Goal: Transaction & Acquisition: Purchase product/service

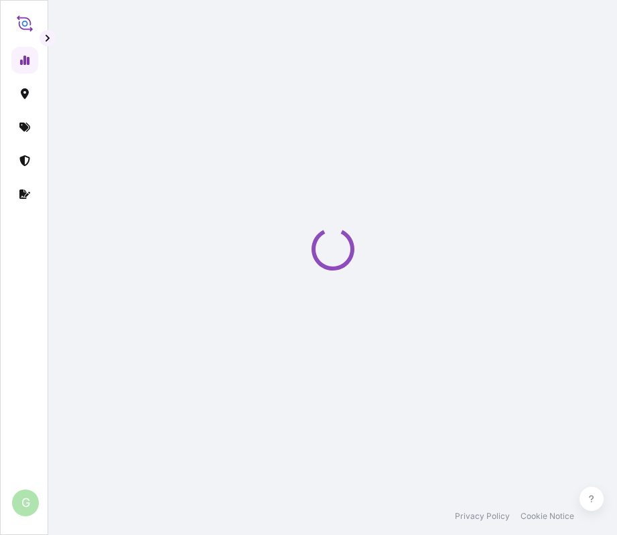
select select "2025"
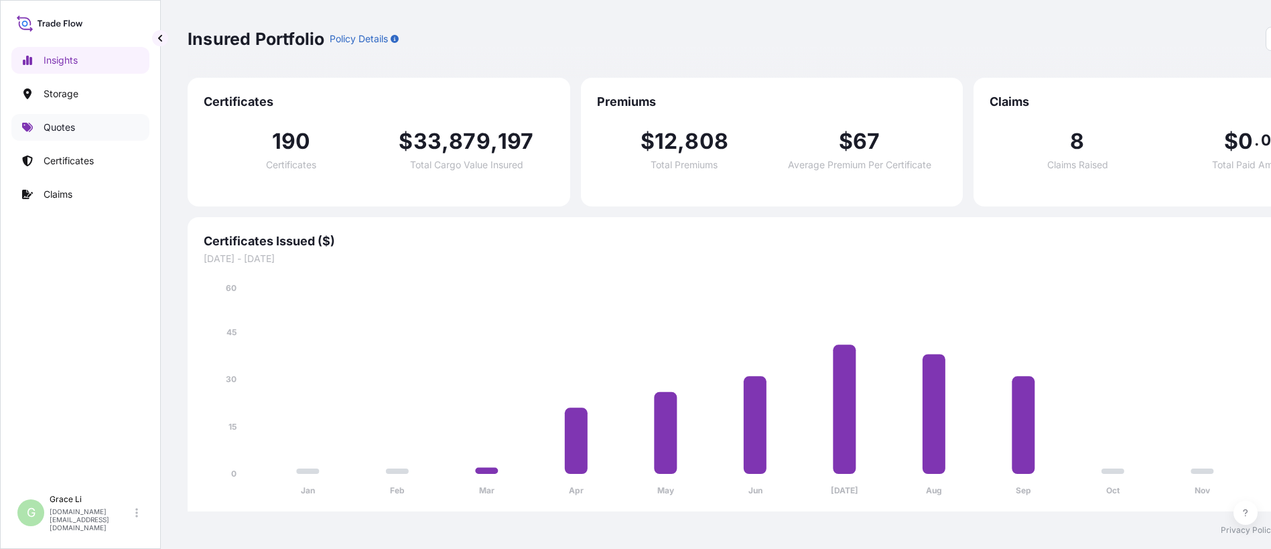
click at [62, 129] on p "Quotes" at bounding box center [59, 127] width 31 height 13
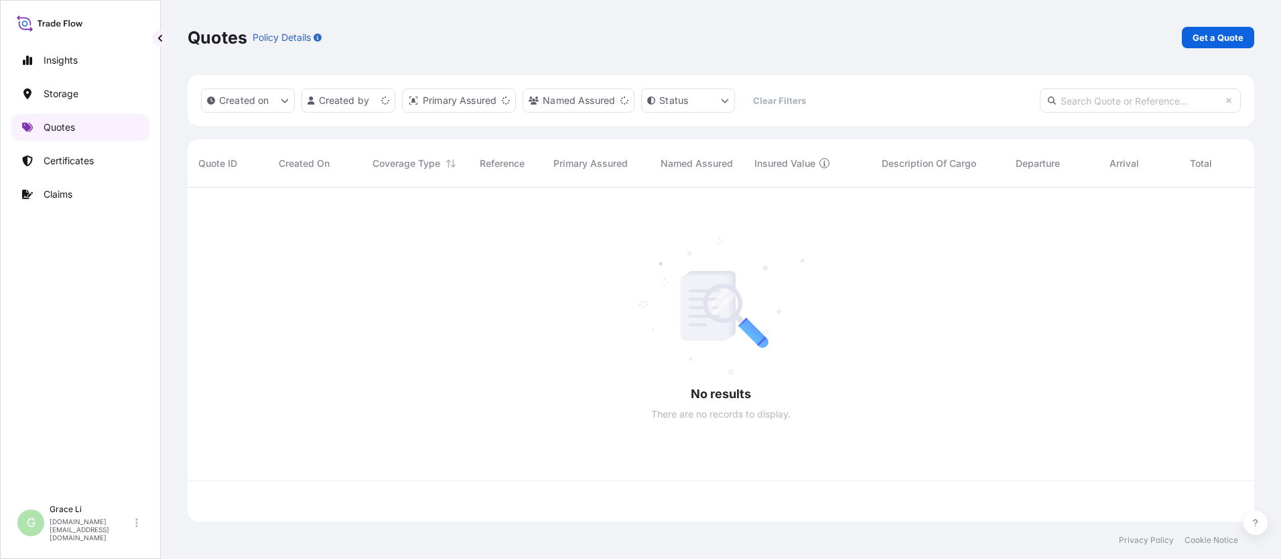
scroll to position [331, 1057]
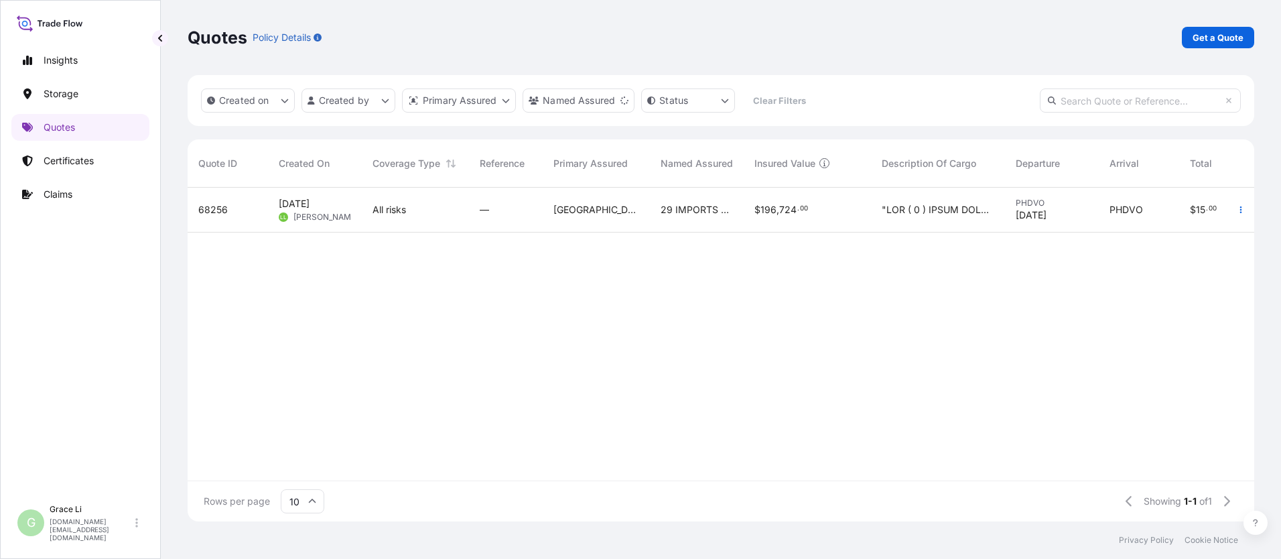
click at [617, 49] on div "Quotes Policy Details Get a Quote" at bounding box center [721, 37] width 1067 height 75
click at [617, 35] on p "Get a Quote" at bounding box center [1218, 37] width 51 height 13
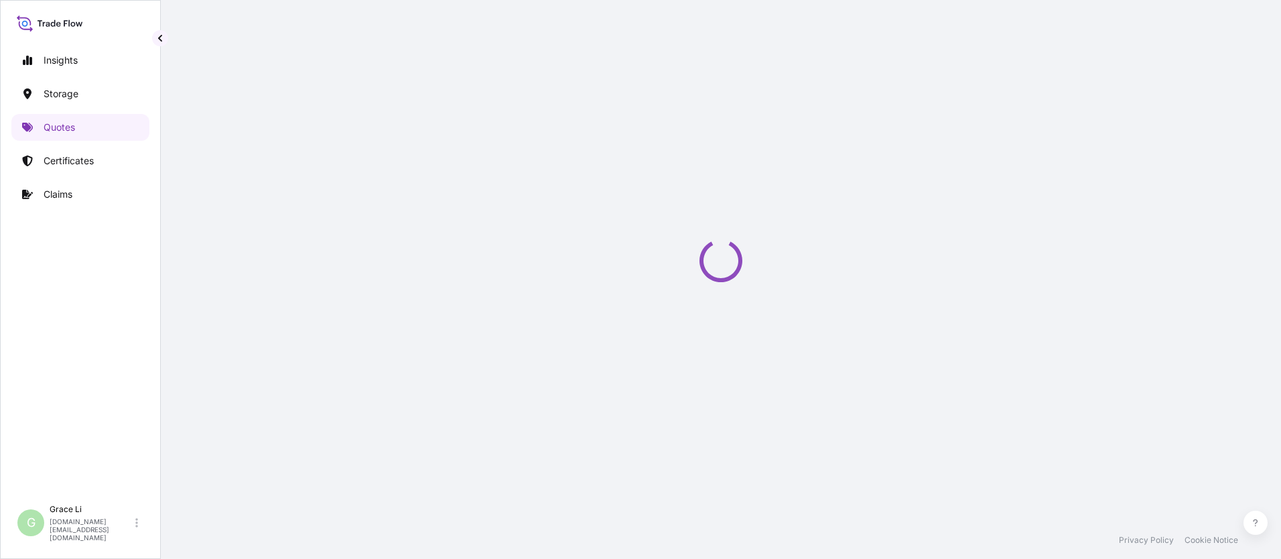
select select "Water"
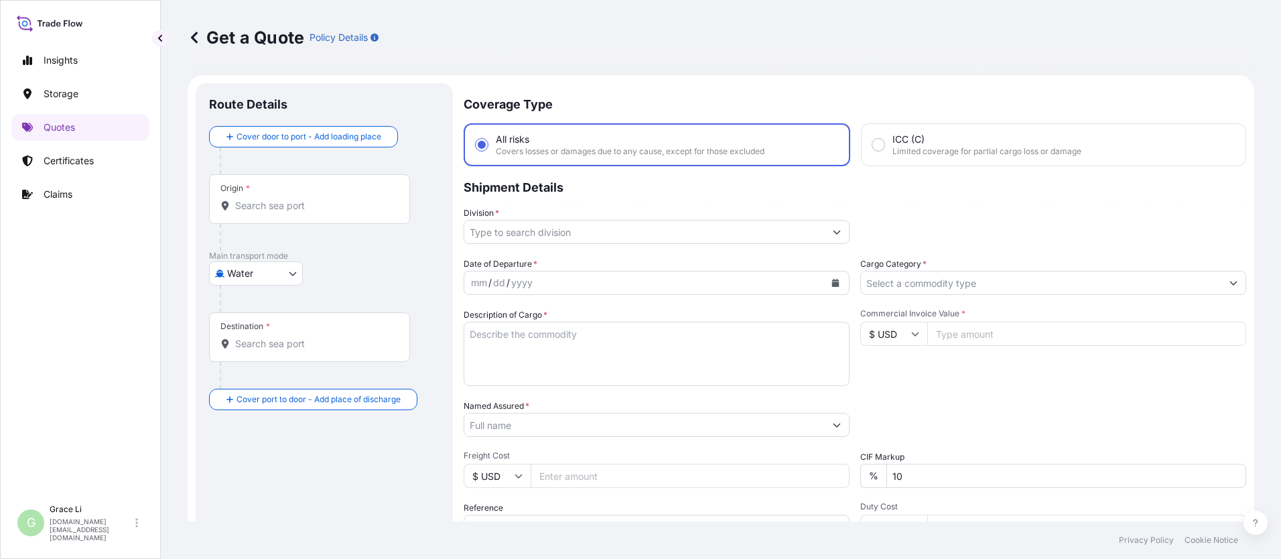
scroll to position [21, 0]
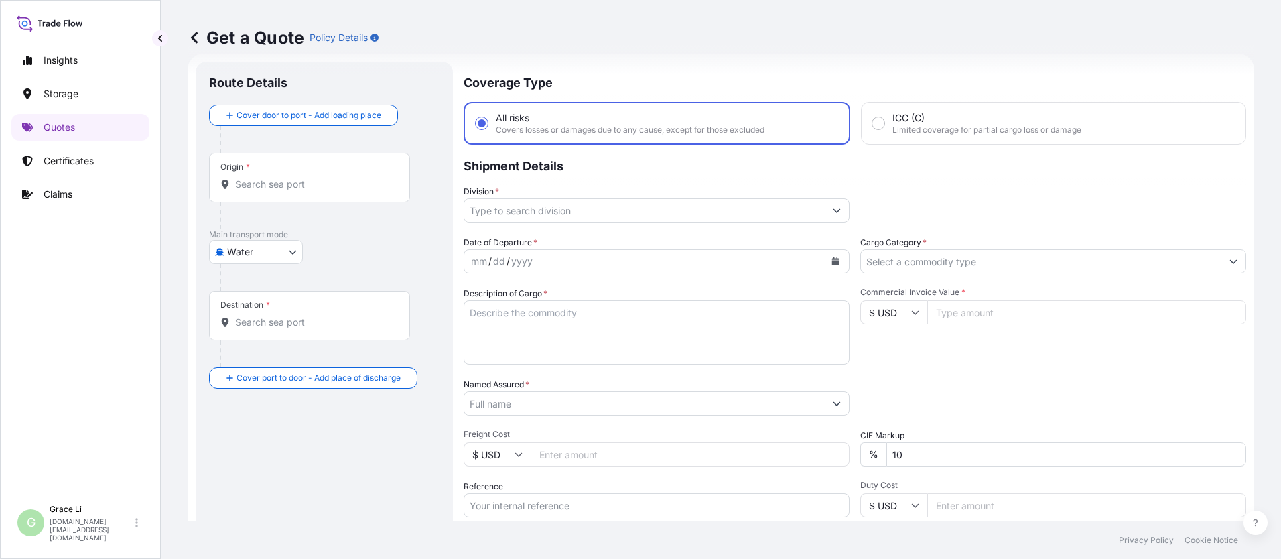
click at [269, 185] on input "Origin *" at bounding box center [314, 184] width 158 height 13
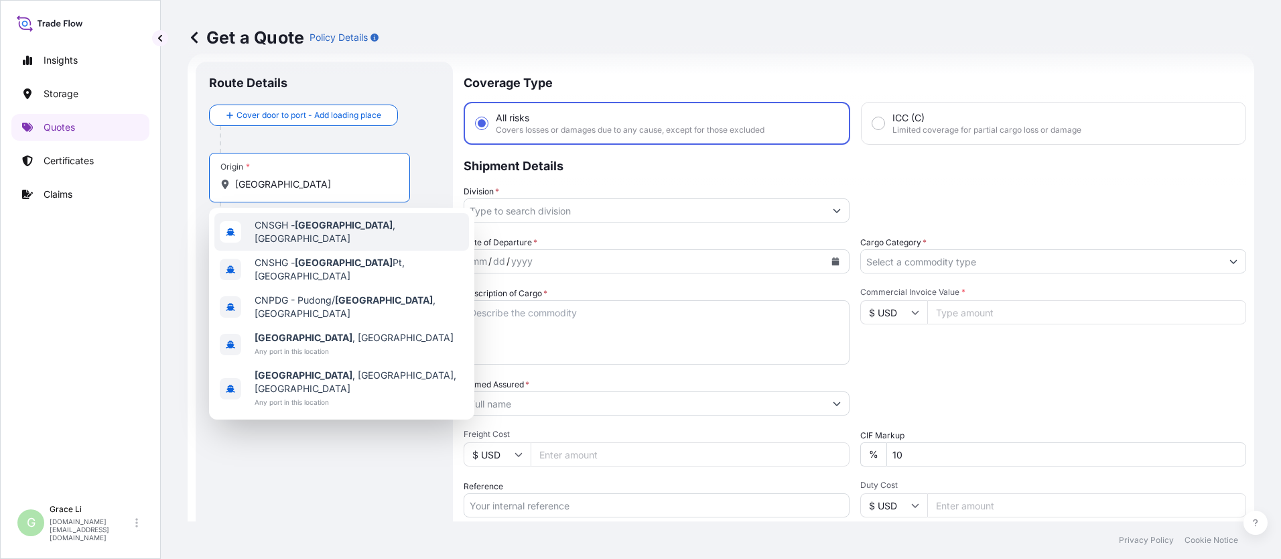
click at [278, 232] on span "CNSGH - [GEOGRAPHIC_DATA] , [GEOGRAPHIC_DATA]" at bounding box center [359, 231] width 209 height 27
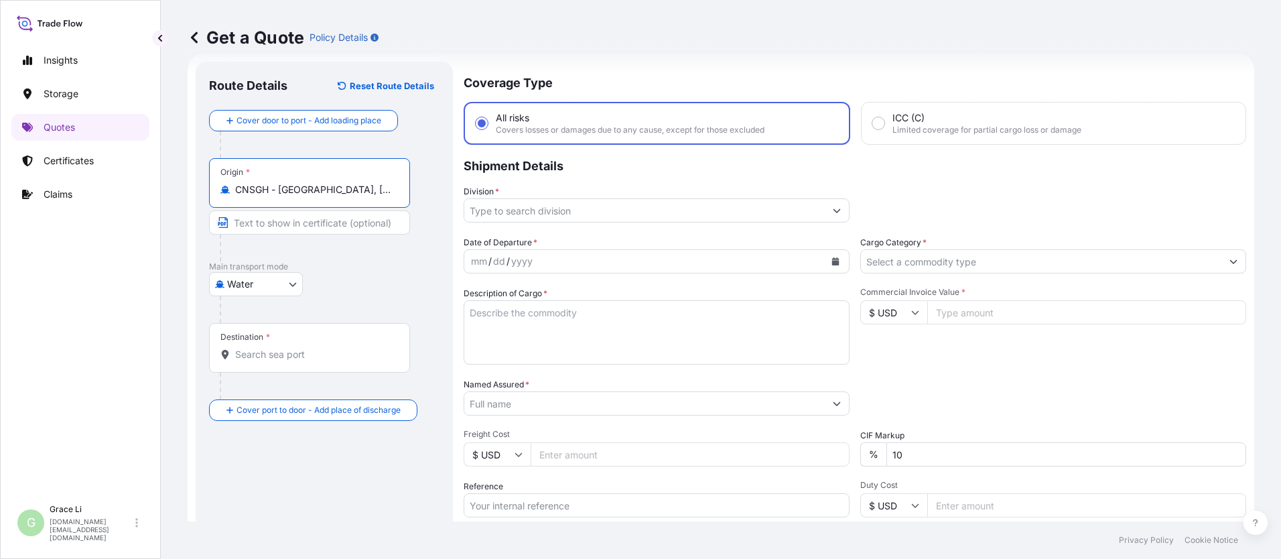
type input "CNSGH - [GEOGRAPHIC_DATA], [GEOGRAPHIC_DATA]"
click at [257, 353] on input "Destination *" at bounding box center [314, 354] width 158 height 13
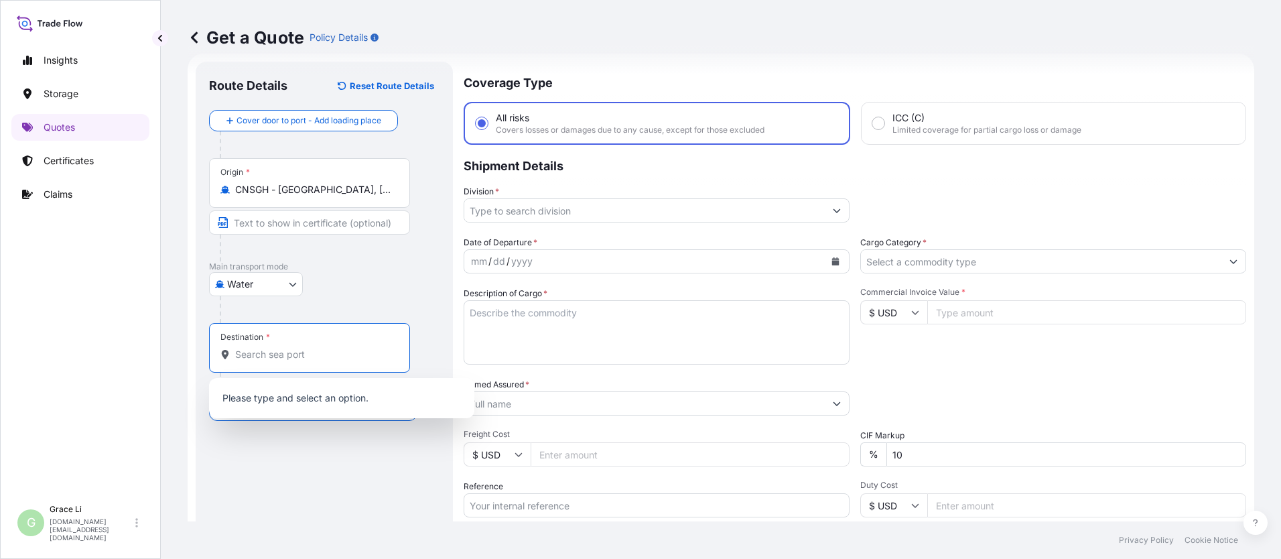
click at [254, 353] on input "Destination *" at bounding box center [314, 354] width 158 height 13
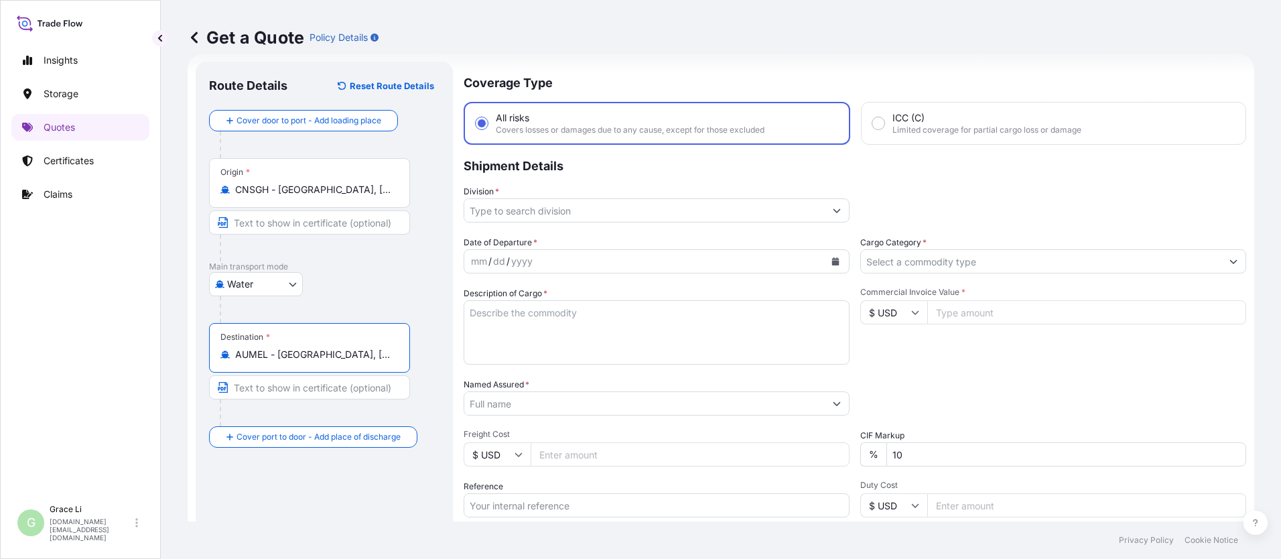
type input "AUMEL - [GEOGRAPHIC_DATA], [GEOGRAPHIC_DATA]"
click at [489, 210] on input "Division *" at bounding box center [644, 210] width 361 height 24
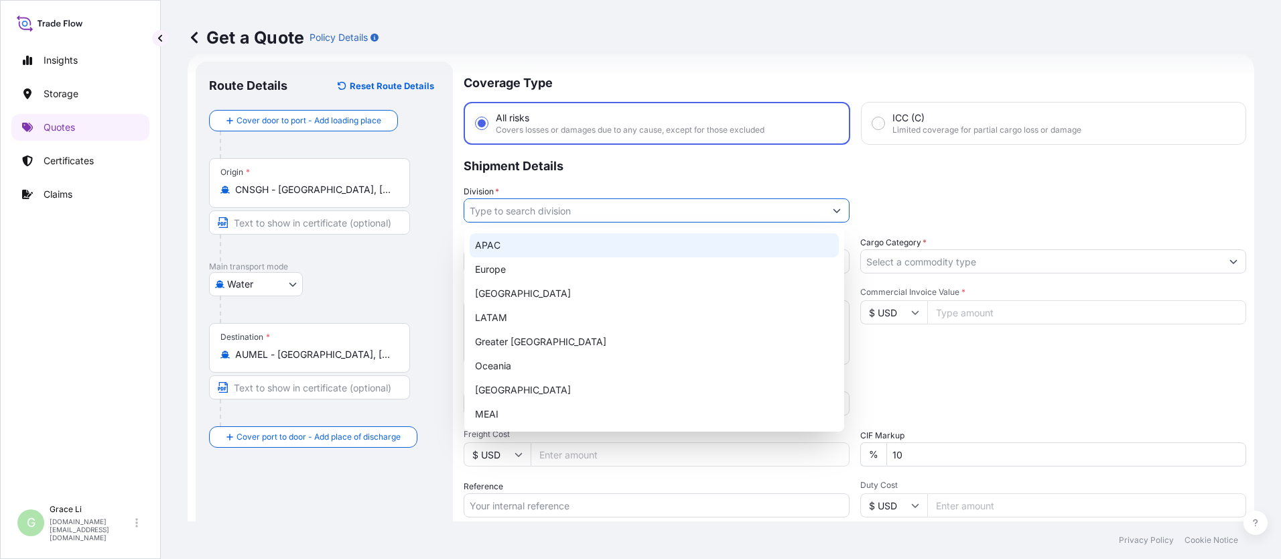
click at [487, 245] on div "APAC" at bounding box center [654, 245] width 369 height 24
type input "APAC"
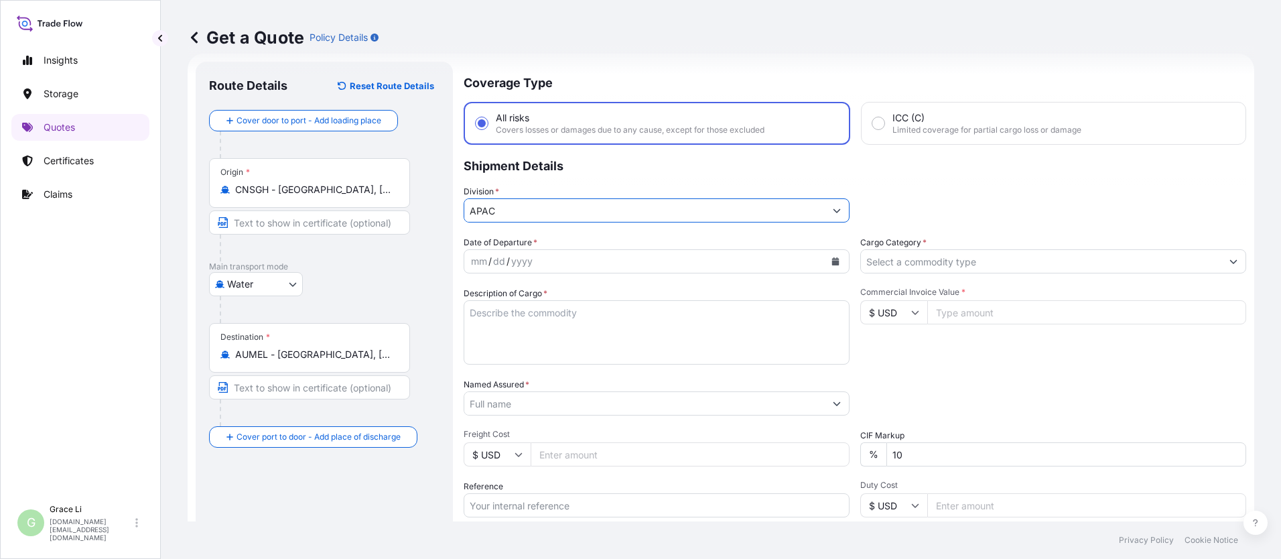
click at [514, 261] on div "yyyy" at bounding box center [522, 261] width 24 height 16
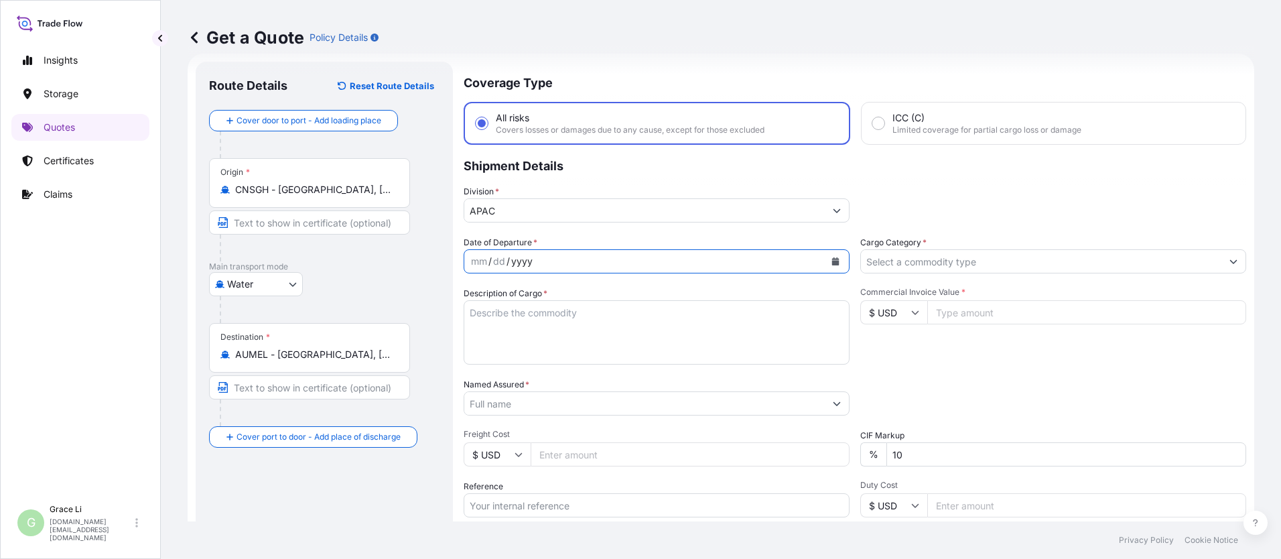
click at [617, 261] on icon "Calendar" at bounding box center [835, 261] width 7 height 8
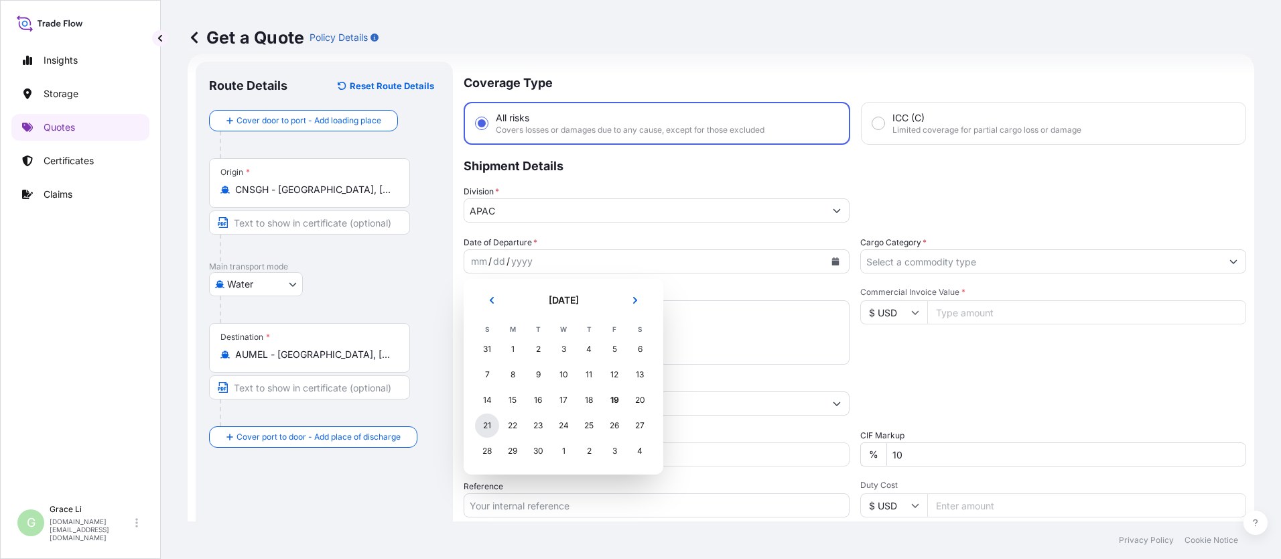
click at [487, 428] on div "21" at bounding box center [487, 425] width 24 height 24
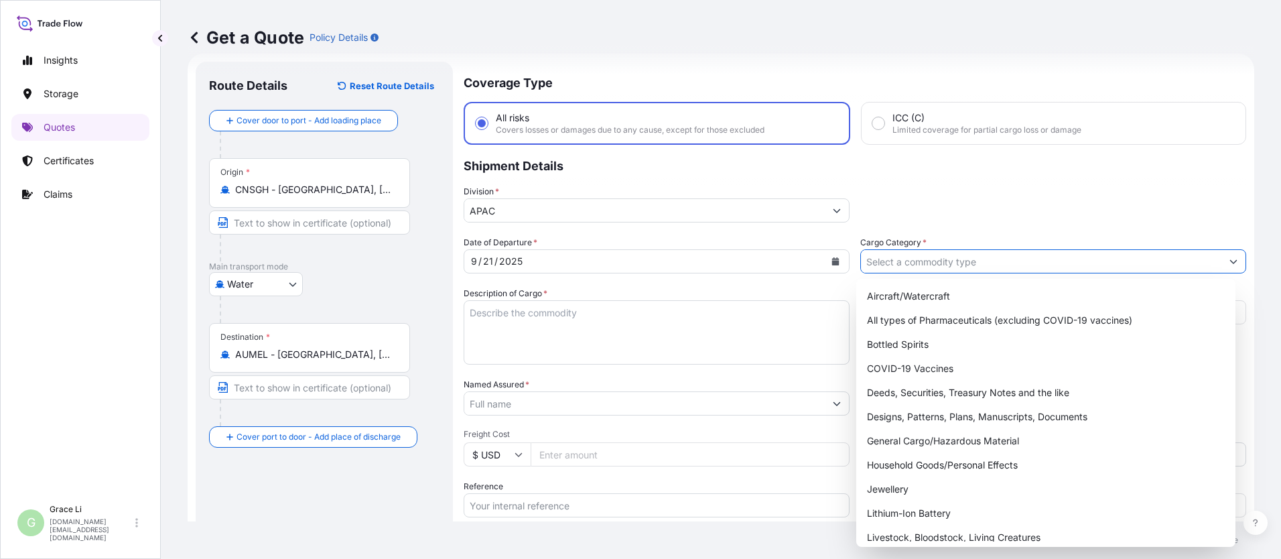
click at [617, 259] on input "Cargo Category *" at bounding box center [1041, 261] width 361 height 24
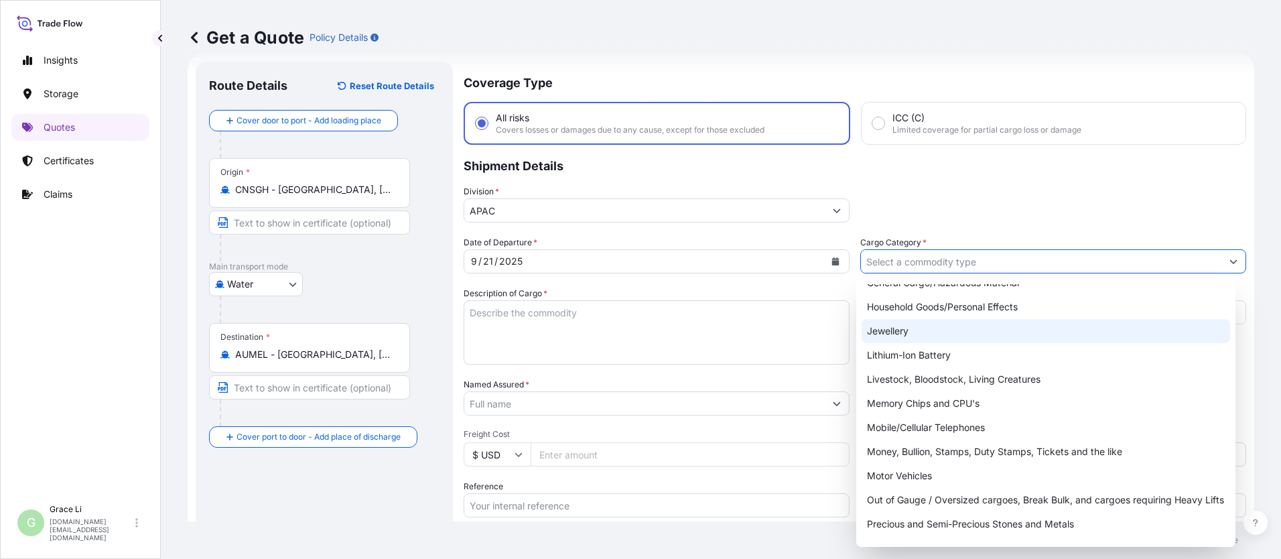
scroll to position [24, 0]
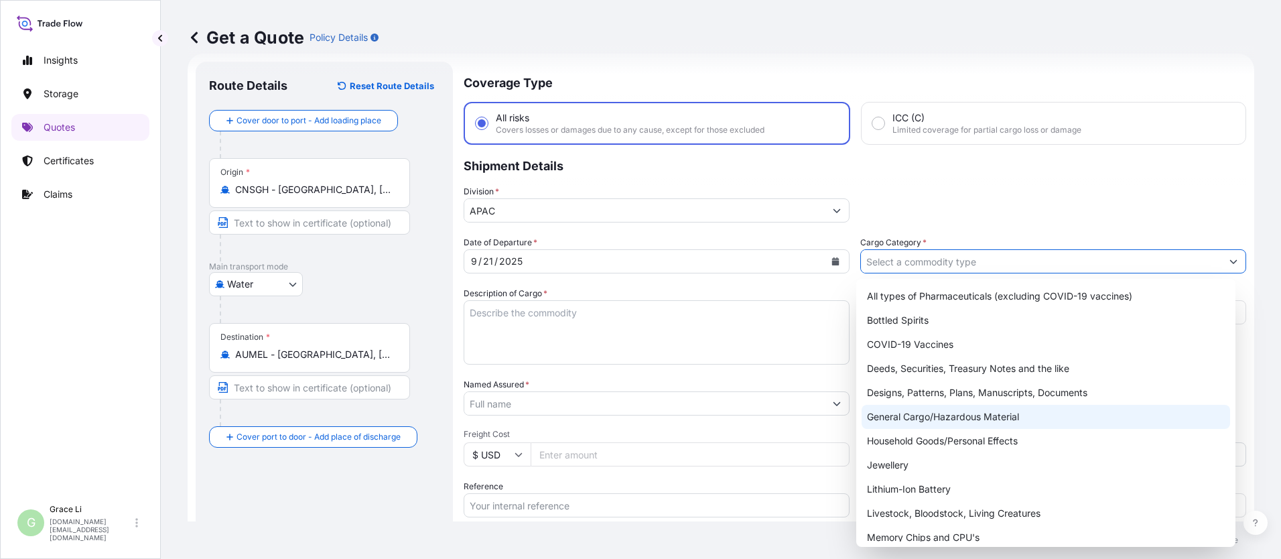
click at [617, 415] on div "General Cargo/Hazardous Material" at bounding box center [1046, 417] width 369 height 24
type input "General Cargo/Hazardous Material"
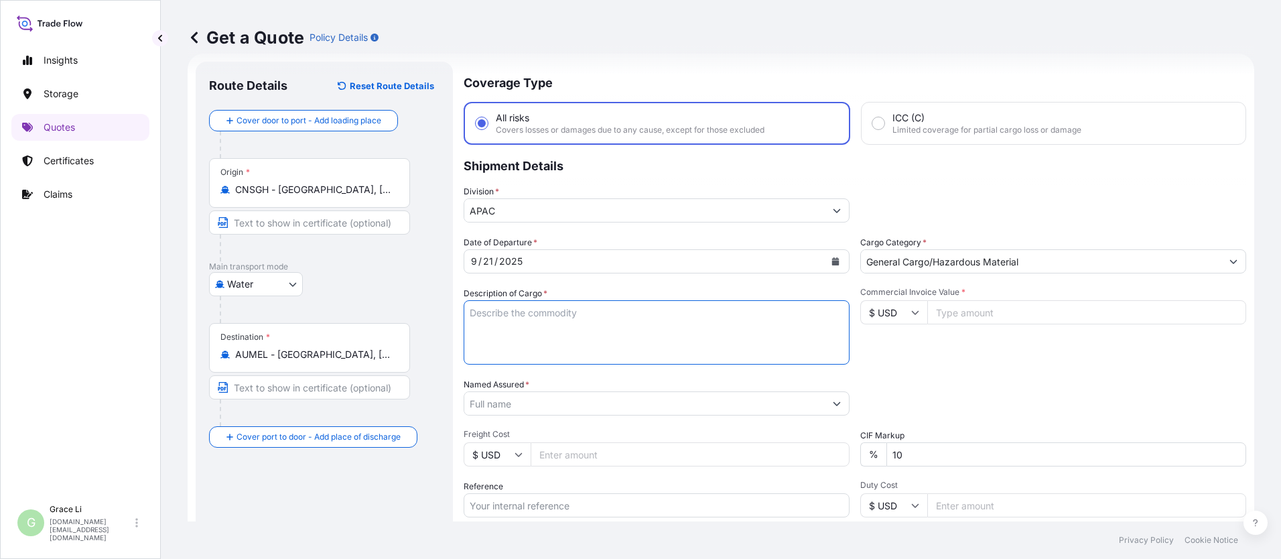
click at [479, 313] on textarea "Description of Cargo *" at bounding box center [657, 332] width 386 height 64
click at [482, 311] on textarea "Description of Cargo *" at bounding box center [657, 332] width 386 height 64
paste textarea "SIGENSTOR BAT 8.0 CL:9 UN:3480 DN-2025.09.10-007172 PO-1240549"
type textarea "SIGENSTOR BAT 8.0 CL:9 UN:3480 DN-2025.09.10-007172 PO-1240549"
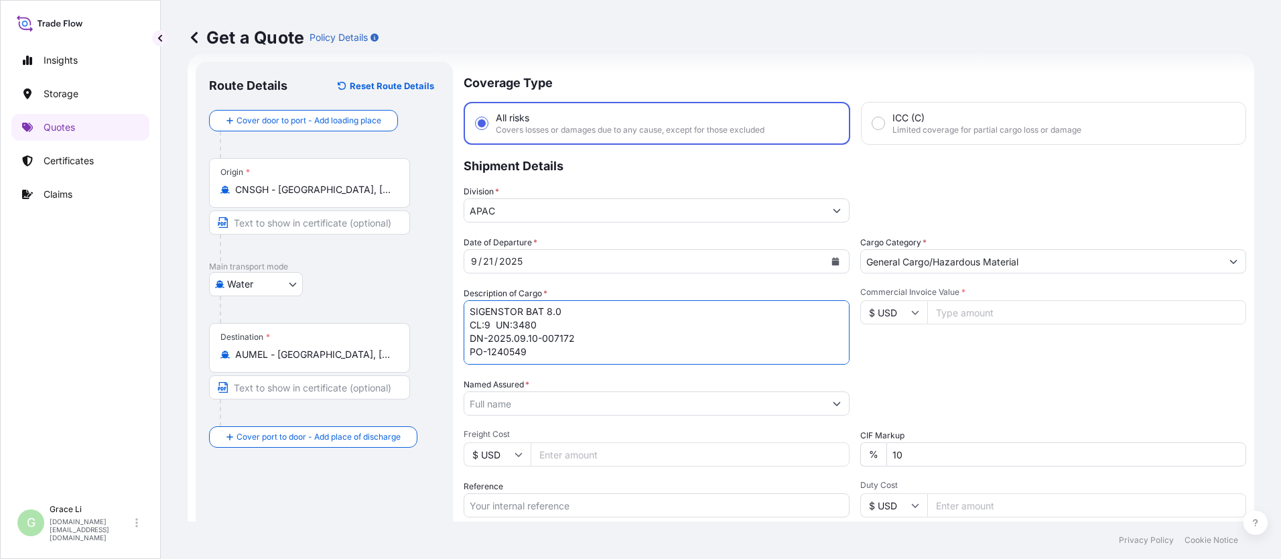
click at [493, 402] on input "Named Assured *" at bounding box center [644, 403] width 361 height 24
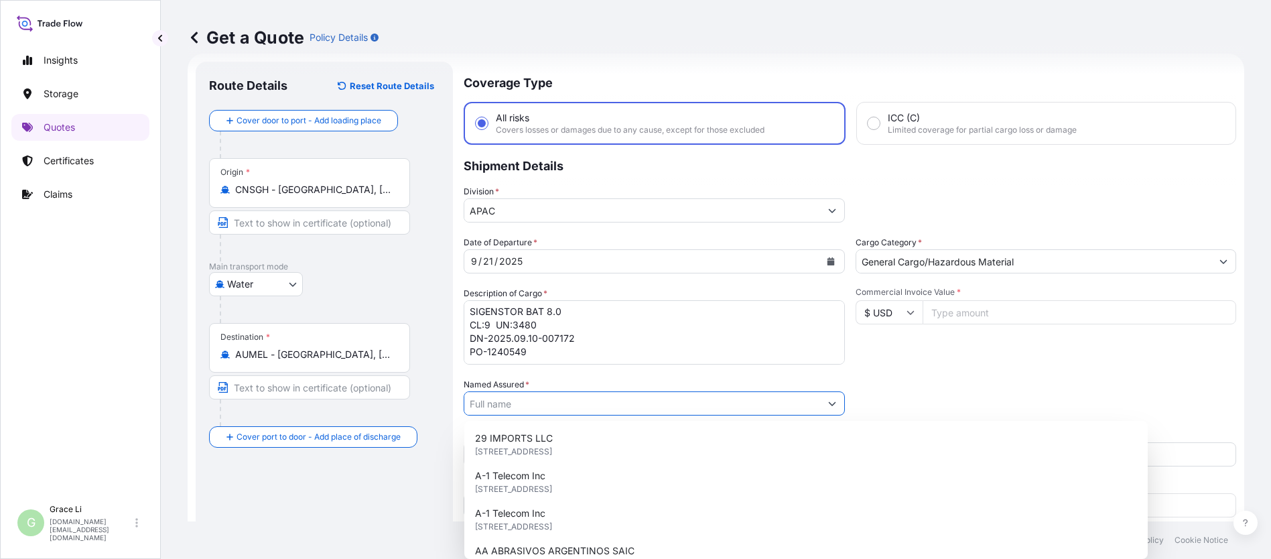
click at [491, 406] on input "Named Assured *" at bounding box center [642, 403] width 356 height 24
paste input "SIGENERGY TECHNOLOGY ([GEOGRAPHIC_DATA]) LIMITED"
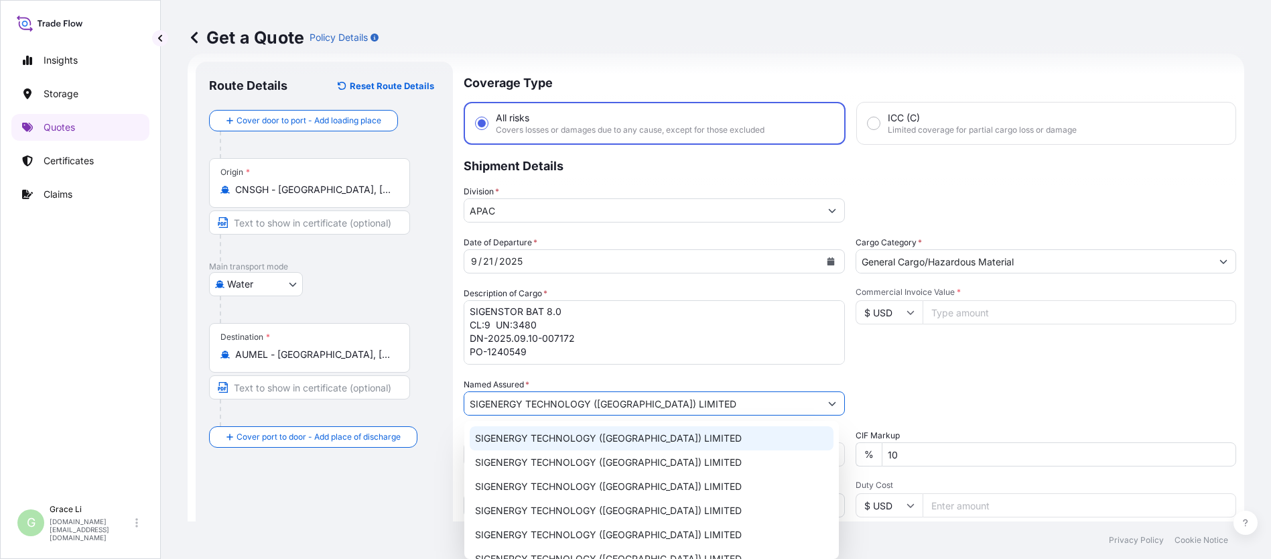
click at [505, 440] on span "SIGENERGY TECHNOLOGY ([GEOGRAPHIC_DATA]) LIMITED" at bounding box center [608, 438] width 267 height 13
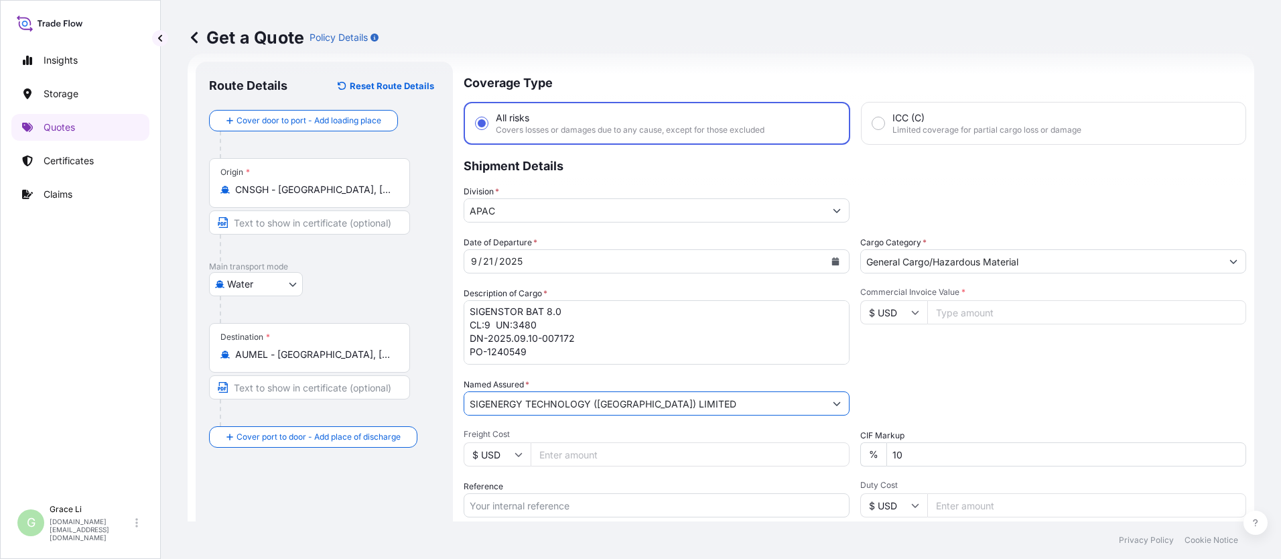
type input "SIGENERGY TECHNOLOGY ([GEOGRAPHIC_DATA]) LIMITED"
click at [617, 313] on input "Commercial Invoice Value *" at bounding box center [1086, 312] width 319 height 24
type input "603408"
click at [617, 366] on div "Date of Departure * [DATE] Cargo Category * General Cargo/Hazardous Material De…" at bounding box center [855, 402] width 783 height 332
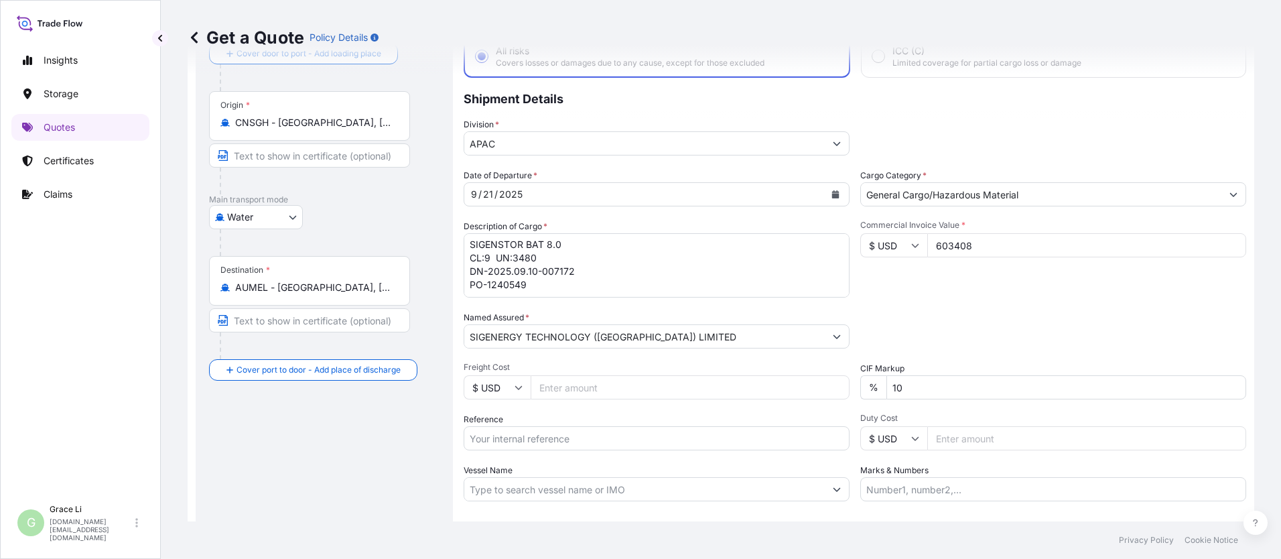
scroll to position [155, 0]
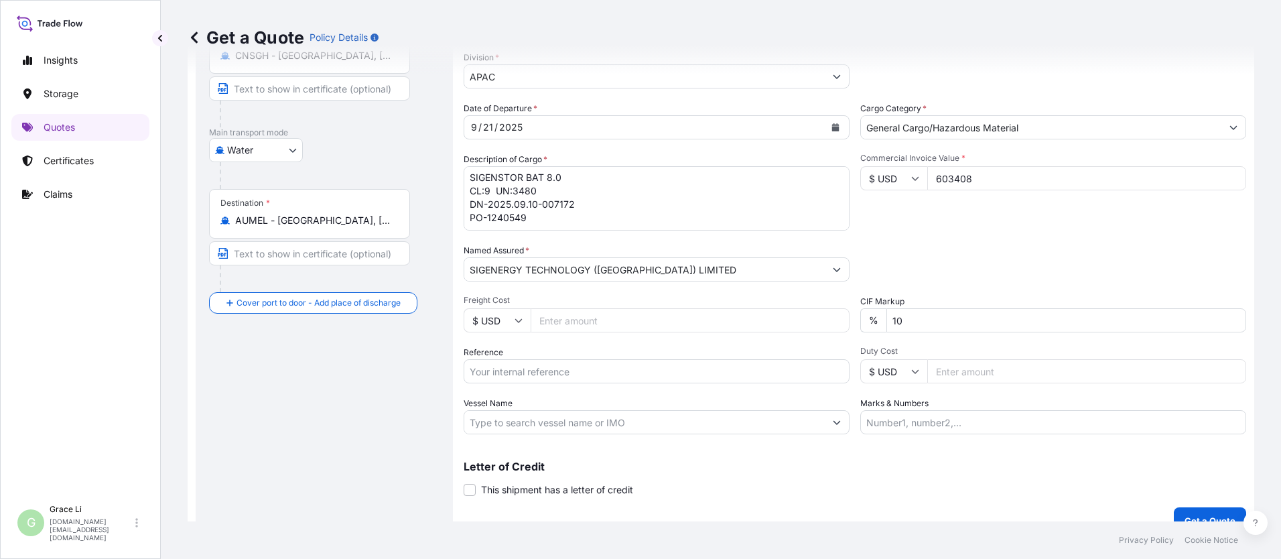
click at [487, 370] on input "Reference" at bounding box center [657, 371] width 386 height 24
click at [487, 372] on input "Reference" at bounding box center [657, 371] width 386 height 24
paste input "SGAU20250807012"
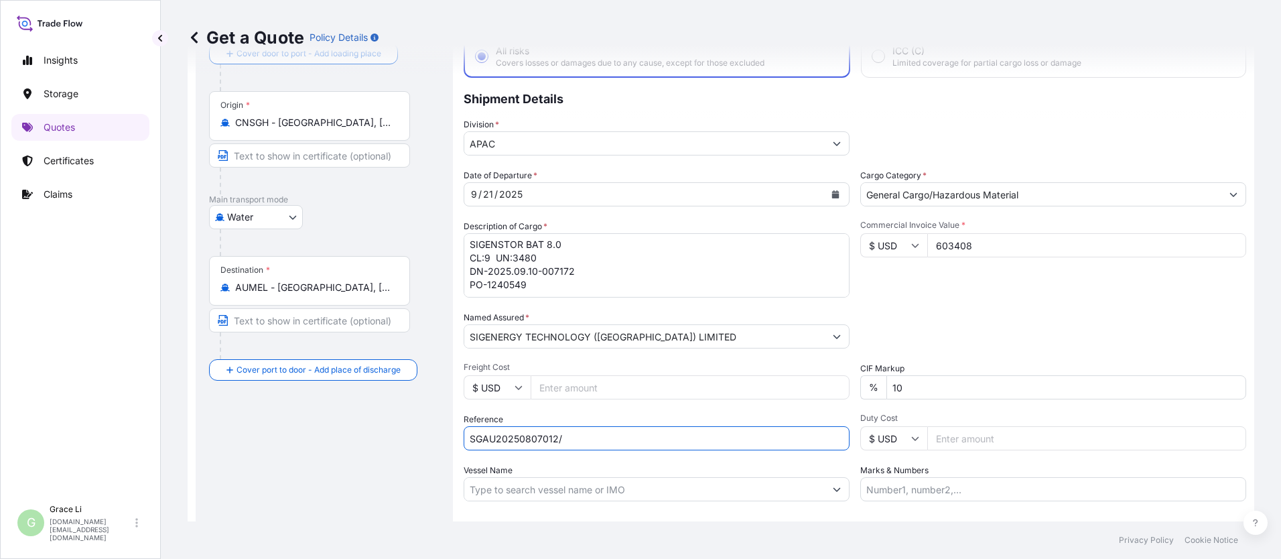
click at [575, 438] on input "SGAU20250807012/" at bounding box center [657, 438] width 386 height 24
paste input "SXMRH25092595"
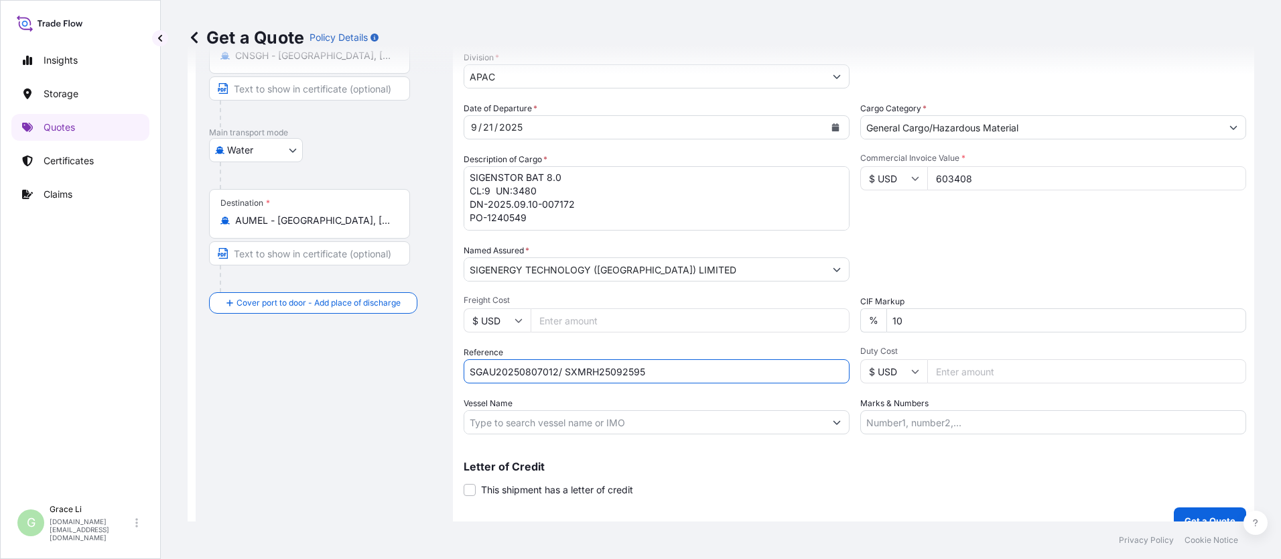
type input "SGAU20250807012/ SXMRH25092595"
click at [507, 418] on input "Vessel Name" at bounding box center [644, 422] width 361 height 24
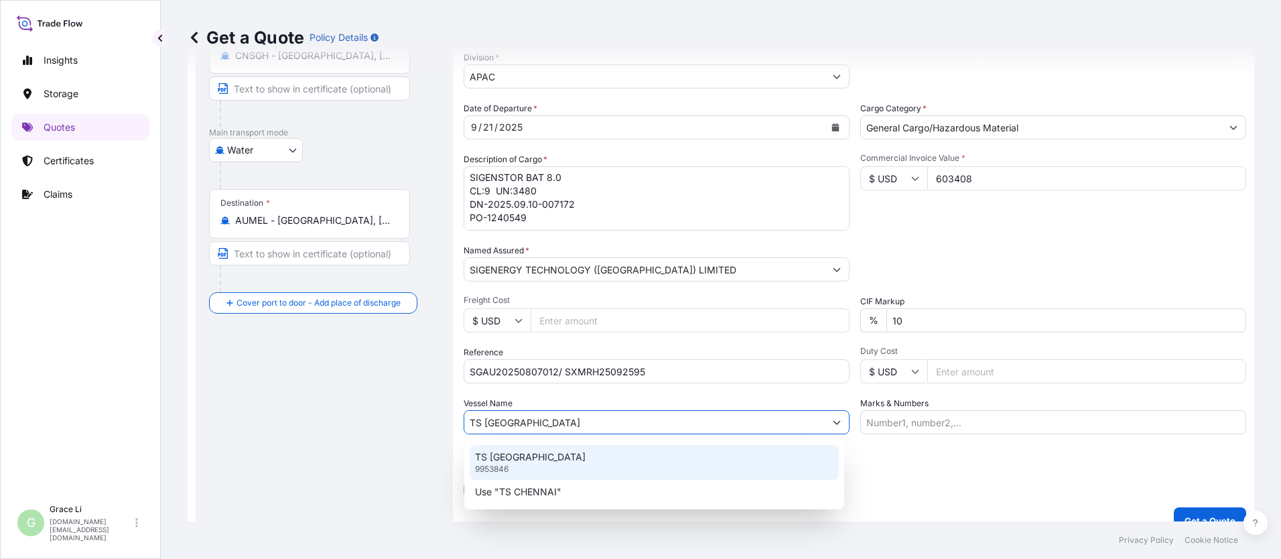
click at [514, 462] on p "TS [GEOGRAPHIC_DATA]" at bounding box center [530, 456] width 111 height 13
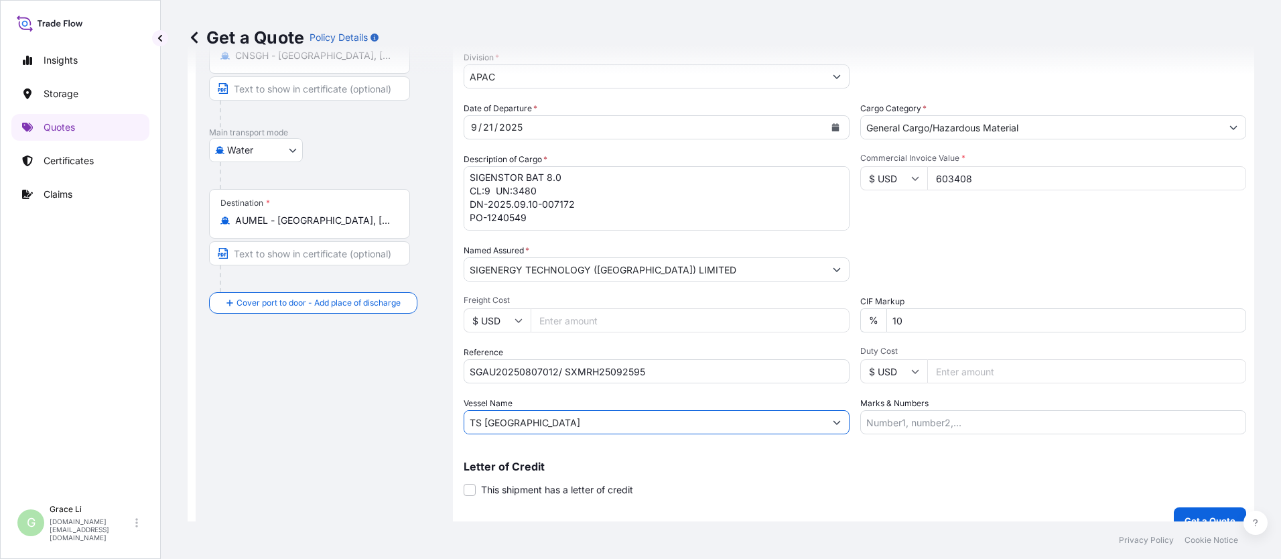
type input "TS [GEOGRAPHIC_DATA]"
click at [617, 477] on div "Letter of Credit This shipment has a letter of credit Letter of credit * Letter…" at bounding box center [855, 479] width 783 height 36
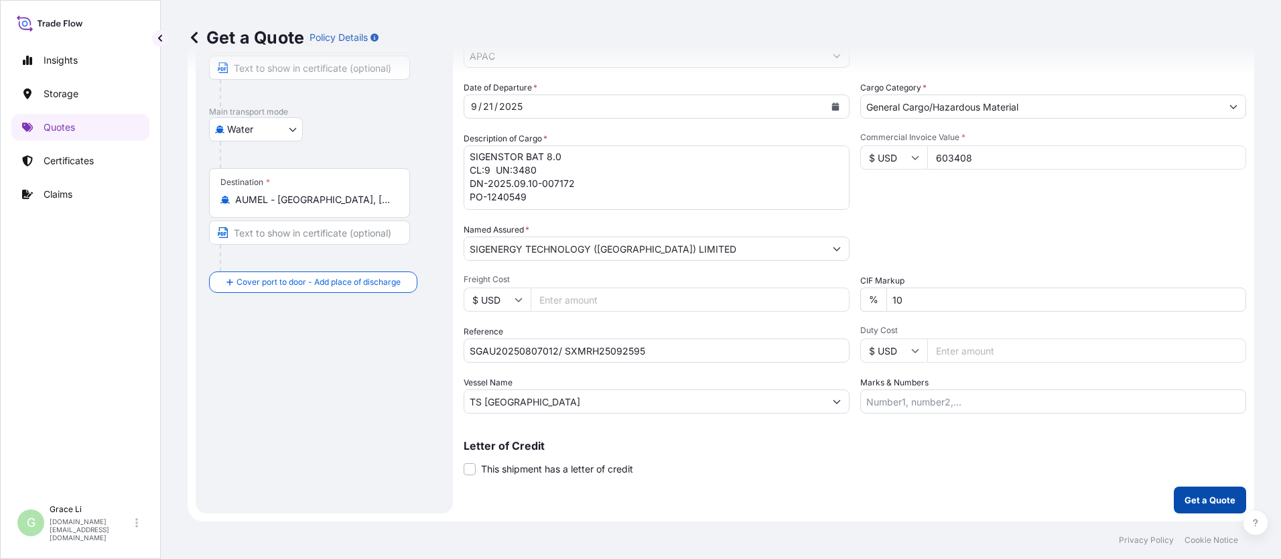
click at [617, 499] on p "Get a Quote" at bounding box center [1210, 499] width 51 height 13
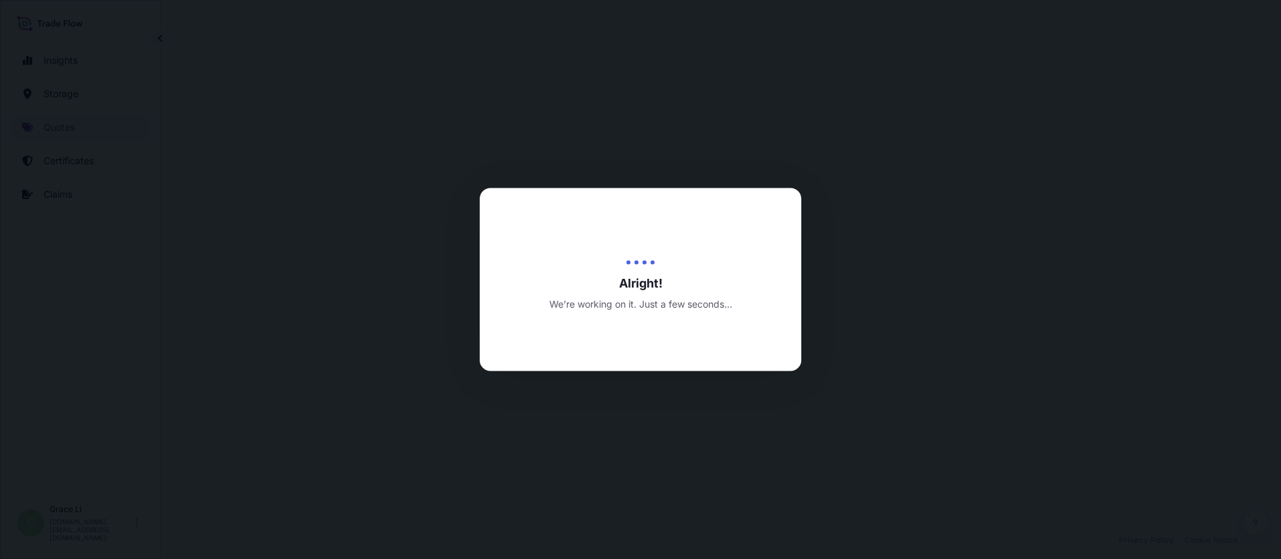
select select "Water"
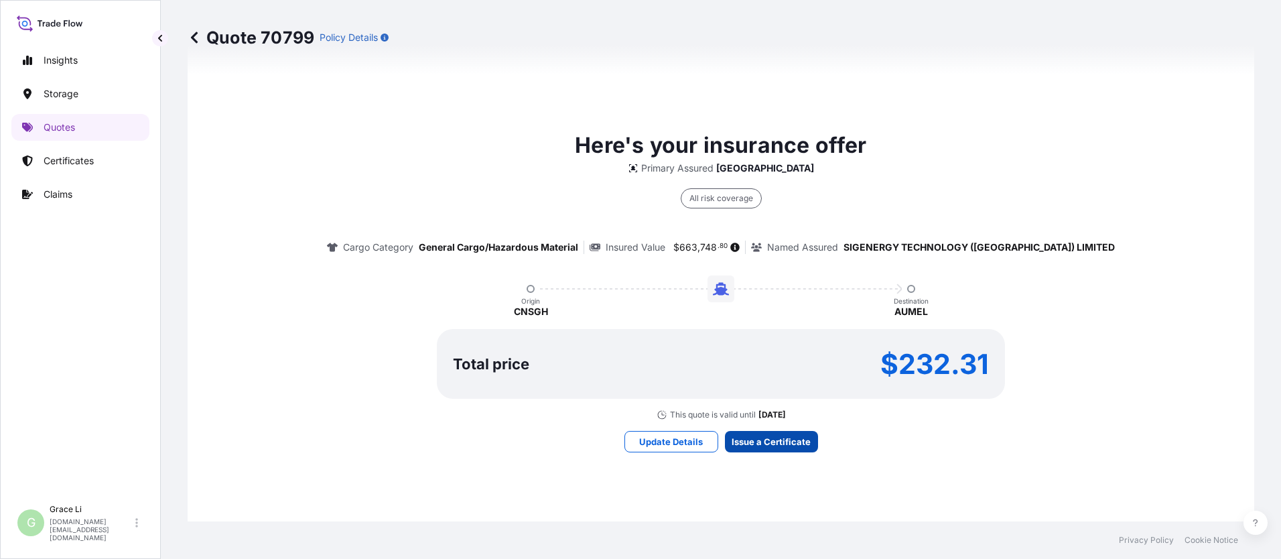
scroll to position [1927, 0]
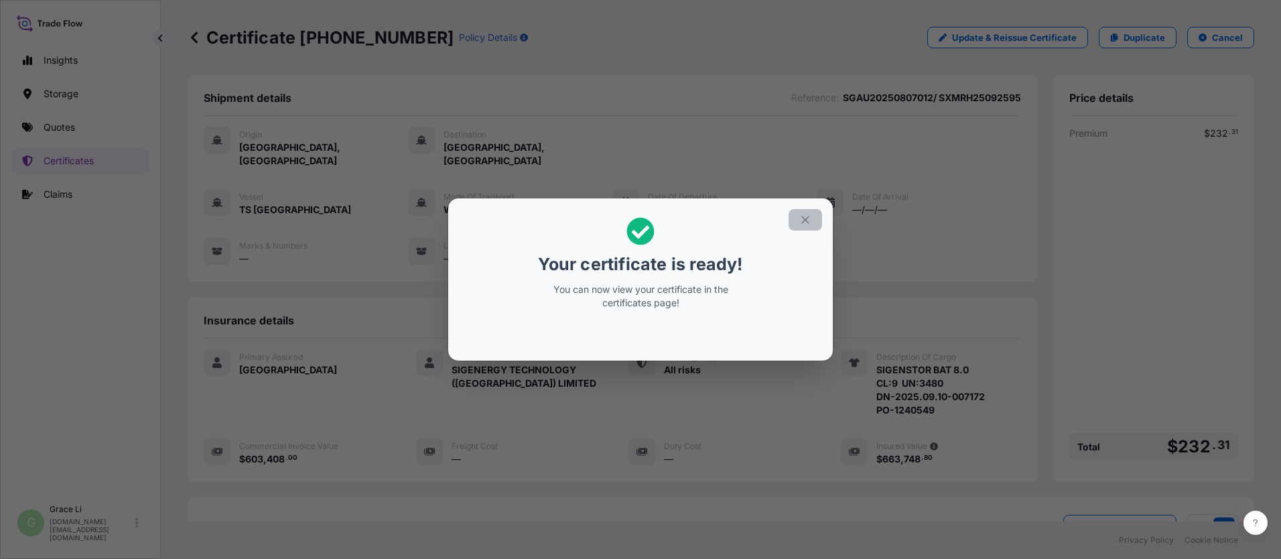
click at [617, 220] on icon "button" at bounding box center [805, 220] width 12 height 12
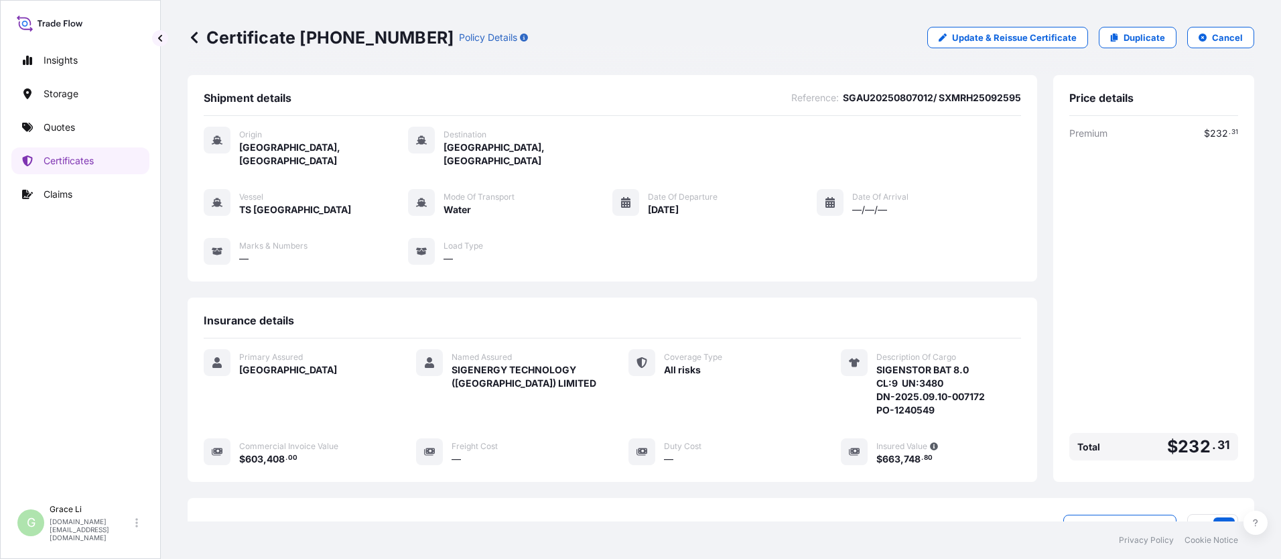
scroll to position [172, 0]
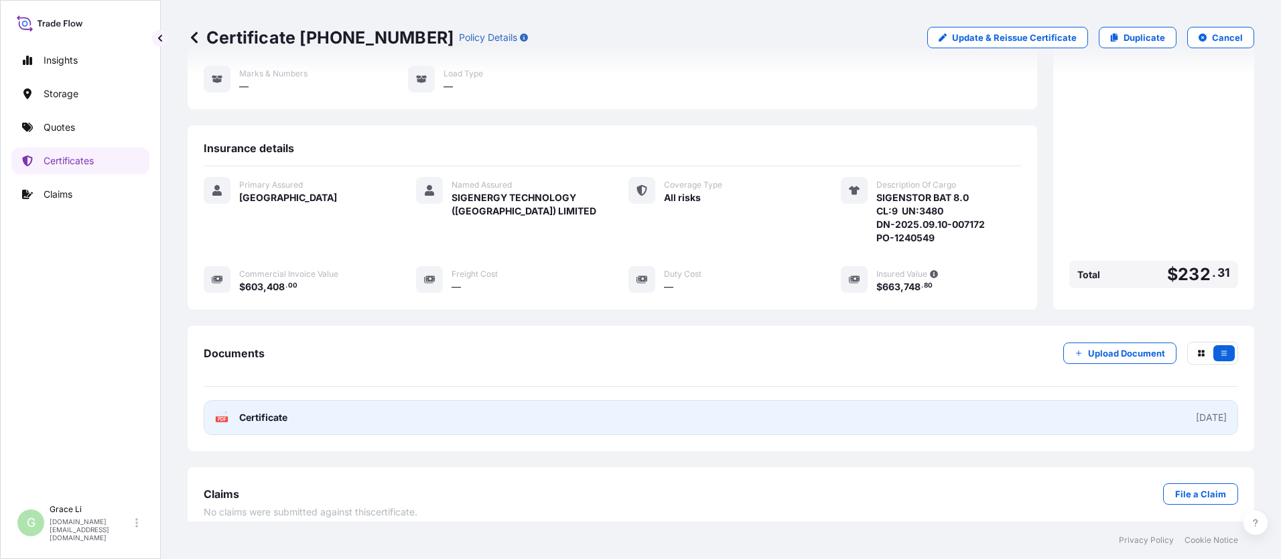
click at [617, 409] on link "PDF Certificate [DATE]" at bounding box center [721, 417] width 1035 height 35
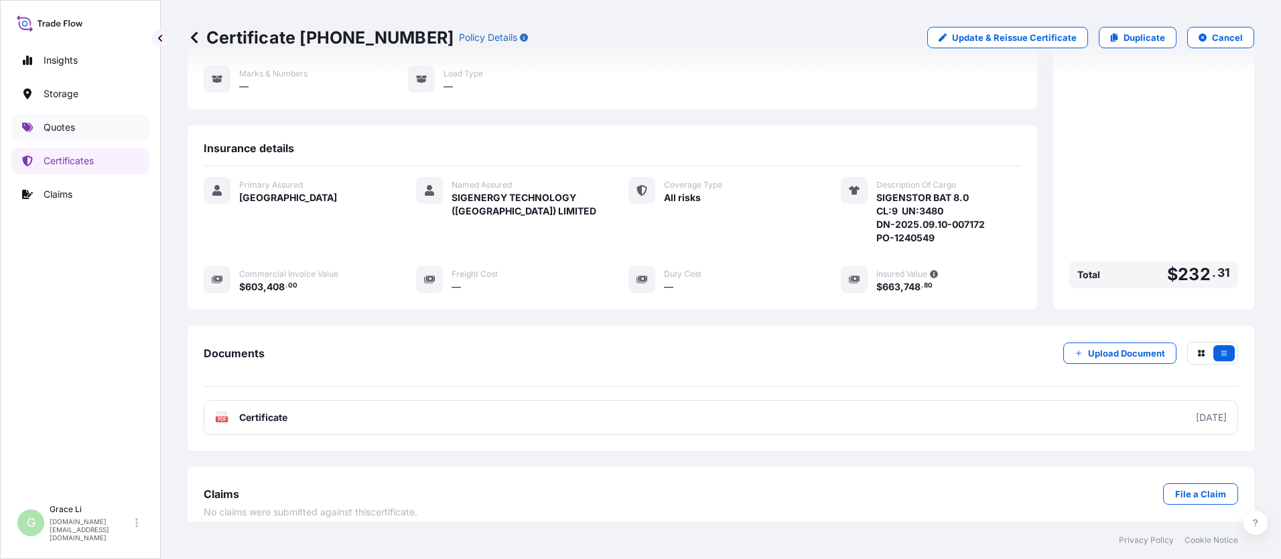
click at [57, 127] on p "Quotes" at bounding box center [59, 127] width 31 height 13
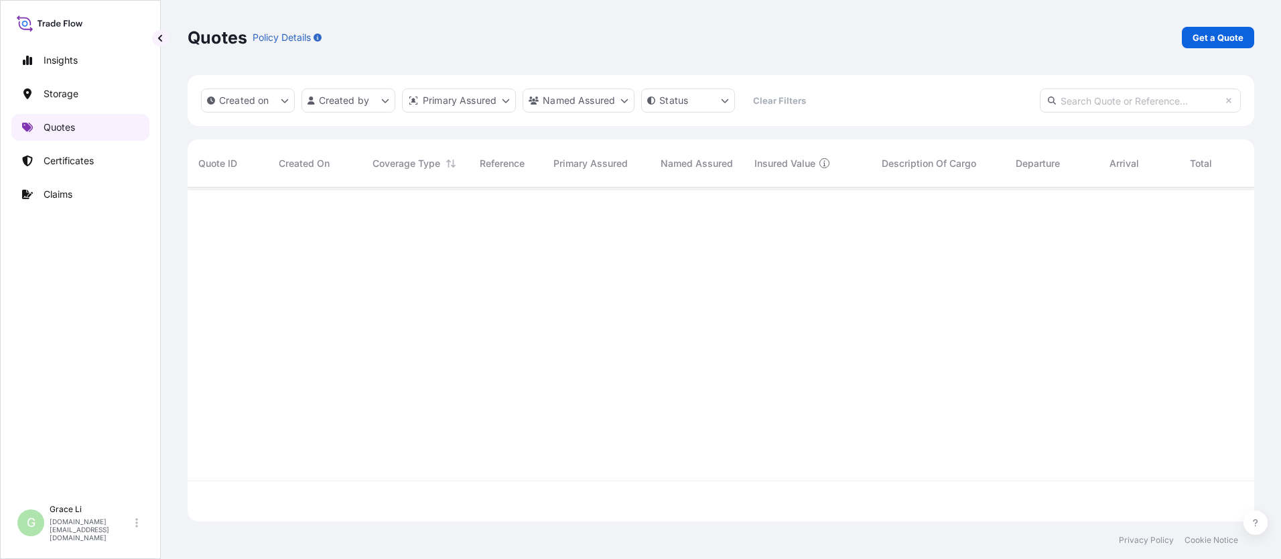
scroll to position [331, 1057]
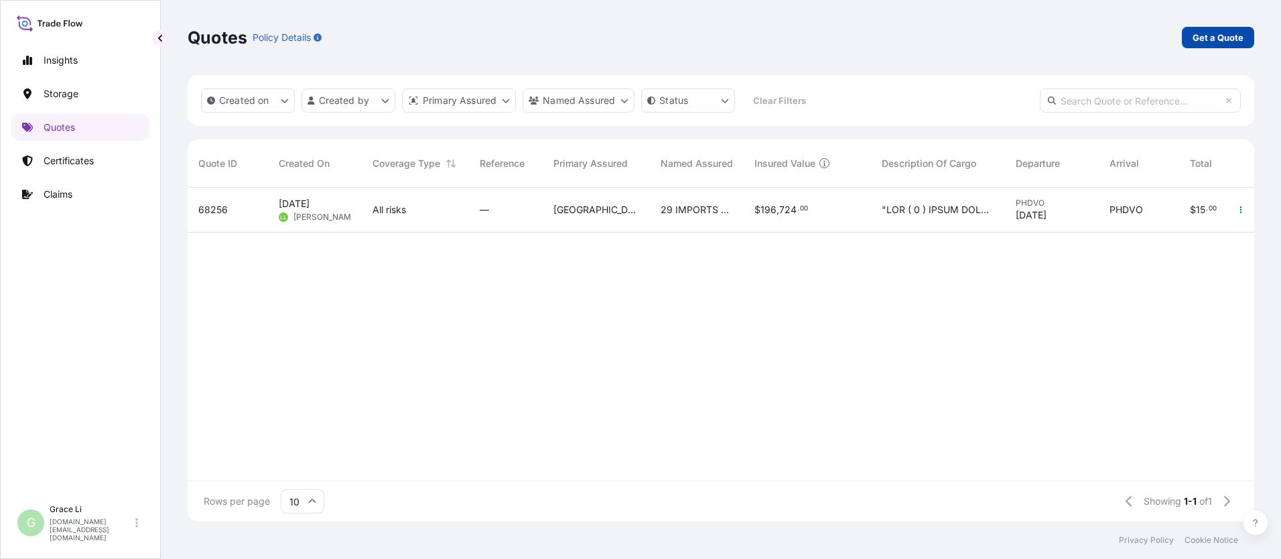
click at [617, 38] on p "Get a Quote" at bounding box center [1218, 37] width 51 height 13
select select "Water"
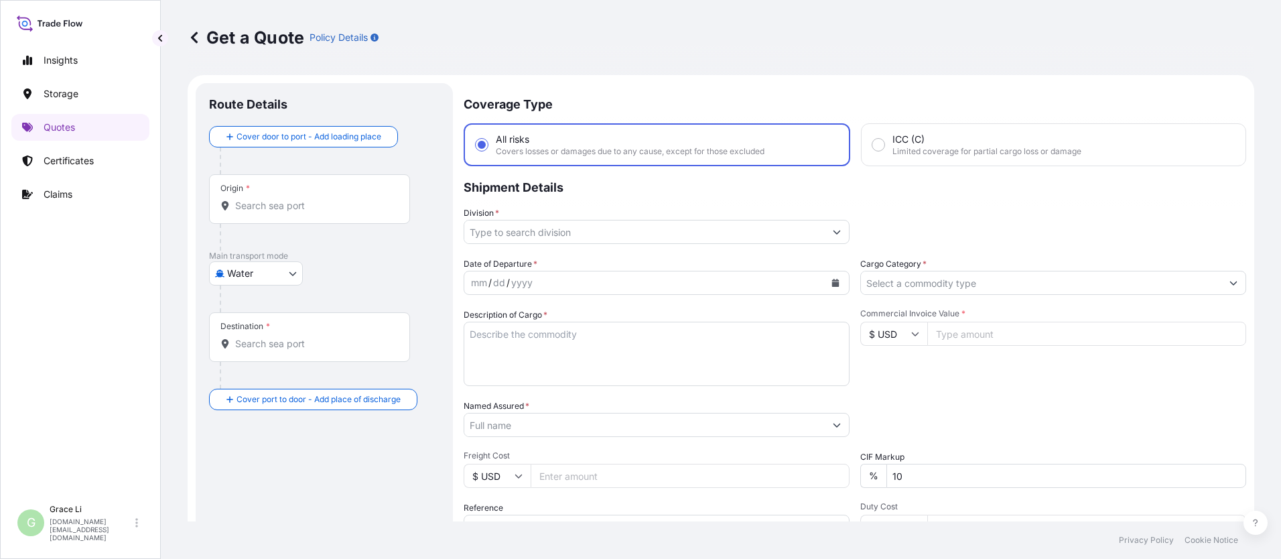
scroll to position [21, 0]
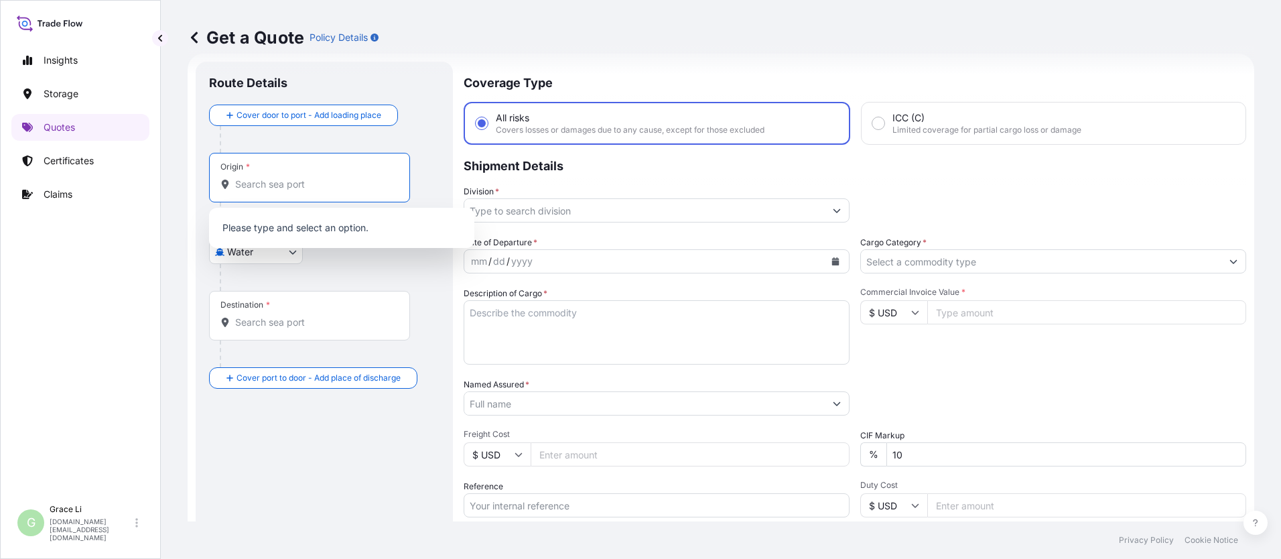
click at [250, 184] on input "Origin *" at bounding box center [314, 184] width 158 height 13
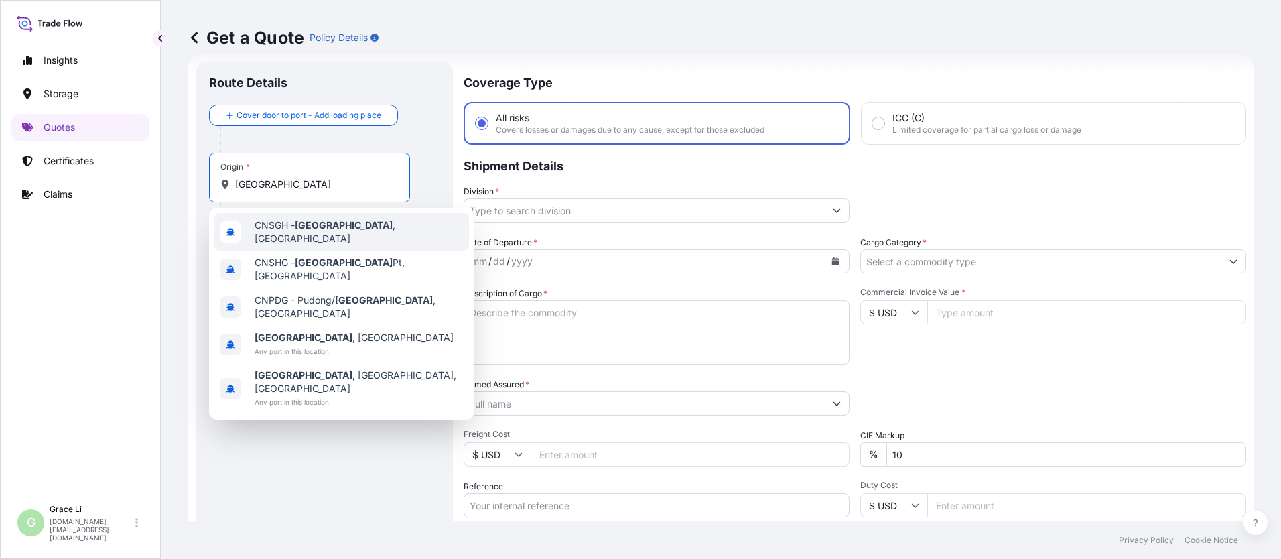
click at [282, 232] on span "CNSGH - [GEOGRAPHIC_DATA] , [GEOGRAPHIC_DATA]" at bounding box center [359, 231] width 209 height 27
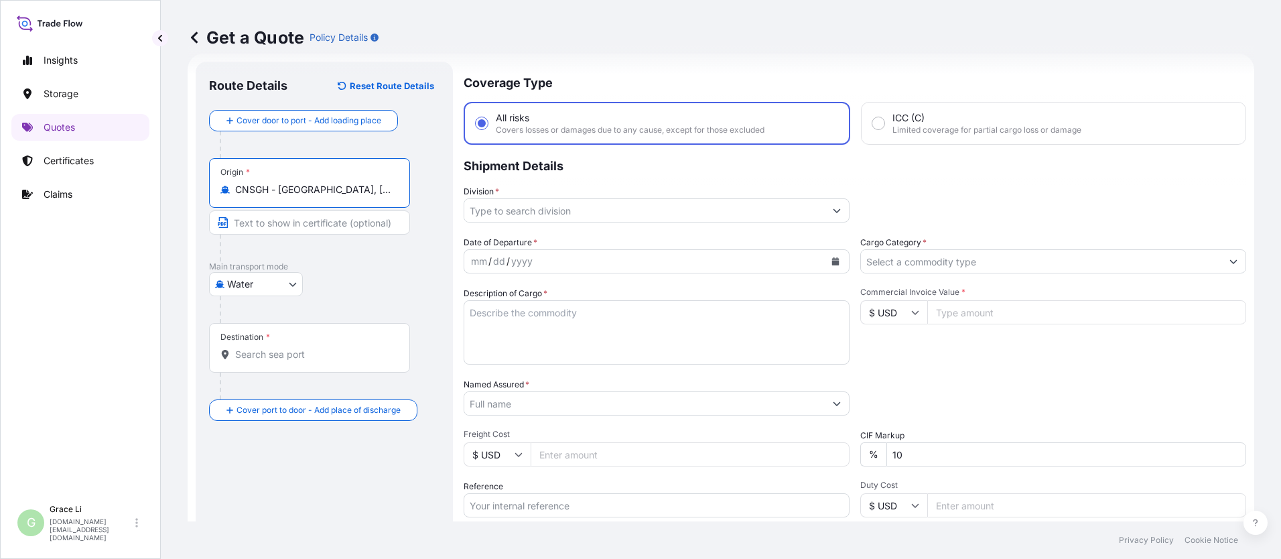
type input "CNSGH - [GEOGRAPHIC_DATA], [GEOGRAPHIC_DATA]"
click at [255, 354] on input "Destination *" at bounding box center [314, 354] width 158 height 13
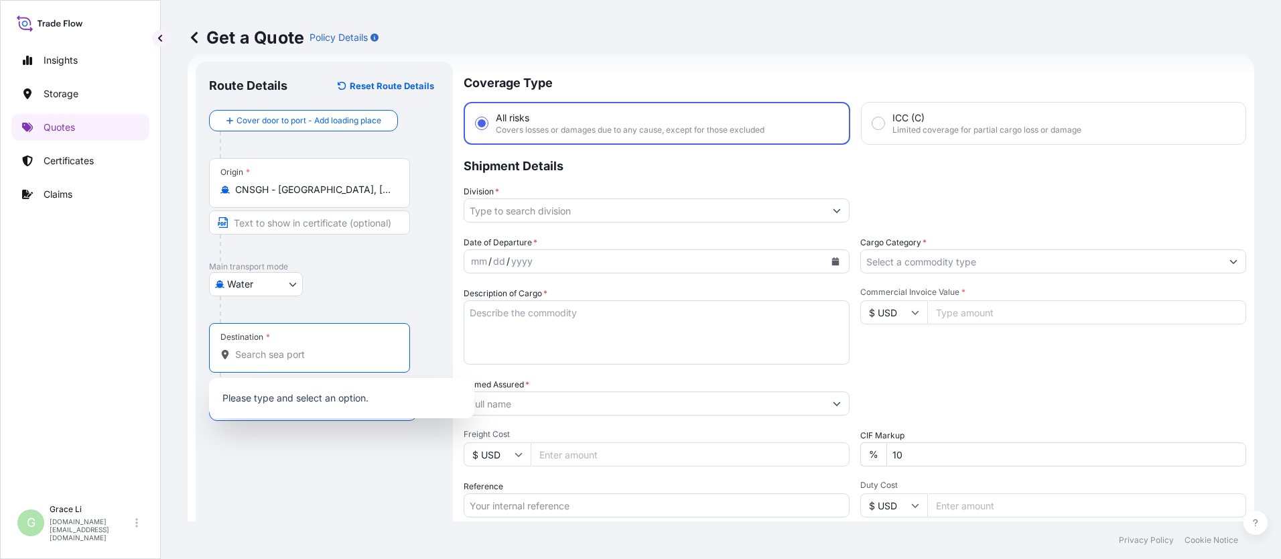
click at [255, 357] on input "Destination *" at bounding box center [314, 354] width 158 height 13
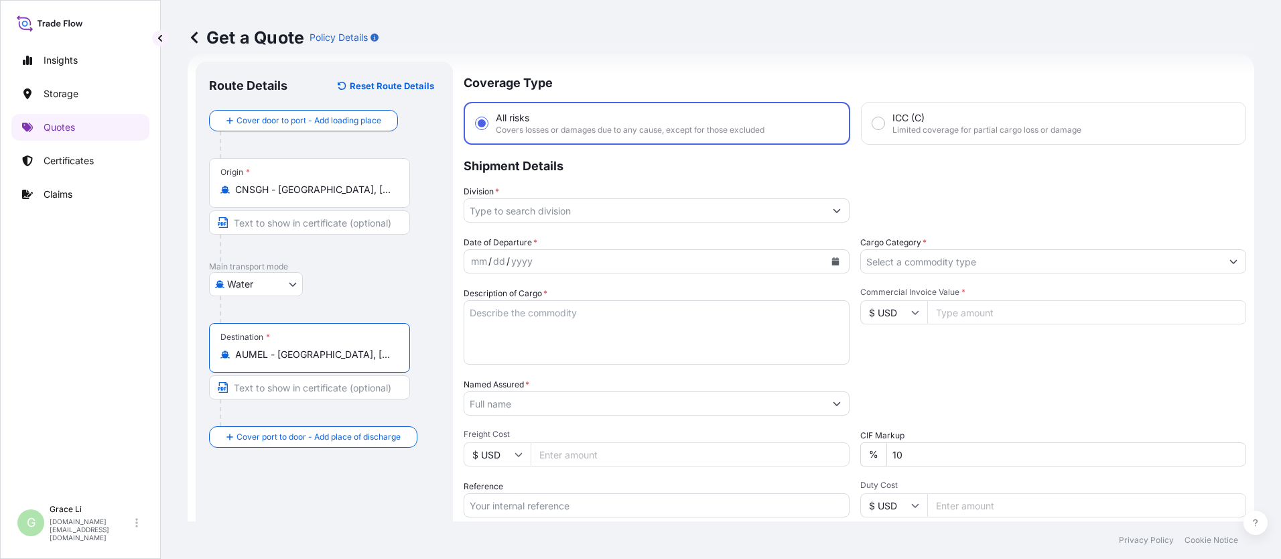
type input "AUMEL - [GEOGRAPHIC_DATA], [GEOGRAPHIC_DATA]"
click at [515, 208] on input "Division *" at bounding box center [644, 210] width 361 height 24
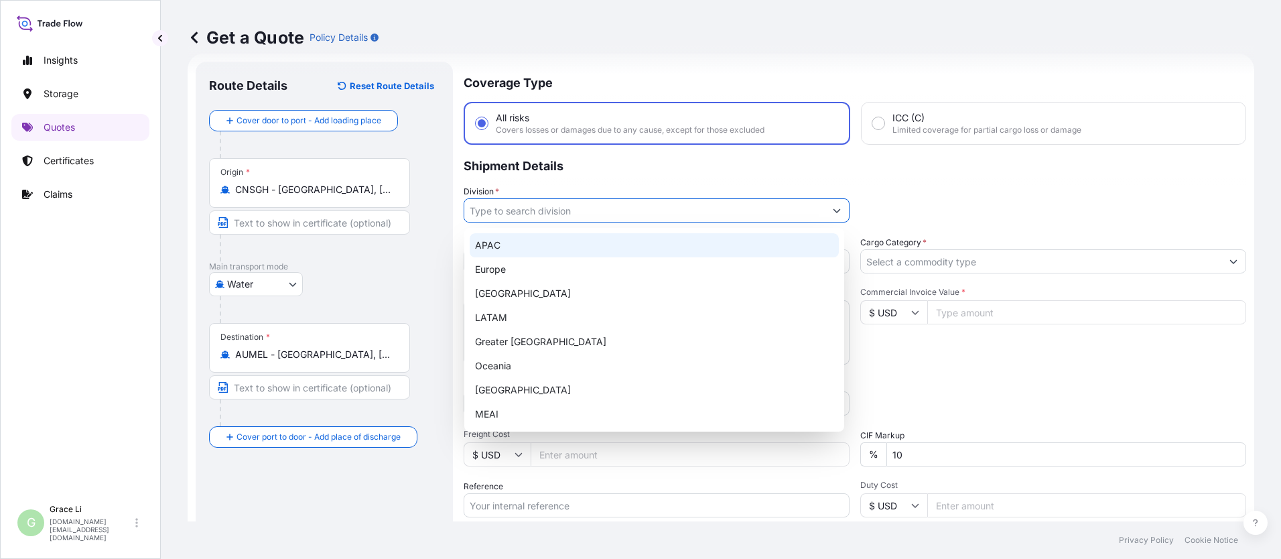
click at [499, 245] on div "APAC" at bounding box center [654, 245] width 369 height 24
type input "APAC"
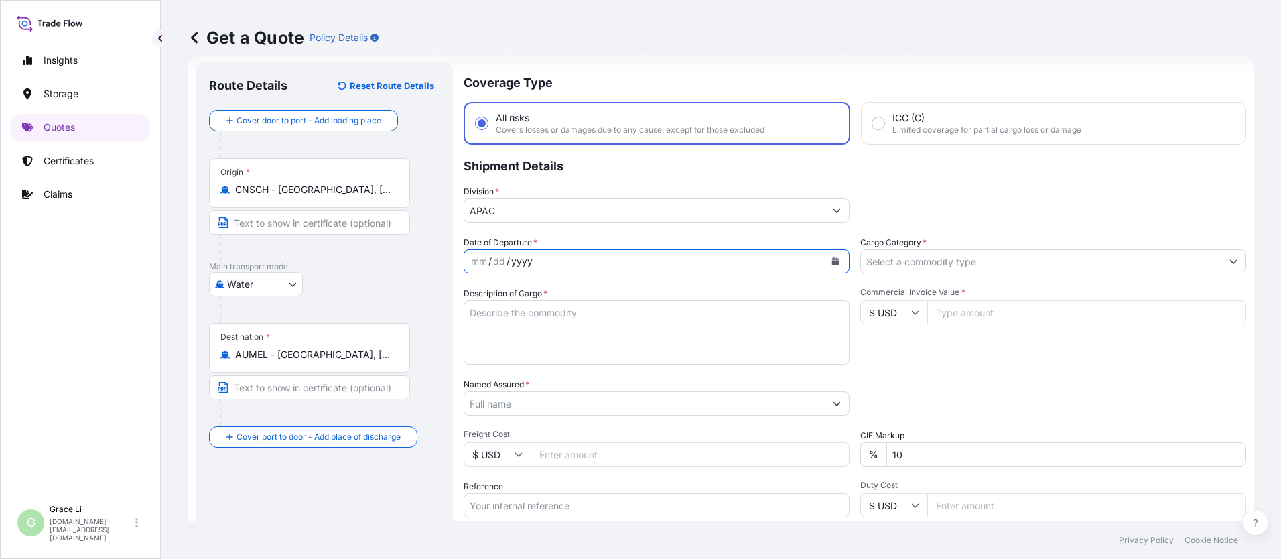
click at [512, 265] on div "yyyy" at bounding box center [522, 261] width 24 height 16
click at [617, 260] on icon "Calendar" at bounding box center [836, 261] width 8 height 8
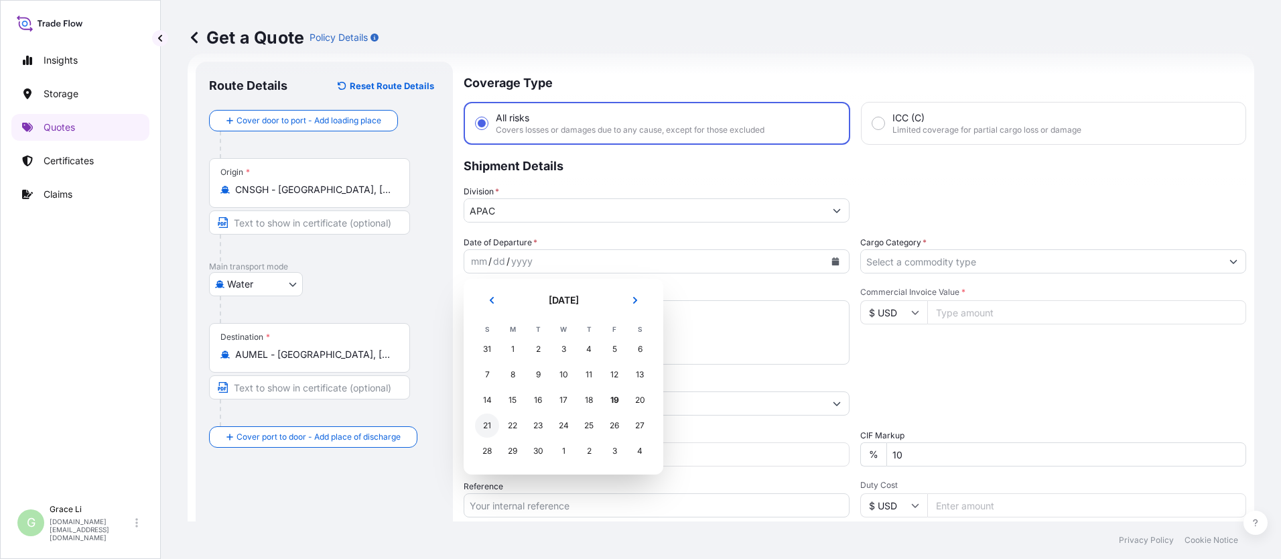
click at [488, 420] on div "21" at bounding box center [487, 425] width 24 height 24
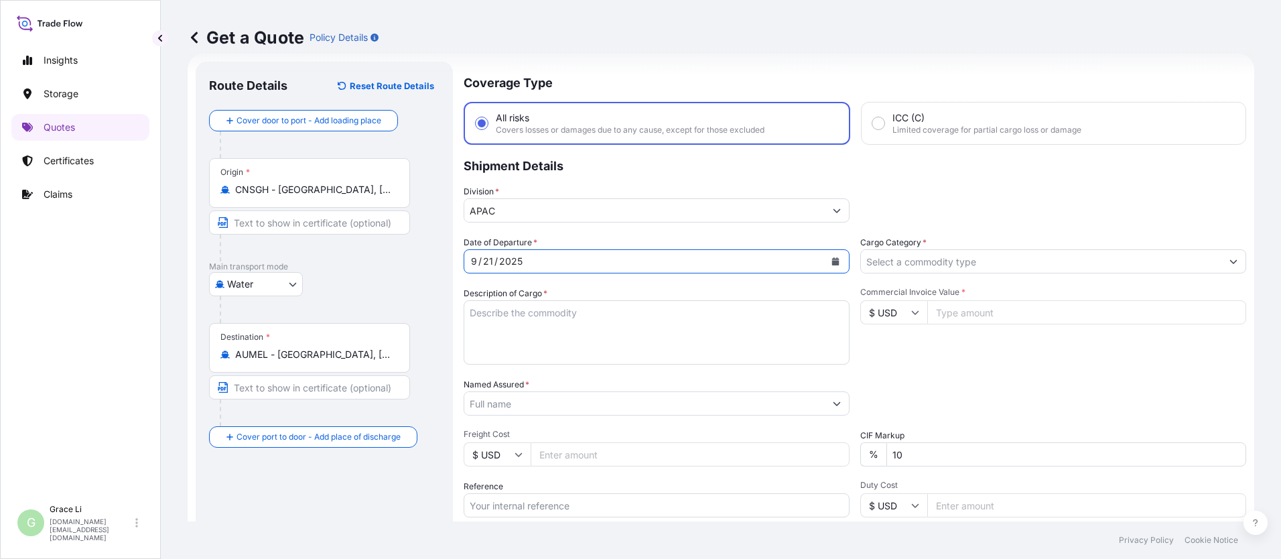
click at [617, 263] on input "Cargo Category *" at bounding box center [1041, 261] width 361 height 24
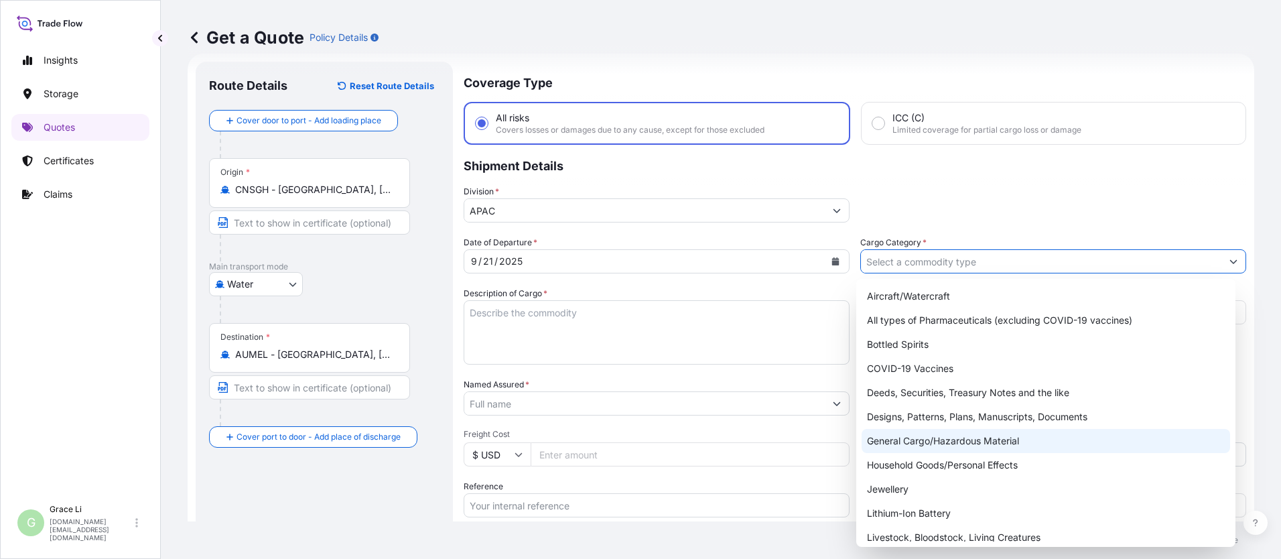
click at [617, 442] on div "General Cargo/Hazardous Material" at bounding box center [1046, 441] width 369 height 24
type input "General Cargo/Hazardous Material"
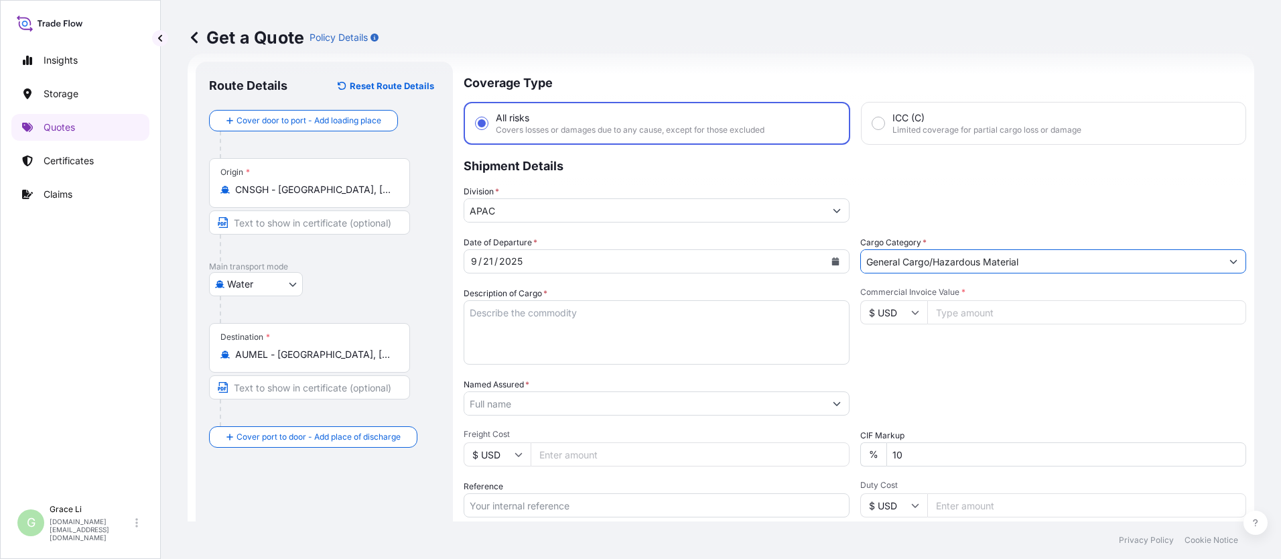
click at [506, 314] on textarea "Description of Cargo *" at bounding box center [657, 332] width 386 height 64
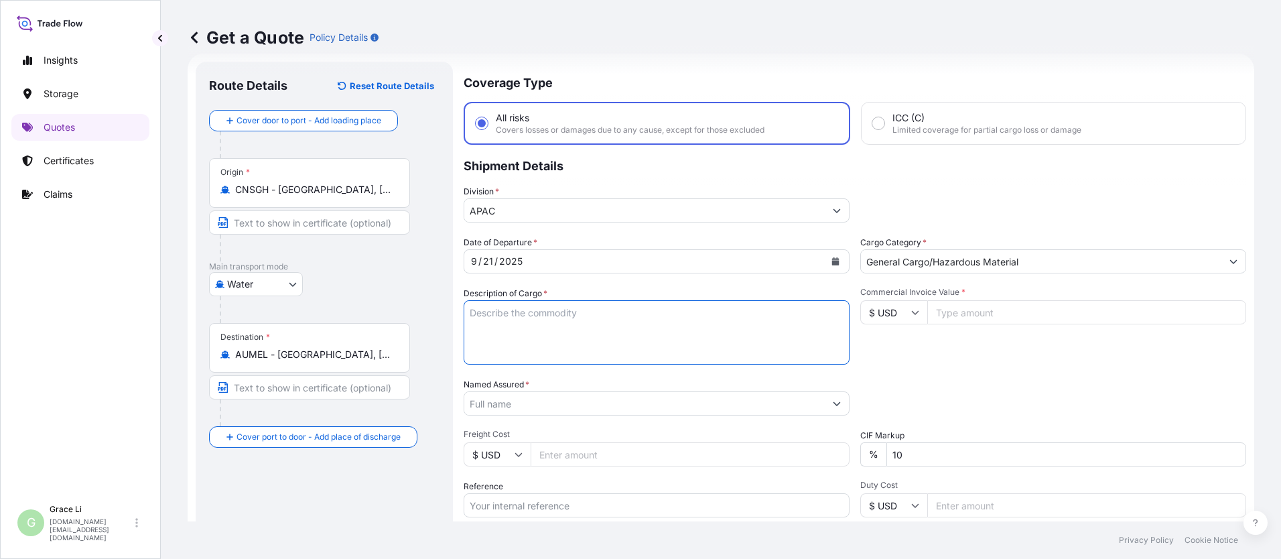
click at [484, 310] on textarea "Description of Cargo *" at bounding box center [657, 332] width 386 height 64
paste textarea "SIGENSTOR BAT 8.0 CL:9 UN:3480 DN-2025.09.10-007173 PO-1240560"
type textarea "SIGENSTOR BAT 8.0 CL:9 UN:3480 DN-2025.09.10-007173 PO-1240560"
click at [617, 318] on input "Commercial Invoice Value *" at bounding box center [1086, 312] width 319 height 24
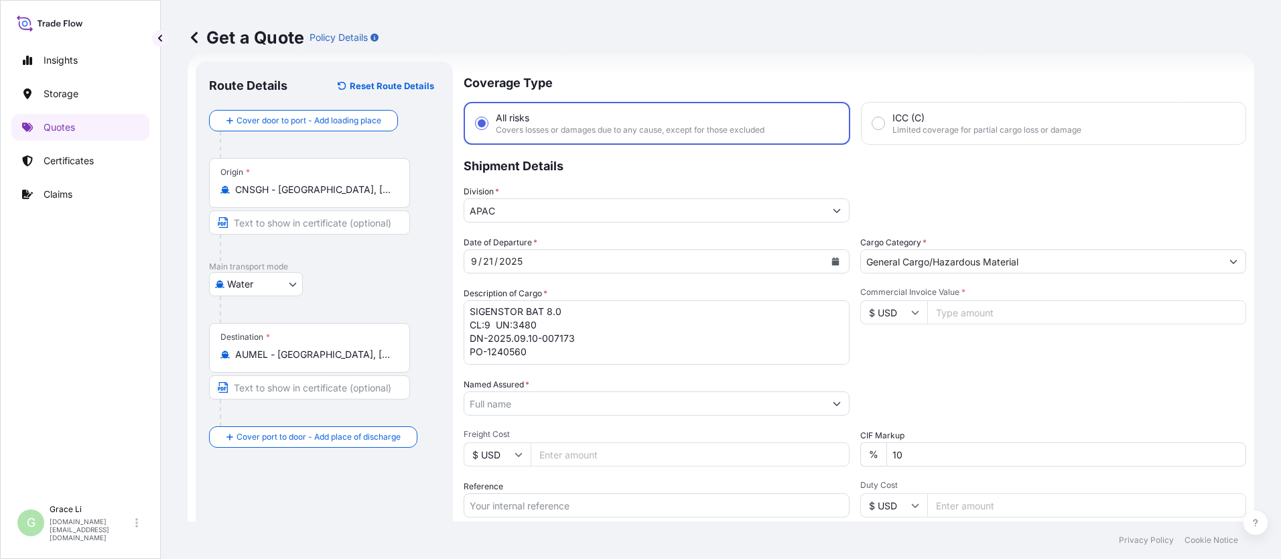
click at [617, 314] on input "Commercial Invoice Value *" at bounding box center [1086, 312] width 319 height 24
type input "603408"
click at [519, 407] on input "Named Assured *" at bounding box center [644, 403] width 361 height 24
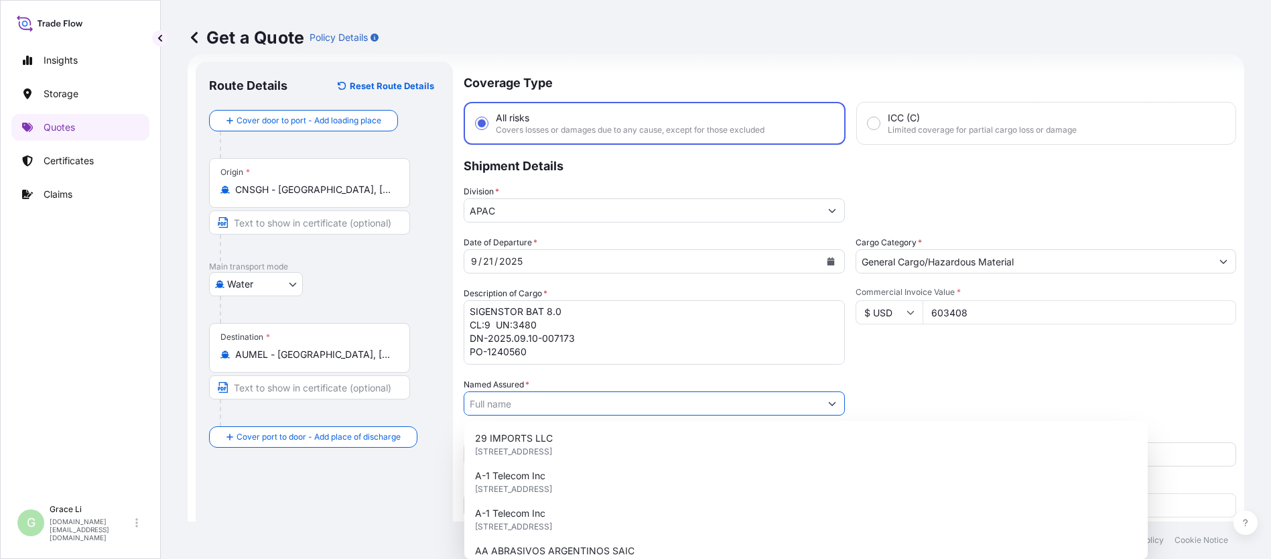
click at [483, 401] on input "Named Assured *" at bounding box center [642, 403] width 356 height 24
paste input "SIGENERGY TECHNOLOGY ([GEOGRAPHIC_DATA]) LIMITED"
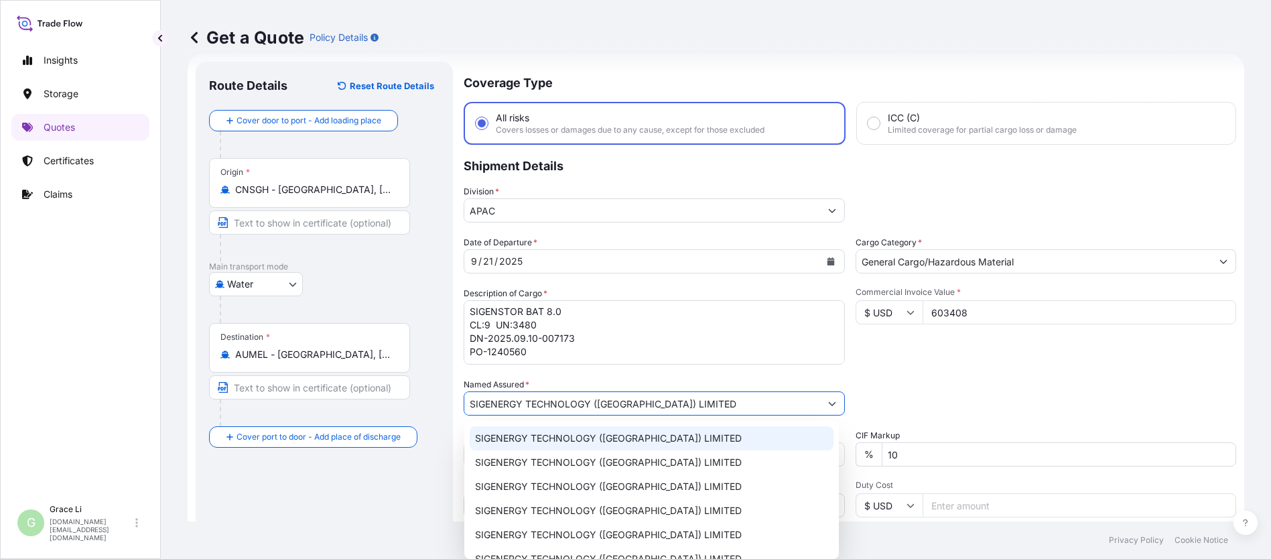
click at [496, 438] on span "SIGENERGY TECHNOLOGY ([GEOGRAPHIC_DATA]) LIMITED" at bounding box center [608, 438] width 267 height 13
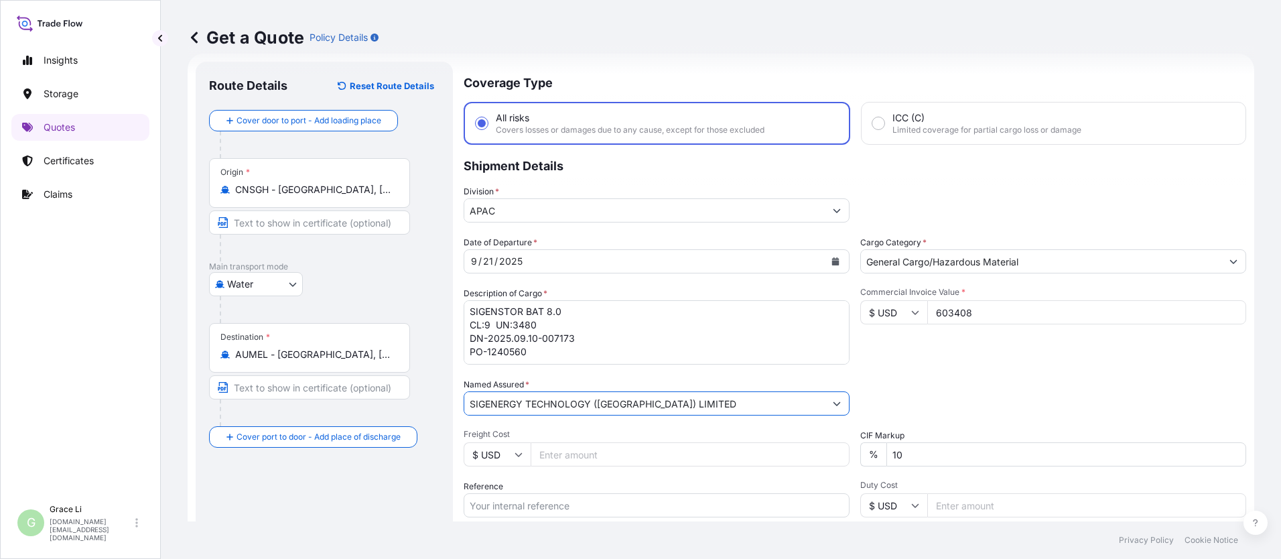
type input "SIGENERGY TECHNOLOGY ([GEOGRAPHIC_DATA]) LIMITED"
click at [617, 395] on div "Packing Category Type to search a container mode Please select a primary mode o…" at bounding box center [1053, 397] width 386 height 38
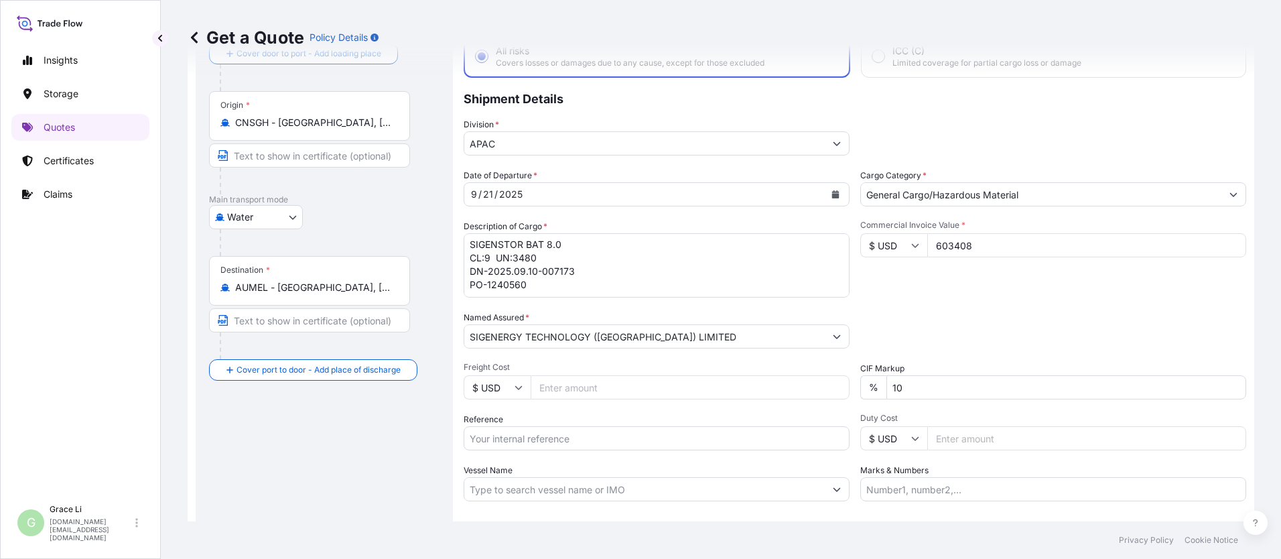
scroll to position [155, 0]
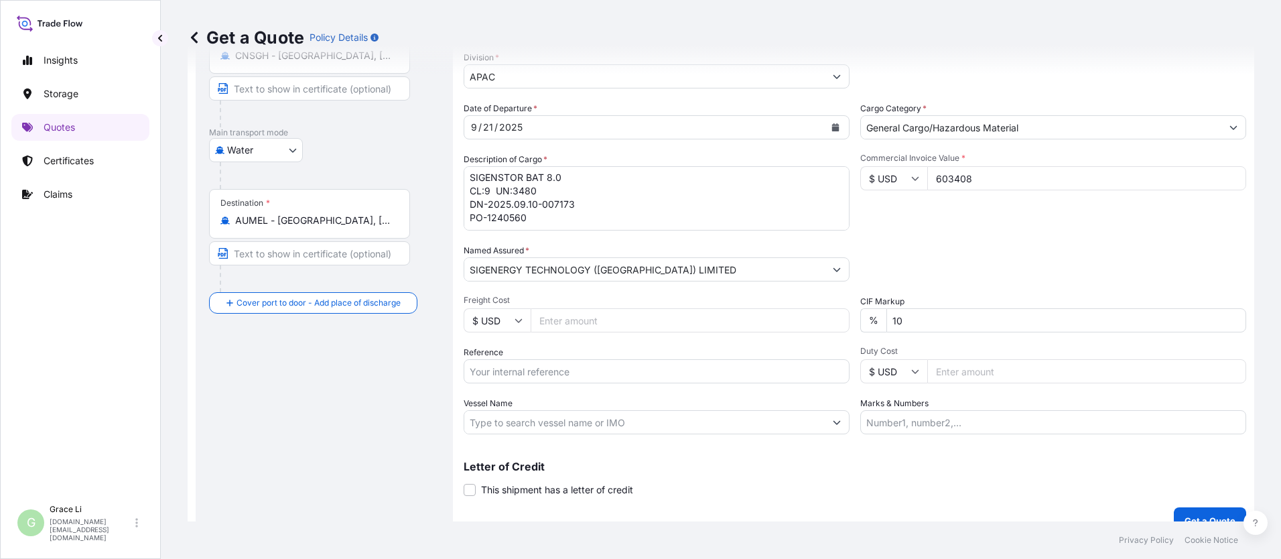
click at [486, 371] on input "Reference" at bounding box center [657, 371] width 386 height 24
paste input "SGAU20250807013"
click at [568, 371] on input "SGAU20250807013/" at bounding box center [657, 371] width 386 height 24
paste input "SXMRH25092596"
type input "SGAU20250807013/ SXMRH25092596"
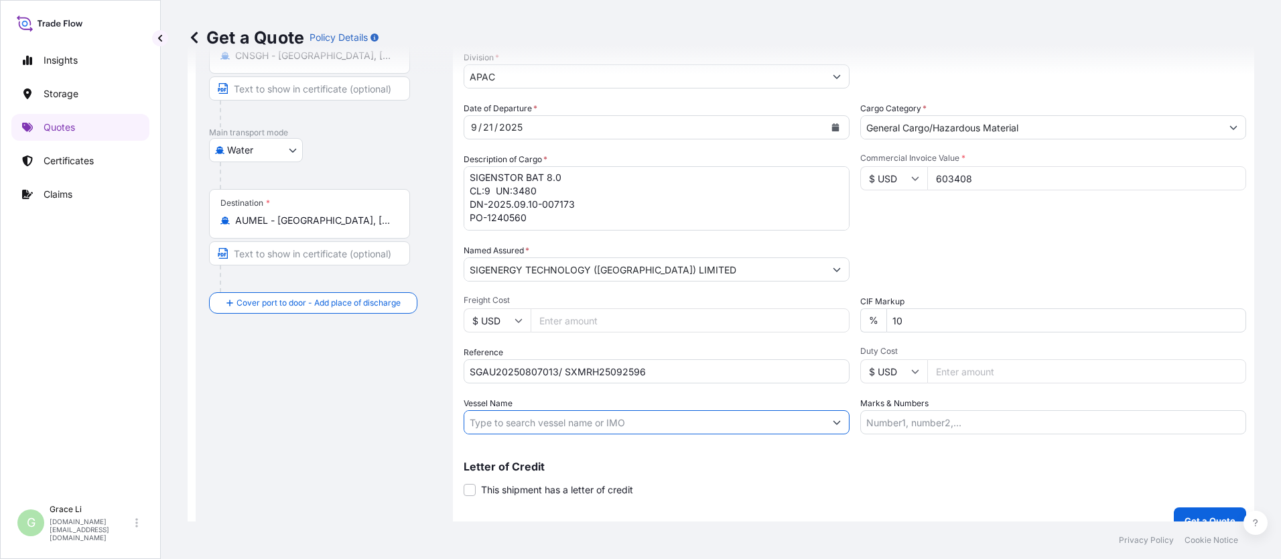
click at [493, 422] on input "Vessel Name" at bounding box center [644, 422] width 361 height 24
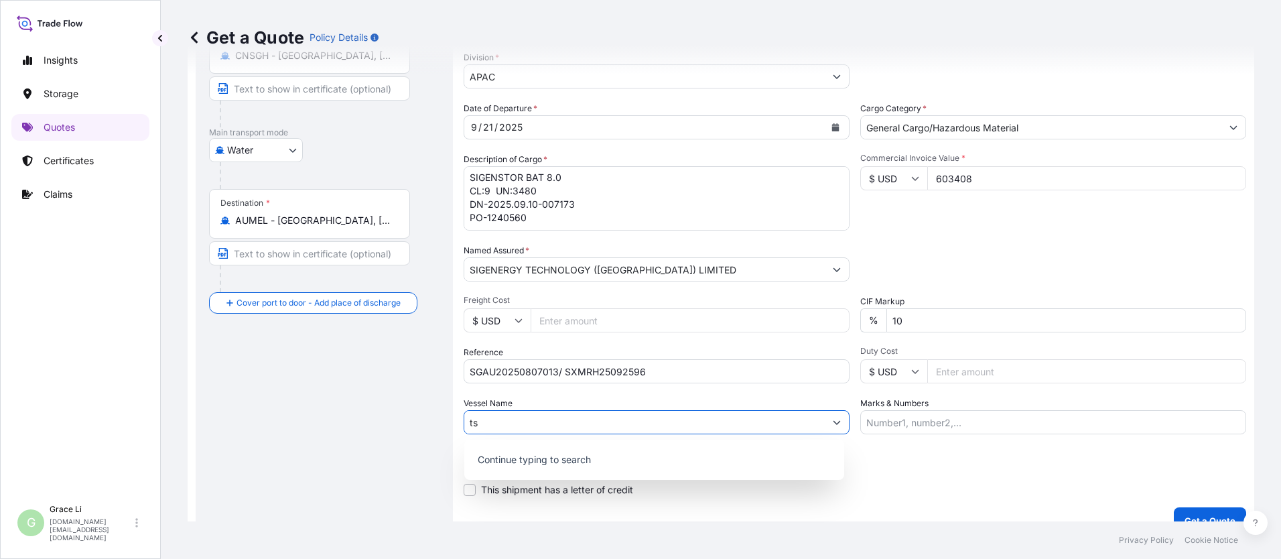
type input "t"
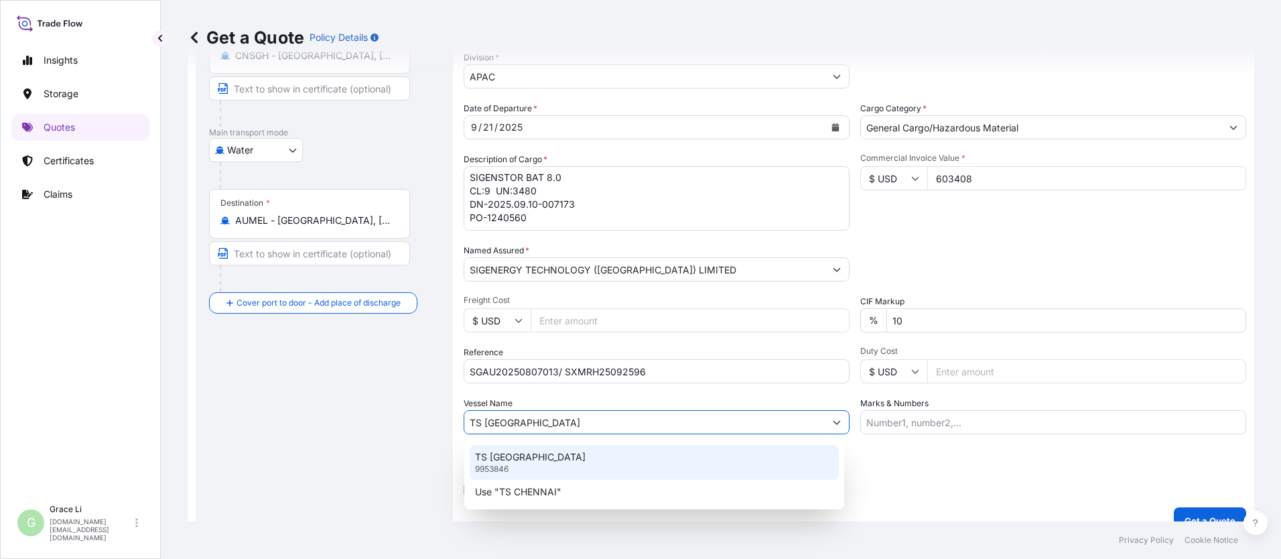
click at [503, 460] on p "TS [GEOGRAPHIC_DATA]" at bounding box center [530, 456] width 111 height 13
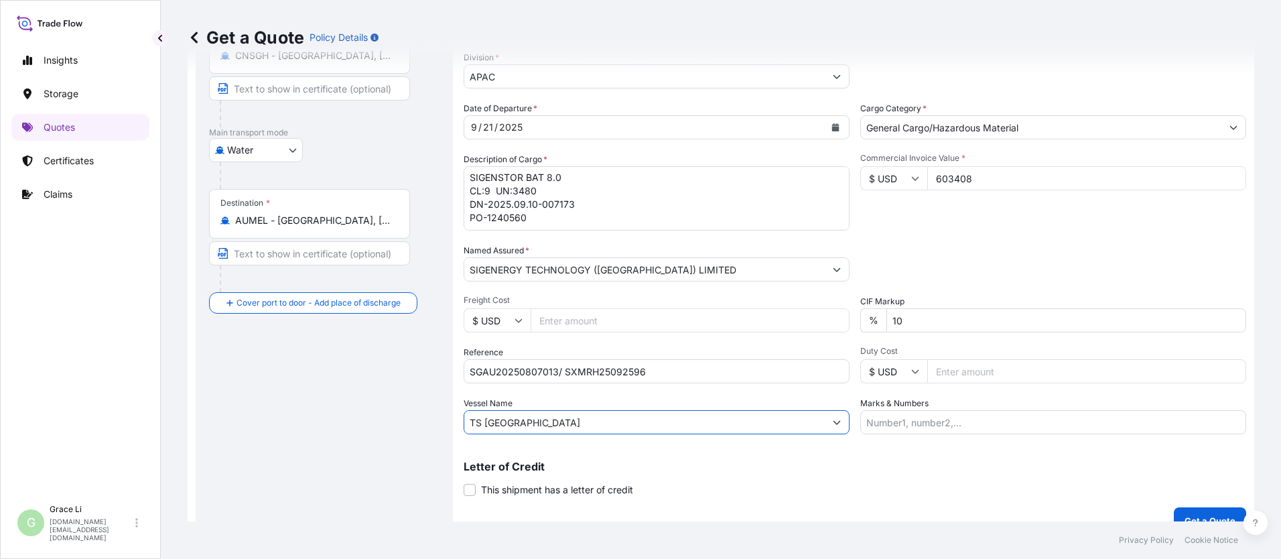
type input "TS [GEOGRAPHIC_DATA]"
click at [617, 464] on p "Letter of Credit" at bounding box center [855, 466] width 783 height 11
click at [617, 470] on p "Letter of Credit" at bounding box center [855, 466] width 783 height 11
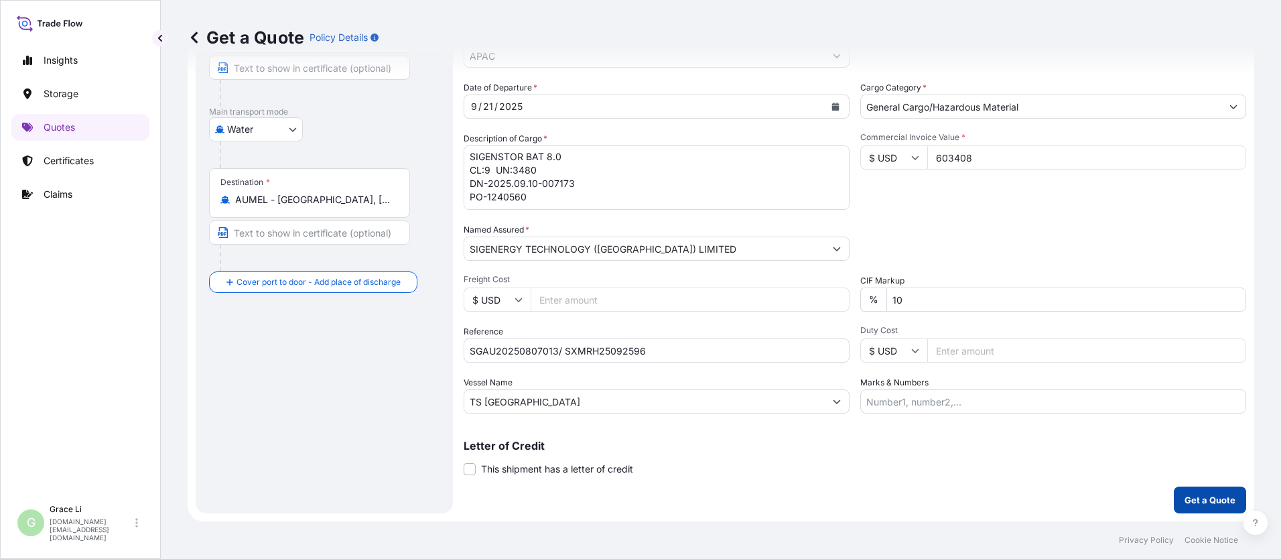
click at [617, 497] on p "Get a Quote" at bounding box center [1210, 499] width 51 height 13
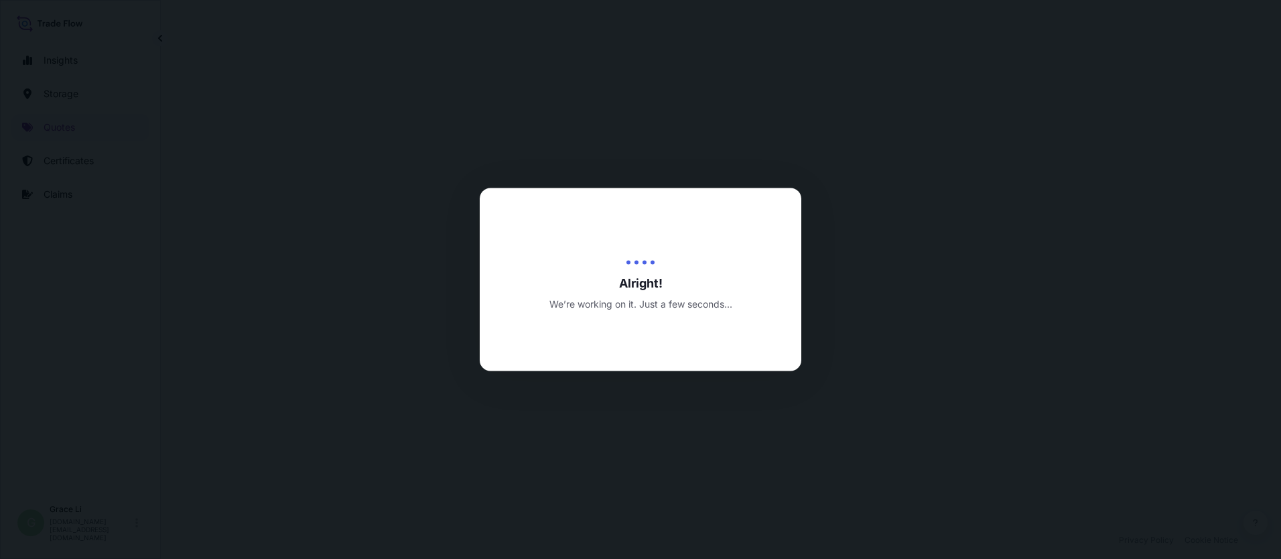
select select "Water"
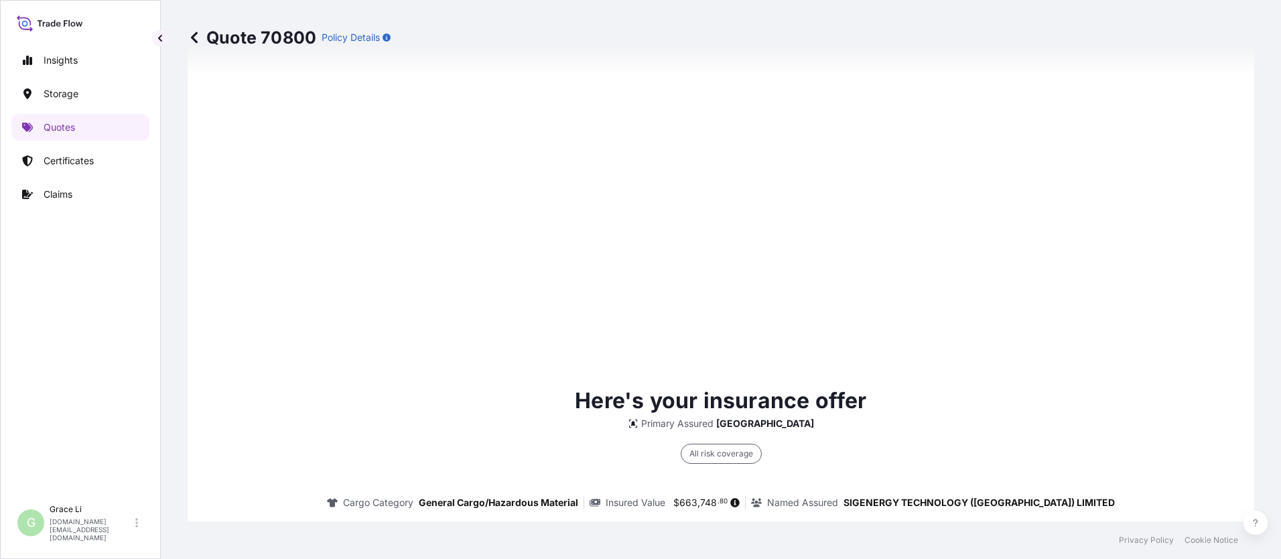
scroll to position [1927, 0]
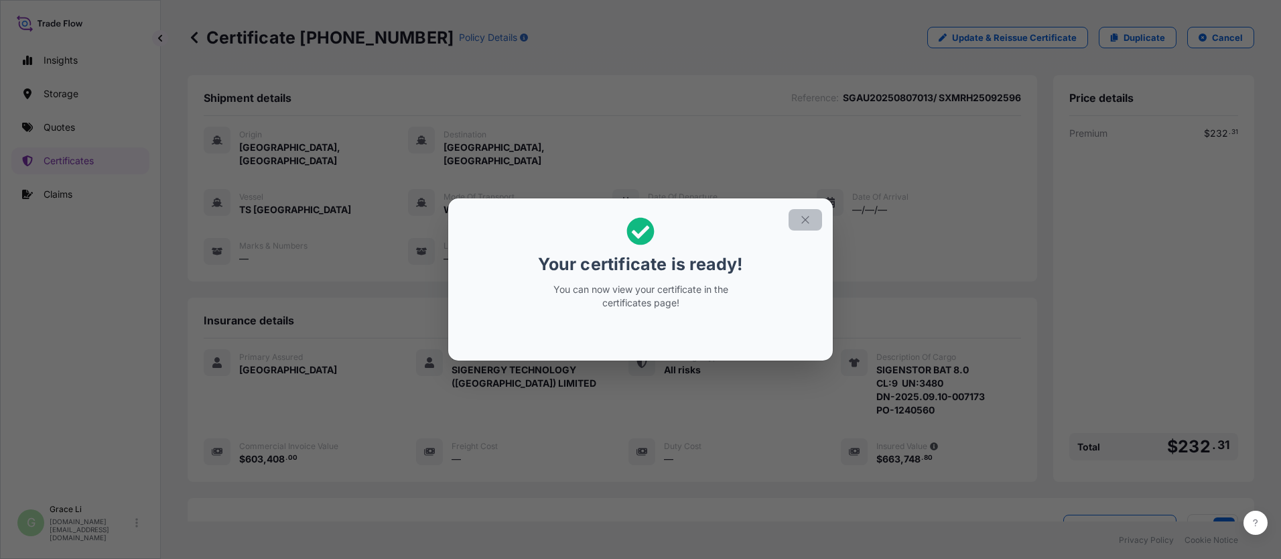
click at [617, 219] on icon "button" at bounding box center [804, 219] width 7 height 7
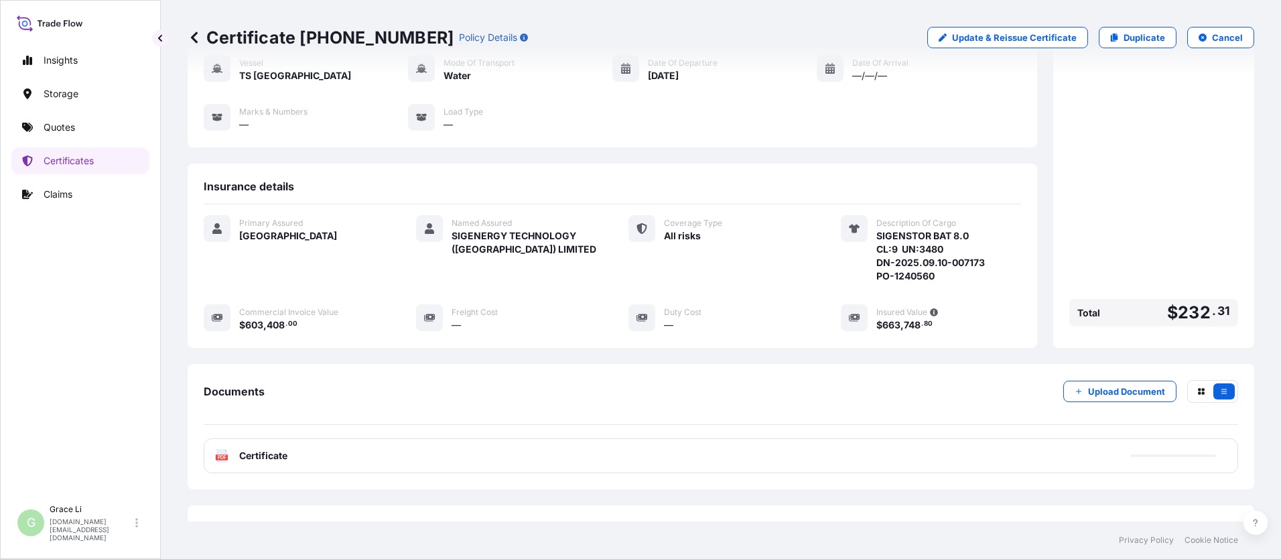
scroll to position [172, 0]
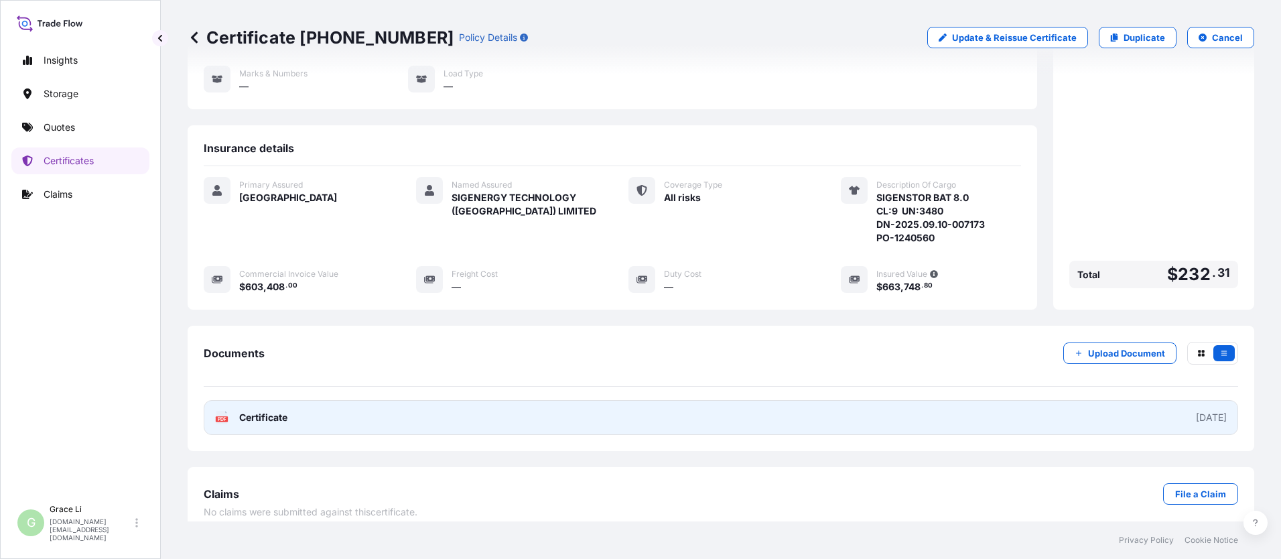
click at [281, 411] on span "Certificate" at bounding box center [263, 417] width 48 height 13
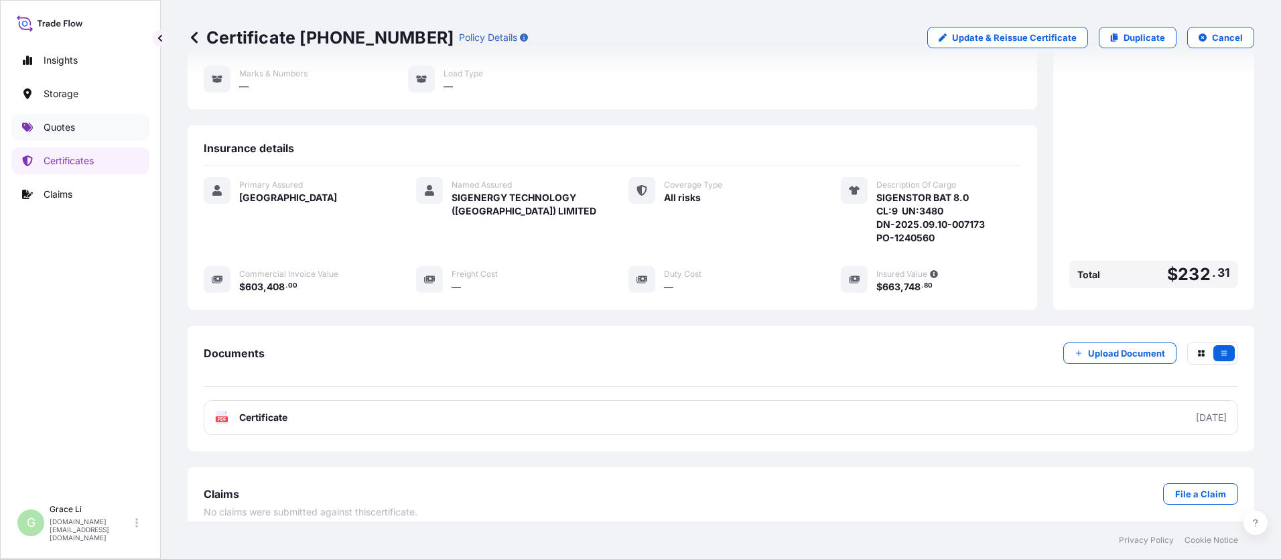
click at [54, 128] on p "Quotes" at bounding box center [59, 127] width 31 height 13
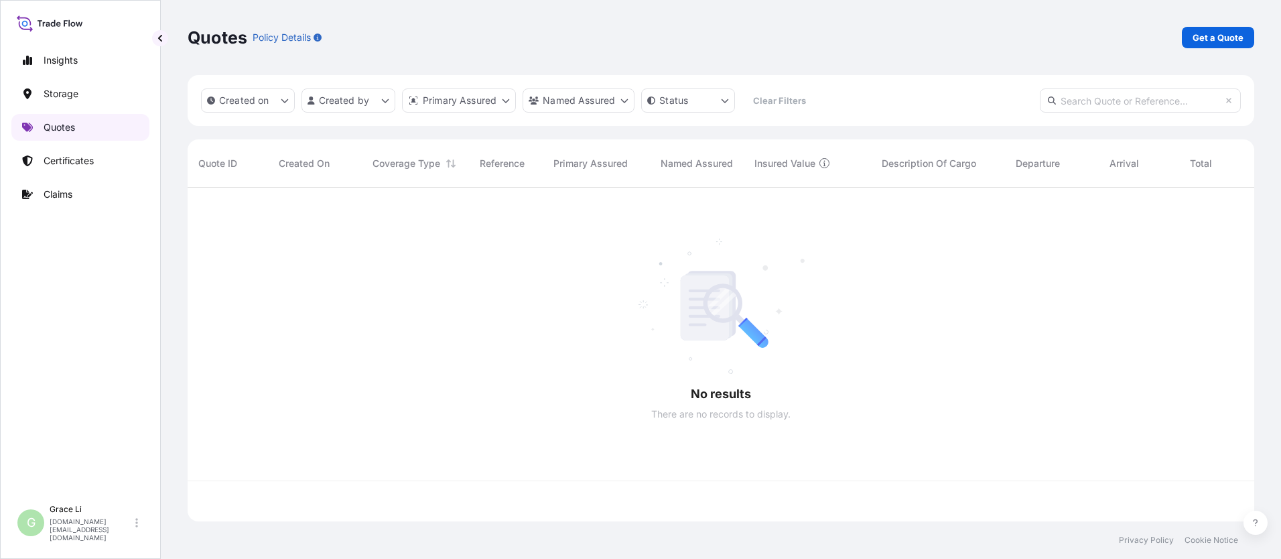
scroll to position [331, 1057]
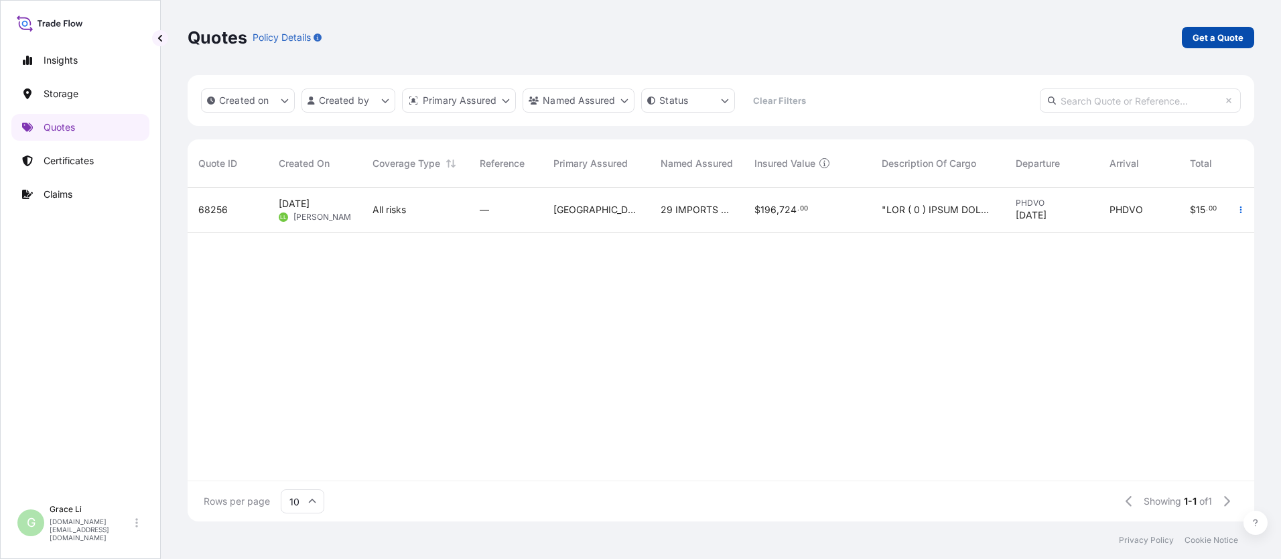
click at [617, 38] on p "Get a Quote" at bounding box center [1218, 37] width 51 height 13
select select "Water"
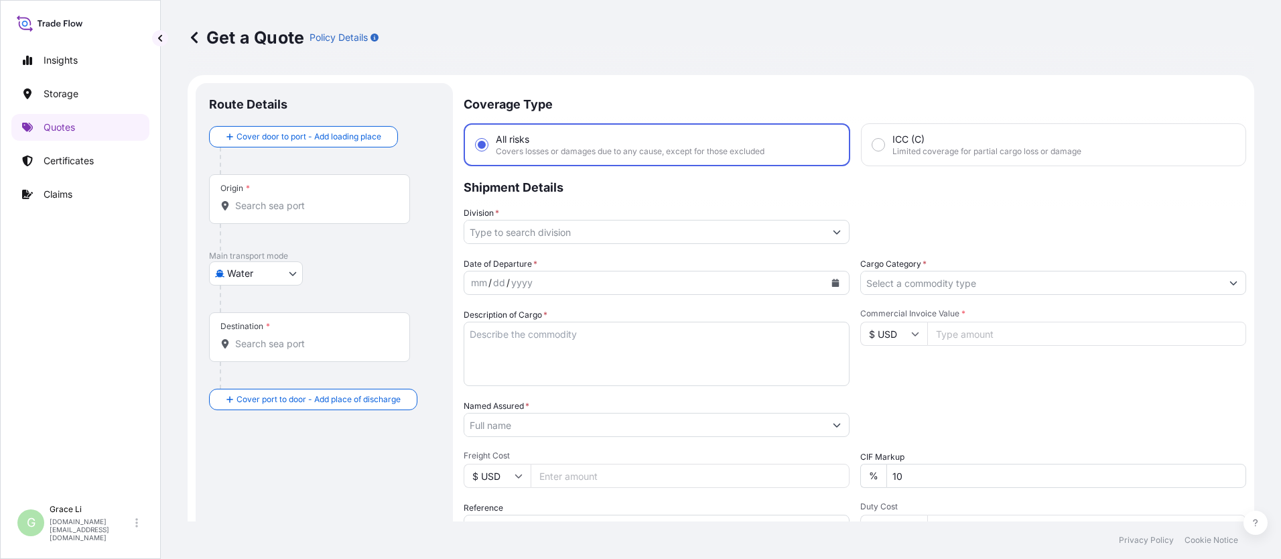
scroll to position [21, 0]
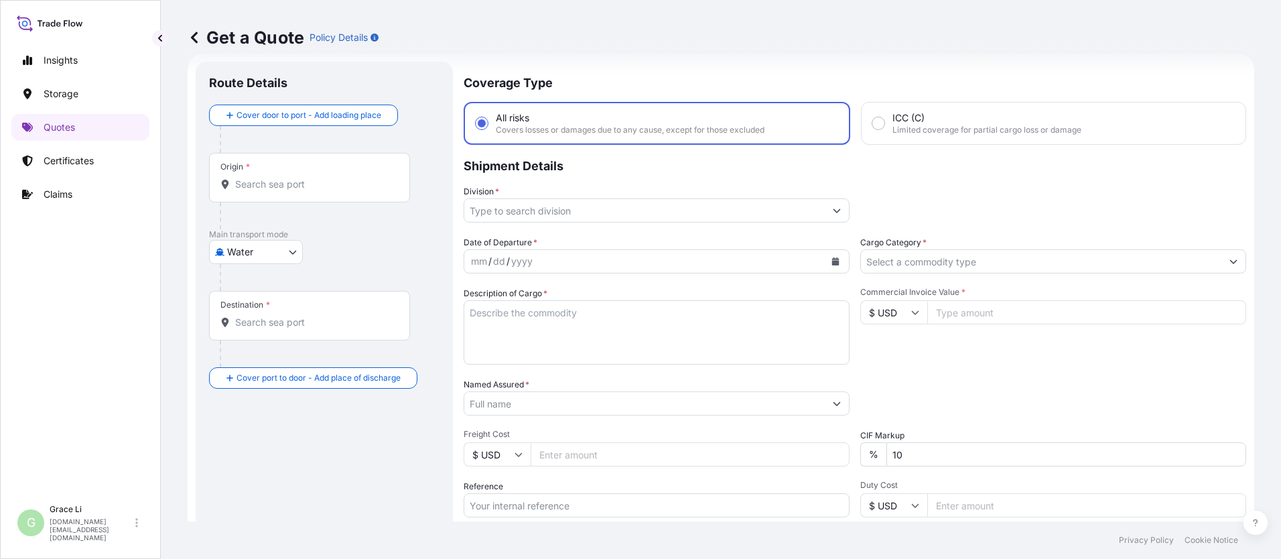
click at [255, 182] on input "Origin *" at bounding box center [314, 184] width 158 height 13
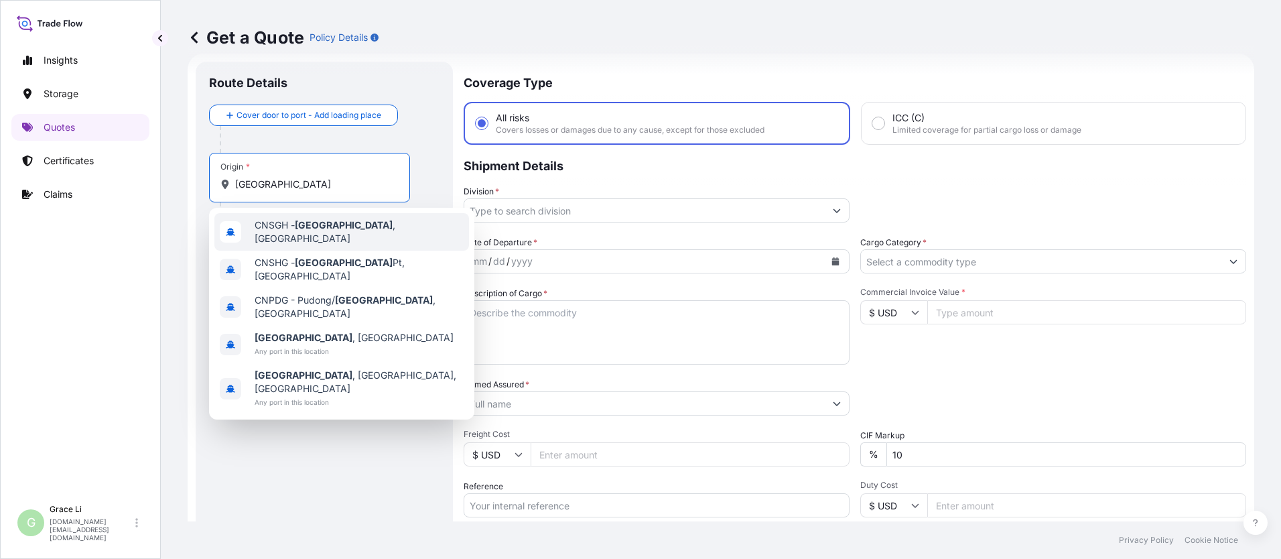
click at [287, 225] on span "CNSGH - [GEOGRAPHIC_DATA] , [GEOGRAPHIC_DATA]" at bounding box center [359, 231] width 209 height 27
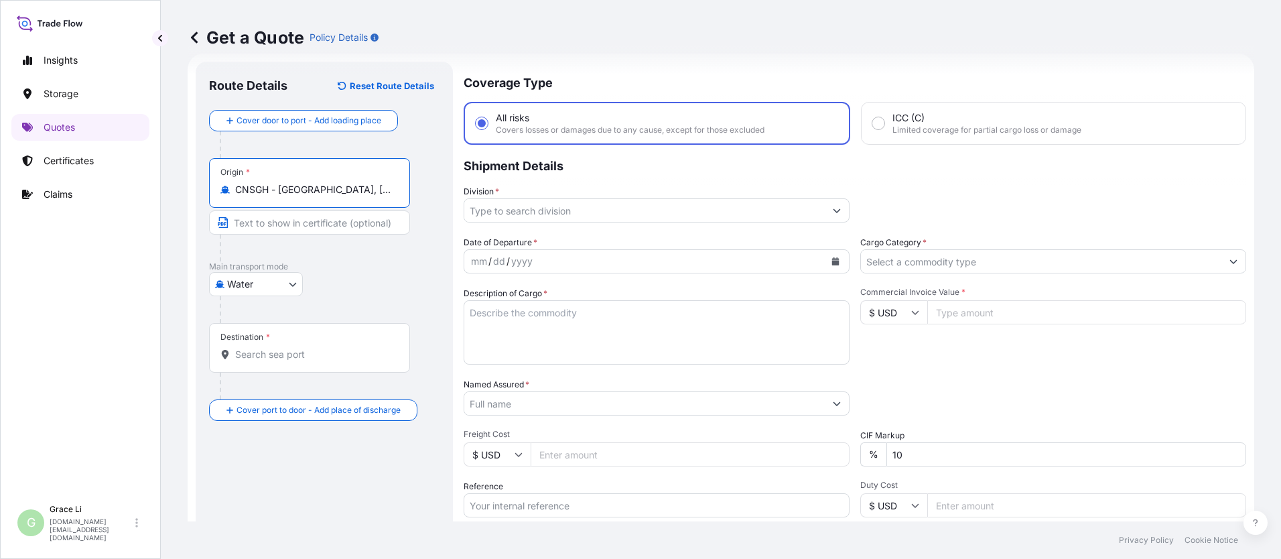
type input "CNSGH - [GEOGRAPHIC_DATA], [GEOGRAPHIC_DATA]"
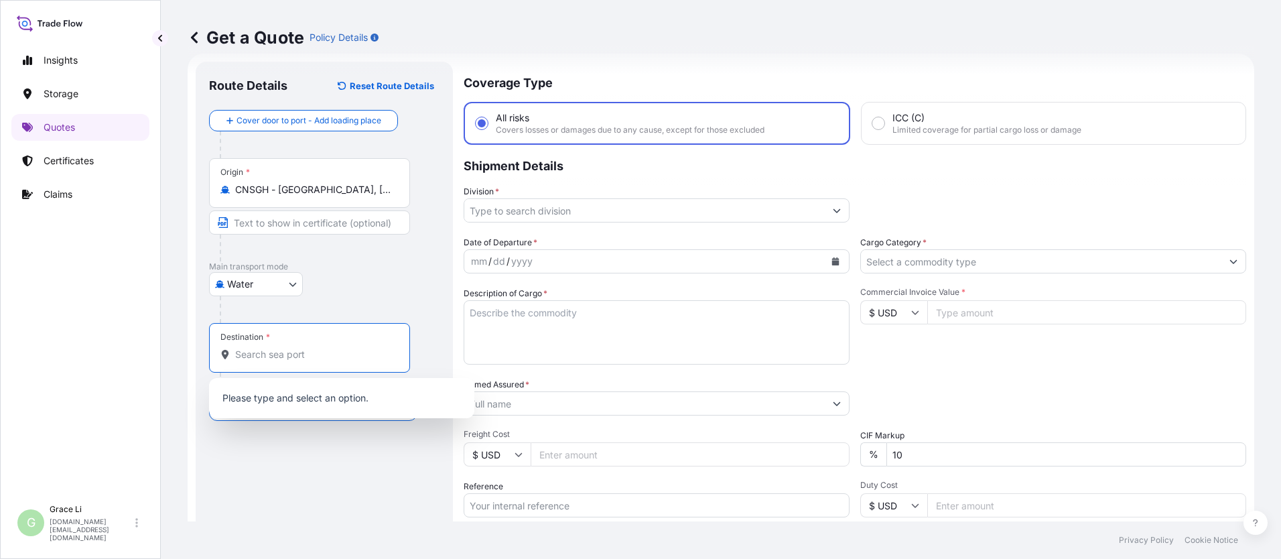
click at [272, 354] on input "Destination *" at bounding box center [314, 354] width 158 height 13
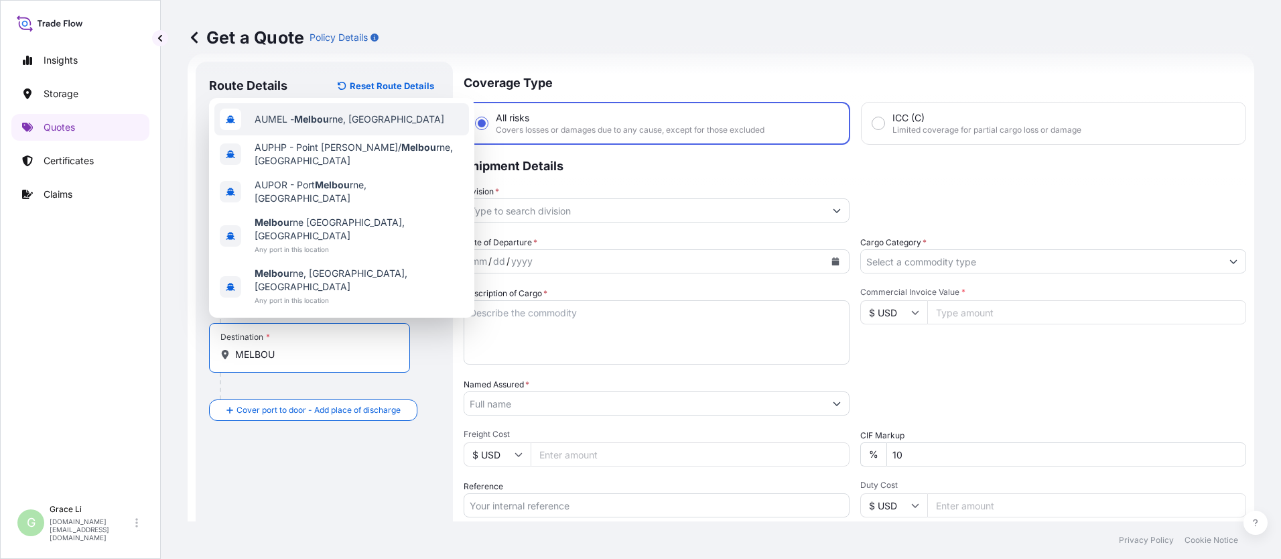
click at [333, 126] on span "AUMEL - Melbou rne, [GEOGRAPHIC_DATA]" at bounding box center [350, 119] width 190 height 13
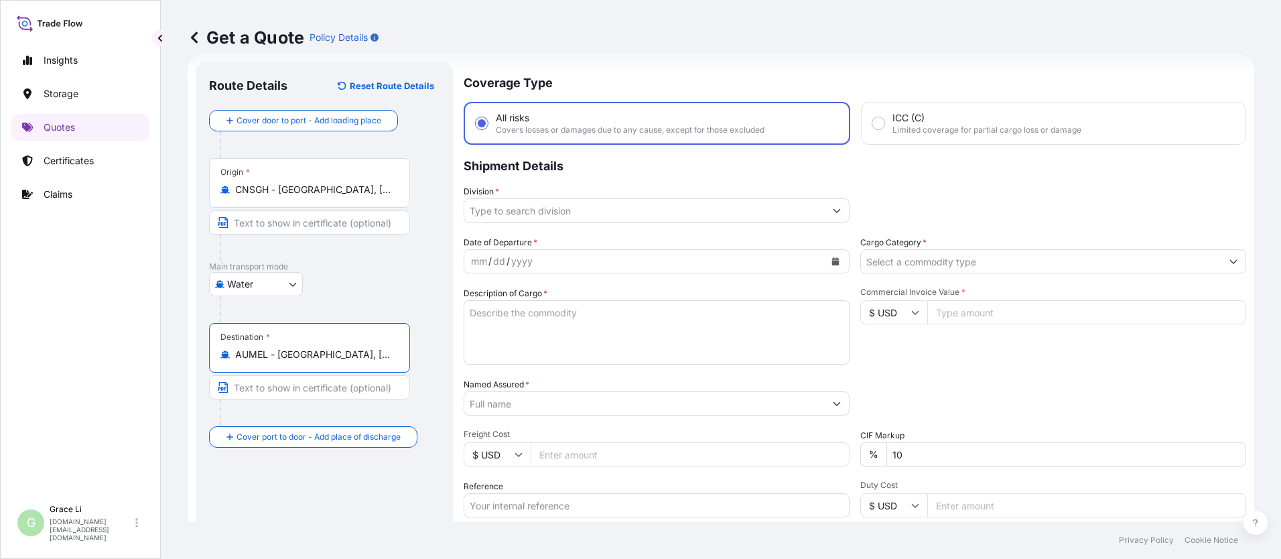
type input "AUMEL - [GEOGRAPHIC_DATA], [GEOGRAPHIC_DATA]"
click at [489, 209] on input "Division *" at bounding box center [644, 210] width 361 height 24
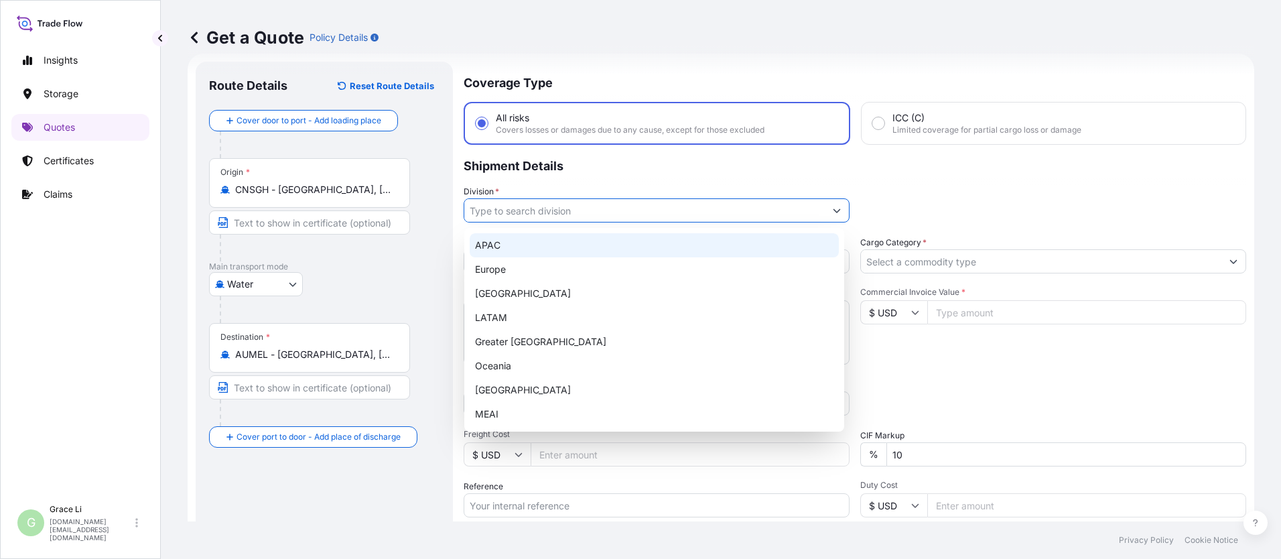
click at [490, 245] on div "APAC" at bounding box center [654, 245] width 369 height 24
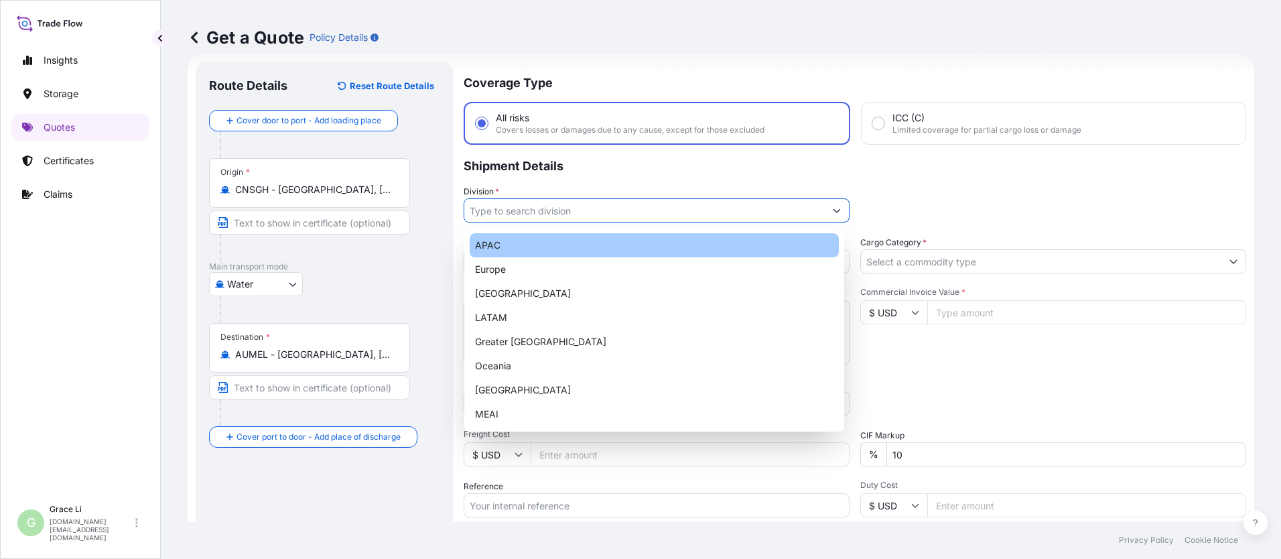
type input "APAC"
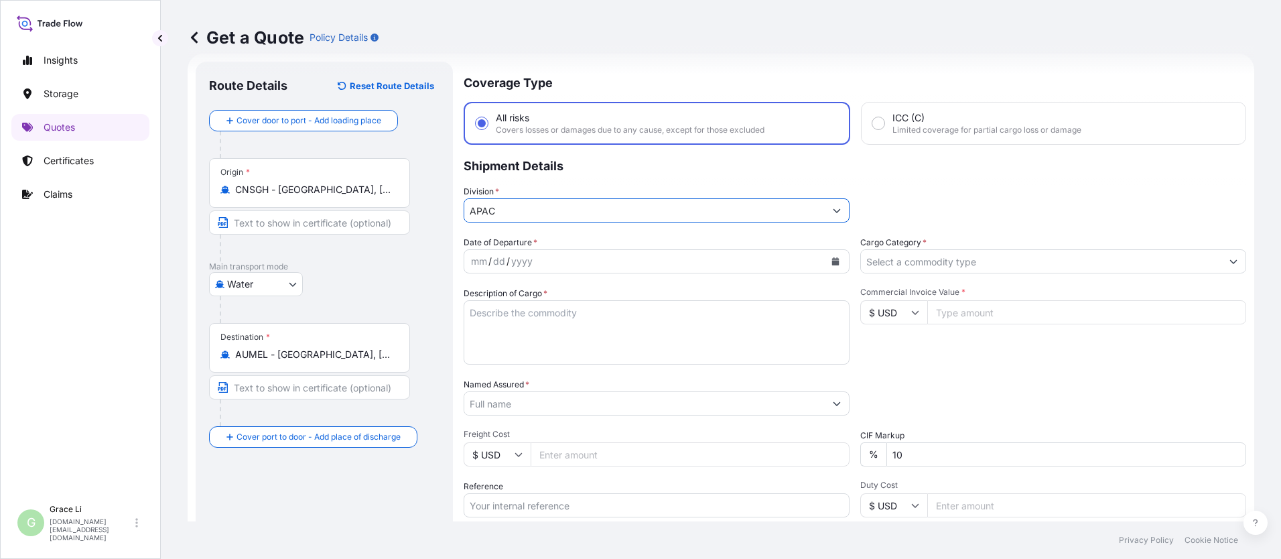
click at [495, 262] on div "dd" at bounding box center [499, 261] width 15 height 16
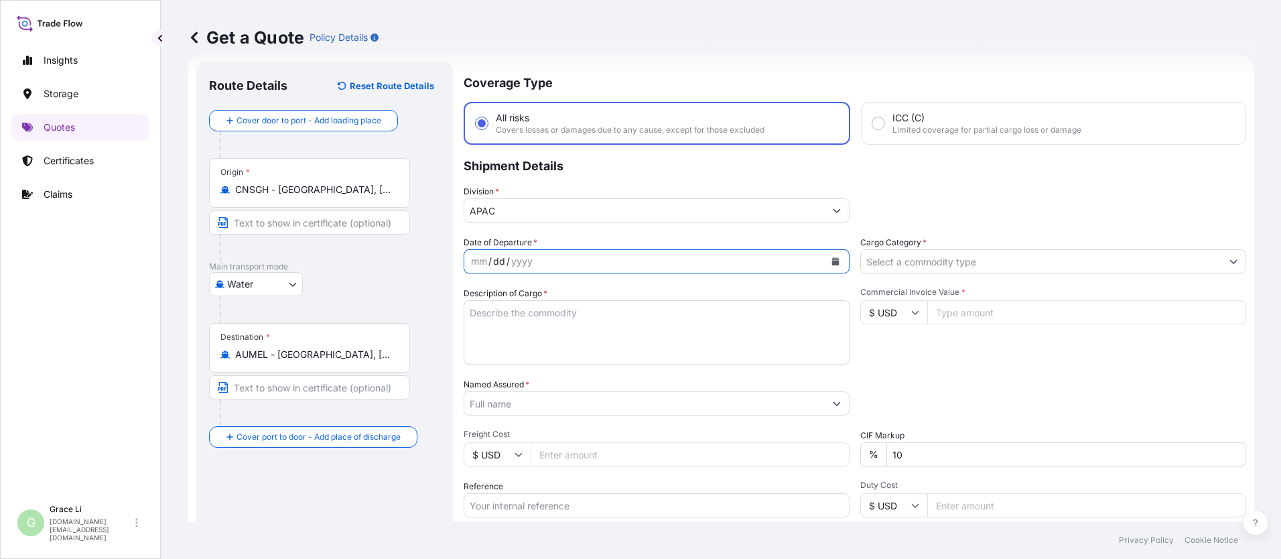
click at [617, 262] on icon "Calendar" at bounding box center [835, 261] width 7 height 8
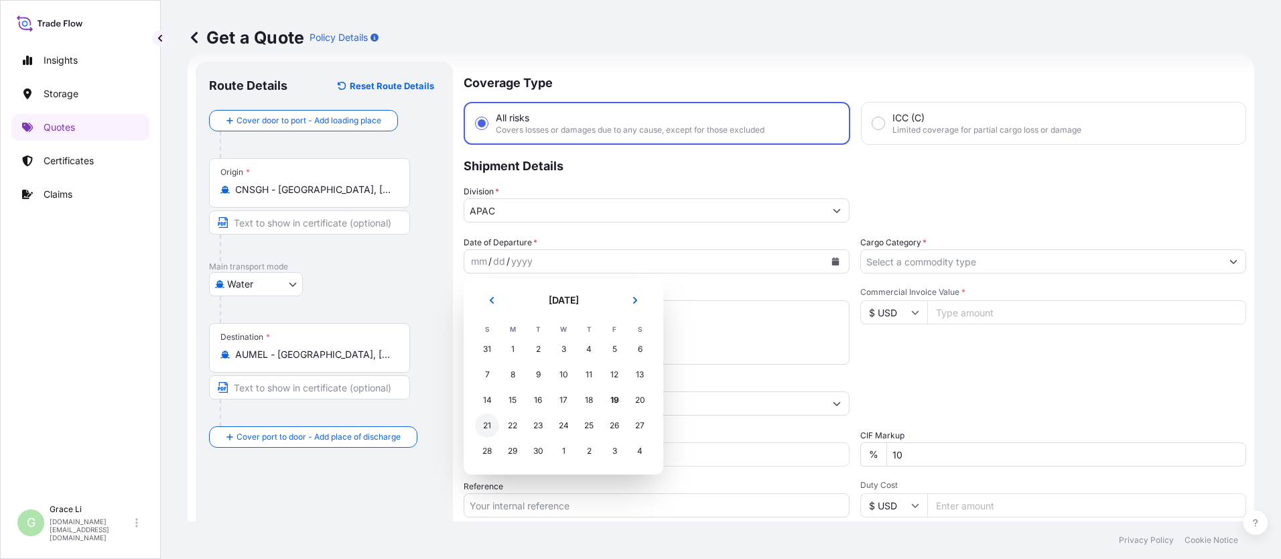
click at [489, 426] on div "21" at bounding box center [487, 425] width 24 height 24
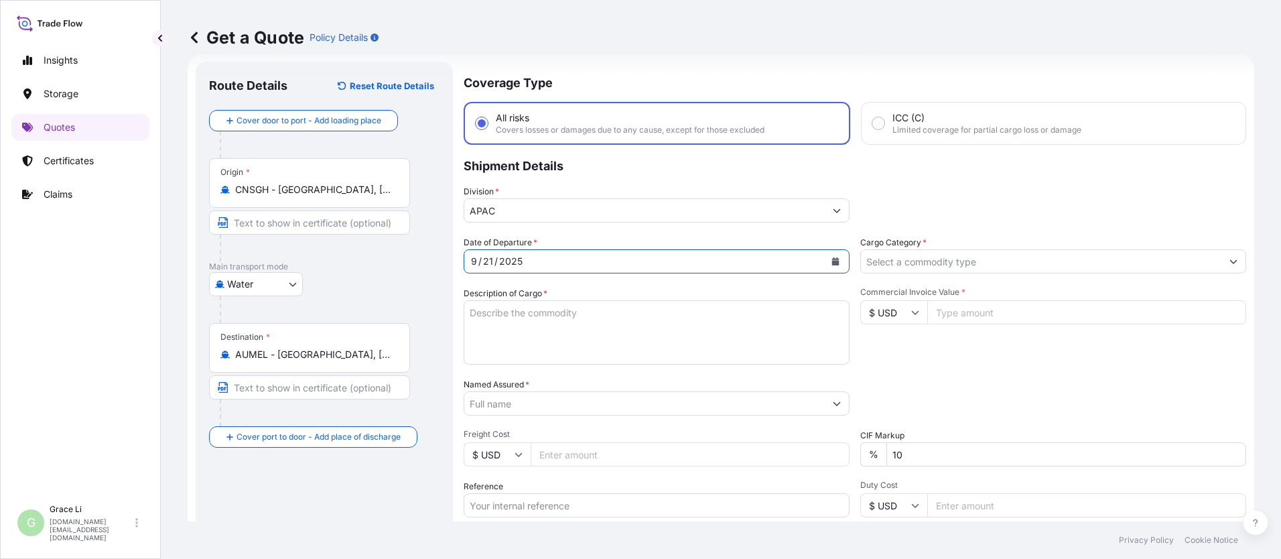
click at [617, 259] on input "Cargo Category *" at bounding box center [1041, 261] width 361 height 24
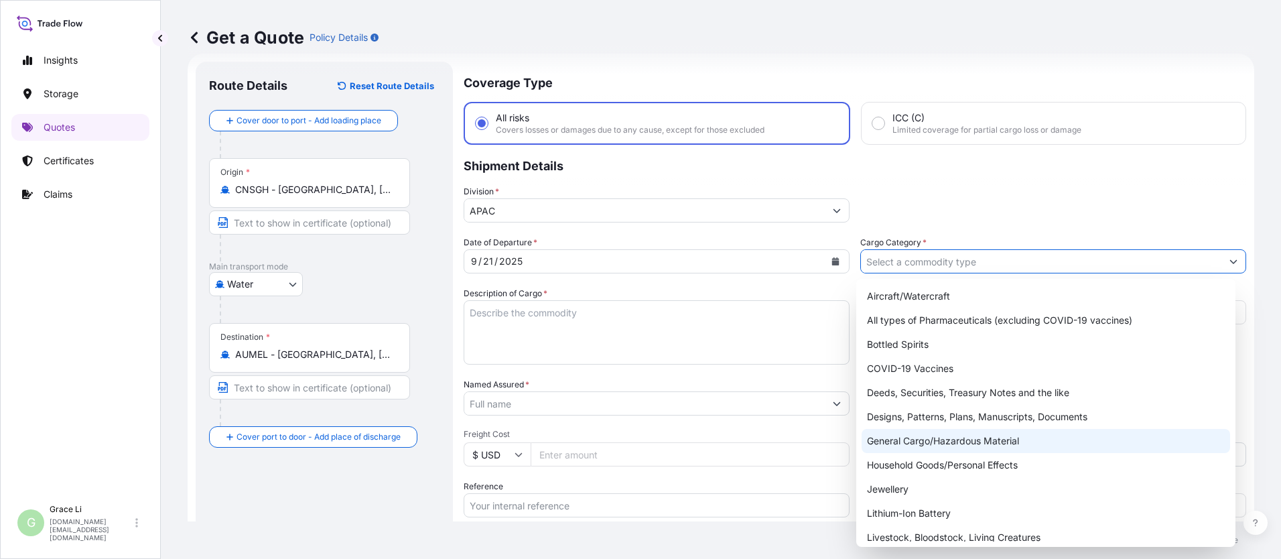
click at [617, 444] on div "General Cargo/Hazardous Material" at bounding box center [1046, 441] width 369 height 24
type input "General Cargo/Hazardous Material"
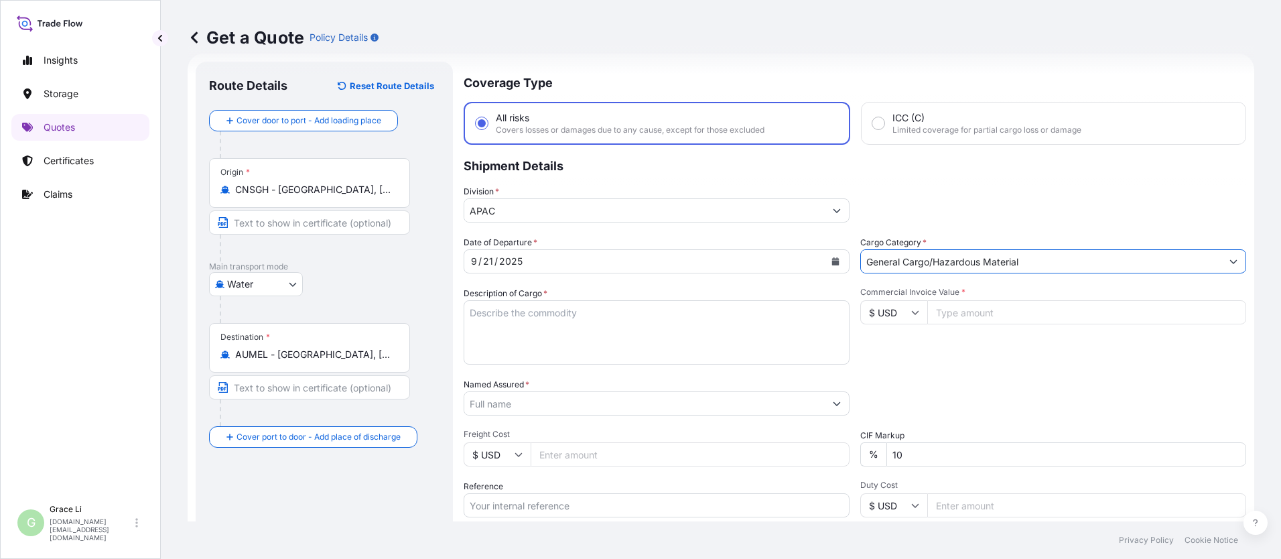
click at [472, 312] on textarea "Description of Cargo *" at bounding box center [657, 332] width 386 height 64
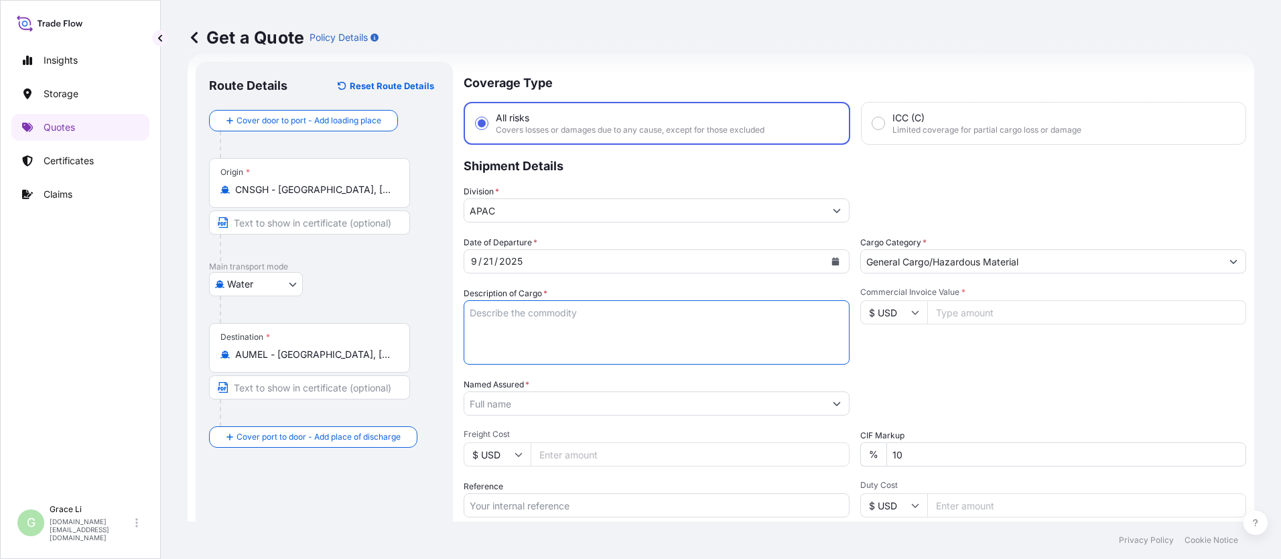
paste textarea "SIGENSTOR BAT 8.0 CL:9 UN:3480 DN-2025.09.10-007174 PO-1240561"
type textarea "SIGENSTOR BAT 8.0 CL:9 UN:3480 DN-2025.09.10-007174 PO-1240561"
click at [617, 316] on input "Commercial Invoice Value *" at bounding box center [1086, 312] width 319 height 24
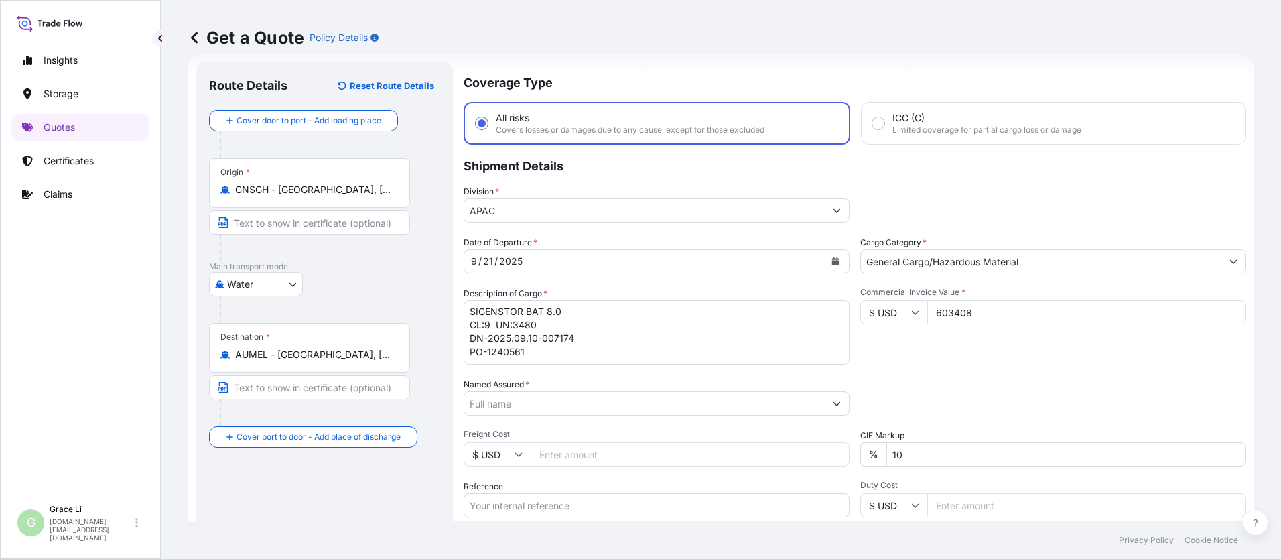
type input "603408"
click at [487, 403] on input "Named Assured *" at bounding box center [644, 403] width 361 height 24
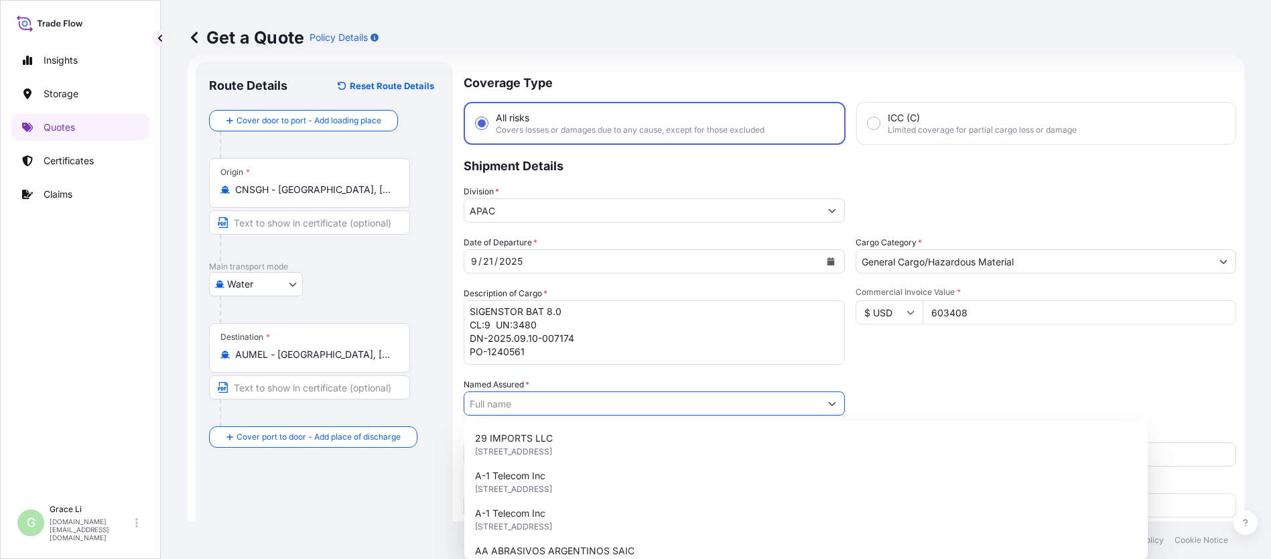
paste input "SIGENERGY TECHNOLOGY ([GEOGRAPHIC_DATA]) LIMITED"
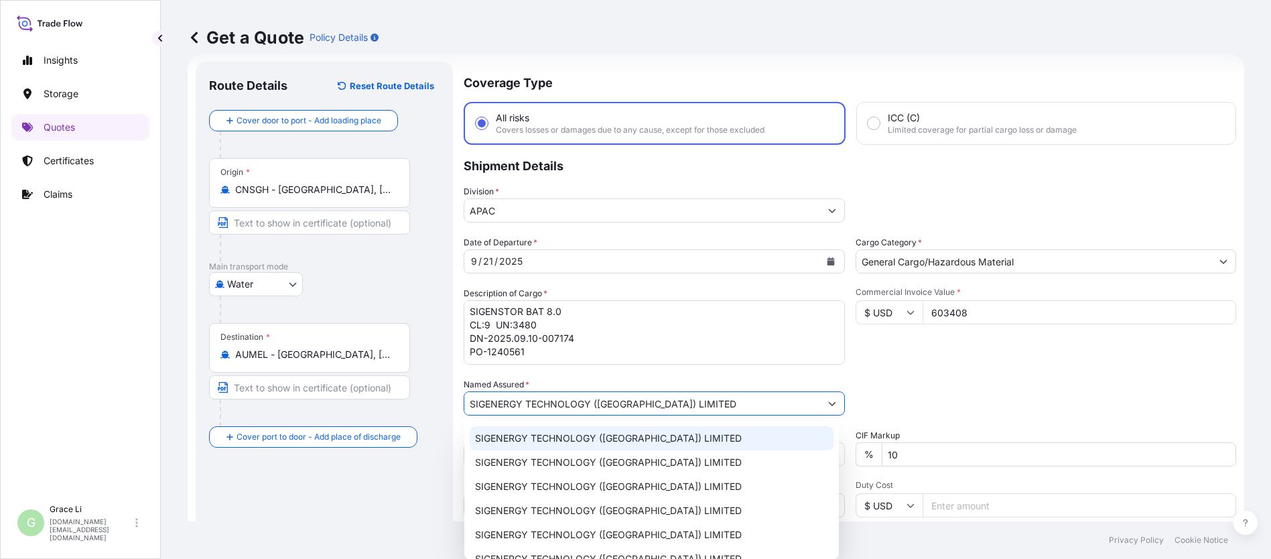
click at [533, 438] on span "SIGENERGY TECHNOLOGY ([GEOGRAPHIC_DATA]) LIMITED" at bounding box center [608, 438] width 267 height 13
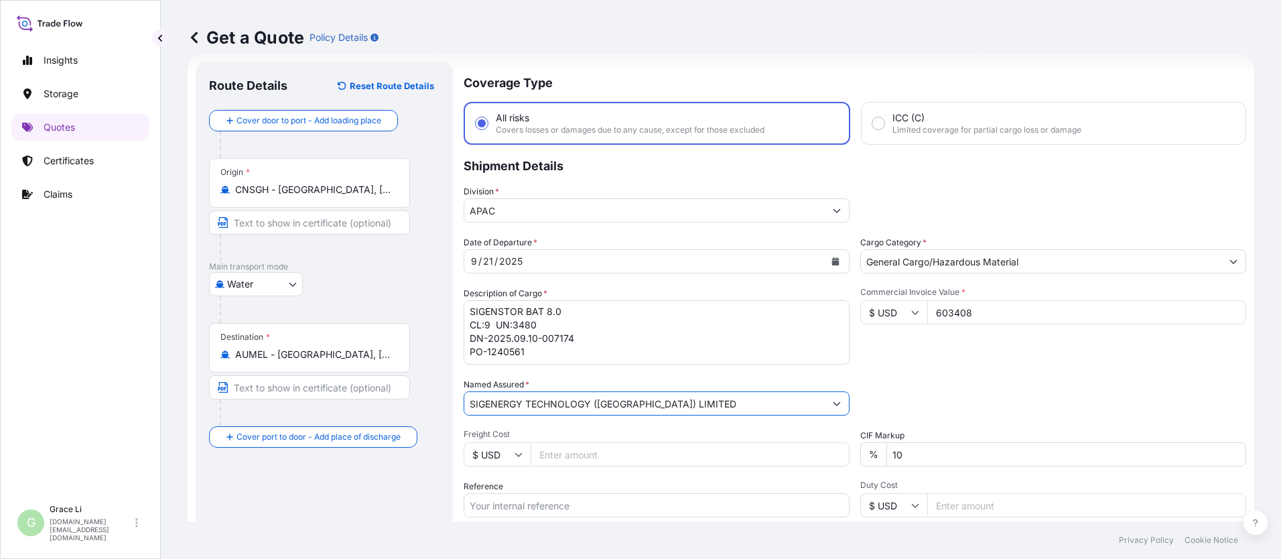
type input "SIGENERGY TECHNOLOGY ([GEOGRAPHIC_DATA]) LIMITED"
click at [617, 380] on div "Packing Category Type to search a container mode Please select a primary mode o…" at bounding box center [1053, 397] width 386 height 38
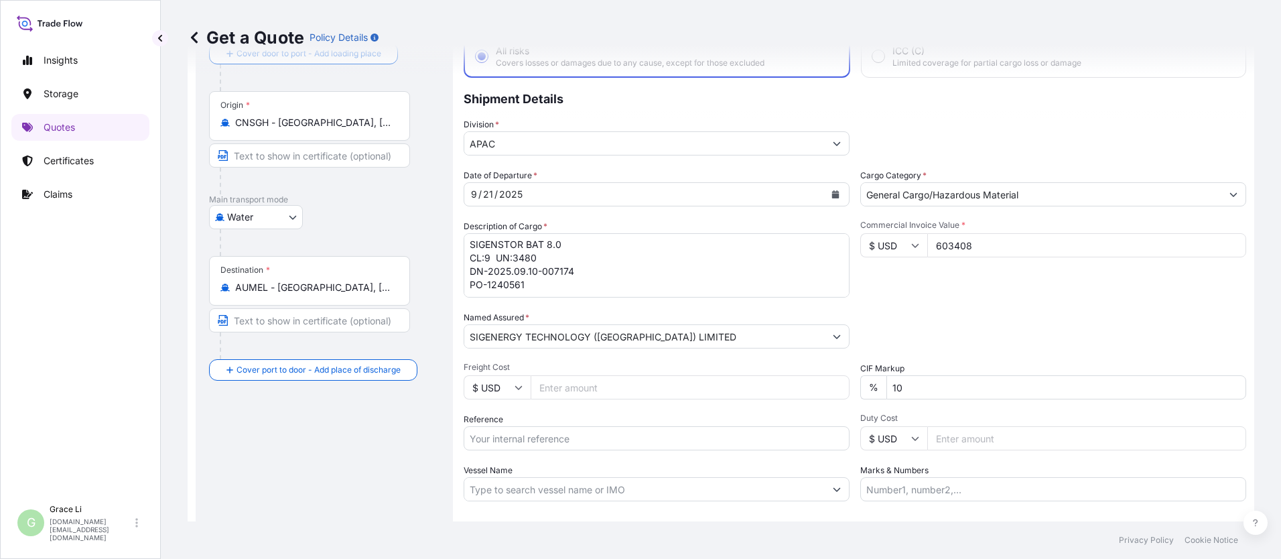
scroll to position [155, 0]
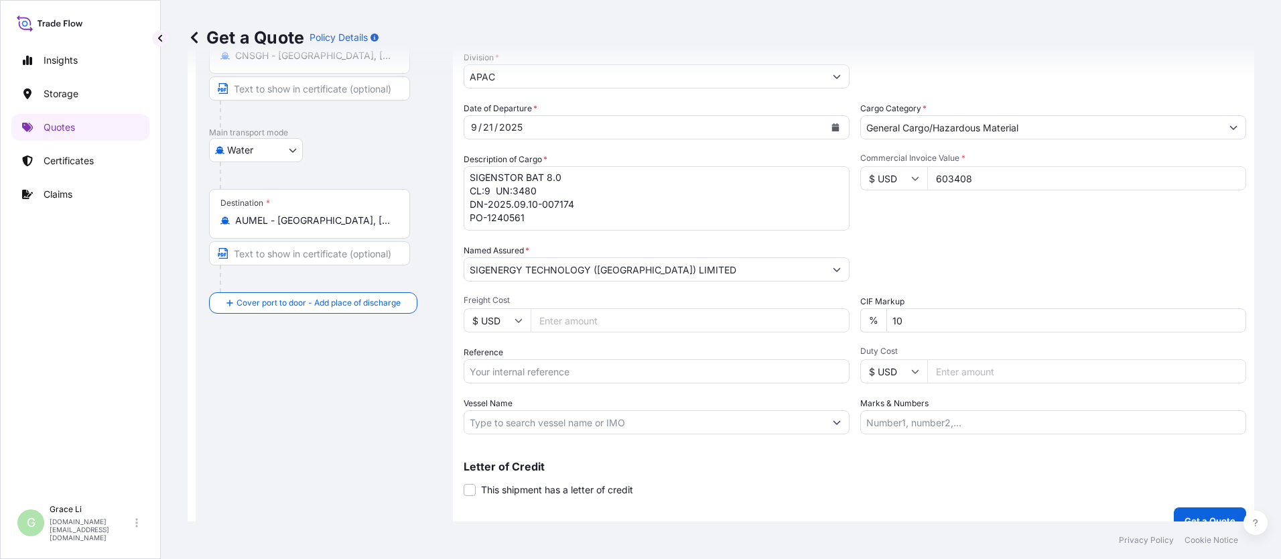
click at [480, 371] on input "Reference" at bounding box center [657, 371] width 386 height 24
paste input "SGAU20250807014"
paste input "SXMRH25092597"
type input "SGAU20250807014/ SXMRH25092597"
click at [509, 423] on input "Vessel Name" at bounding box center [644, 422] width 361 height 24
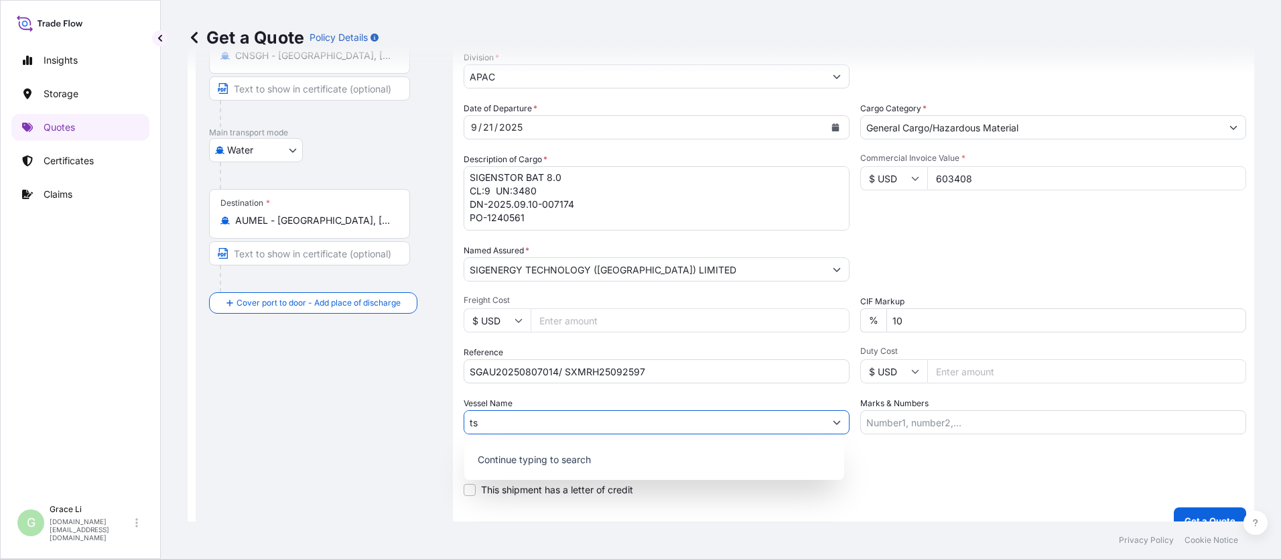
type input "t"
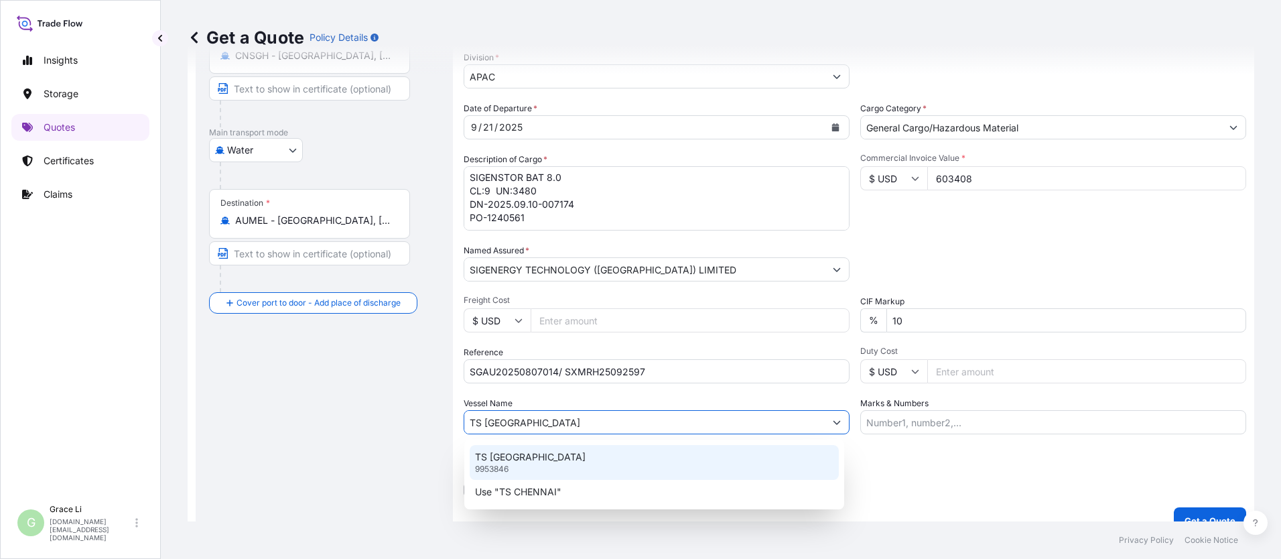
click at [500, 460] on p "TS [GEOGRAPHIC_DATA]" at bounding box center [530, 456] width 111 height 13
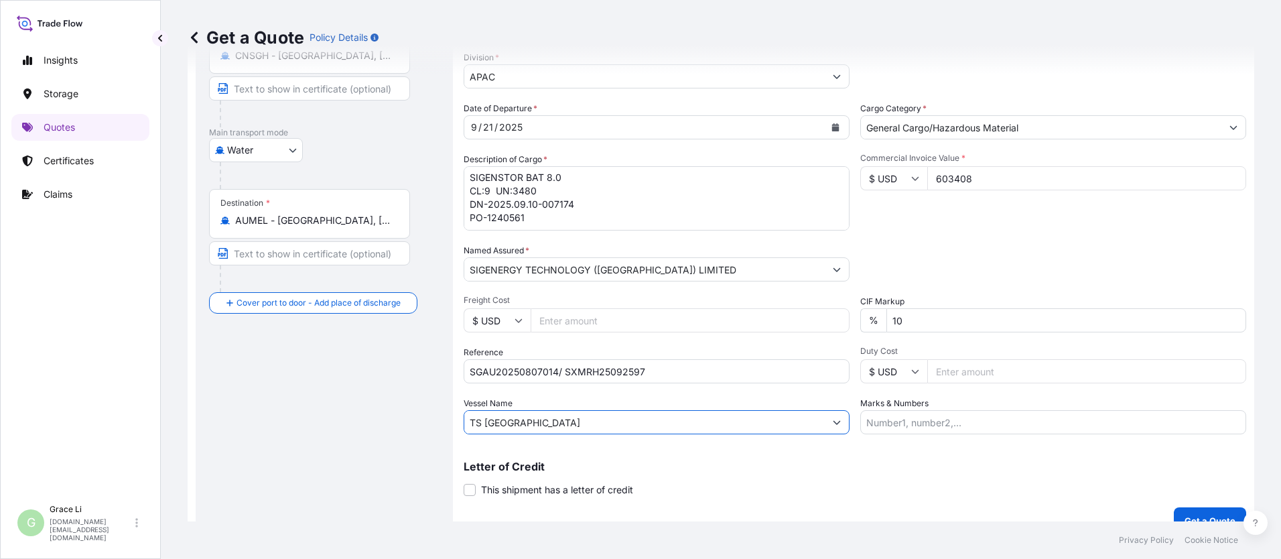
type input "TS [GEOGRAPHIC_DATA]"
click at [617, 481] on div "Letter of Credit This shipment has a letter of credit Letter of credit * Letter…" at bounding box center [855, 479] width 783 height 36
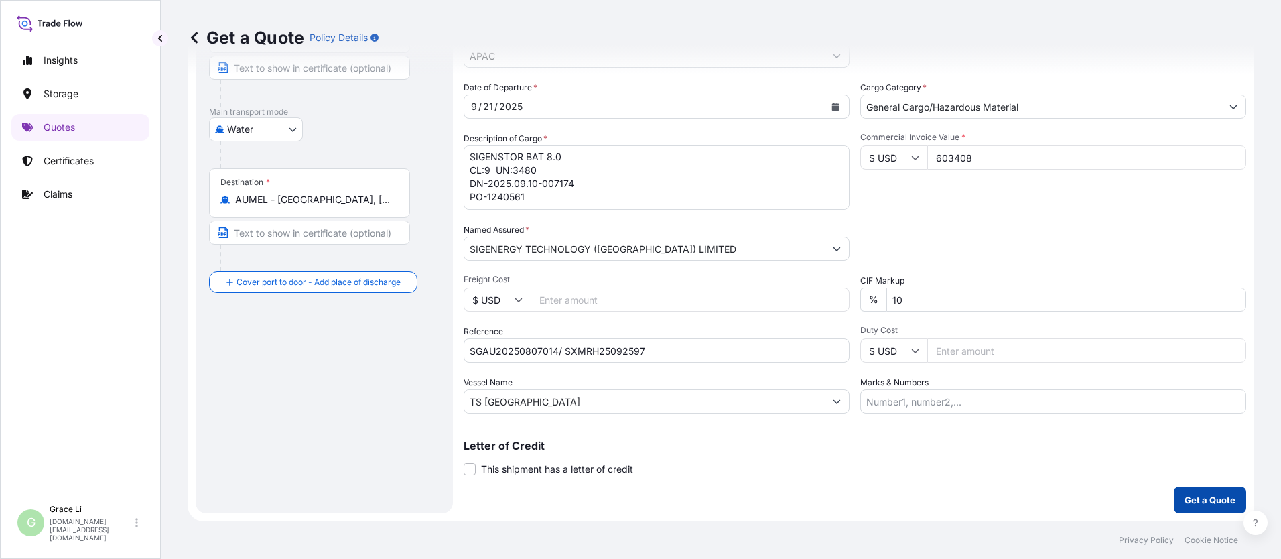
click at [617, 497] on p "Get a Quote" at bounding box center [1210, 499] width 51 height 13
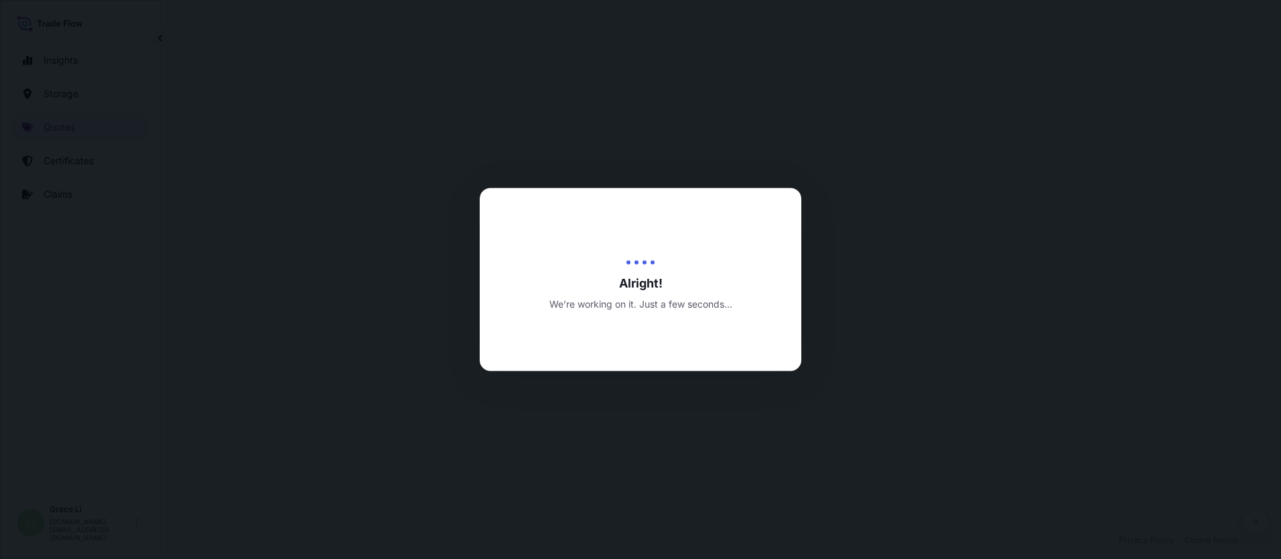
select select "Water"
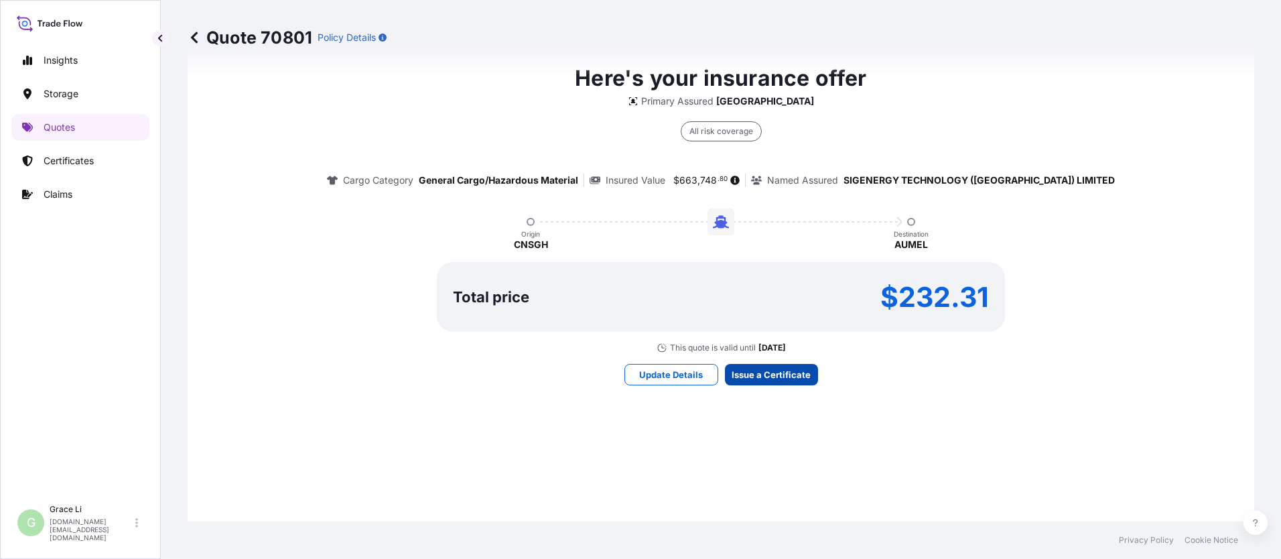
scroll to position [1927, 0]
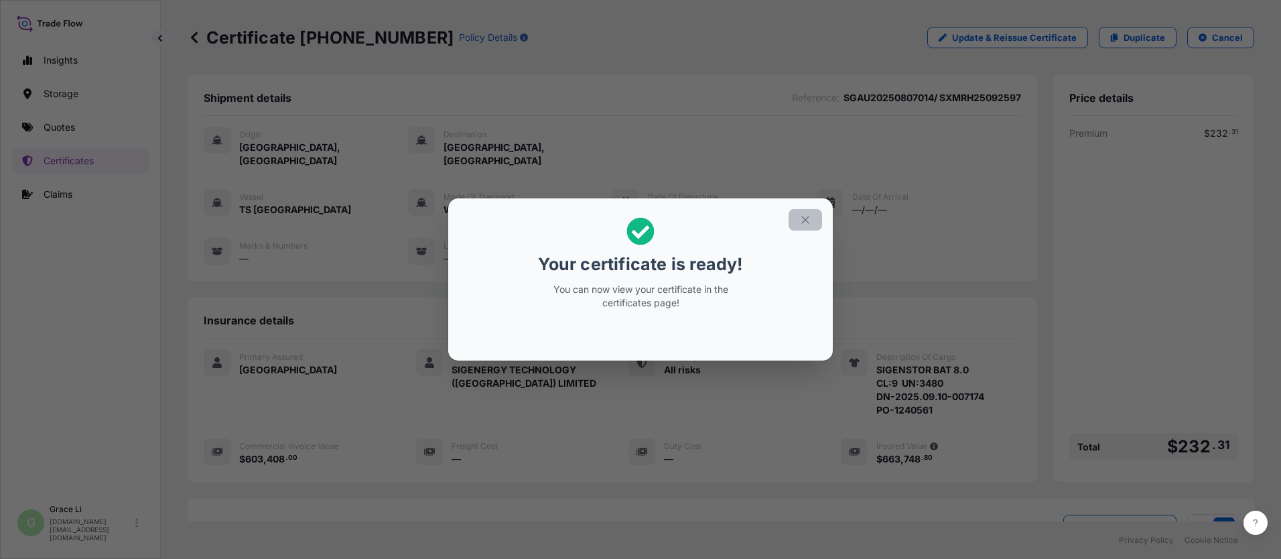
click at [617, 221] on icon "button" at bounding box center [805, 220] width 12 height 12
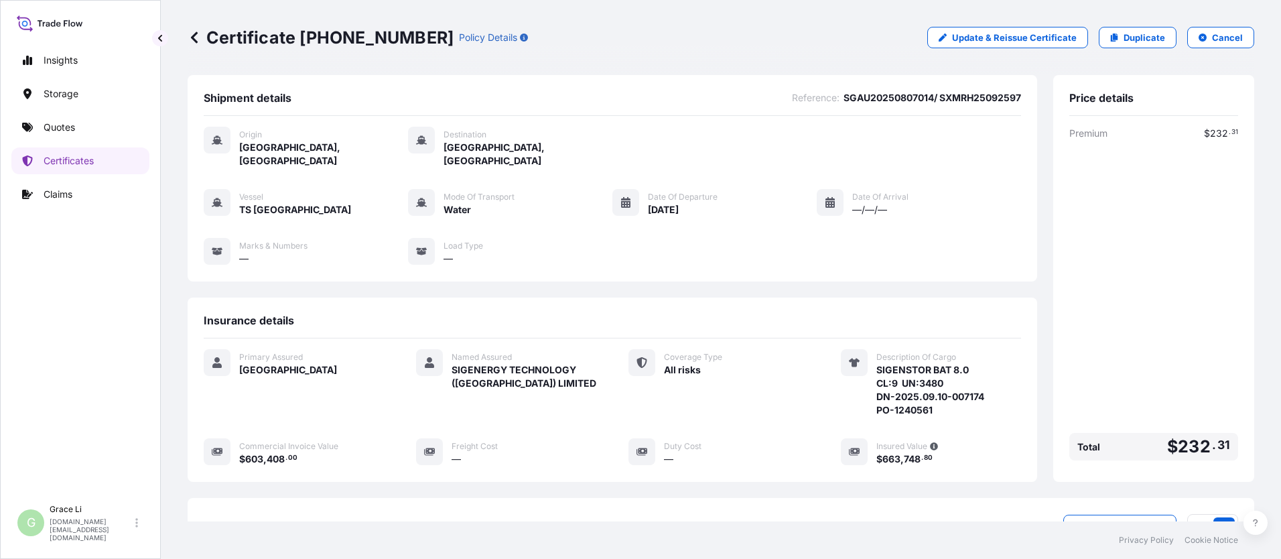
scroll to position [172, 0]
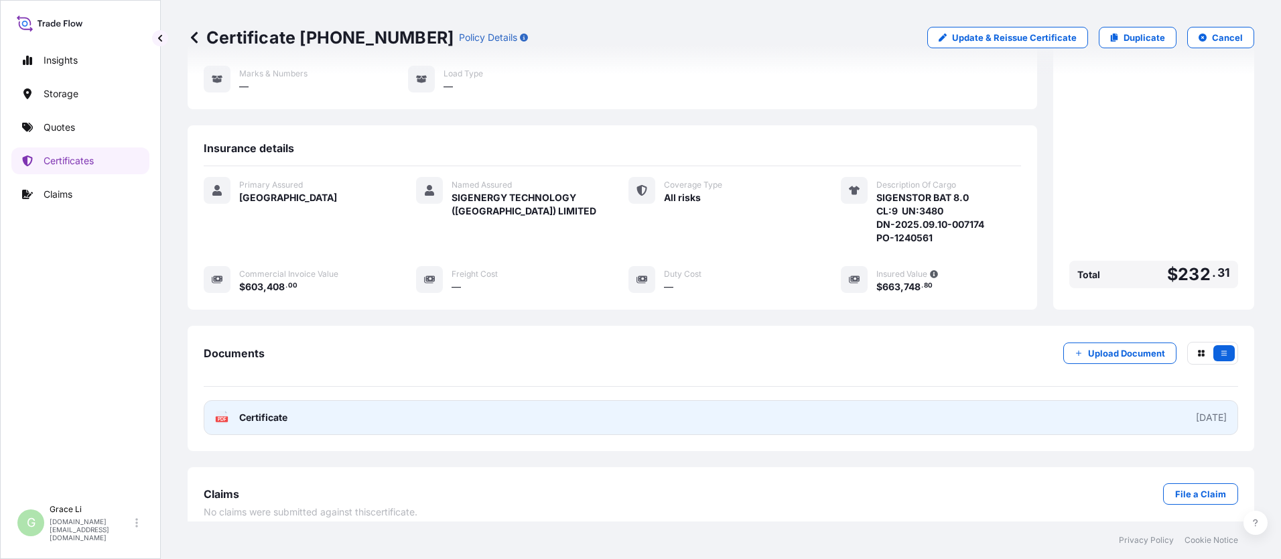
click at [261, 411] on span "Certificate" at bounding box center [263, 417] width 48 height 13
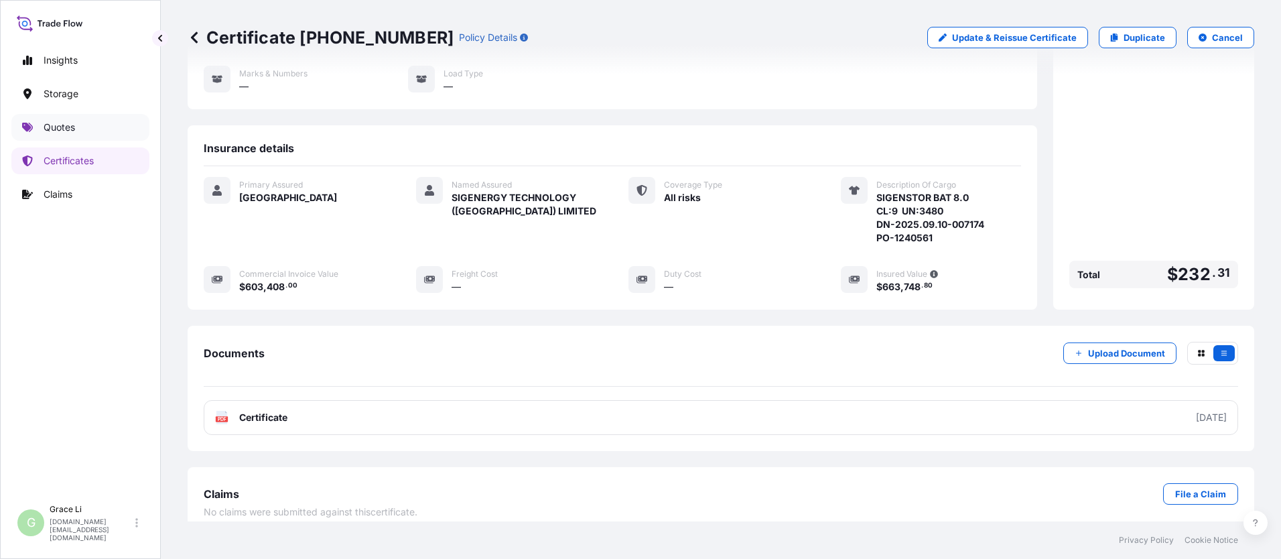
click at [60, 129] on p "Quotes" at bounding box center [59, 127] width 31 height 13
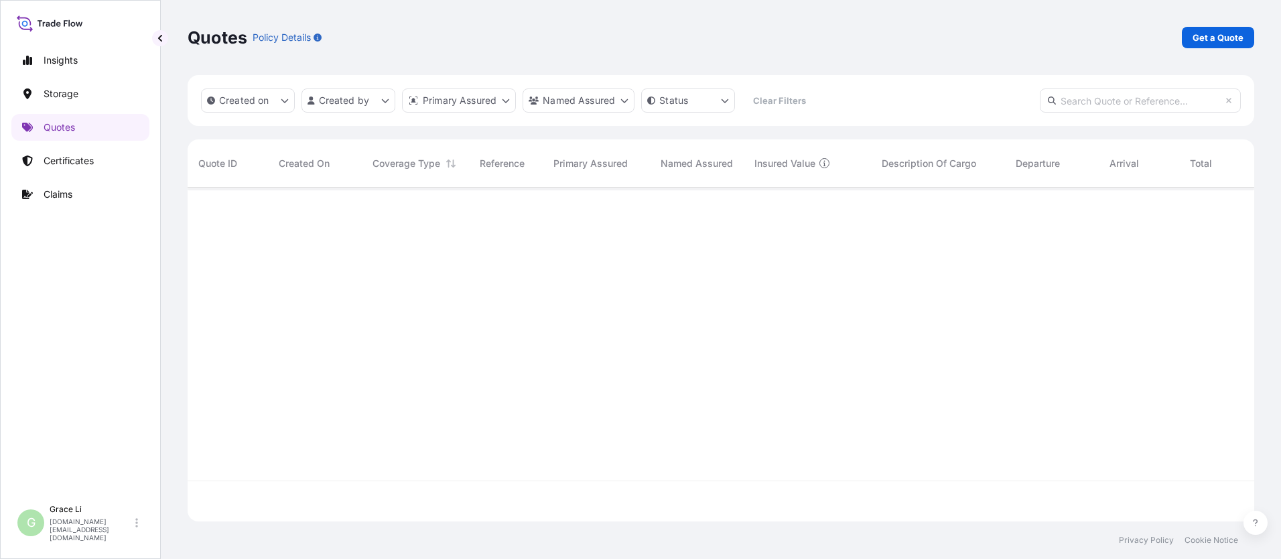
scroll to position [331, 1057]
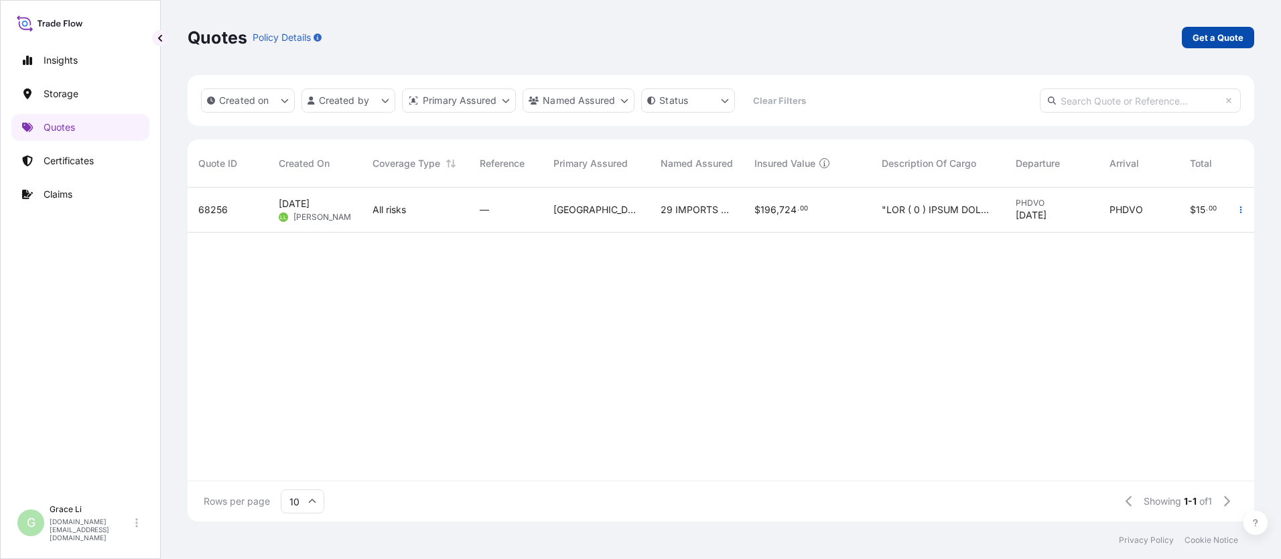
click at [617, 38] on p "Get a Quote" at bounding box center [1218, 37] width 51 height 13
select select "Water"
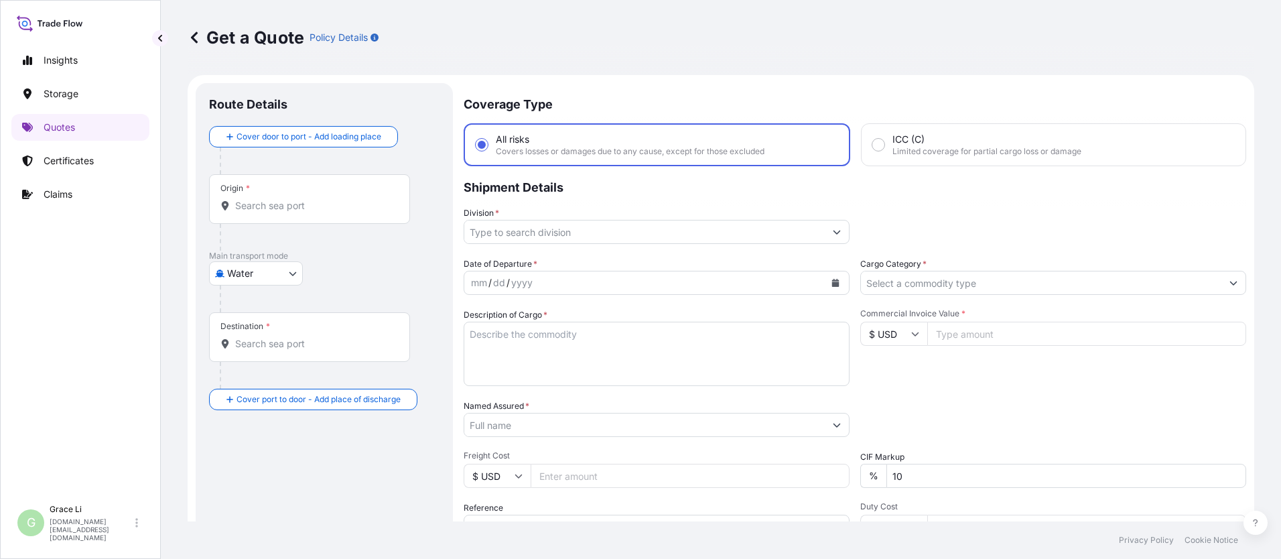
scroll to position [21, 0]
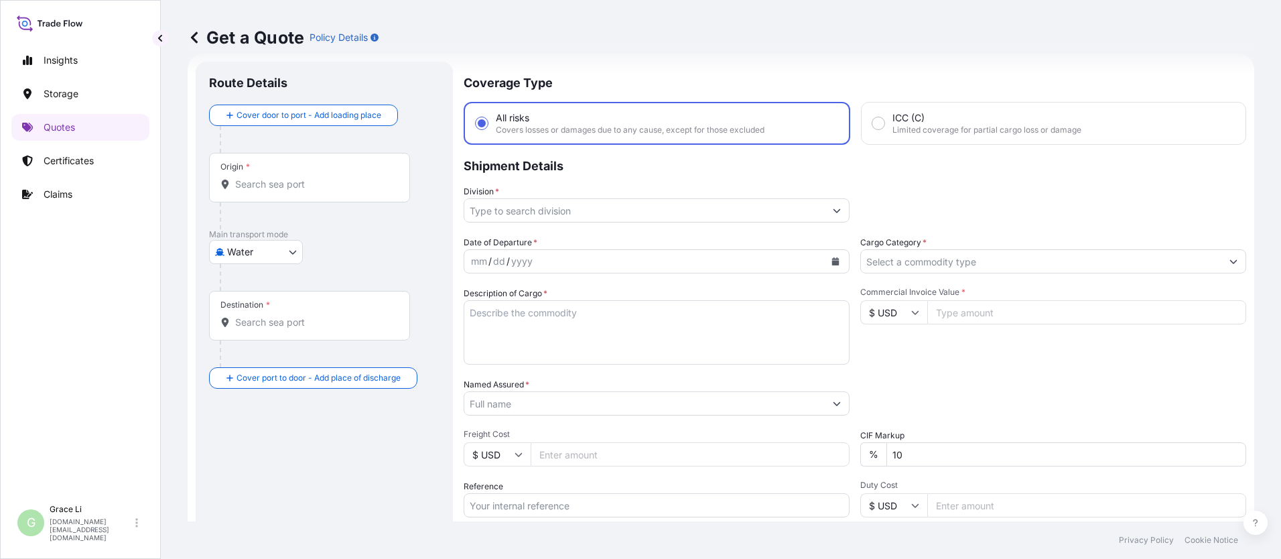
click at [248, 184] on input "Origin *" at bounding box center [314, 184] width 158 height 13
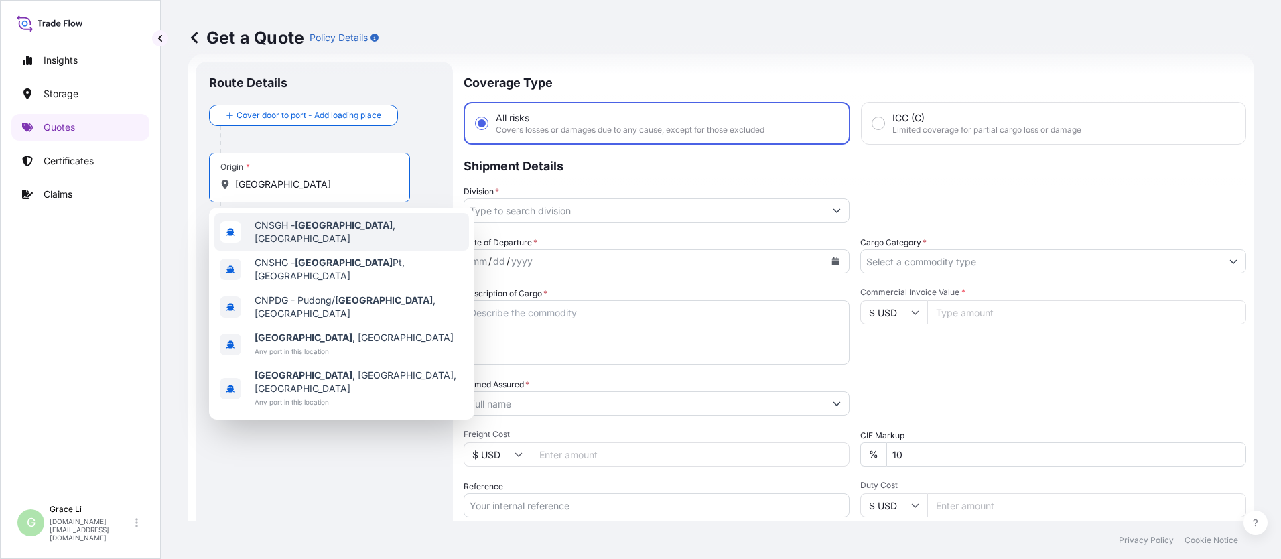
click at [285, 226] on span "CNSGH - [GEOGRAPHIC_DATA] , [GEOGRAPHIC_DATA]" at bounding box center [359, 231] width 209 height 27
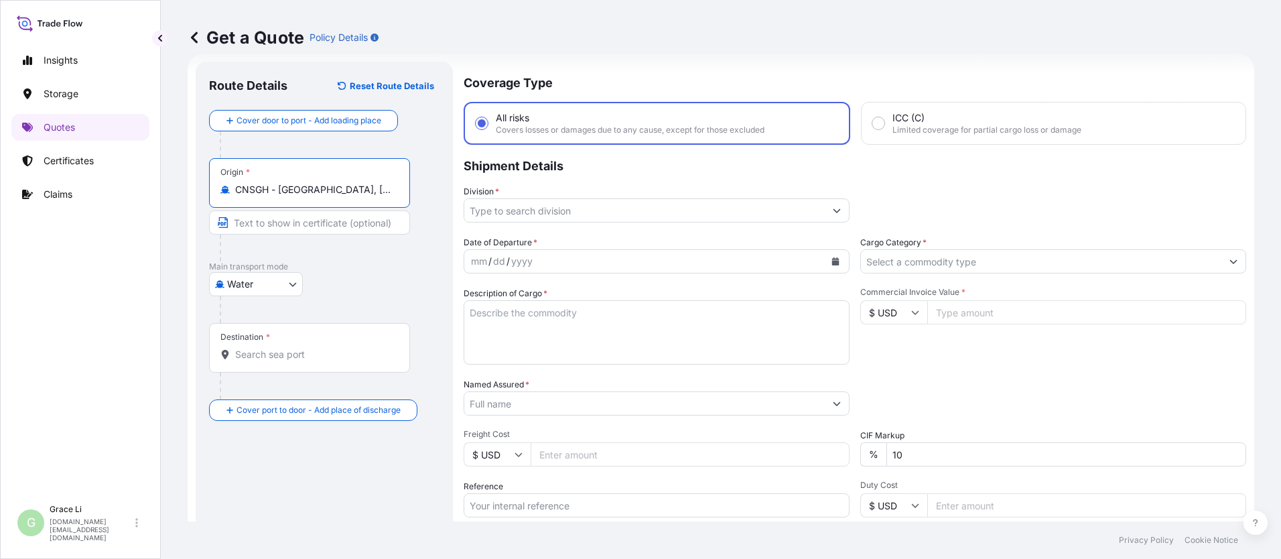
type input "CNSGH - [GEOGRAPHIC_DATA], [GEOGRAPHIC_DATA]"
click at [247, 356] on input "Destination *" at bounding box center [314, 354] width 158 height 13
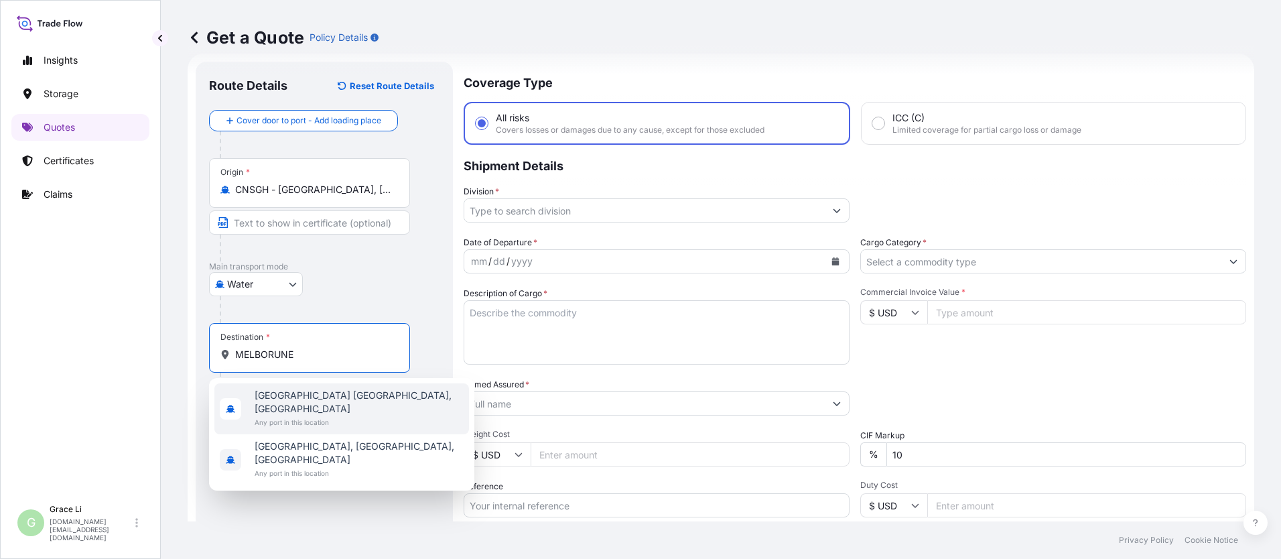
click at [279, 352] on input "MELBORUNE" at bounding box center [314, 354] width 158 height 13
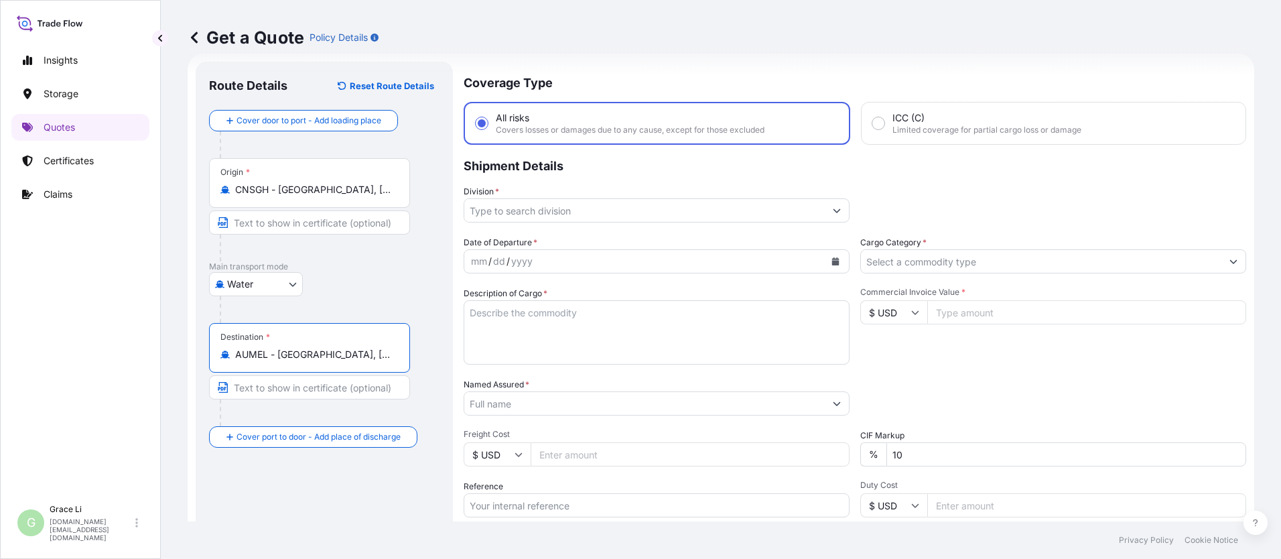
type input "AUMEL - [GEOGRAPHIC_DATA], [GEOGRAPHIC_DATA]"
click at [486, 208] on input "Division *" at bounding box center [644, 210] width 361 height 24
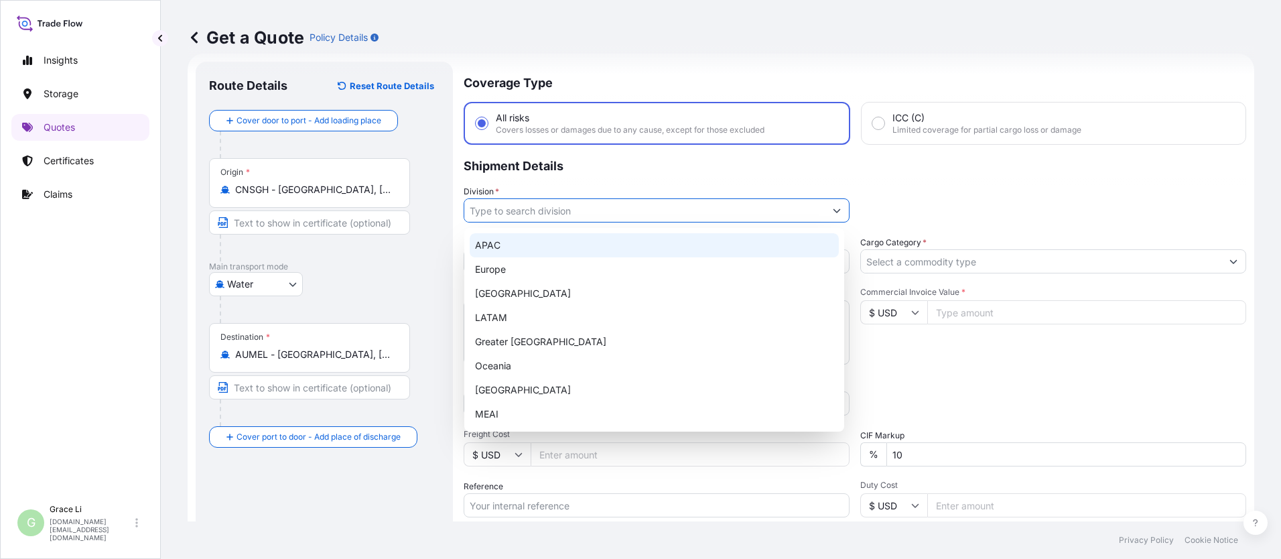
click at [493, 245] on div "APAC" at bounding box center [654, 245] width 369 height 24
type input "APAC"
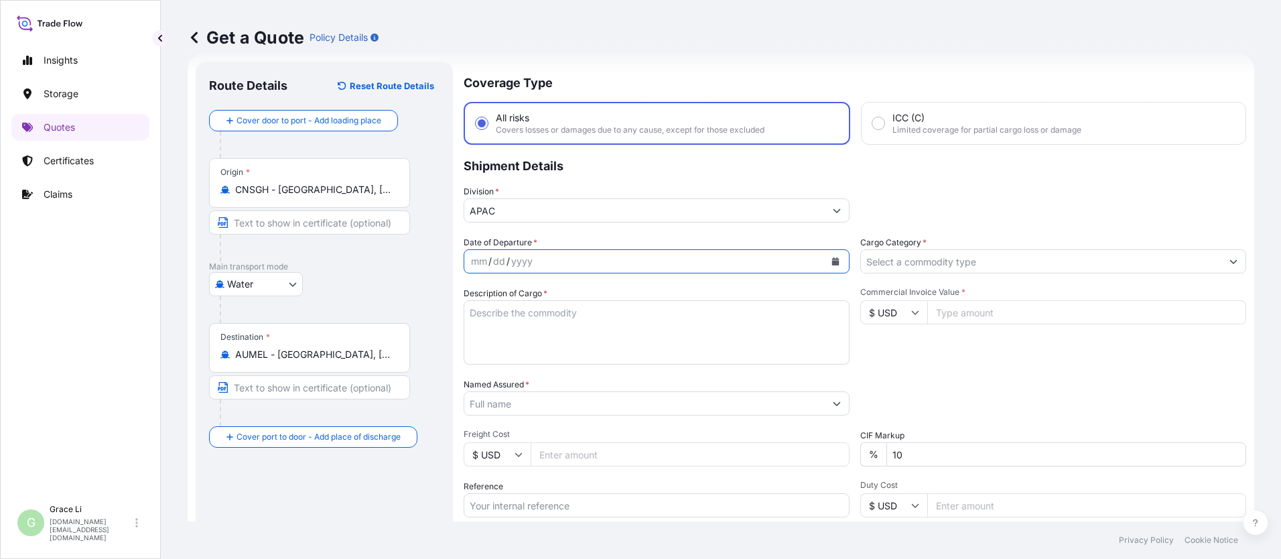
click at [617, 262] on icon "Calendar" at bounding box center [835, 261] width 7 height 8
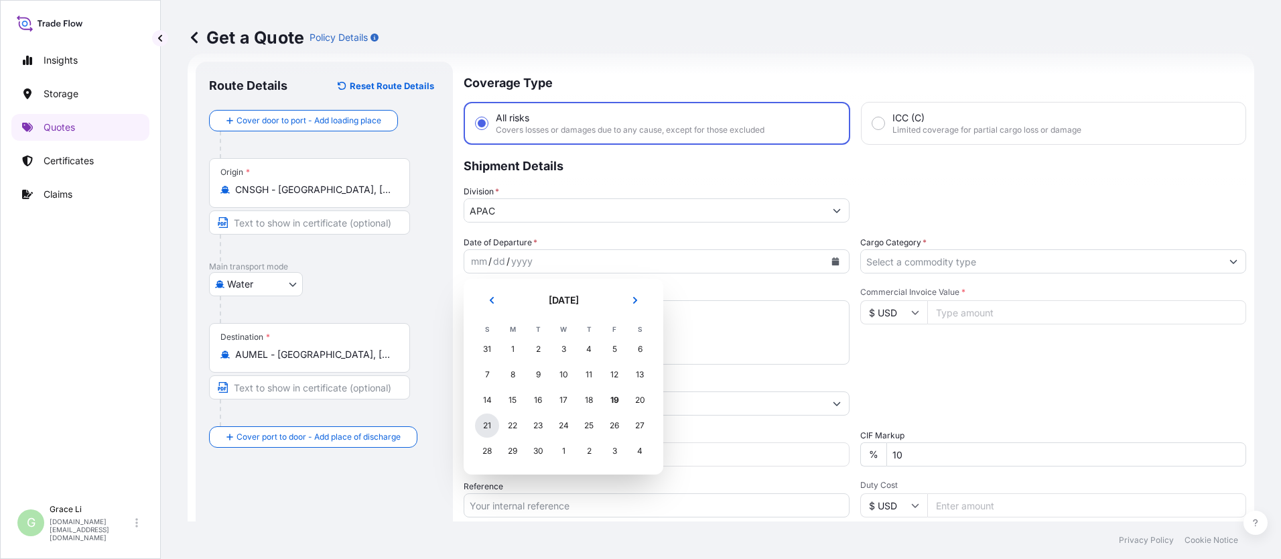
click at [486, 425] on div "21" at bounding box center [487, 425] width 24 height 24
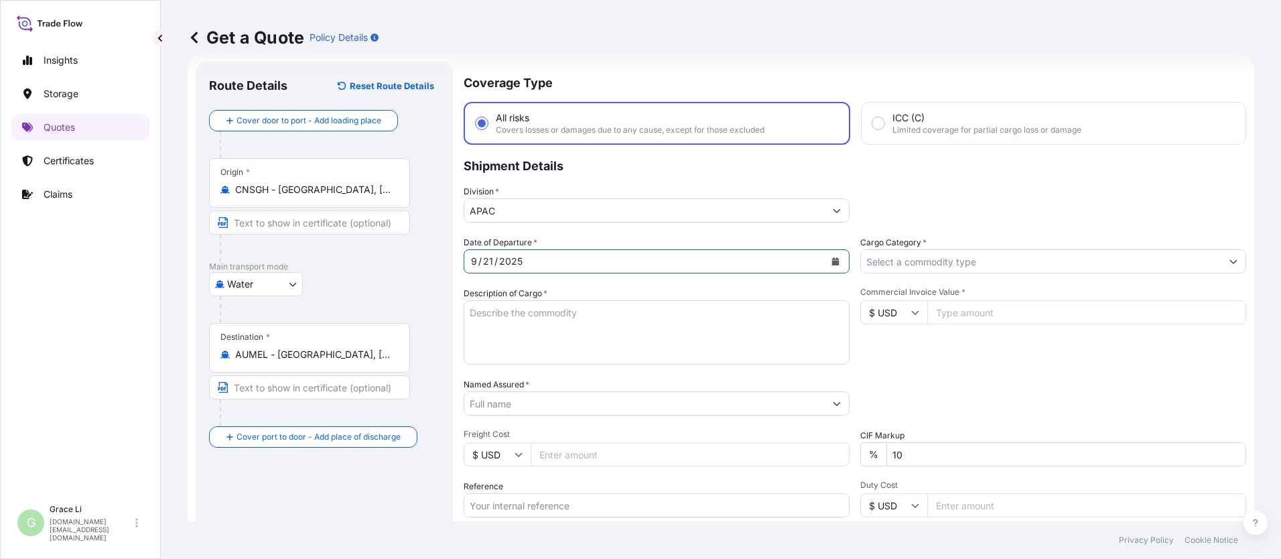
click at [617, 263] on input "Cargo Category *" at bounding box center [1041, 261] width 361 height 24
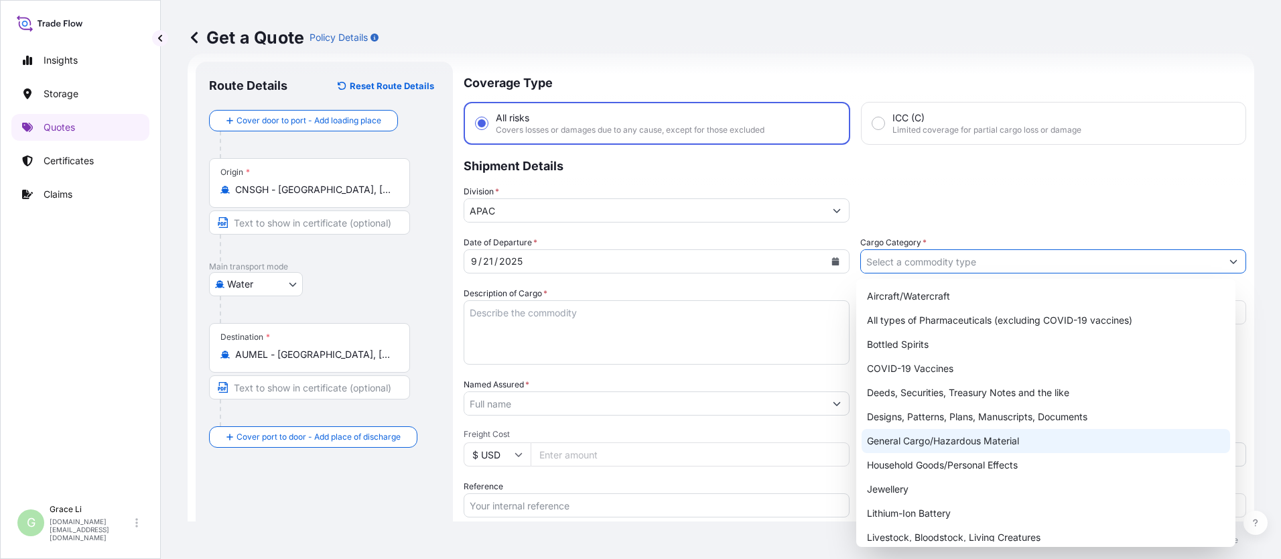
click at [617, 441] on div "General Cargo/Hazardous Material" at bounding box center [1046, 441] width 369 height 24
type input "General Cargo/Hazardous Material"
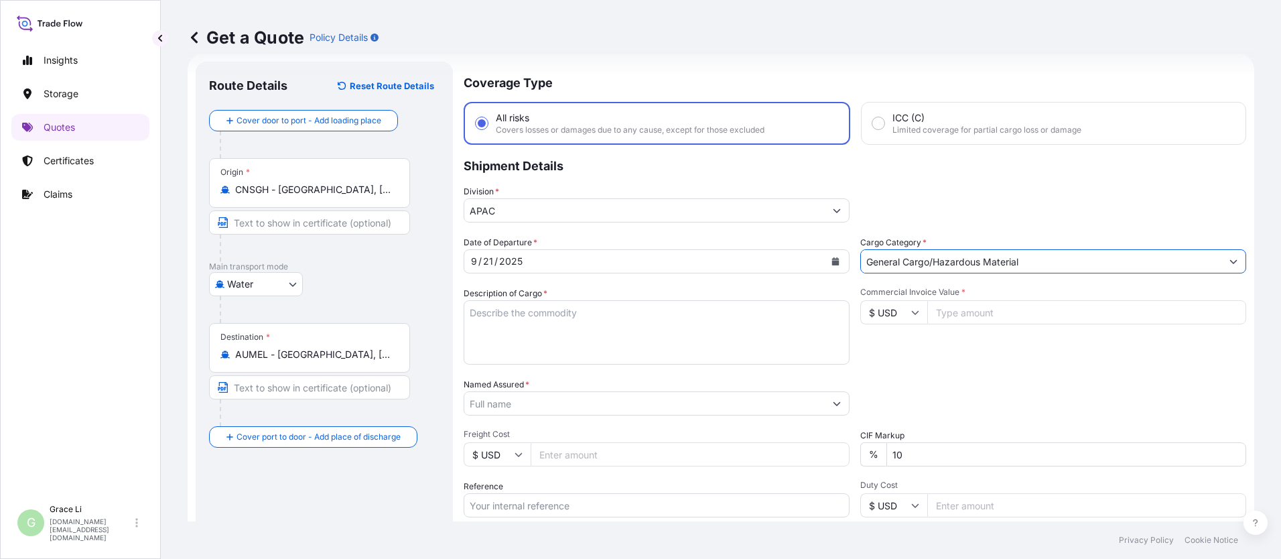
click at [482, 312] on textarea "Description of Cargo *" at bounding box center [657, 332] width 386 height 64
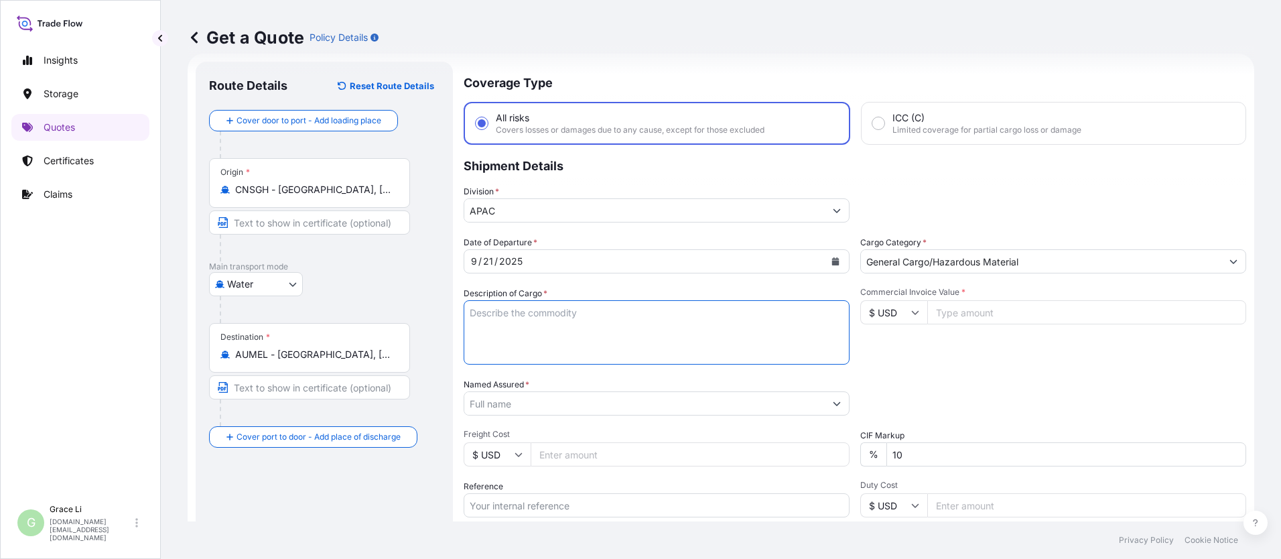
paste textarea "SIGENSTOR BAT 8.0 CL:9 UN:3480 DN-2025.09.10-007175 PO-1240564"
type textarea "SIGENSTOR BAT 8.0 CL:9 UN:3480 DN-2025.09.10-007175 PO-1240564"
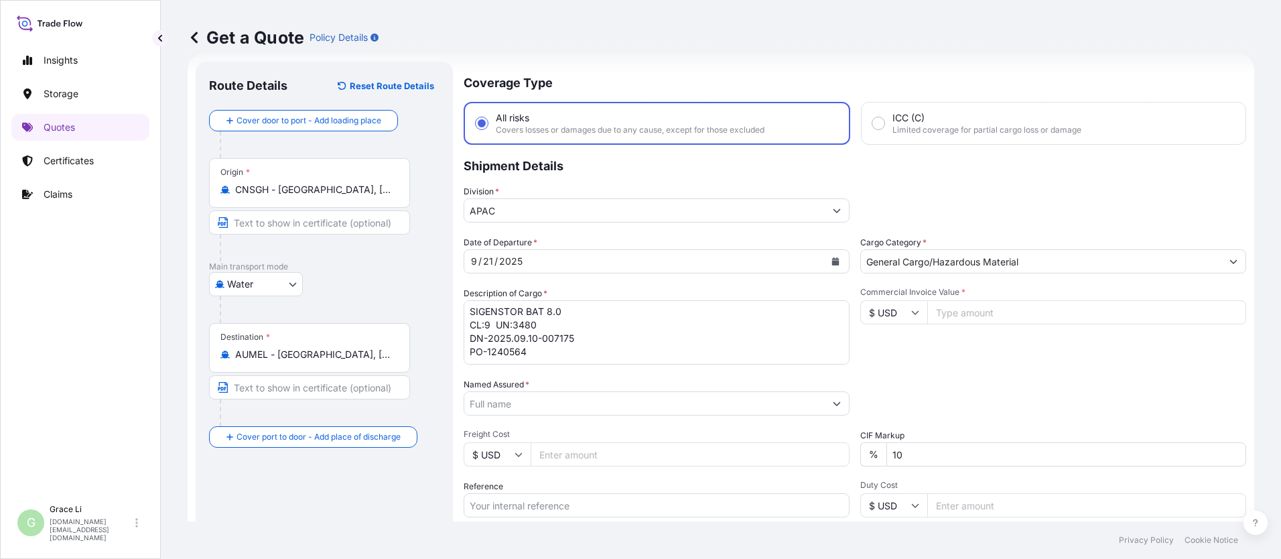
click at [617, 314] on input "Commercial Invoice Value *" at bounding box center [1086, 312] width 319 height 24
type input "603408"
click at [617, 373] on div "Date of Departure * [DATE] Cargo Category * General Cargo/Hazardous Material De…" at bounding box center [855, 402] width 783 height 332
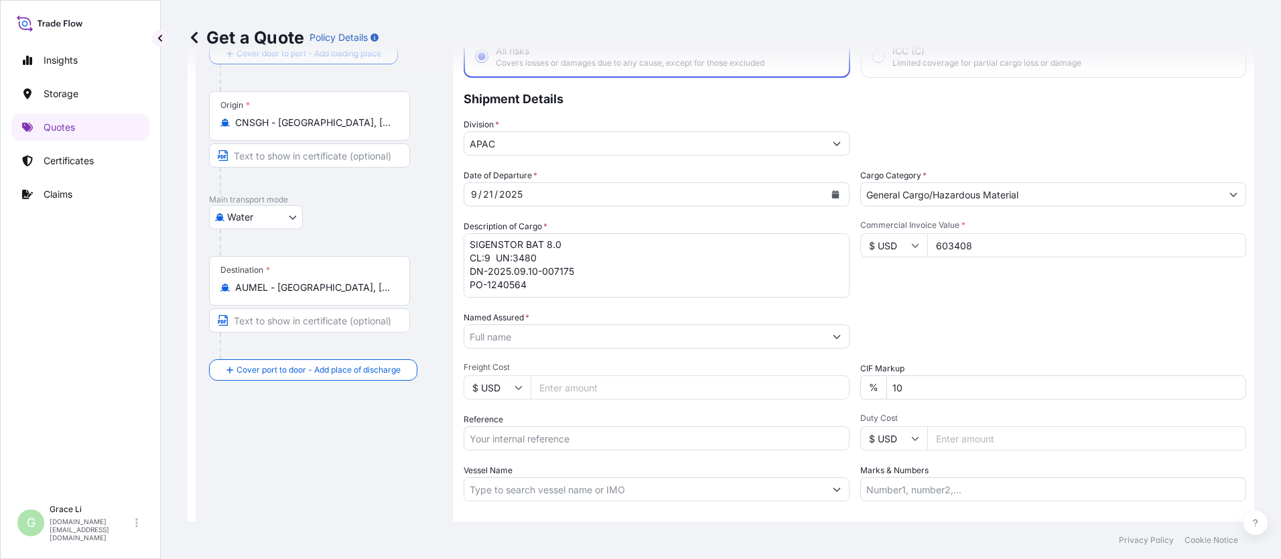
click at [495, 335] on input "Named Assured *" at bounding box center [644, 336] width 361 height 24
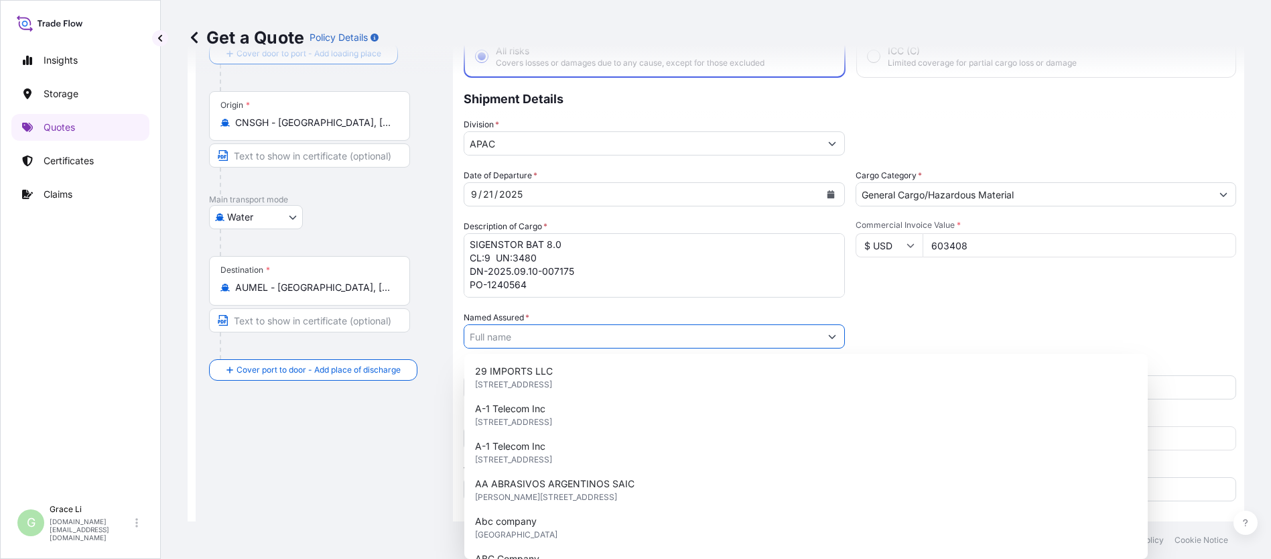
click at [495, 336] on input "Named Assured *" at bounding box center [642, 336] width 356 height 24
paste input "SIGENERGY TECHNOLOGY ([GEOGRAPHIC_DATA]) LIMITED"
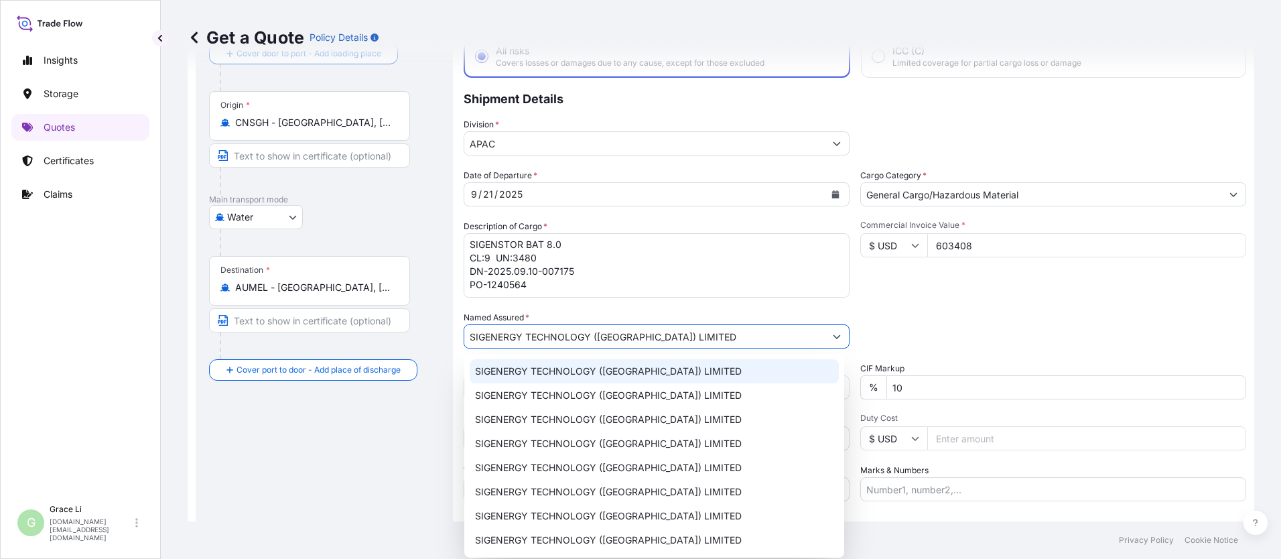
click at [515, 374] on span "SIGENERGY TECHNOLOGY ([GEOGRAPHIC_DATA]) LIMITED" at bounding box center [608, 371] width 267 height 13
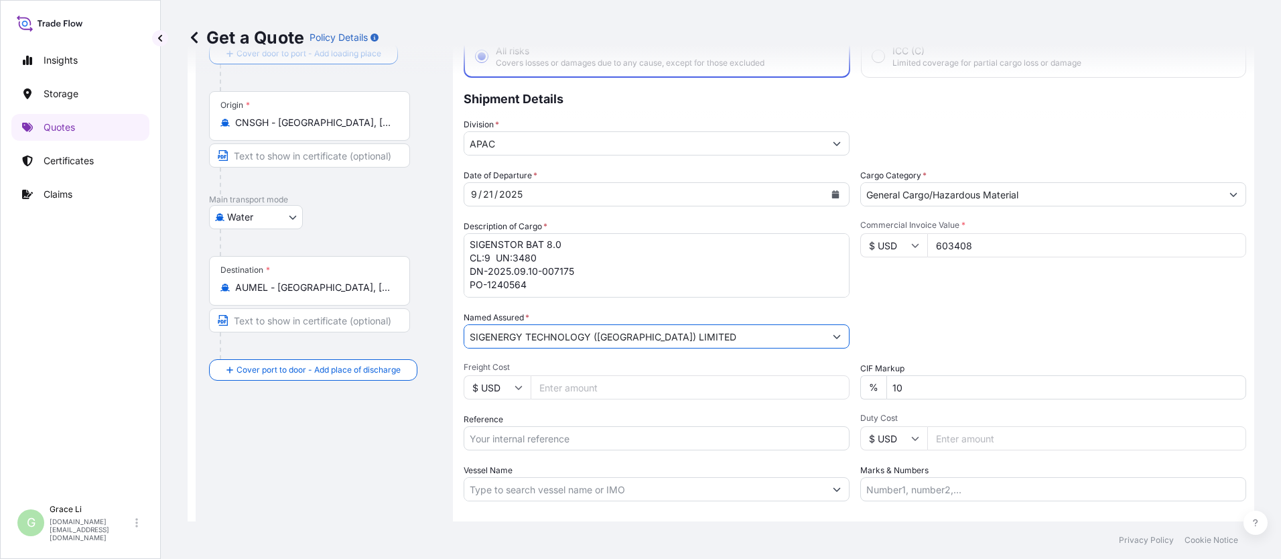
type input "SIGENERGY TECHNOLOGY ([GEOGRAPHIC_DATA]) LIMITED"
click at [514, 441] on input "Reference" at bounding box center [657, 438] width 386 height 24
paste input "SGAU20250807015"
click at [573, 436] on input "SGAU20250807015/" at bounding box center [657, 438] width 386 height 24
paste input "SXMRH25092598"
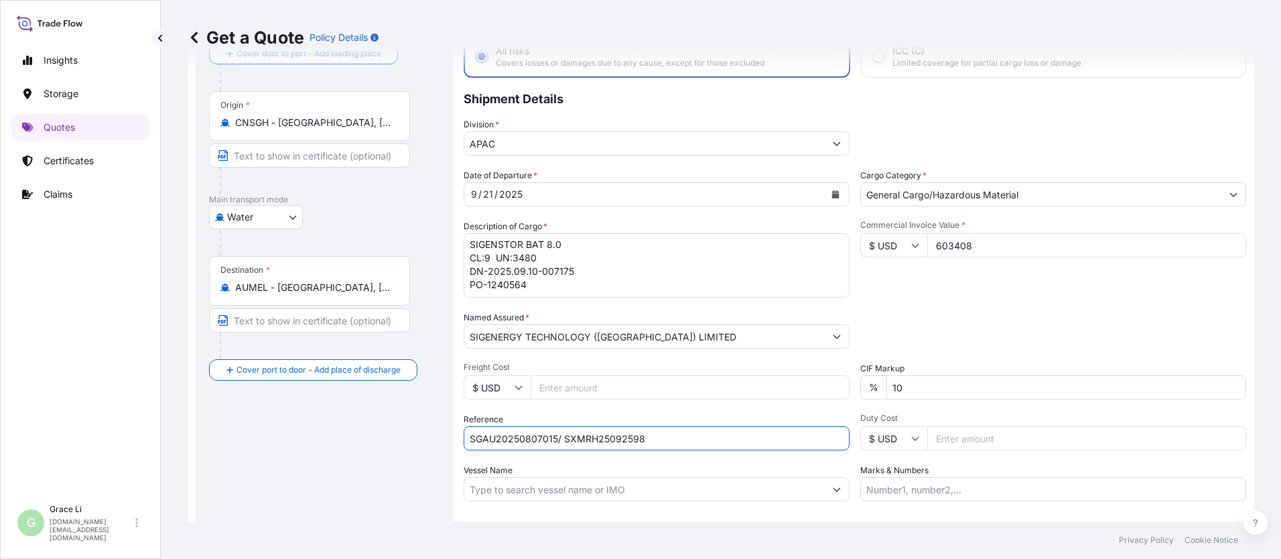
type input "SGAU20250807015/ SXMRH25092598"
click at [516, 493] on input "Vessel Name" at bounding box center [644, 489] width 361 height 24
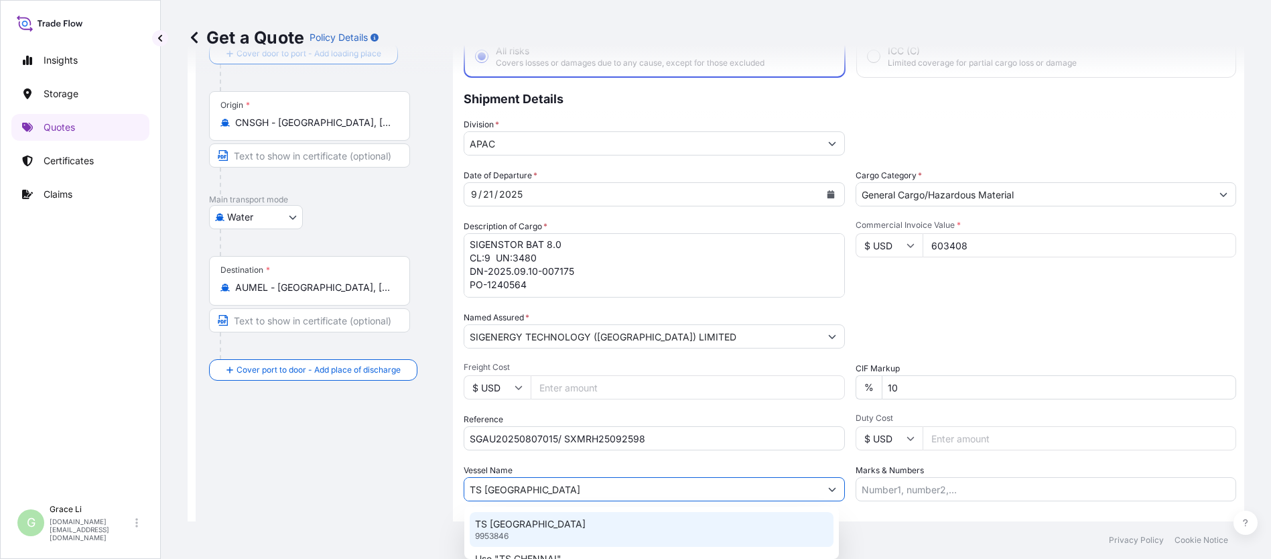
click at [507, 523] on p "TS [GEOGRAPHIC_DATA]" at bounding box center [530, 523] width 111 height 13
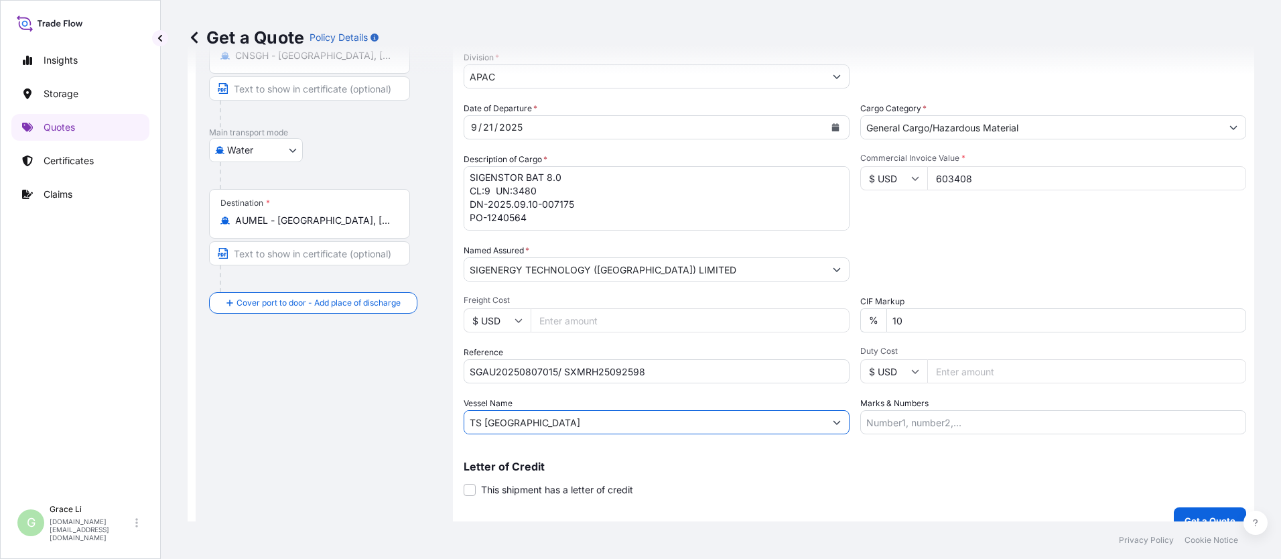
scroll to position [176, 0]
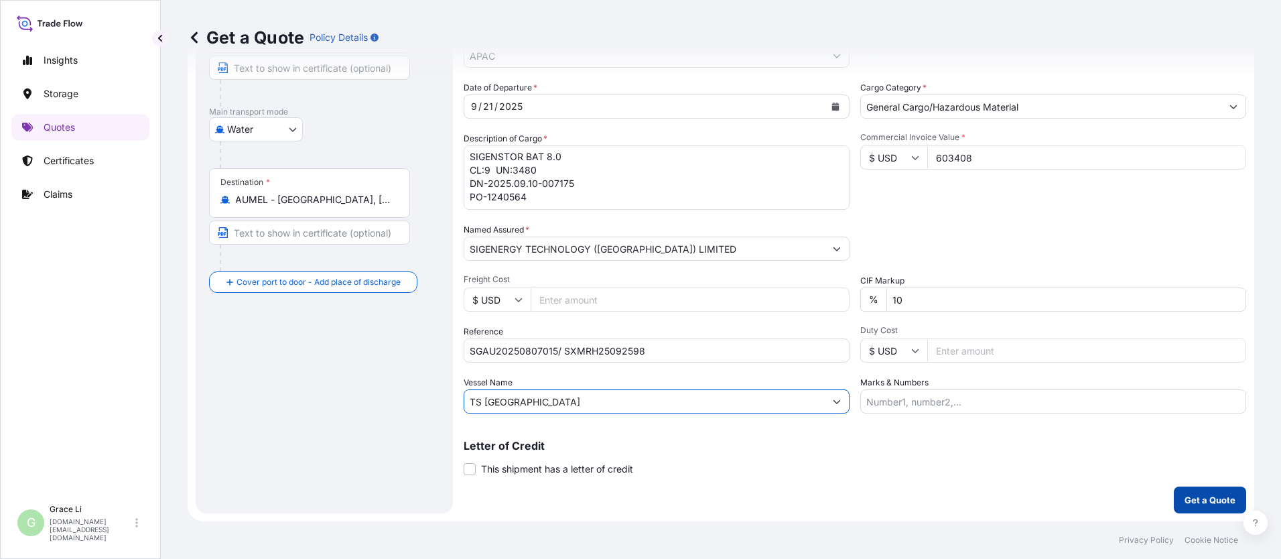
type input "TS [GEOGRAPHIC_DATA]"
click at [617, 496] on p "Get a Quote" at bounding box center [1210, 499] width 51 height 13
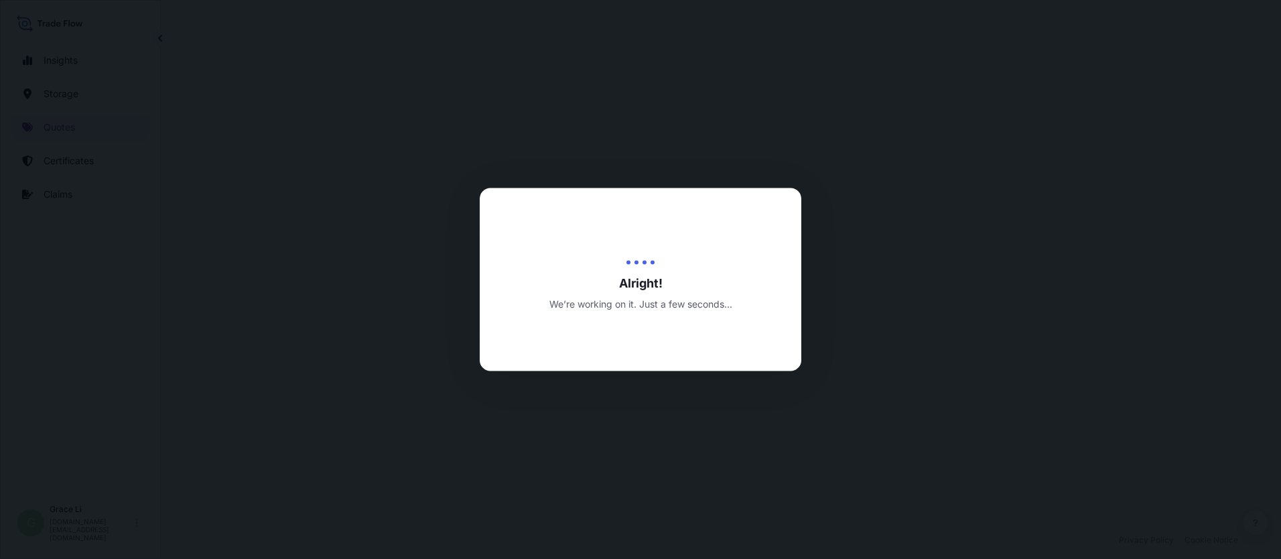
select select "Water"
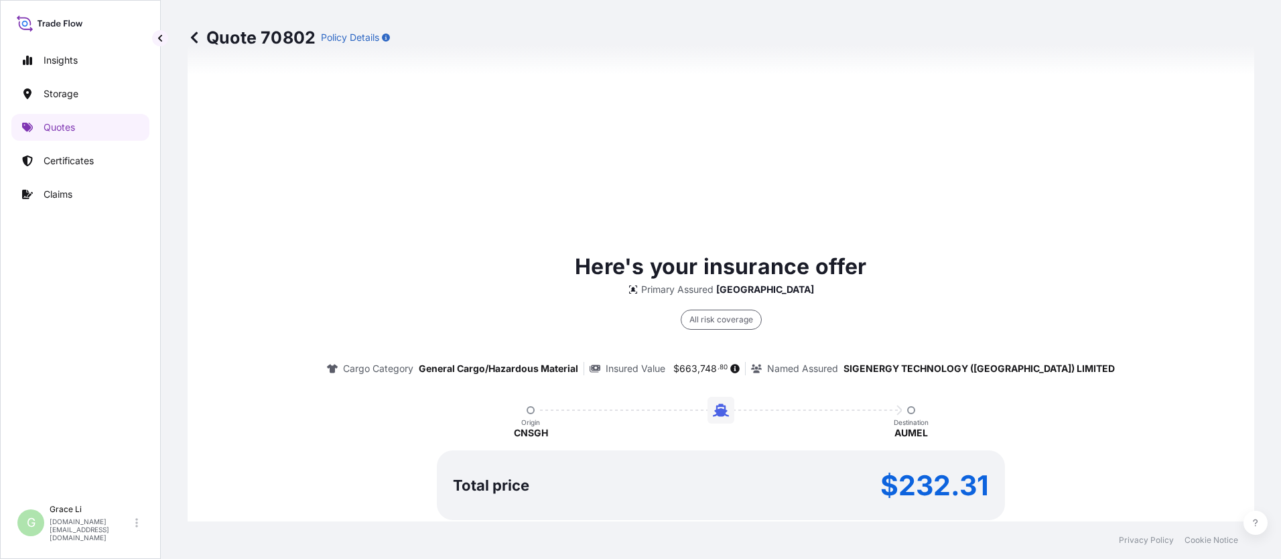
scroll to position [1927, 0]
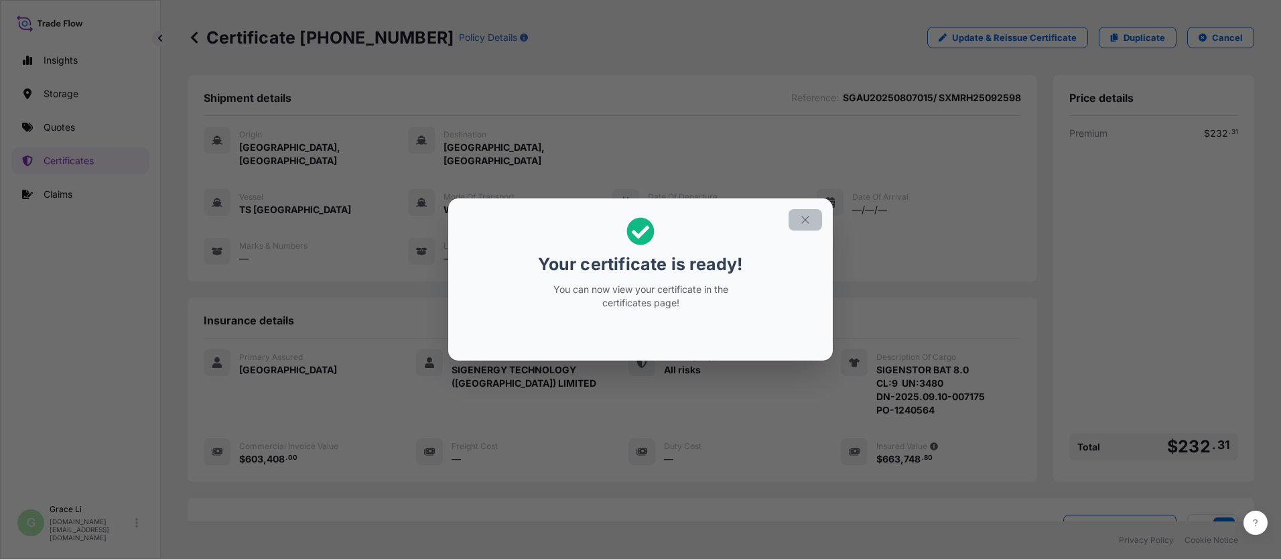
click at [617, 219] on icon "button" at bounding box center [805, 220] width 12 height 12
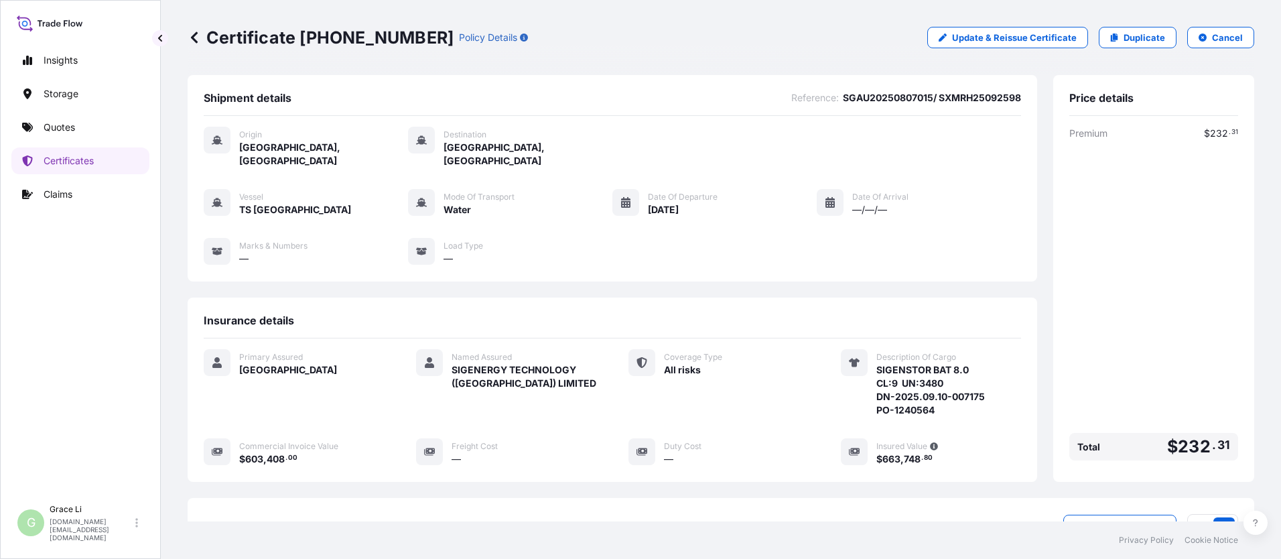
scroll to position [172, 0]
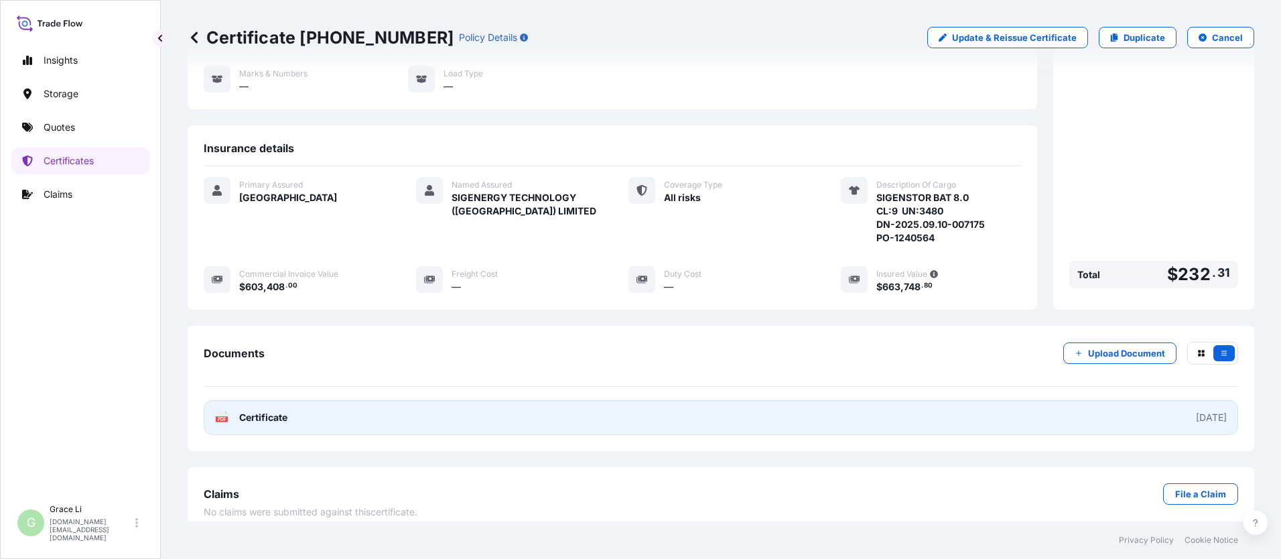
click at [272, 411] on span "Certificate" at bounding box center [263, 417] width 48 height 13
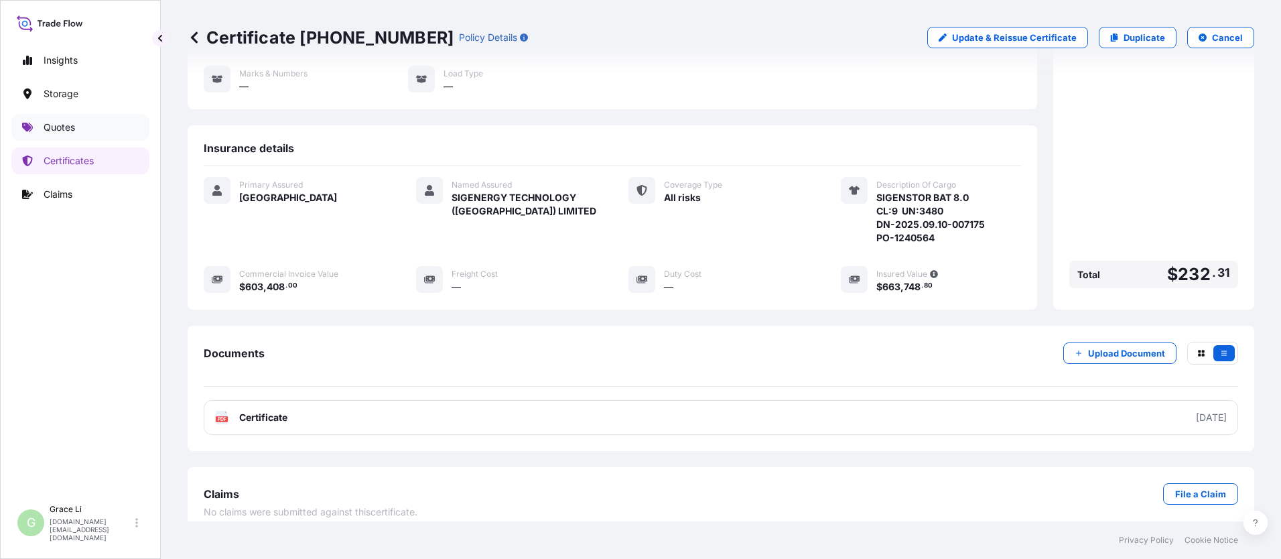
click at [62, 124] on p "Quotes" at bounding box center [59, 127] width 31 height 13
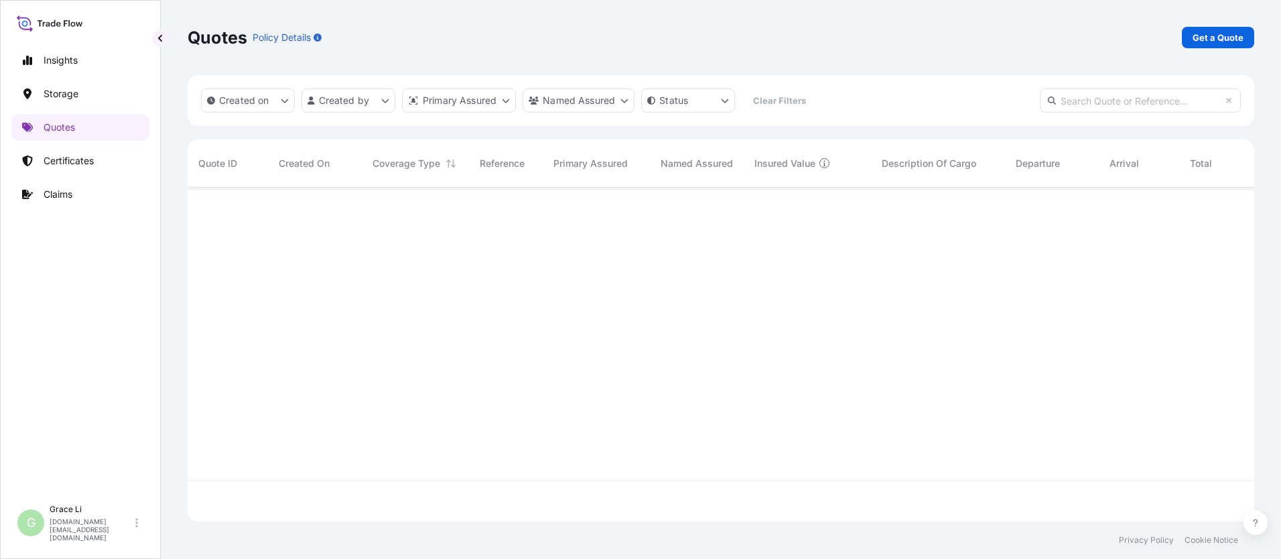
scroll to position [331, 1057]
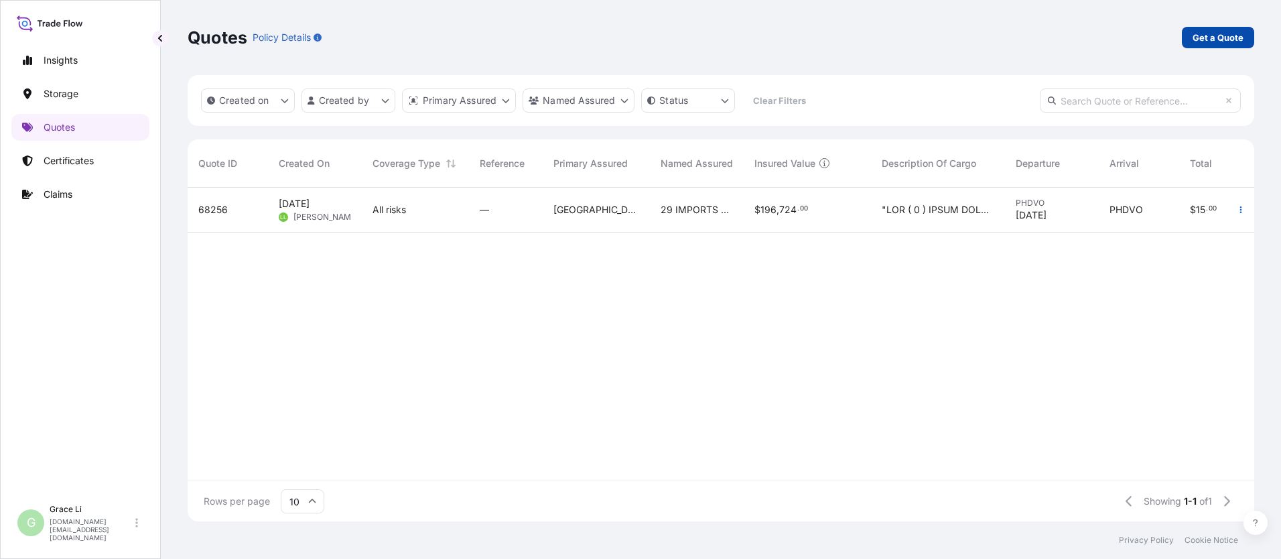
click at [617, 36] on p "Get a Quote" at bounding box center [1218, 37] width 51 height 13
select select "Water"
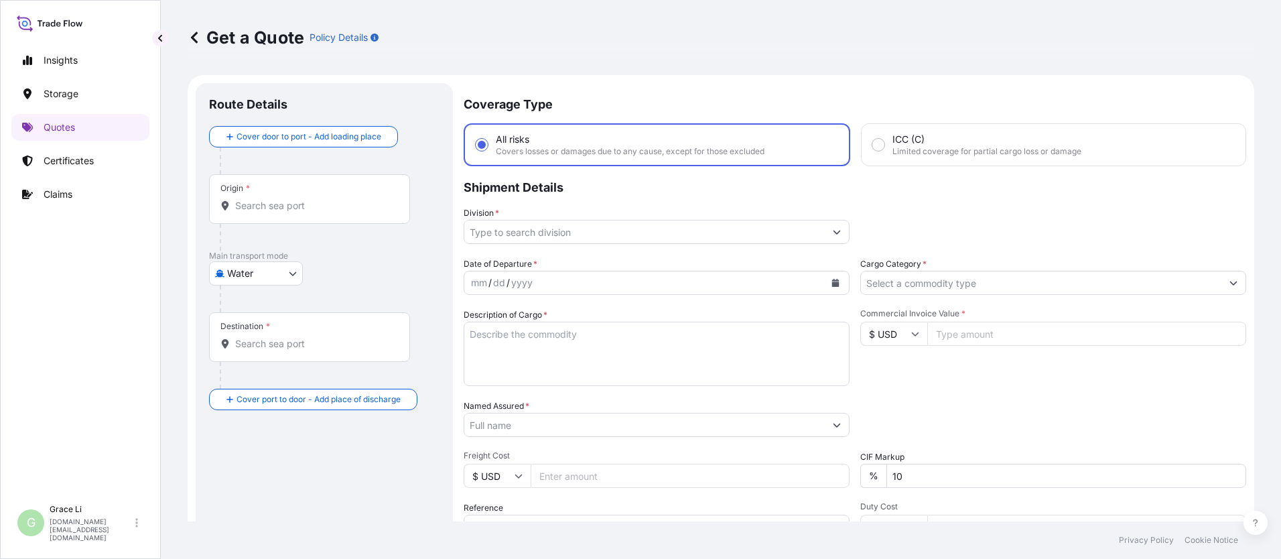
scroll to position [21, 0]
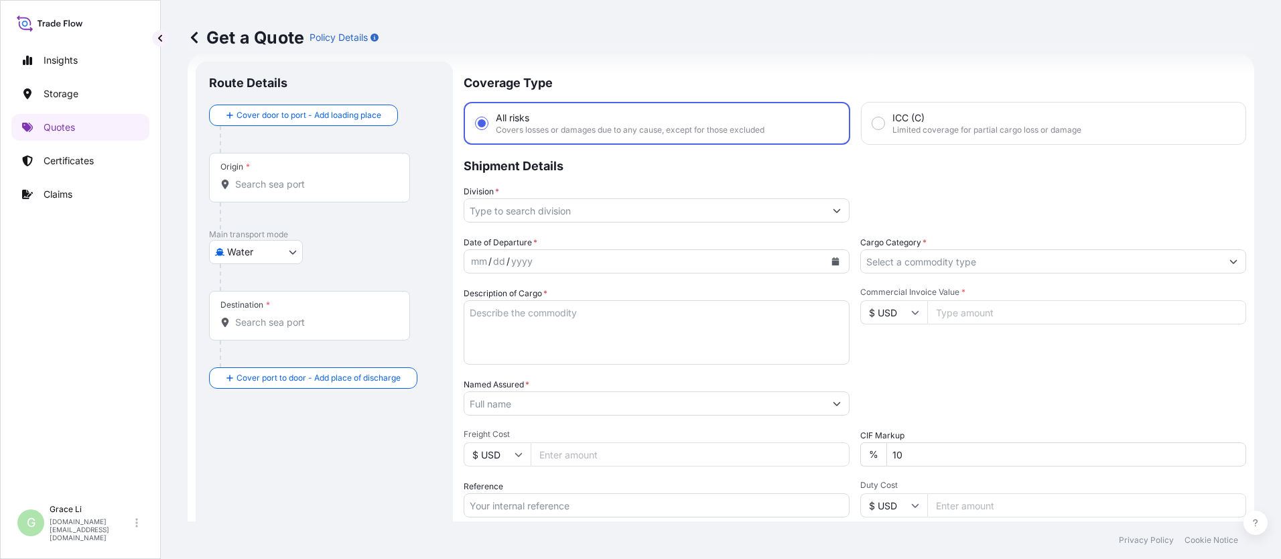
click at [254, 186] on input "Origin *" at bounding box center [314, 184] width 158 height 13
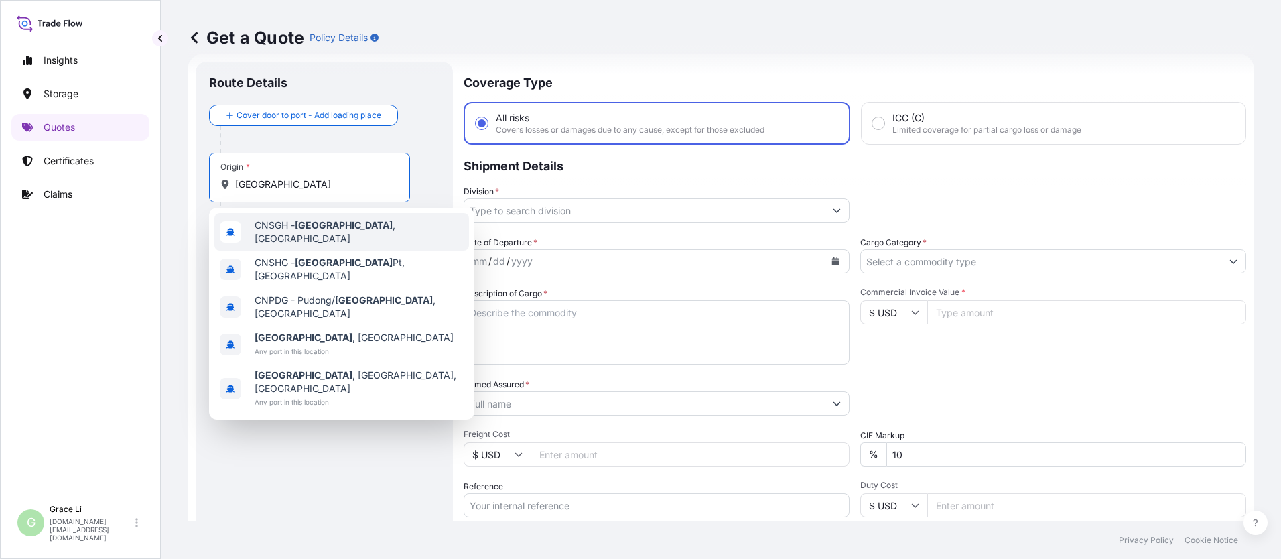
click at [281, 229] on span "CNSGH - [GEOGRAPHIC_DATA] , [GEOGRAPHIC_DATA]" at bounding box center [359, 231] width 209 height 27
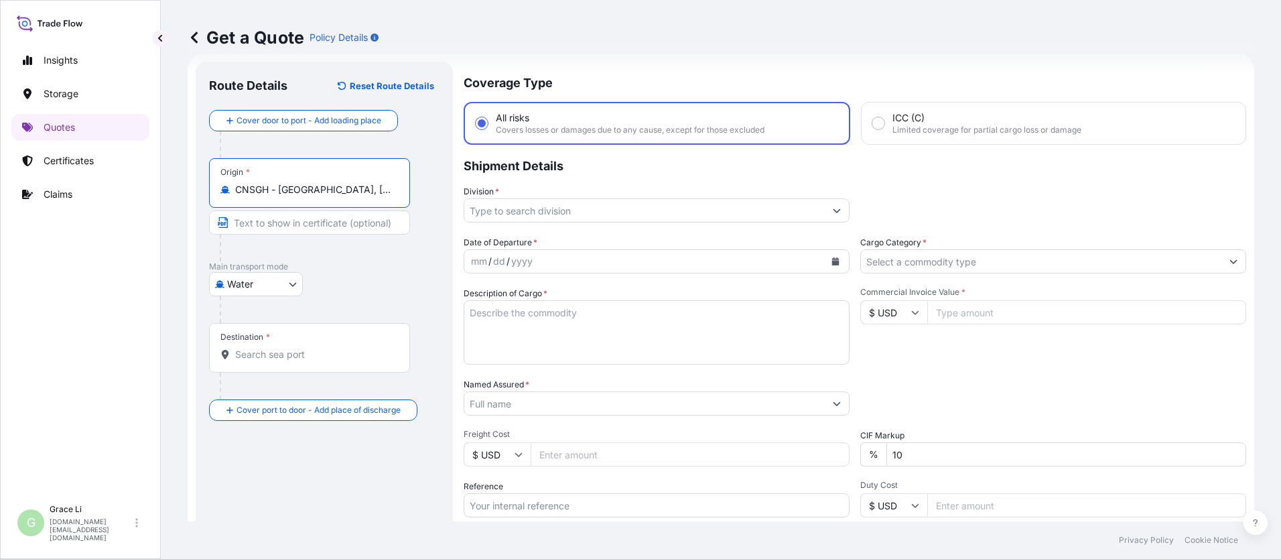
type input "CNSGH - [GEOGRAPHIC_DATA], [GEOGRAPHIC_DATA]"
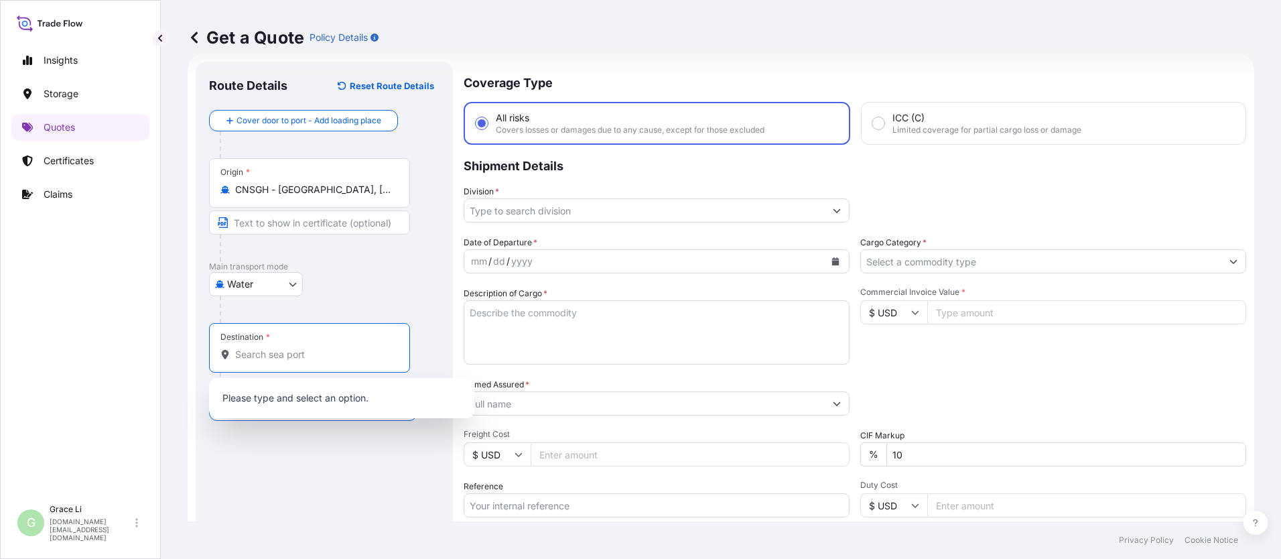
click at [260, 359] on input "Destination *" at bounding box center [314, 354] width 158 height 13
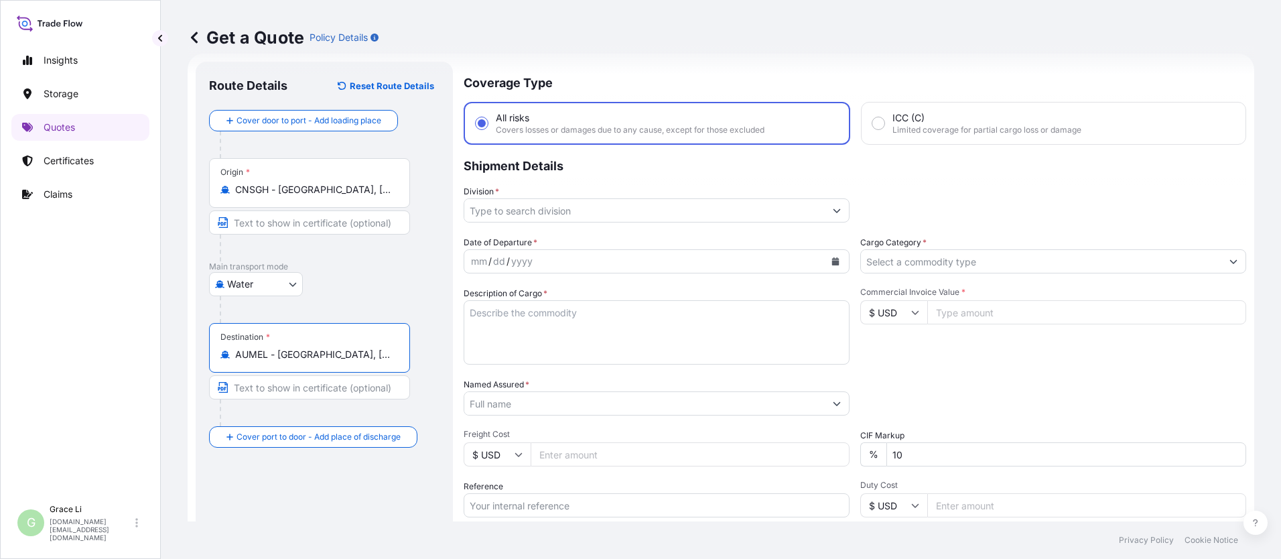
type input "AUMEL - [GEOGRAPHIC_DATA], [GEOGRAPHIC_DATA]"
click at [509, 212] on input "Division *" at bounding box center [644, 210] width 361 height 24
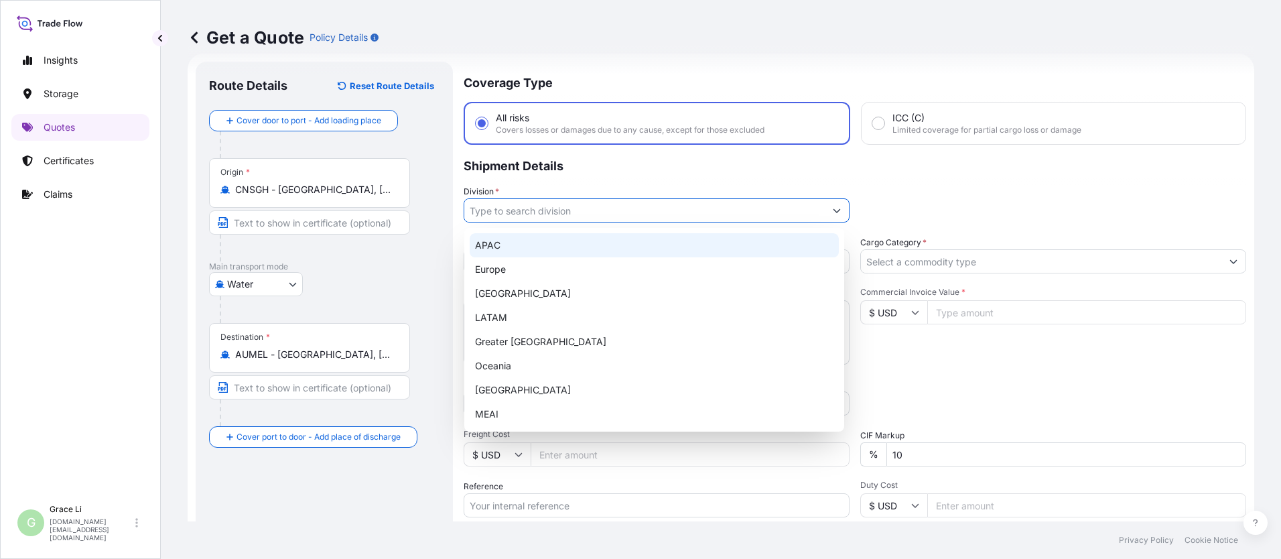
click at [493, 246] on div "APAC" at bounding box center [654, 245] width 369 height 24
type input "APAC"
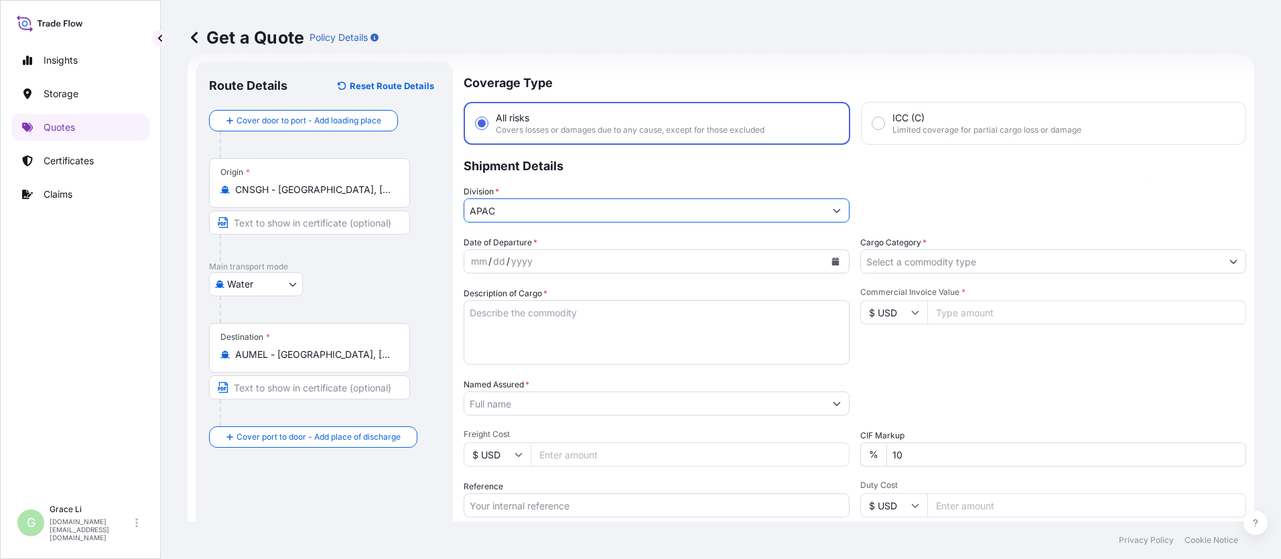
click at [617, 265] on input "Cargo Category *" at bounding box center [1041, 261] width 361 height 24
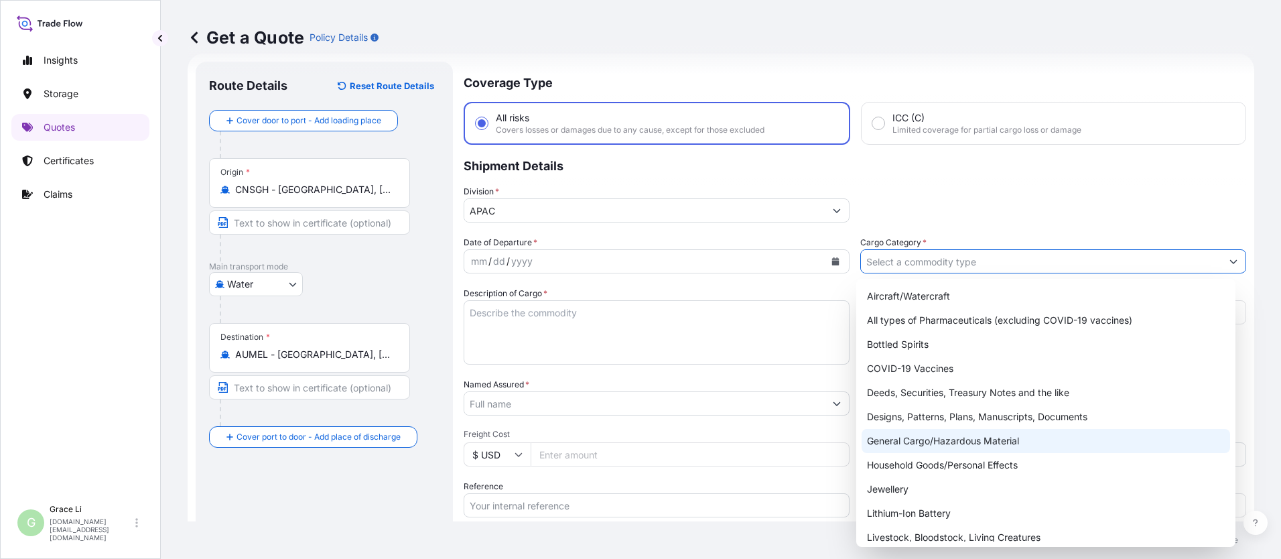
click at [617, 443] on div "General Cargo/Hazardous Material" at bounding box center [1046, 441] width 369 height 24
type input "General Cargo/Hazardous Material"
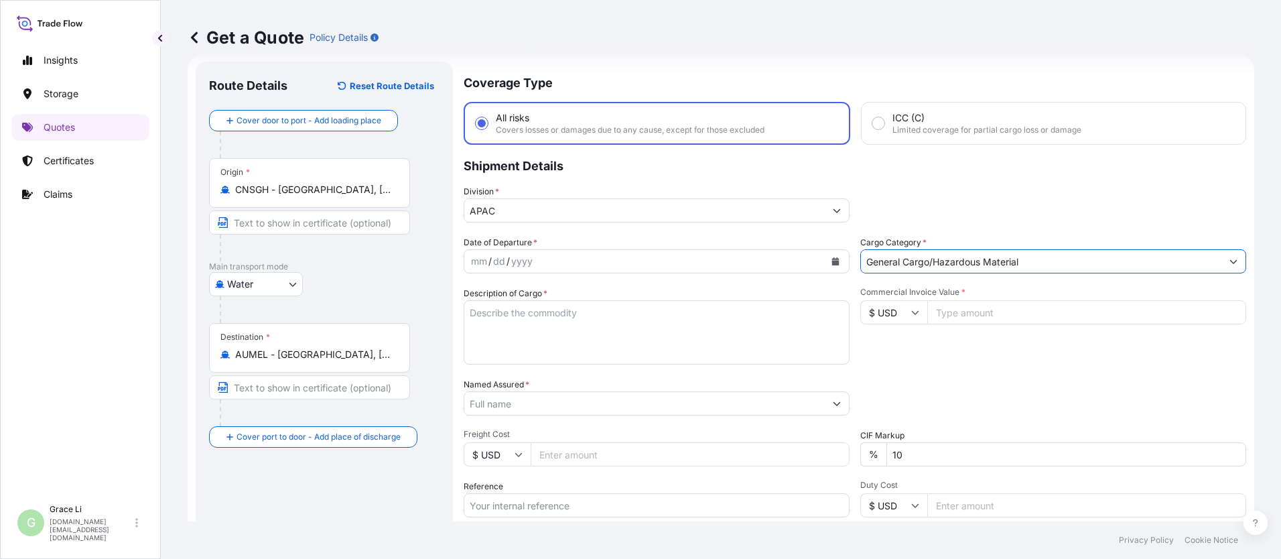
click at [617, 257] on icon "Calendar" at bounding box center [836, 261] width 8 height 8
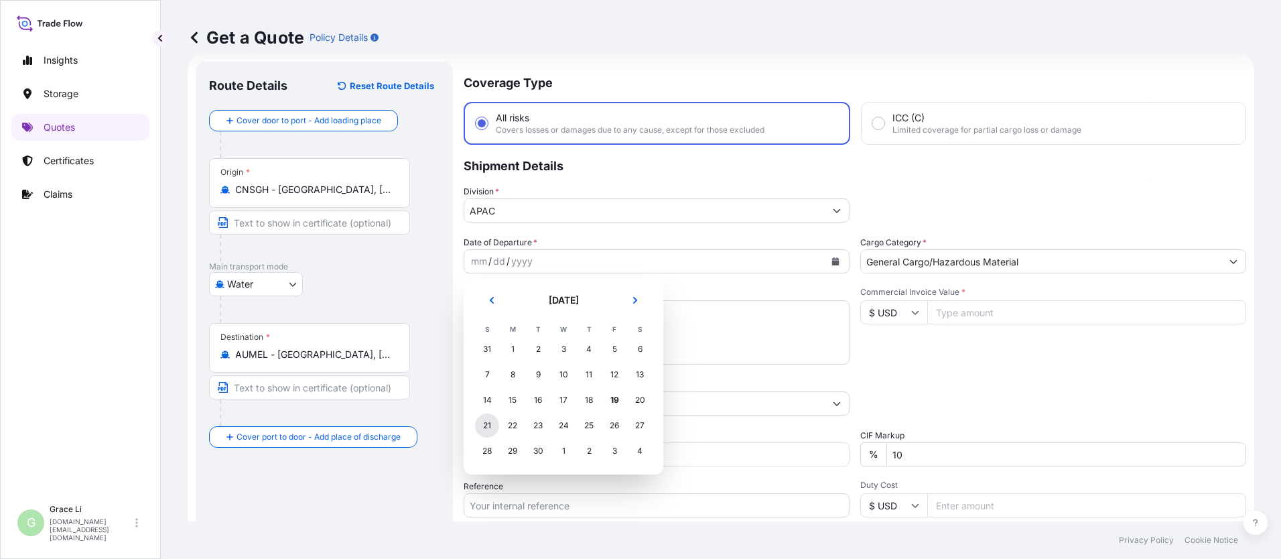
click at [484, 422] on div "21" at bounding box center [487, 425] width 24 height 24
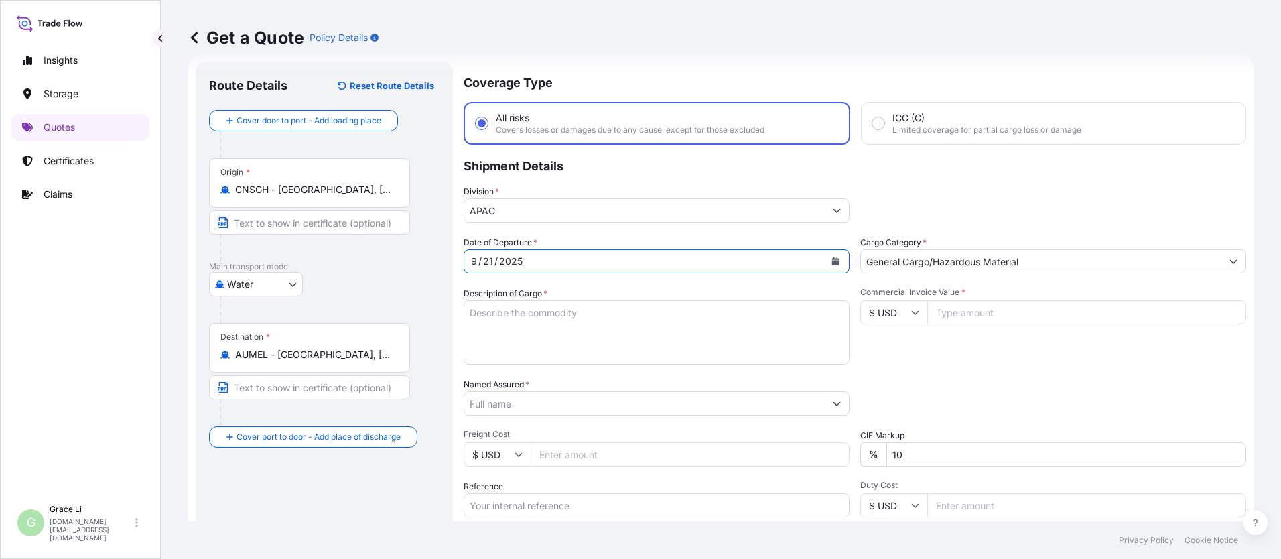
click at [481, 316] on textarea "Description of Cargo *" at bounding box center [657, 332] width 386 height 64
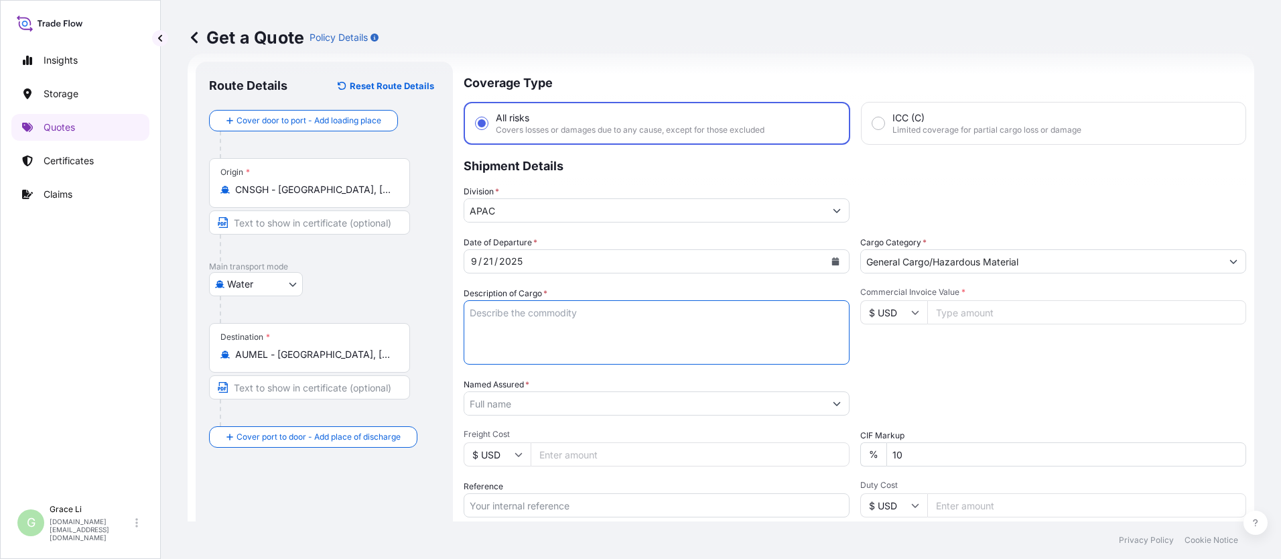
click at [481, 313] on textarea "Description of Cargo *" at bounding box center [657, 332] width 386 height 64
paste textarea "SIGENSTOR BAT 8.0 CL:9 UN:3480 DN-2025.09.10-007176 PO-1240568"
type textarea "SIGENSTOR BAT 8.0 CL:9 UN:3480 DN-2025.09.10-007176 PO-1240568"
click at [617, 312] on input "Commercial Invoice Value *" at bounding box center [1086, 312] width 319 height 24
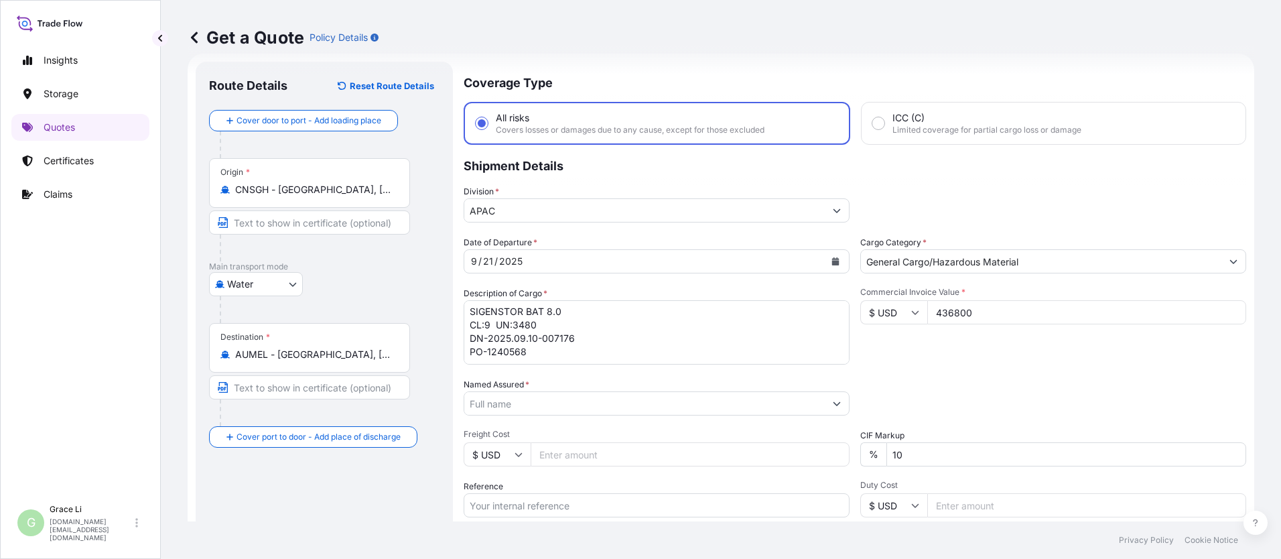
type input "436800"
click at [487, 403] on input "Named Assured *" at bounding box center [644, 403] width 361 height 24
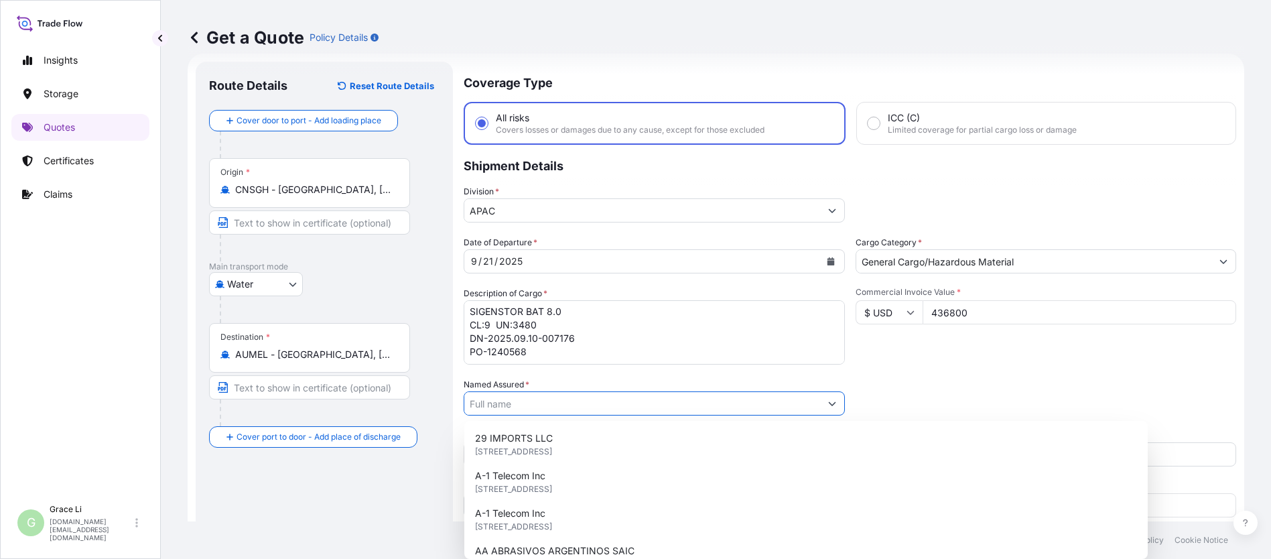
paste input "SIGENERGY TECHNOLOGY ([GEOGRAPHIC_DATA]) LIMITED"
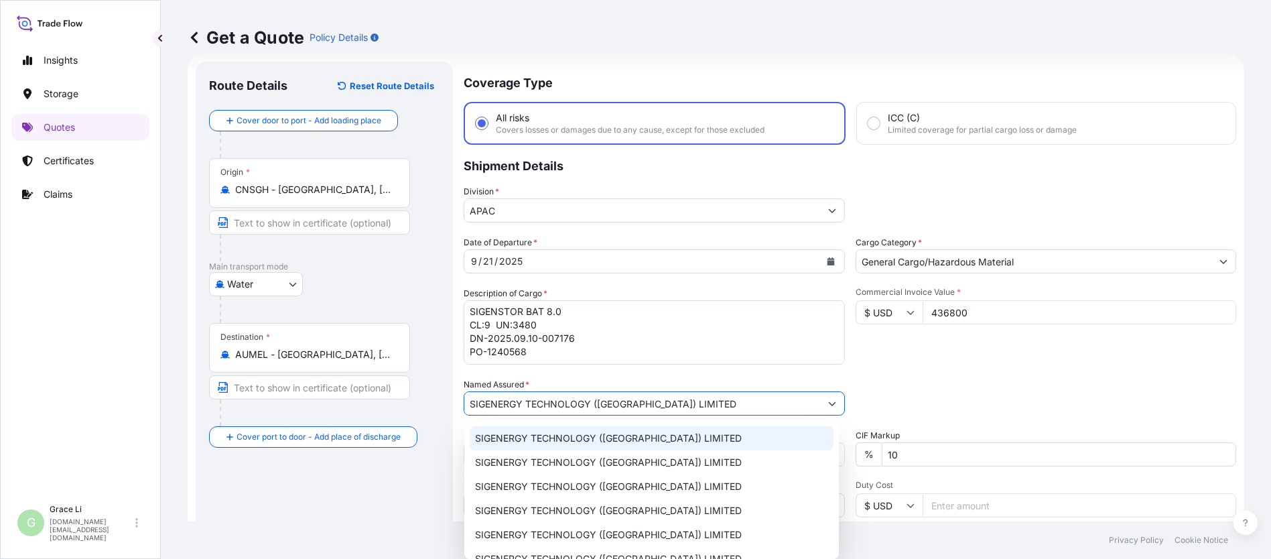
click at [524, 441] on span "SIGENERGY TECHNOLOGY ([GEOGRAPHIC_DATA]) LIMITED" at bounding box center [608, 438] width 267 height 13
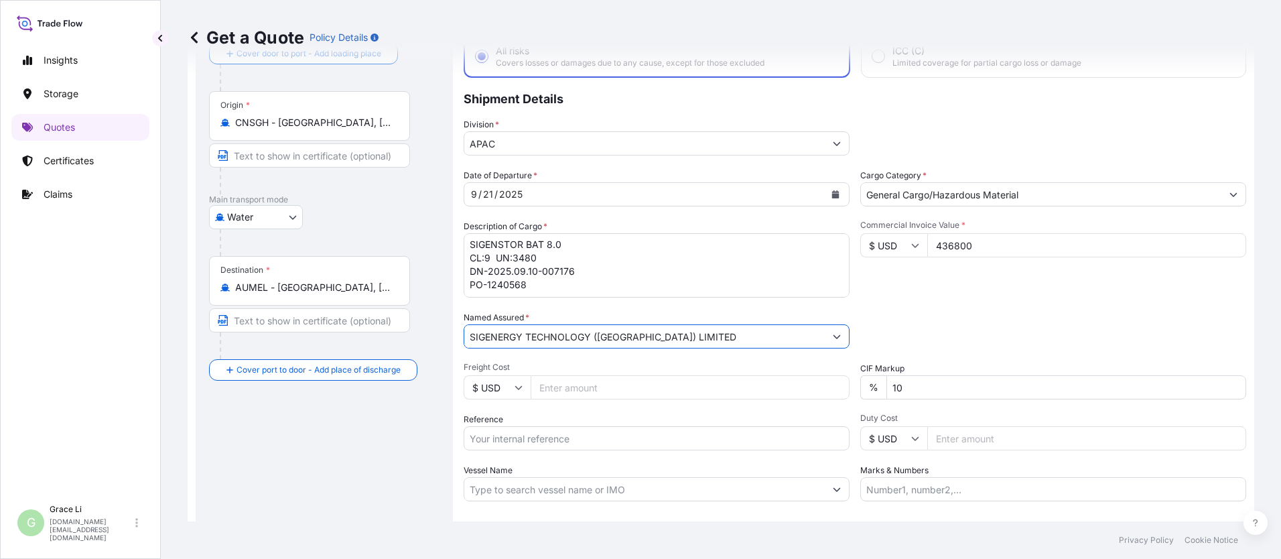
scroll to position [155, 0]
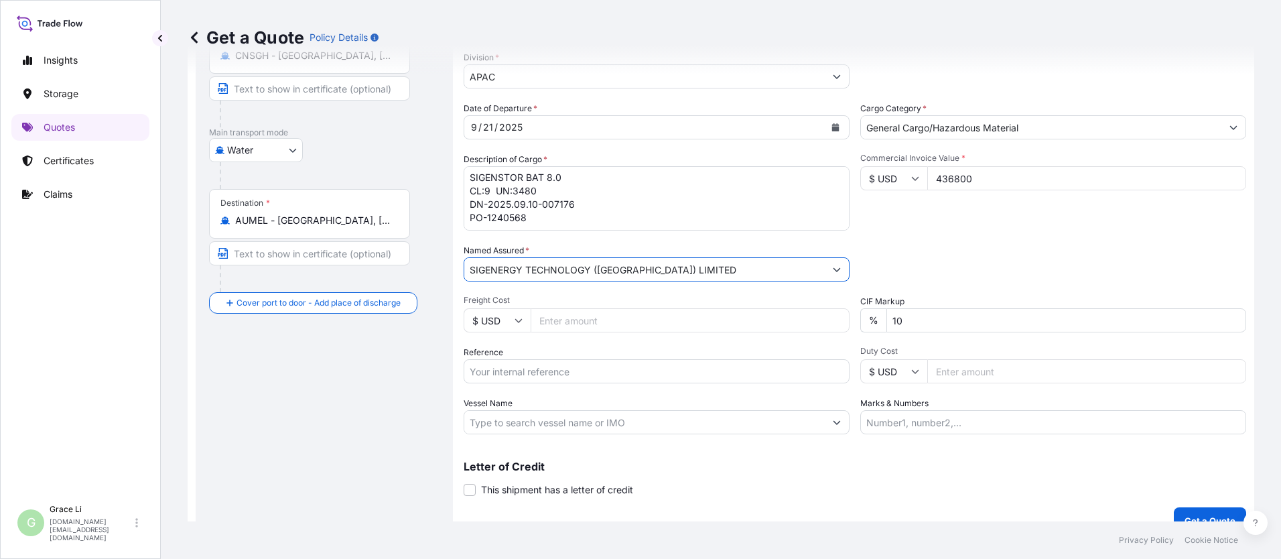
type input "SIGENERGY TECHNOLOGY ([GEOGRAPHIC_DATA]) LIMITED"
click at [485, 370] on input "Reference" at bounding box center [657, 371] width 386 height 24
paste input "SGAU20250807016"
paste input "SXMRH25092599"
type input "SGAU20250807016/ SXMRH25092599"
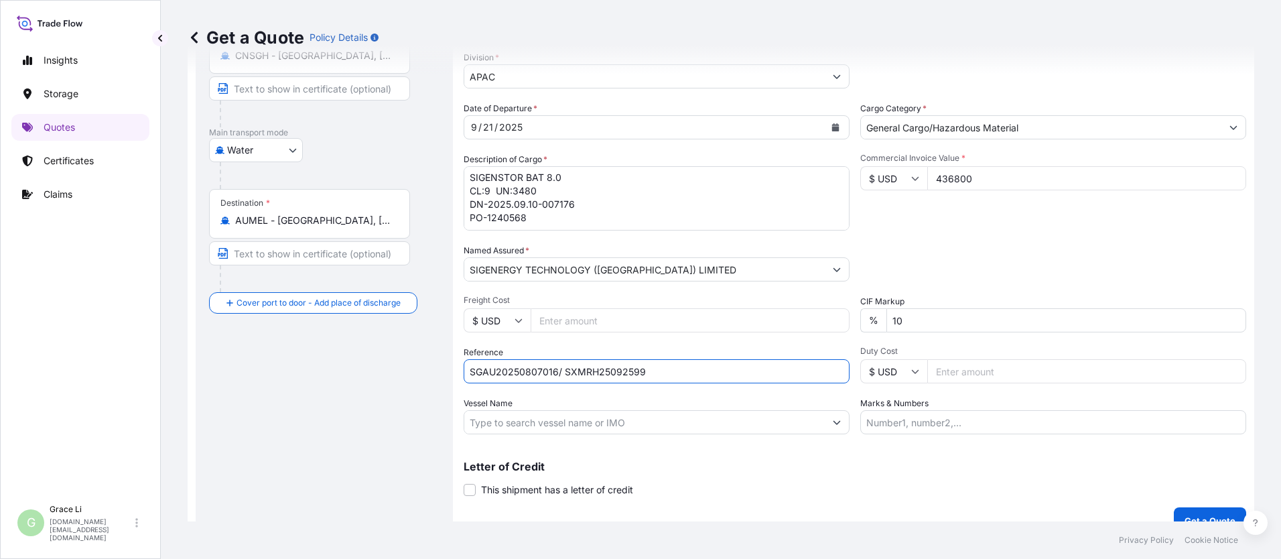
click at [513, 421] on input "Vessel Name" at bounding box center [644, 422] width 361 height 24
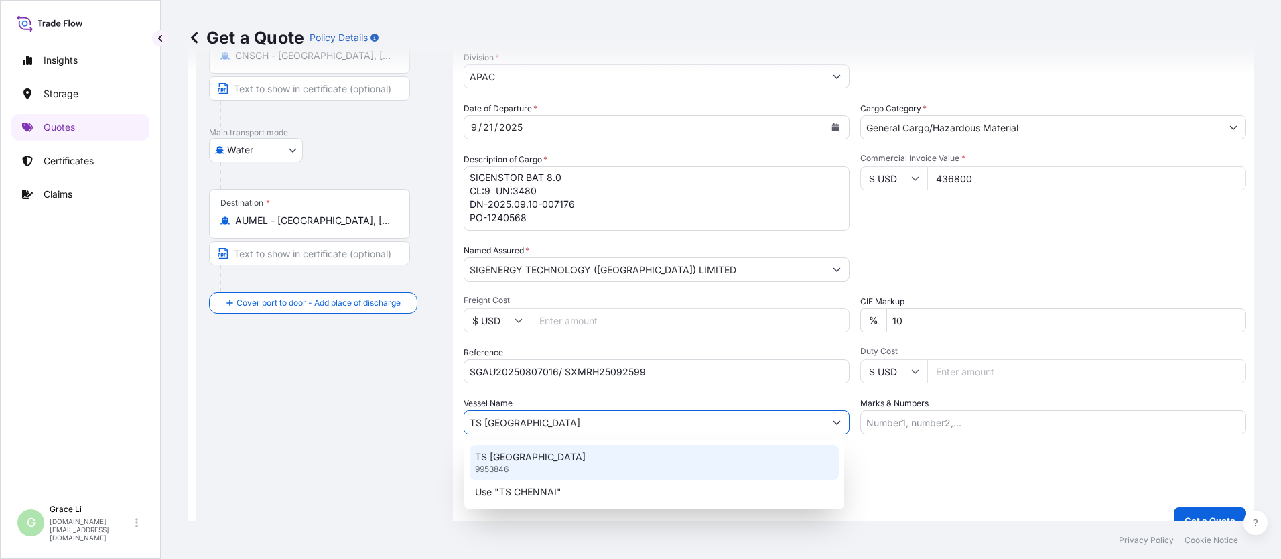
click at [516, 458] on p "TS [GEOGRAPHIC_DATA]" at bounding box center [530, 456] width 111 height 13
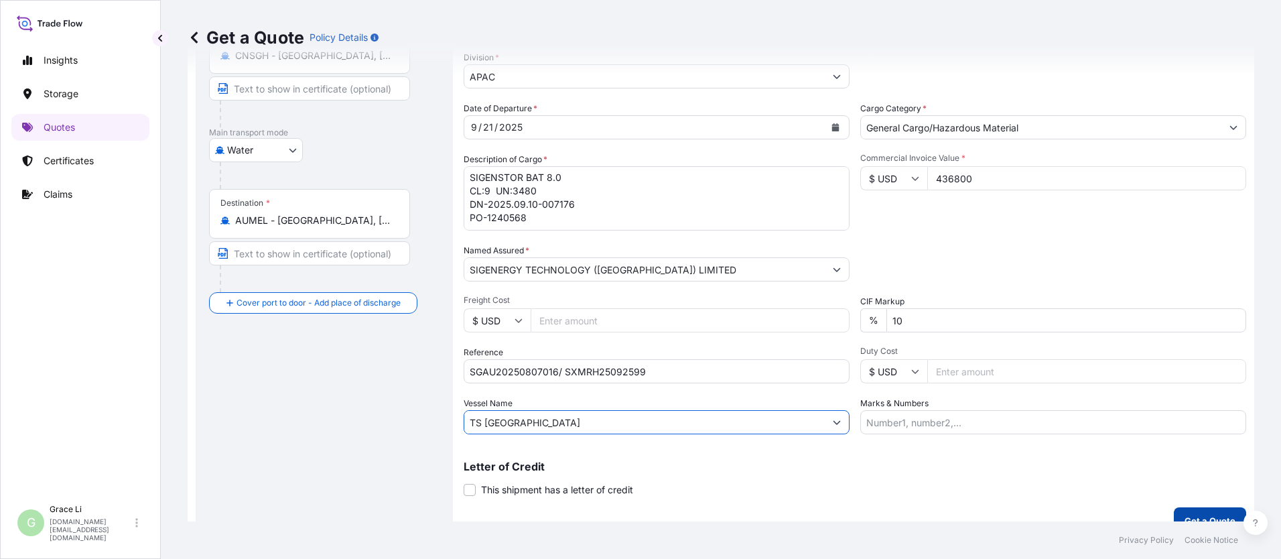
type input "TS [GEOGRAPHIC_DATA]"
click at [617, 511] on button "Get a Quote" at bounding box center [1210, 520] width 72 height 27
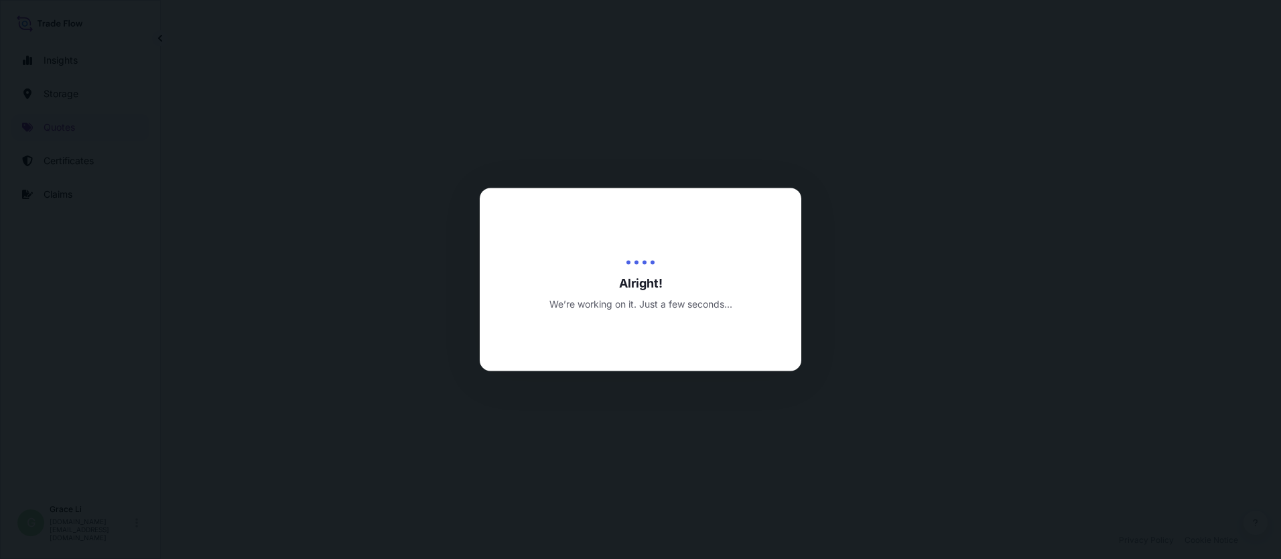
select select "Water"
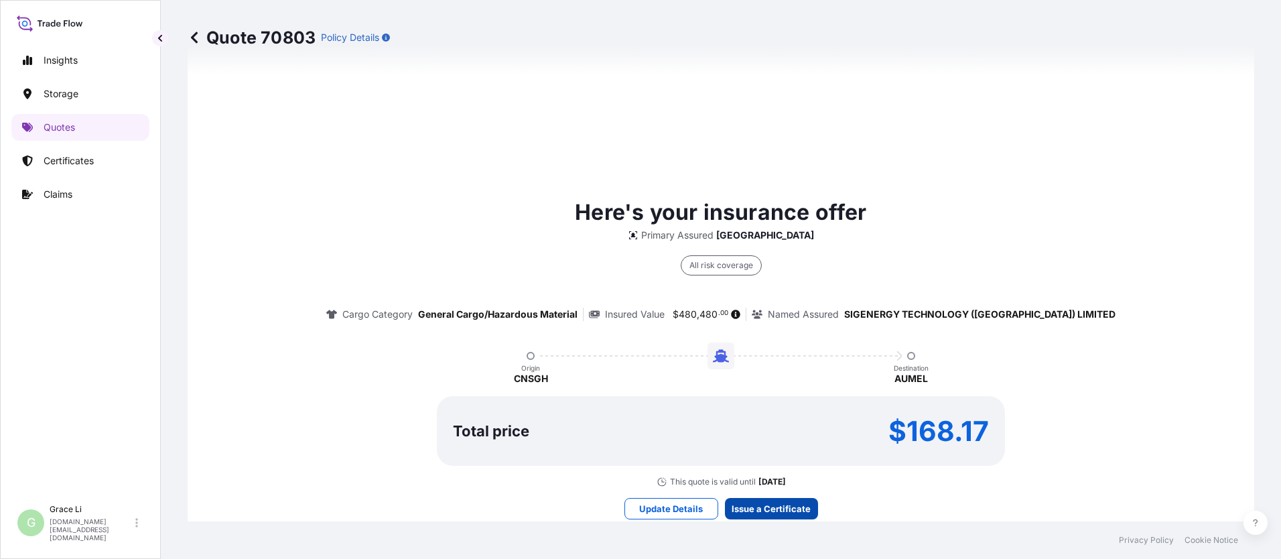
scroll to position [1927, 0]
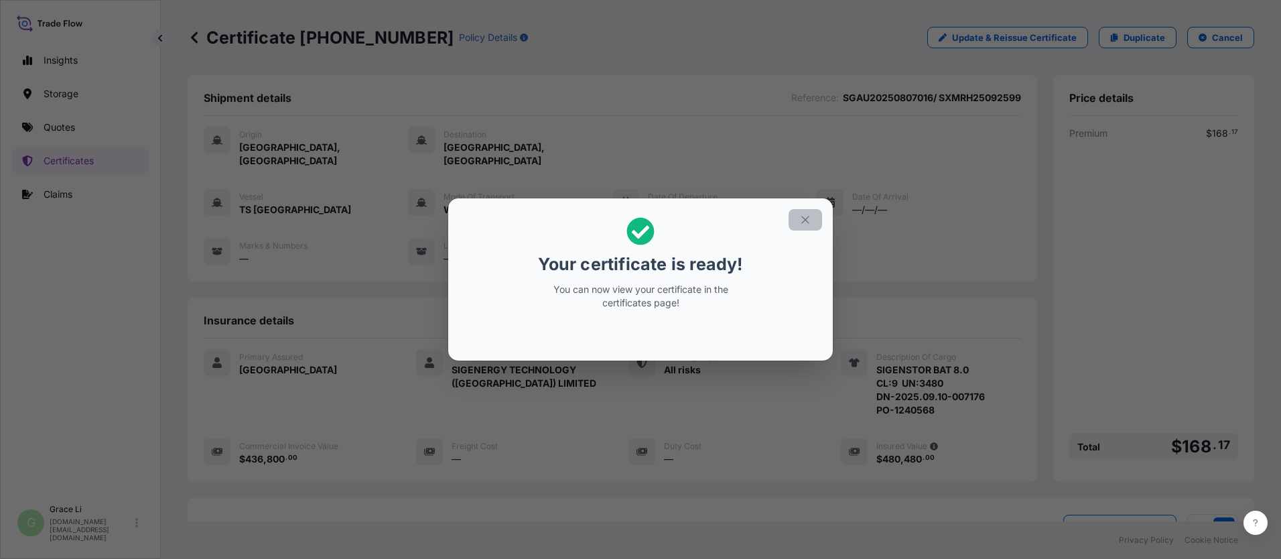
click at [617, 218] on icon "button" at bounding box center [805, 220] width 12 height 12
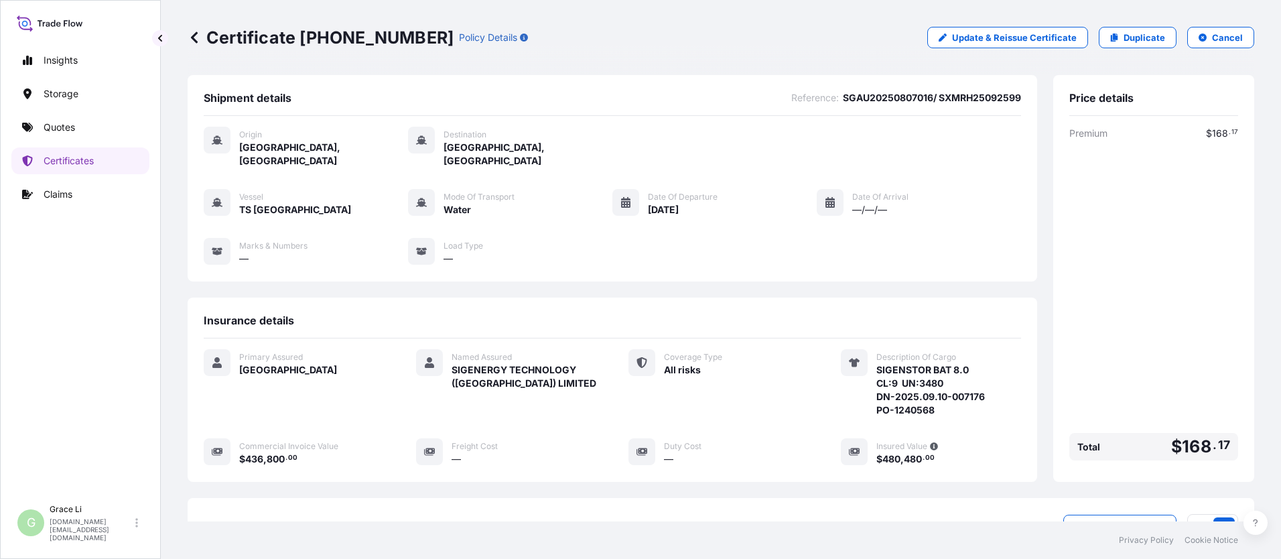
click at [617, 220] on div "Vessel TS CHENNAI Mode of Transport Water Date of Departure [DATE] Date of Arri…" at bounding box center [613, 227] width 818 height 76
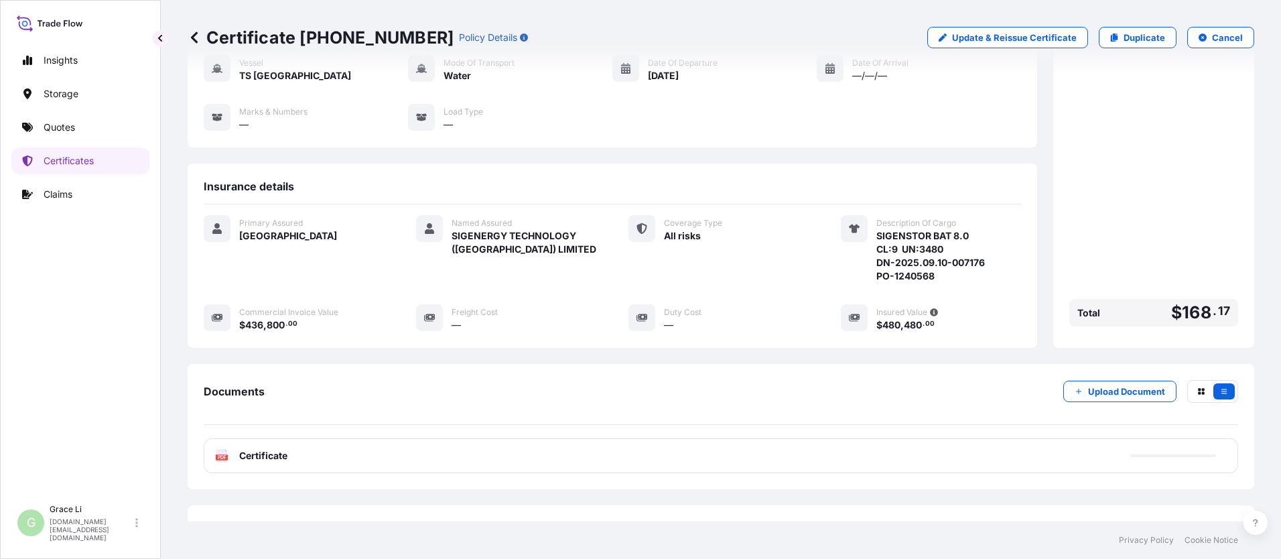
scroll to position [172, 0]
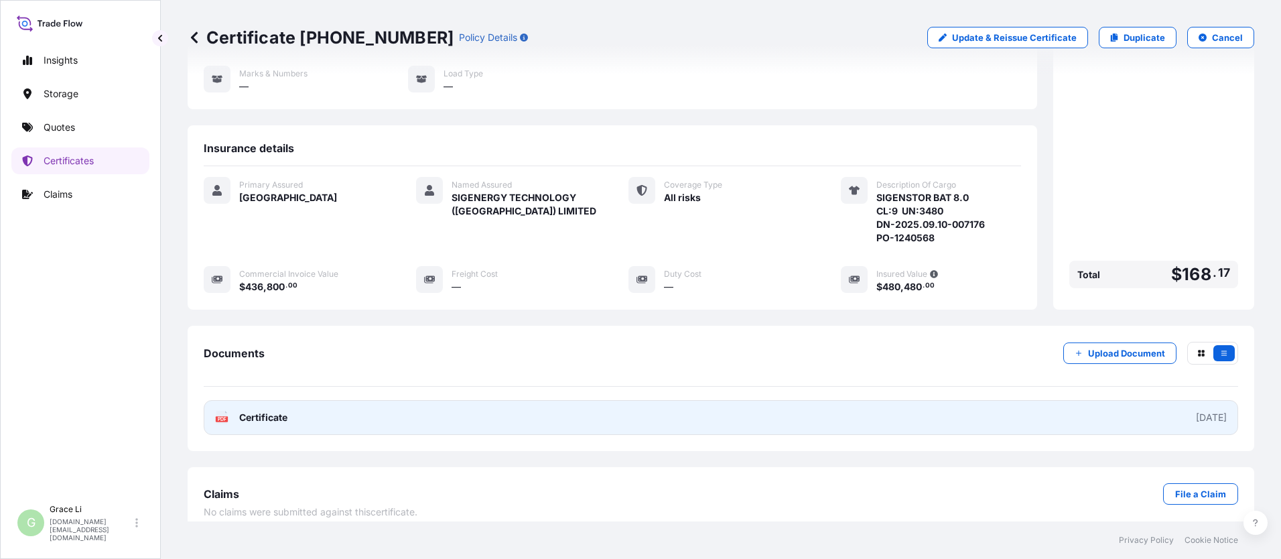
click at [269, 411] on span "Certificate" at bounding box center [263, 417] width 48 height 13
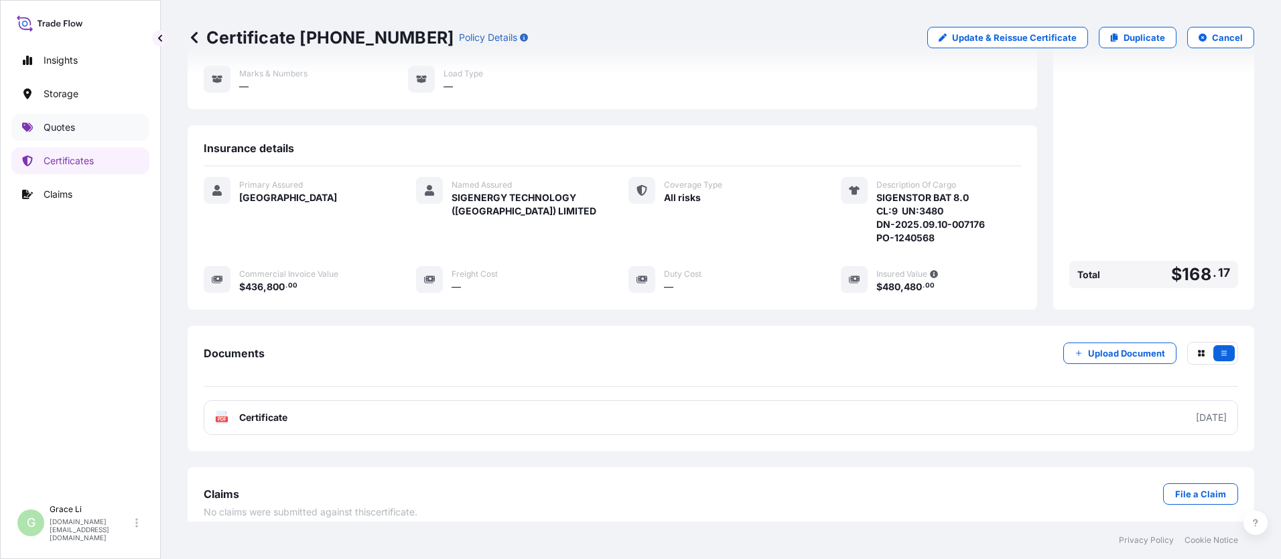
click at [64, 128] on p "Quotes" at bounding box center [59, 127] width 31 height 13
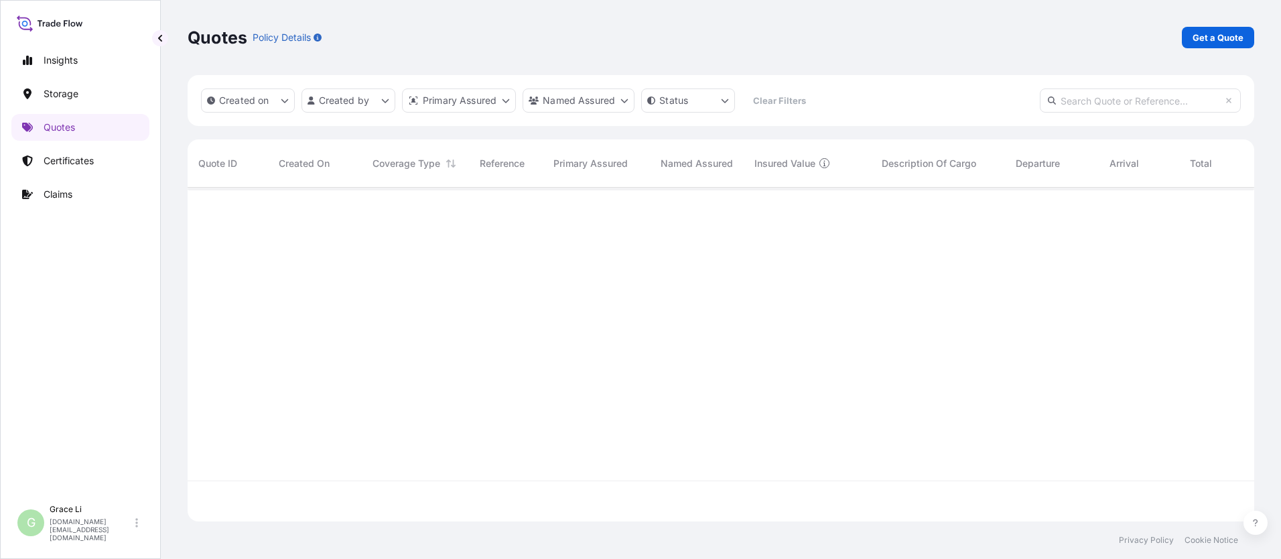
scroll to position [331, 1057]
click at [617, 36] on p "Get a Quote" at bounding box center [1218, 37] width 51 height 13
select select "Water"
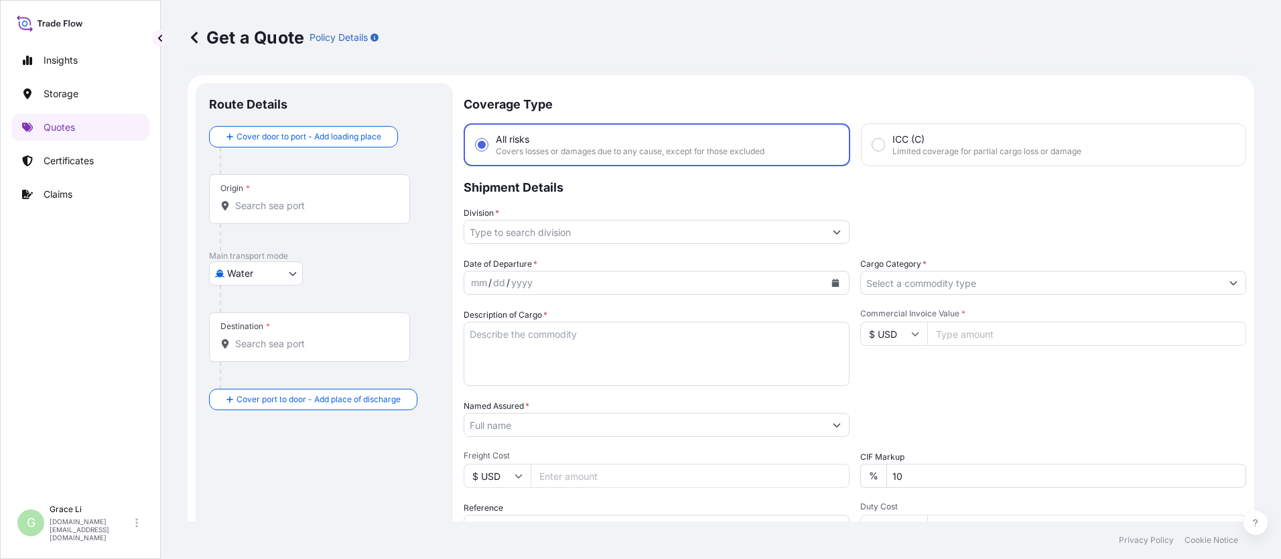
scroll to position [21, 0]
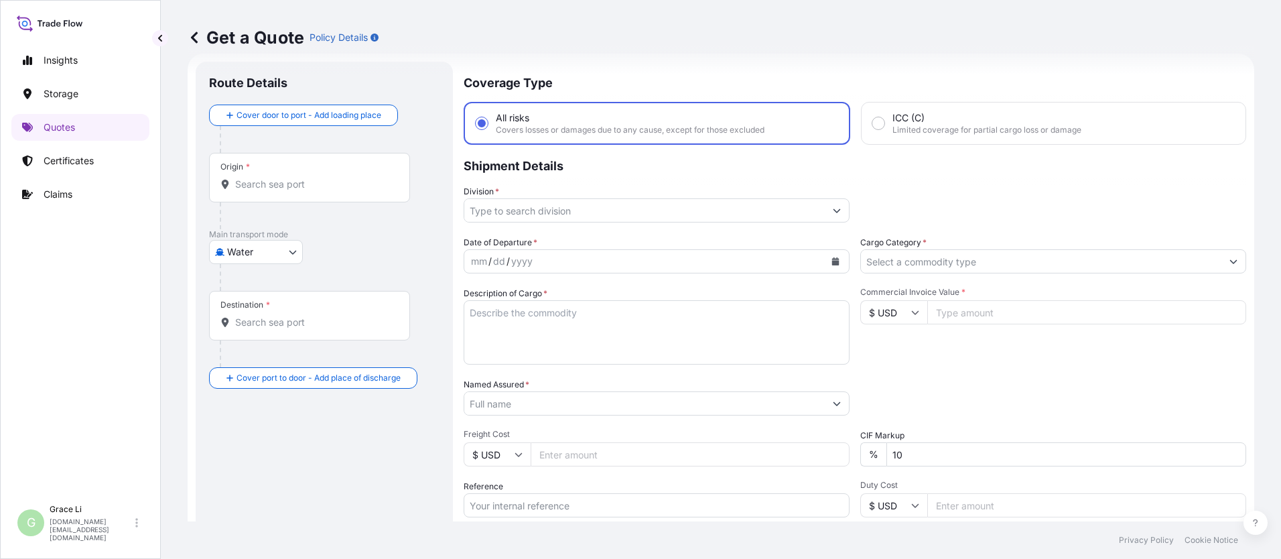
click at [265, 186] on input "Origin *" at bounding box center [314, 184] width 158 height 13
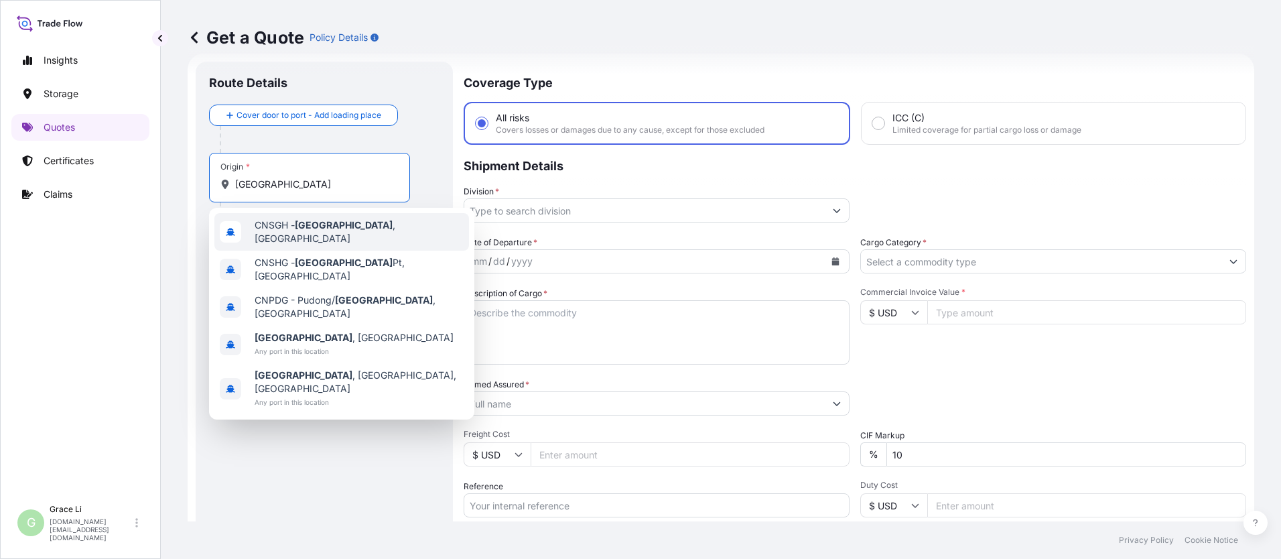
click at [280, 231] on span "CNSGH - [GEOGRAPHIC_DATA] , [GEOGRAPHIC_DATA]" at bounding box center [359, 231] width 209 height 27
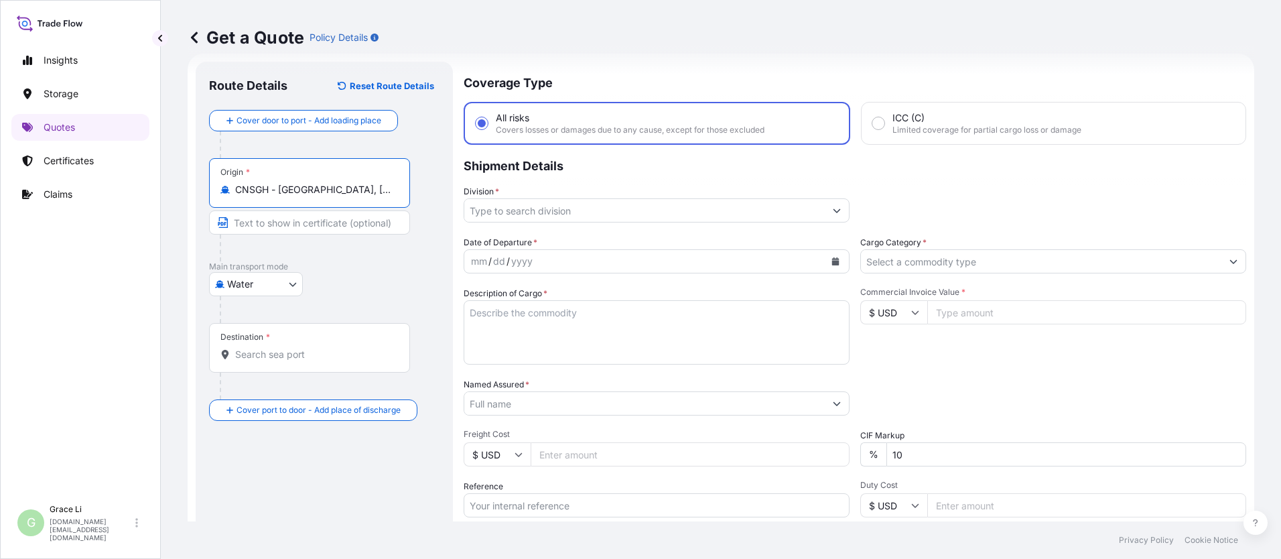
type input "CNSGH - [GEOGRAPHIC_DATA], [GEOGRAPHIC_DATA]"
click at [244, 363] on div "Destination *" at bounding box center [309, 348] width 201 height 50
click at [244, 361] on input "Destination *" at bounding box center [314, 354] width 158 height 13
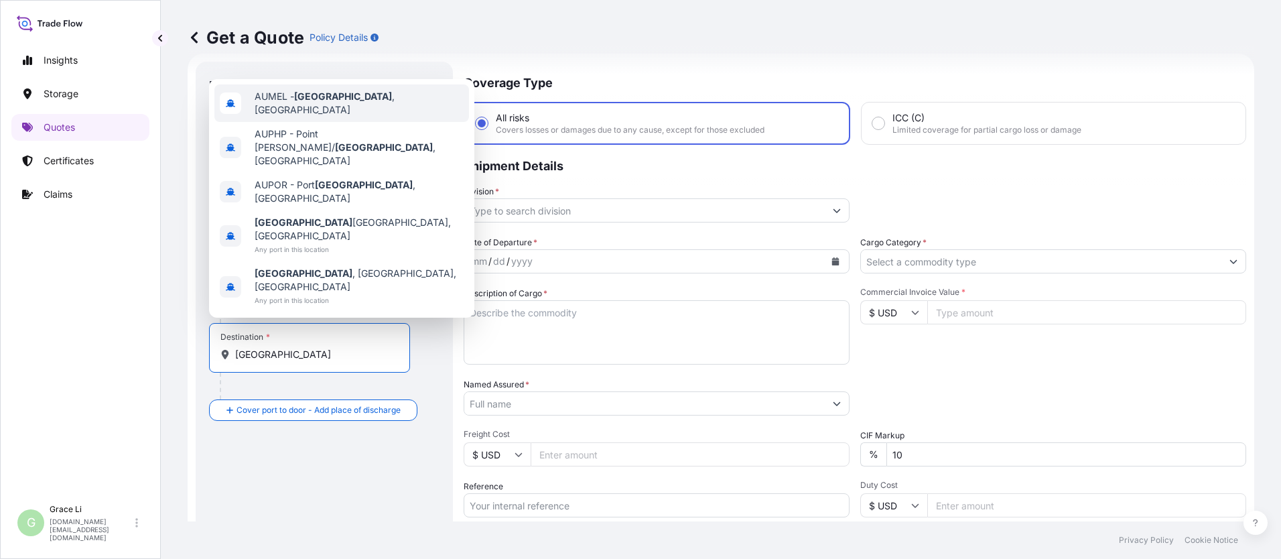
click at [275, 117] on span "AUMEL - [GEOGRAPHIC_DATA] , [GEOGRAPHIC_DATA]" at bounding box center [359, 103] width 209 height 27
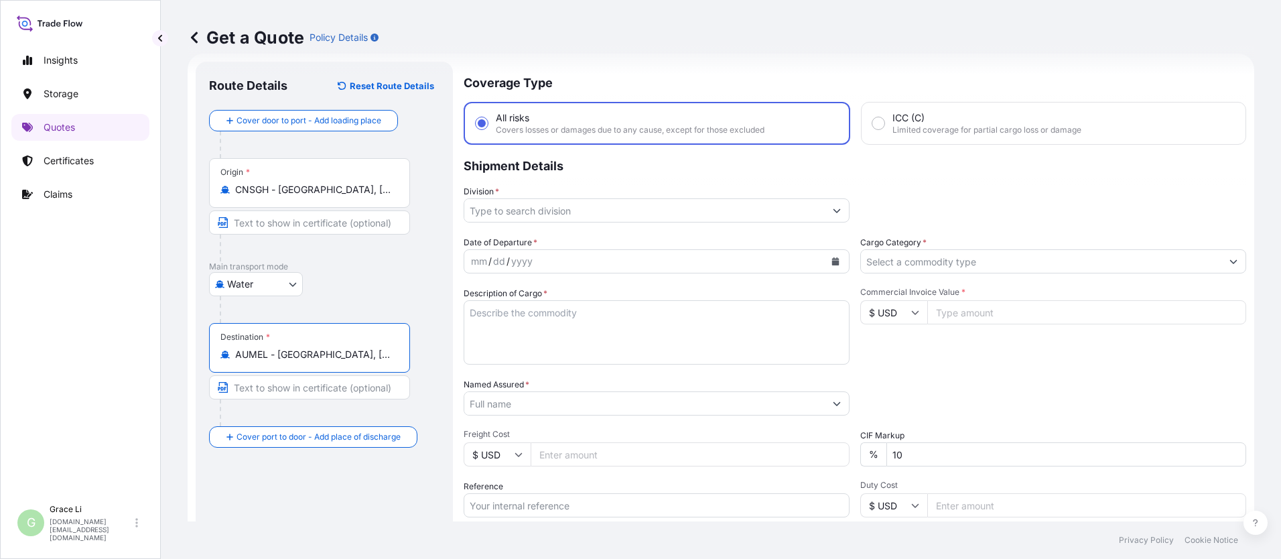
type input "AUMEL - [GEOGRAPHIC_DATA], [GEOGRAPHIC_DATA]"
click at [503, 210] on input "Division *" at bounding box center [644, 210] width 361 height 24
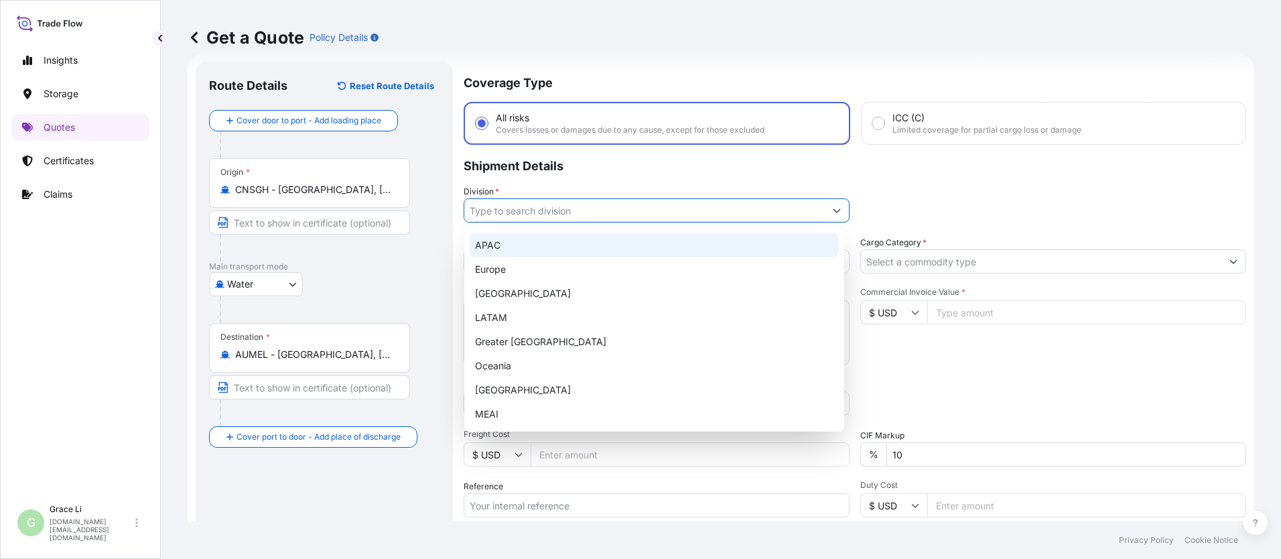
click at [490, 246] on div "APAC" at bounding box center [654, 245] width 369 height 24
type input "APAC"
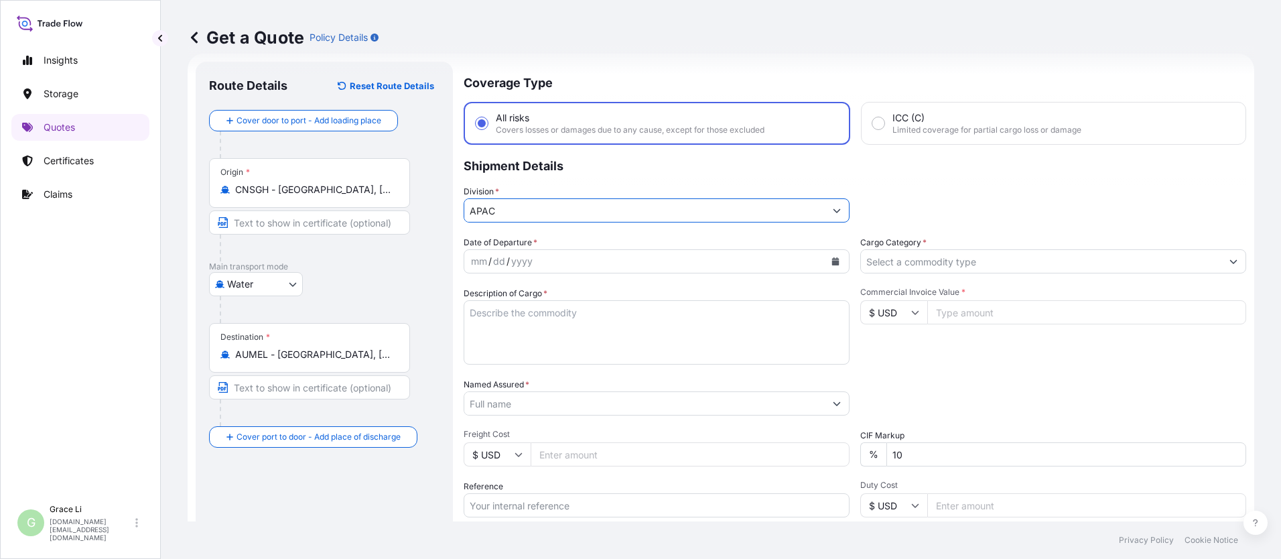
click at [617, 259] on icon "Calendar" at bounding box center [835, 261] width 7 height 8
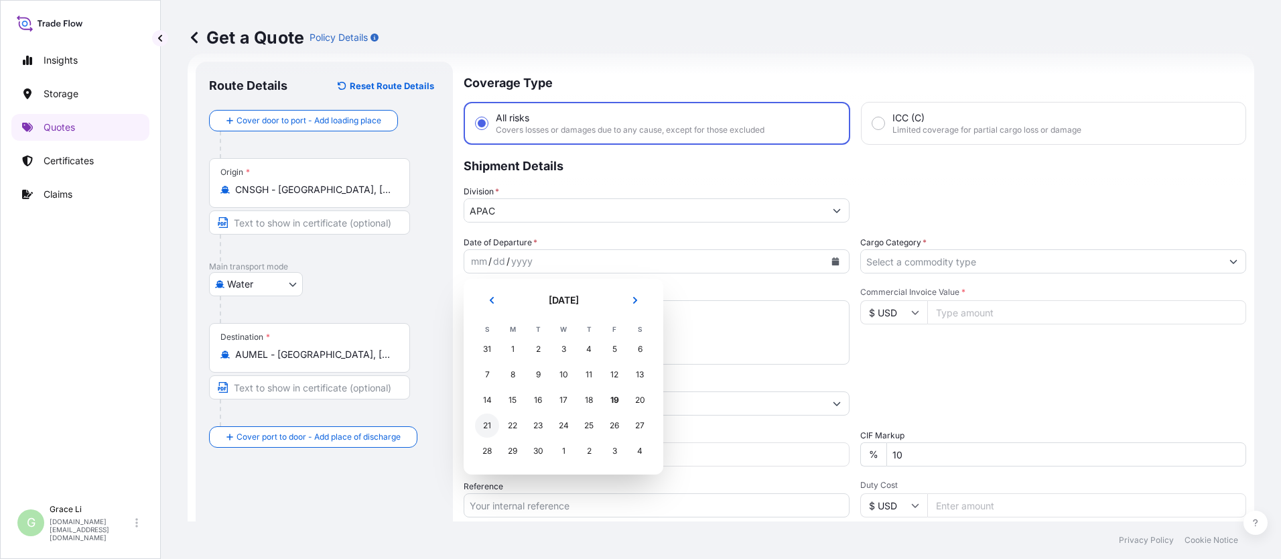
click at [489, 424] on div "21" at bounding box center [487, 425] width 24 height 24
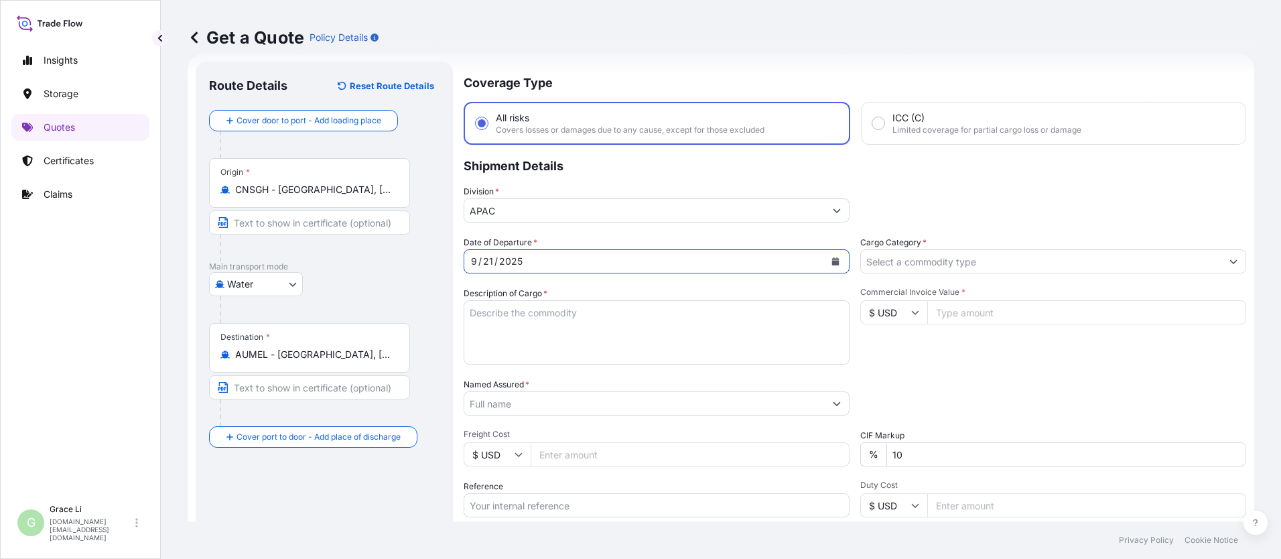
click at [479, 311] on textarea "Description of Cargo *" at bounding box center [657, 332] width 386 height 64
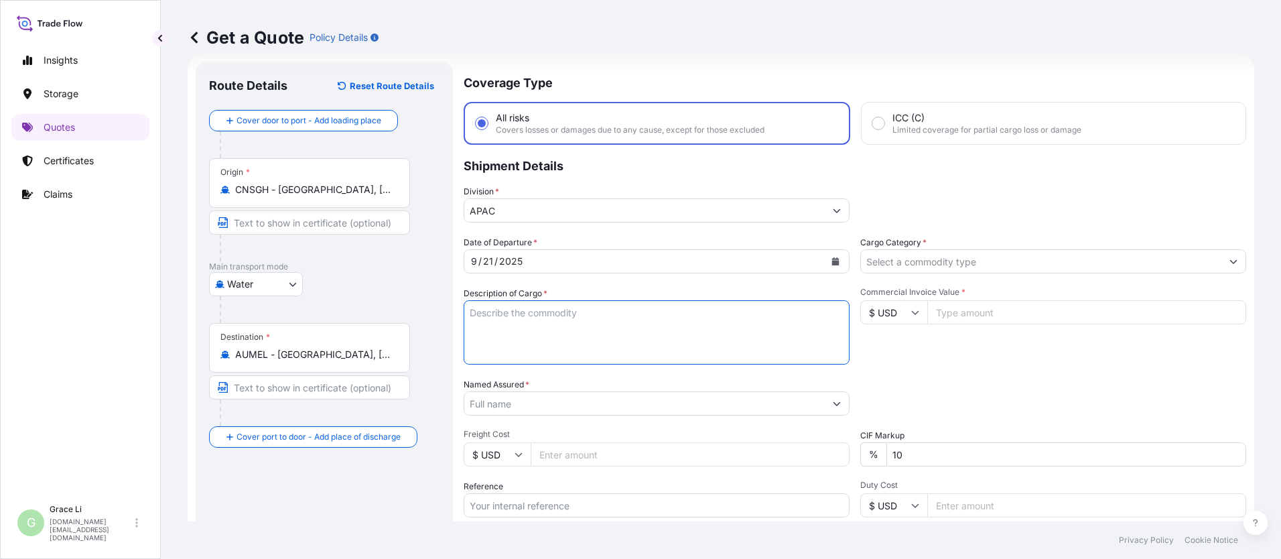
paste textarea "SIGENSTOR BAT 8.0 CL:9 UN:3480 DN-2025.09.10-007177 PO-1240575"
type textarea "SIGENSTOR BAT 8.0 CL:9 UN:3480 DN-2025.09.10-007177 PO-1240575"
click at [617, 262] on input "Cargo Category *" at bounding box center [1041, 261] width 361 height 24
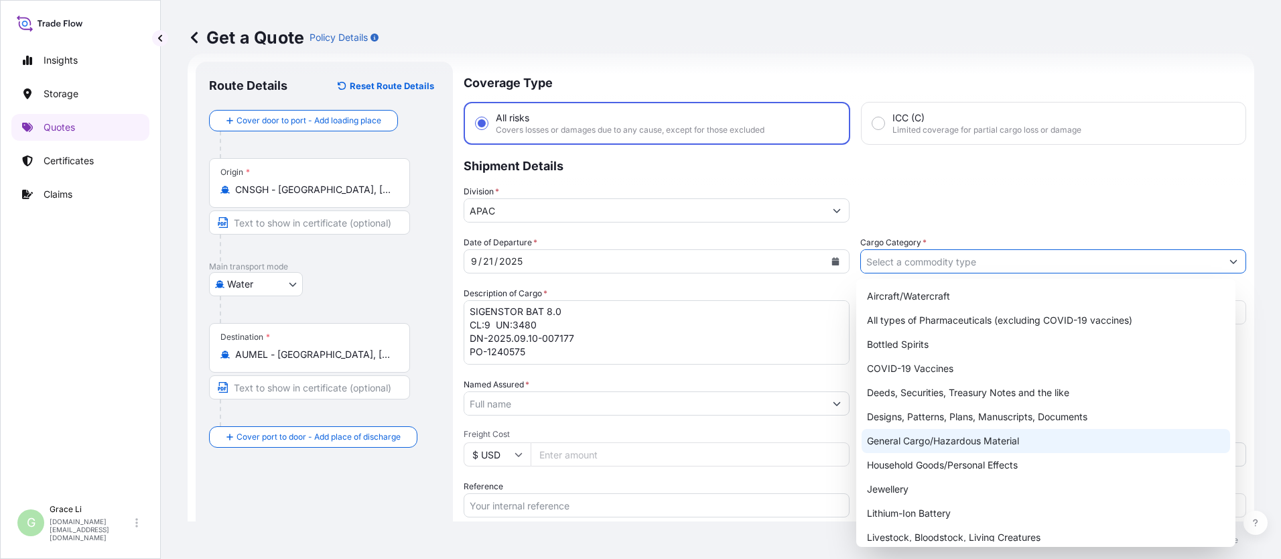
click at [617, 436] on div "General Cargo/Hazardous Material" at bounding box center [1046, 441] width 369 height 24
type input "General Cargo/Hazardous Material"
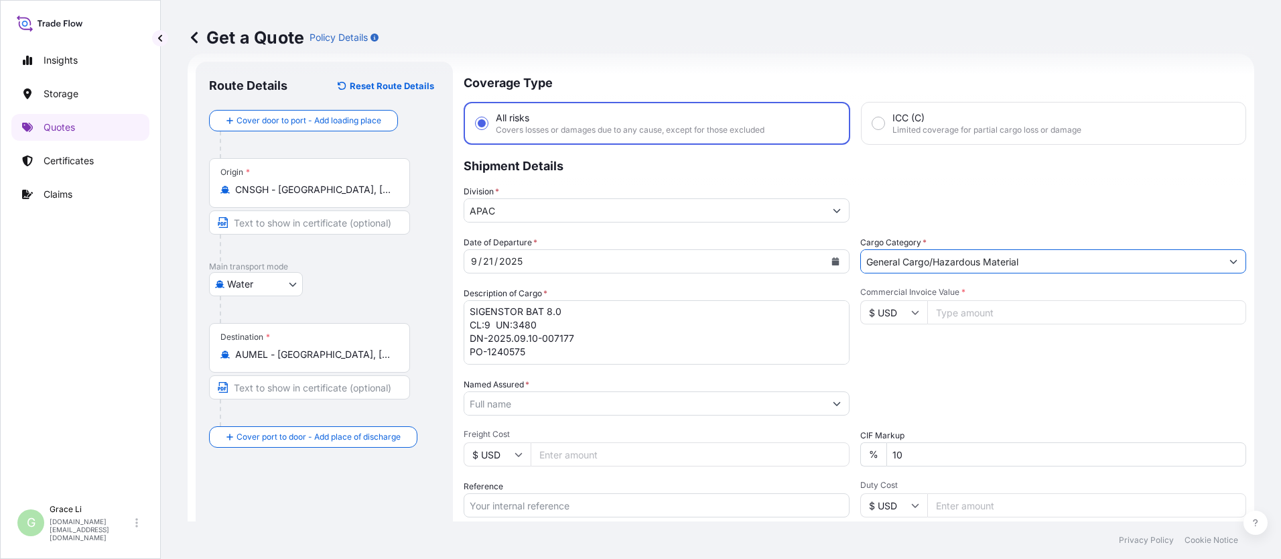
click at [480, 403] on input "Named Assured *" at bounding box center [644, 403] width 361 height 24
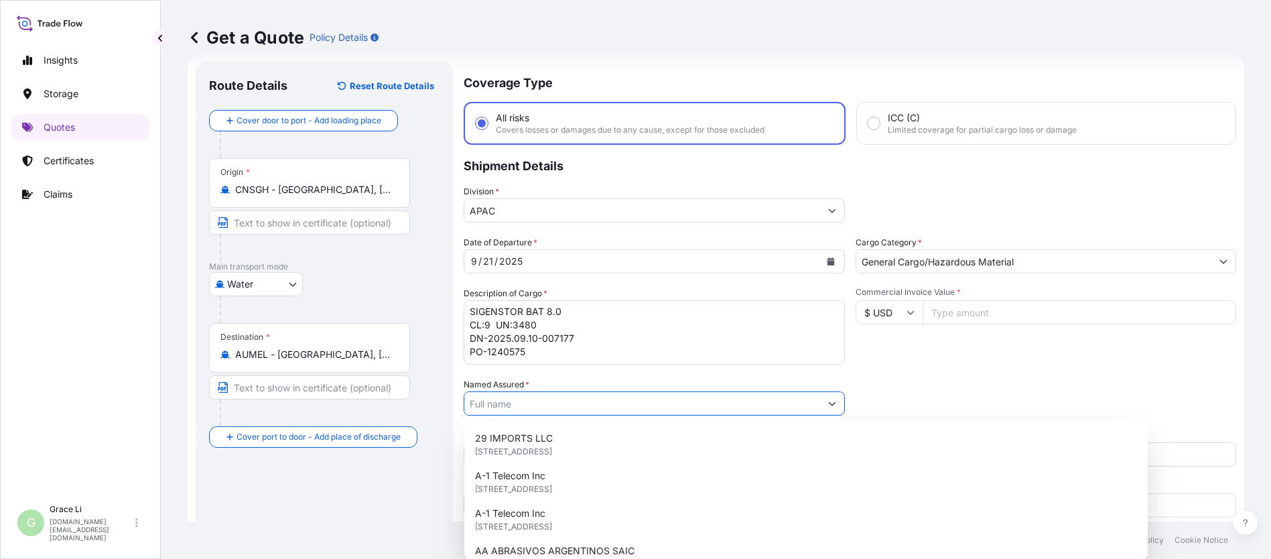
paste input "SIGENERGY TECHNOLOGY ([GEOGRAPHIC_DATA]) LIMITED"
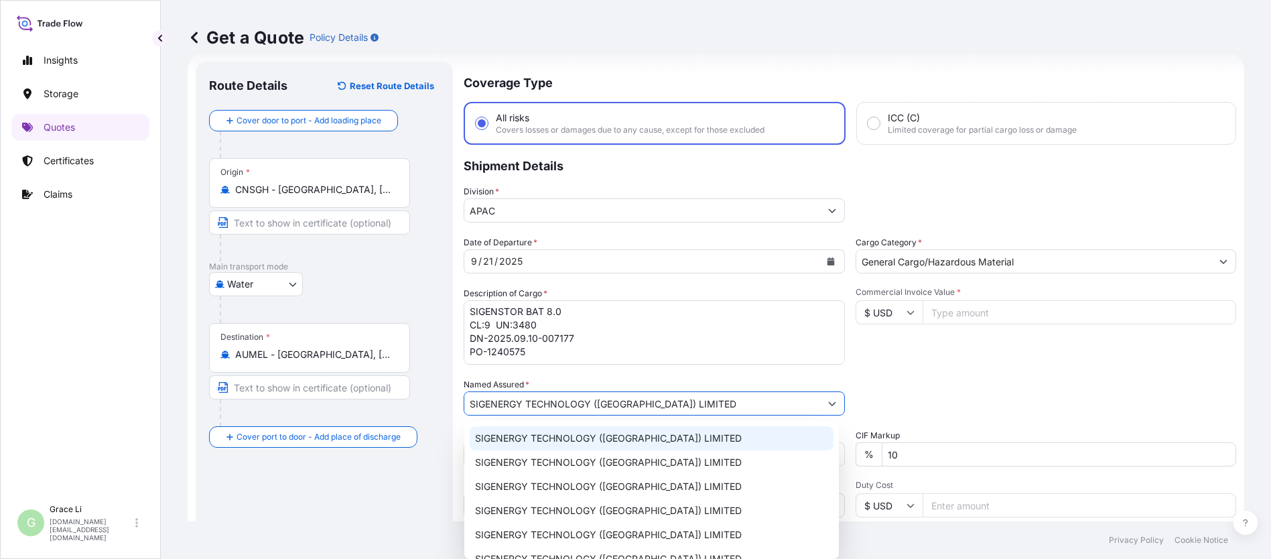
click at [523, 439] on span "SIGENERGY TECHNOLOGY ([GEOGRAPHIC_DATA]) LIMITED" at bounding box center [608, 438] width 267 height 13
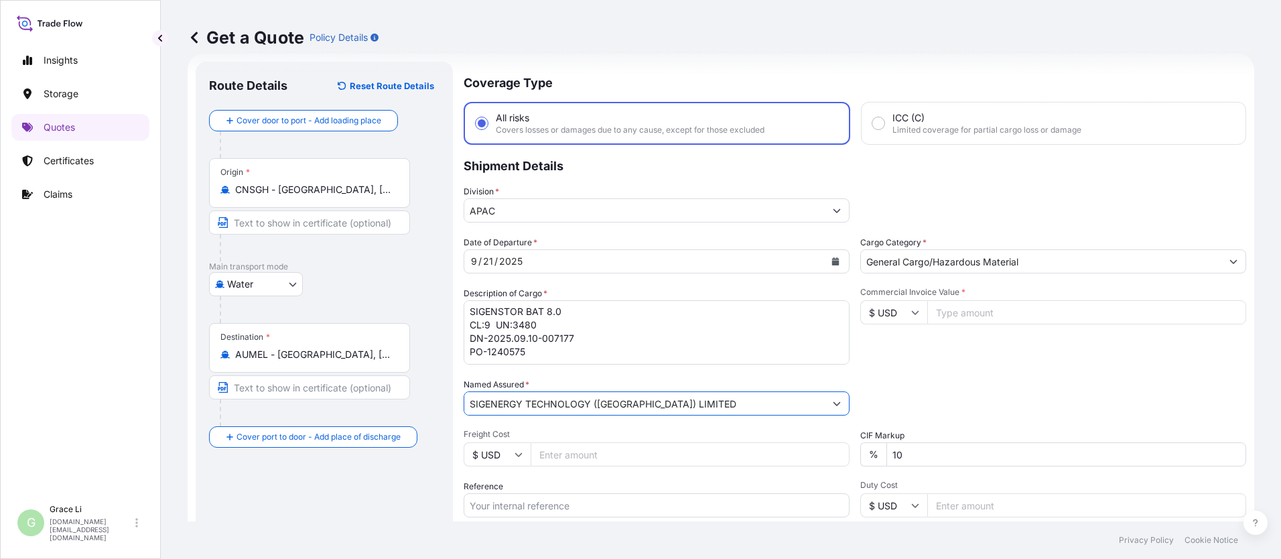
type input "SIGENERGY TECHNOLOGY ([GEOGRAPHIC_DATA]) LIMITED"
click at [617, 314] on input "Commercial Invoice Value *" at bounding box center [1086, 312] width 319 height 24
click at [617, 310] on input "Commercial Invoice Value *" at bounding box center [1086, 312] width 319 height 24
type input "436800"
click at [494, 507] on input "Reference" at bounding box center [657, 505] width 386 height 24
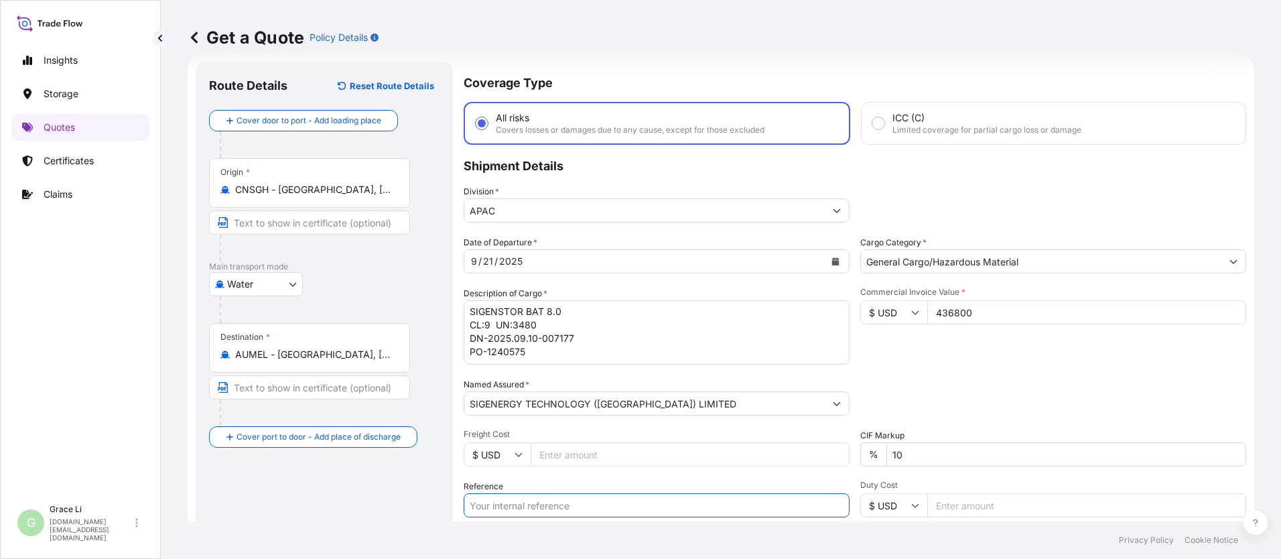
paste input "SGAU20250807017"
click at [573, 508] on input "SGAU20250807017/" at bounding box center [657, 505] width 386 height 24
click at [569, 506] on input "SGAU20250807017/" at bounding box center [657, 505] width 386 height 24
paste input "SXMRH25092600"
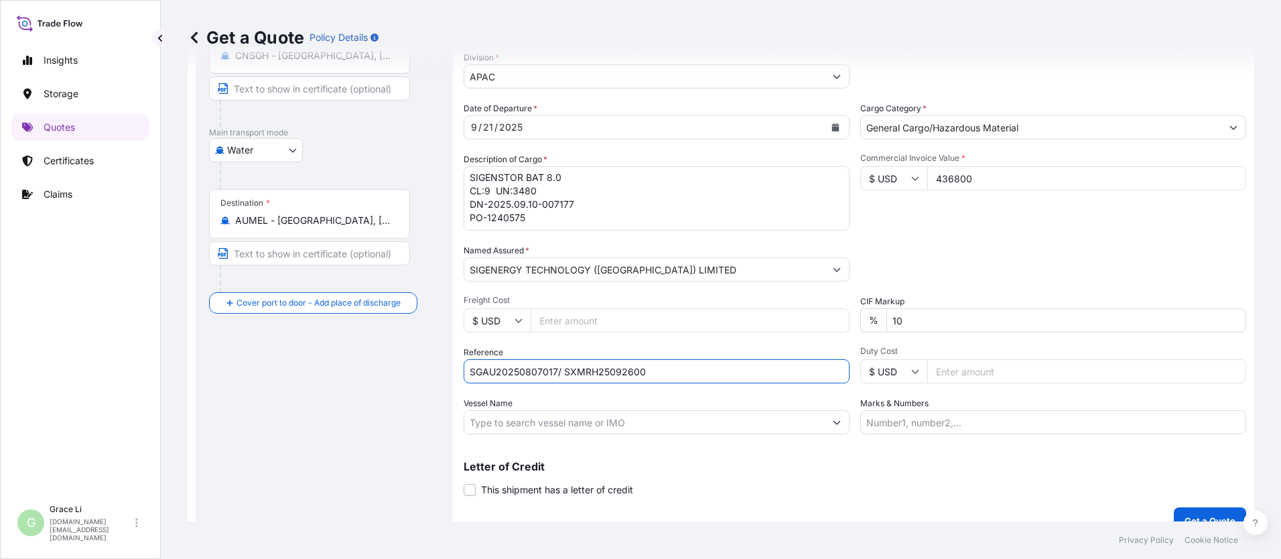
scroll to position [176, 0]
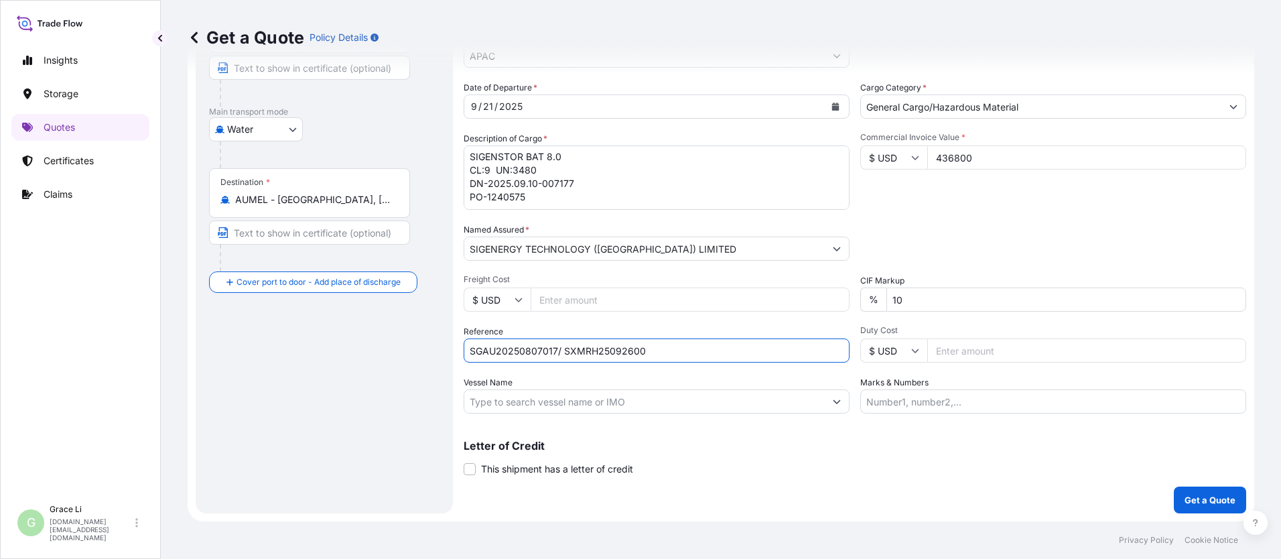
type input "SGAU20250807017/ SXMRH25092600"
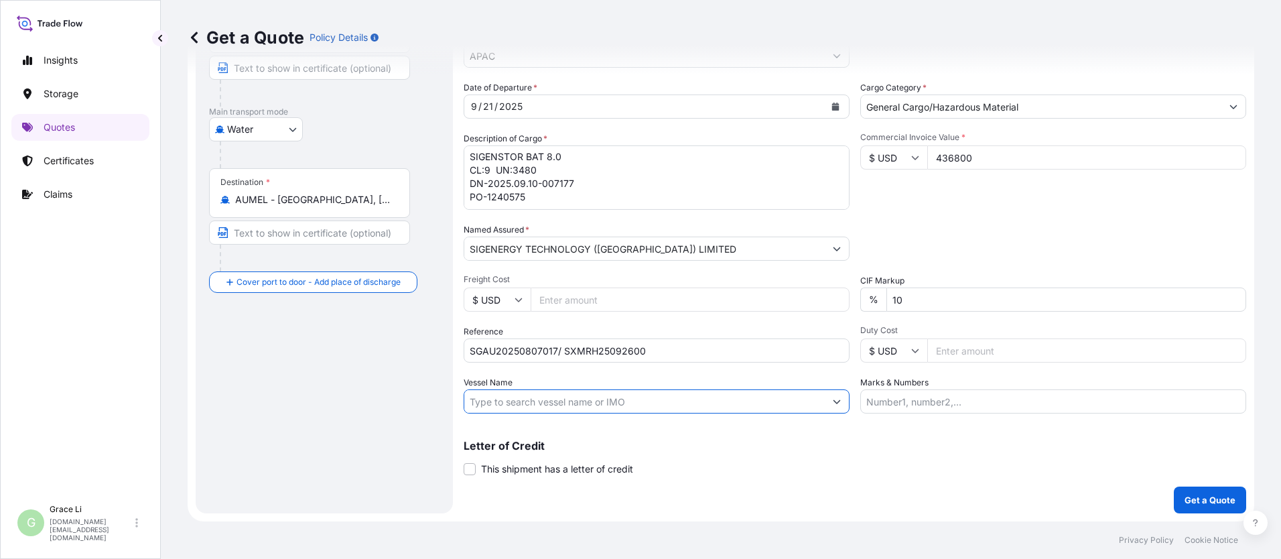
click at [539, 405] on input "Vessel Name" at bounding box center [644, 401] width 361 height 24
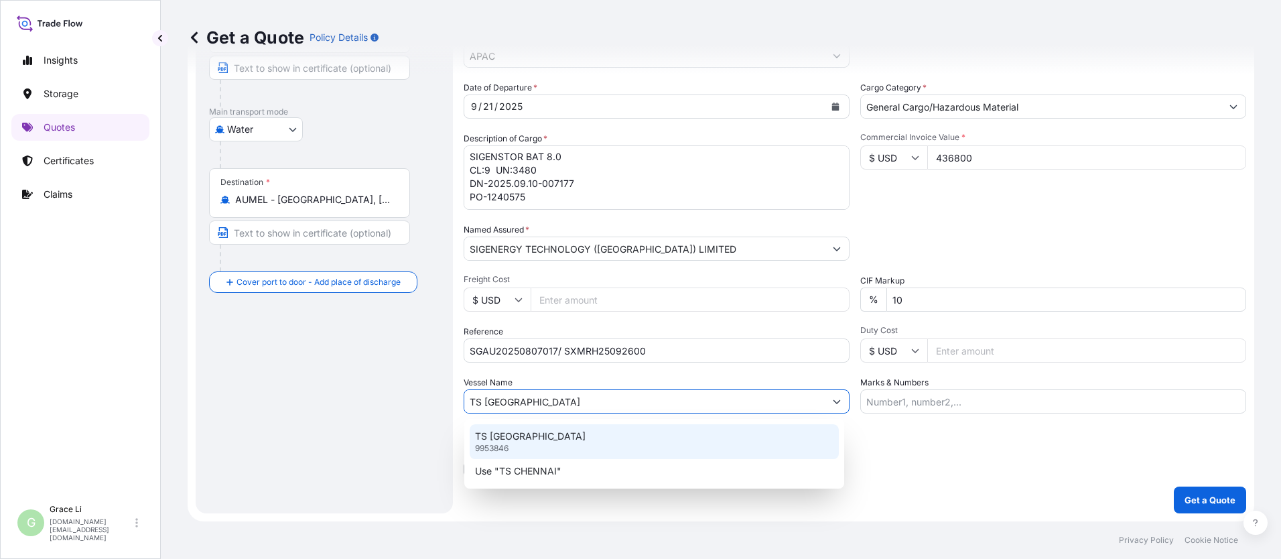
click at [511, 442] on p "TS [GEOGRAPHIC_DATA]" at bounding box center [530, 436] width 111 height 13
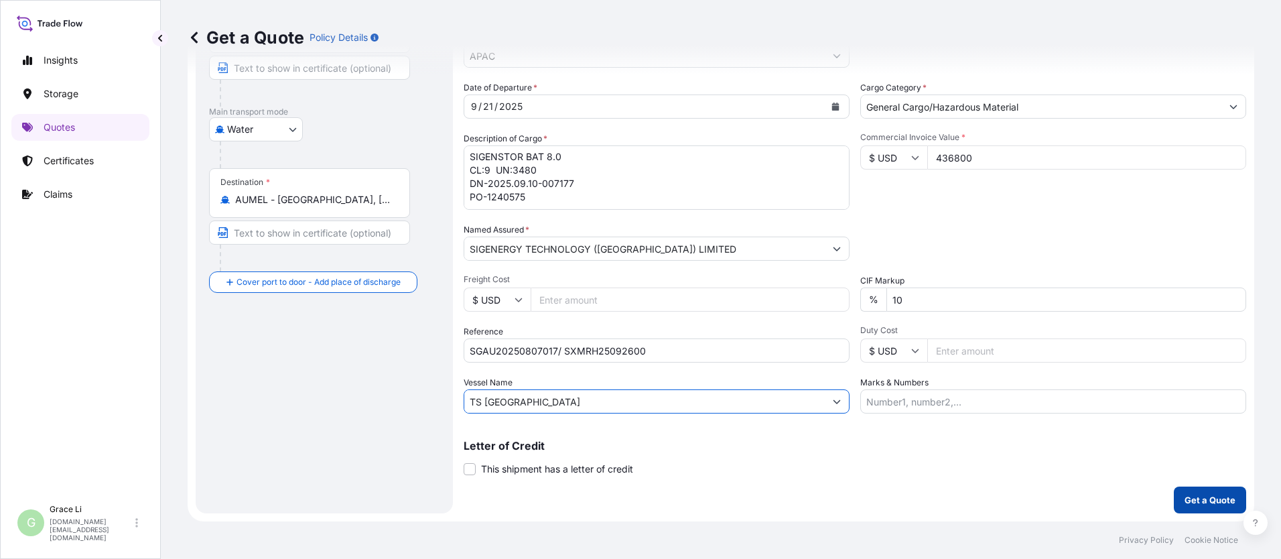
type input "TS [GEOGRAPHIC_DATA]"
click at [617, 500] on p "Get a Quote" at bounding box center [1210, 499] width 51 height 13
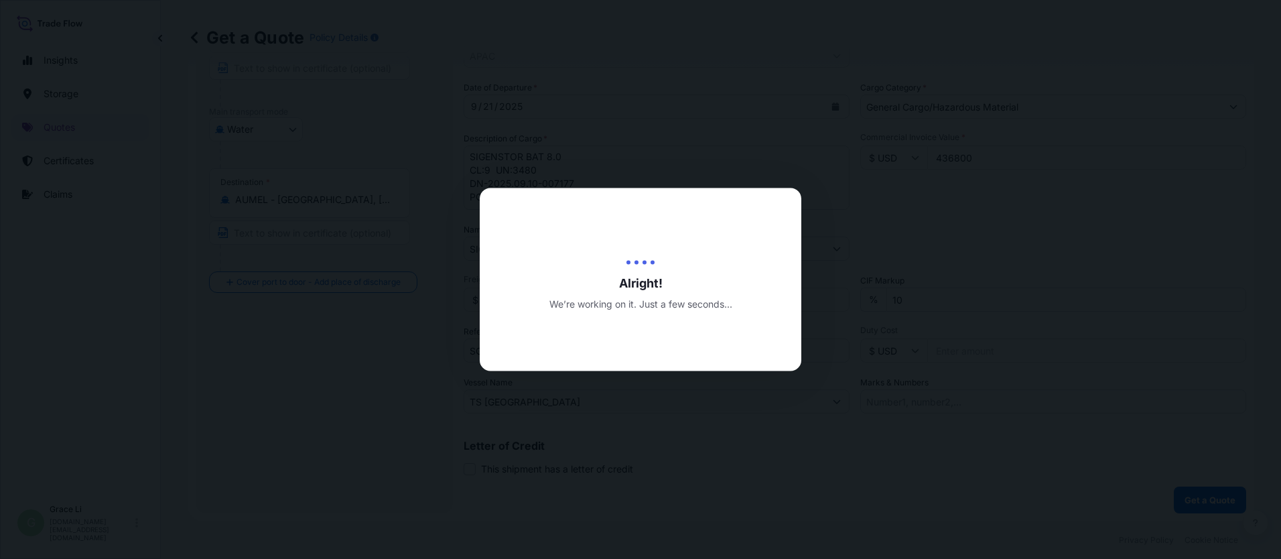
click at [617, 502] on div at bounding box center [640, 279] width 1281 height 559
select select "Water"
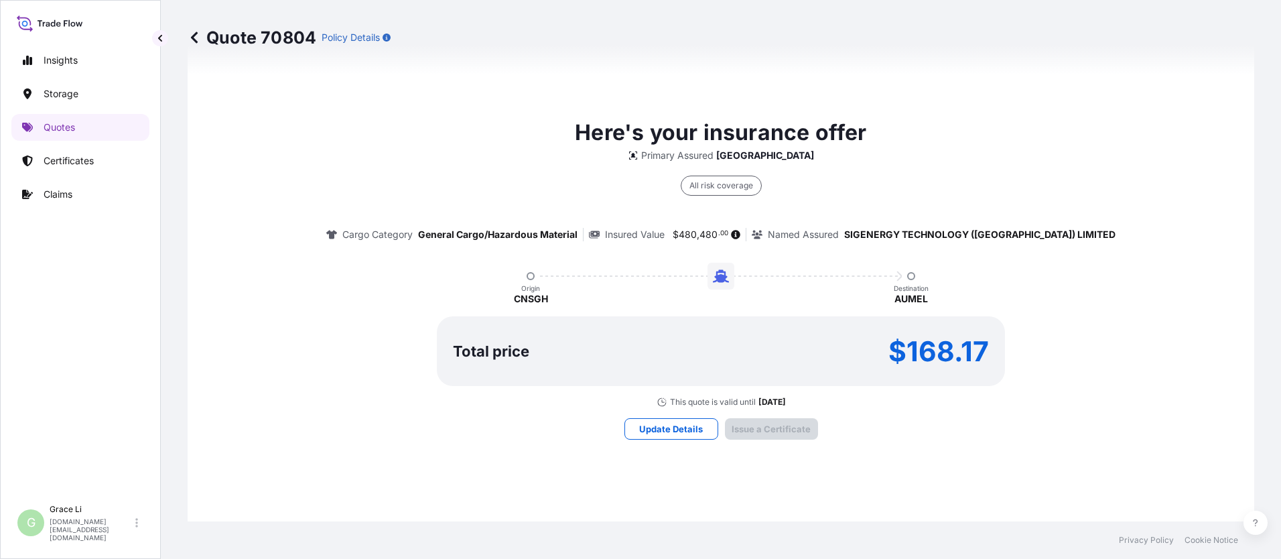
scroll to position [1927, 0]
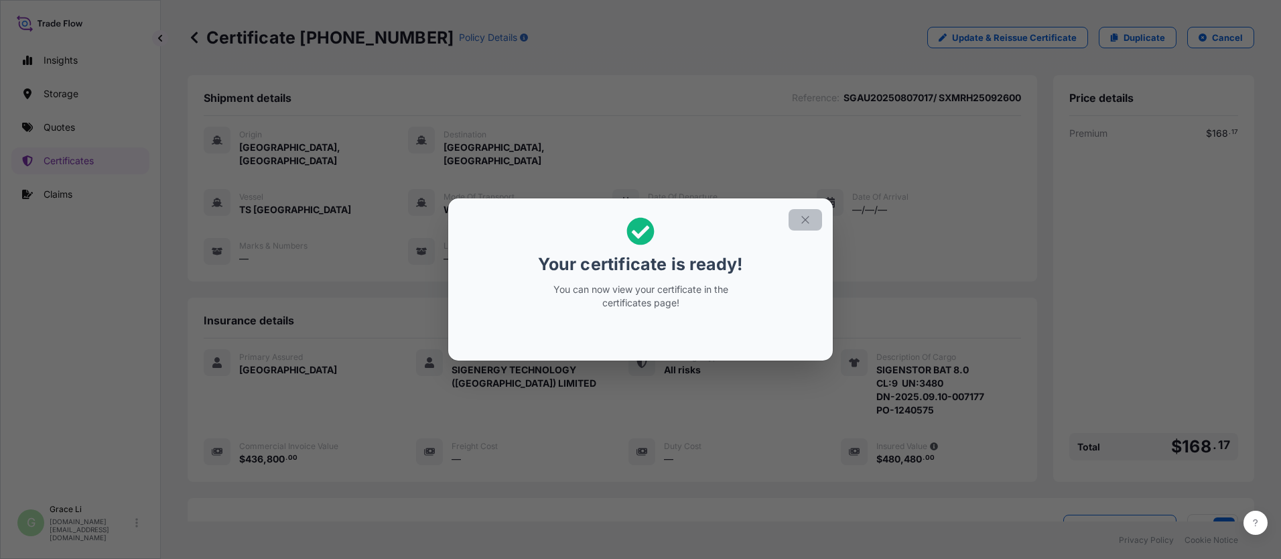
click at [617, 221] on icon "button" at bounding box center [805, 220] width 12 height 12
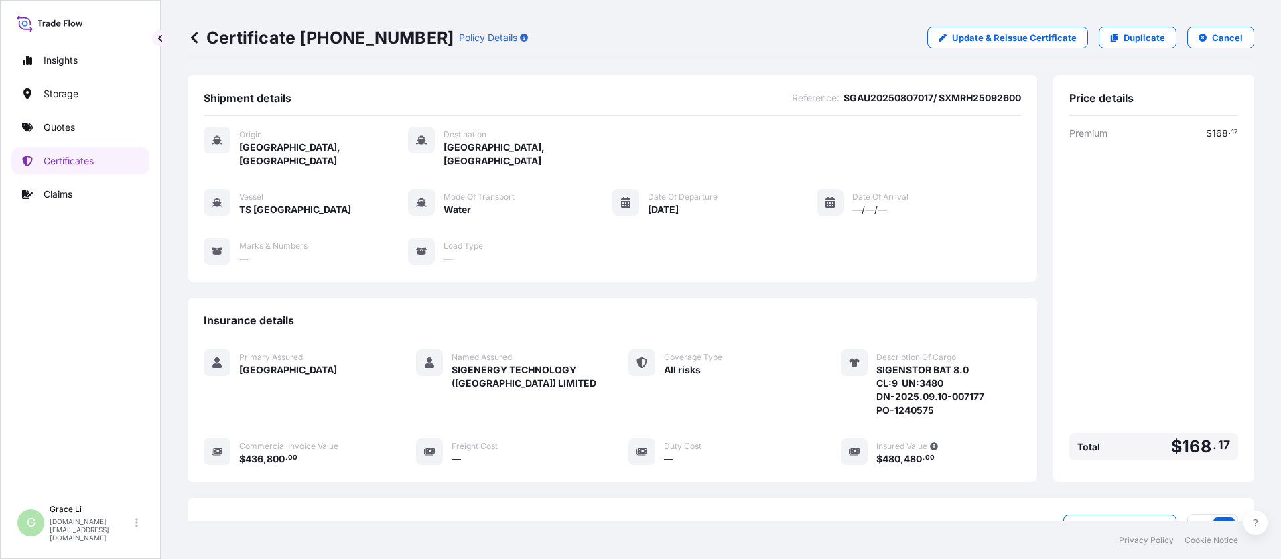
click at [617, 222] on div "Vessel TS CHENNAI Mode of Transport Water Date of Departure [DATE] Date of Arri…" at bounding box center [613, 227] width 818 height 76
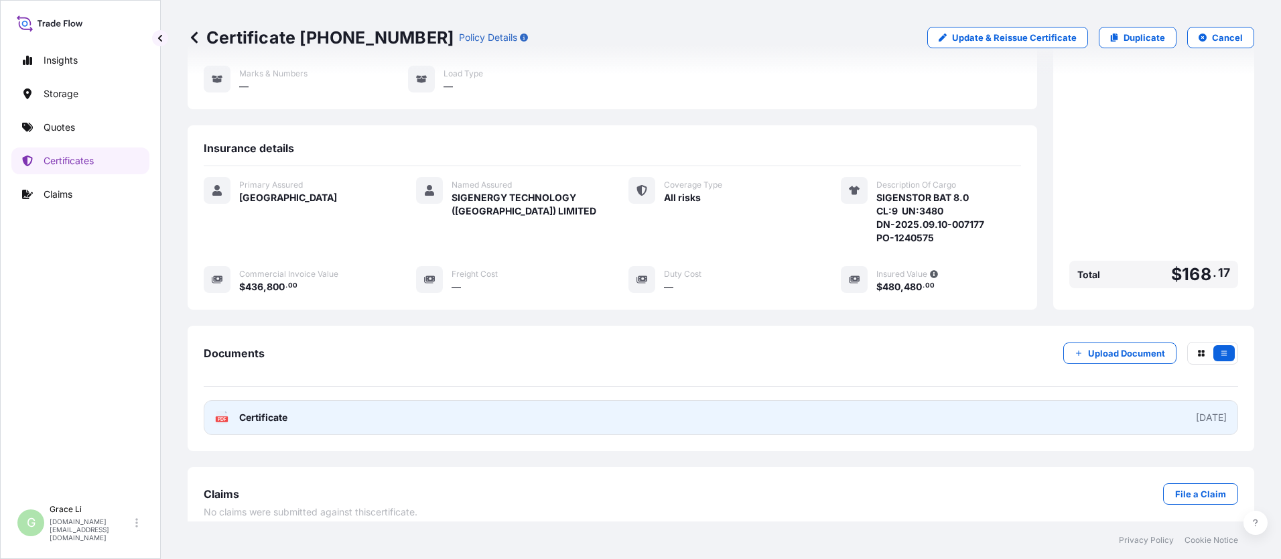
click at [275, 411] on span "Certificate" at bounding box center [263, 417] width 48 height 13
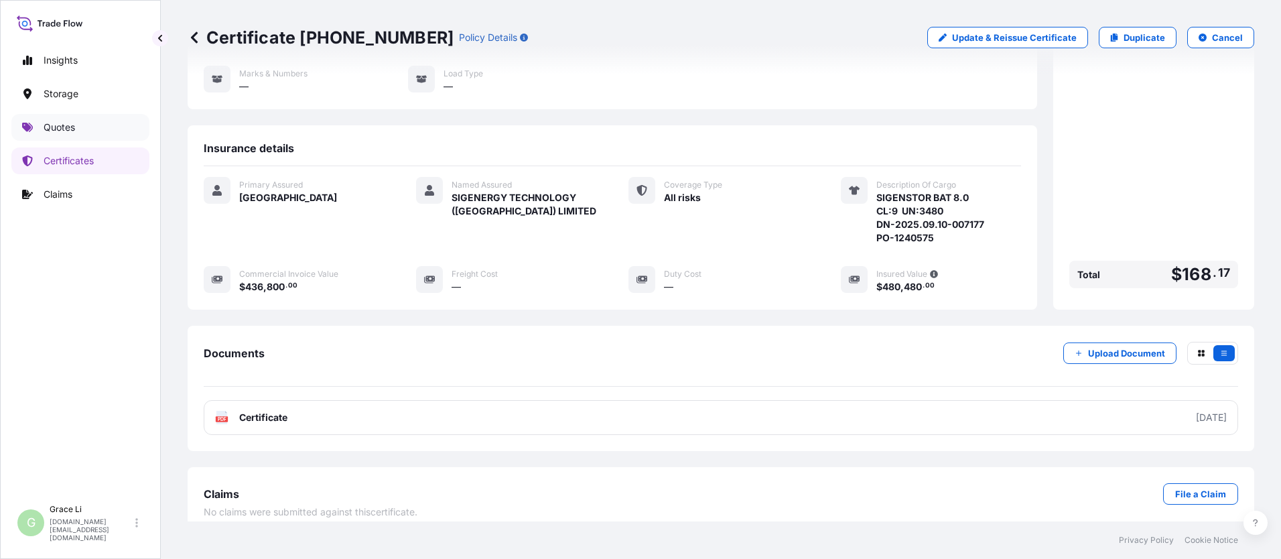
click at [58, 129] on p "Quotes" at bounding box center [59, 127] width 31 height 13
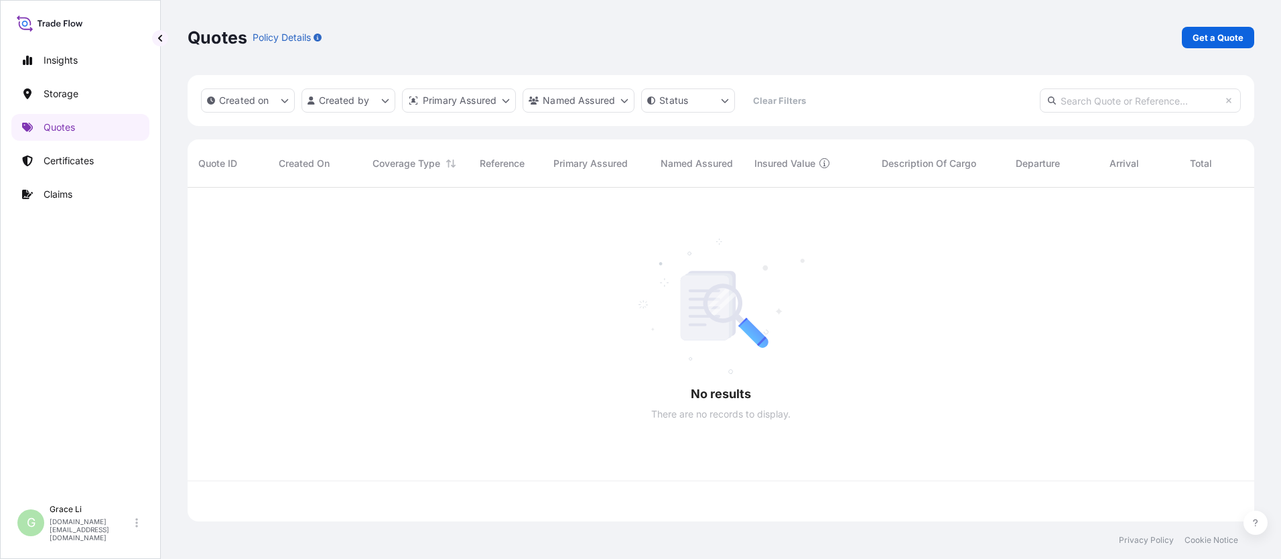
scroll to position [331, 1057]
click at [617, 36] on p "Get a Quote" at bounding box center [1218, 37] width 51 height 13
select select "Water"
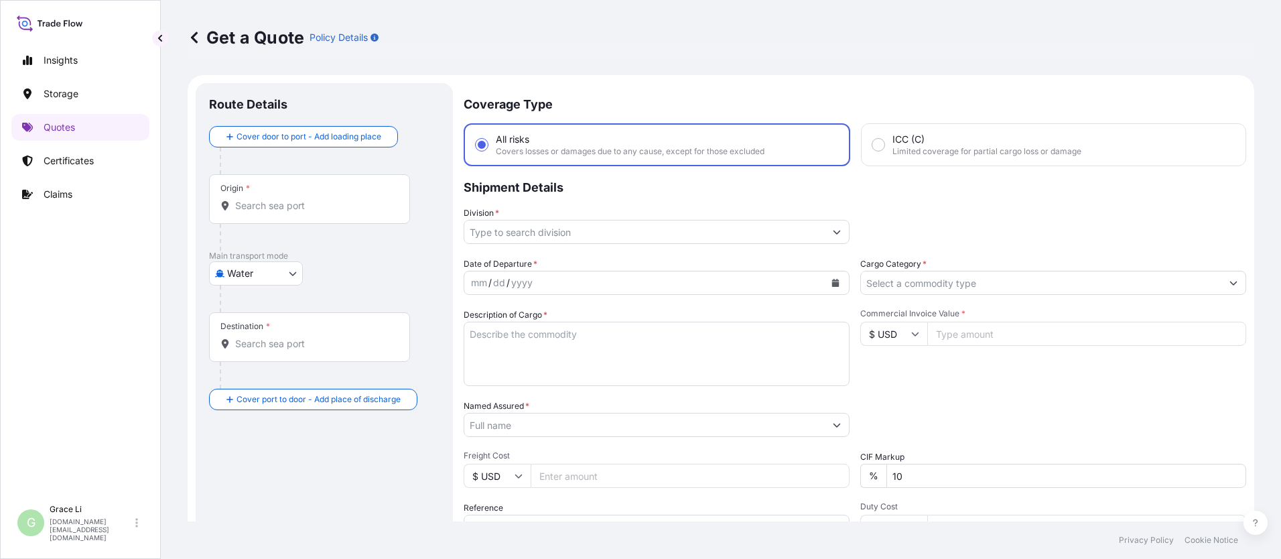
scroll to position [21, 0]
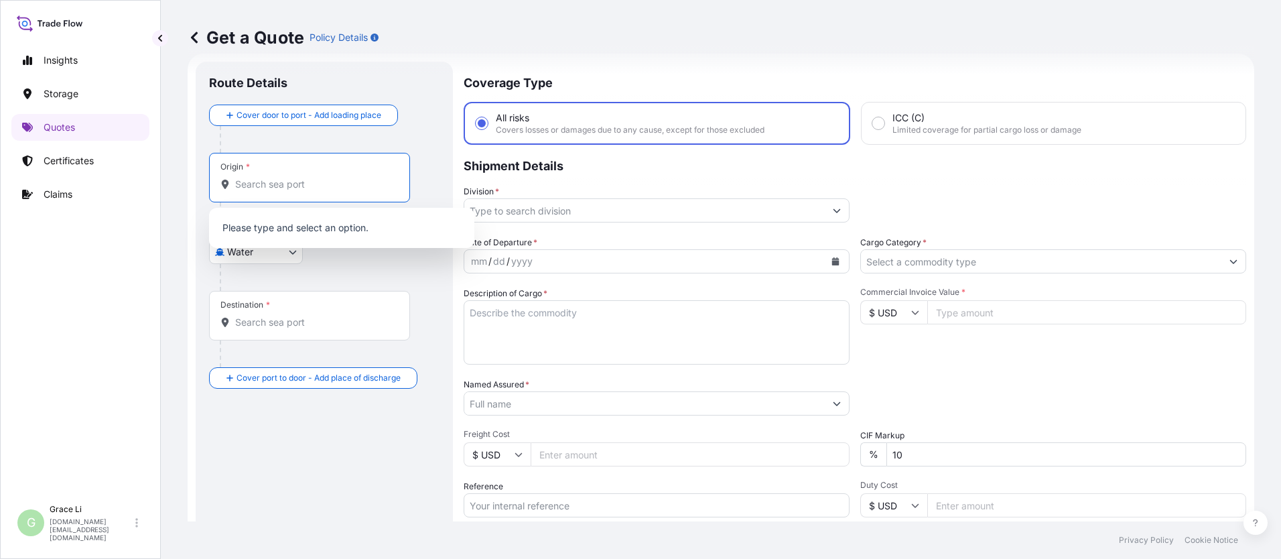
click at [260, 183] on input "Origin *" at bounding box center [314, 184] width 158 height 13
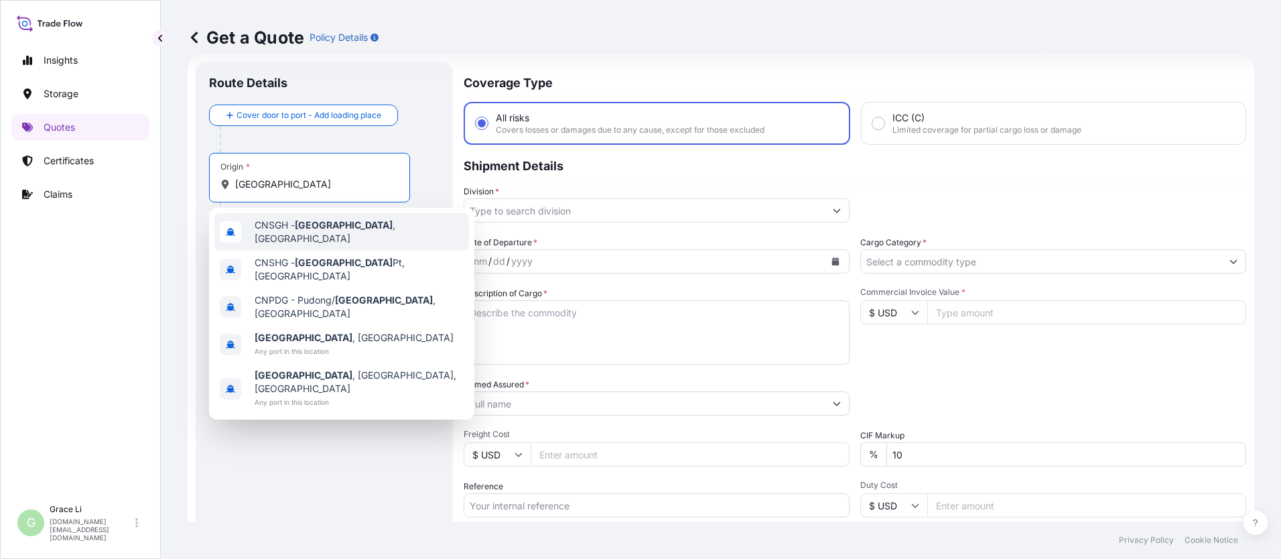
click at [276, 227] on span "CNSGH - [GEOGRAPHIC_DATA] , [GEOGRAPHIC_DATA]" at bounding box center [359, 231] width 209 height 27
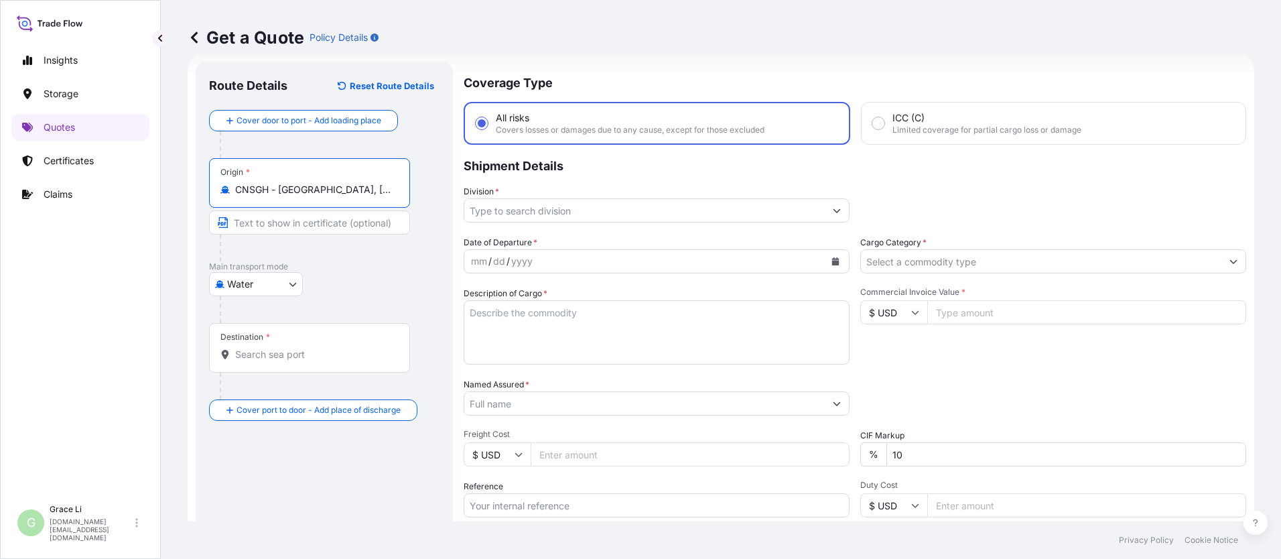
type input "CNSGH - [GEOGRAPHIC_DATA], [GEOGRAPHIC_DATA]"
click at [253, 354] on input "Destination *" at bounding box center [314, 354] width 158 height 13
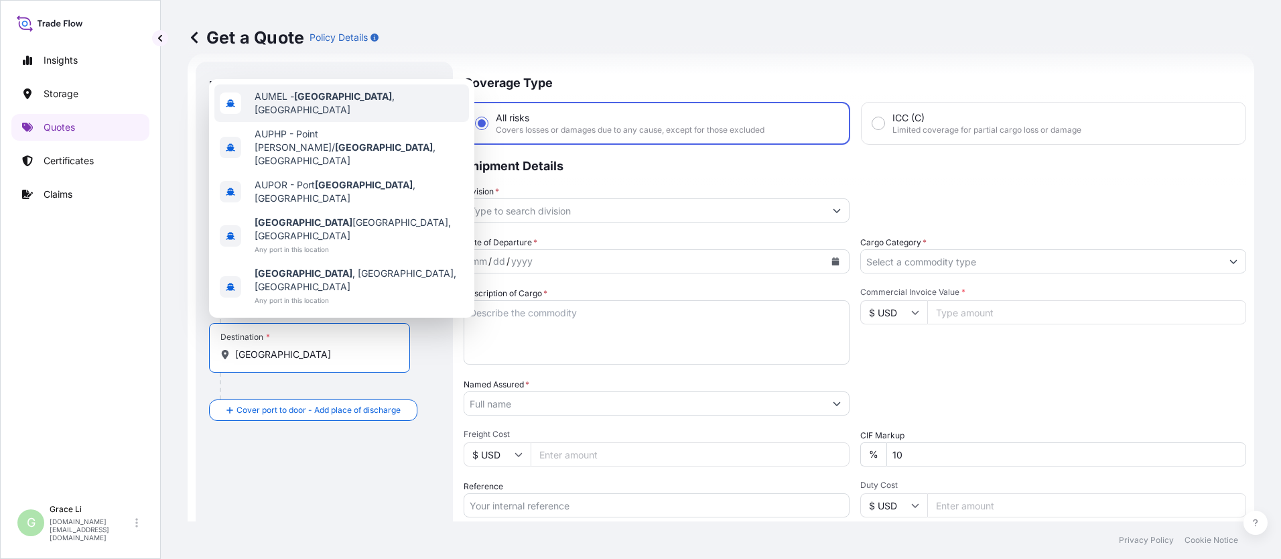
click at [284, 117] on span "AUMEL - [GEOGRAPHIC_DATA] , [GEOGRAPHIC_DATA]" at bounding box center [359, 103] width 209 height 27
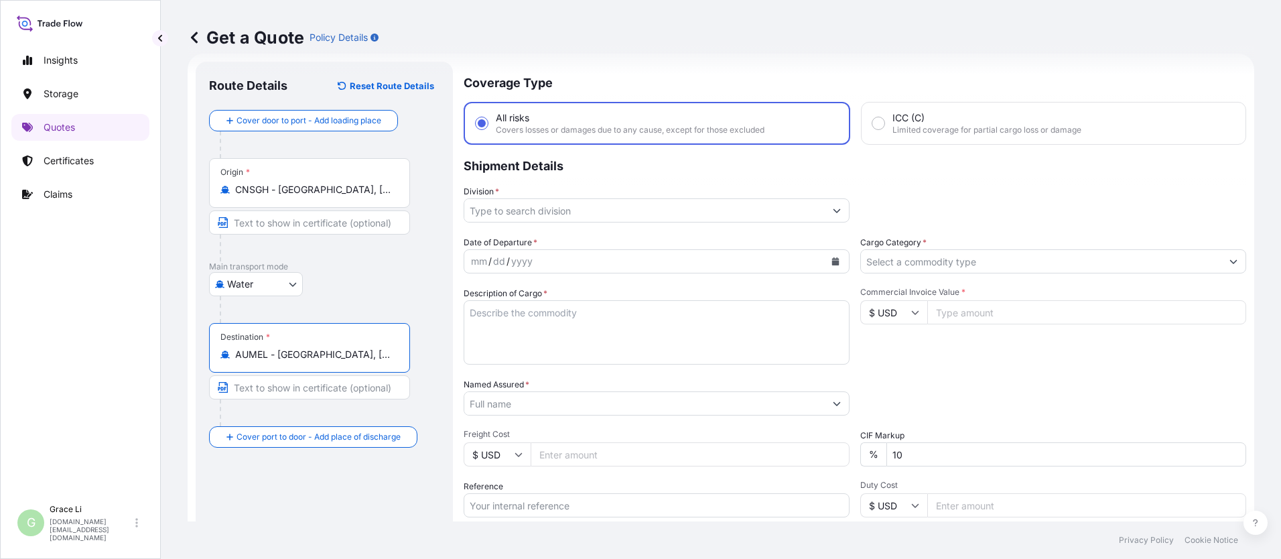
type input "AUMEL - [GEOGRAPHIC_DATA], [GEOGRAPHIC_DATA]"
click at [501, 208] on input "Division *" at bounding box center [644, 210] width 361 height 24
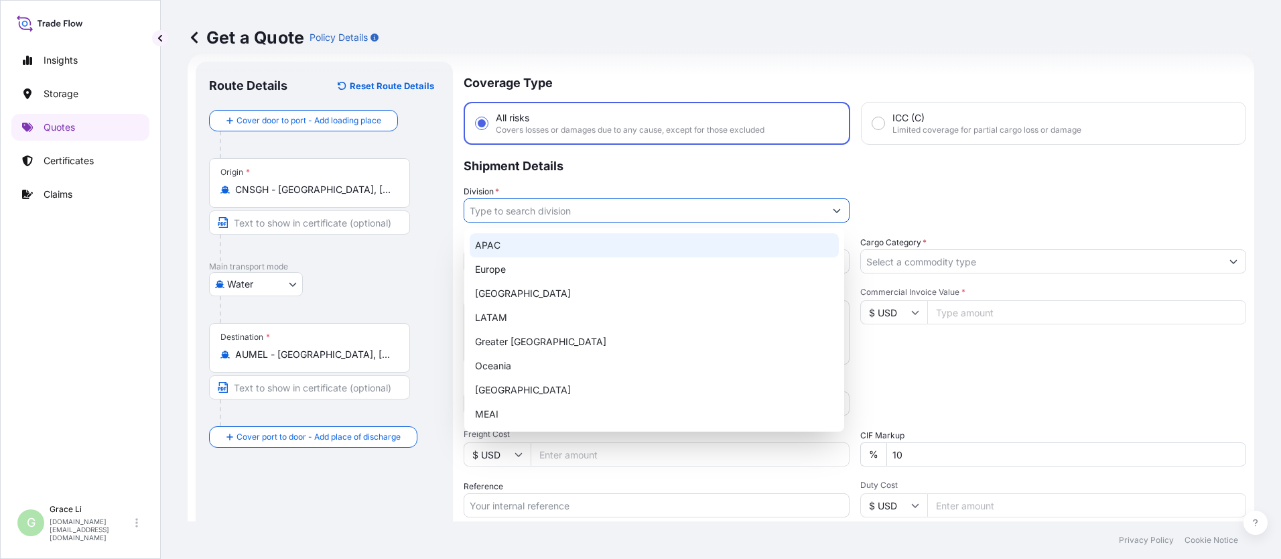
click at [494, 241] on div "APAC" at bounding box center [654, 245] width 369 height 24
type input "APAC"
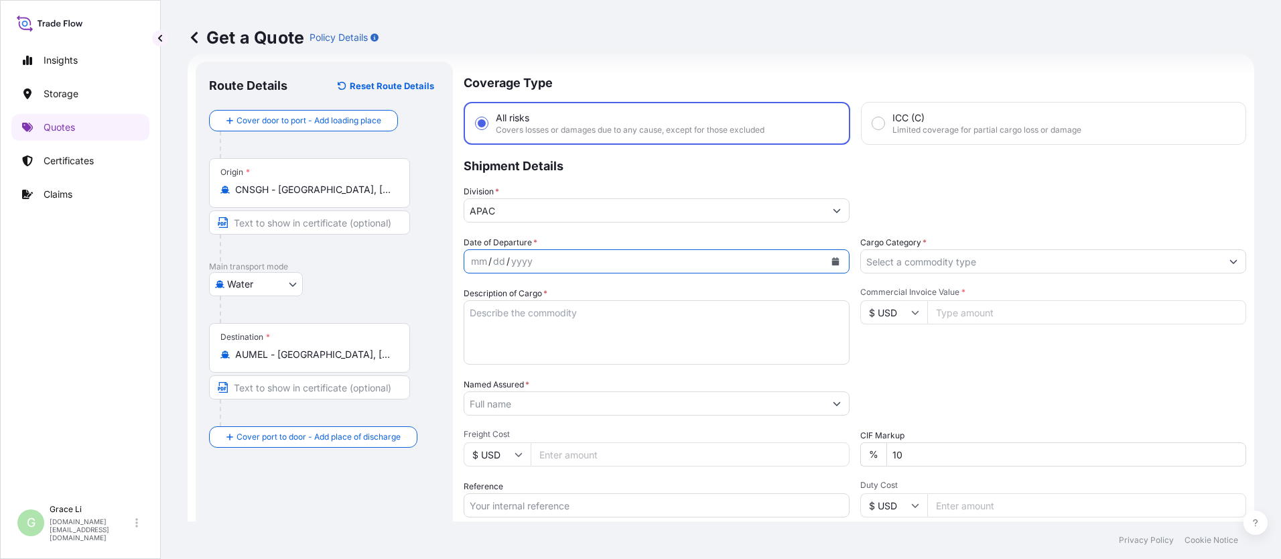
click at [617, 260] on icon "Calendar" at bounding box center [836, 261] width 8 height 8
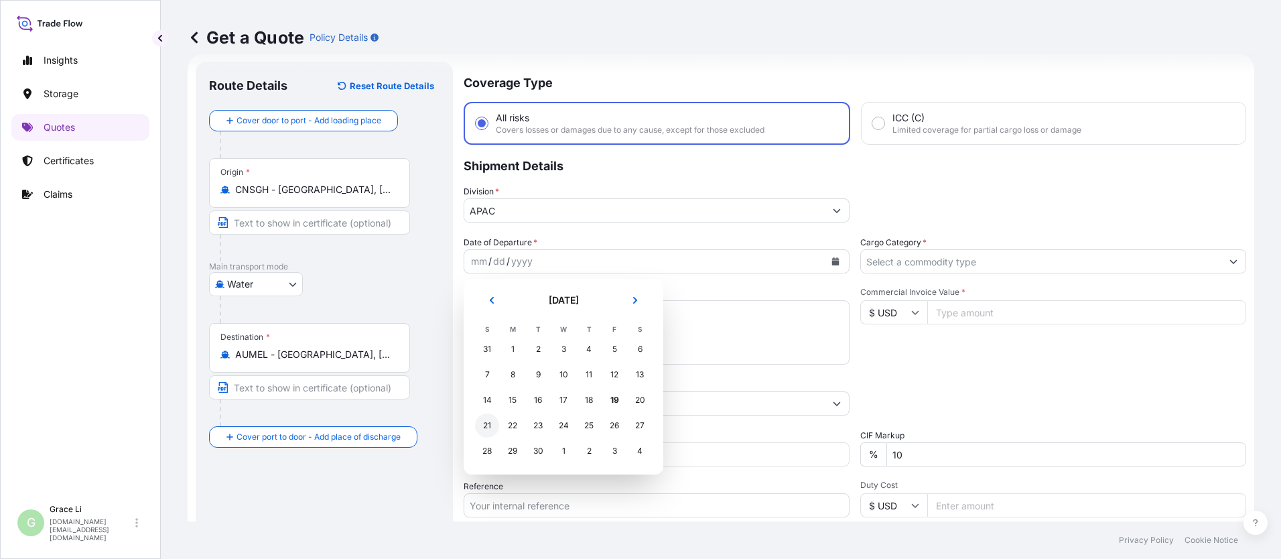
click at [489, 426] on div "21" at bounding box center [487, 425] width 24 height 24
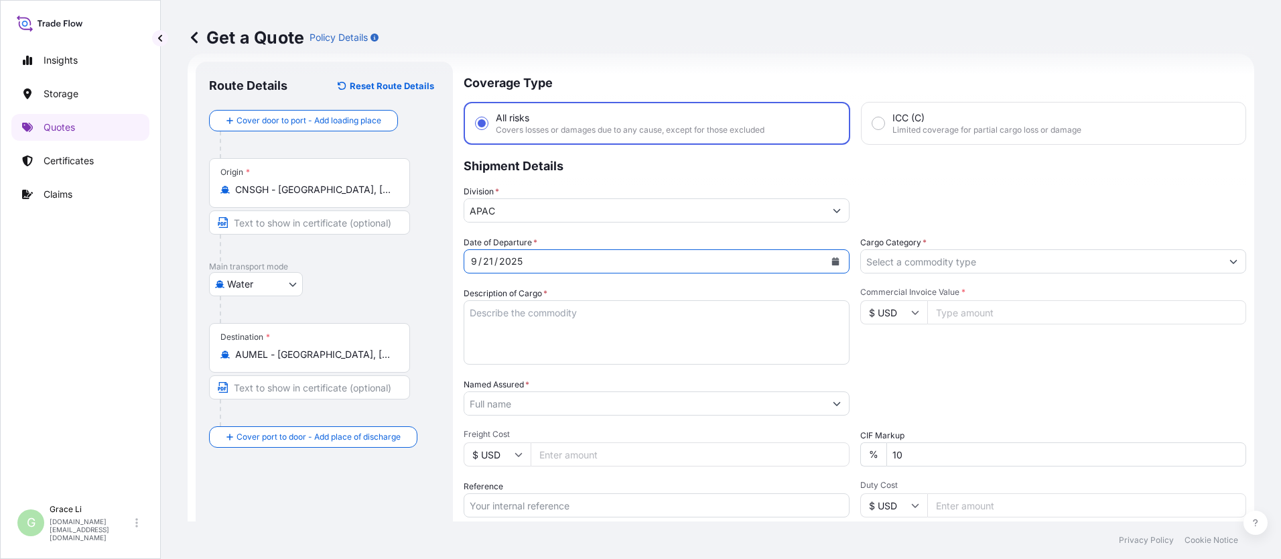
click at [617, 257] on input "Cargo Category *" at bounding box center [1041, 261] width 361 height 24
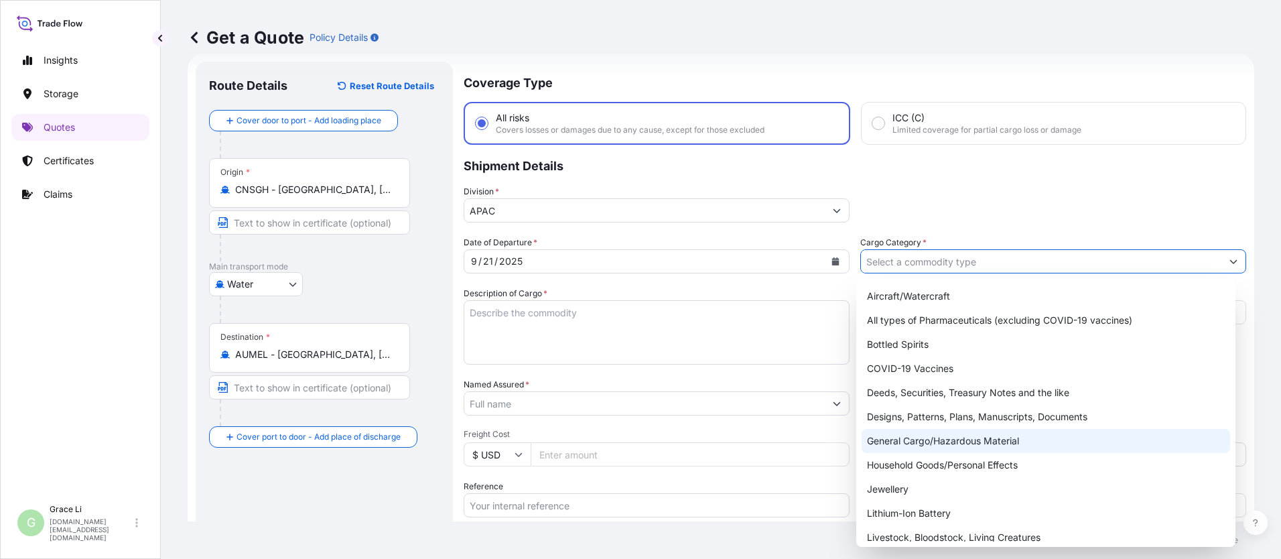
click at [617, 441] on div "General Cargo/Hazardous Material" at bounding box center [1046, 441] width 369 height 24
type input "General Cargo/Hazardous Material"
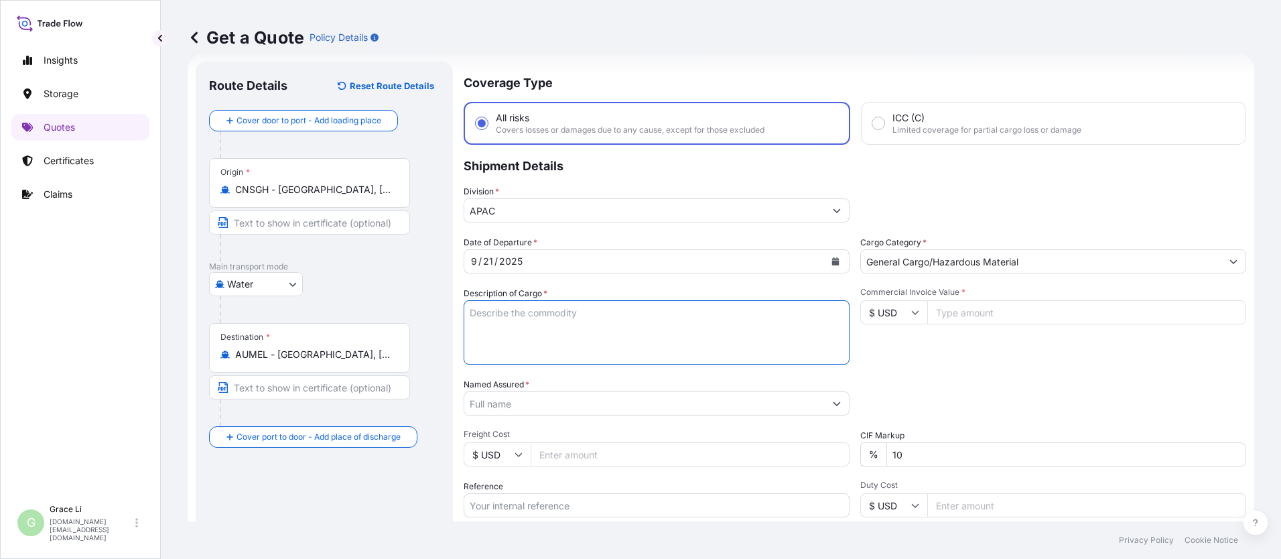
click at [474, 310] on textarea "Description of Cargo *" at bounding box center [657, 332] width 386 height 64
paste textarea "SIGENSTOR BAT 8.0 CL:9 UN:3480 SIGENSTOR BAT 5.0 CL:9 UN:3480 DN-2025.09.10-007…"
type textarea "SIGENSTOR BAT 8.0 CL:9 UN:3480 SIGENSTOR BAT 5.0 CL:9 UN:3480 DN-2025.09.10-007…"
click at [493, 406] on input "Named Assured *" at bounding box center [644, 403] width 361 height 24
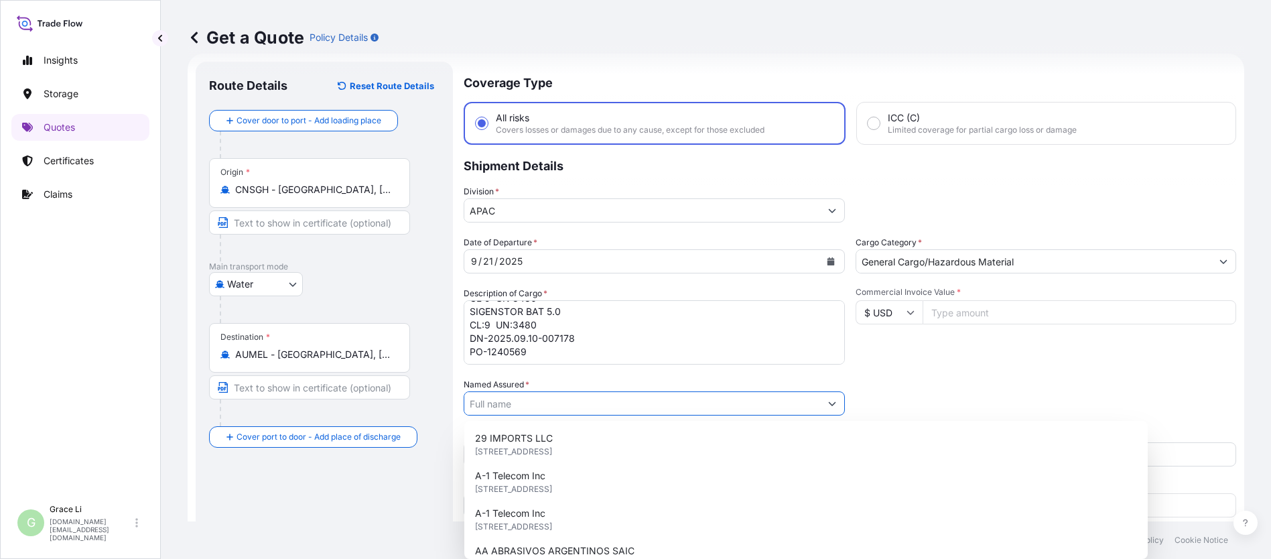
paste input "SIGENERGY TECHNOLOGY ([GEOGRAPHIC_DATA]) LIMITED"
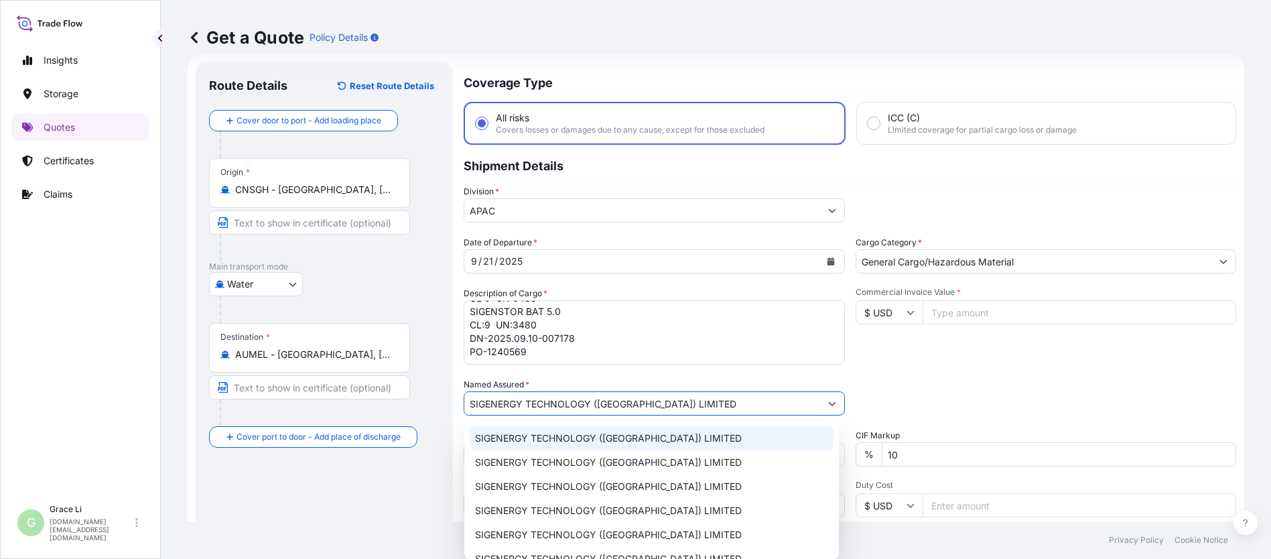
click at [498, 441] on span "SIGENERGY TECHNOLOGY ([GEOGRAPHIC_DATA]) LIMITED" at bounding box center [608, 438] width 267 height 13
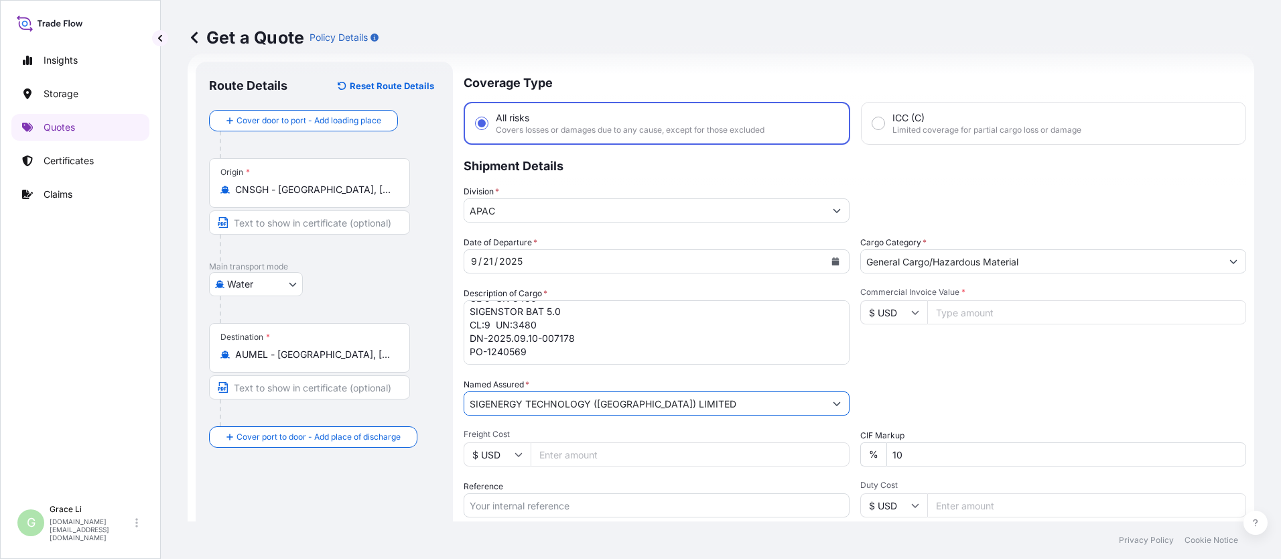
type input "SIGENERGY TECHNOLOGY ([GEOGRAPHIC_DATA]) LIMITED"
click at [617, 311] on input "Commercial Invoice Value *" at bounding box center [1086, 312] width 319 height 24
click at [617, 316] on input "Commercial Invoice Value *" at bounding box center [1086, 312] width 319 height 24
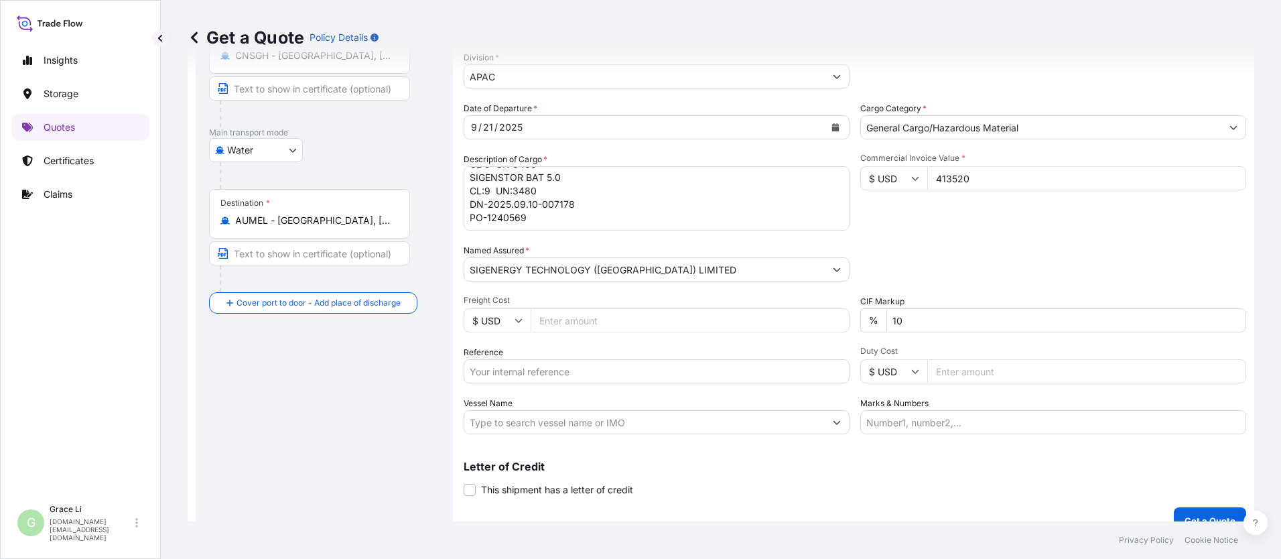
type input "413520"
click at [487, 365] on input "Reference" at bounding box center [657, 371] width 386 height 24
paste input "SGAU20250807018"
click at [572, 372] on input "SGAU20250807018/" at bounding box center [657, 371] width 386 height 24
paste input "SXMRH25092608"
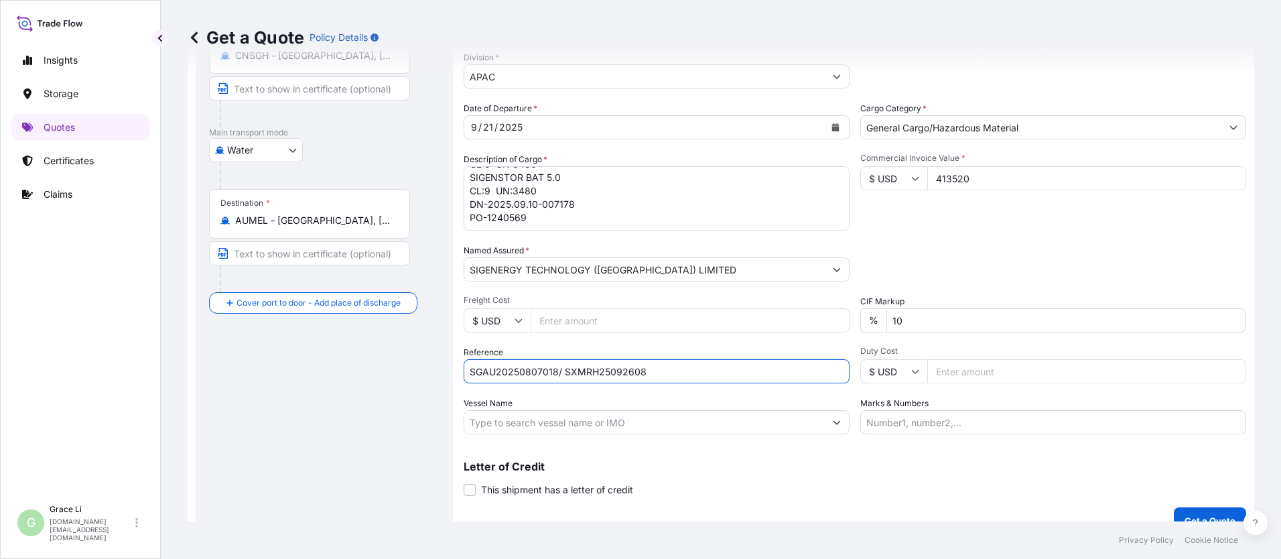
type input "SGAU20250807018/ SXMRH25092608"
click at [511, 421] on input "Vessel Name" at bounding box center [644, 422] width 361 height 24
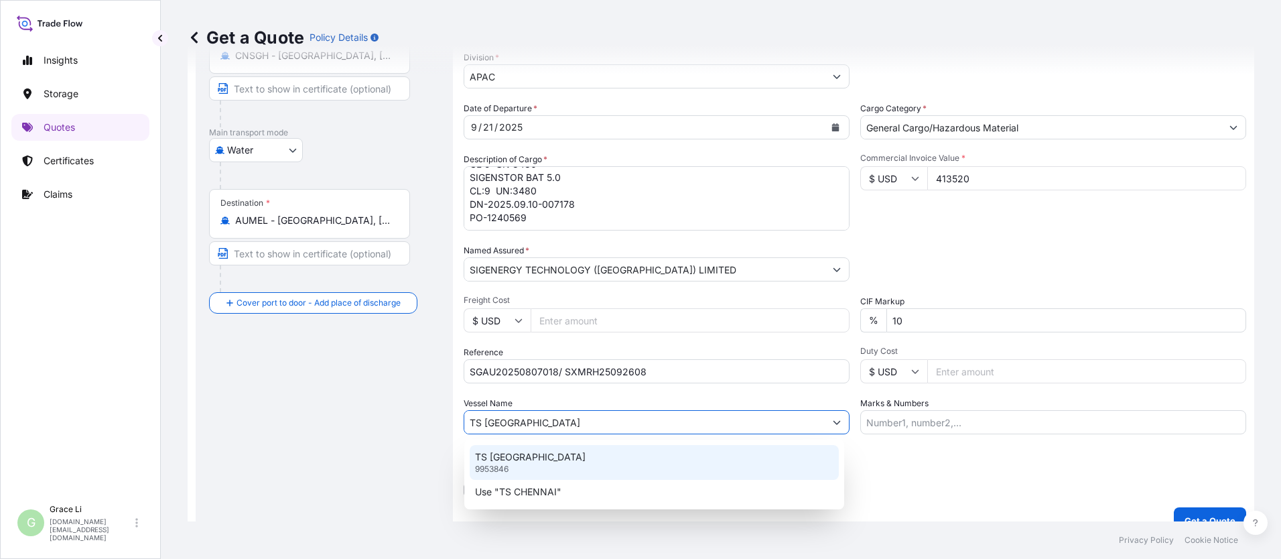
click at [507, 460] on p "TS [GEOGRAPHIC_DATA]" at bounding box center [530, 456] width 111 height 13
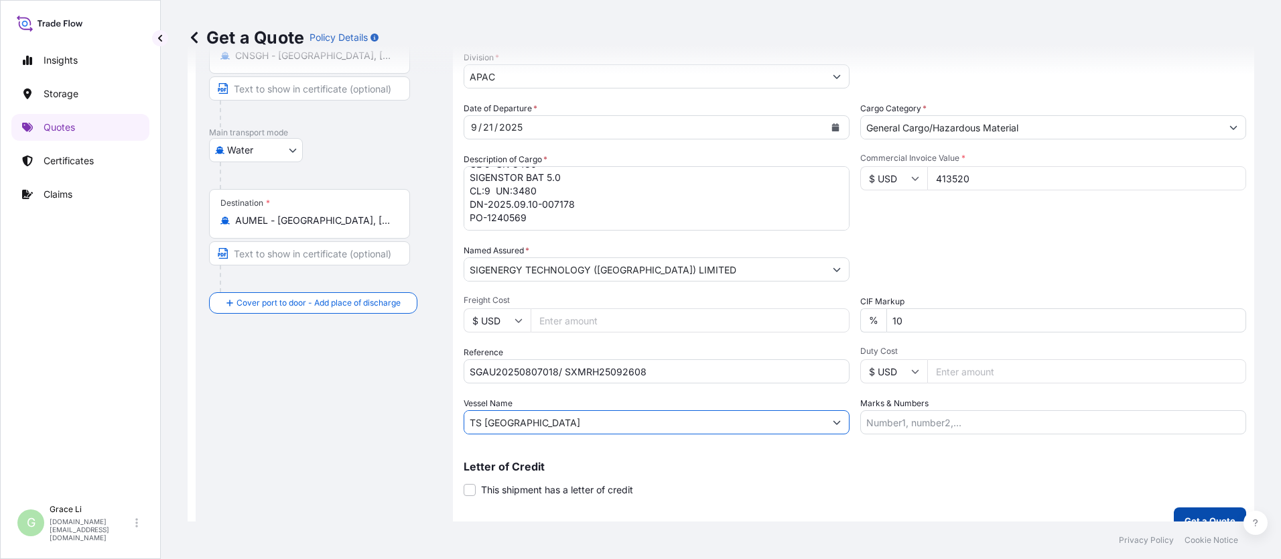
type input "TS [GEOGRAPHIC_DATA]"
click at [617, 517] on p "Get a Quote" at bounding box center [1210, 520] width 51 height 13
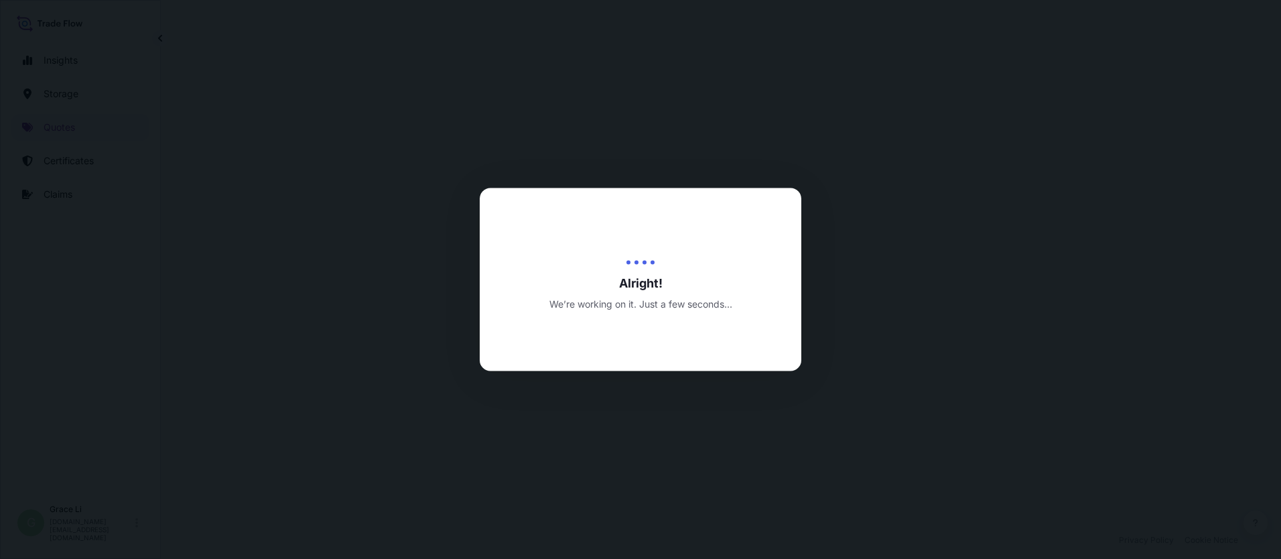
select select "Water"
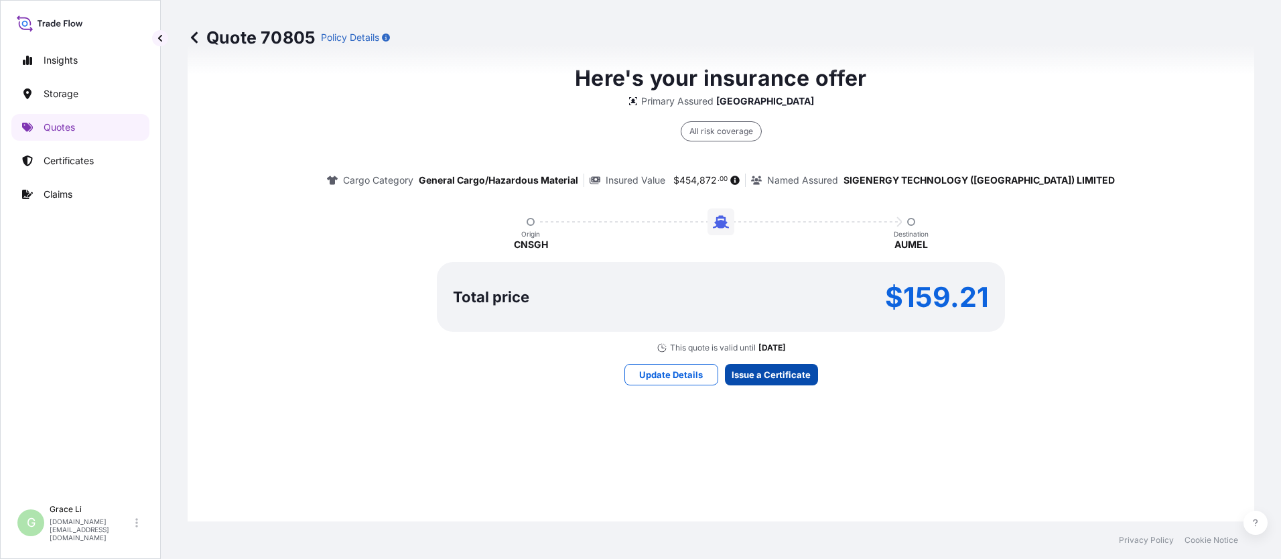
scroll to position [1927, 0]
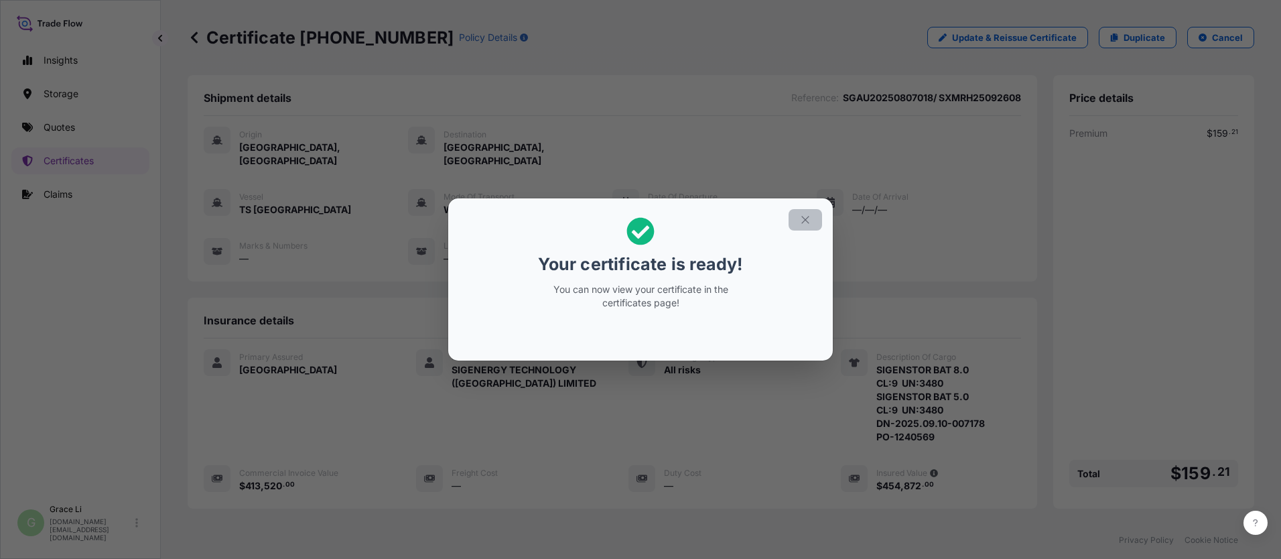
click at [617, 220] on icon "button" at bounding box center [805, 220] width 12 height 12
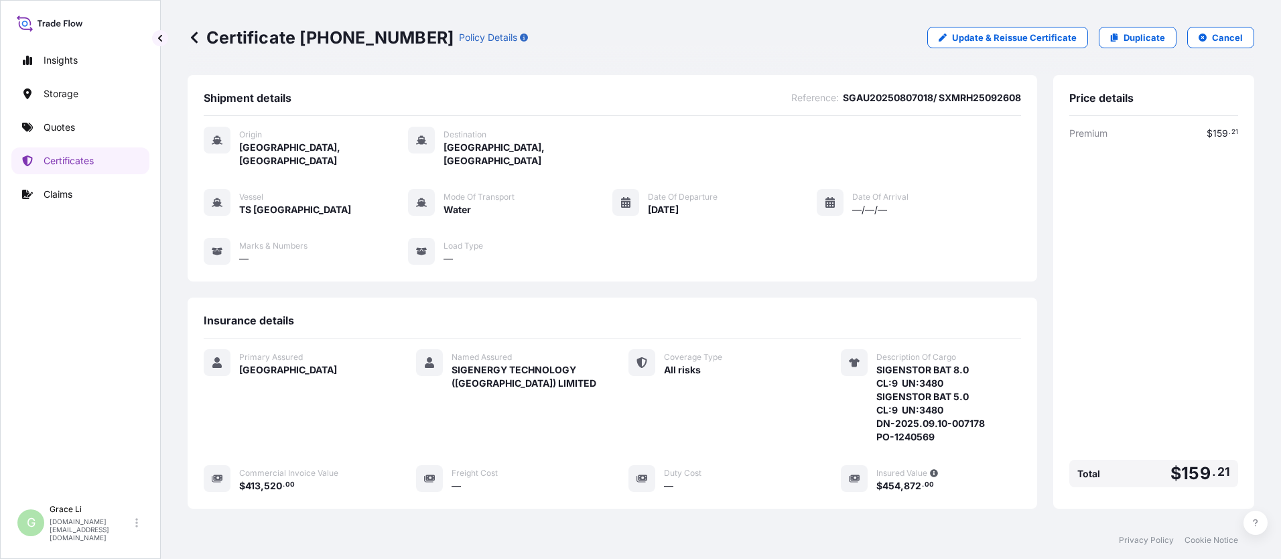
scroll to position [199, 0]
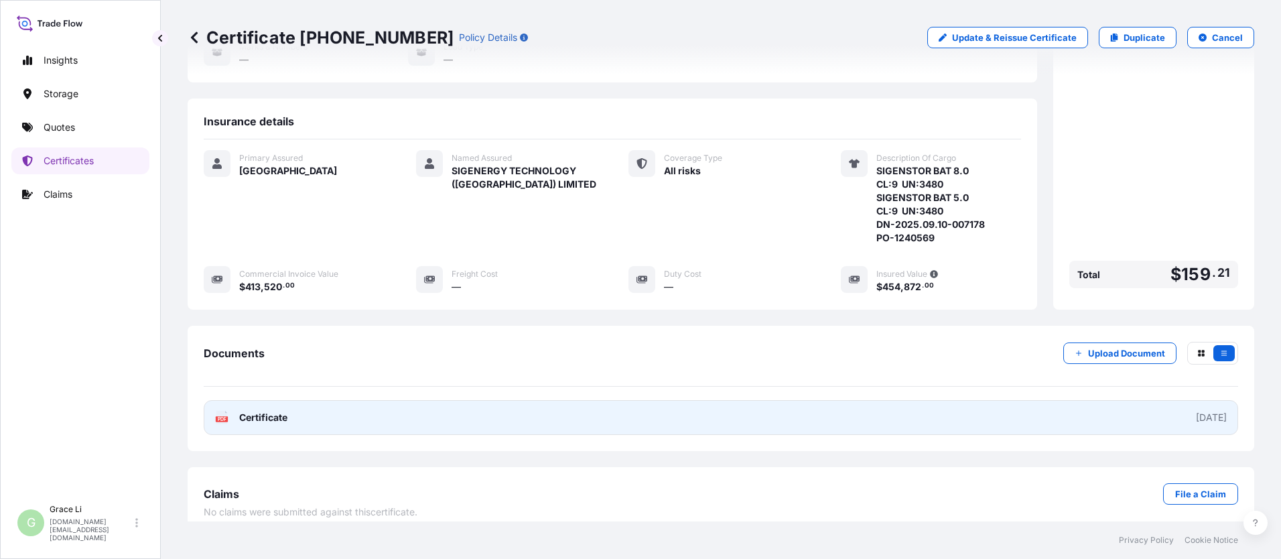
click at [269, 411] on span "Certificate" at bounding box center [263, 417] width 48 height 13
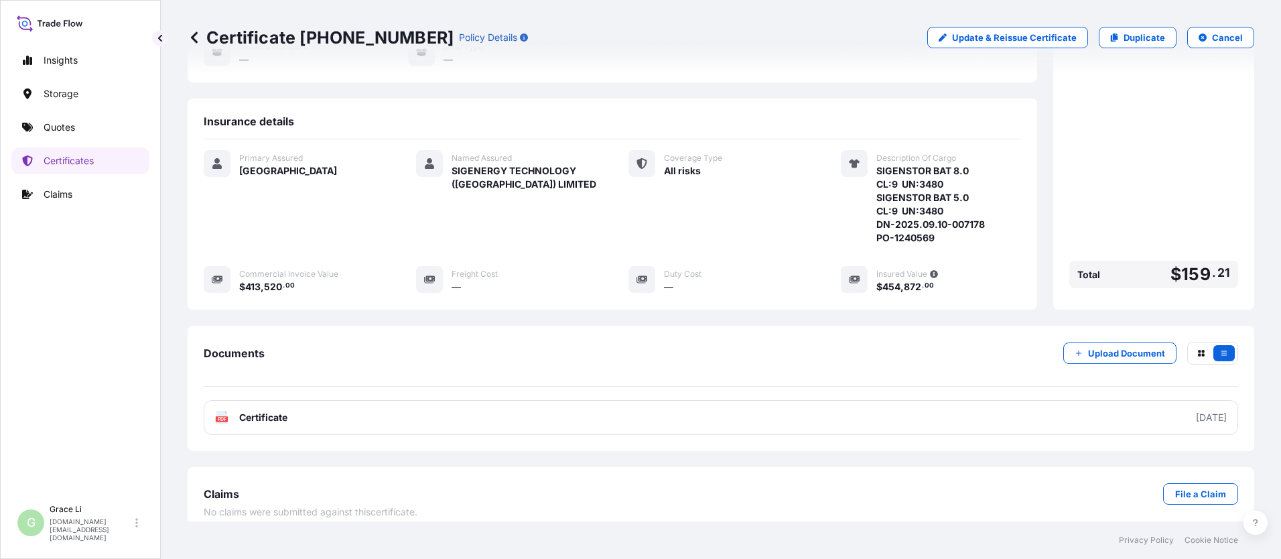
click at [62, 127] on p "Quotes" at bounding box center [59, 127] width 31 height 13
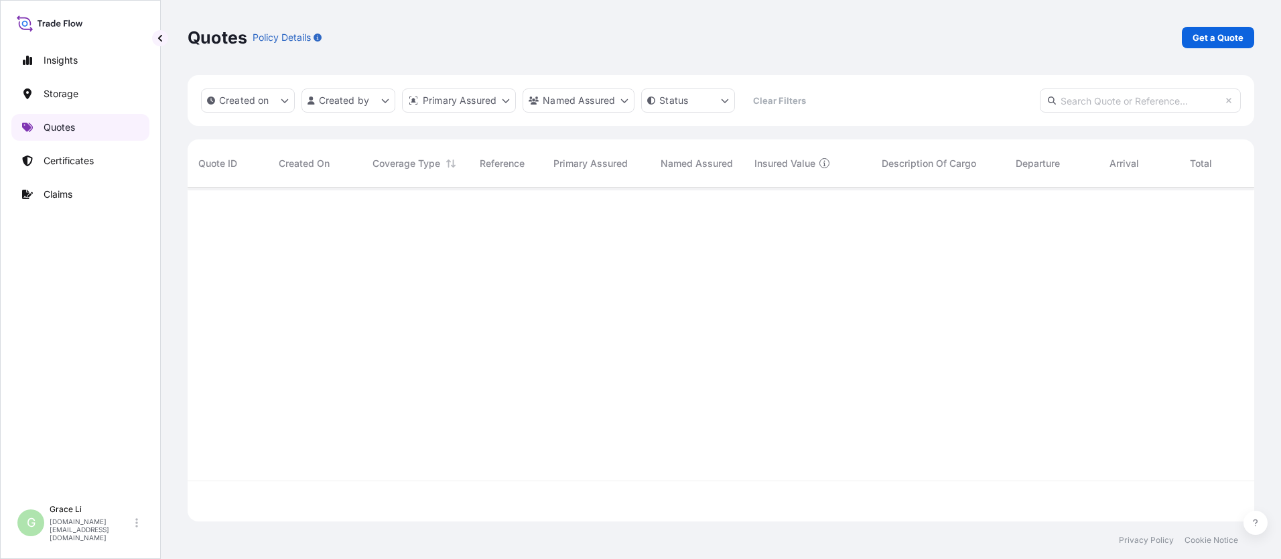
scroll to position [331, 1057]
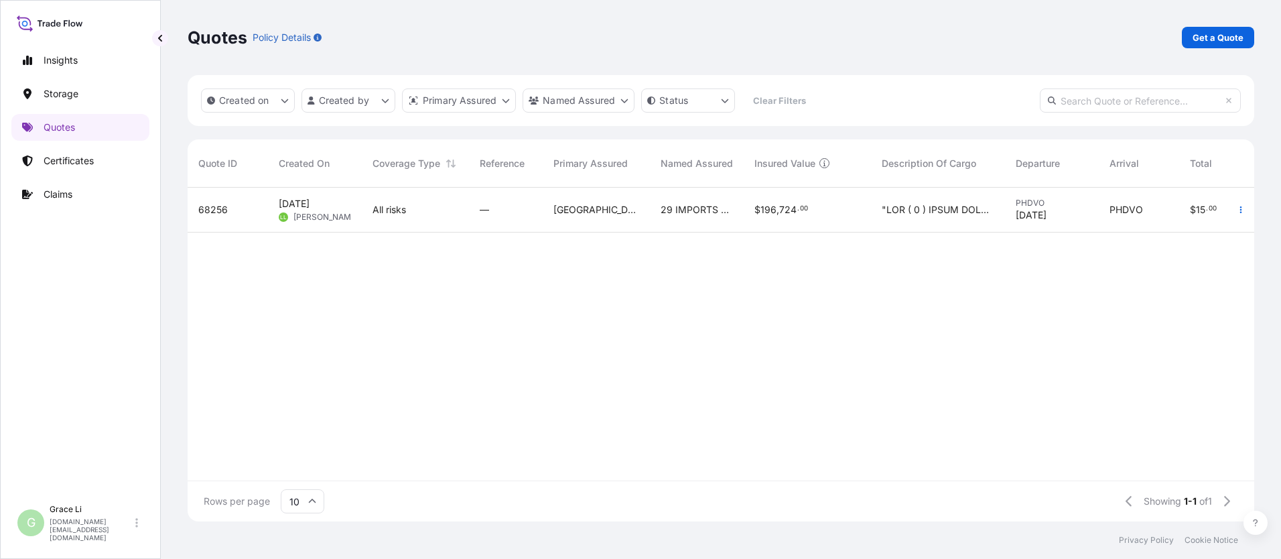
click at [617, 37] on p "Get a Quote" at bounding box center [1218, 37] width 51 height 13
select select "Water"
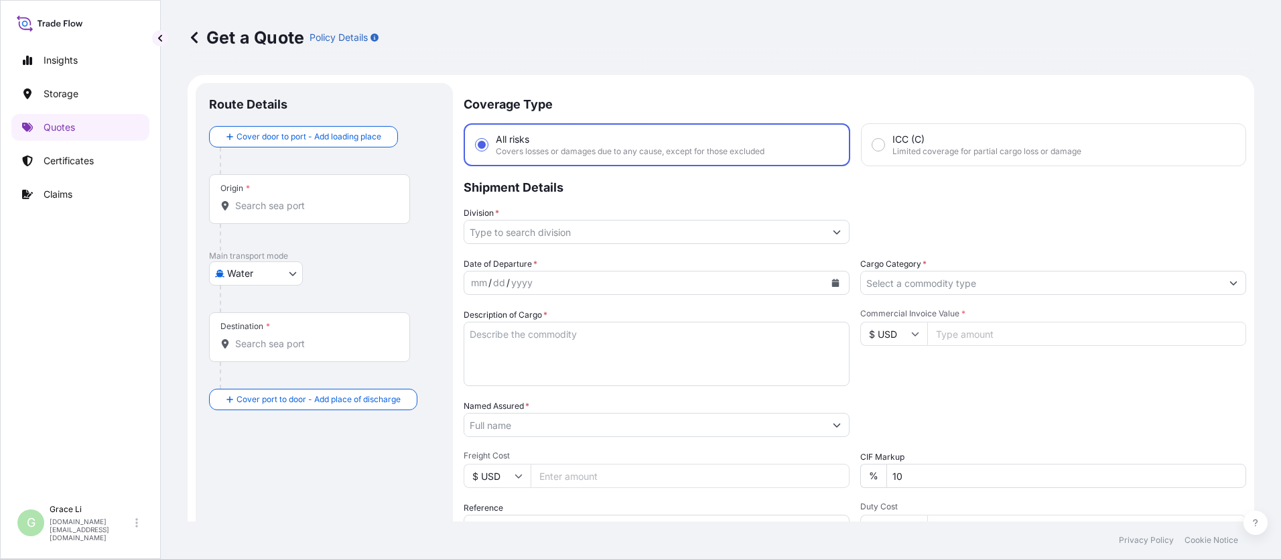
scroll to position [21, 0]
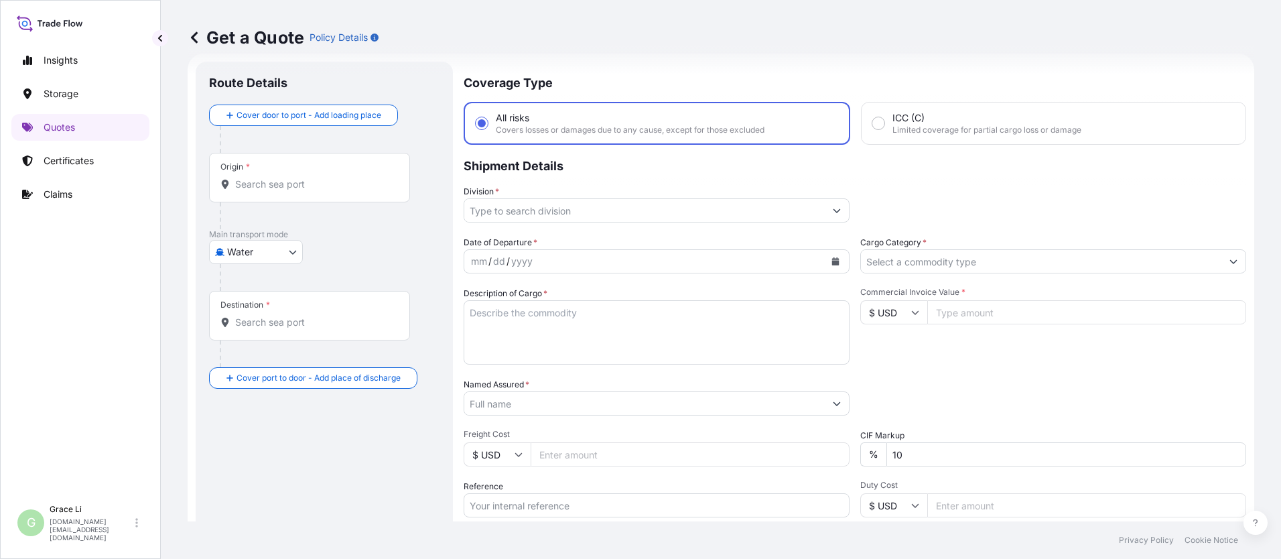
click at [251, 183] on input "Origin *" at bounding box center [314, 184] width 158 height 13
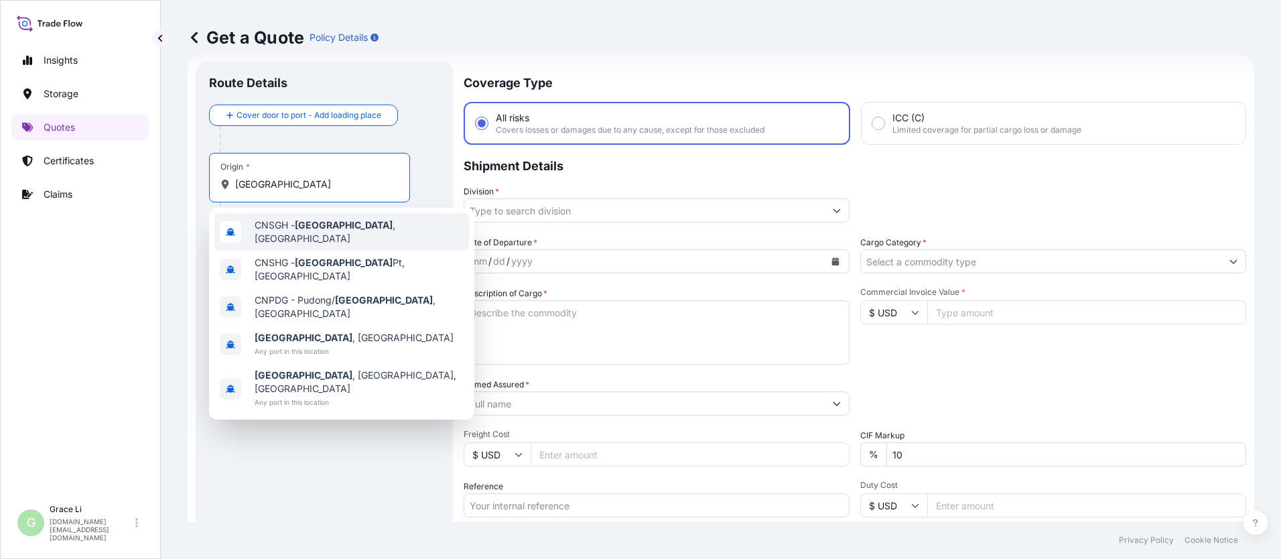
click at [272, 222] on span "CNSGH - [GEOGRAPHIC_DATA] , [GEOGRAPHIC_DATA]" at bounding box center [359, 231] width 209 height 27
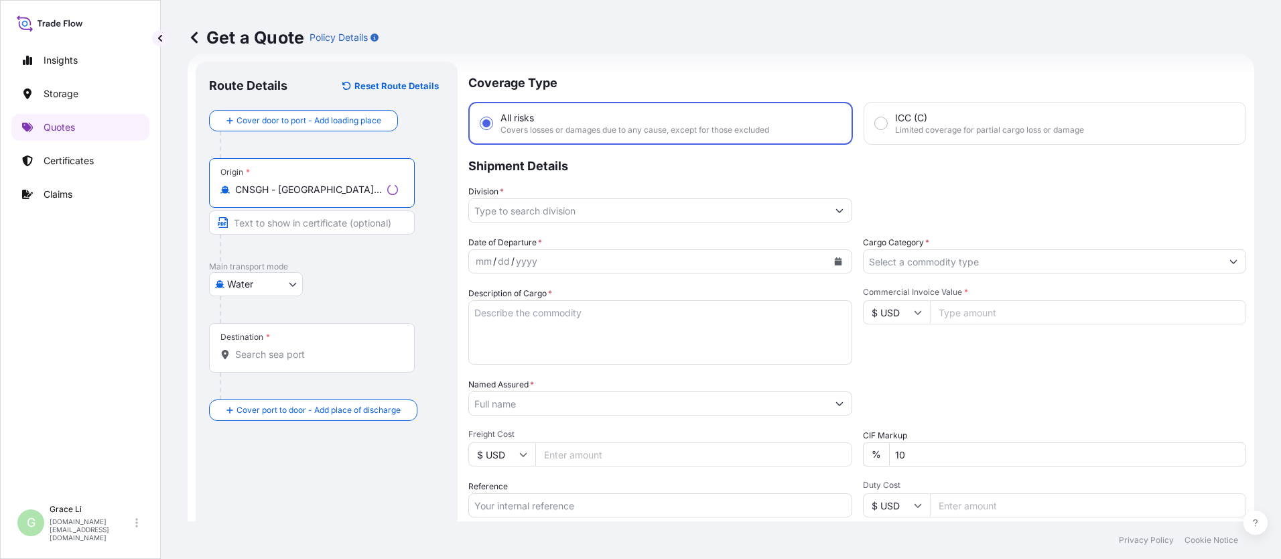
type input "CNSGH - [GEOGRAPHIC_DATA], [GEOGRAPHIC_DATA]"
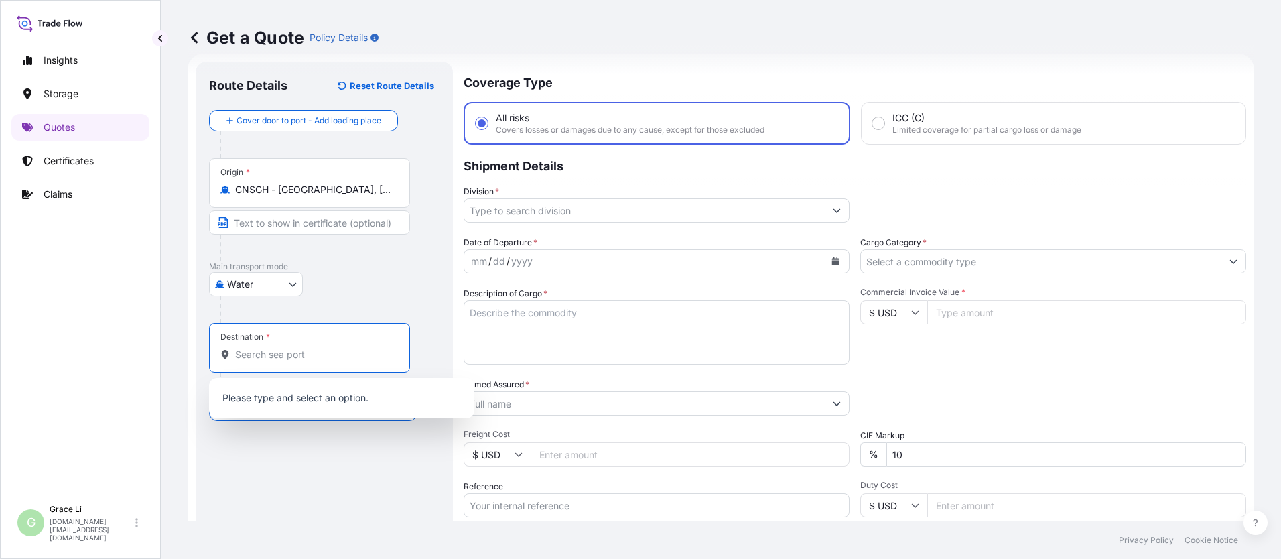
click at [249, 354] on input "Destination *" at bounding box center [314, 354] width 158 height 13
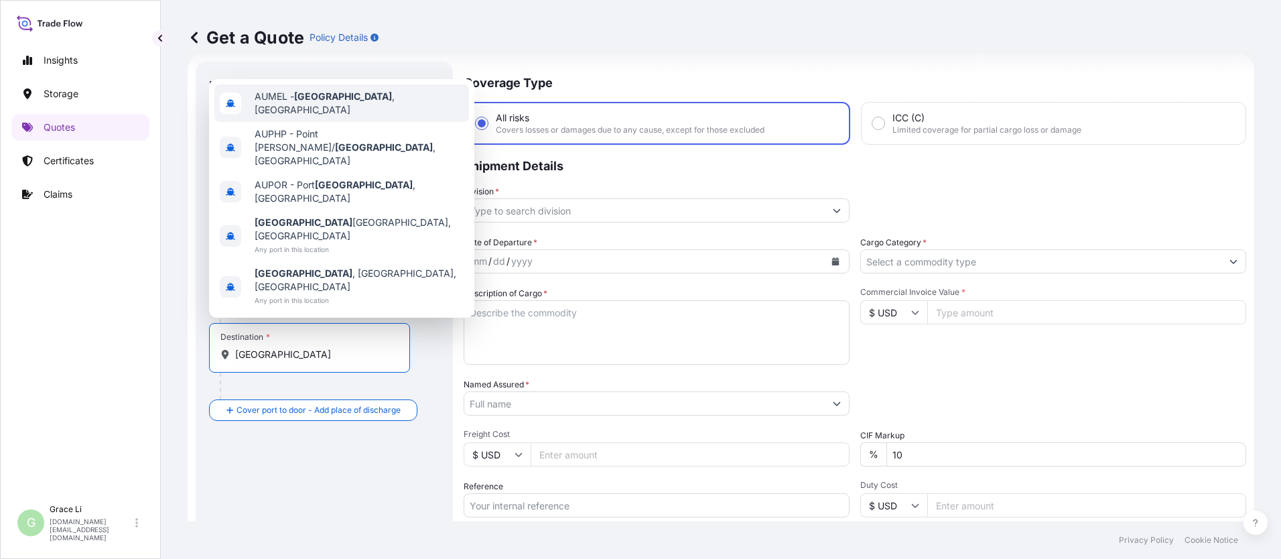
click at [275, 117] on span "AUMEL - [GEOGRAPHIC_DATA] , [GEOGRAPHIC_DATA]" at bounding box center [359, 103] width 209 height 27
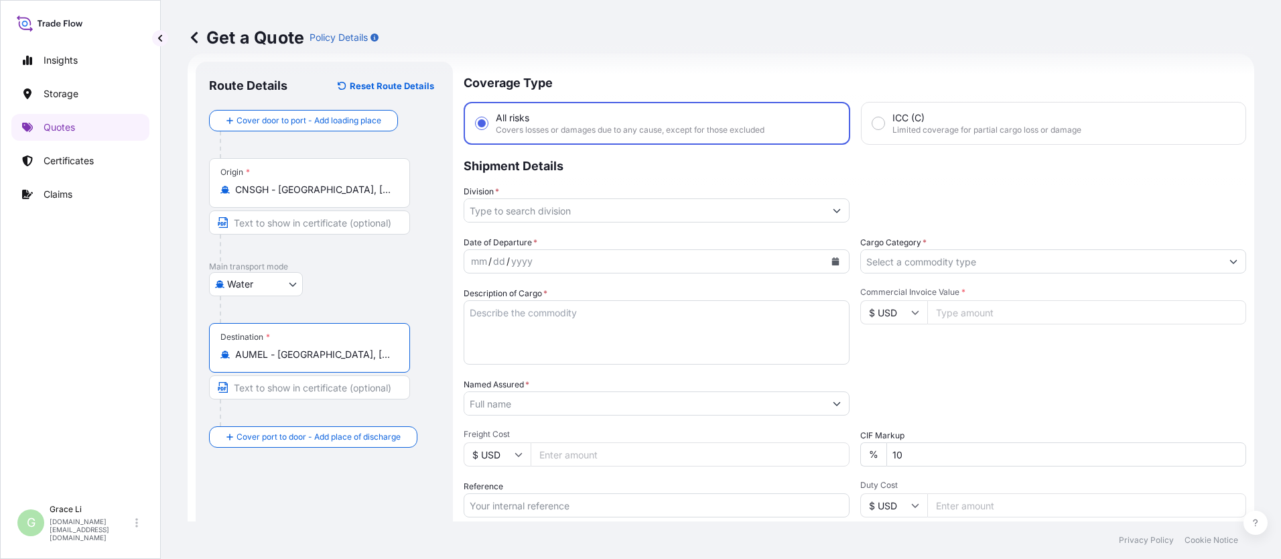
type input "AUMEL - [GEOGRAPHIC_DATA], [GEOGRAPHIC_DATA]"
click at [521, 206] on input "Division *" at bounding box center [644, 210] width 361 height 24
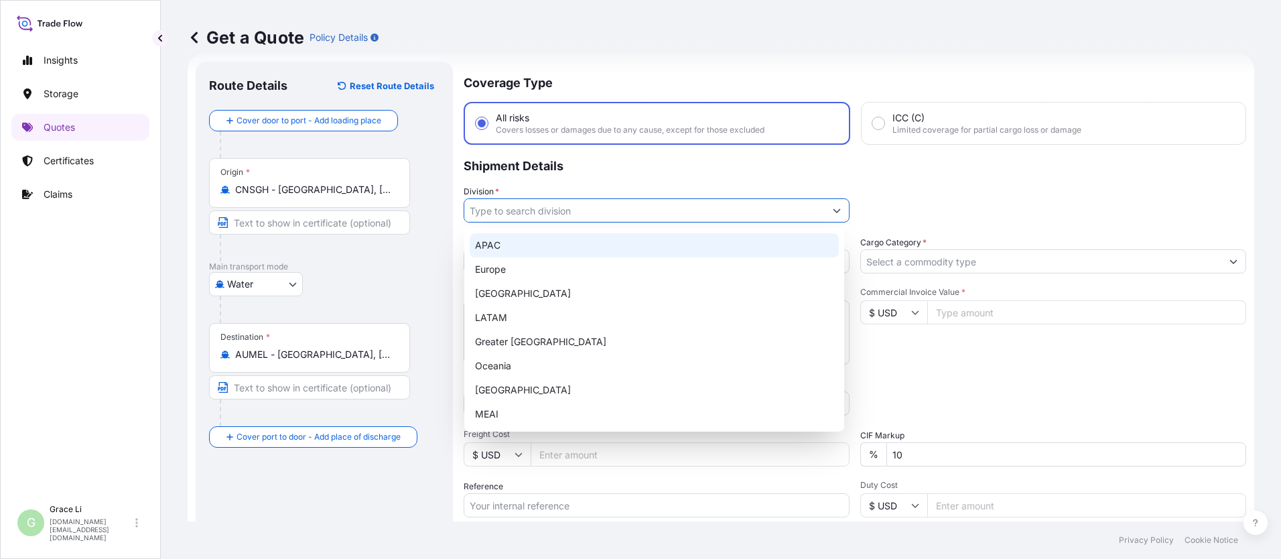
click at [488, 243] on div "APAC" at bounding box center [654, 245] width 369 height 24
type input "APAC"
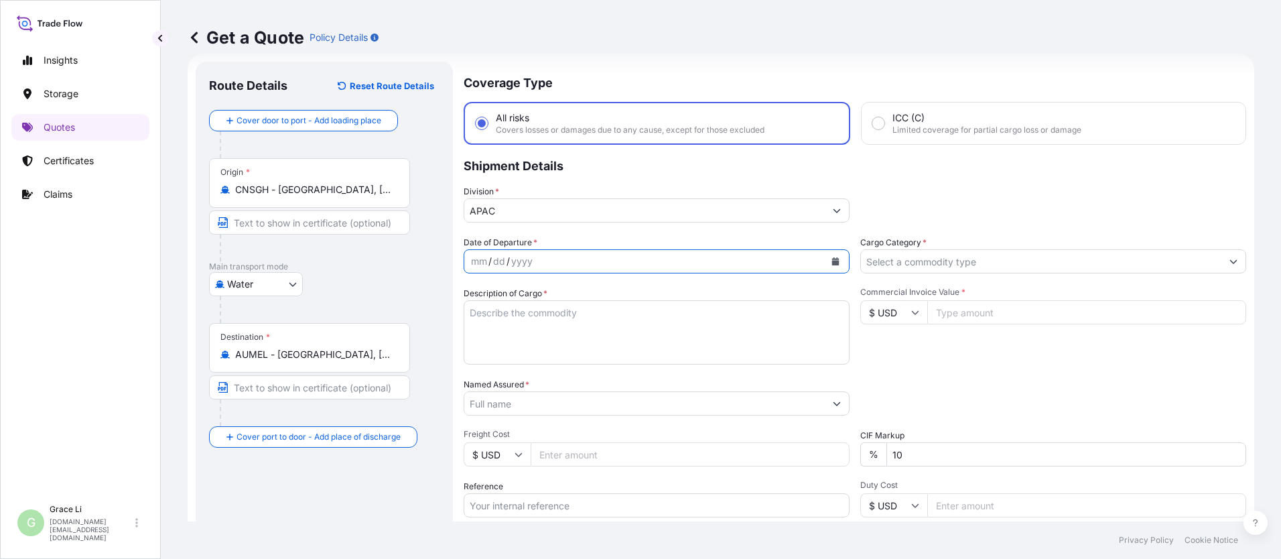
click at [617, 259] on icon "Calendar" at bounding box center [836, 261] width 8 height 8
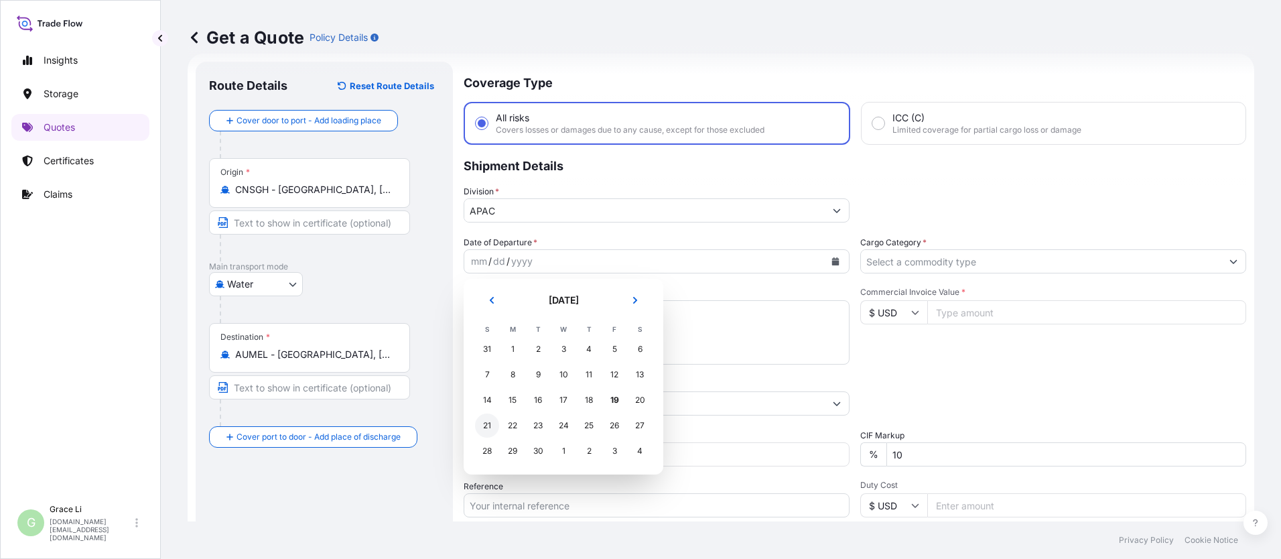
click at [491, 426] on div "21" at bounding box center [487, 425] width 24 height 24
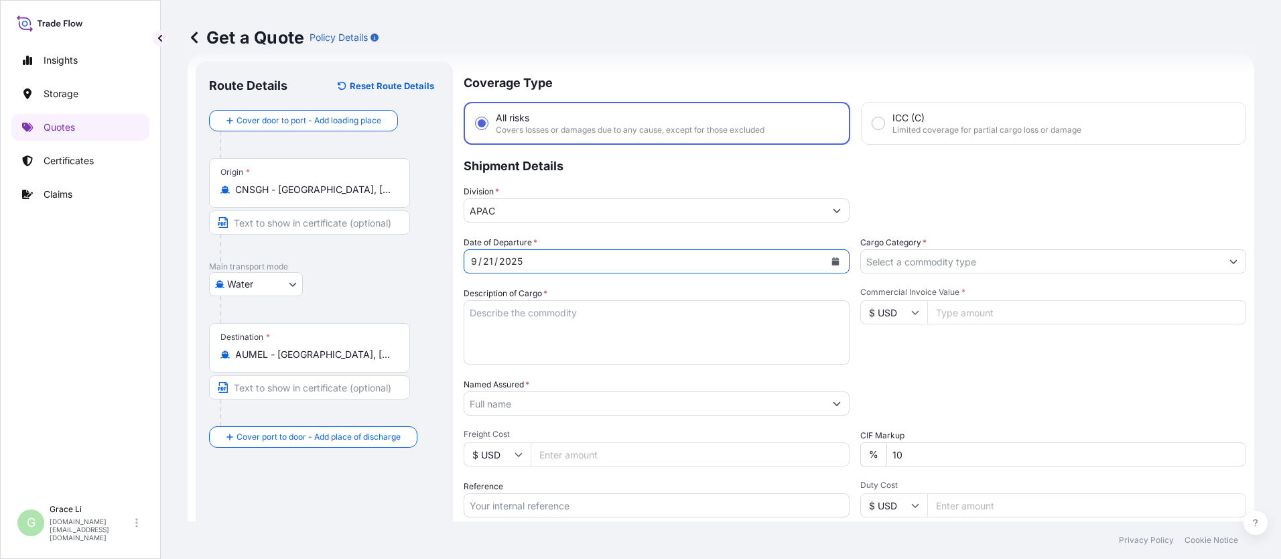
click at [617, 264] on input "Cargo Category *" at bounding box center [1041, 261] width 361 height 24
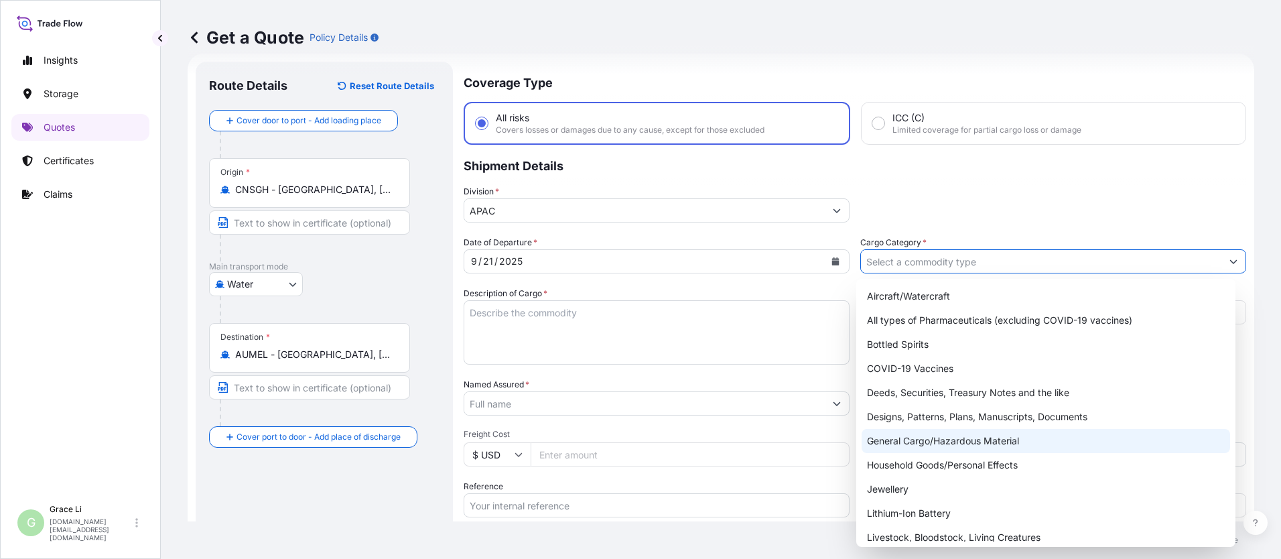
click at [617, 443] on div "General Cargo/Hazardous Material" at bounding box center [1046, 441] width 369 height 24
type input "General Cargo/Hazardous Material"
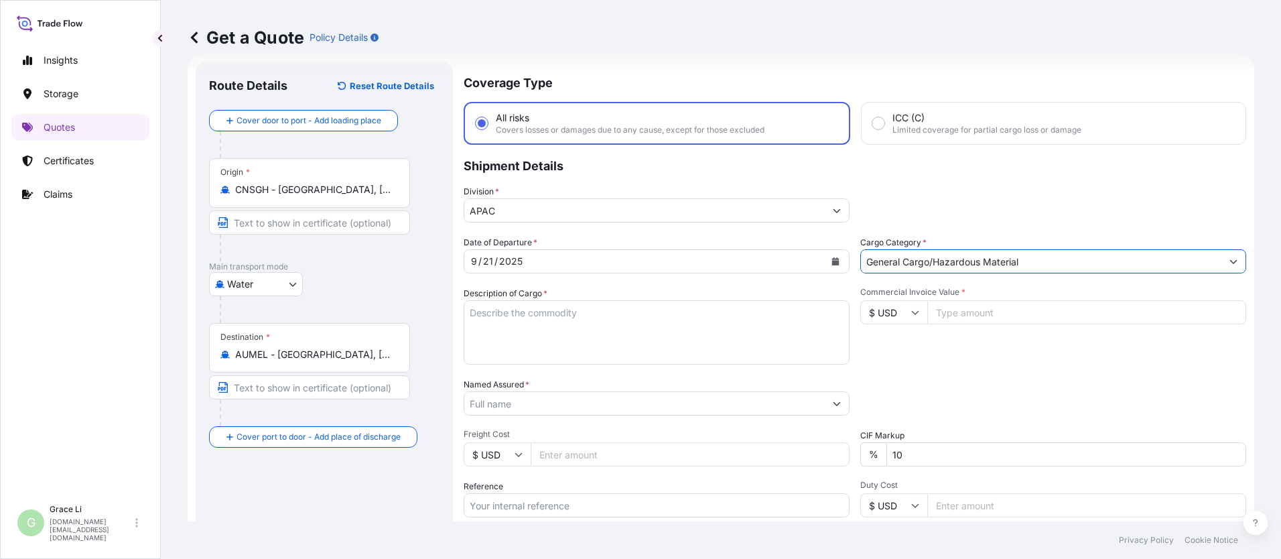
click at [476, 312] on textarea "Description of Cargo *" at bounding box center [657, 332] width 386 height 64
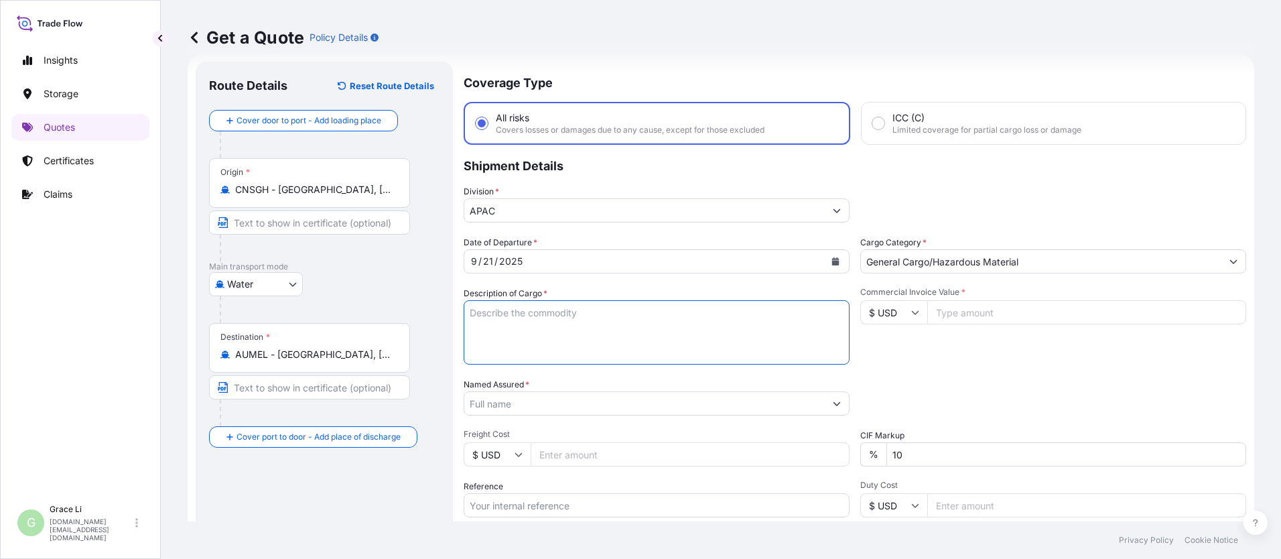
paste textarea "SIGENSTOR BAT 8.0 CL:9 UN:3480 DN-2025.09.10-007179 PO-1240557"
type textarea "SIGENSTOR BAT 8.0 CL:9 UN:3480 DN-2025.09.10-007179 PO-1240557"
click at [488, 400] on input "Named Assured *" at bounding box center [644, 403] width 361 height 24
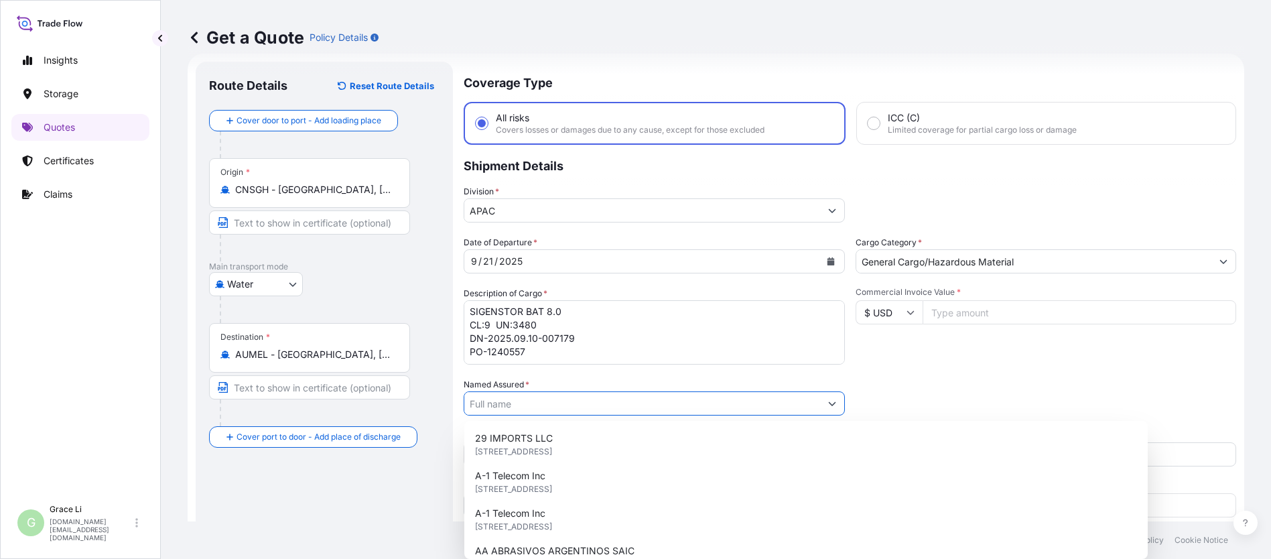
click at [491, 399] on input "Named Assured *" at bounding box center [642, 403] width 356 height 24
paste input "SIGENERGY TECHNOLOGY ([GEOGRAPHIC_DATA]) LIMITED"
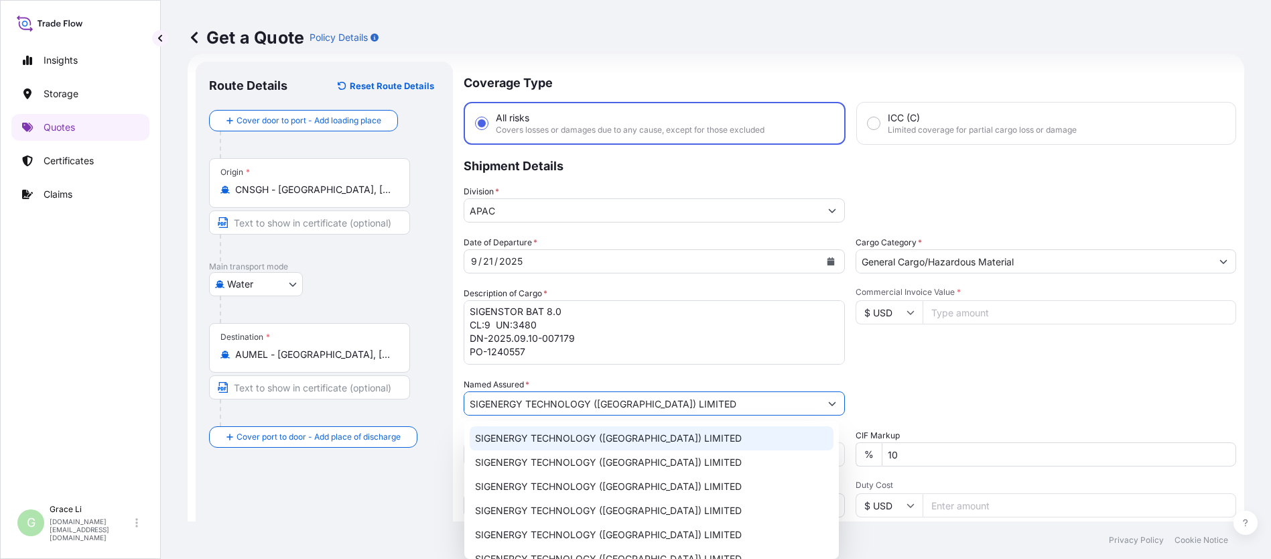
click at [578, 436] on span "SIGENERGY TECHNOLOGY ([GEOGRAPHIC_DATA]) LIMITED" at bounding box center [608, 438] width 267 height 13
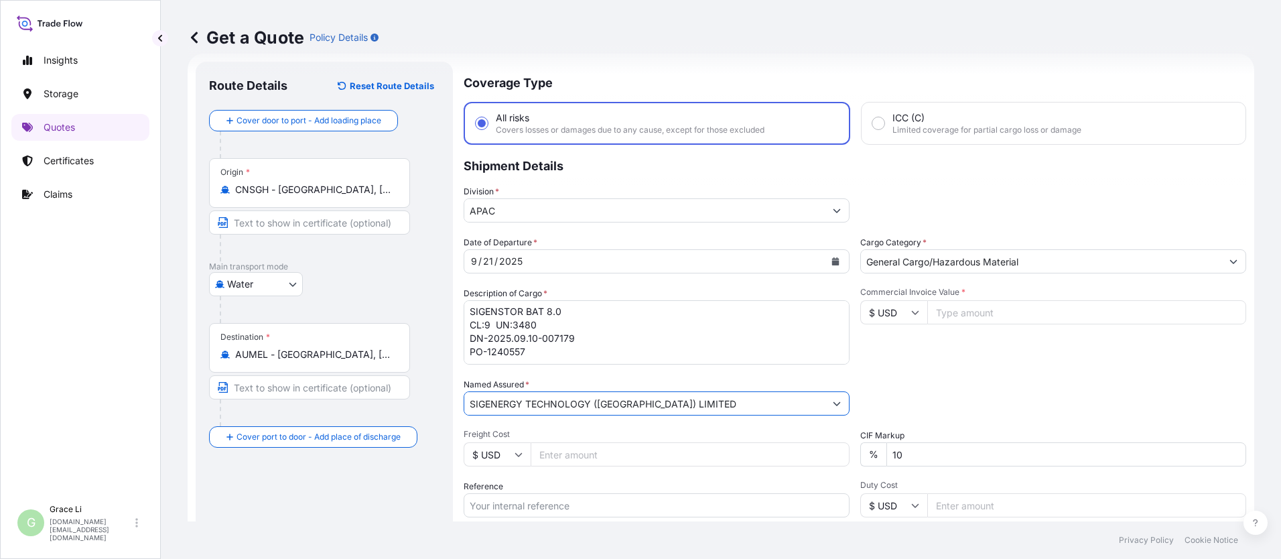
type input "SIGENERGY TECHNOLOGY ([GEOGRAPHIC_DATA]) LIMITED"
click at [617, 313] on input "Commercial Invoice Value *" at bounding box center [1086, 312] width 319 height 24
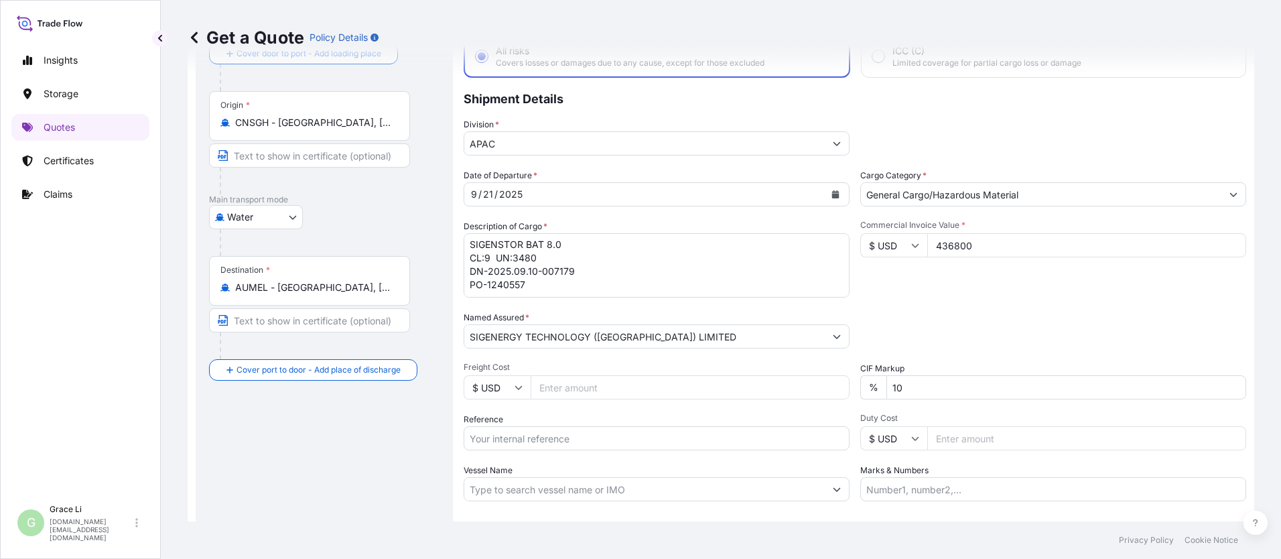
scroll to position [155, 0]
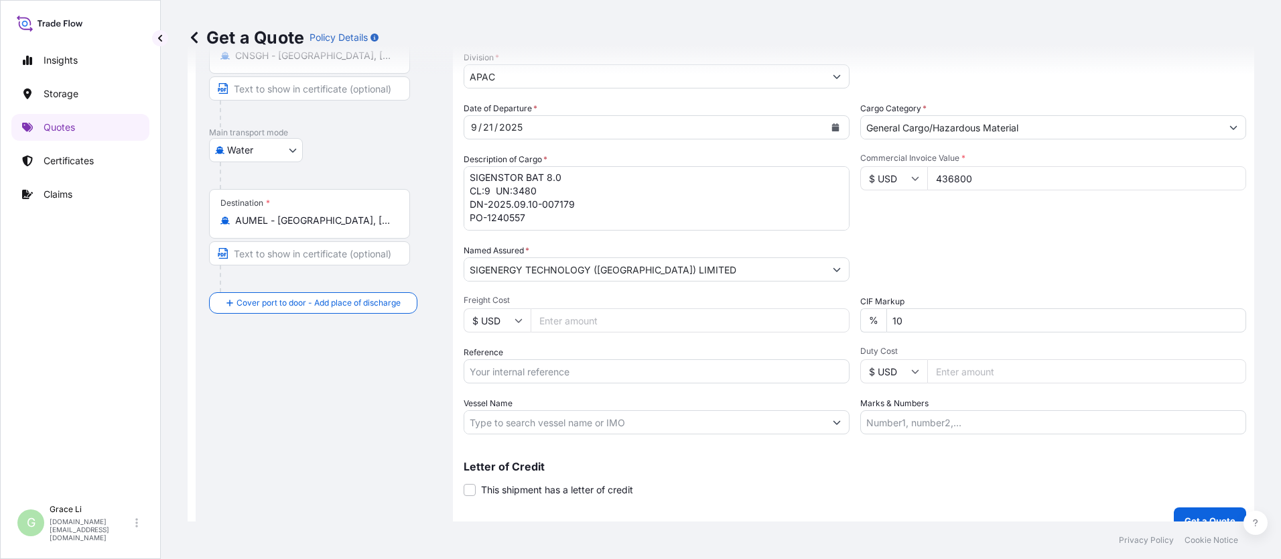
type input "436800"
click at [482, 369] on input "Reference" at bounding box center [657, 371] width 386 height 24
paste input "SGAU20250807019"
click at [572, 371] on input "SGAU20250807019/" at bounding box center [657, 371] width 386 height 24
paste input "SXMRH25092601"
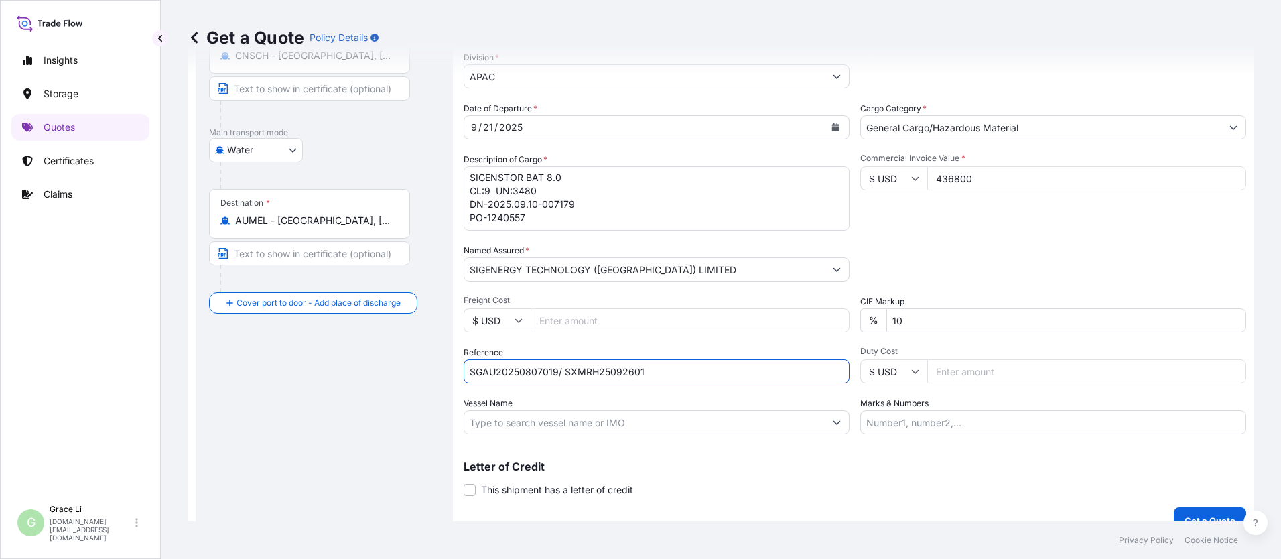
type input "SGAU20250807019/ SXMRH25092601"
click at [531, 430] on input "Vessel Name" at bounding box center [644, 422] width 361 height 24
click at [532, 427] on input "Vessel Name" at bounding box center [644, 422] width 361 height 24
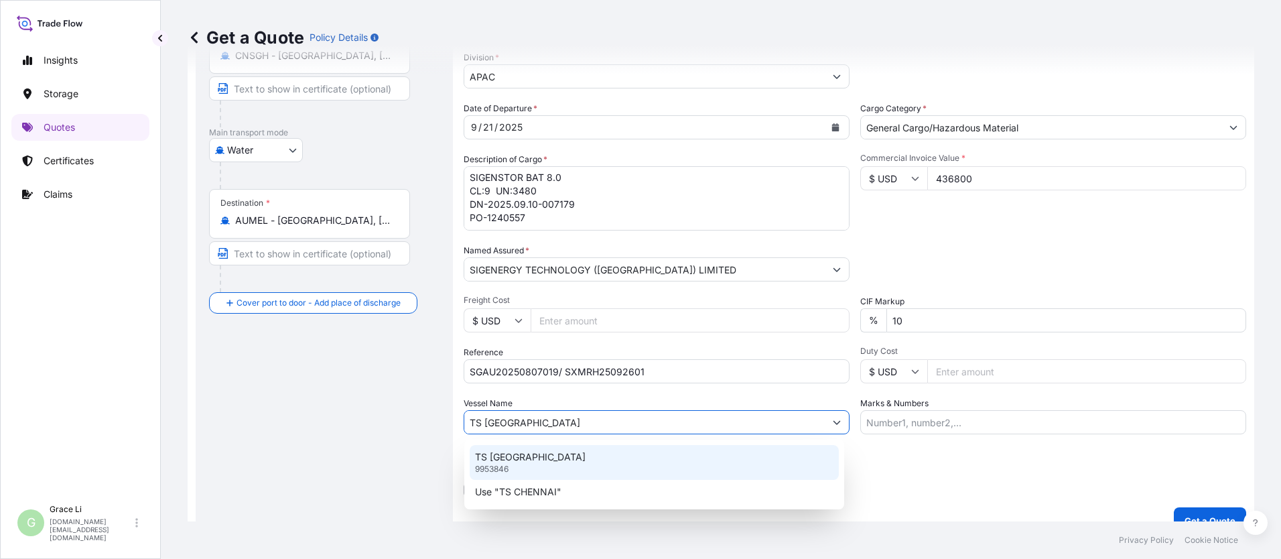
click at [515, 460] on p "TS [GEOGRAPHIC_DATA]" at bounding box center [530, 456] width 111 height 13
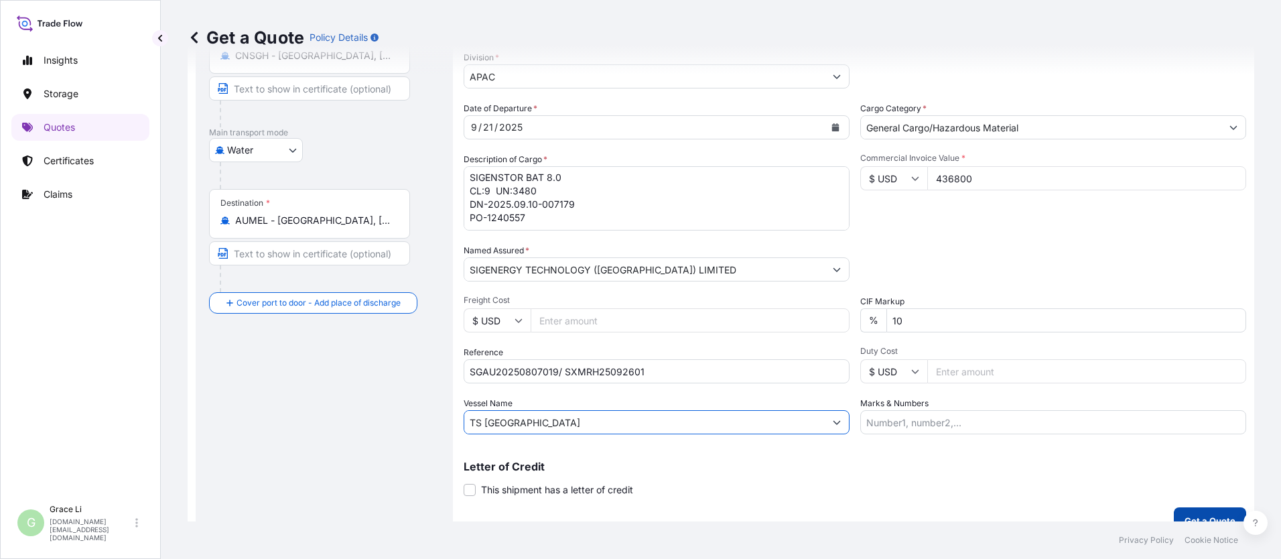
type input "TS [GEOGRAPHIC_DATA]"
click at [617, 515] on p "Get a Quote" at bounding box center [1210, 520] width 51 height 13
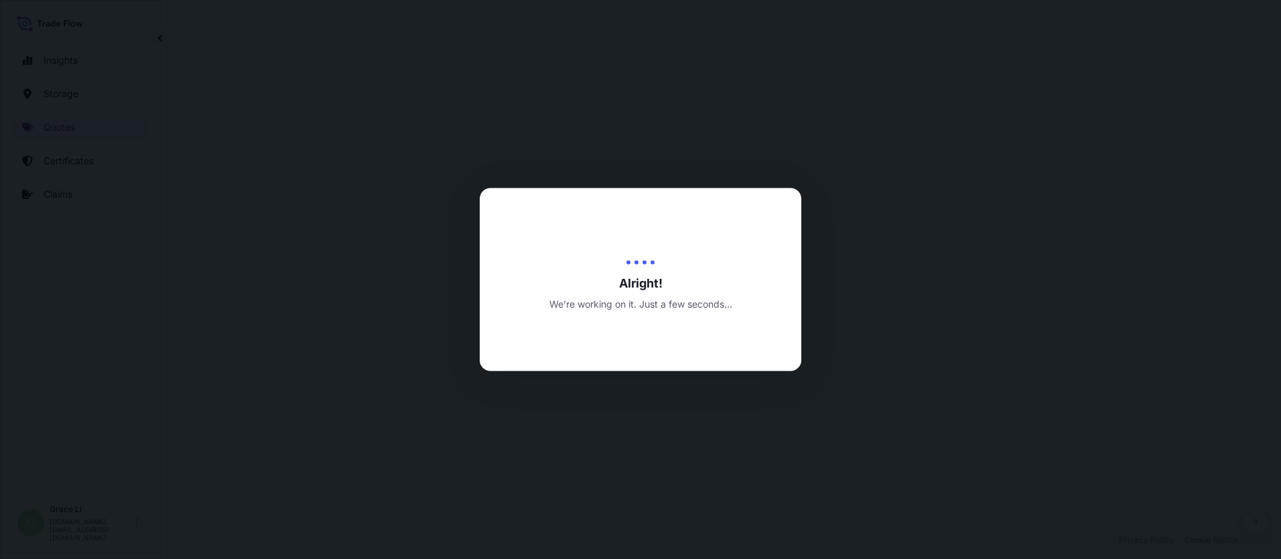
select select "Water"
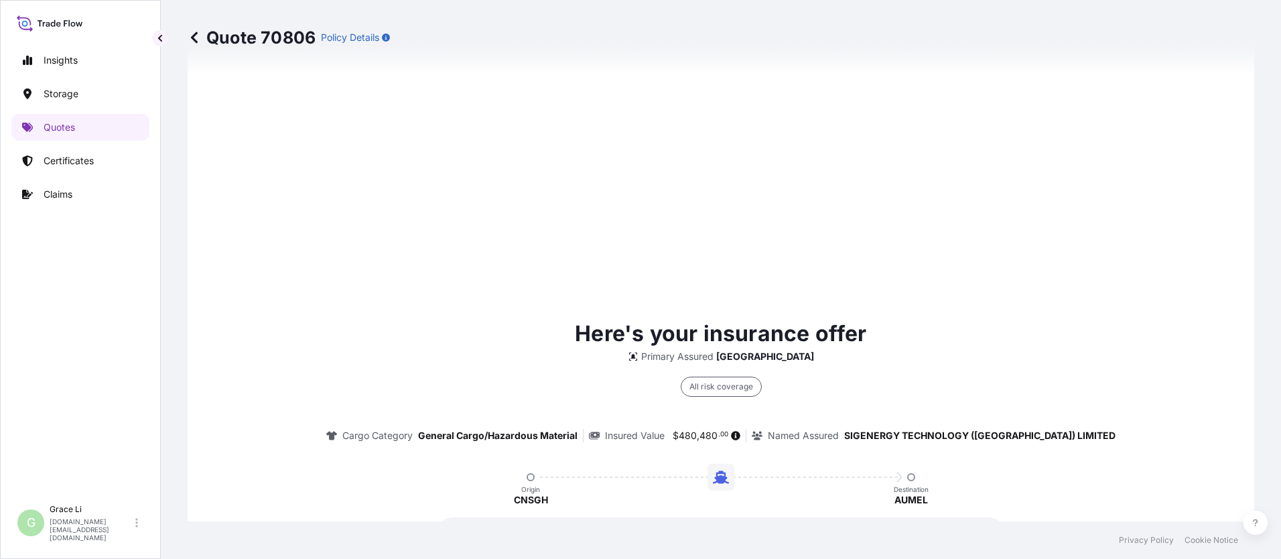
scroll to position [1927, 0]
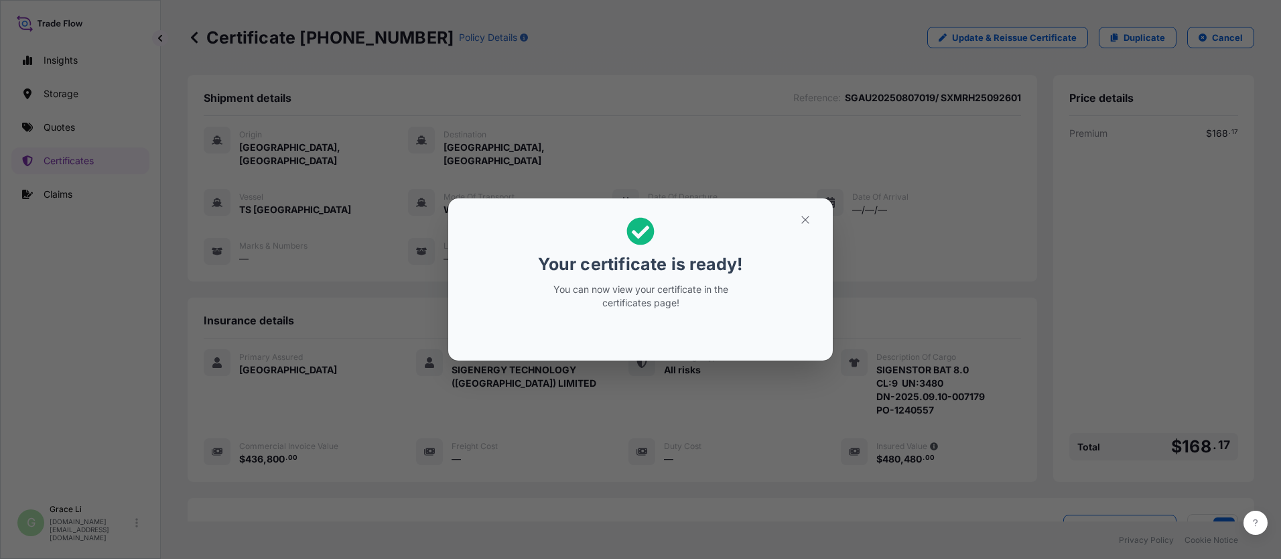
click at [617, 220] on icon "button" at bounding box center [805, 220] width 12 height 12
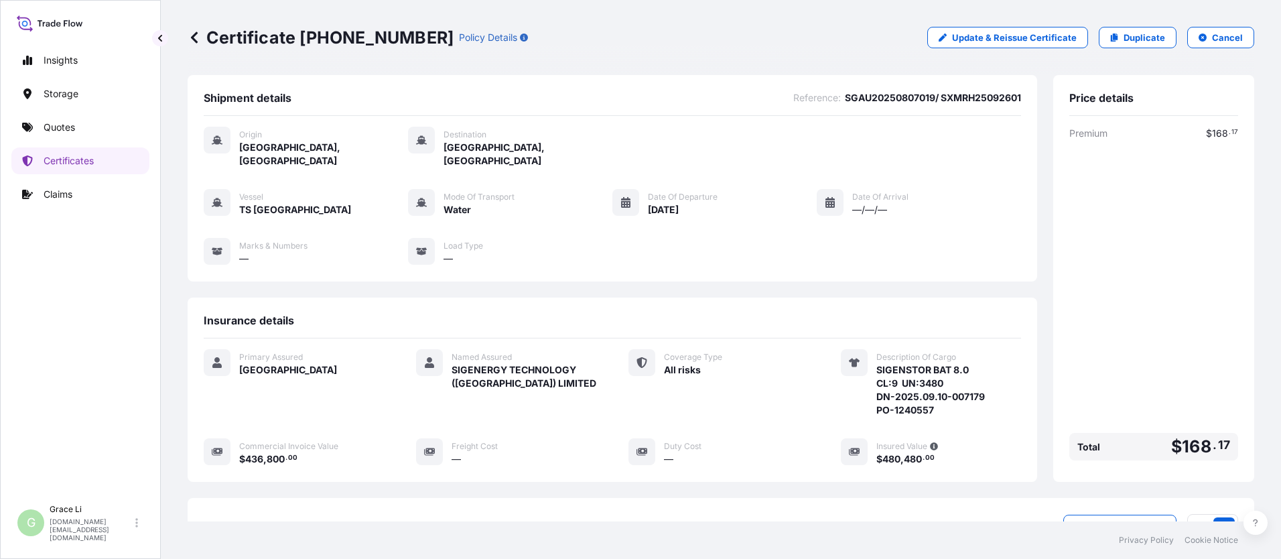
click at [617, 298] on div "Insurance details Primary Assured China Named Assured SIGENERGY TECHNOLOGY ([GE…" at bounding box center [613, 390] width 850 height 184
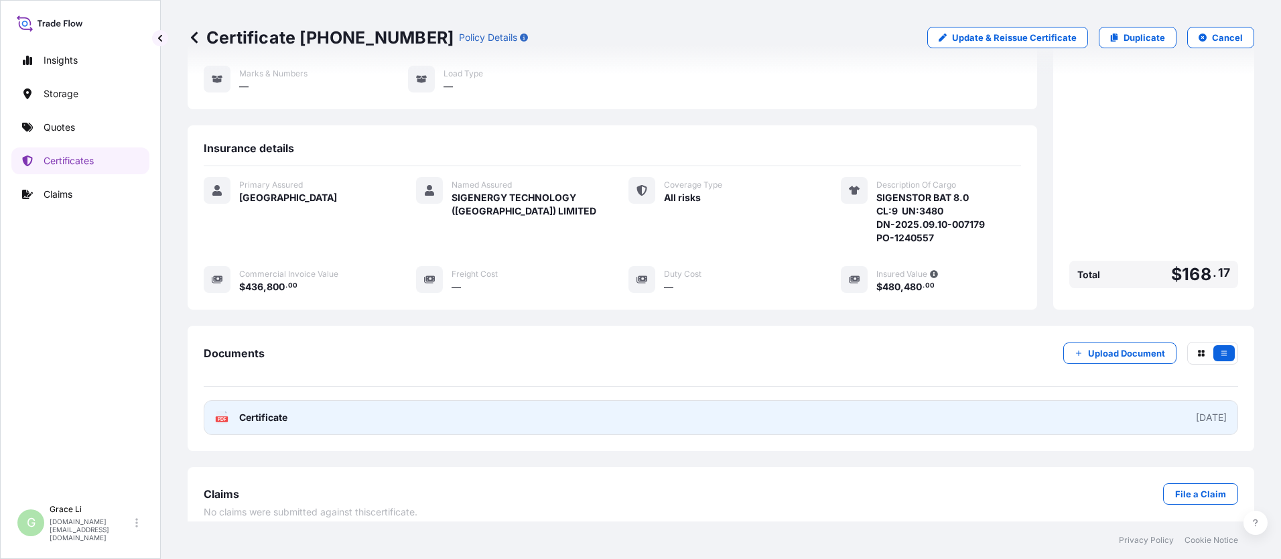
click at [267, 411] on span "Certificate" at bounding box center [263, 417] width 48 height 13
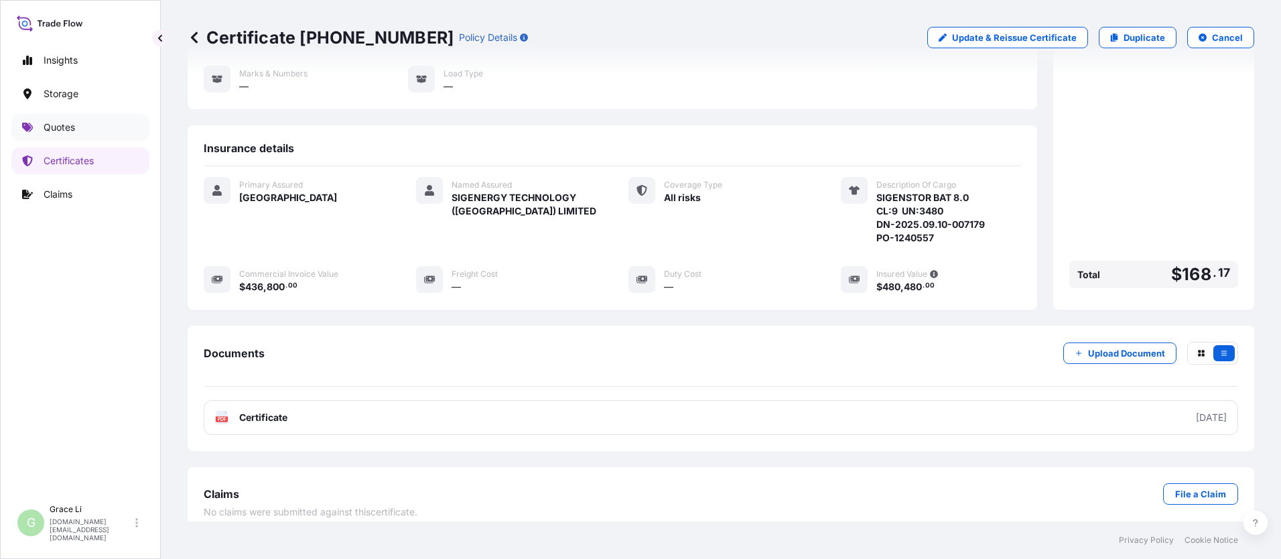
click at [45, 123] on p "Quotes" at bounding box center [59, 127] width 31 height 13
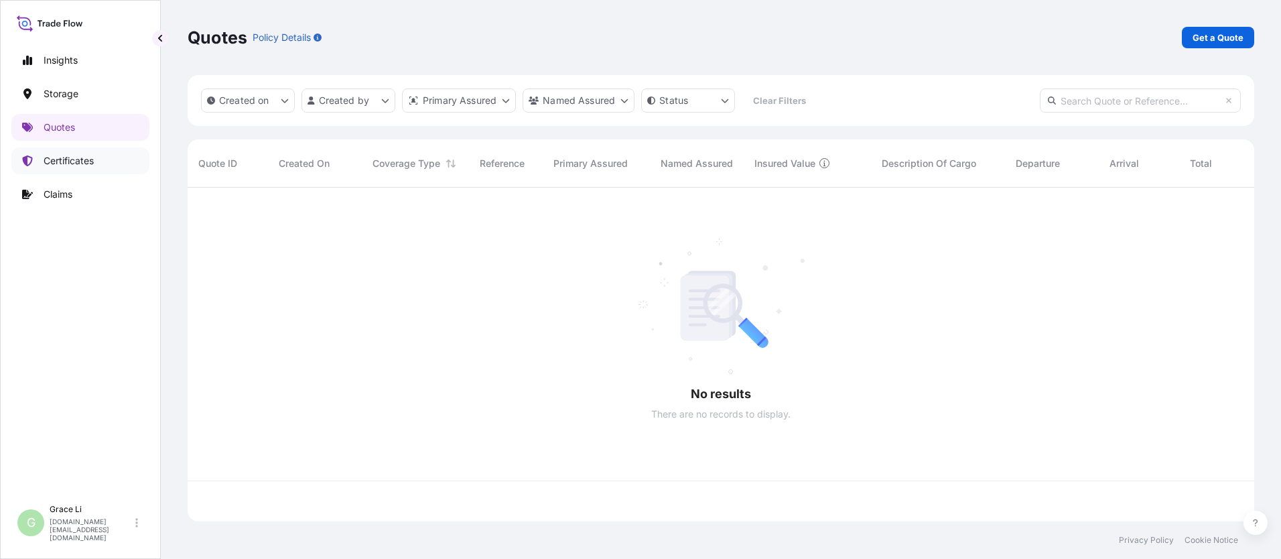
scroll to position [331, 1057]
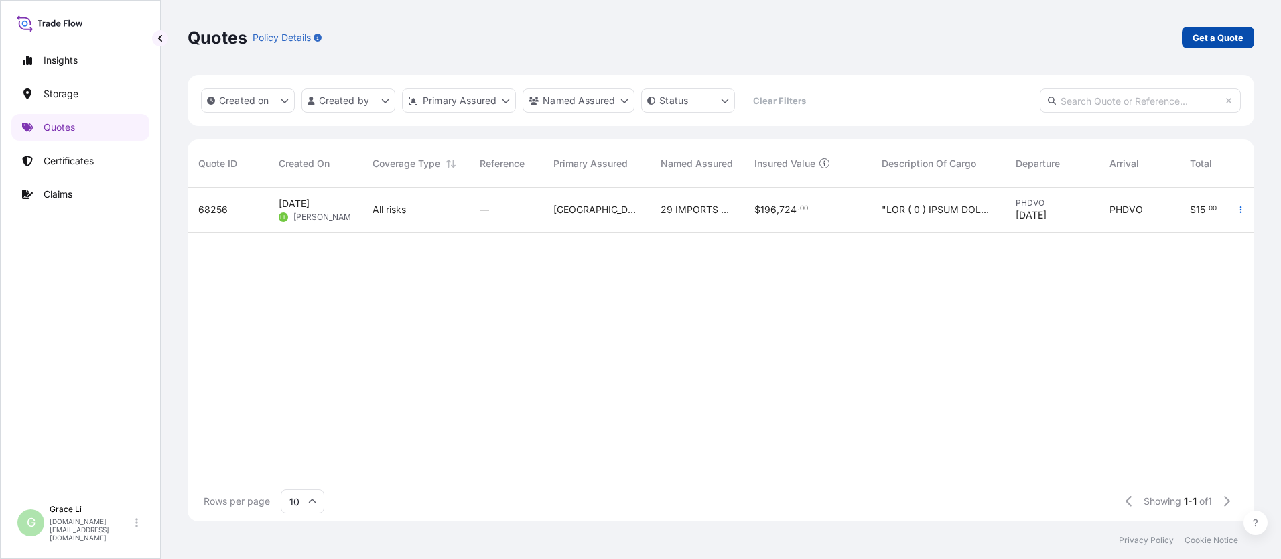
click at [617, 39] on p "Get a Quote" at bounding box center [1218, 37] width 51 height 13
select select "Water"
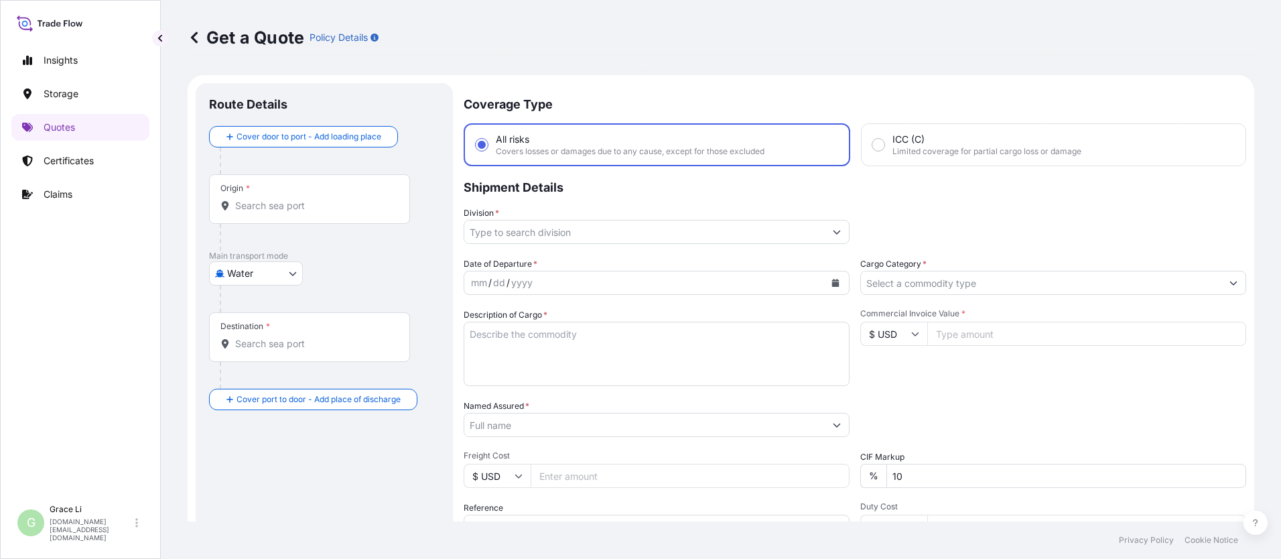
scroll to position [21, 0]
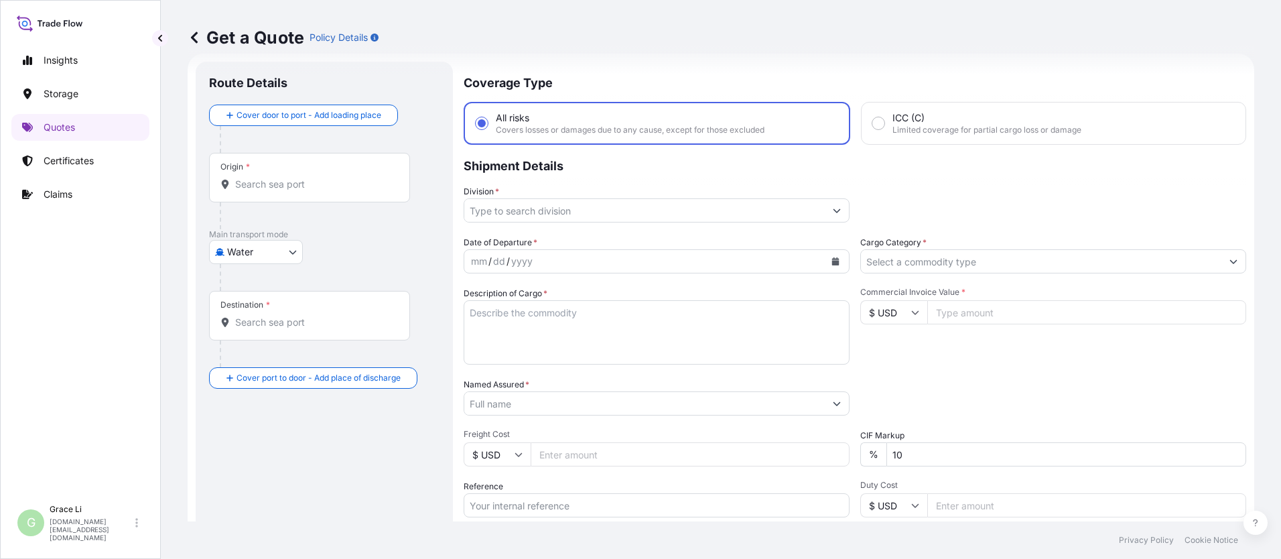
click at [271, 186] on input "Origin *" at bounding box center [314, 184] width 158 height 13
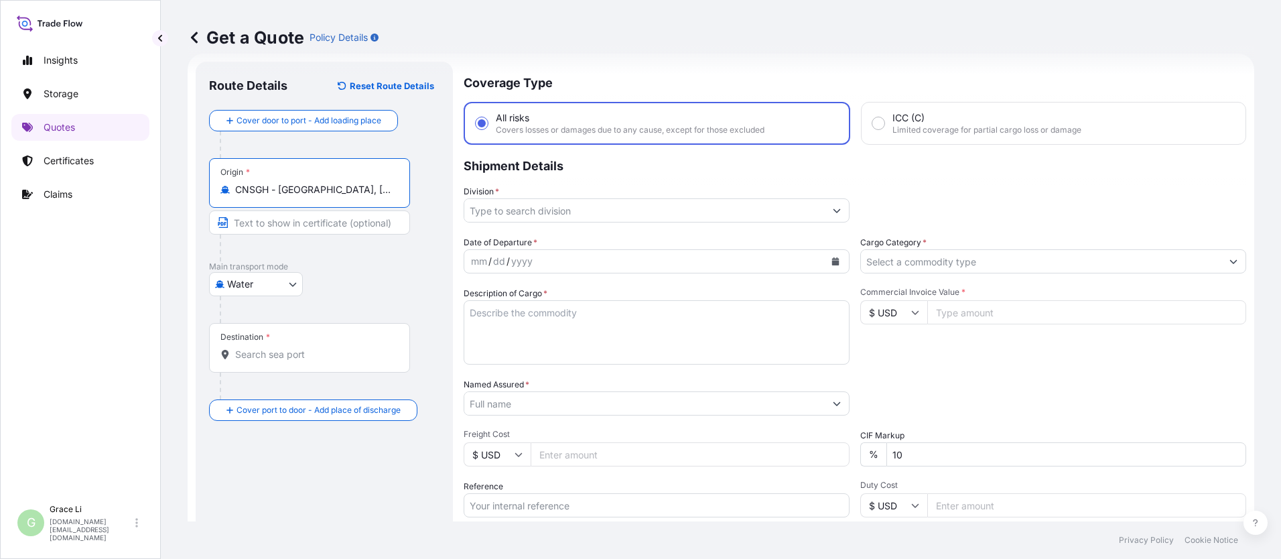
type input "CNSGH - [GEOGRAPHIC_DATA], [GEOGRAPHIC_DATA]"
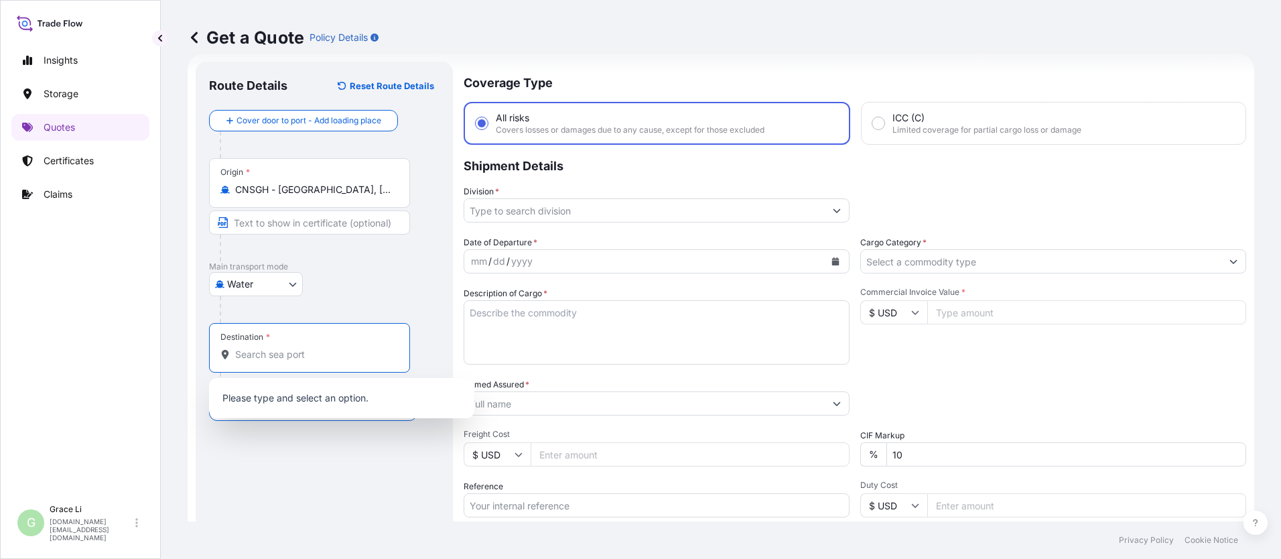
click at [256, 351] on input "Destination *" at bounding box center [314, 354] width 158 height 13
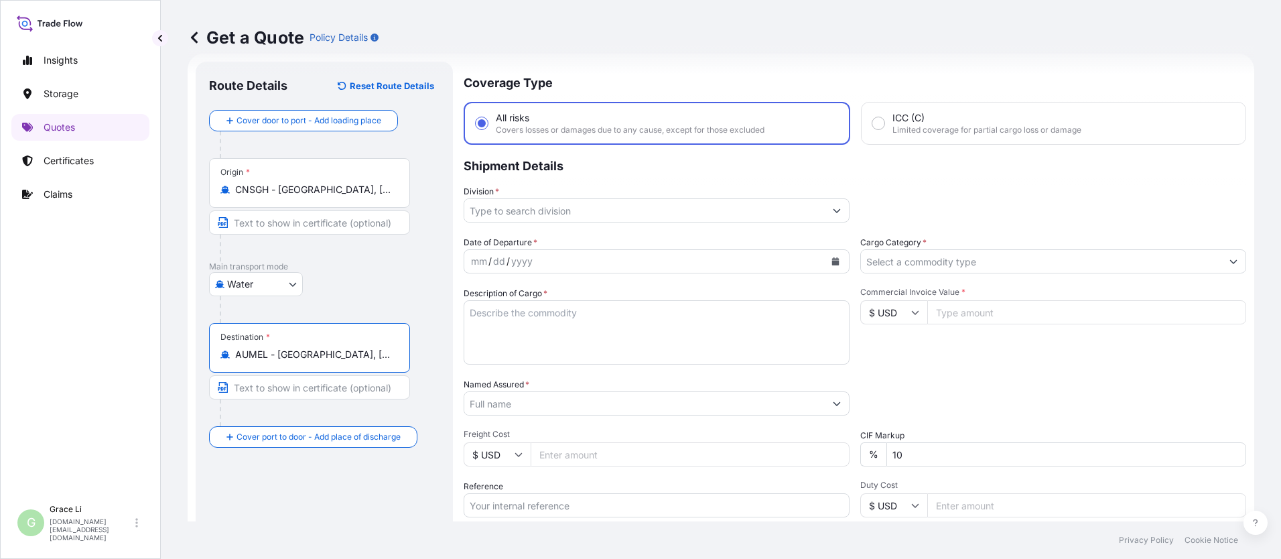
type input "AUMEL - [GEOGRAPHIC_DATA], [GEOGRAPHIC_DATA]"
click at [535, 213] on input "Division *" at bounding box center [644, 210] width 361 height 24
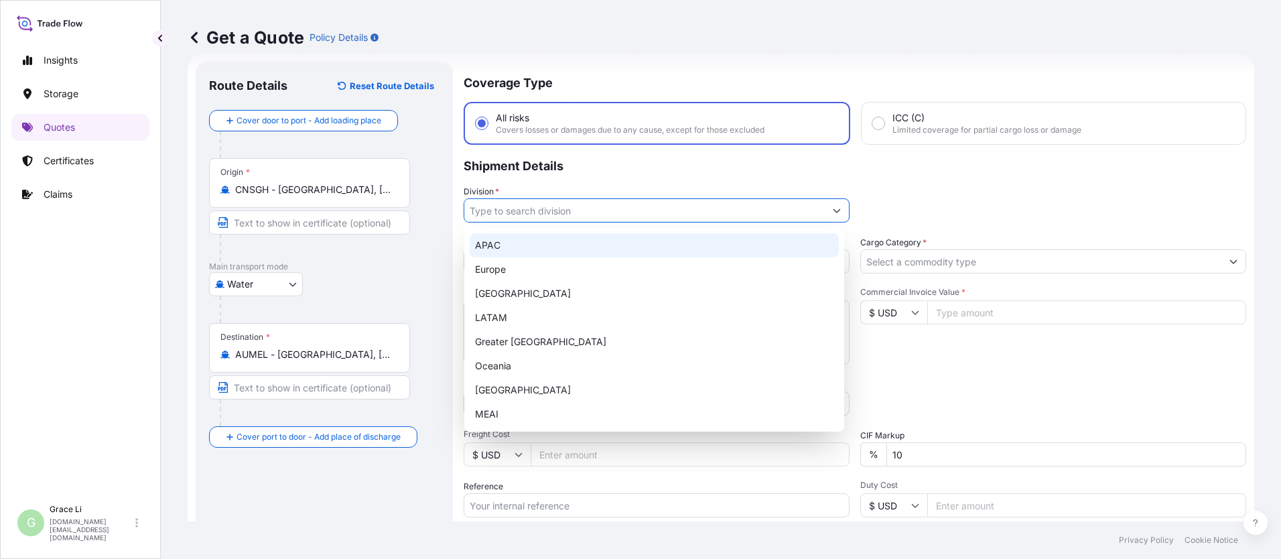
click at [491, 248] on div "APAC" at bounding box center [654, 245] width 369 height 24
type input "APAC"
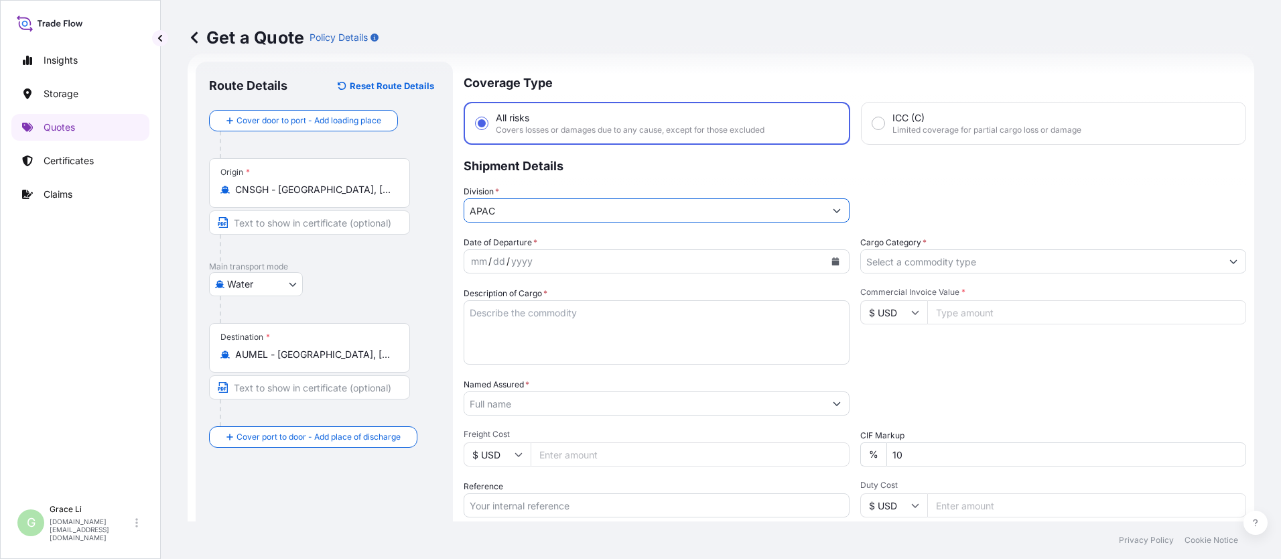
click at [617, 261] on icon "Calendar" at bounding box center [836, 261] width 8 height 8
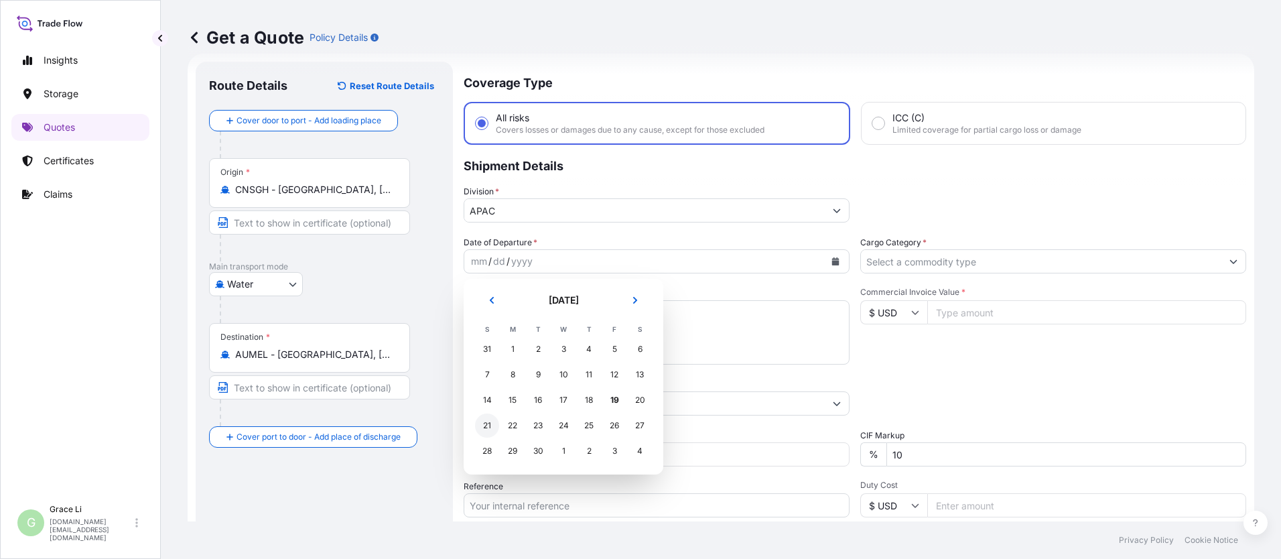
click at [488, 428] on div "21" at bounding box center [487, 425] width 24 height 24
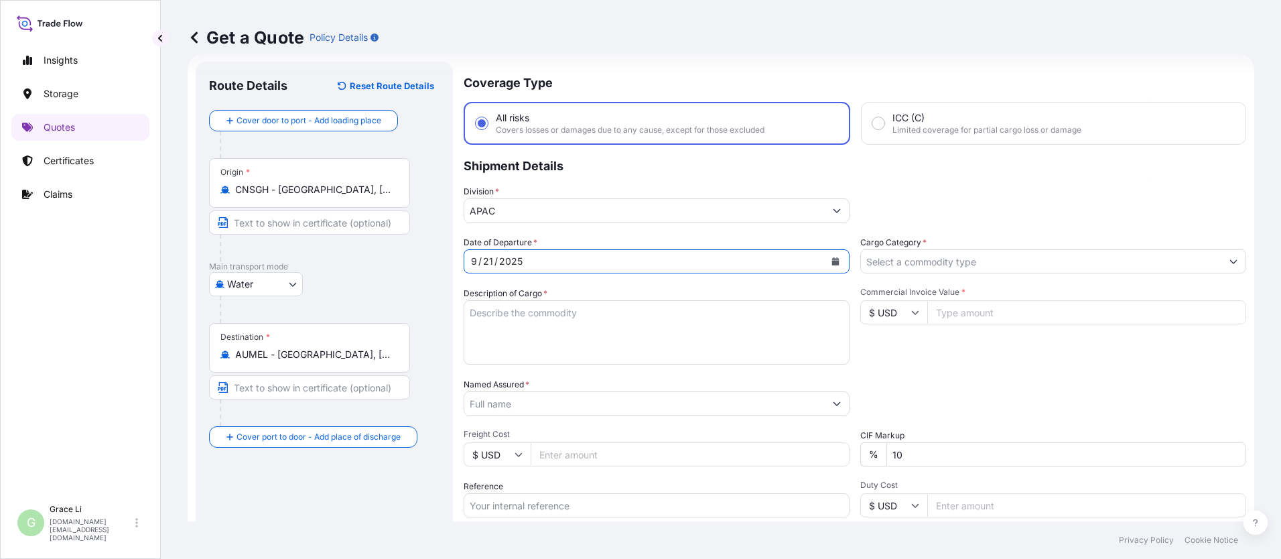
click at [617, 262] on input "Cargo Category *" at bounding box center [1041, 261] width 361 height 24
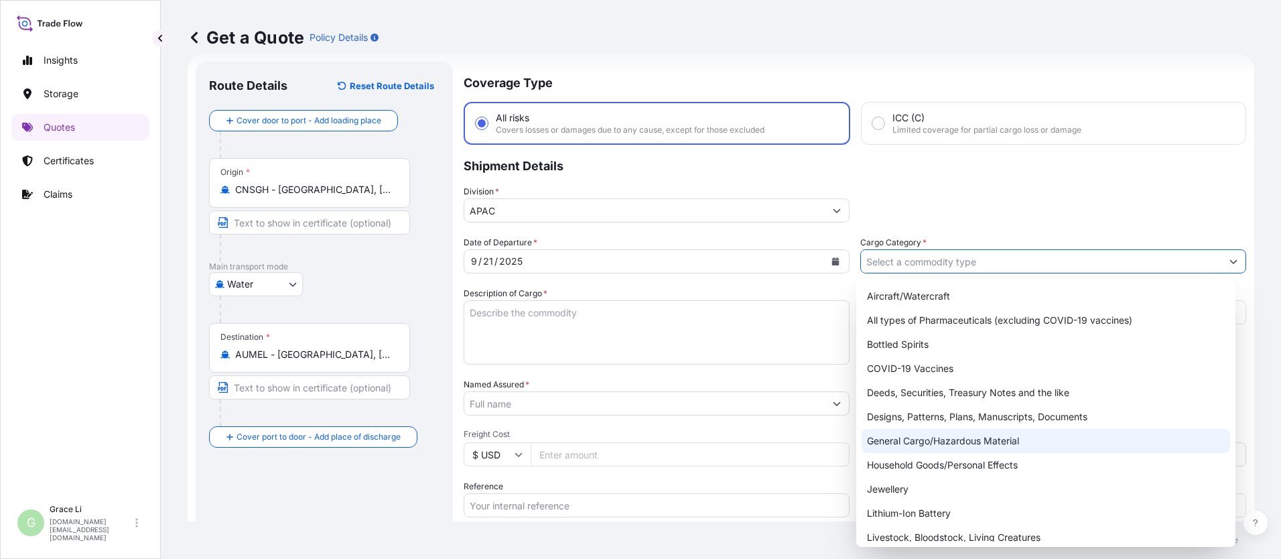
click at [617, 443] on div "General Cargo/Hazardous Material" at bounding box center [1046, 441] width 369 height 24
type input "General Cargo/Hazardous Material"
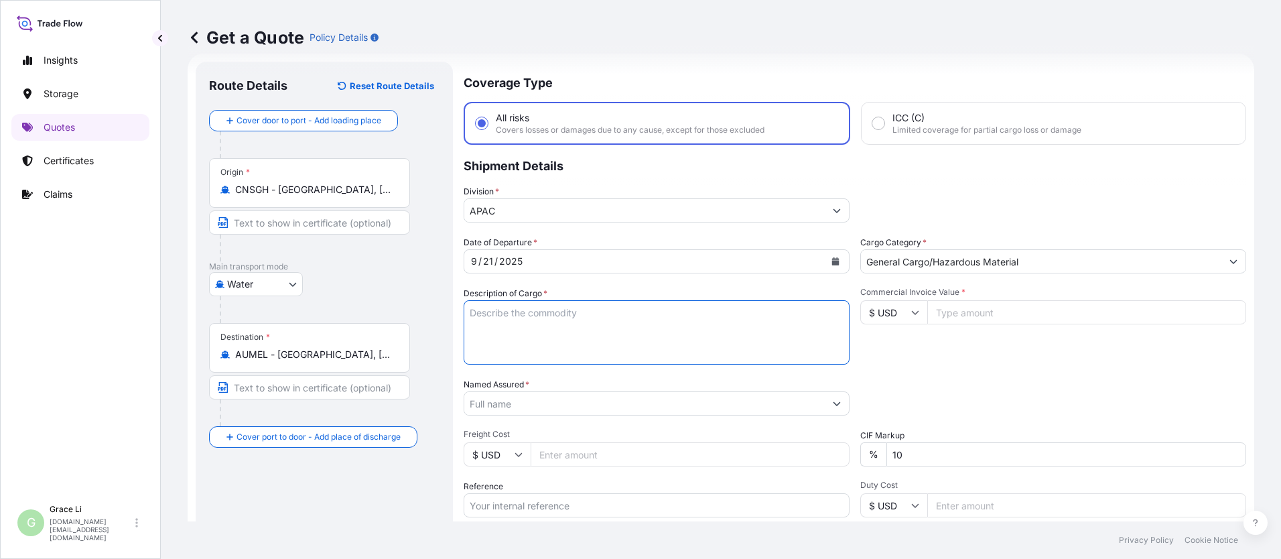
click at [473, 312] on textarea "Description of Cargo *" at bounding box center [657, 332] width 386 height 64
paste textarea "SIGENSTOR BAT 8.0 CL:9 UN:3480 DN-2025.09.10-007180 PO-1240566"
type textarea "SIGENSTOR BAT 8.0 CL:9 UN:3480 DN-2025.09.10-007180 PO-1240566"
click at [617, 315] on input "Commercial Invoice Value *" at bounding box center [1086, 312] width 319 height 24
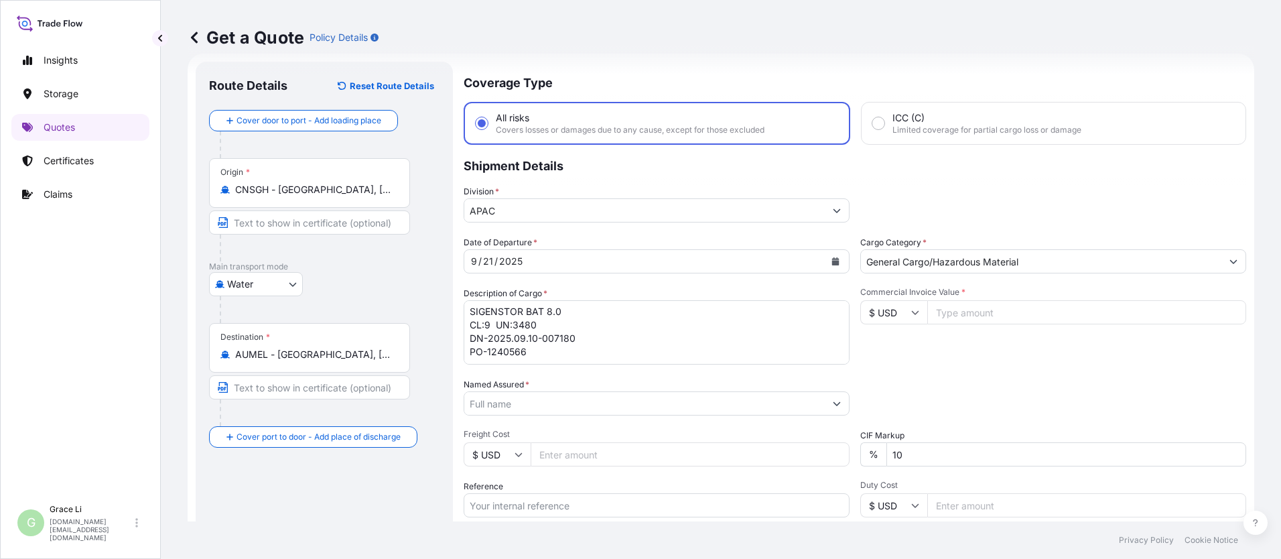
click at [617, 312] on input "Commercial Invoice Value *" at bounding box center [1086, 312] width 319 height 24
type input "436800"
click at [493, 401] on input "Named Assured *" at bounding box center [644, 403] width 361 height 24
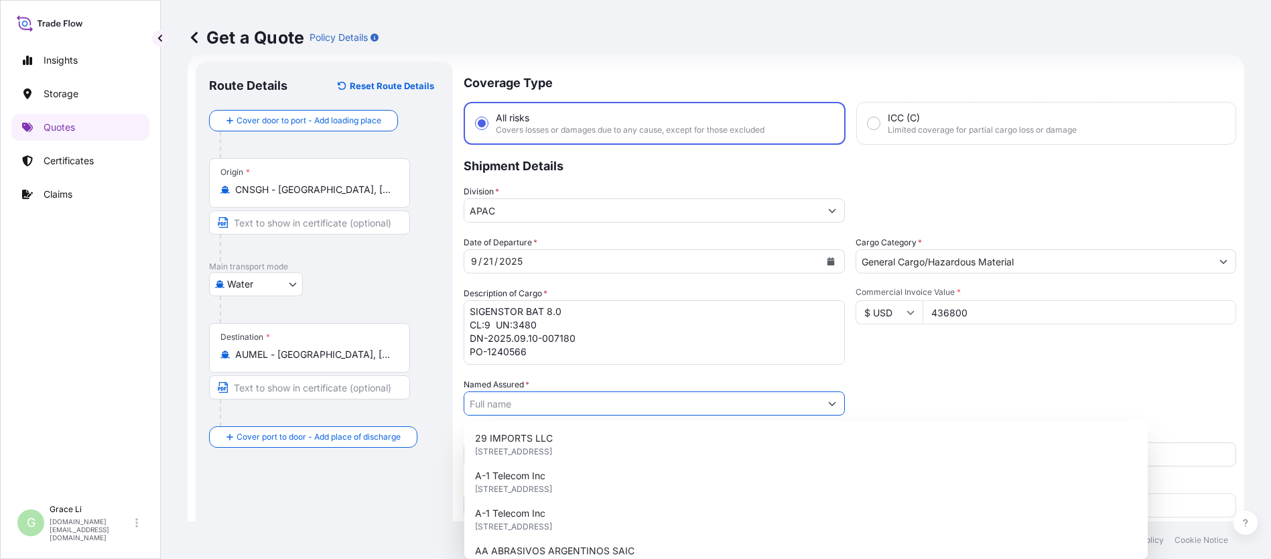
paste input "SIGENERGY TECHNOLOGY ([GEOGRAPHIC_DATA]) LIMITED"
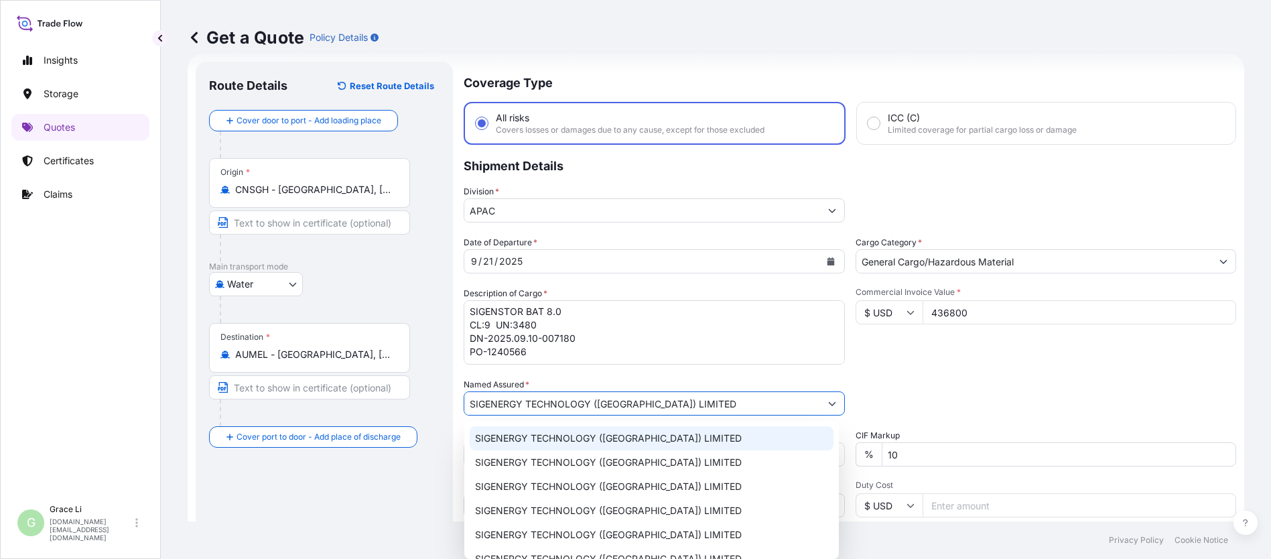
click at [525, 436] on span "SIGENERGY TECHNOLOGY ([GEOGRAPHIC_DATA]) LIMITED" at bounding box center [608, 438] width 267 height 13
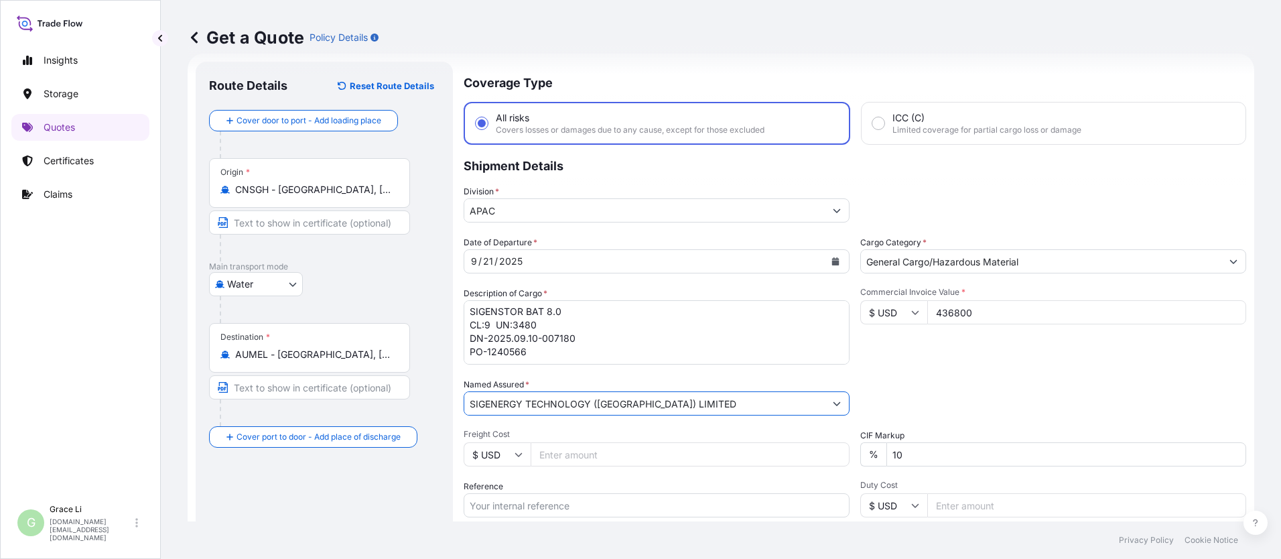
type input "SIGENERGY TECHNOLOGY ([GEOGRAPHIC_DATA]) LIMITED"
click at [617, 389] on div "Packing Category Type to search a container mode Please select a primary mode o…" at bounding box center [1053, 397] width 386 height 38
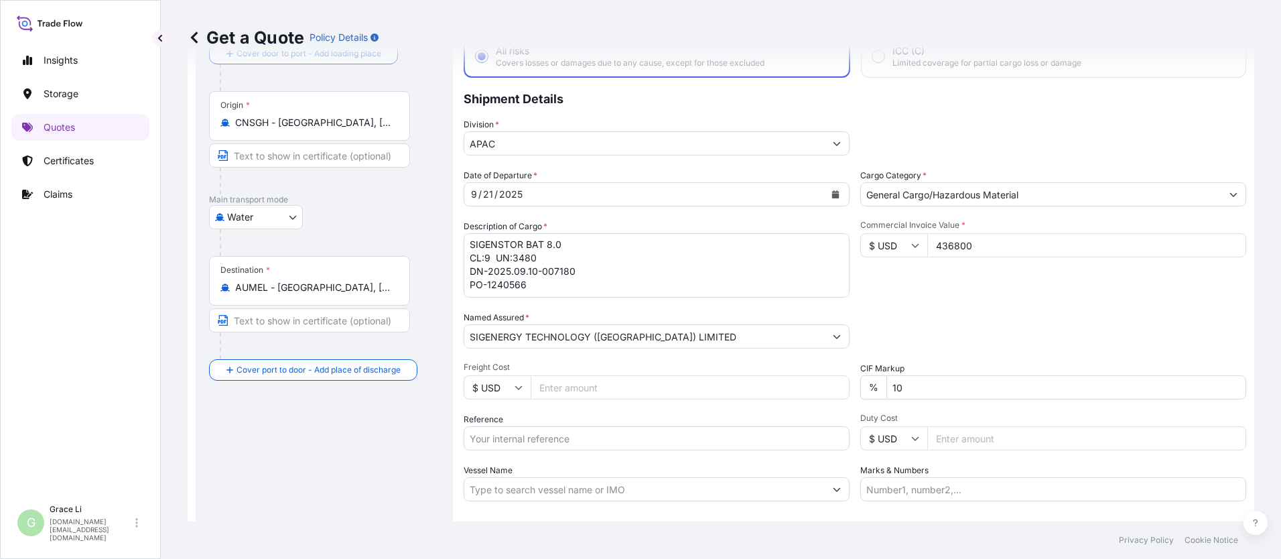
scroll to position [155, 0]
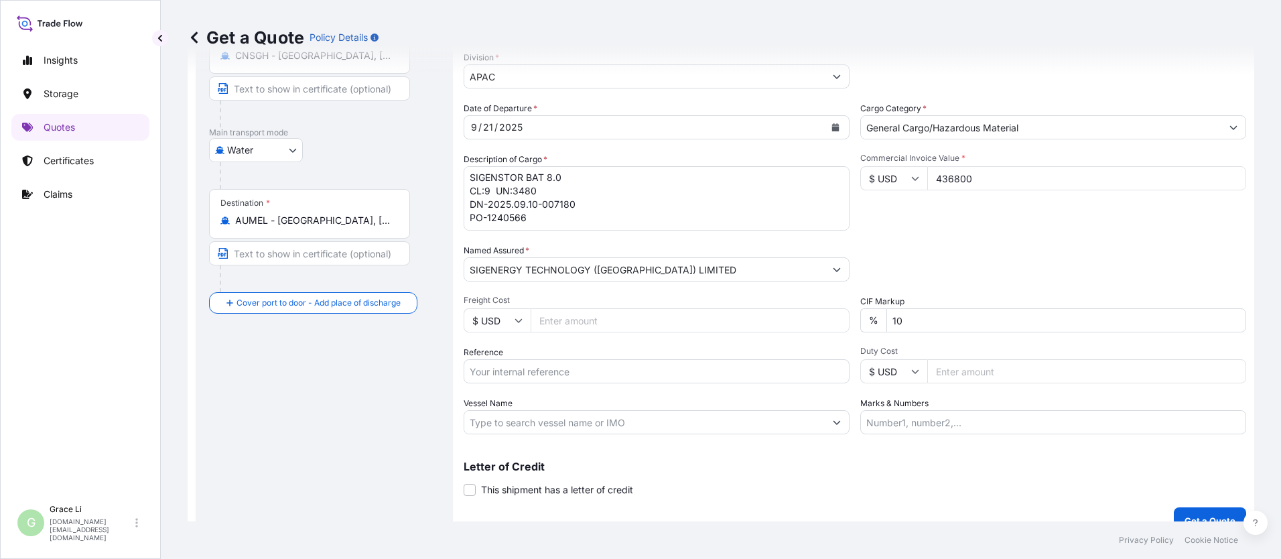
click at [488, 373] on input "Reference" at bounding box center [657, 371] width 386 height 24
paste input "SGAU20250807020"
click at [573, 370] on input "SGAU20250807020/" at bounding box center [657, 371] width 386 height 24
paste input "SXMRH25092602"
type input "SGAU20250807020/ SXMRH25092602"
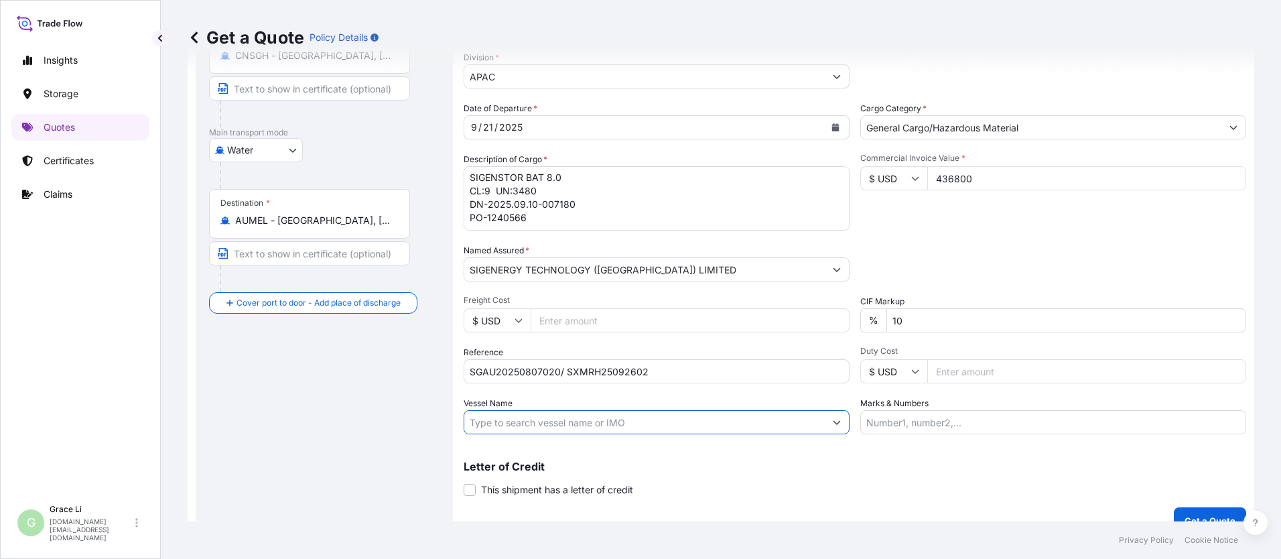
click at [507, 424] on input "Vessel Name" at bounding box center [644, 422] width 361 height 24
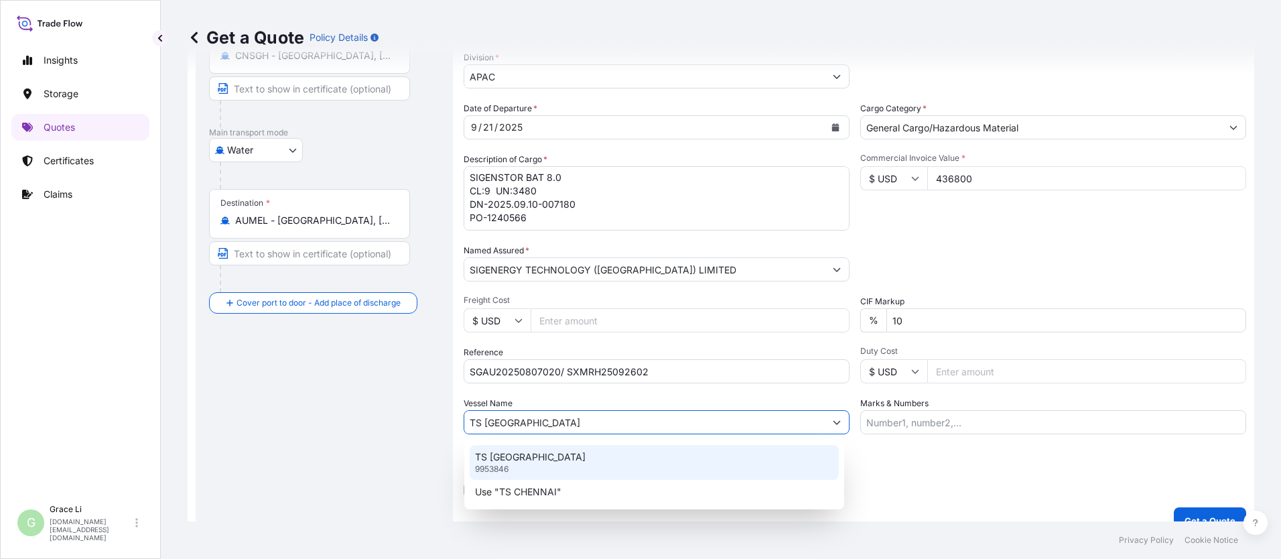
click at [517, 456] on p "TS [GEOGRAPHIC_DATA]" at bounding box center [530, 456] width 111 height 13
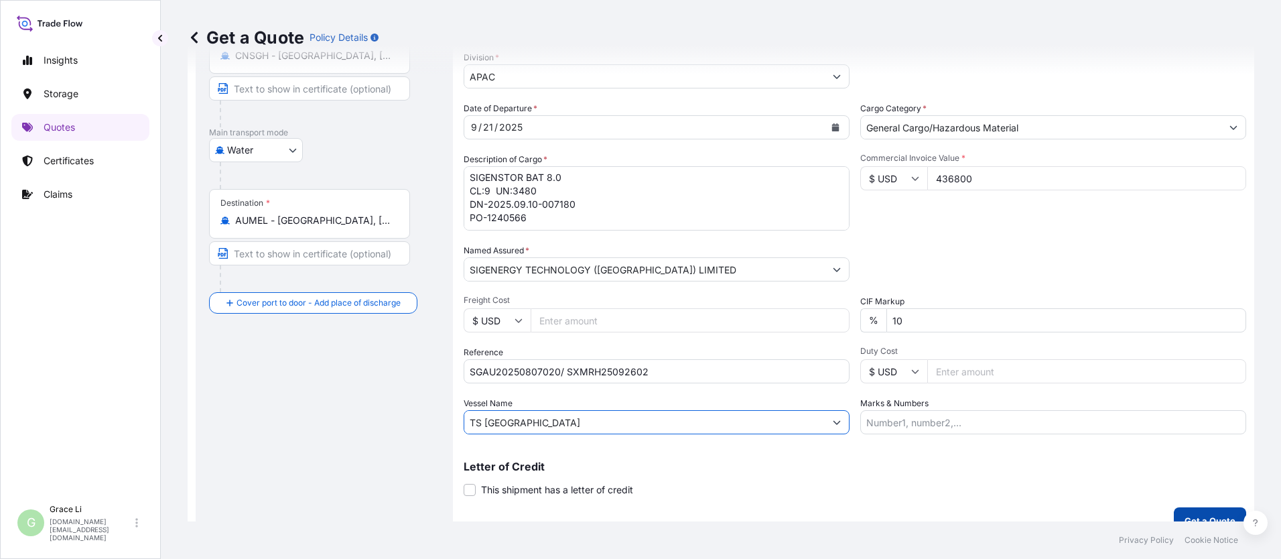
type input "TS [GEOGRAPHIC_DATA]"
click at [617, 513] on button "Get a Quote" at bounding box center [1210, 520] width 72 height 27
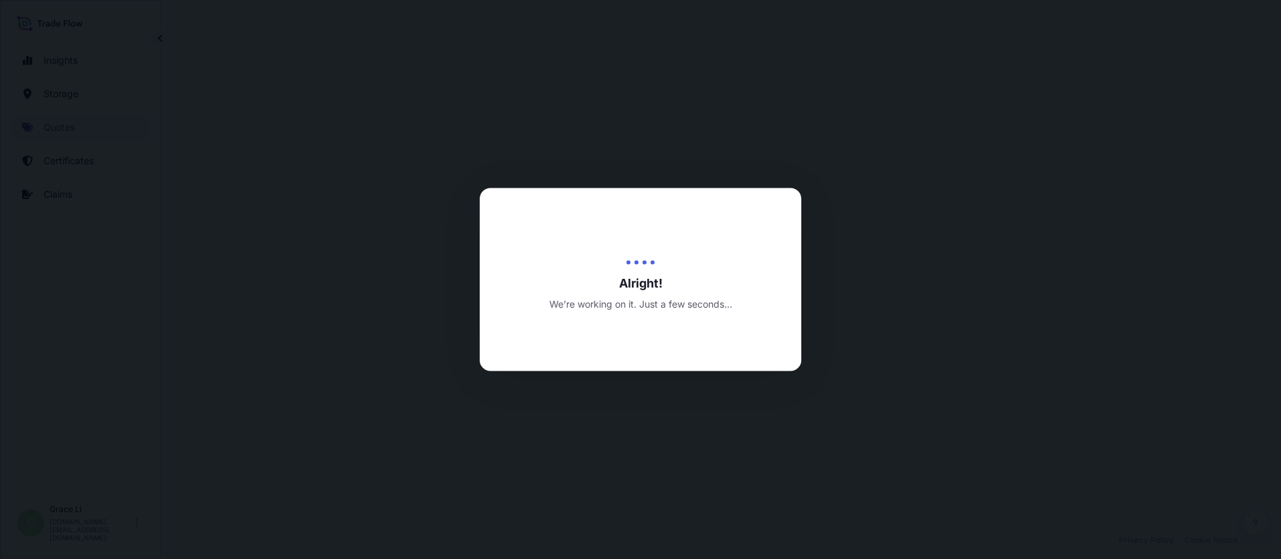
select select "Water"
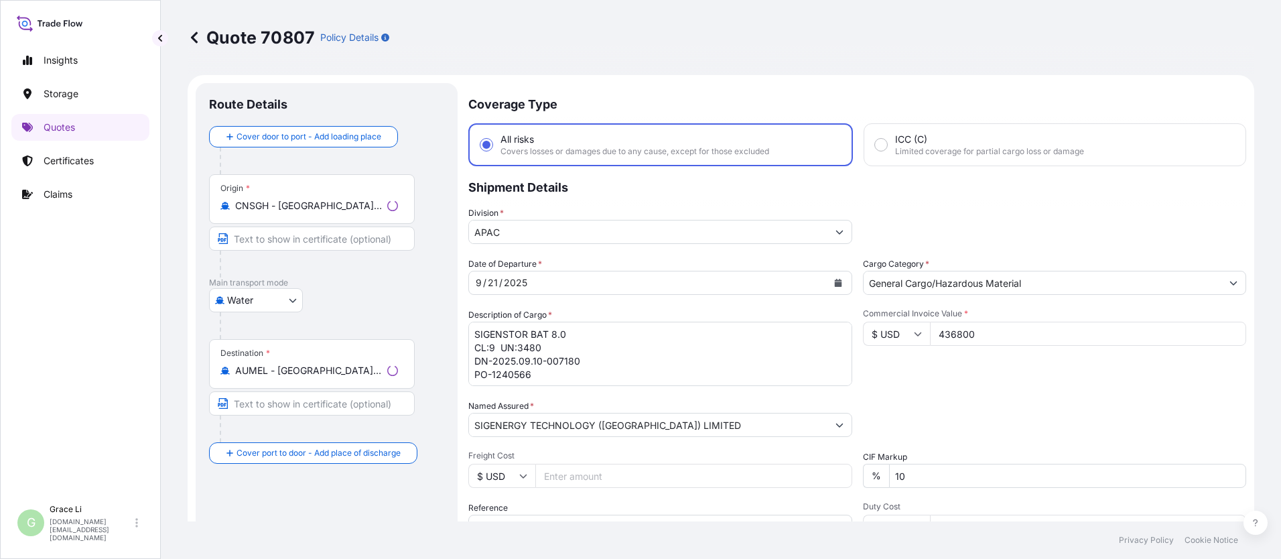
scroll to position [644, 0]
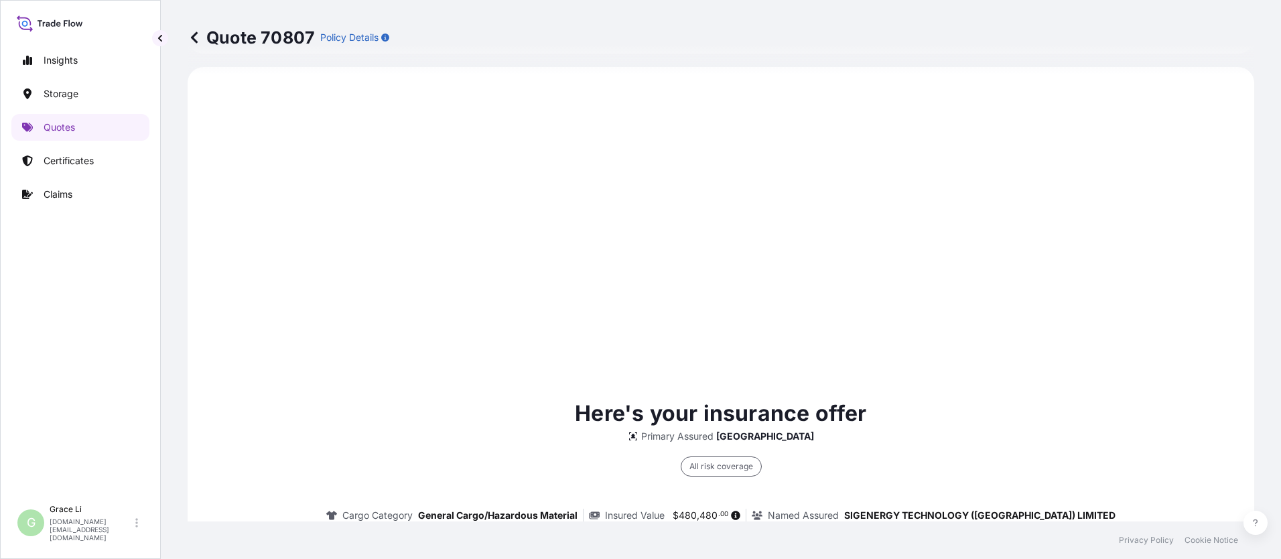
click at [617, 320] on div "Here's your insurance offer Primary Assured China All risk coverage Cargo Categ…" at bounding box center [720, 559] width 1029 height 946
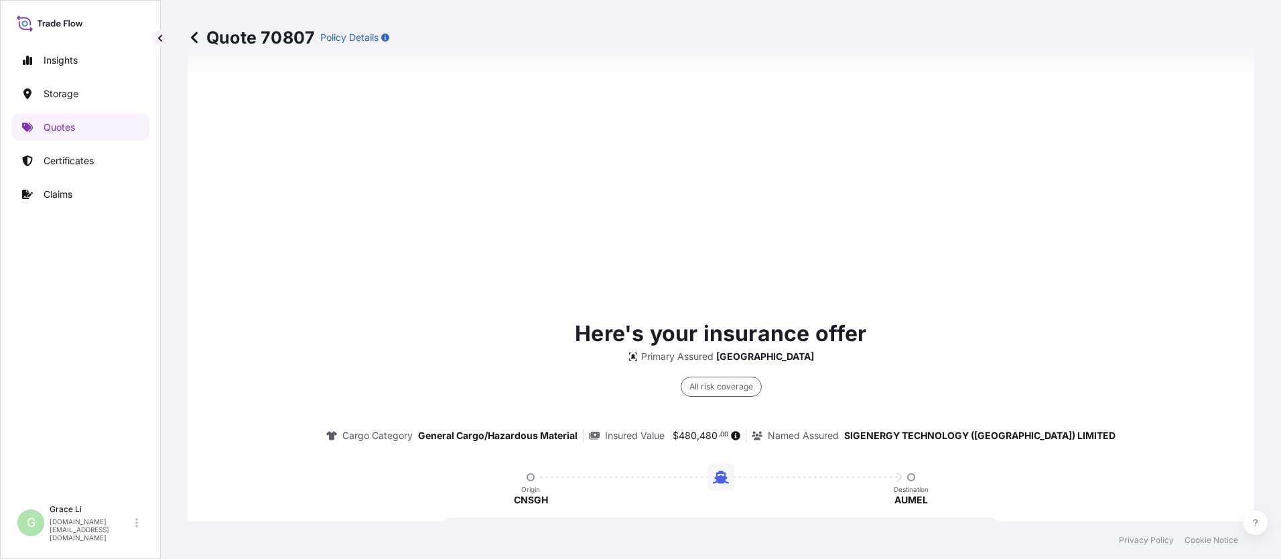
scroll to position [1927, 0]
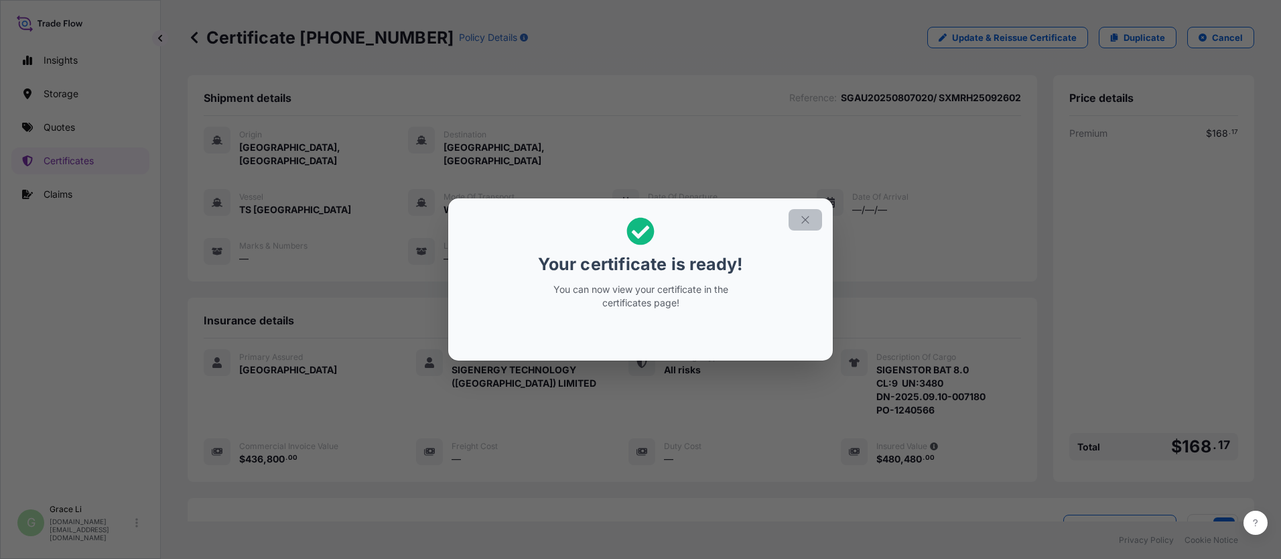
click at [617, 224] on icon "button" at bounding box center [805, 220] width 12 height 12
click at [617, 220] on div "Vessel TS CHENNAI Mode of Transport Water Date of Departure [DATE] Date of Arri…" at bounding box center [613, 227] width 818 height 76
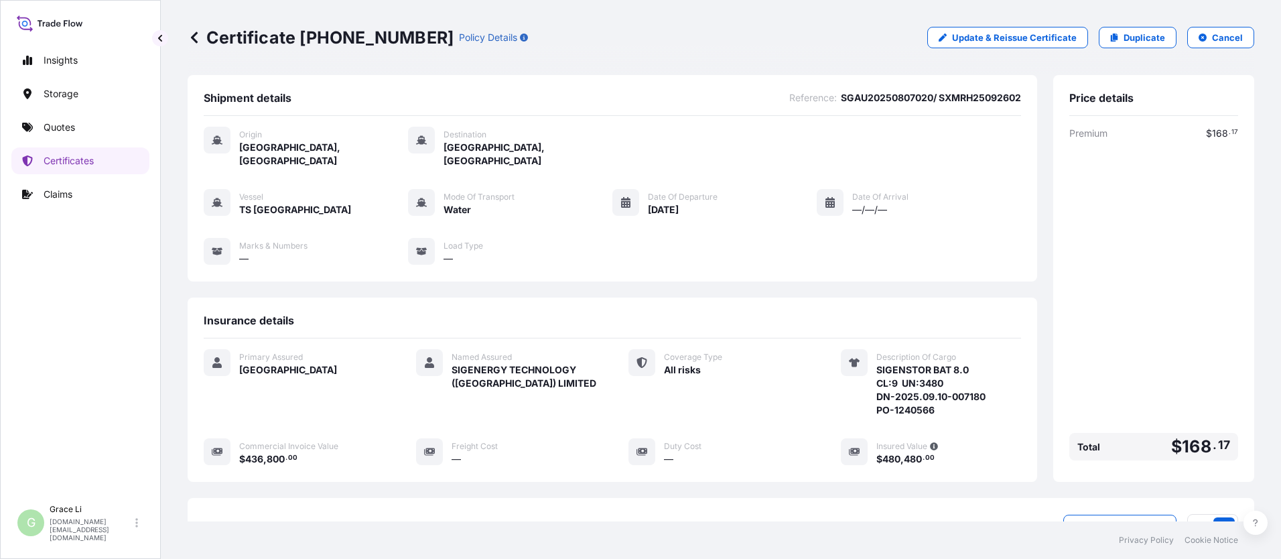
click at [617, 323] on div "Insurance details" at bounding box center [613, 326] width 818 height 25
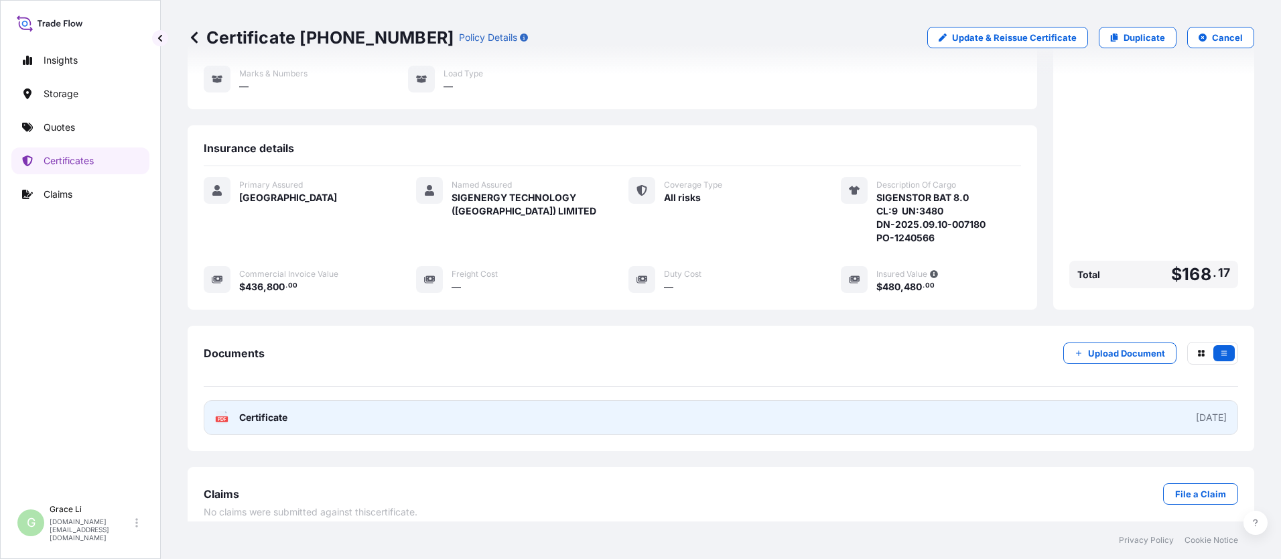
click at [267, 411] on span "Certificate" at bounding box center [263, 417] width 48 height 13
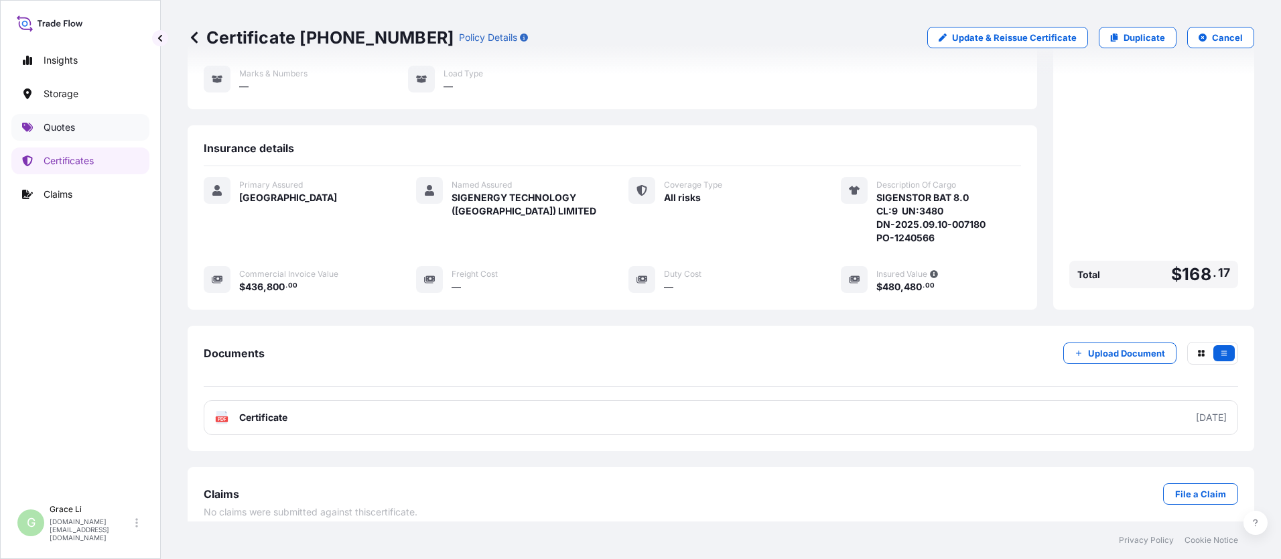
click at [59, 128] on p "Quotes" at bounding box center [59, 127] width 31 height 13
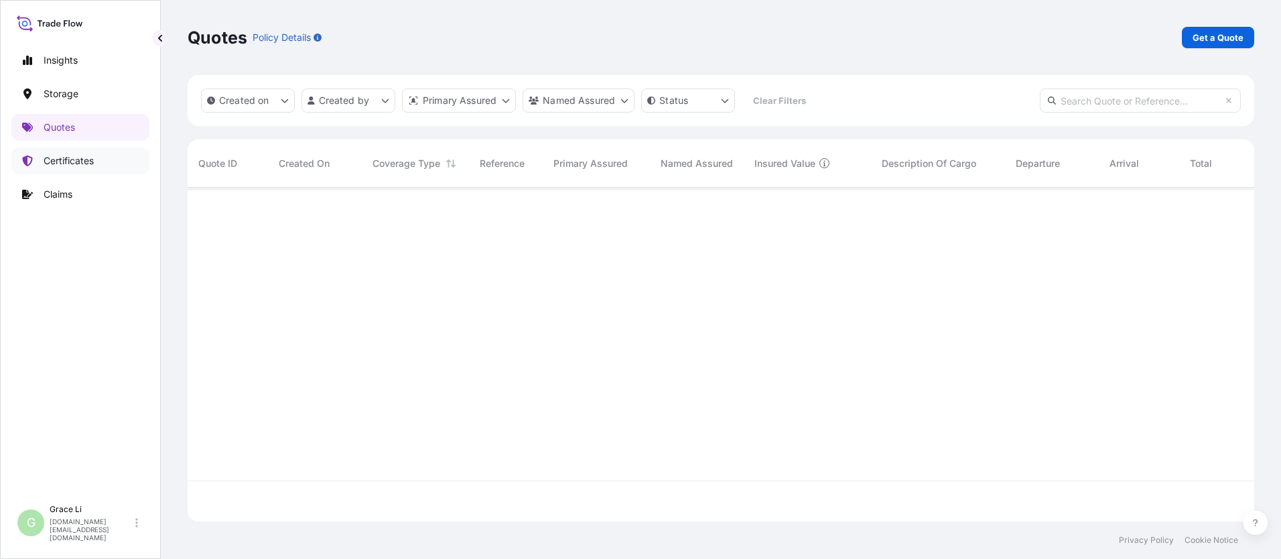
scroll to position [331, 1057]
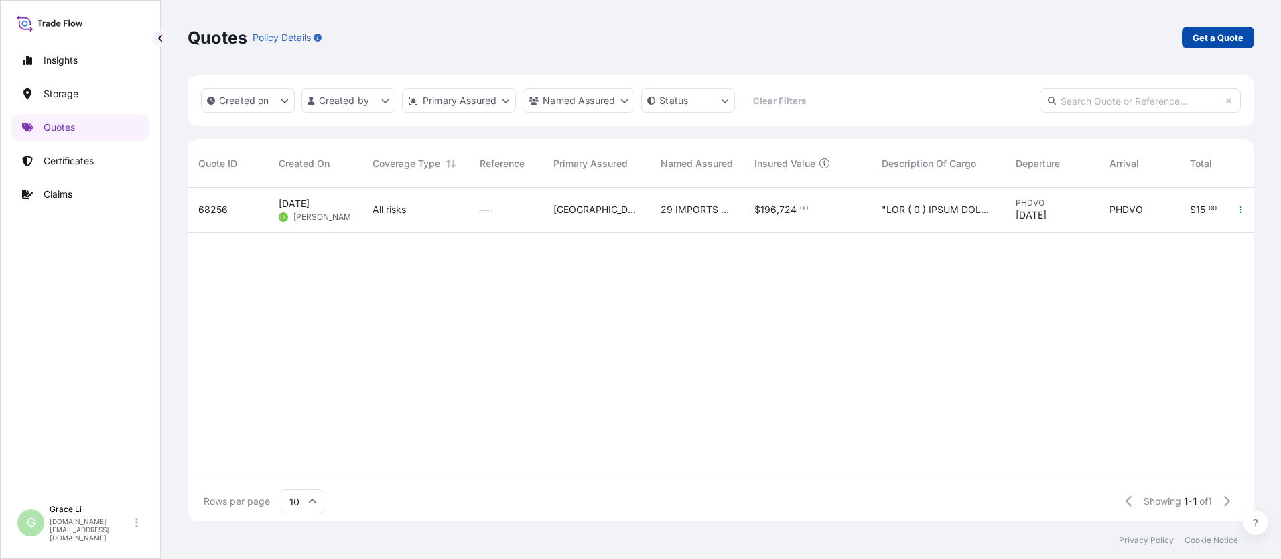
click at [617, 41] on p "Get a Quote" at bounding box center [1218, 37] width 51 height 13
select select "Water"
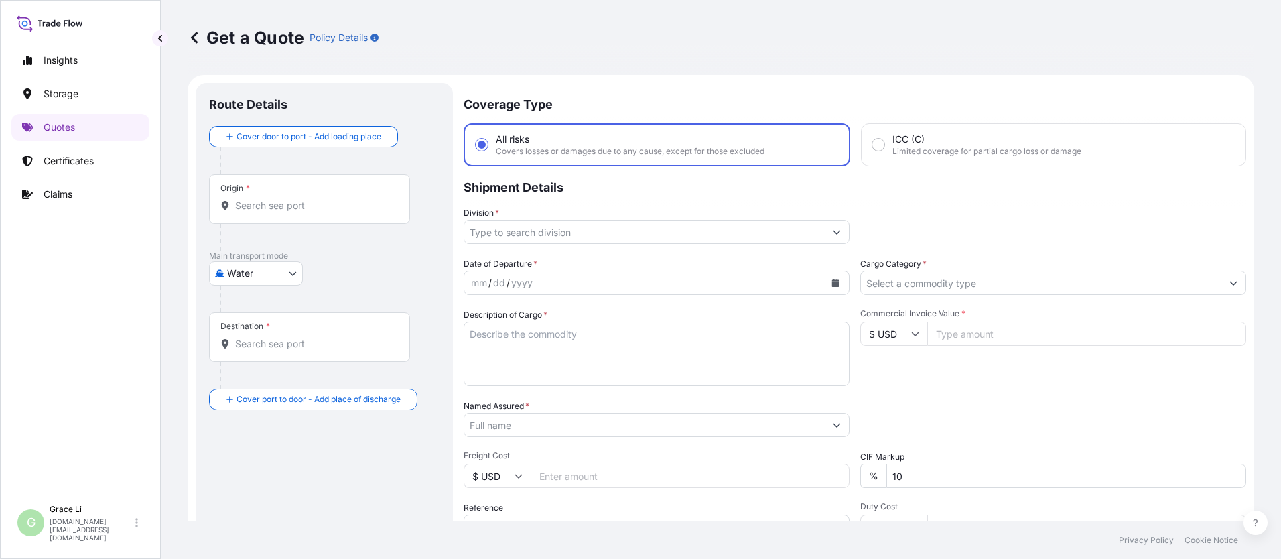
scroll to position [21, 0]
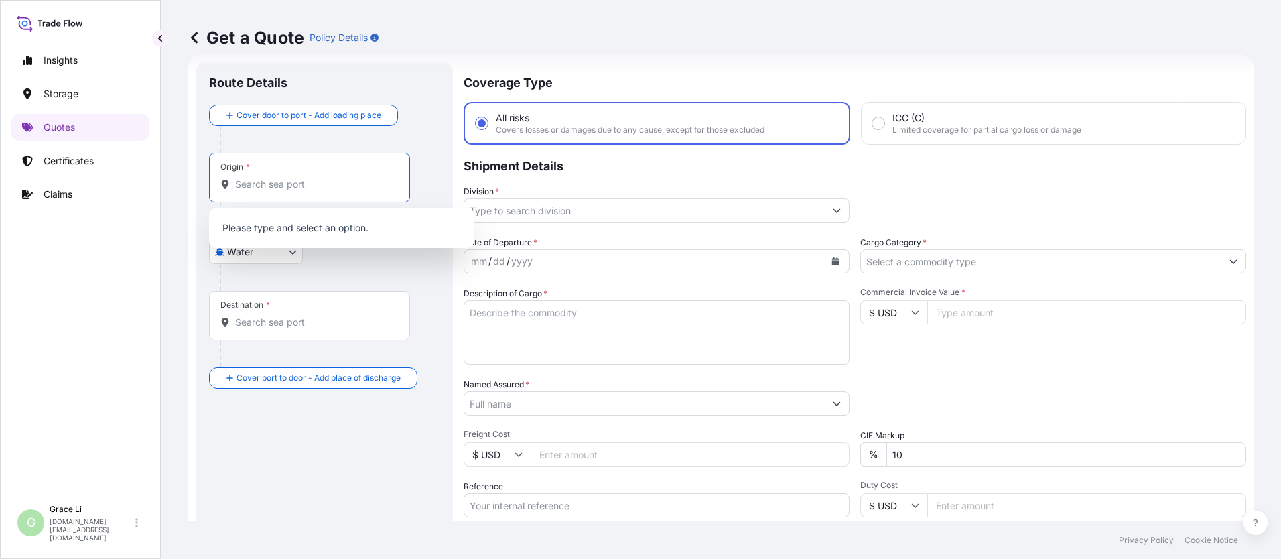
click at [257, 186] on input "Origin *" at bounding box center [314, 184] width 158 height 13
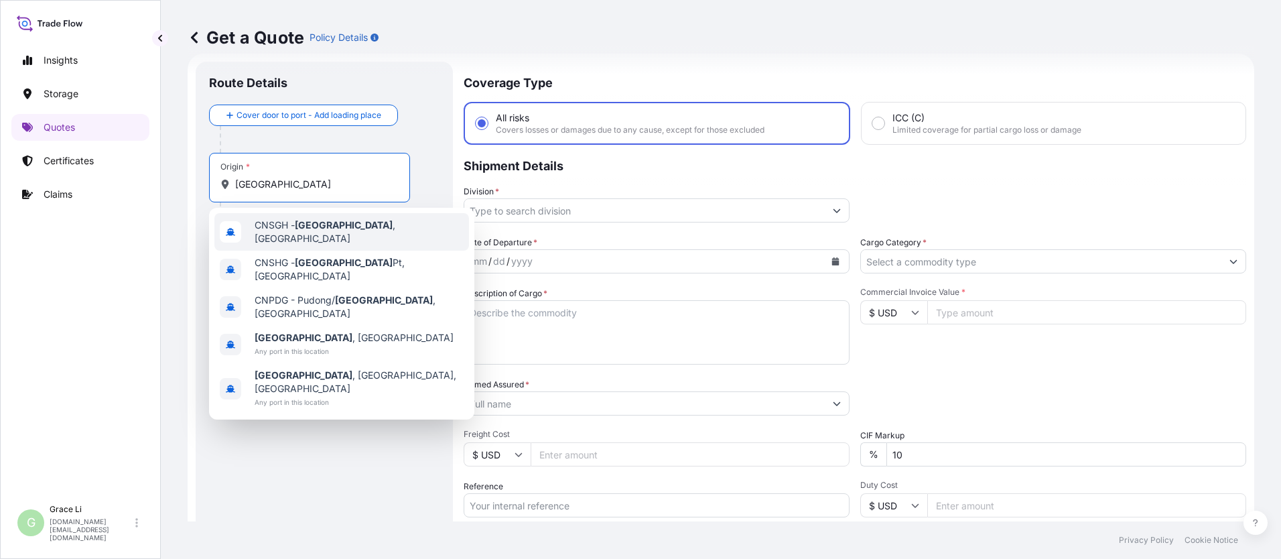
click at [268, 229] on span "CNSGH - [GEOGRAPHIC_DATA] , [GEOGRAPHIC_DATA]" at bounding box center [359, 231] width 209 height 27
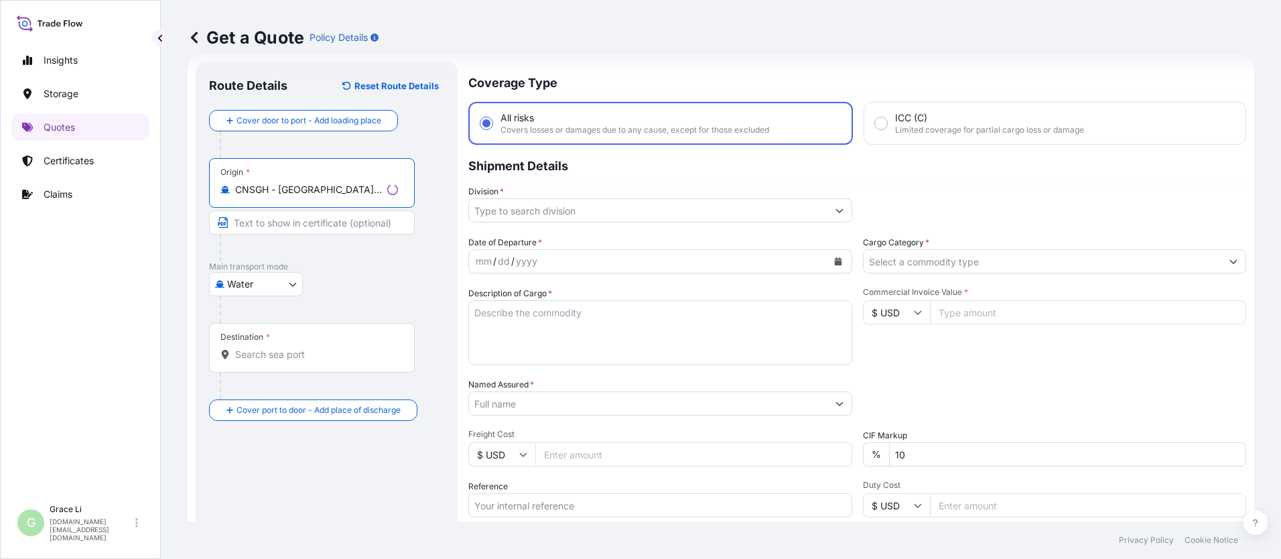
type input "CNSGH - [GEOGRAPHIC_DATA], [GEOGRAPHIC_DATA]"
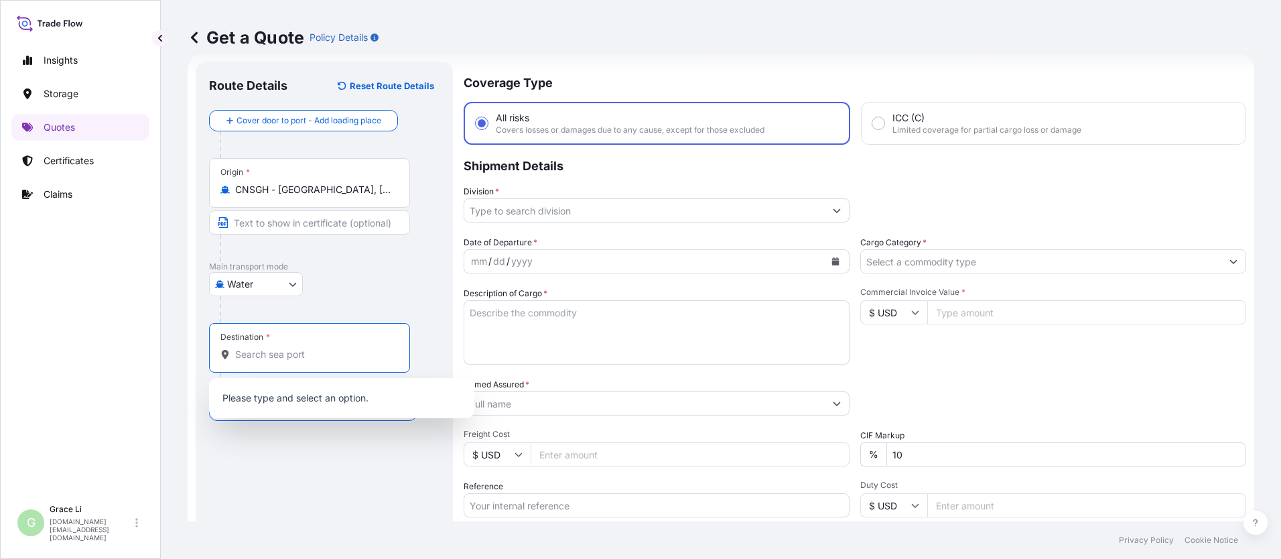
click at [251, 355] on input "Destination *" at bounding box center [314, 354] width 158 height 13
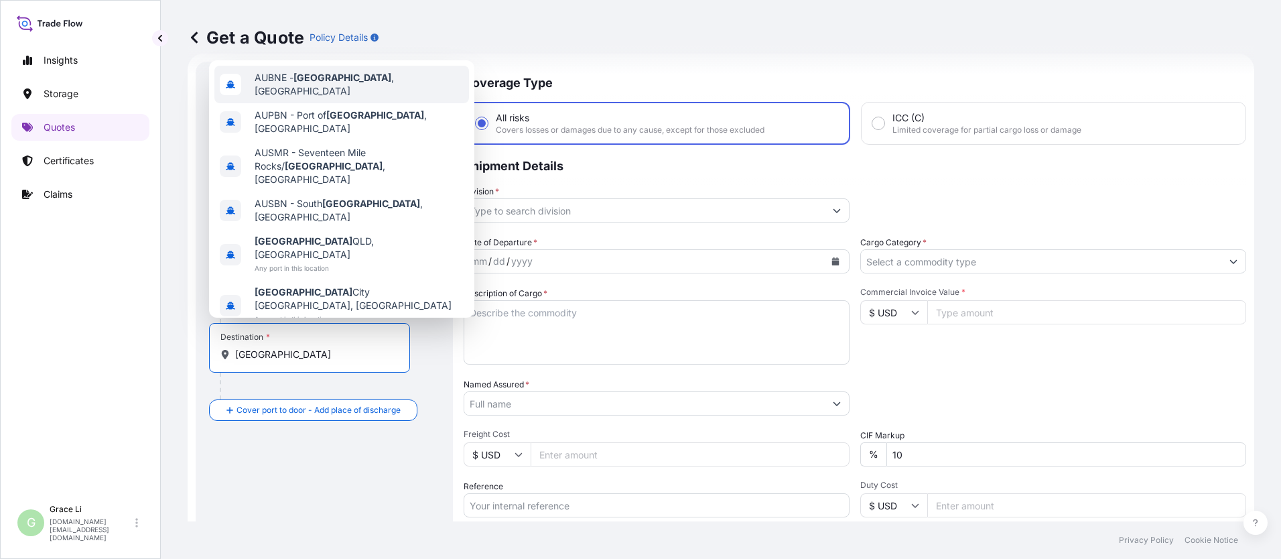
click at [295, 98] on span "AUBNE - [GEOGRAPHIC_DATA] , [GEOGRAPHIC_DATA]" at bounding box center [359, 84] width 209 height 27
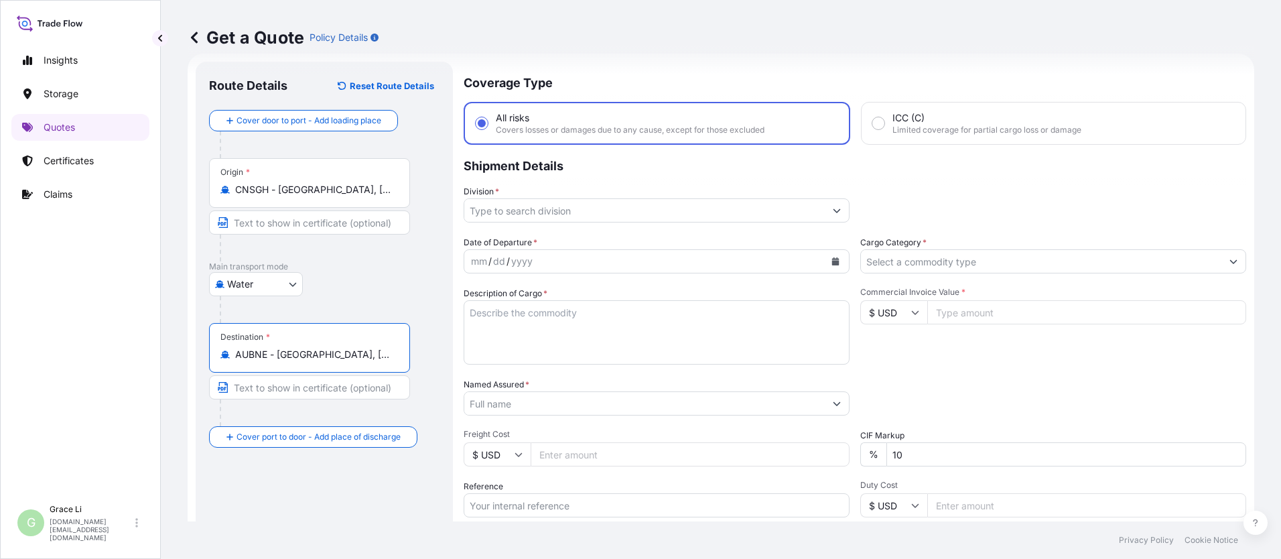
type input "AUBNE - [GEOGRAPHIC_DATA], [GEOGRAPHIC_DATA]"
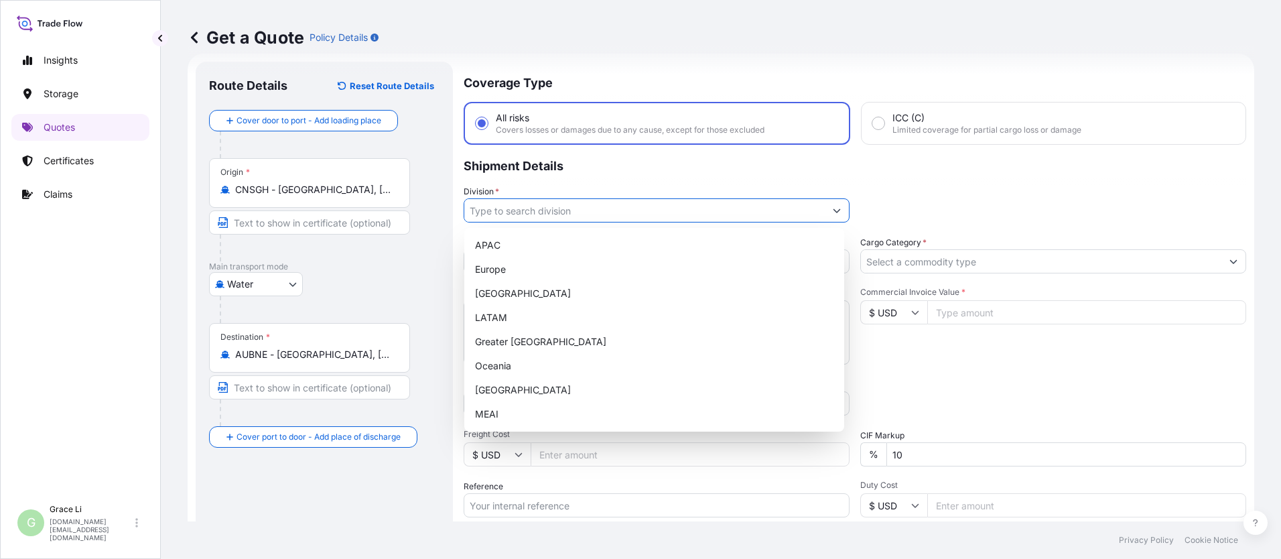
click at [516, 210] on input "Division *" at bounding box center [644, 210] width 361 height 24
click at [494, 248] on div "APAC" at bounding box center [654, 245] width 369 height 24
type input "APAC"
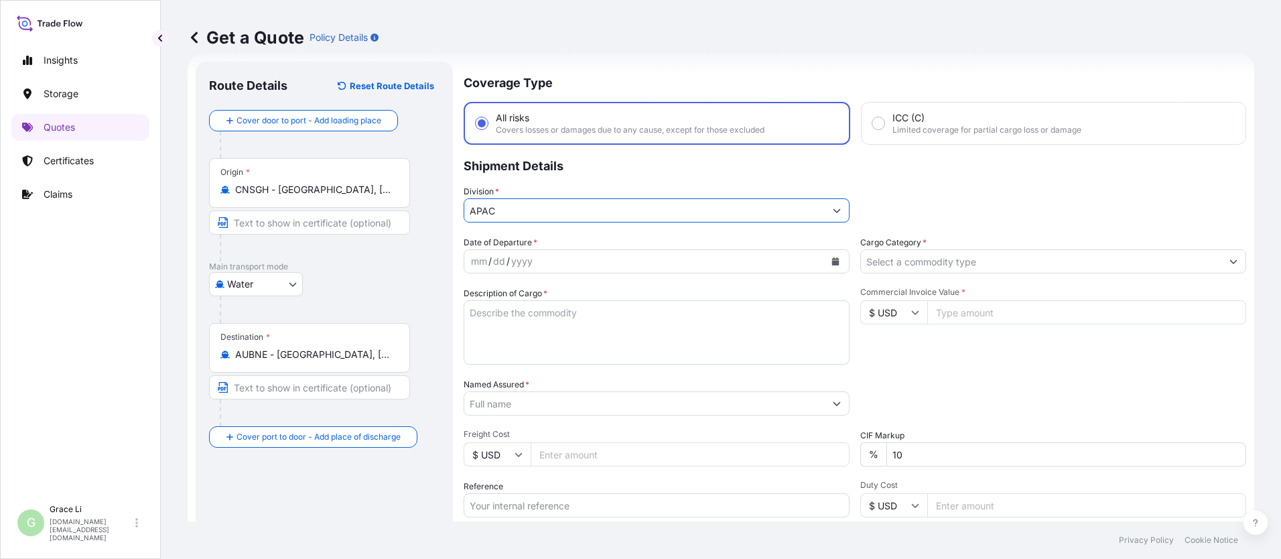
click at [617, 259] on icon "Calendar" at bounding box center [835, 261] width 7 height 8
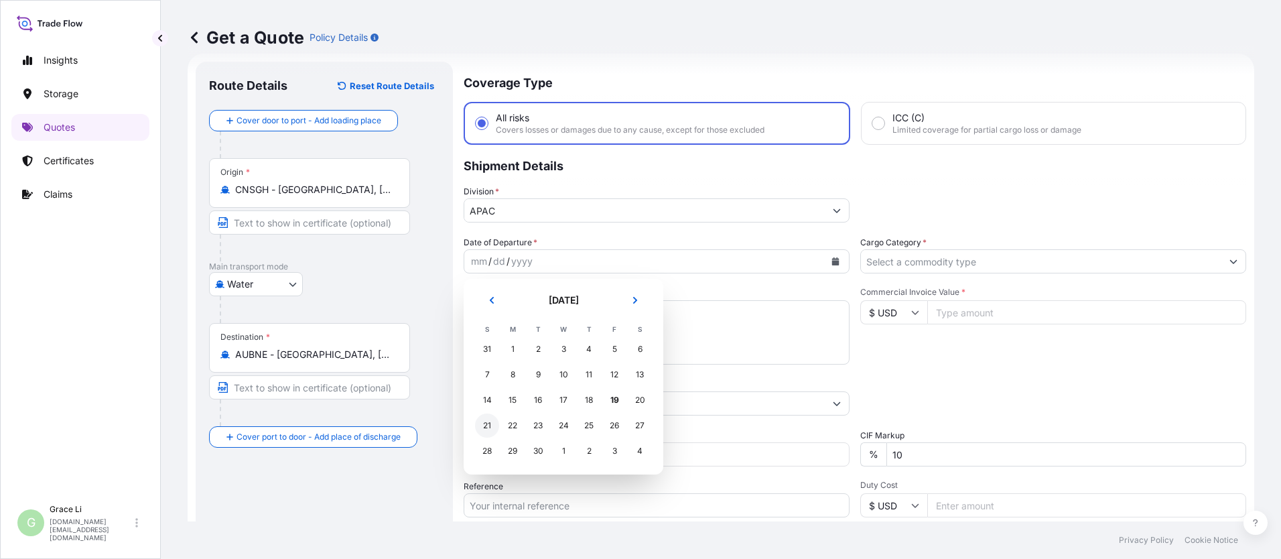
click at [486, 424] on div "21" at bounding box center [487, 425] width 24 height 24
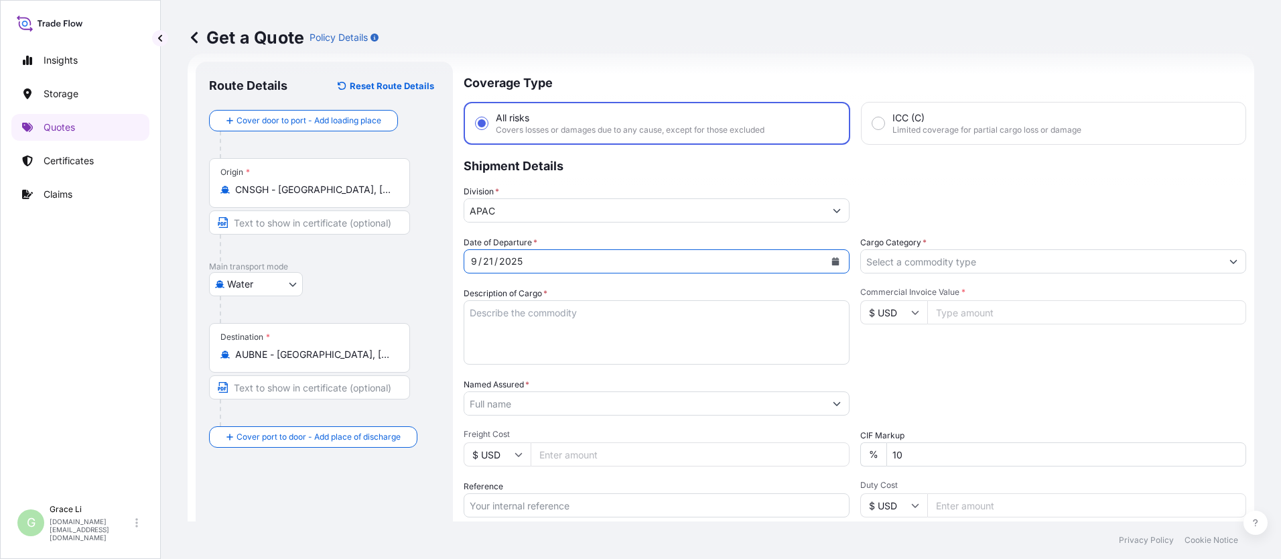
click at [617, 261] on input "Cargo Category *" at bounding box center [1041, 261] width 361 height 24
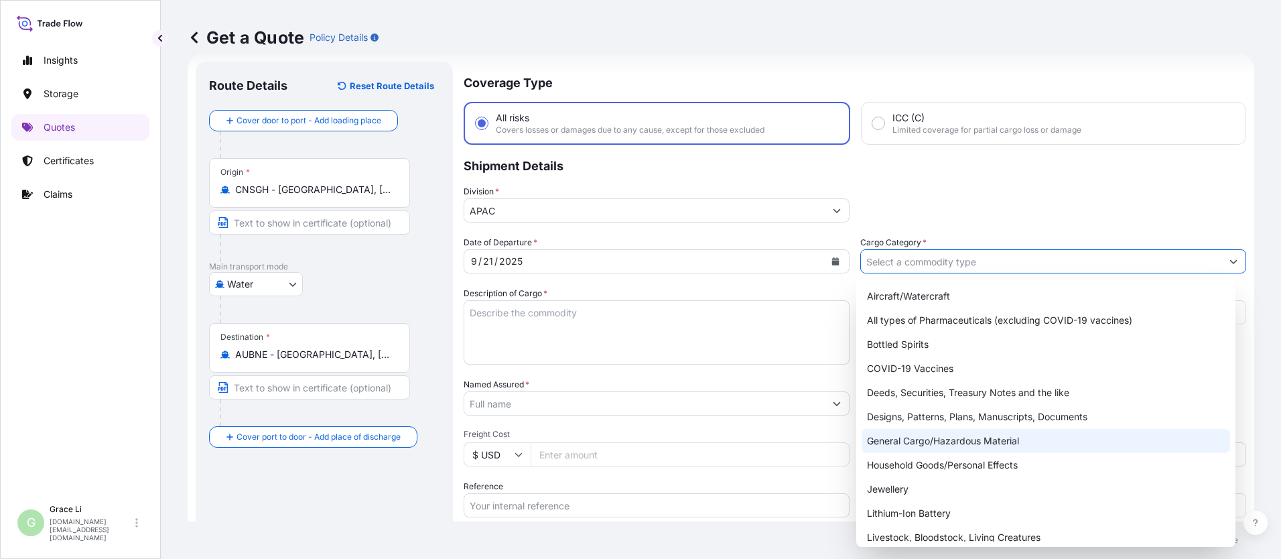
click at [617, 440] on div "General Cargo/Hazardous Material" at bounding box center [1046, 441] width 369 height 24
type input "General Cargo/Hazardous Material"
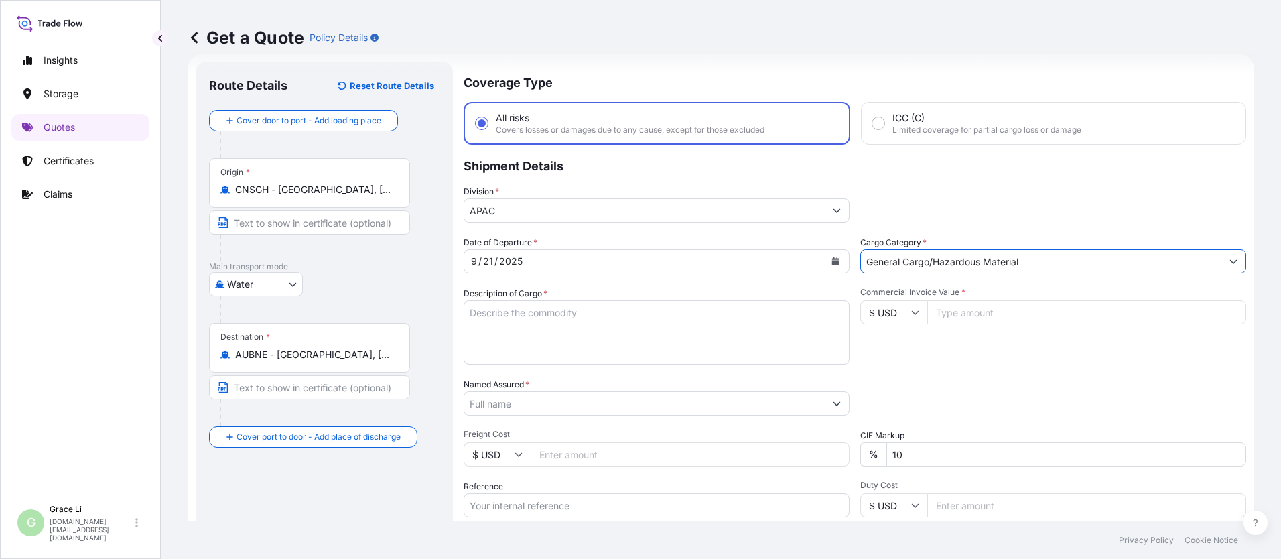
click at [482, 314] on textarea "Description of Cargo *" at bounding box center [657, 332] width 386 height 64
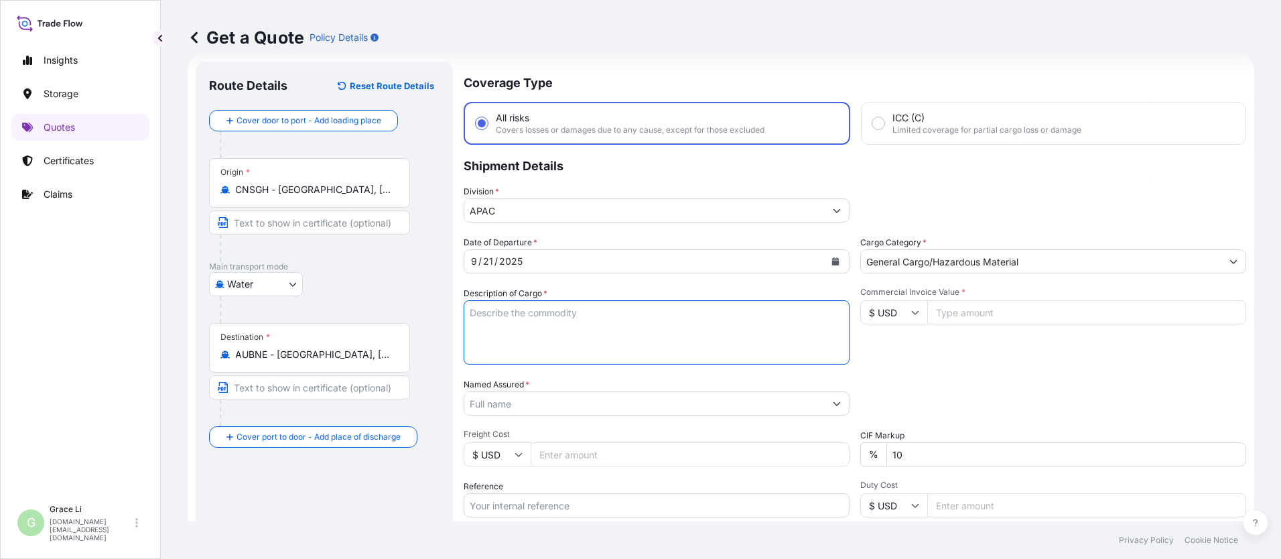
paste textarea "SIGENSTOR BAT 8.0 CL:9 UN:3480 DN-2025.09.10-007162 PO-1240645"
type textarea "SIGENSTOR BAT 8.0 CL:9 UN:3480 DN-2025.09.10-007162 PO-1240645"
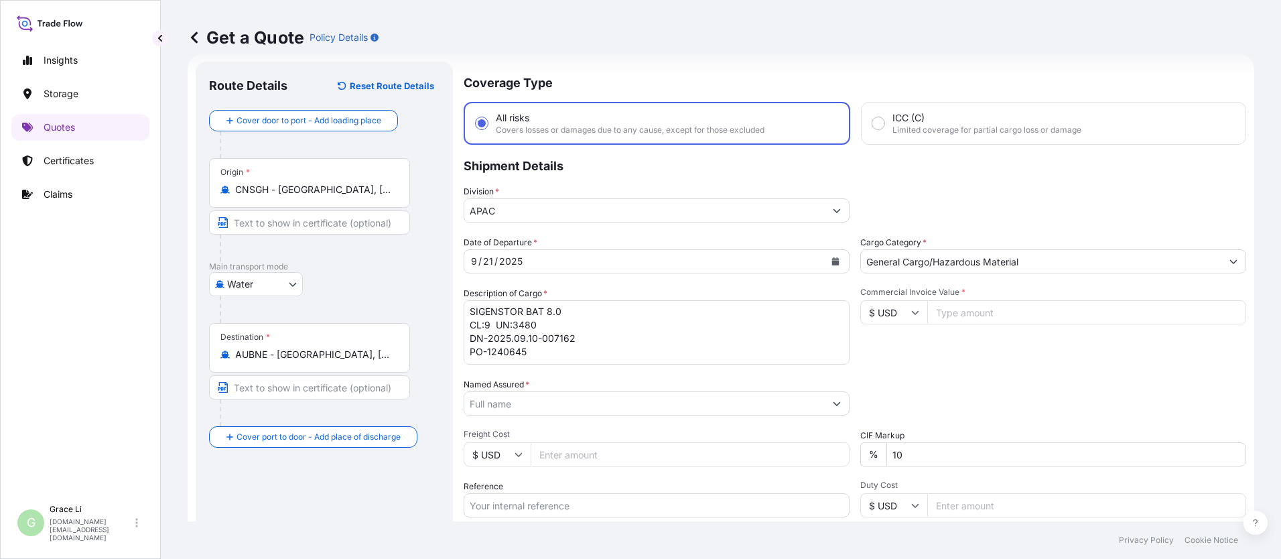
click at [617, 308] on input "Commercial Invoice Value *" at bounding box center [1086, 312] width 319 height 24
type input "436800"
click at [617, 385] on div "Packing Category Type to search a container mode Please select a primary mode o…" at bounding box center [1053, 397] width 386 height 38
click at [486, 405] on input "Named Assured *" at bounding box center [644, 403] width 361 height 24
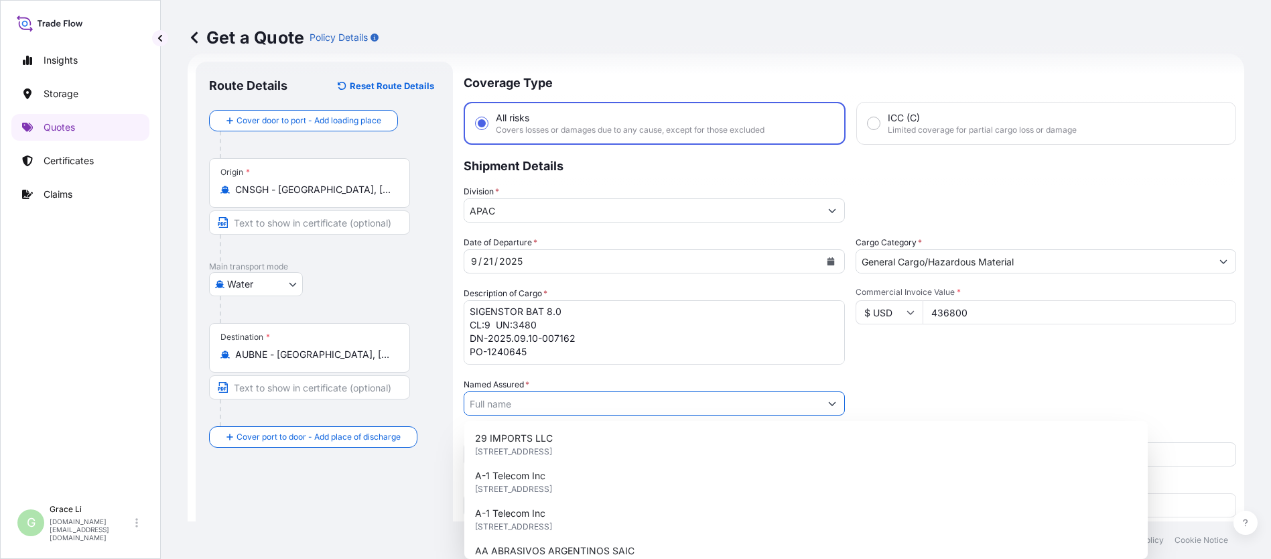
click at [486, 402] on input "Named Assured *" at bounding box center [642, 403] width 356 height 24
paste input "SIGENERGY TECHNOLOGY ([GEOGRAPHIC_DATA]) LIMITED"
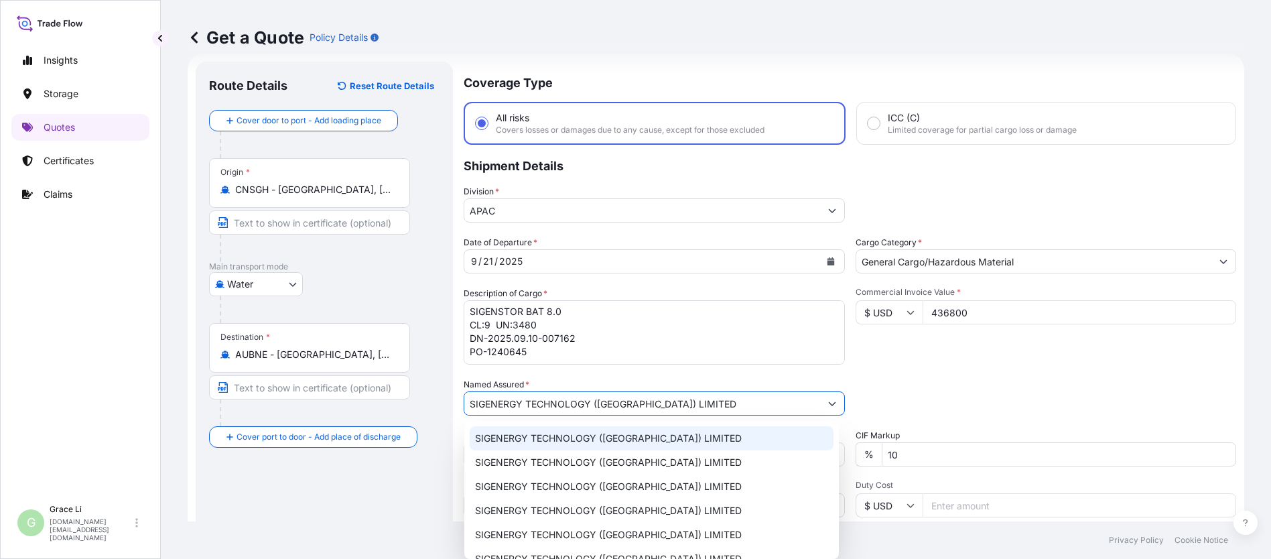
click at [505, 436] on span "SIGENERGY TECHNOLOGY ([GEOGRAPHIC_DATA]) LIMITED" at bounding box center [608, 438] width 267 height 13
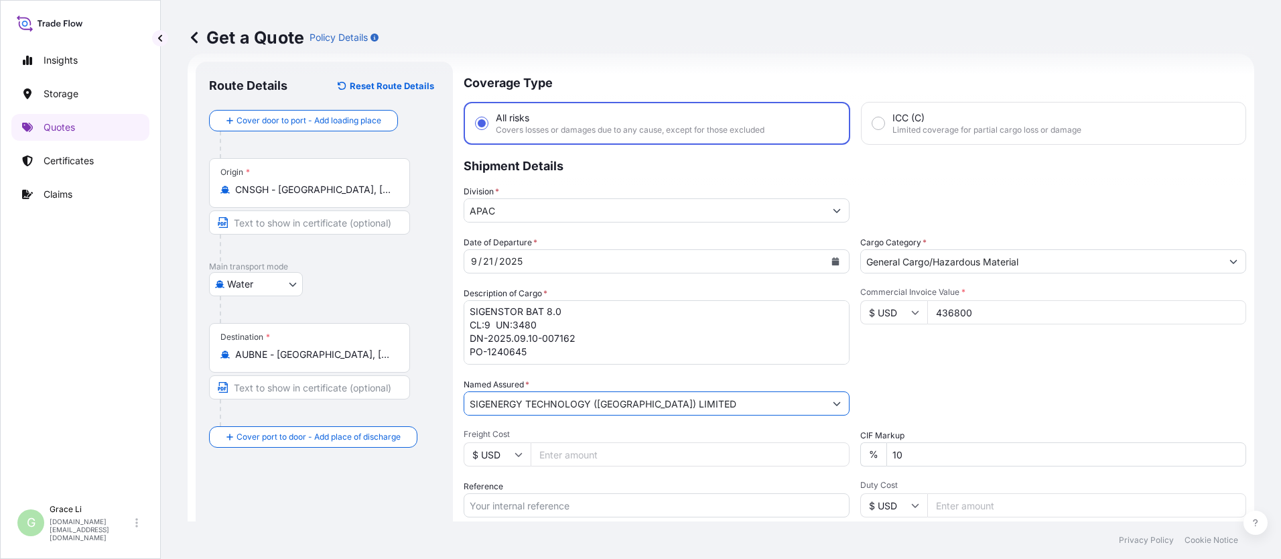
type input "SIGENERGY TECHNOLOGY ([GEOGRAPHIC_DATA]) LIMITED"
click at [617, 387] on div "Packing Category Type to search a container mode Please select a primary mode o…" at bounding box center [1053, 397] width 386 height 38
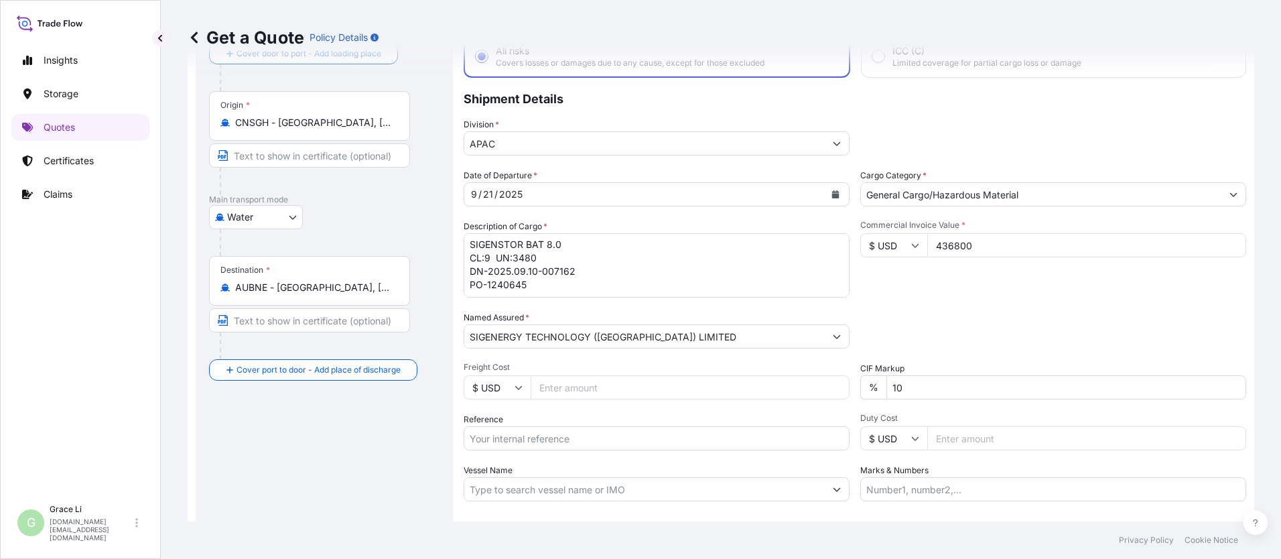
scroll to position [155, 0]
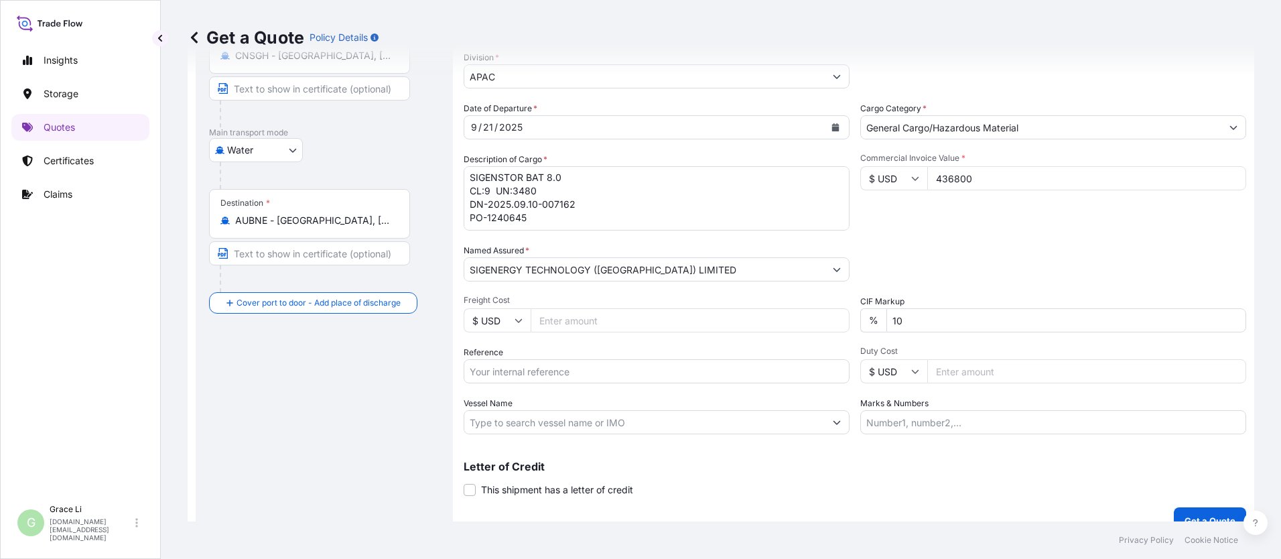
click at [505, 373] on input "Reference" at bounding box center [657, 371] width 386 height 24
click at [493, 375] on input "Reference" at bounding box center [657, 371] width 386 height 24
paste input "SGAU20250807027"
click at [570, 371] on input "SGAU20250807027/" at bounding box center [657, 371] width 386 height 24
paste input "SXBRH25091274"
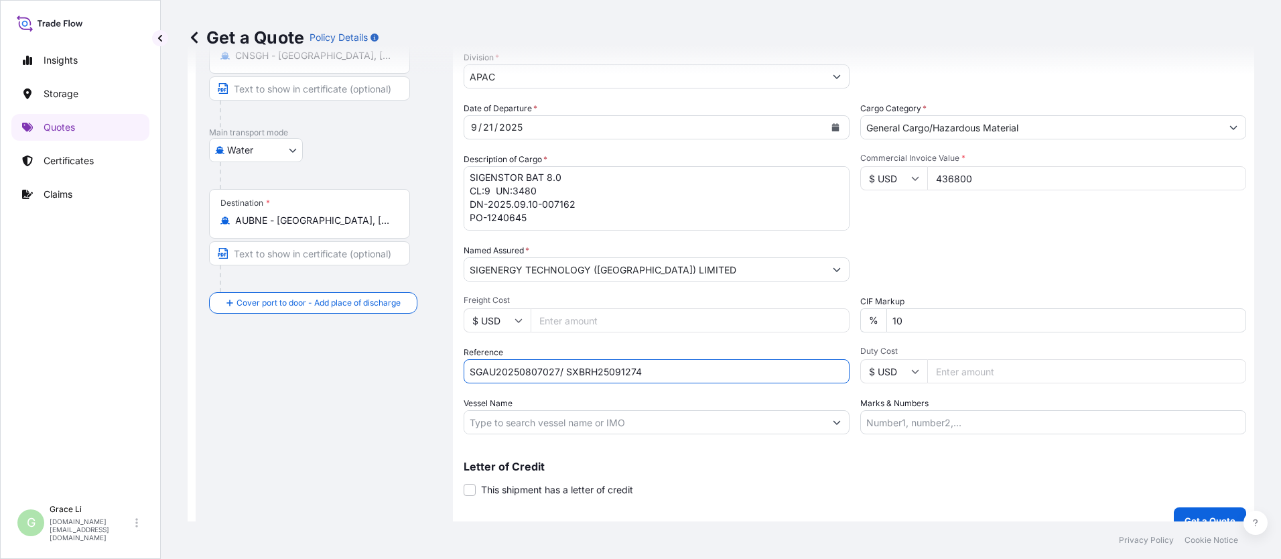
type input "SGAU20250807027/ SXBRH25091274"
click at [515, 424] on input "Vessel Name" at bounding box center [644, 422] width 361 height 24
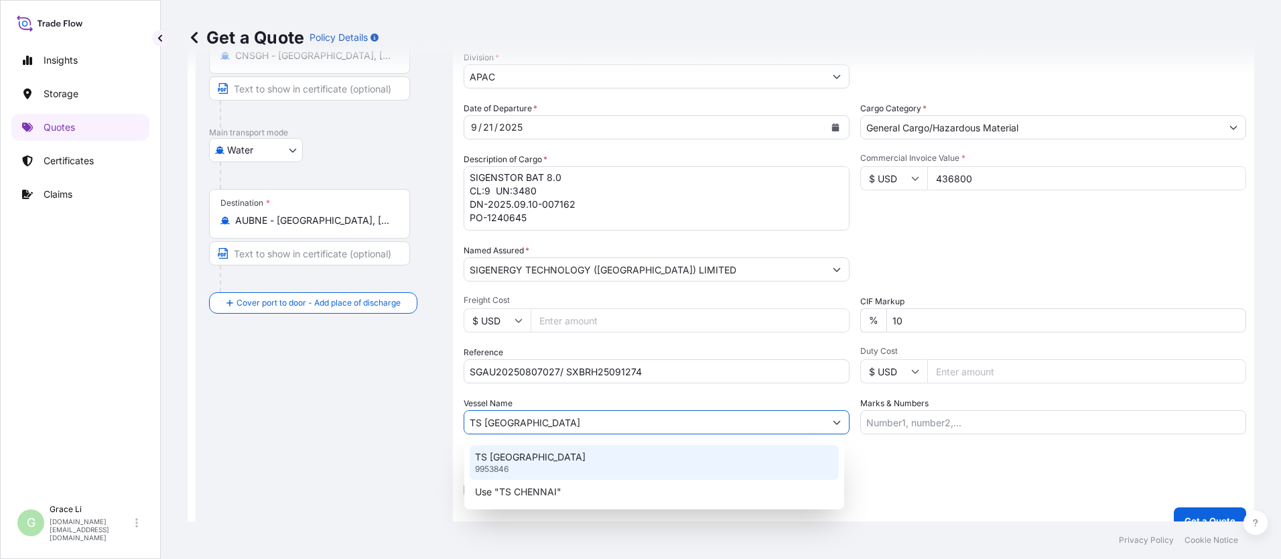
click at [508, 458] on p "TS [GEOGRAPHIC_DATA]" at bounding box center [530, 456] width 111 height 13
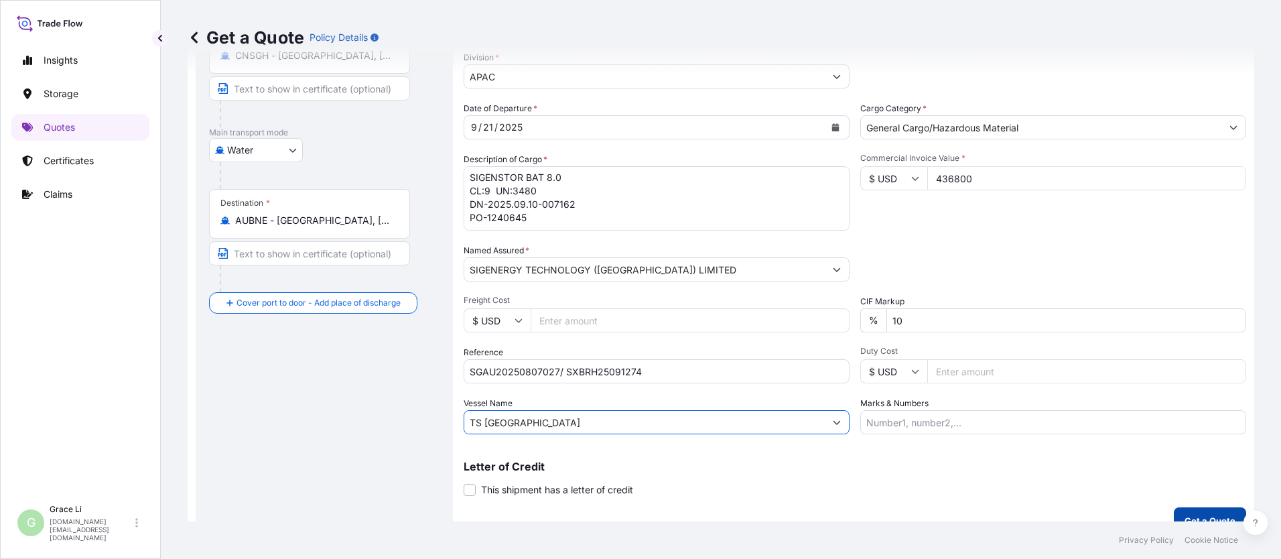
type input "TS [GEOGRAPHIC_DATA]"
click at [617, 513] on button "Get a Quote" at bounding box center [1210, 520] width 72 height 27
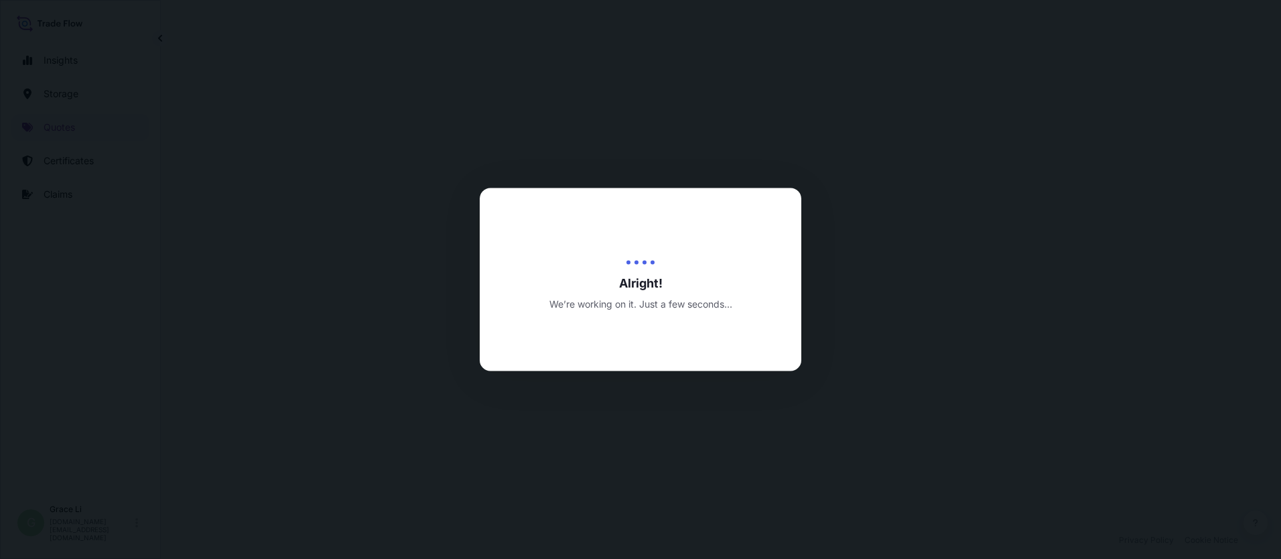
select select "Water"
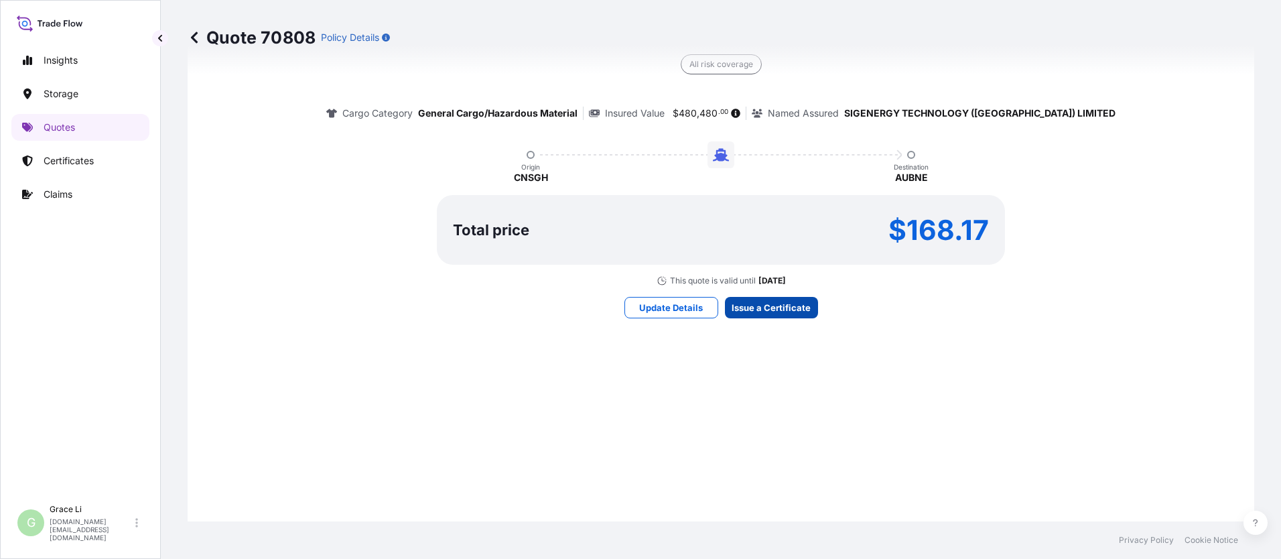
scroll to position [1927, 0]
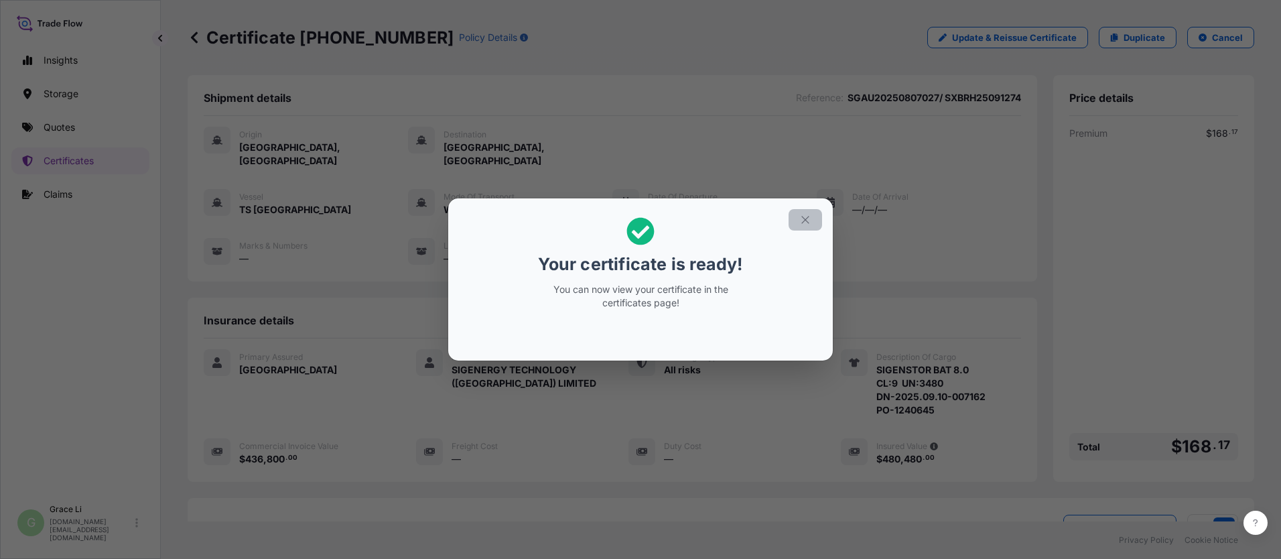
click at [617, 221] on icon "button" at bounding box center [804, 219] width 7 height 7
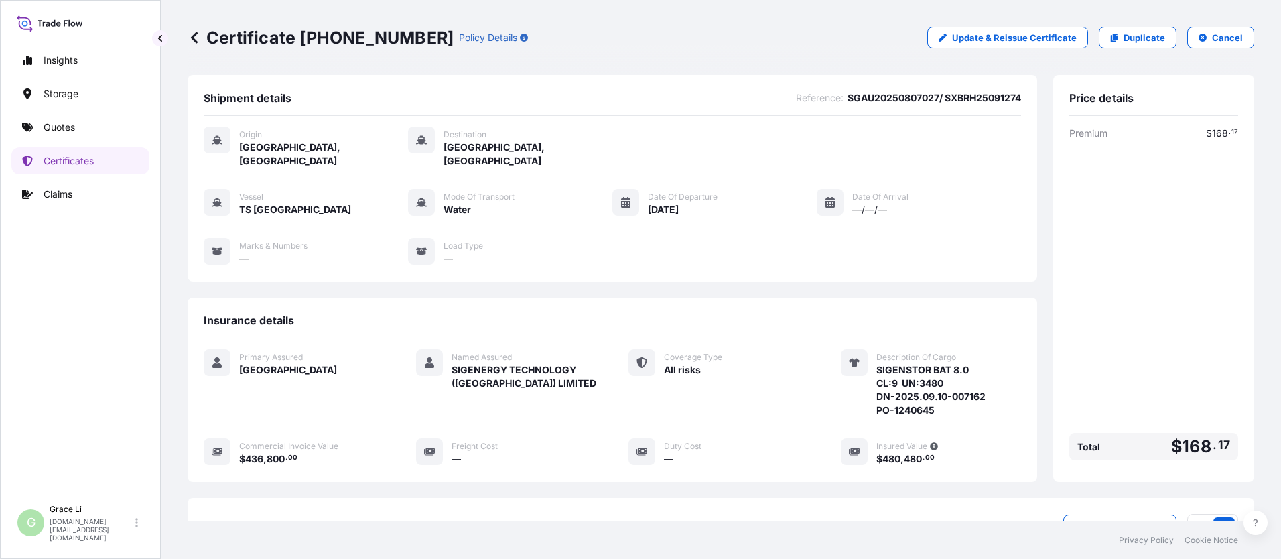
click at [617, 299] on div "Insurance details Primary Assured China Named Assured SIGENERGY TECHNOLOGY ([GE…" at bounding box center [613, 390] width 850 height 184
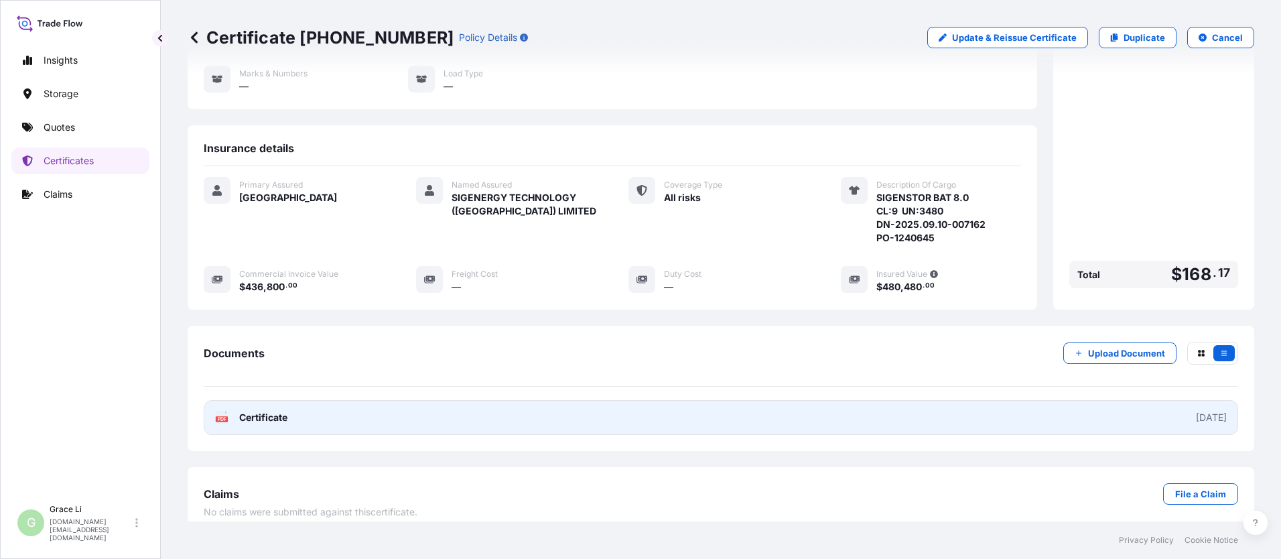
click at [262, 411] on span "Certificate" at bounding box center [263, 417] width 48 height 13
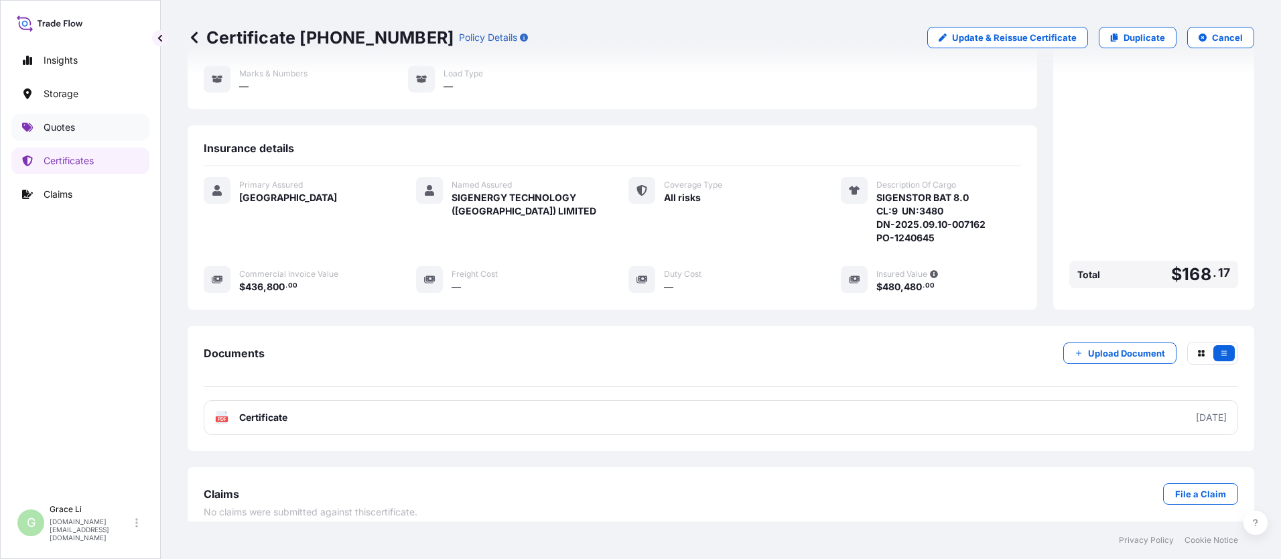
click at [62, 129] on p "Quotes" at bounding box center [59, 127] width 31 height 13
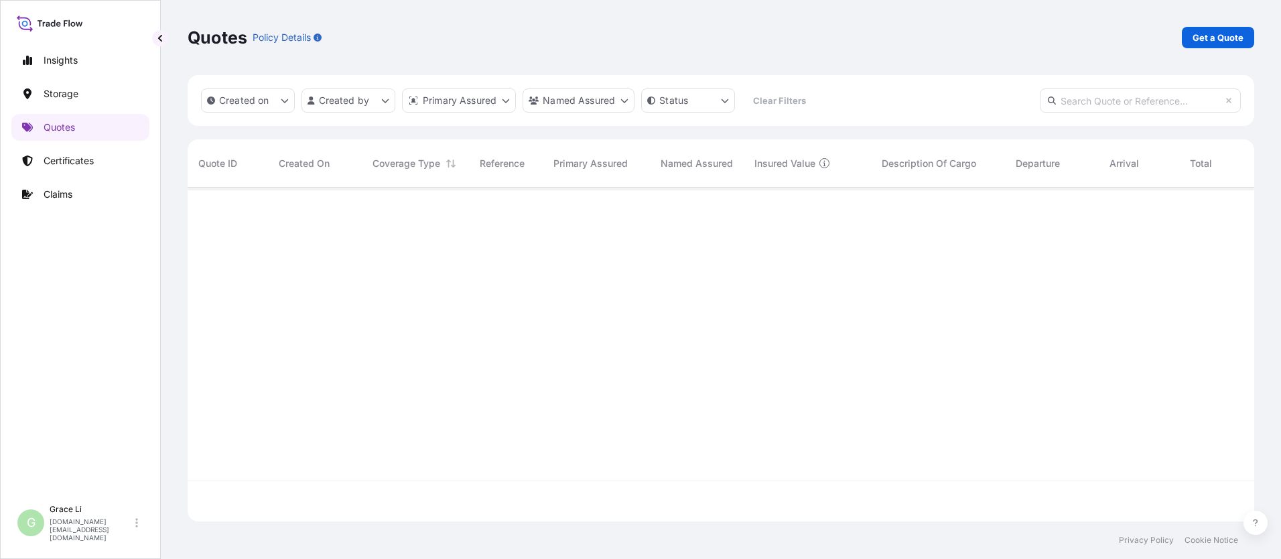
scroll to position [331, 1057]
click at [617, 39] on p "Get a Quote" at bounding box center [1218, 37] width 51 height 13
select select "Water"
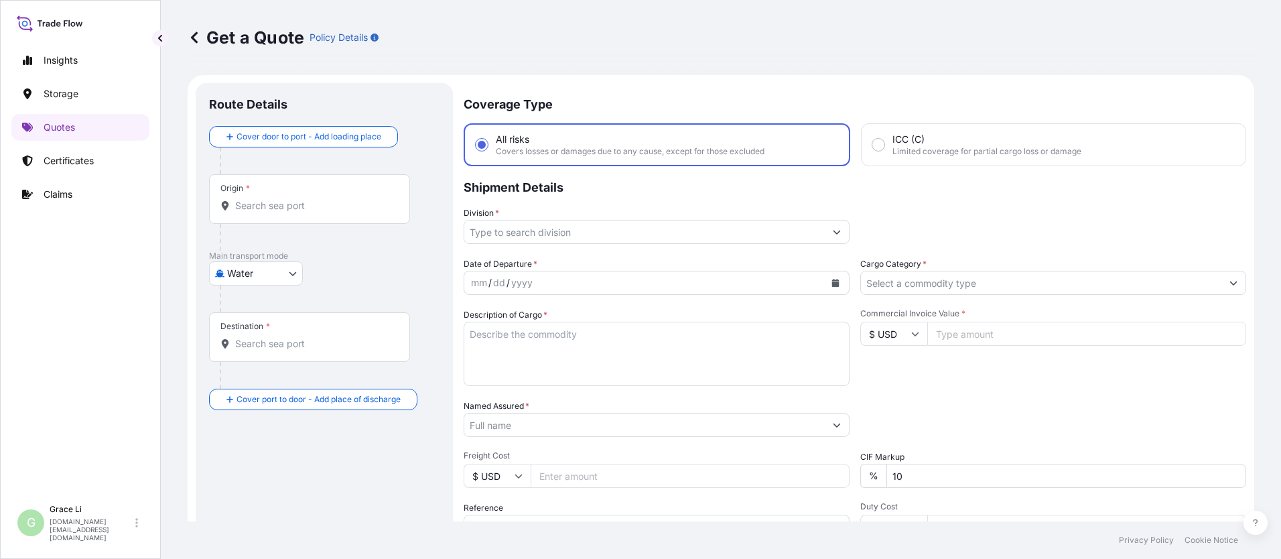
scroll to position [21, 0]
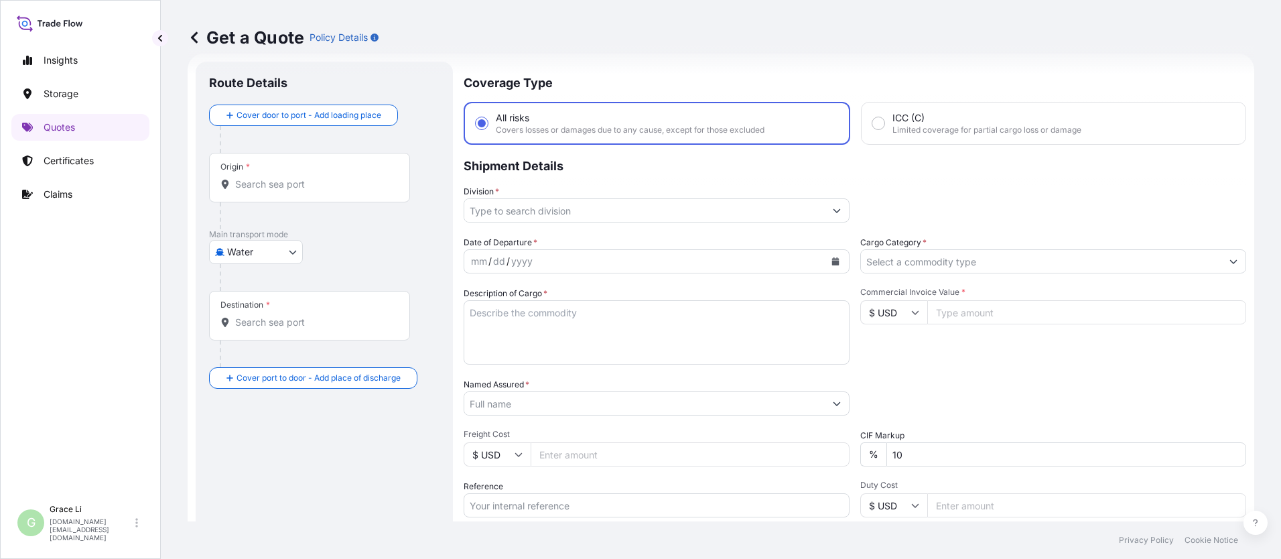
click at [249, 184] on input "Origin *" at bounding box center [314, 184] width 158 height 13
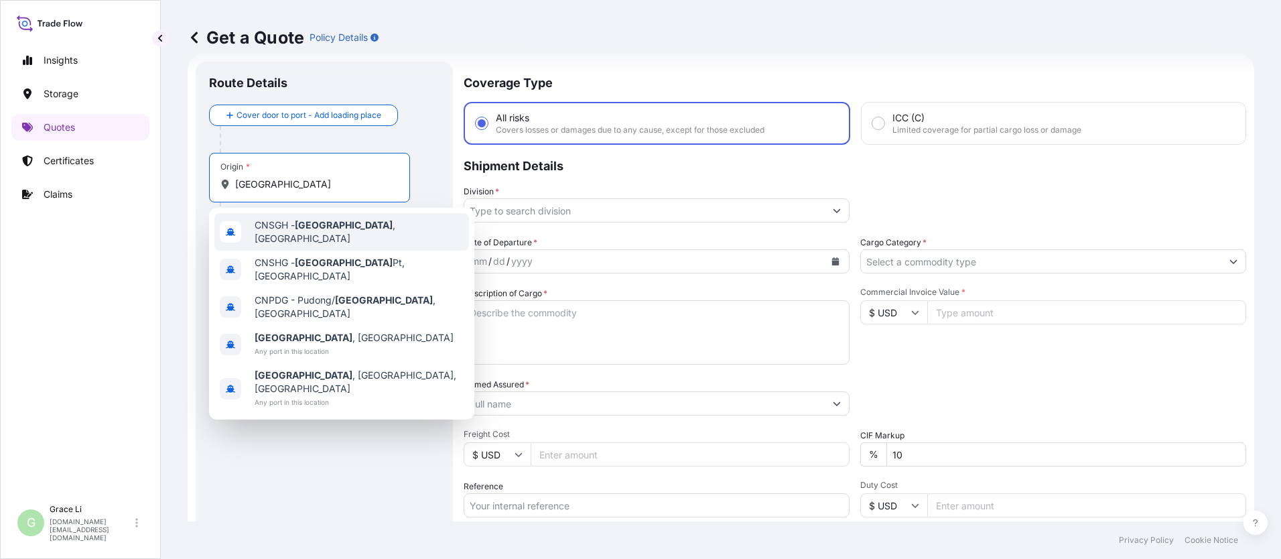
click at [274, 229] on span "CNSGH - [GEOGRAPHIC_DATA] , [GEOGRAPHIC_DATA]" at bounding box center [359, 231] width 209 height 27
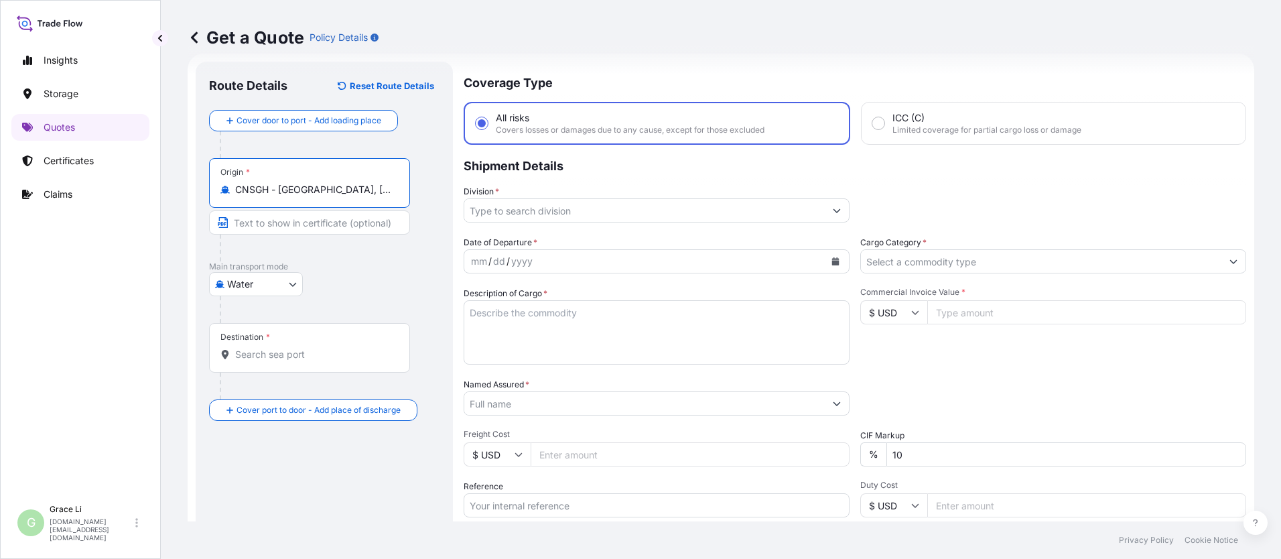
type input "CNSGH - [GEOGRAPHIC_DATA], [GEOGRAPHIC_DATA]"
click at [254, 358] on input "Destination *" at bounding box center [314, 354] width 158 height 13
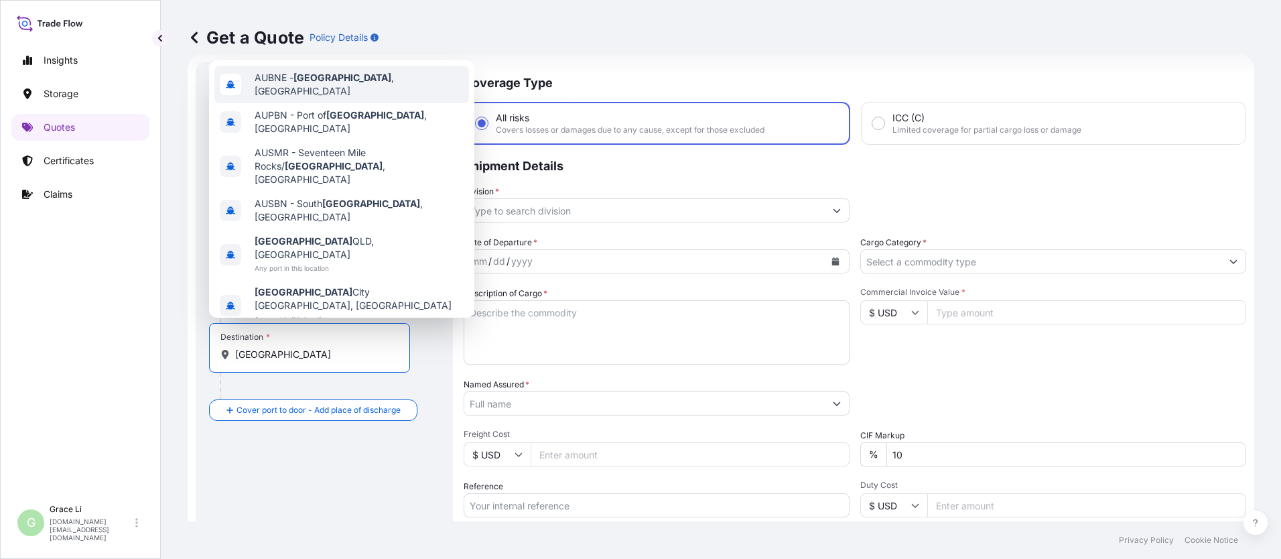
click at [277, 98] on span "AUBNE - [GEOGRAPHIC_DATA] , [GEOGRAPHIC_DATA]" at bounding box center [359, 84] width 209 height 27
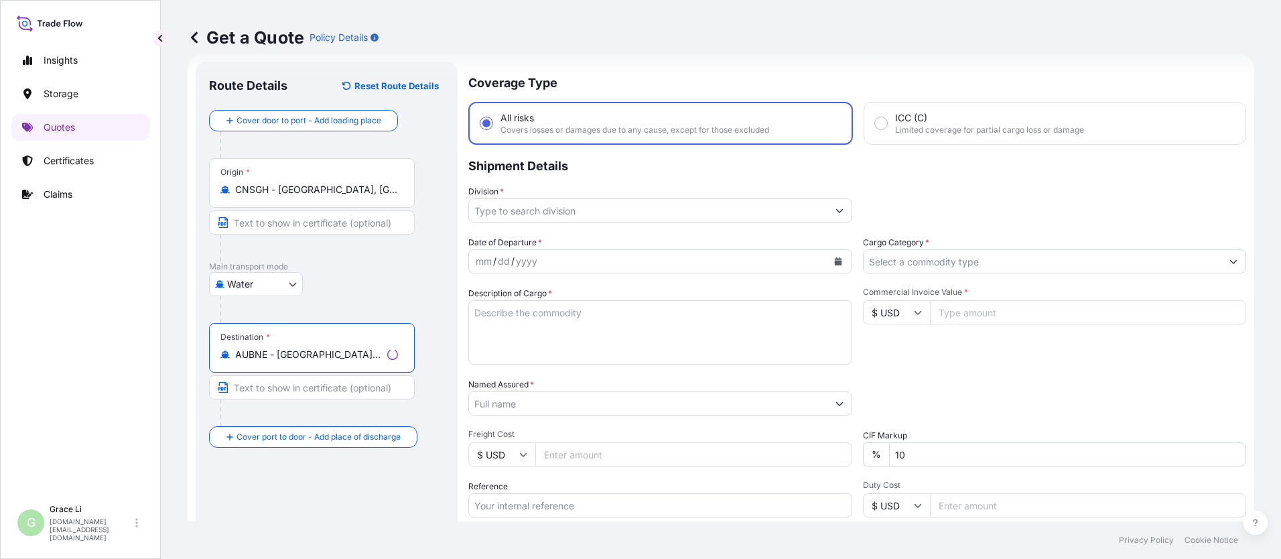
type input "AUBNE - [GEOGRAPHIC_DATA], [GEOGRAPHIC_DATA]"
click at [491, 205] on input "Division *" at bounding box center [648, 210] width 359 height 24
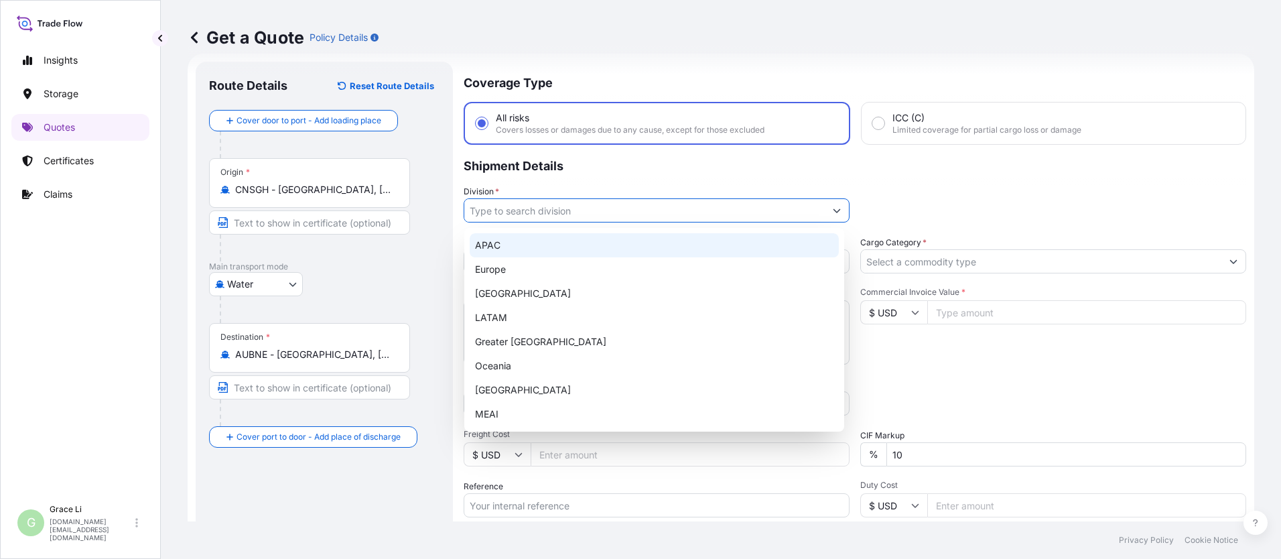
click at [493, 241] on div "APAC" at bounding box center [654, 245] width 369 height 24
type input "APAC"
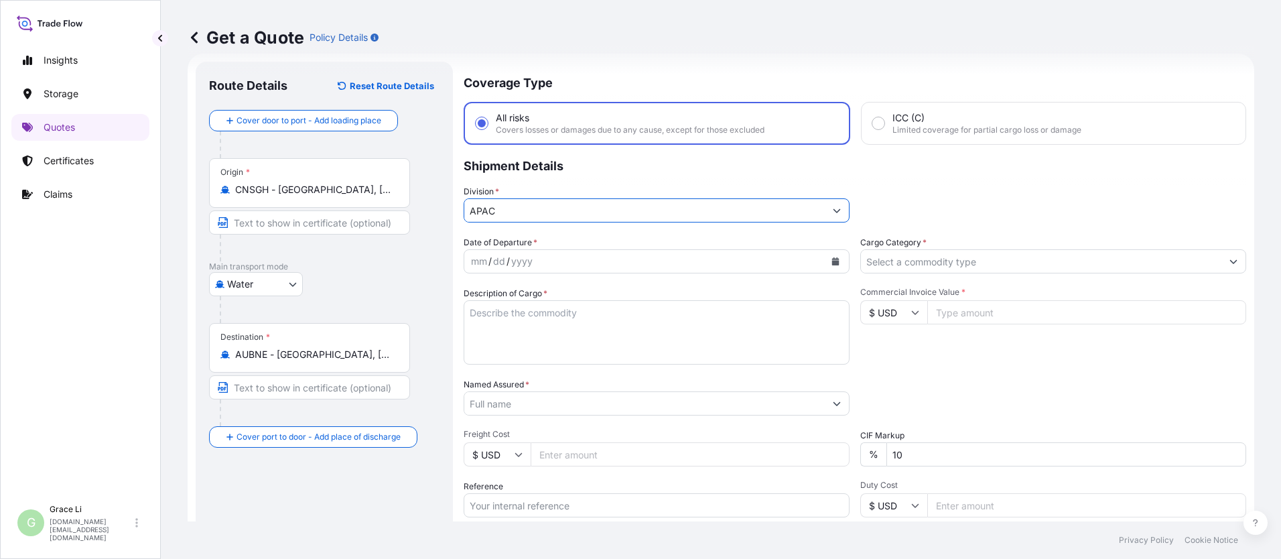
click at [617, 260] on button "Calendar" at bounding box center [835, 261] width 21 height 21
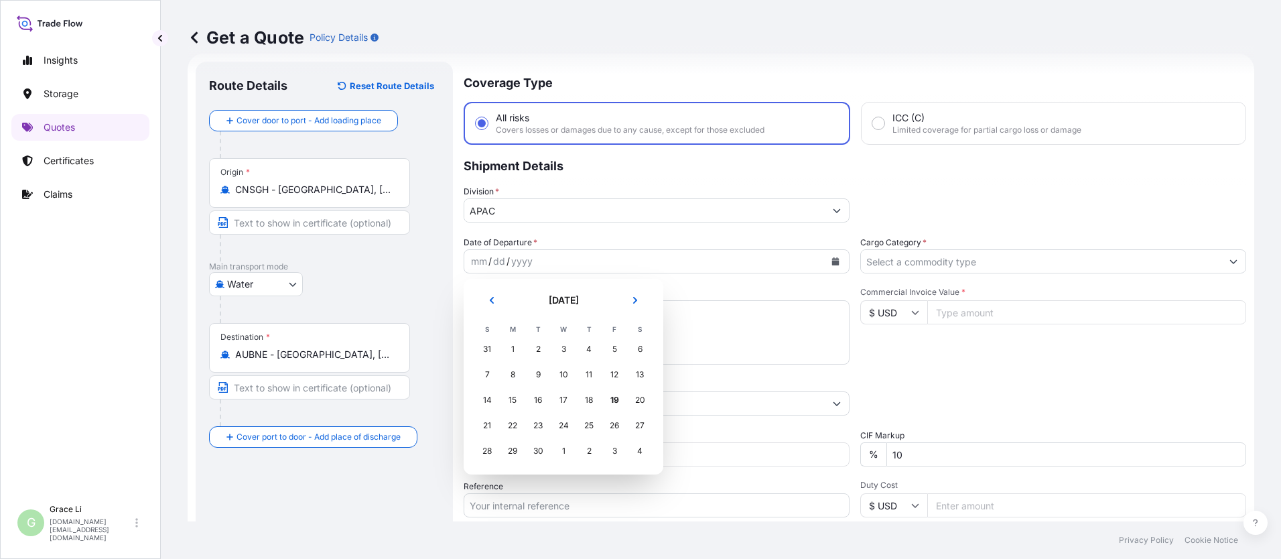
click at [489, 423] on div "21" at bounding box center [487, 425] width 24 height 24
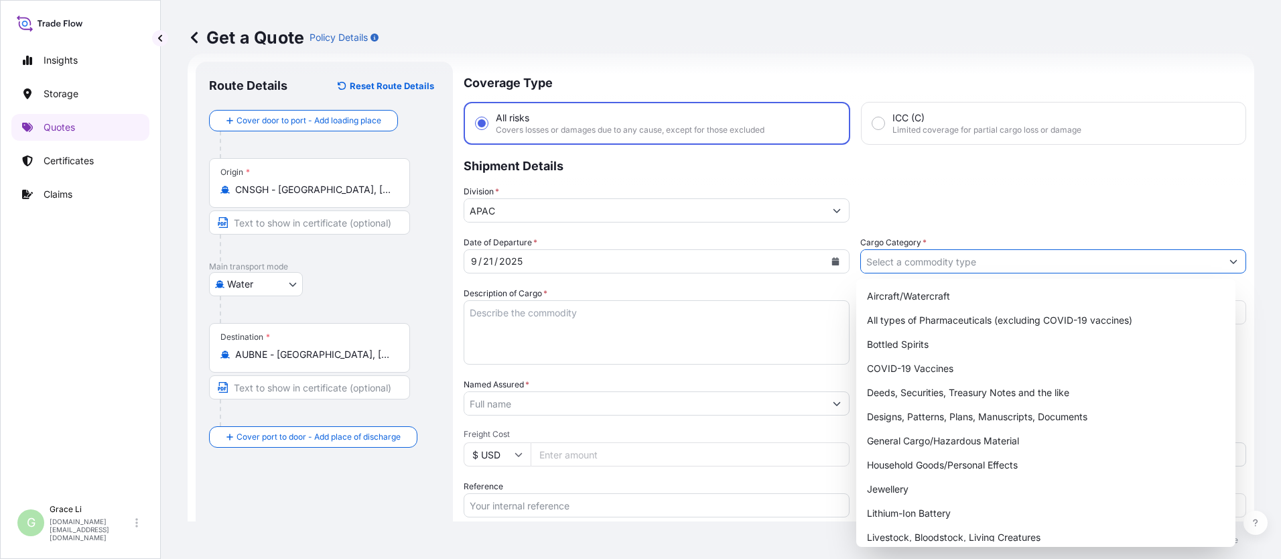
click at [617, 261] on input "Cargo Category *" at bounding box center [1041, 261] width 361 height 24
click at [617, 443] on div "General Cargo/Hazardous Material" at bounding box center [1046, 441] width 369 height 24
type input "General Cargo/Hazardous Material"
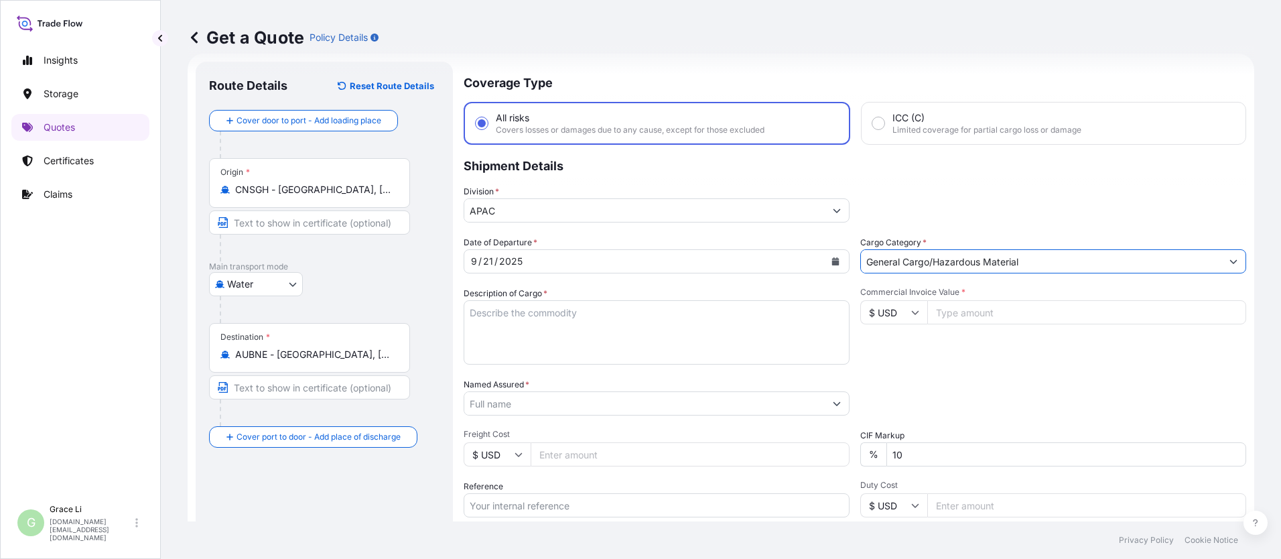
click at [479, 312] on textarea "Description of Cargo *" at bounding box center [657, 332] width 386 height 64
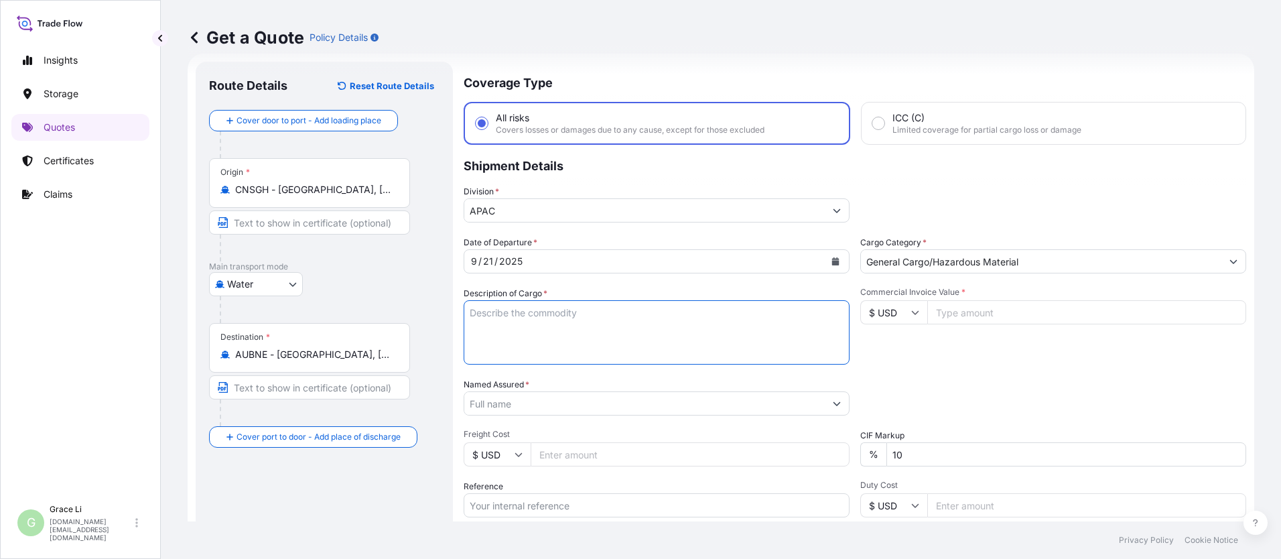
paste textarea "SIGENSTOR BAT 8.0 CL:9 UN:3480 DN-2025.09.10-007164 PO-1240646"
type textarea "SIGENSTOR BAT 8.0 CL:9 UN:3480 DN-2025.09.10-007164 PO-1240646"
click at [617, 310] on input "Commercial Invoice Value *" at bounding box center [1086, 312] width 319 height 24
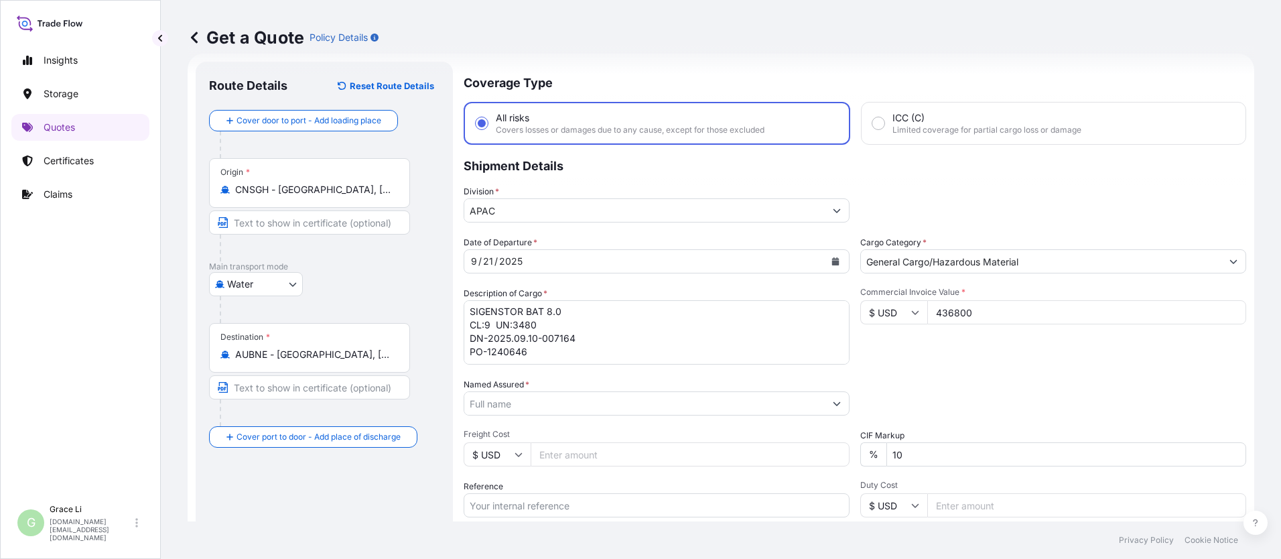
type input "436800"
click at [488, 404] on input "Named Assured *" at bounding box center [644, 403] width 361 height 24
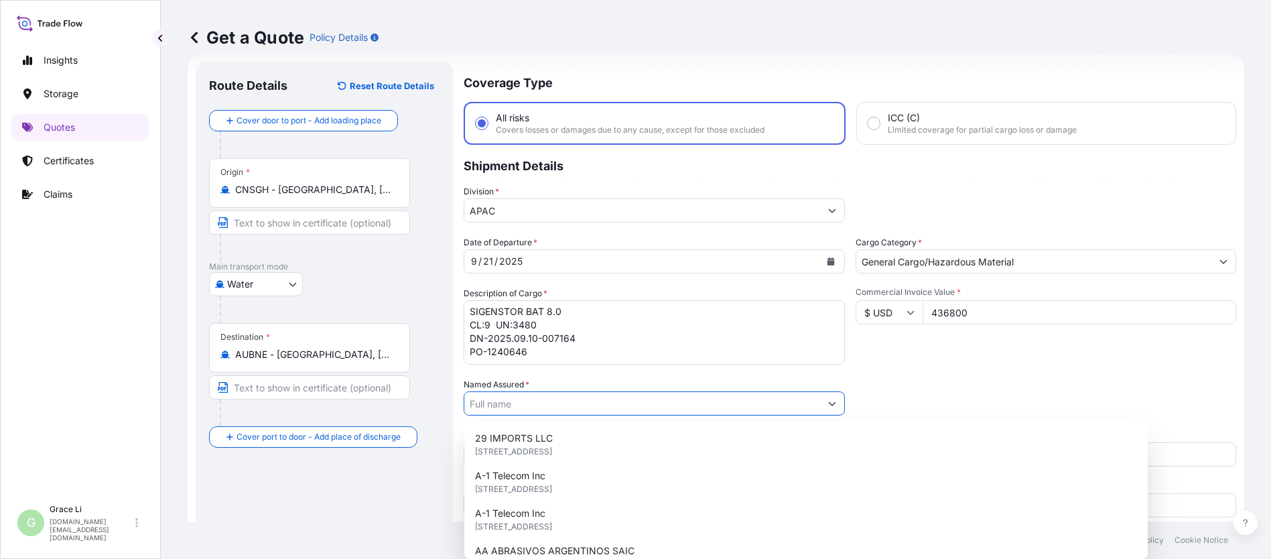
click at [494, 401] on input "Named Assured *" at bounding box center [642, 403] width 356 height 24
paste input "SIGENERGY TECHNOLOGY ([GEOGRAPHIC_DATA]) LIMITED"
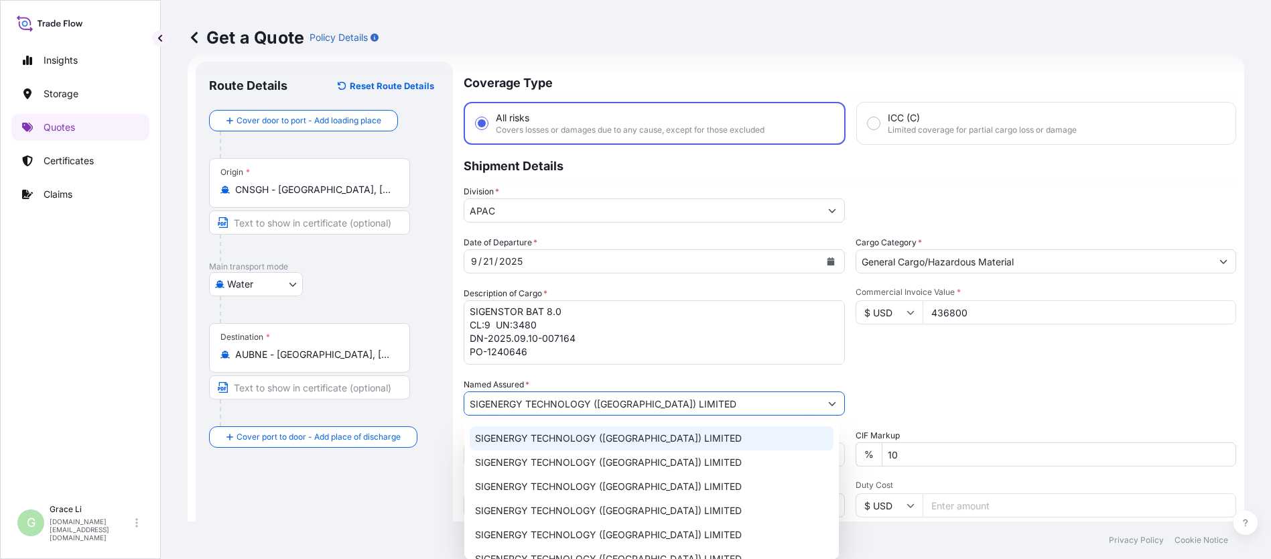
click at [509, 440] on span "SIGENERGY TECHNOLOGY ([GEOGRAPHIC_DATA]) LIMITED" at bounding box center [608, 438] width 267 height 13
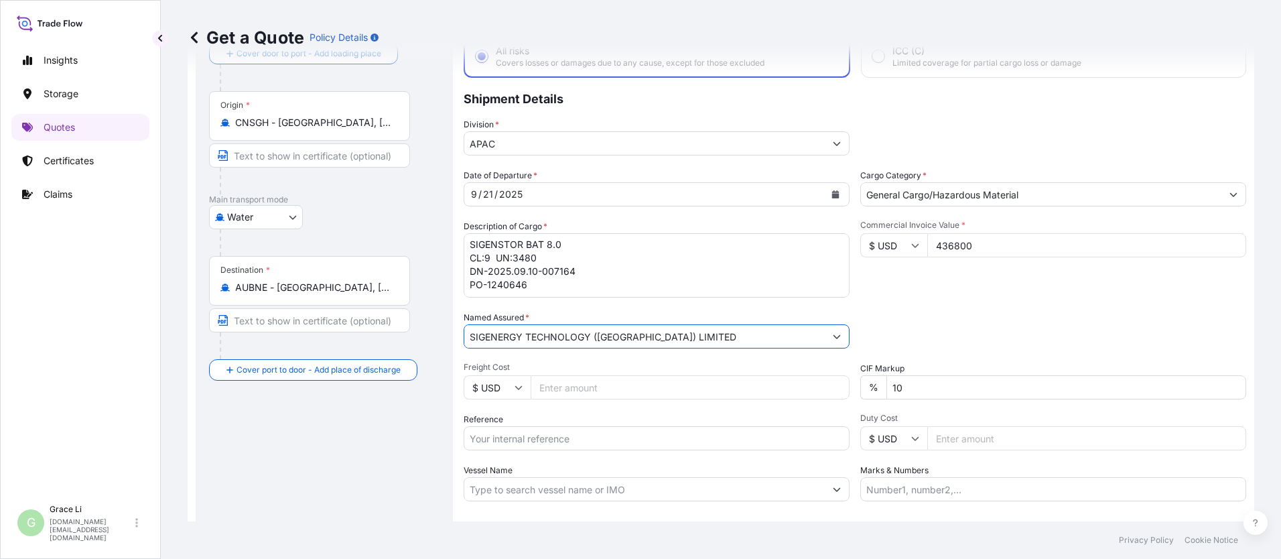
scroll to position [155, 0]
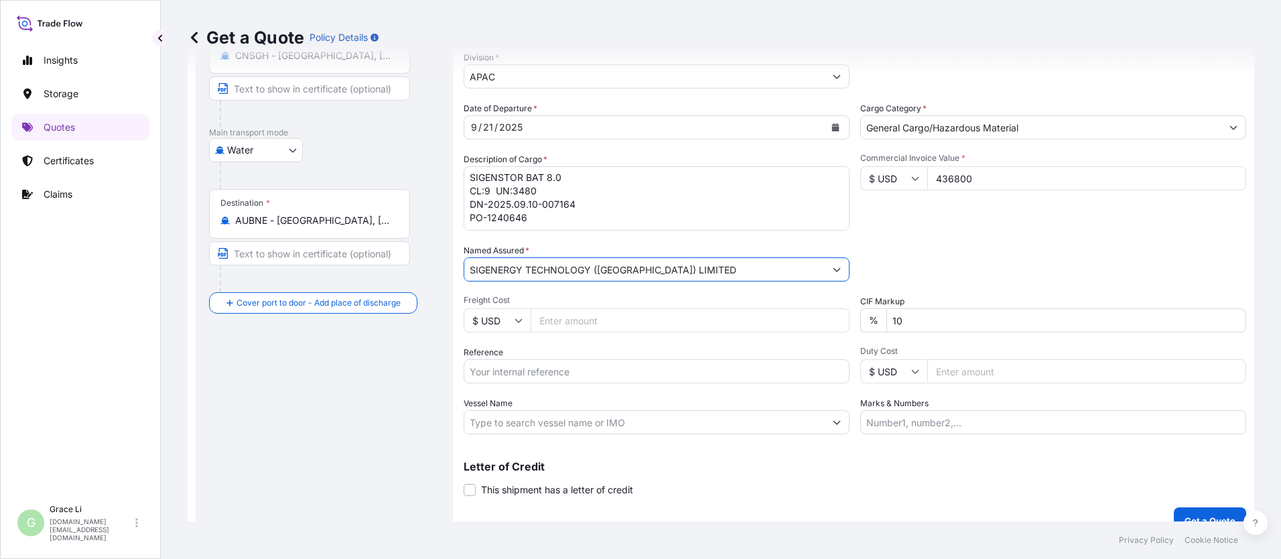
type input "SIGENERGY TECHNOLOGY ([GEOGRAPHIC_DATA]) LIMITED"
click at [478, 373] on input "Reference" at bounding box center [657, 371] width 386 height 24
click at [489, 371] on input "Reference" at bounding box center [657, 371] width 386 height 24
paste input "SGAU20250807028"
paste input "SXBRH25091270"
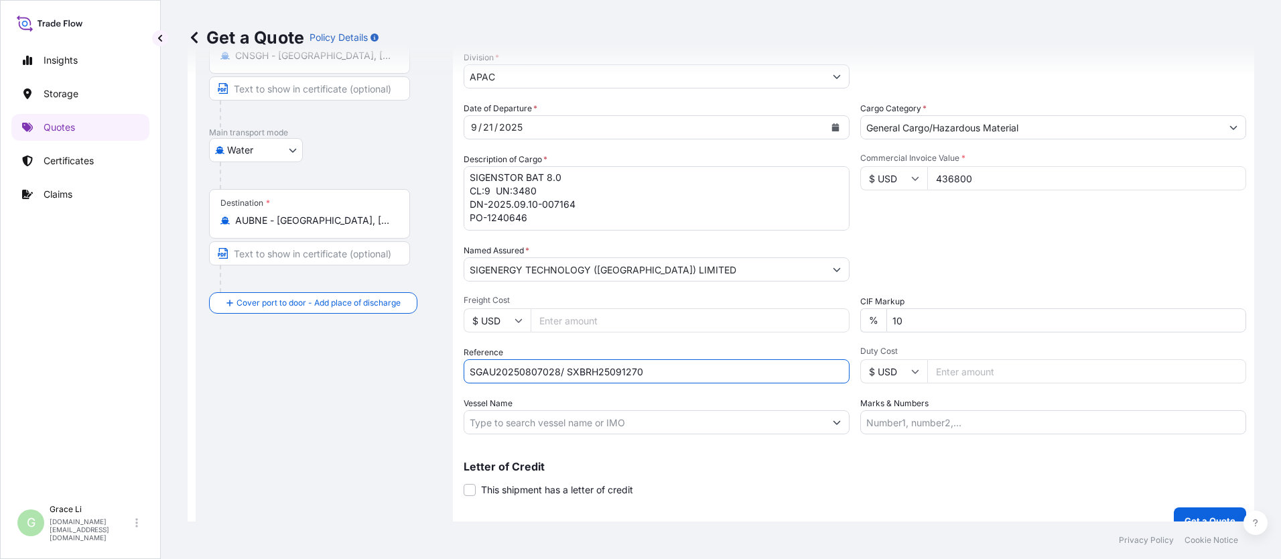
type input "SGAU20250807028/ SXBRH25091270"
click at [552, 424] on input "Vessel Name" at bounding box center [644, 422] width 361 height 24
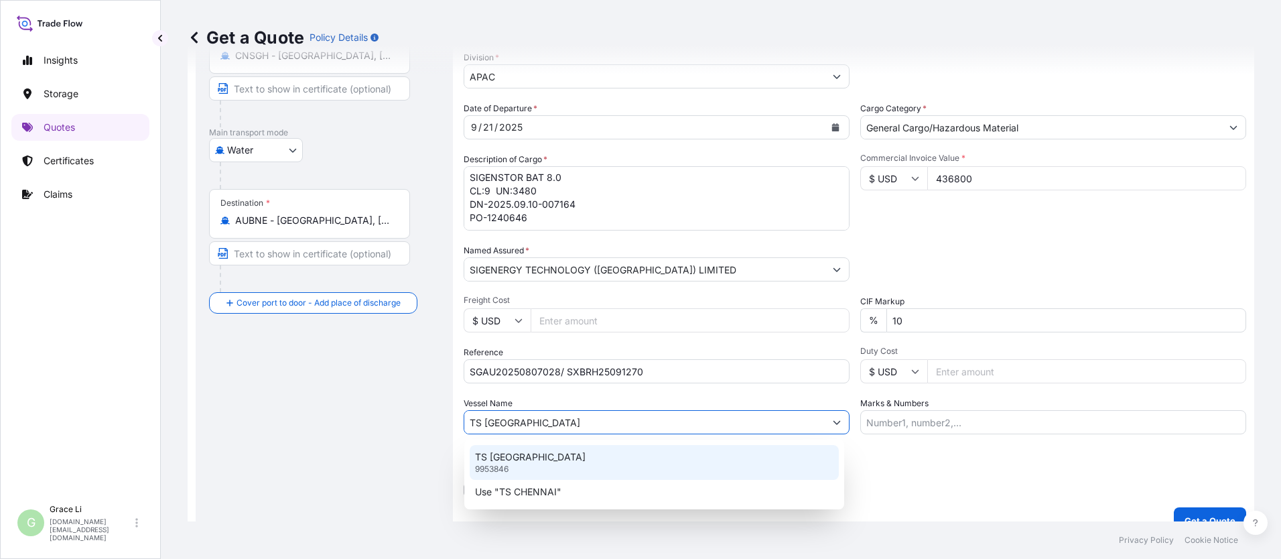
click at [496, 465] on p "9953846" at bounding box center [492, 469] width 34 height 11
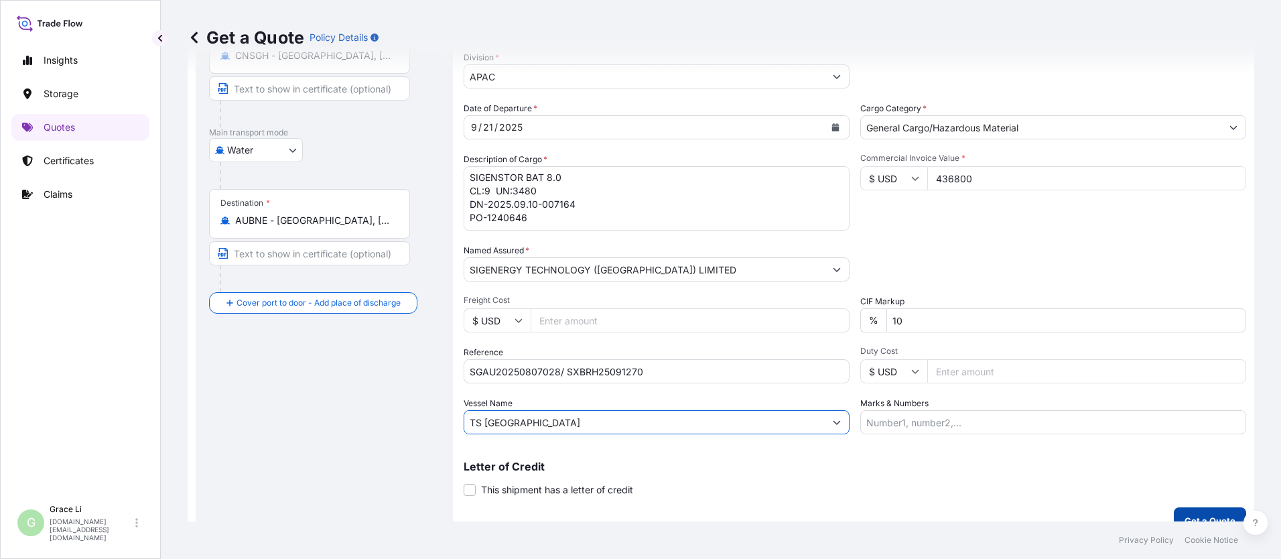
type input "TS [GEOGRAPHIC_DATA]"
click at [617, 513] on button "Get a Quote" at bounding box center [1210, 520] width 72 height 27
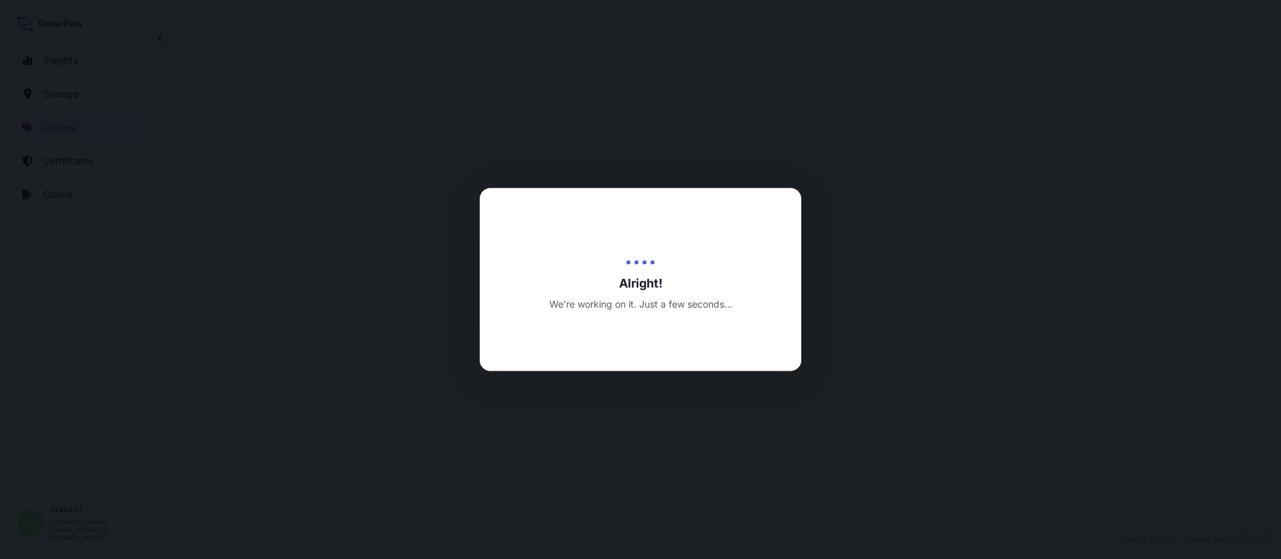
select select "Water"
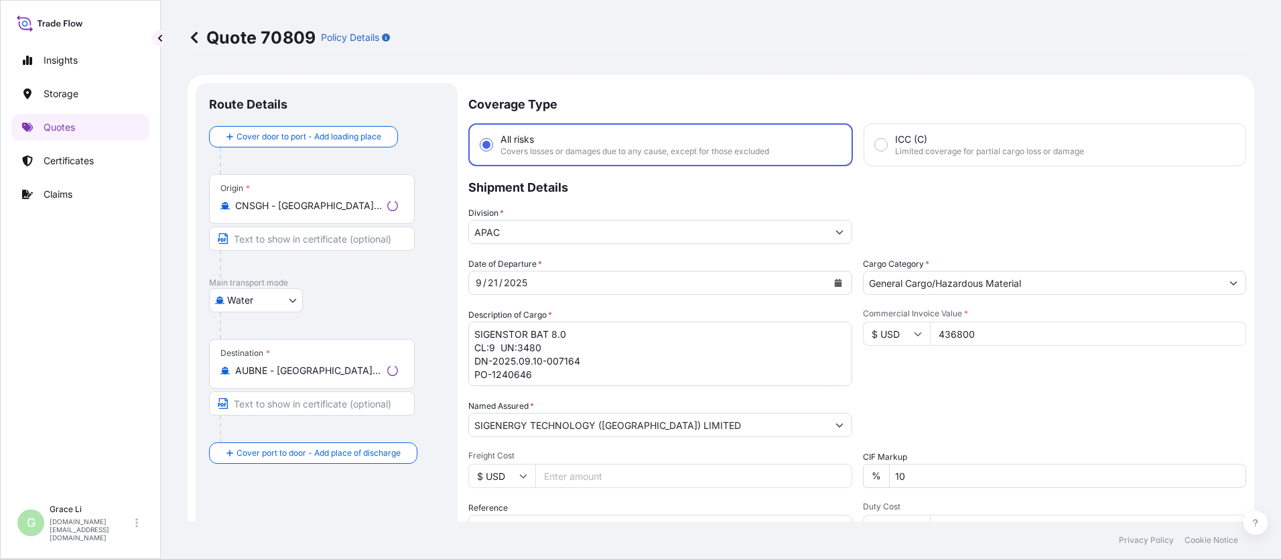
scroll to position [644, 0]
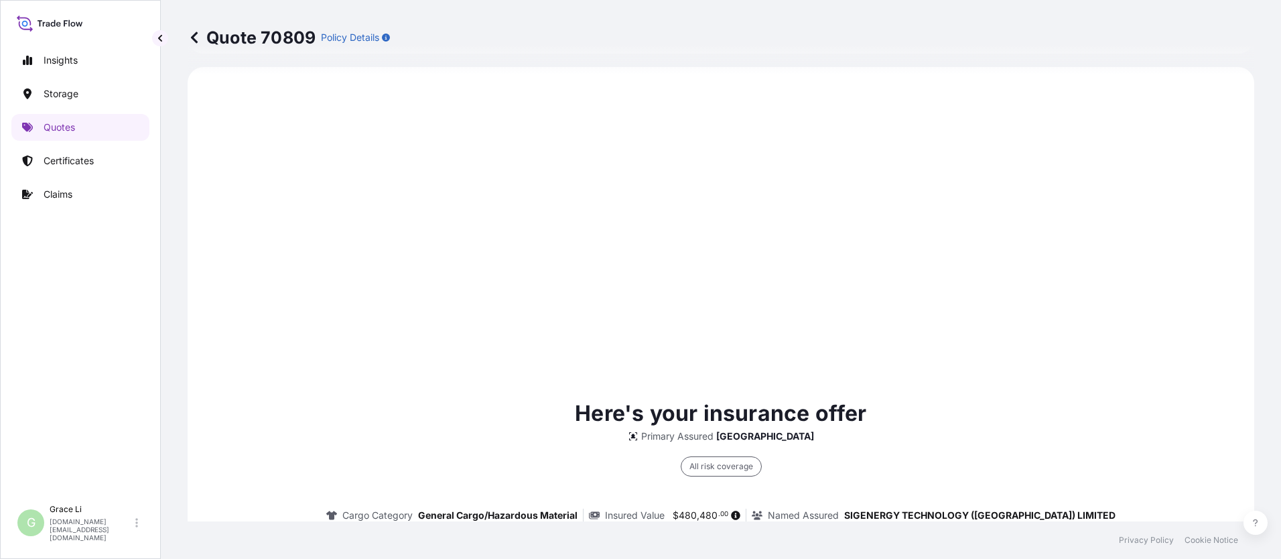
click at [617, 359] on div "Here's your insurance offer Primary Assured China All risk coverage Cargo Categ…" at bounding box center [720, 559] width 1029 height 946
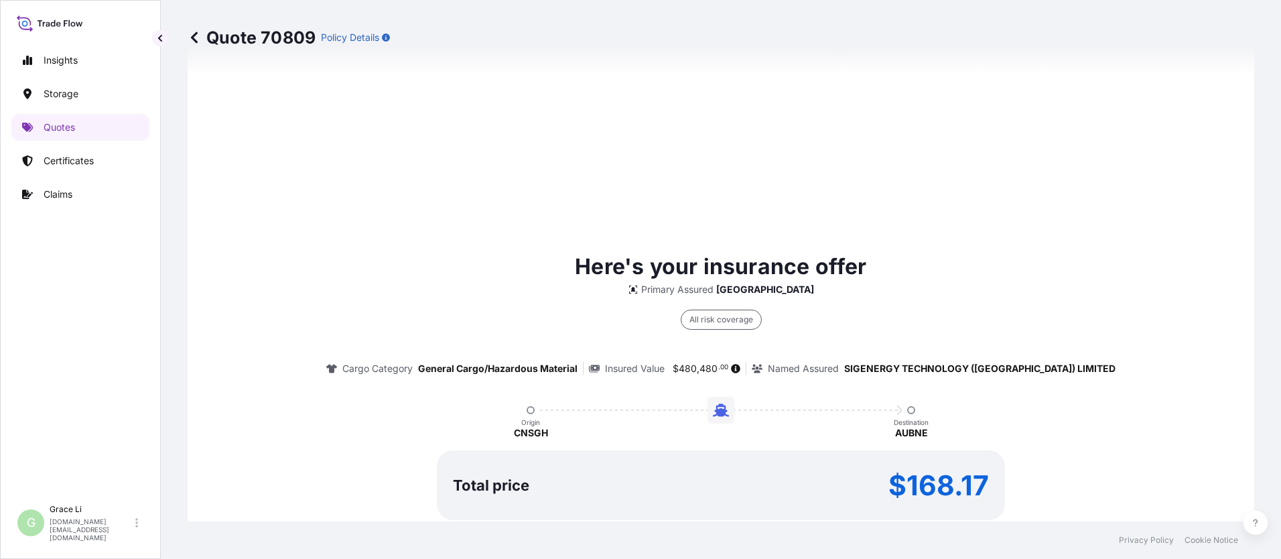
scroll to position [1927, 0]
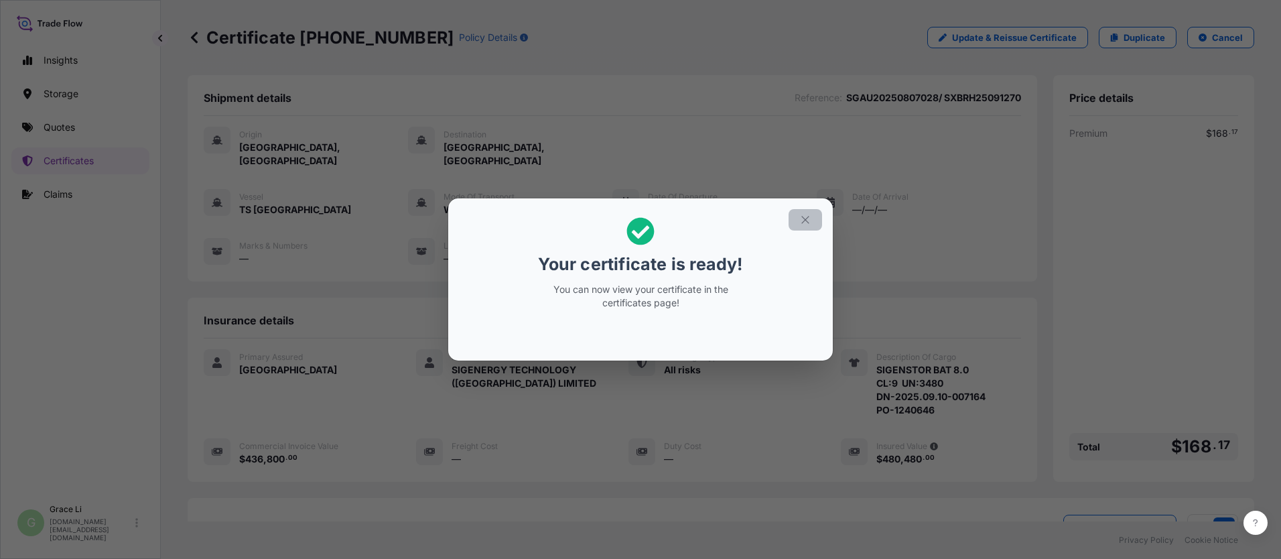
click at [617, 216] on icon "button" at bounding box center [805, 220] width 12 height 12
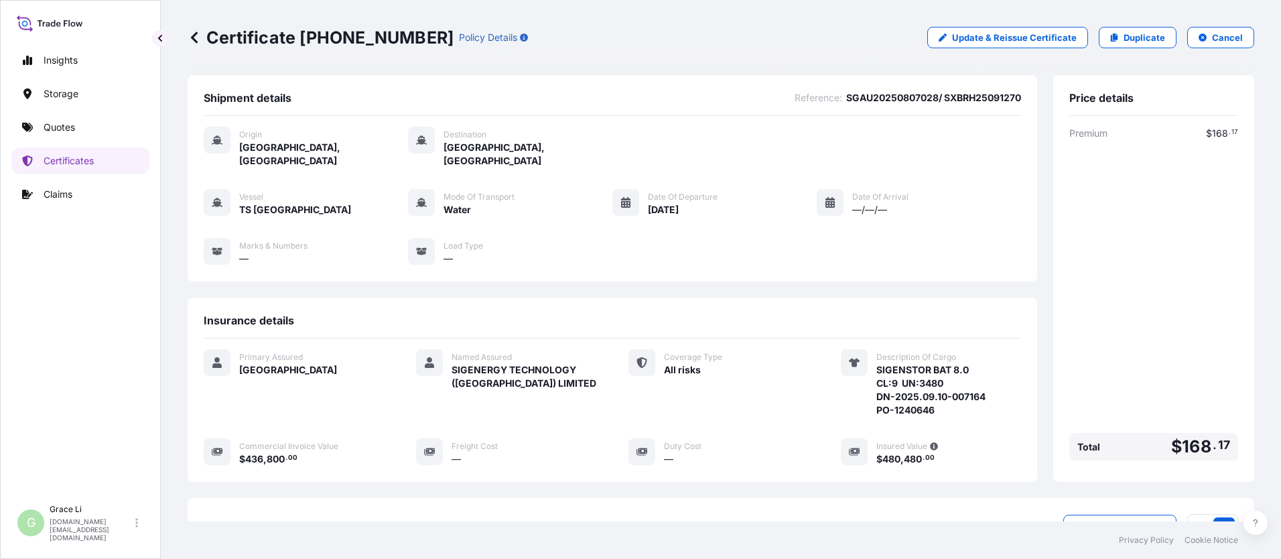
click at [617, 222] on div "Vessel TS CHENNAI Mode of Transport Water Date of Departure [DATE] Date of Arri…" at bounding box center [613, 227] width 818 height 76
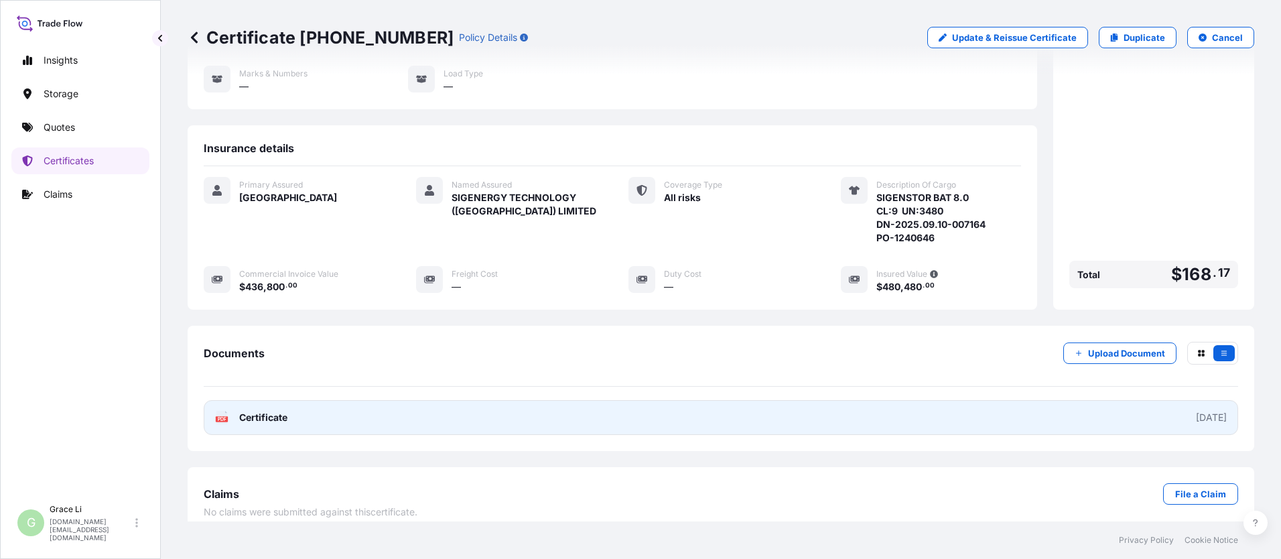
click at [257, 411] on span "Certificate" at bounding box center [263, 417] width 48 height 13
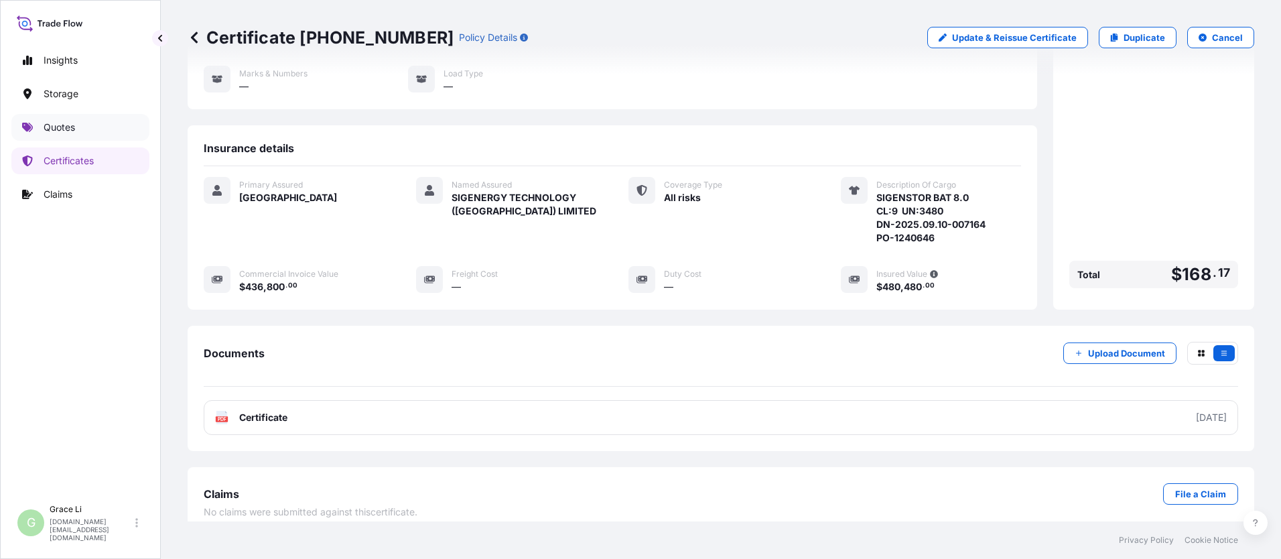
click at [65, 125] on p "Quotes" at bounding box center [59, 127] width 31 height 13
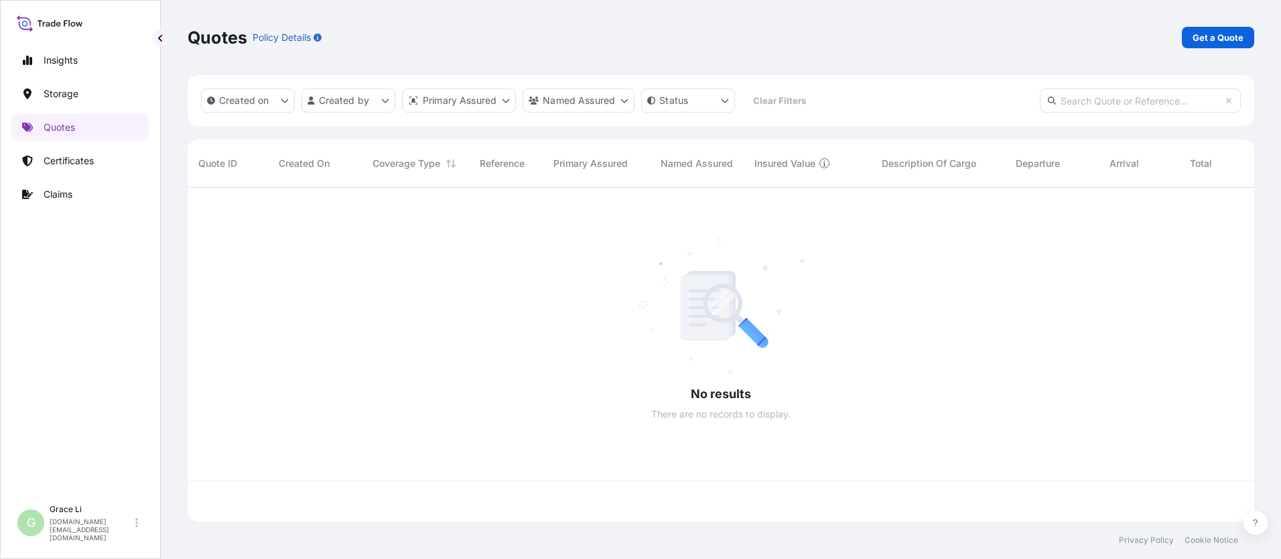
scroll to position [331, 1057]
click at [617, 37] on p "Get a Quote" at bounding box center [1218, 37] width 51 height 13
select select "Water"
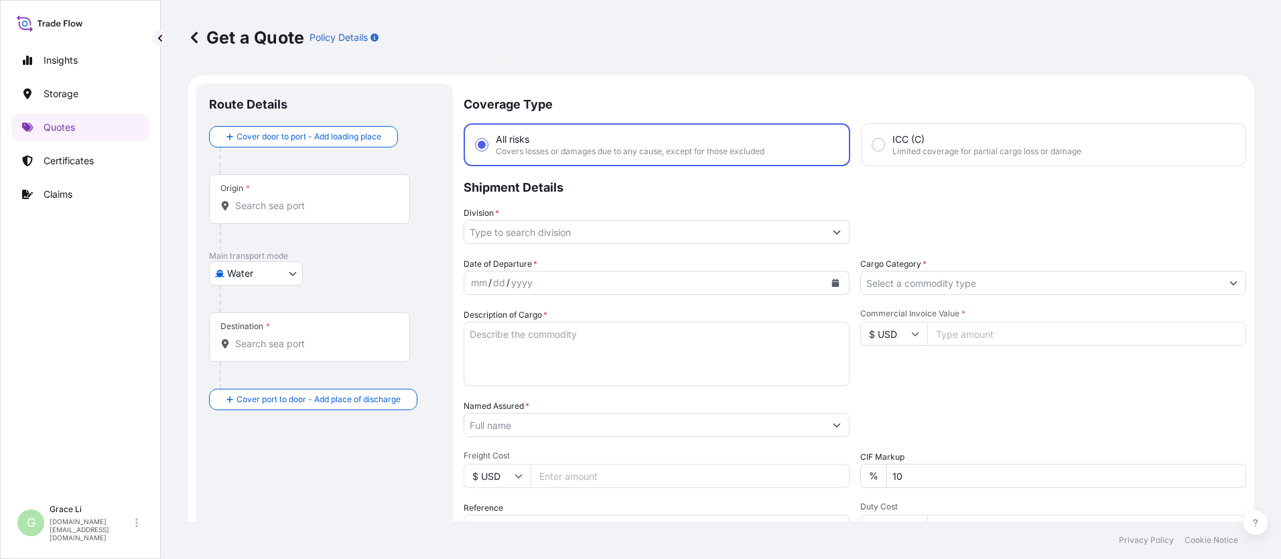
scroll to position [21, 0]
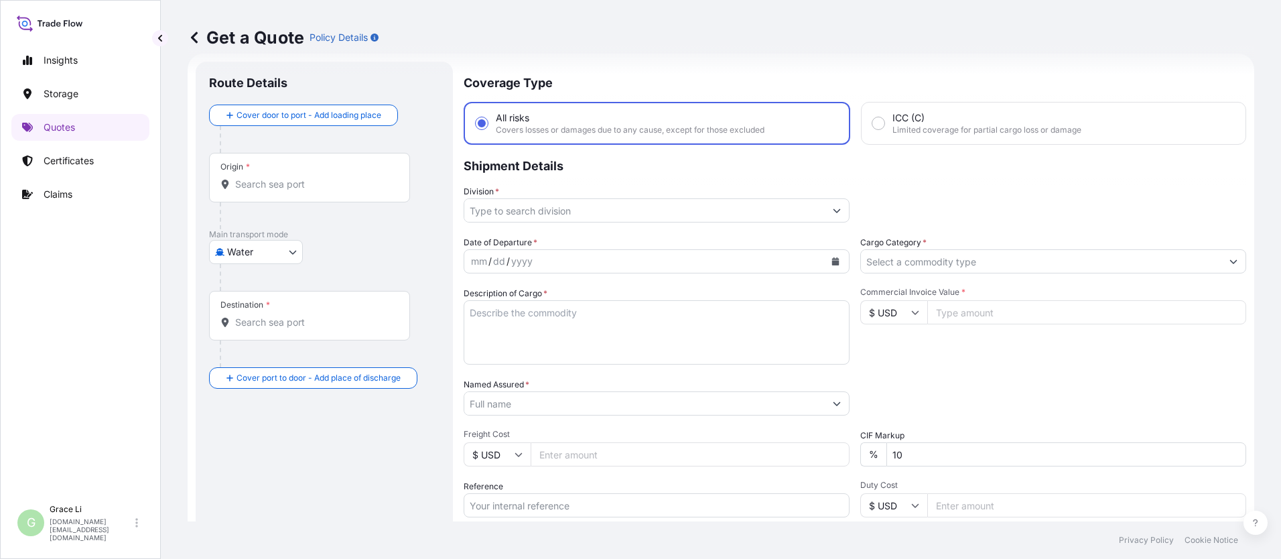
click at [265, 183] on input "Origin *" at bounding box center [314, 184] width 158 height 13
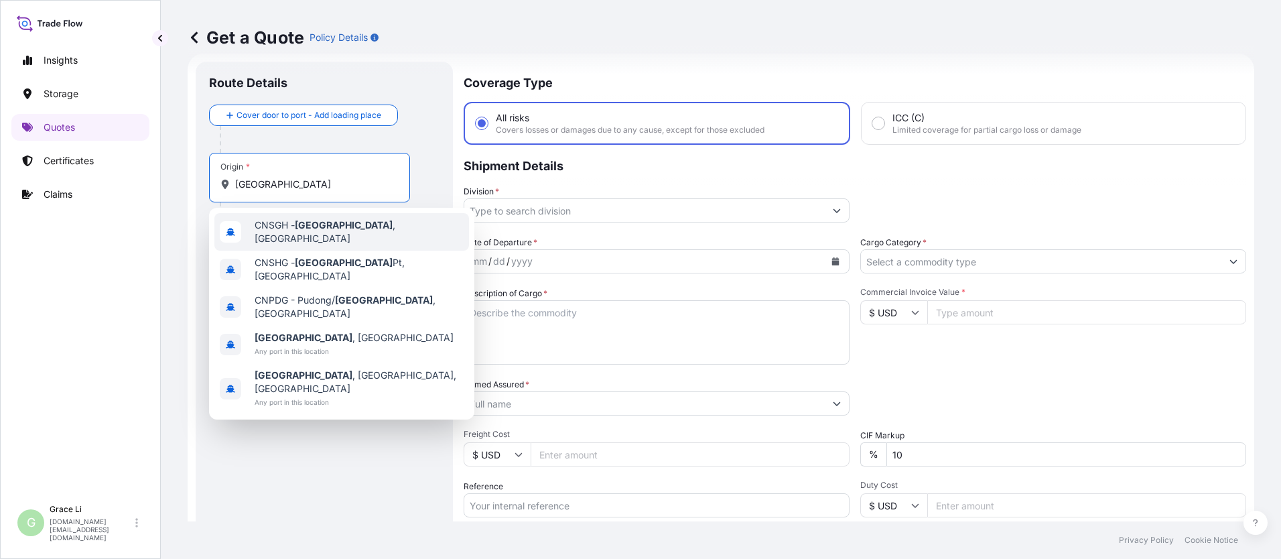
click at [275, 227] on span "CNSGH - [GEOGRAPHIC_DATA] , [GEOGRAPHIC_DATA]" at bounding box center [359, 231] width 209 height 27
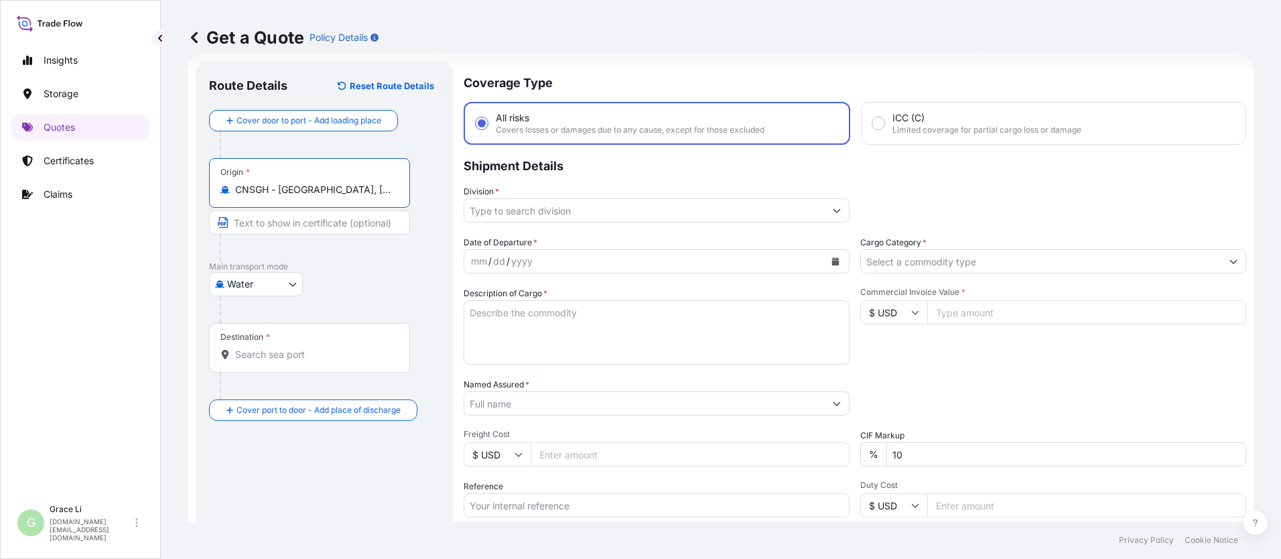
type input "CNSGH - [GEOGRAPHIC_DATA], [GEOGRAPHIC_DATA]"
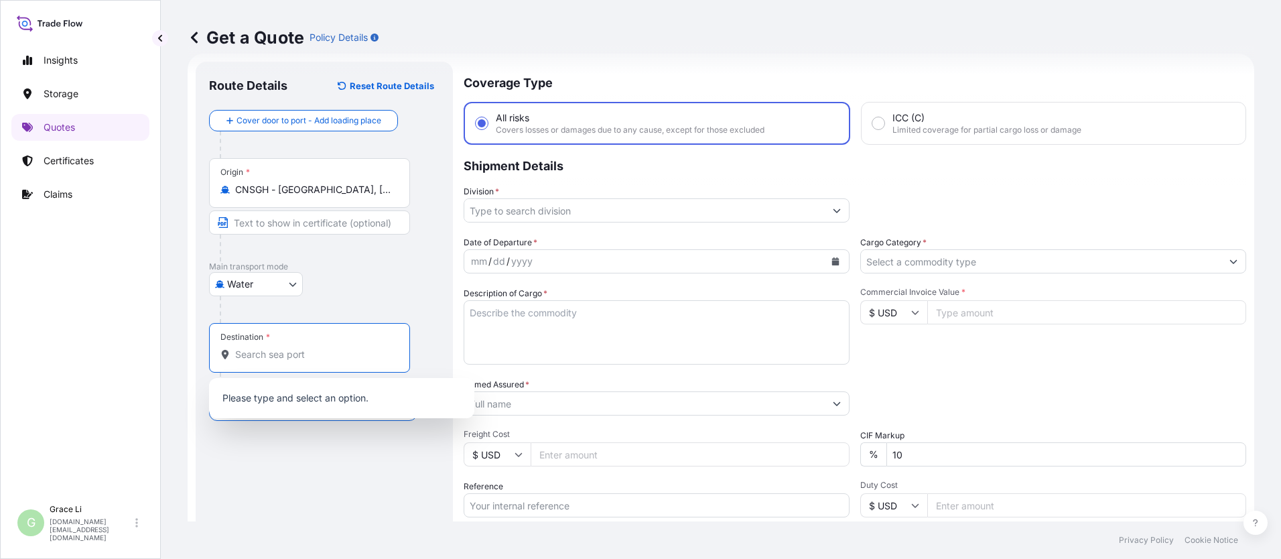
click at [250, 353] on input "Destination *" at bounding box center [314, 354] width 158 height 13
click at [269, 359] on input "Destination *" at bounding box center [314, 354] width 158 height 13
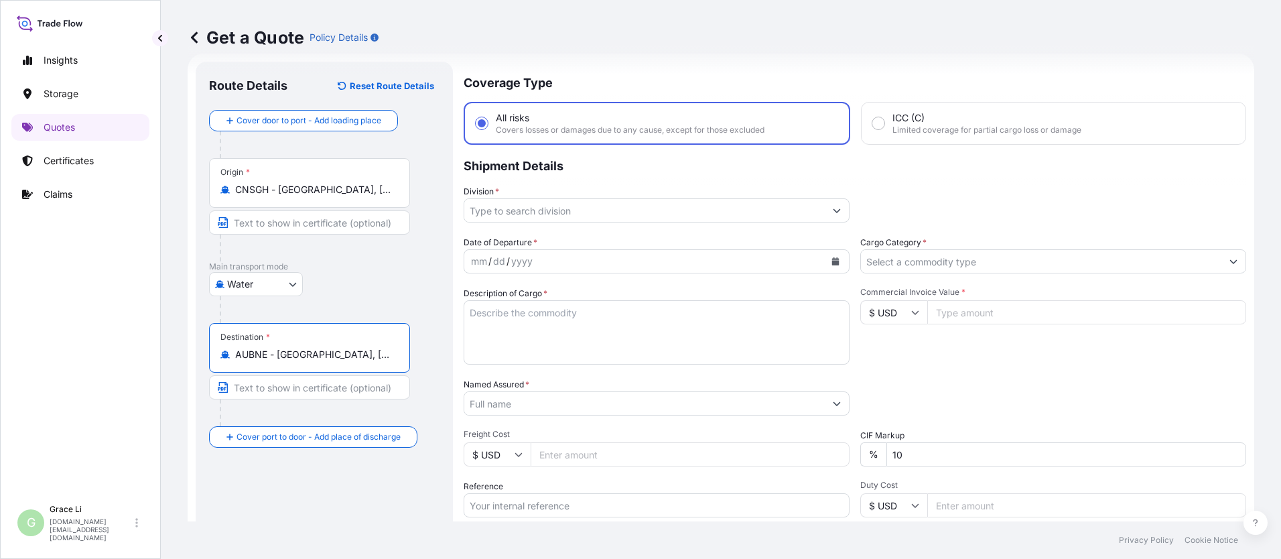
type input "AUBNE - [GEOGRAPHIC_DATA], [GEOGRAPHIC_DATA]"
click at [517, 208] on input "Division *" at bounding box center [644, 210] width 361 height 24
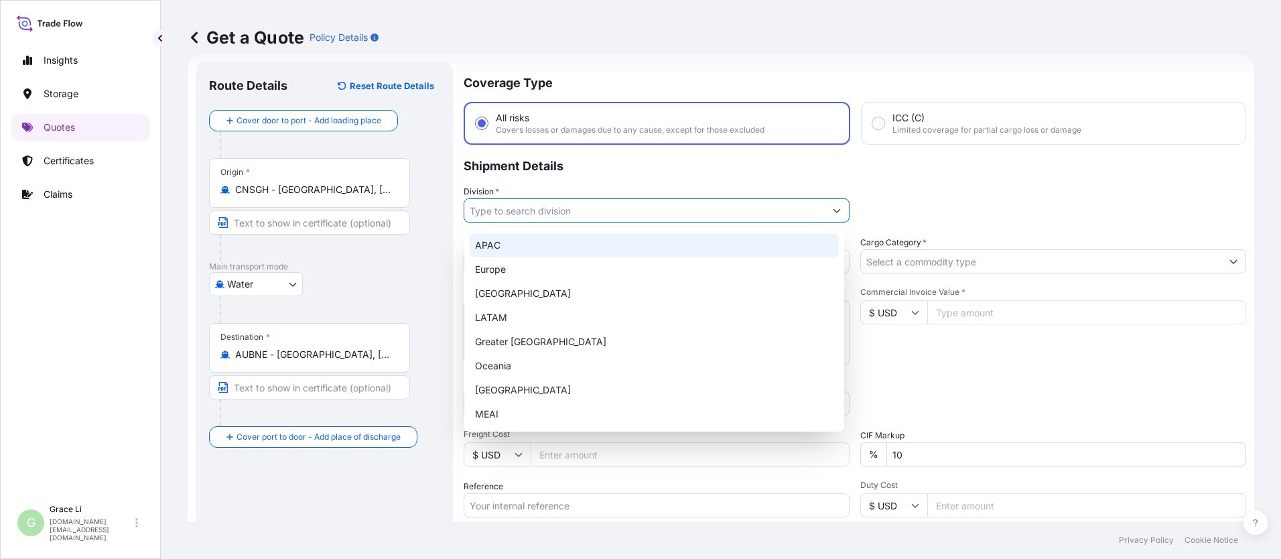
click at [489, 246] on div "APAC" at bounding box center [654, 245] width 369 height 24
type input "APAC"
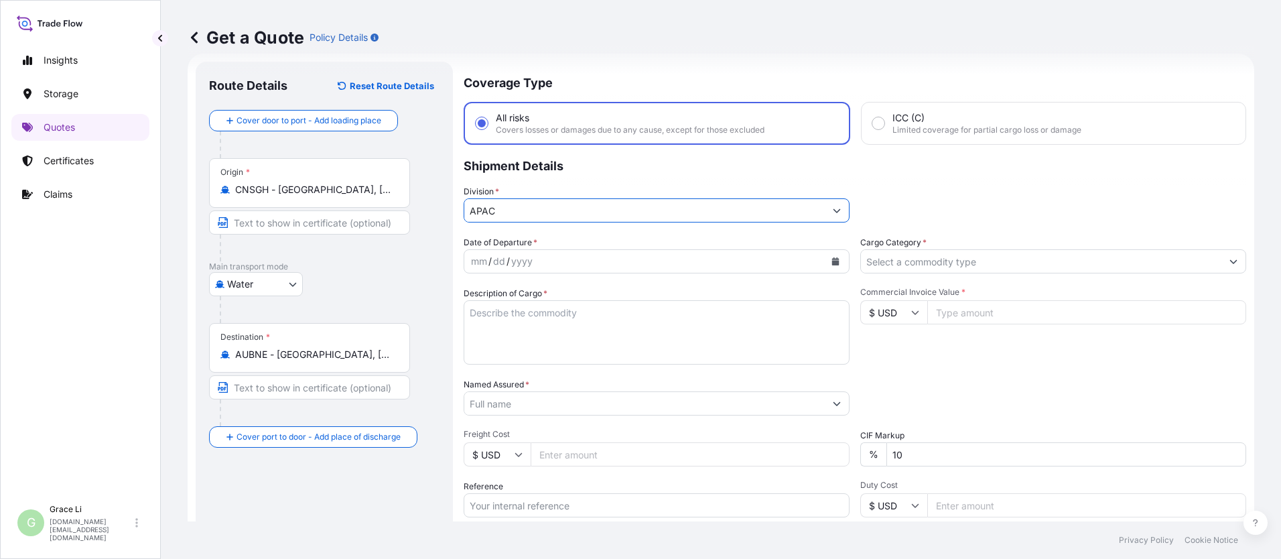
click at [617, 255] on button "Calendar" at bounding box center [835, 261] width 21 height 21
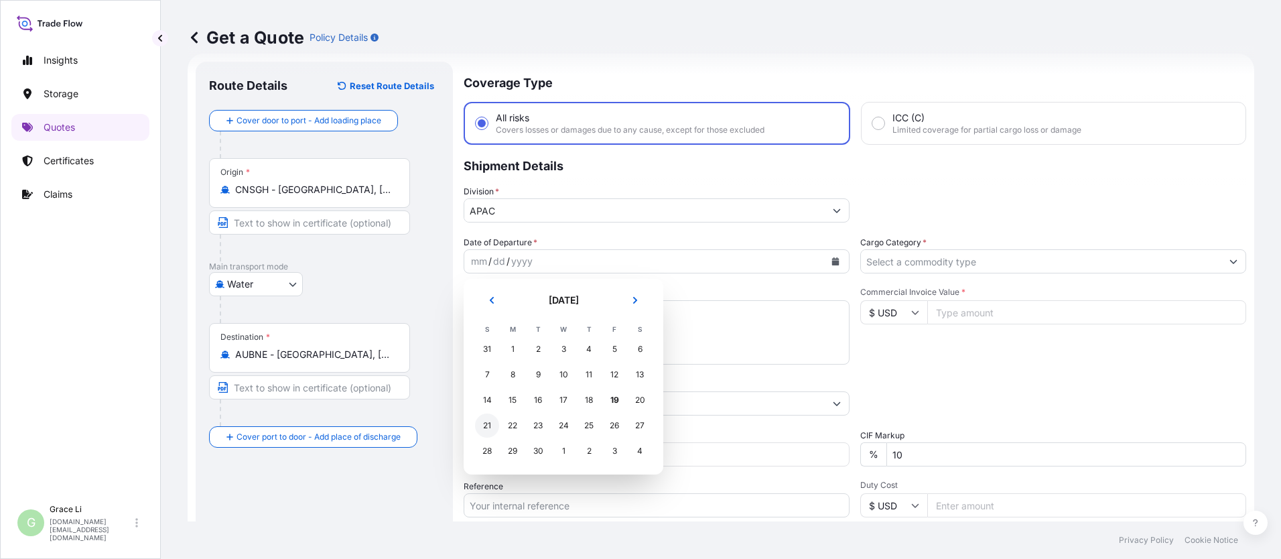
click at [488, 426] on div "21" at bounding box center [487, 425] width 24 height 24
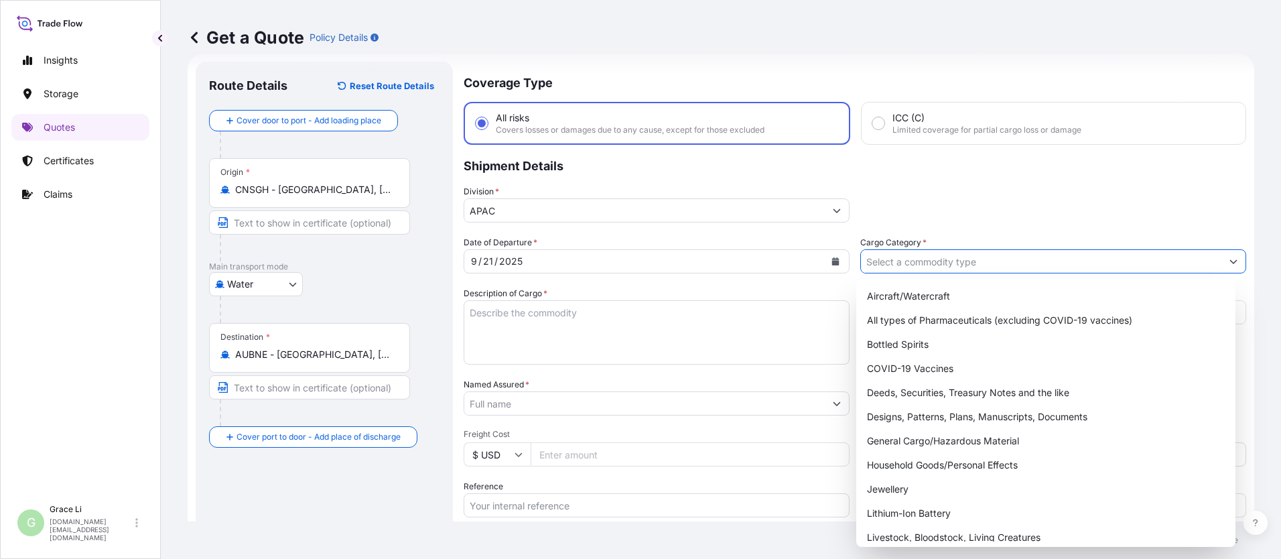
click at [617, 257] on icon "Show suggestions" at bounding box center [1234, 261] width 8 height 8
click at [617, 437] on div "General Cargo/Hazardous Material" at bounding box center [1046, 441] width 369 height 24
type input "General Cargo/Hazardous Material"
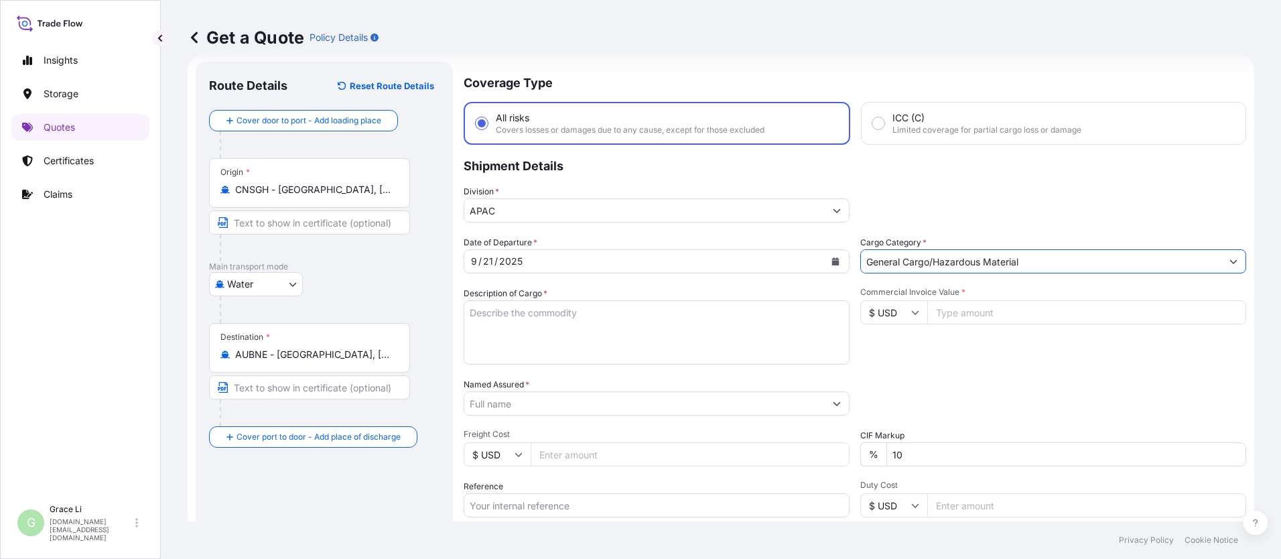
click at [478, 312] on textarea "Description of Cargo *" at bounding box center [657, 332] width 386 height 64
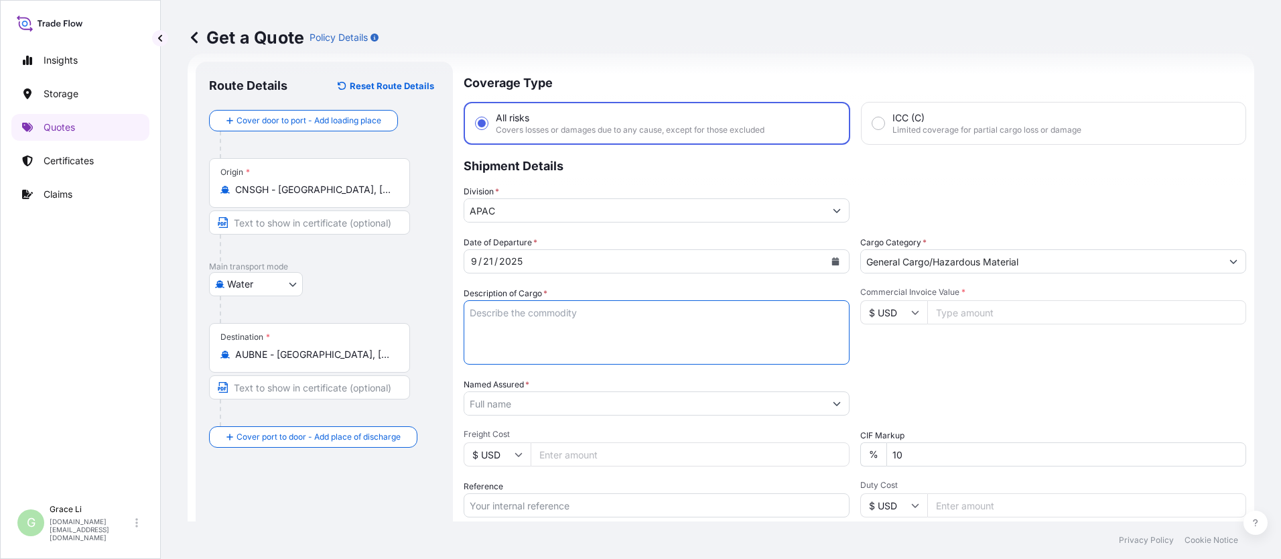
paste textarea "SIGENSTOR BAT 8.0 CL:9 UN:3480 DN-2025.09.10-007165 PO-1240647"
type textarea "SIGENSTOR BAT 8.0 CL:9 UN:3480 DN-2025.09.10-007165 PO-1240647"
click at [617, 310] on input "Commercial Invoice Value *" at bounding box center [1086, 312] width 319 height 24
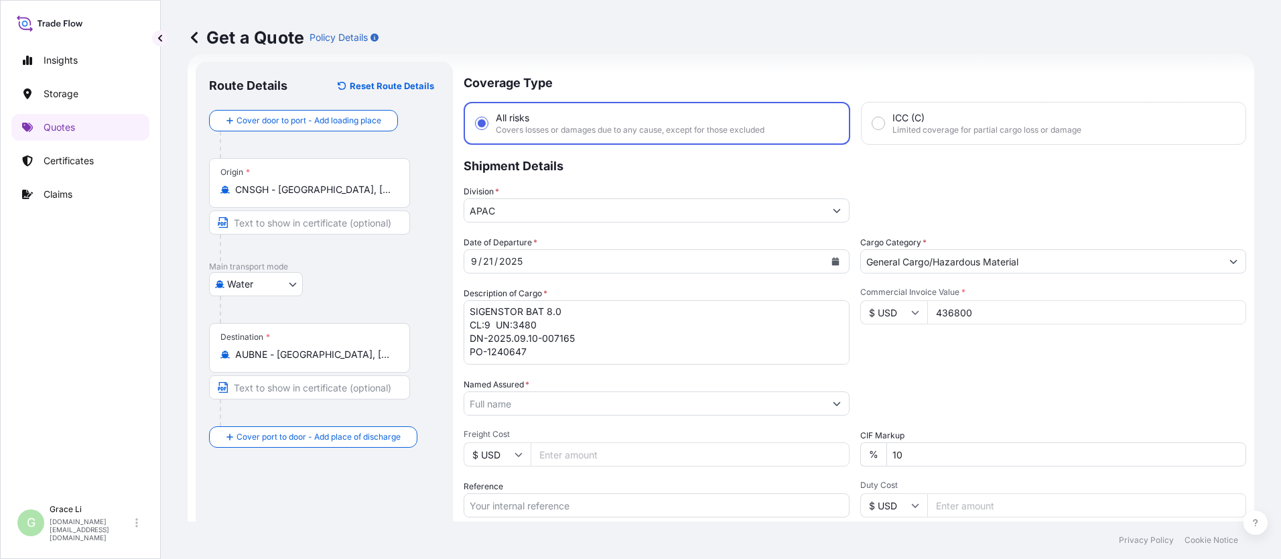
type input "436800"
click at [498, 406] on input "Named Assured *" at bounding box center [644, 403] width 361 height 24
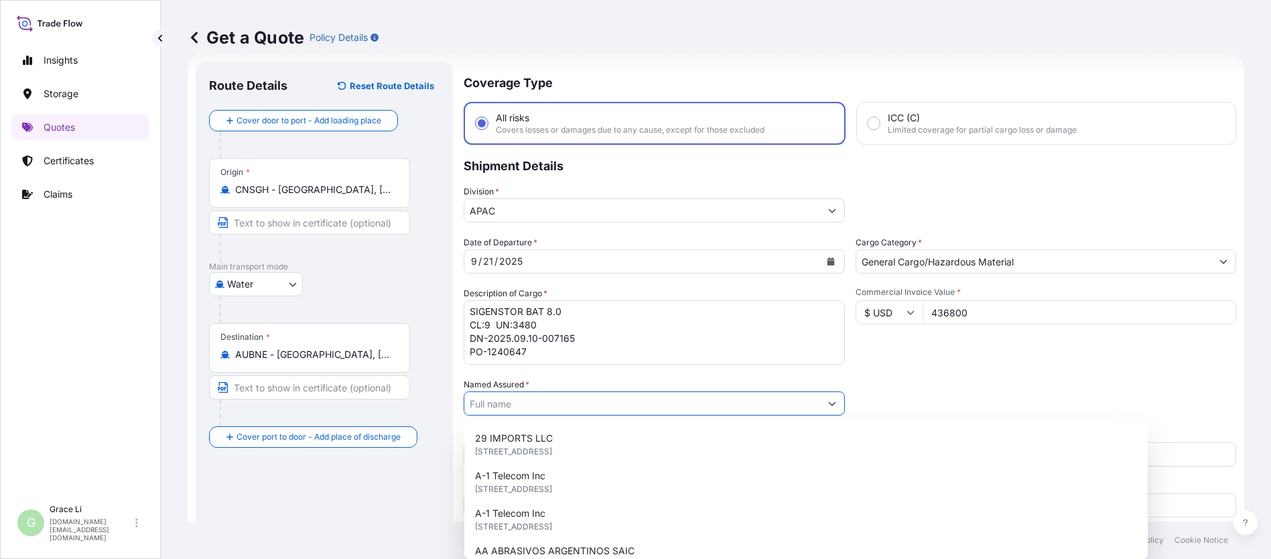
click at [502, 403] on input "Named Assured *" at bounding box center [642, 403] width 356 height 24
paste input "SIGENERGY TECHNOLOGY ([GEOGRAPHIC_DATA]) LIMITED"
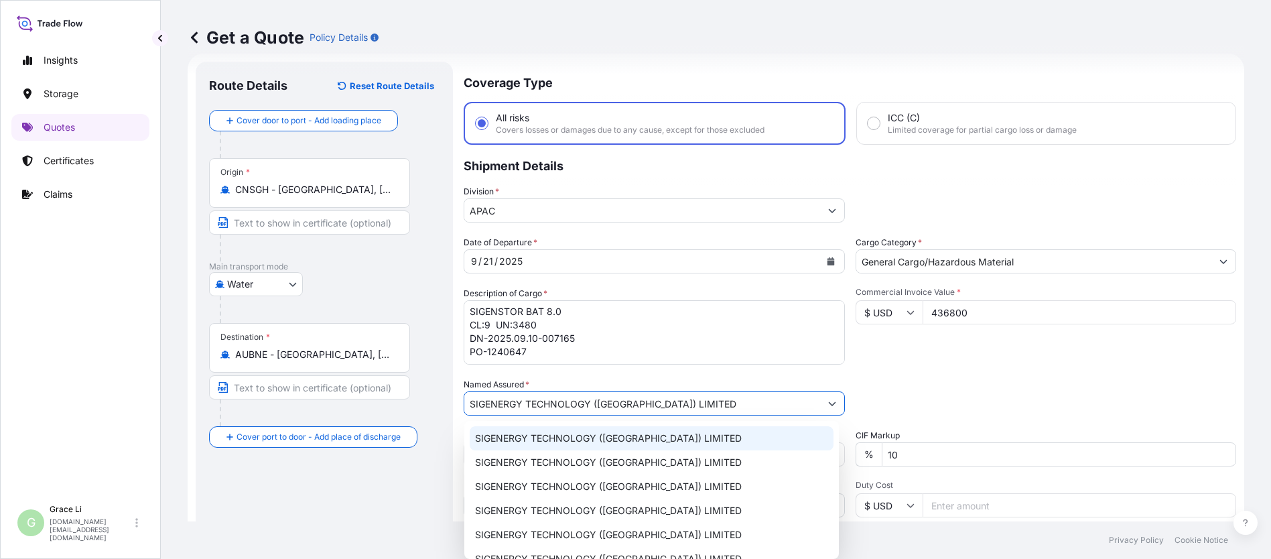
click at [500, 440] on span "SIGENERGY TECHNOLOGY ([GEOGRAPHIC_DATA]) LIMITED" at bounding box center [608, 438] width 267 height 13
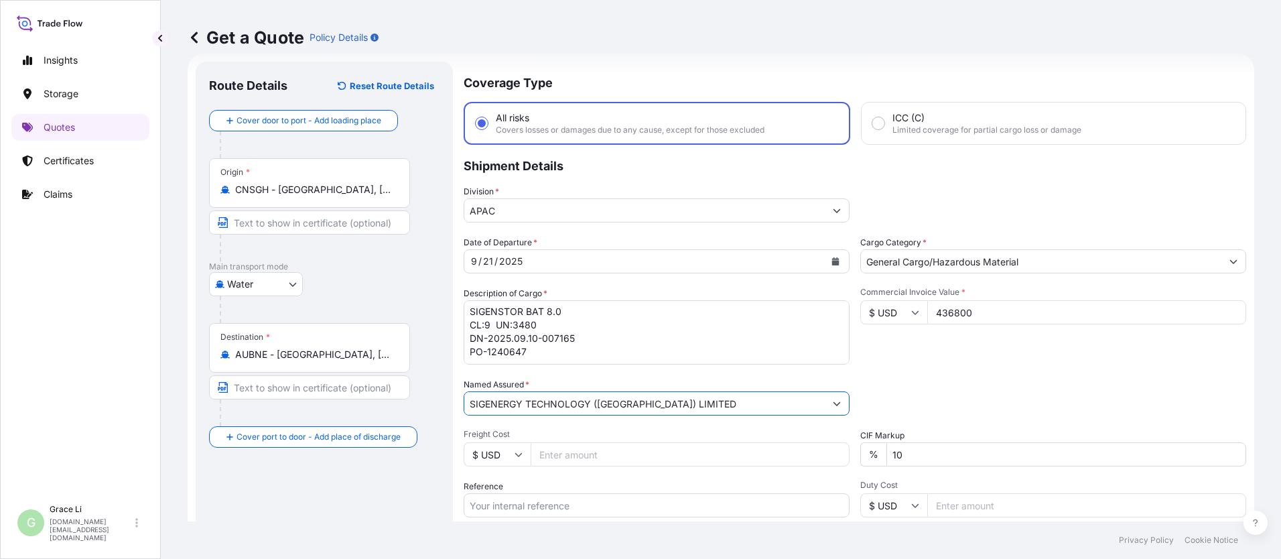
type input "SIGENERGY TECHNOLOGY ([GEOGRAPHIC_DATA]) LIMITED"
click at [617, 392] on div "Packing Category Type to search a container mode Please select a primary mode o…" at bounding box center [1053, 397] width 386 height 38
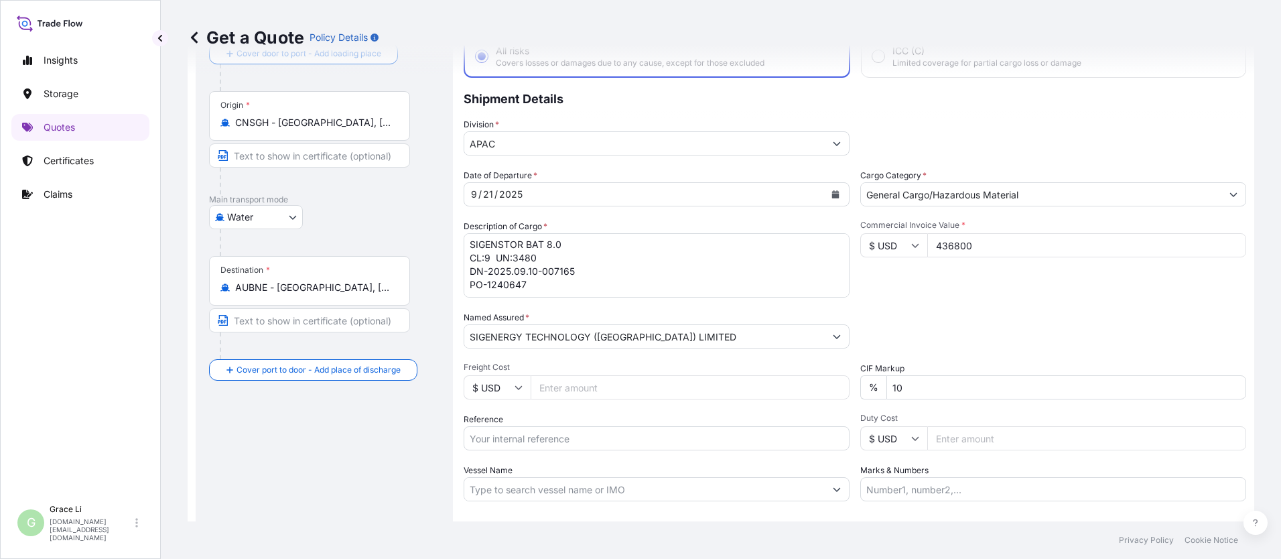
scroll to position [155, 0]
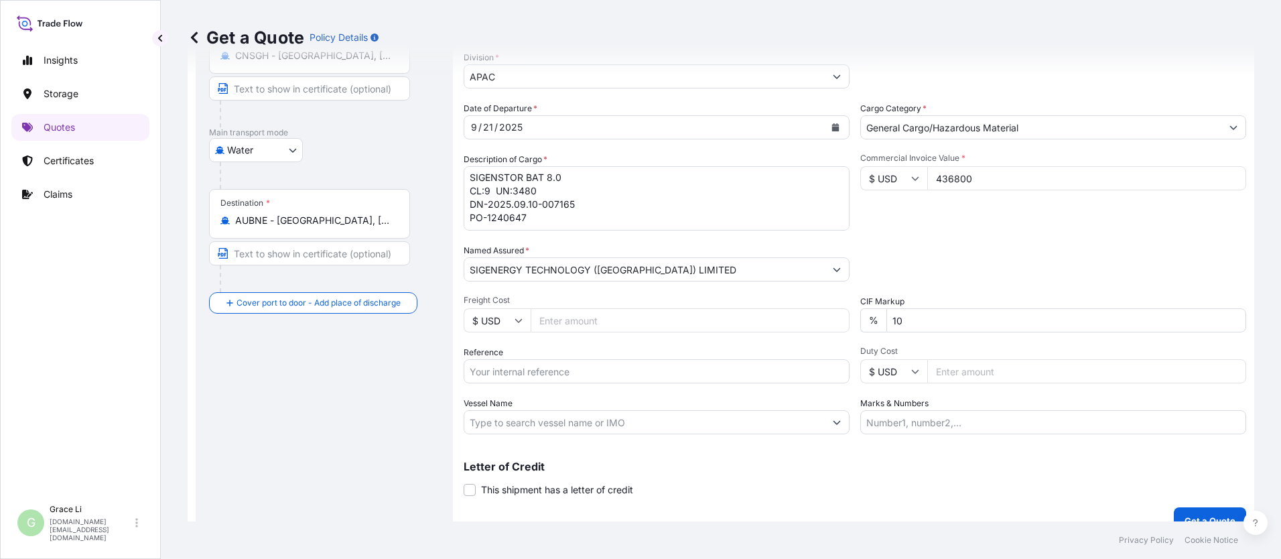
click at [521, 371] on input "Reference" at bounding box center [657, 371] width 386 height 24
paste input "SGAU20250807029"
click at [572, 371] on input "SGAU20250807029/" at bounding box center [657, 371] width 386 height 24
click at [572, 369] on input "SGAU20250807029/" at bounding box center [657, 371] width 386 height 24
paste input "SXBRH25091272"
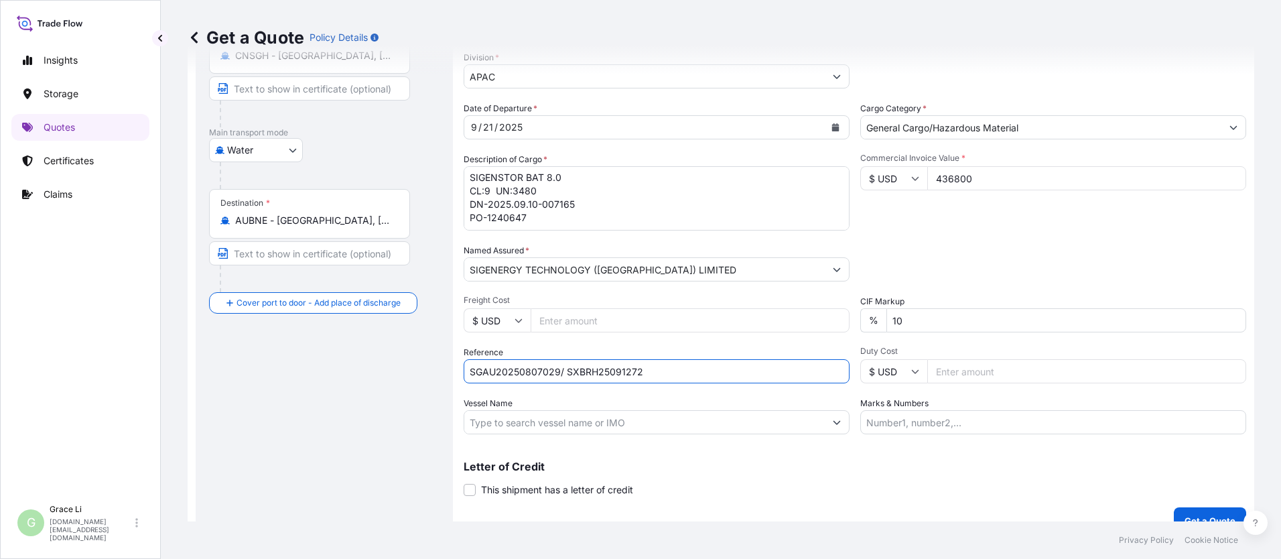
type input "SGAU20250807029/ SXBRH25091272"
click at [529, 423] on input "Vessel Name" at bounding box center [644, 422] width 361 height 24
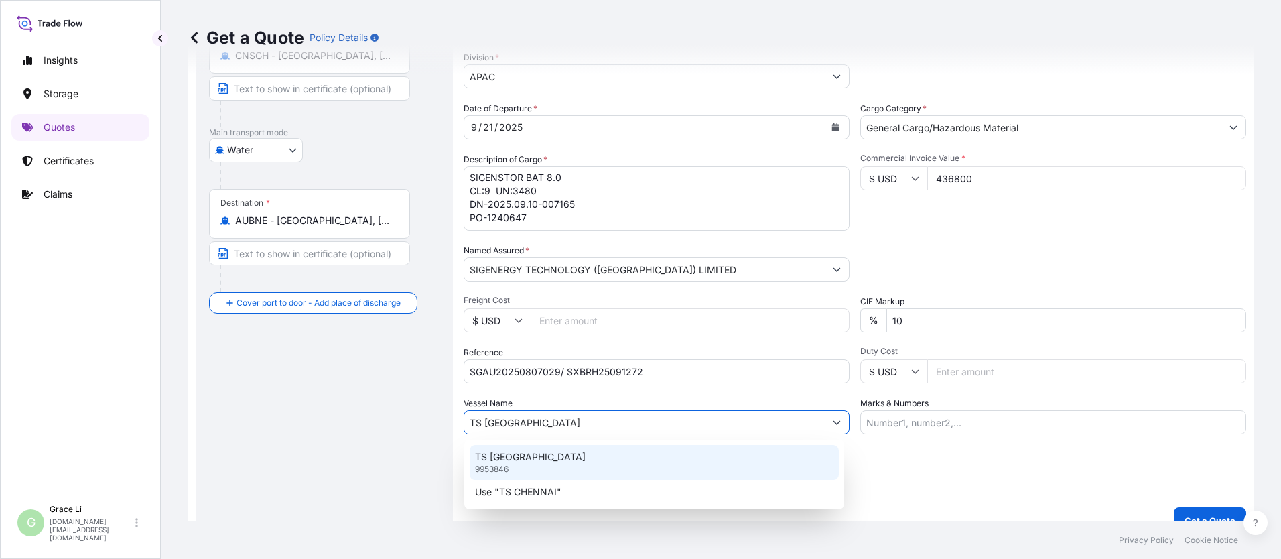
click at [501, 457] on p "TS [GEOGRAPHIC_DATA]" at bounding box center [530, 456] width 111 height 13
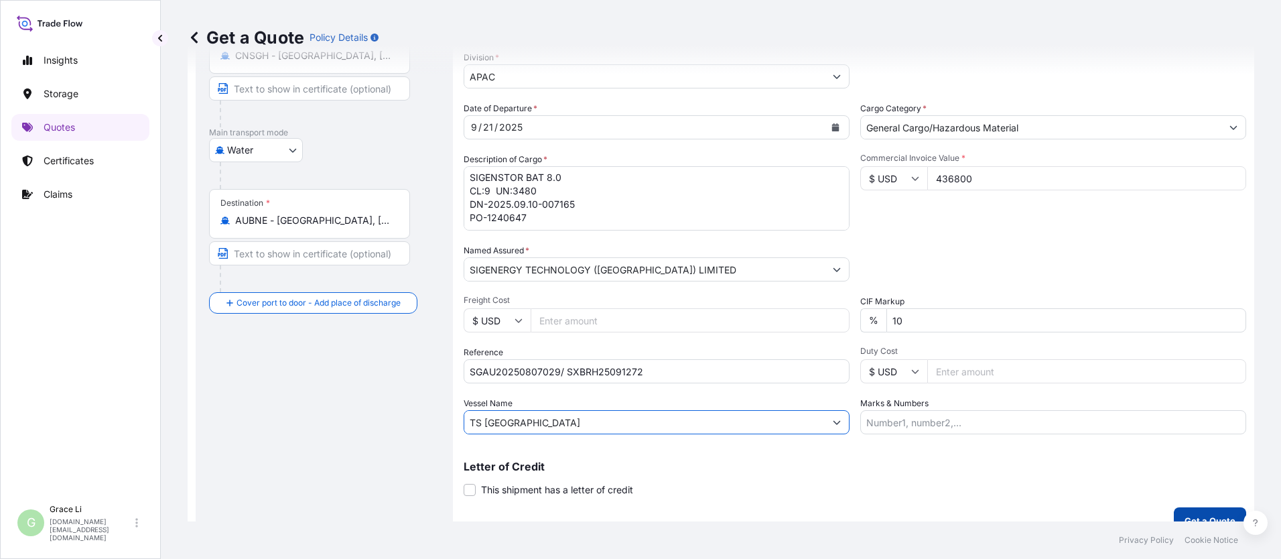
type input "TS [GEOGRAPHIC_DATA]"
click at [617, 516] on p "Get a Quote" at bounding box center [1210, 520] width 51 height 13
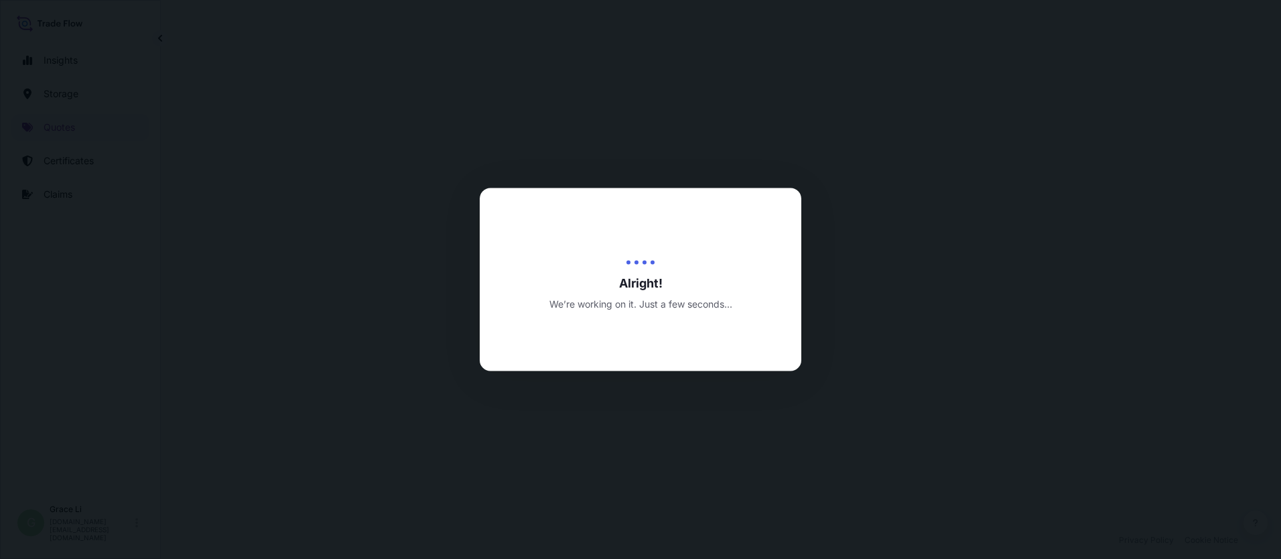
select select "Water"
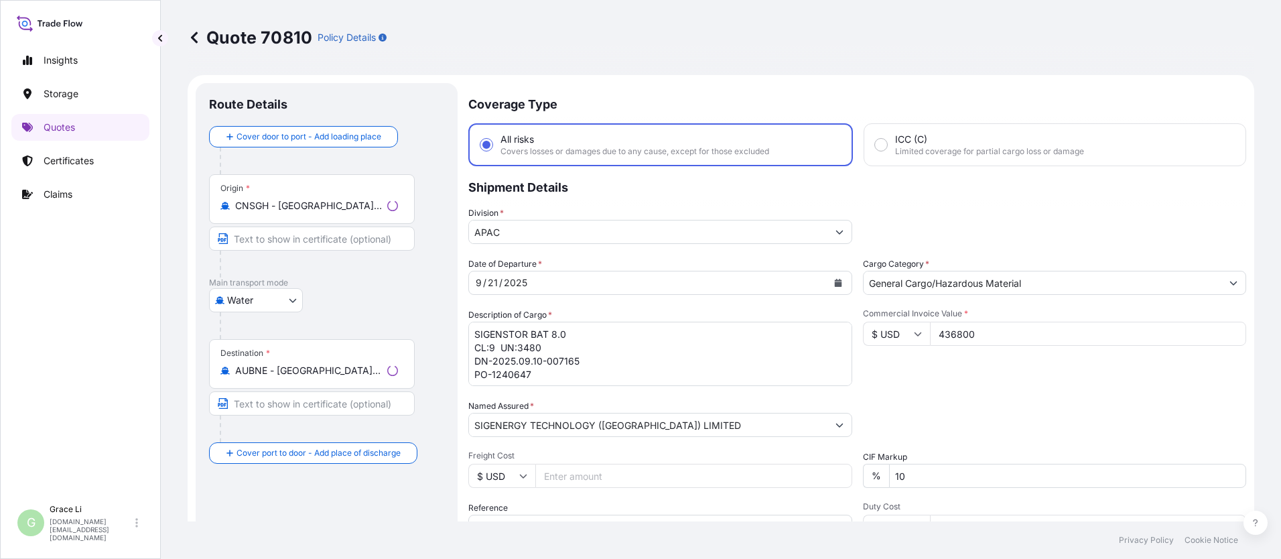
scroll to position [644, 0]
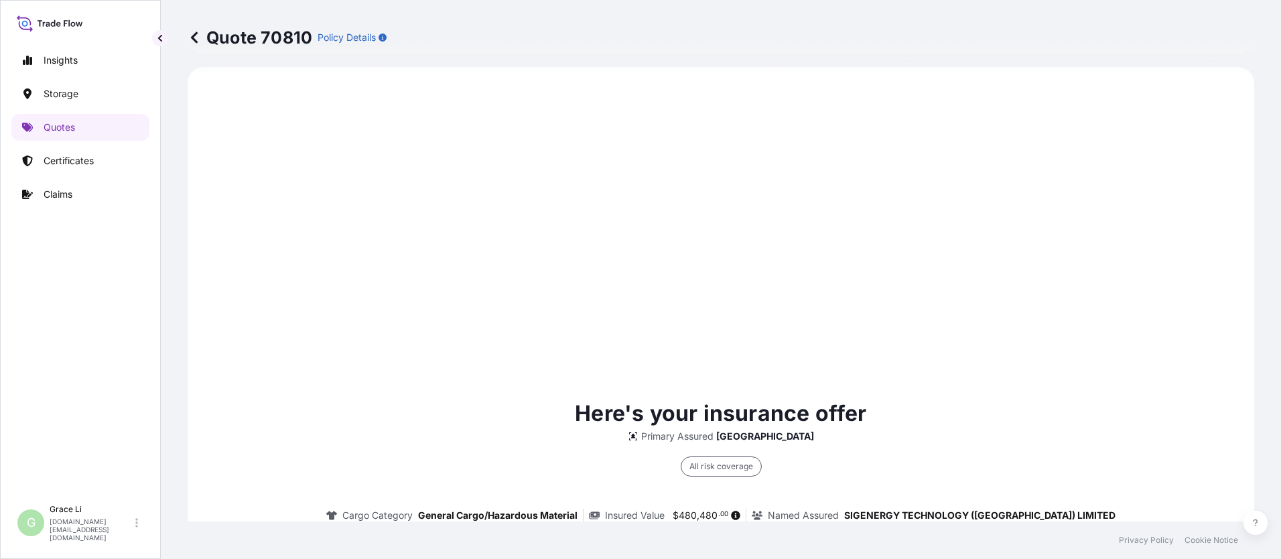
click at [617, 334] on div "Here's your insurance offer Primary Assured China All risk coverage Cargo Categ…" at bounding box center [720, 559] width 1029 height 946
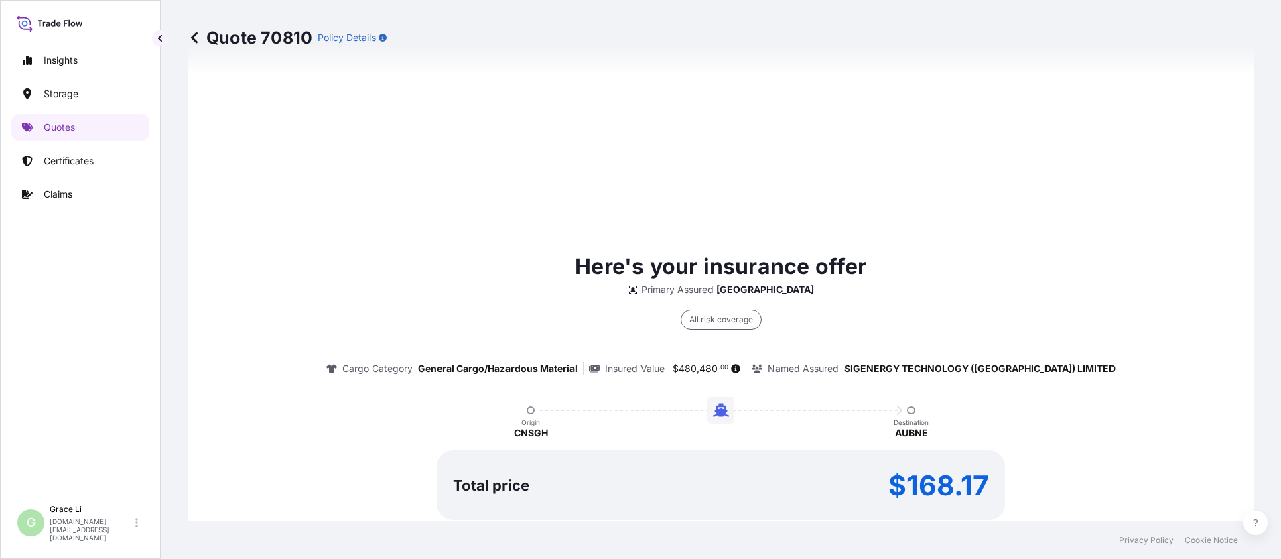
scroll to position [1927, 0]
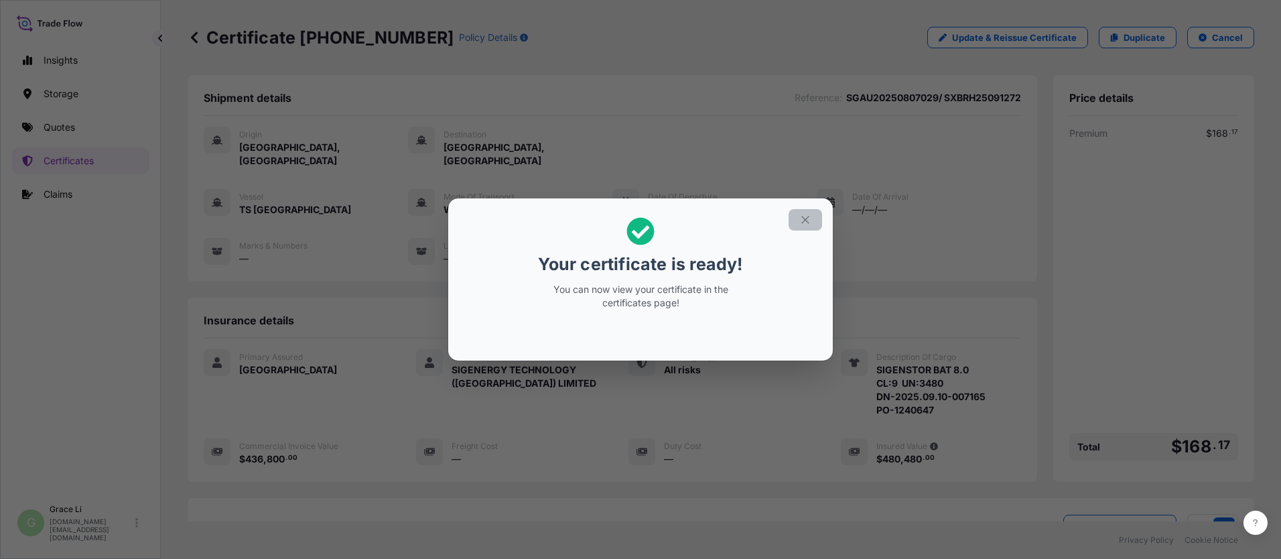
click at [617, 219] on button "button" at bounding box center [806, 219] width 34 height 21
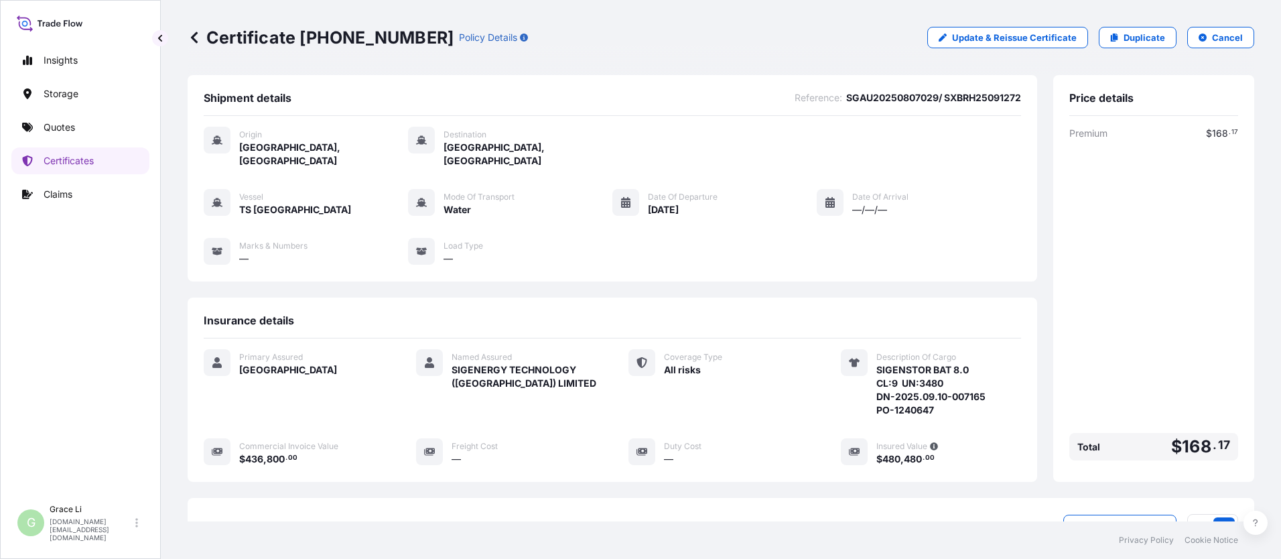
click at [617, 219] on div "Vessel TS CHENNAI Mode of Transport Water Date of Departure [DATE] Date of Arri…" at bounding box center [613, 227] width 818 height 76
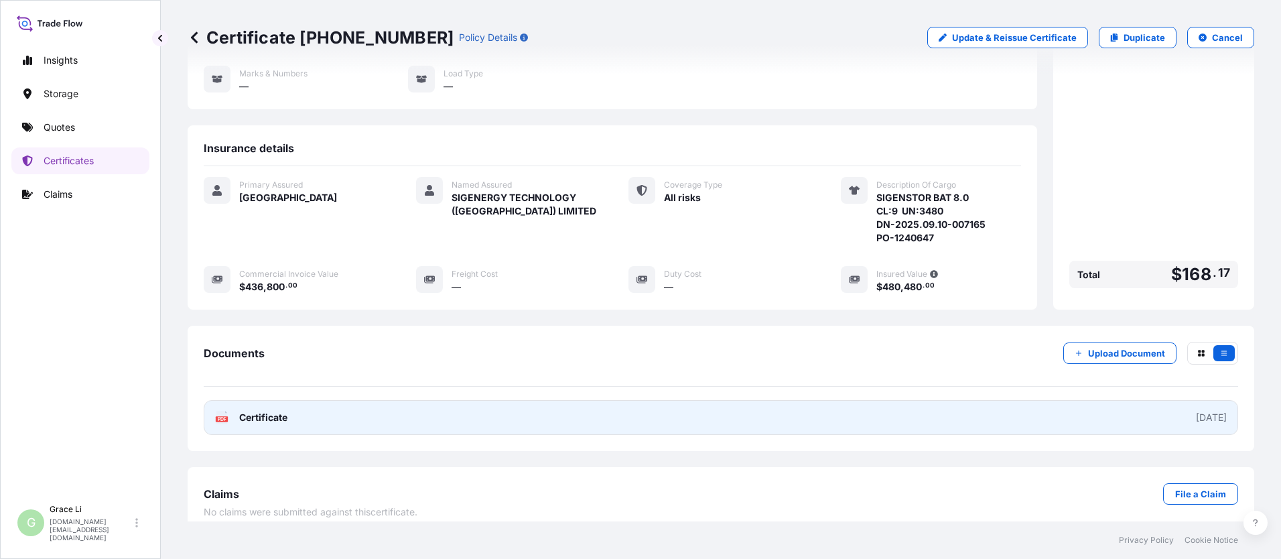
click at [275, 411] on span "Certificate" at bounding box center [263, 417] width 48 height 13
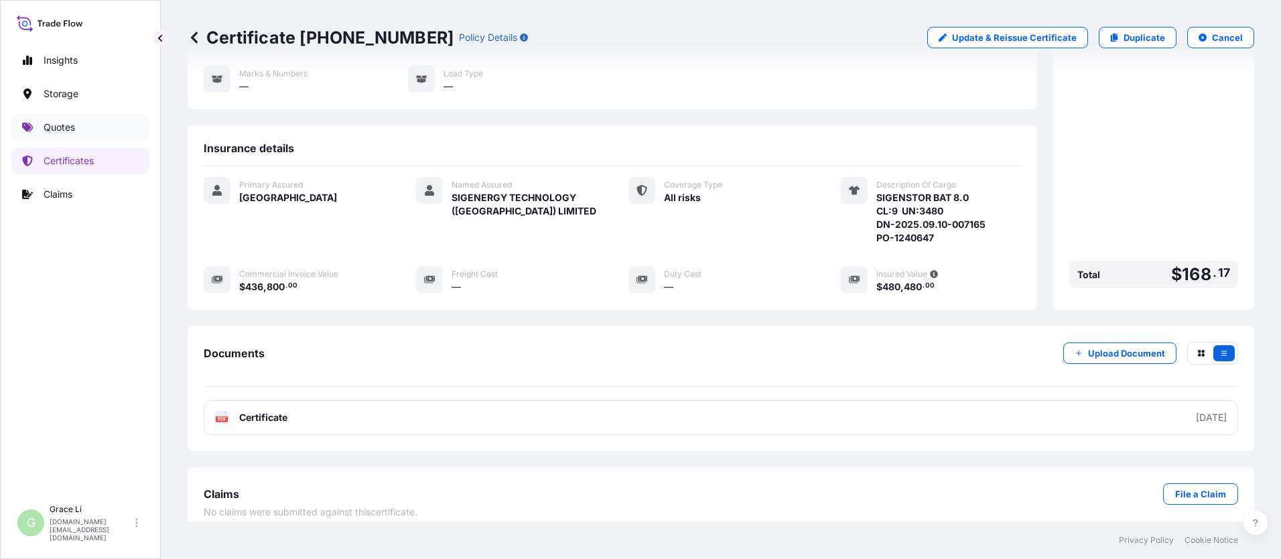
click at [56, 125] on p "Quotes" at bounding box center [59, 127] width 31 height 13
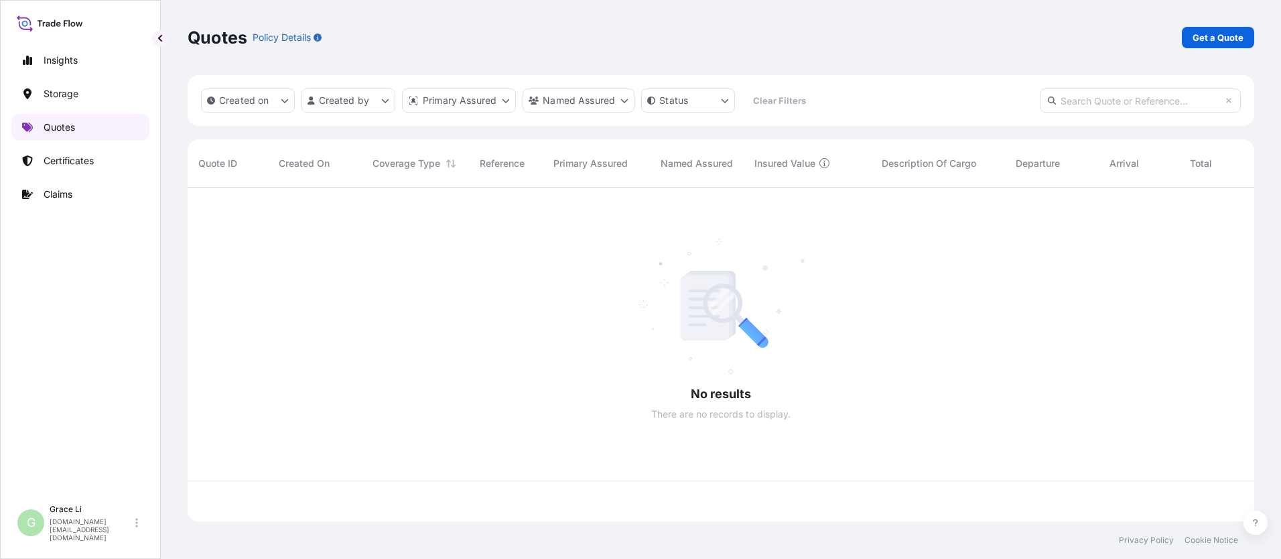
scroll to position [331, 1057]
click at [617, 32] on p "Get a Quote" at bounding box center [1218, 37] width 51 height 13
select select "Water"
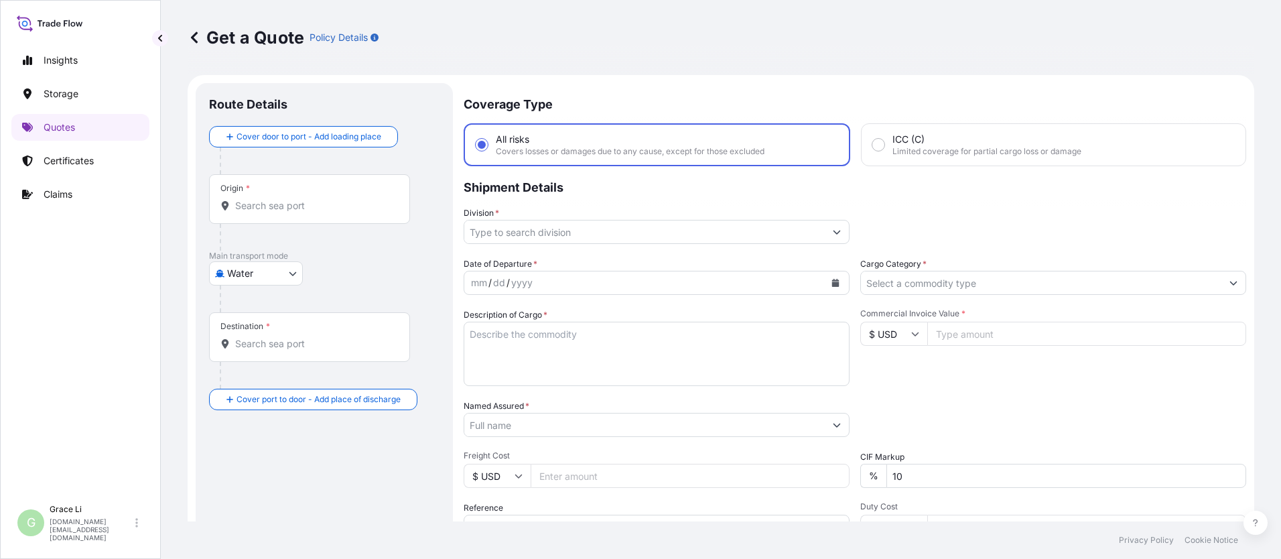
scroll to position [21, 0]
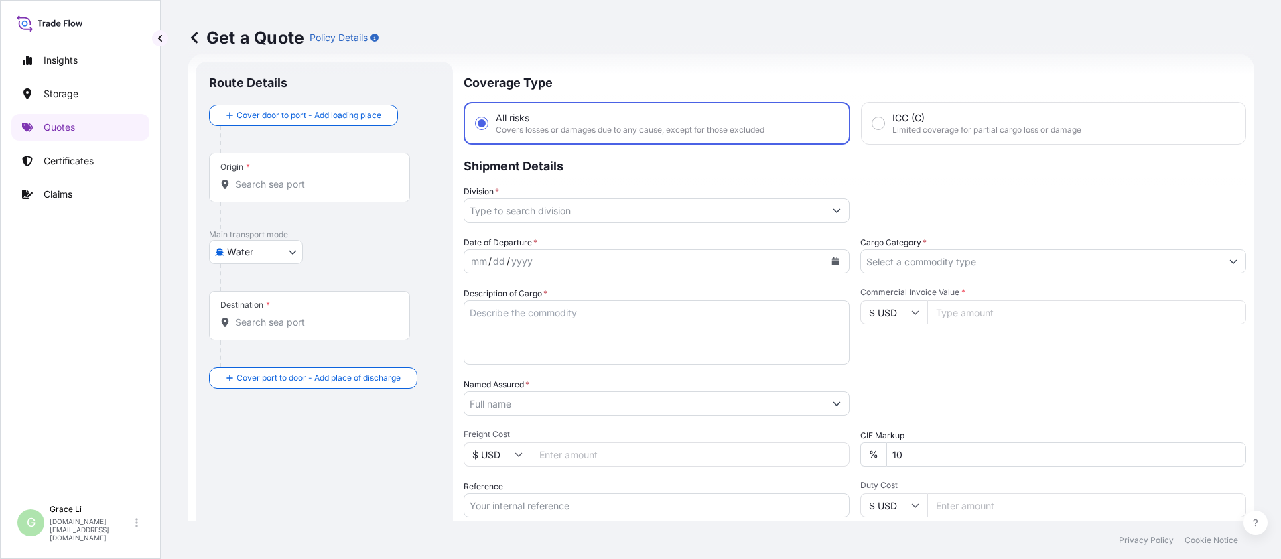
click at [271, 182] on input "Origin *" at bounding box center [314, 184] width 158 height 13
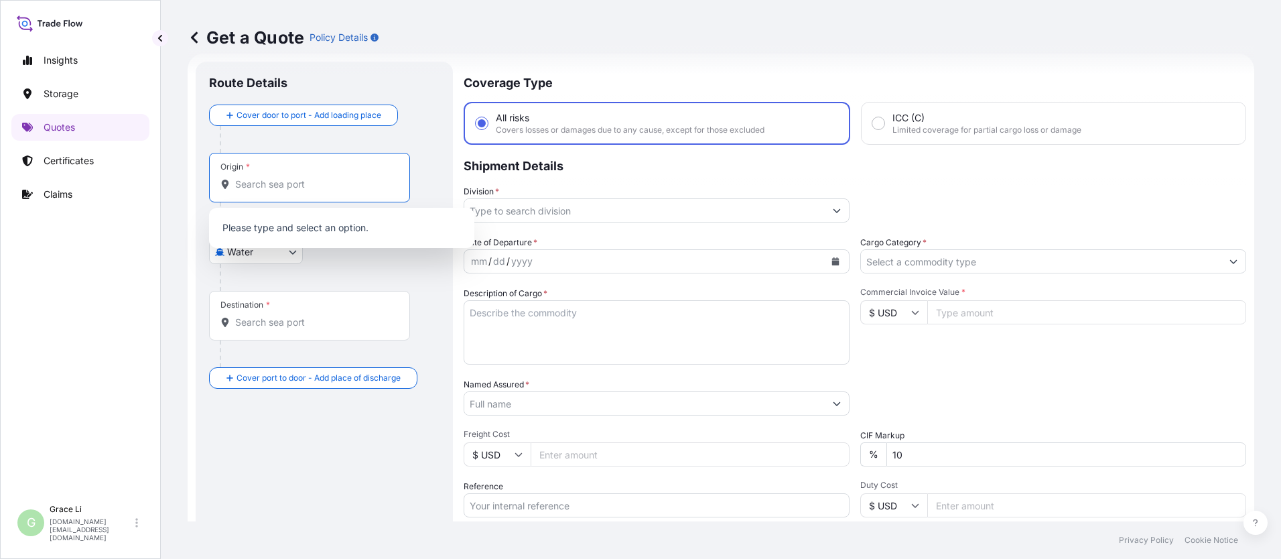
click at [275, 186] on input "Origin *" at bounding box center [314, 184] width 158 height 13
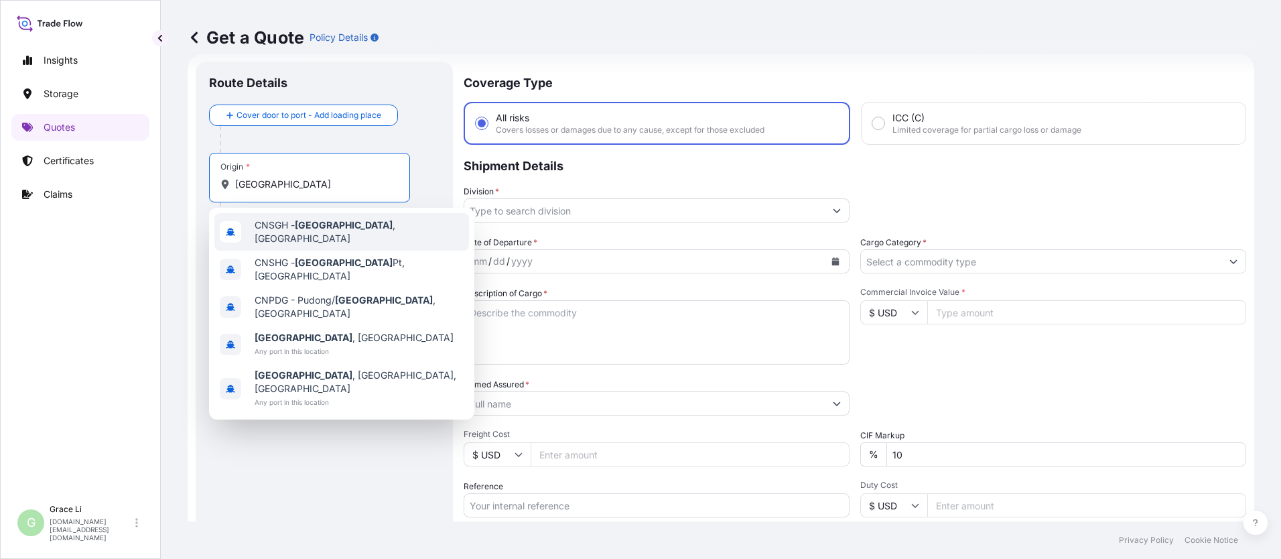
click at [289, 226] on span "CNSGH - [GEOGRAPHIC_DATA] , [GEOGRAPHIC_DATA]" at bounding box center [359, 231] width 209 height 27
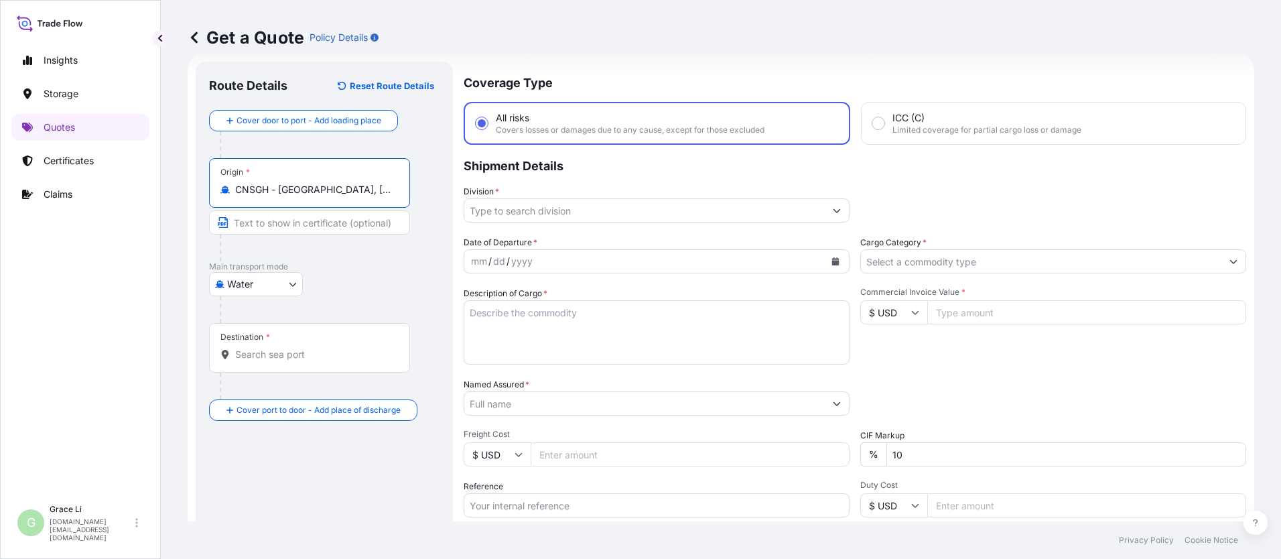
type input "CNSGH - [GEOGRAPHIC_DATA], [GEOGRAPHIC_DATA]"
click at [257, 355] on input "Destination *" at bounding box center [314, 354] width 158 height 13
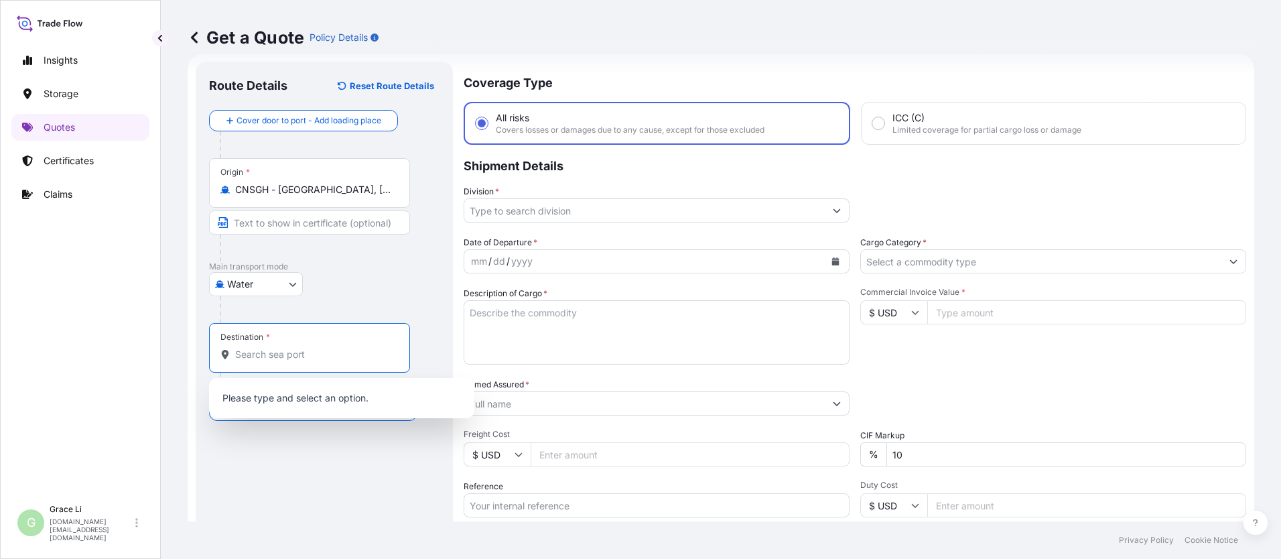
click at [263, 354] on input "Destination *" at bounding box center [314, 354] width 158 height 13
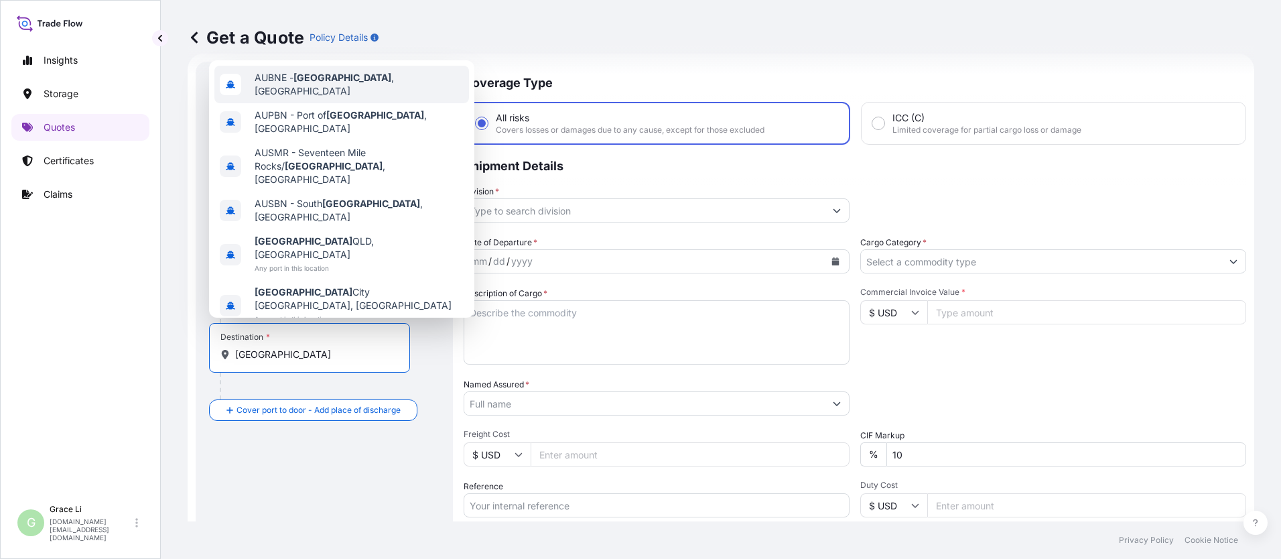
click at [281, 98] on span "AUBNE - [GEOGRAPHIC_DATA] , [GEOGRAPHIC_DATA]" at bounding box center [359, 84] width 209 height 27
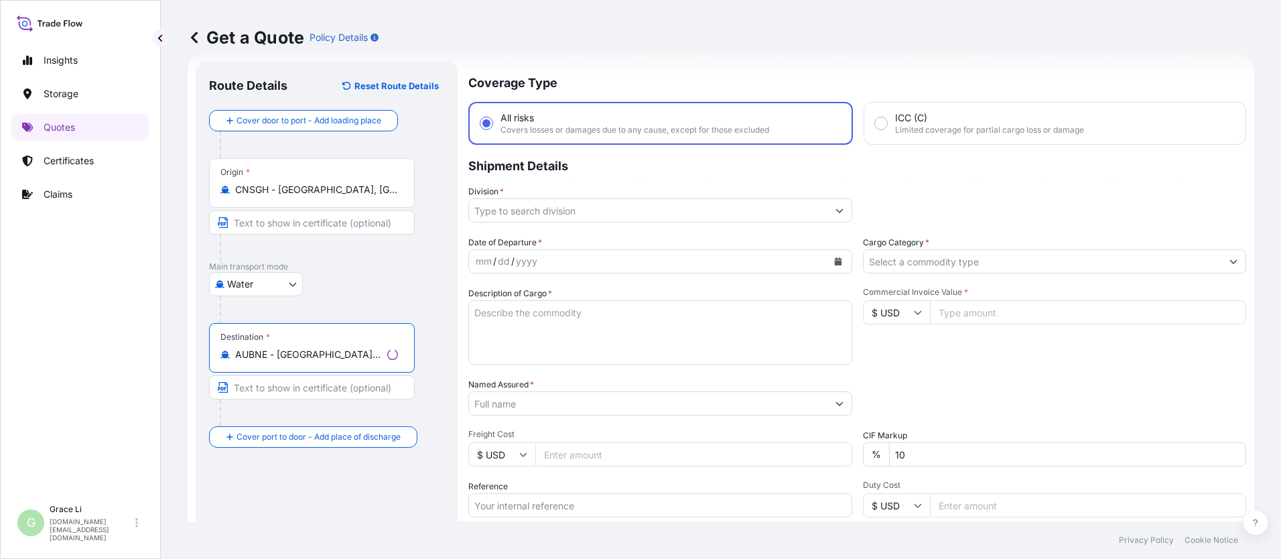
type input "AUBNE - [GEOGRAPHIC_DATA], [GEOGRAPHIC_DATA]"
click at [511, 211] on input "Division *" at bounding box center [648, 210] width 359 height 24
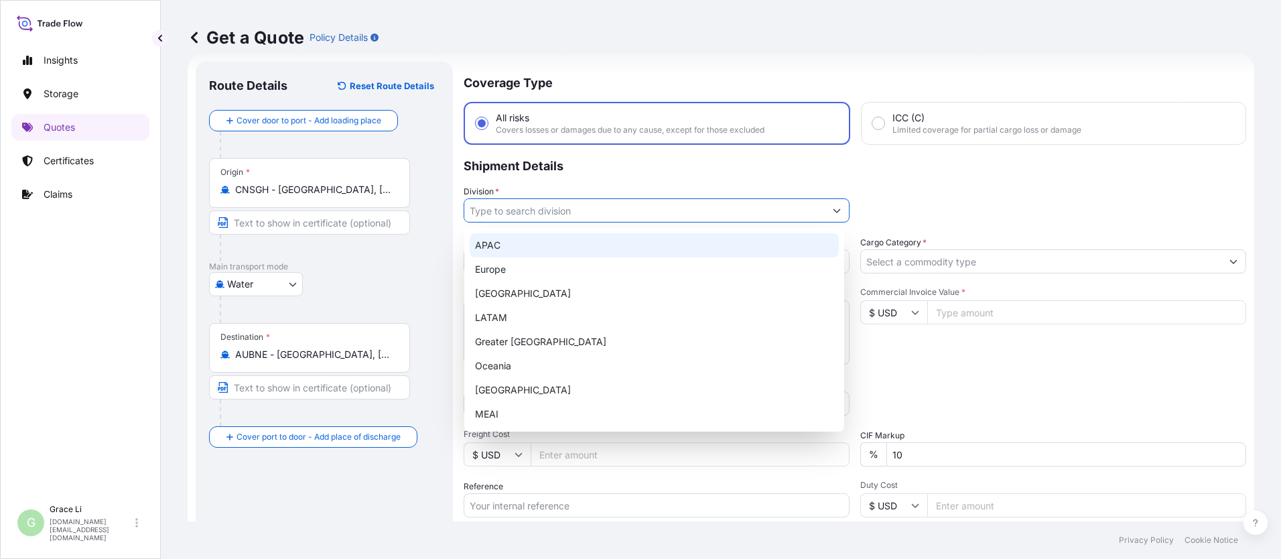
click at [497, 245] on div "APAC" at bounding box center [654, 245] width 369 height 24
type input "APAC"
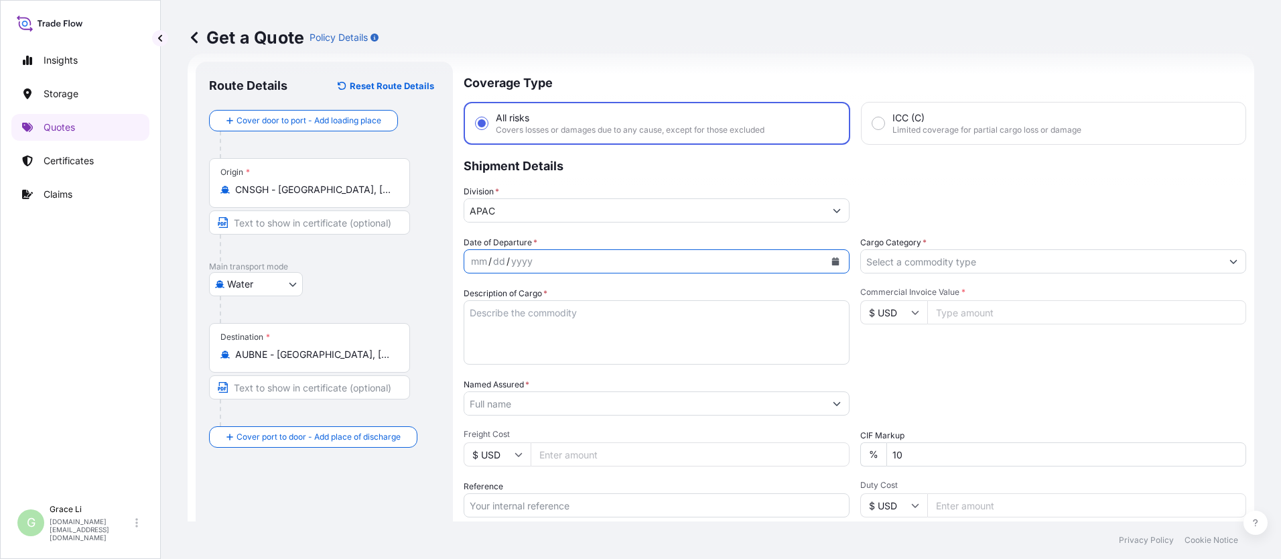
click at [617, 259] on icon "Calendar" at bounding box center [835, 261] width 7 height 8
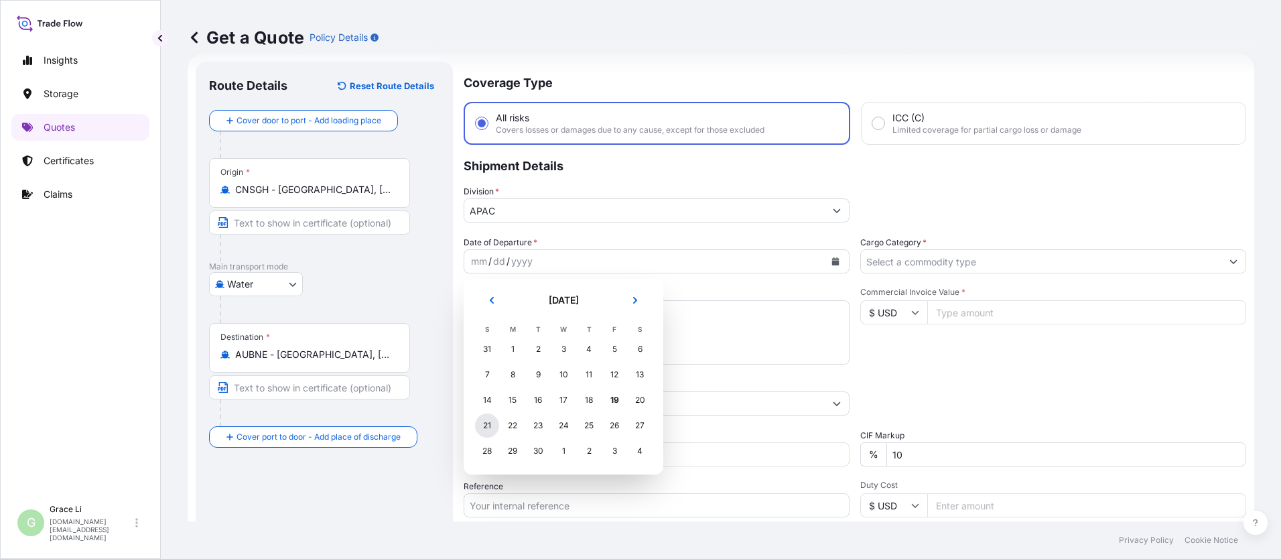
click at [491, 425] on div "21" at bounding box center [487, 425] width 24 height 24
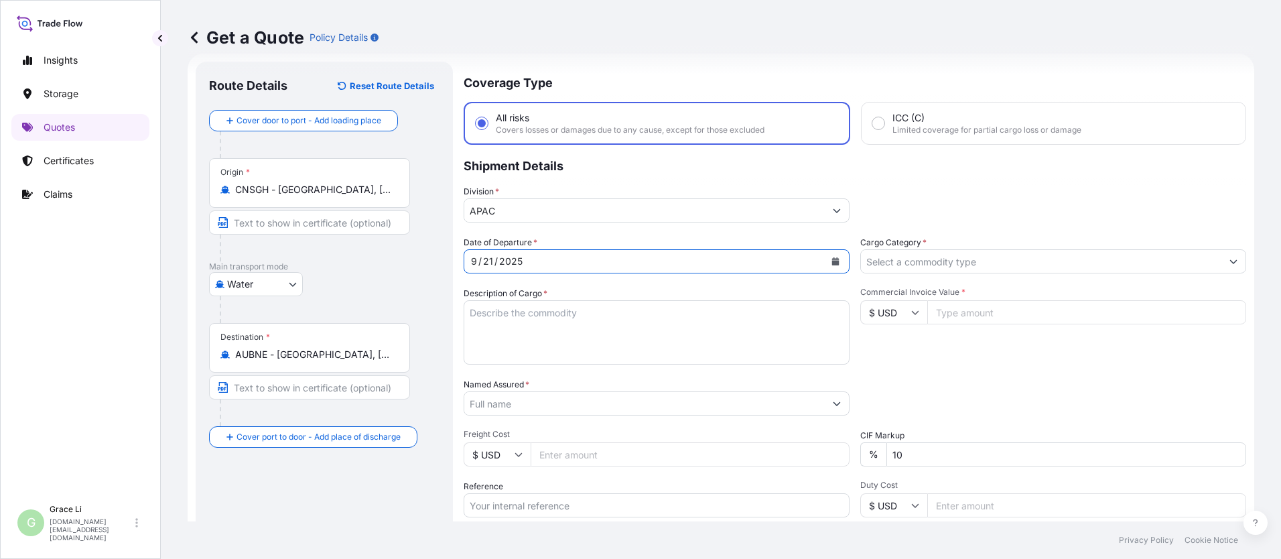
click at [617, 261] on input "Cargo Category *" at bounding box center [1041, 261] width 361 height 24
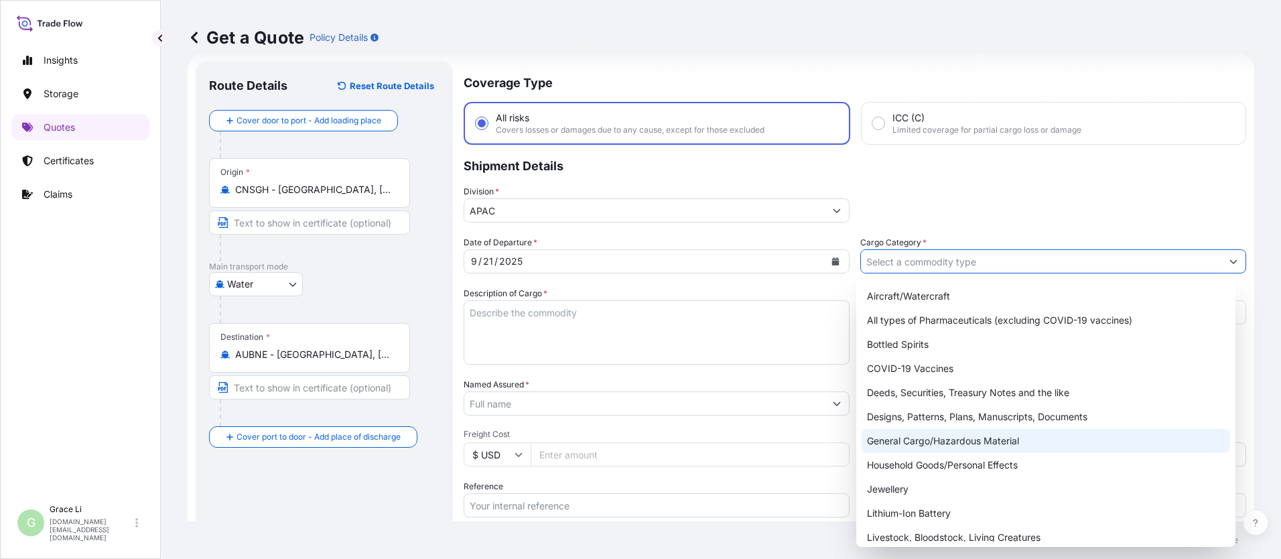
click at [617, 445] on div "General Cargo/Hazardous Material" at bounding box center [1046, 441] width 369 height 24
type input "General Cargo/Hazardous Material"
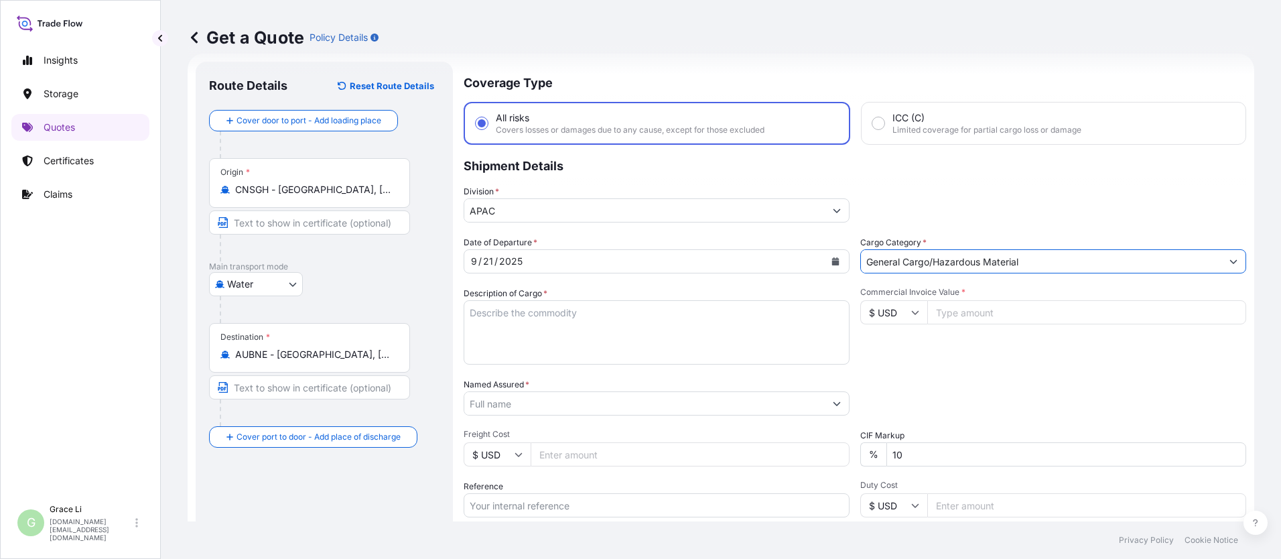
click at [491, 308] on textarea "Description of Cargo *" at bounding box center [657, 332] width 386 height 64
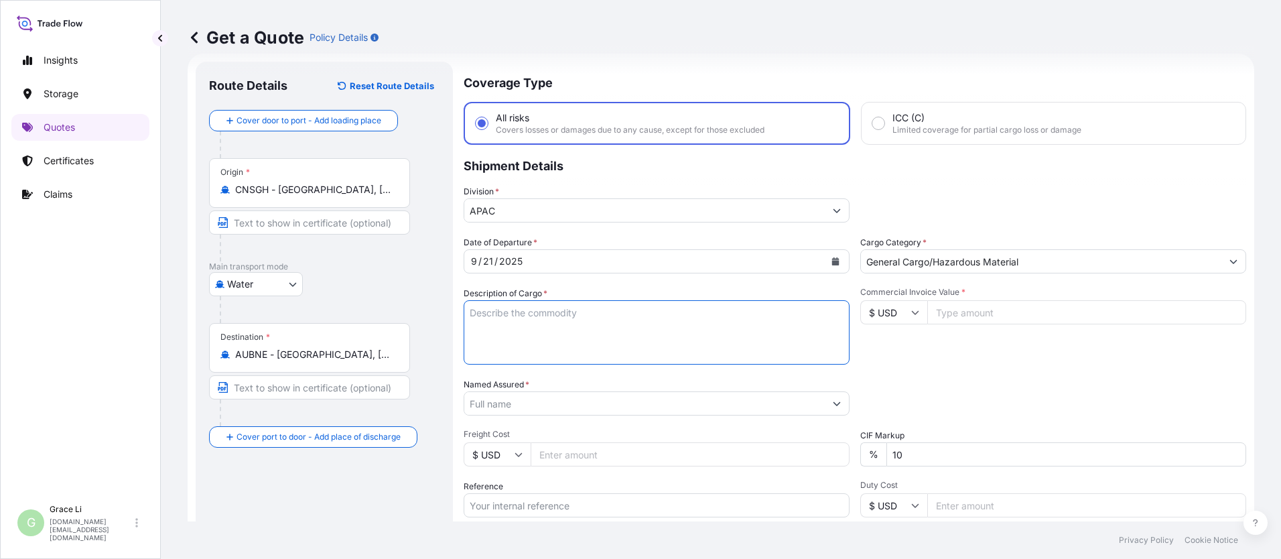
click at [491, 308] on textarea "Description of Cargo *" at bounding box center [657, 332] width 386 height 64
paste textarea "SIGENSTOR BAT 8.0 CL:9 UN:3480 DN-2025.09.10-007166 PO-1240648"
type textarea "SIGENSTOR BAT 8.0 CL:9 UN:3480 DN-2025.09.10-007166 PO-1240648"
click at [617, 312] on input "Commercial Invoice Value *" at bounding box center [1086, 312] width 319 height 24
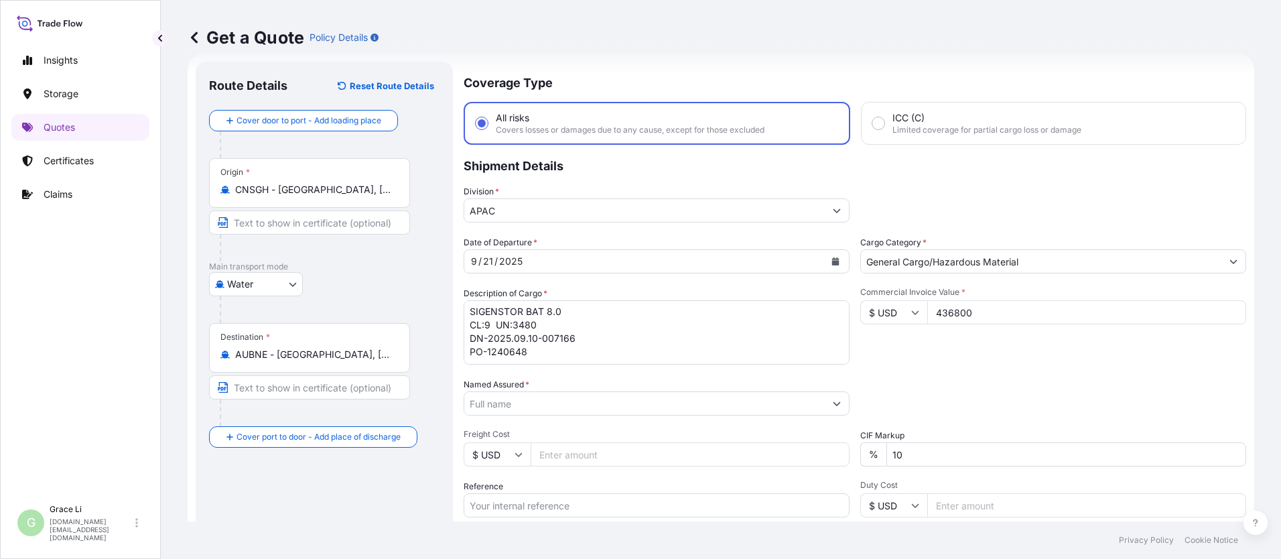
type input "436800"
click at [617, 351] on div "Commercial Invoice Value * $ USD 436800" at bounding box center [1053, 326] width 386 height 78
click at [521, 405] on input "Named Assured *" at bounding box center [644, 403] width 361 height 24
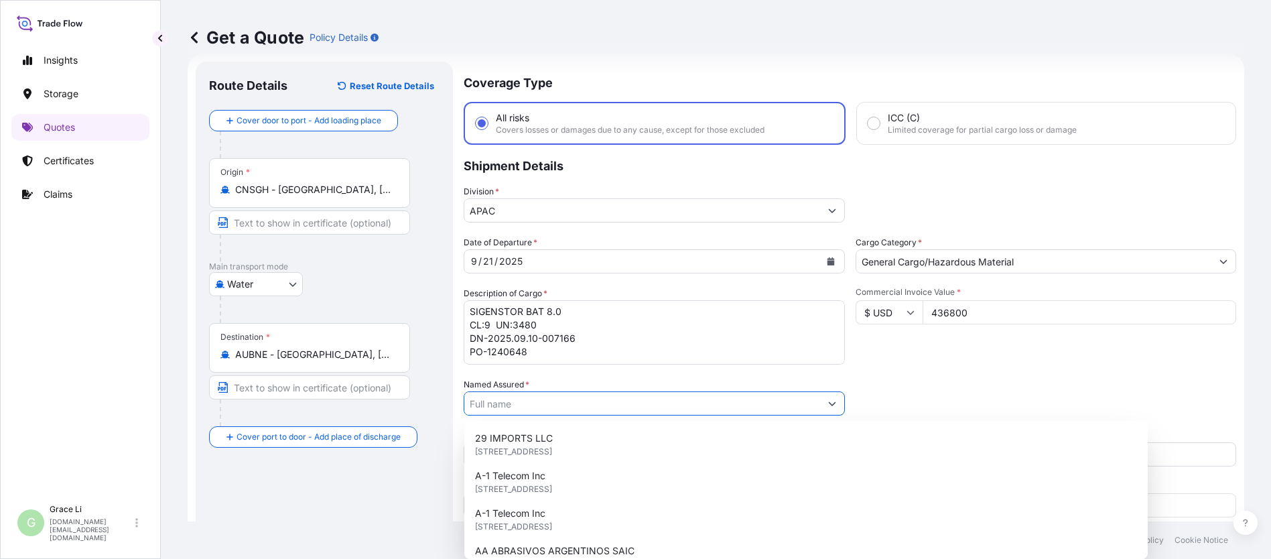
click at [495, 404] on input "Named Assured *" at bounding box center [642, 403] width 356 height 24
click at [495, 402] on input "Named Assured *" at bounding box center [642, 403] width 356 height 24
paste input "SIGENERGY TECHNOLOGY ([GEOGRAPHIC_DATA]) LIMITED"
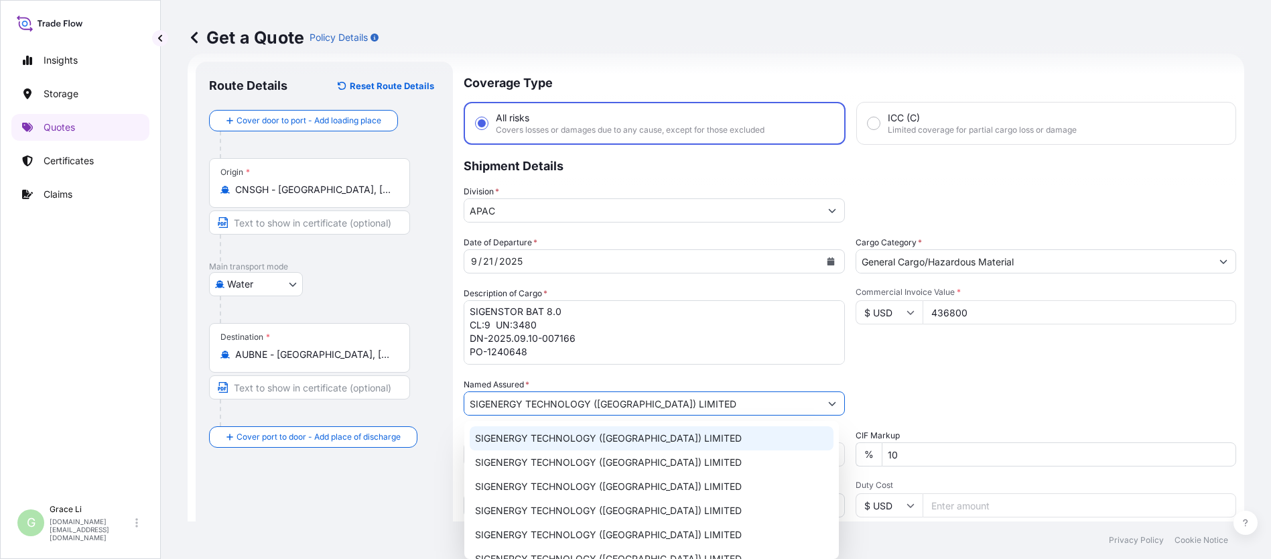
click at [533, 437] on span "SIGENERGY TECHNOLOGY ([GEOGRAPHIC_DATA]) LIMITED" at bounding box center [608, 438] width 267 height 13
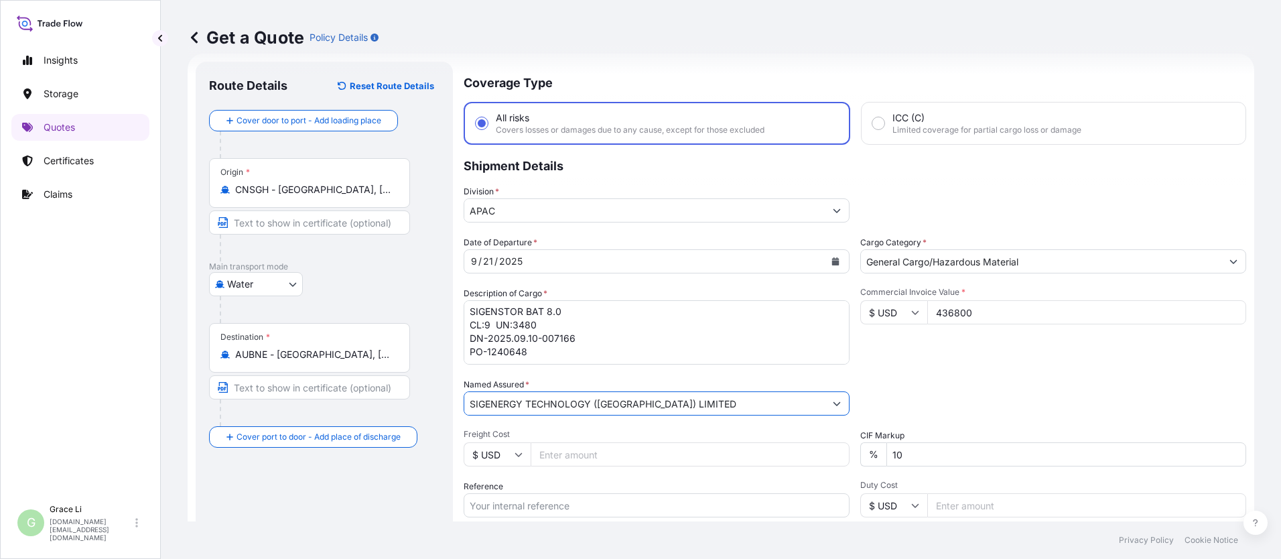
type input "SIGENERGY TECHNOLOGY ([GEOGRAPHIC_DATA]) LIMITED"
click at [617, 367] on div "Date of Departure * [DATE] Cargo Category * General Cargo/Hazardous Material De…" at bounding box center [855, 402] width 783 height 332
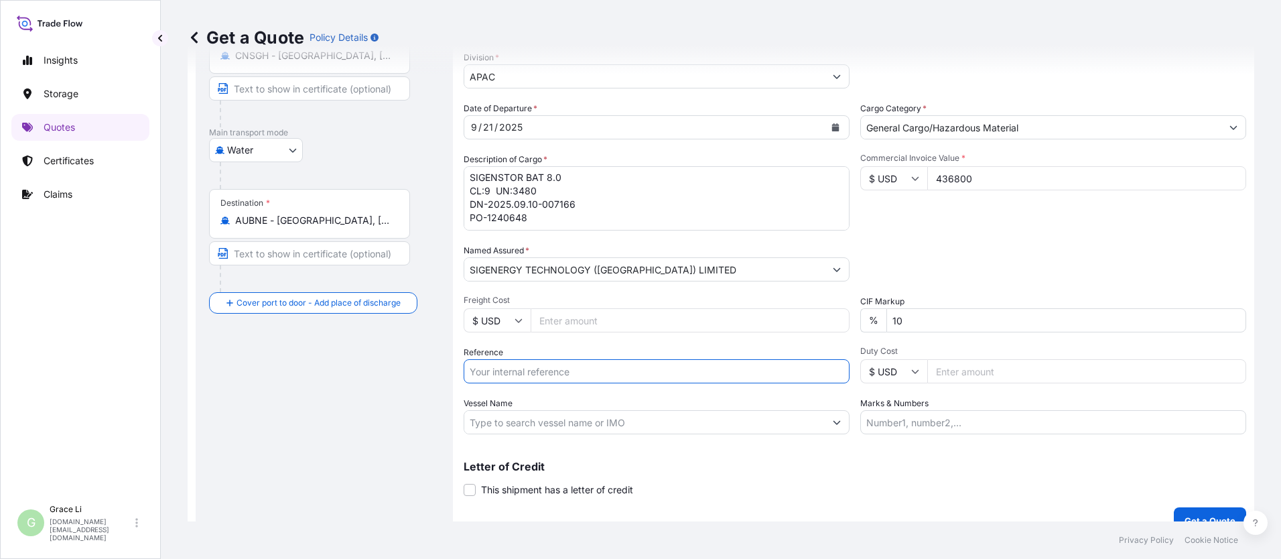
click at [501, 371] on input "Reference" at bounding box center [657, 371] width 386 height 24
paste input "SGAU20250807030"
click at [573, 369] on input "SGAU20250807030/" at bounding box center [657, 371] width 386 height 24
paste input "SXBRH25091273"
type input "SGAU20250807030/ SXBRH25091273"
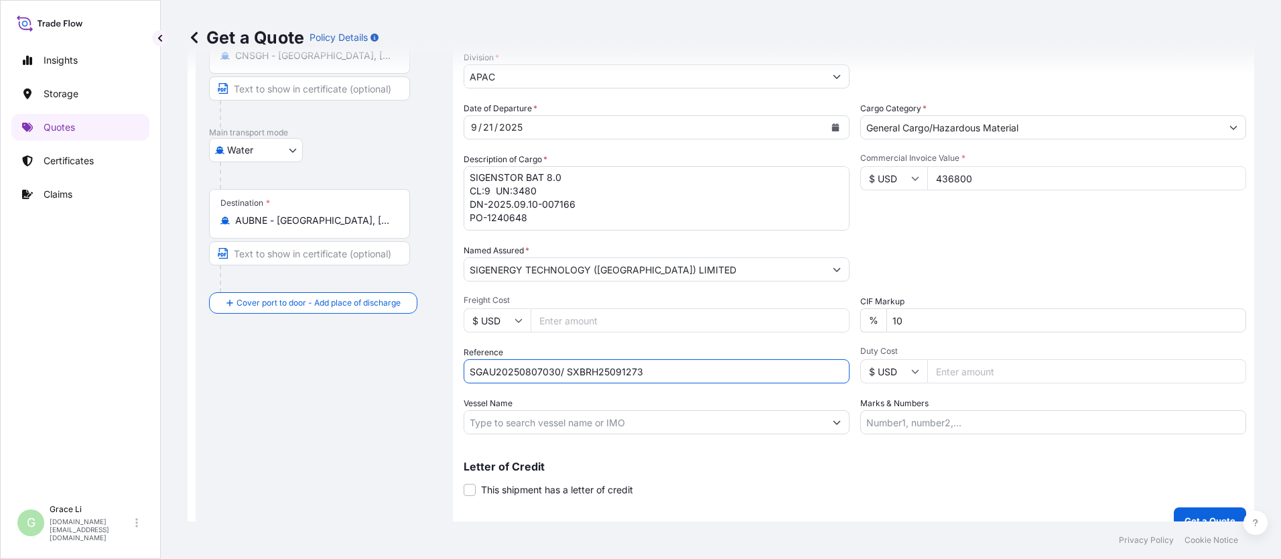
click at [511, 430] on input "Vessel Name" at bounding box center [644, 422] width 361 height 24
click at [511, 424] on input "Vessel Name" at bounding box center [644, 422] width 361 height 24
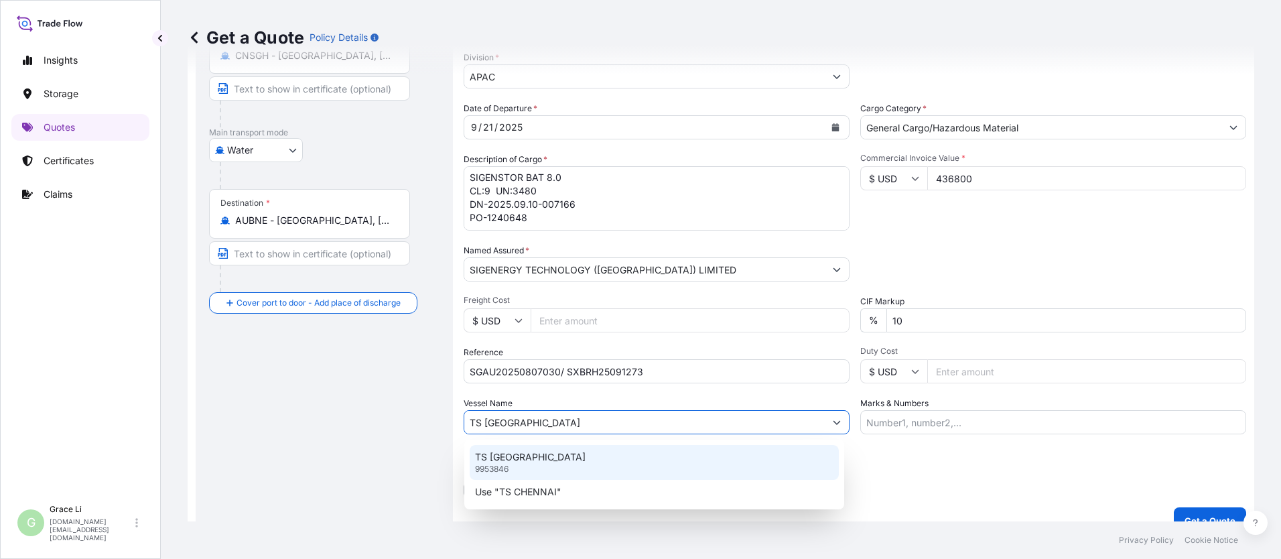
click at [515, 456] on p "TS [GEOGRAPHIC_DATA]" at bounding box center [530, 456] width 111 height 13
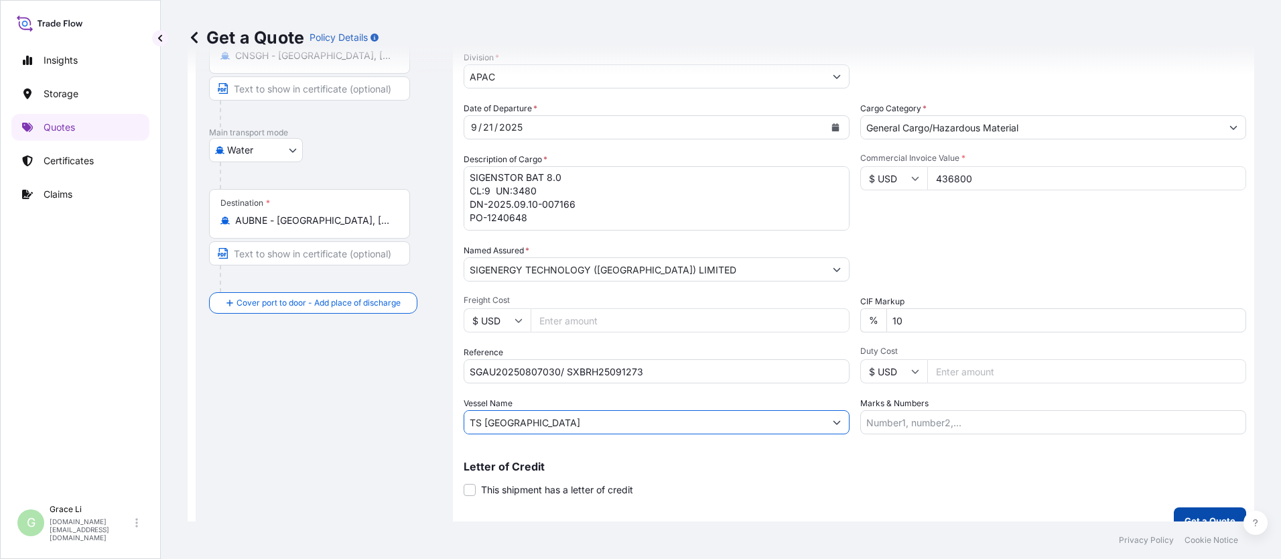
type input "TS [GEOGRAPHIC_DATA]"
click at [617, 515] on p "Get a Quote" at bounding box center [1210, 520] width 51 height 13
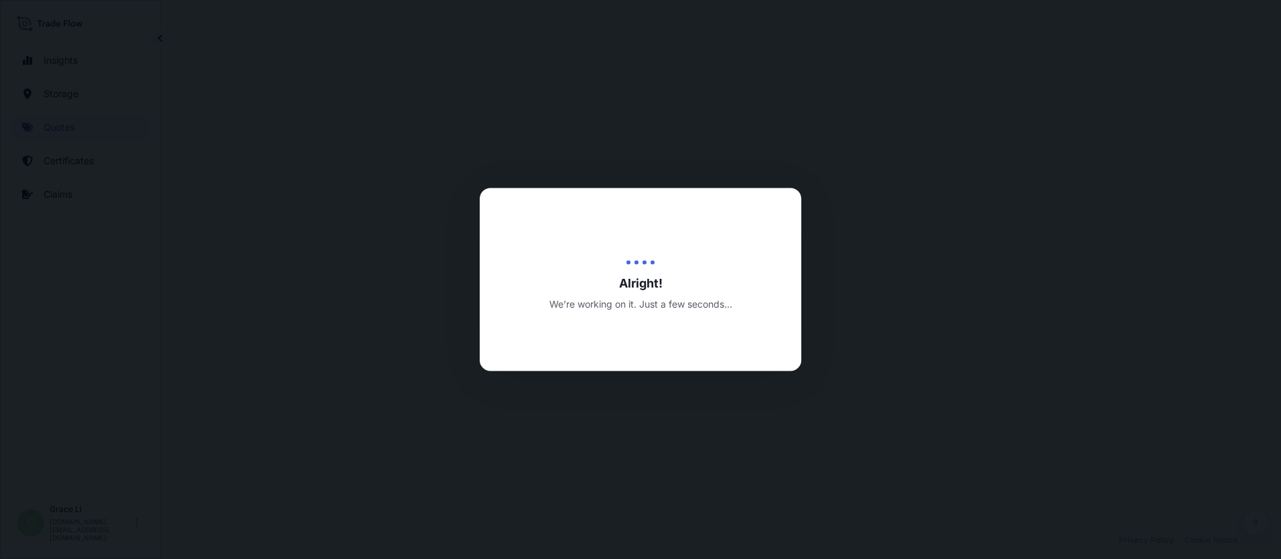
select select "Water"
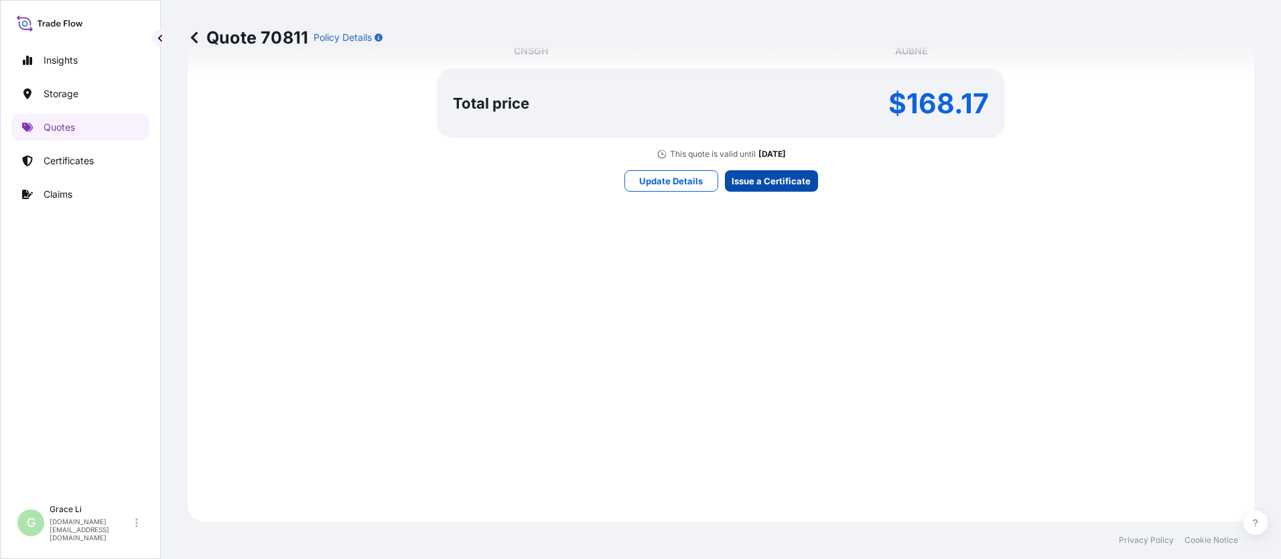
scroll to position [1927, 0]
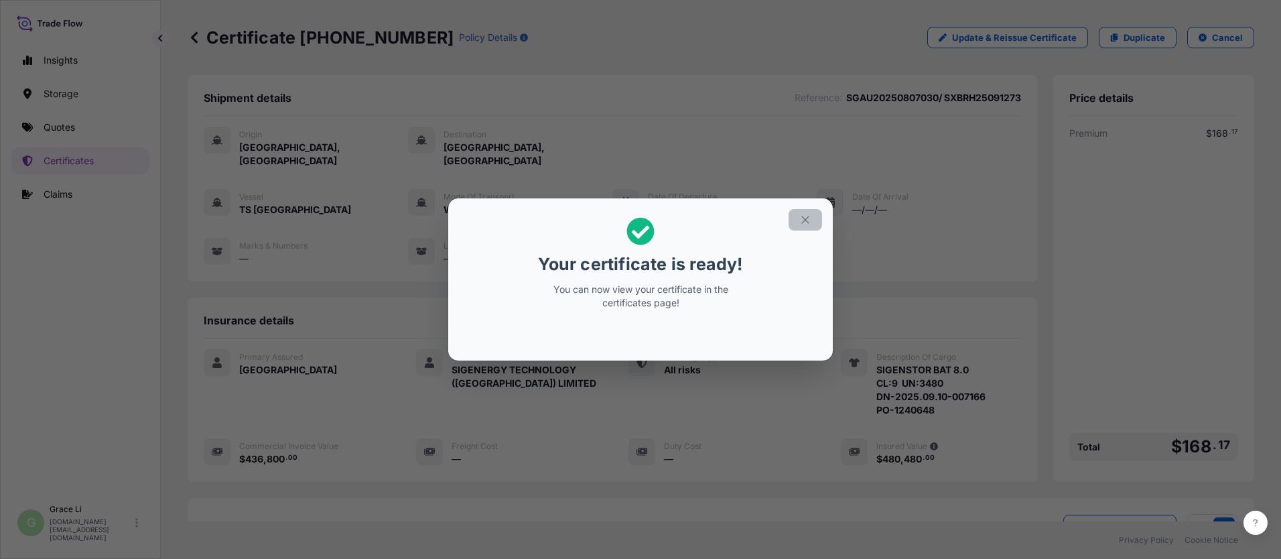
click at [617, 217] on icon "button" at bounding box center [805, 220] width 12 height 12
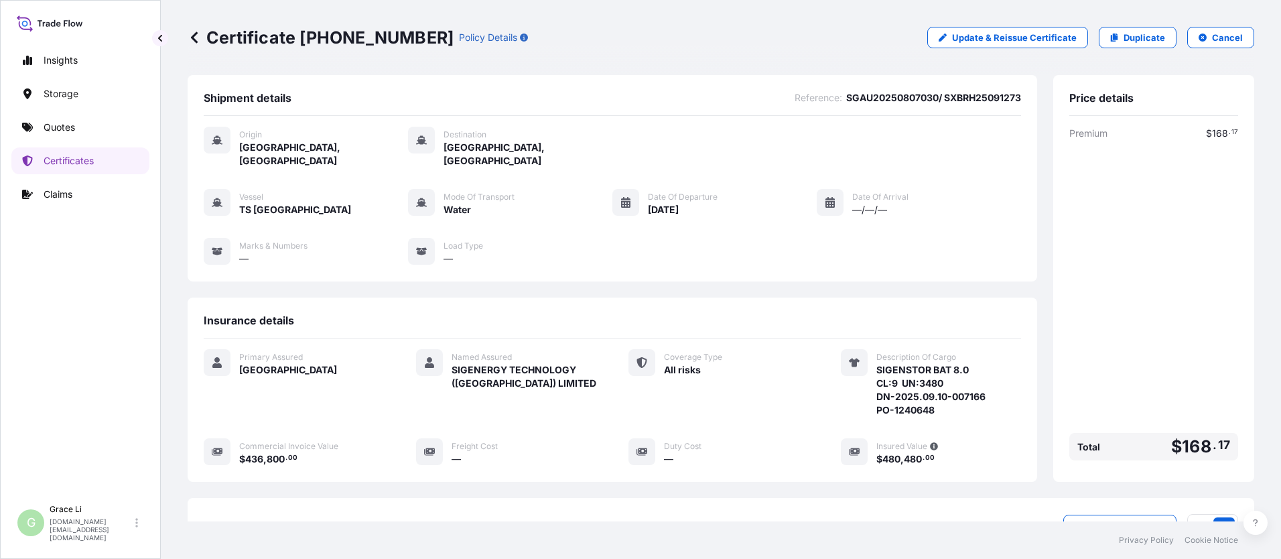
click at [617, 218] on div "Vessel TS CHENNAI Mode of Transport Water Date of Departure [DATE] Date of Arri…" at bounding box center [613, 227] width 818 height 76
click at [617, 283] on div "Shipment details Reference : SGAU20250807030/ SXBRH25091273 Origin [GEOGRAPHIC_…" at bounding box center [613, 278] width 850 height 407
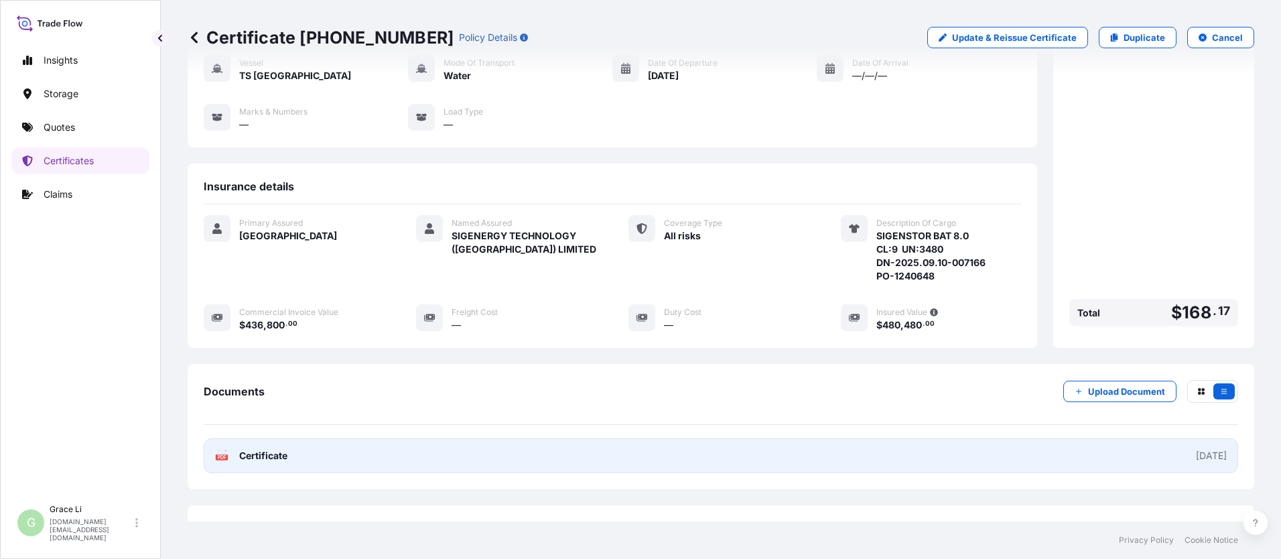
click at [264, 449] on span "Certificate" at bounding box center [263, 455] width 48 height 13
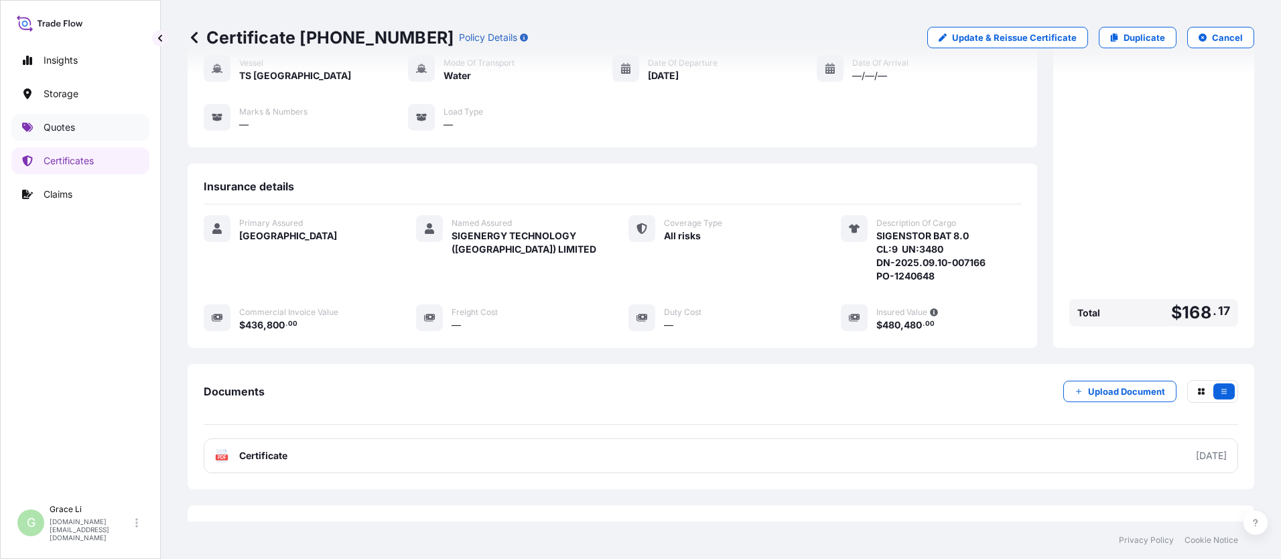
click at [60, 128] on p "Quotes" at bounding box center [59, 127] width 31 height 13
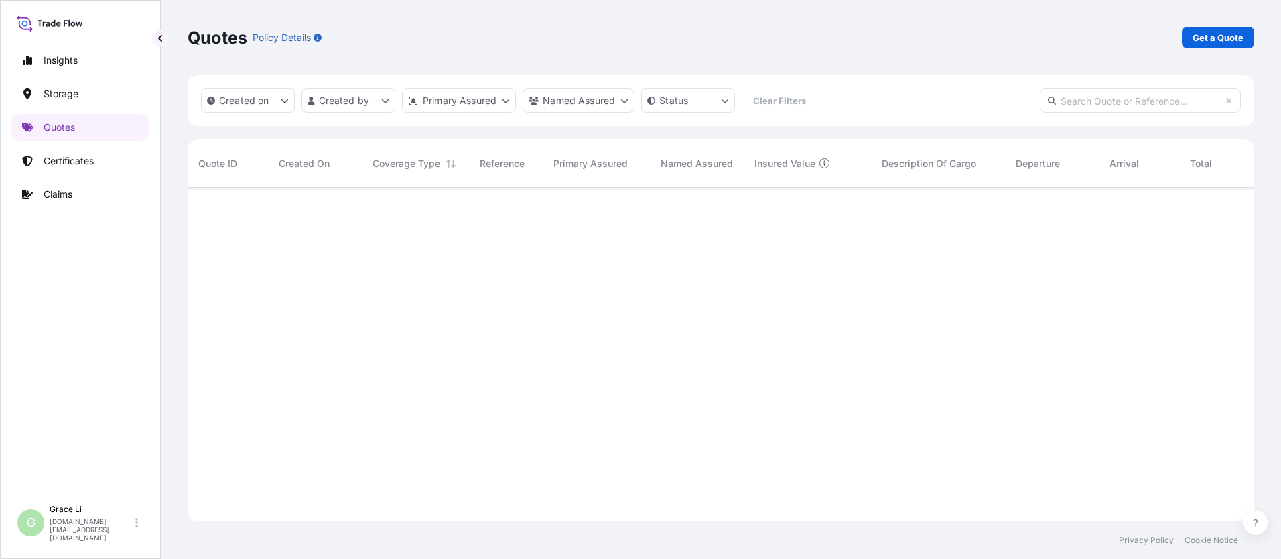
scroll to position [331, 1057]
click at [617, 32] on p "Get a Quote" at bounding box center [1218, 37] width 51 height 13
select select "Water"
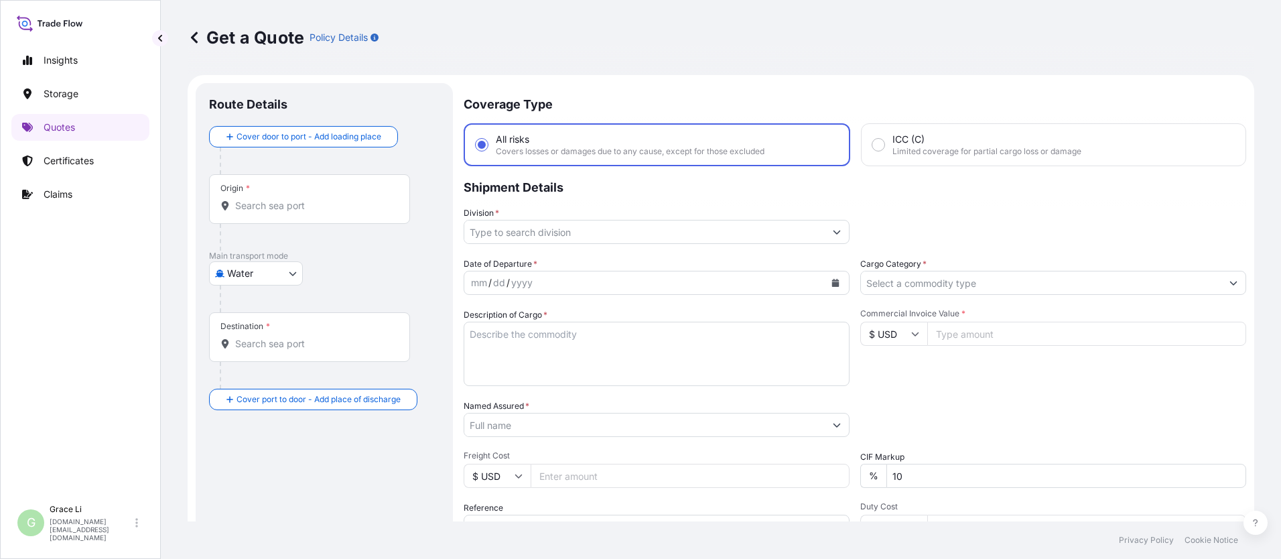
scroll to position [21, 0]
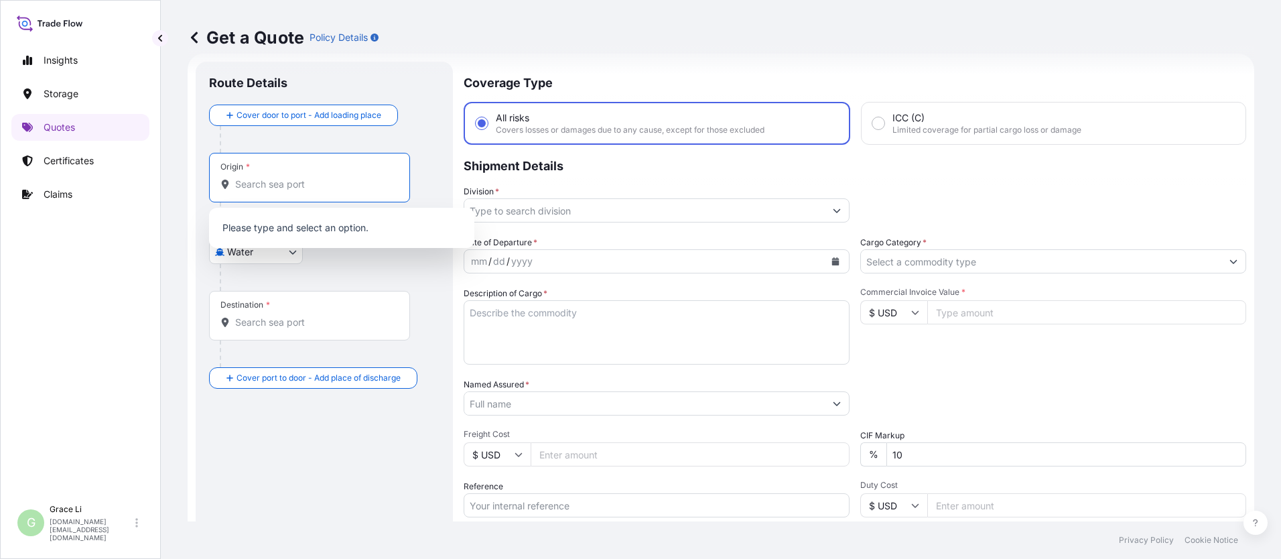
click at [246, 182] on input "Origin *" at bounding box center [314, 184] width 158 height 13
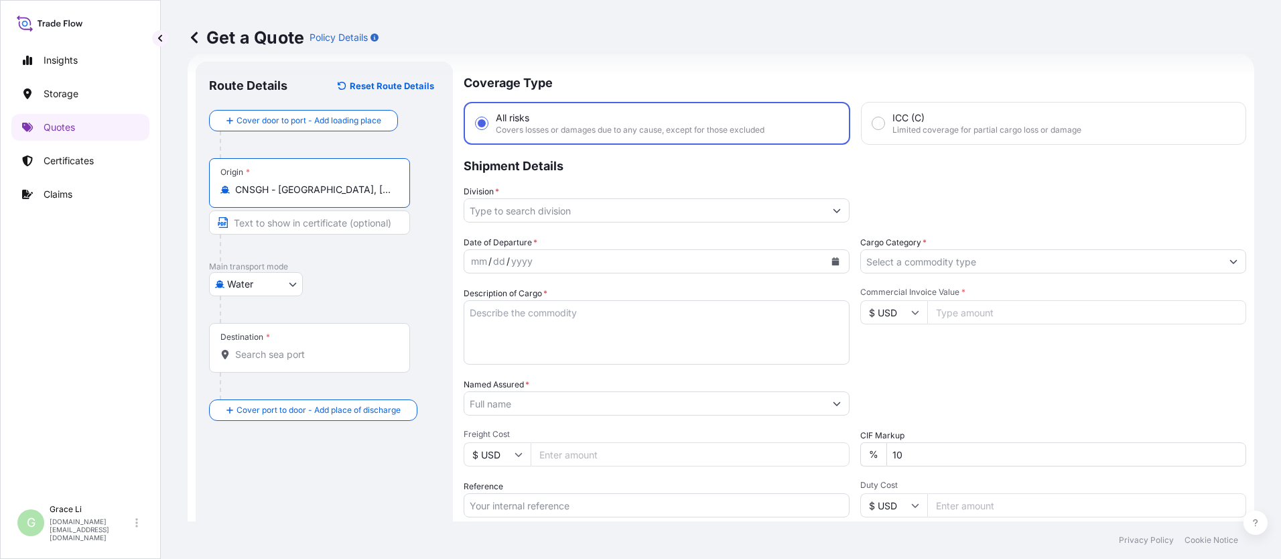
type input "CNSGH - [GEOGRAPHIC_DATA], [GEOGRAPHIC_DATA]"
click at [255, 350] on input "Destination *" at bounding box center [314, 354] width 158 height 13
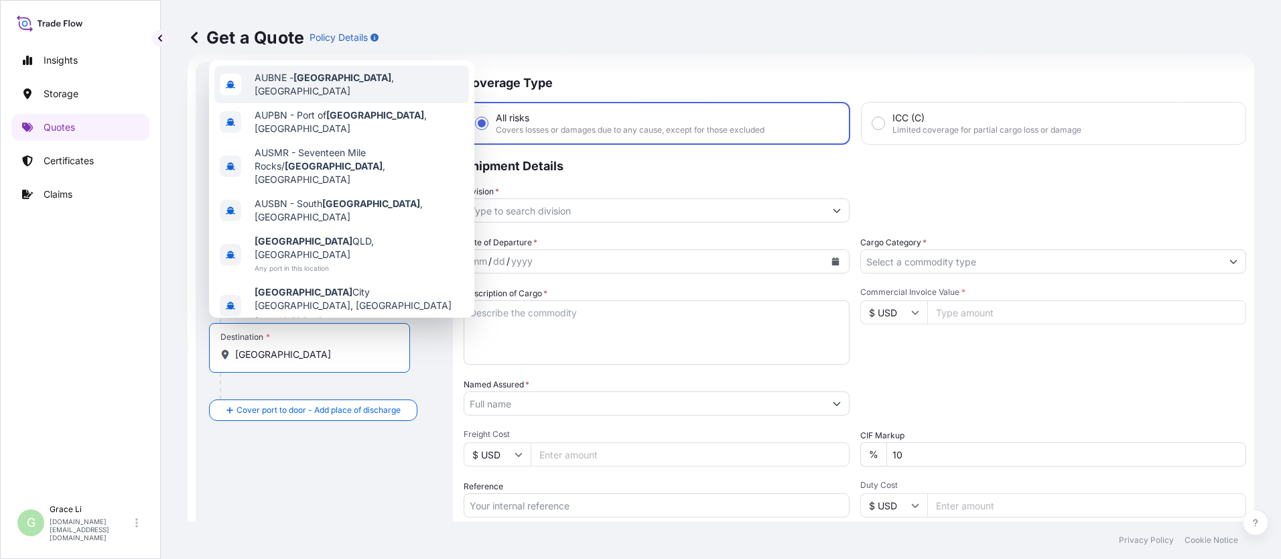
click at [273, 98] on span "AUBNE - [GEOGRAPHIC_DATA] , [GEOGRAPHIC_DATA]" at bounding box center [359, 84] width 209 height 27
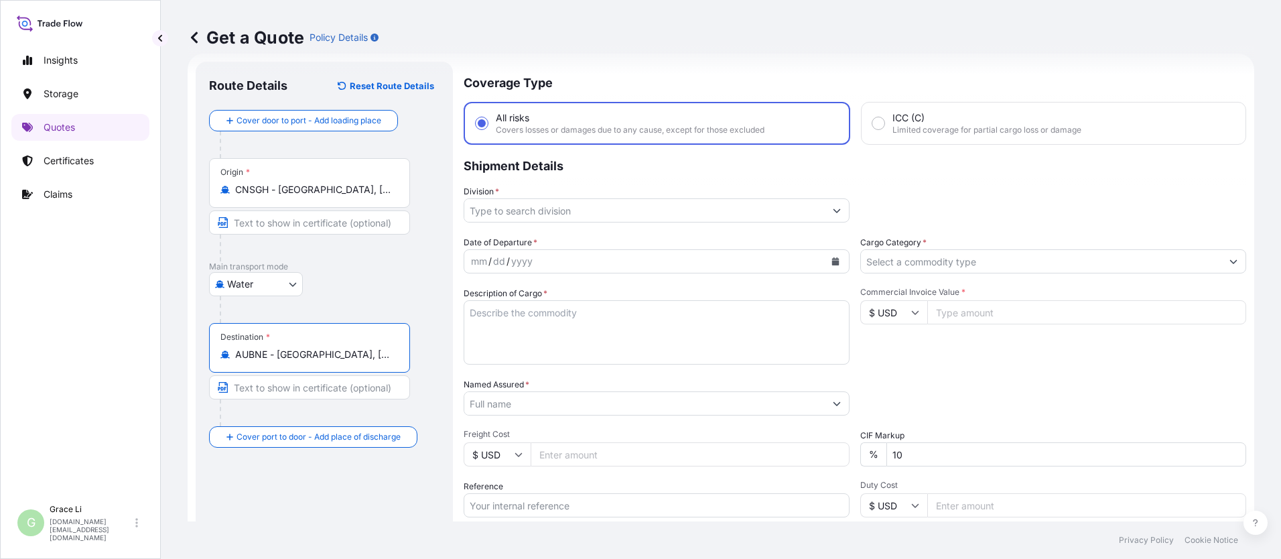
type input "AUBNE - [GEOGRAPHIC_DATA], [GEOGRAPHIC_DATA]"
click at [506, 205] on input "Division *" at bounding box center [644, 210] width 361 height 24
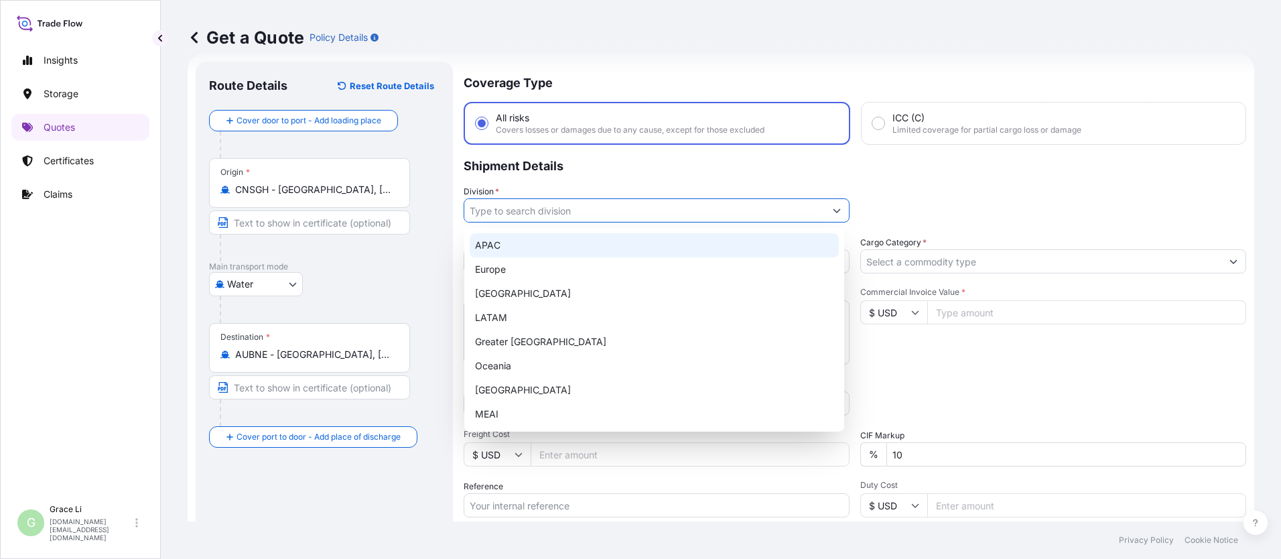
click at [489, 247] on div "APAC" at bounding box center [654, 245] width 369 height 24
type input "APAC"
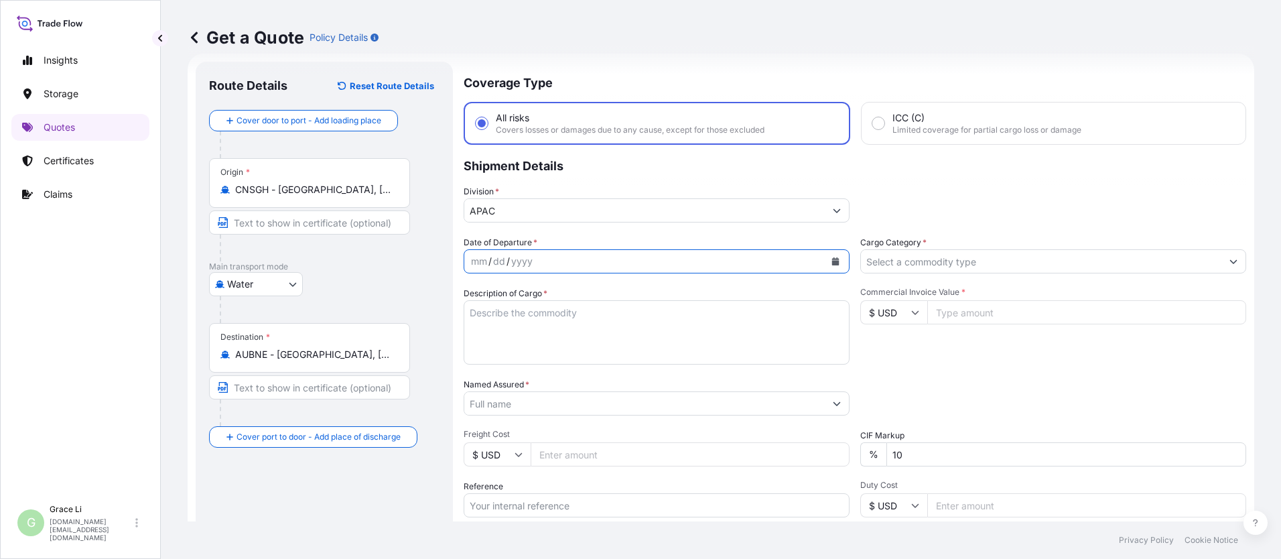
click at [617, 260] on icon "Calendar" at bounding box center [836, 261] width 8 height 8
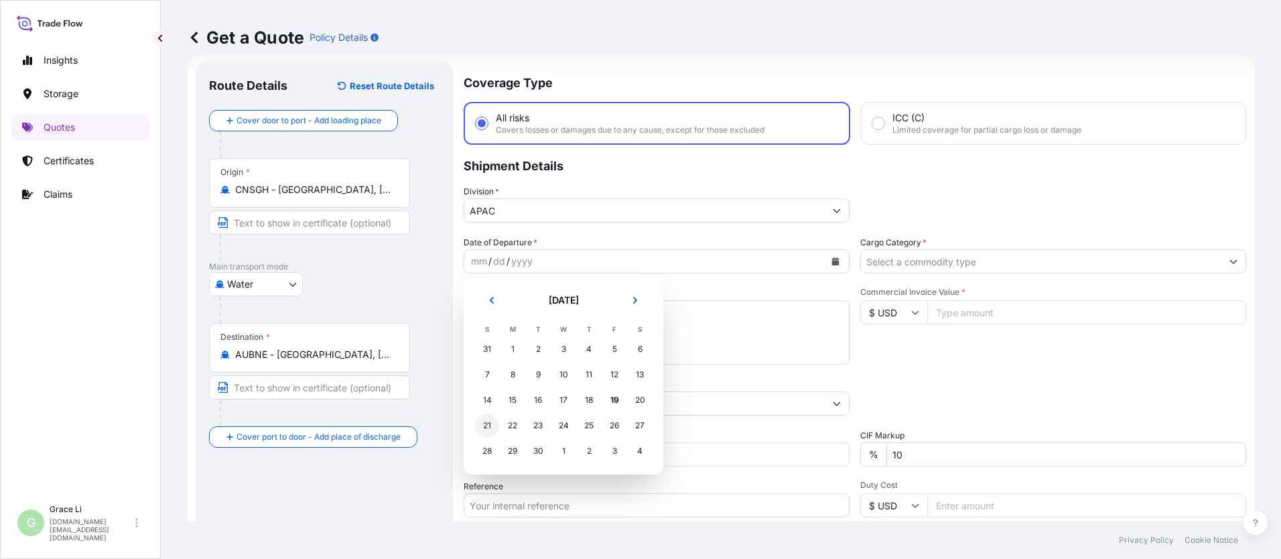
click at [487, 423] on div "21" at bounding box center [487, 425] width 24 height 24
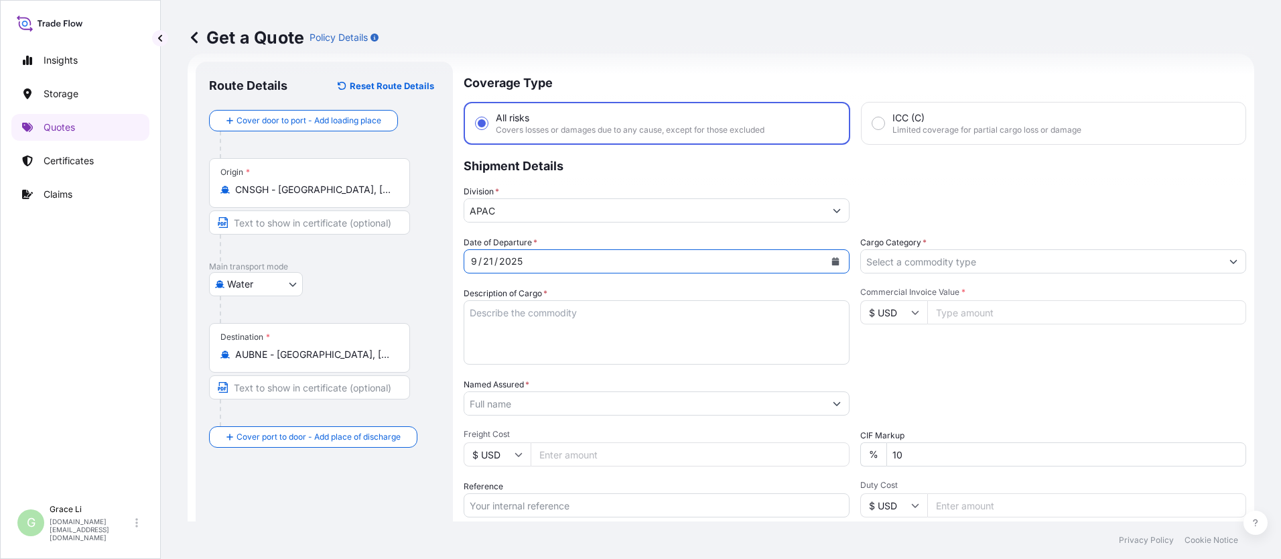
click at [617, 261] on input "Cargo Category *" at bounding box center [1041, 261] width 361 height 24
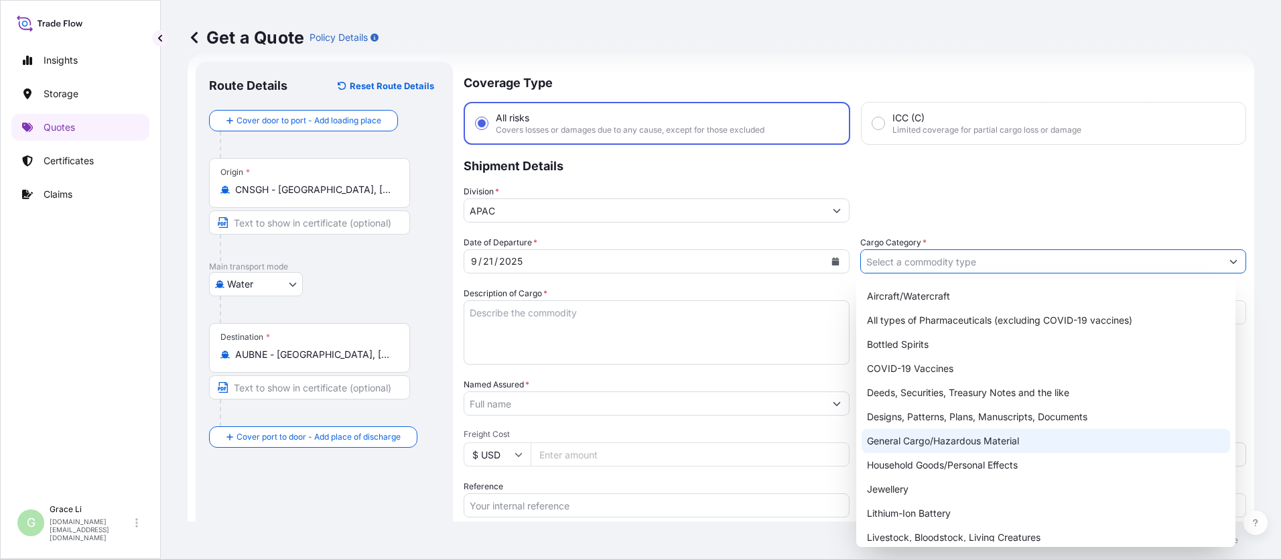
click at [617, 439] on div "General Cargo/Hazardous Material" at bounding box center [1046, 441] width 369 height 24
type input "General Cargo/Hazardous Material"
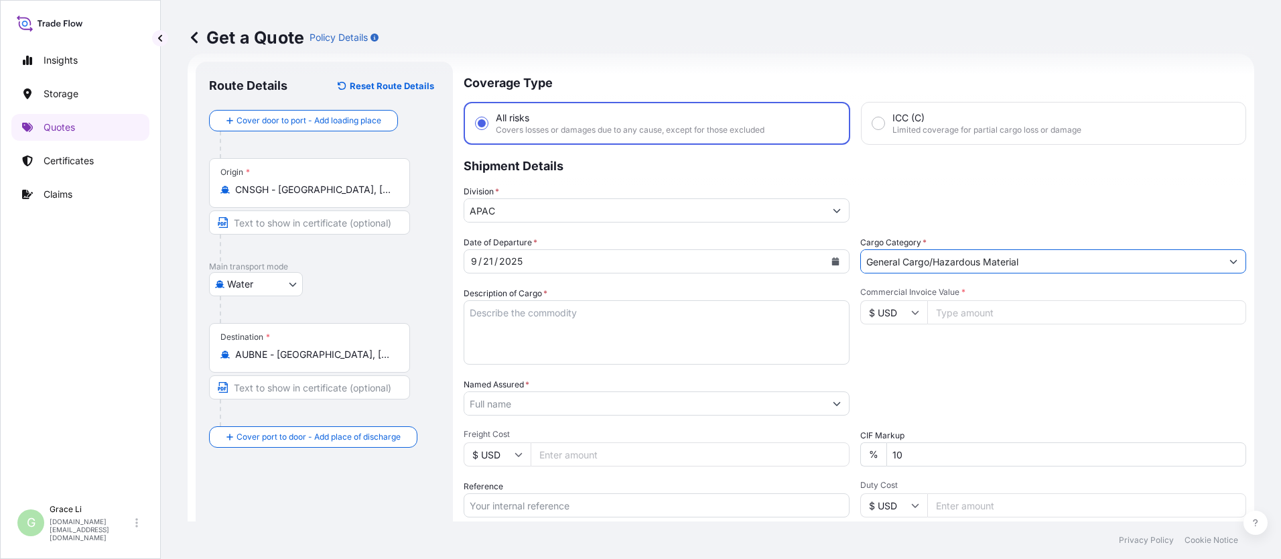
click at [482, 311] on textarea "Description of Cargo *" at bounding box center [657, 332] width 386 height 64
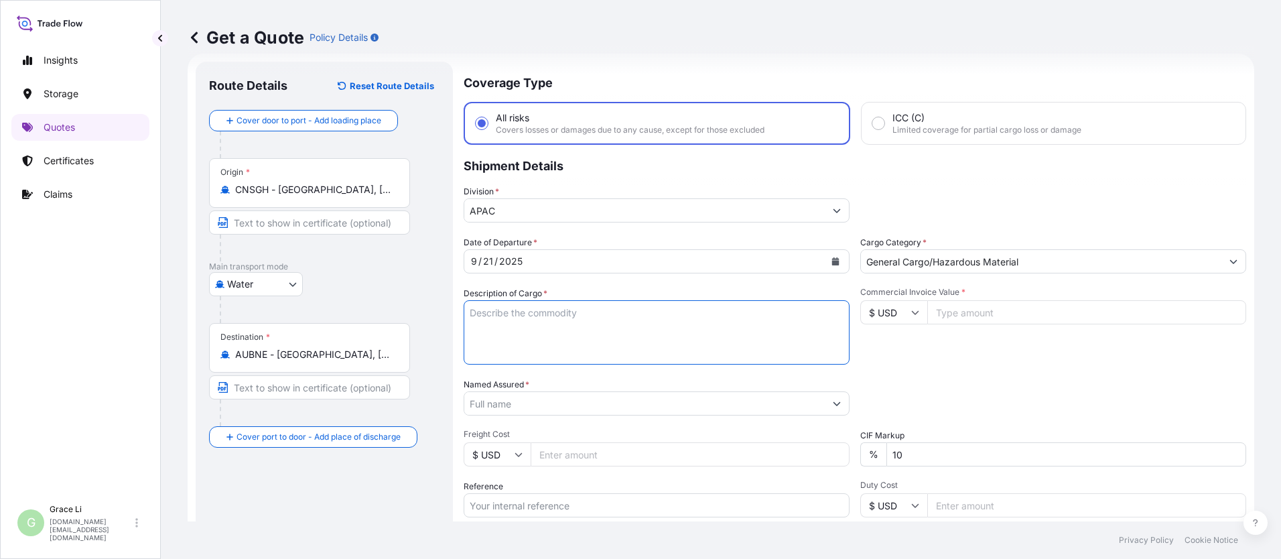
paste textarea "SIGENSTOR BAT 8.0 CL:9 UN:3480 DN-2025.09.10-007167 PO-1240650"
type textarea "SIGENSTOR BAT 8.0 CL:9 UN:3480 DN-2025.09.10-007167 PO-1240650"
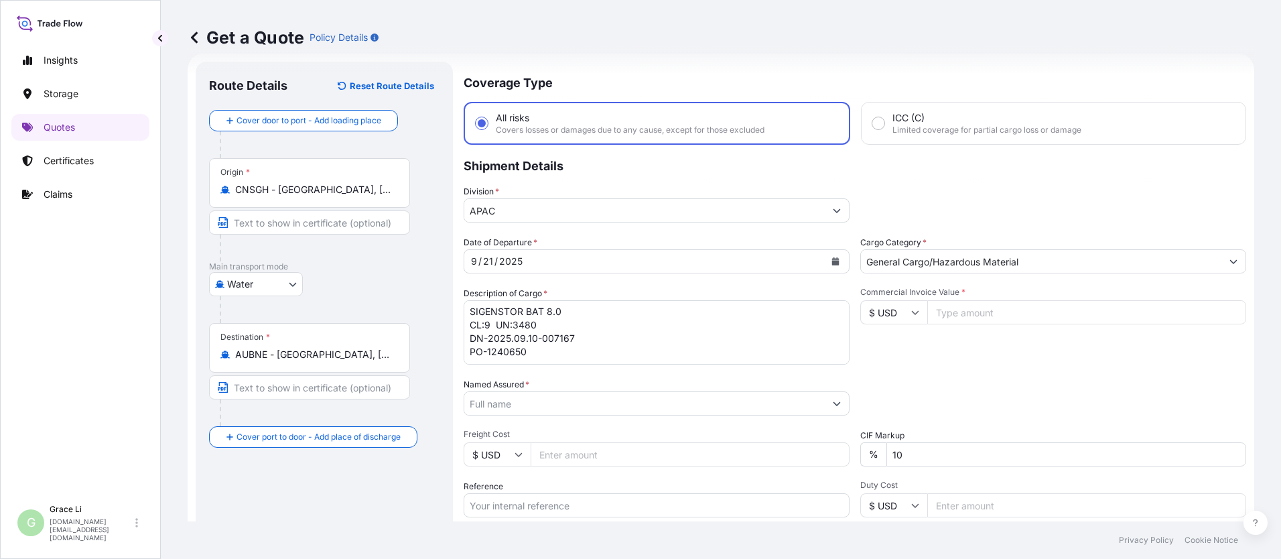
click at [617, 314] on input "Commercial Invoice Value *" at bounding box center [1086, 312] width 319 height 24
type input "436800"
click at [500, 403] on input "Named Assured *" at bounding box center [644, 403] width 361 height 24
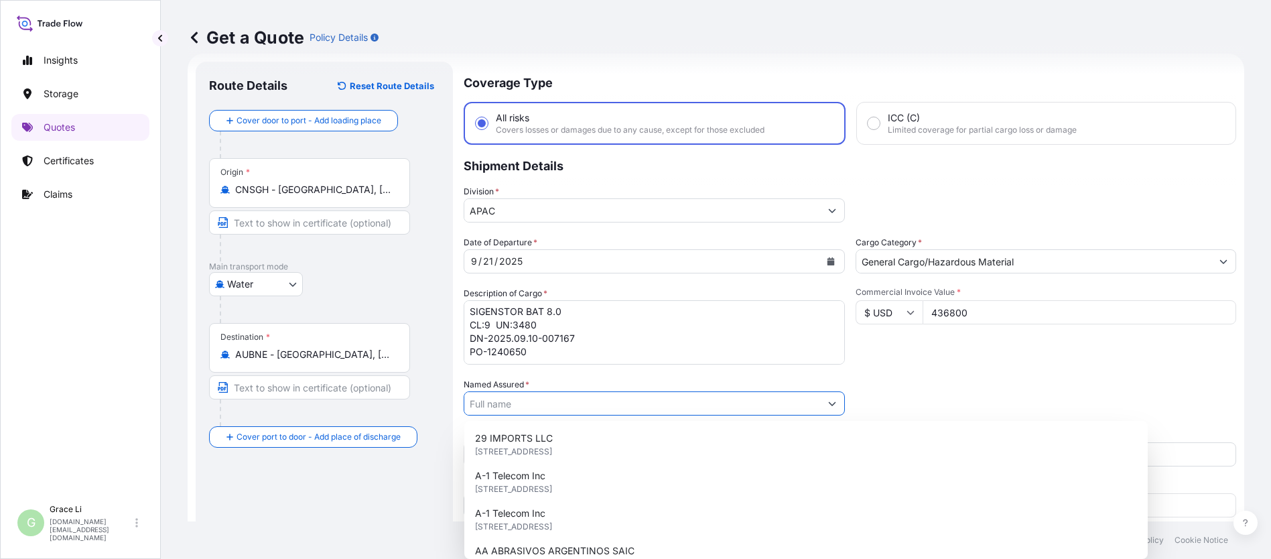
click at [500, 401] on input "Named Assured *" at bounding box center [642, 403] width 356 height 24
paste input "SIGENERGY TECHNOLOGY ([GEOGRAPHIC_DATA]) LIMITED"
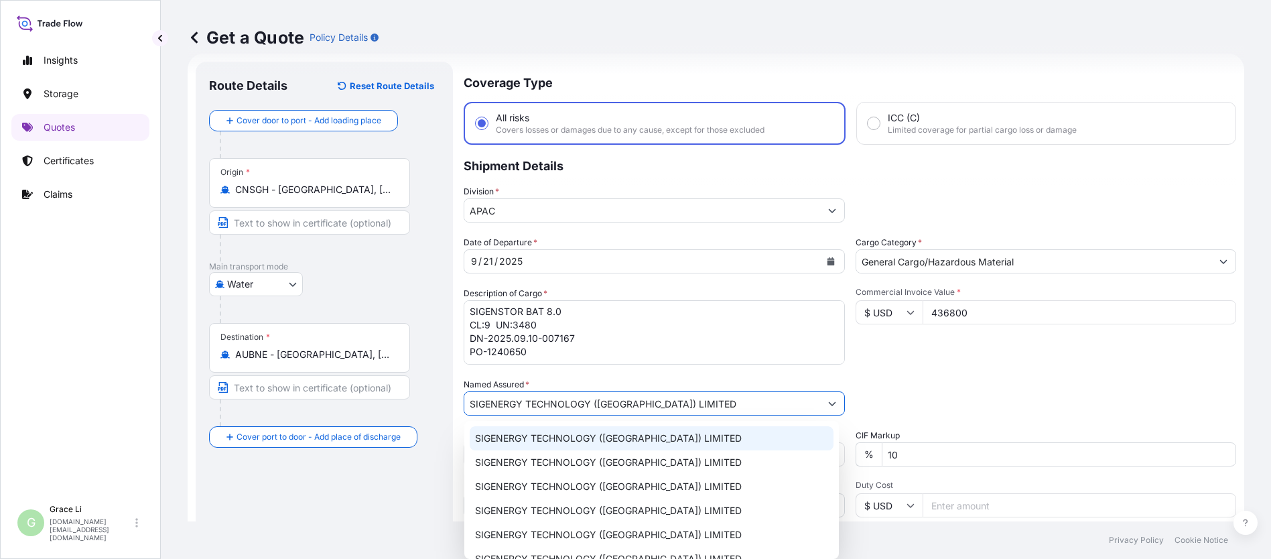
click at [492, 440] on span "SIGENERGY TECHNOLOGY ([GEOGRAPHIC_DATA]) LIMITED" at bounding box center [608, 438] width 267 height 13
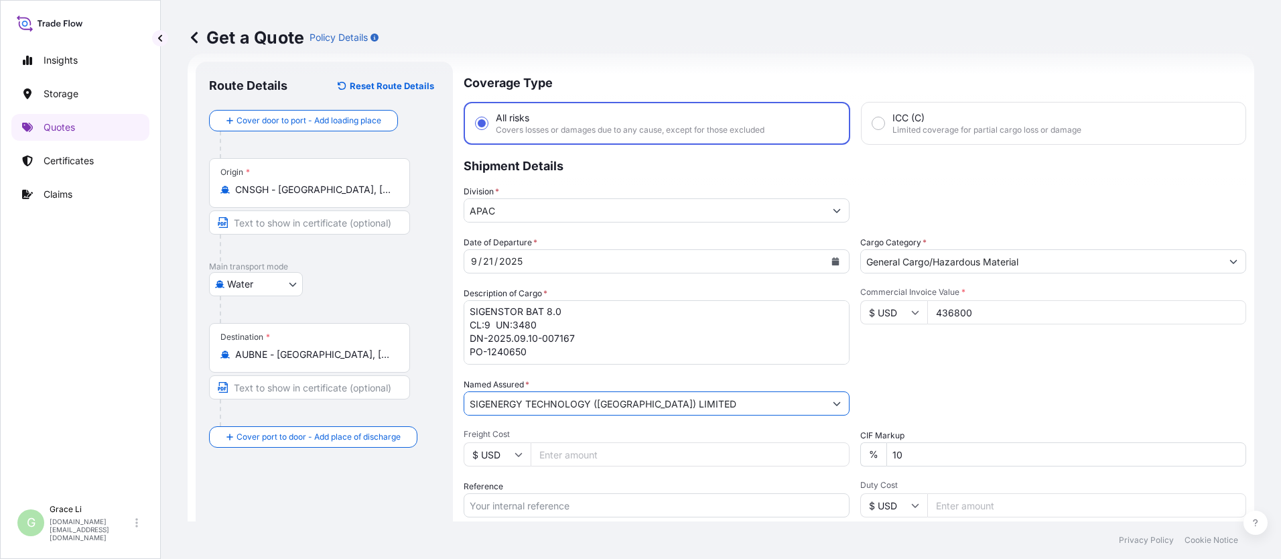
type input "SIGENERGY TECHNOLOGY ([GEOGRAPHIC_DATA]) LIMITED"
click at [617, 397] on div "Packing Category Type to search a container mode Please select a primary mode o…" at bounding box center [1053, 397] width 386 height 38
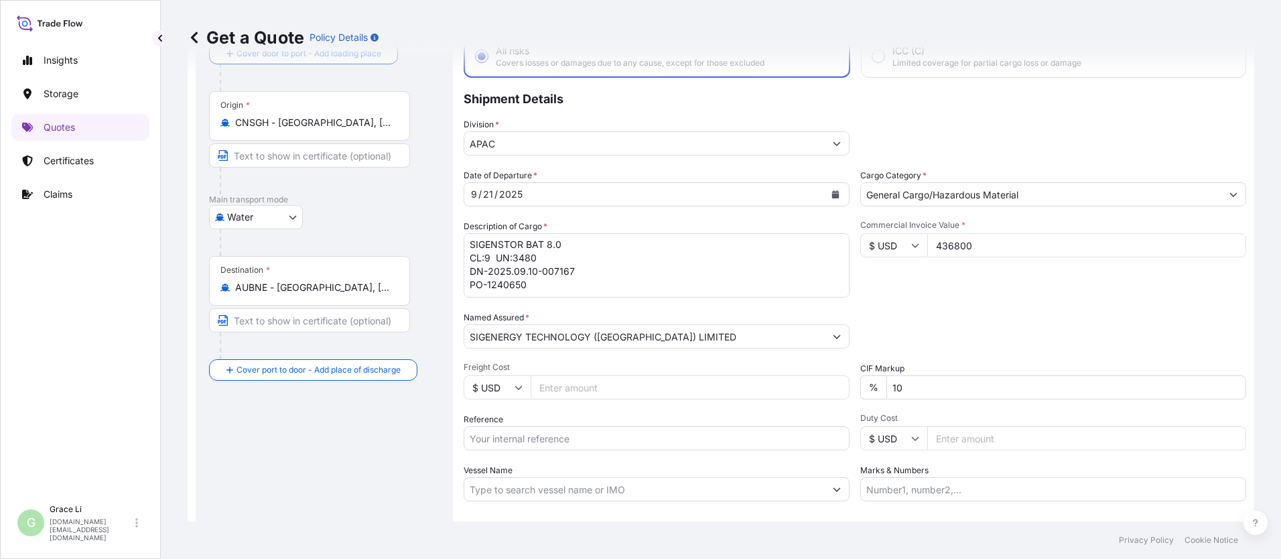
scroll to position [176, 0]
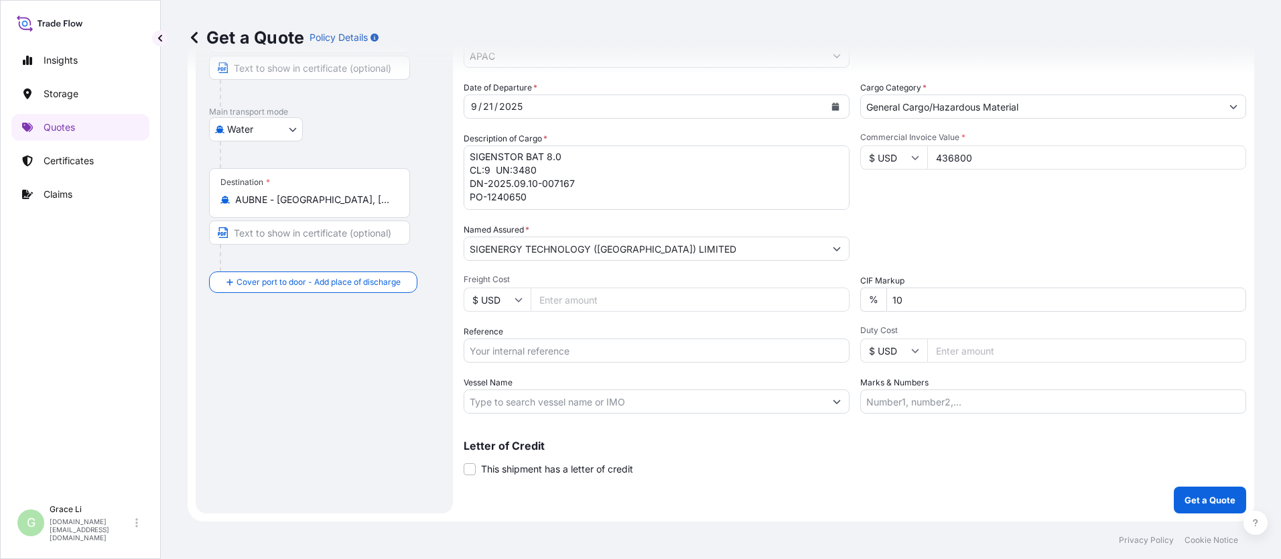
click at [485, 352] on input "Reference" at bounding box center [657, 350] width 386 height 24
paste input "SGAU20250807031"
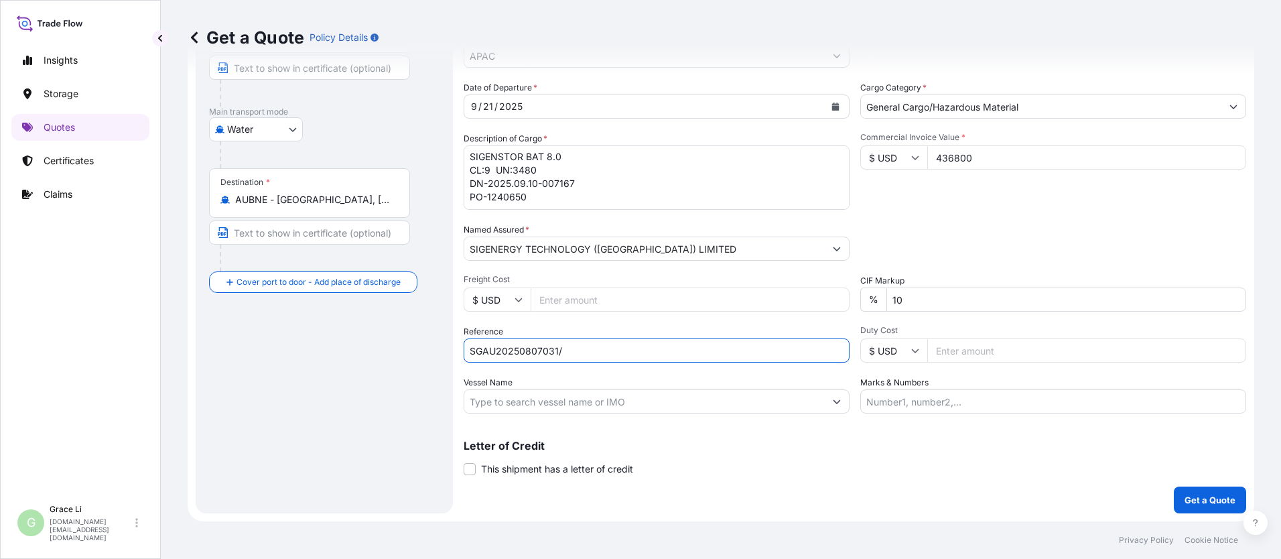
click at [575, 350] on input "SGAU20250807031/" at bounding box center [657, 350] width 386 height 24
click at [572, 349] on input "SGAU20250807031/" at bounding box center [657, 350] width 386 height 24
paste input "SXBRH25091271"
type input "SGAU20250807031/ SXBRH25091271"
click at [543, 398] on input "Vessel Name" at bounding box center [644, 401] width 361 height 24
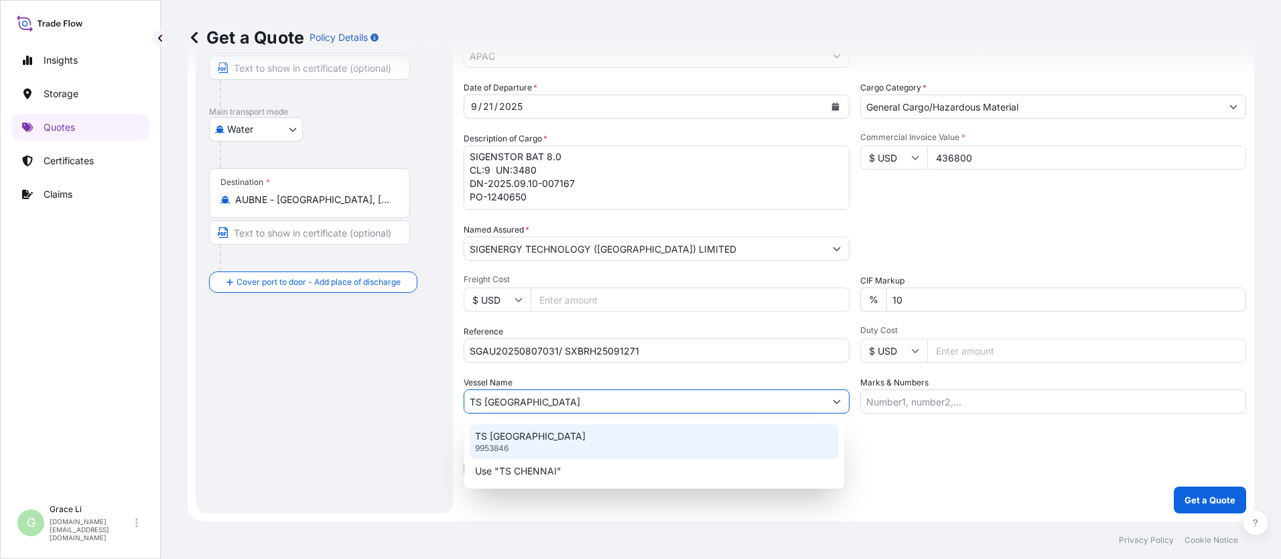
click at [507, 442] on p "TS [GEOGRAPHIC_DATA]" at bounding box center [530, 436] width 111 height 13
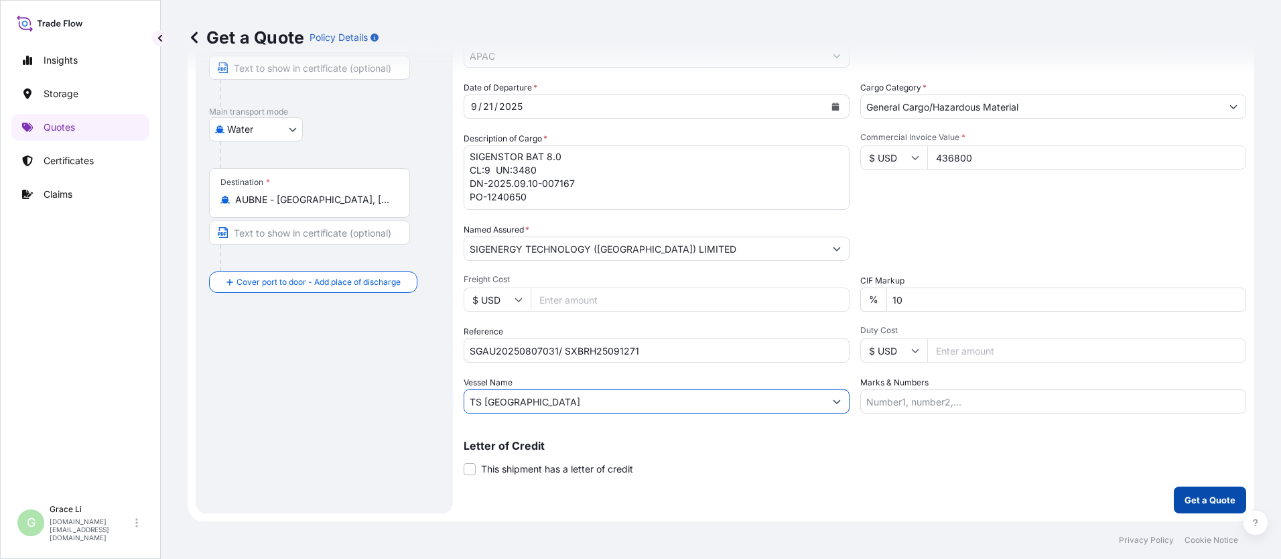
type input "TS [GEOGRAPHIC_DATA]"
click at [617, 495] on p "Get a Quote" at bounding box center [1210, 499] width 51 height 13
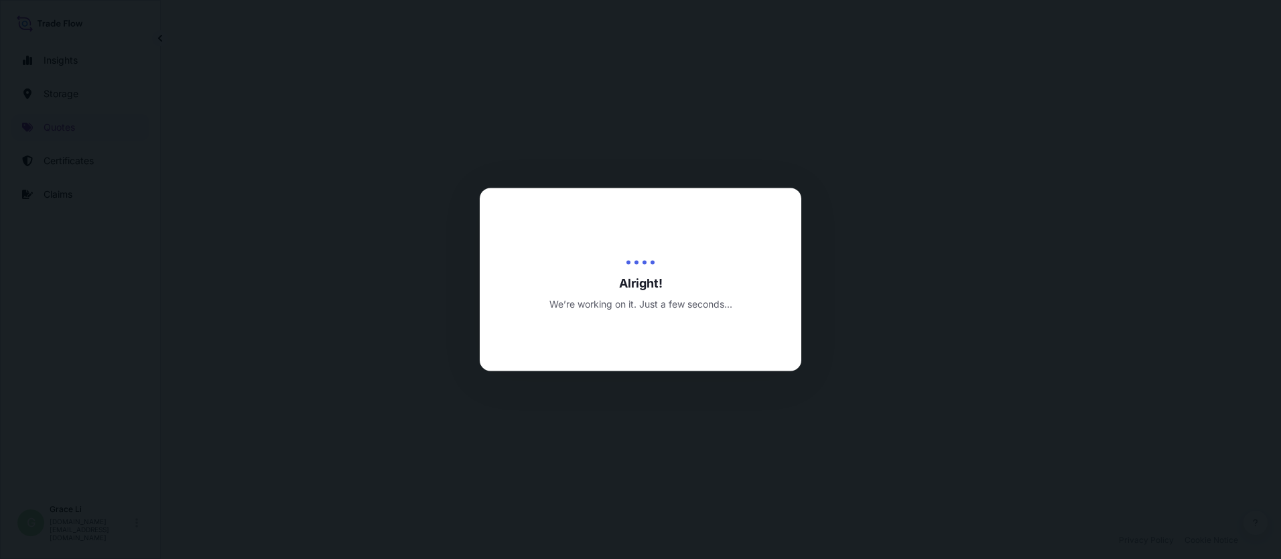
select select "Water"
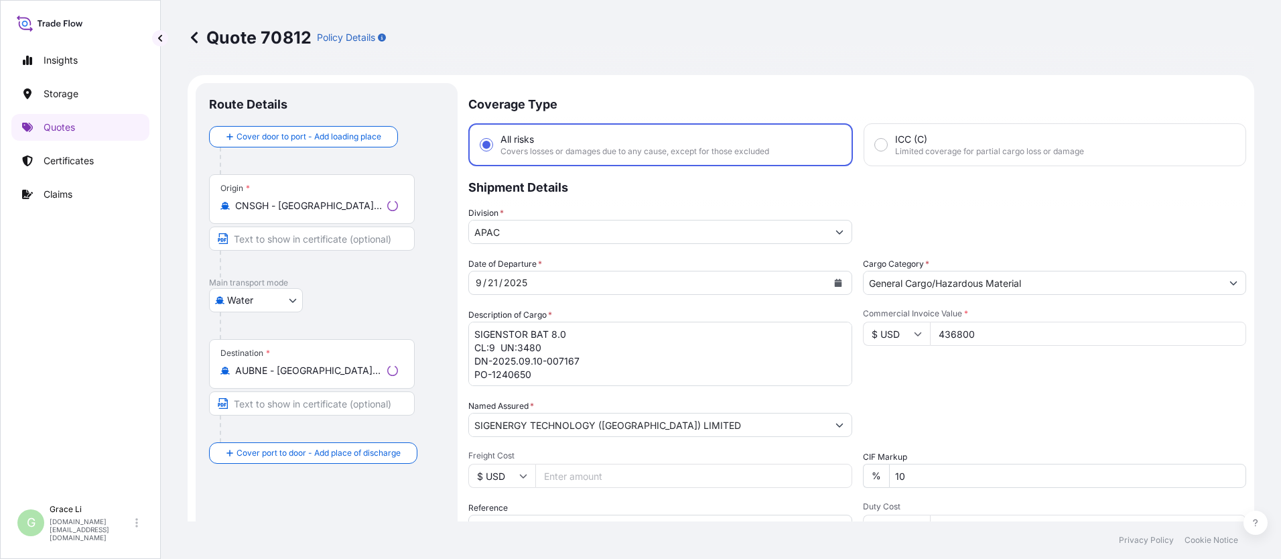
scroll to position [644, 0]
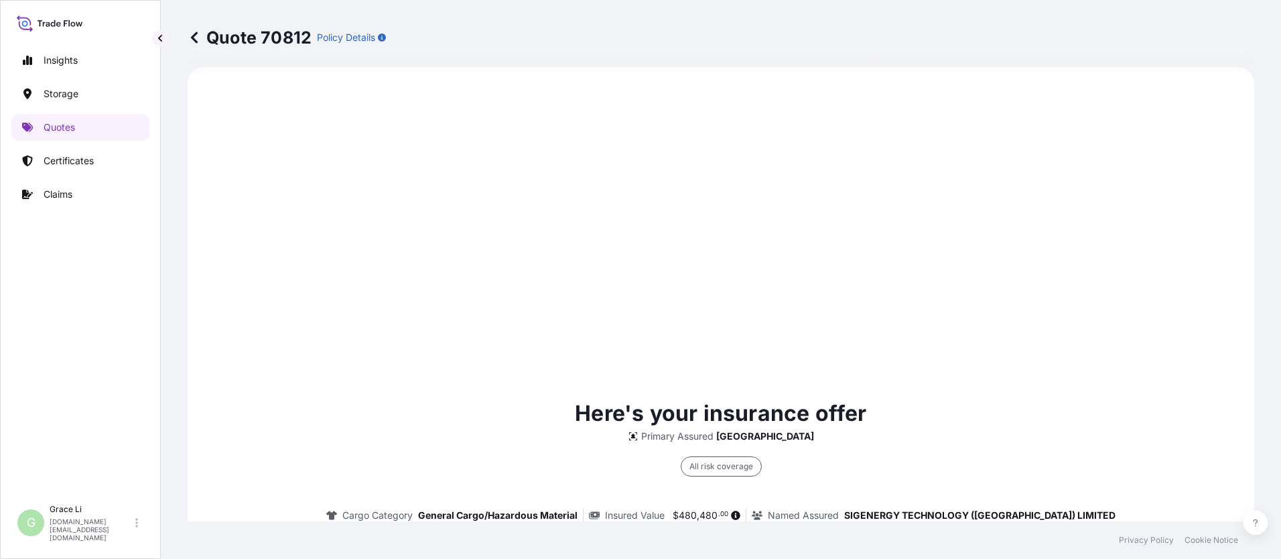
click at [617, 357] on div "Here's your insurance offer Primary Assured China All risk coverage Cargo Categ…" at bounding box center [720, 559] width 1029 height 946
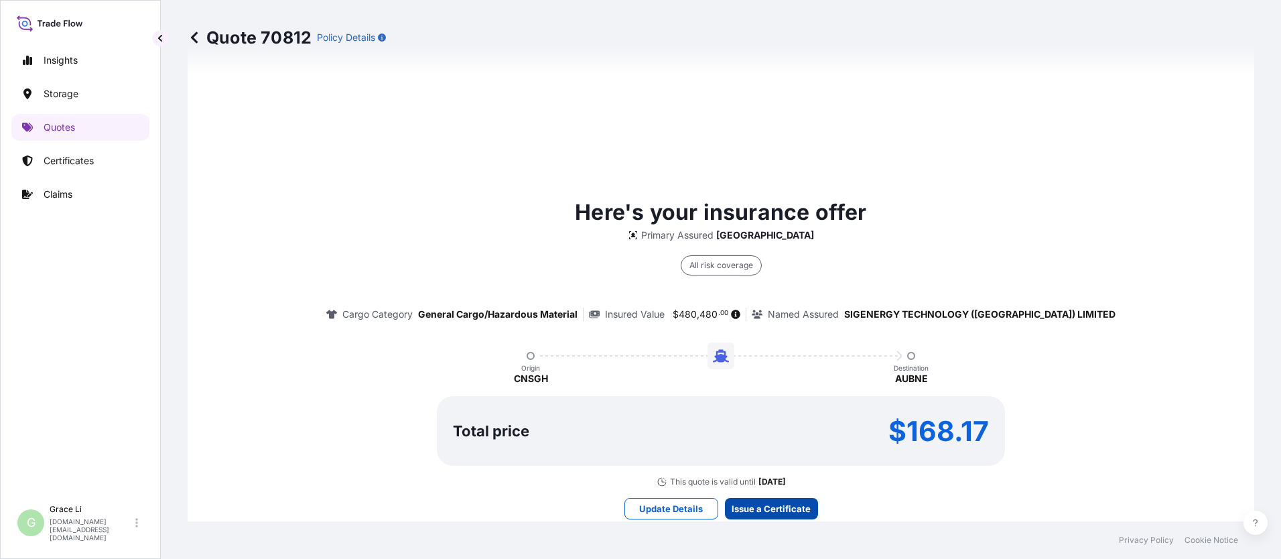
scroll to position [1927, 0]
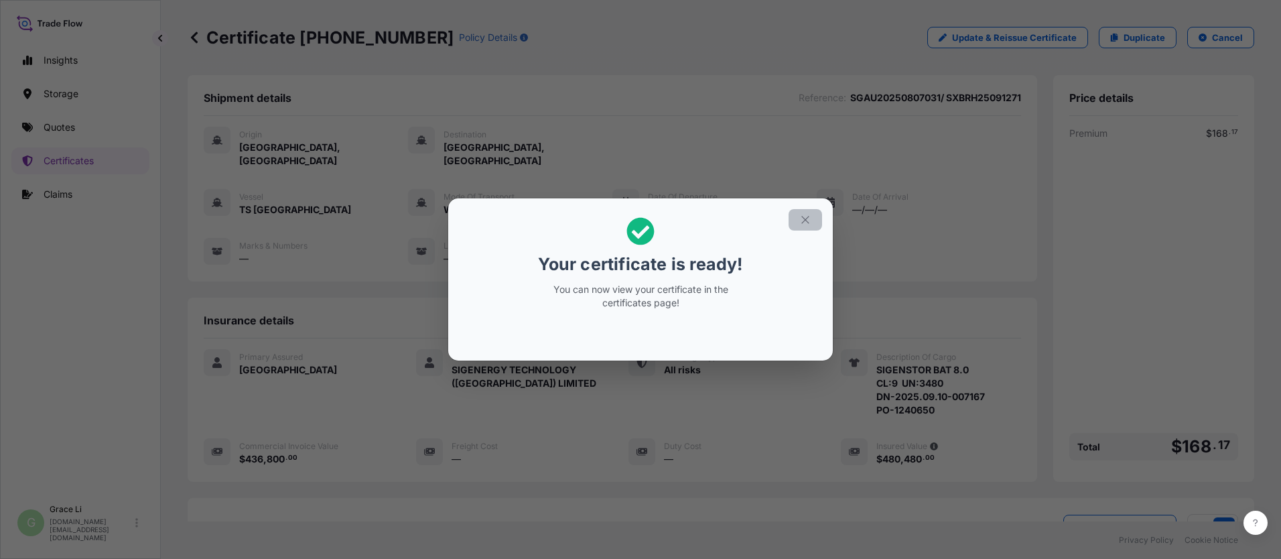
click at [617, 220] on icon "button" at bounding box center [805, 220] width 12 height 12
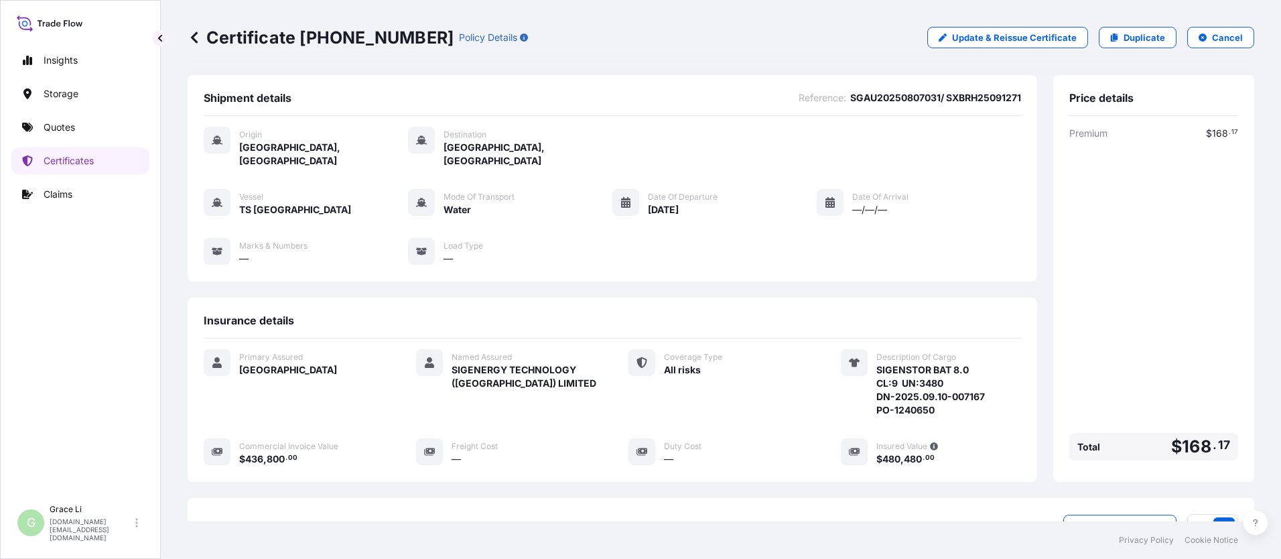
click at [617, 273] on div "Origin [GEOGRAPHIC_DATA], [GEOGRAPHIC_DATA] Destination [GEOGRAPHIC_DATA], [GEO…" at bounding box center [613, 203] width 818 height 174
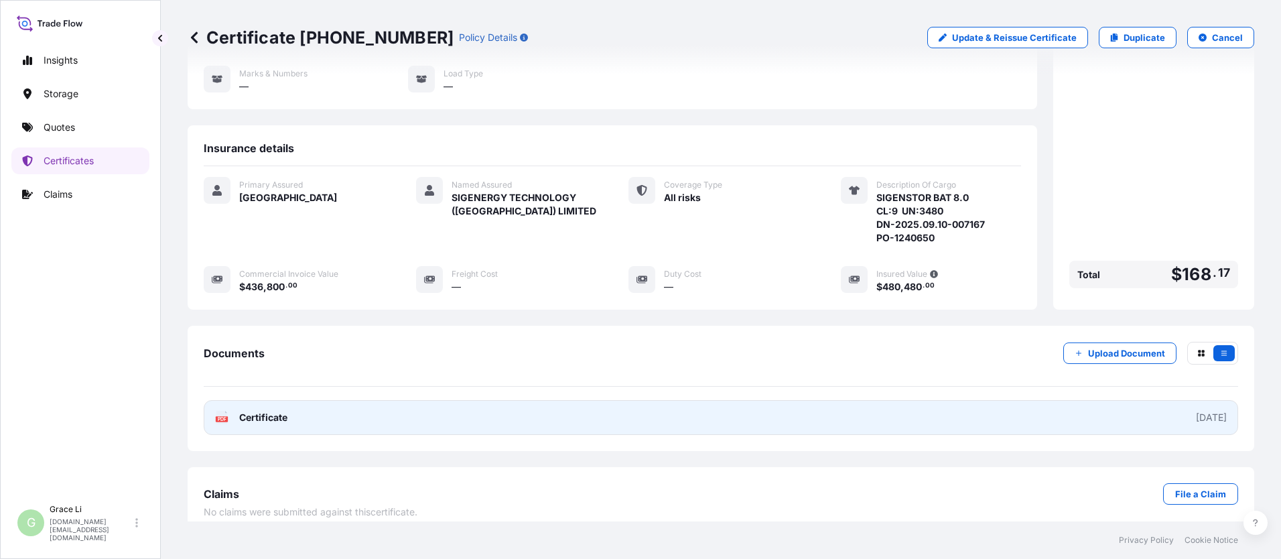
click at [261, 411] on span "Certificate" at bounding box center [263, 417] width 48 height 13
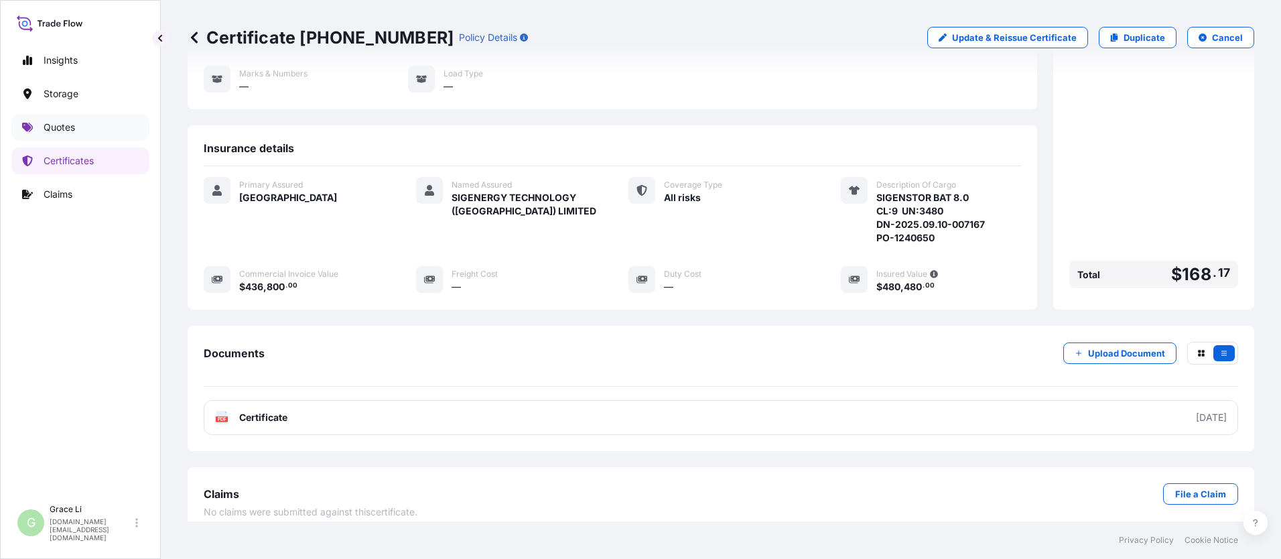
click at [68, 128] on p "Quotes" at bounding box center [59, 127] width 31 height 13
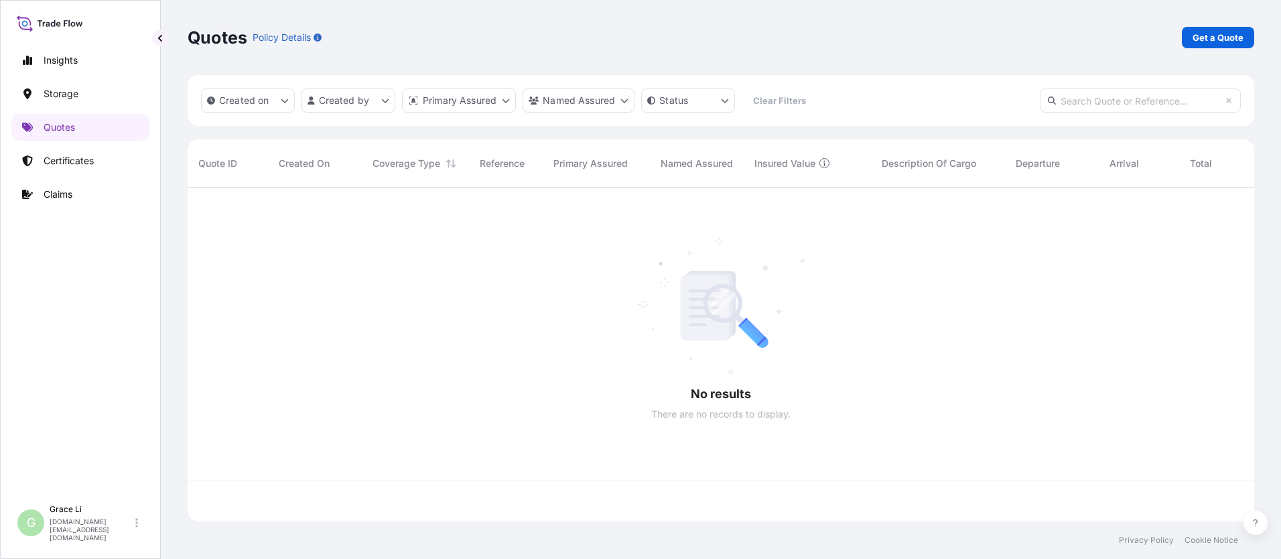
scroll to position [331, 1057]
click at [617, 34] on p "Get a Quote" at bounding box center [1218, 37] width 51 height 13
select select "Water"
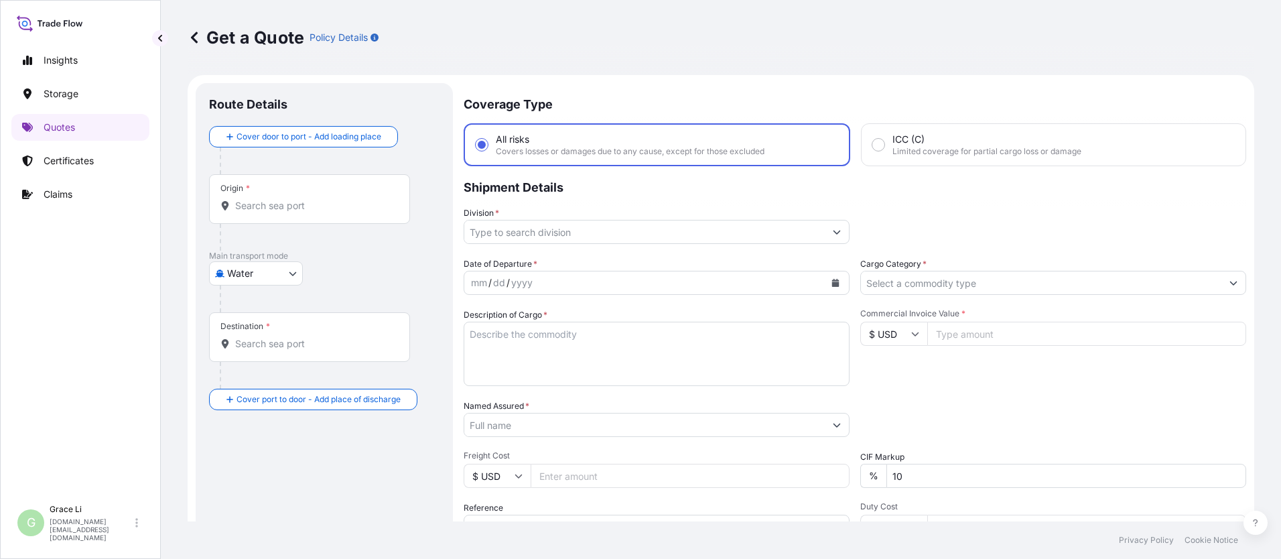
scroll to position [21, 0]
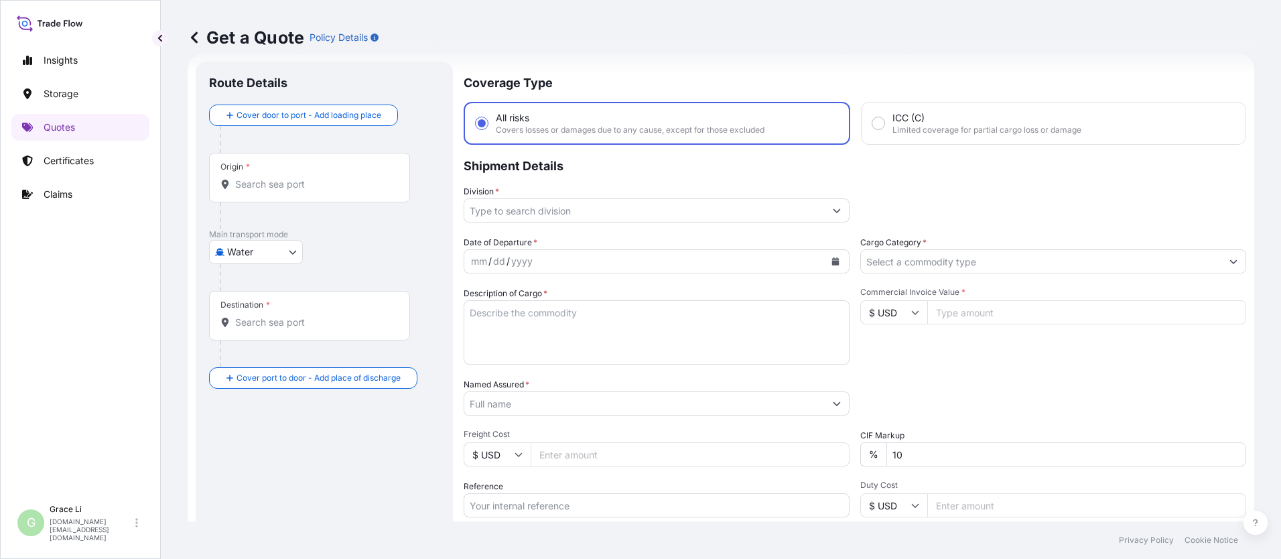
click at [257, 185] on input "Origin *" at bounding box center [314, 184] width 158 height 13
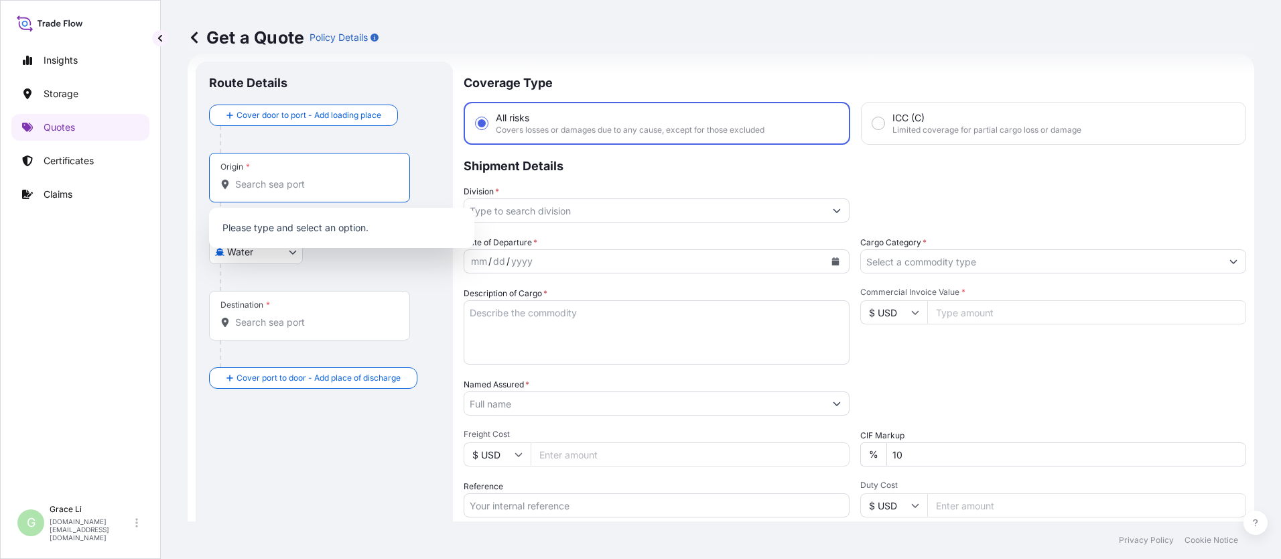
click at [259, 182] on input "Origin *" at bounding box center [314, 184] width 158 height 13
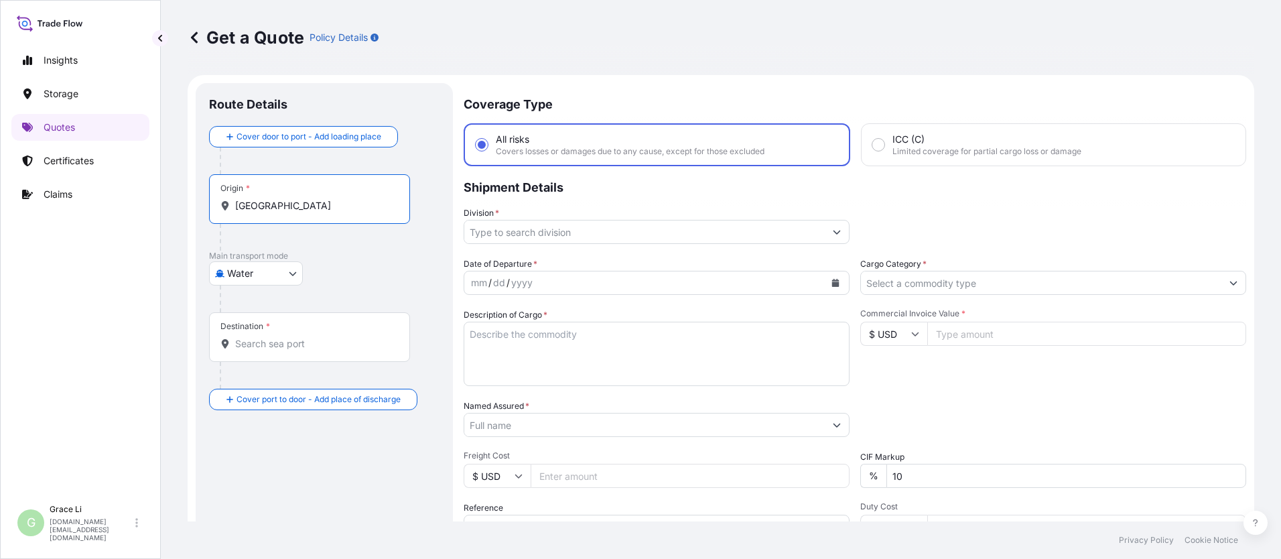
click at [290, 203] on input "[GEOGRAPHIC_DATA]" at bounding box center [314, 205] width 158 height 13
drag, startPoint x: 299, startPoint y: 205, endPoint x: 262, endPoint y: 206, distance: 36.9
click at [262, 206] on input "[GEOGRAPHIC_DATA]" at bounding box center [314, 205] width 158 height 13
click at [294, 205] on input "[GEOGRAPHIC_DATA]" at bounding box center [314, 205] width 158 height 13
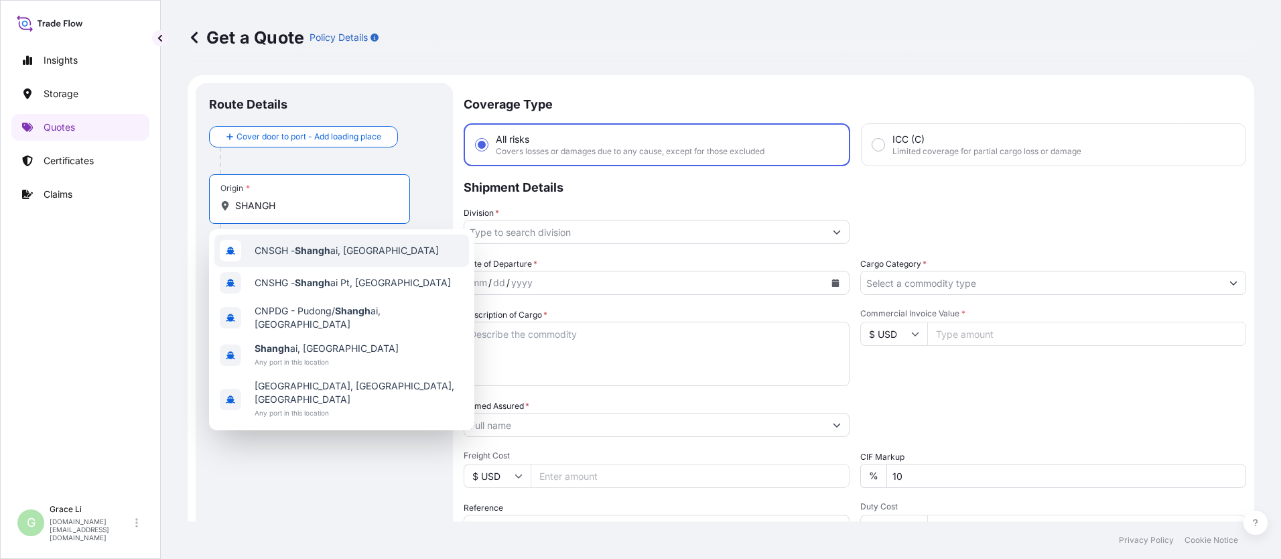
click at [289, 251] on span "CNSGH - Shangh ai, [GEOGRAPHIC_DATA]" at bounding box center [347, 250] width 184 height 13
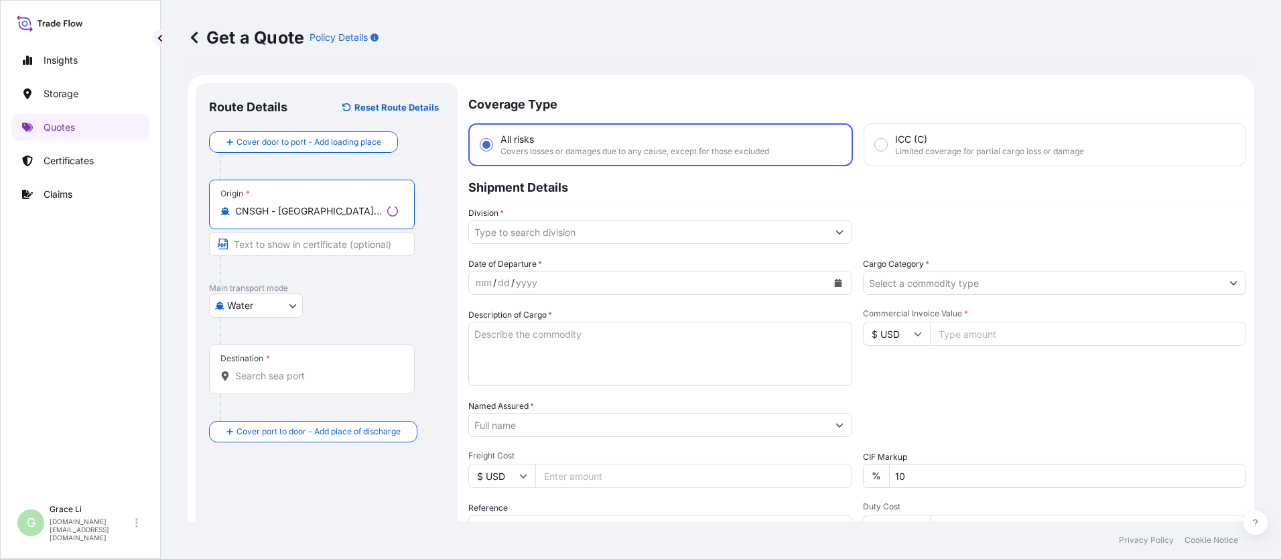
type input "CNSGH - [GEOGRAPHIC_DATA], [GEOGRAPHIC_DATA]"
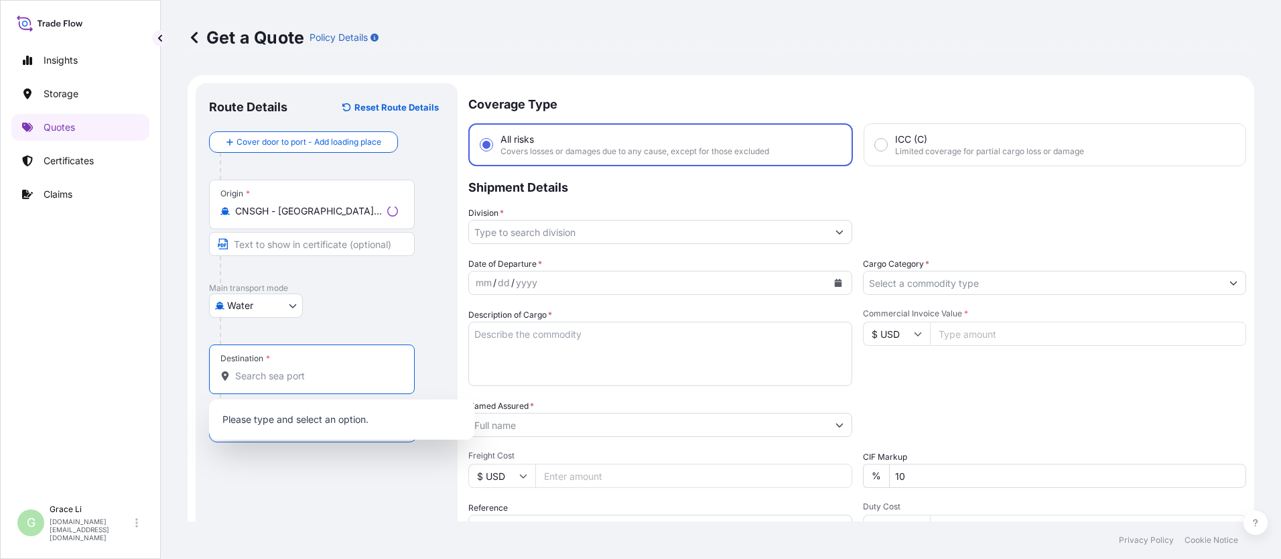
click at [257, 375] on input "Destination *" at bounding box center [316, 375] width 163 height 13
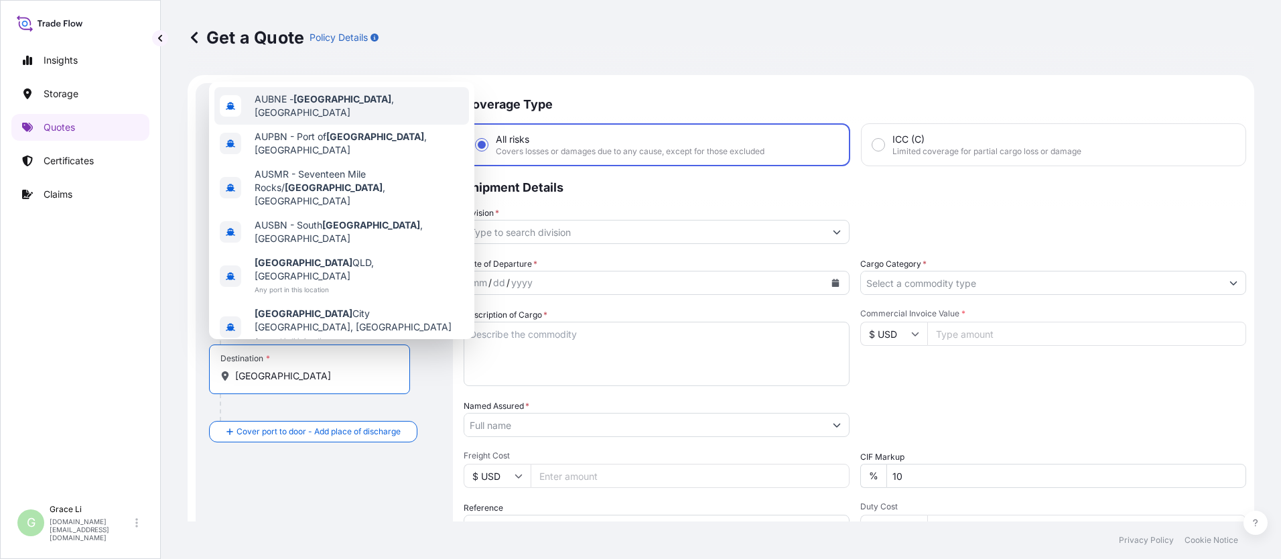
click at [284, 119] on span "AUBNE - [GEOGRAPHIC_DATA] , [GEOGRAPHIC_DATA]" at bounding box center [359, 105] width 209 height 27
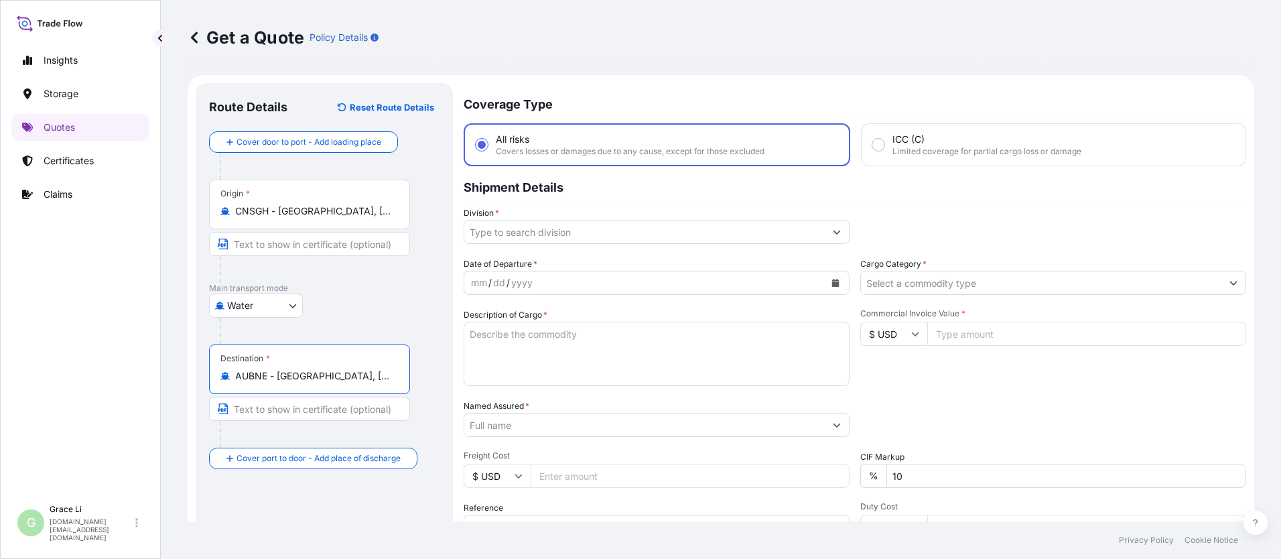
type input "AUBNE - [GEOGRAPHIC_DATA], [GEOGRAPHIC_DATA]"
click at [507, 225] on input "Division *" at bounding box center [644, 232] width 361 height 24
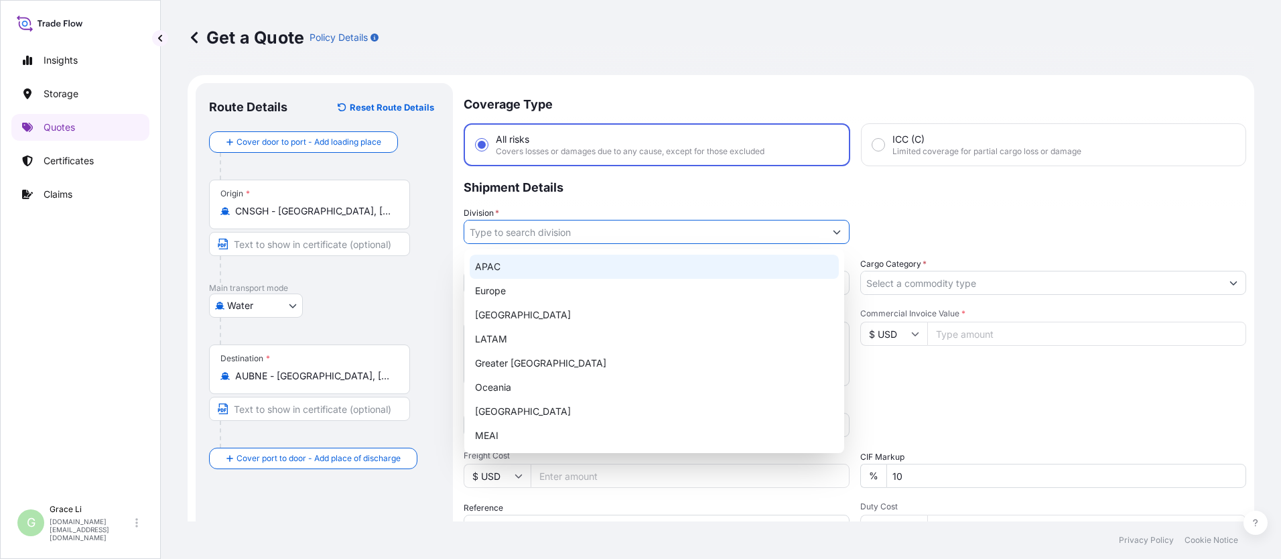
click at [493, 269] on div "APAC" at bounding box center [654, 267] width 369 height 24
type input "APAC"
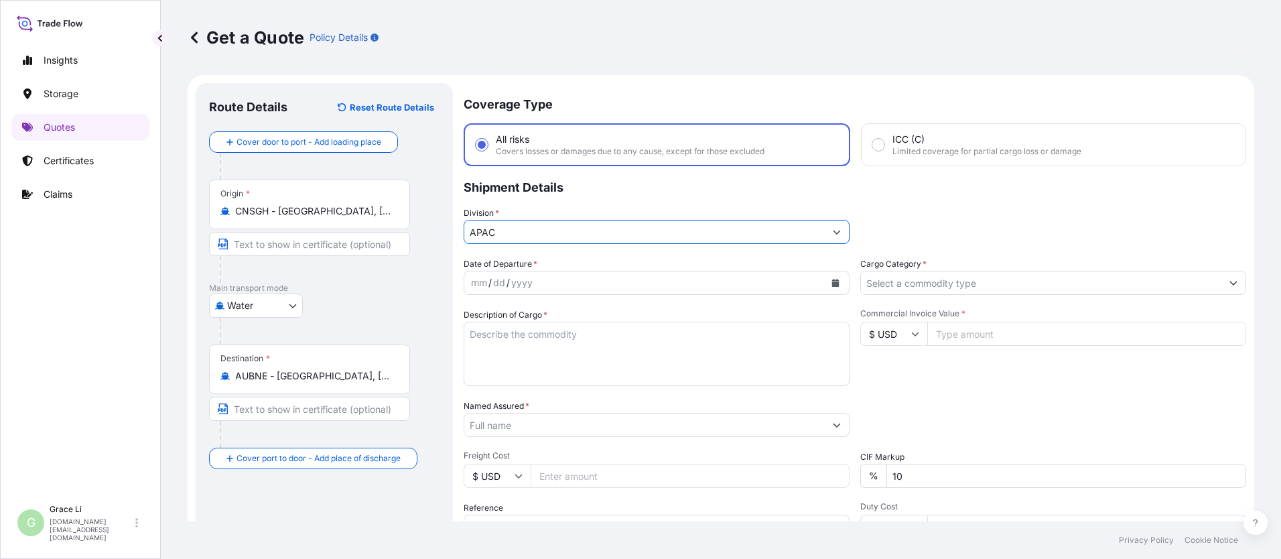
click at [617, 281] on icon "Calendar" at bounding box center [836, 283] width 8 height 8
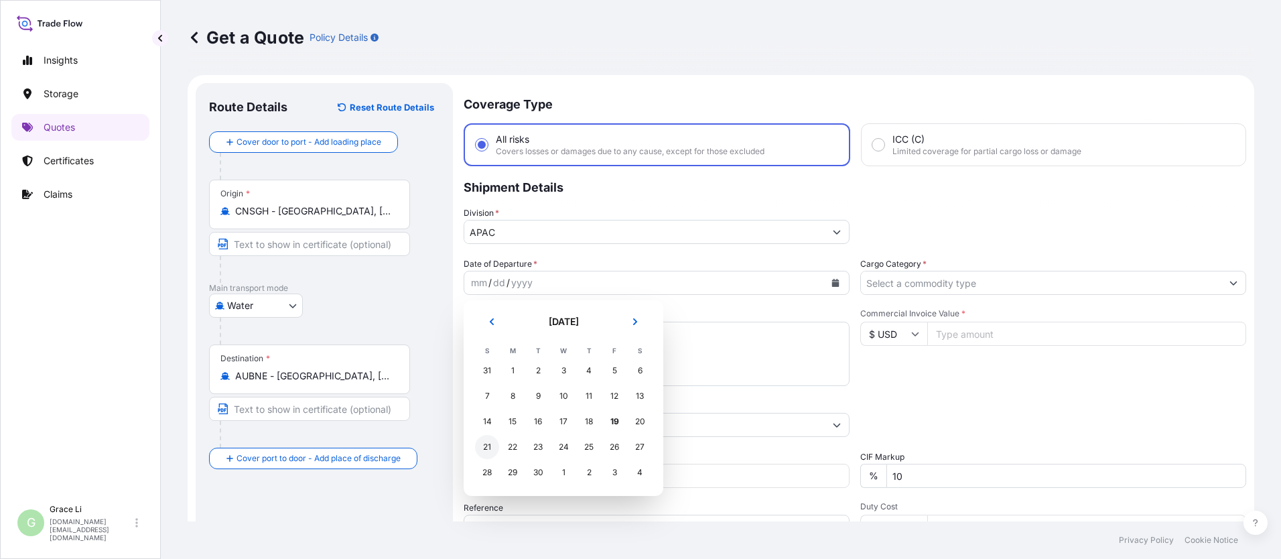
click at [487, 445] on div "21" at bounding box center [487, 447] width 24 height 24
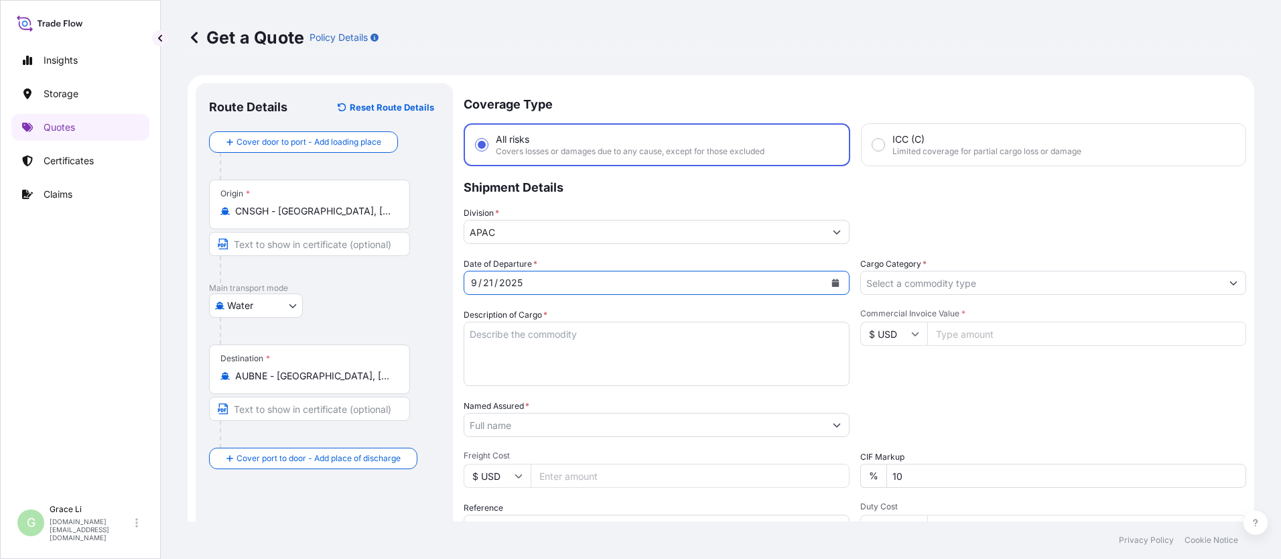
click at [617, 285] on input "Cargo Category *" at bounding box center [1041, 283] width 361 height 24
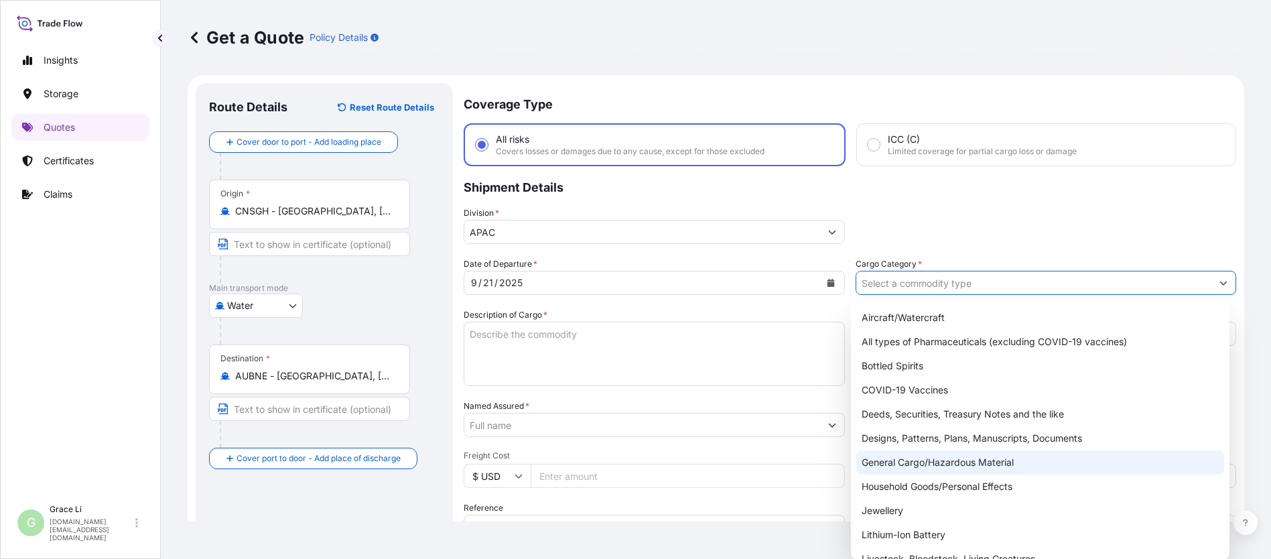
click at [617, 458] on div "General Cargo/Hazardous Material" at bounding box center [1040, 462] width 368 height 24
type input "General Cargo/Hazardous Material"
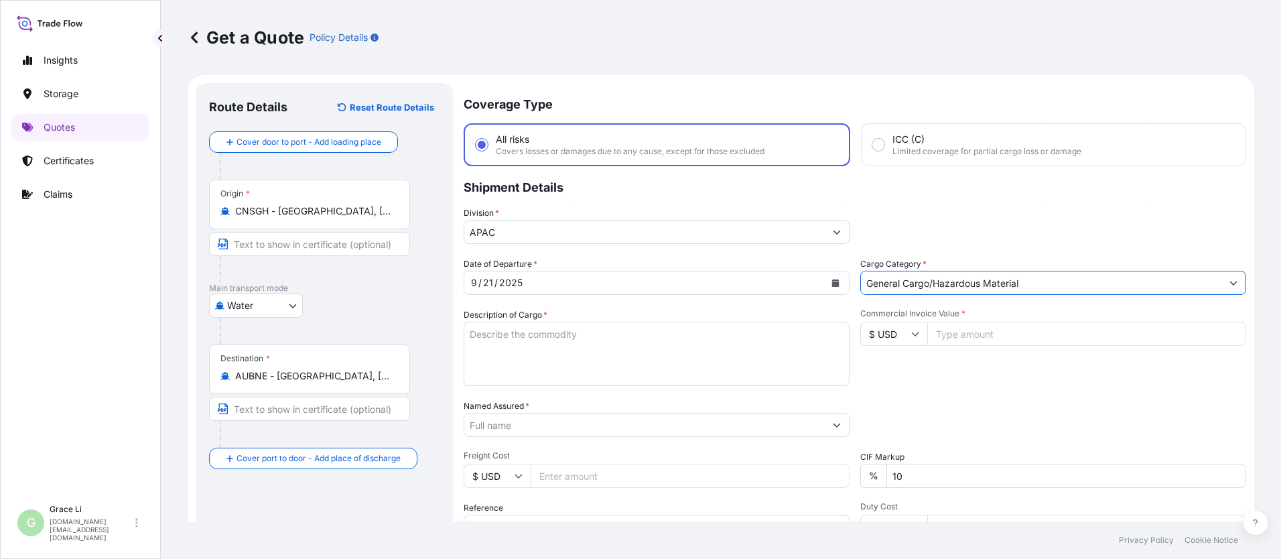
click at [484, 332] on textarea "Description of Cargo *" at bounding box center [657, 354] width 386 height 64
paste textarea "SIGENSTOR BAT 8.0 CL:9 UN:3480 DN-2025.09.10-007168 PO-1240653"
type textarea "SIGENSTOR BAT 8.0 CL:9 UN:3480 DN-2025.09.10-007168 PO-1240653"
click at [490, 426] on input "Named Assured *" at bounding box center [644, 425] width 361 height 24
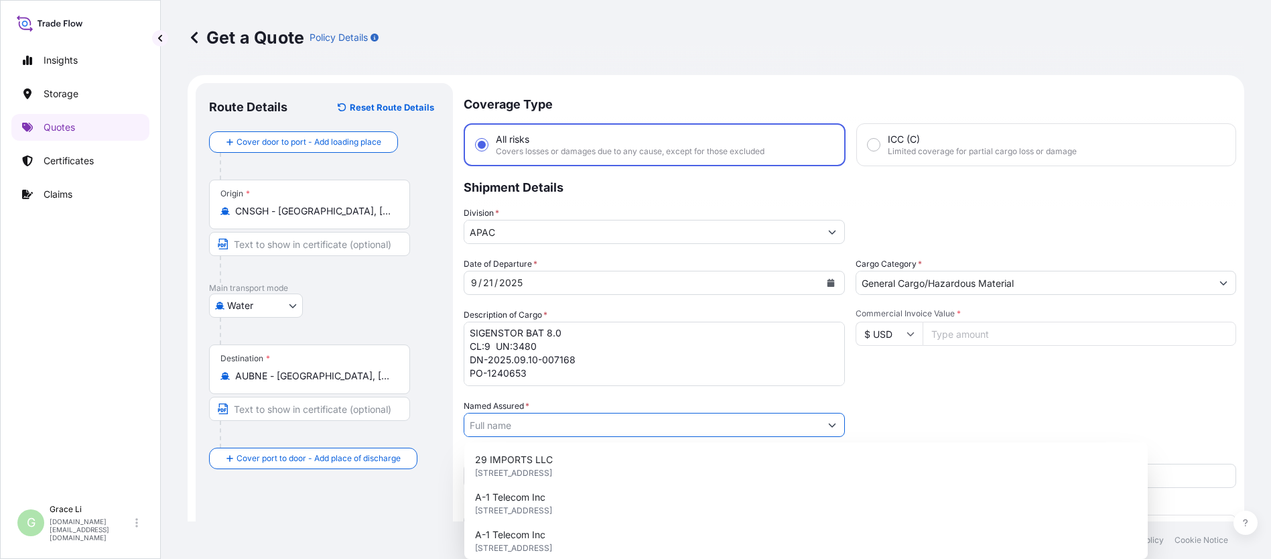
paste input "SIGENERGY TECHNOLOGY ([GEOGRAPHIC_DATA]) LIMITED"
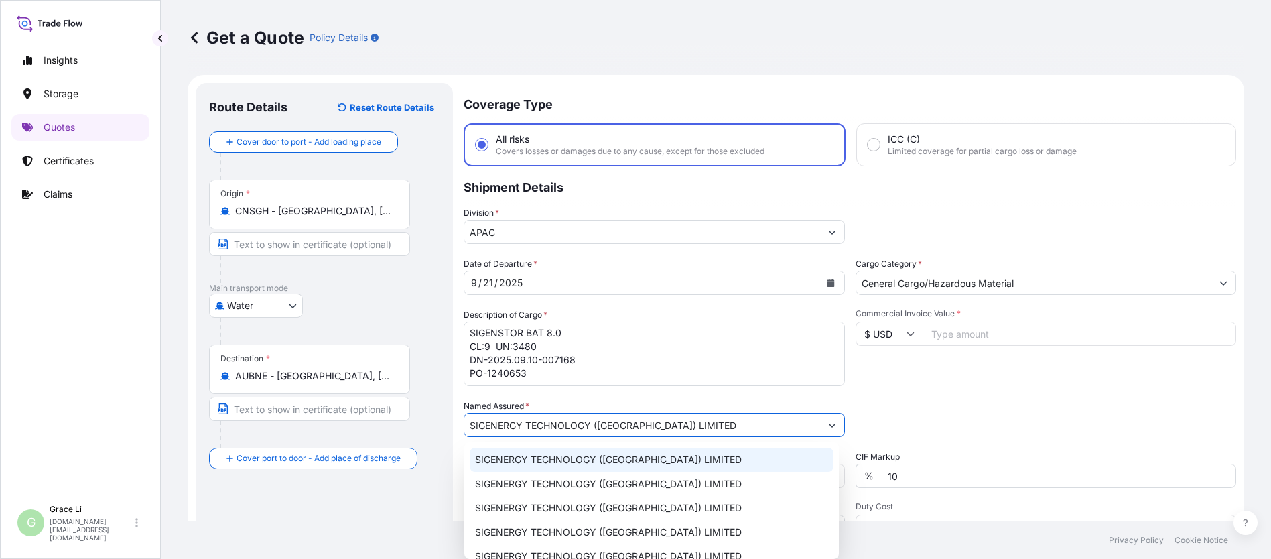
click at [535, 454] on span "SIGENERGY TECHNOLOGY ([GEOGRAPHIC_DATA]) LIMITED" at bounding box center [608, 459] width 267 height 13
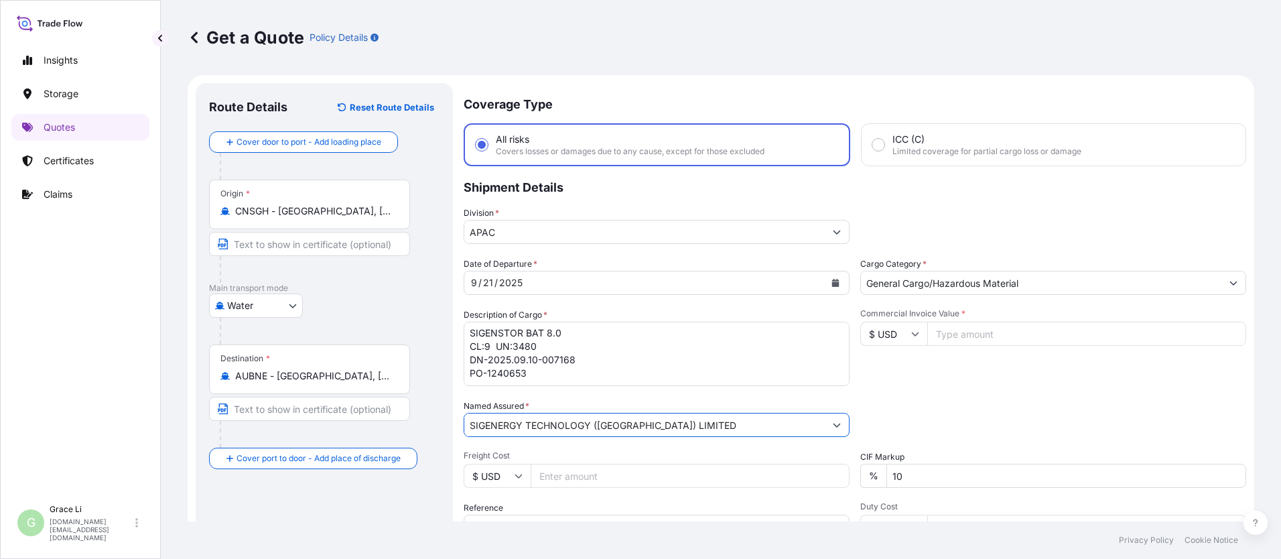
type input "SIGENERGY TECHNOLOGY ([GEOGRAPHIC_DATA]) LIMITED"
click at [617, 328] on input "Commercial Invoice Value *" at bounding box center [1086, 334] width 319 height 24
type input "436800"
click at [617, 366] on div "Commercial Invoice Value * $ USD 436800" at bounding box center [1053, 347] width 386 height 78
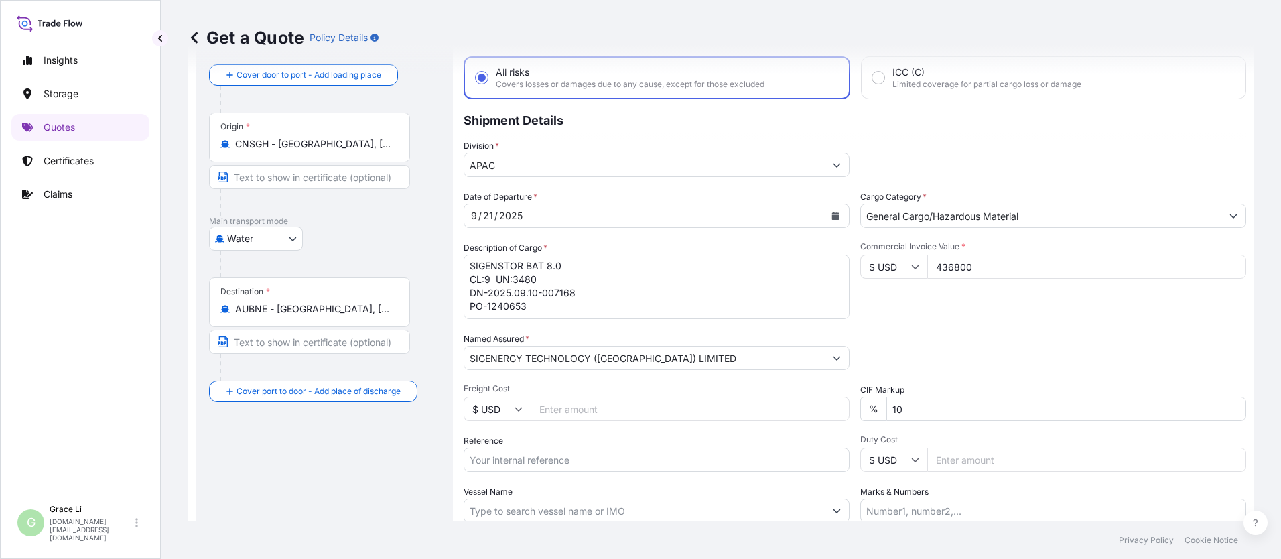
scroll to position [134, 0]
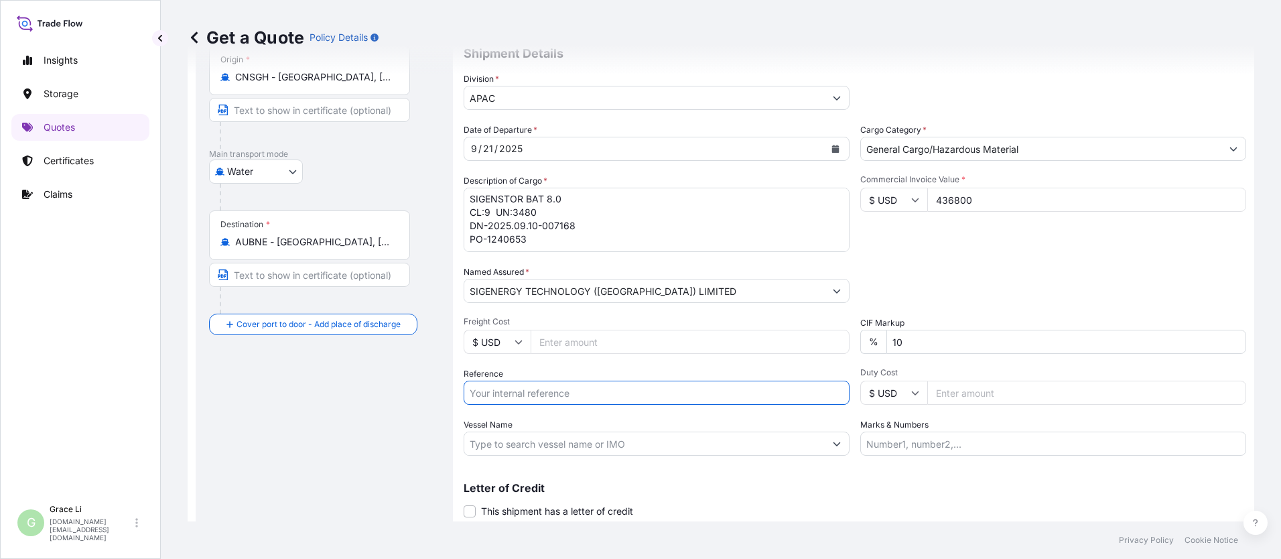
click at [508, 393] on input "Reference" at bounding box center [657, 393] width 386 height 24
paste input "SGAU20250807032"
click at [574, 395] on input "SGAU20250807032/" at bounding box center [657, 393] width 386 height 24
paste input "SXBRH25091275"
type input "SGAU20250807032/ SXBRH25091275"
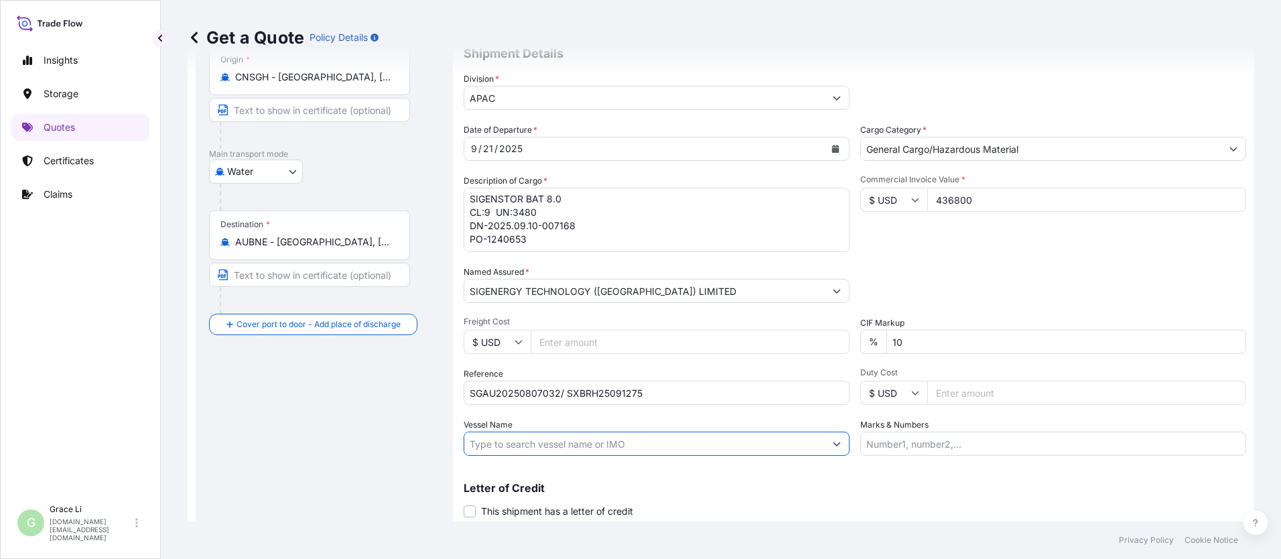
click at [501, 448] on input "Vessel Name" at bounding box center [644, 444] width 361 height 24
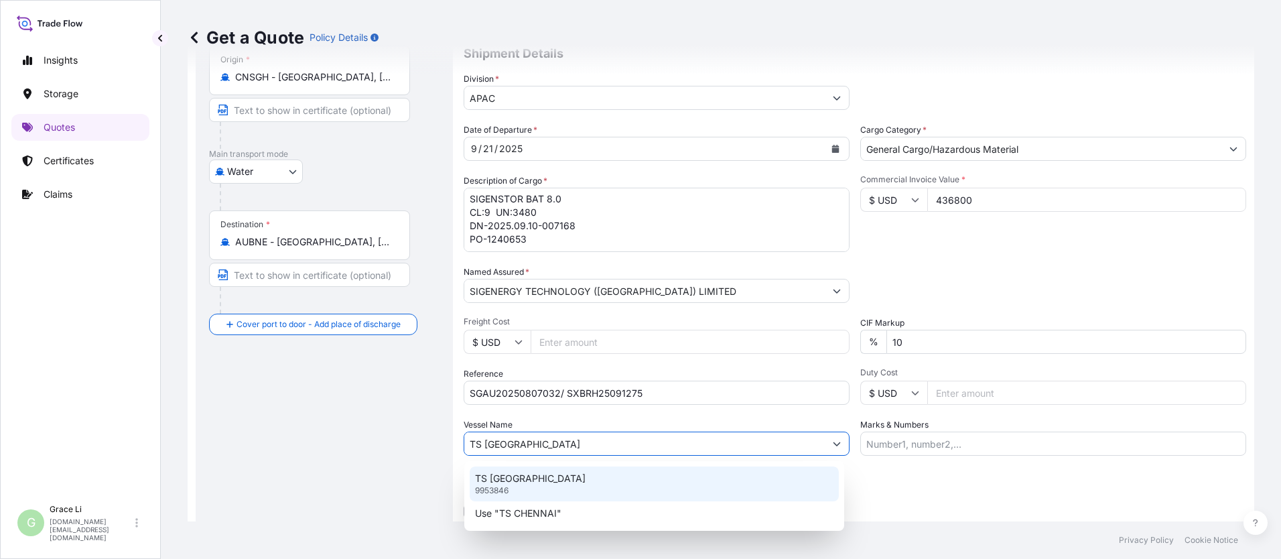
click at [498, 476] on p "TS [GEOGRAPHIC_DATA]" at bounding box center [530, 478] width 111 height 13
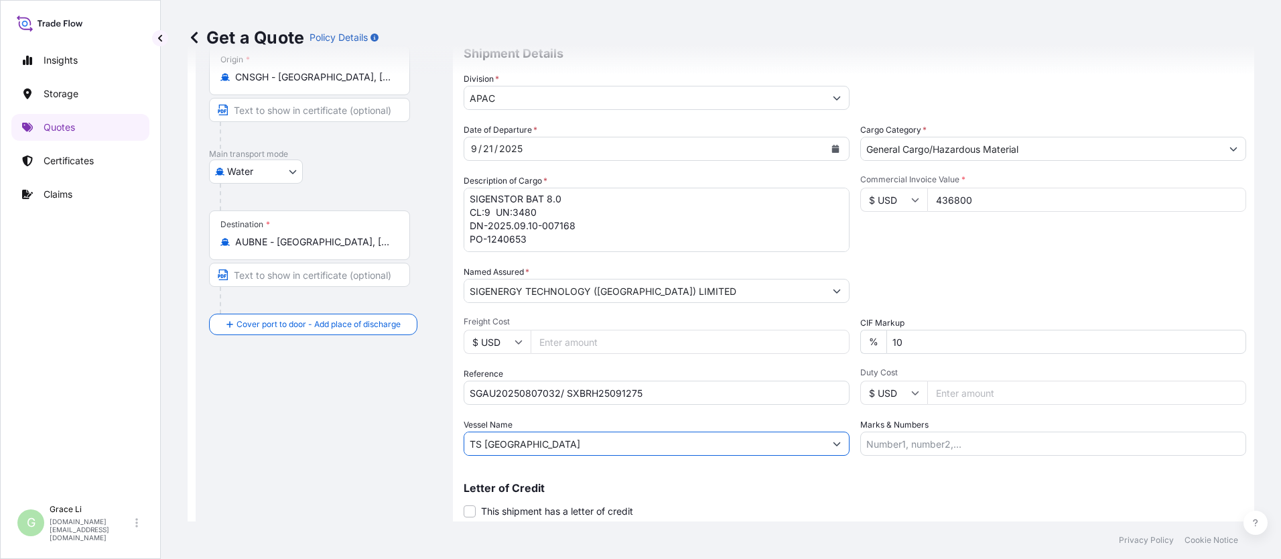
type input "TS [GEOGRAPHIC_DATA]"
click at [617, 493] on div "Letter of Credit This shipment has a letter of credit Letter of credit * Letter…" at bounding box center [855, 500] width 783 height 36
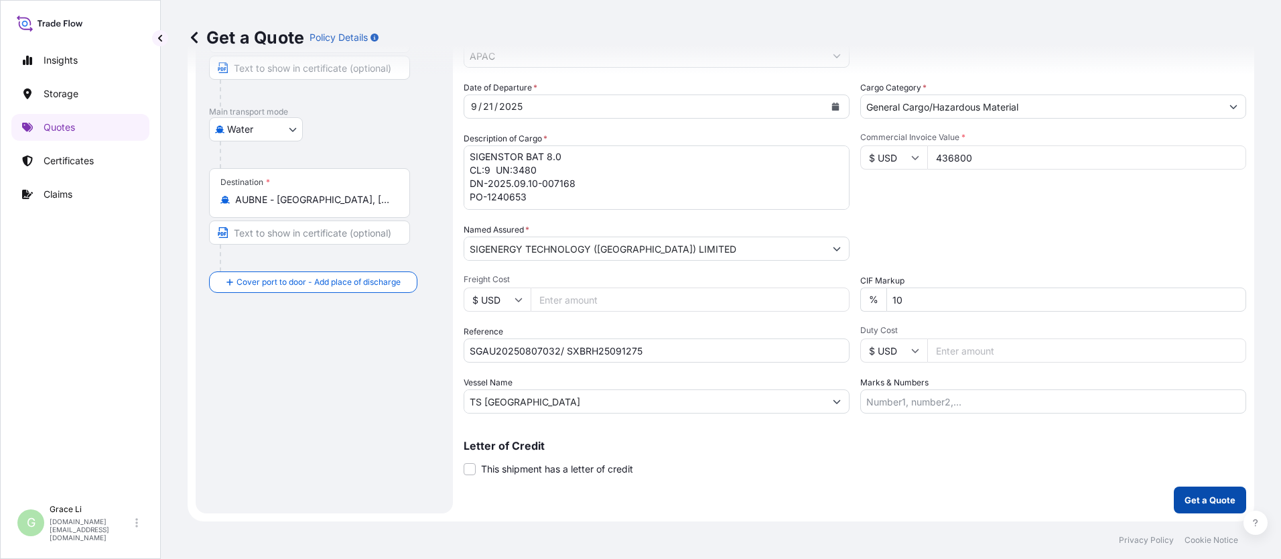
click at [617, 503] on p "Get a Quote" at bounding box center [1210, 499] width 51 height 13
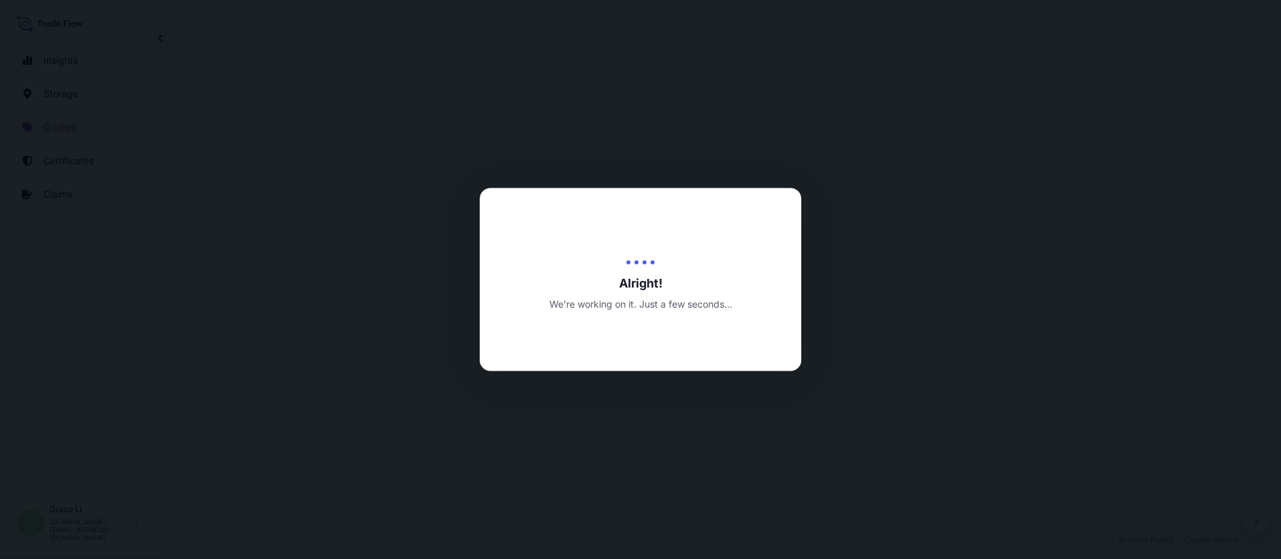
select select "Water"
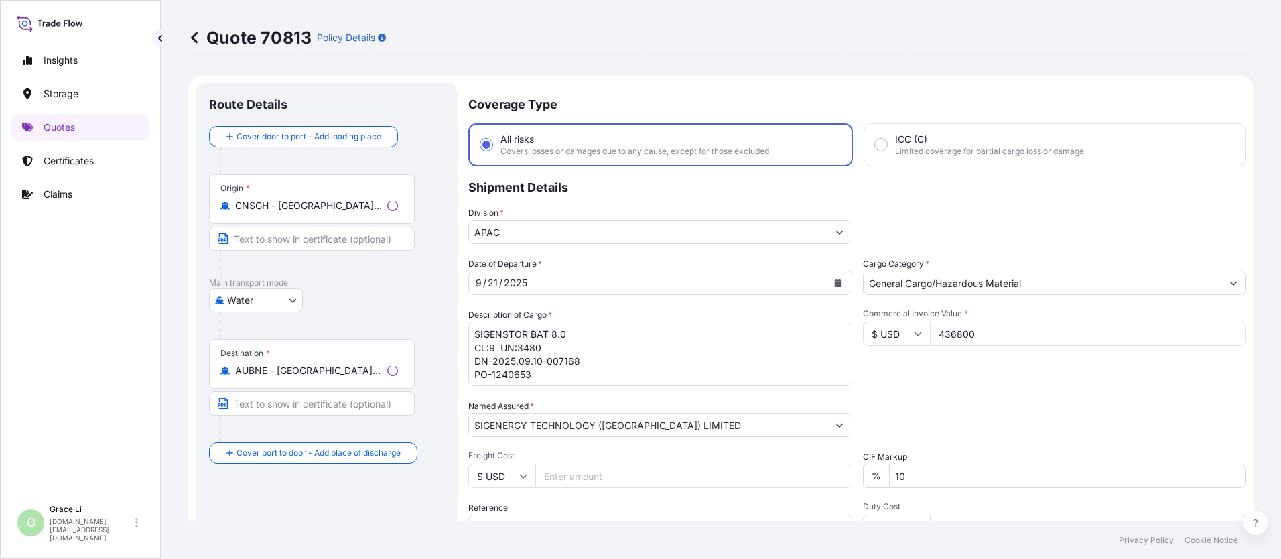
scroll to position [644, 0]
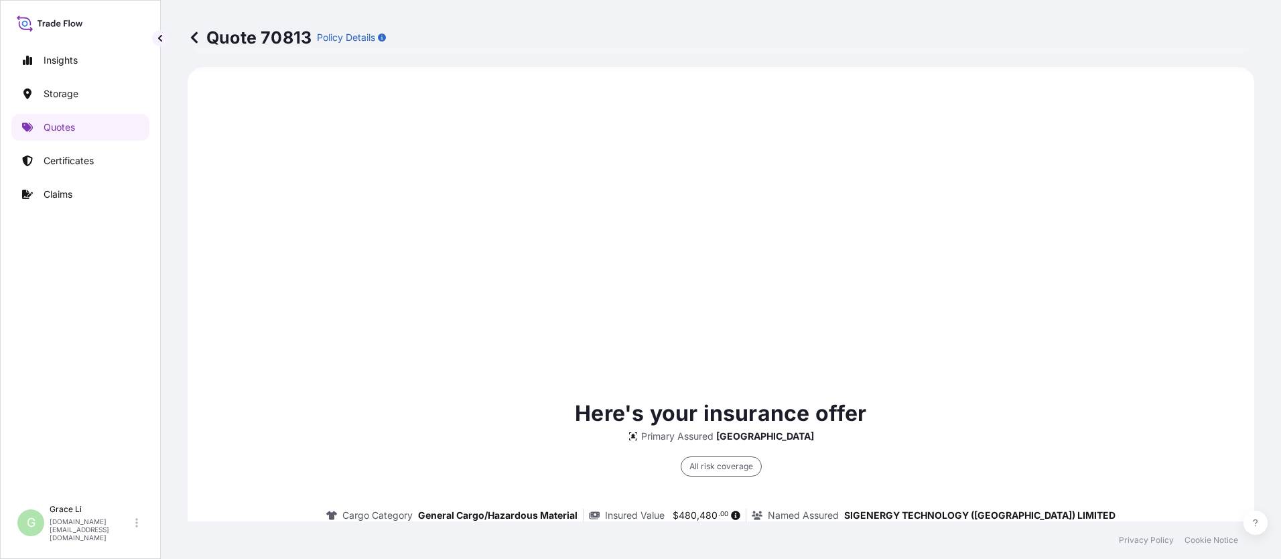
click at [617, 378] on div "Here's your insurance offer Primary Assured China All risk coverage Cargo Categ…" at bounding box center [720, 559] width 1029 height 946
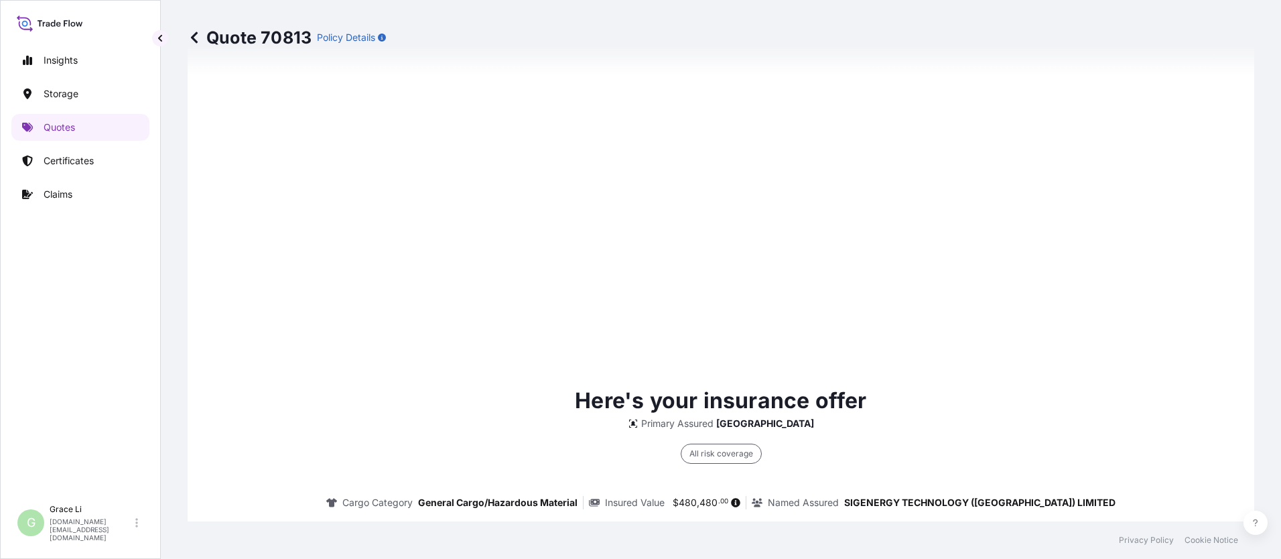
scroll to position [1927, 0]
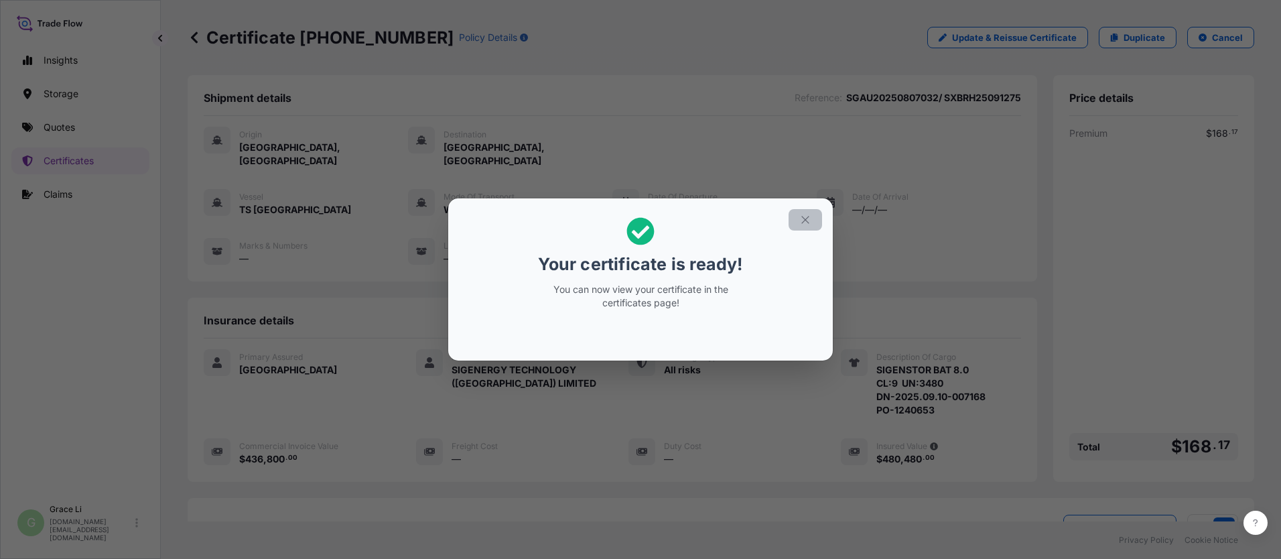
click at [617, 220] on icon "button" at bounding box center [805, 220] width 12 height 12
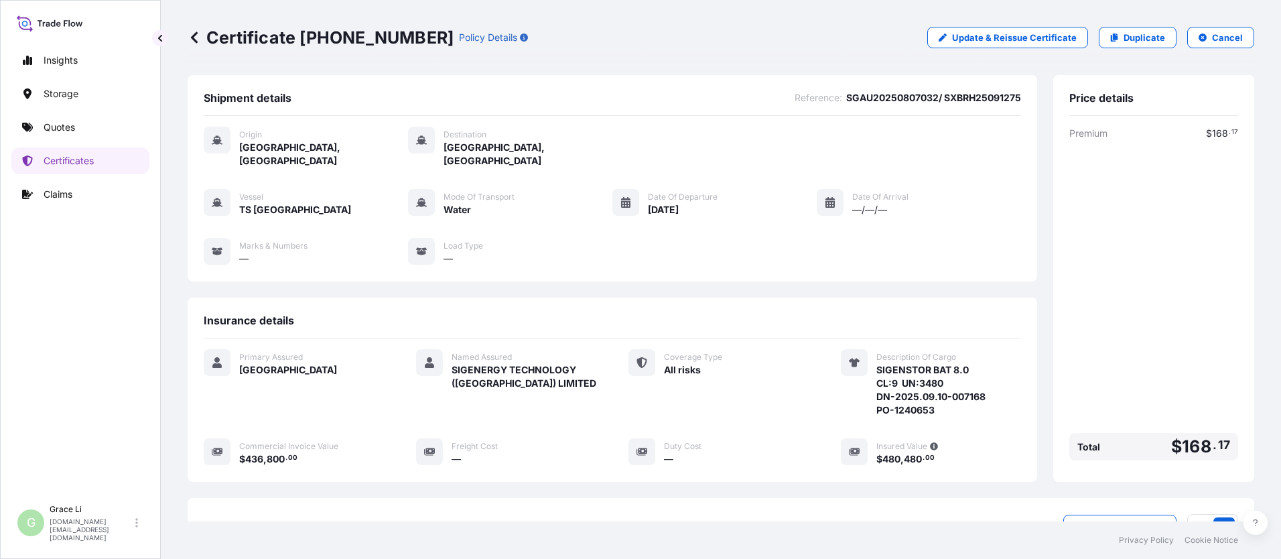
click at [617, 274] on div "Origin [GEOGRAPHIC_DATA], [GEOGRAPHIC_DATA] Destination [GEOGRAPHIC_DATA], [GEO…" at bounding box center [613, 203] width 818 height 174
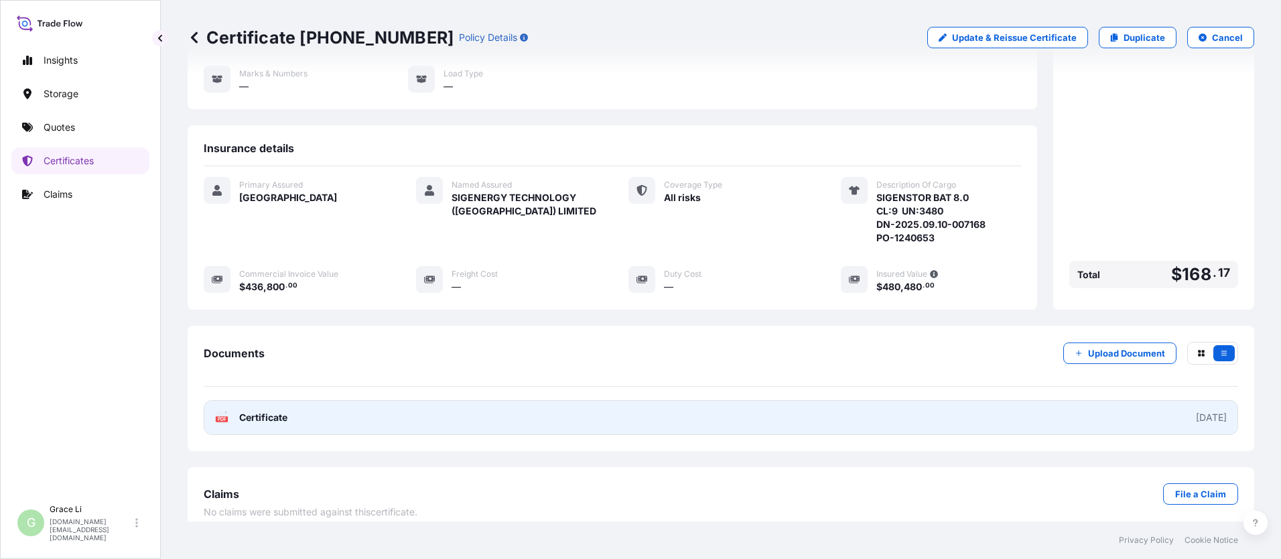
click at [245, 411] on span "Certificate" at bounding box center [263, 417] width 48 height 13
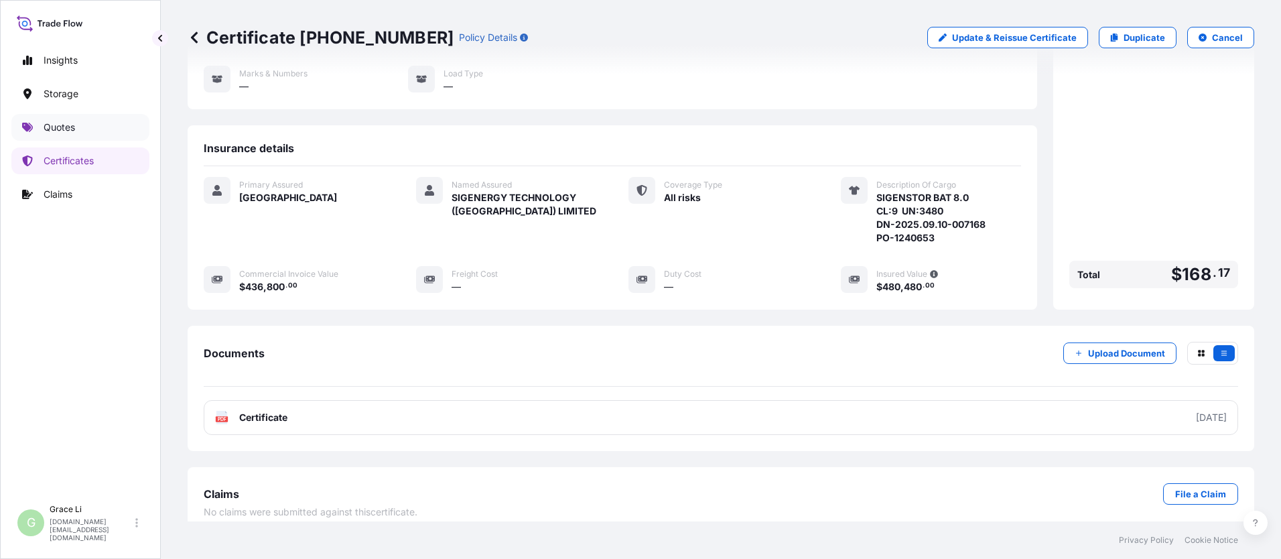
click at [58, 127] on p "Quotes" at bounding box center [59, 127] width 31 height 13
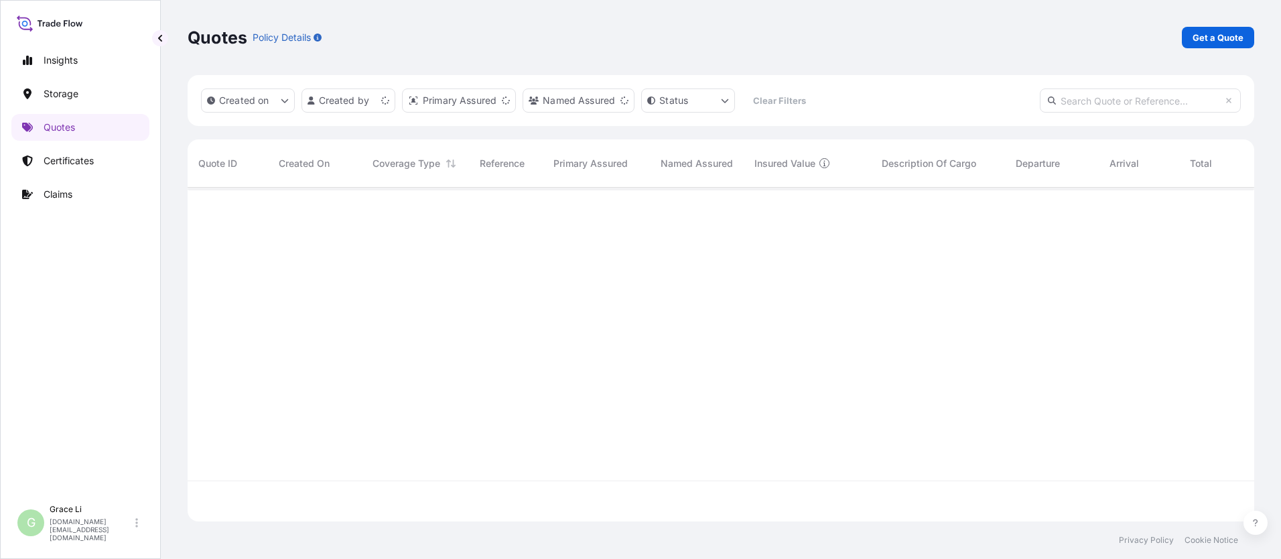
scroll to position [331, 1057]
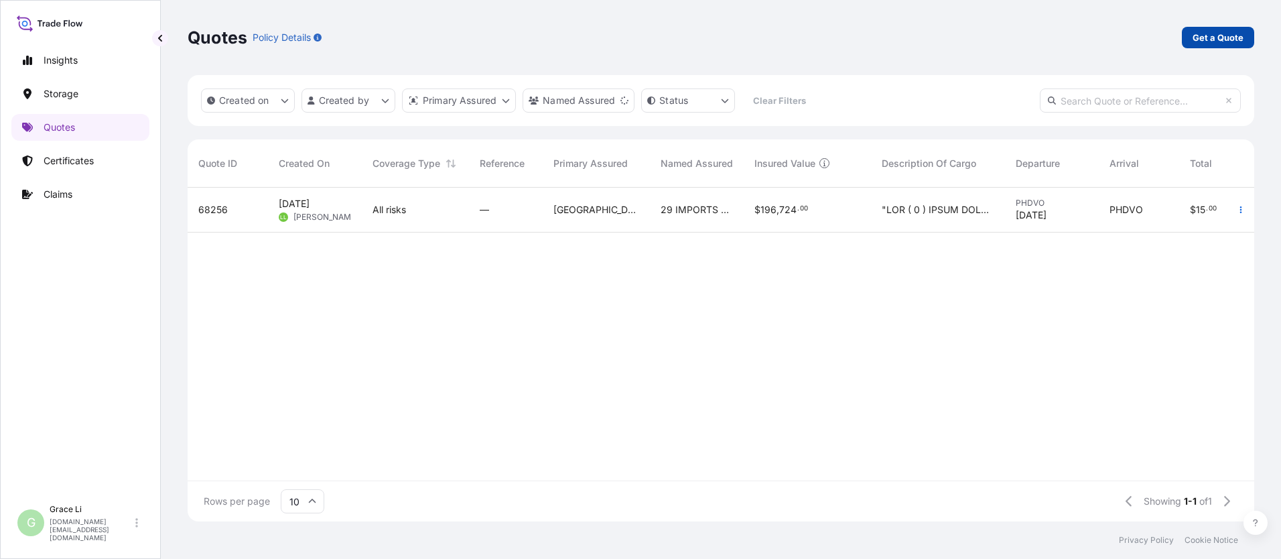
click at [617, 40] on p "Get a Quote" at bounding box center [1218, 37] width 51 height 13
select select "Water"
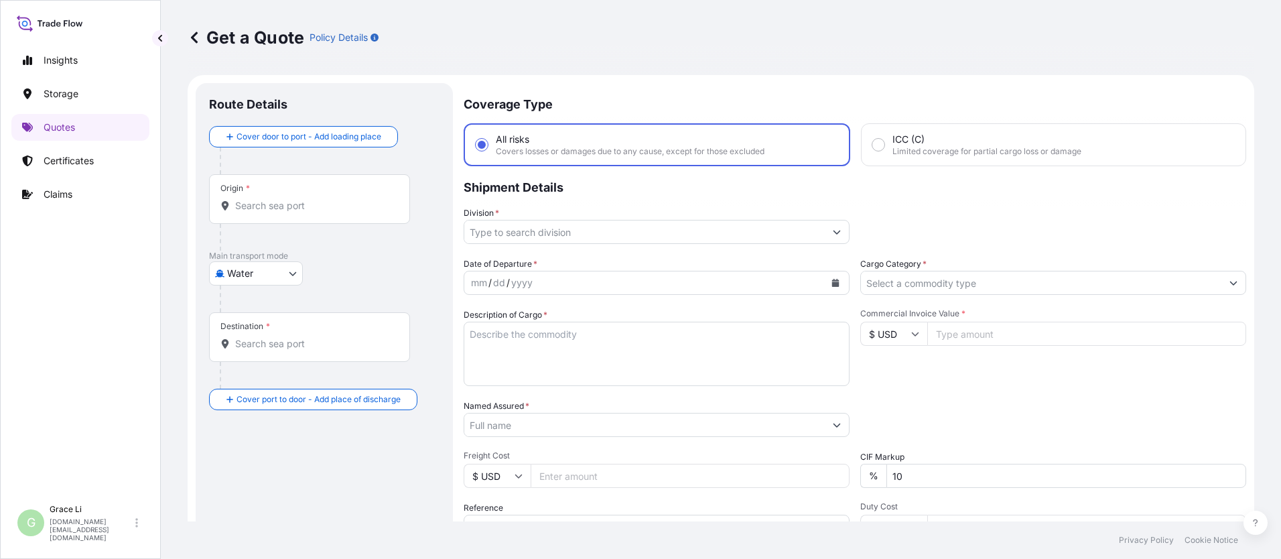
scroll to position [21, 0]
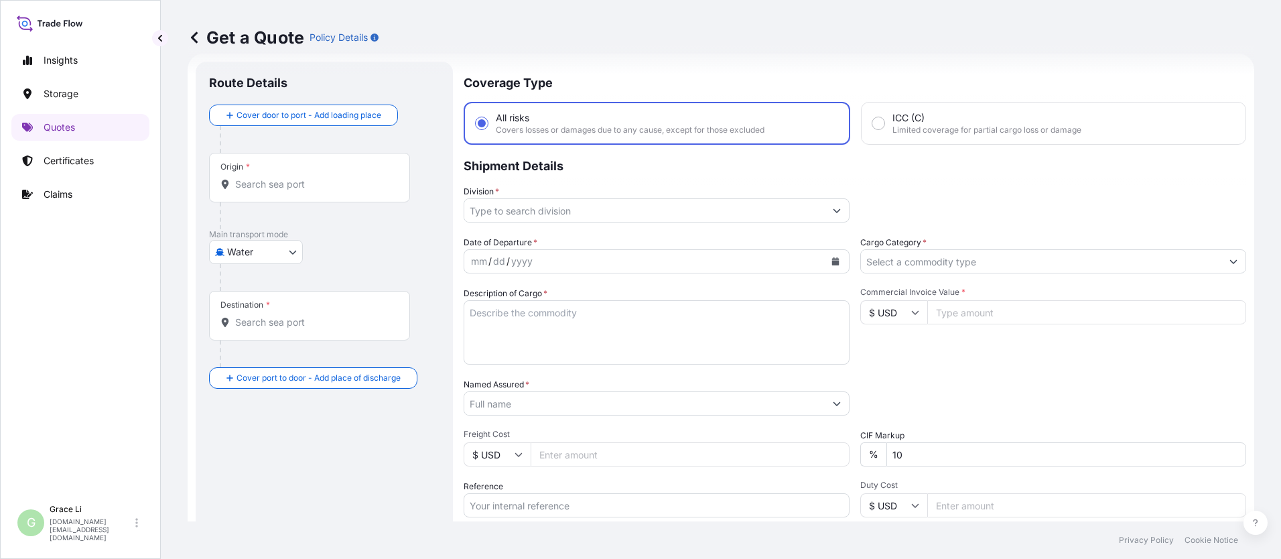
click at [270, 184] on input "Origin *" at bounding box center [314, 184] width 158 height 13
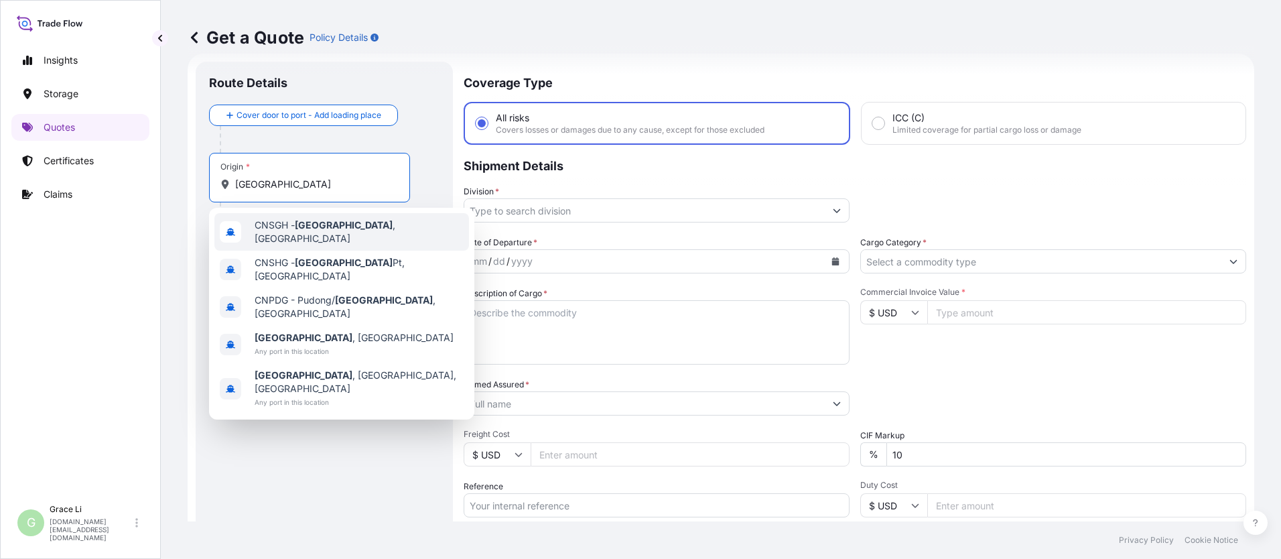
click at [272, 231] on span "CNSGH - [GEOGRAPHIC_DATA] , [GEOGRAPHIC_DATA]" at bounding box center [359, 231] width 209 height 27
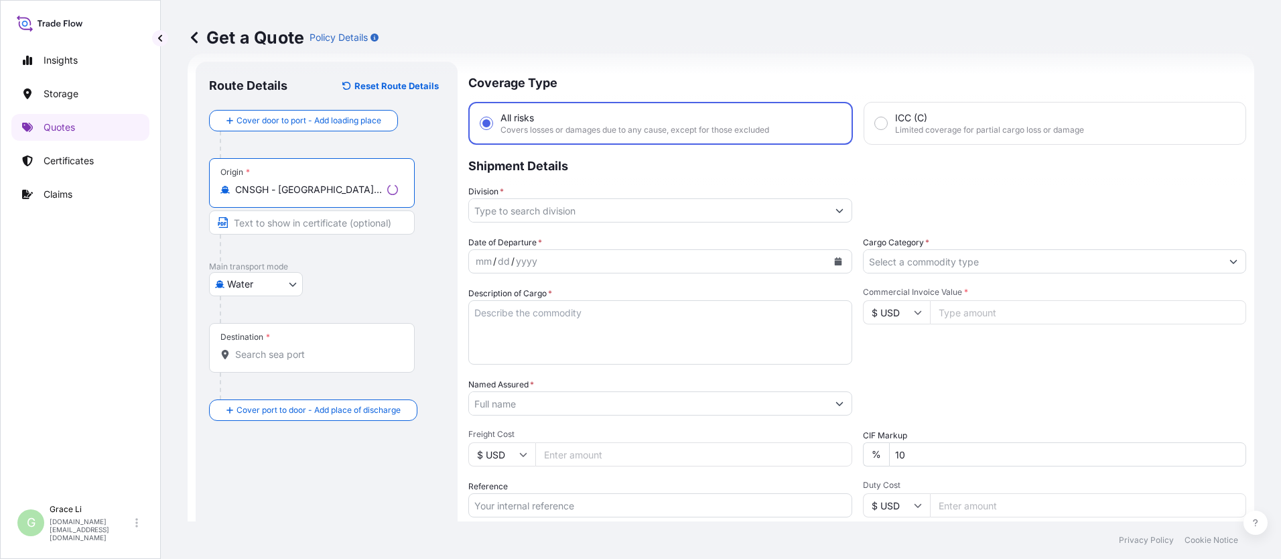
type input "CNSGH - [GEOGRAPHIC_DATA], [GEOGRAPHIC_DATA]"
click at [247, 354] on input "Destination *" at bounding box center [316, 354] width 163 height 13
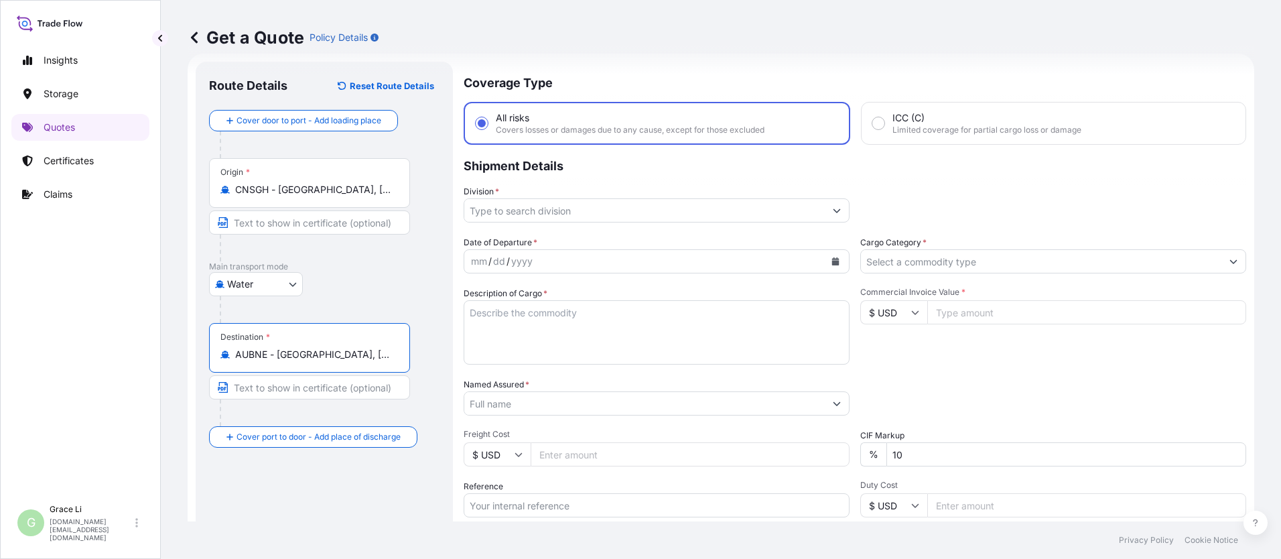
type input "AUBNE - [GEOGRAPHIC_DATA], [GEOGRAPHIC_DATA]"
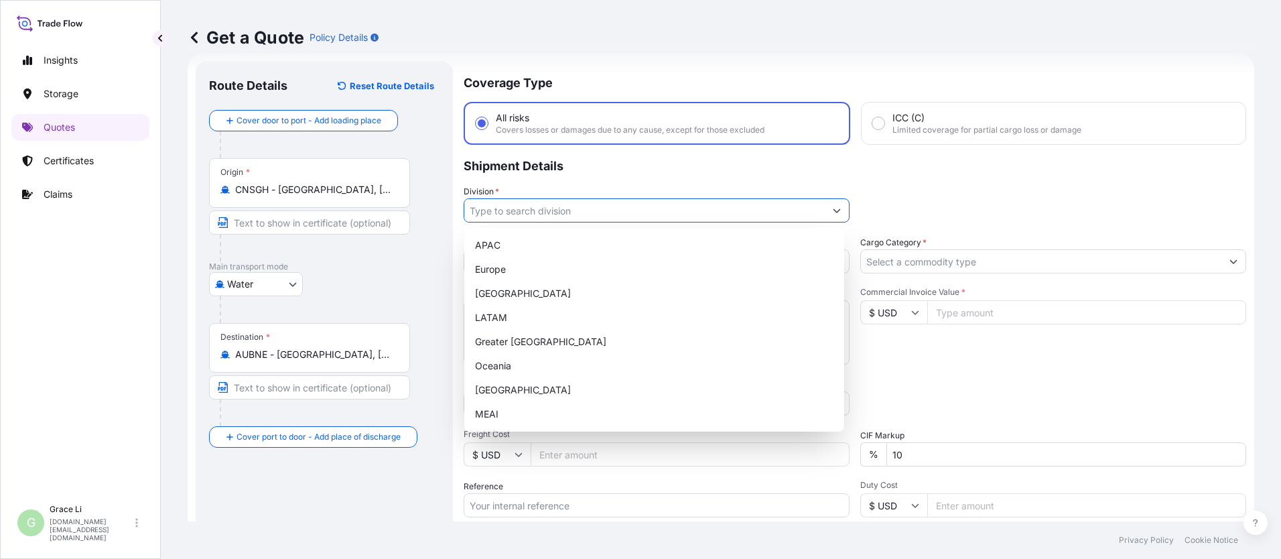
click at [522, 211] on input "Division *" at bounding box center [644, 210] width 361 height 24
click at [487, 245] on div "APAC" at bounding box center [654, 245] width 369 height 24
type input "APAC"
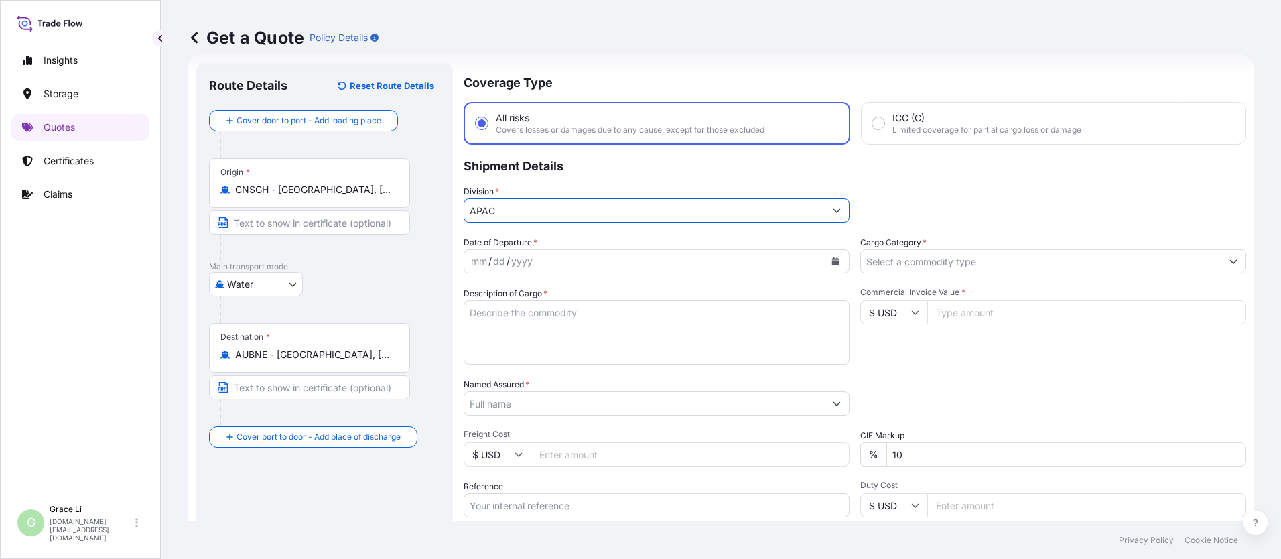
click at [617, 258] on icon "Calendar" at bounding box center [836, 261] width 8 height 8
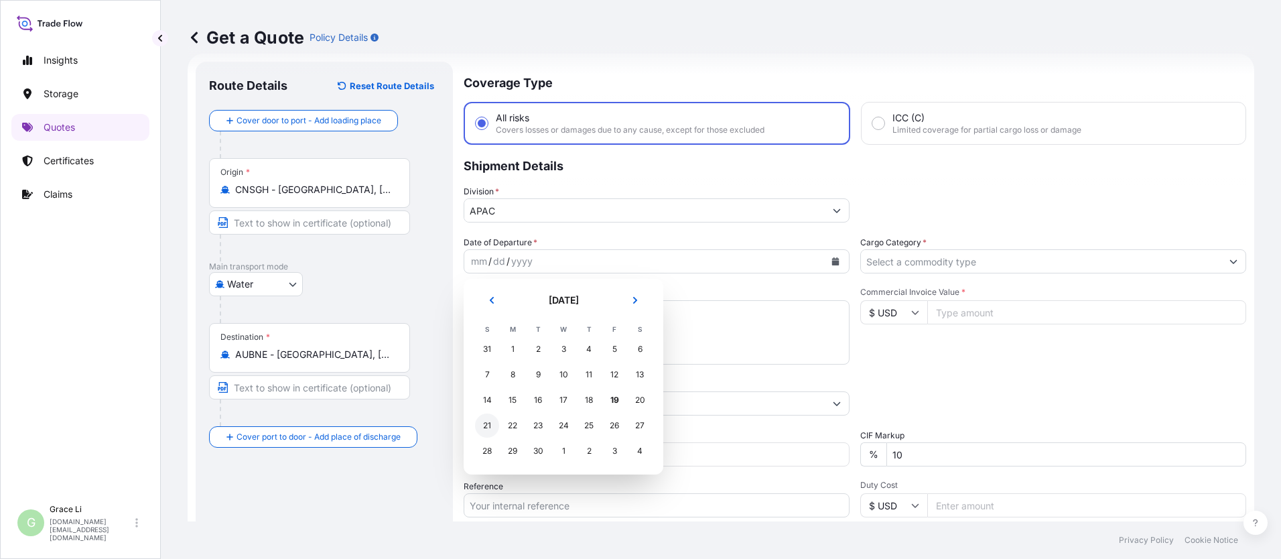
click at [489, 421] on div "21" at bounding box center [487, 425] width 24 height 24
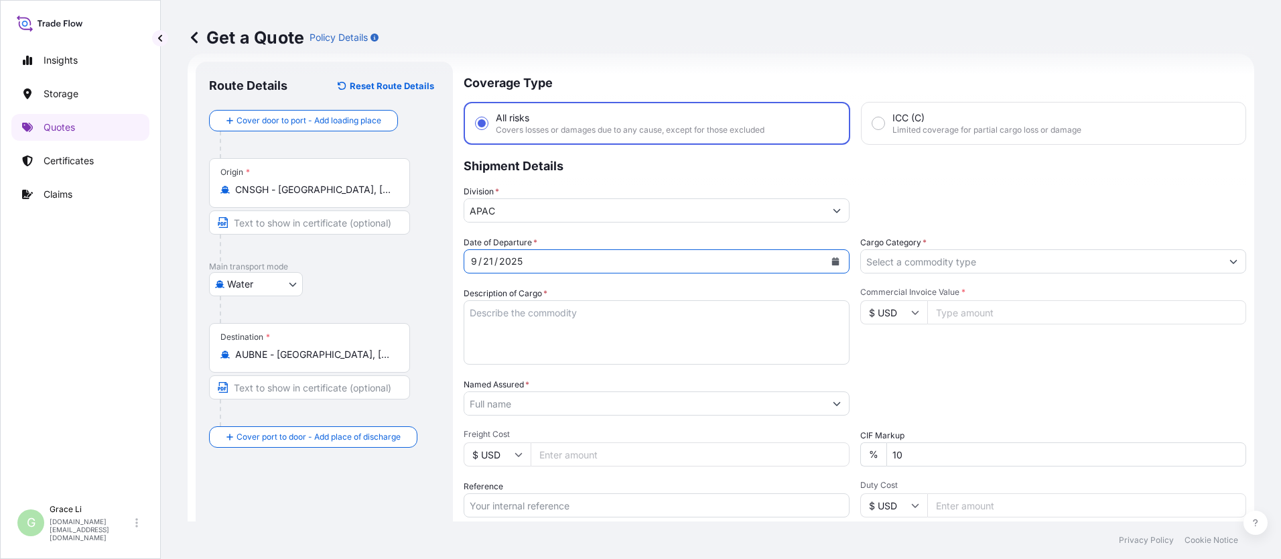
click at [617, 257] on input "Cargo Category *" at bounding box center [1041, 261] width 361 height 24
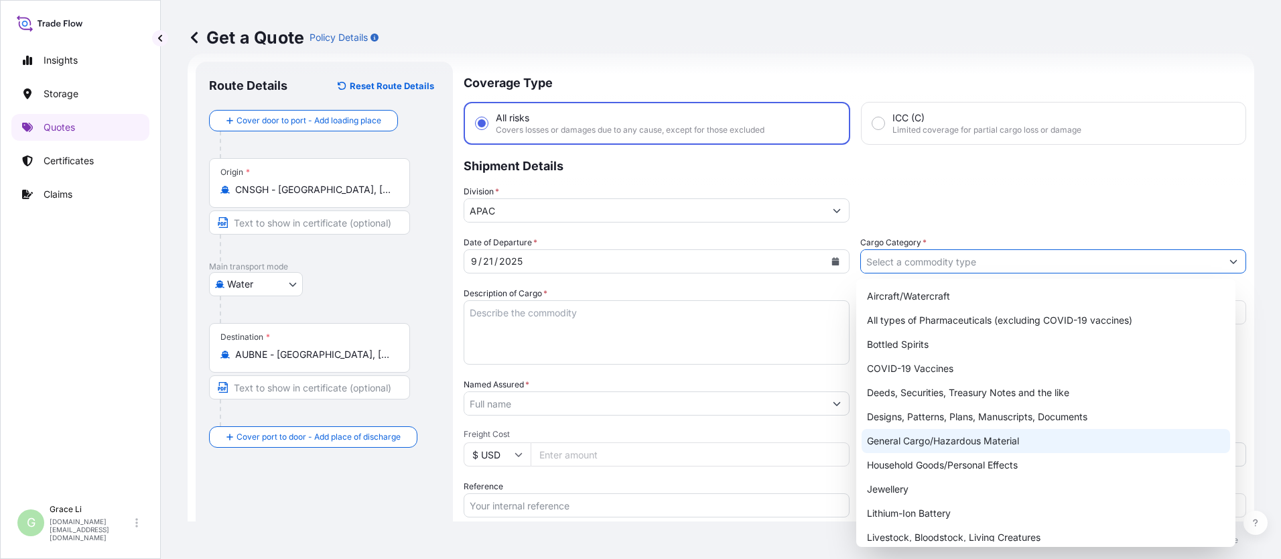
click at [617, 442] on div "General Cargo/Hazardous Material" at bounding box center [1046, 441] width 369 height 24
type input "General Cargo/Hazardous Material"
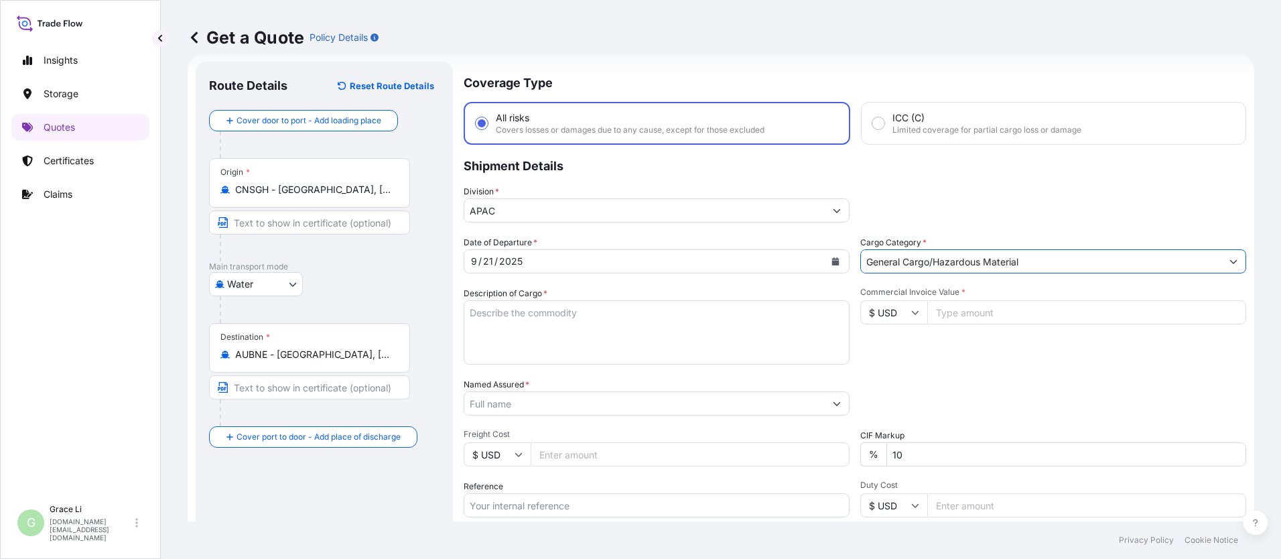
click at [484, 314] on textarea "Description of Cargo *" at bounding box center [657, 332] width 386 height 64
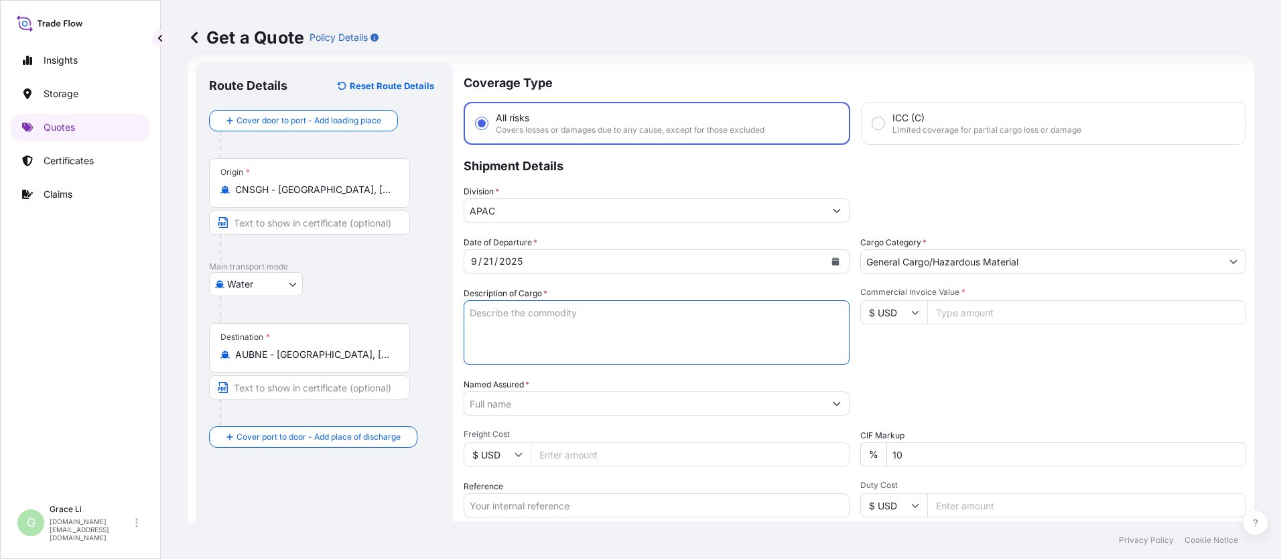
paste textarea "SIGENSTOR BAT 8.0 CL:9 UN:3480 DN-2025.09.10-007169 PO-1240654"
type textarea "SIGENSTOR BAT 8.0 CL:9 UN:3480 DN-2025.09.10-007169 PO-1240654"
click at [502, 405] on input "Named Assured *" at bounding box center [644, 403] width 361 height 24
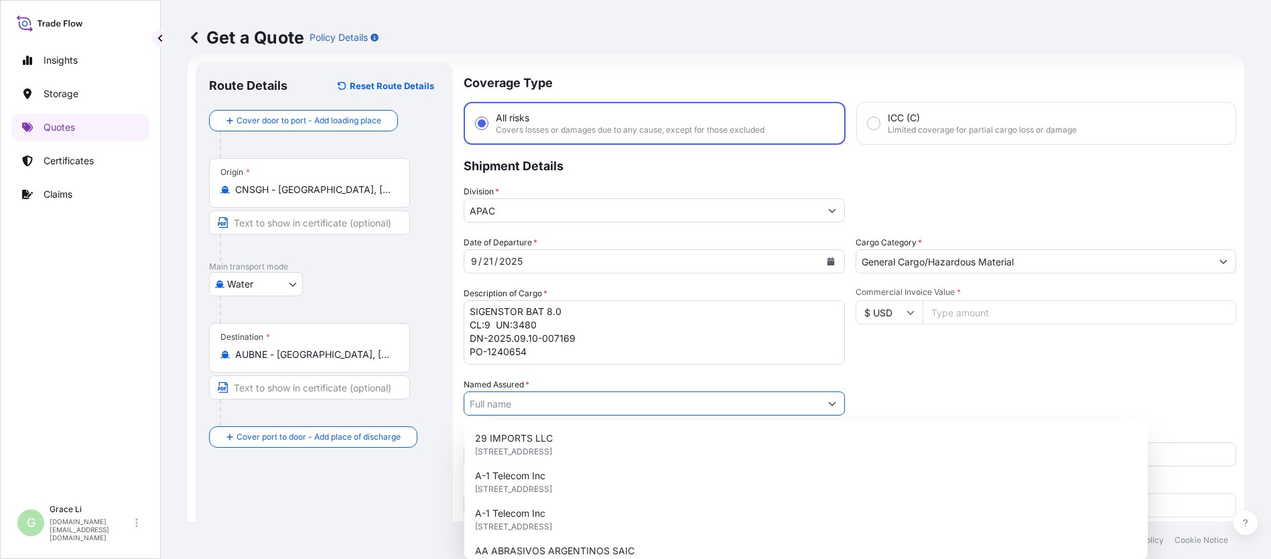
paste input "SIGENERGY TECHNOLOGY ([GEOGRAPHIC_DATA]) LIMITED"
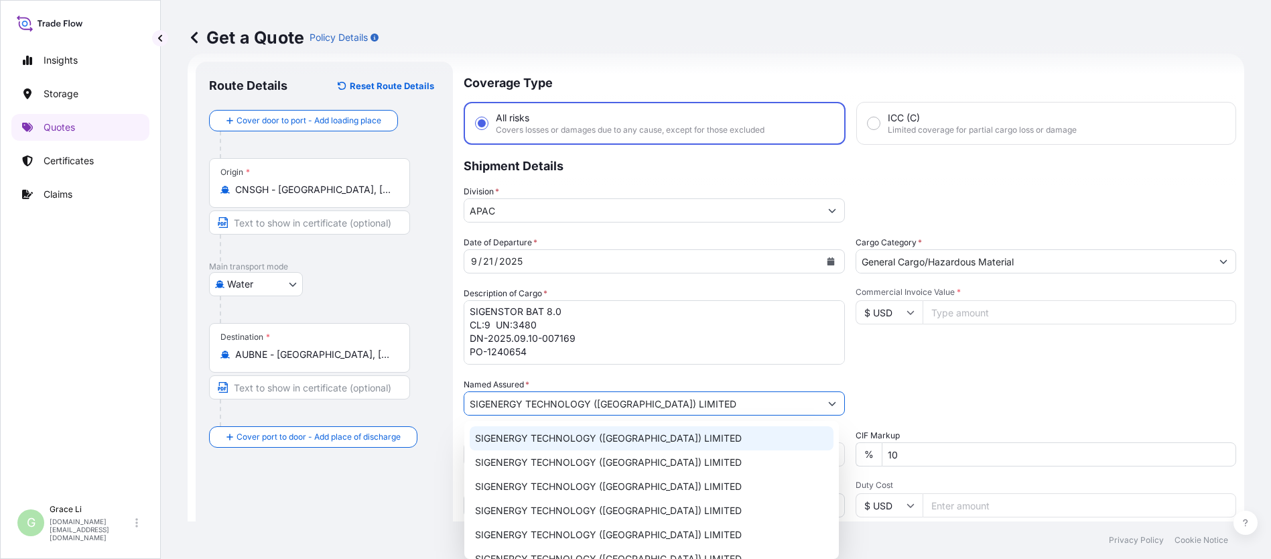
click at [540, 433] on span "SIGENERGY TECHNOLOGY ([GEOGRAPHIC_DATA]) LIMITED" at bounding box center [608, 438] width 267 height 13
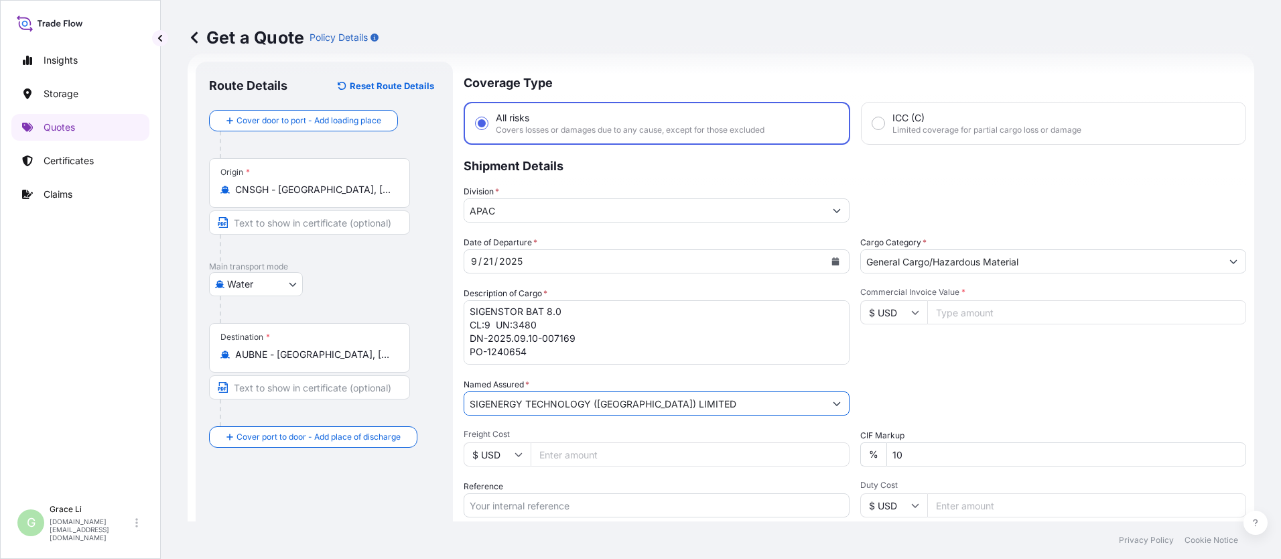
type input "SIGENERGY TECHNOLOGY ([GEOGRAPHIC_DATA]) LIMITED"
click at [617, 316] on input "Commercial Invoice Value *" at bounding box center [1086, 312] width 319 height 24
type input "436800"
click at [617, 389] on div "Packing Category Type to search a container mode Please select a primary mode o…" at bounding box center [1053, 397] width 386 height 38
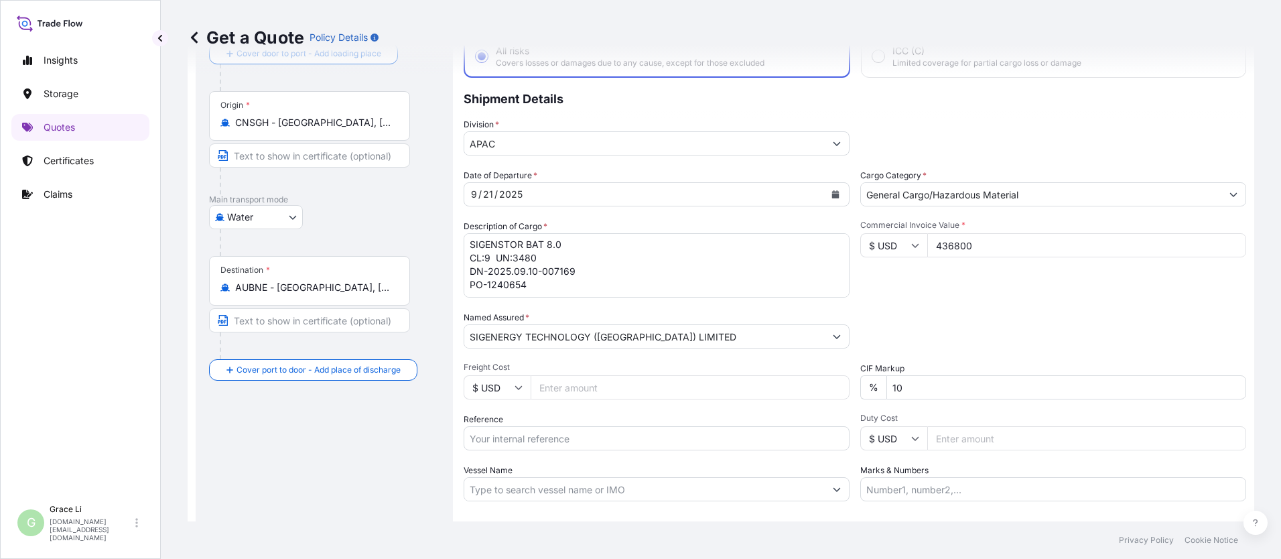
click at [495, 451] on div "Date of Departure * [DATE] Cargo Category * General Cargo/Hazardous Material De…" at bounding box center [855, 335] width 783 height 332
click at [507, 441] on input "Reference" at bounding box center [657, 438] width 386 height 24
paste input "SGAU20250807033"
click at [575, 436] on input "SGAU20250807033/" at bounding box center [657, 438] width 386 height 24
paste input "SXBRH25091276"
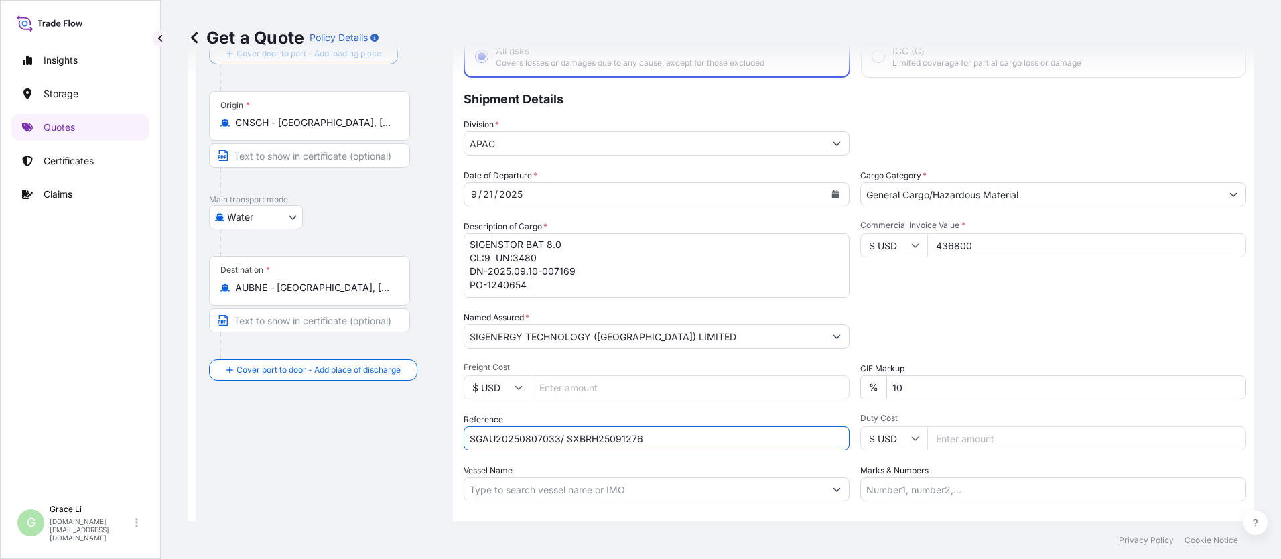
type input "SGAU20250807033/ SXBRH25091276"
click at [520, 495] on input "Vessel Name" at bounding box center [644, 489] width 361 height 24
click at [519, 491] on input "Vessel Name" at bounding box center [644, 489] width 361 height 24
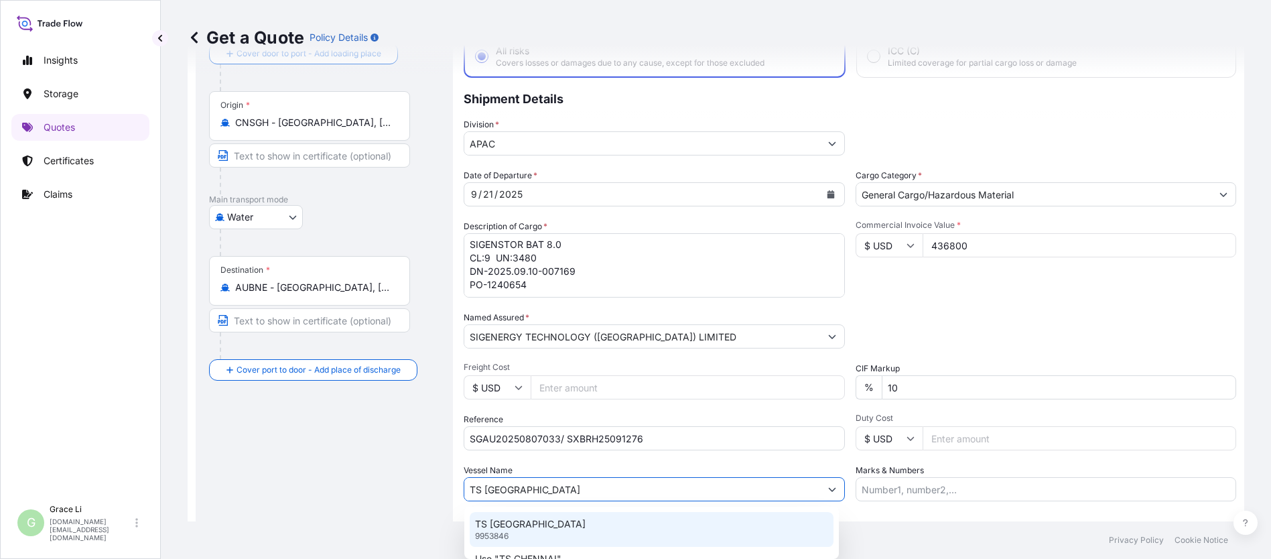
click at [498, 527] on p "TS [GEOGRAPHIC_DATA]" at bounding box center [530, 523] width 111 height 13
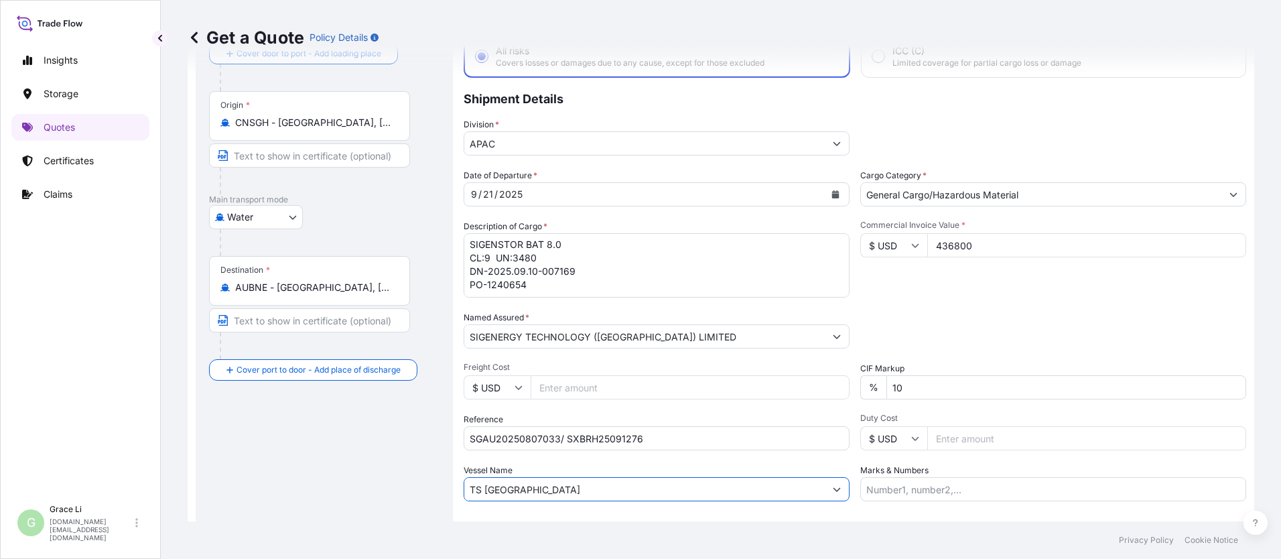
type input "TS [GEOGRAPHIC_DATA]"
click at [400, 498] on div "Route Details Reset Route Details Cover door to port - Add loading place Place …" at bounding box center [324, 298] width 231 height 580
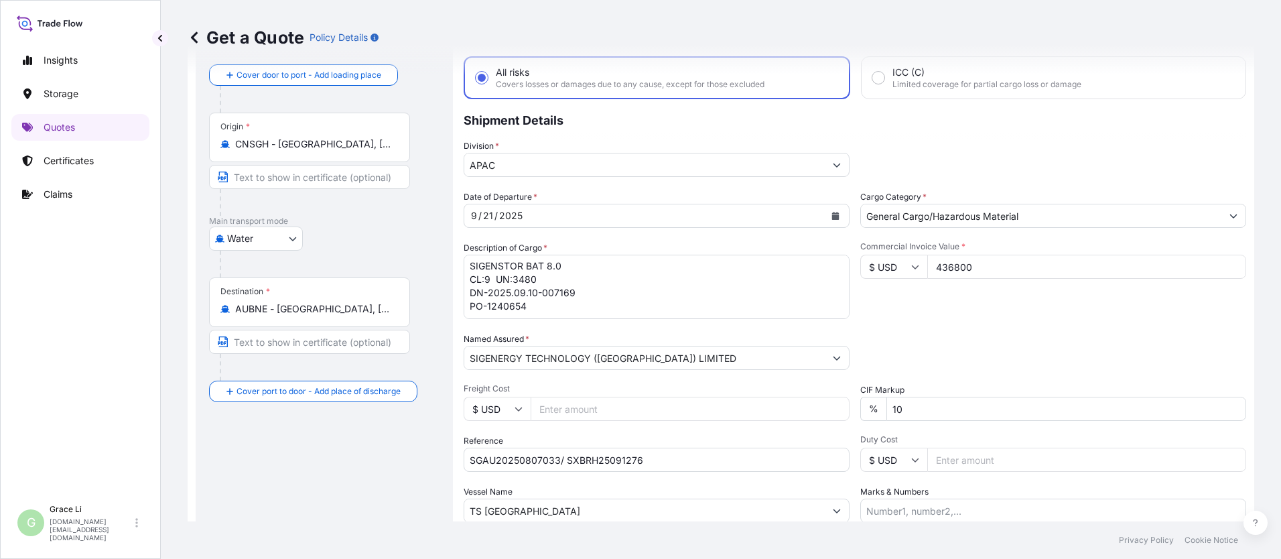
scroll to position [176, 0]
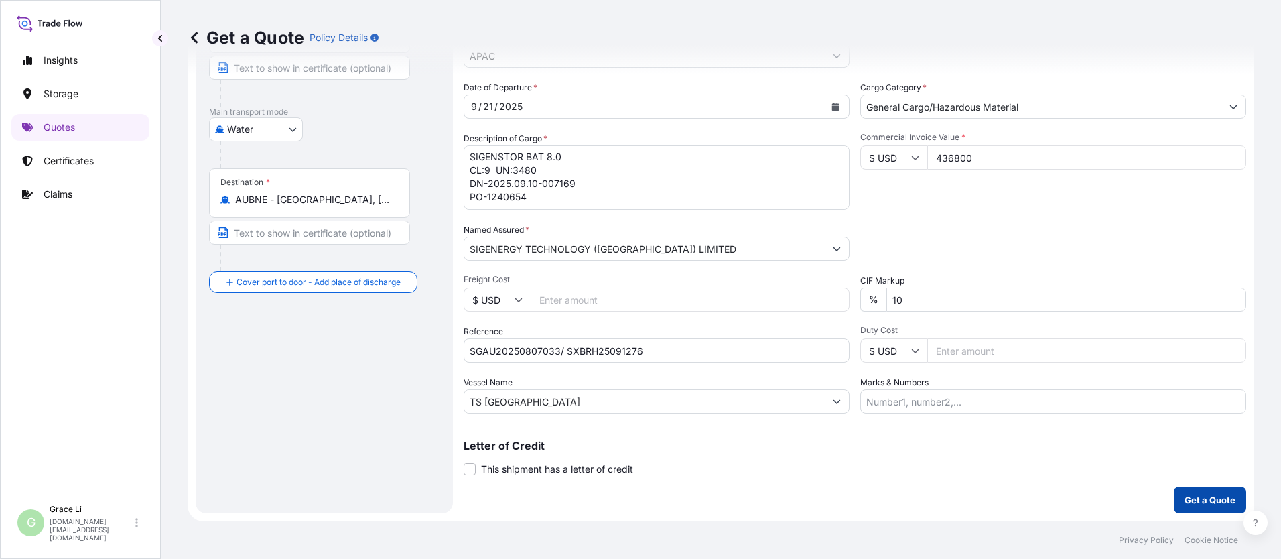
click at [617, 491] on button "Get a Quote" at bounding box center [1210, 500] width 72 height 27
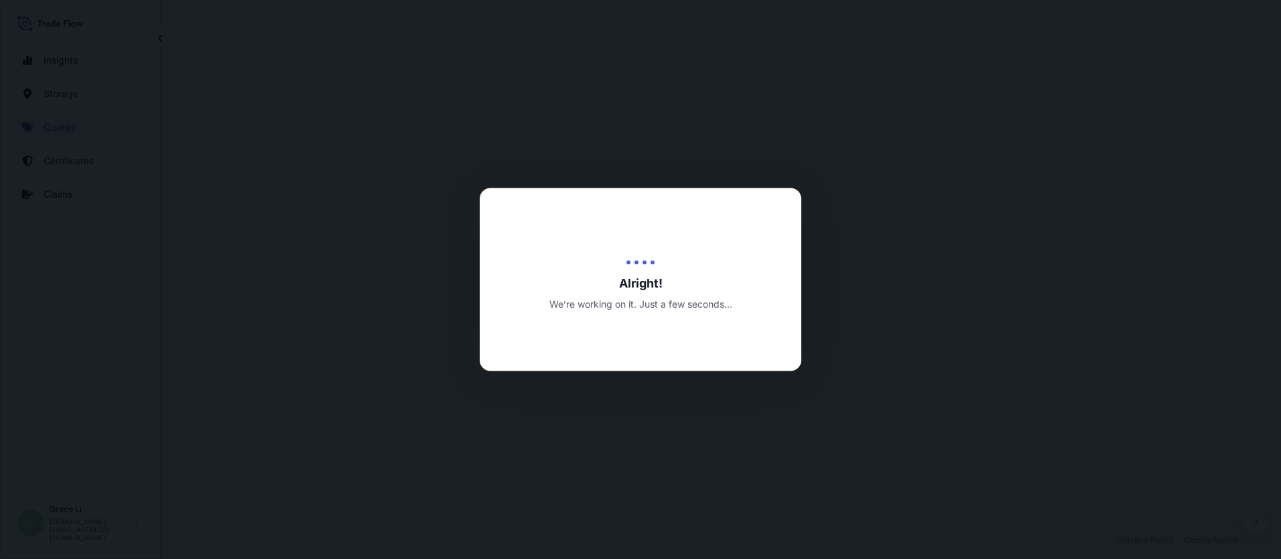
scroll to position [644, 0]
select select "Water"
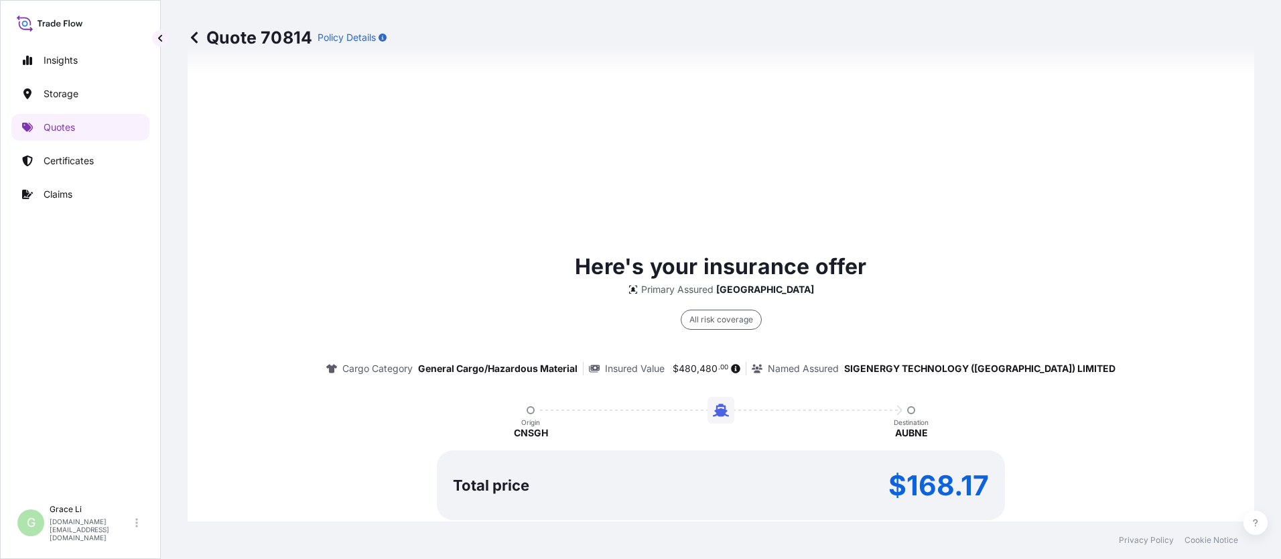
scroll to position [1927, 0]
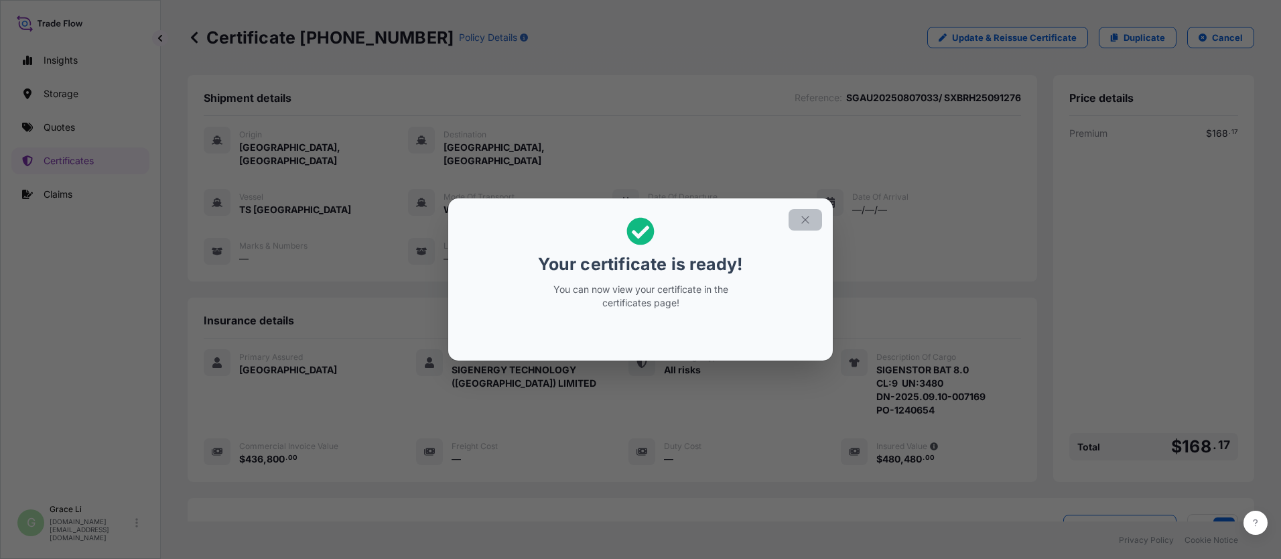
click at [617, 221] on icon "button" at bounding box center [805, 220] width 12 height 12
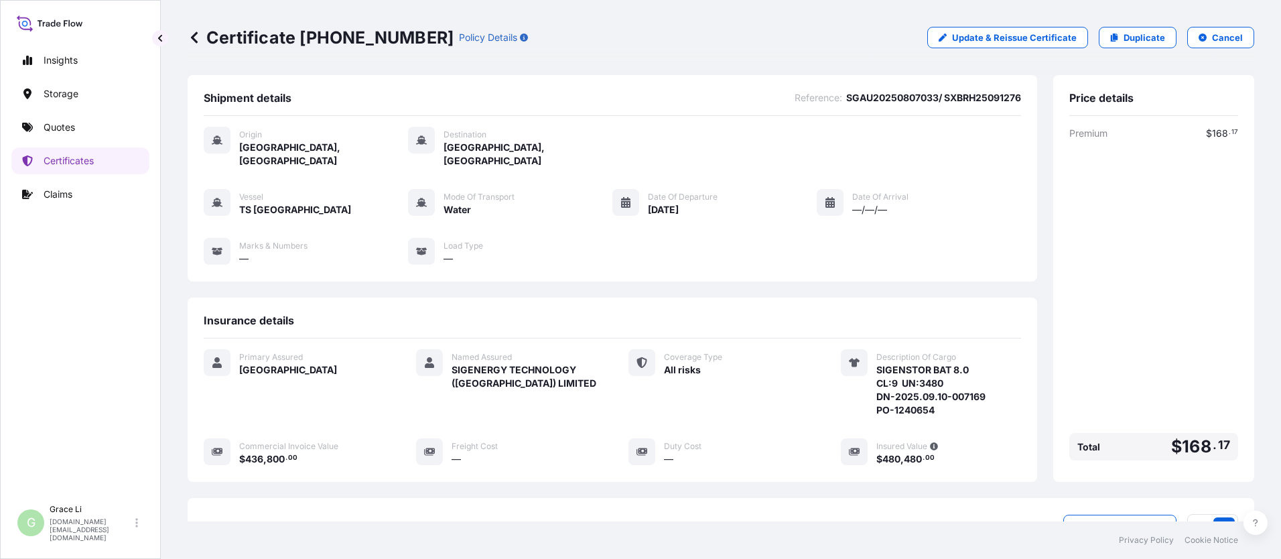
click at [617, 317] on div "Insurance details" at bounding box center [613, 326] width 818 height 25
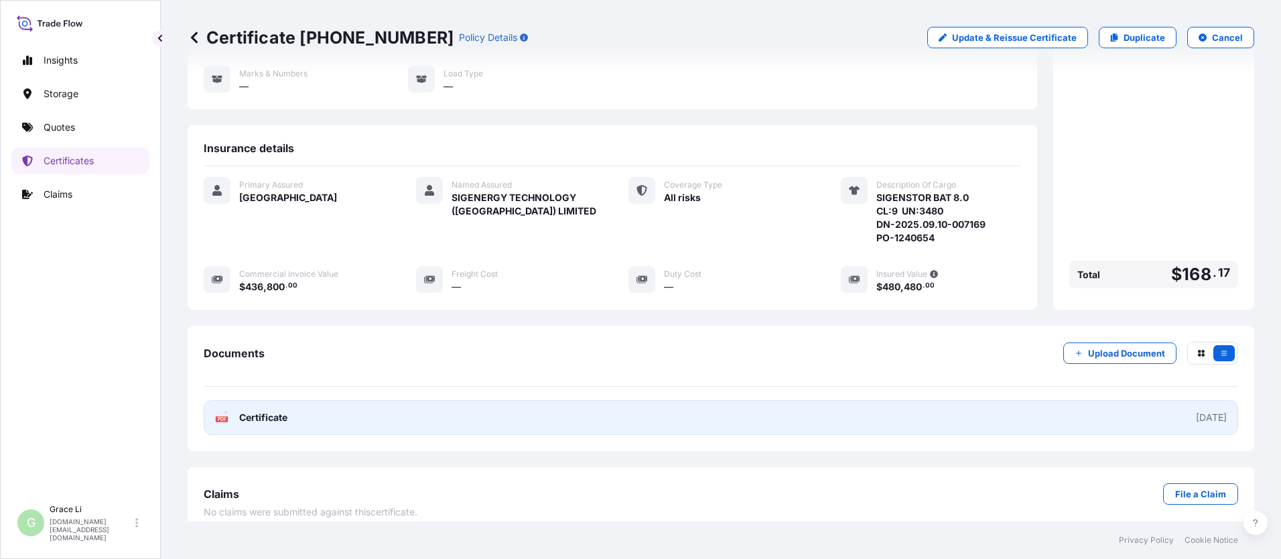
click at [277, 411] on span "Certificate" at bounding box center [263, 417] width 48 height 13
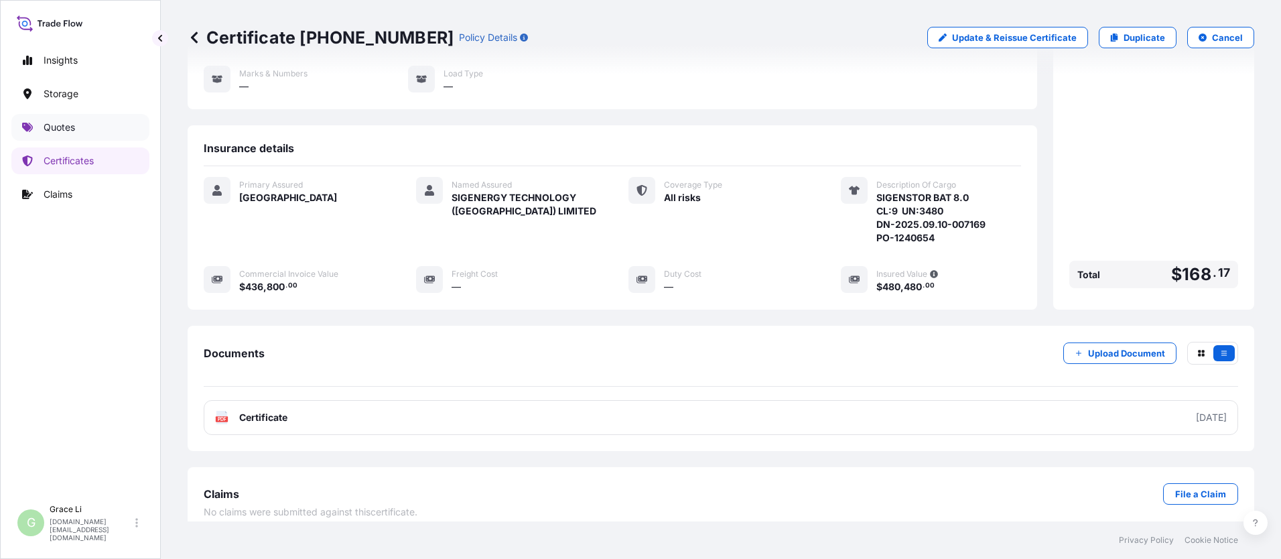
click at [62, 127] on p "Quotes" at bounding box center [59, 127] width 31 height 13
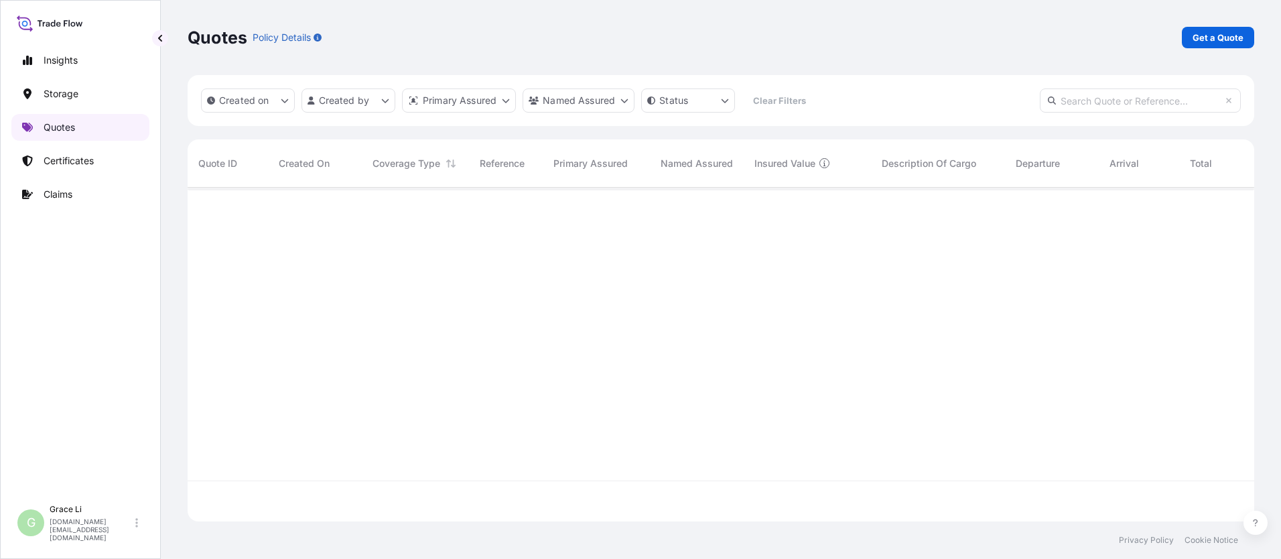
scroll to position [331, 1057]
click at [617, 38] on p "Get a Quote" at bounding box center [1218, 37] width 51 height 13
select select "Water"
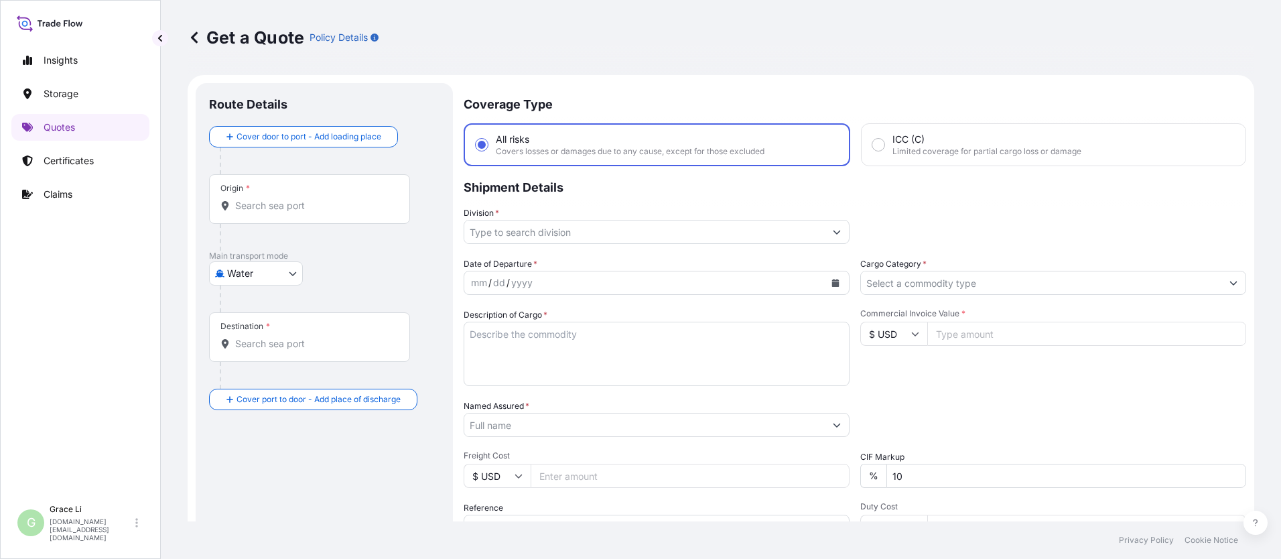
scroll to position [21, 0]
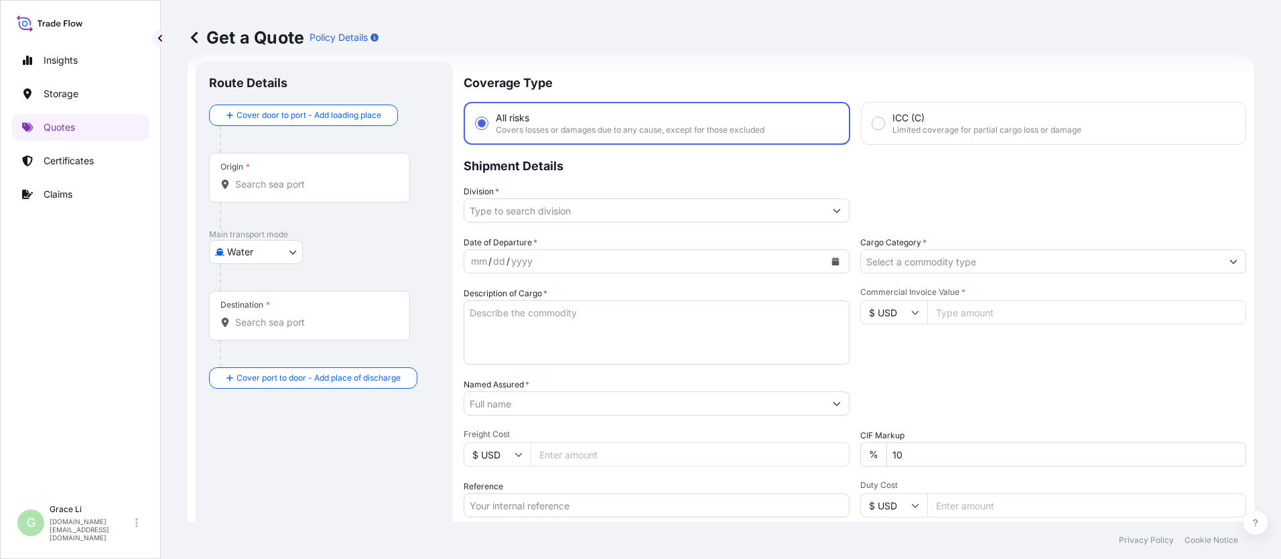
click at [260, 178] on input "Origin *" at bounding box center [314, 184] width 158 height 13
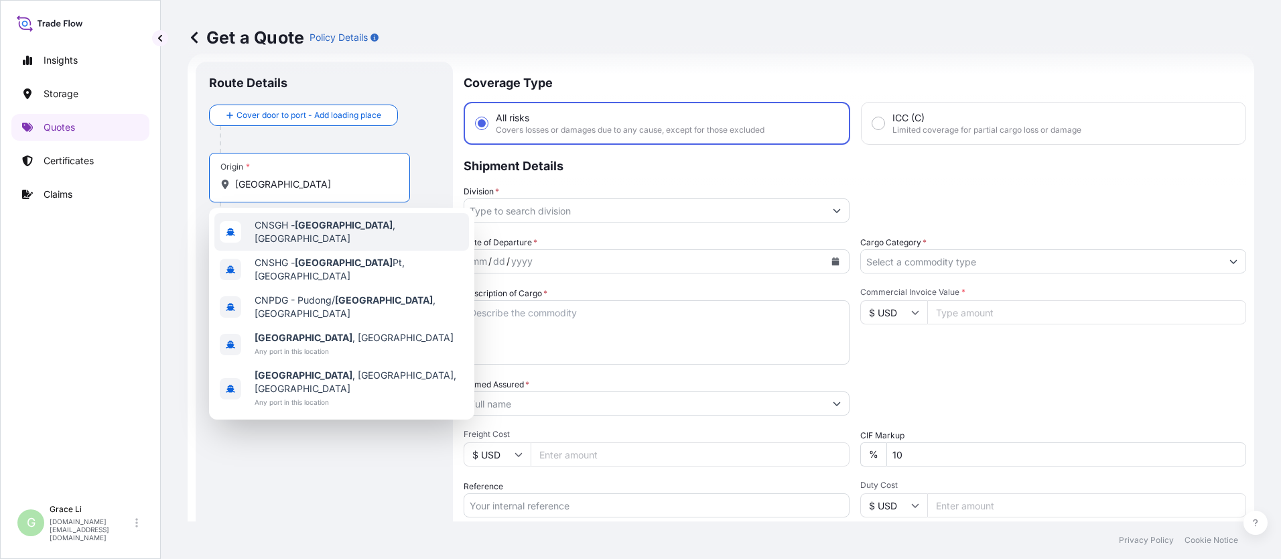
click at [296, 225] on span "CNSGH - [GEOGRAPHIC_DATA] , [GEOGRAPHIC_DATA]" at bounding box center [359, 231] width 209 height 27
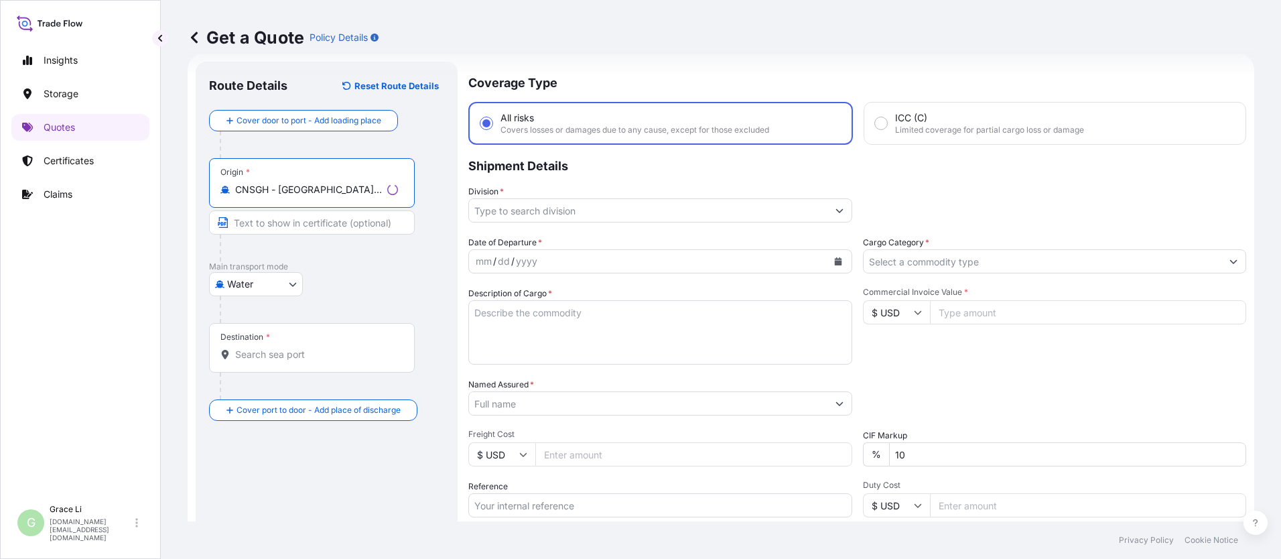
type input "CNSGH - [GEOGRAPHIC_DATA], [GEOGRAPHIC_DATA]"
click at [270, 365] on div "Destination *" at bounding box center [312, 348] width 206 height 50
click at [270, 361] on input "Destination *" at bounding box center [316, 354] width 163 height 13
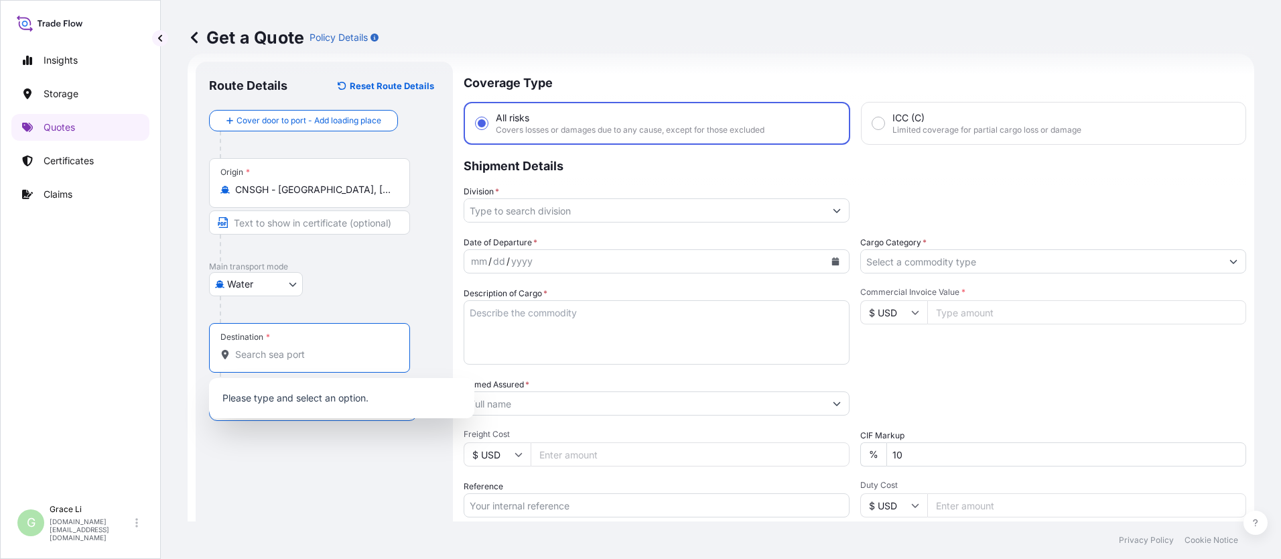
click at [275, 354] on input "Destination *" at bounding box center [314, 354] width 158 height 13
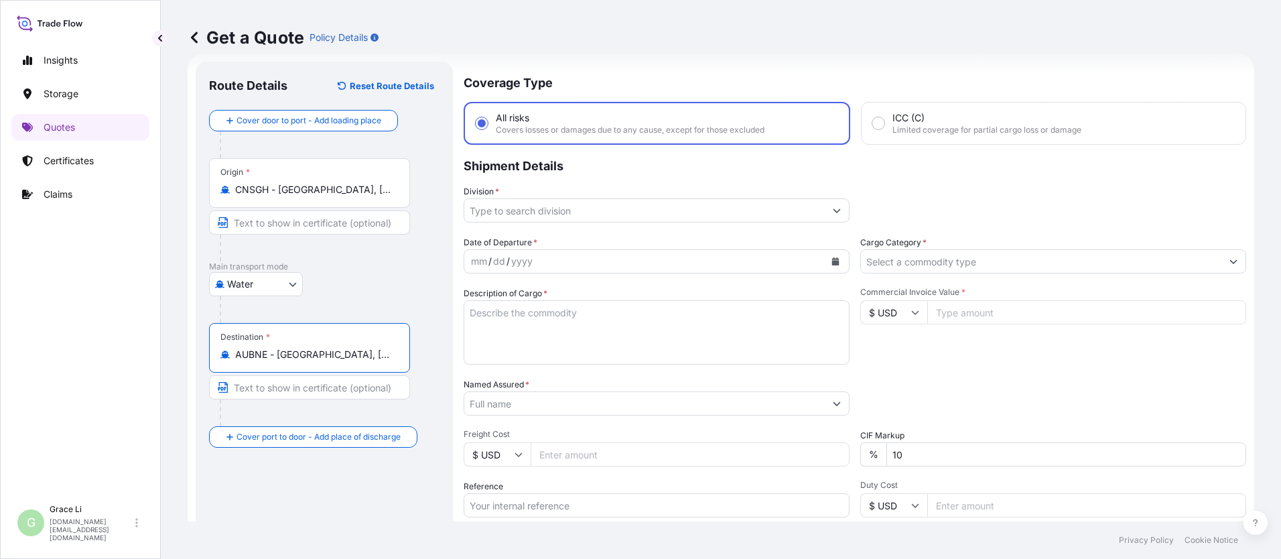
type input "AUBNE - [GEOGRAPHIC_DATA], [GEOGRAPHIC_DATA]"
click at [510, 212] on input "Division *" at bounding box center [644, 210] width 361 height 24
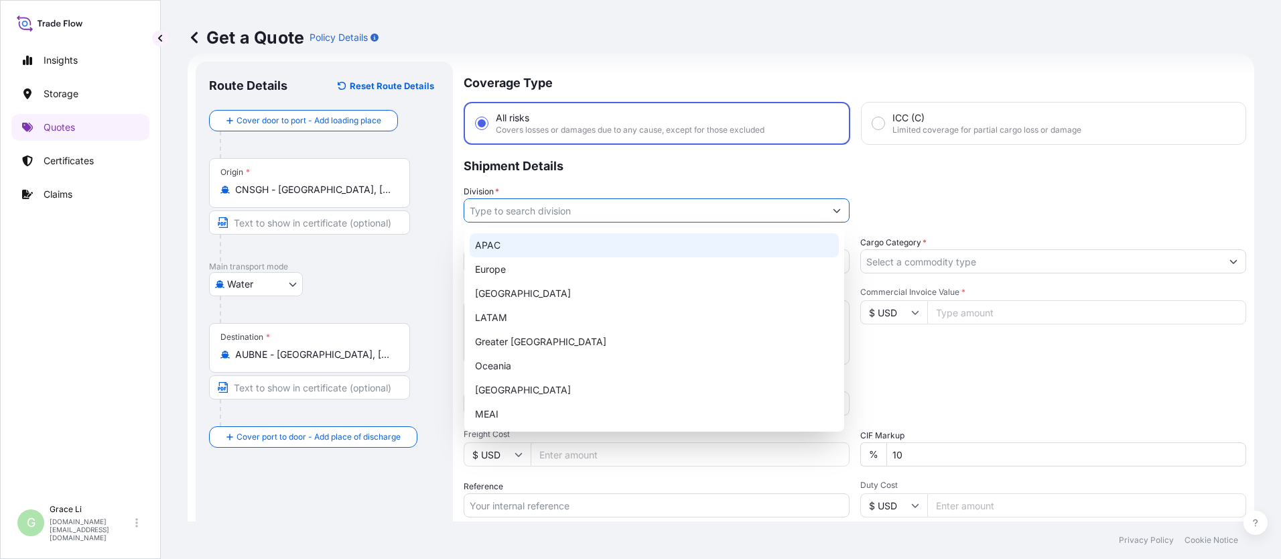
click at [491, 244] on div "APAC" at bounding box center [654, 245] width 369 height 24
type input "APAC"
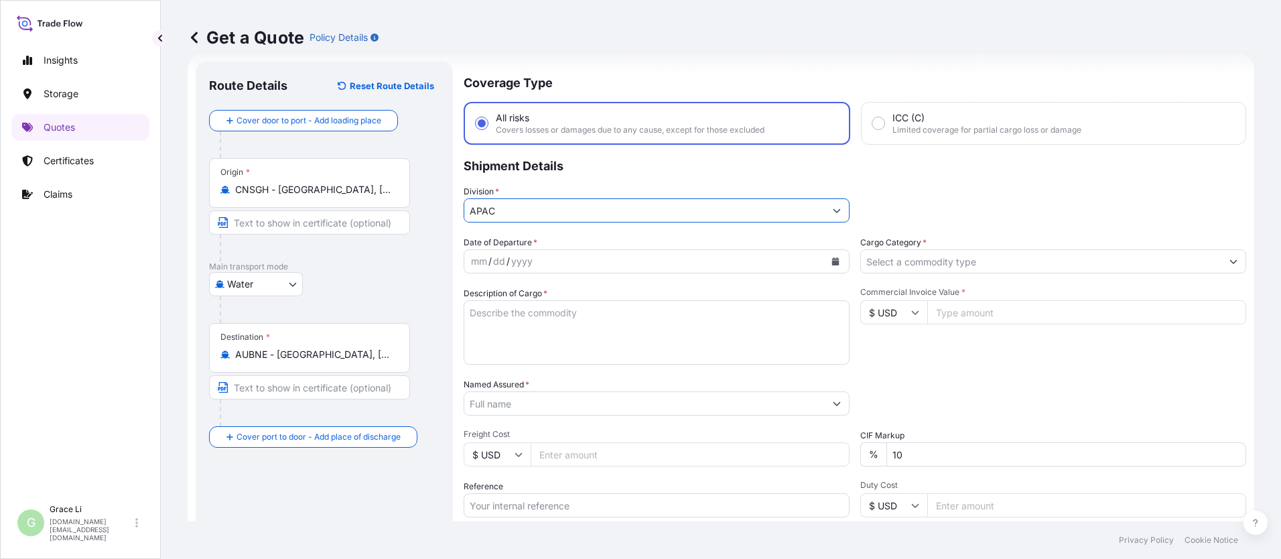
click at [617, 260] on icon "Calendar" at bounding box center [836, 261] width 8 height 8
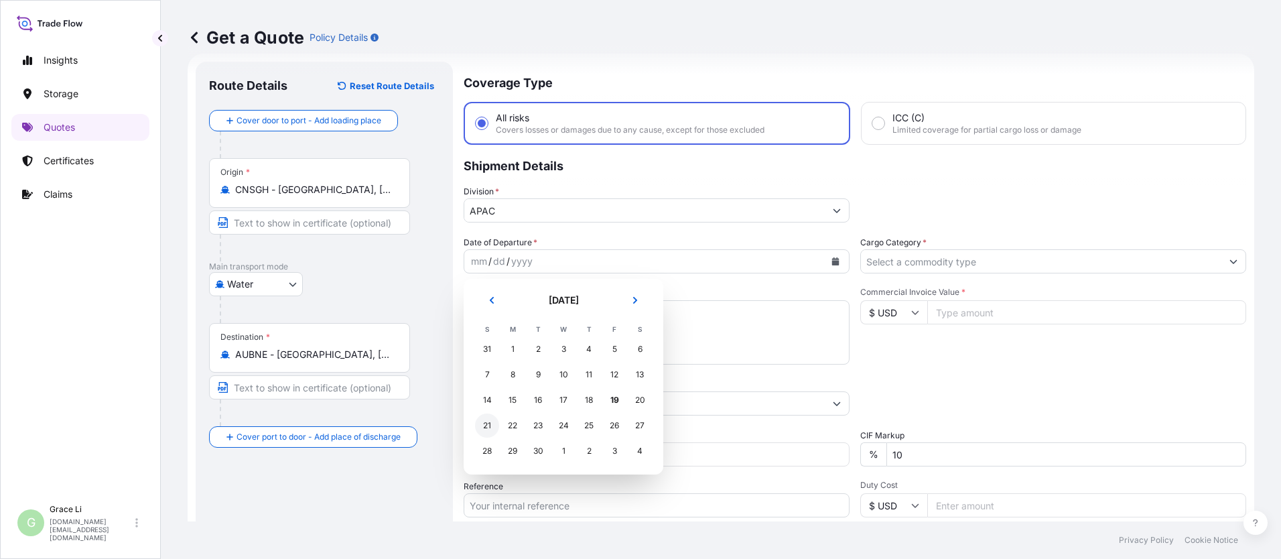
click at [486, 422] on div "21" at bounding box center [487, 425] width 24 height 24
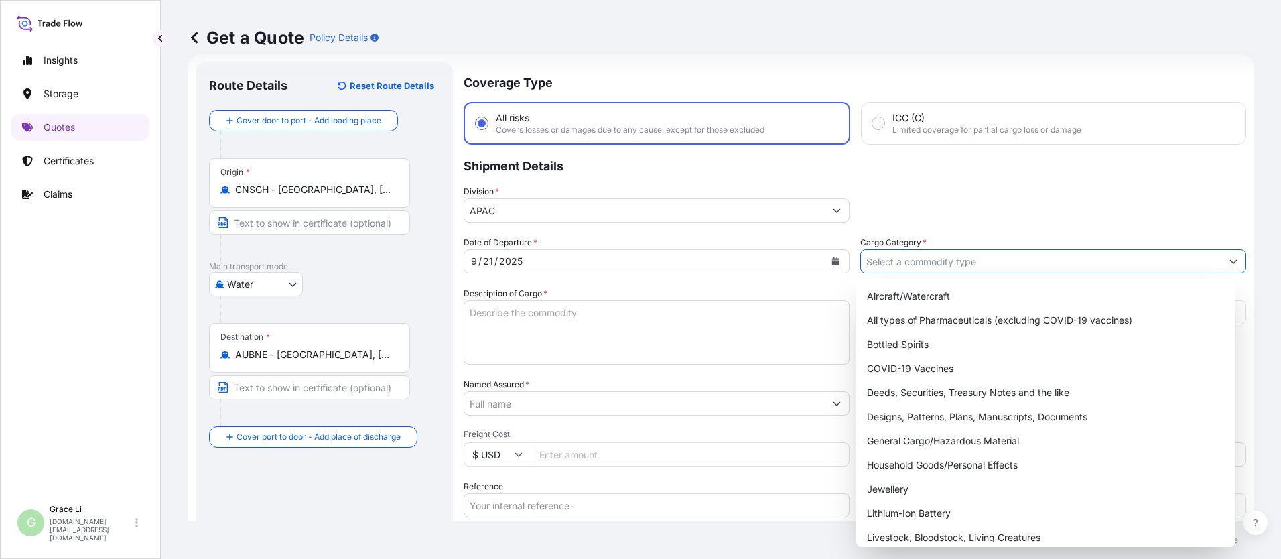
click at [617, 269] on input "Cargo Category *" at bounding box center [1041, 261] width 361 height 24
click at [617, 439] on div "General Cargo/Hazardous Material" at bounding box center [1046, 441] width 369 height 24
type input "General Cargo/Hazardous Material"
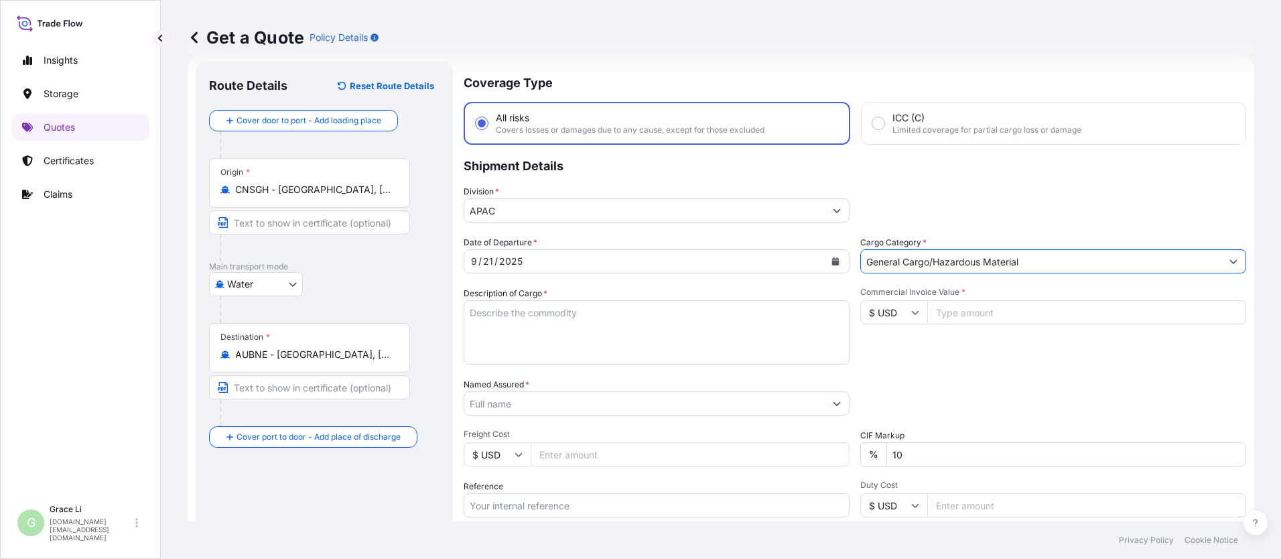
click at [507, 313] on textarea "Description of Cargo *" at bounding box center [657, 332] width 386 height 64
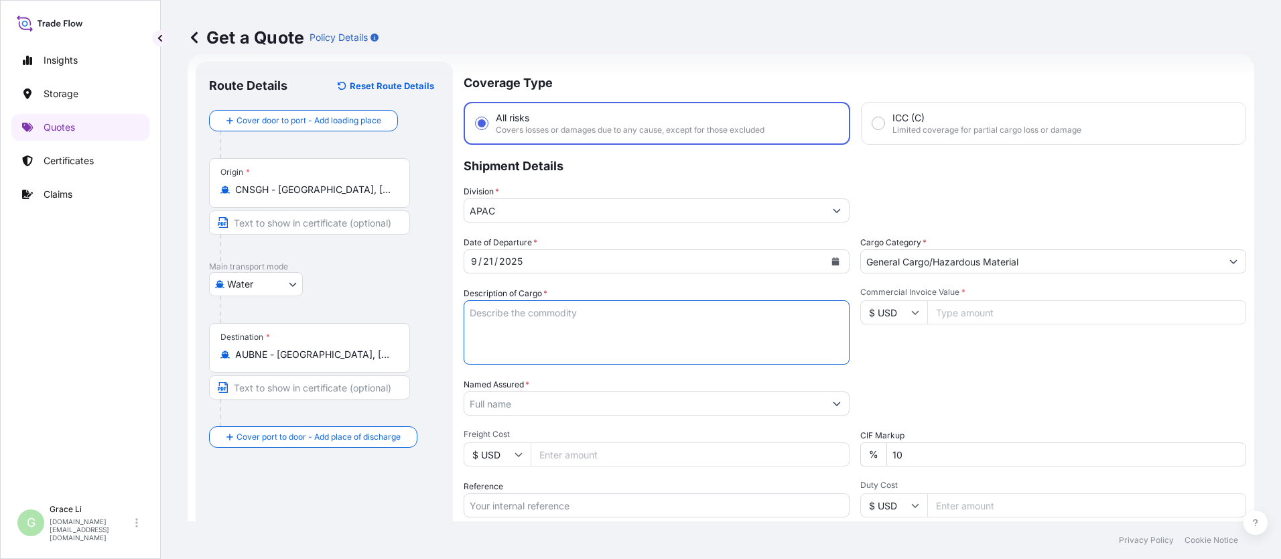
paste textarea "SIGENSTOR BAT 8.0 CL:9 UN:3480 DN-2025.09.10-007170 PO-1240655"
type textarea "SIGENSTOR BAT 8.0 CL:9 UN:3480 DN-2025.09.10-007170 PO-1240655"
click at [617, 312] on input "Commercial Invoice Value *" at bounding box center [1086, 312] width 319 height 24
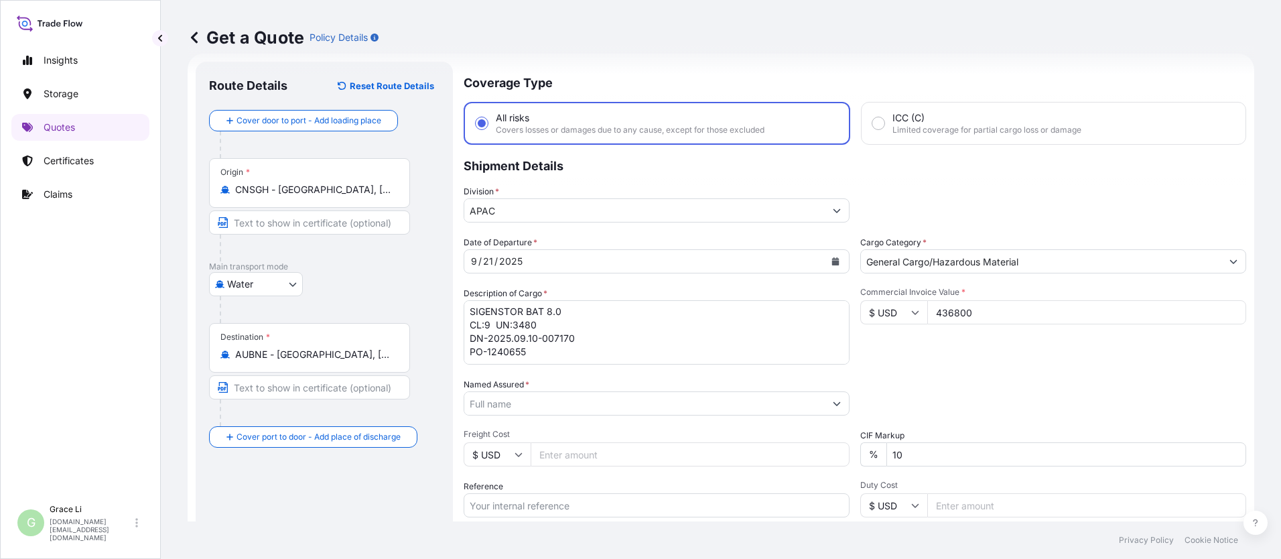
type input "436800"
click at [617, 407] on div "Packing Category Type to search a container mode Please select a primary mode o…" at bounding box center [1053, 397] width 386 height 38
click at [502, 405] on input "Named Assured *" at bounding box center [644, 403] width 361 height 24
click at [508, 405] on input "Named Assured *" at bounding box center [644, 403] width 361 height 24
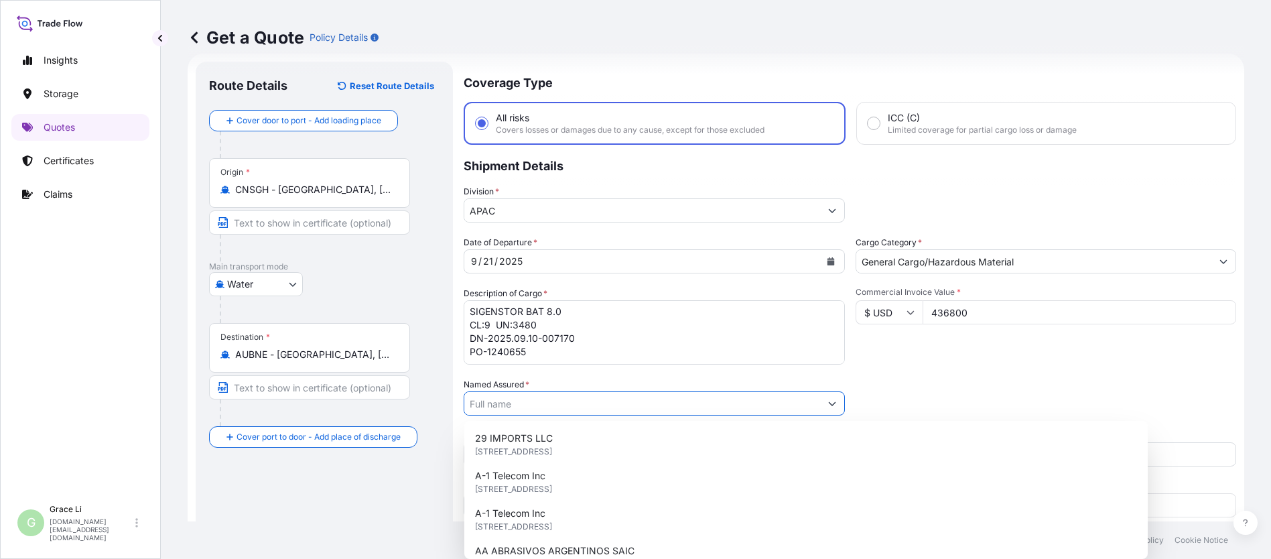
click at [508, 405] on input "Named Assured *" at bounding box center [642, 403] width 356 height 24
paste input "SIGENERGY TECHNOLOGY ([GEOGRAPHIC_DATA]) LIMITED"
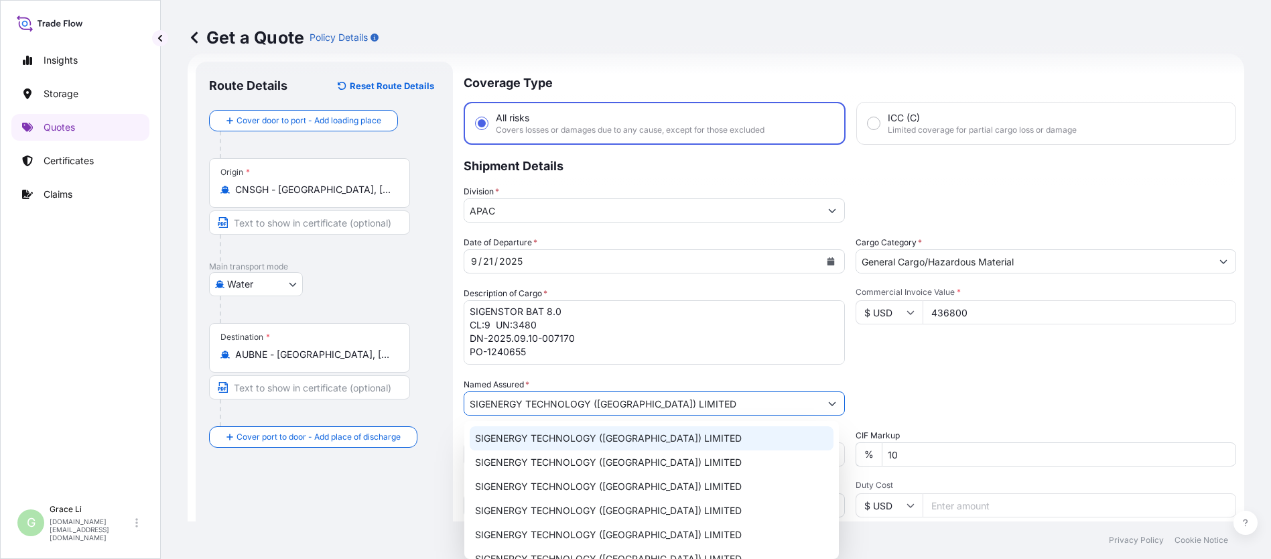
click at [515, 436] on span "SIGENERGY TECHNOLOGY ([GEOGRAPHIC_DATA]) LIMITED" at bounding box center [608, 438] width 267 height 13
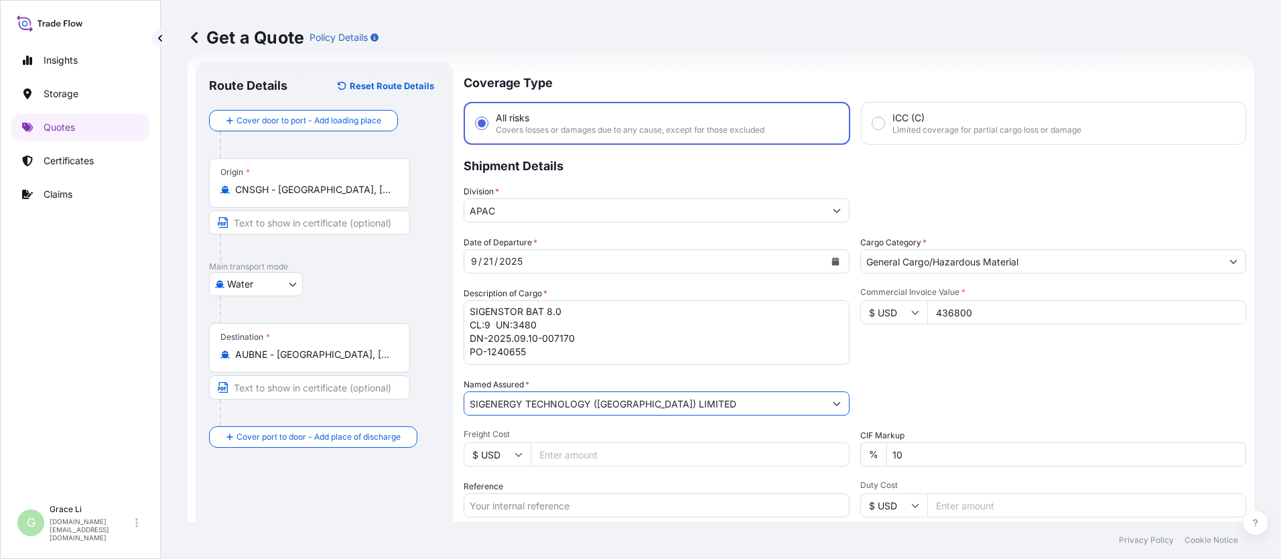
type input "SIGENERGY TECHNOLOGY ([GEOGRAPHIC_DATA]) LIMITED"
click at [617, 379] on div "Packing Category Type to search a container mode Please select a primary mode o…" at bounding box center [1053, 397] width 386 height 38
click at [593, 378] on div "Named Assured * SIGENERGY TECHNOLOGY ([GEOGRAPHIC_DATA]) LIMITED" at bounding box center [657, 397] width 386 height 38
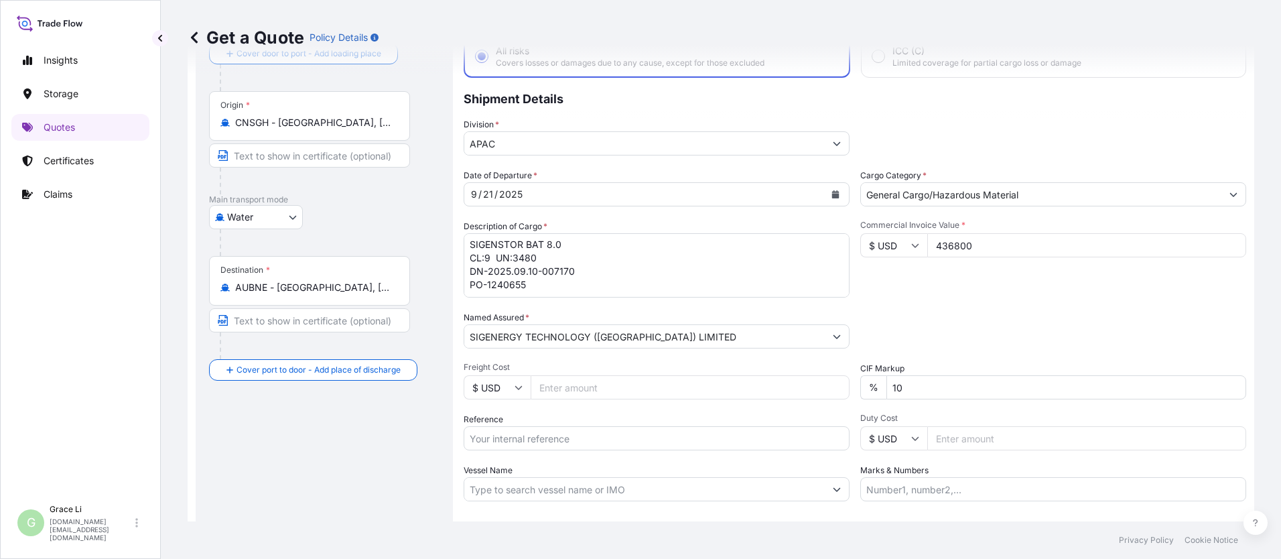
click at [617, 328] on div "Packing Category Type to search a container mode Please select a primary mode o…" at bounding box center [1053, 330] width 386 height 38
click at [501, 440] on input "Reference" at bounding box center [657, 438] width 386 height 24
click at [514, 438] on input "Reference" at bounding box center [657, 438] width 386 height 24
paste input "SGAU20250807034"
click at [582, 434] on input "SGAU20250807034/" at bounding box center [657, 438] width 386 height 24
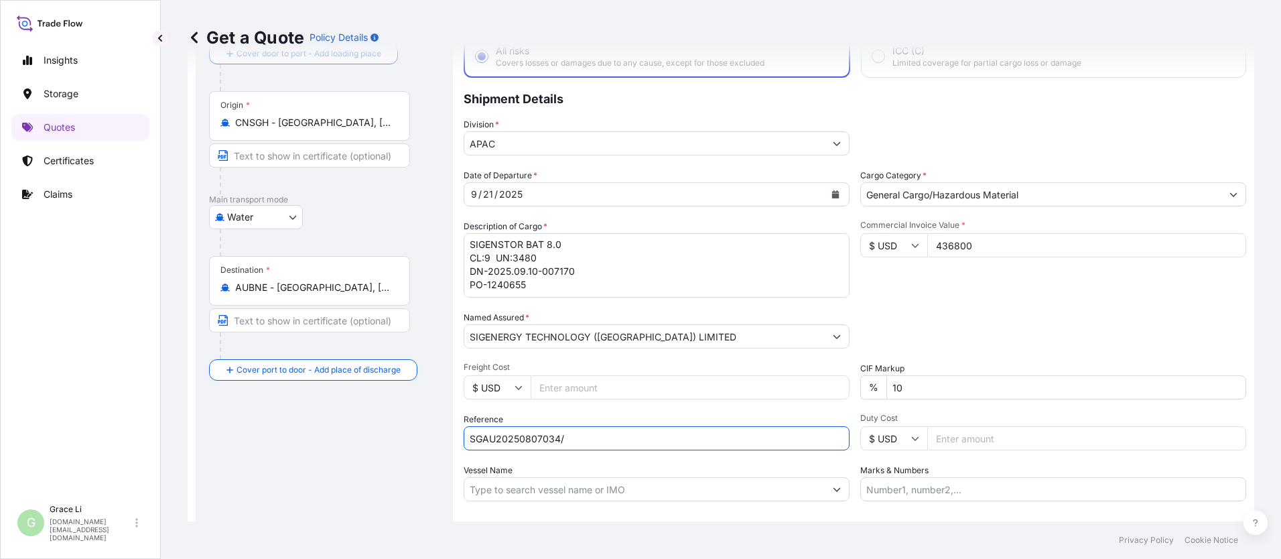
paste input "SXBRH25091277"
type input "SGAU20250807034/ SXBRH25091277"
click at [617, 318] on div "Packing Category Type to search a container mode Please select a primary mode o…" at bounding box center [1053, 330] width 386 height 38
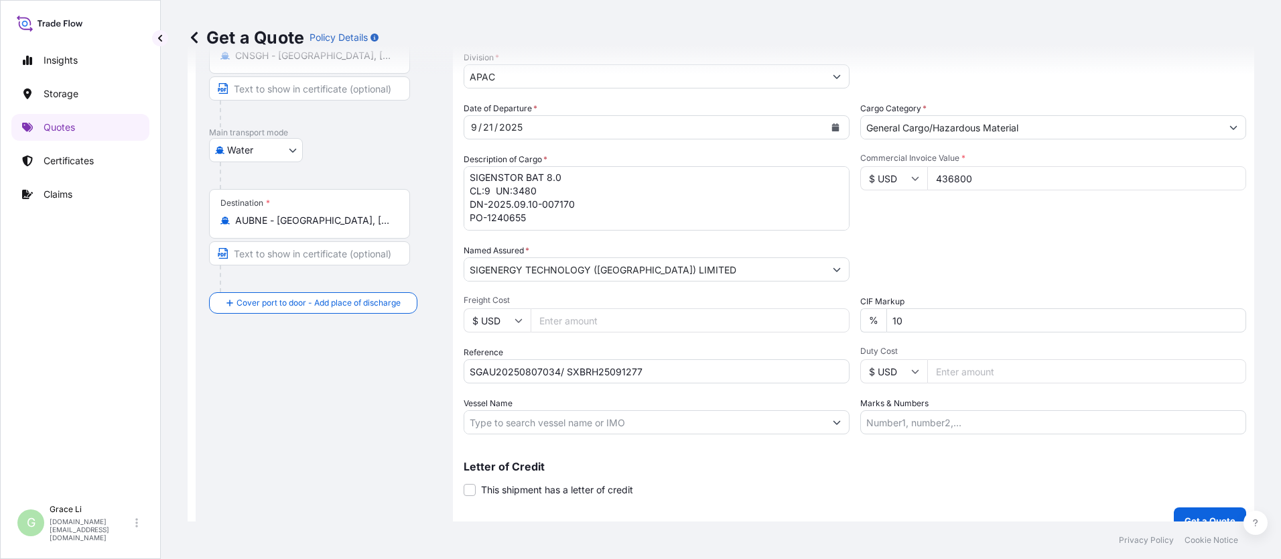
scroll to position [176, 0]
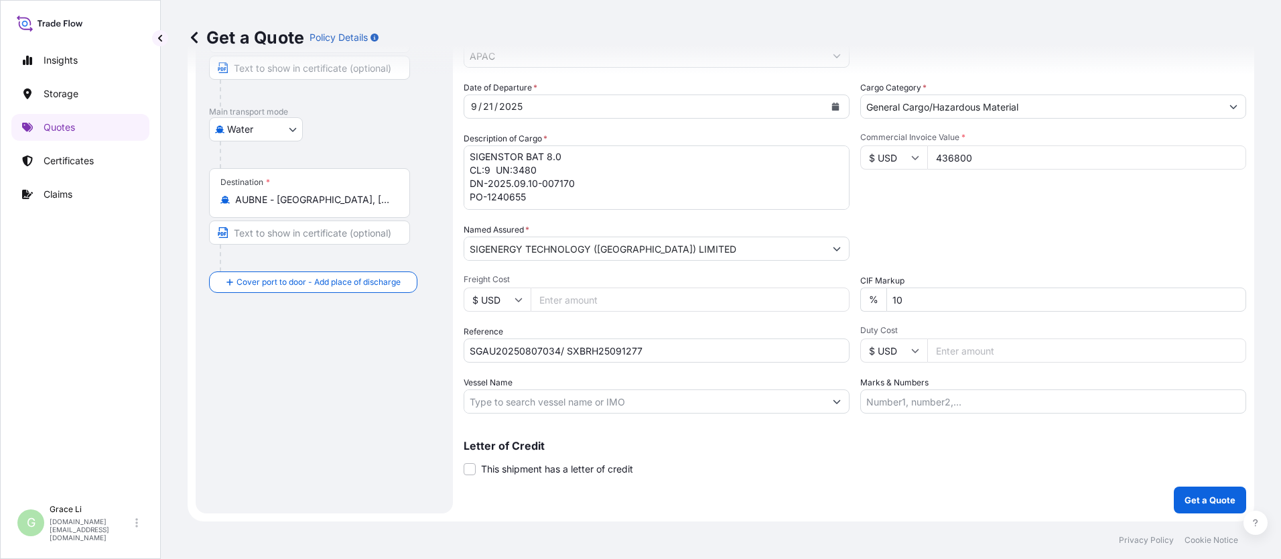
click at [533, 401] on input "Vessel Name" at bounding box center [644, 401] width 361 height 24
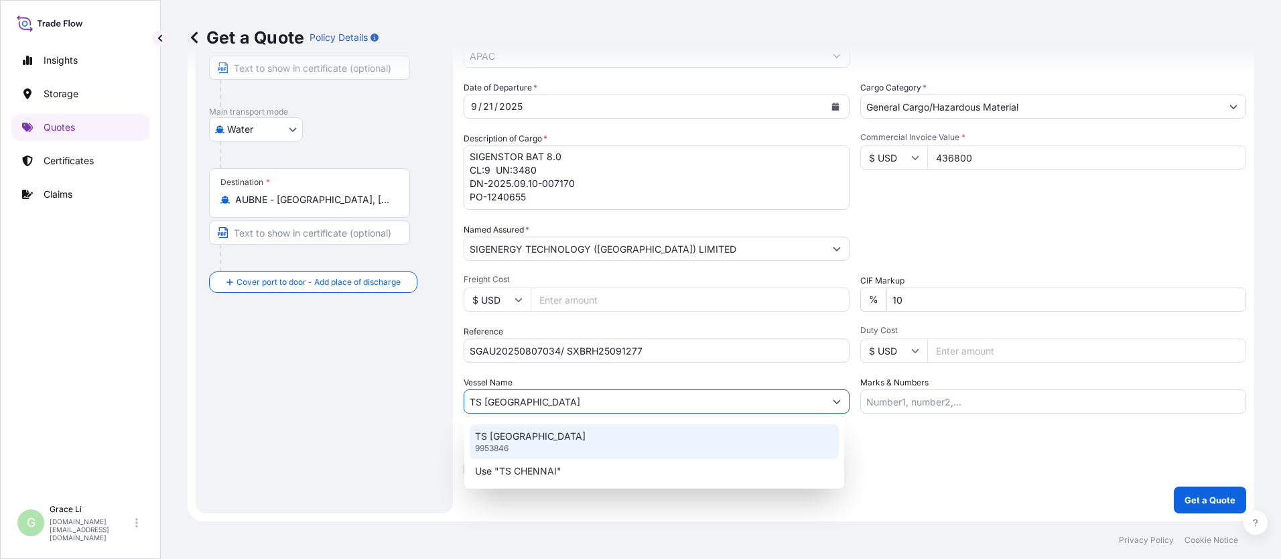
click at [517, 436] on p "TS [GEOGRAPHIC_DATA]" at bounding box center [530, 436] width 111 height 13
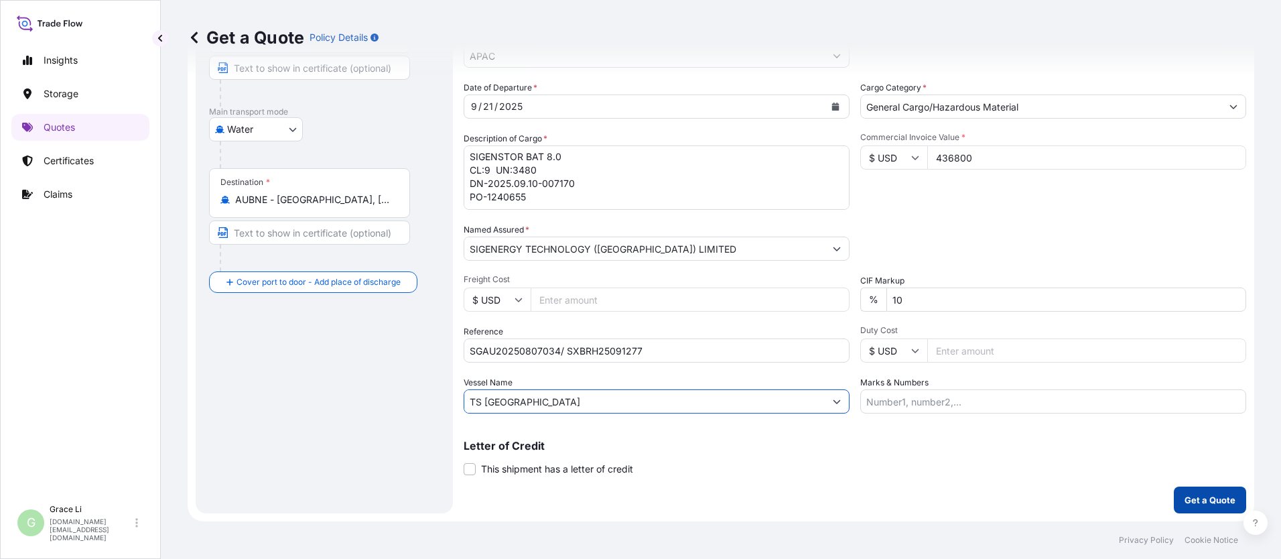
type input "TS [GEOGRAPHIC_DATA]"
click at [617, 499] on p "Get a Quote" at bounding box center [1210, 499] width 51 height 13
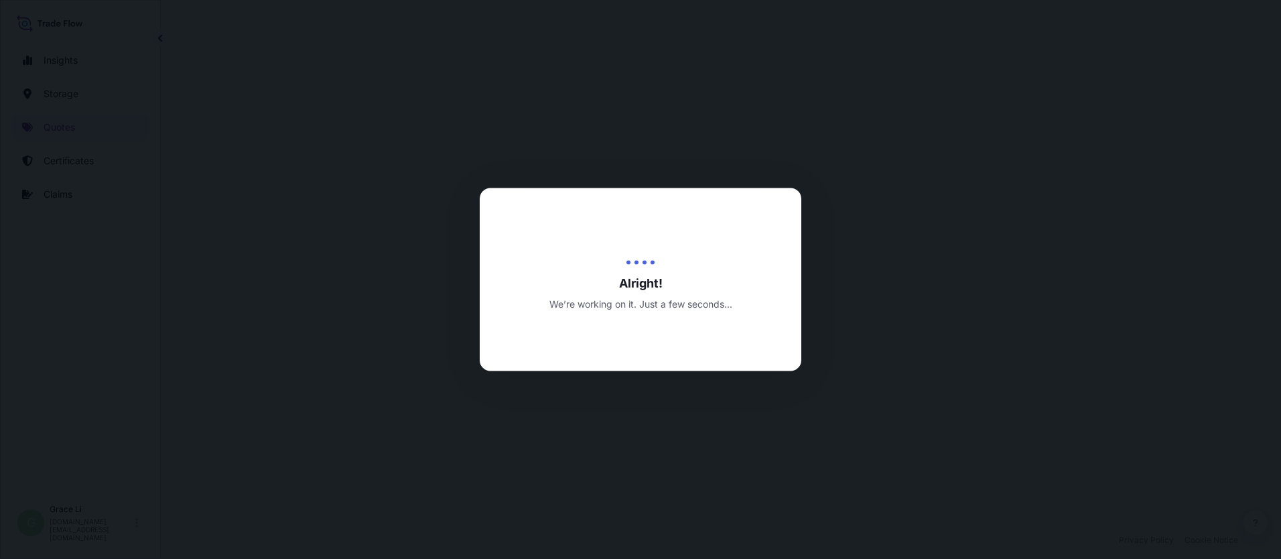
select select "Water"
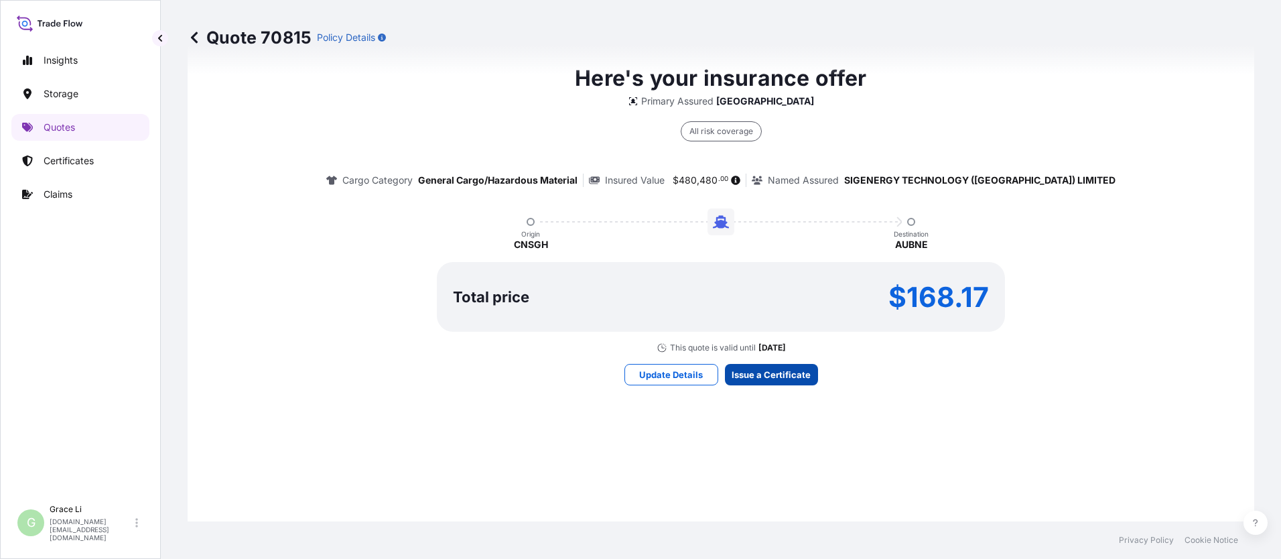
scroll to position [1927, 0]
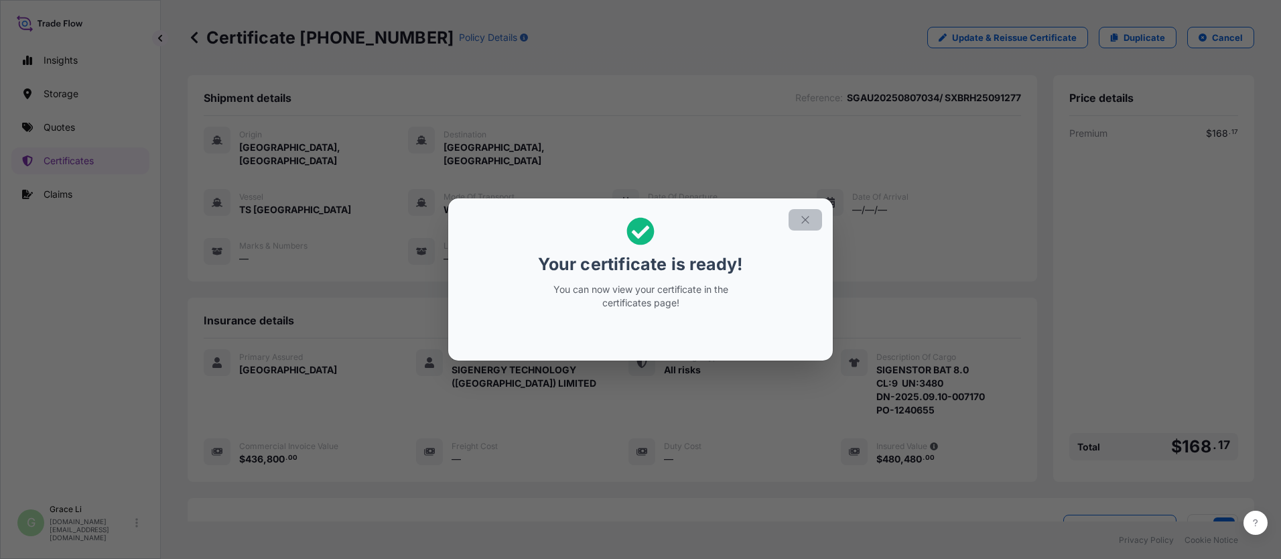
click at [617, 214] on button "button" at bounding box center [806, 219] width 34 height 21
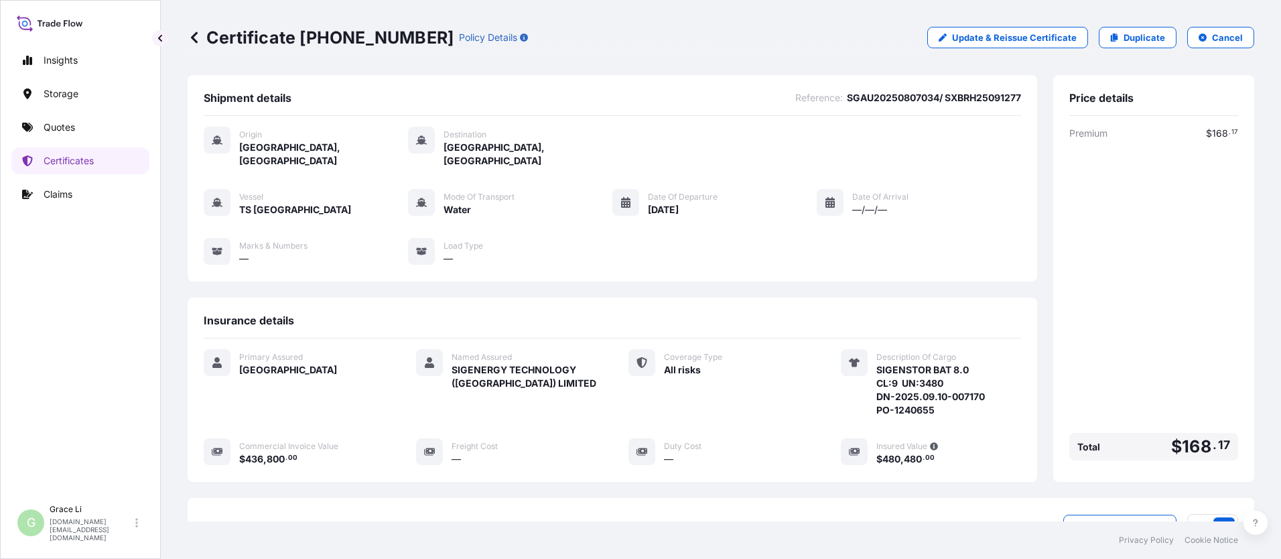
click at [617, 262] on div "Origin [GEOGRAPHIC_DATA], [GEOGRAPHIC_DATA] Destination [GEOGRAPHIC_DATA], [GEO…" at bounding box center [613, 203] width 818 height 174
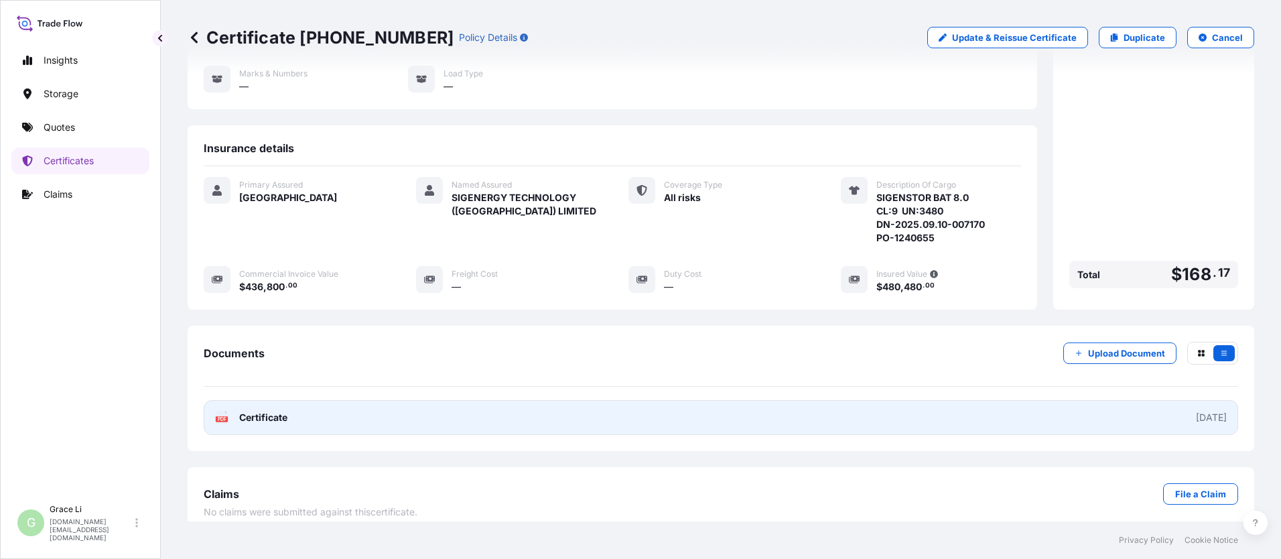
click at [278, 411] on span "Certificate" at bounding box center [263, 417] width 48 height 13
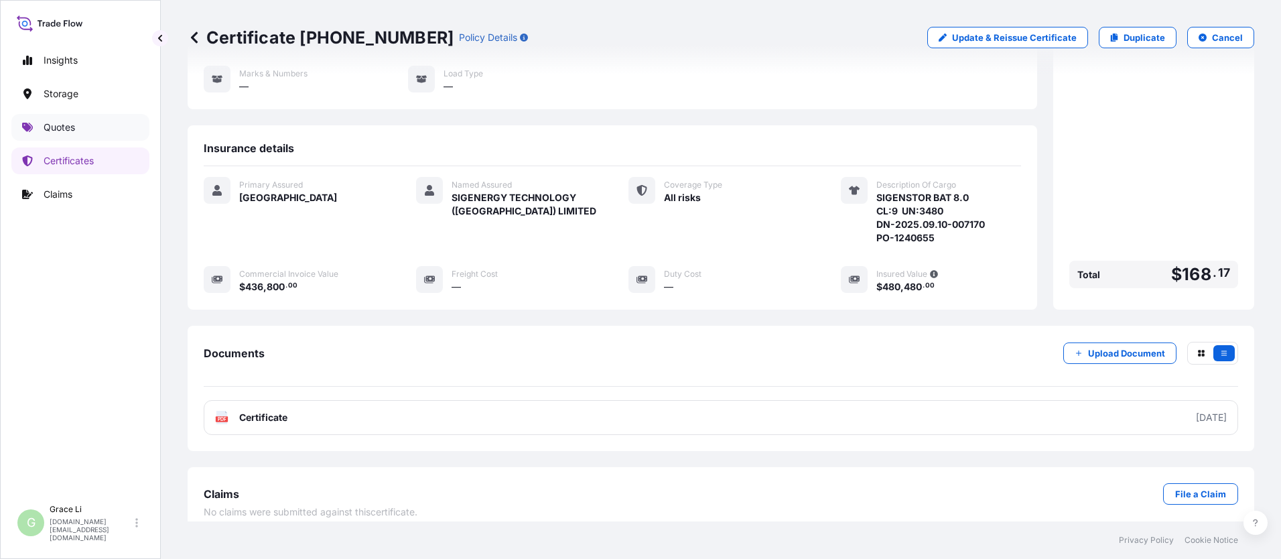
click at [59, 129] on p "Quotes" at bounding box center [59, 127] width 31 height 13
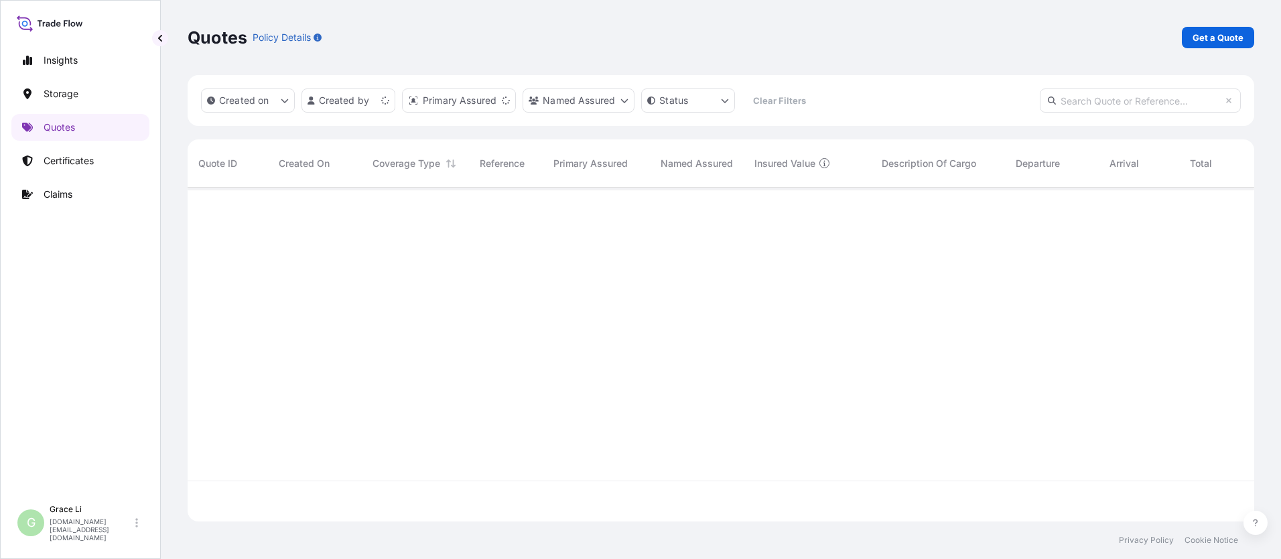
scroll to position [331, 1057]
click at [617, 40] on p "Get a Quote" at bounding box center [1218, 37] width 51 height 13
select select "Water"
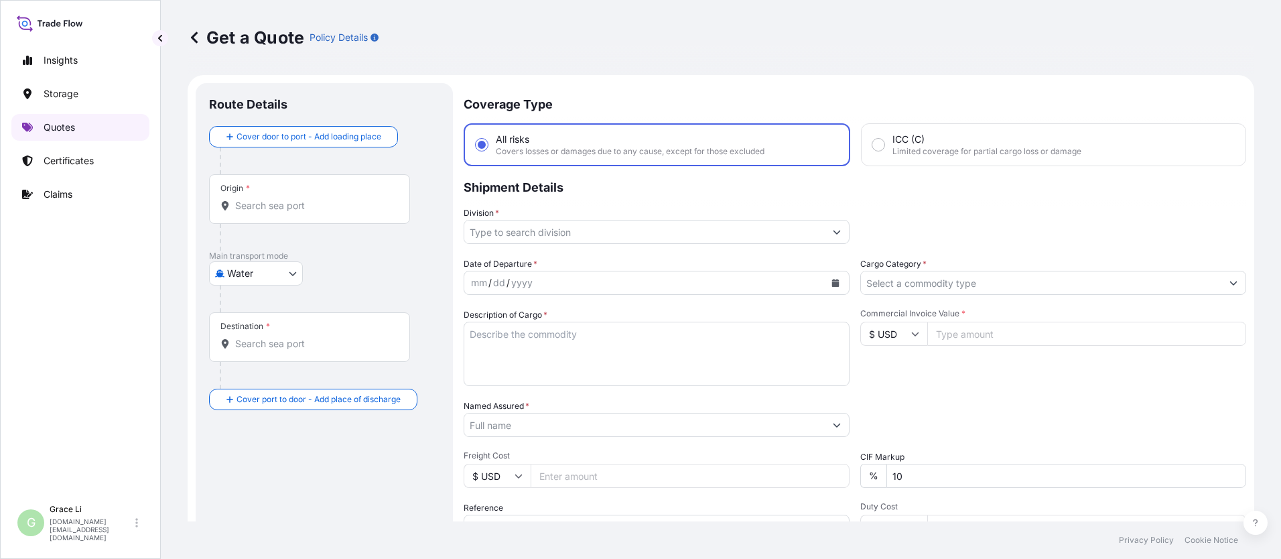
scroll to position [21, 0]
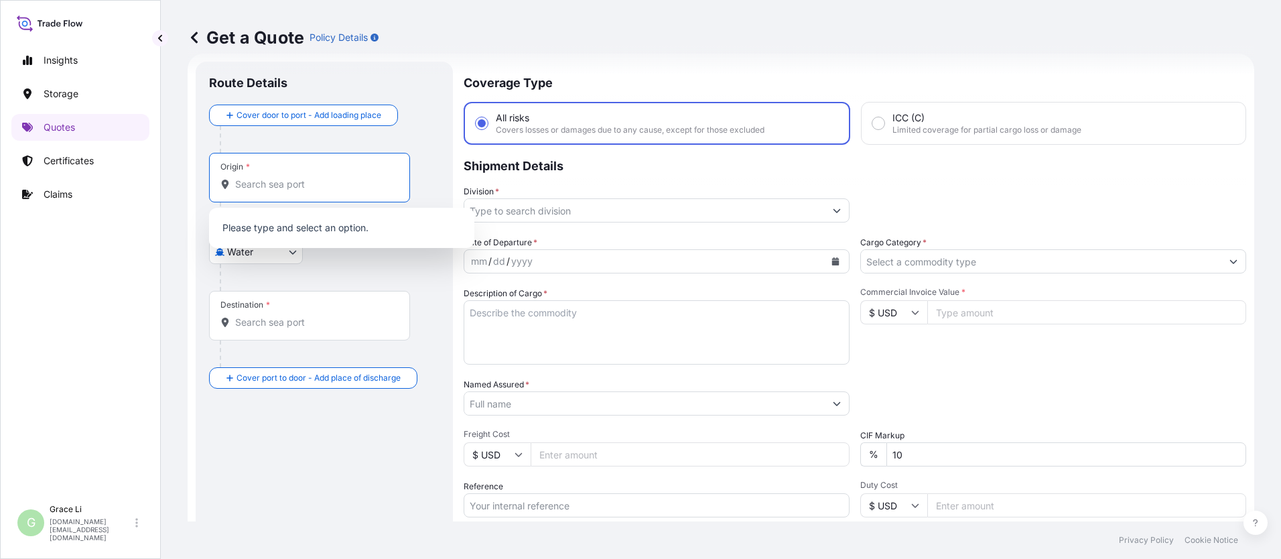
click at [273, 184] on input "Origin *" at bounding box center [314, 184] width 158 height 13
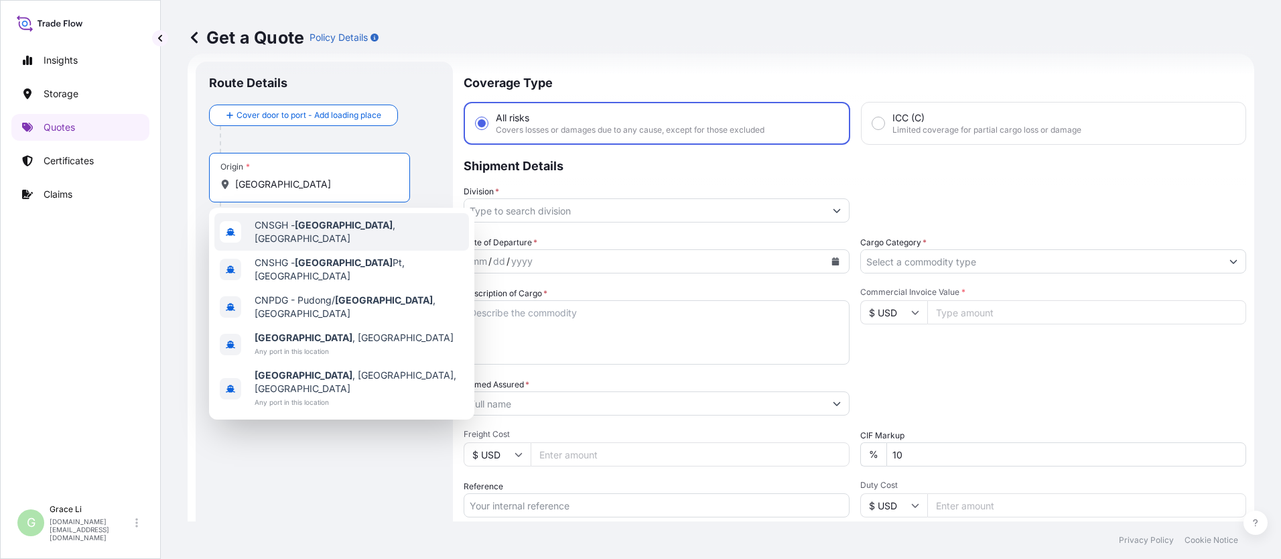
click at [287, 233] on span "CNSGH - [GEOGRAPHIC_DATA] , [GEOGRAPHIC_DATA]" at bounding box center [359, 231] width 209 height 27
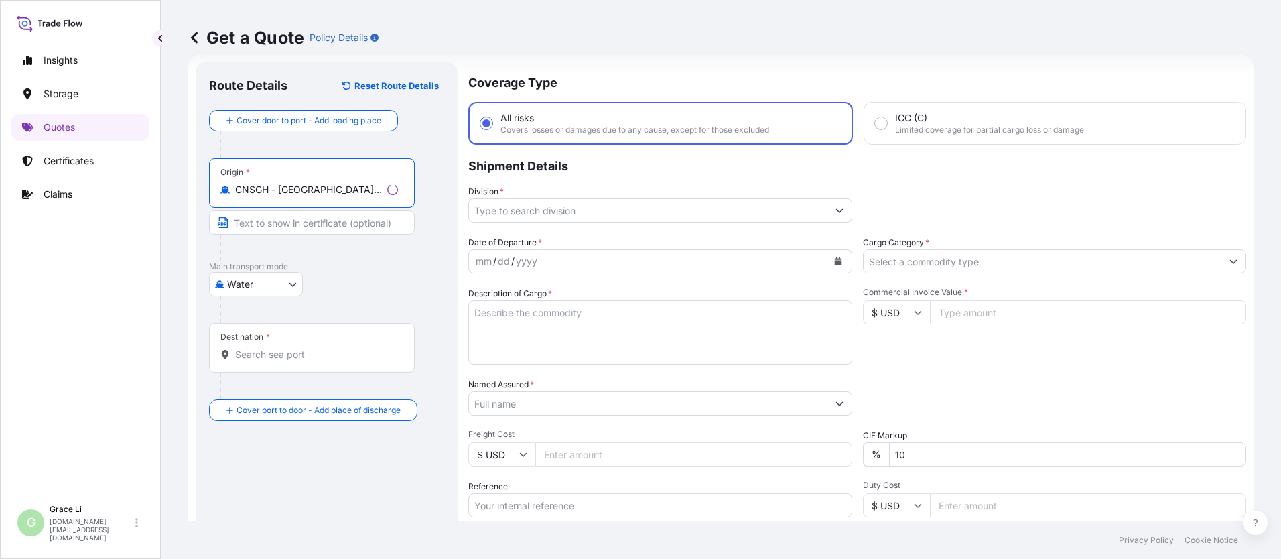
type input "CNSGH - [GEOGRAPHIC_DATA], [GEOGRAPHIC_DATA]"
click at [257, 352] on input "Destination *" at bounding box center [316, 354] width 163 height 13
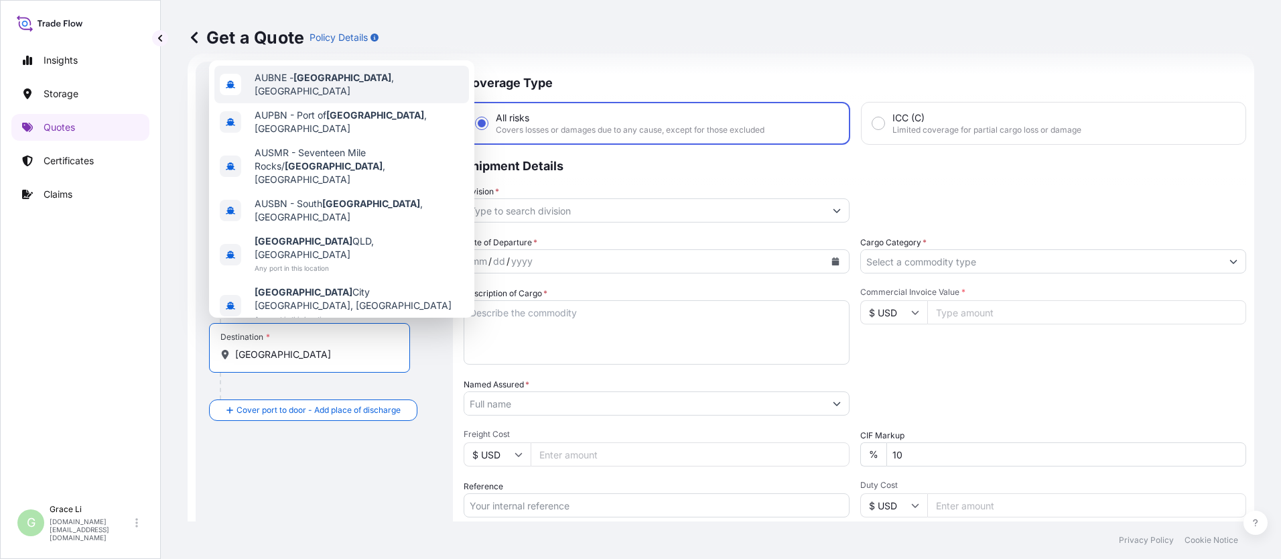
click at [273, 98] on span "AUBNE - [GEOGRAPHIC_DATA] , [GEOGRAPHIC_DATA]" at bounding box center [359, 84] width 209 height 27
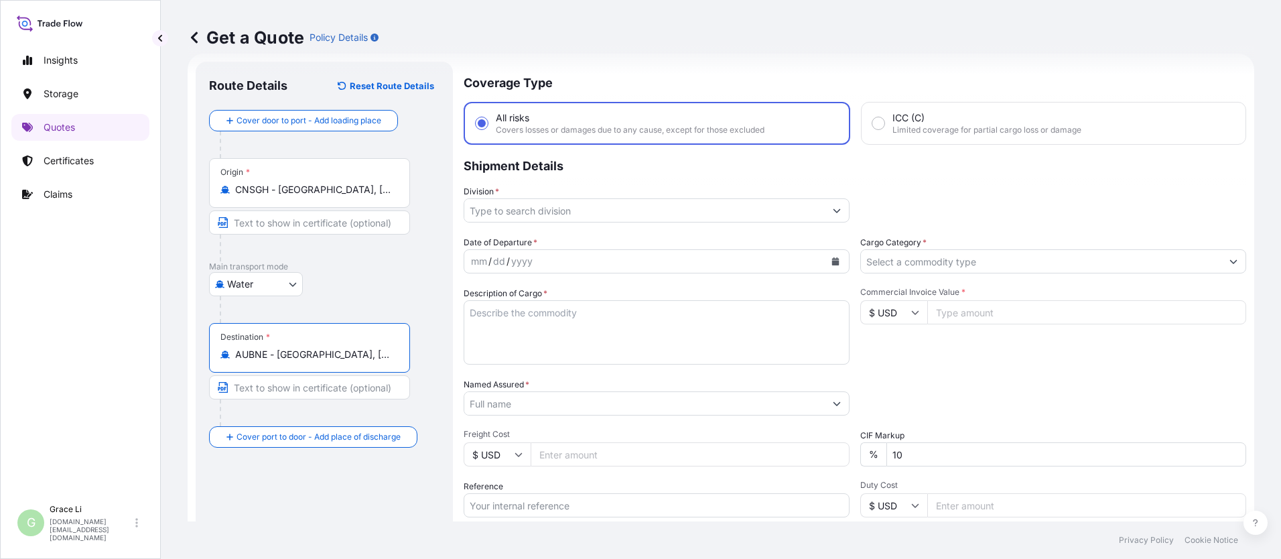
type input "AUBNE - [GEOGRAPHIC_DATA], [GEOGRAPHIC_DATA]"
click at [495, 212] on input "Division *" at bounding box center [644, 210] width 361 height 24
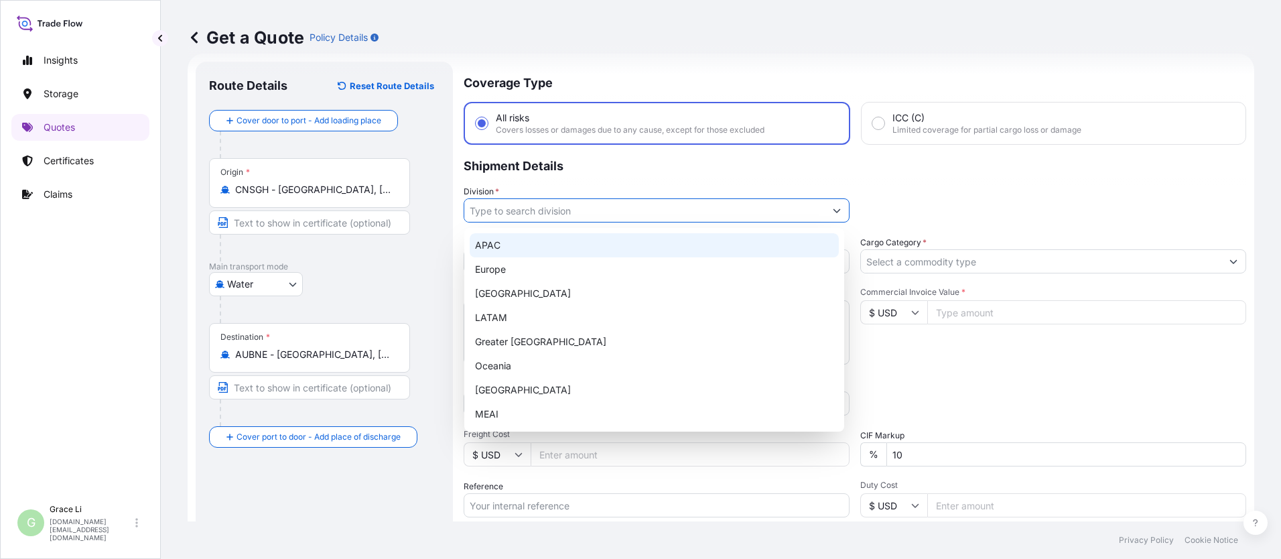
click at [488, 245] on div "APAC" at bounding box center [654, 245] width 369 height 24
type input "APAC"
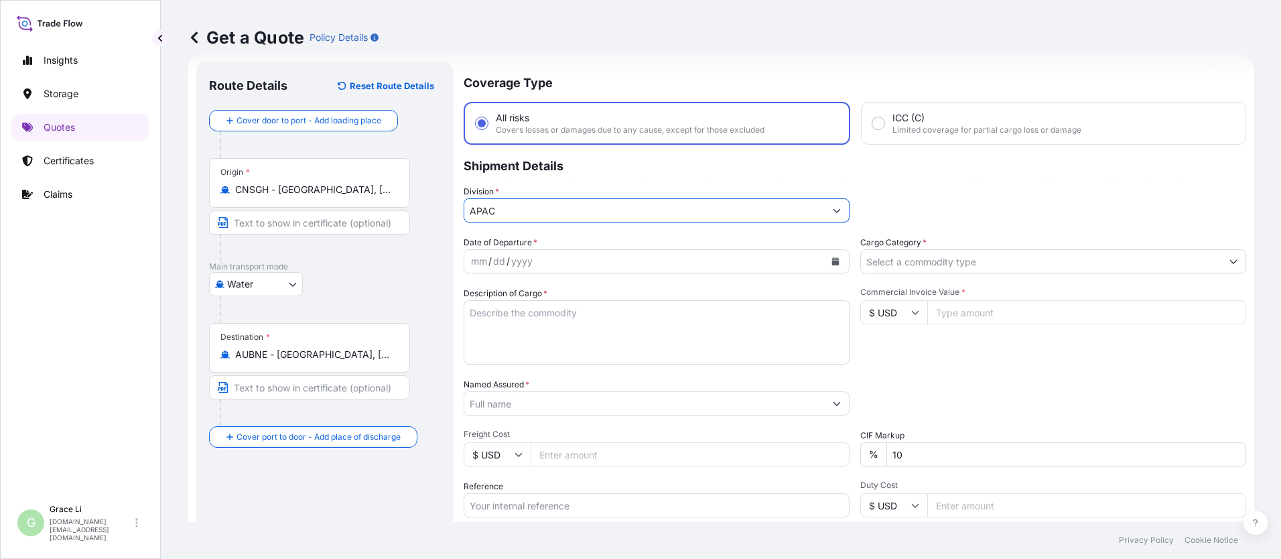
click at [617, 260] on icon "Calendar" at bounding box center [836, 261] width 8 height 8
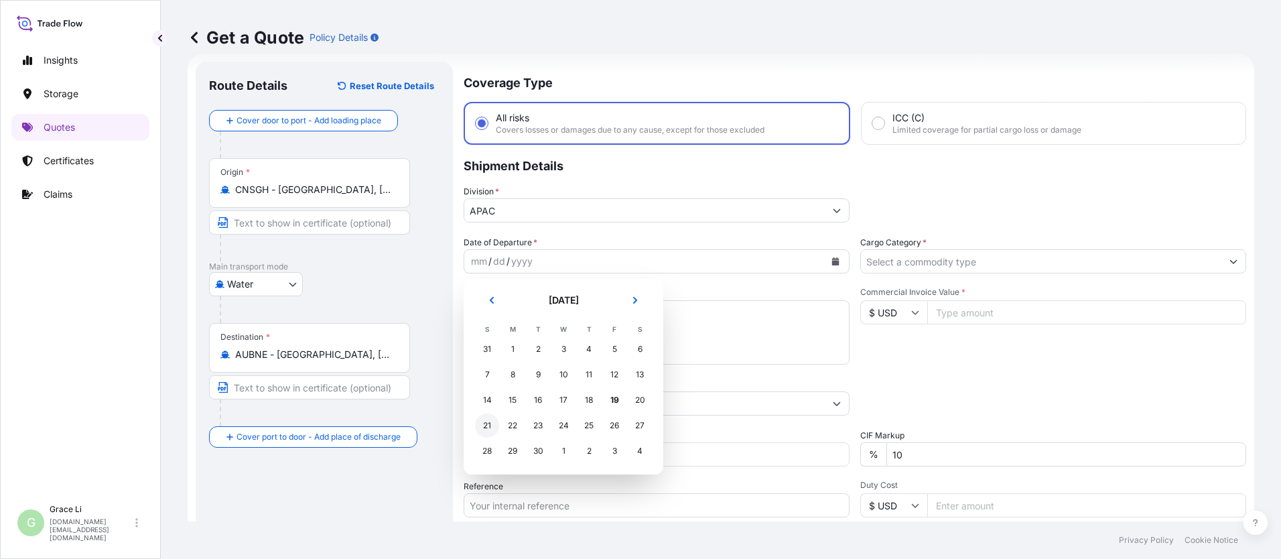
click at [487, 425] on div "21" at bounding box center [487, 425] width 24 height 24
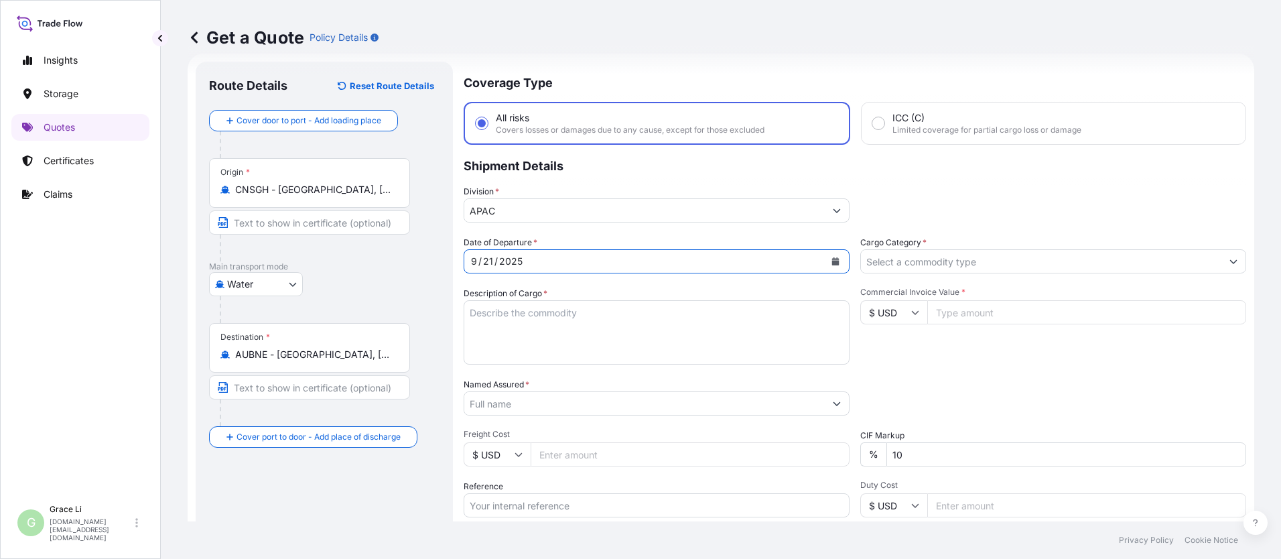
click at [617, 259] on input "Cargo Category *" at bounding box center [1041, 261] width 361 height 24
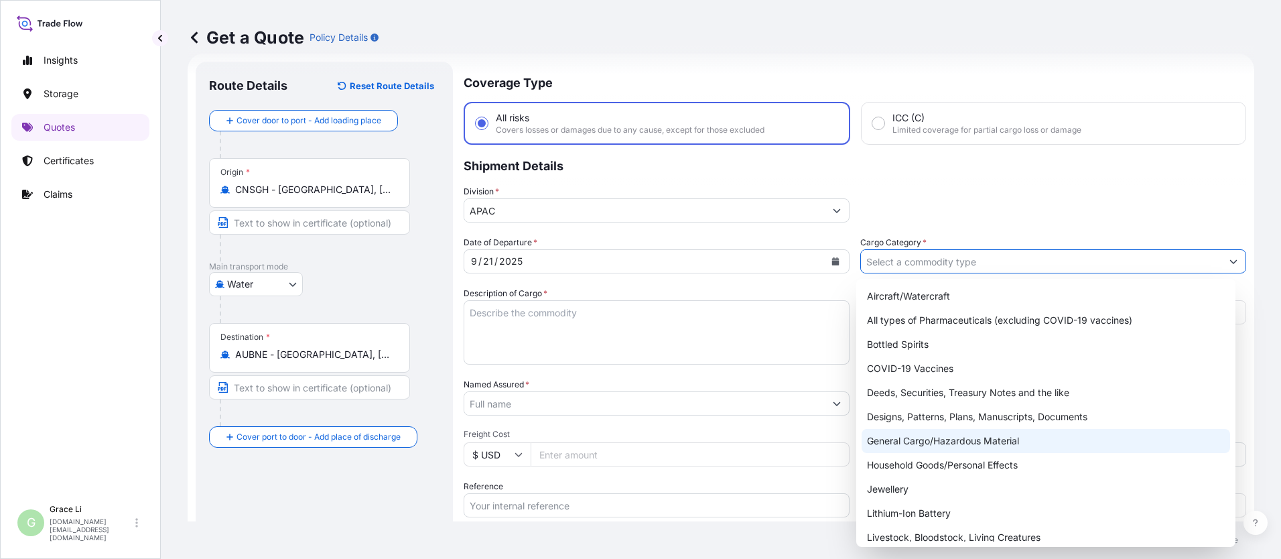
click at [617, 441] on div "General Cargo/Hazardous Material" at bounding box center [1046, 441] width 369 height 24
type input "General Cargo/Hazardous Material"
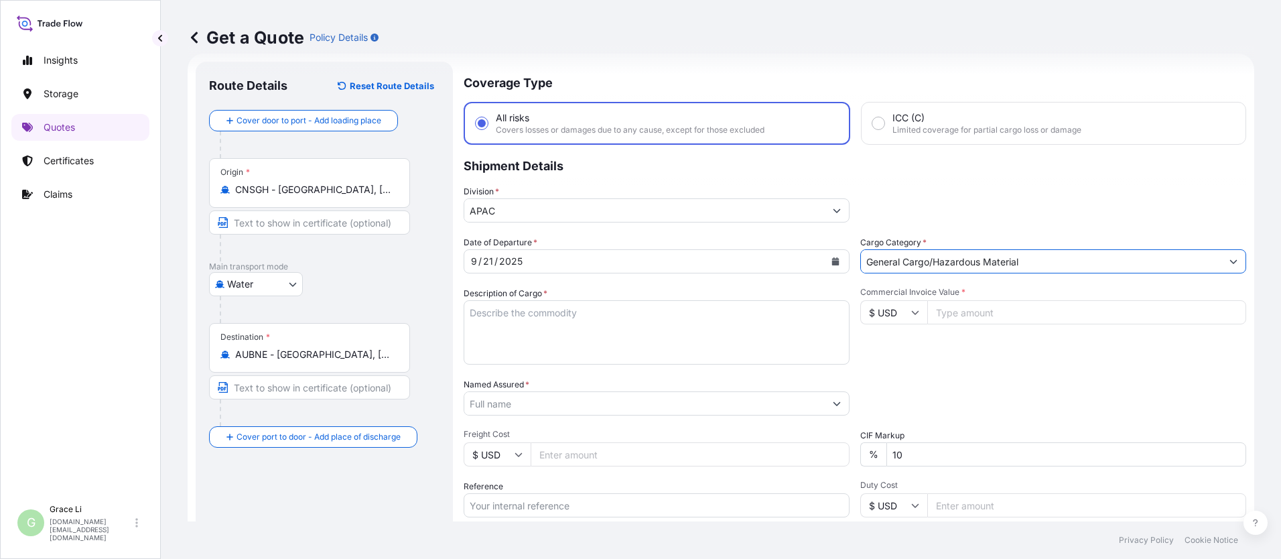
click at [487, 310] on textarea "Description of Cargo *" at bounding box center [657, 332] width 386 height 64
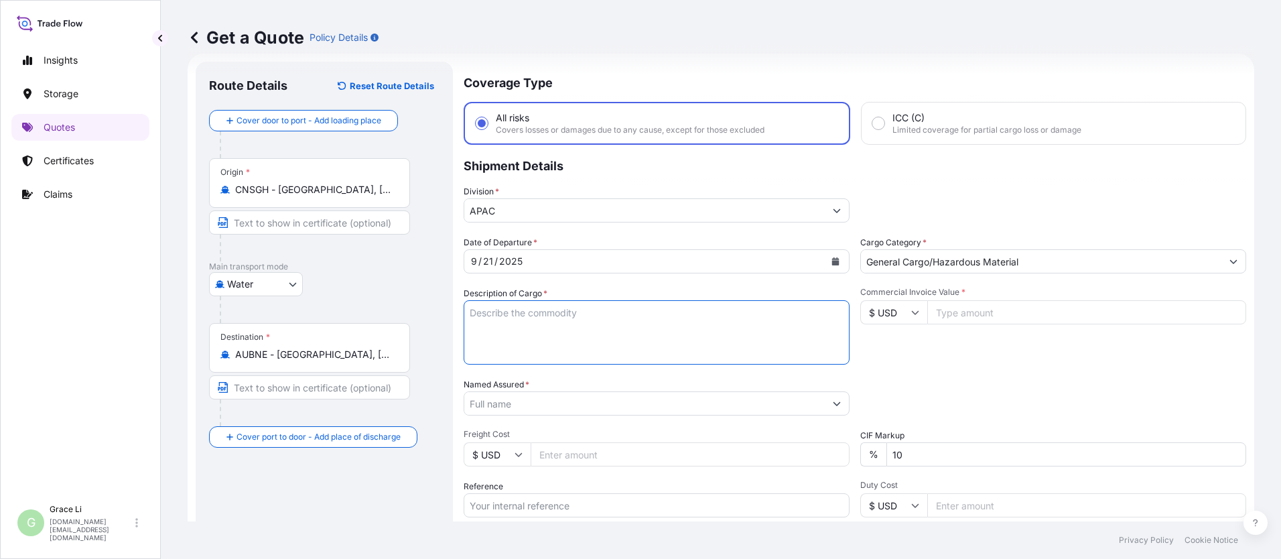
click at [487, 310] on textarea "Description of Cargo *" at bounding box center [657, 332] width 386 height 64
paste textarea "SIGENSTOR BAT 8.0 CL:9 UN:3480 DN-2025.09.10-007171 PO-1240658"
type textarea "SIGENSTOR BAT 8.0 CL:9 UN:3480 DN-2025.09.10-007171 PO-1240658"
click at [497, 400] on input "Named Assured *" at bounding box center [644, 403] width 361 height 24
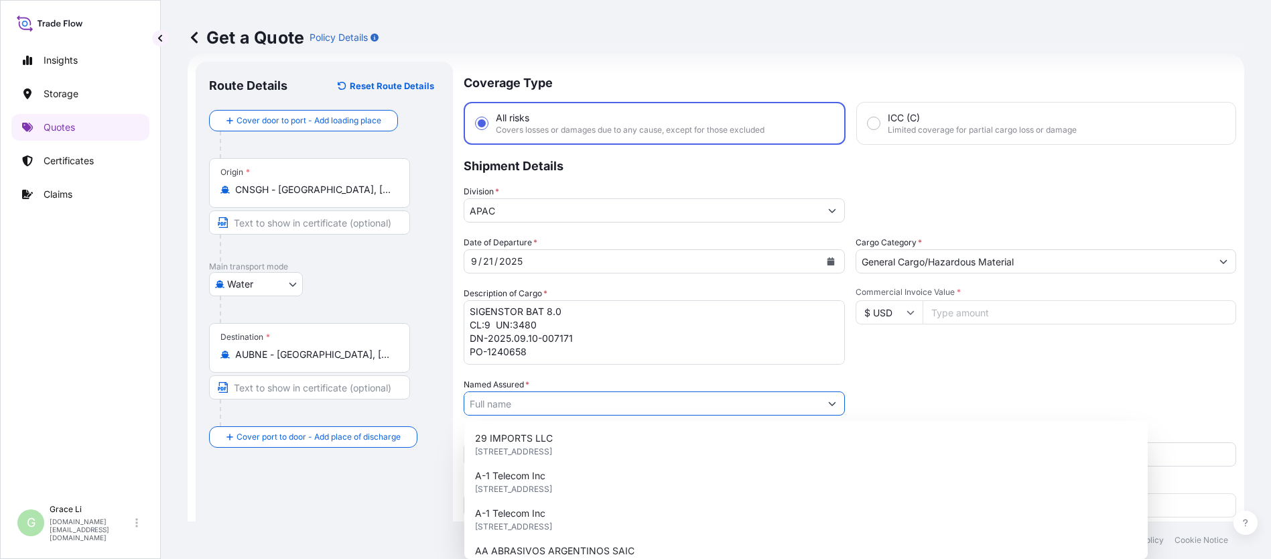
click at [498, 401] on input "Named Assured *" at bounding box center [642, 403] width 356 height 24
paste input "SIGENERGY TECHNOLOGY ([GEOGRAPHIC_DATA]) LIMITED"
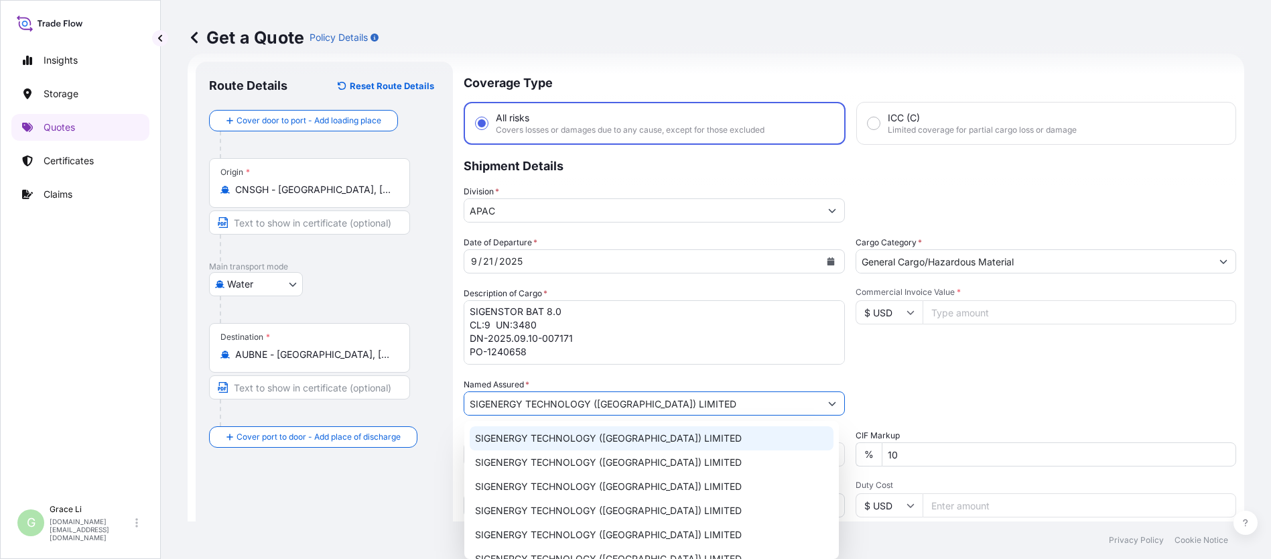
click at [516, 436] on span "SIGENERGY TECHNOLOGY ([GEOGRAPHIC_DATA]) LIMITED" at bounding box center [608, 438] width 267 height 13
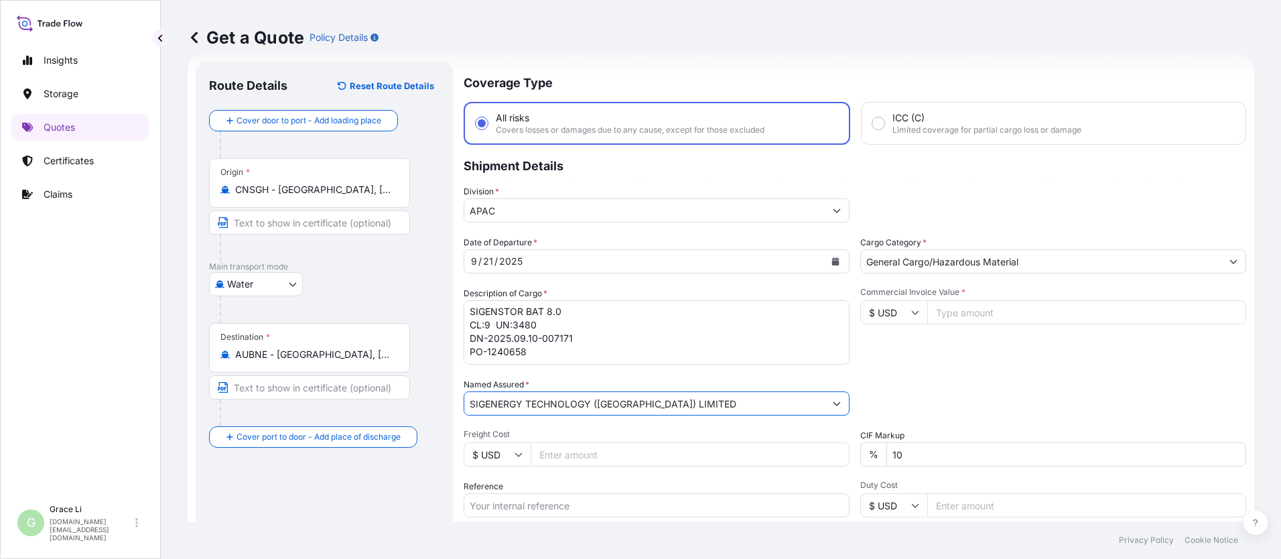
type input "SIGENERGY TECHNOLOGY ([GEOGRAPHIC_DATA]) LIMITED"
click at [617, 310] on input "Commercial Invoice Value *" at bounding box center [1086, 312] width 319 height 24
type input "436800"
click at [617, 372] on div "Date of Departure * [DATE] Cargo Category * General Cargo/Hazardous Material De…" at bounding box center [855, 402] width 783 height 332
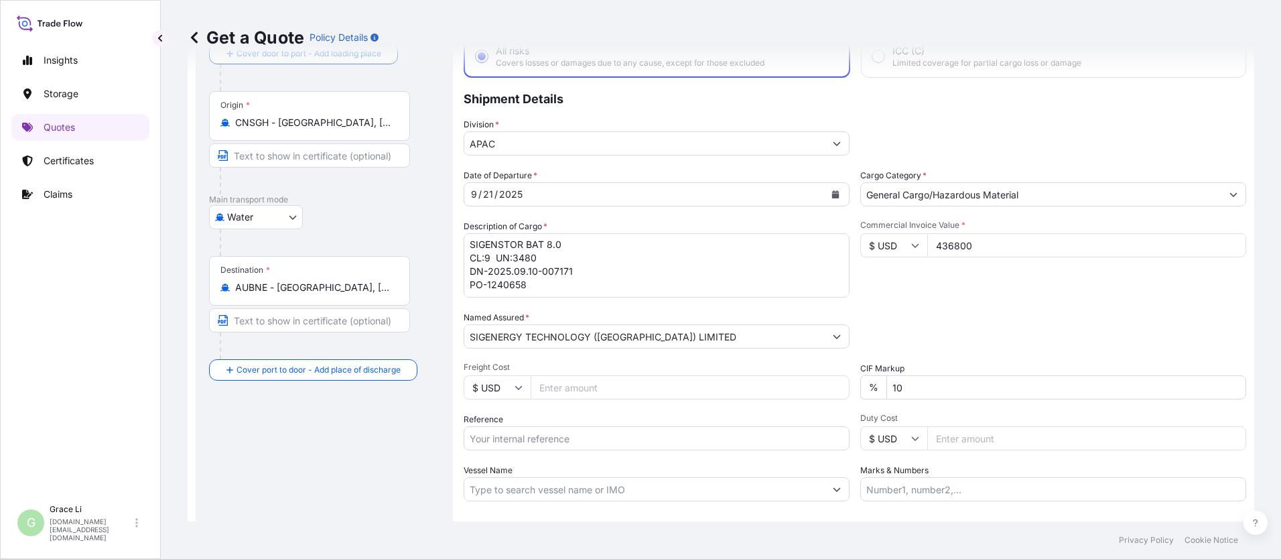
scroll to position [155, 0]
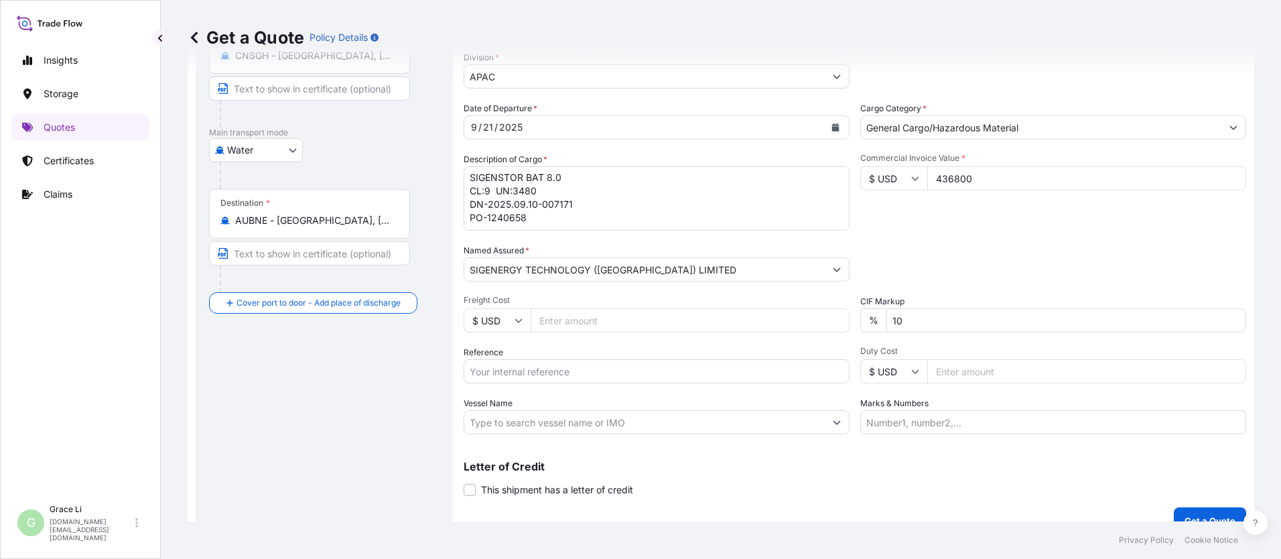
click at [498, 370] on input "Reference" at bounding box center [657, 371] width 386 height 24
paste input "SGAU20250807035"
click at [576, 371] on input "SGAU20250807035/" at bounding box center [657, 371] width 386 height 24
paste input "SXBRH25091278"
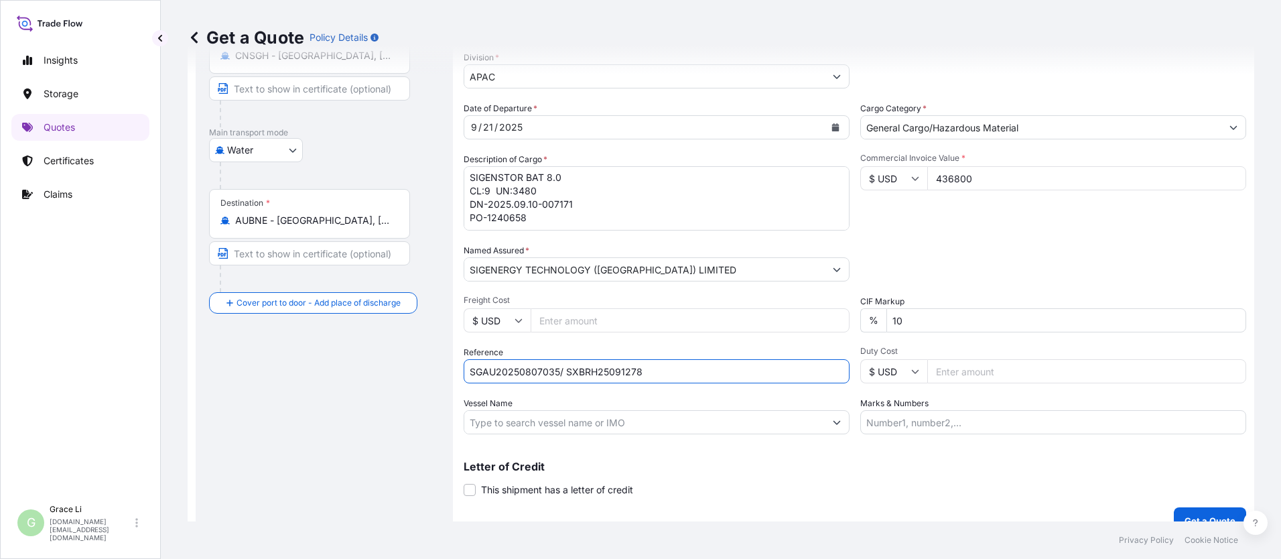
type input "SGAU20250807035/ SXBRH25091278"
click at [476, 418] on input "Vessel Name" at bounding box center [644, 422] width 361 height 24
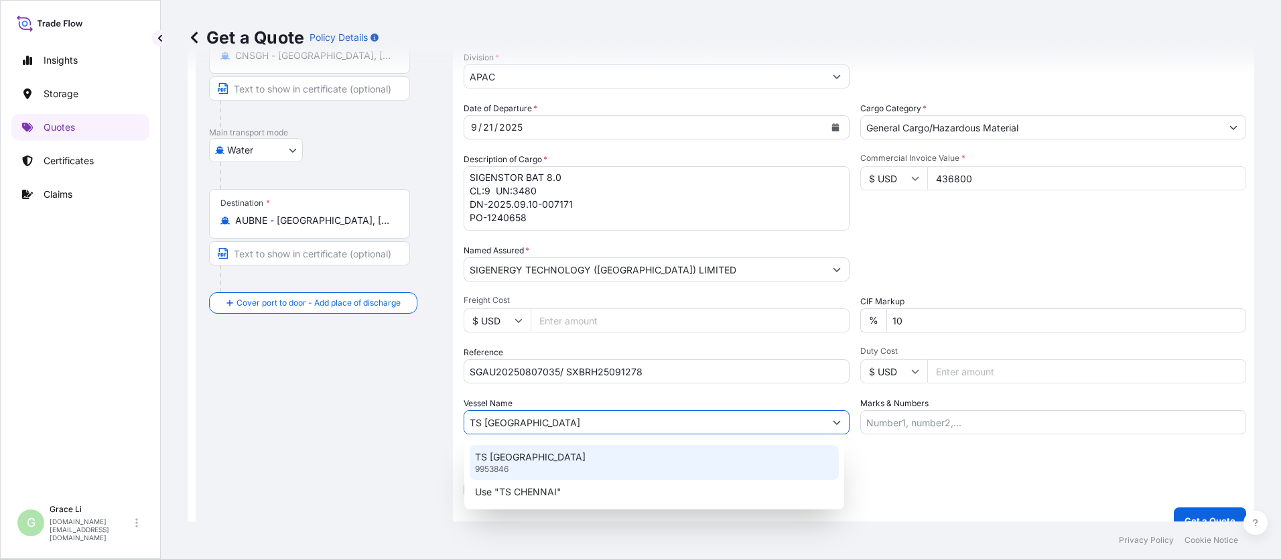
click at [521, 462] on p "TS [GEOGRAPHIC_DATA]" at bounding box center [530, 456] width 111 height 13
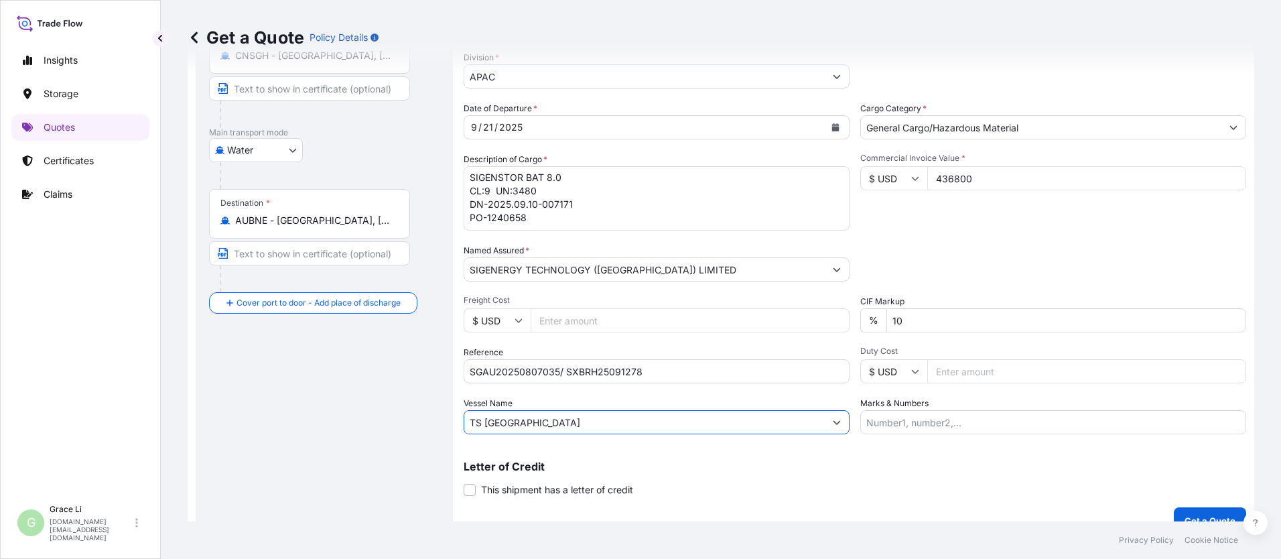
type input "TS [GEOGRAPHIC_DATA]"
click at [617, 499] on div "Coverage Type All risks Covers losses or damages due to any cause, except for t…" at bounding box center [855, 231] width 783 height 606
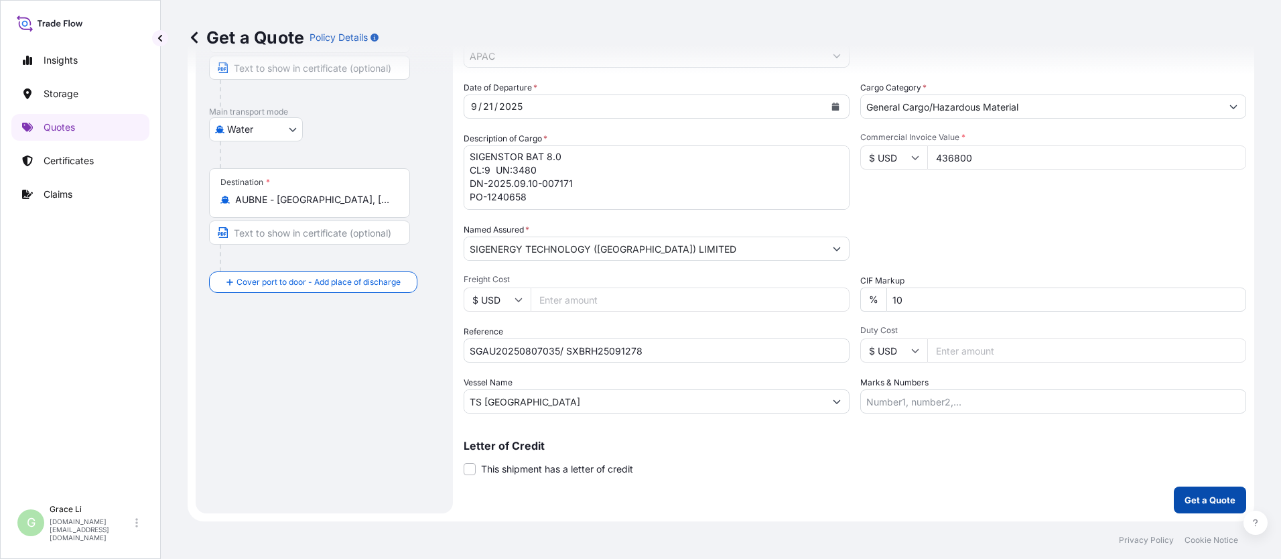
click at [617, 499] on p "Get a Quote" at bounding box center [1210, 499] width 51 height 13
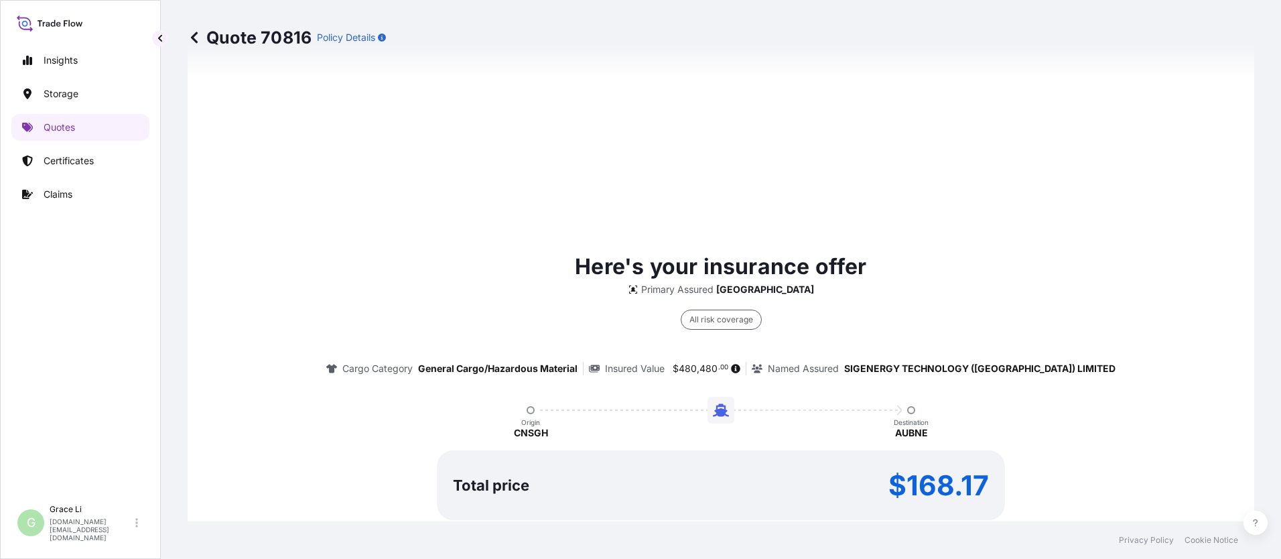
scroll to position [1927, 0]
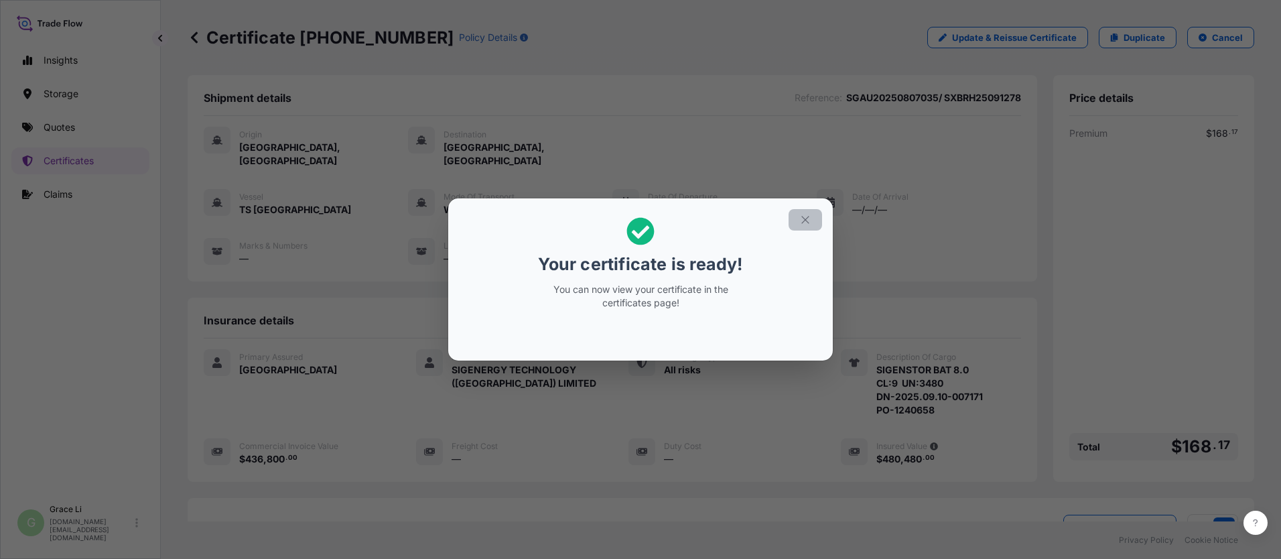
click at [617, 215] on icon "button" at bounding box center [805, 220] width 12 height 12
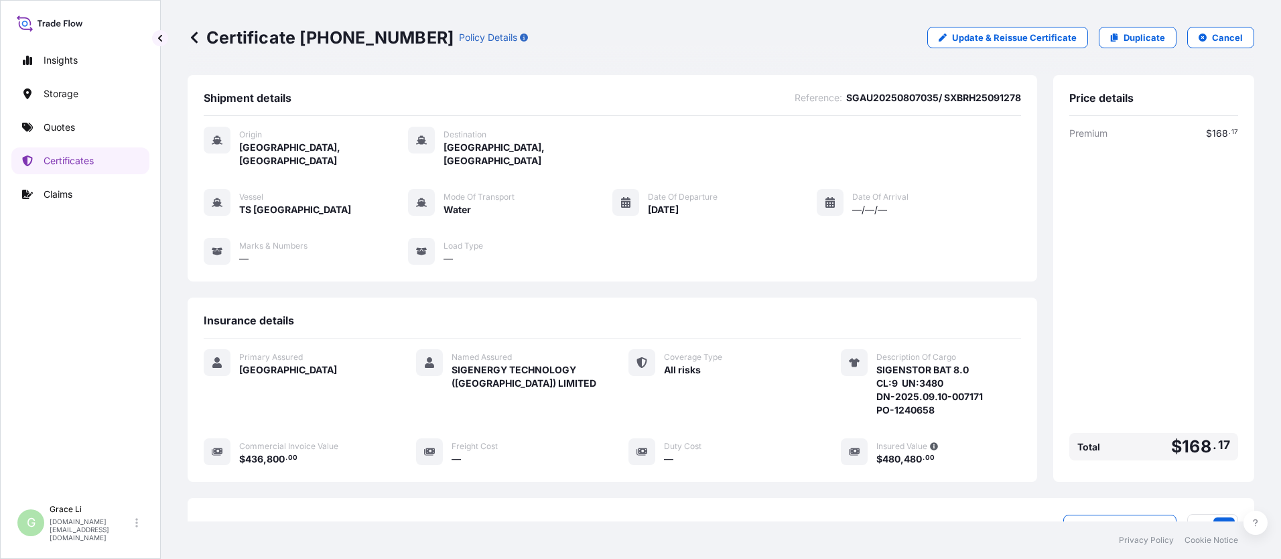
scroll to position [172, 0]
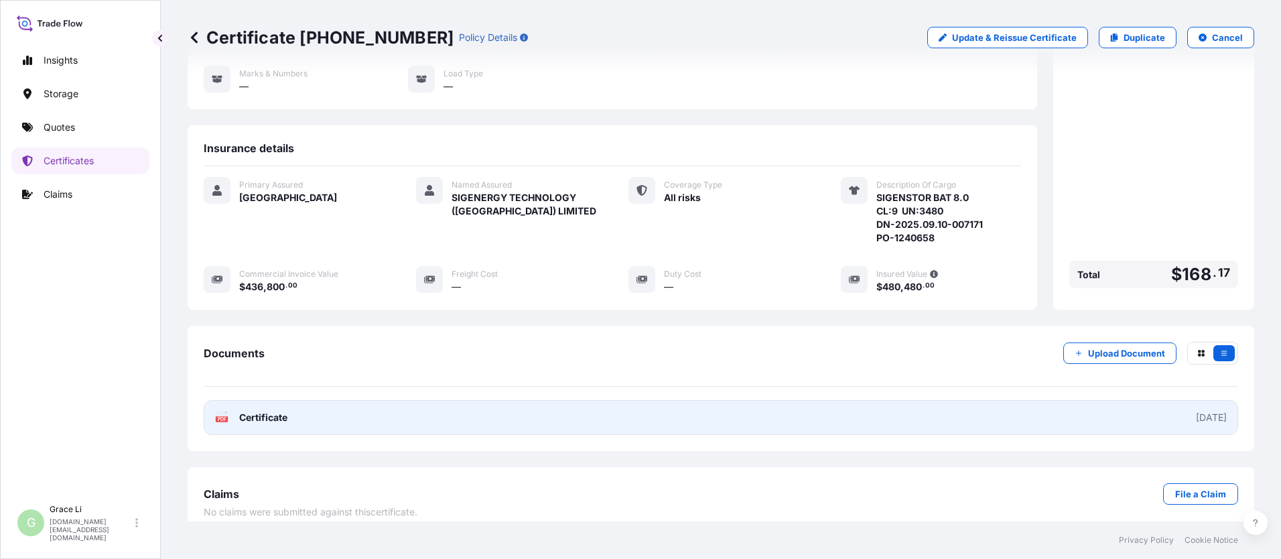
click at [256, 411] on span "Certificate" at bounding box center [263, 417] width 48 height 13
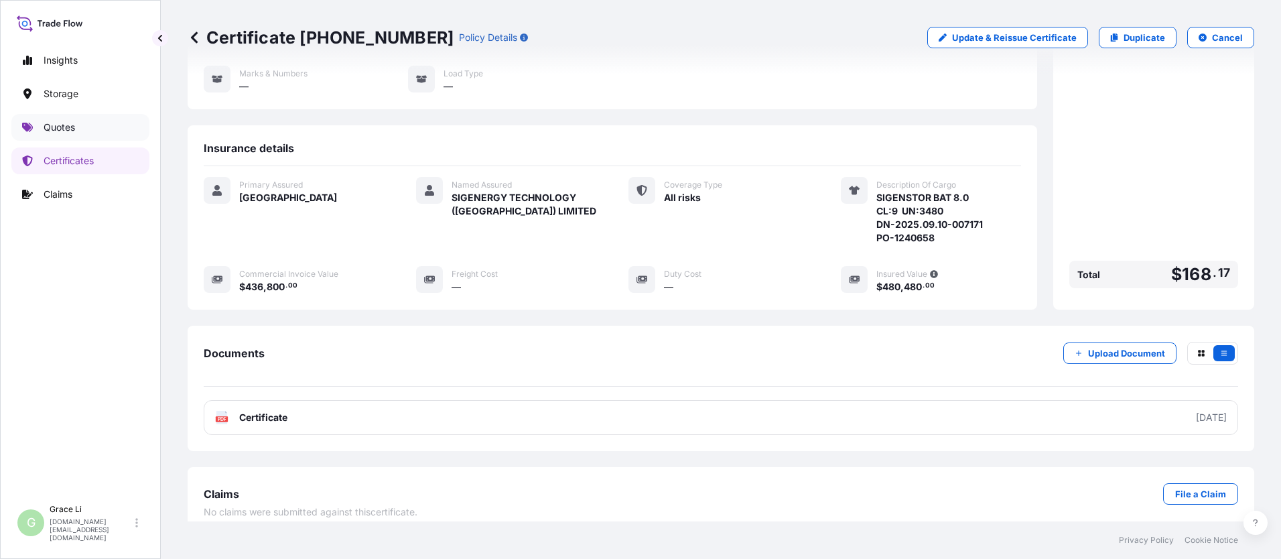
click at [60, 128] on p "Quotes" at bounding box center [59, 127] width 31 height 13
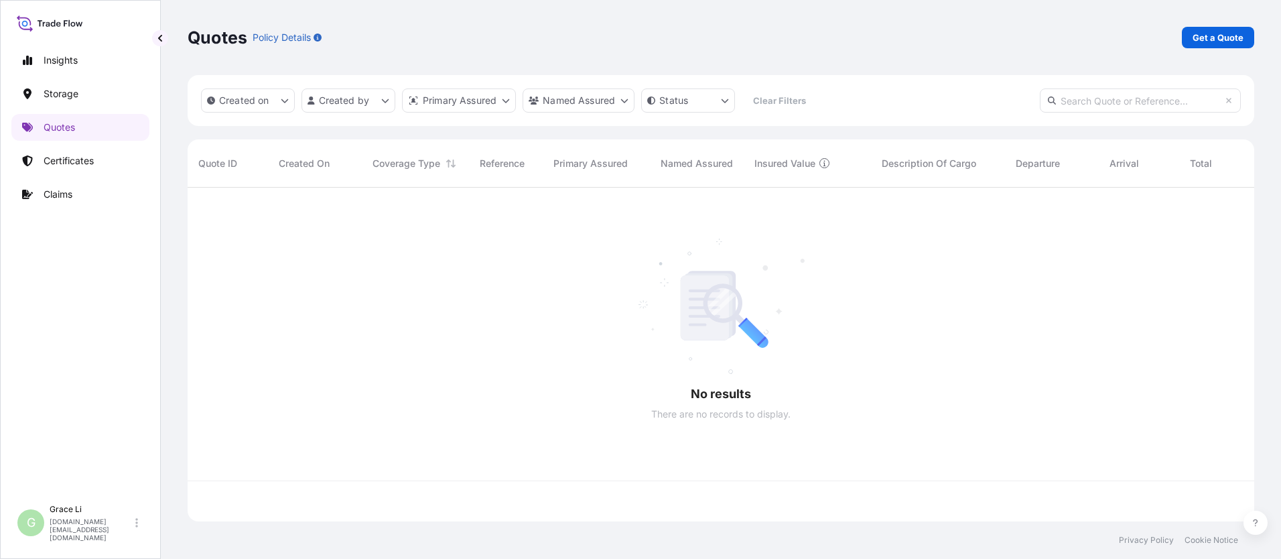
scroll to position [331, 1057]
click at [617, 36] on p "Get a Quote" at bounding box center [1218, 37] width 51 height 13
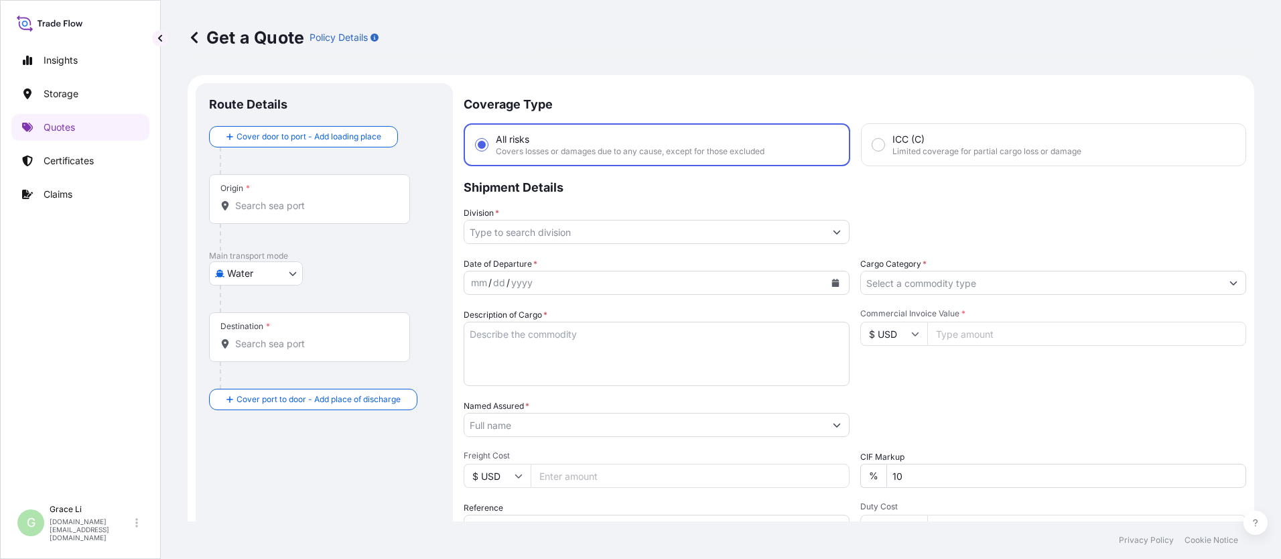
scroll to position [21, 0]
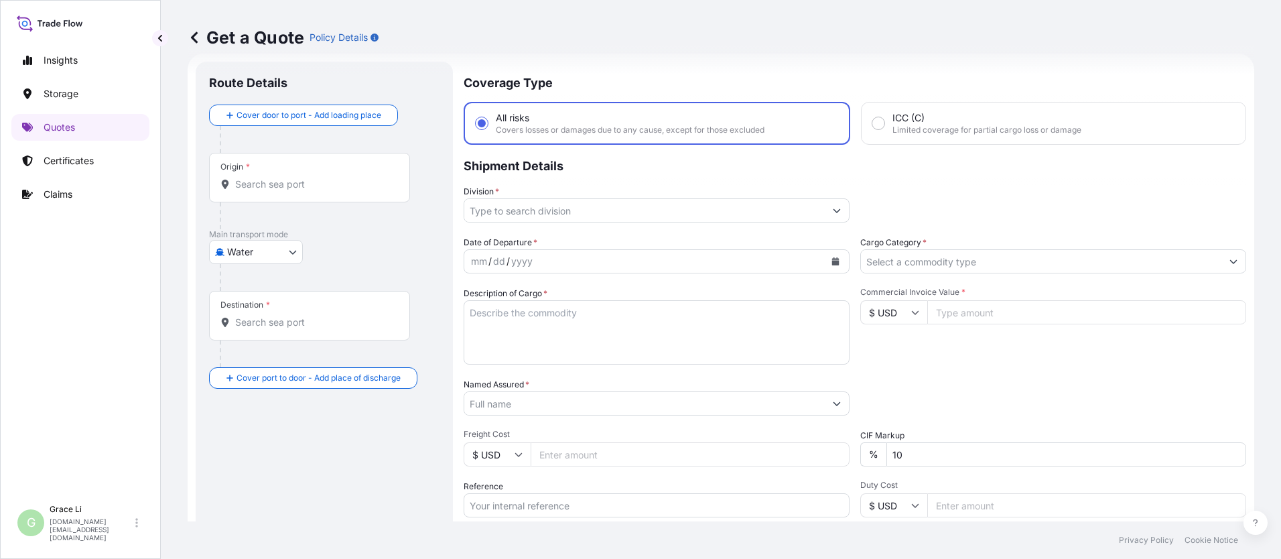
click at [269, 186] on input "Origin *" at bounding box center [314, 184] width 158 height 13
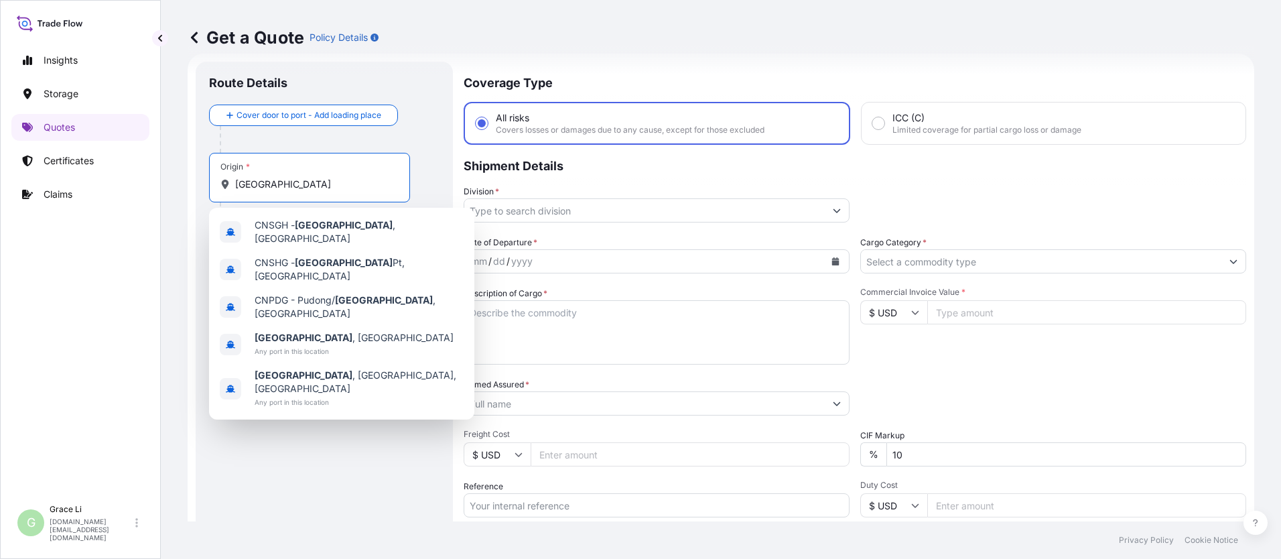
click at [269, 227] on span "CNSGH - [GEOGRAPHIC_DATA] , [GEOGRAPHIC_DATA]" at bounding box center [359, 231] width 209 height 27
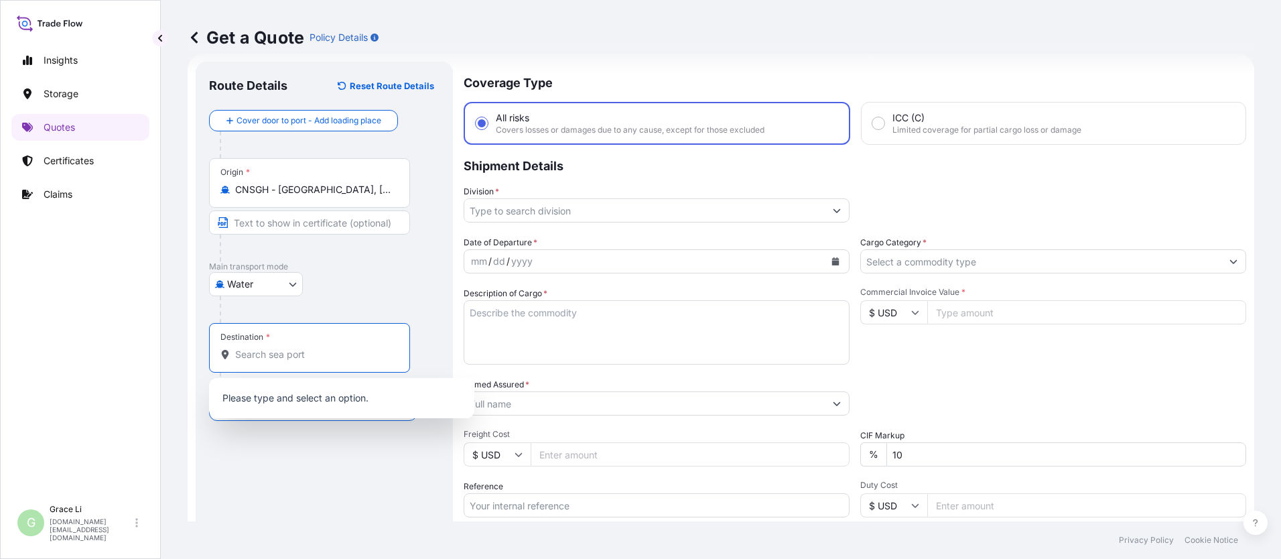
click at [243, 352] on input "Destination *" at bounding box center [314, 354] width 158 height 13
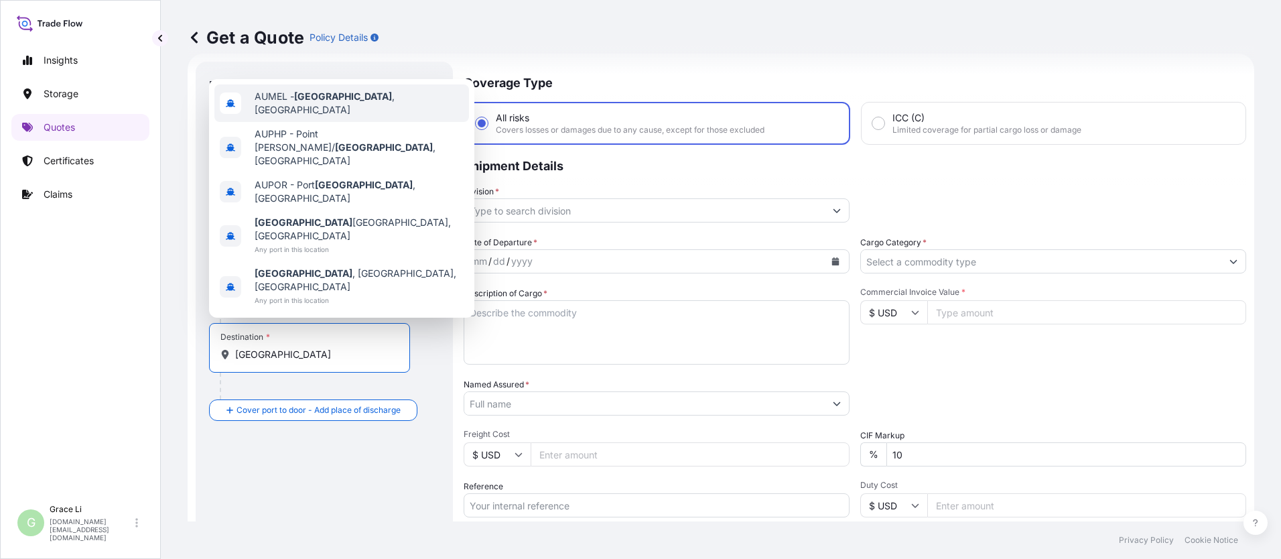
click at [275, 117] on span "AUMEL - [GEOGRAPHIC_DATA] , [GEOGRAPHIC_DATA]" at bounding box center [359, 103] width 209 height 27
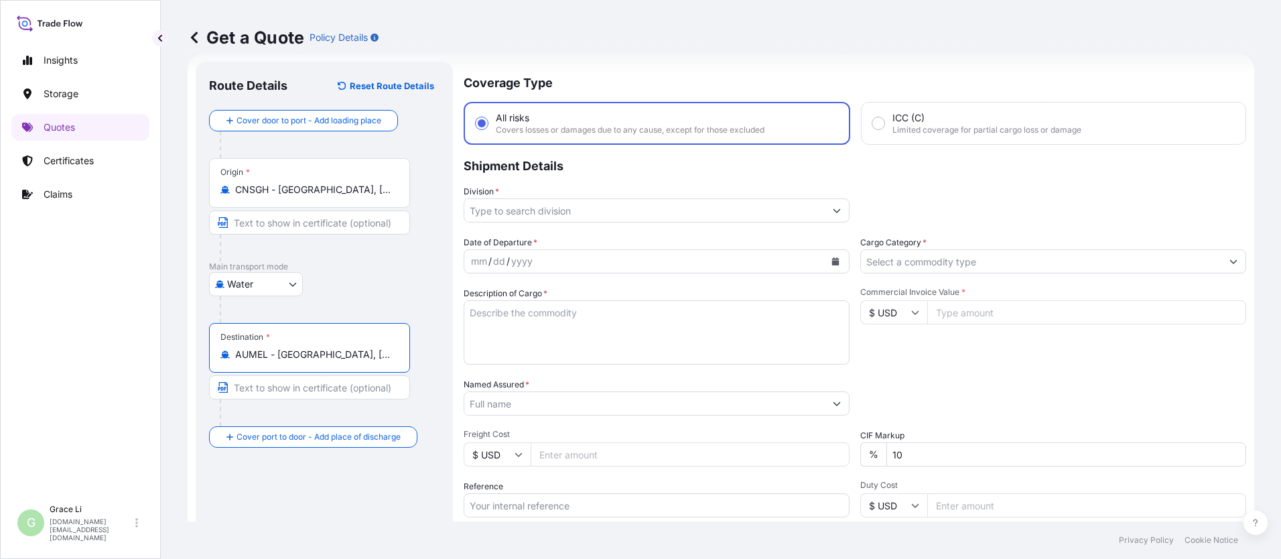
click at [511, 215] on input "Division *" at bounding box center [644, 210] width 361 height 24
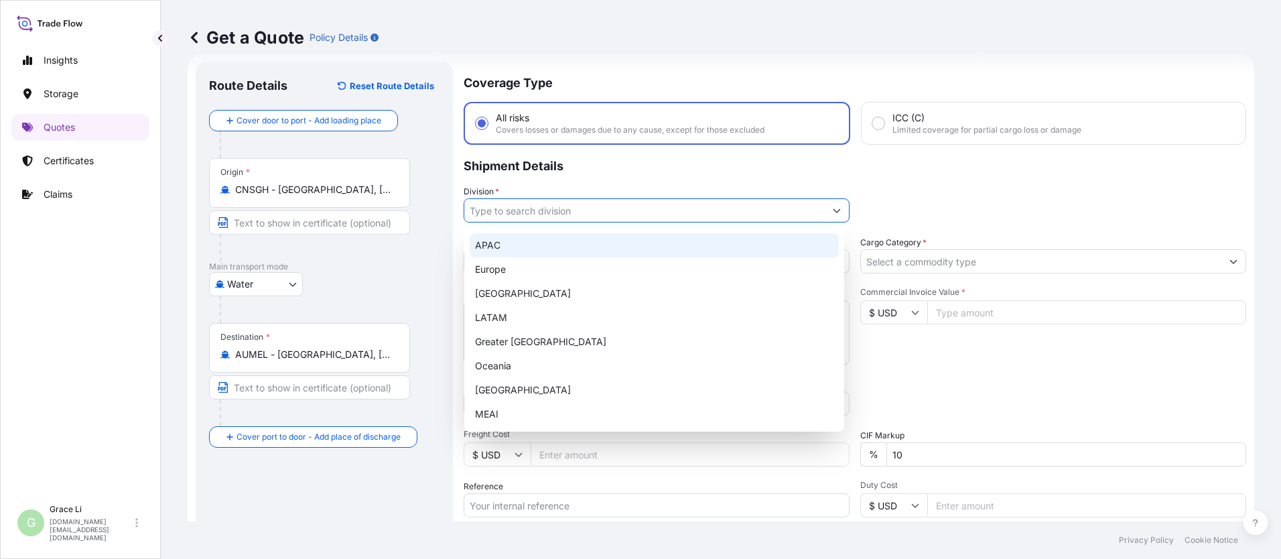
click at [489, 249] on div "APAC" at bounding box center [654, 245] width 369 height 24
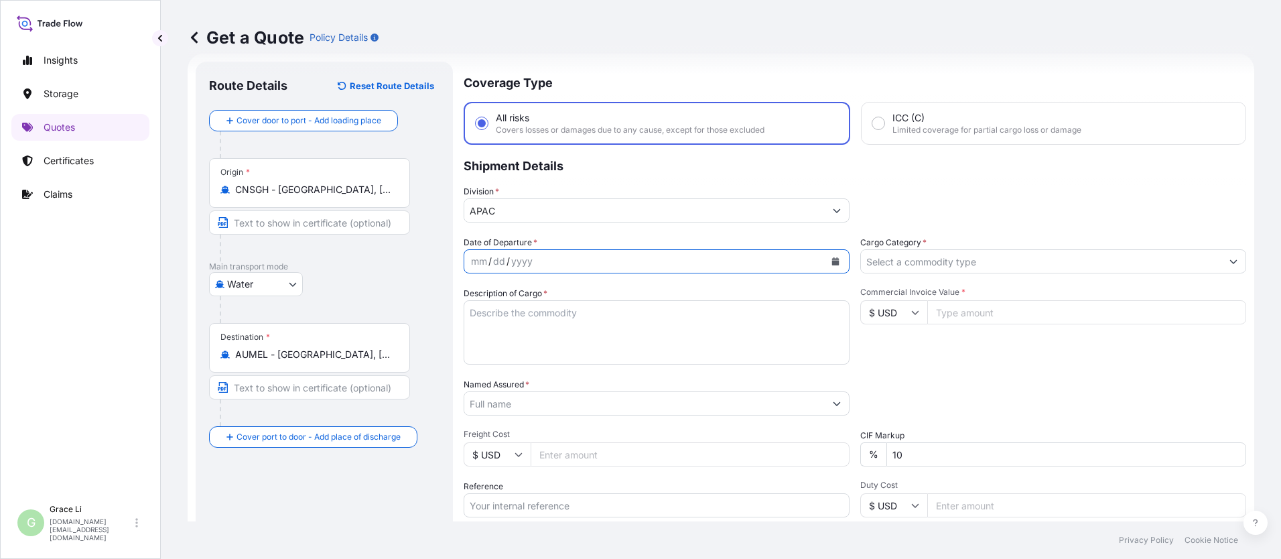
click at [617, 261] on icon "Calendar" at bounding box center [835, 261] width 7 height 8
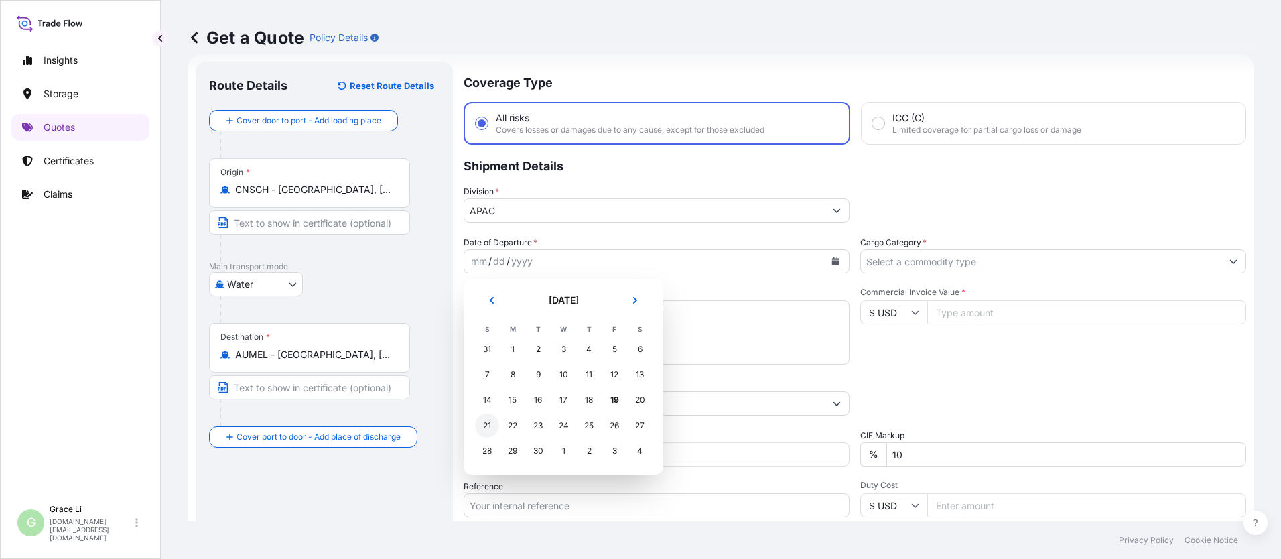
click at [487, 424] on div "21" at bounding box center [487, 425] width 24 height 24
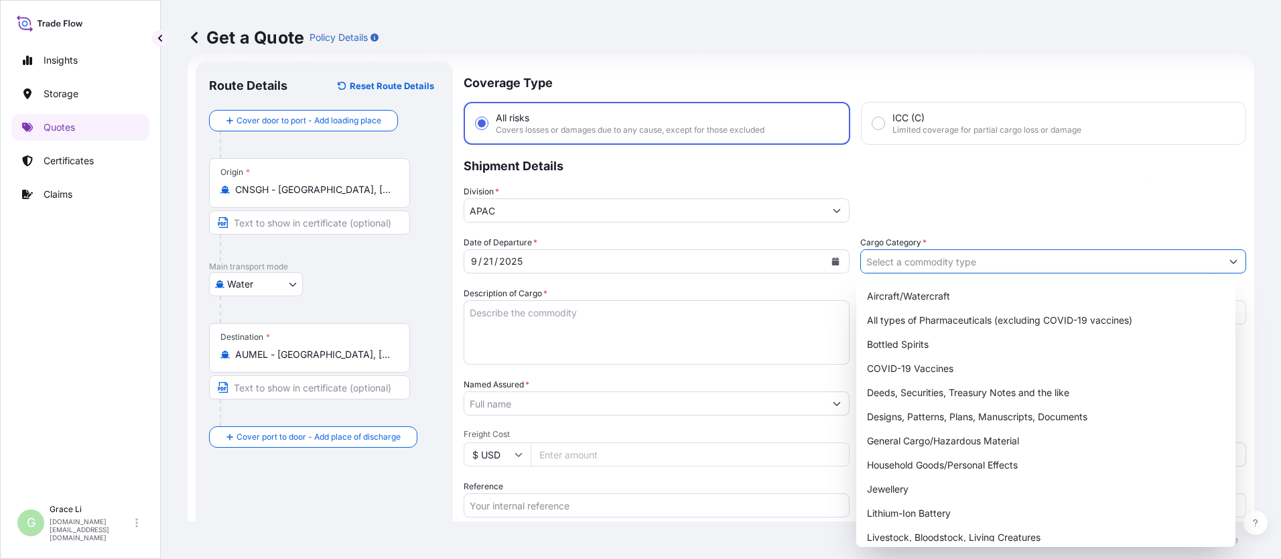
click at [617, 262] on input "Cargo Category *" at bounding box center [1041, 261] width 361 height 24
click at [617, 442] on div "General Cargo/Hazardous Material" at bounding box center [1046, 441] width 369 height 24
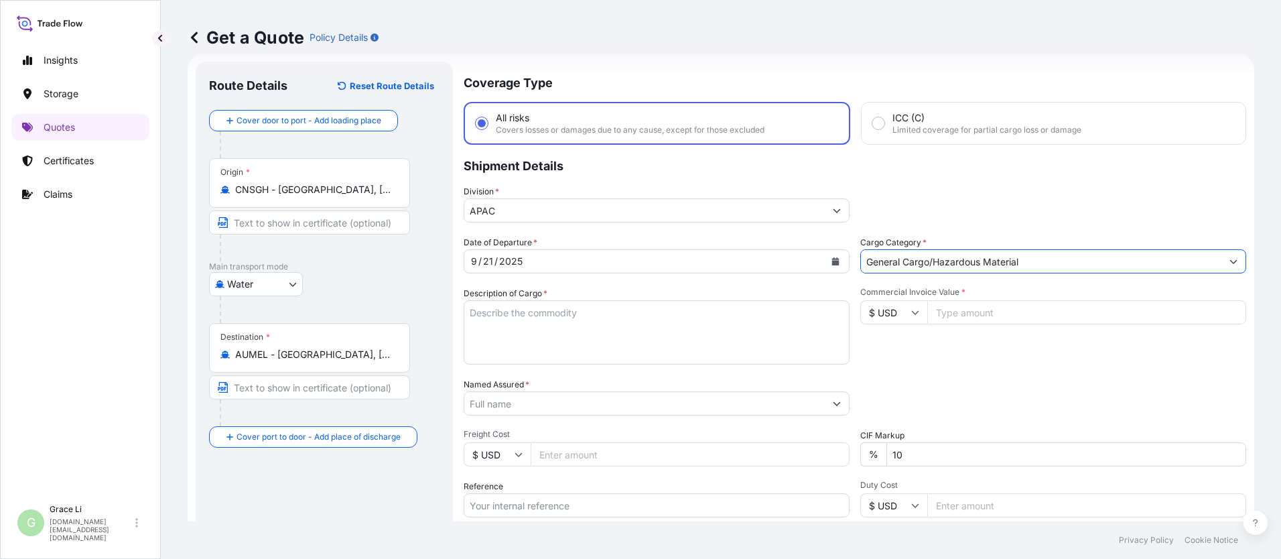
click at [491, 312] on textarea "Description of Cargo *" at bounding box center [657, 332] width 386 height 64
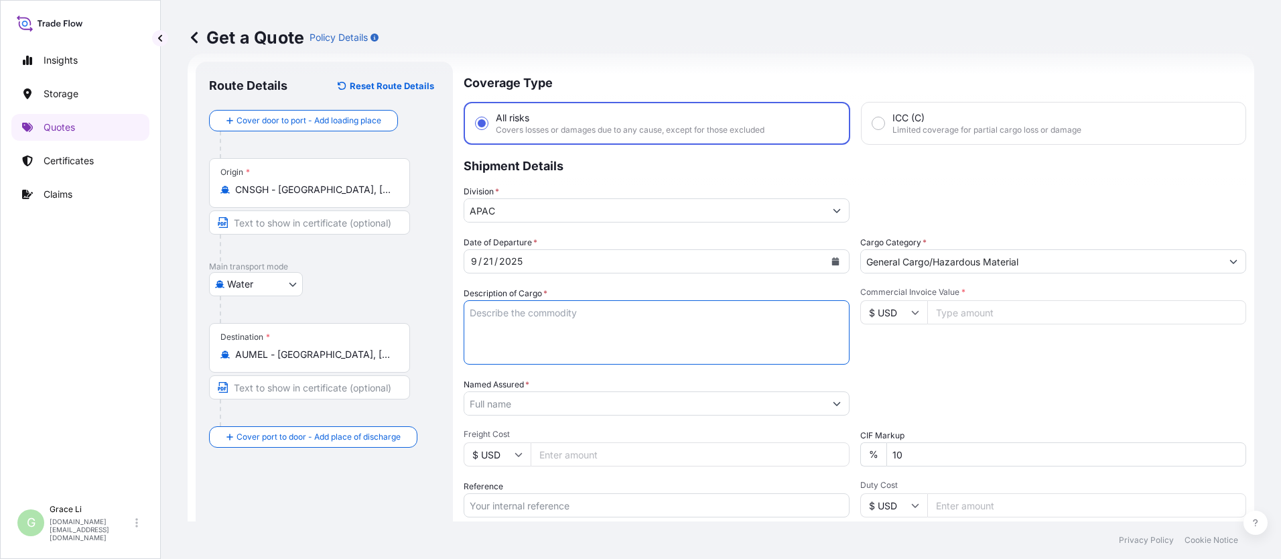
click at [490, 311] on textarea "Description of Cargo *" at bounding box center [657, 332] width 386 height 64
paste textarea "SIGENSTOR BAT 8.0 CL:9 UN:3480 DN-2025.09.10-007181 PO-1252866"
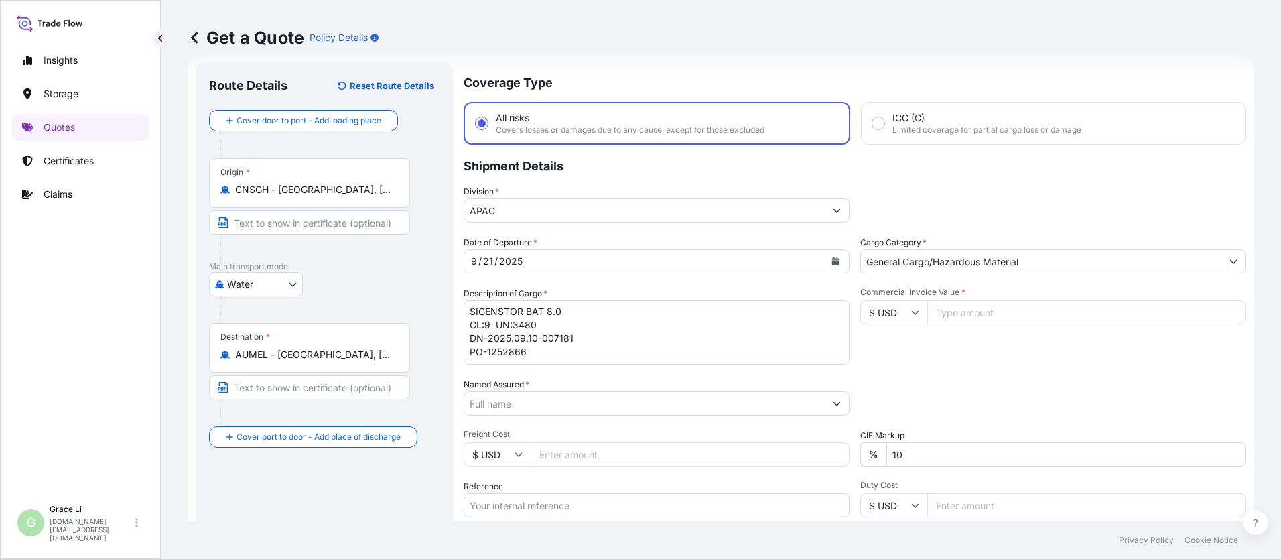
click at [617, 313] on input "Commercial Invoice Value *" at bounding box center [1086, 312] width 319 height 24
click at [525, 405] on input "Named Assured *" at bounding box center [644, 403] width 361 height 24
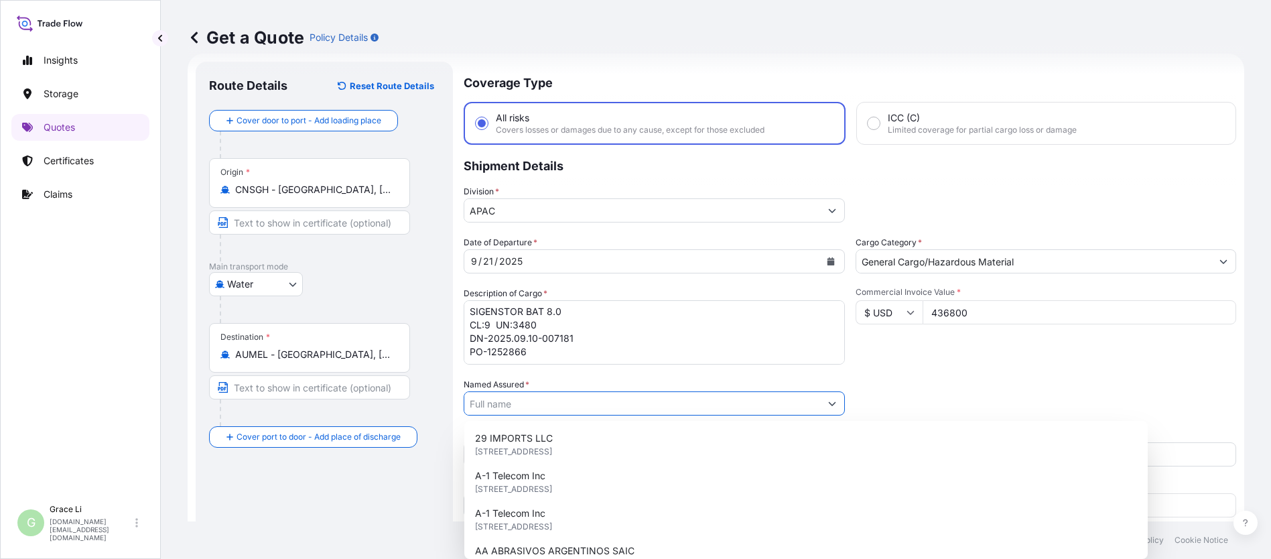
paste input "SIGENERGY TECHNOLOGY ([GEOGRAPHIC_DATA]) LIMITED"
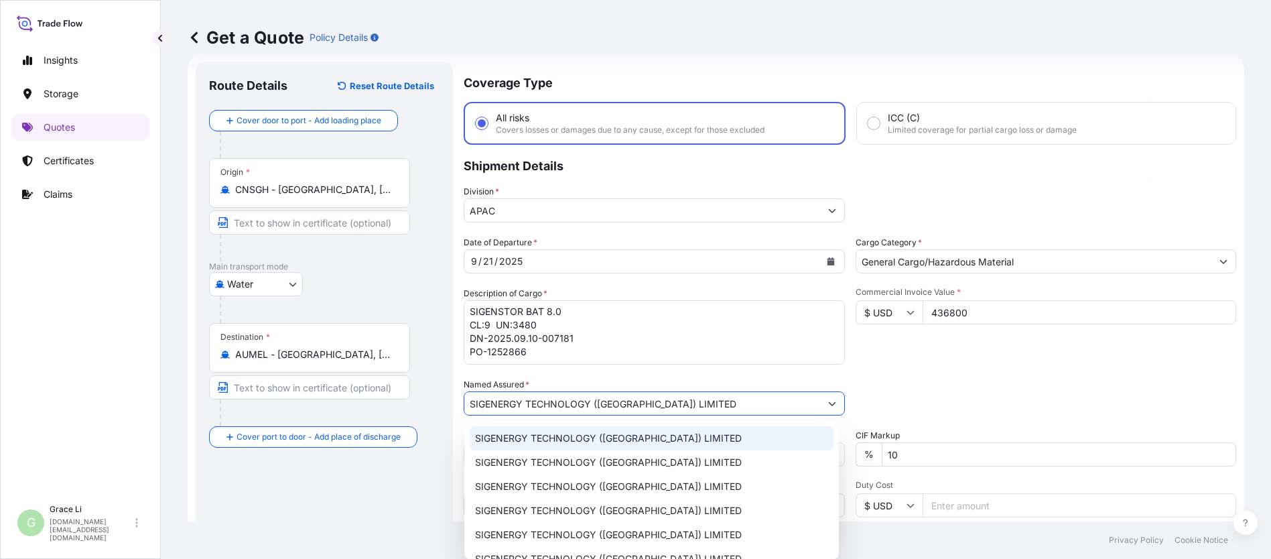
click at [521, 438] on span "SIGENERGY TECHNOLOGY ([GEOGRAPHIC_DATA]) LIMITED" at bounding box center [608, 438] width 267 height 13
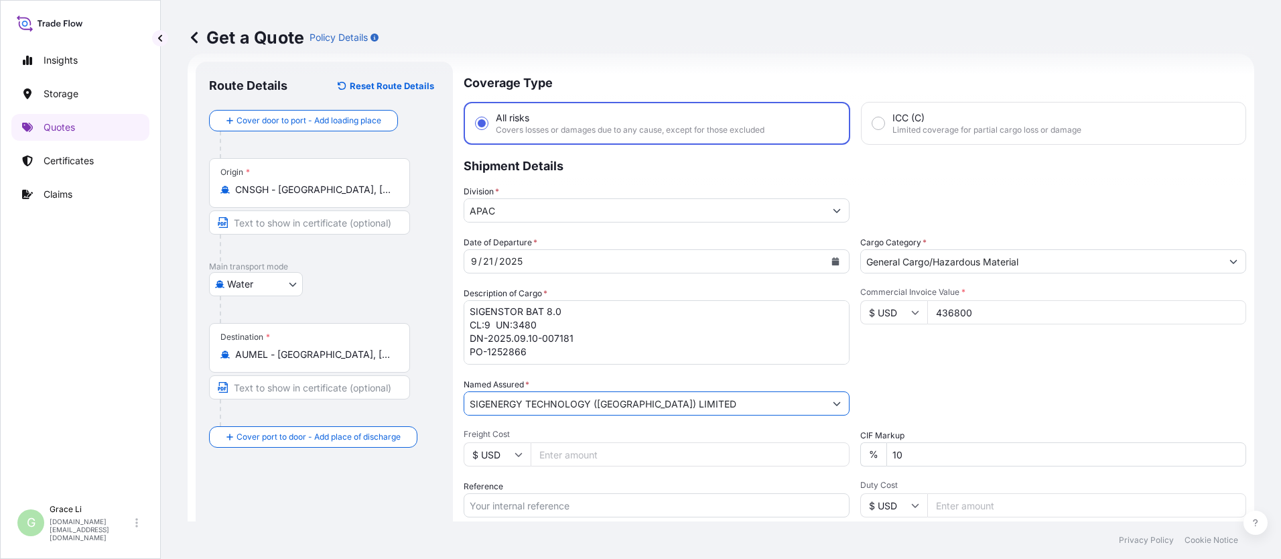
click at [617, 395] on div "Packing Category Type to search a container mode Please select a primary mode o…" at bounding box center [1053, 397] width 386 height 38
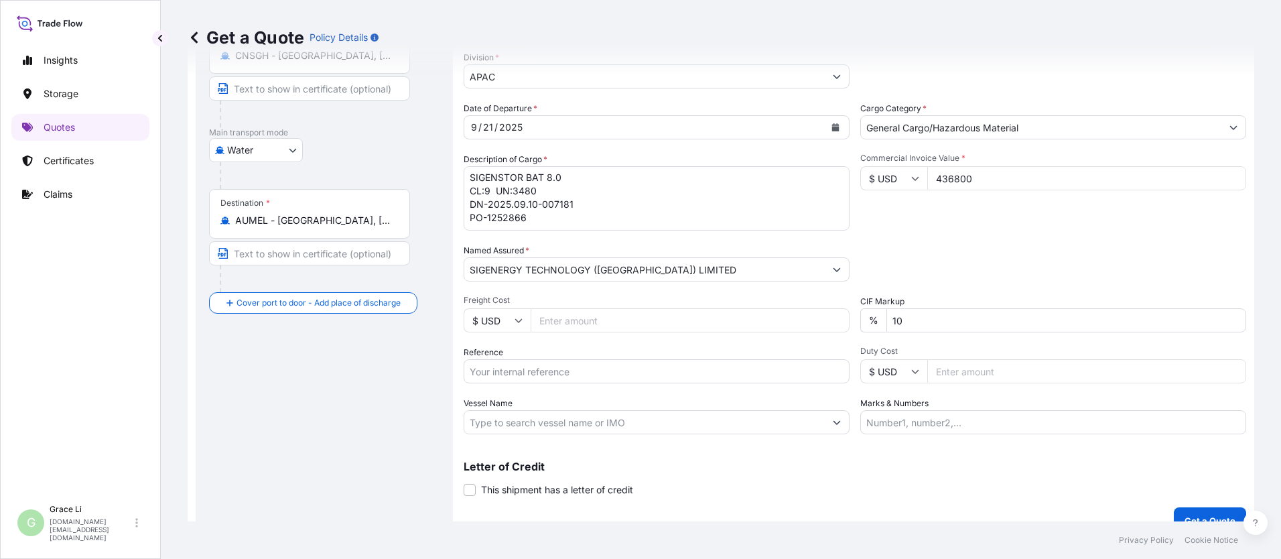
scroll to position [176, 0]
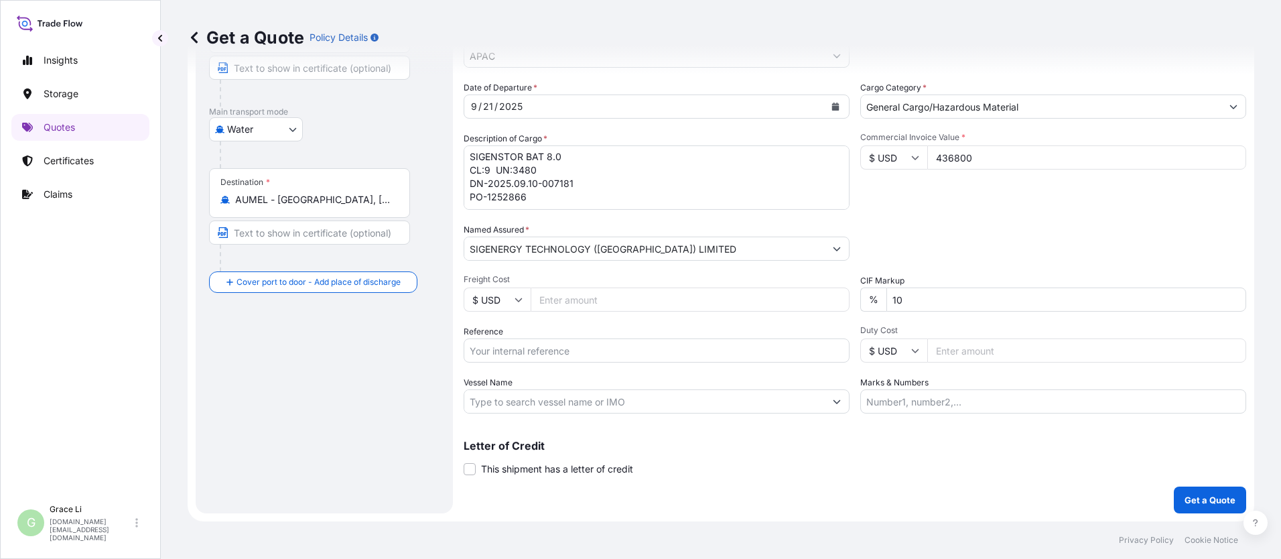
click at [509, 347] on input "Reference" at bounding box center [657, 350] width 386 height 24
click at [511, 348] on input "Reference" at bounding box center [657, 350] width 386 height 24
paste input "SGAU20250807037"
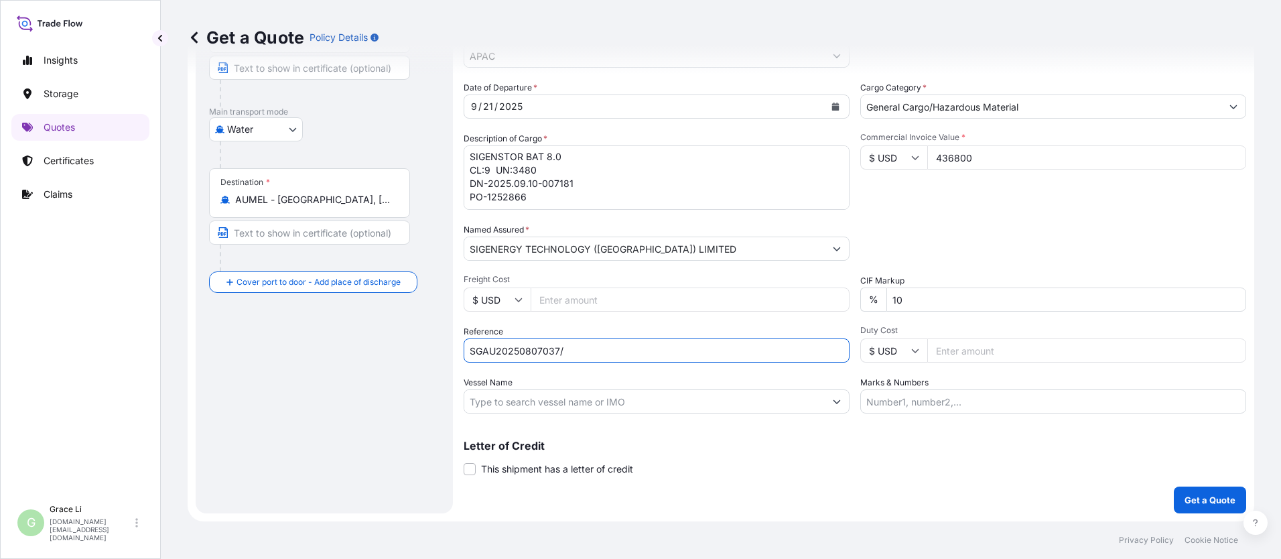
click at [577, 349] on input "SGAU20250807037/" at bounding box center [657, 350] width 386 height 24
click at [579, 352] on input "SGAU20250807037/" at bounding box center [657, 350] width 386 height 24
paste input "SXMRH25092603"
click at [490, 404] on input "Vessel Name" at bounding box center [644, 401] width 361 height 24
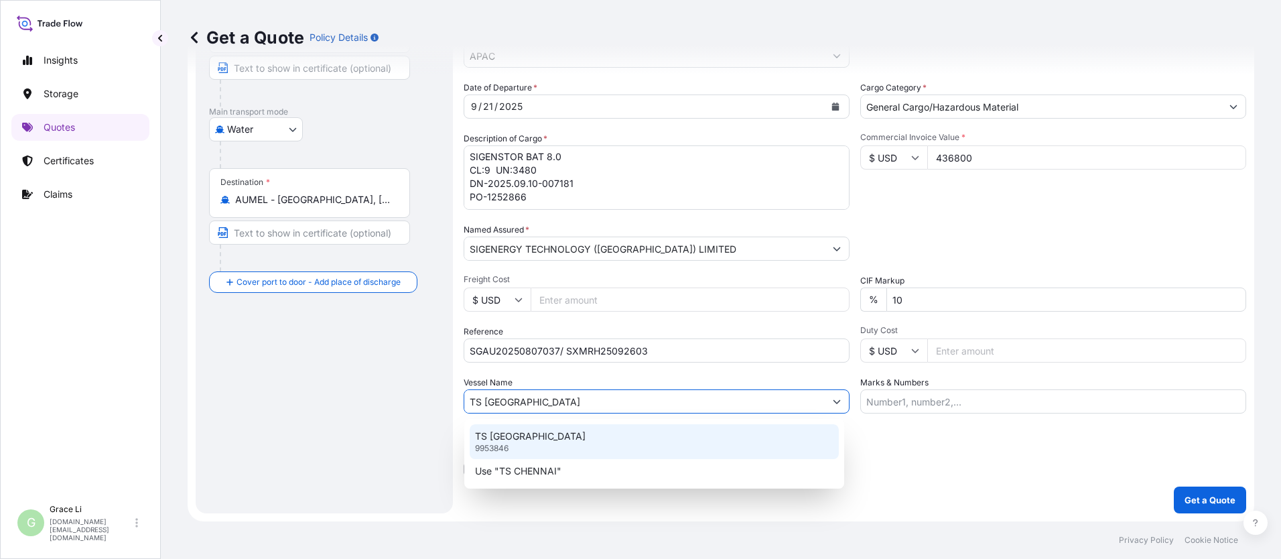
click at [504, 440] on p "TS [GEOGRAPHIC_DATA]" at bounding box center [530, 436] width 111 height 13
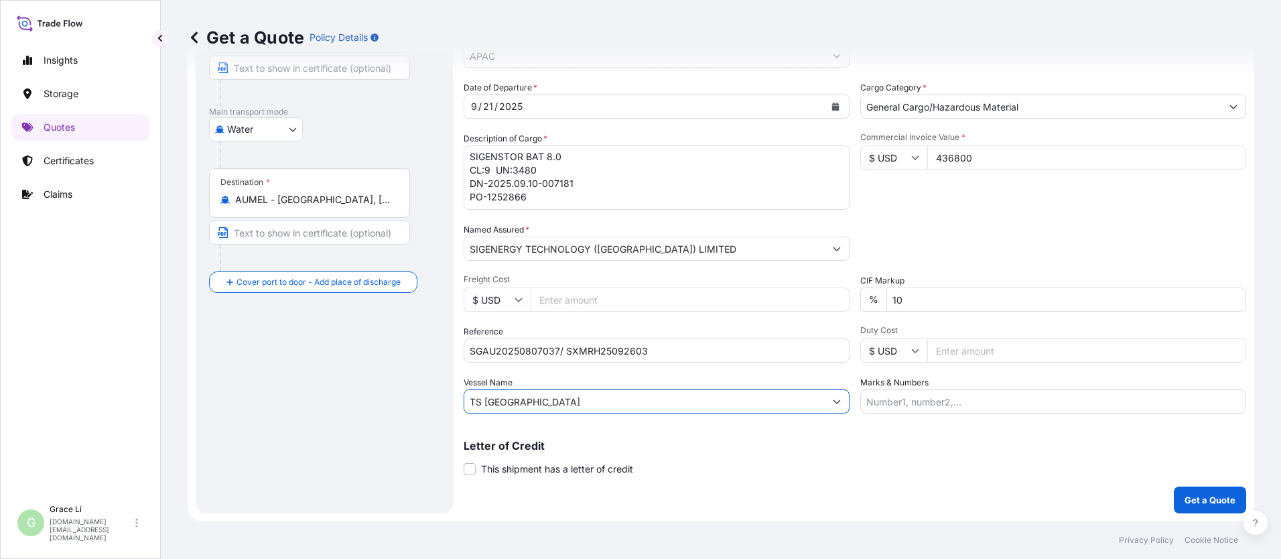
click at [365, 441] on div "Route Details Reset Route Details Cover door to port - Add loading place Place …" at bounding box center [324, 210] width 231 height 580
click at [617, 509] on button "Get a Quote" at bounding box center [1210, 500] width 72 height 27
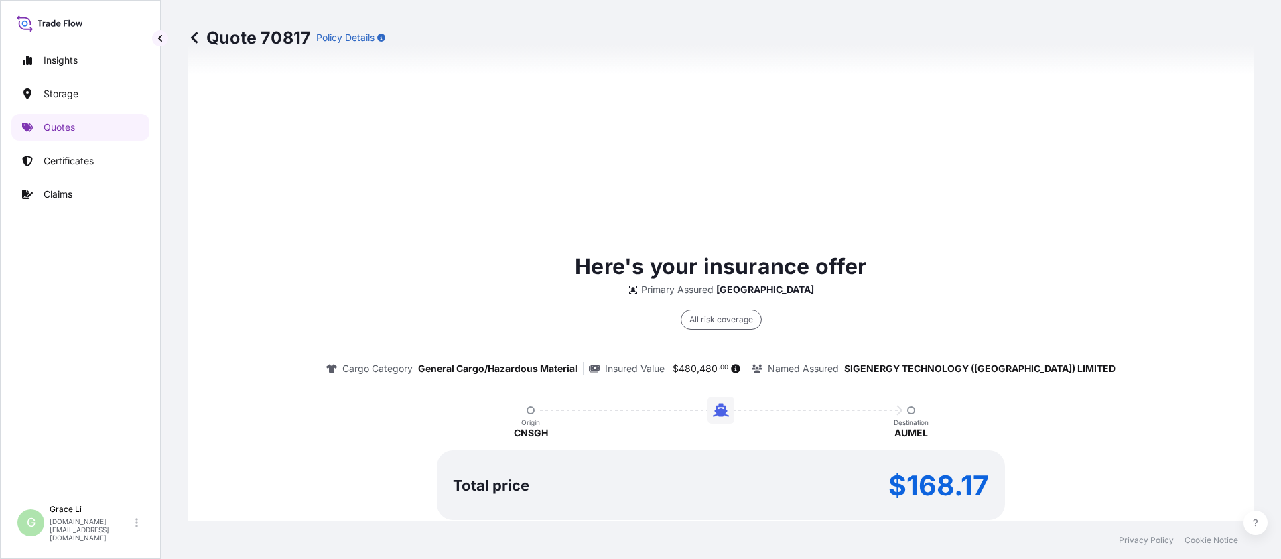
scroll to position [1927, 0]
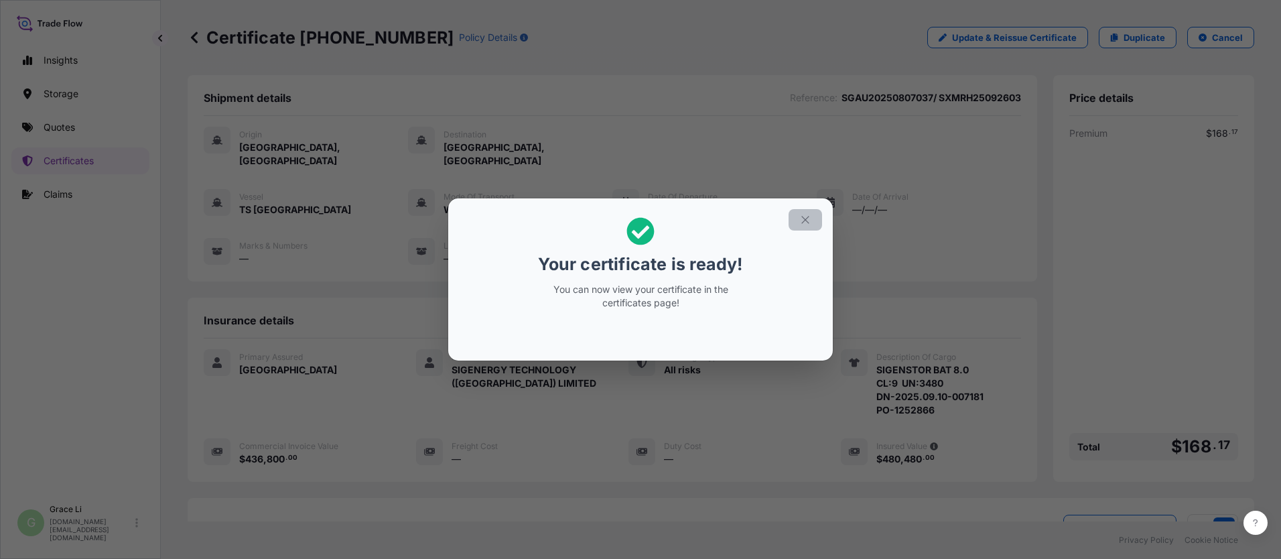
click at [617, 217] on icon "button" at bounding box center [805, 220] width 12 height 12
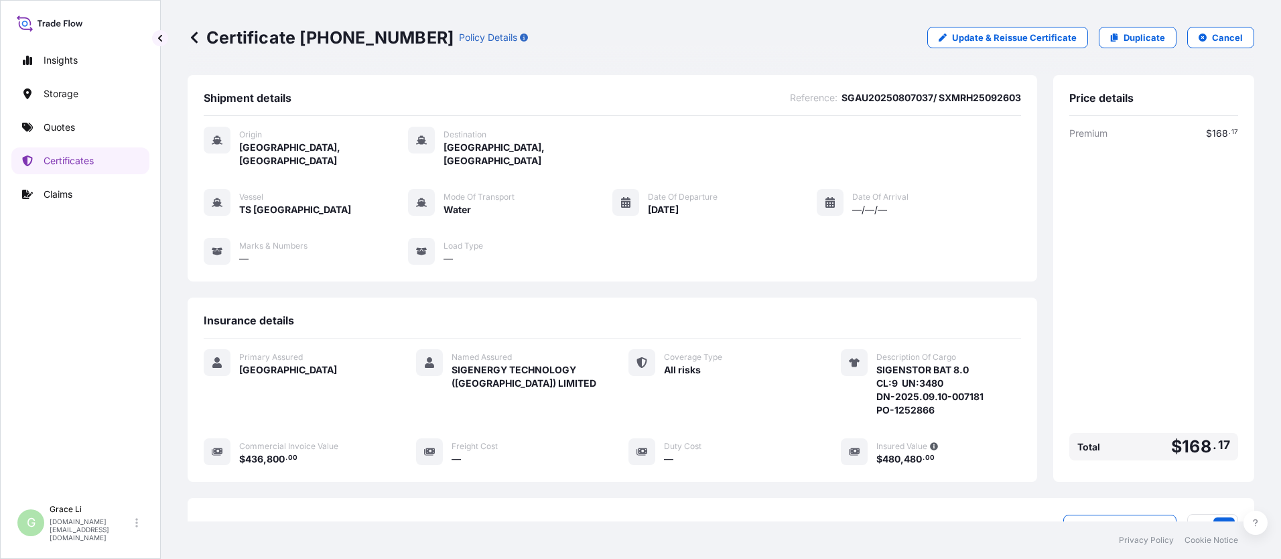
scroll to position [172, 0]
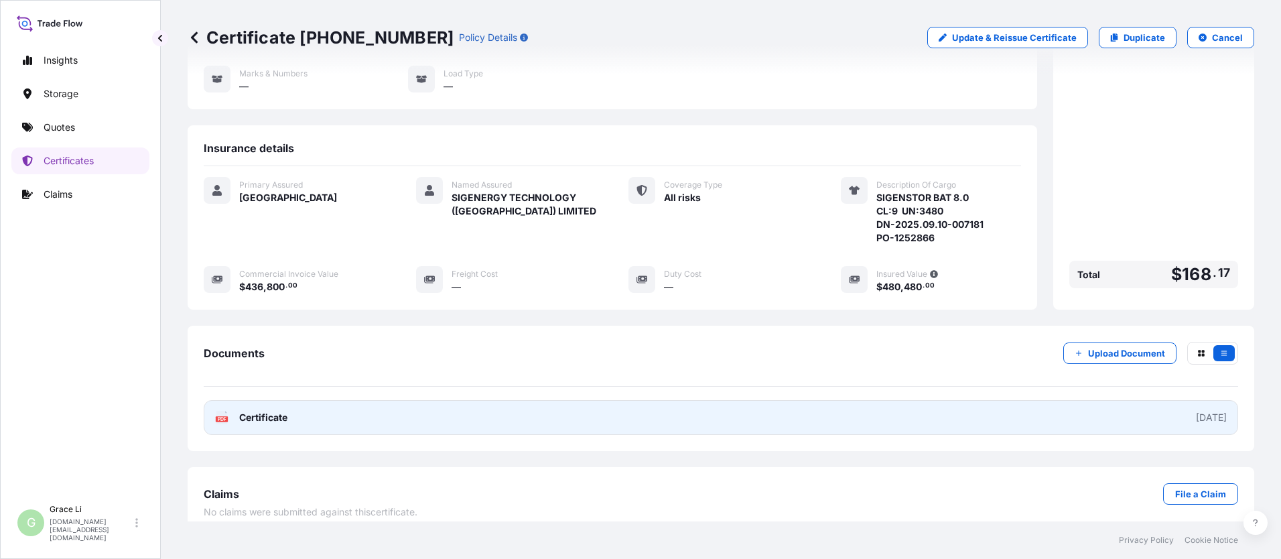
click at [274, 411] on span "Certificate" at bounding box center [263, 417] width 48 height 13
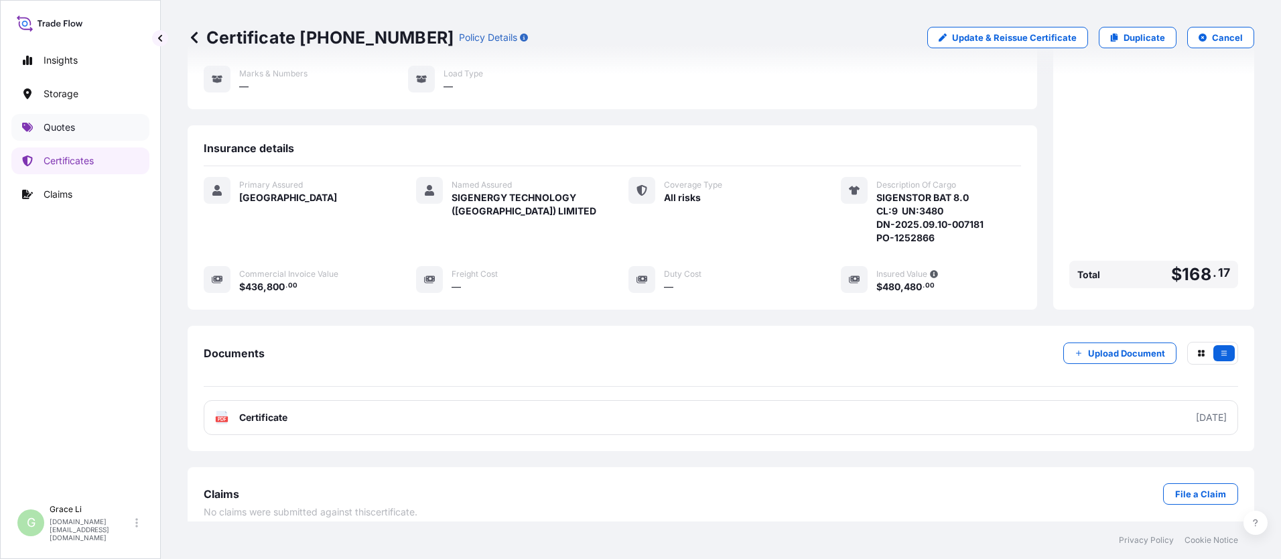
click at [61, 130] on p "Quotes" at bounding box center [59, 127] width 31 height 13
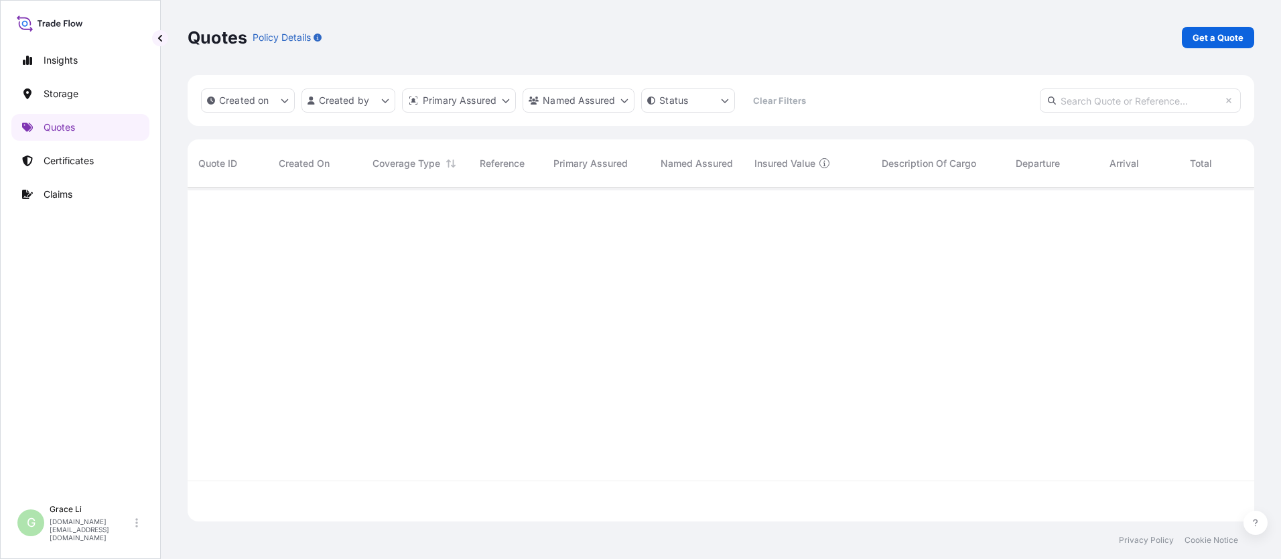
scroll to position [331, 1057]
click at [617, 38] on p "Get a Quote" at bounding box center [1218, 37] width 51 height 13
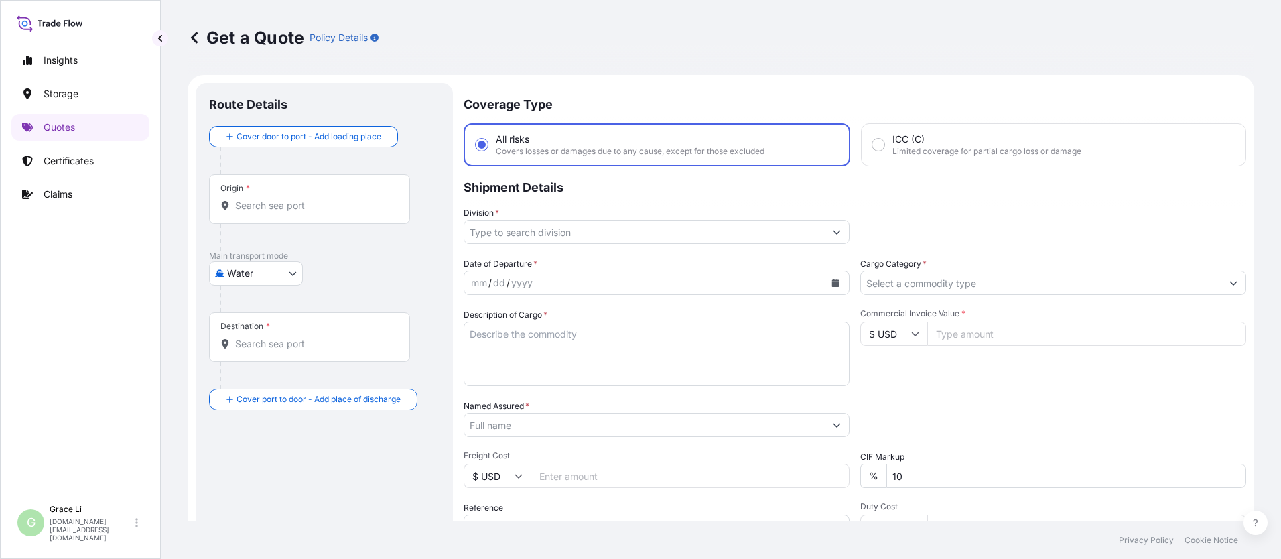
scroll to position [21, 0]
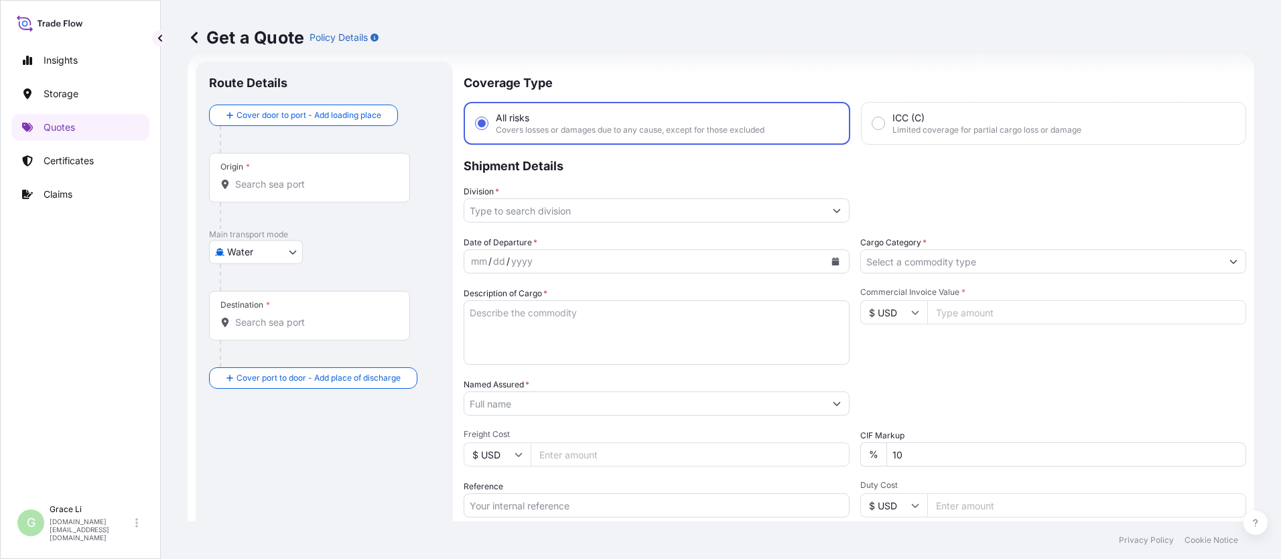
click at [283, 184] on input "Origin *" at bounding box center [314, 184] width 158 height 13
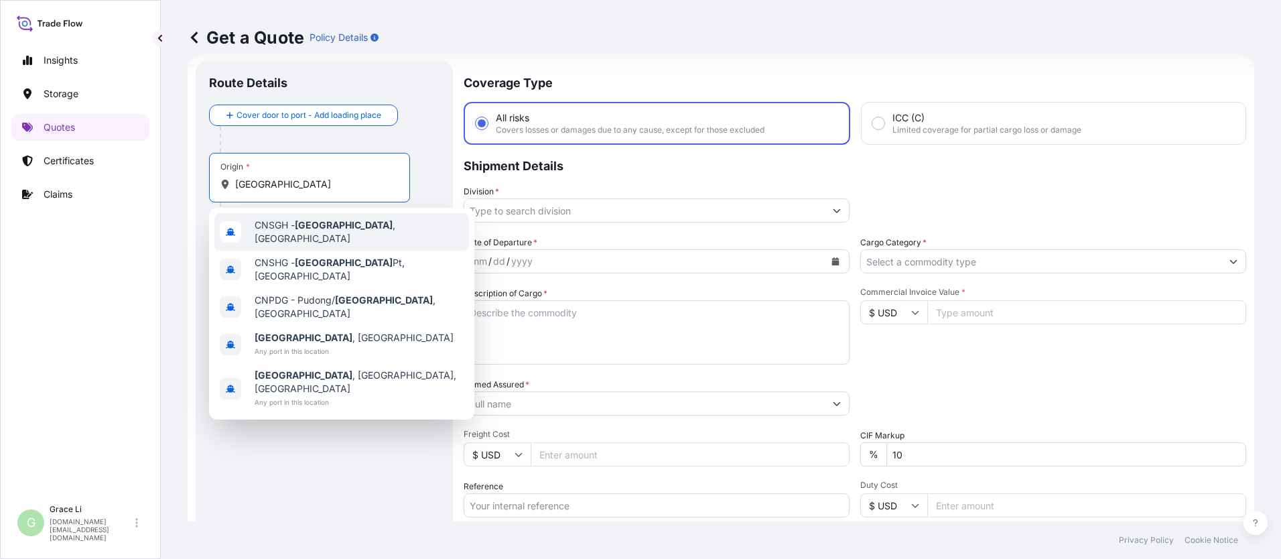
click at [273, 232] on span "CNSGH - [GEOGRAPHIC_DATA] , [GEOGRAPHIC_DATA]" at bounding box center [359, 231] width 209 height 27
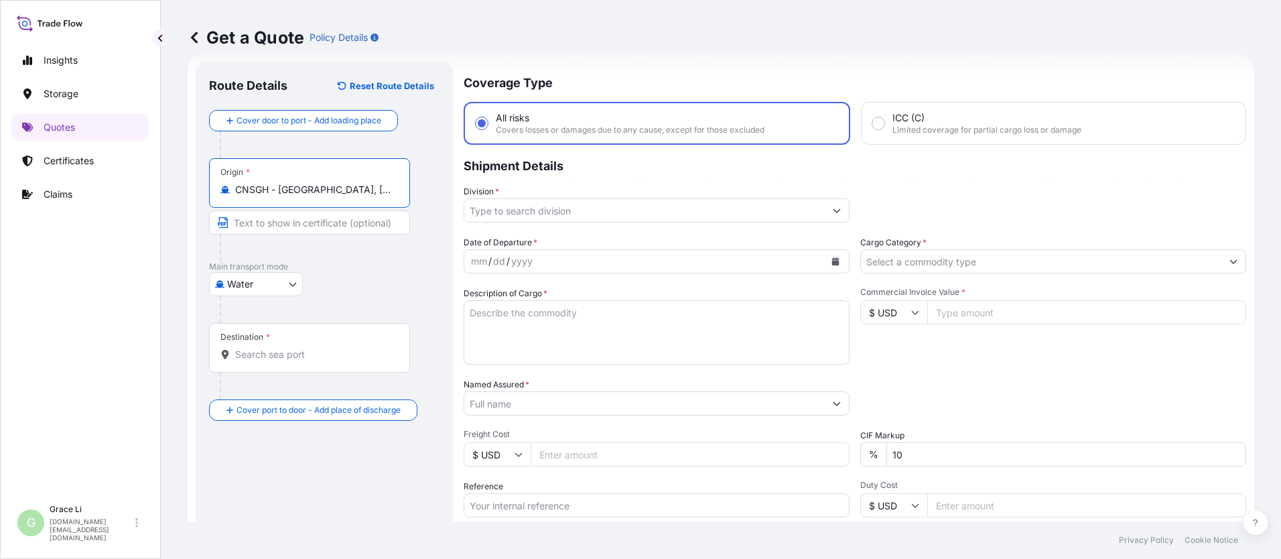
click at [252, 356] on input "Destination *" at bounding box center [314, 354] width 158 height 13
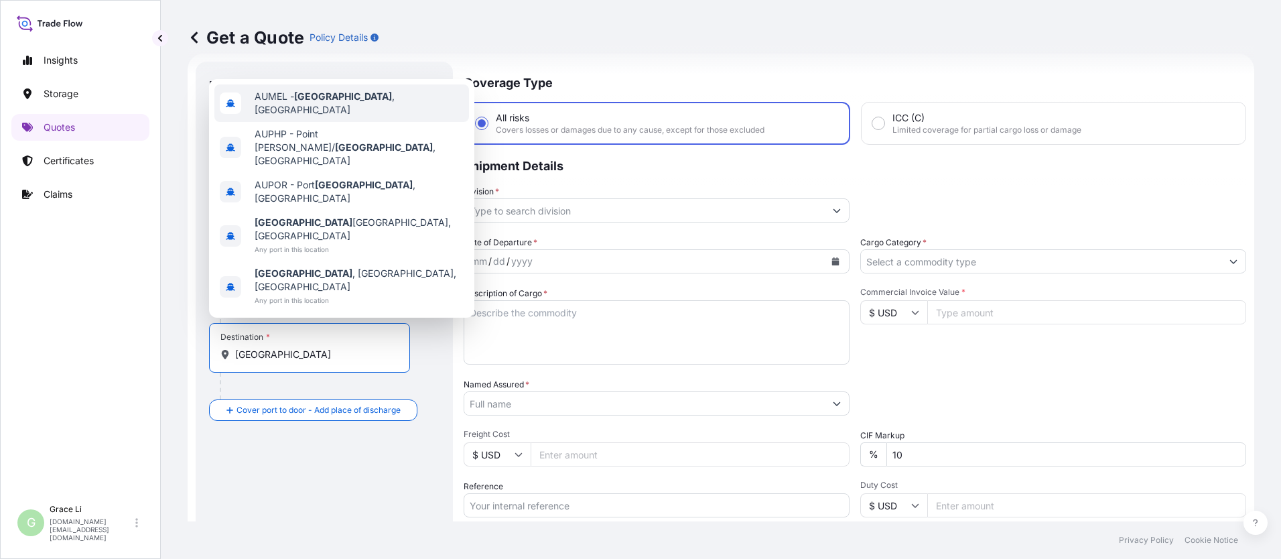
click at [289, 117] on span "AUMEL - [GEOGRAPHIC_DATA] , [GEOGRAPHIC_DATA]" at bounding box center [359, 103] width 209 height 27
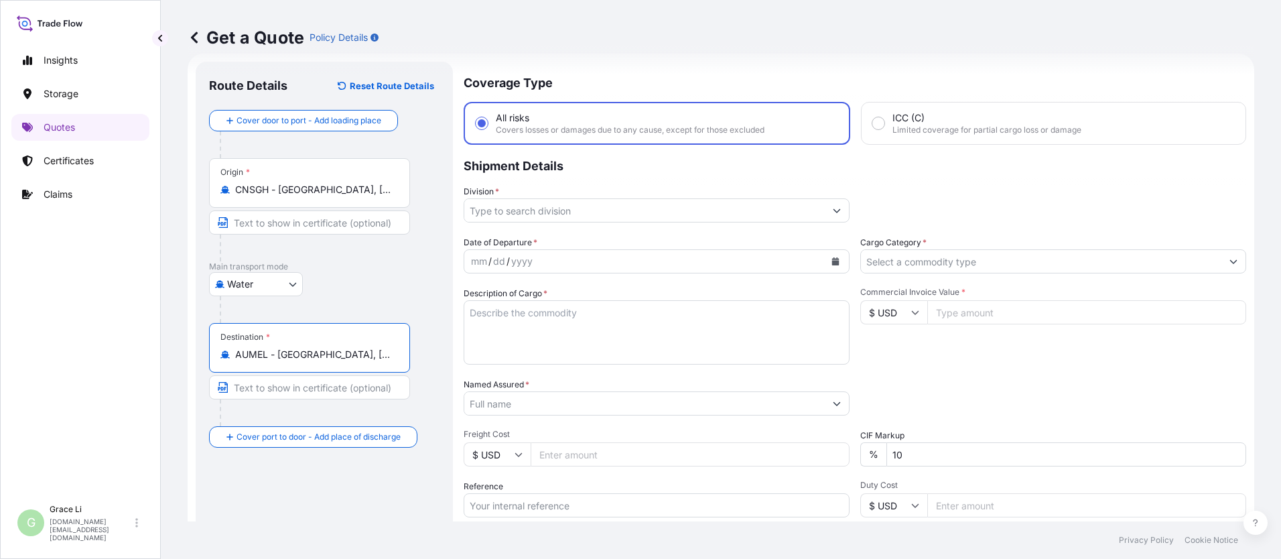
click at [497, 210] on input "Division *" at bounding box center [644, 210] width 361 height 24
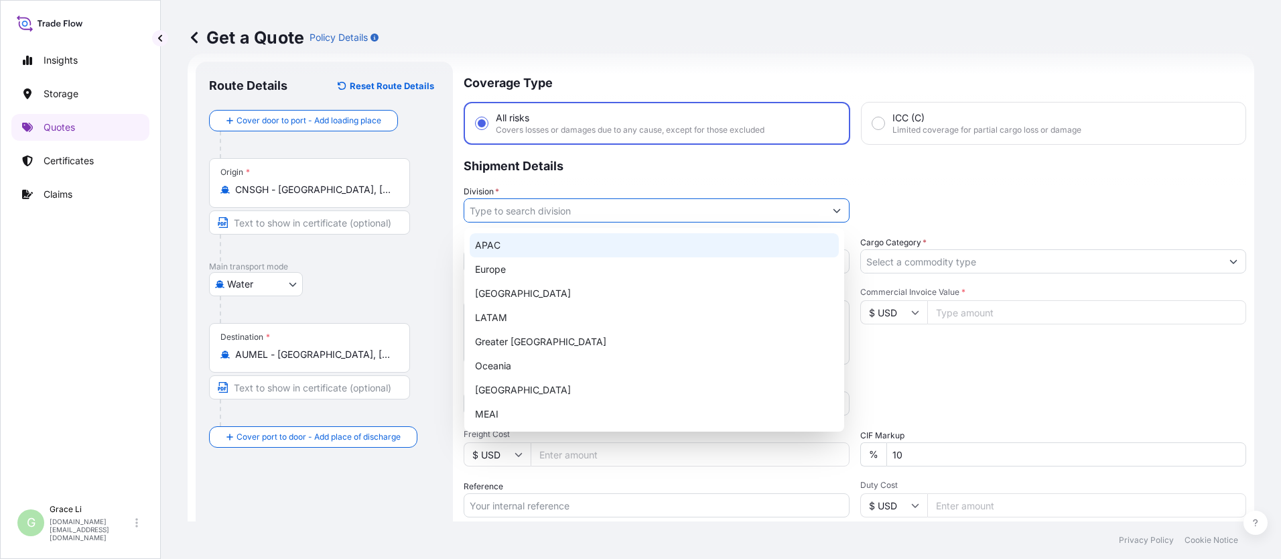
click at [498, 241] on div "APAC" at bounding box center [654, 245] width 369 height 24
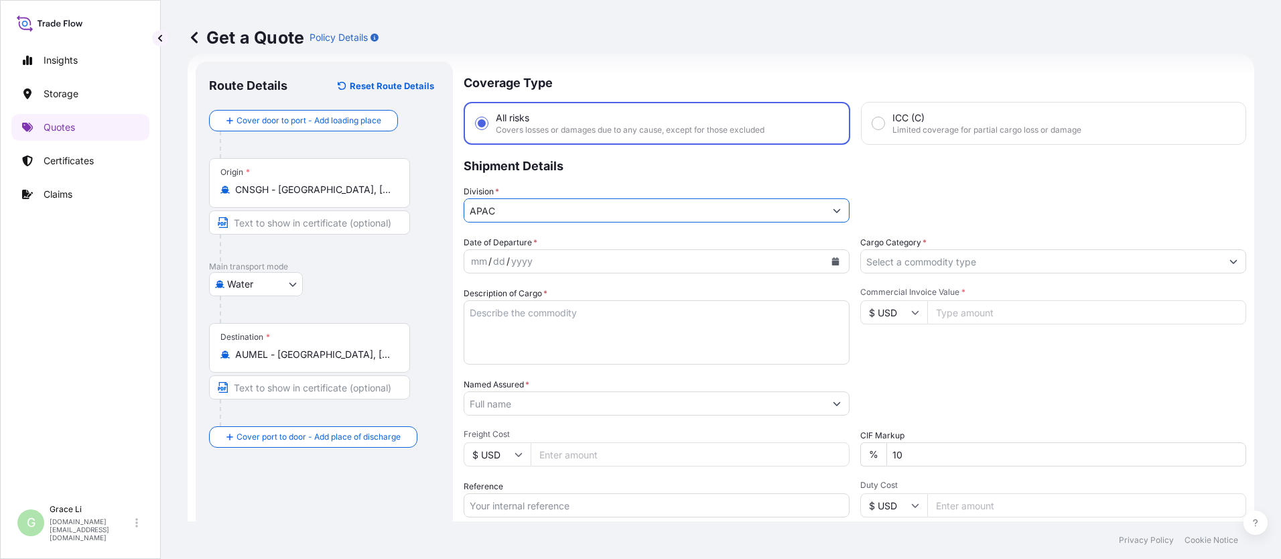
click at [501, 259] on div "dd" at bounding box center [499, 261] width 15 height 16
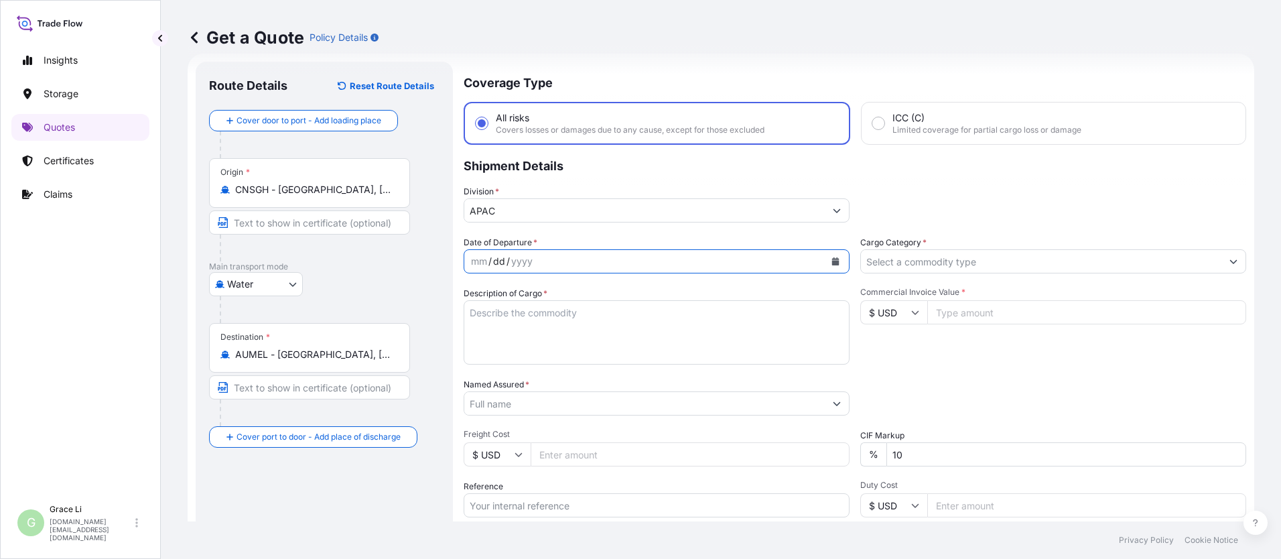
click at [617, 263] on icon "Calendar" at bounding box center [835, 261] width 7 height 8
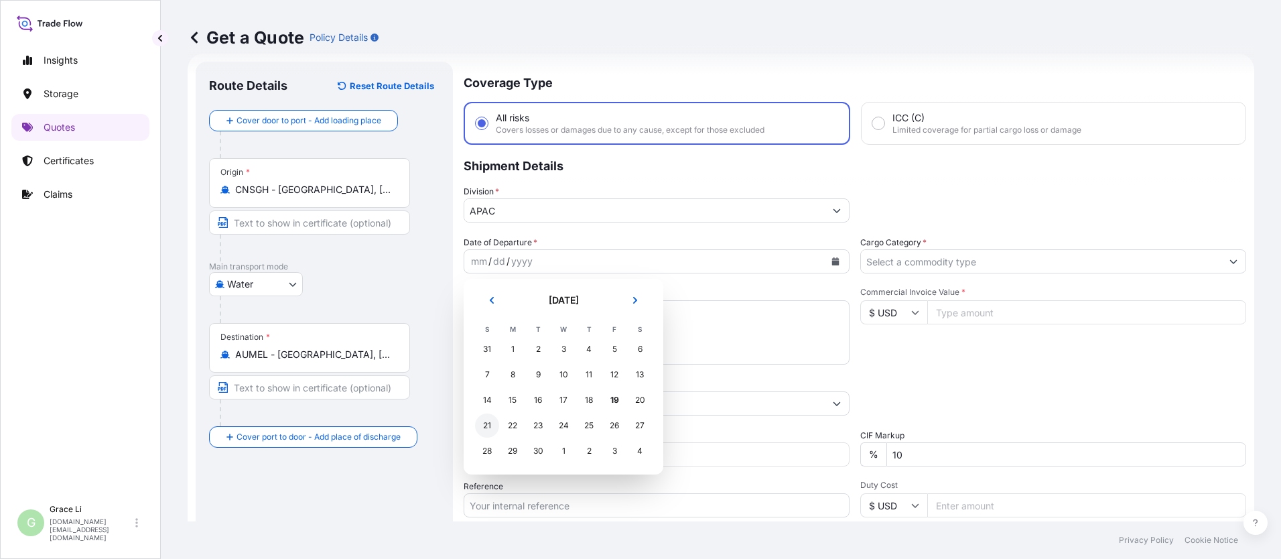
click at [489, 423] on div "21" at bounding box center [487, 425] width 24 height 24
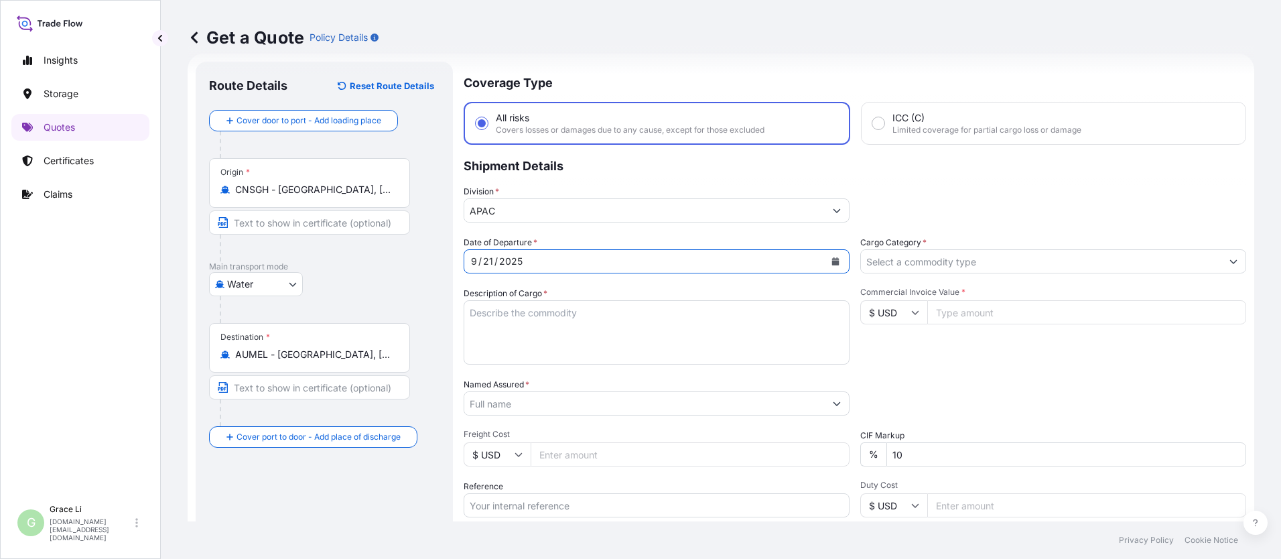
click at [617, 265] on input "Cargo Category *" at bounding box center [1041, 261] width 361 height 24
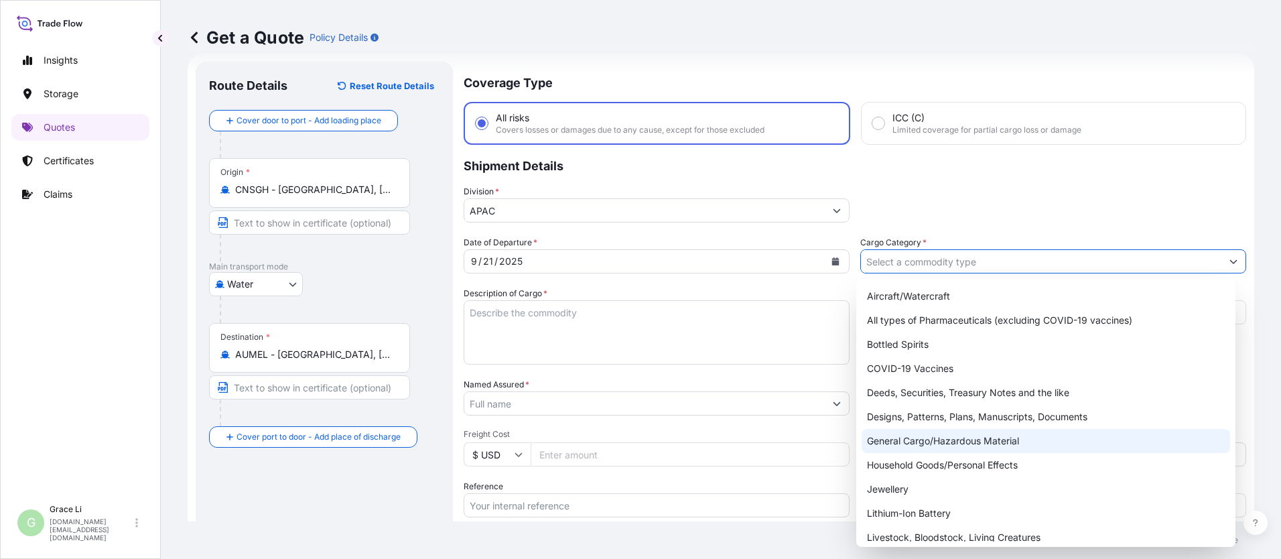
click at [617, 437] on div "General Cargo/Hazardous Material" at bounding box center [1046, 441] width 369 height 24
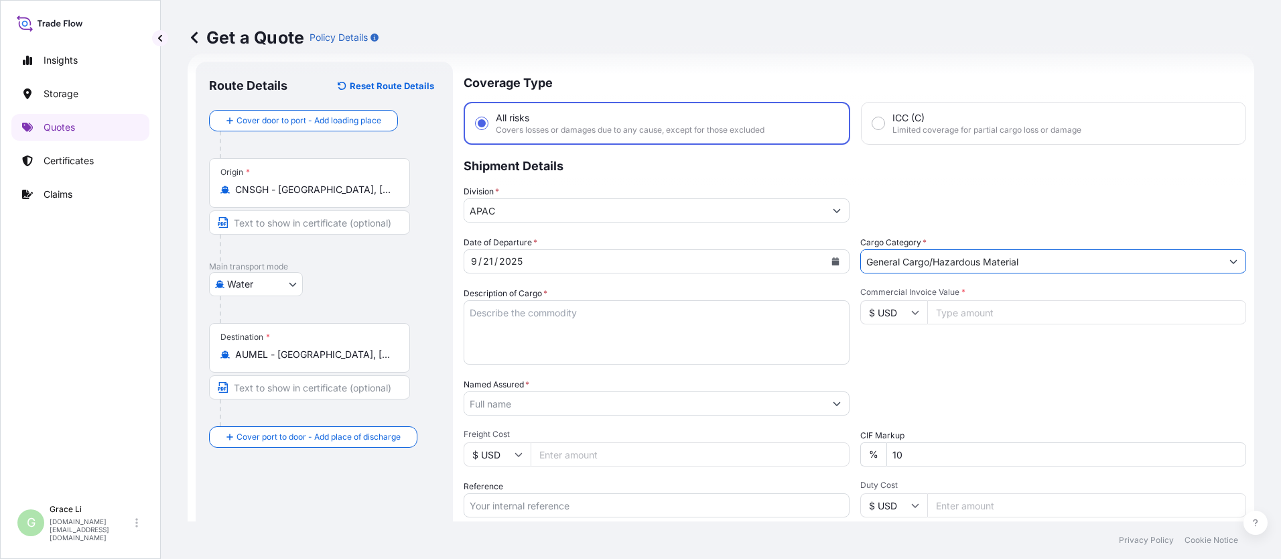
click at [490, 310] on textarea "Description of Cargo *" at bounding box center [657, 332] width 386 height 64
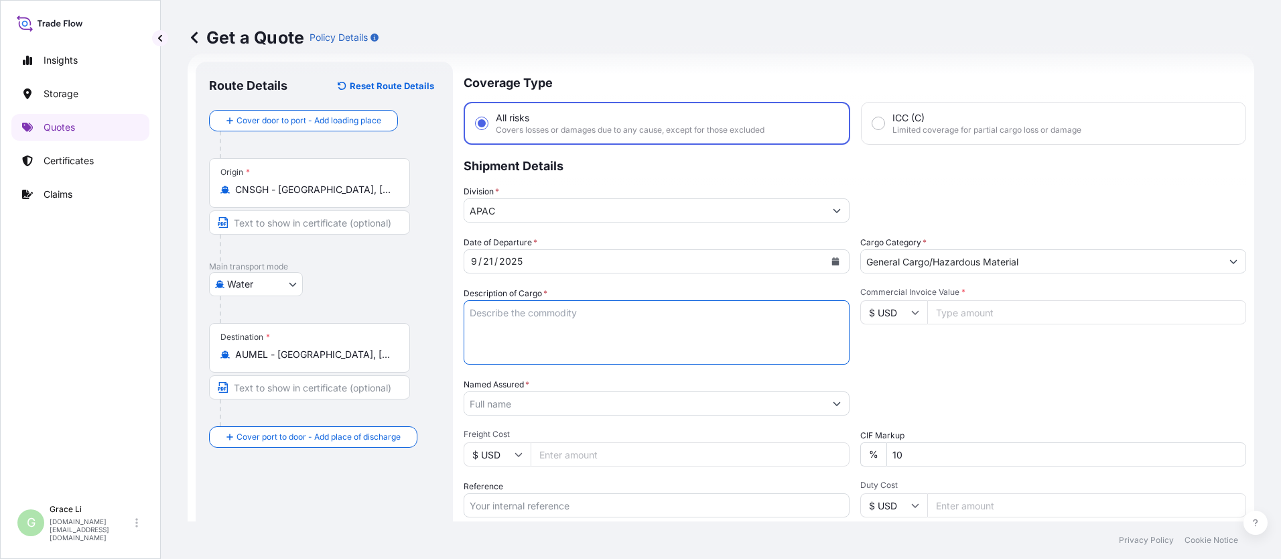
paste textarea "SIGENSTOR BAT 5.0 CL:9 UN:3480 SIGENSTOR BAT 8.0 CL:9 UN:3480 DN-2025.09.12-007…"
click at [506, 405] on input "Named Assured *" at bounding box center [644, 403] width 361 height 24
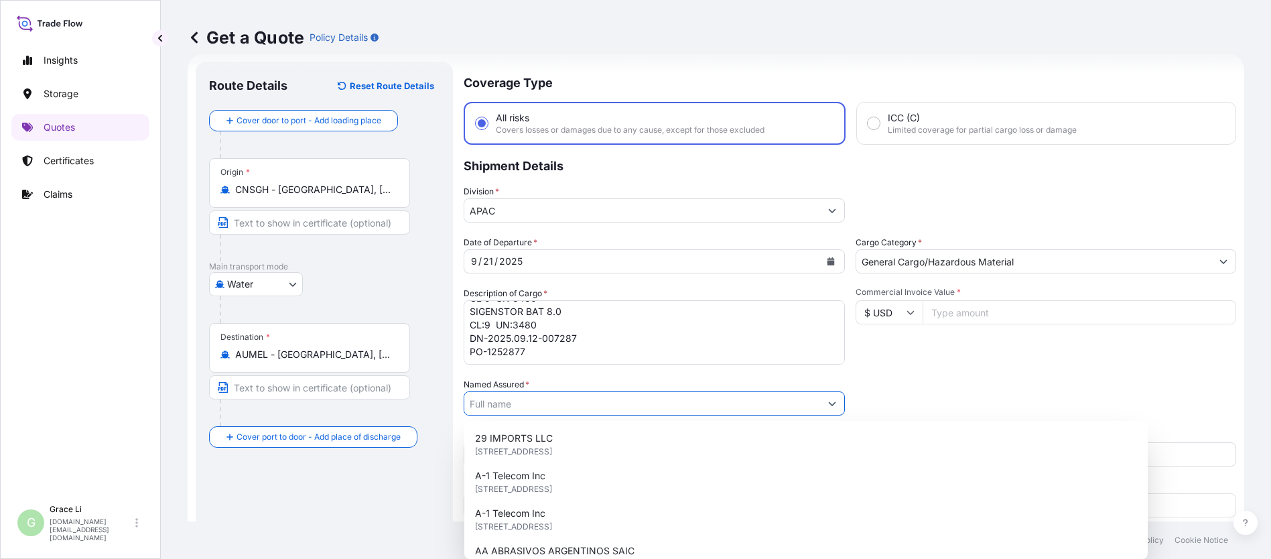
click at [507, 404] on input "Named Assured *" at bounding box center [642, 403] width 356 height 24
paste input "SIGENERGY TECHNOLOGY ([GEOGRAPHIC_DATA]) LIMITED"
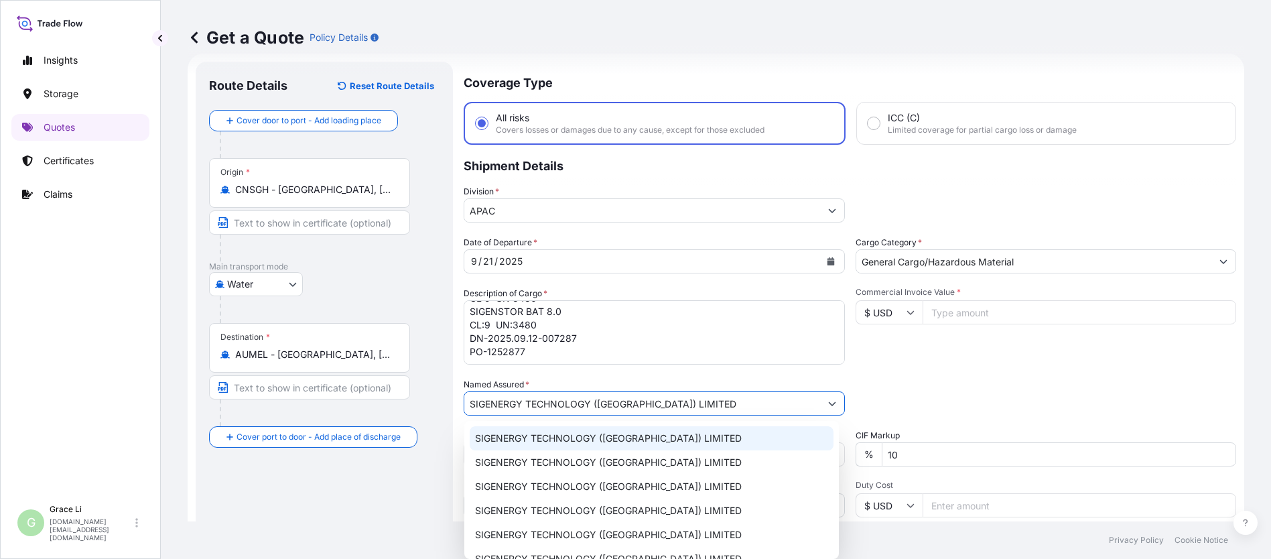
click at [527, 432] on span "SIGENERGY TECHNOLOGY ([GEOGRAPHIC_DATA]) LIMITED" at bounding box center [608, 438] width 267 height 13
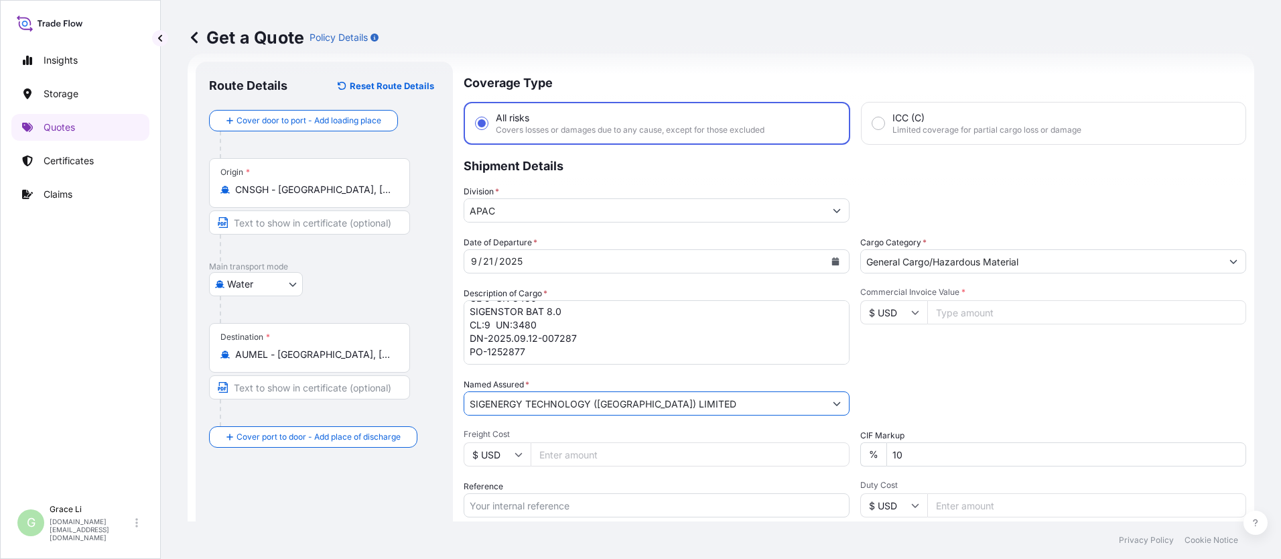
click at [617, 348] on div "Commercial Invoice Value * $ USD" at bounding box center [1053, 326] width 386 height 78
click at [617, 314] on input "Commercial Invoice Value *" at bounding box center [1086, 312] width 319 height 24
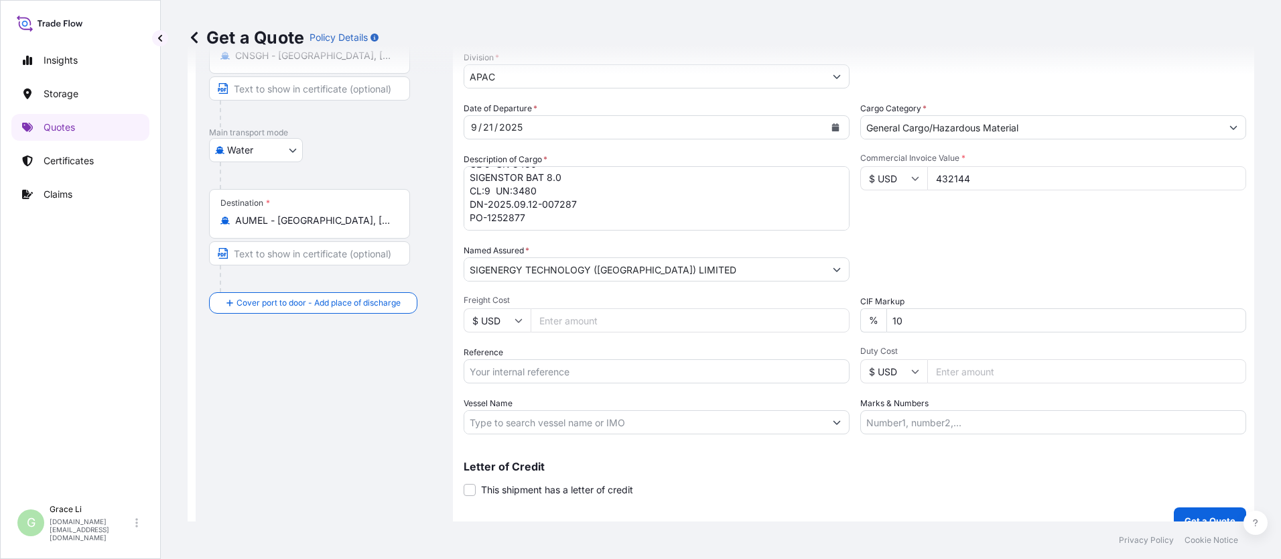
click at [500, 373] on input "Reference" at bounding box center [657, 371] width 386 height 24
paste input "SGAU20250807038"
click at [584, 368] on input "SGAU20250807038/" at bounding box center [657, 371] width 386 height 24
paste input "SXMRH25092609"
click at [515, 428] on input "Vessel Name" at bounding box center [644, 422] width 361 height 24
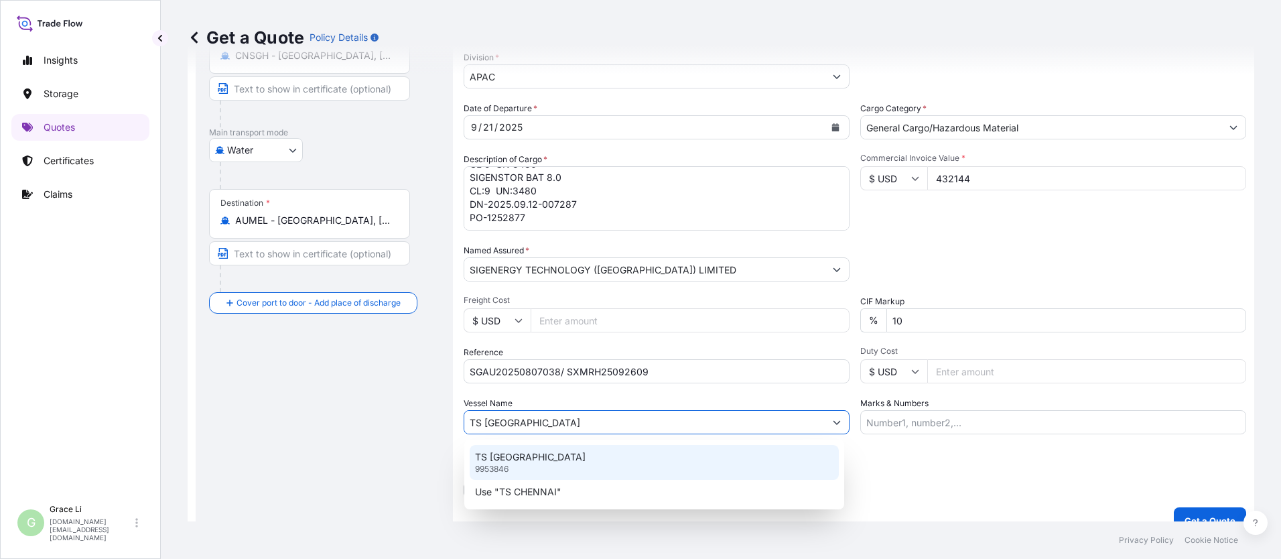
click at [518, 455] on p "TS [GEOGRAPHIC_DATA]" at bounding box center [530, 456] width 111 height 13
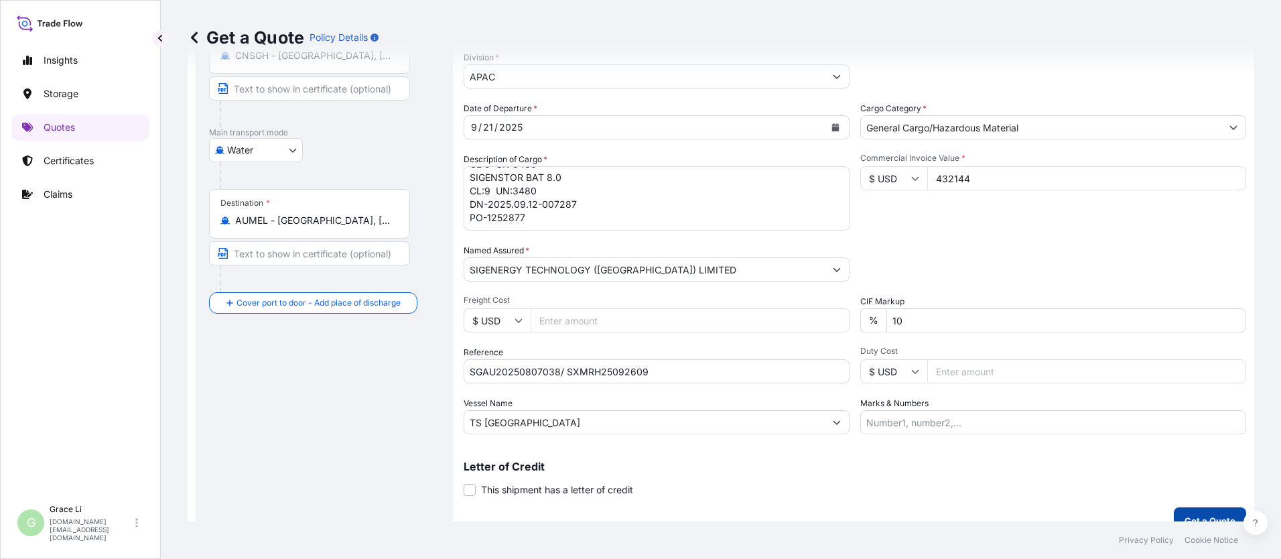
click at [617, 515] on p "Get a Quote" at bounding box center [1210, 520] width 51 height 13
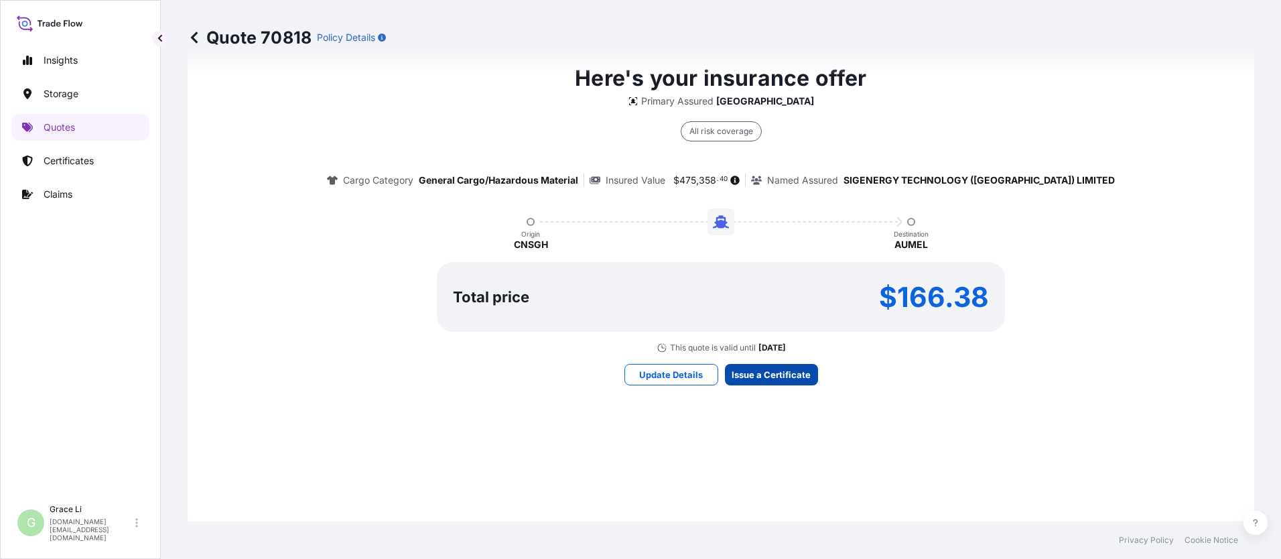
scroll to position [1927, 0]
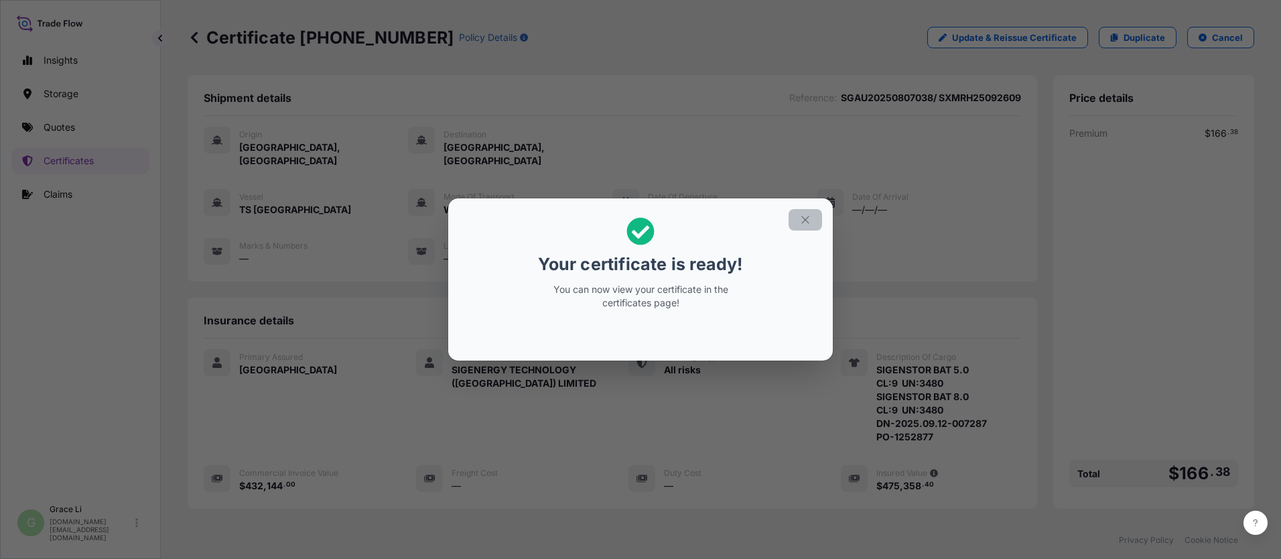
click at [617, 218] on icon "button" at bounding box center [805, 220] width 12 height 12
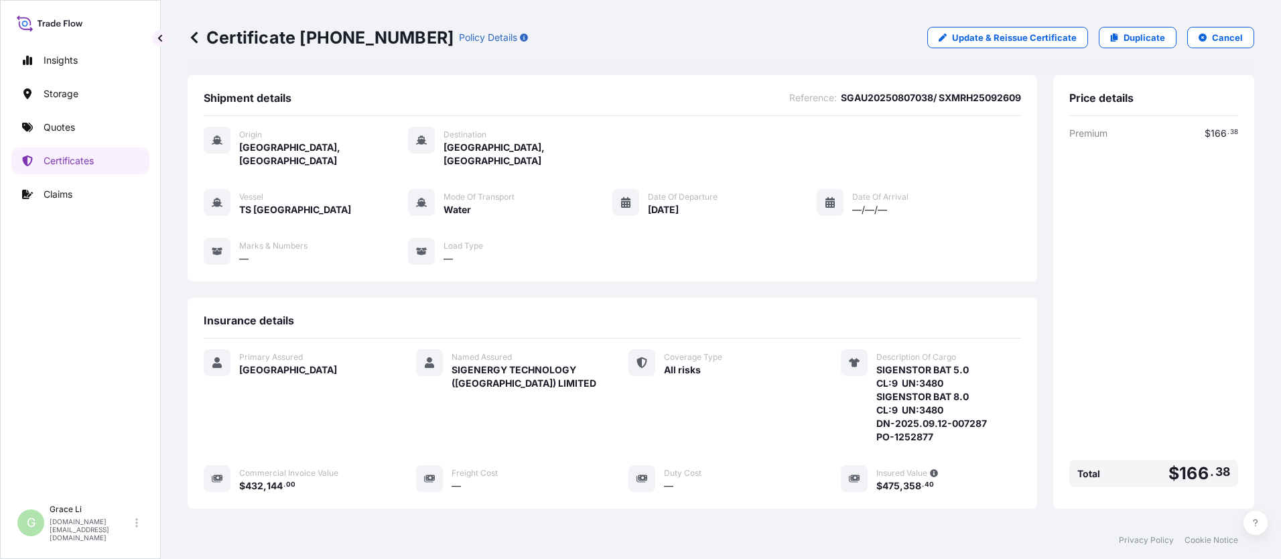
click at [617, 268] on div "Origin [GEOGRAPHIC_DATA], [GEOGRAPHIC_DATA] Destination [GEOGRAPHIC_DATA], [GEO…" at bounding box center [613, 203] width 818 height 174
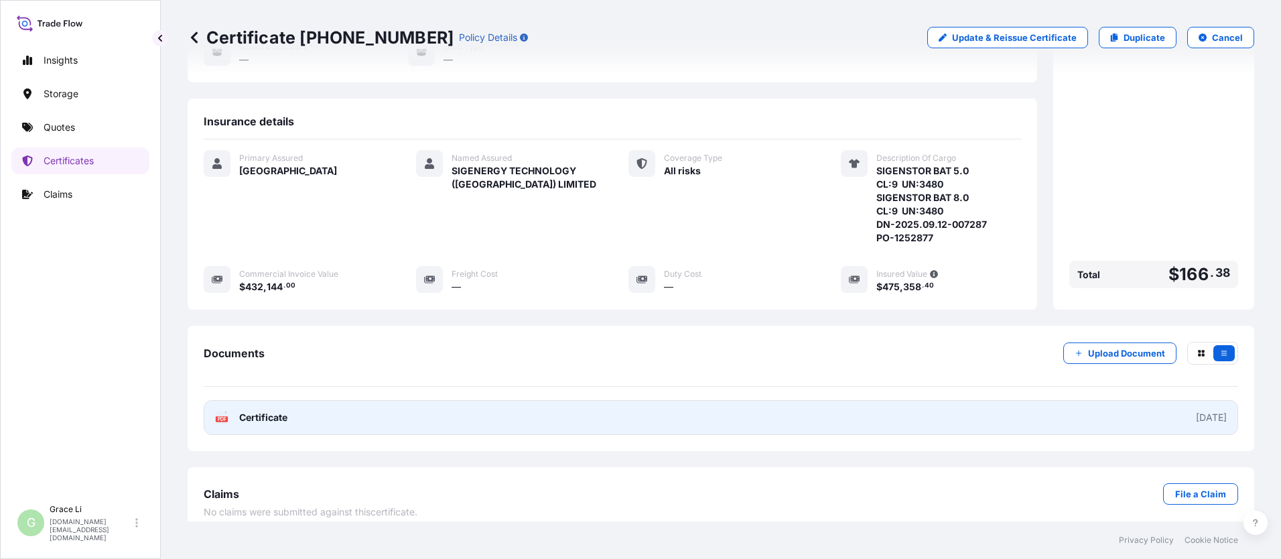
click at [264, 411] on span "Certificate" at bounding box center [263, 417] width 48 height 13
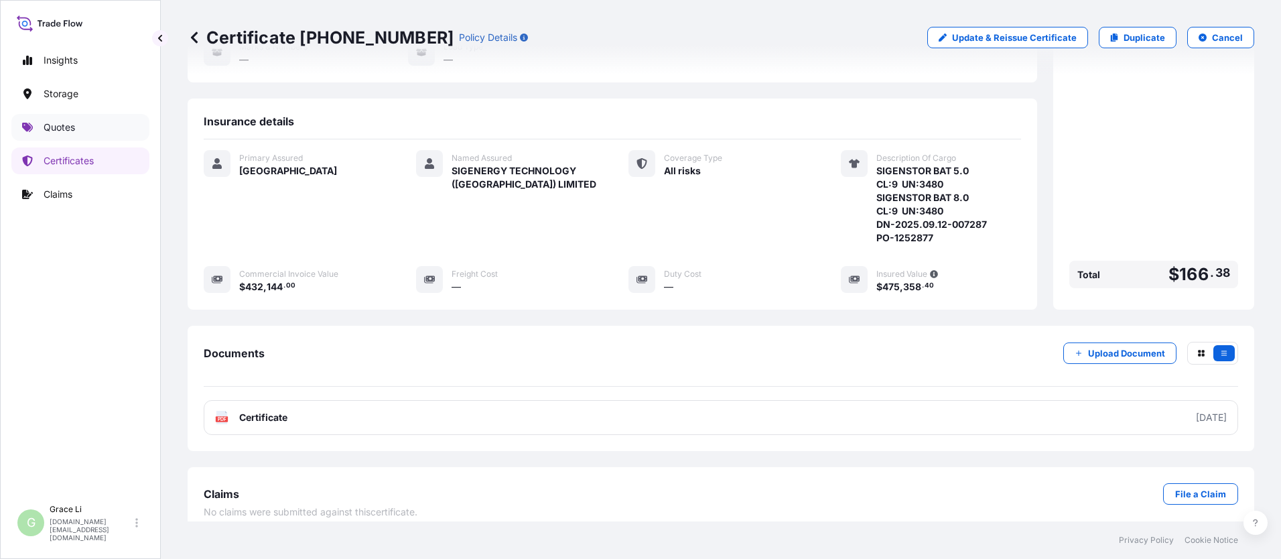
click at [66, 123] on p "Quotes" at bounding box center [59, 127] width 31 height 13
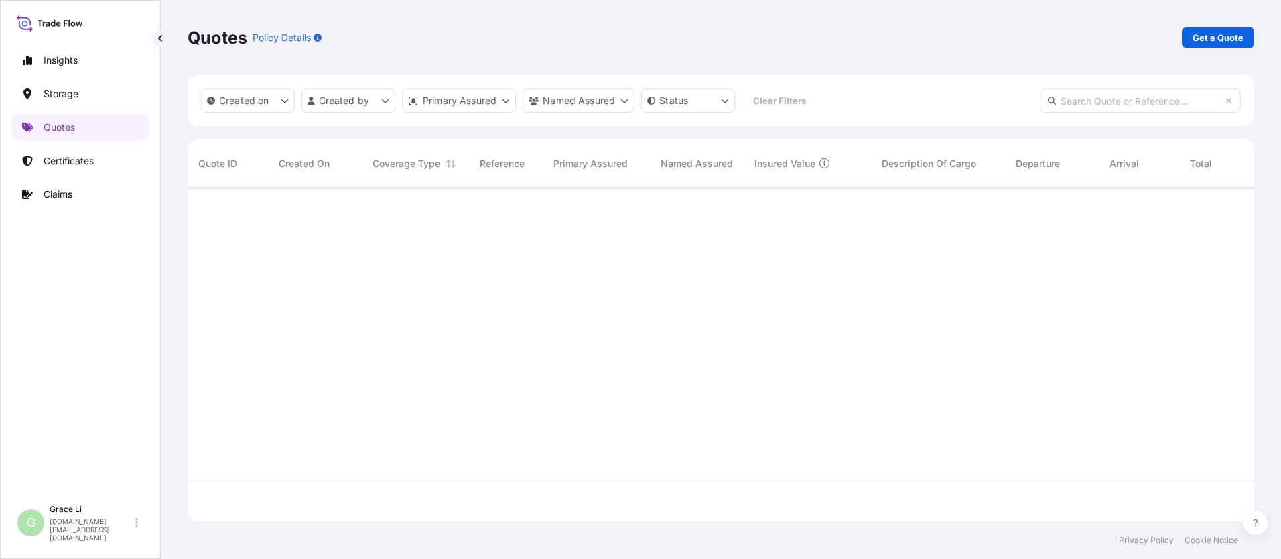
scroll to position [331, 1057]
click at [617, 36] on p "Get a Quote" at bounding box center [1218, 37] width 51 height 13
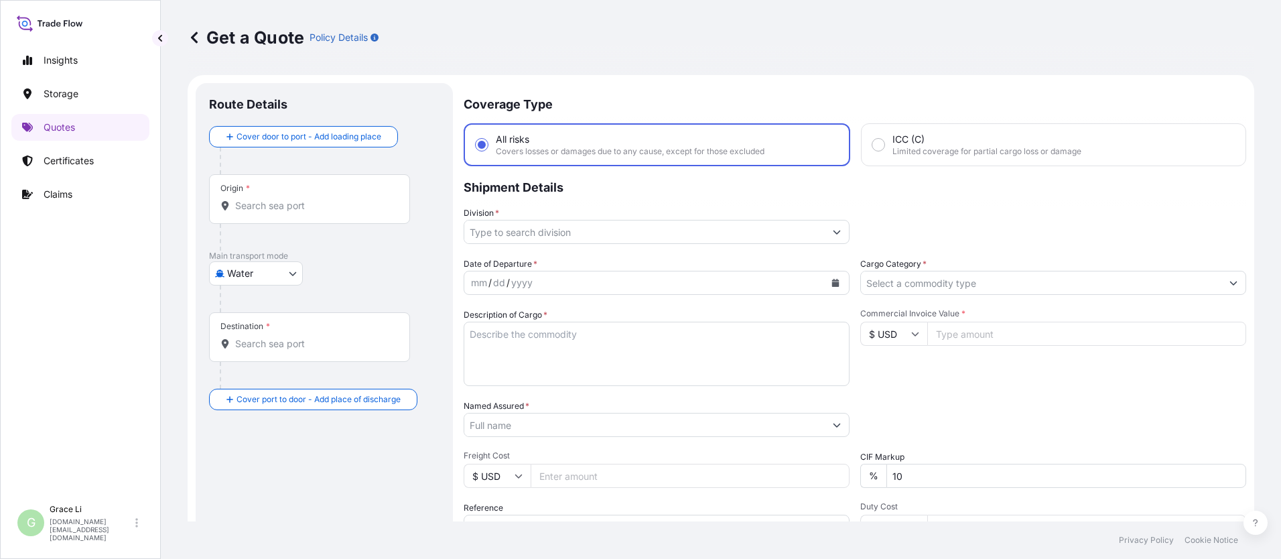
scroll to position [21, 0]
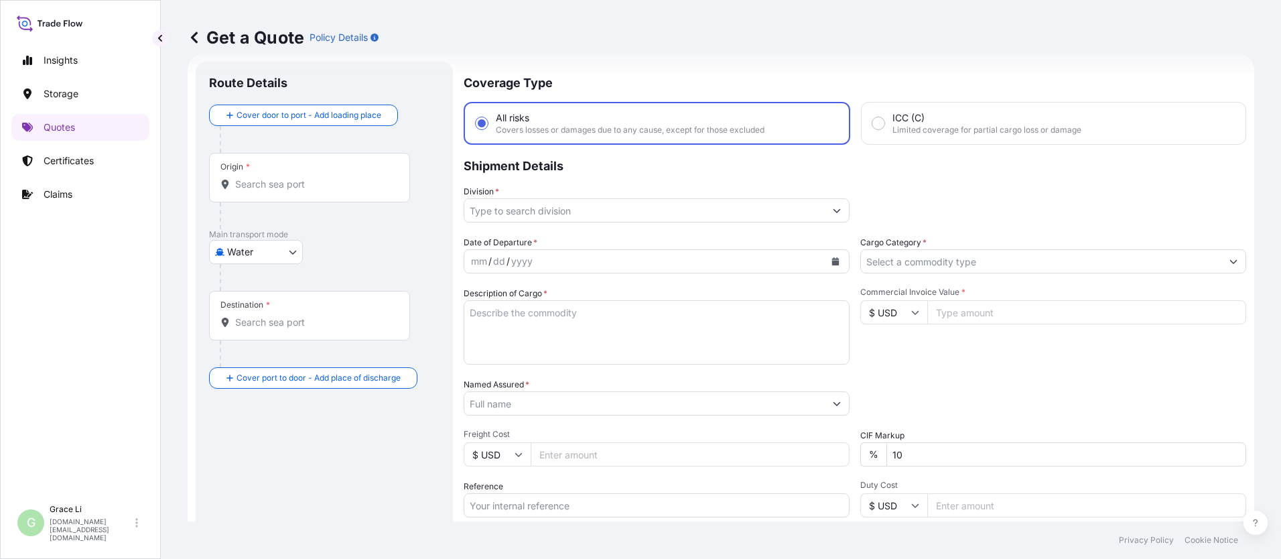
click at [263, 182] on input "Origin *" at bounding box center [314, 184] width 158 height 13
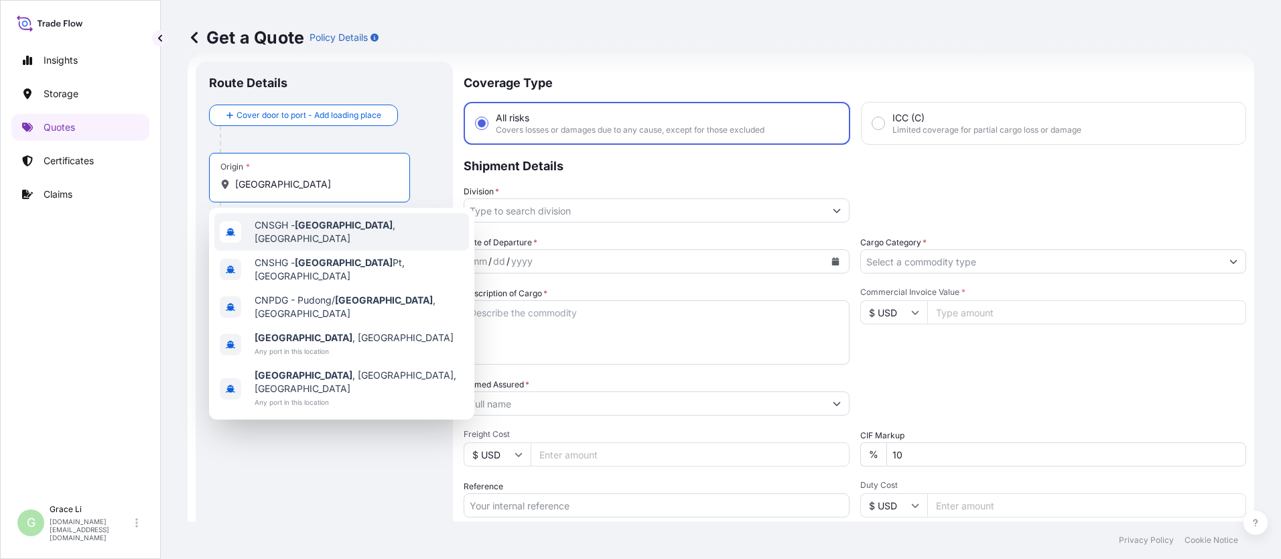
click at [265, 224] on span "CNSGH - [GEOGRAPHIC_DATA] , [GEOGRAPHIC_DATA]" at bounding box center [359, 231] width 209 height 27
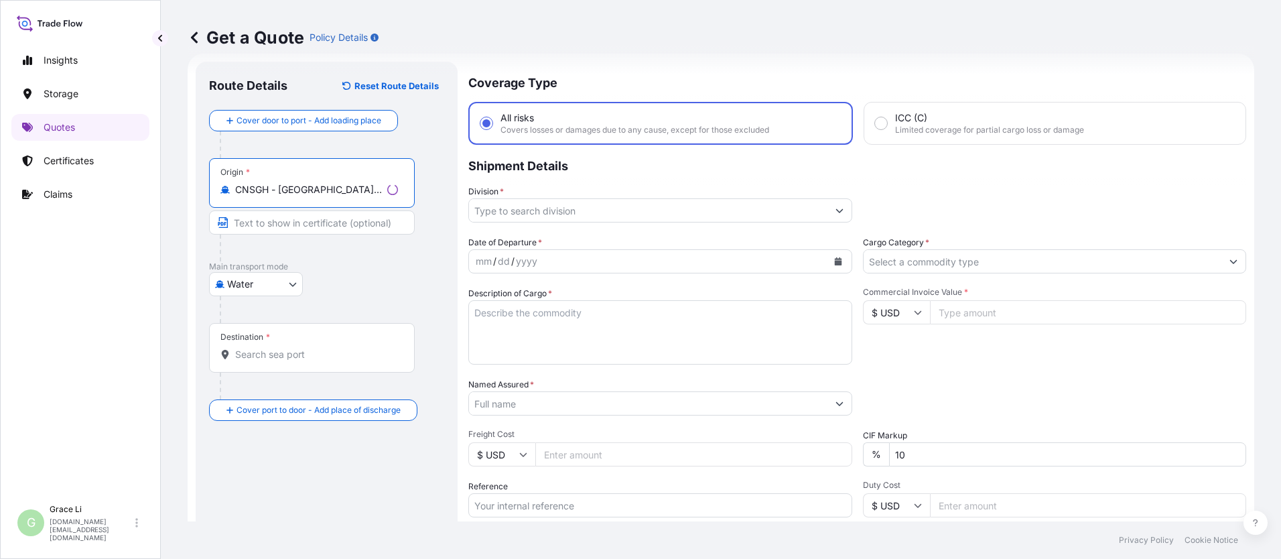
click at [260, 357] on input "Destination *" at bounding box center [316, 354] width 163 height 13
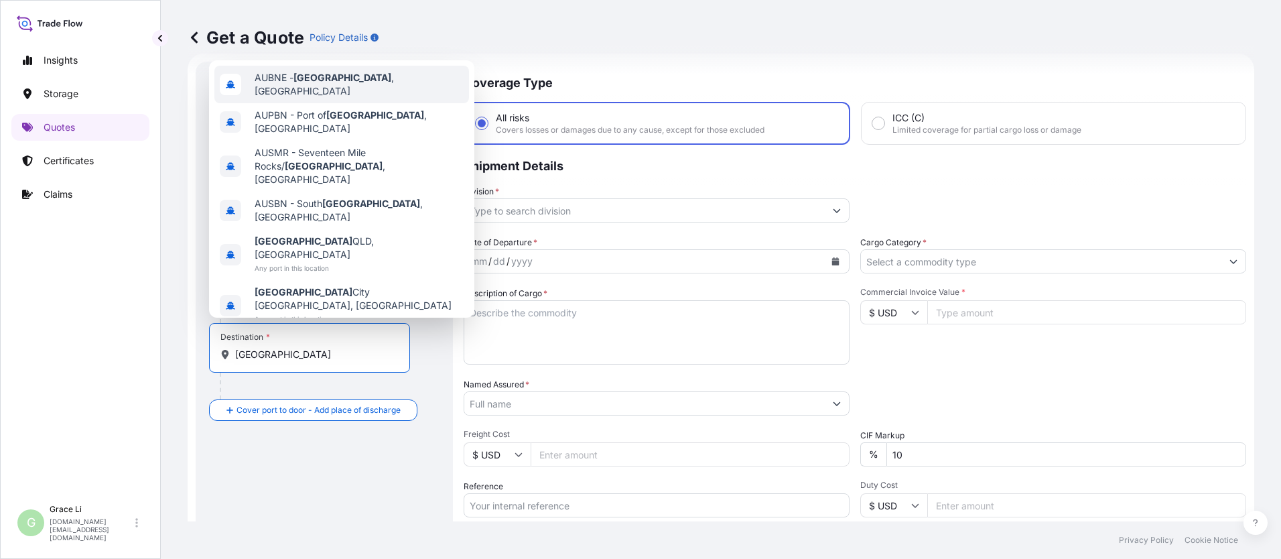
click at [286, 98] on span "AUBNE - [GEOGRAPHIC_DATA] , [GEOGRAPHIC_DATA]" at bounding box center [359, 84] width 209 height 27
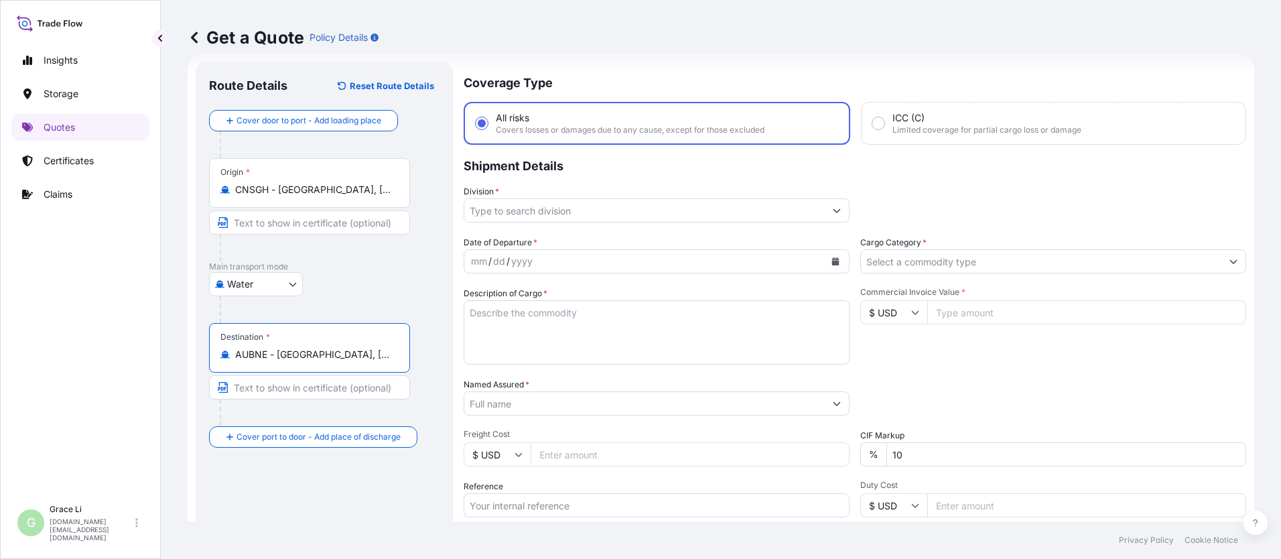
click at [509, 208] on input "Division *" at bounding box center [644, 210] width 361 height 24
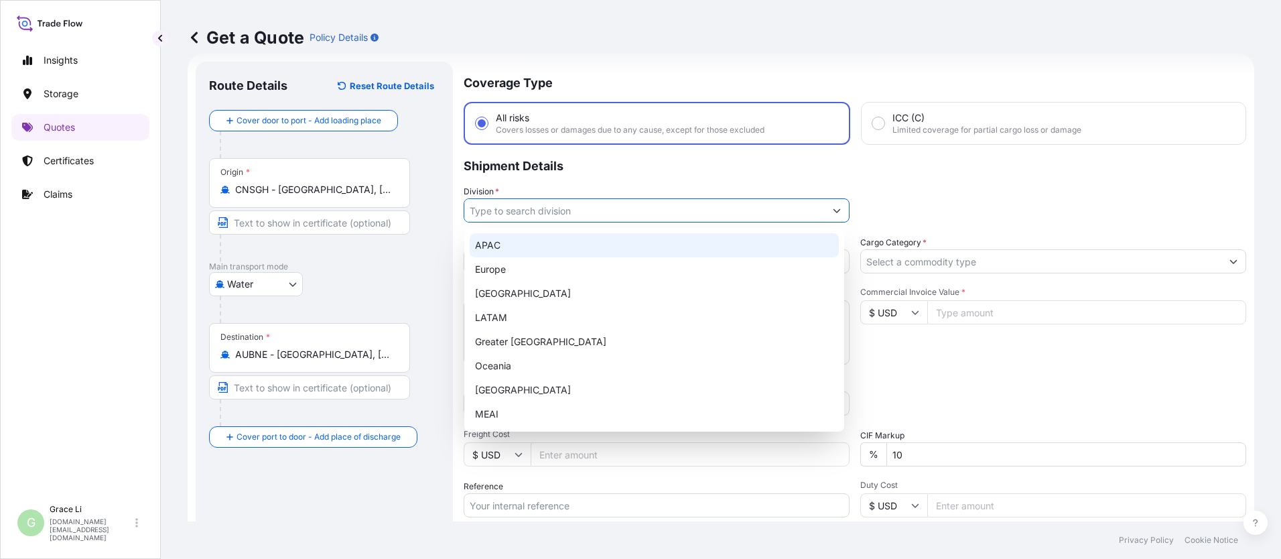
click at [493, 240] on div "APAC" at bounding box center [654, 245] width 369 height 24
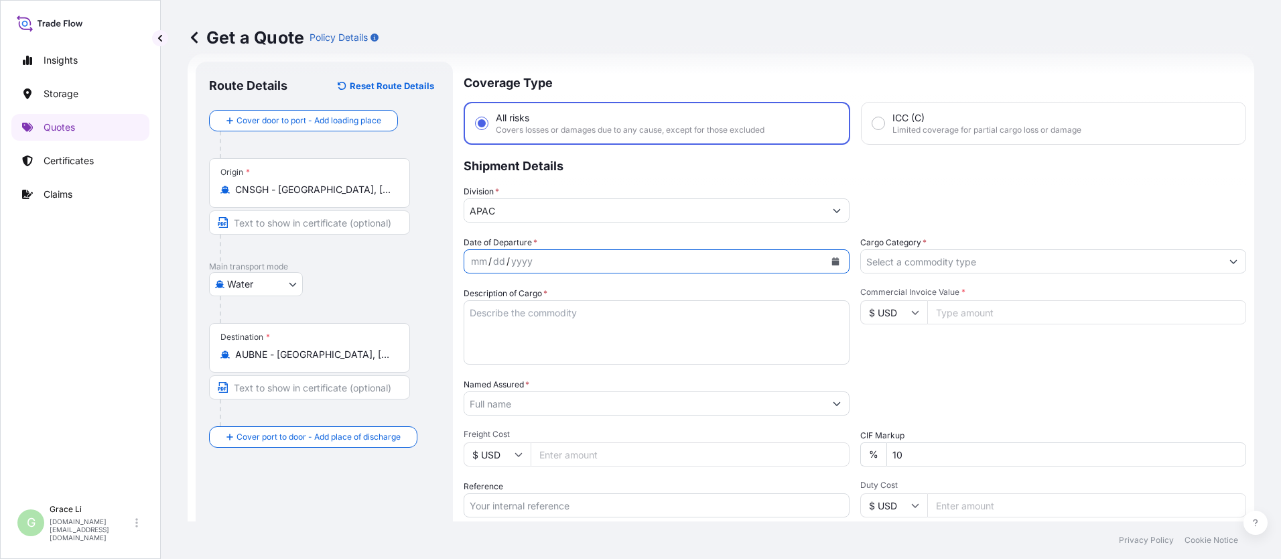
click at [617, 259] on icon "Calendar" at bounding box center [835, 261] width 7 height 8
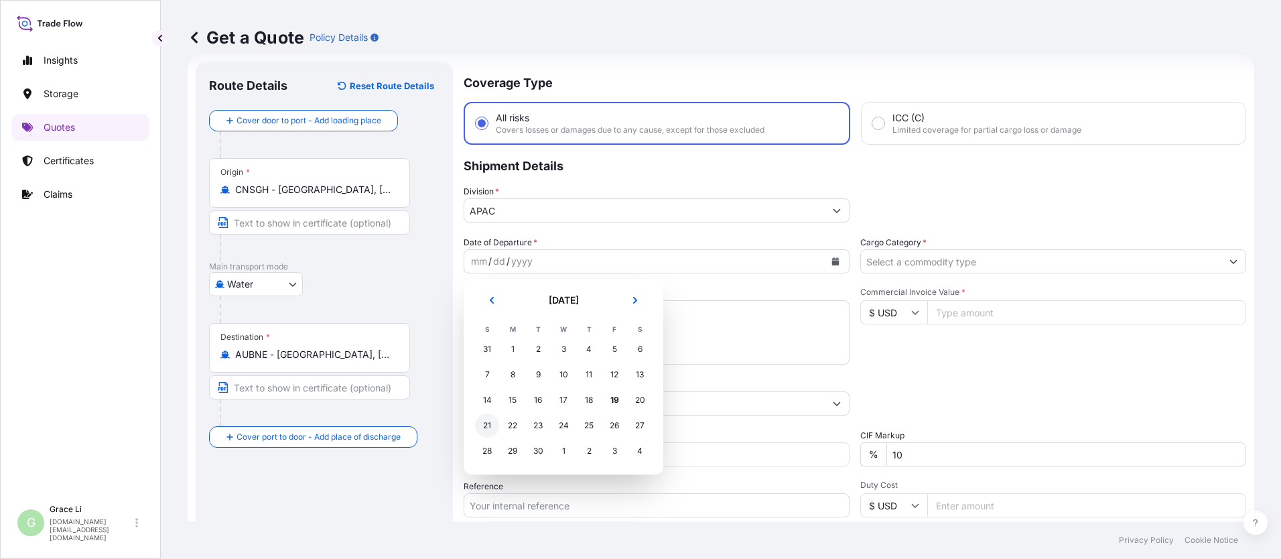
click at [489, 426] on div "21" at bounding box center [487, 425] width 24 height 24
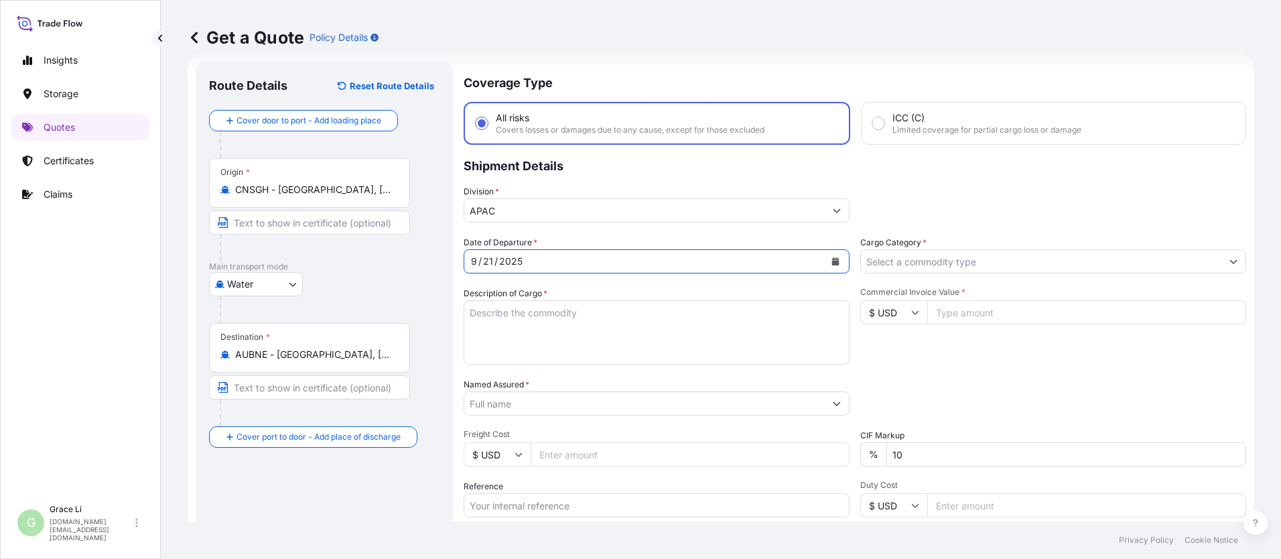
click at [617, 265] on input "Cargo Category *" at bounding box center [1041, 261] width 361 height 24
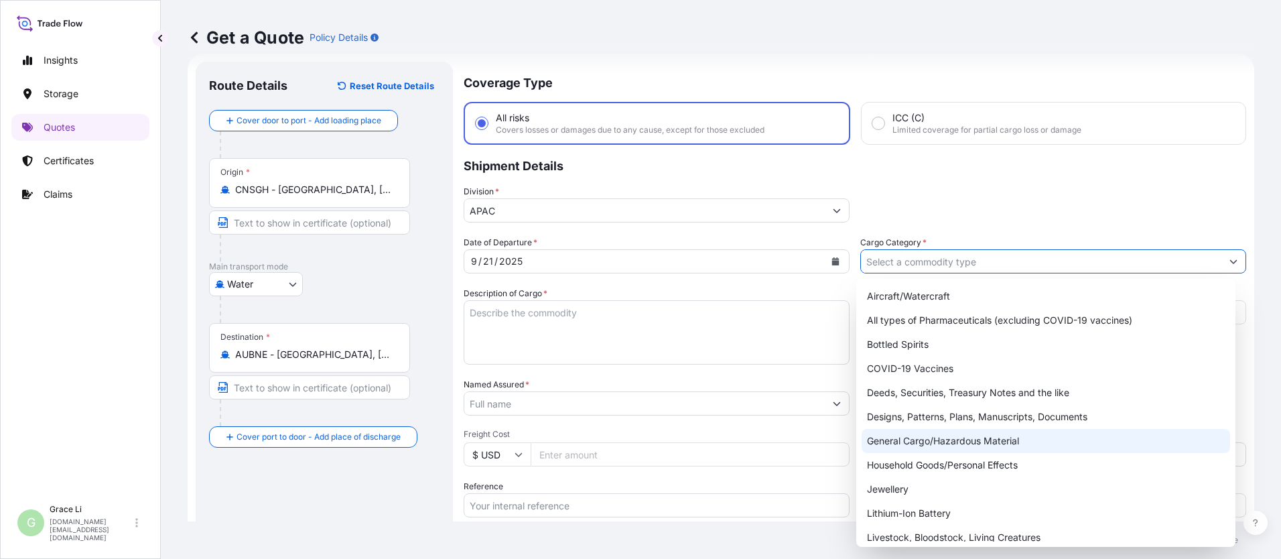
click at [617, 442] on div "General Cargo/Hazardous Material" at bounding box center [1046, 441] width 369 height 24
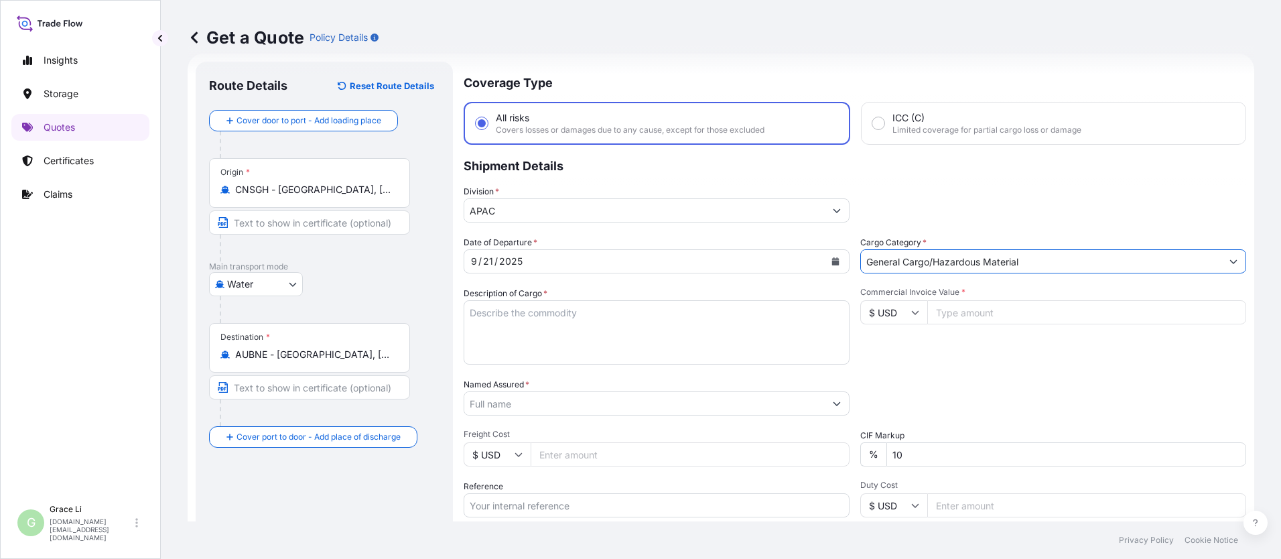
click at [485, 310] on textarea "Description of Cargo *" at bounding box center [657, 332] width 386 height 64
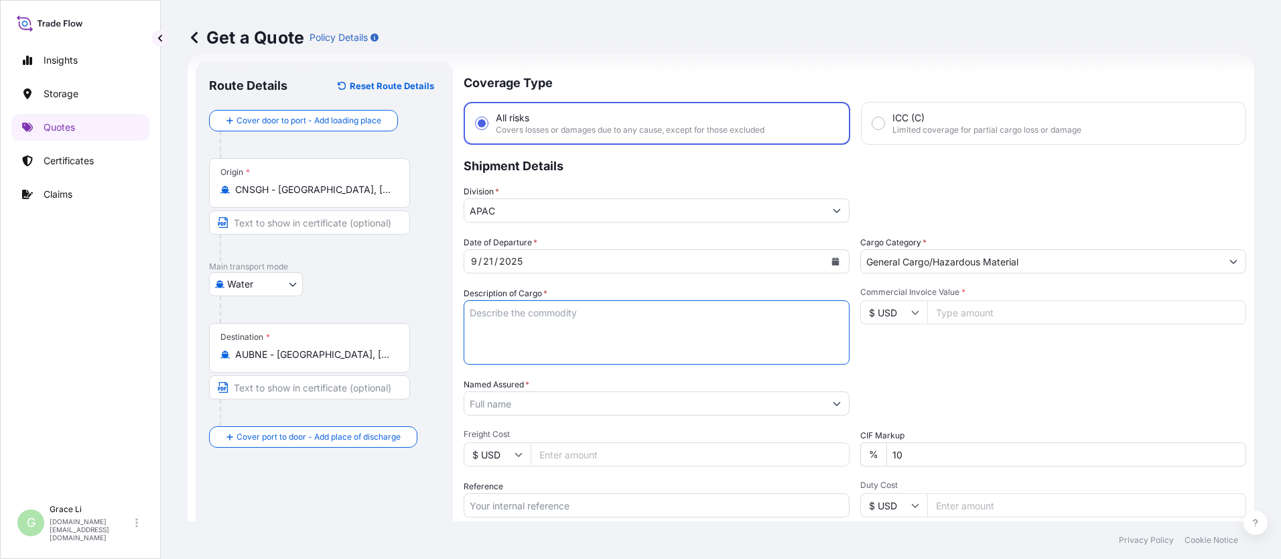
click at [484, 314] on textarea "Description of Cargo *" at bounding box center [657, 332] width 386 height 64
paste textarea "SIGENSTOR BAT 8.0 CL:9 UN:3480 INVTERTER & ACCESSARY DN-2025.09.09-007124 PO-12…"
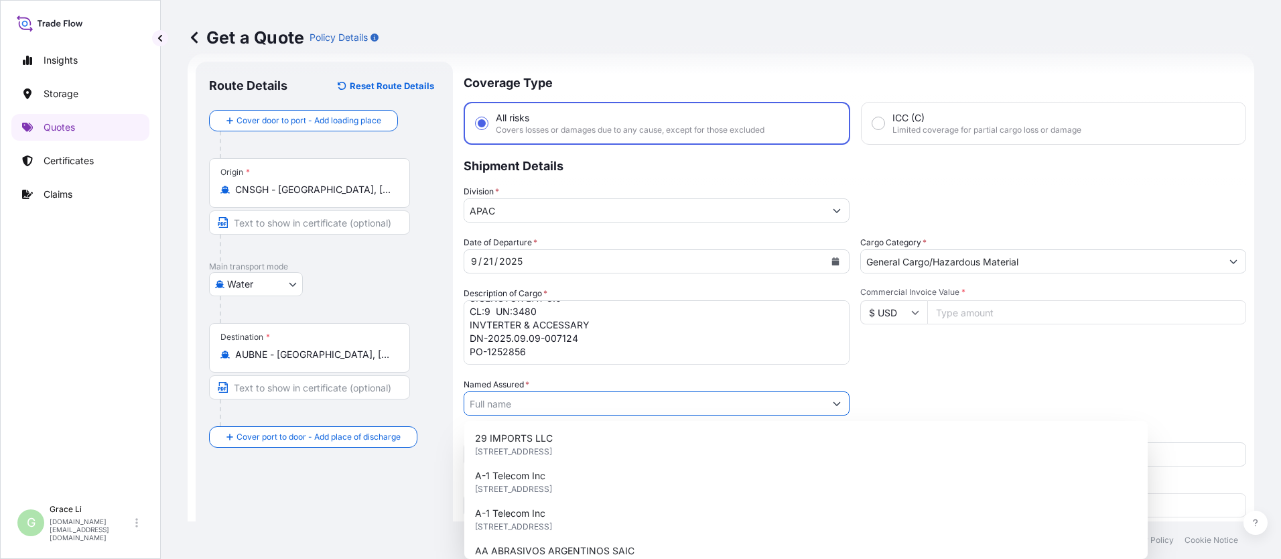
click at [502, 400] on input "Named Assured *" at bounding box center [644, 403] width 361 height 24
click at [513, 407] on input "Named Assured *" at bounding box center [642, 403] width 356 height 24
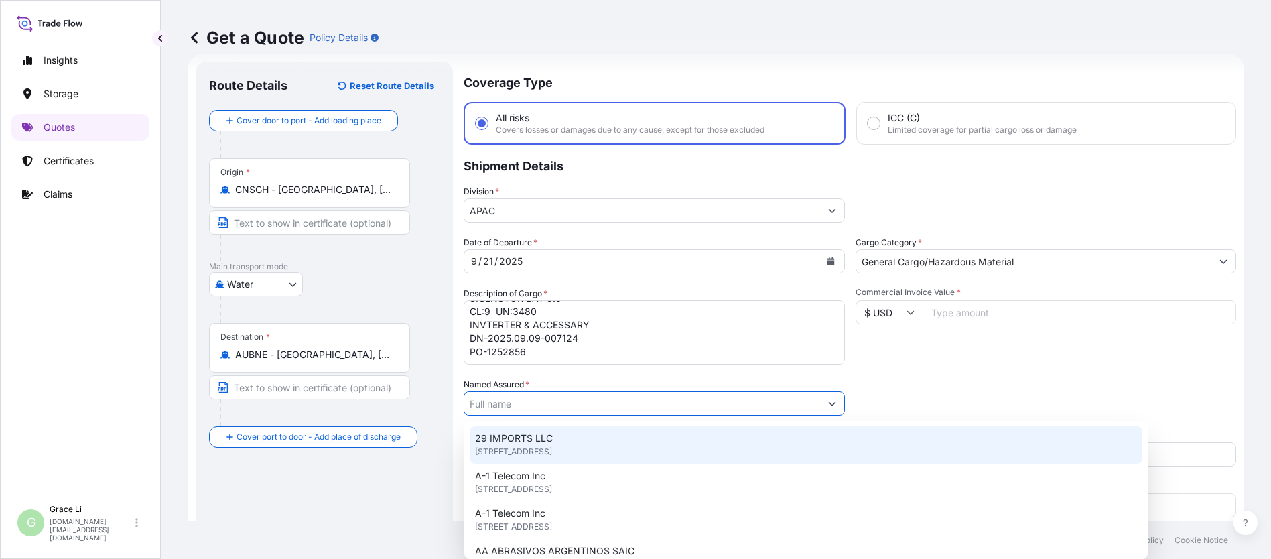
paste input "SIGENERGY TECHNOLOGY ([GEOGRAPHIC_DATA]) LIMITED"
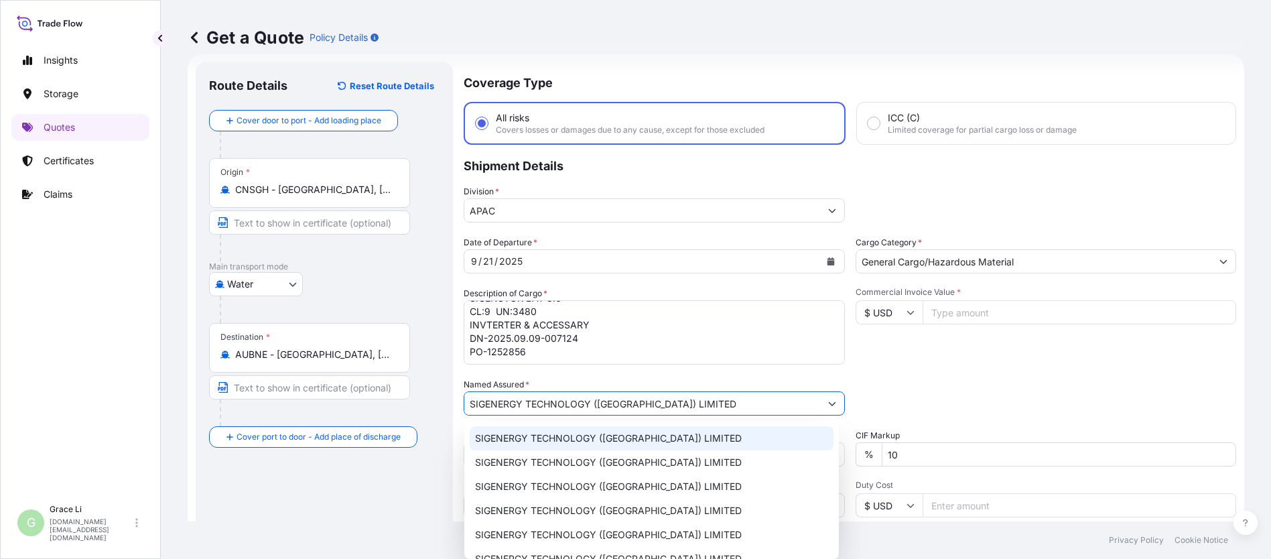
click at [494, 438] on span "SIGENERGY TECHNOLOGY ([GEOGRAPHIC_DATA]) LIMITED" at bounding box center [608, 438] width 267 height 13
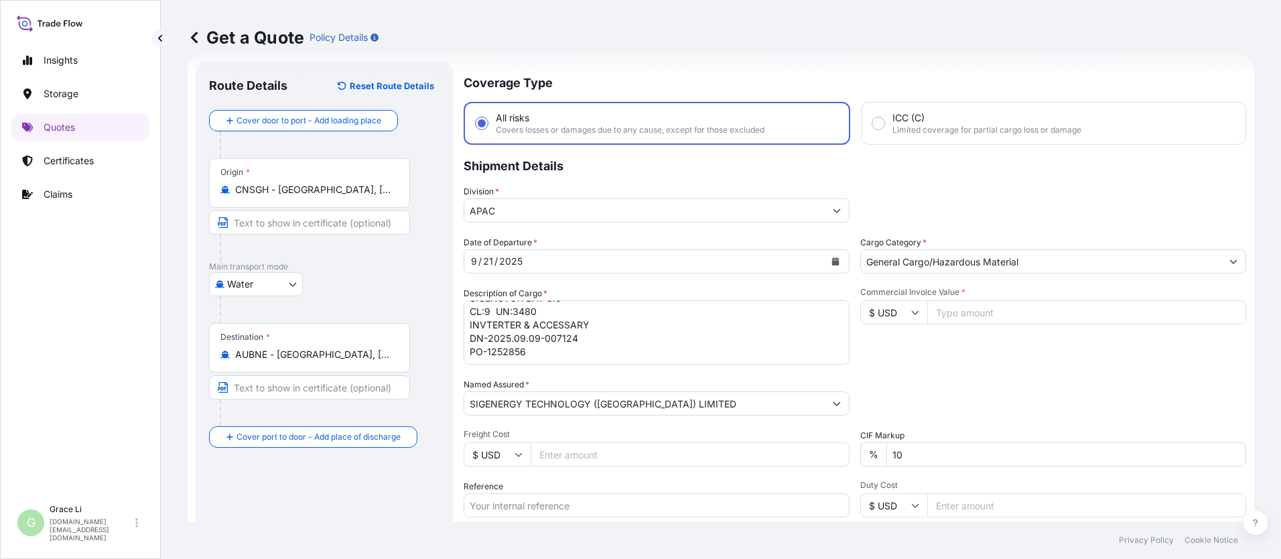
click at [584, 374] on div "Date of Departure * [DATE] Cargo Category * General Cargo/Hazardous Material De…" at bounding box center [855, 402] width 783 height 332
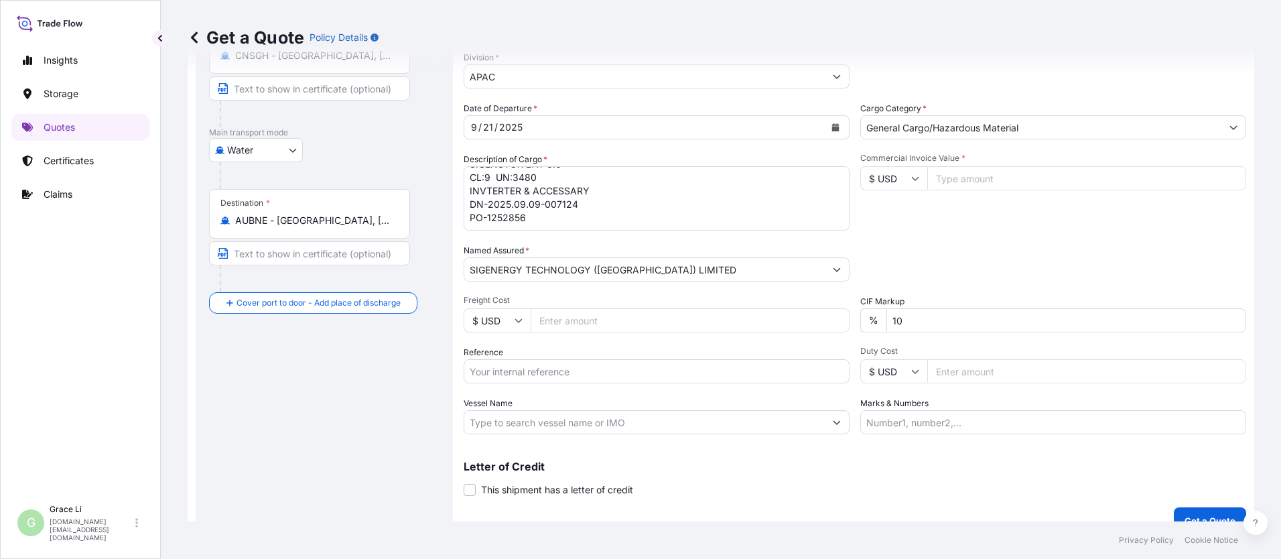
click at [617, 181] on input "Commercial Invoice Value *" at bounding box center [1086, 178] width 319 height 24
click at [617, 228] on div "Commercial Invoice Value * $ USD 369274" at bounding box center [1053, 192] width 386 height 78
click at [513, 370] on input "Reference" at bounding box center [657, 371] width 386 height 24
paste input "SGAU20250807039"
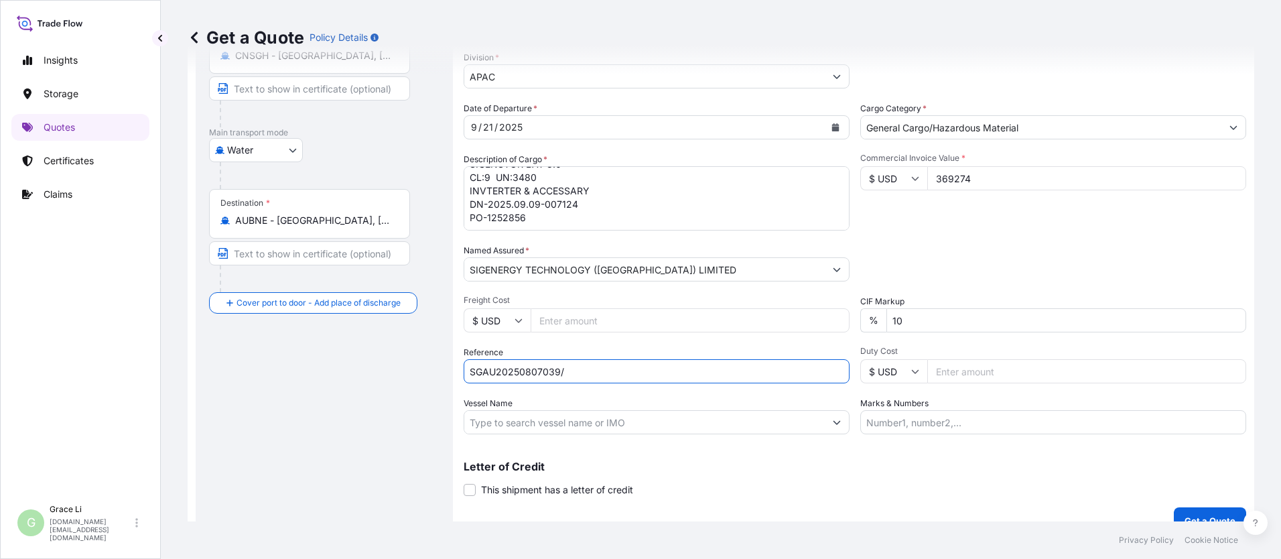
click at [585, 373] on input "SGAU20250807039/" at bounding box center [657, 371] width 386 height 24
click at [590, 370] on input "SGAU20250807039/" at bounding box center [657, 371] width 386 height 24
paste input "SXBRH25091279"
click at [509, 423] on input "Vessel Name" at bounding box center [644, 422] width 361 height 24
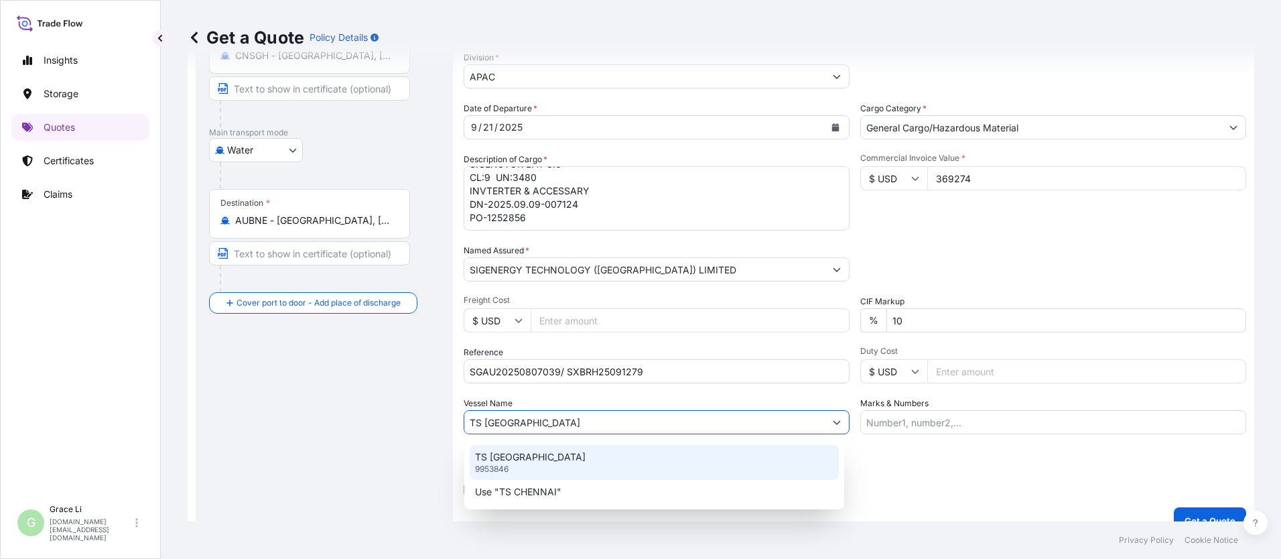
click at [513, 456] on p "TS [GEOGRAPHIC_DATA]" at bounding box center [530, 456] width 111 height 13
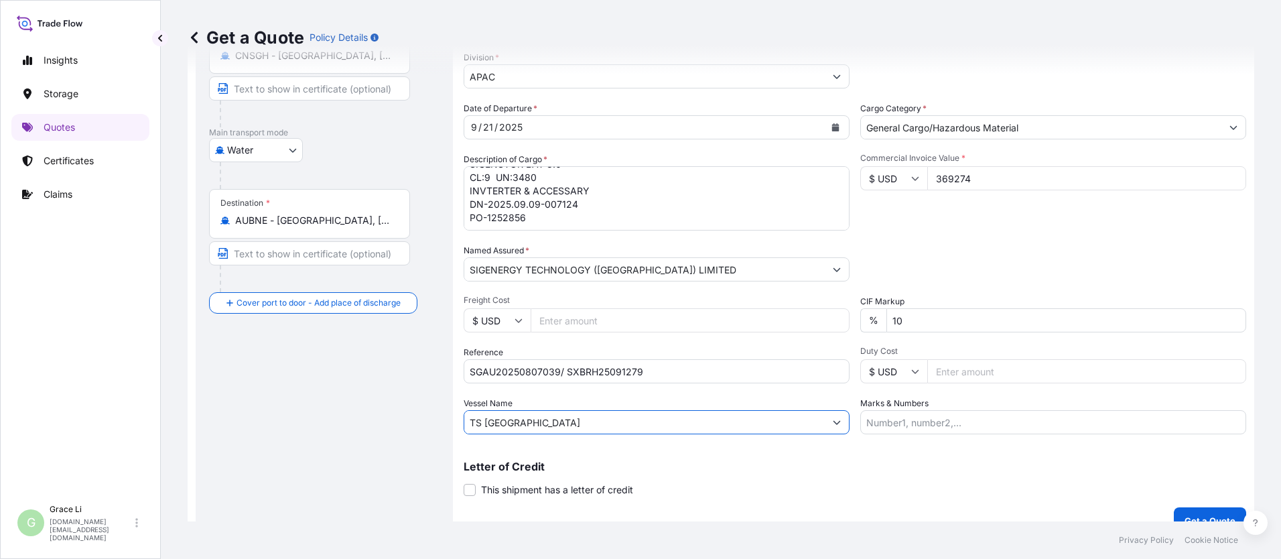
click at [617, 224] on div "Commercial Invoice Value * $ USD 369274" at bounding box center [1053, 192] width 386 height 78
click at [617, 515] on p "Get a Quote" at bounding box center [1210, 520] width 51 height 13
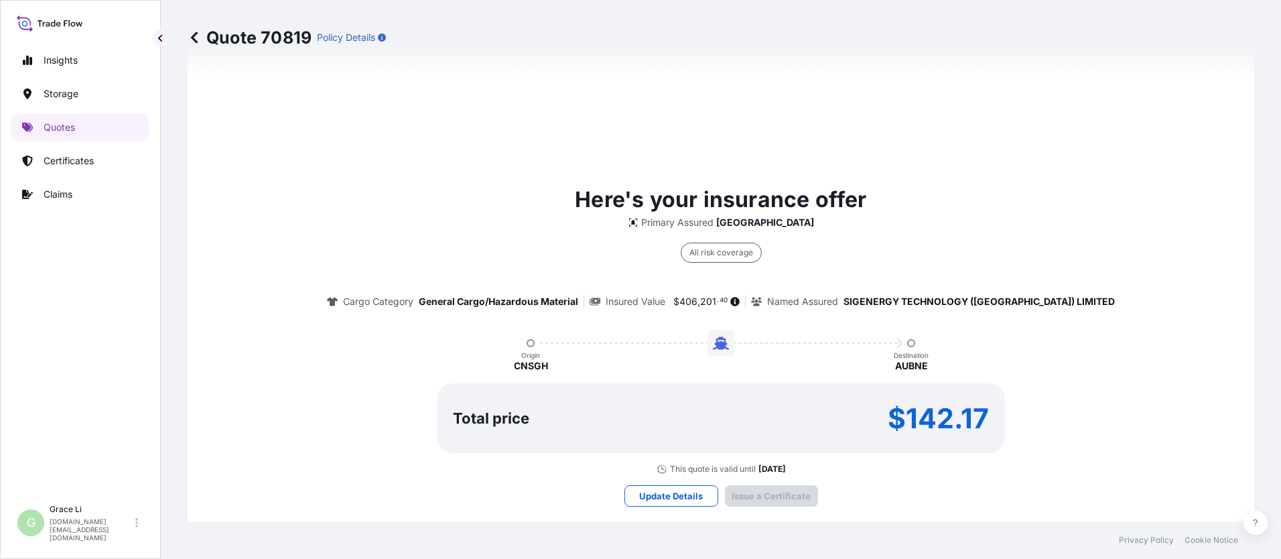
scroll to position [1927, 0]
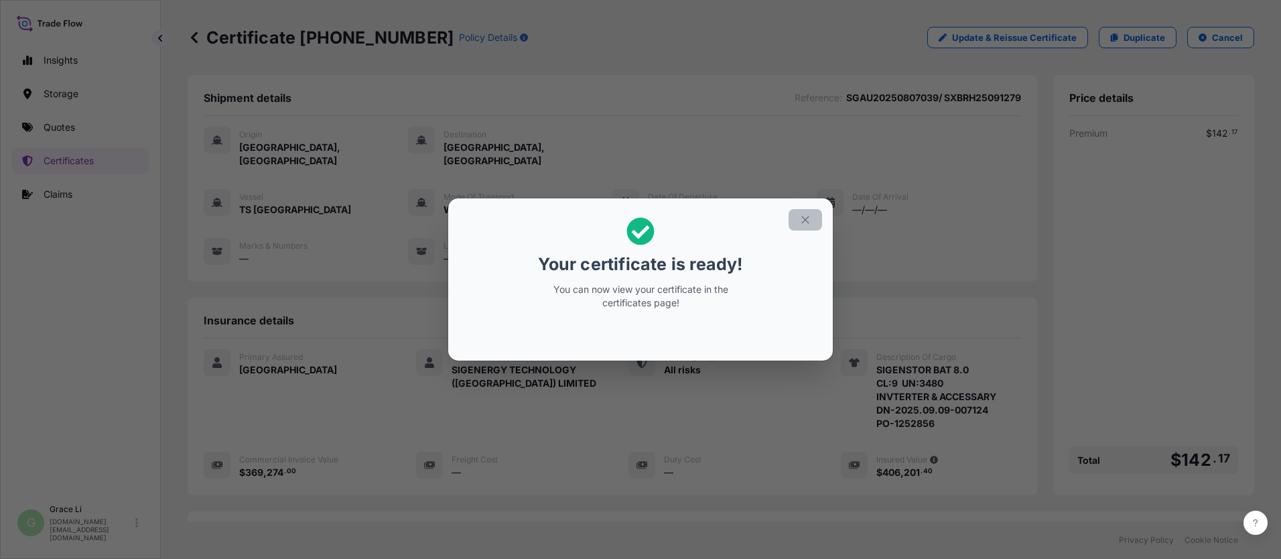
click at [617, 218] on icon "button" at bounding box center [805, 220] width 12 height 12
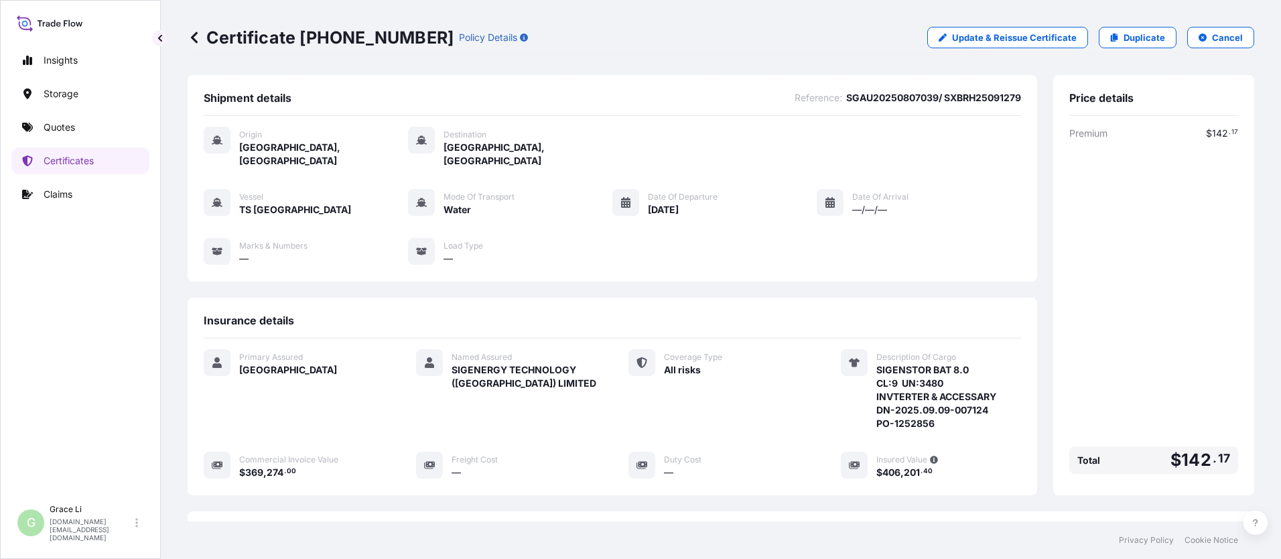
drag, startPoint x: 810, startPoint y: 318, endPoint x: 800, endPoint y: 319, distance: 10.1
click at [617, 317] on div "Insurance details" at bounding box center [613, 326] width 818 height 25
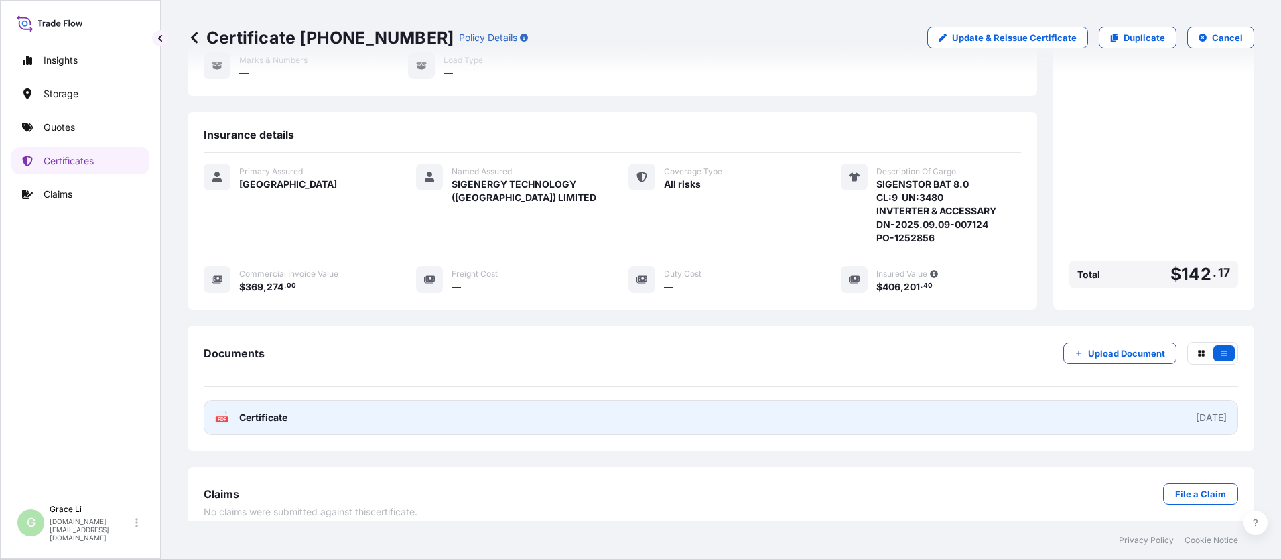
click at [279, 411] on span "Certificate" at bounding box center [263, 417] width 48 height 13
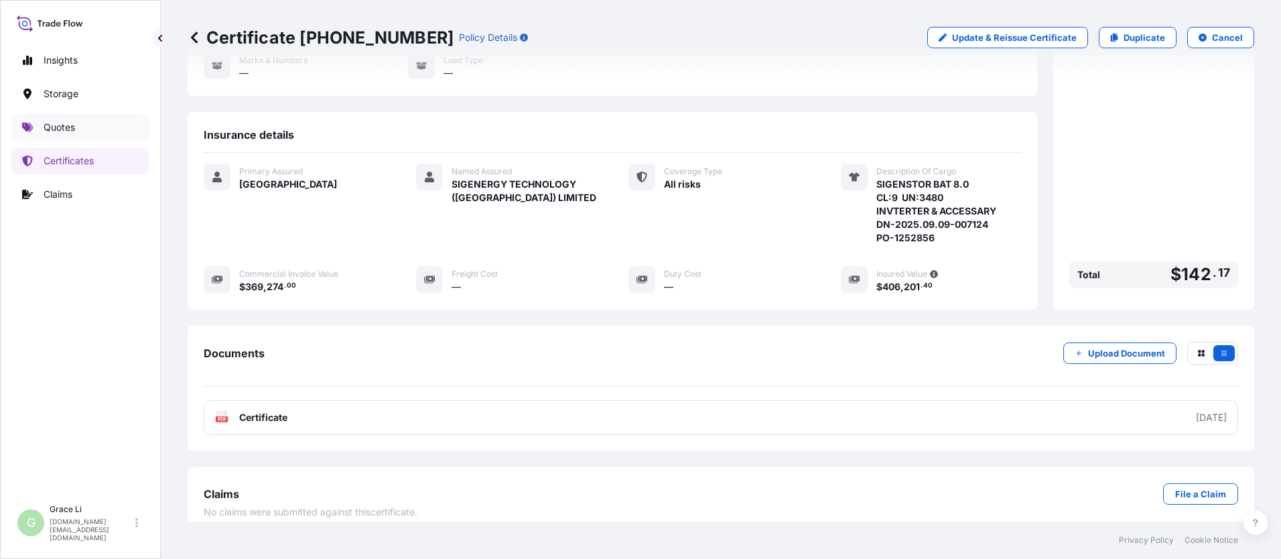
click at [60, 126] on p "Quotes" at bounding box center [59, 127] width 31 height 13
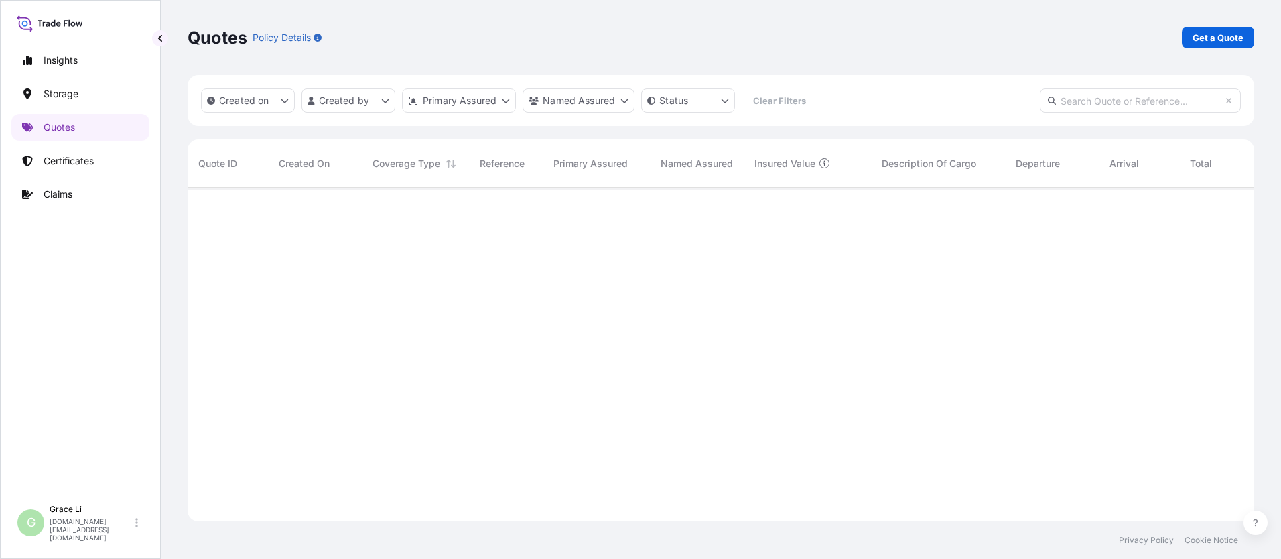
scroll to position [331, 1057]
click at [617, 32] on p "Get a Quote" at bounding box center [1218, 37] width 51 height 13
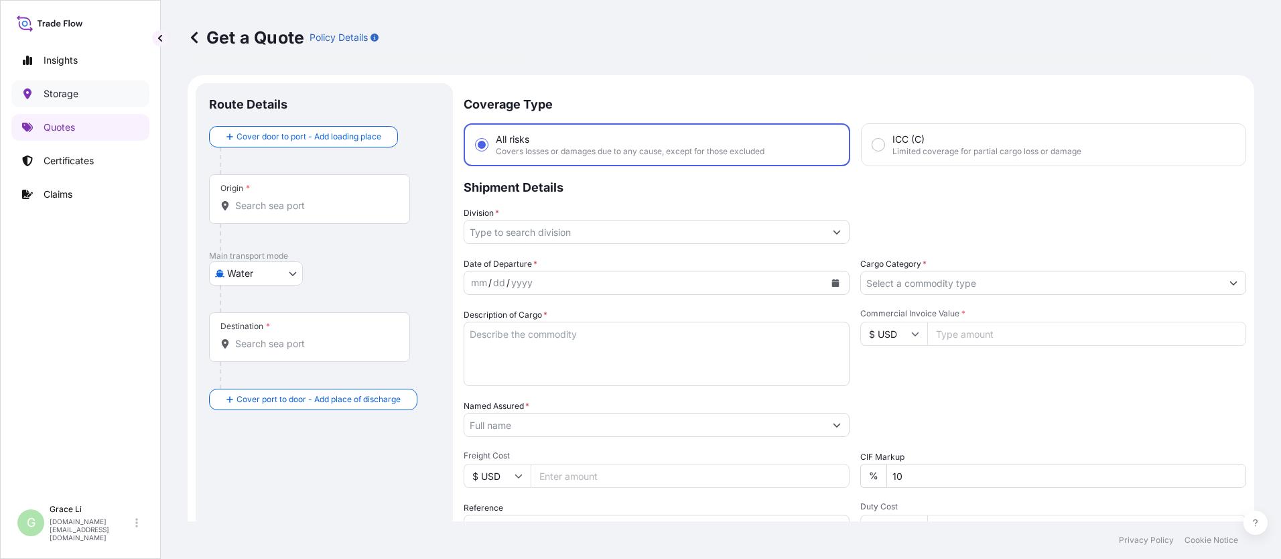
scroll to position [21, 0]
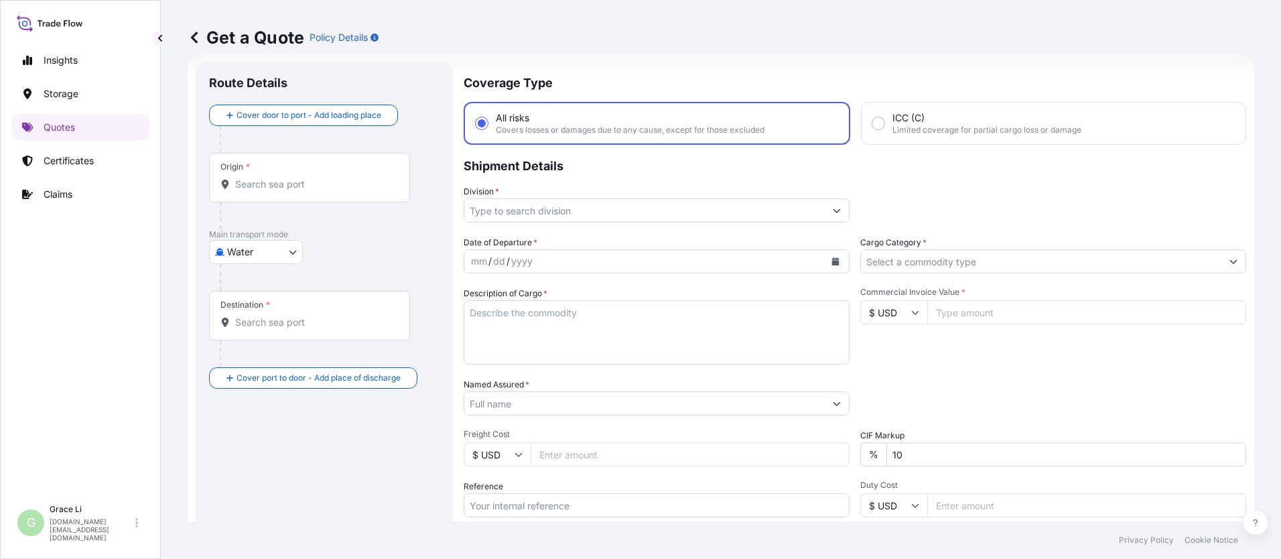
click at [275, 186] on input "Origin *" at bounding box center [314, 184] width 158 height 13
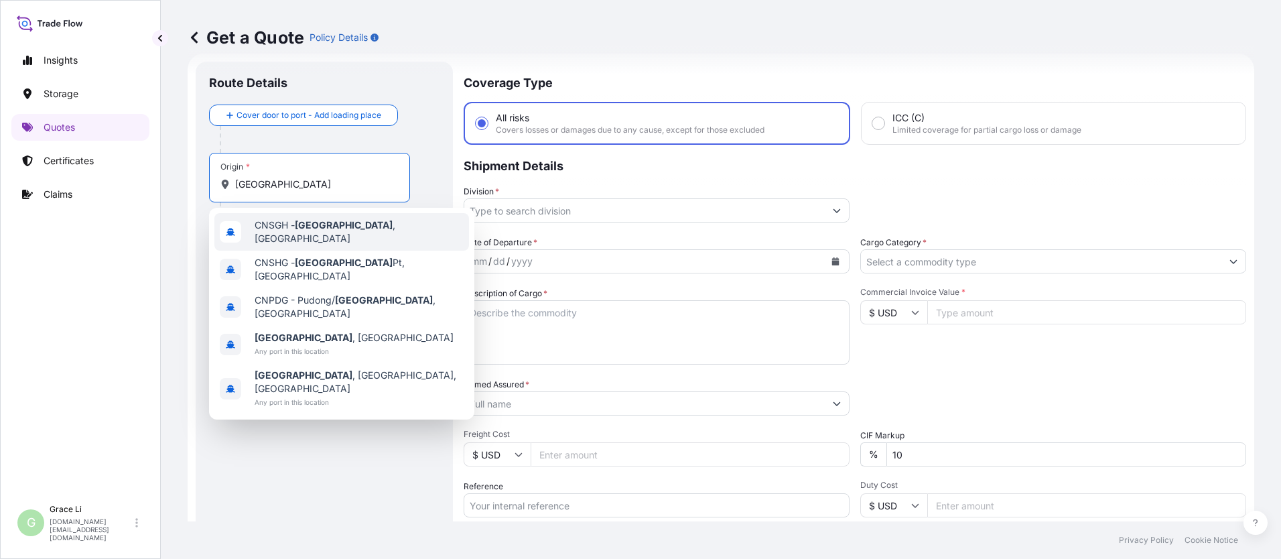
click at [278, 231] on span "CNSGH - [GEOGRAPHIC_DATA] , [GEOGRAPHIC_DATA]" at bounding box center [359, 231] width 209 height 27
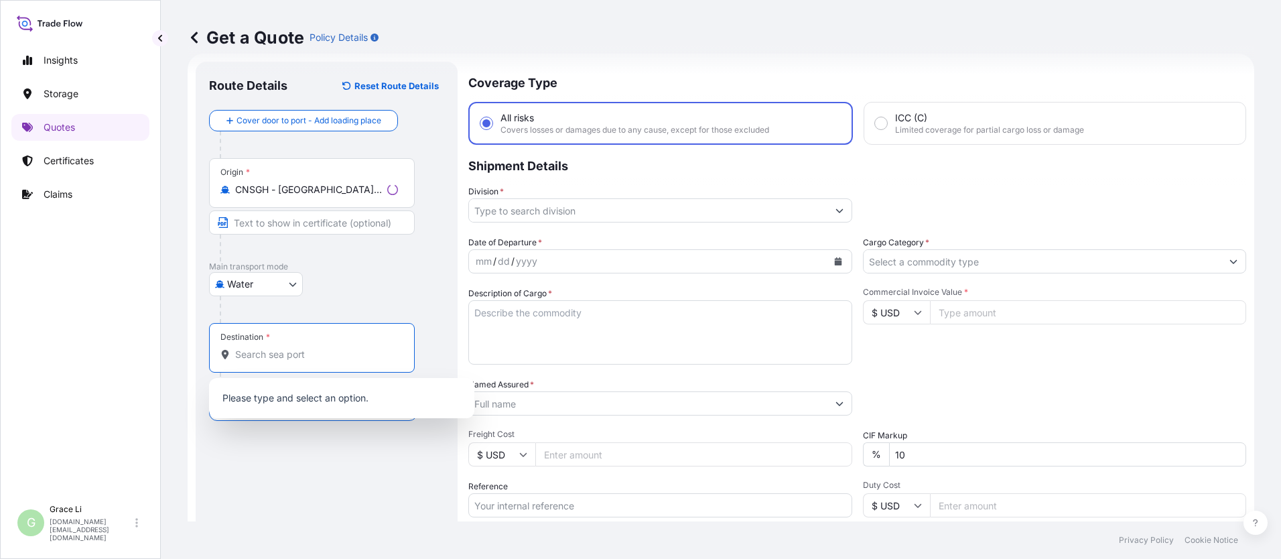
click at [271, 359] on input "Destination *" at bounding box center [316, 354] width 163 height 13
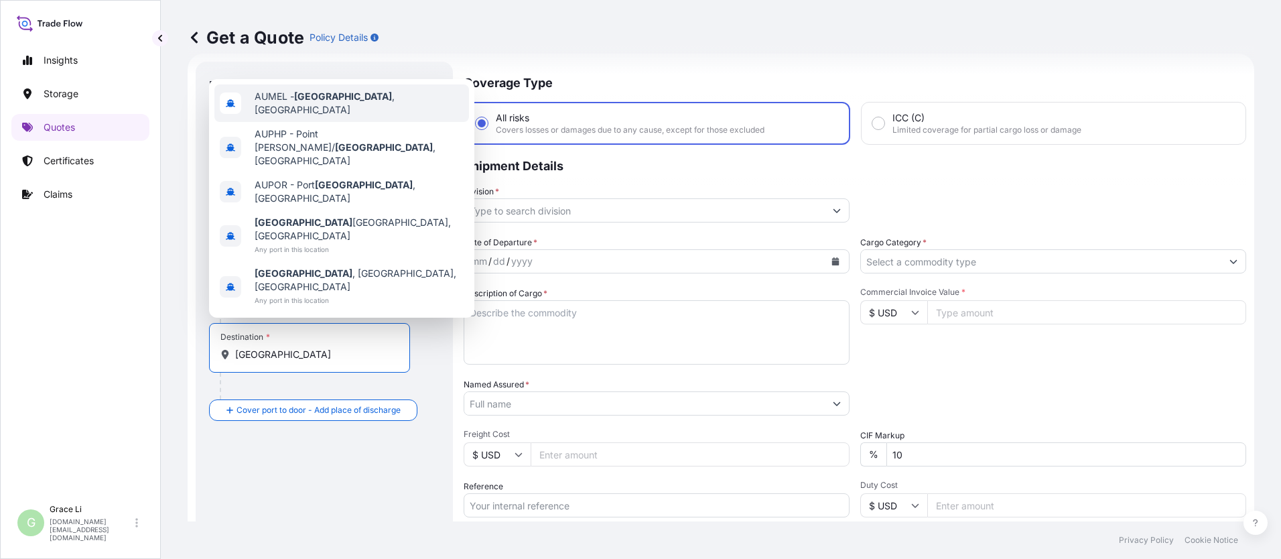
click at [293, 117] on span "AUMEL - [GEOGRAPHIC_DATA] , [GEOGRAPHIC_DATA]" at bounding box center [359, 103] width 209 height 27
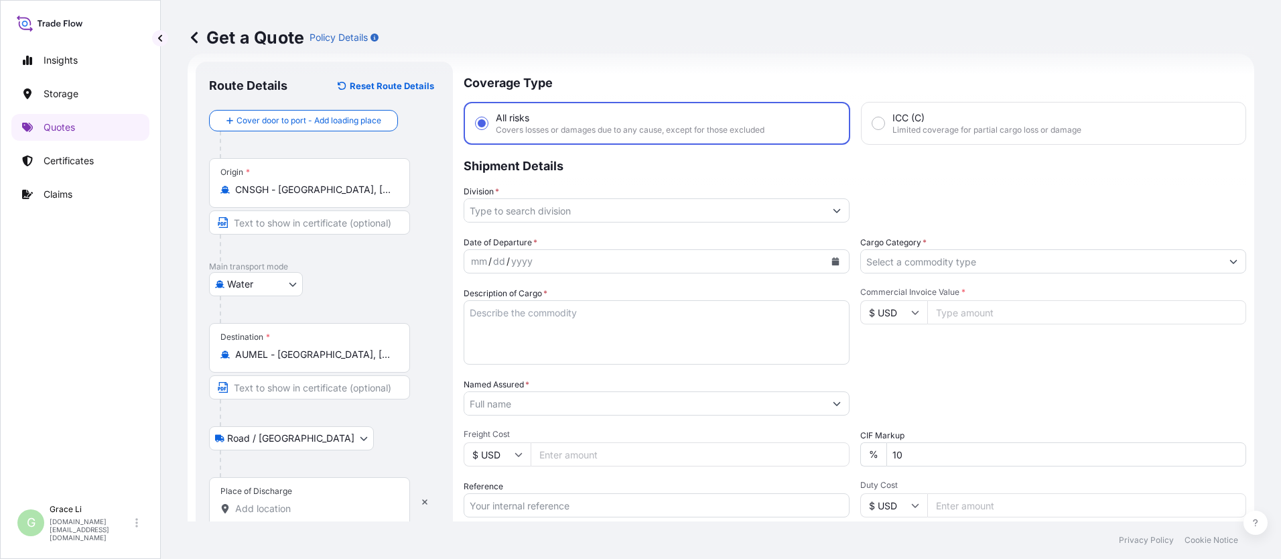
scroll to position [88, 0]
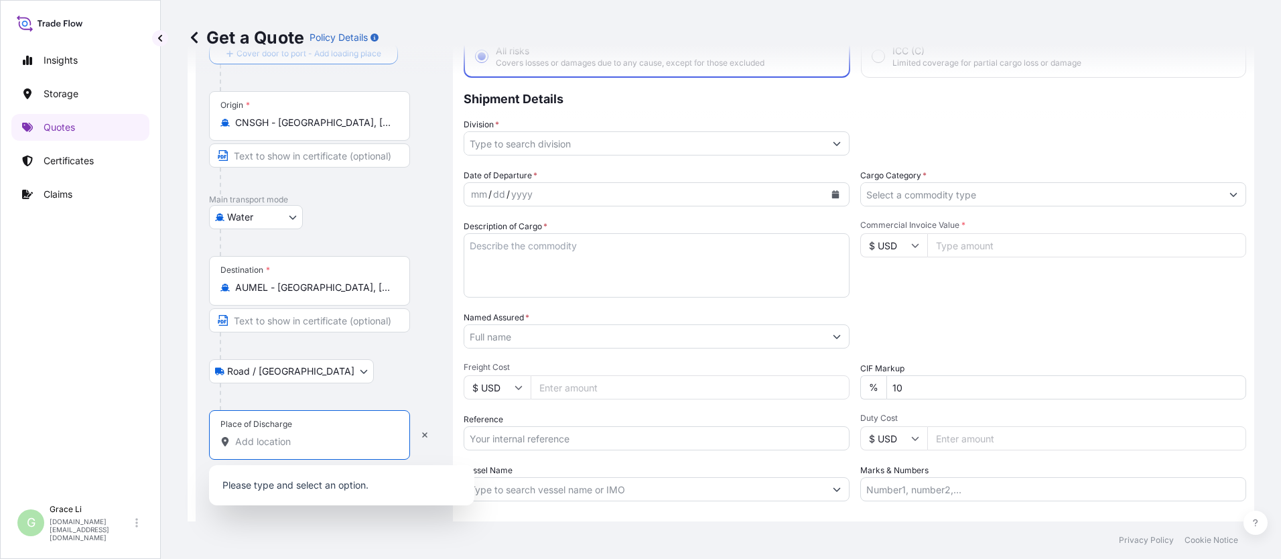
click at [259, 441] on input "Place of Discharge" at bounding box center [314, 441] width 158 height 13
paste input "[STREET_ADDRESS][PERSON_NAME]"
click at [310, 483] on span "[STREET_ADDRESS][PERSON_NAME]" at bounding box center [338, 486] width 166 height 13
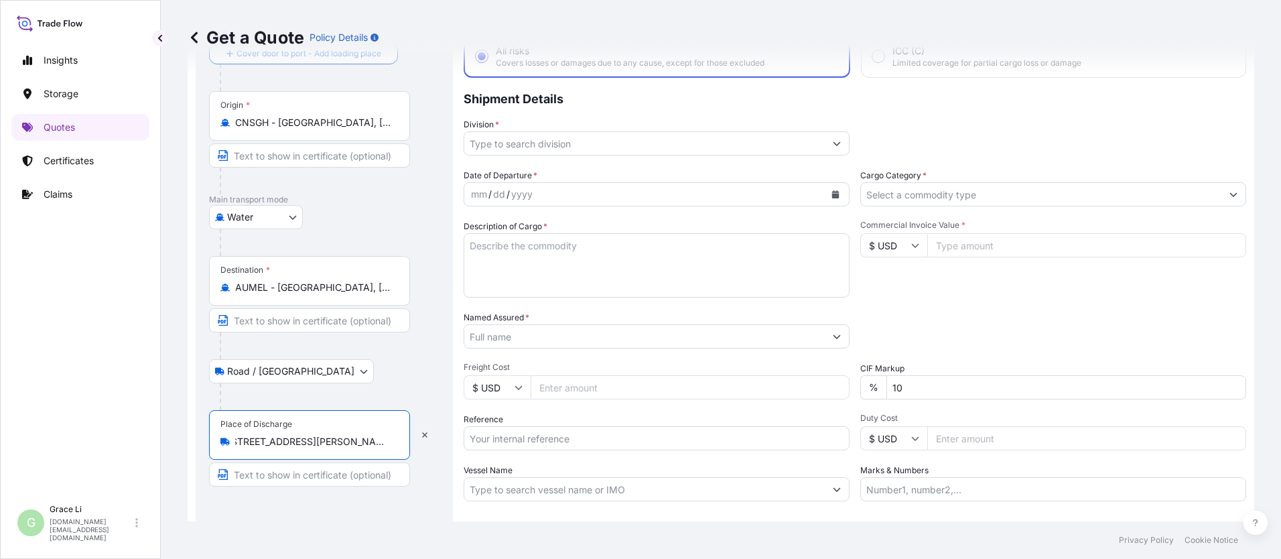
click at [327, 445] on input "[STREET_ADDRESS][PERSON_NAME]" at bounding box center [314, 441] width 158 height 13
drag, startPoint x: 331, startPoint y: 442, endPoint x: 412, endPoint y: 442, distance: 81.1
click at [412, 442] on div "Place of Discharge [STREET_ADDRESS][PERSON_NAME]" at bounding box center [324, 448] width 231 height 76
click at [294, 440] on input "[STREET_ADDRESS][PERSON_NAME]" at bounding box center [314, 441] width 158 height 13
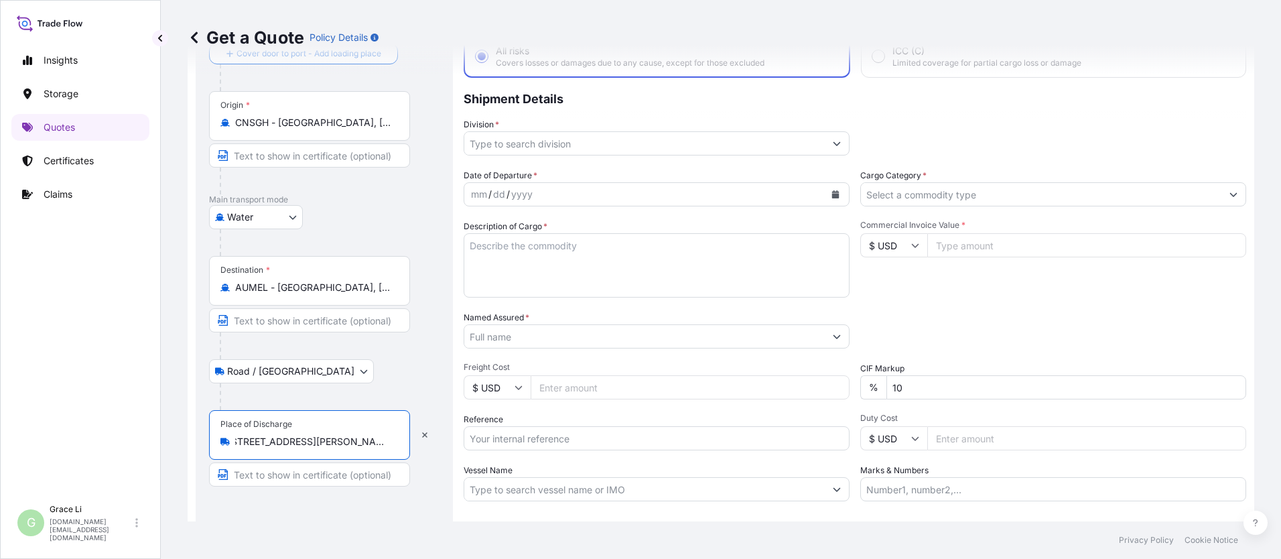
click at [281, 442] on input "[STREET_ADDRESS][PERSON_NAME]" at bounding box center [314, 441] width 158 height 13
drag, startPoint x: 271, startPoint y: 443, endPoint x: 203, endPoint y: 438, distance: 68.5
click at [203, 438] on div "Route Details Reset Route Details Cover door to port - Add loading place Place …" at bounding box center [324, 298] width 257 height 606
click at [427, 370] on div "Road / [GEOGRAPHIC_DATA] / Inland" at bounding box center [324, 371] width 231 height 24
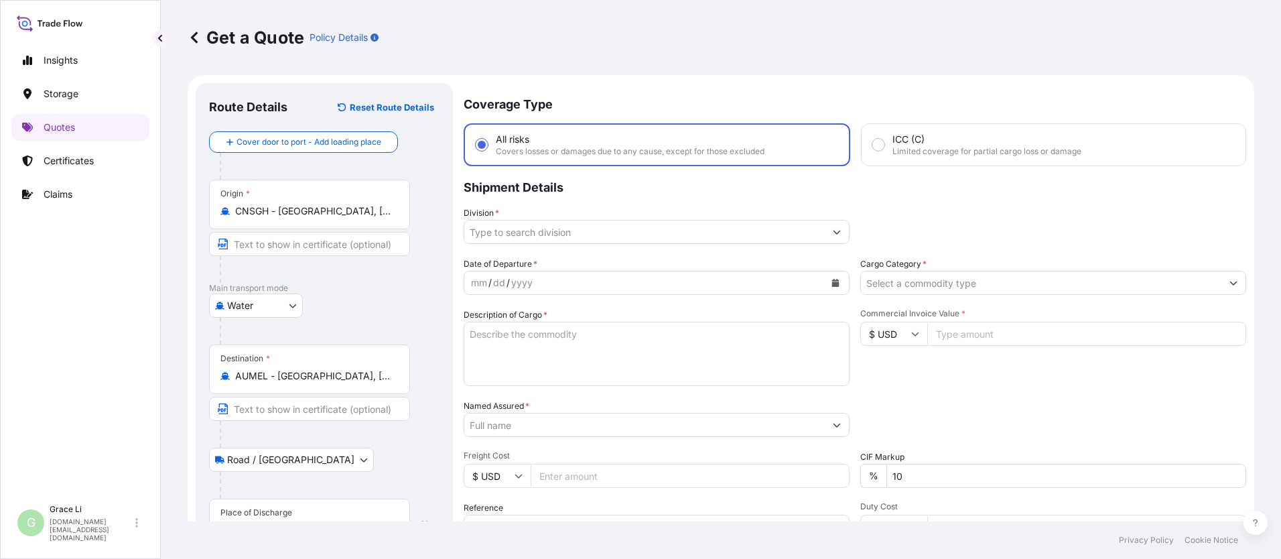
click at [617, 190] on p "Shipment Details" at bounding box center [855, 186] width 783 height 40
click at [531, 231] on input "Division *" at bounding box center [644, 232] width 361 height 24
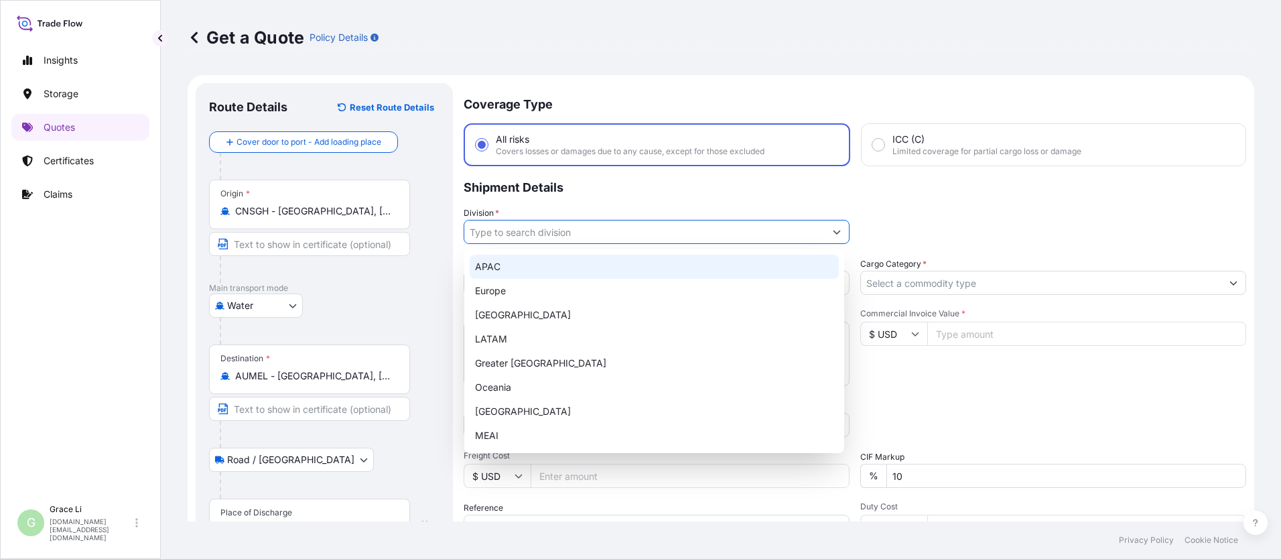
click at [489, 267] on div "APAC" at bounding box center [654, 267] width 369 height 24
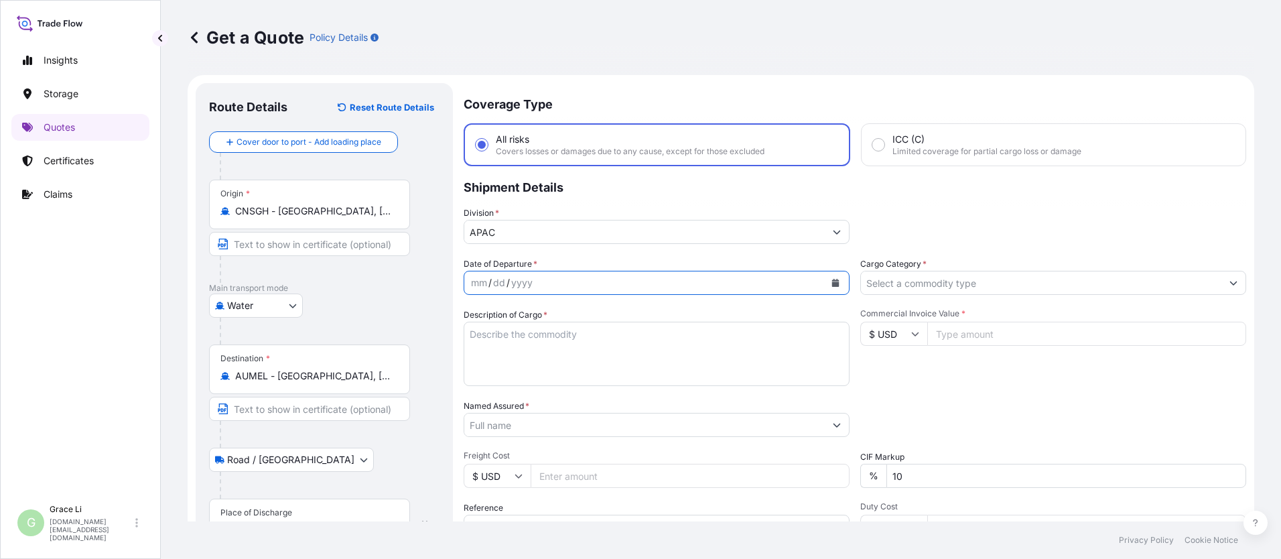
click at [617, 282] on icon "Calendar" at bounding box center [835, 283] width 7 height 8
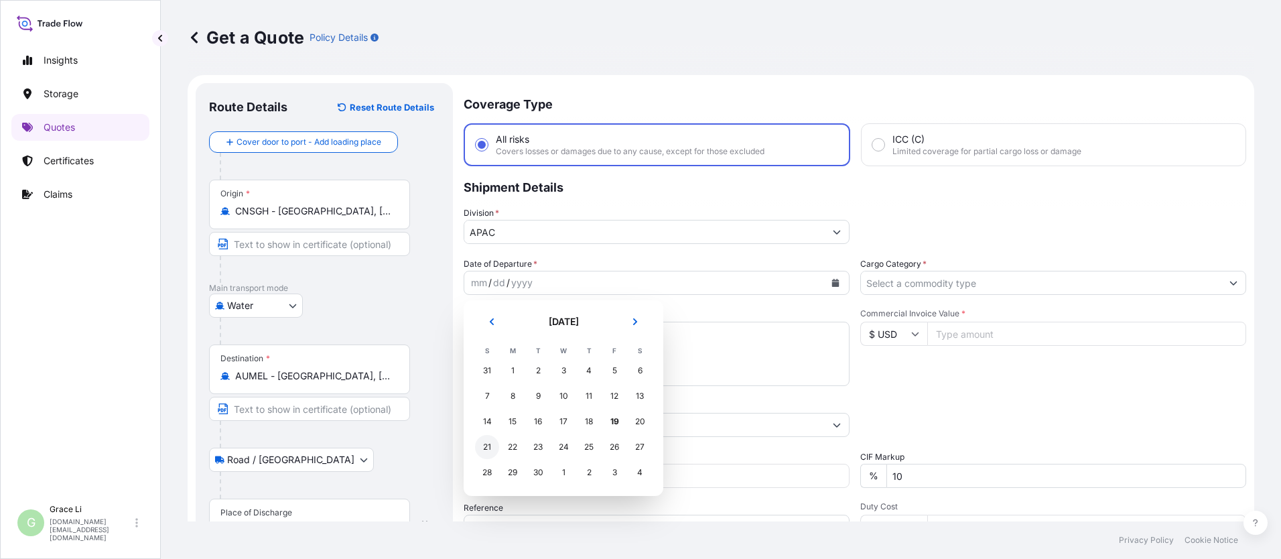
click at [485, 446] on div "21" at bounding box center [487, 447] width 24 height 24
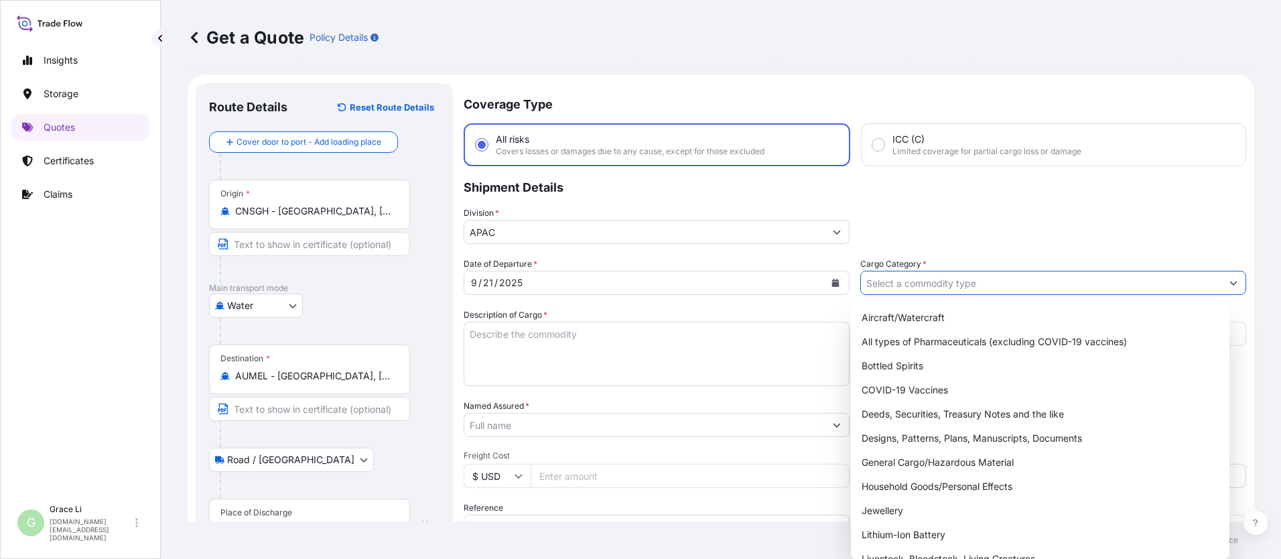
click at [617, 282] on input "Cargo Category *" at bounding box center [1041, 283] width 361 height 24
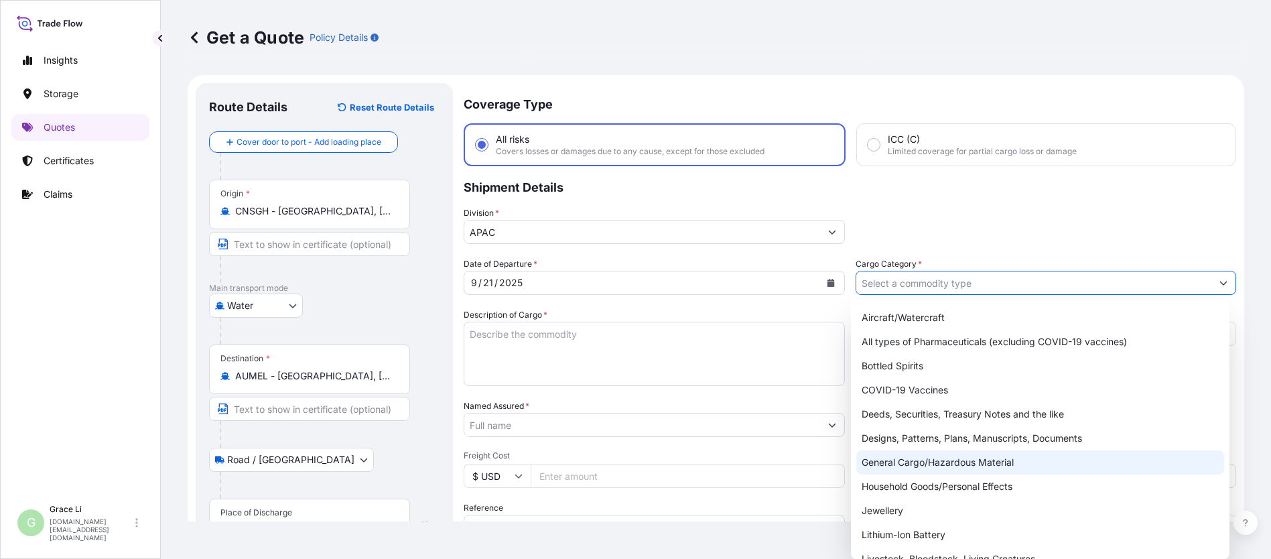
click at [617, 462] on div "General Cargo/Hazardous Material" at bounding box center [1040, 462] width 368 height 24
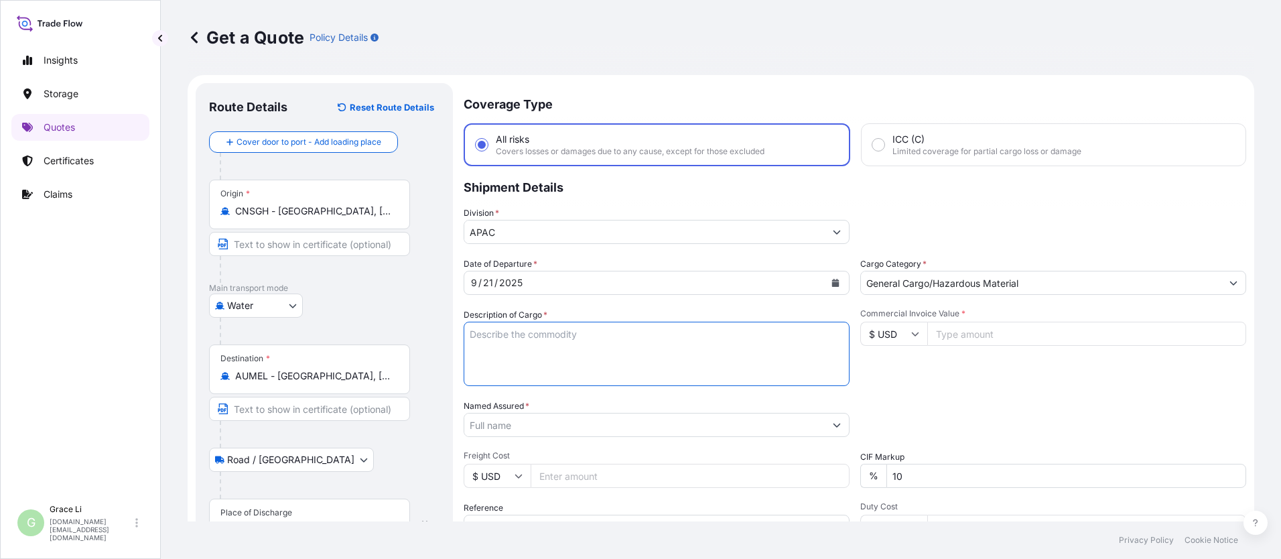
click at [485, 337] on textarea "Description of Cargo *" at bounding box center [657, 354] width 386 height 64
paste textarea "SIGENSTOR BAT 8.0 CL:9 UN:3480 INVTERTER & ACCESSARY DN-2025.09.11-007248 PO-42…"
click at [502, 428] on input "Named Assured *" at bounding box center [644, 425] width 361 height 24
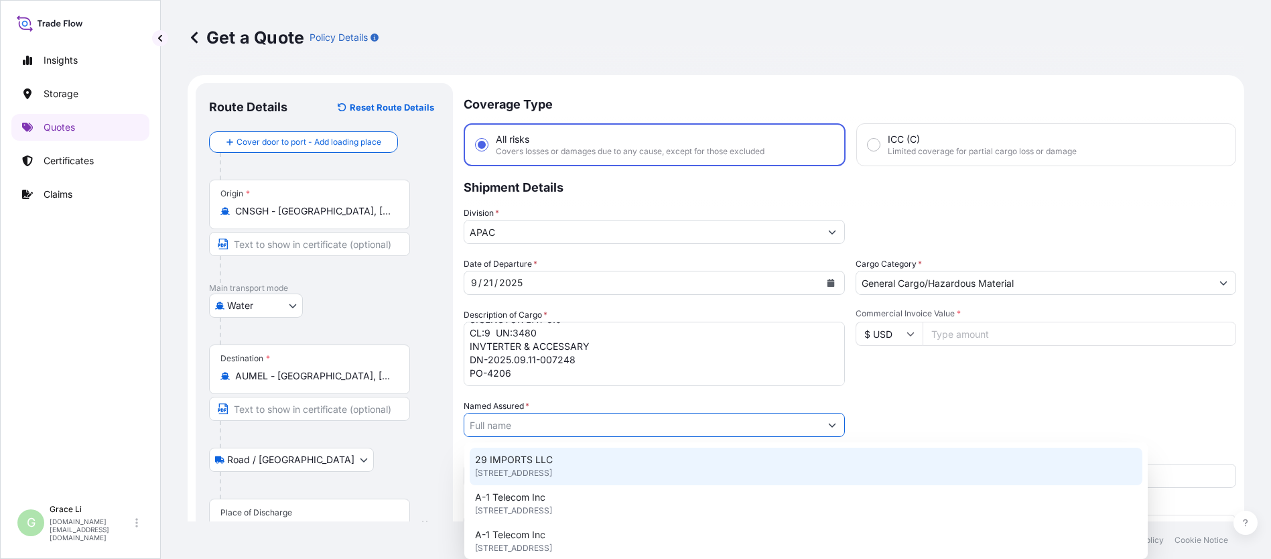
paste input "SIGENERGY TECHNOLOGY ([GEOGRAPHIC_DATA]) LIMITED"
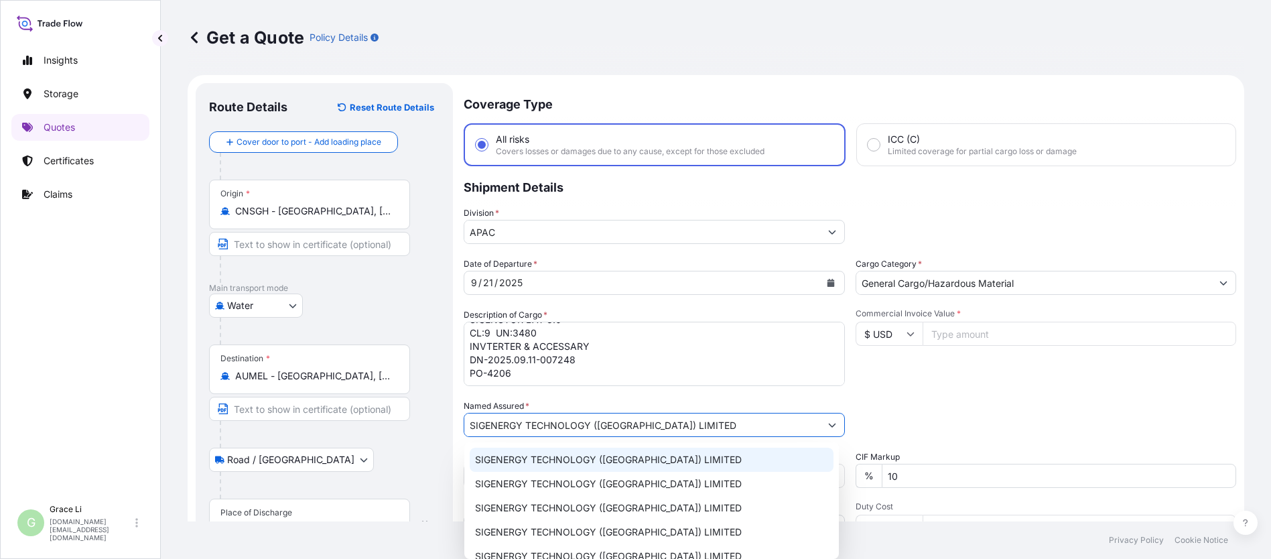
click at [515, 456] on span "SIGENERGY TECHNOLOGY ([GEOGRAPHIC_DATA]) LIMITED" at bounding box center [608, 459] width 267 height 13
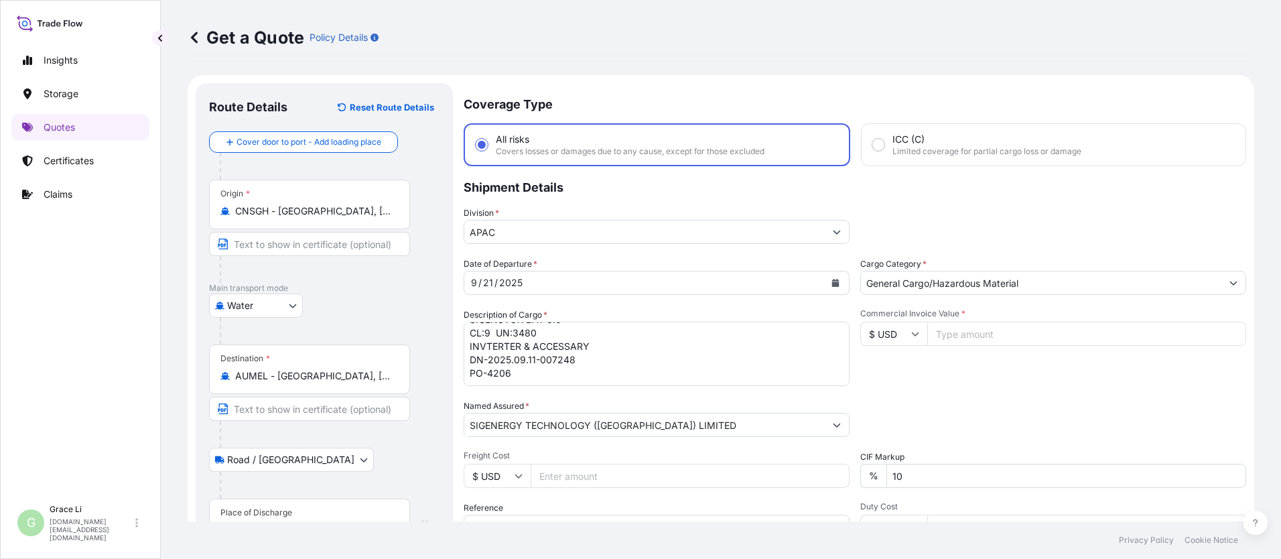
click at [617, 336] on input "Commercial Invoice Value *" at bounding box center [1086, 334] width 319 height 24
click at [617, 407] on div "Packing Category Type to search a container mode Please select a primary mode o…" at bounding box center [1053, 418] width 386 height 38
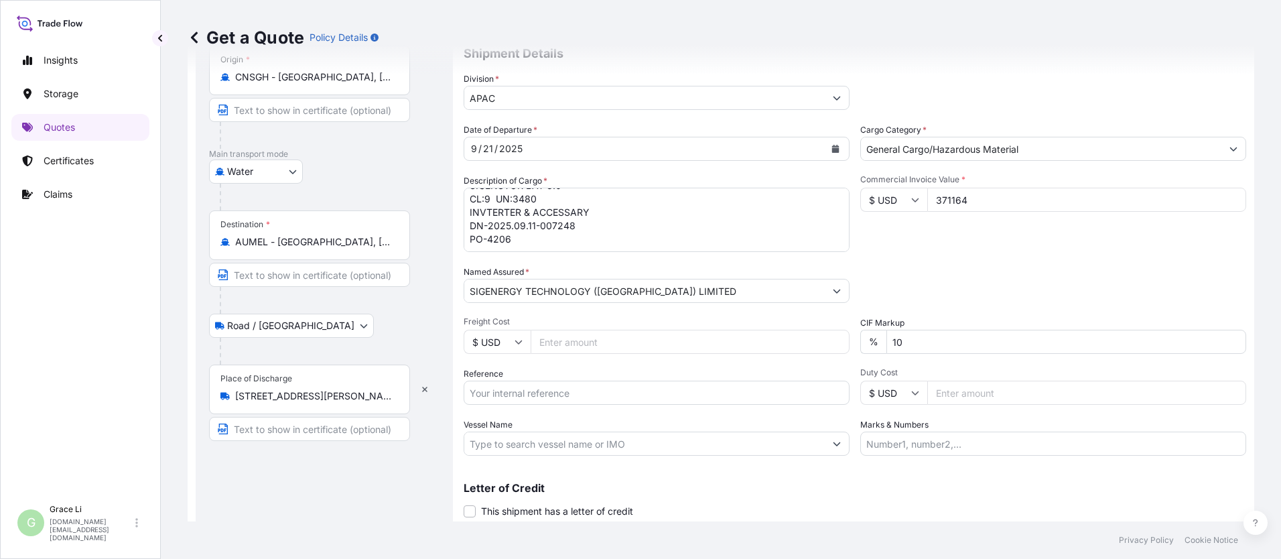
click at [497, 386] on input "Reference" at bounding box center [657, 393] width 386 height 24
click at [495, 390] on input "Reference" at bounding box center [657, 393] width 386 height 24
paste input "SGAU20250813007"
click at [568, 394] on input "SGAU20250813007/" at bounding box center [657, 393] width 386 height 24
paste input "SXMRH25092617"
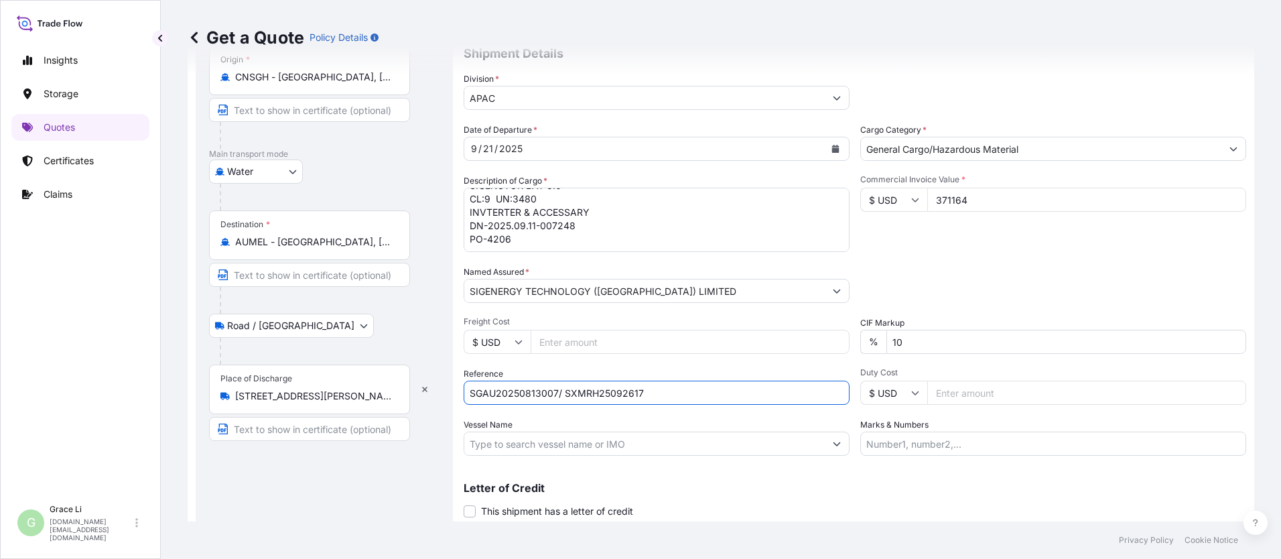
click at [527, 447] on input "Vessel Name" at bounding box center [644, 444] width 361 height 24
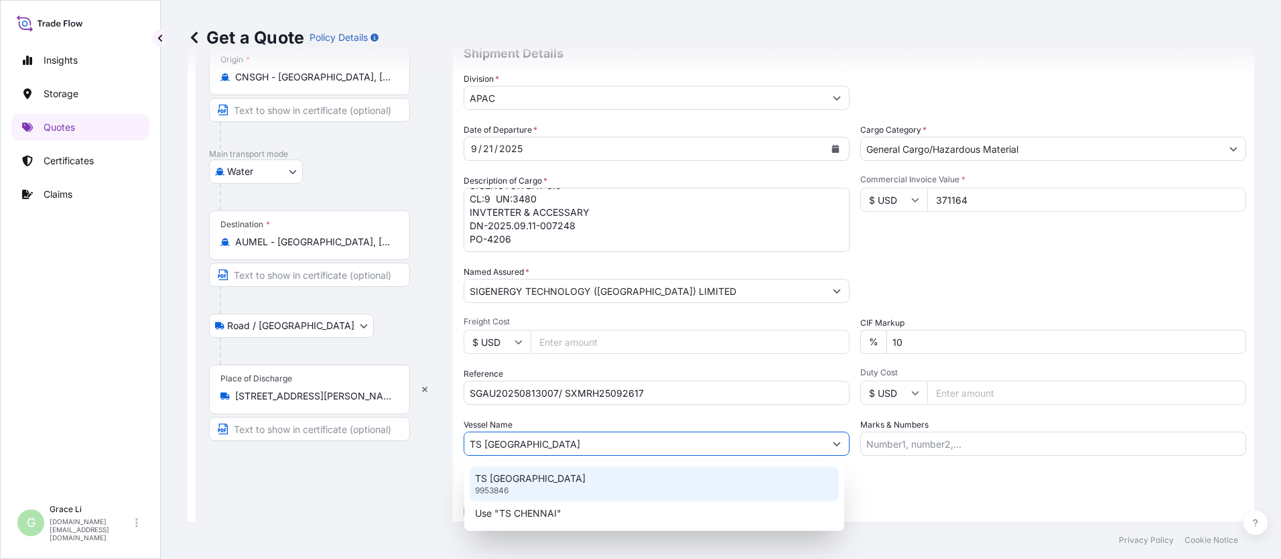
click at [508, 475] on p "TS [GEOGRAPHIC_DATA]" at bounding box center [530, 478] width 111 height 13
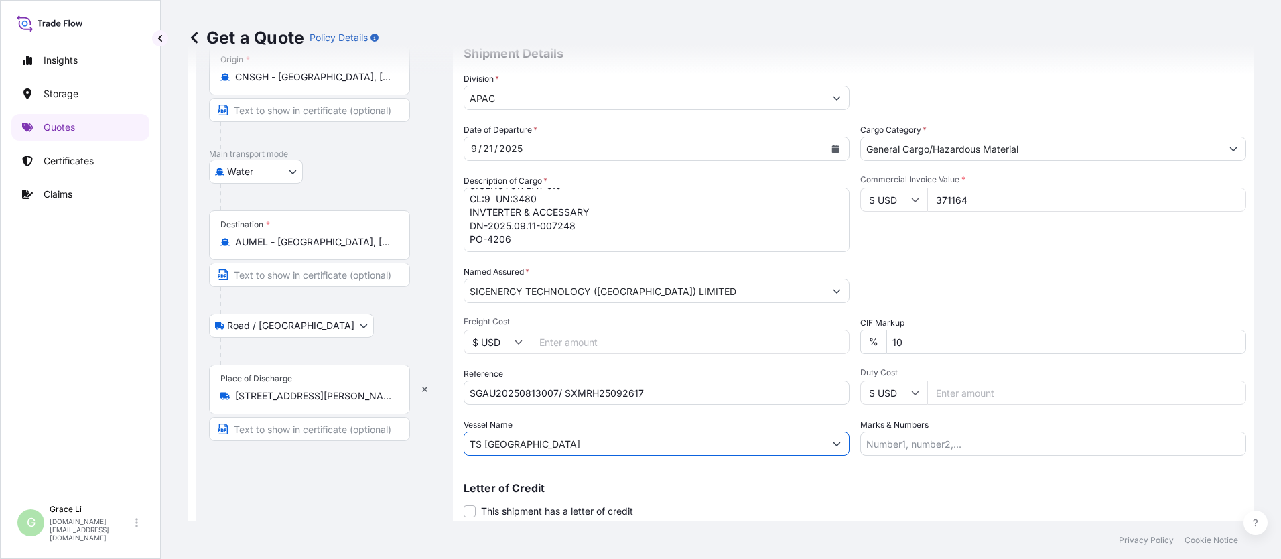
click at [617, 478] on div "Letter of Credit This shipment has a letter of credit Letter of credit * Letter…" at bounding box center [855, 492] width 783 height 52
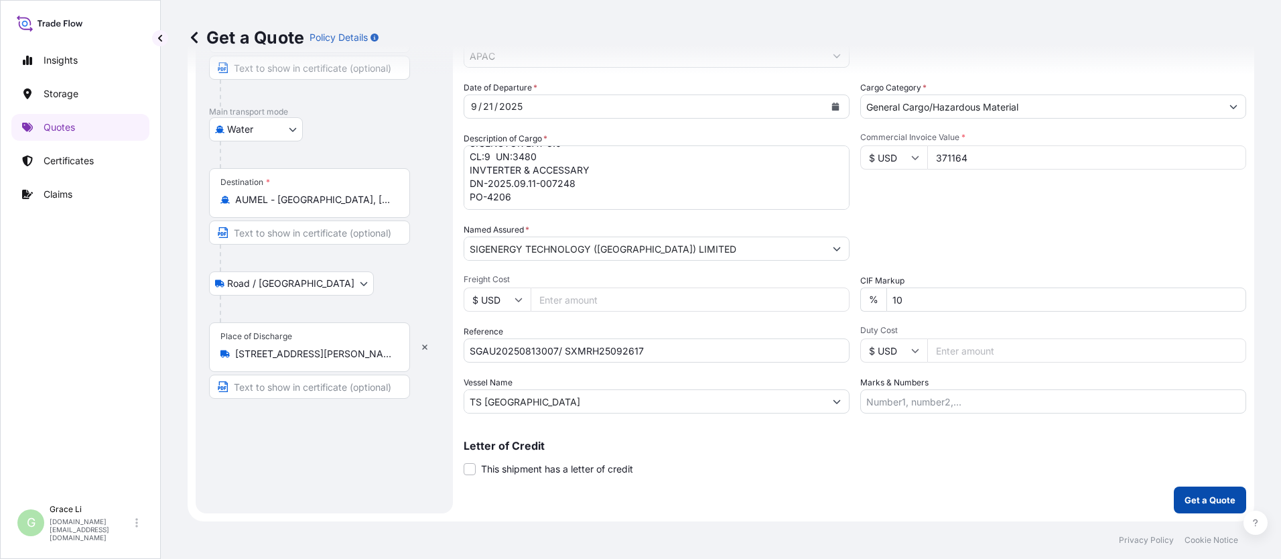
click at [617, 494] on p "Get a Quote" at bounding box center [1210, 499] width 51 height 13
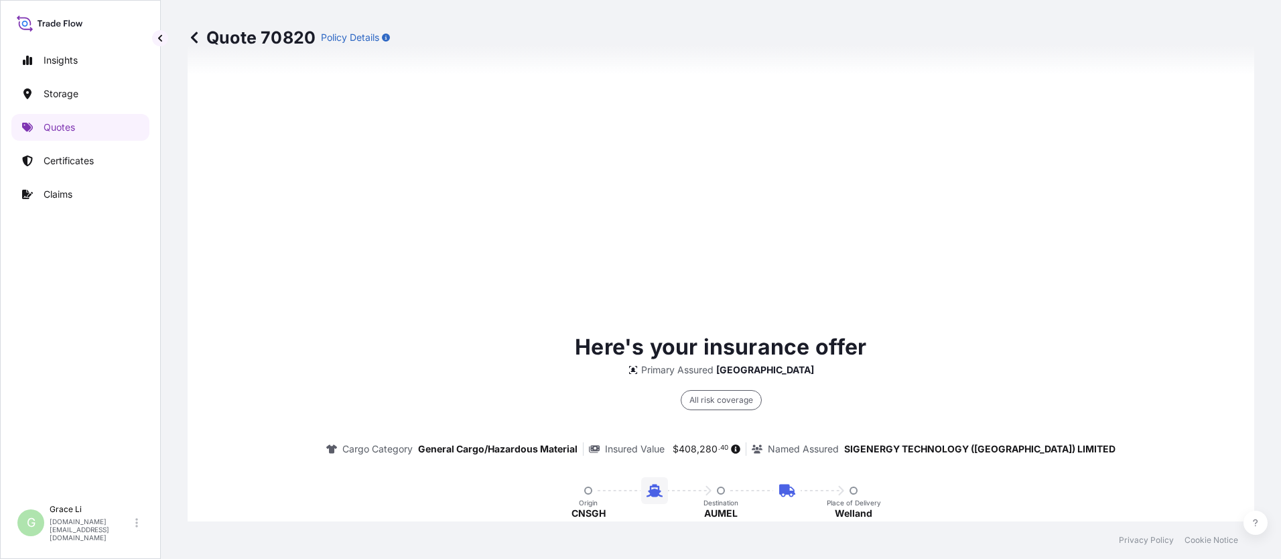
scroll to position [1981, 0]
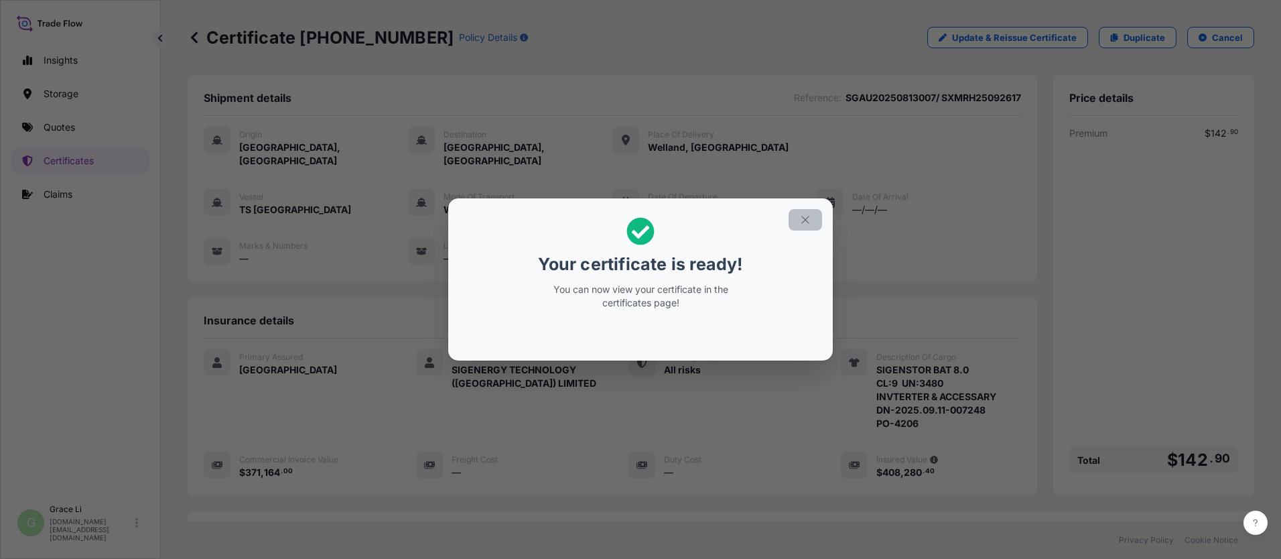
click at [617, 220] on icon "button" at bounding box center [805, 220] width 12 height 12
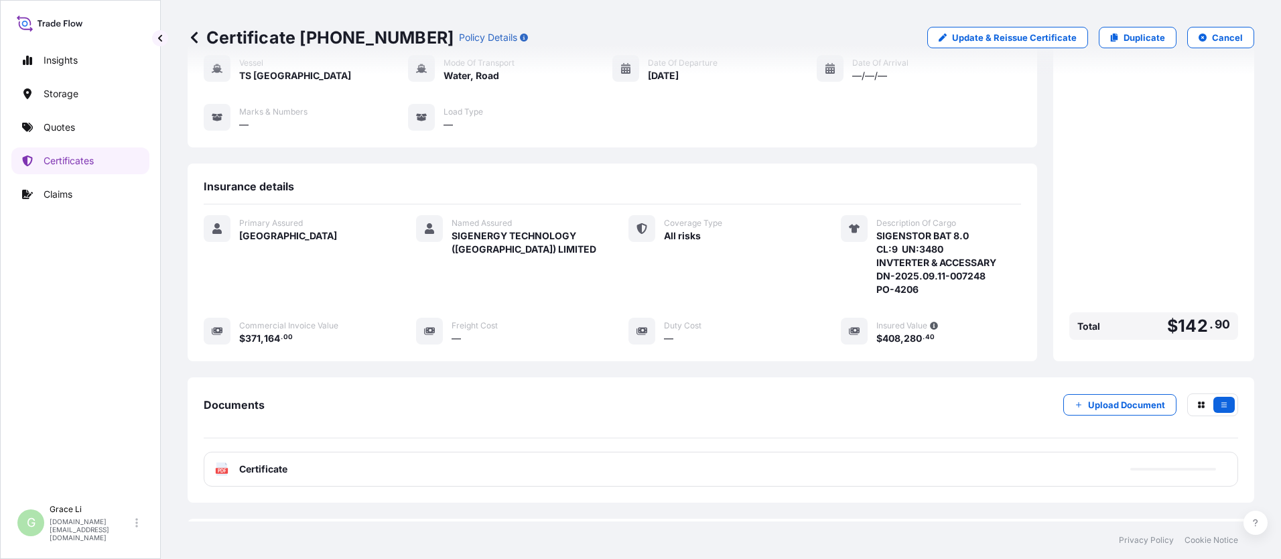
scroll to position [186, 0]
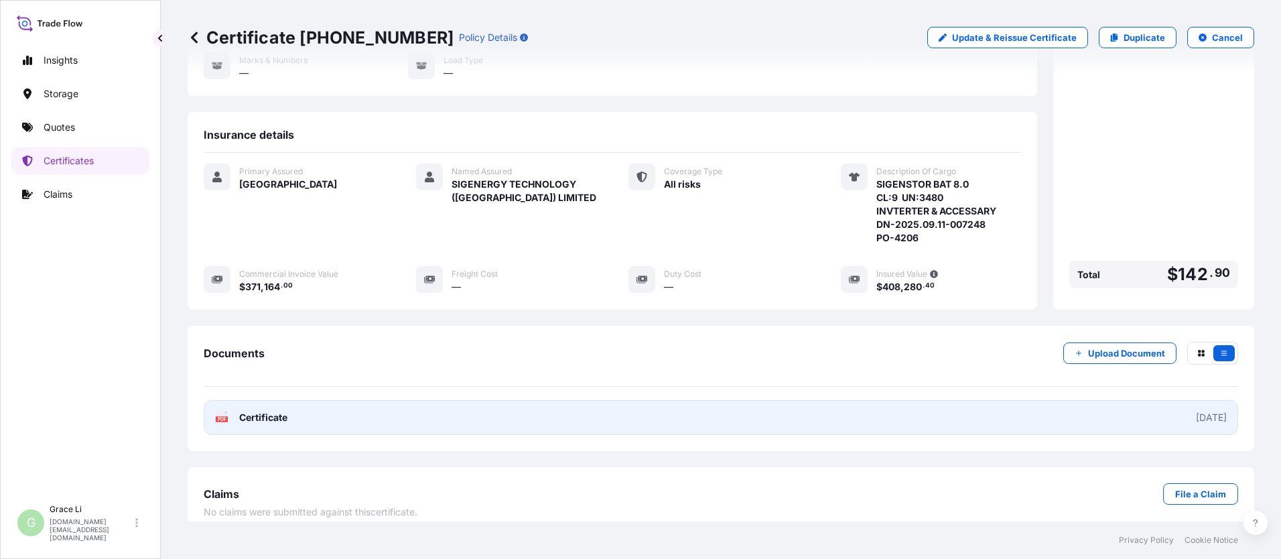
click at [264, 411] on span "Certificate" at bounding box center [263, 417] width 48 height 13
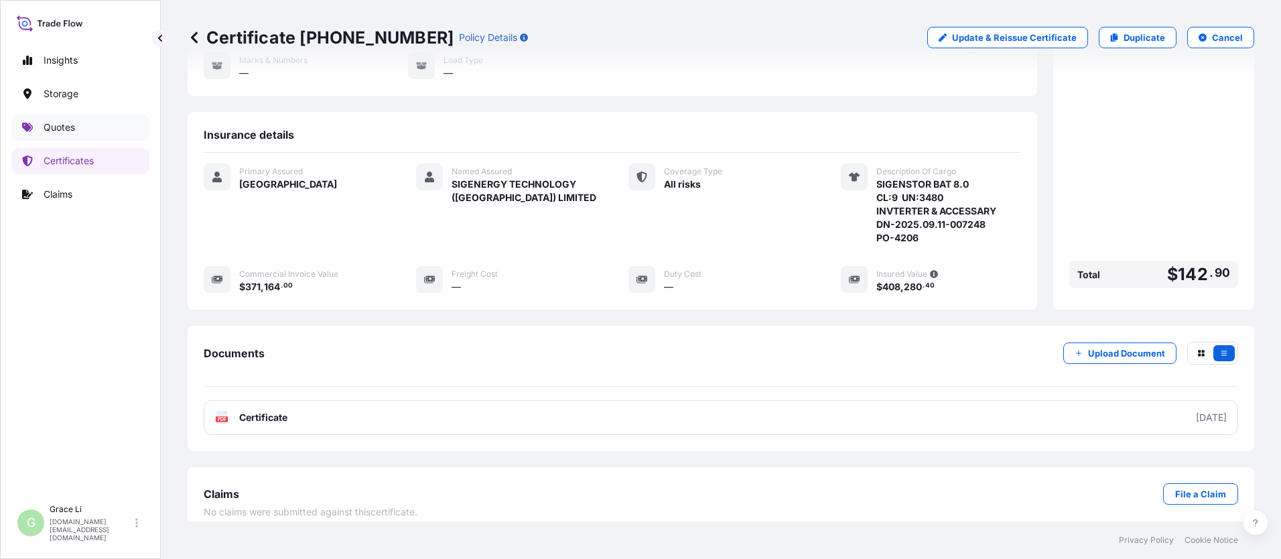
click at [58, 128] on p "Quotes" at bounding box center [59, 127] width 31 height 13
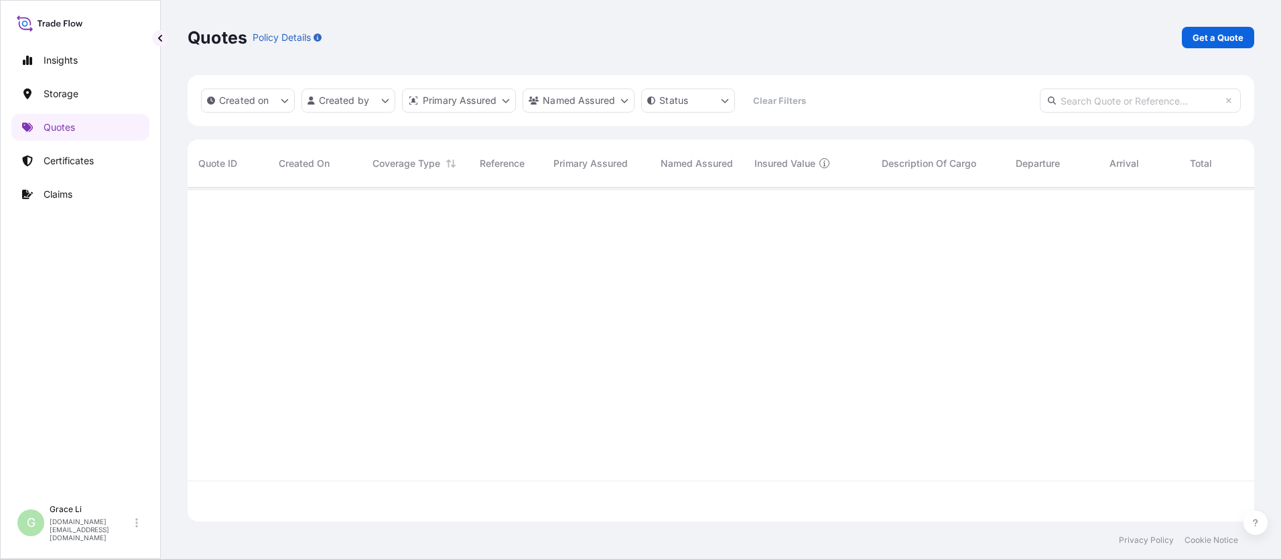
scroll to position [331, 1057]
click at [617, 38] on p "Get a Quote" at bounding box center [1218, 37] width 51 height 13
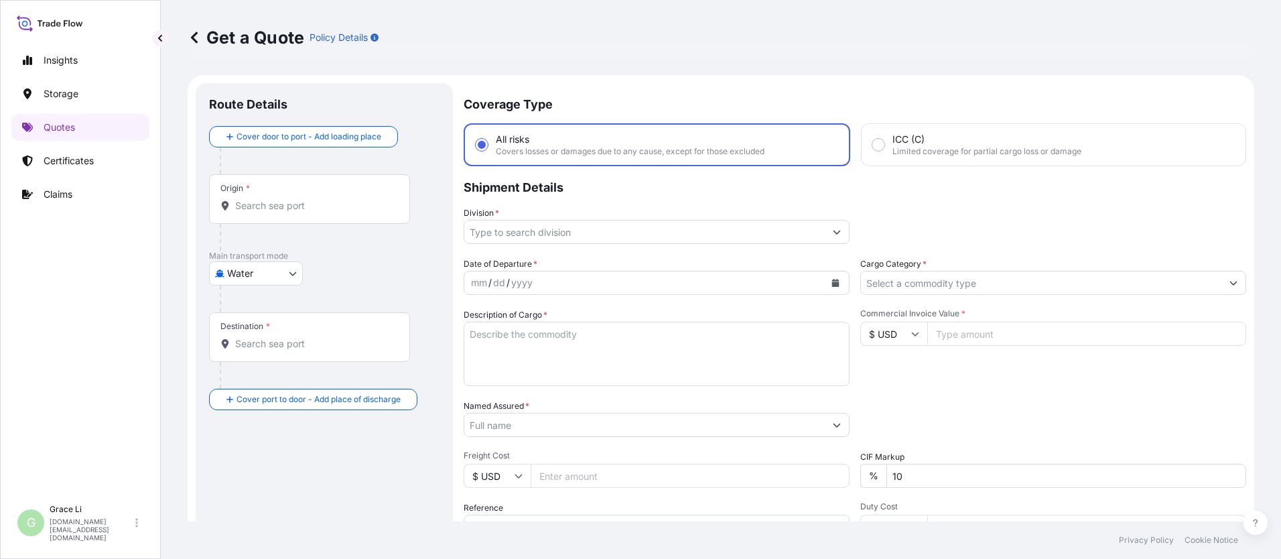
scroll to position [21, 0]
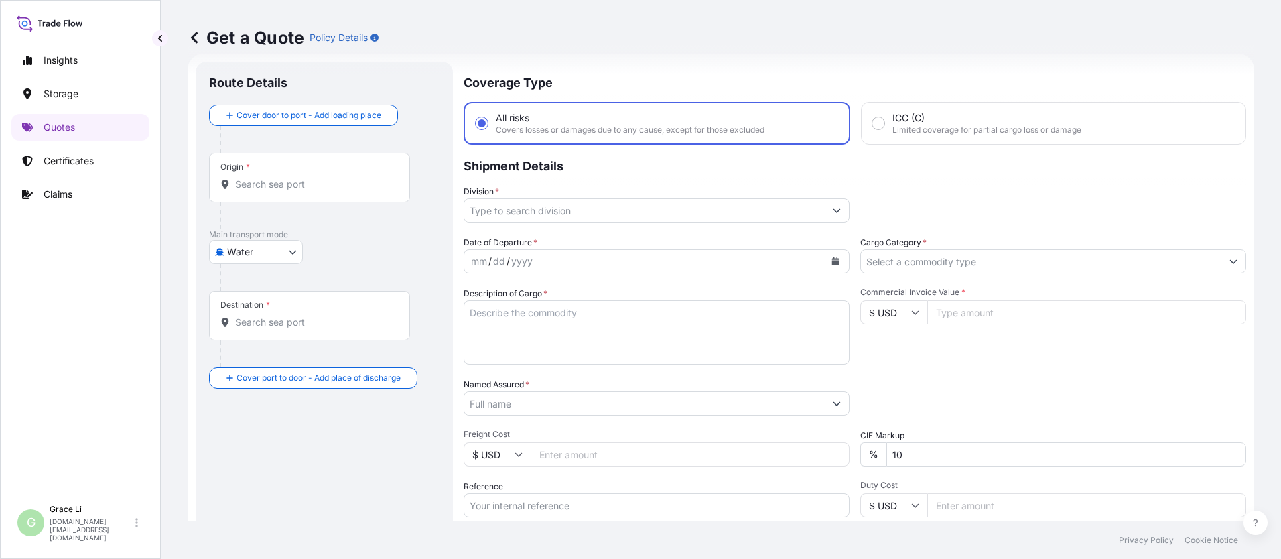
click at [275, 181] on input "Origin *" at bounding box center [314, 184] width 158 height 13
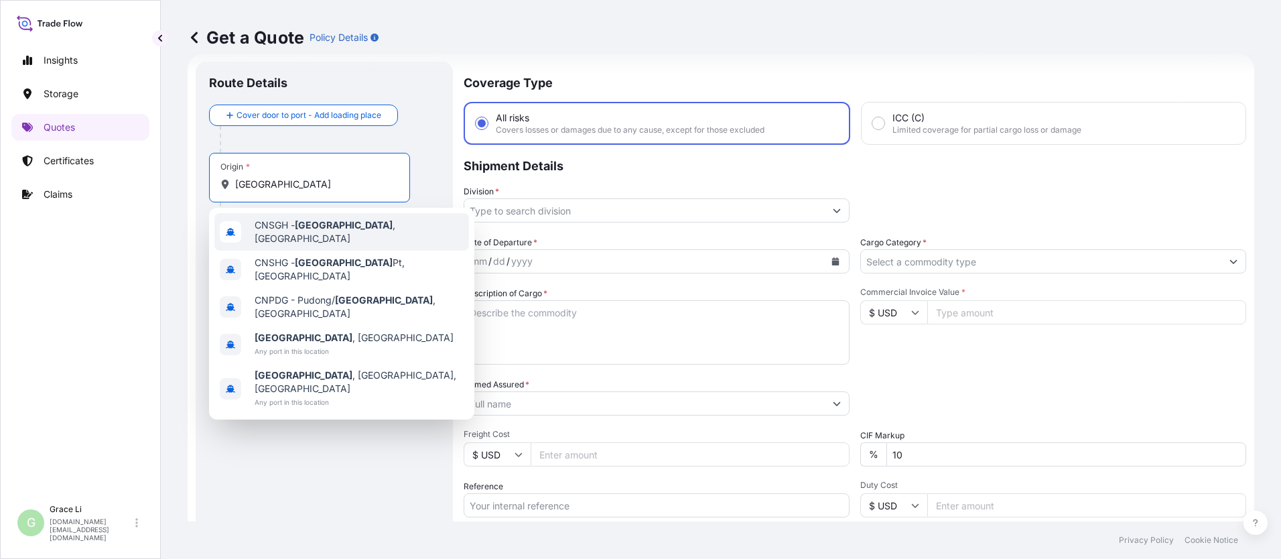
click at [277, 235] on span "CNSGH - [GEOGRAPHIC_DATA] , [GEOGRAPHIC_DATA]" at bounding box center [359, 231] width 209 height 27
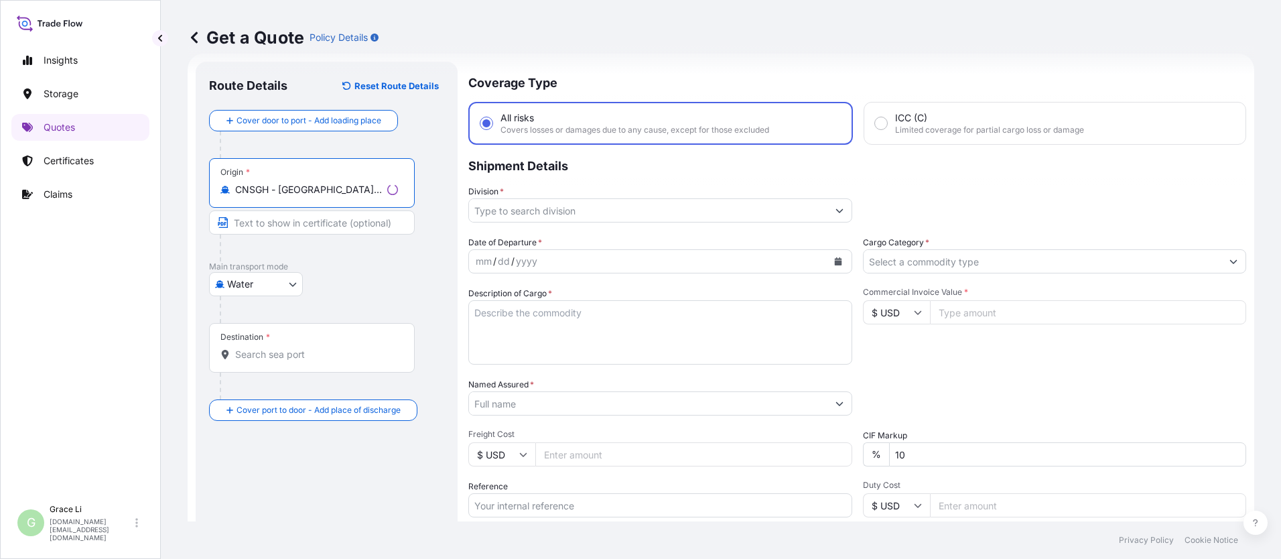
click at [261, 348] on input "Destination *" at bounding box center [316, 354] width 163 height 13
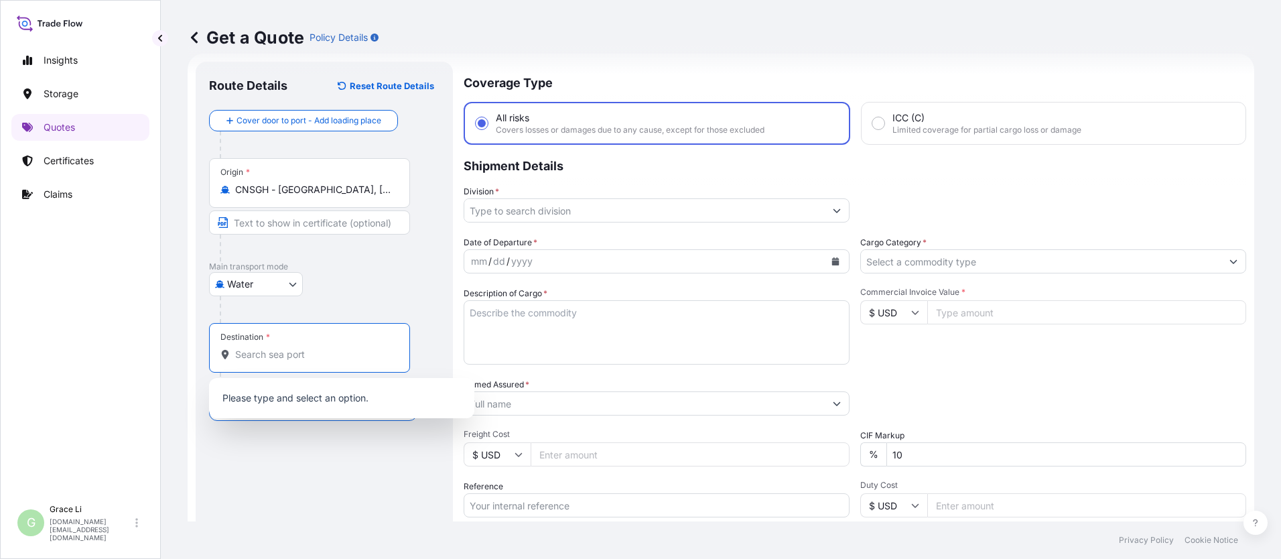
click at [265, 355] on input "Destination *" at bounding box center [314, 354] width 158 height 13
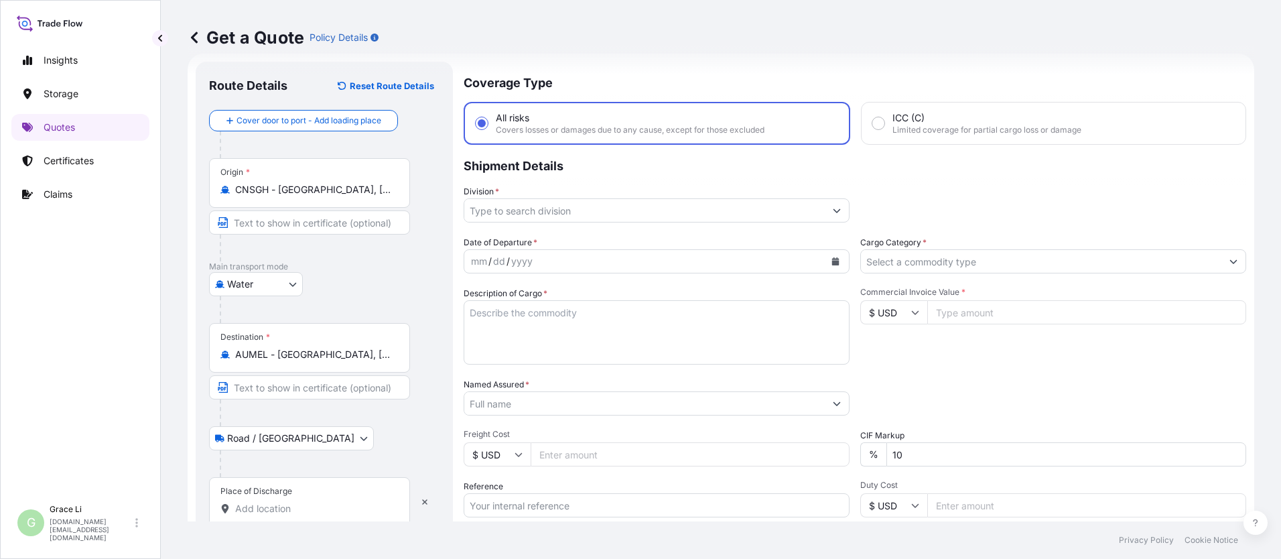
scroll to position [88, 0]
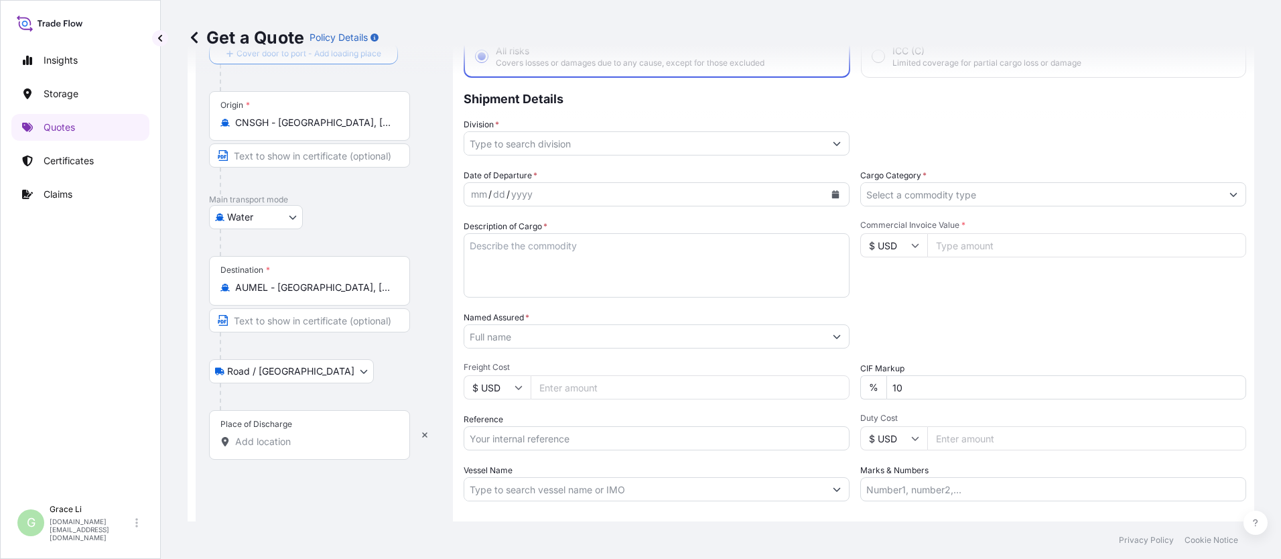
click at [245, 441] on input "Place of Discharge" at bounding box center [314, 441] width 158 height 13
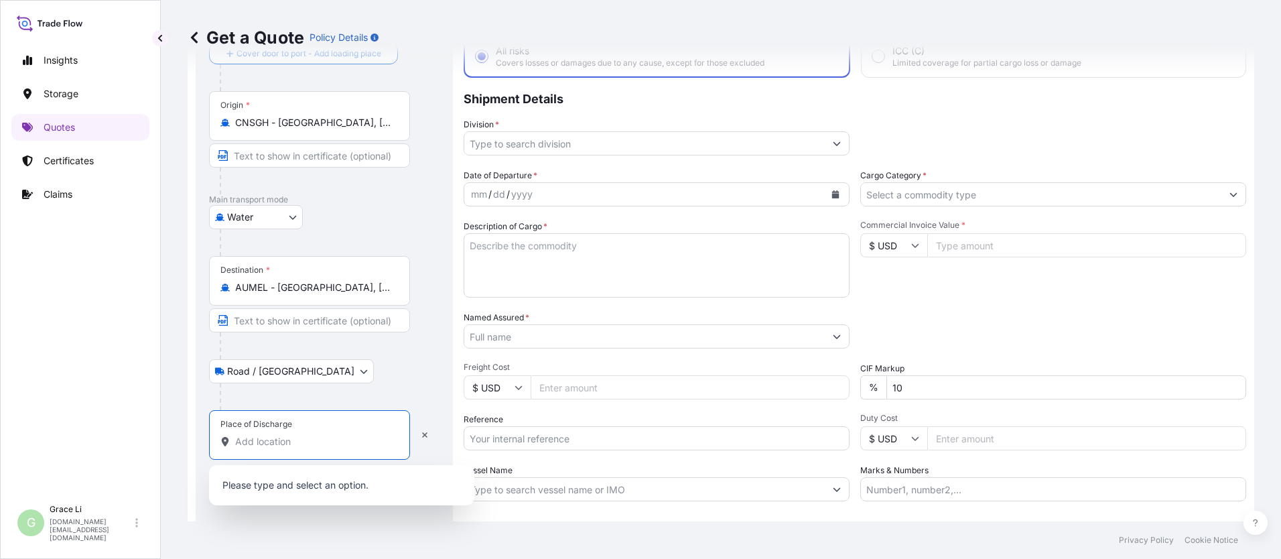
click at [253, 442] on input "Place of Discharge" at bounding box center [314, 441] width 158 height 13
paste input "[STREET_ADDRESS][PERSON_NAME]"
click at [292, 489] on span "[STREET_ADDRESS][PERSON_NAME]" at bounding box center [338, 486] width 166 height 13
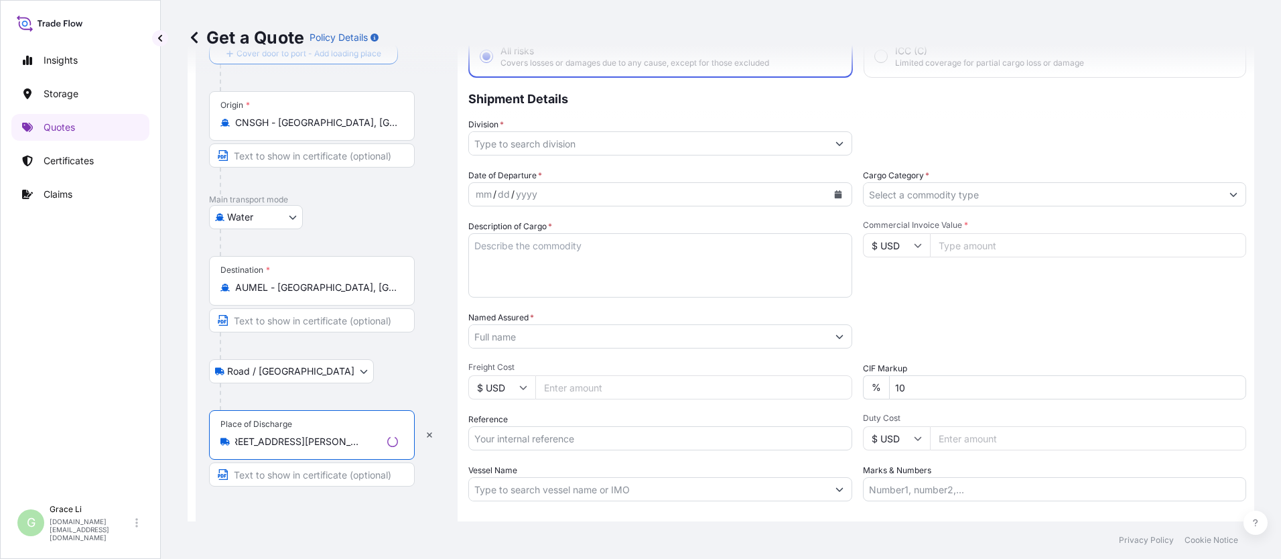
scroll to position [0, 0]
click at [406, 369] on div "Road / [GEOGRAPHIC_DATA] / Inland" at bounding box center [326, 371] width 235 height 24
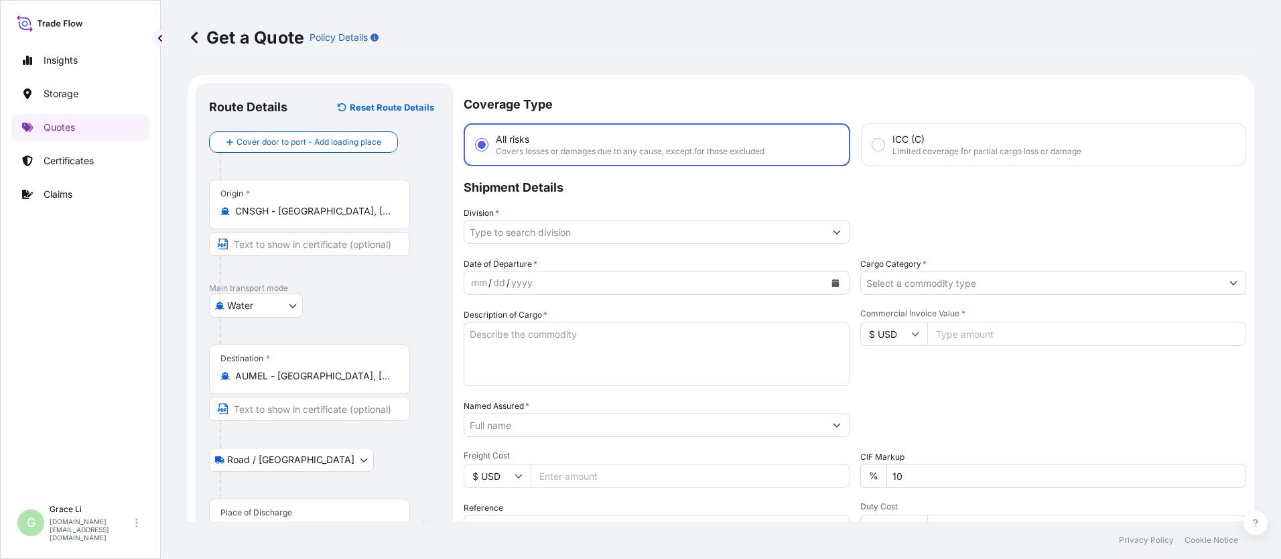
click at [506, 229] on input "Division *" at bounding box center [644, 232] width 361 height 24
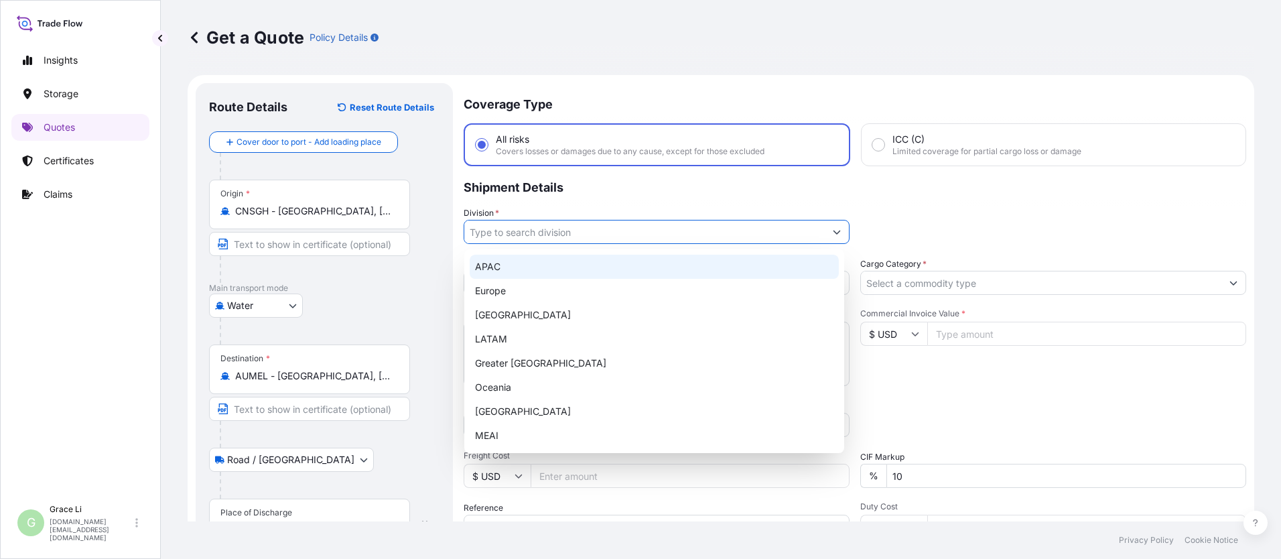
click at [493, 266] on div "APAC" at bounding box center [654, 267] width 369 height 24
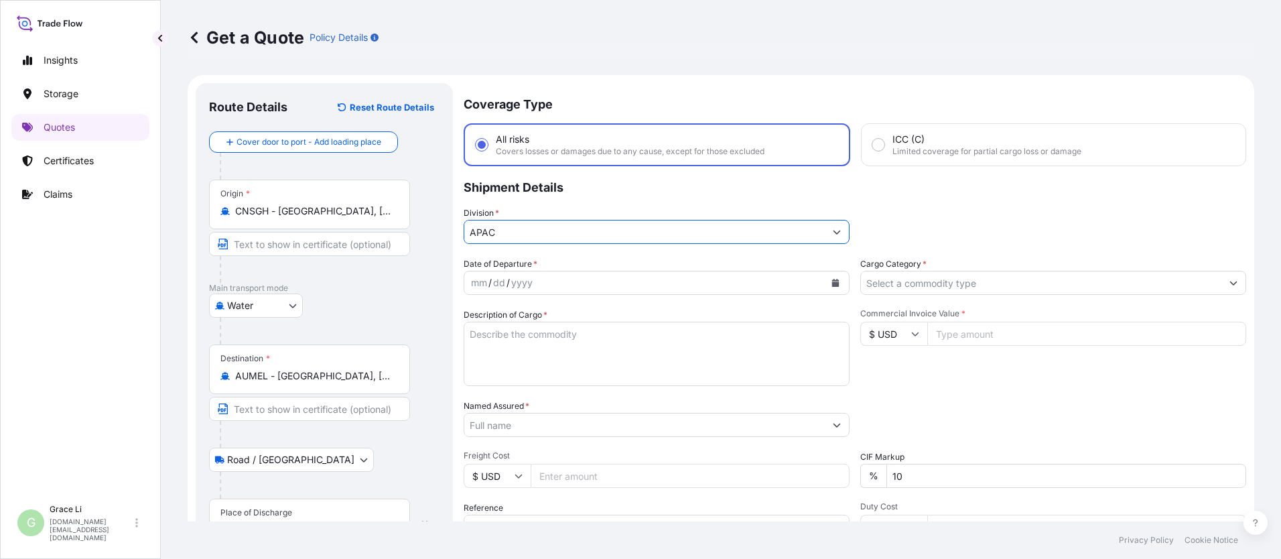
click at [617, 282] on icon "Calendar" at bounding box center [835, 283] width 7 height 8
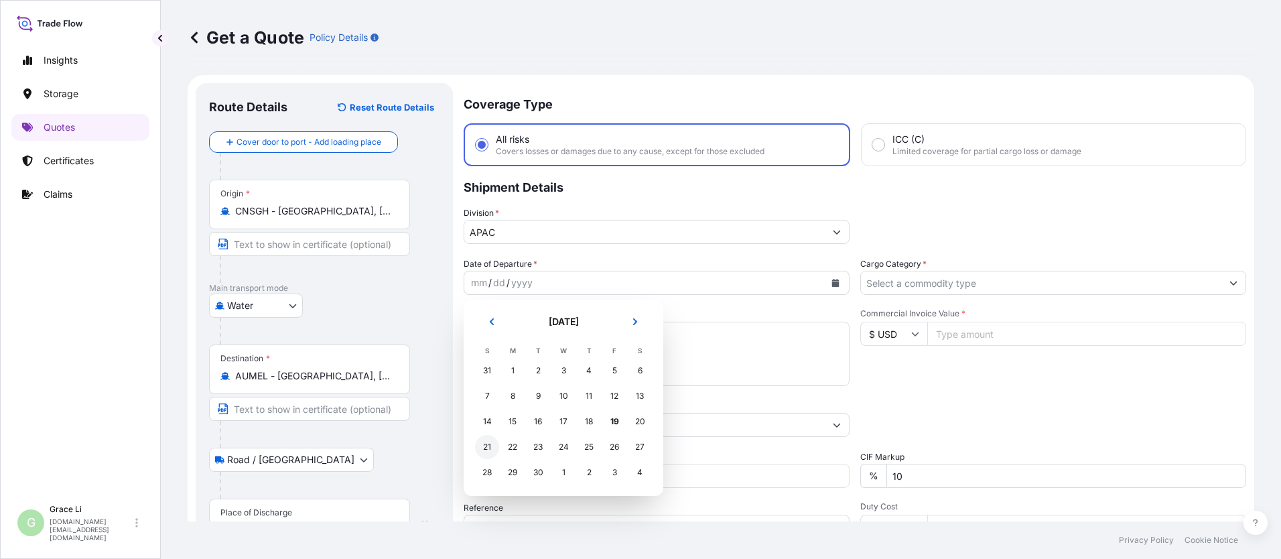
click at [487, 448] on div "21" at bounding box center [487, 447] width 24 height 24
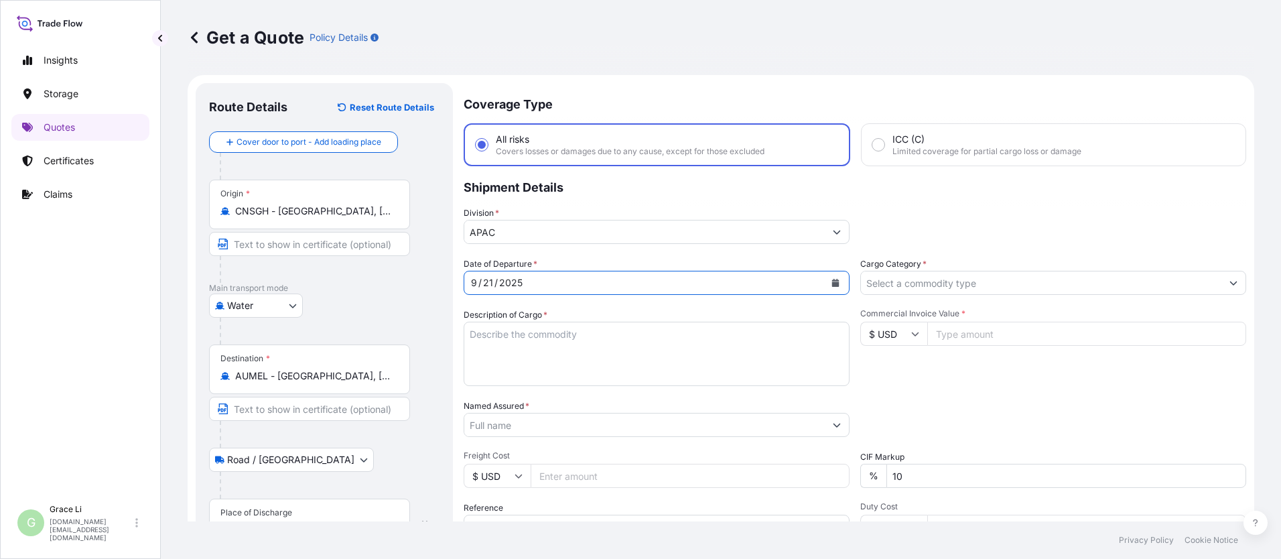
click at [617, 283] on input "Cargo Category *" at bounding box center [1041, 283] width 361 height 24
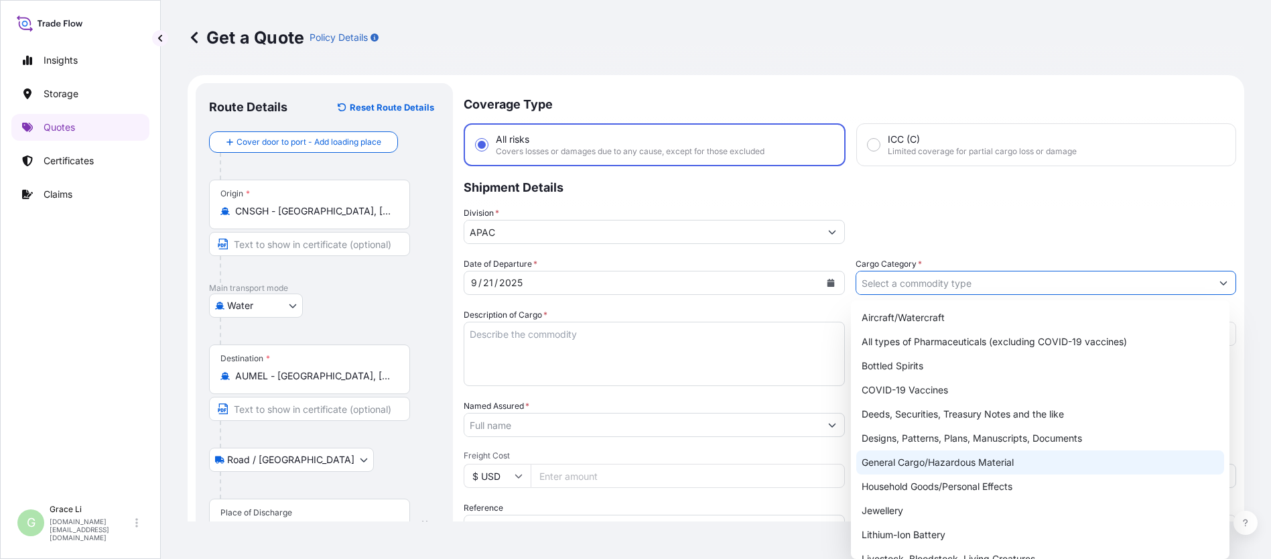
click at [617, 462] on div "General Cargo/Hazardous Material" at bounding box center [1040, 462] width 368 height 24
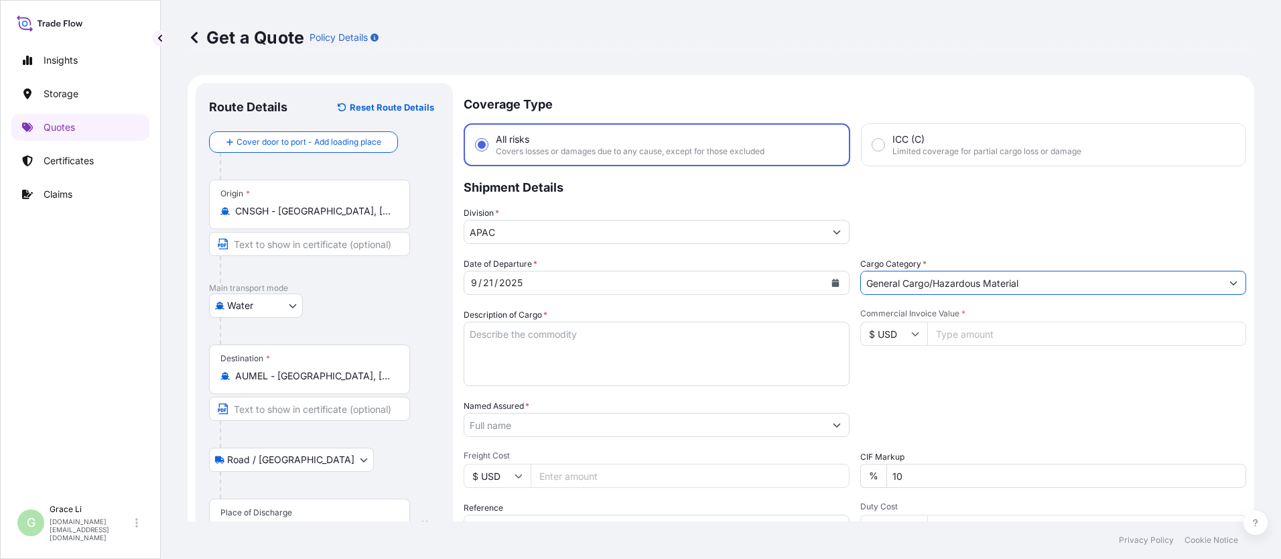
click at [488, 330] on textarea "Description of Cargo *" at bounding box center [657, 354] width 386 height 64
click at [492, 334] on textarea "Description of Cargo *" at bounding box center [657, 354] width 386 height 64
paste textarea "SIGENSTOR BAT 8.0 CL:9 UN:3480 DN-2025.09.11-007244 PO-4210"
click at [518, 424] on input "Named Assured *" at bounding box center [644, 425] width 361 height 24
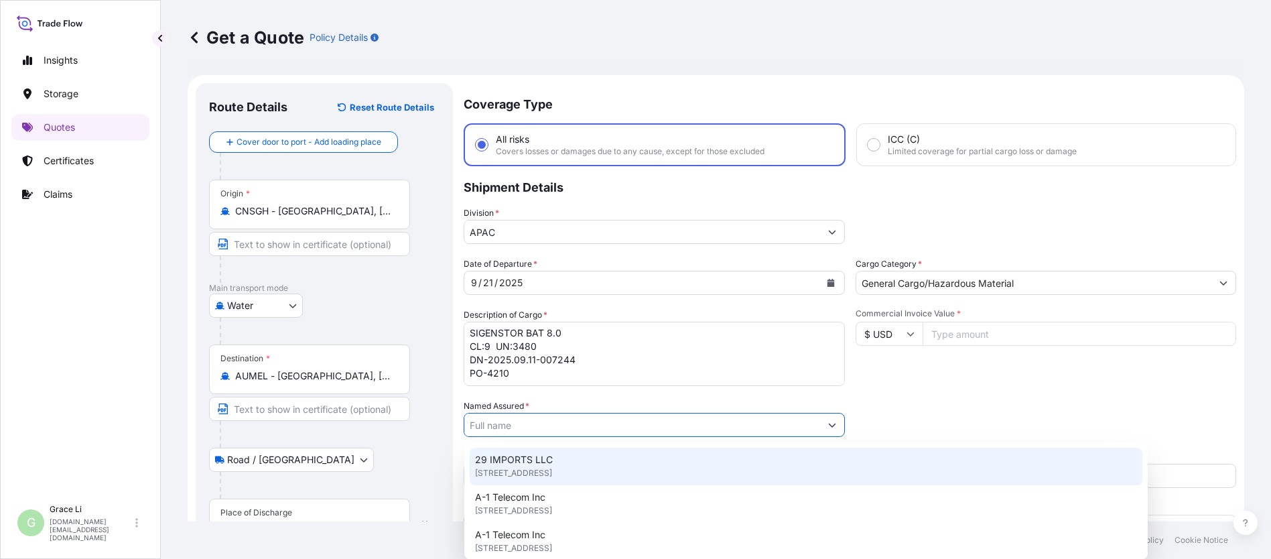
paste input "SIGENERGY TECHNOLOGY ([GEOGRAPHIC_DATA]) LIMITED"
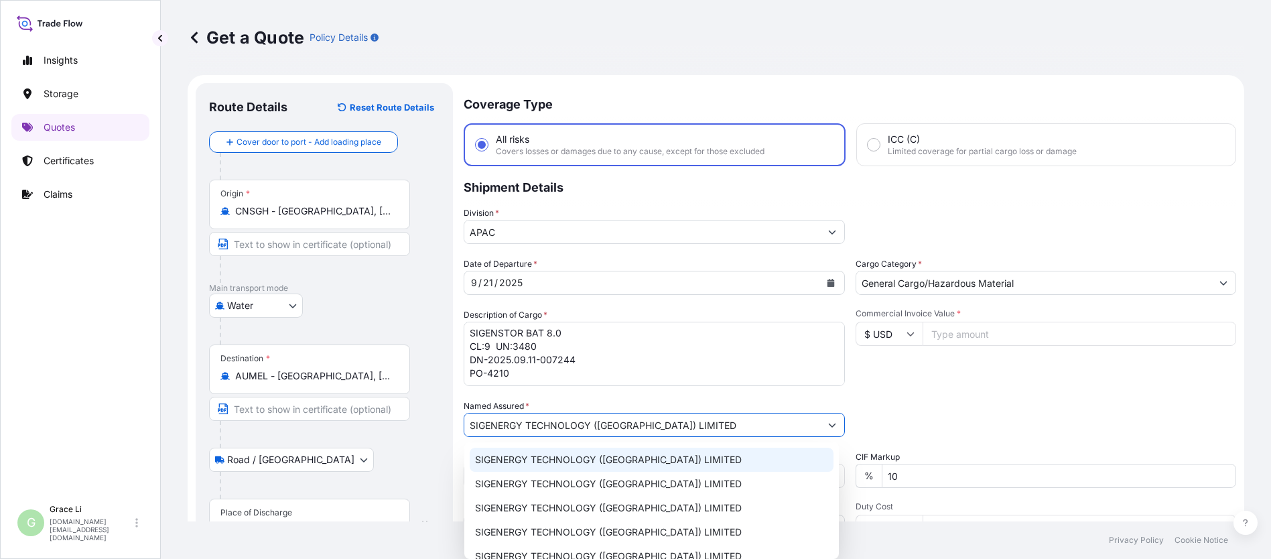
click at [511, 458] on span "SIGENERGY TECHNOLOGY ([GEOGRAPHIC_DATA]) LIMITED" at bounding box center [608, 459] width 267 height 13
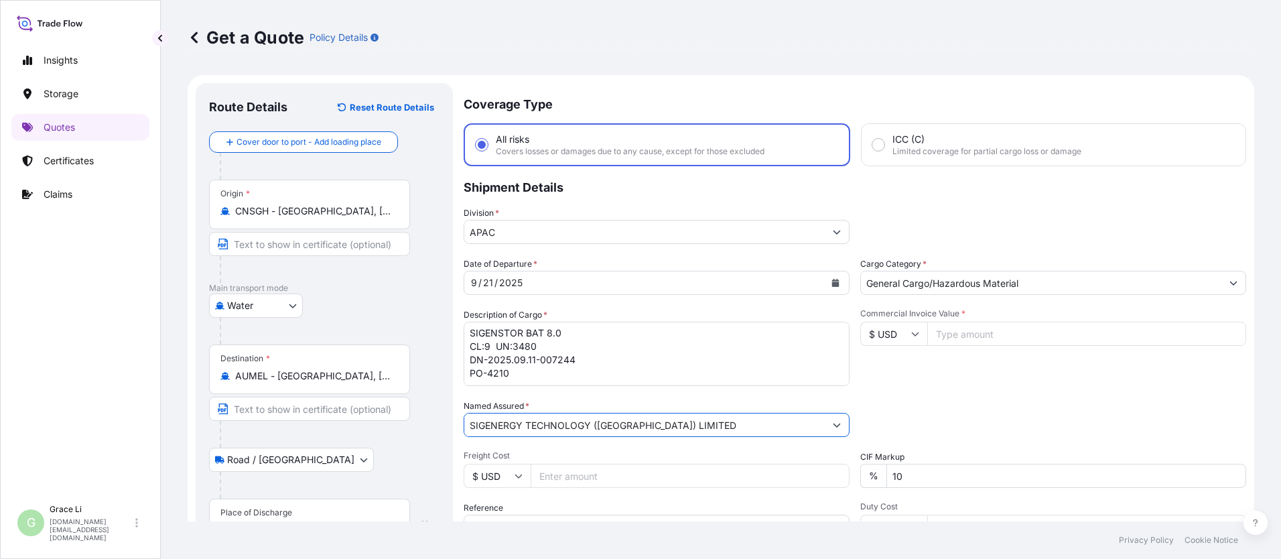
click at [617, 337] on input "Commercial Invoice Value *" at bounding box center [1086, 334] width 319 height 24
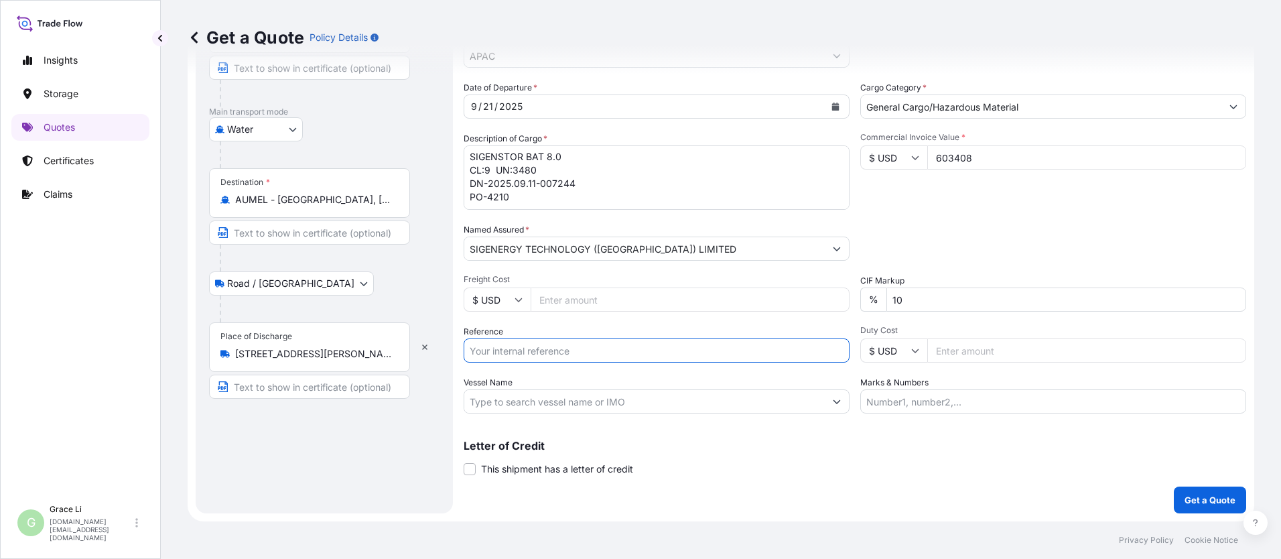
click at [502, 349] on input "Reference" at bounding box center [657, 350] width 386 height 24
click at [503, 349] on input "Reference" at bounding box center [657, 350] width 386 height 24
paste input "SGAU20250813008"
click at [584, 350] on input "SGAU20250813008/" at bounding box center [657, 350] width 386 height 24
click at [589, 350] on input "SGAU20250813008/" at bounding box center [657, 350] width 386 height 24
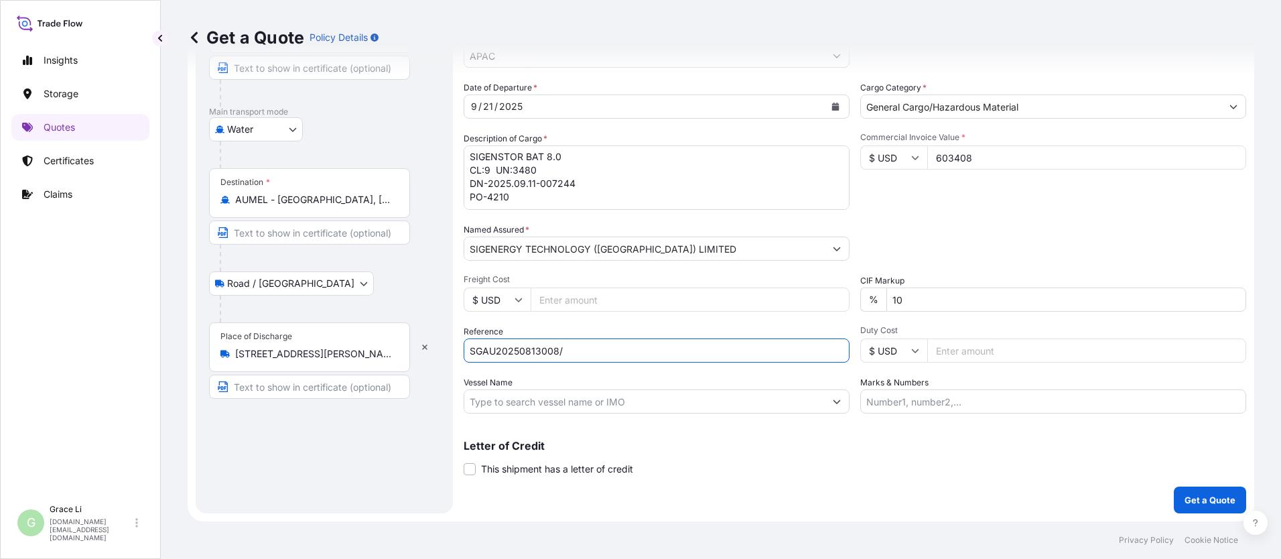
paste input "SXMRH25092626"
click at [566, 403] on input "Vessel Name" at bounding box center [644, 401] width 361 height 24
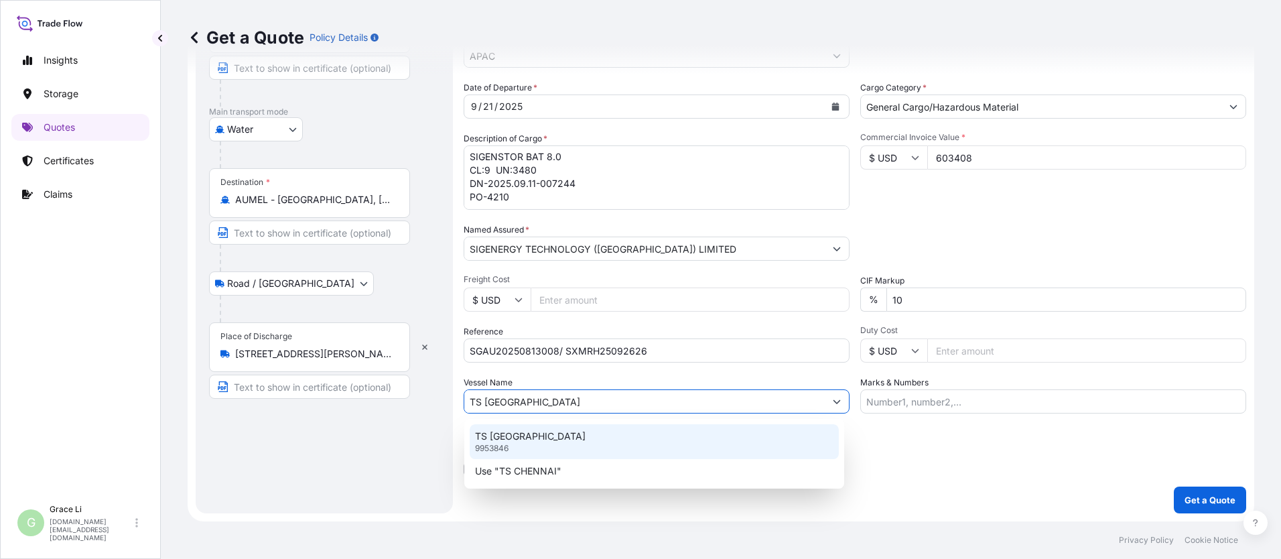
click at [509, 438] on p "TS [GEOGRAPHIC_DATA]" at bounding box center [530, 436] width 111 height 13
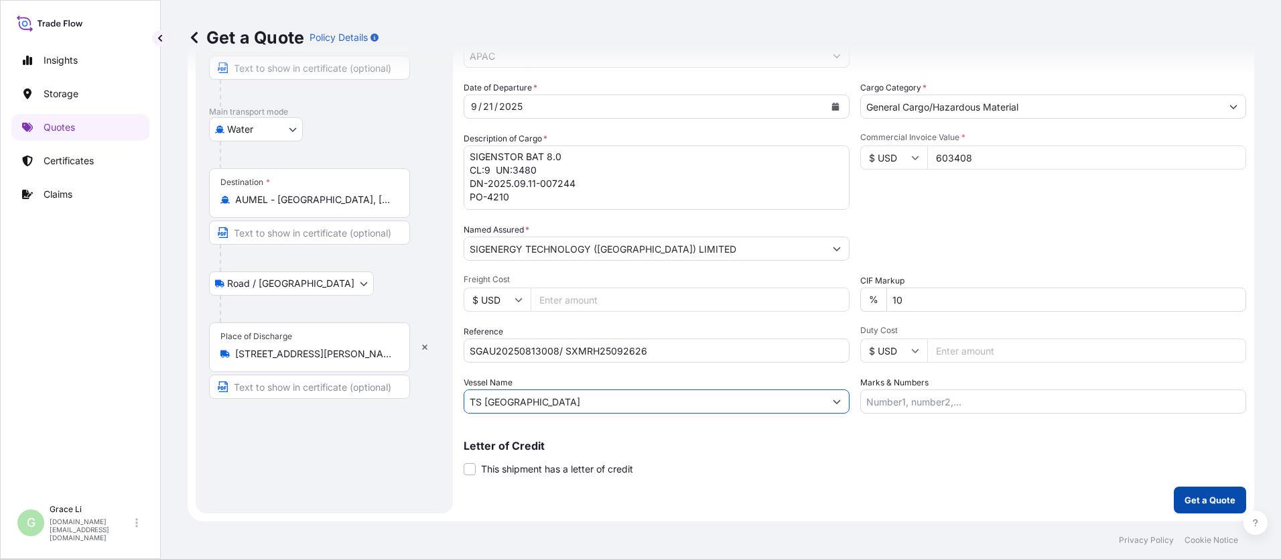
click at [617, 499] on p "Get a Quote" at bounding box center [1210, 499] width 51 height 13
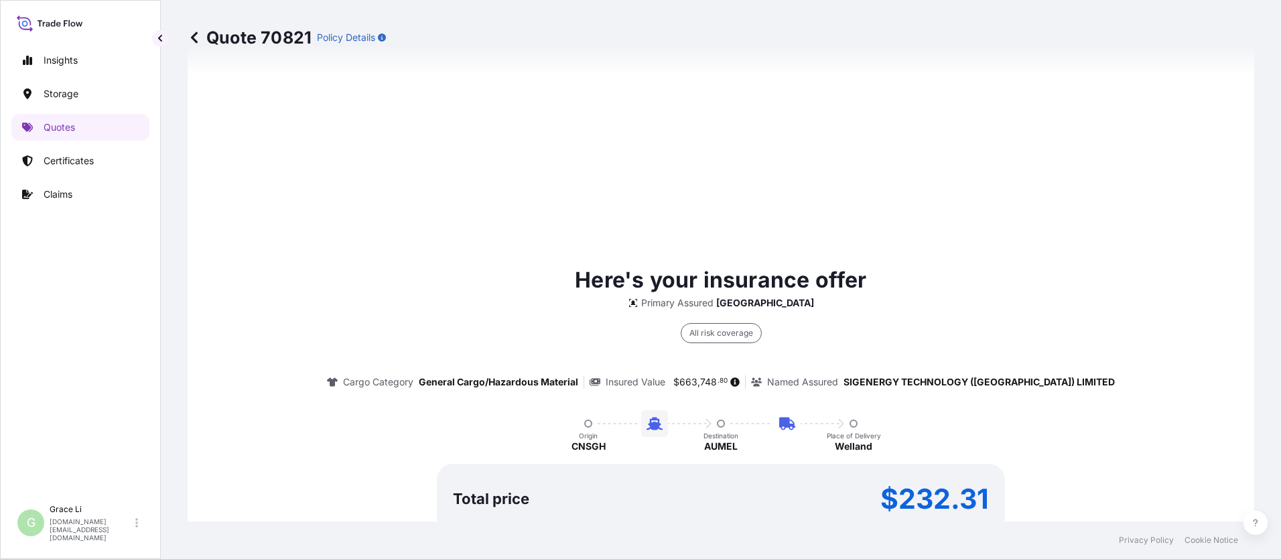
scroll to position [1981, 0]
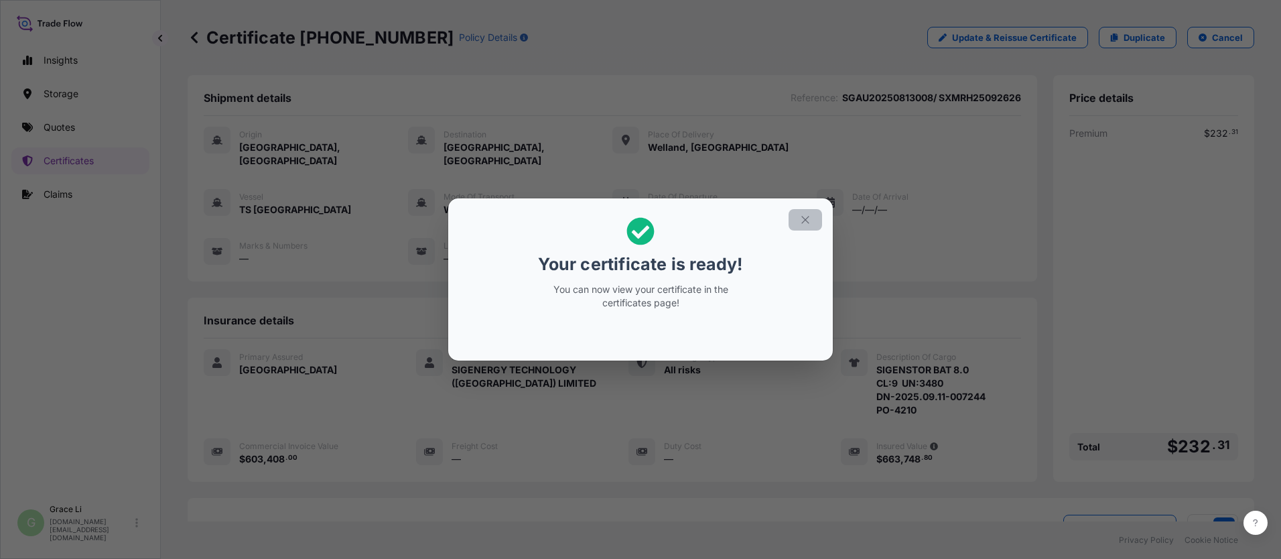
click at [617, 216] on icon "button" at bounding box center [805, 220] width 12 height 12
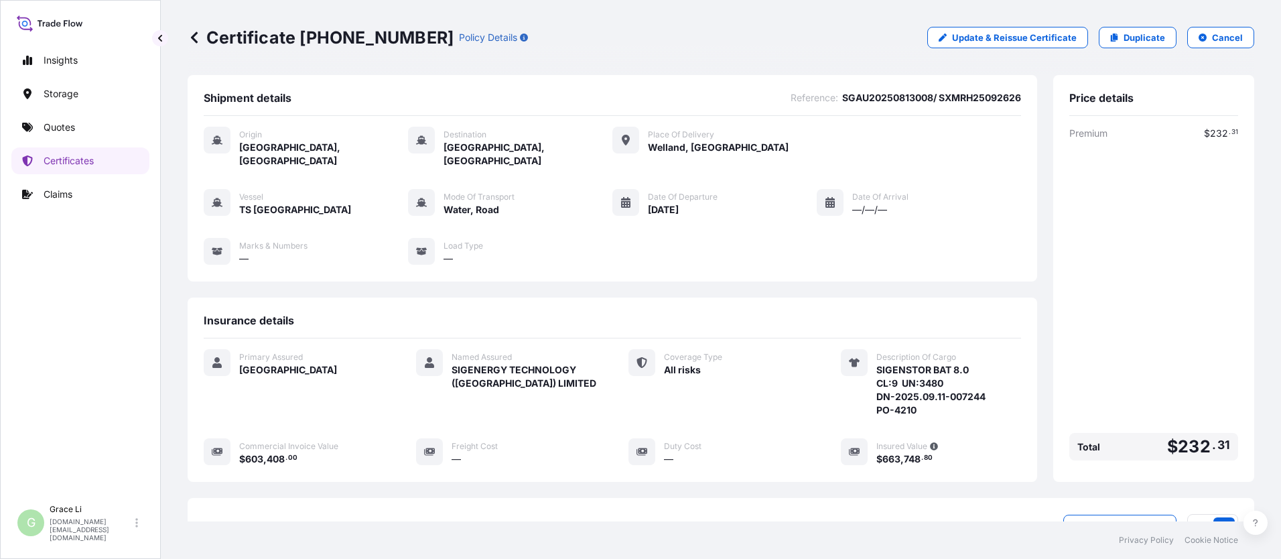
click at [617, 393] on div "Coverage Type All risks" at bounding box center [719, 383] width 180 height 68
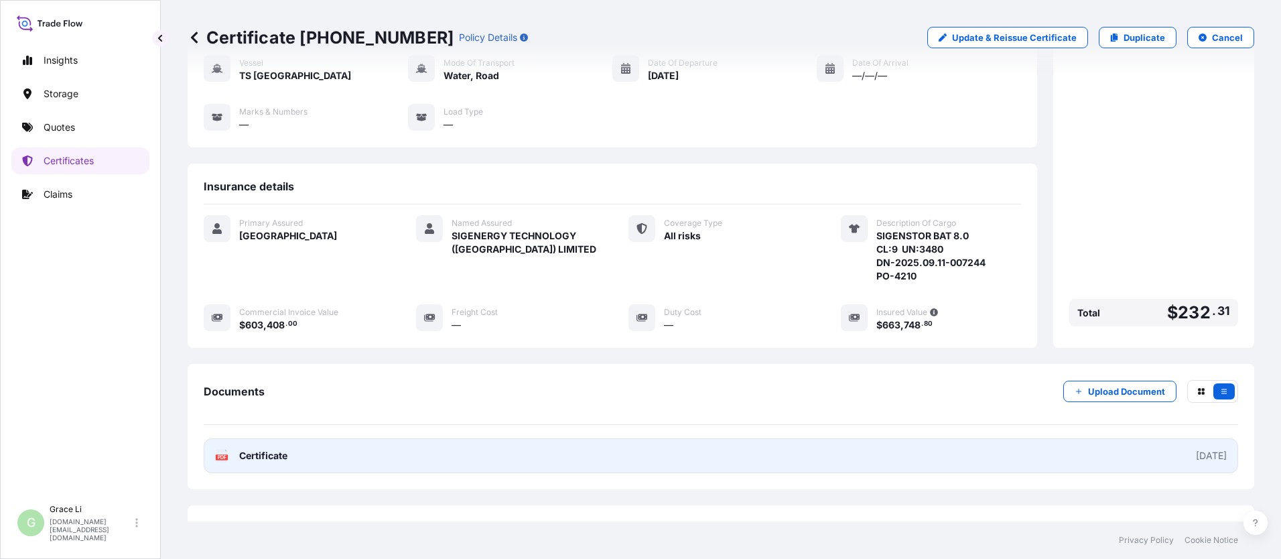
click at [266, 449] on span "Certificate" at bounding box center [263, 455] width 48 height 13
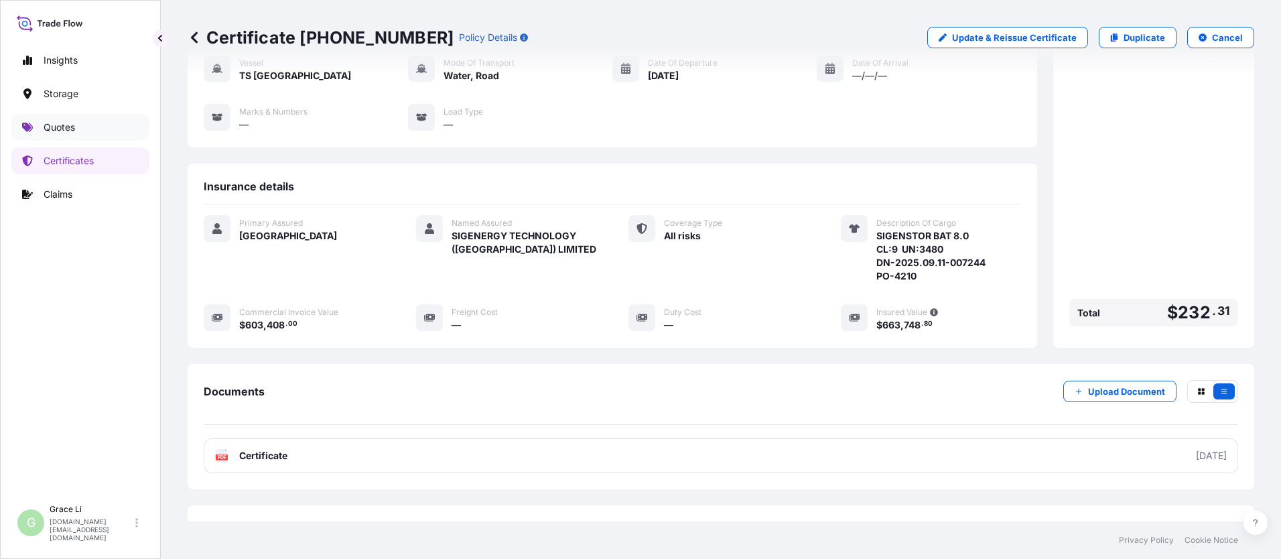
click at [58, 126] on p "Quotes" at bounding box center [59, 127] width 31 height 13
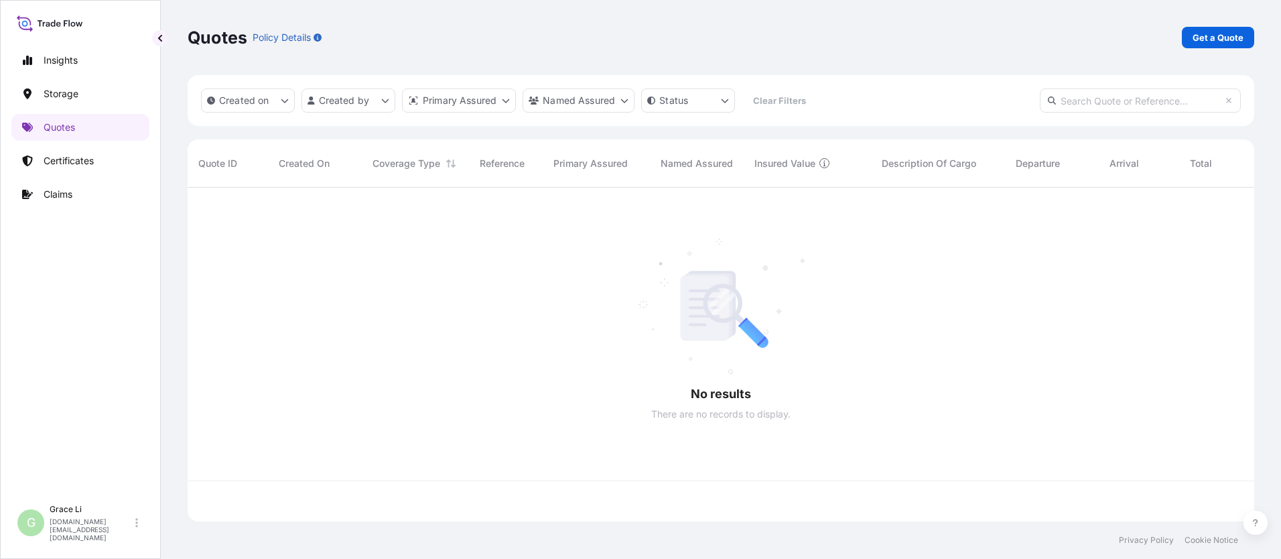
scroll to position [331, 1057]
click at [617, 36] on p "Get a Quote" at bounding box center [1218, 37] width 51 height 13
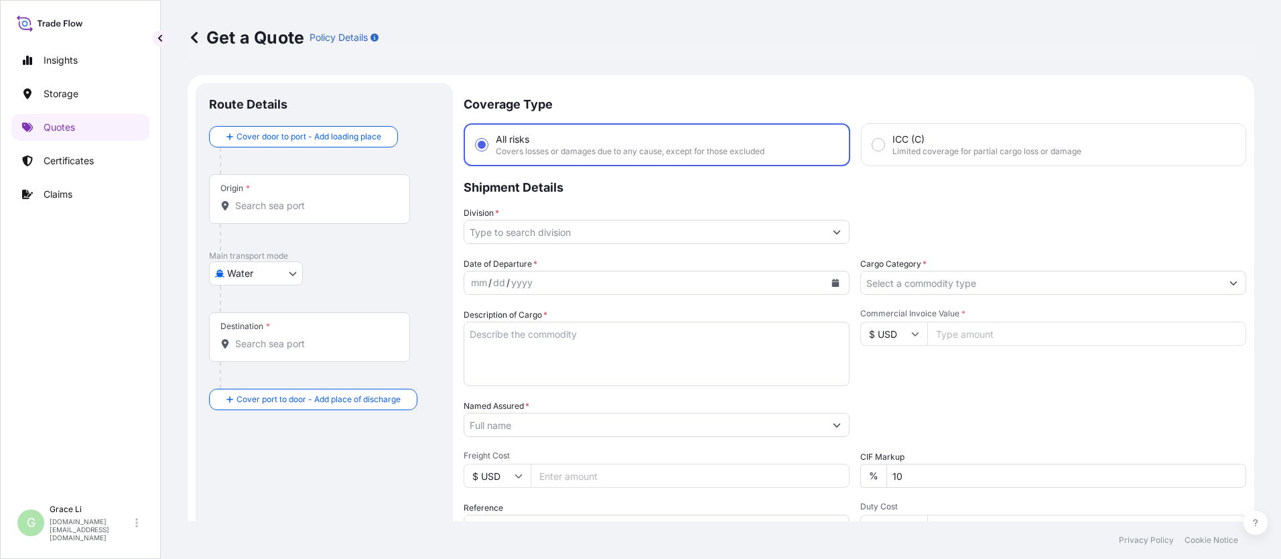
scroll to position [21, 0]
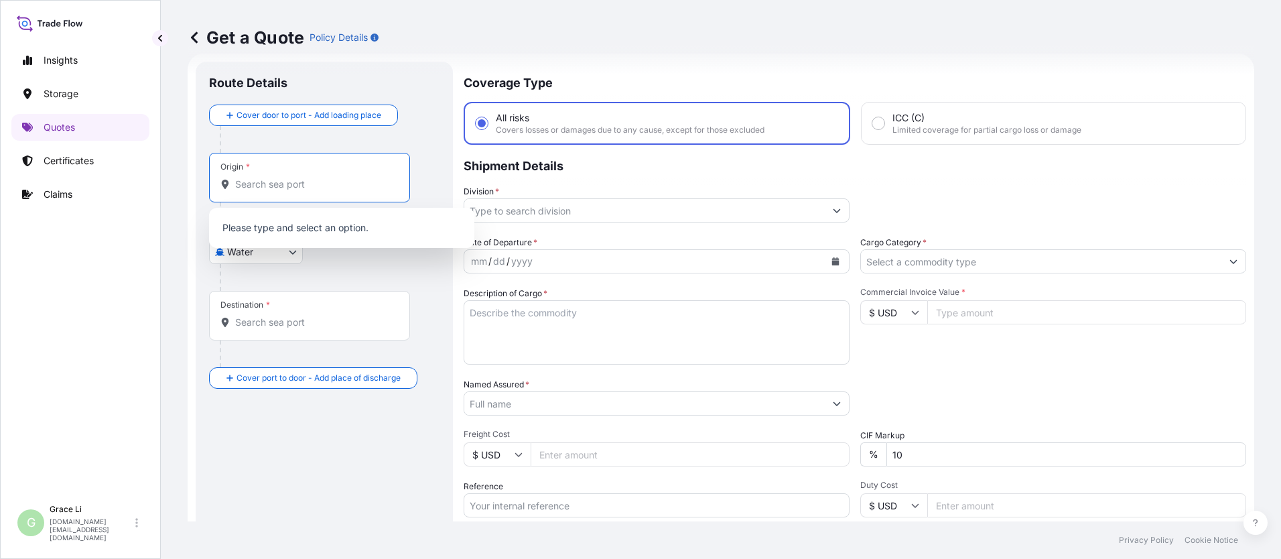
click at [260, 180] on input "Origin *" at bounding box center [314, 184] width 158 height 13
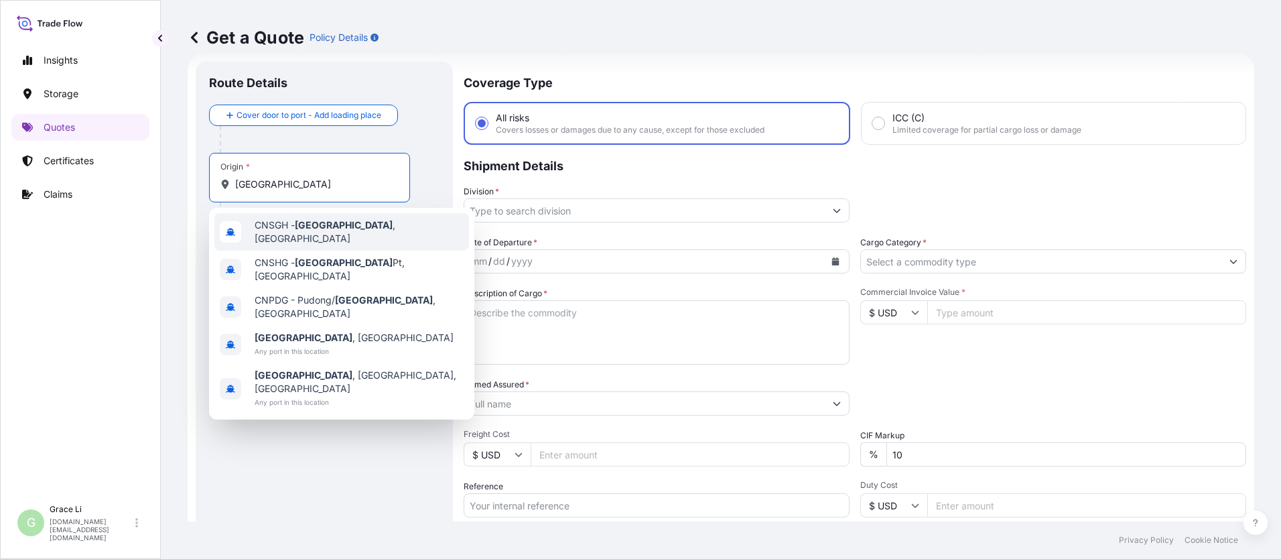
click at [260, 229] on span "CNSGH - [GEOGRAPHIC_DATA] , [GEOGRAPHIC_DATA]" at bounding box center [359, 231] width 209 height 27
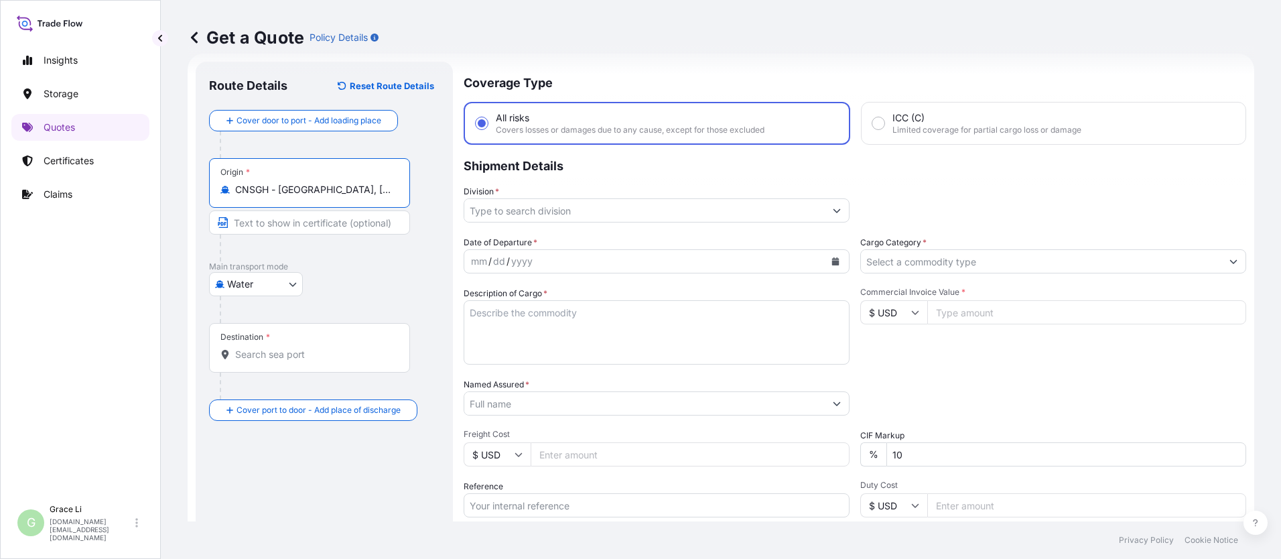
click at [252, 356] on input "Destination *" at bounding box center [314, 354] width 158 height 13
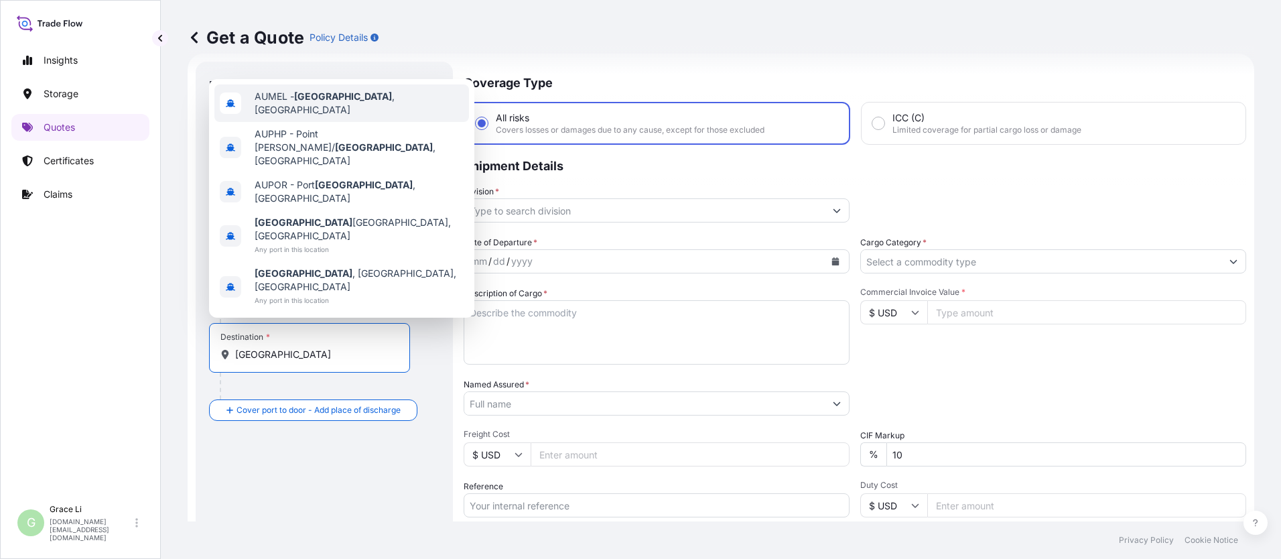
click at [291, 117] on span "AUMEL - [GEOGRAPHIC_DATA] , [GEOGRAPHIC_DATA]" at bounding box center [359, 103] width 209 height 27
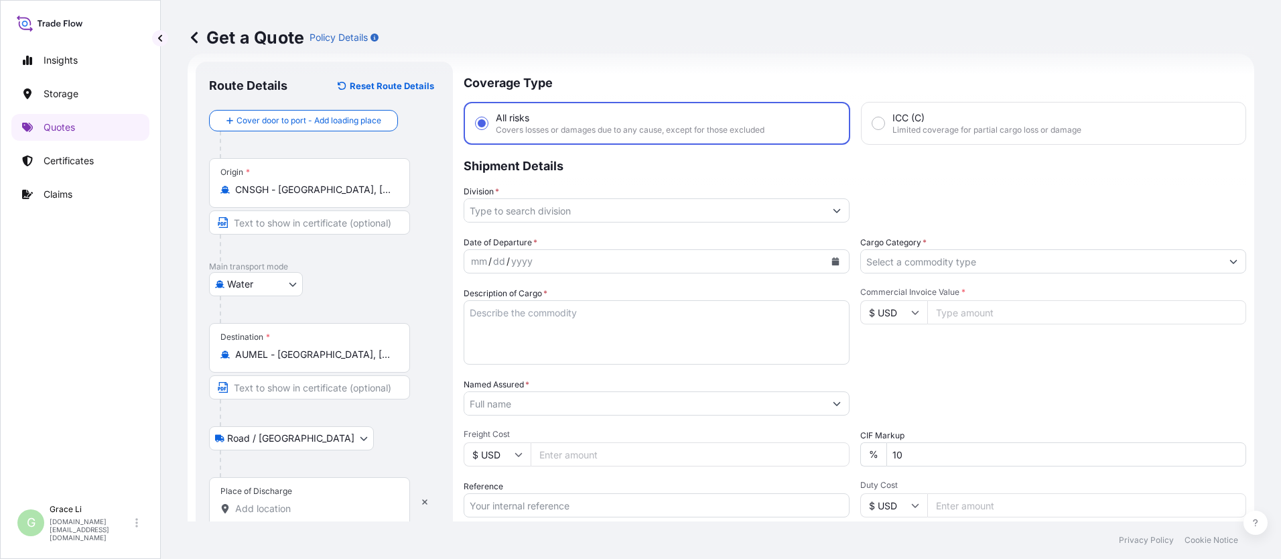
click at [256, 507] on input "Place of Discharge" at bounding box center [314, 508] width 158 height 13
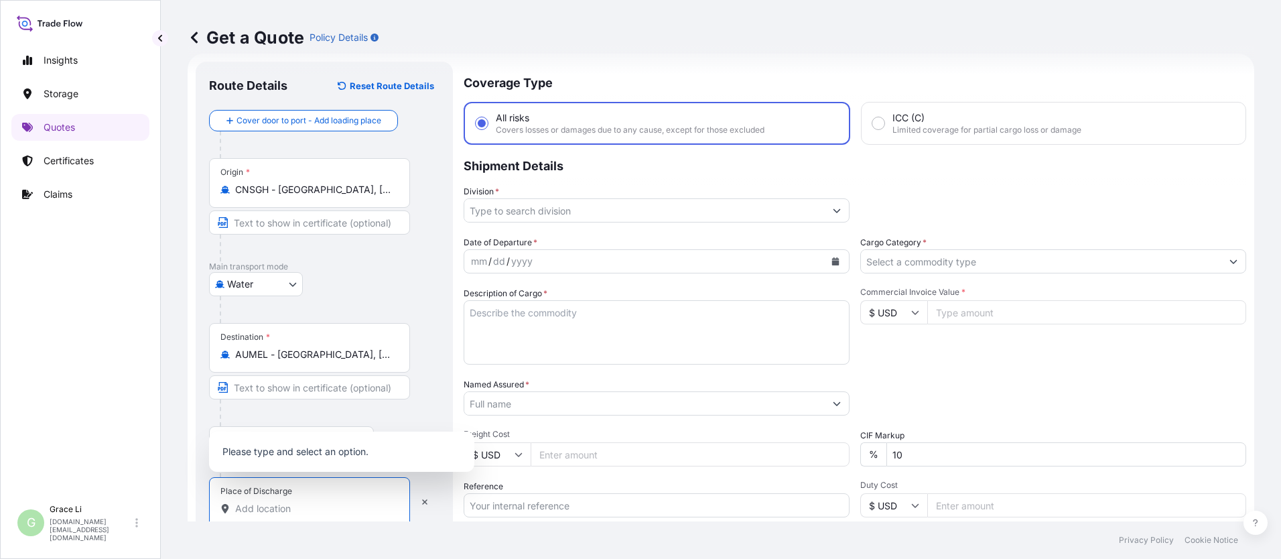
paste input "[STREET_ADDRESS][PERSON_NAME]"
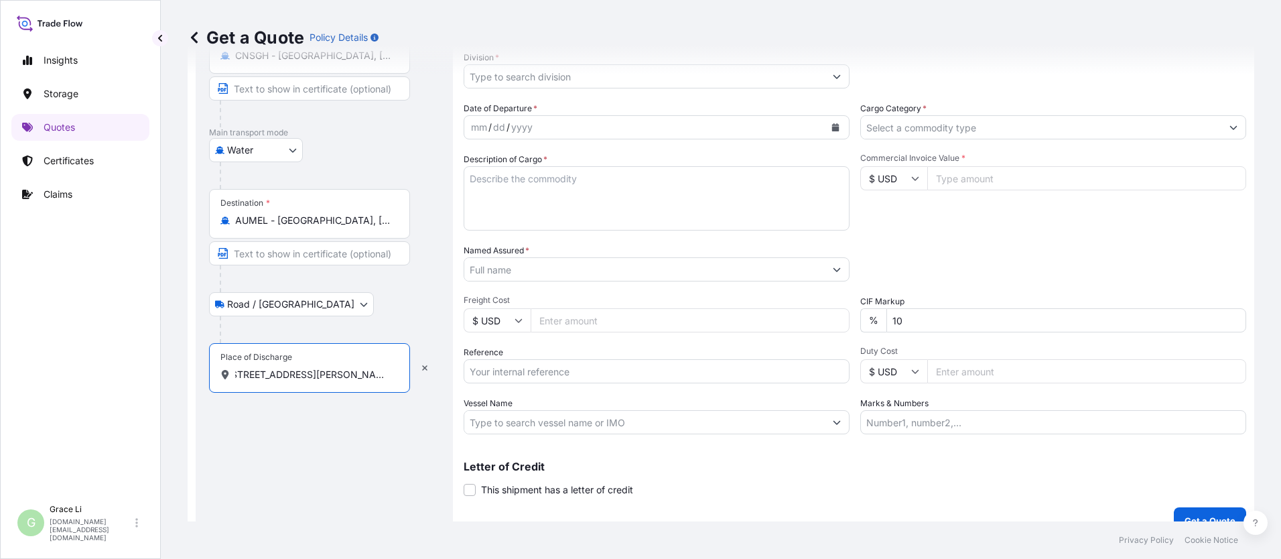
scroll to position [0, 0]
click at [342, 430] on div "Route Details Reset Route Details Cover door to port - Add loading place Place …" at bounding box center [324, 231] width 231 height 580
click at [305, 446] on div "Route Details Reset Route Details Cover door to port - Add loading place Place …" at bounding box center [324, 231] width 231 height 580
click at [357, 318] on div at bounding box center [330, 329] width 220 height 27
click at [336, 422] on div "Route Details Reset Route Details Cover door to port - Add loading place Place …" at bounding box center [324, 231] width 231 height 580
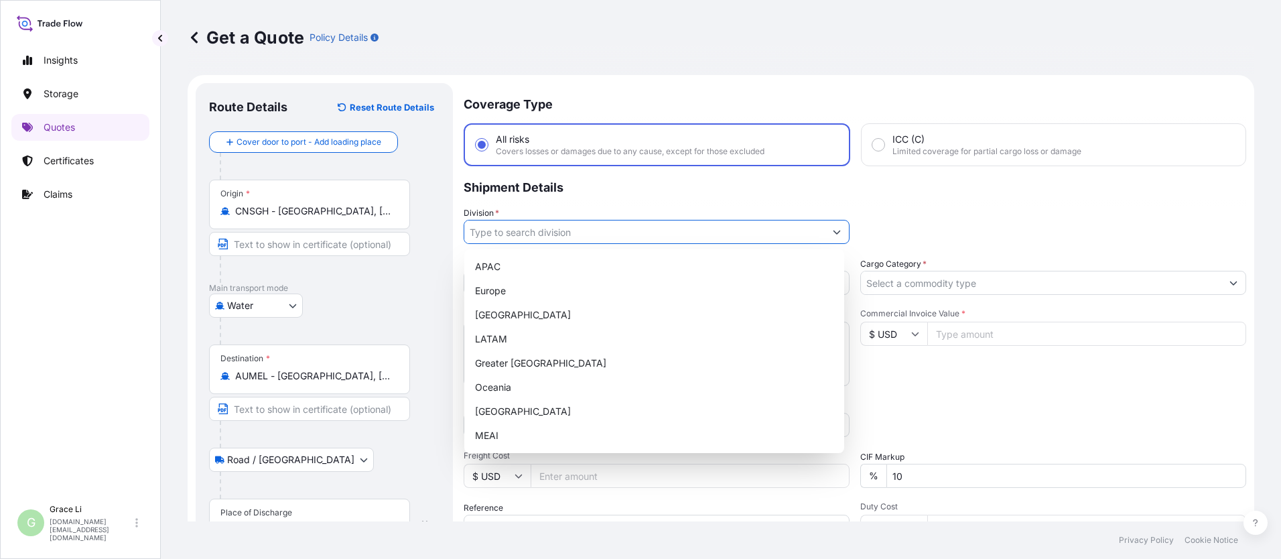
click at [507, 236] on input "Division *" at bounding box center [644, 232] width 361 height 24
click at [489, 273] on div "APAC" at bounding box center [654, 267] width 369 height 24
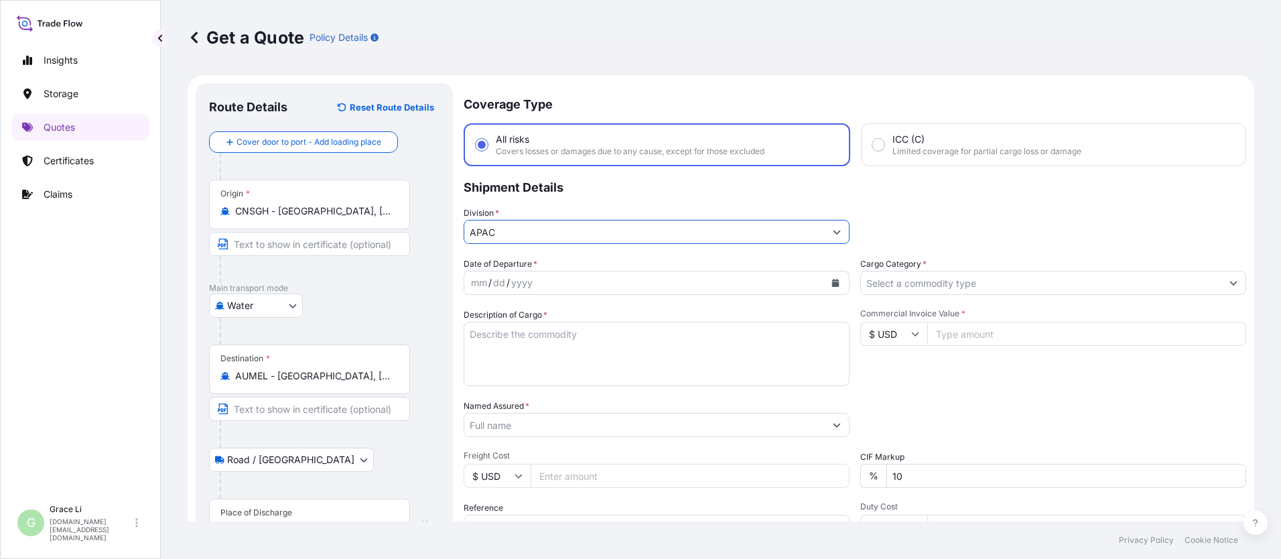
click at [617, 281] on icon "Calendar" at bounding box center [836, 283] width 8 height 8
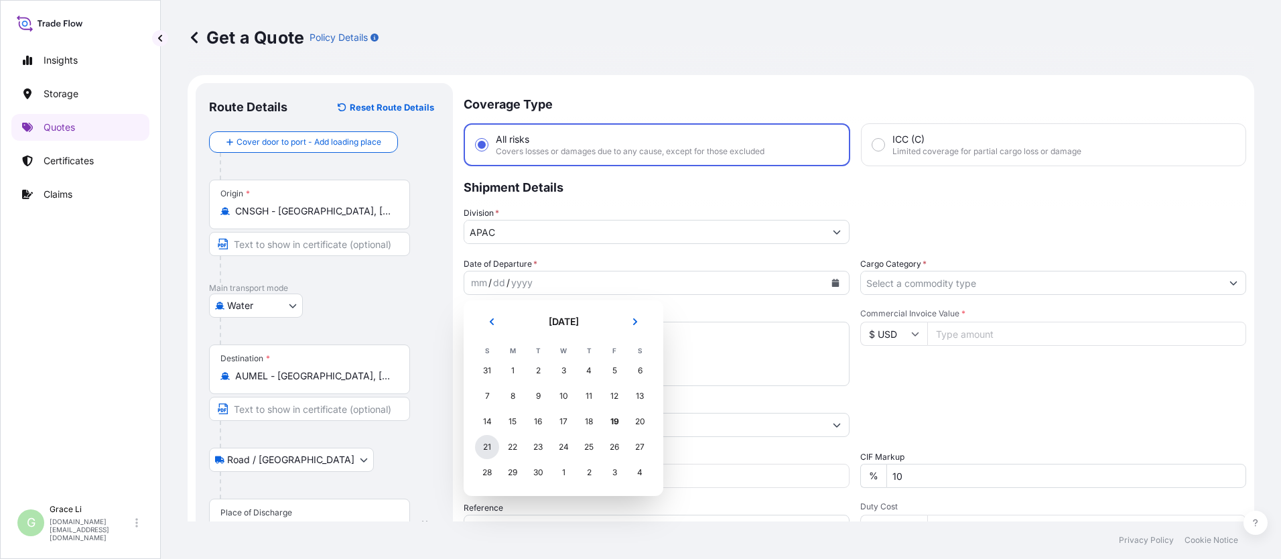
click at [485, 442] on div "21" at bounding box center [487, 447] width 24 height 24
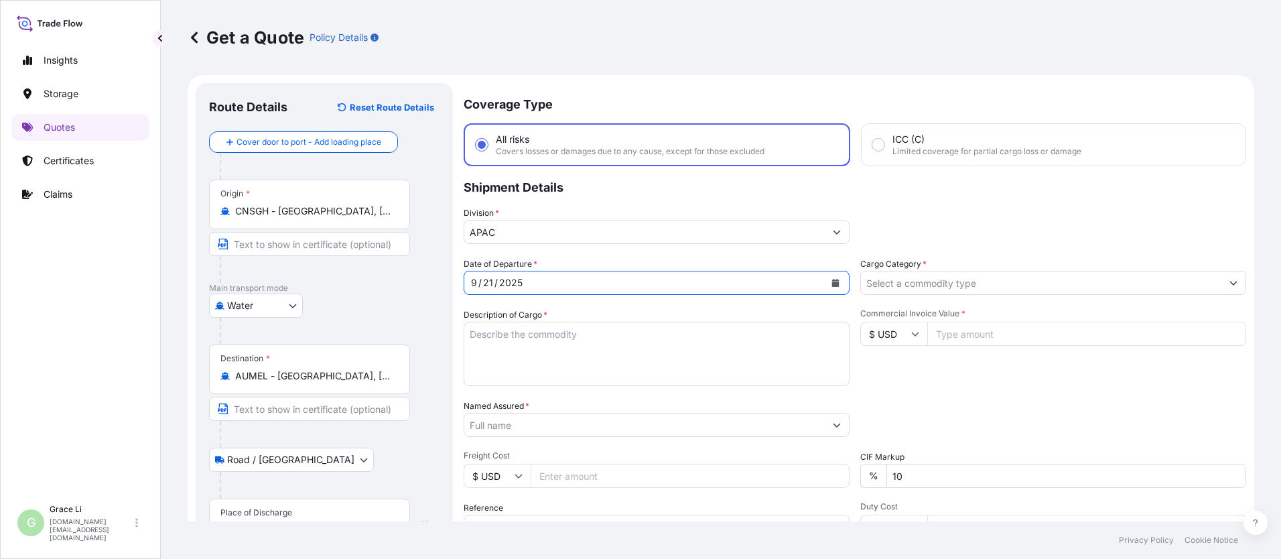
click at [617, 279] on input "Cargo Category *" at bounding box center [1041, 283] width 361 height 24
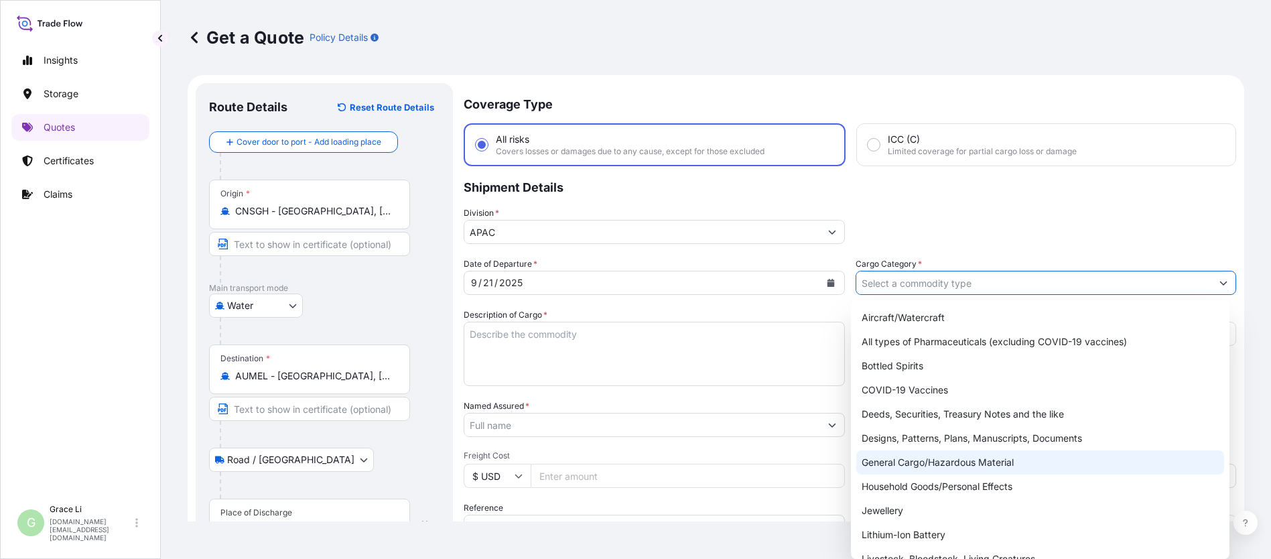
click at [617, 462] on div "General Cargo/Hazardous Material" at bounding box center [1040, 462] width 368 height 24
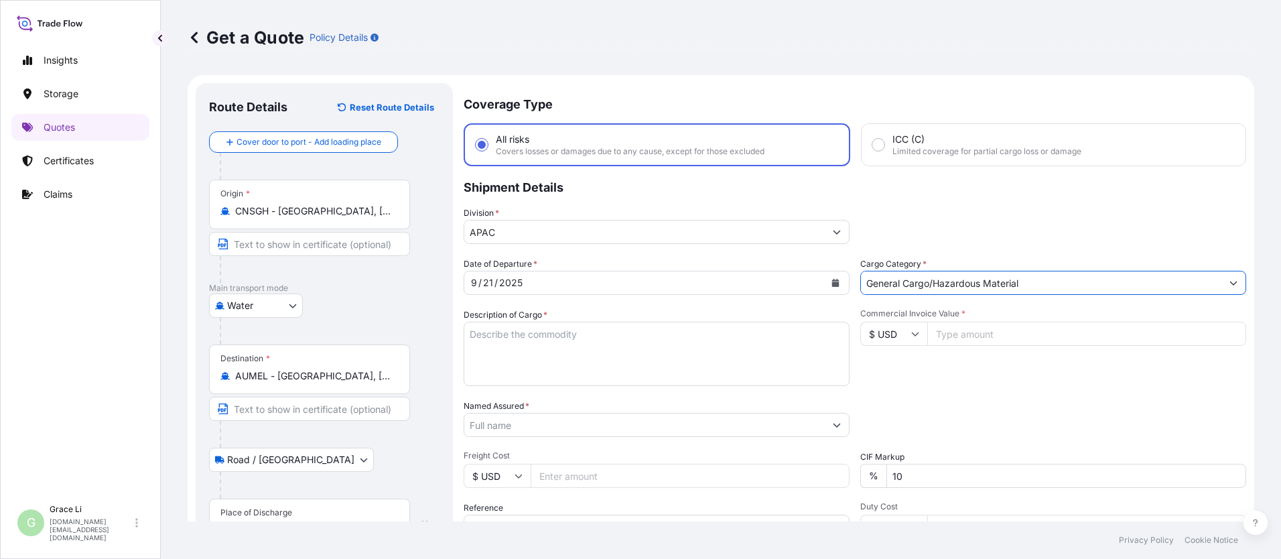
click at [474, 332] on textarea "Description of Cargo *" at bounding box center [657, 354] width 386 height 64
click at [482, 329] on textarea "Description of Cargo *" at bounding box center [657, 354] width 386 height 64
paste textarea "SIGENSTOR BAT 8.0 CL:9 UN:3480 INVTERTER & ACCESSARY DN-2025.09.12-007283 PO-42…"
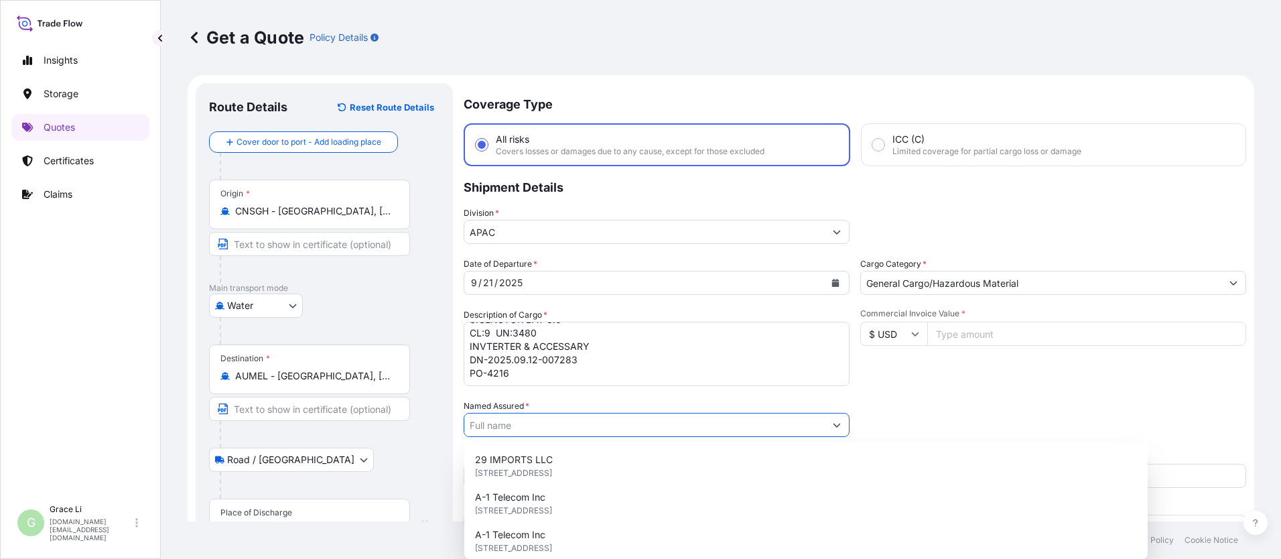
click at [511, 421] on input "Named Assured *" at bounding box center [644, 425] width 361 height 24
click at [510, 424] on input "Named Assured *" at bounding box center [642, 425] width 356 height 24
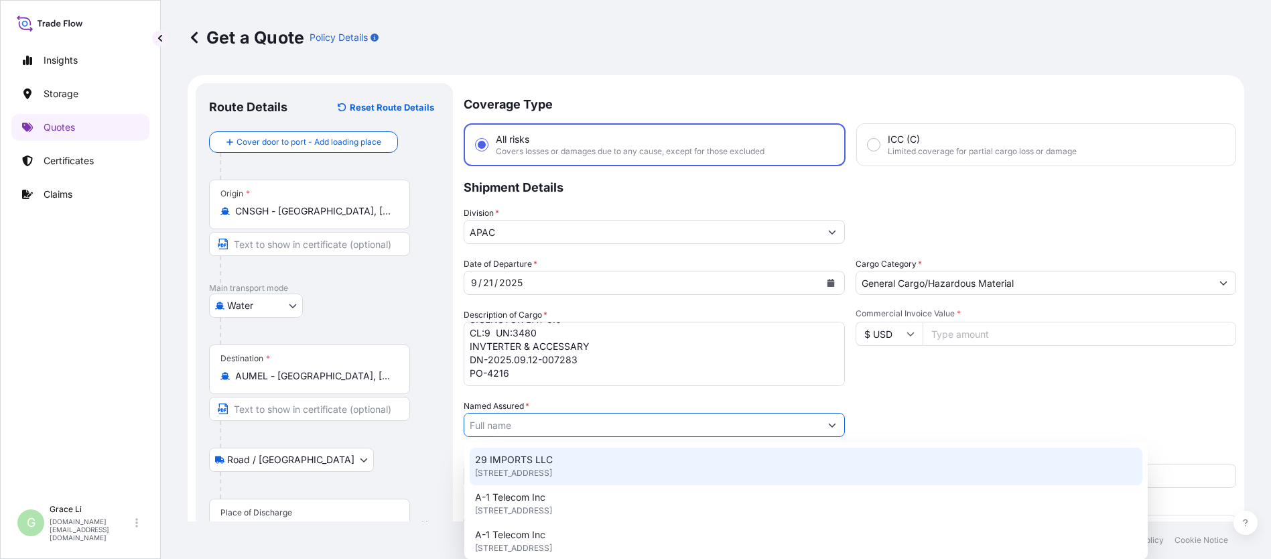
paste input "SIGENERGY TECHNOLOGY ([GEOGRAPHIC_DATA]) LIMITED"
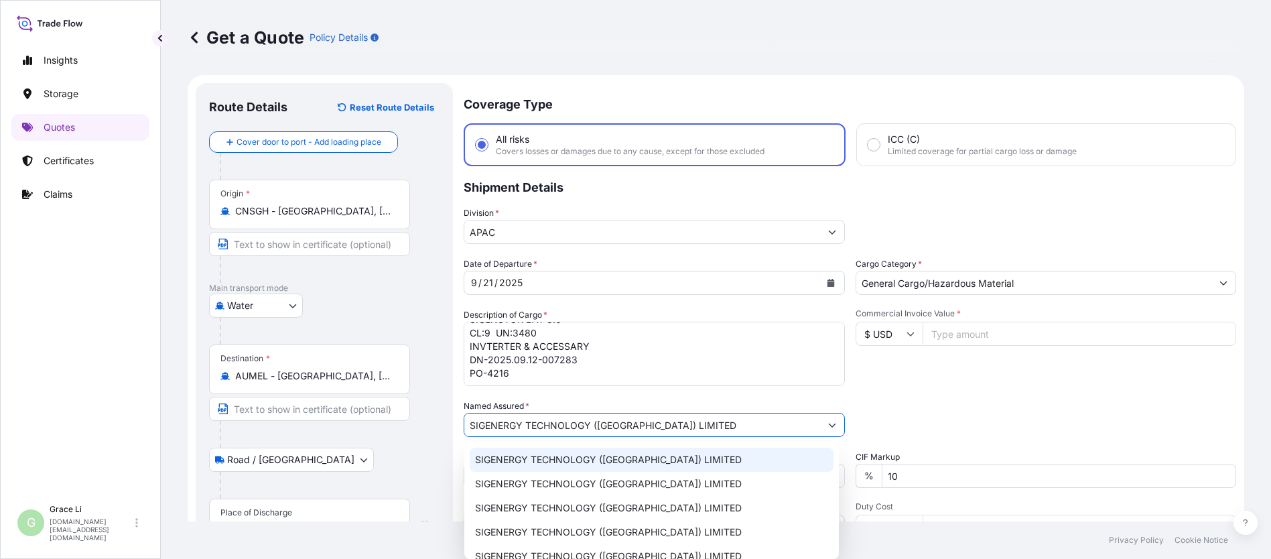
click at [505, 464] on span "SIGENERGY TECHNOLOGY ([GEOGRAPHIC_DATA]) LIMITED" at bounding box center [608, 459] width 267 height 13
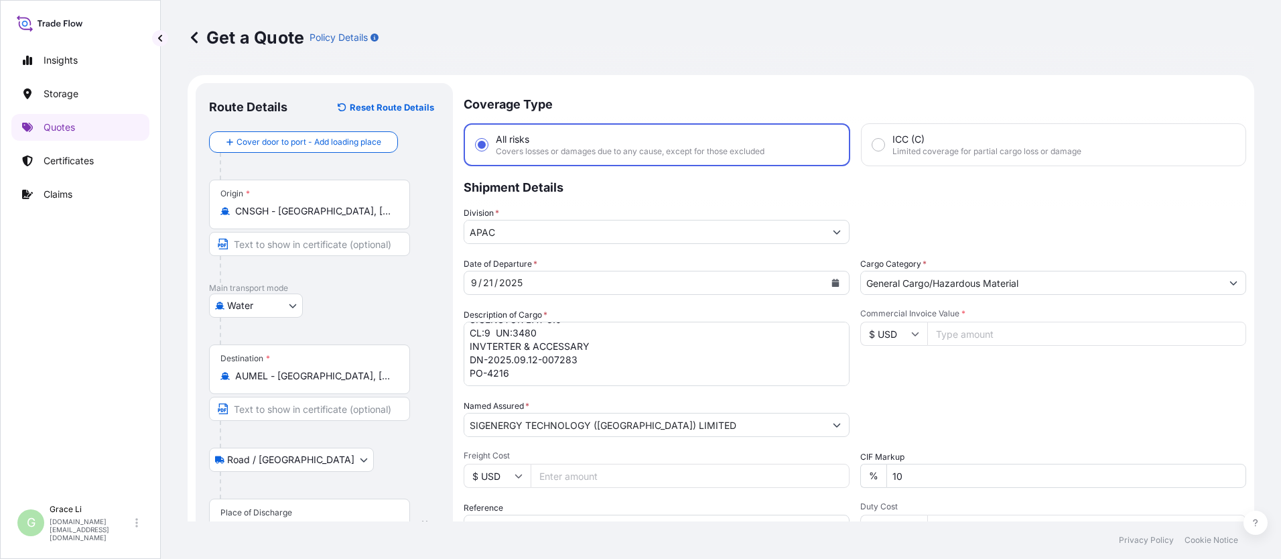
click at [558, 394] on div "Date of Departure * [DATE] Cargo Category * General Cargo/Hazardous Material De…" at bounding box center [855, 423] width 783 height 332
click at [617, 334] on input "Commercial Invoice Value *" at bounding box center [1086, 334] width 319 height 24
click at [617, 399] on div "Date of Departure * [DATE] Cargo Category * General Cargo/Hazardous Material De…" at bounding box center [855, 423] width 783 height 332
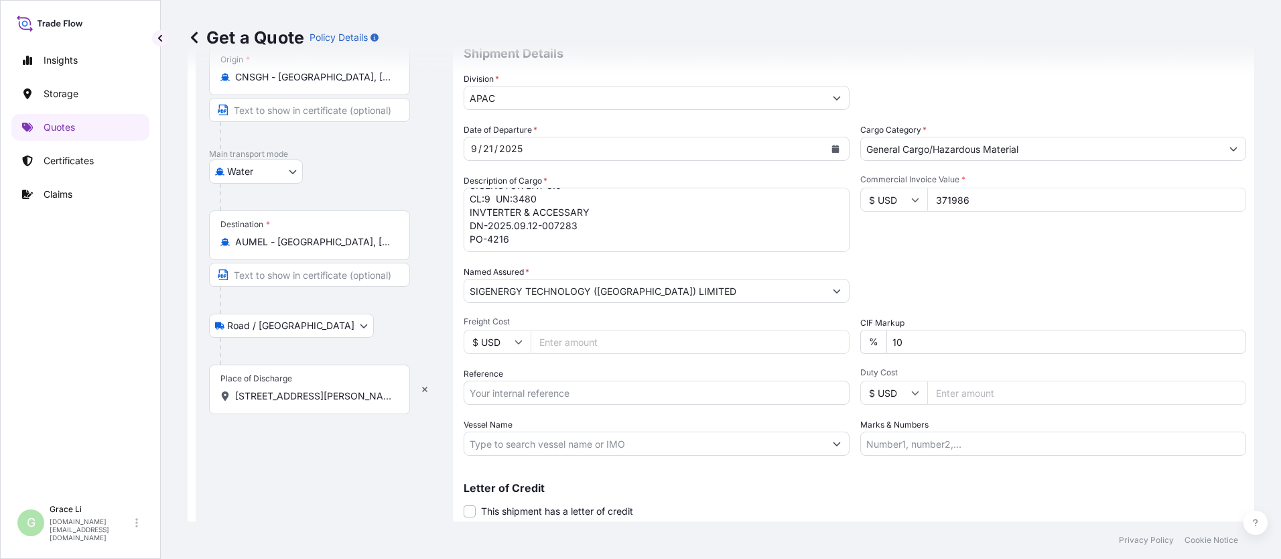
click at [507, 390] on input "Reference" at bounding box center [657, 393] width 386 height 24
click at [507, 391] on input "Reference" at bounding box center [657, 393] width 386 height 24
paste input "SGAU20250813009"
click at [570, 394] on input "SGAU20250813009/" at bounding box center [657, 393] width 386 height 24
click at [574, 395] on input "SGAU20250813009/" at bounding box center [657, 393] width 386 height 24
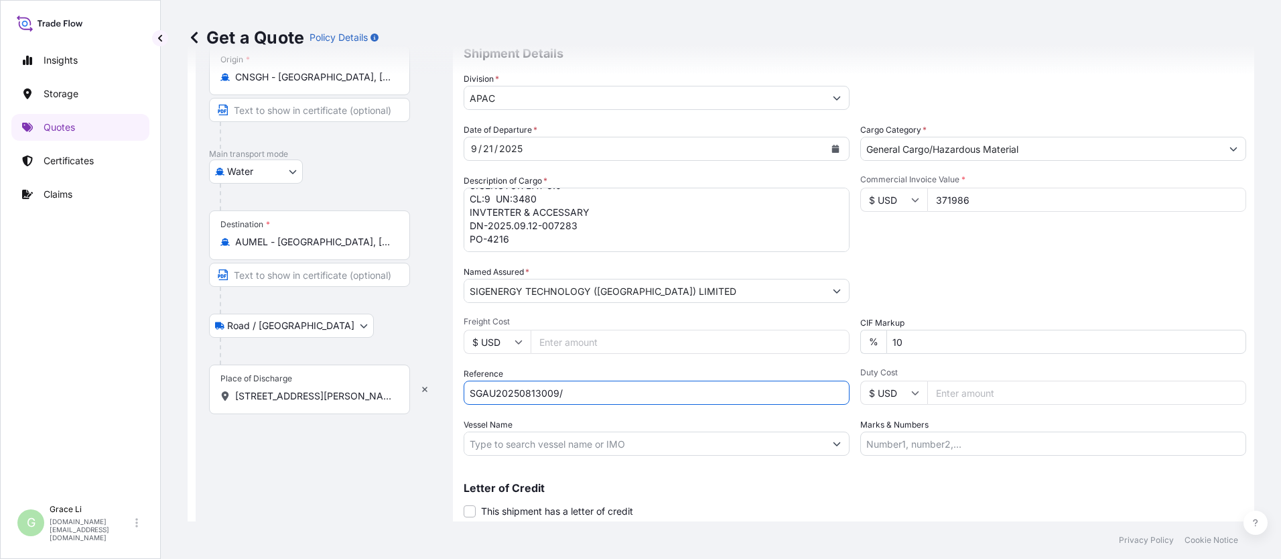
paste input "SXMRH25092618"
click at [537, 442] on input "Vessel Name" at bounding box center [644, 444] width 361 height 24
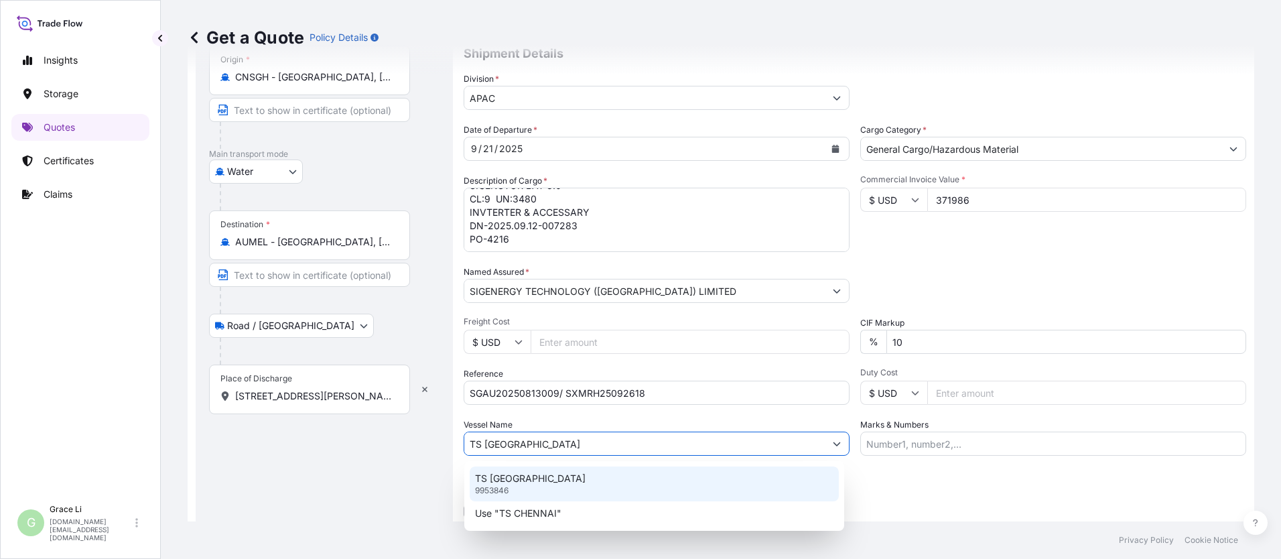
click at [516, 475] on p "TS [GEOGRAPHIC_DATA]" at bounding box center [530, 478] width 111 height 13
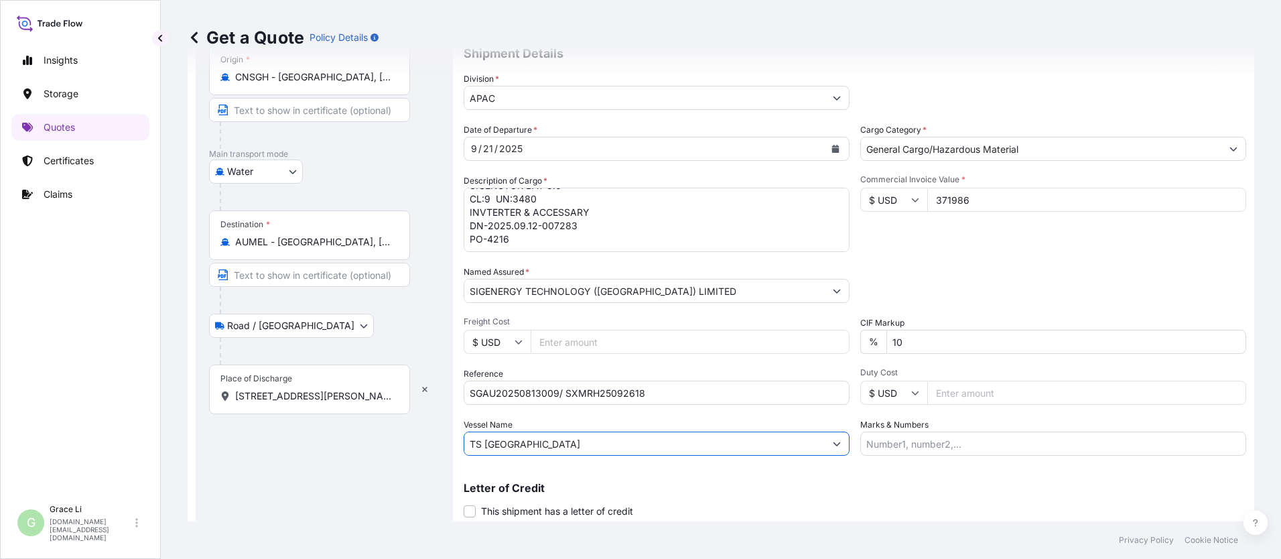
click at [603, 464] on div "Coverage Type All risks Covers losses or damages due to any cause, except for t…" at bounding box center [855, 252] width 783 height 606
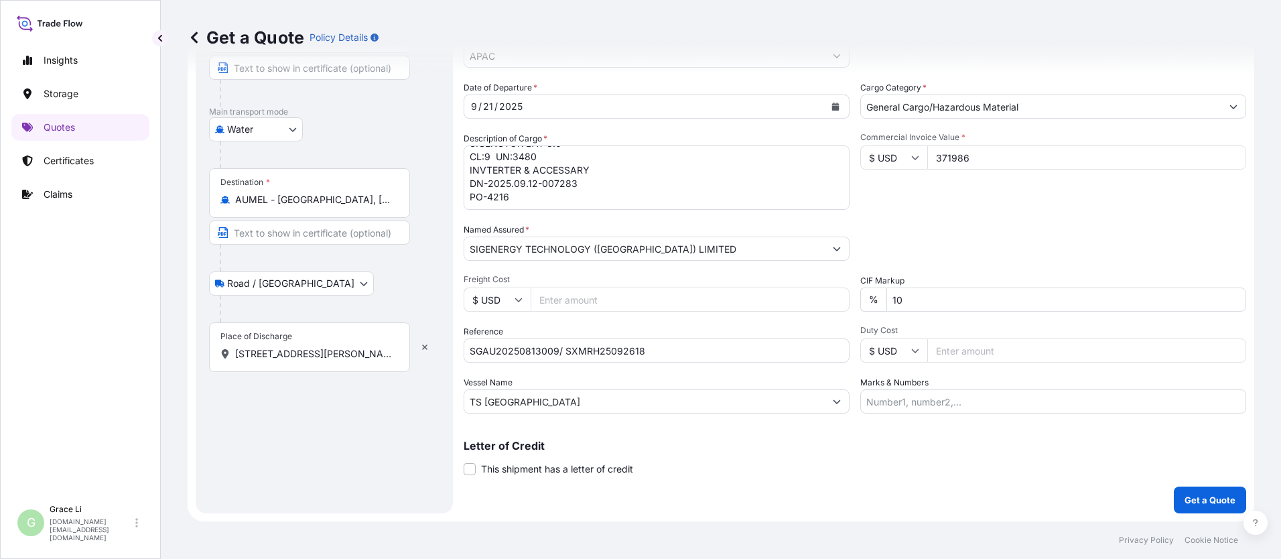
click at [617, 495] on p "Get a Quote" at bounding box center [1210, 499] width 51 height 13
click at [617, 497] on p "Get a Quote" at bounding box center [1210, 499] width 51 height 13
click at [376, 353] on input "[STREET_ADDRESS][PERSON_NAME]" at bounding box center [314, 353] width 158 height 13
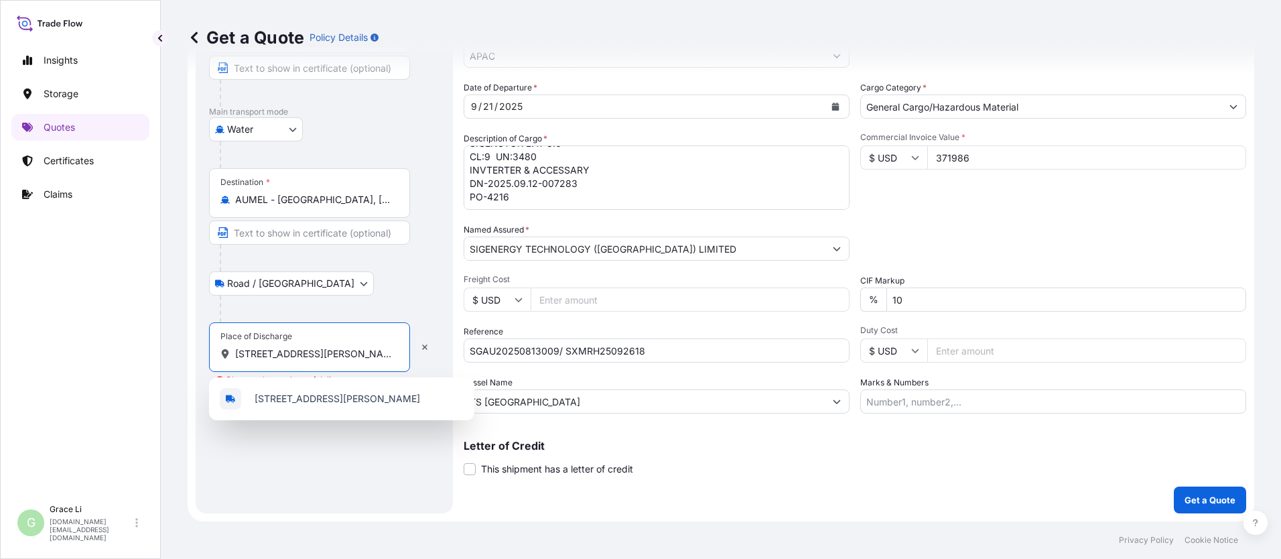
click at [338, 353] on input "[STREET_ADDRESS][PERSON_NAME]" at bounding box center [314, 353] width 158 height 13
click at [289, 398] on span "[STREET_ADDRESS][PERSON_NAME]" at bounding box center [338, 398] width 166 height 13
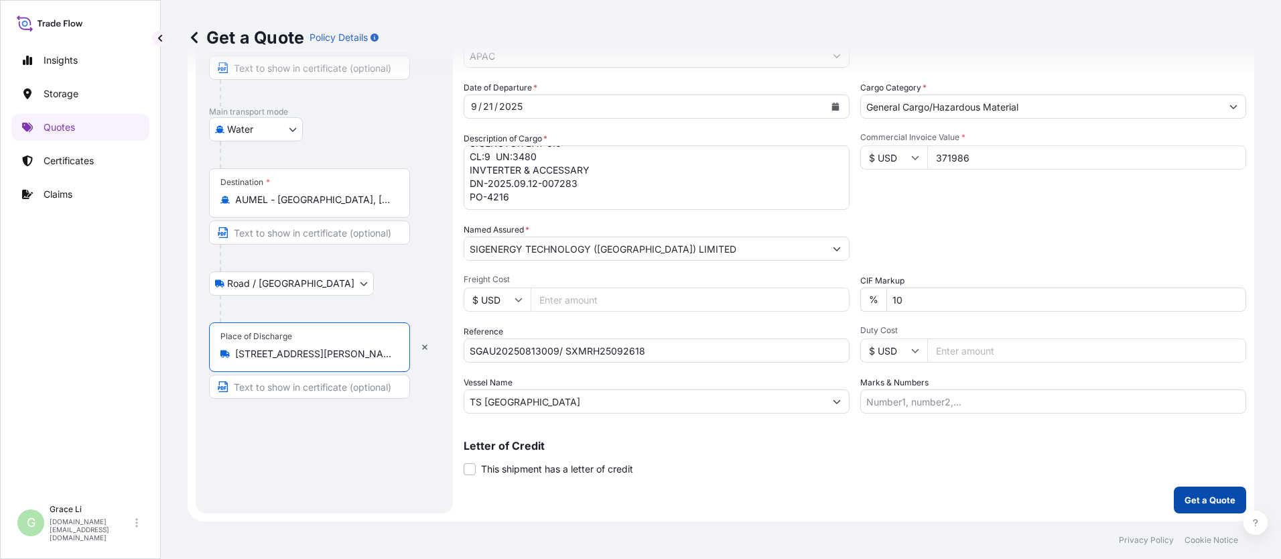
click at [617, 496] on p "Get a Quote" at bounding box center [1210, 499] width 51 height 13
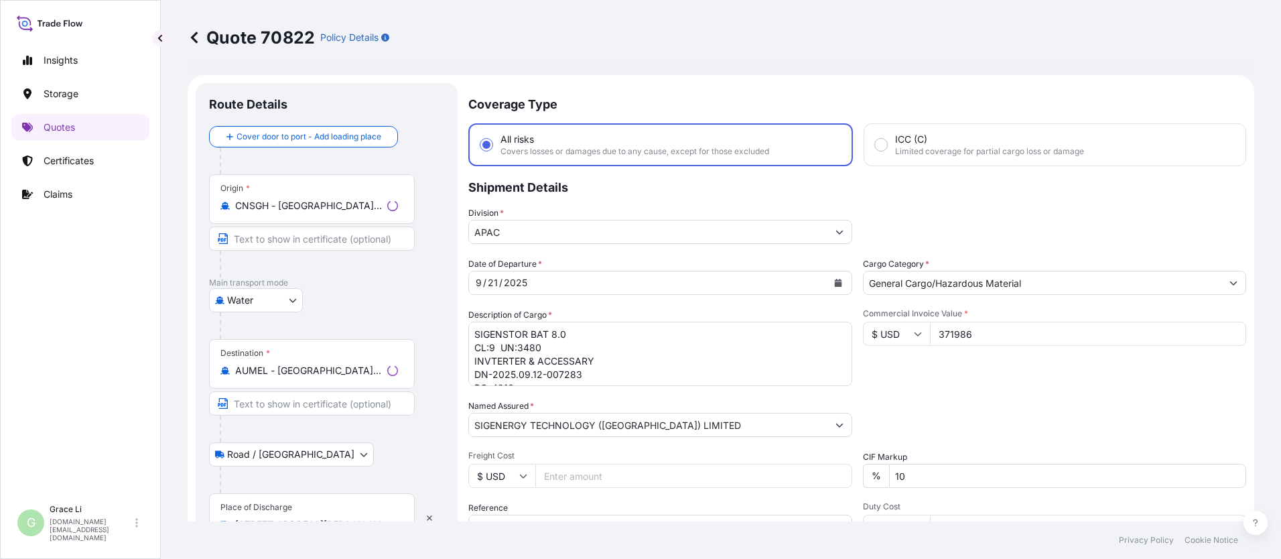
scroll to position [644, 0]
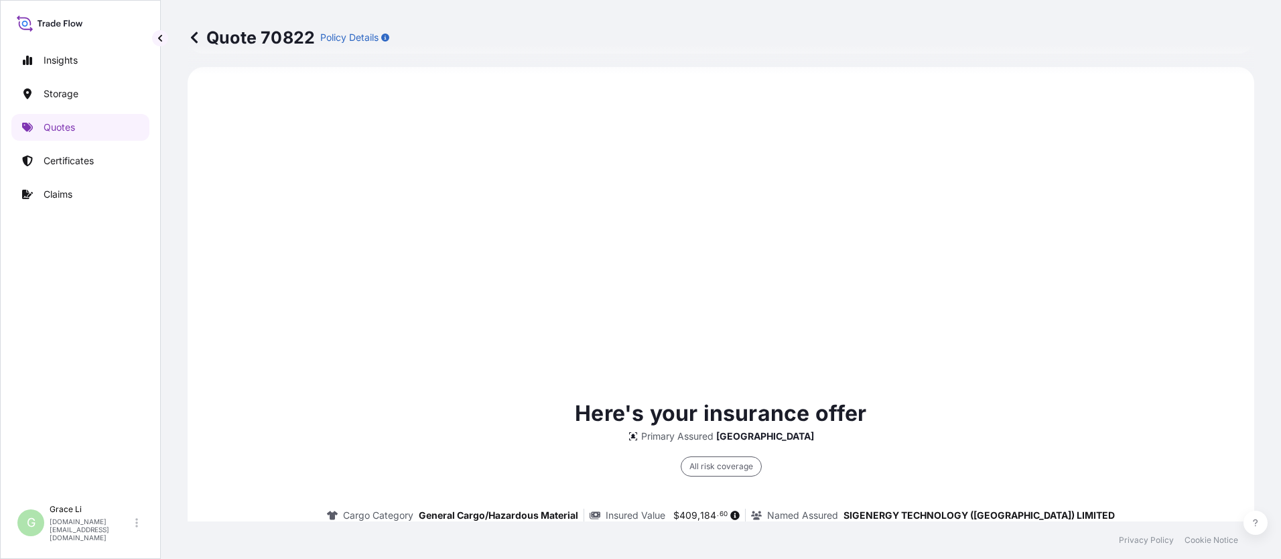
click at [617, 399] on div "Here's your insurance offer Primary Assured China All risk coverage Cargo Categ…" at bounding box center [720, 542] width 1029 height 291
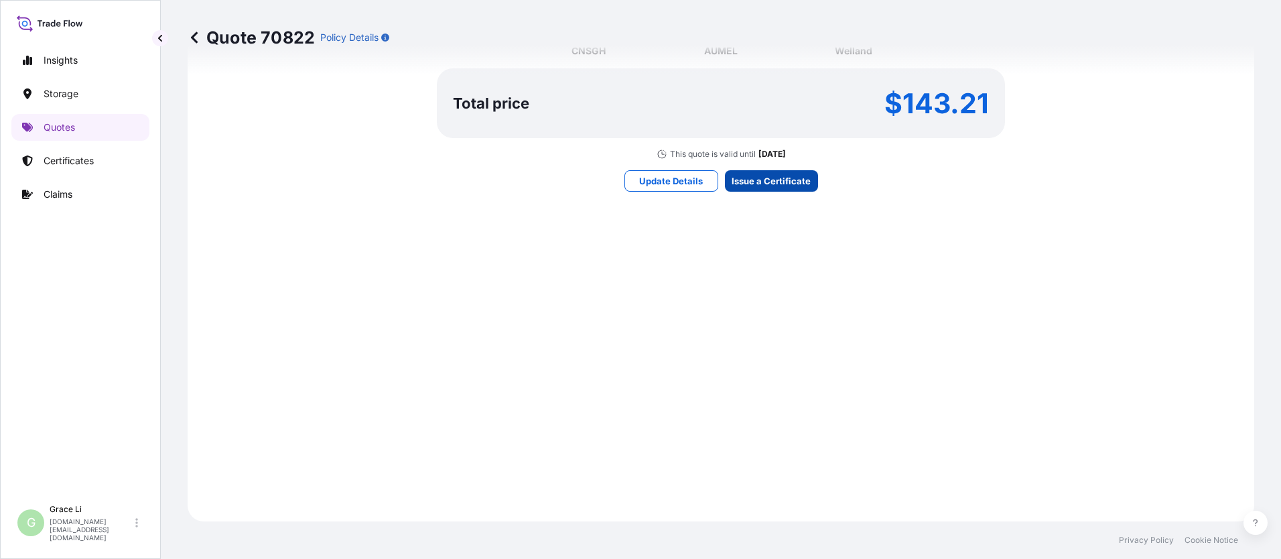
scroll to position [1981, 0]
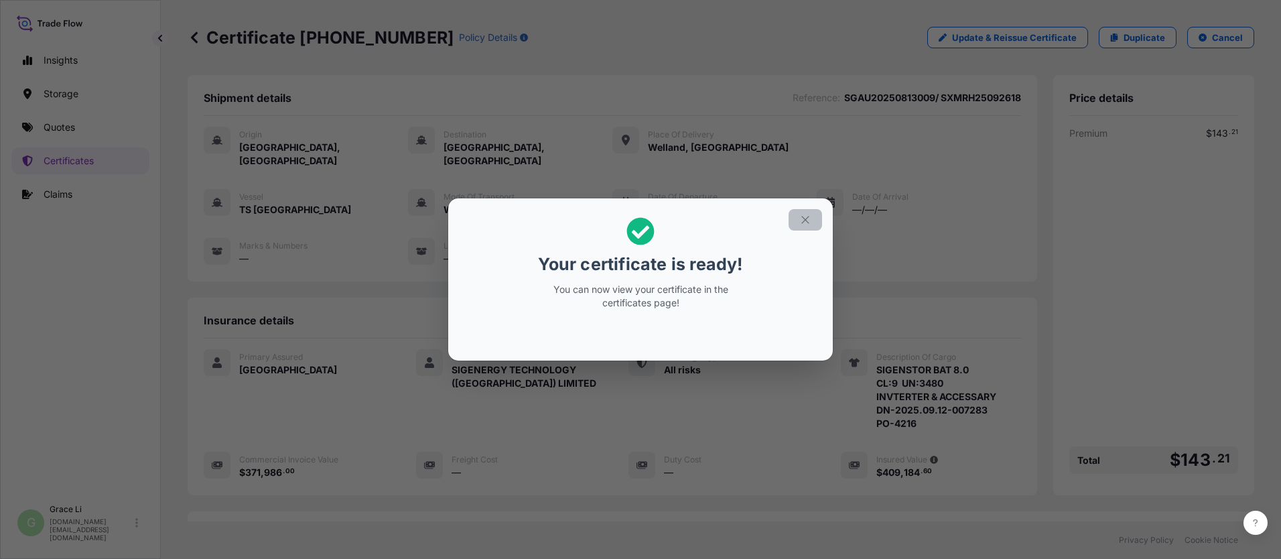
click at [617, 220] on icon "button" at bounding box center [805, 220] width 12 height 12
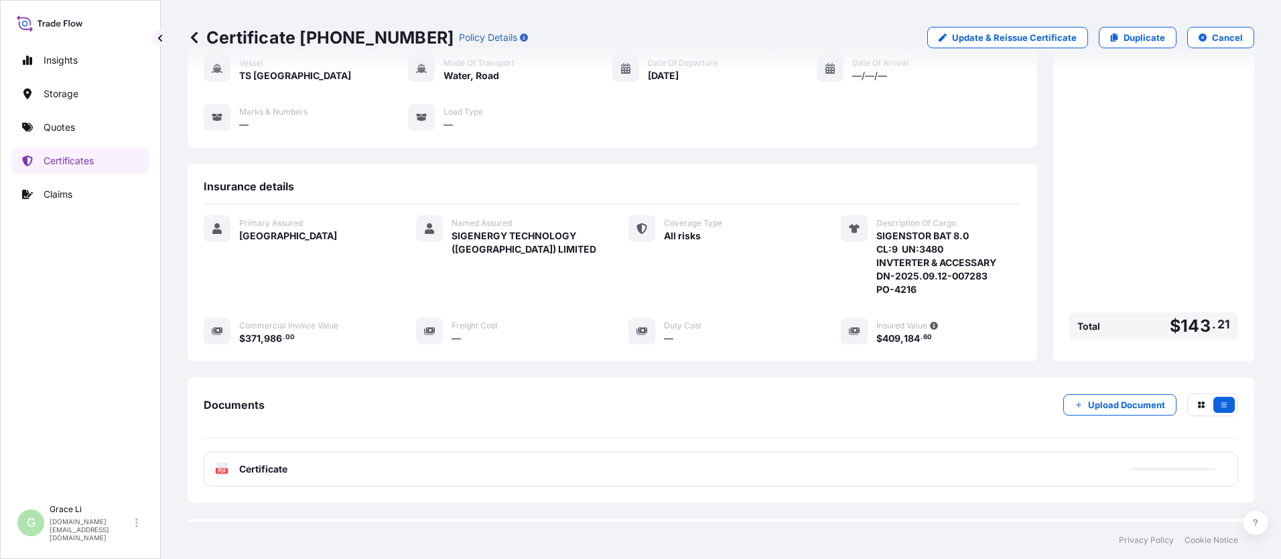
scroll to position [186, 0]
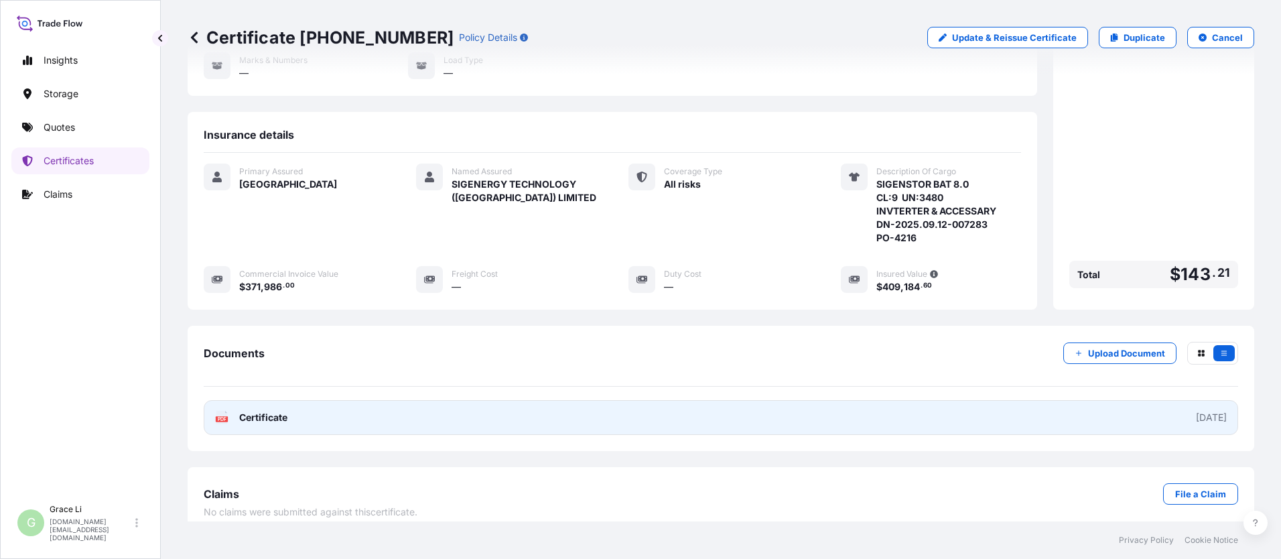
click at [265, 411] on span "Certificate" at bounding box center [263, 417] width 48 height 13
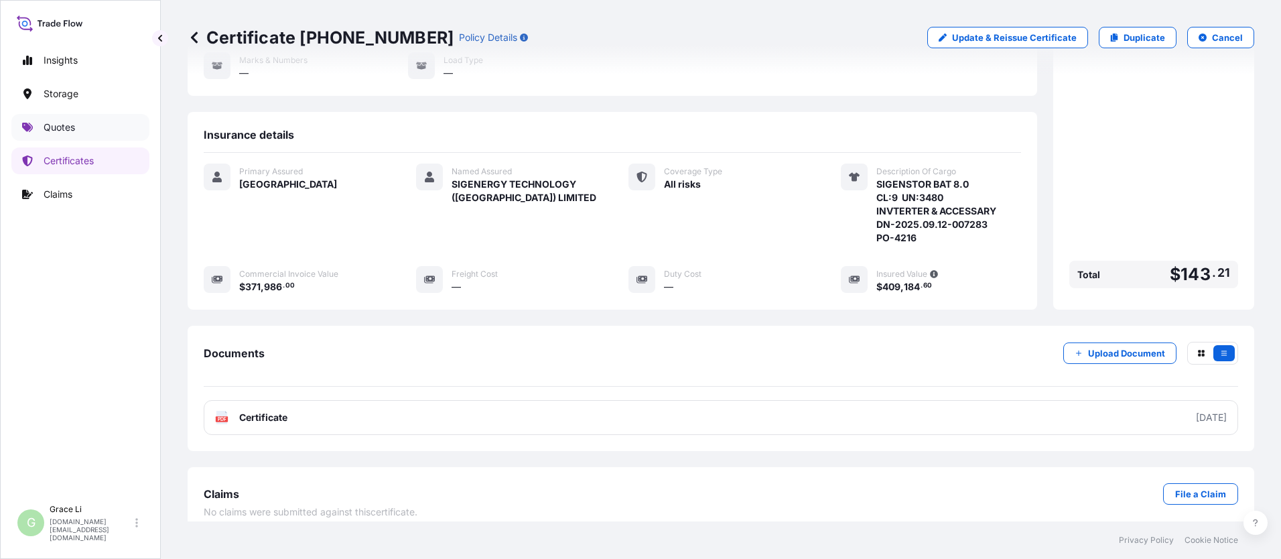
click at [64, 126] on p "Quotes" at bounding box center [59, 127] width 31 height 13
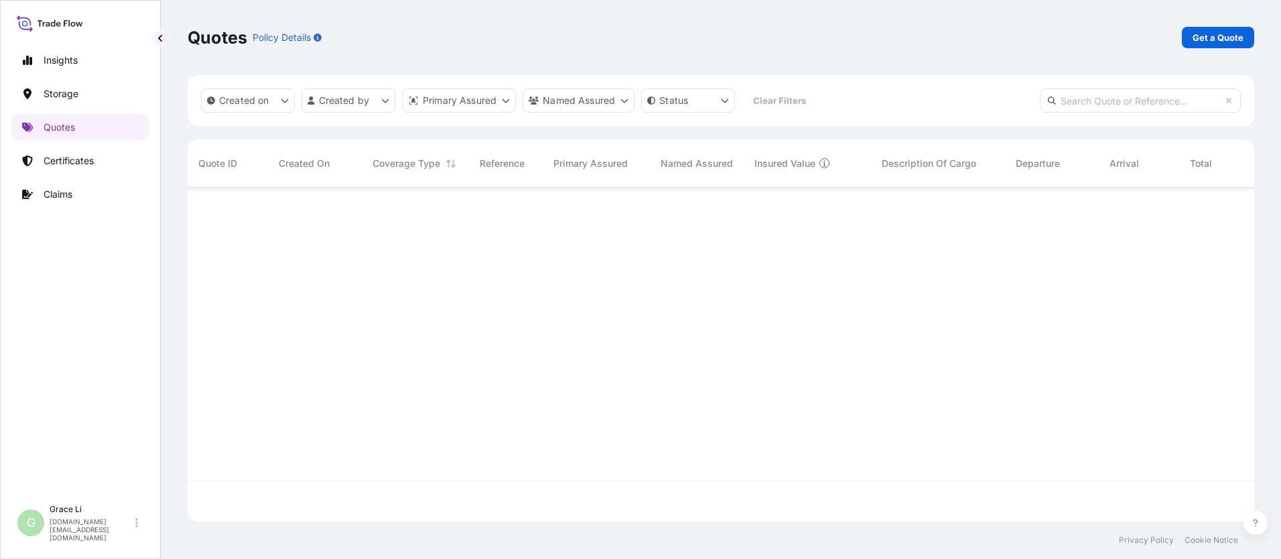
scroll to position [331, 1057]
click at [617, 39] on p "Get a Quote" at bounding box center [1218, 37] width 51 height 13
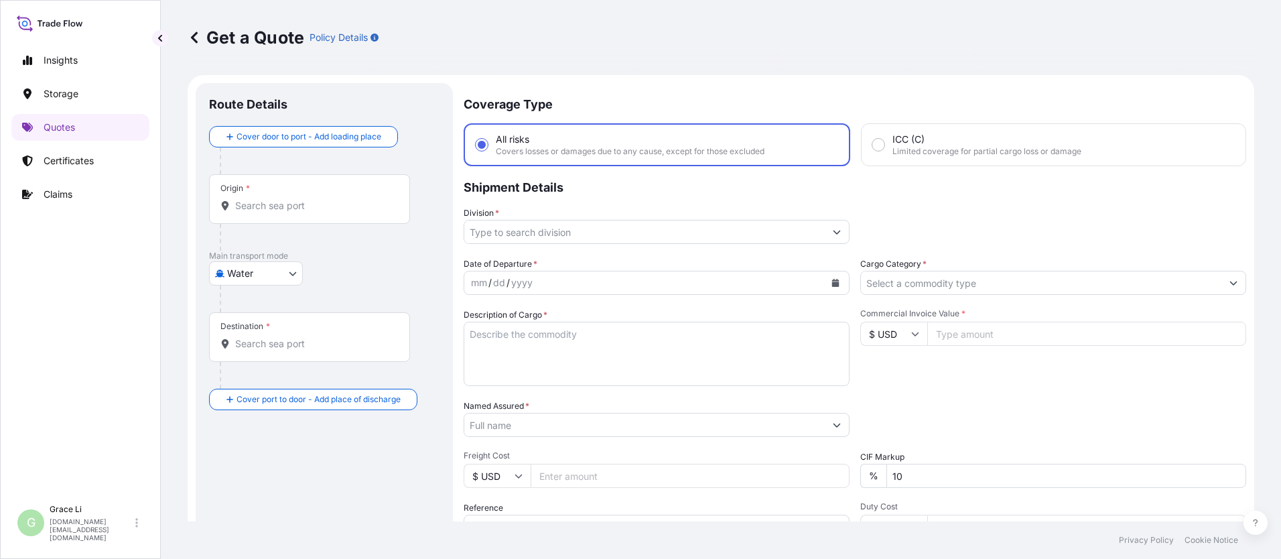
scroll to position [21, 0]
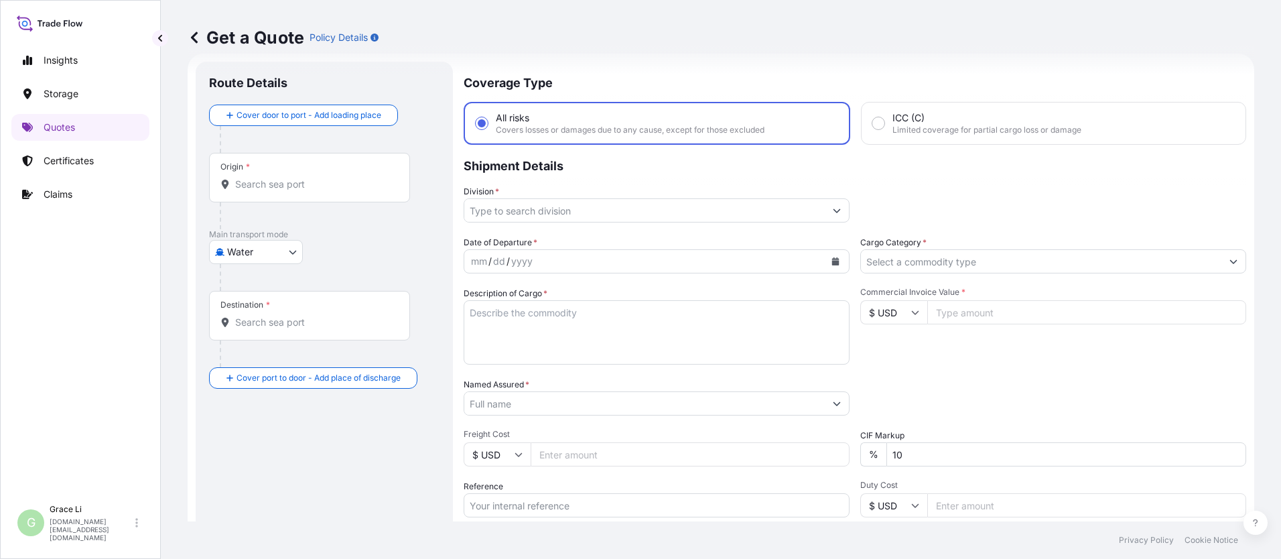
click at [267, 187] on input "Origin *" at bounding box center [314, 184] width 158 height 13
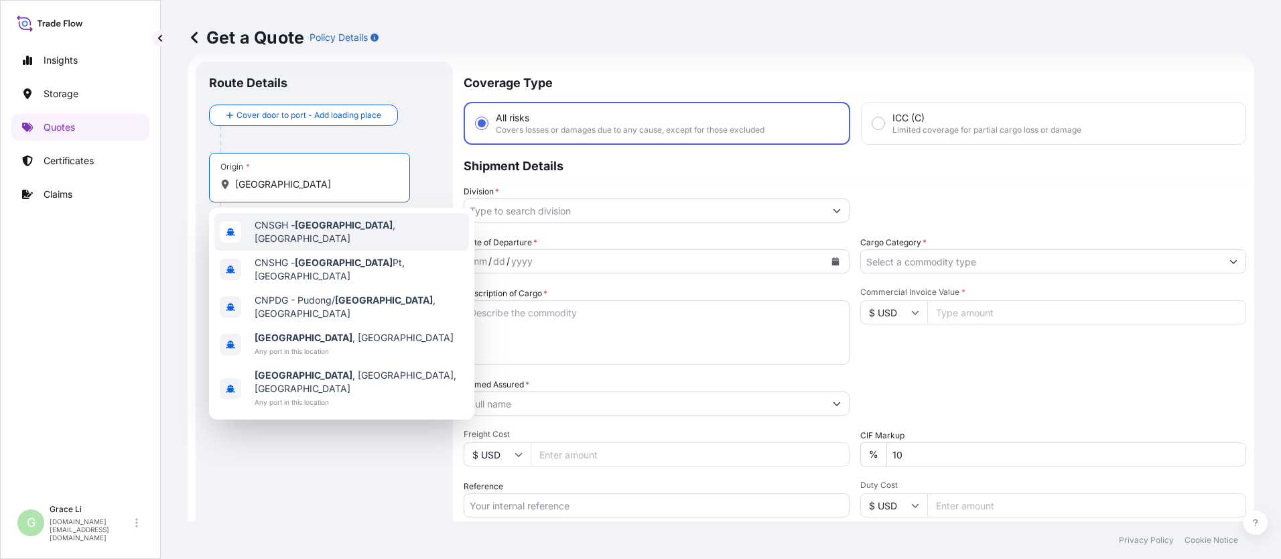
click at [278, 233] on span "CNSGH - [GEOGRAPHIC_DATA] , [GEOGRAPHIC_DATA]" at bounding box center [359, 231] width 209 height 27
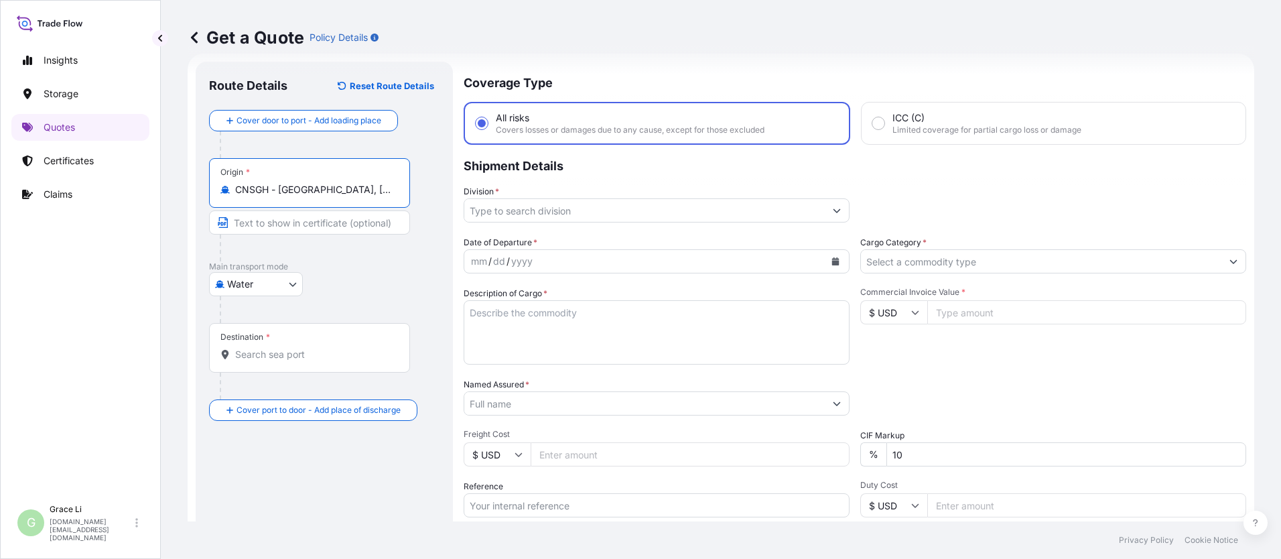
click at [259, 352] on input "Destination *" at bounding box center [314, 354] width 158 height 13
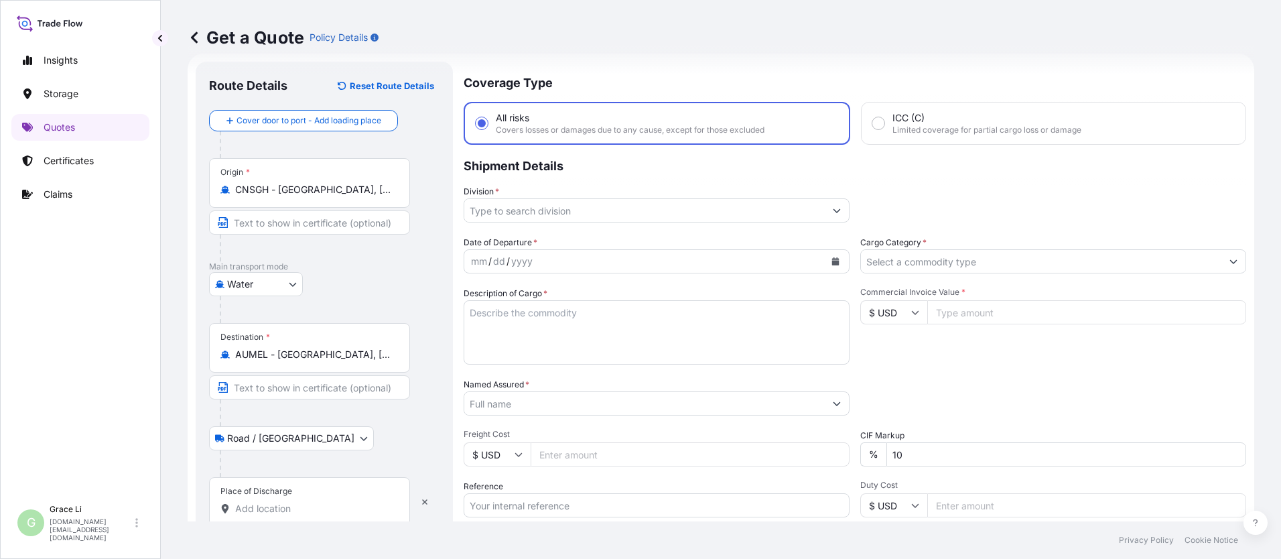
scroll to position [155, 0]
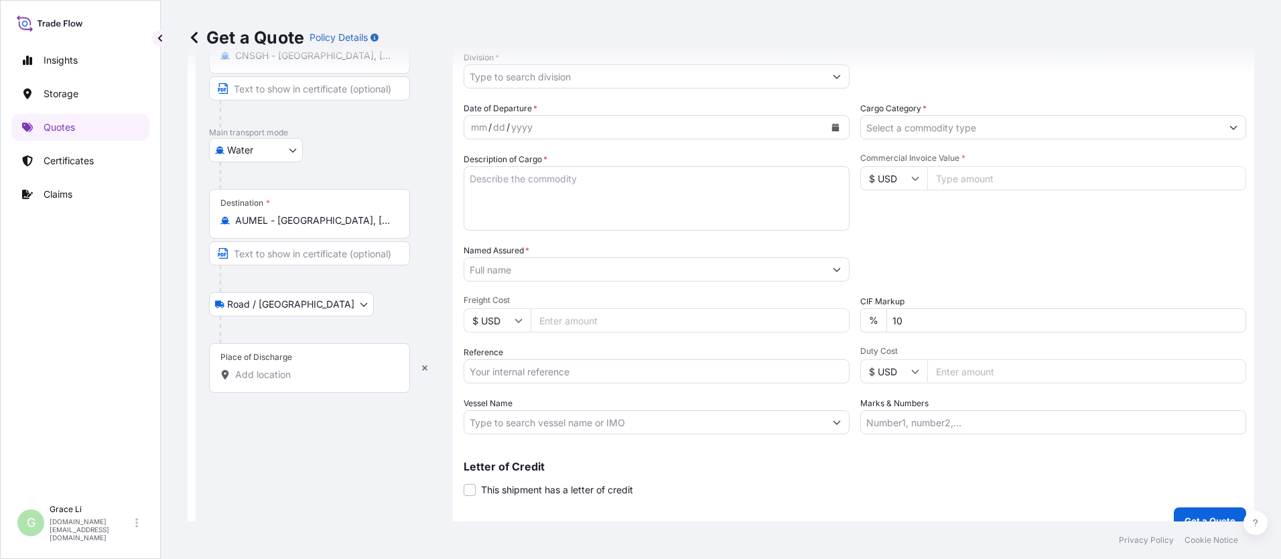
click at [246, 374] on input "Place of Discharge" at bounding box center [314, 374] width 158 height 13
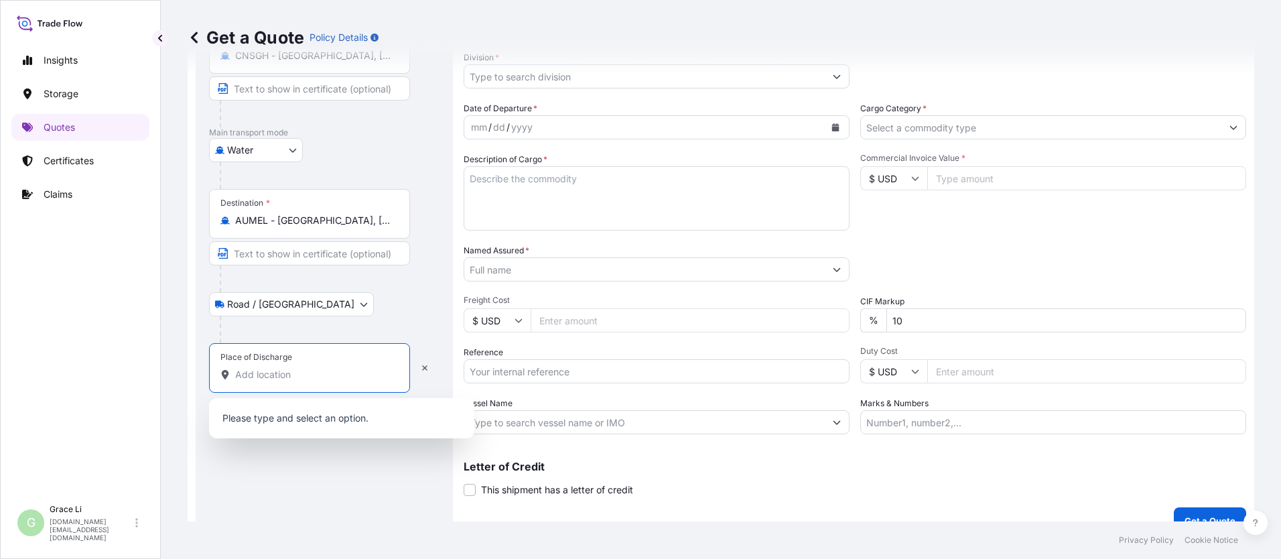
click at [256, 377] on input "Place of Discharge" at bounding box center [314, 374] width 158 height 13
paste input "[STREET_ADDRESS][PERSON_NAME]"
click at [271, 420] on span "[STREET_ADDRESS][PERSON_NAME]" at bounding box center [338, 419] width 166 height 13
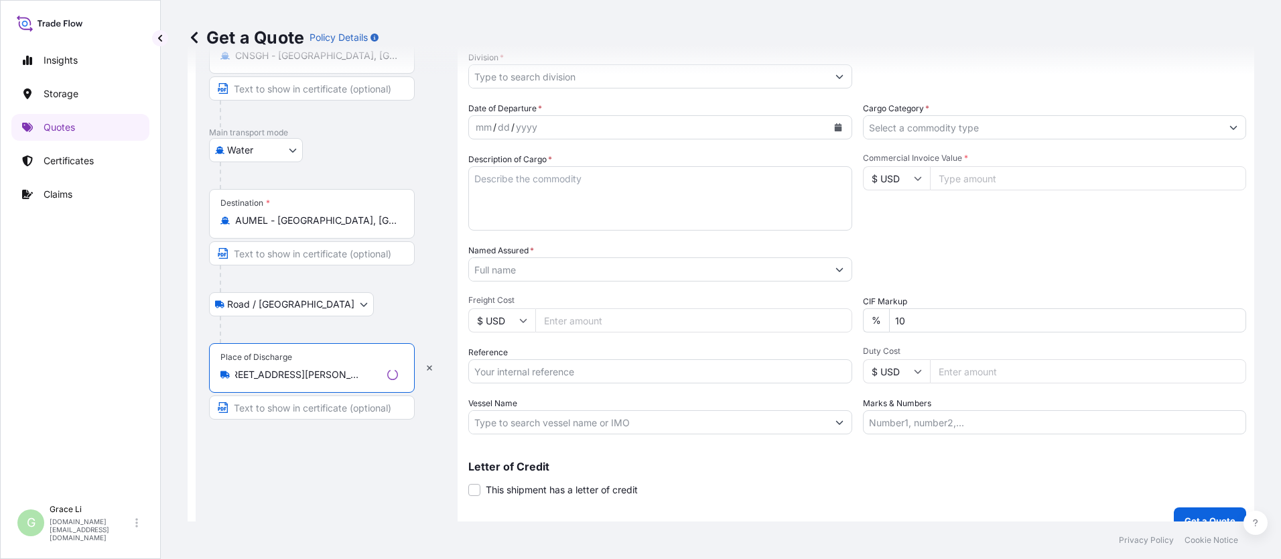
click at [318, 472] on div "Route Details Reset Route Details Cover door to port - Add loading place Place …" at bounding box center [326, 231] width 235 height 580
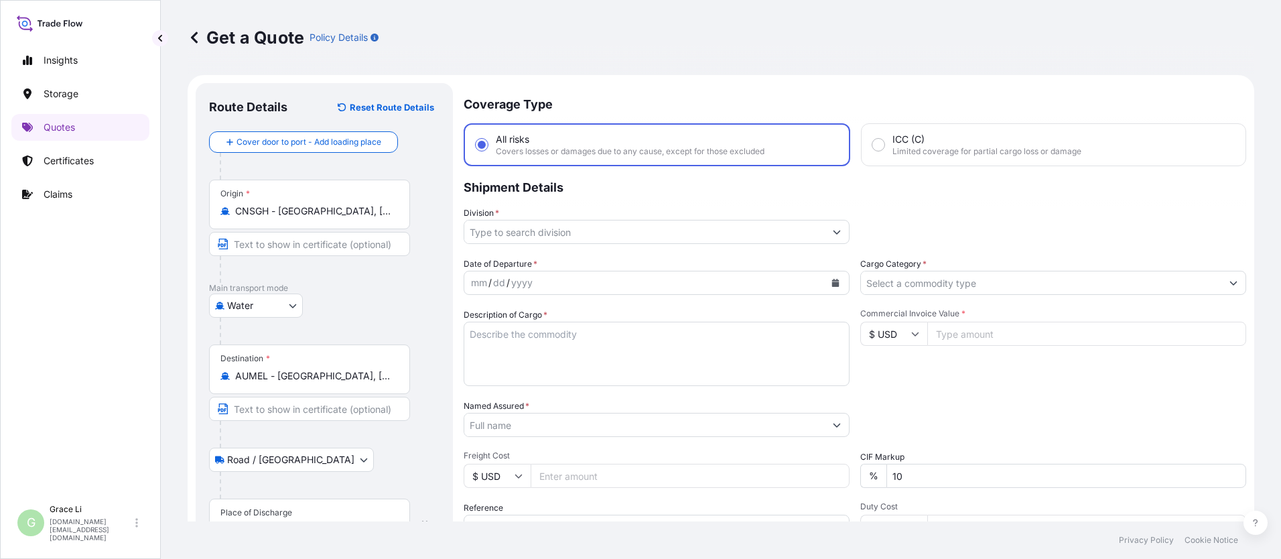
click at [484, 232] on input "Division *" at bounding box center [644, 232] width 361 height 24
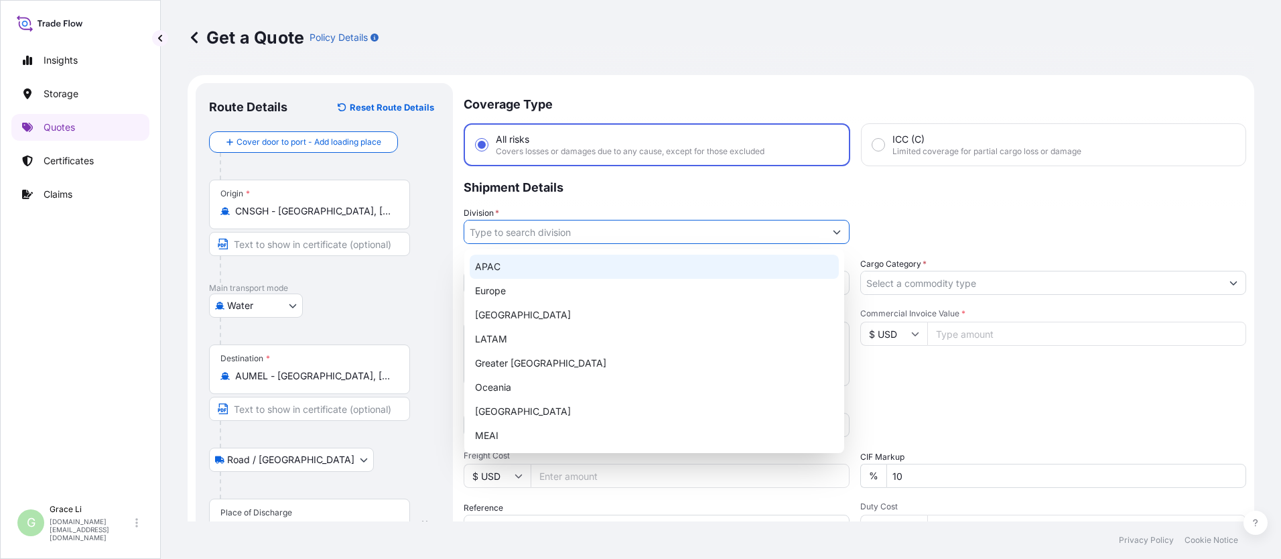
click at [493, 273] on div "APAC" at bounding box center [654, 267] width 369 height 24
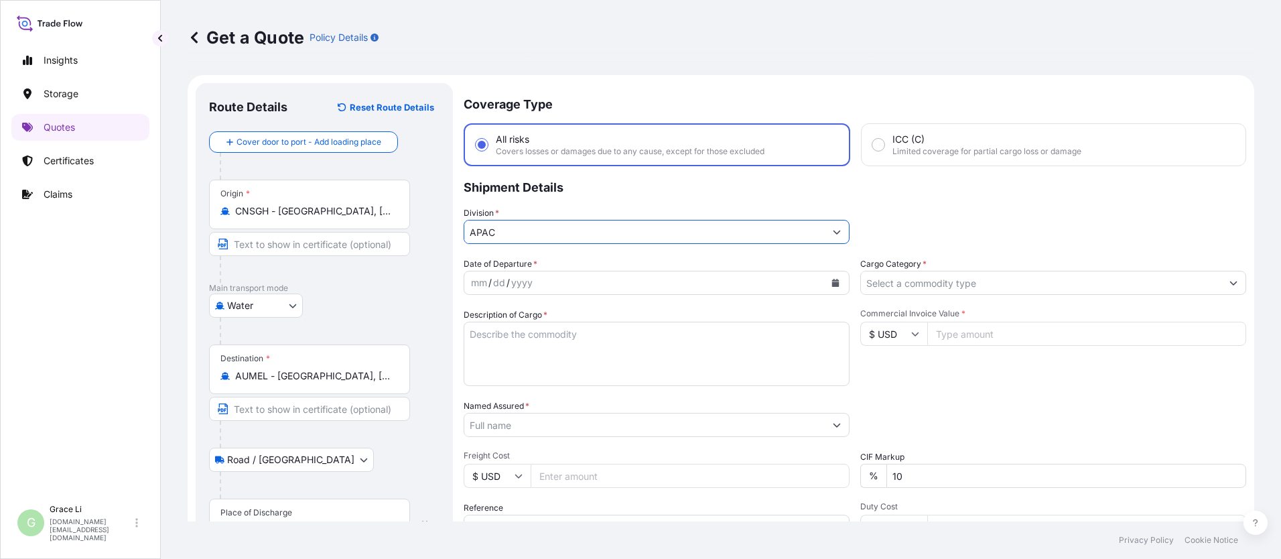
click at [501, 282] on div "dd" at bounding box center [499, 283] width 15 height 16
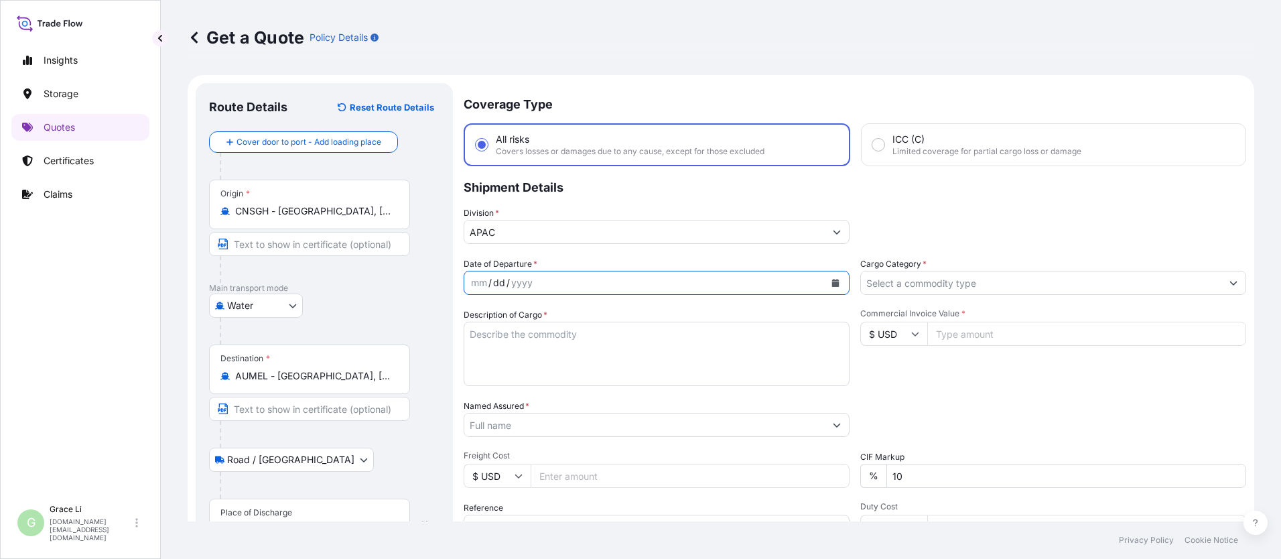
click at [617, 281] on icon "Calendar" at bounding box center [836, 283] width 8 height 8
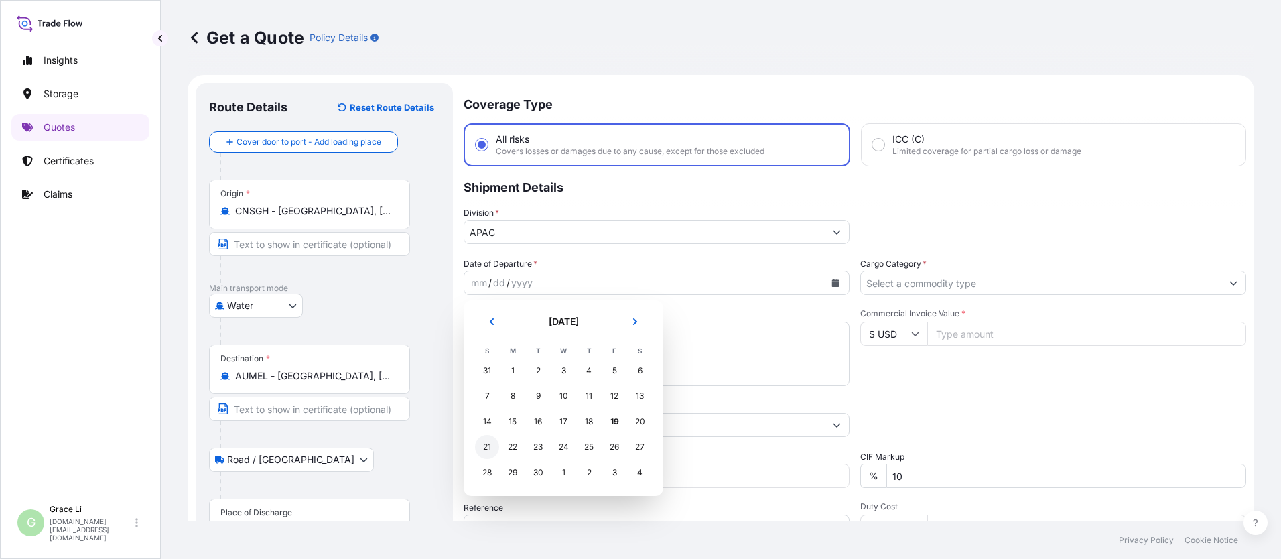
click at [489, 446] on div "21" at bounding box center [487, 447] width 24 height 24
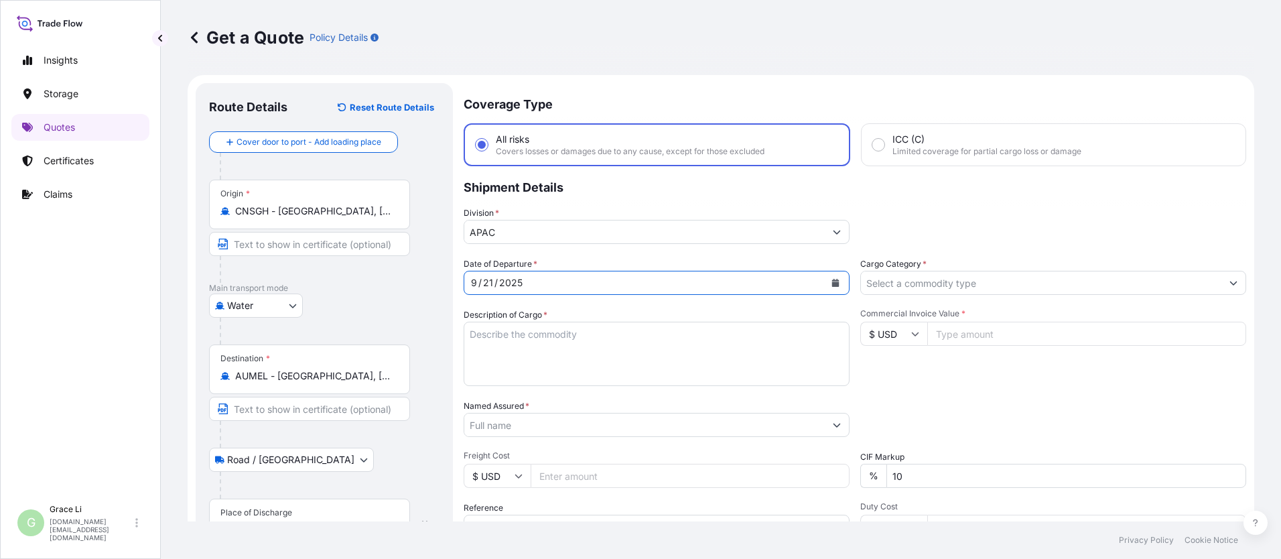
click at [617, 286] on input "Cargo Category *" at bounding box center [1041, 283] width 361 height 24
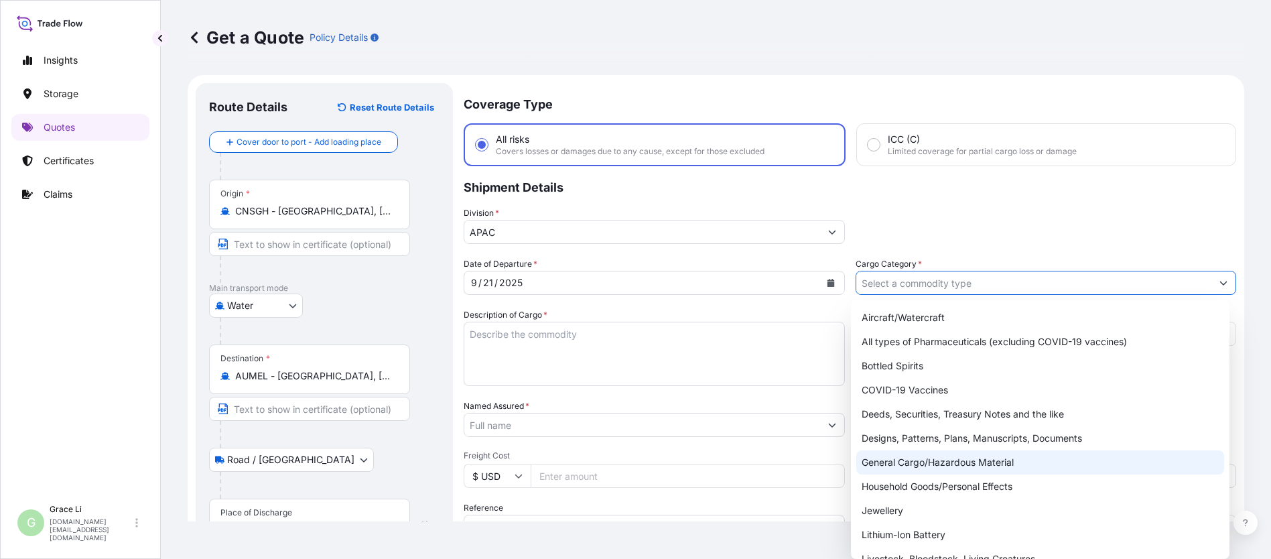
click at [617, 464] on div "General Cargo/Hazardous Material" at bounding box center [1040, 462] width 368 height 24
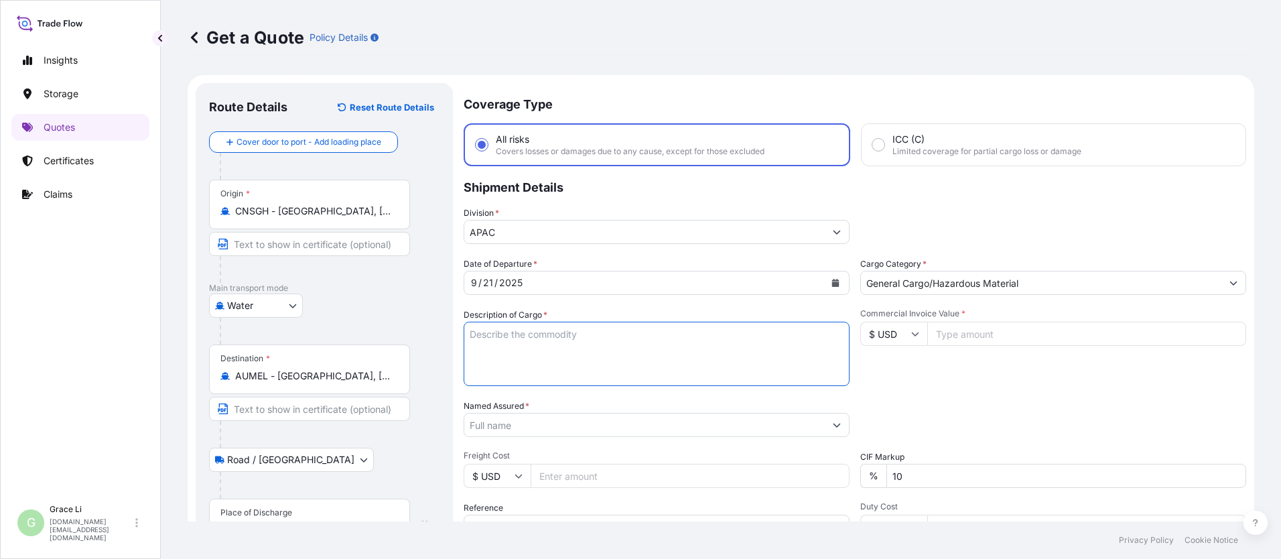
click at [486, 330] on textarea "Description of Cargo *" at bounding box center [657, 354] width 386 height 64
click at [485, 336] on textarea "Description of Cargo *" at bounding box center [657, 354] width 386 height 64
paste
click at [617, 343] on input "Commercial Invoice Value *" at bounding box center [1086, 334] width 319 height 24
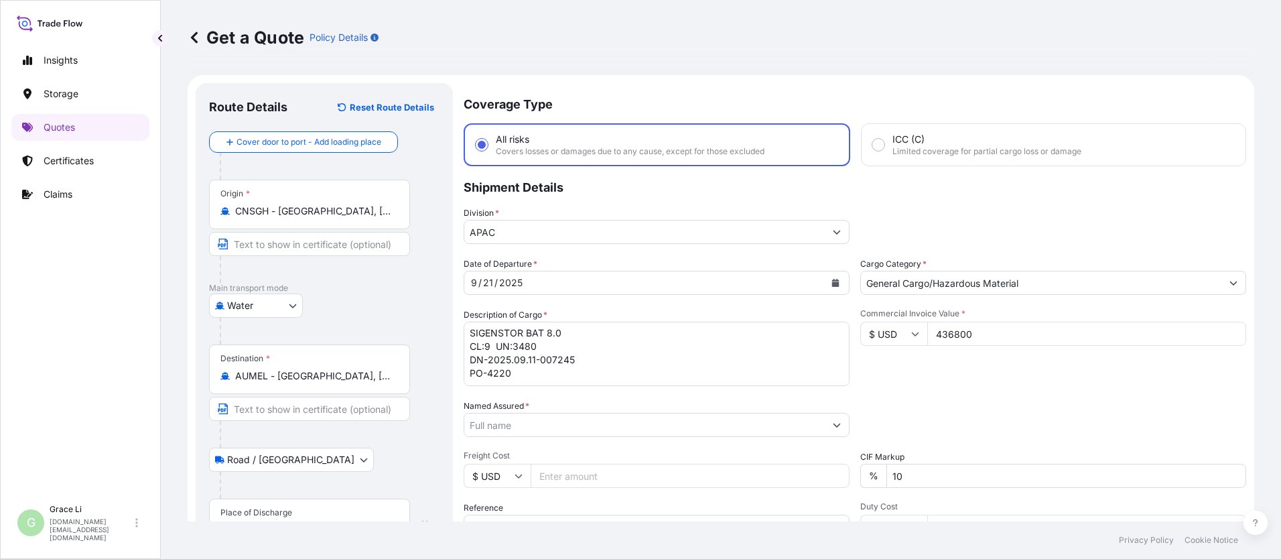
click at [503, 426] on input "Named Assured *" at bounding box center [644, 425] width 361 height 24
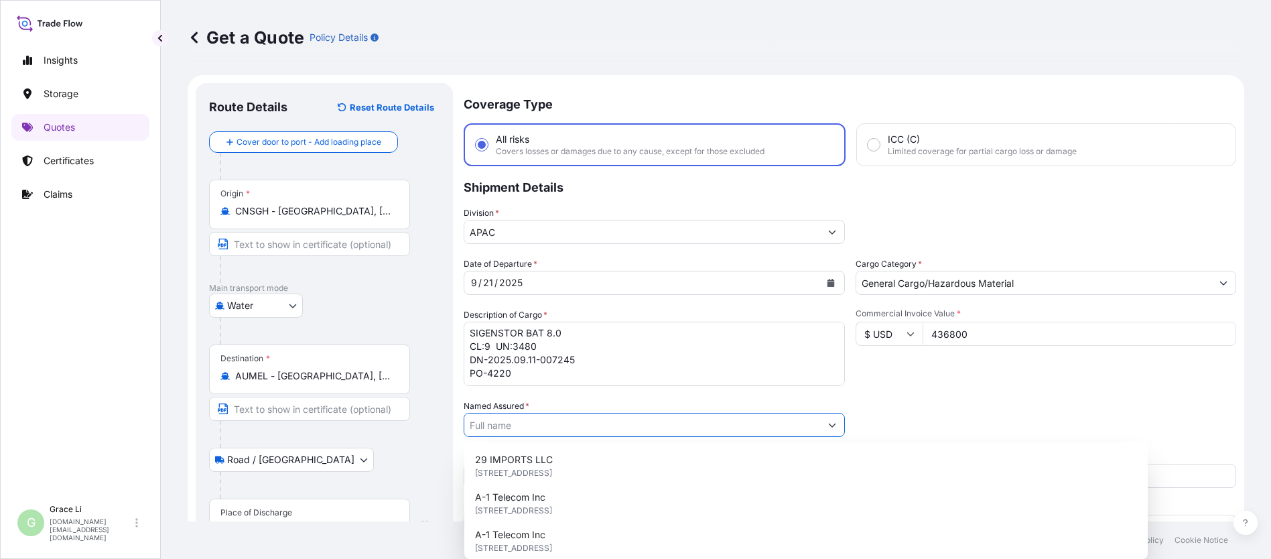
click at [503, 426] on input "Named Assured *" at bounding box center [642, 425] width 356 height 24
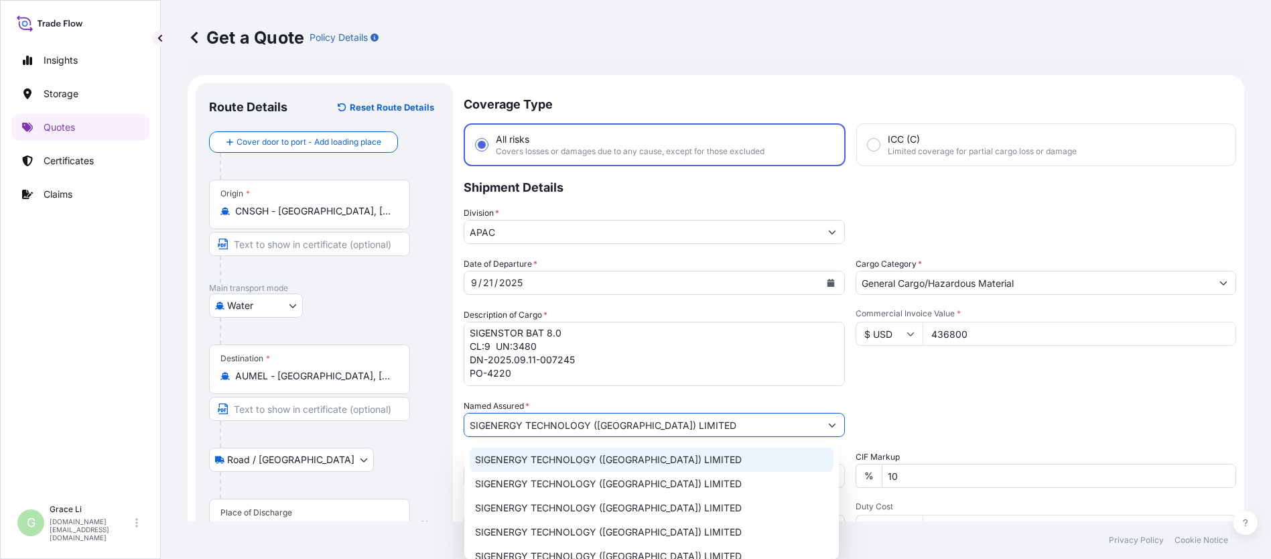
click at [511, 461] on span "SIGENERGY TECHNOLOGY ([GEOGRAPHIC_DATA]) LIMITED" at bounding box center [608, 459] width 267 height 13
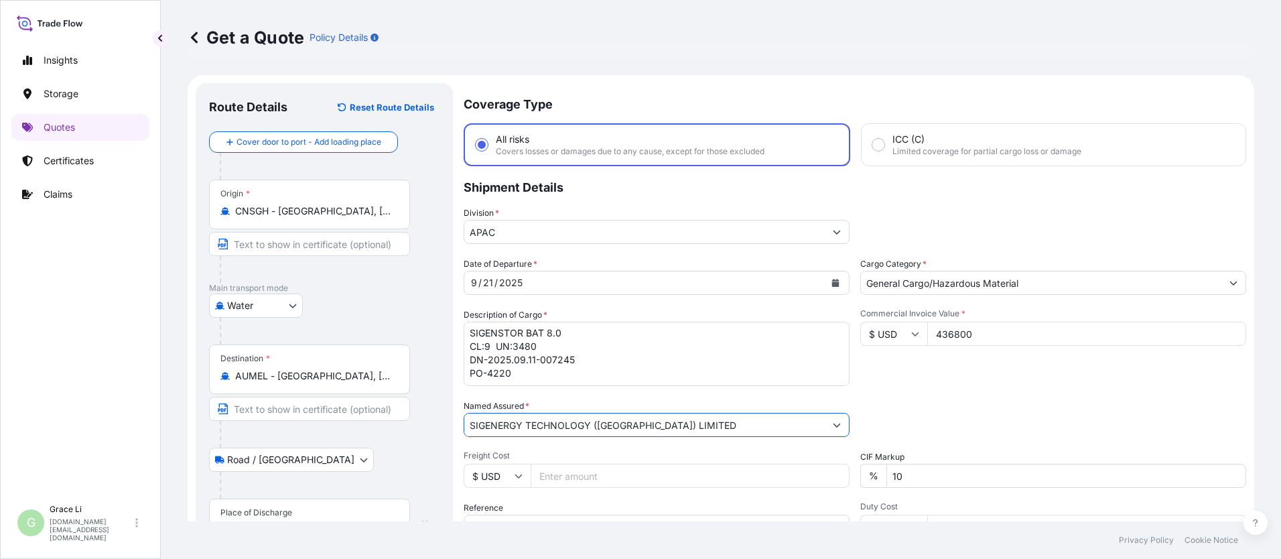
click at [617, 404] on div "Packing Category Type to search a container mode Please select a primary mode o…" at bounding box center [1053, 418] width 386 height 38
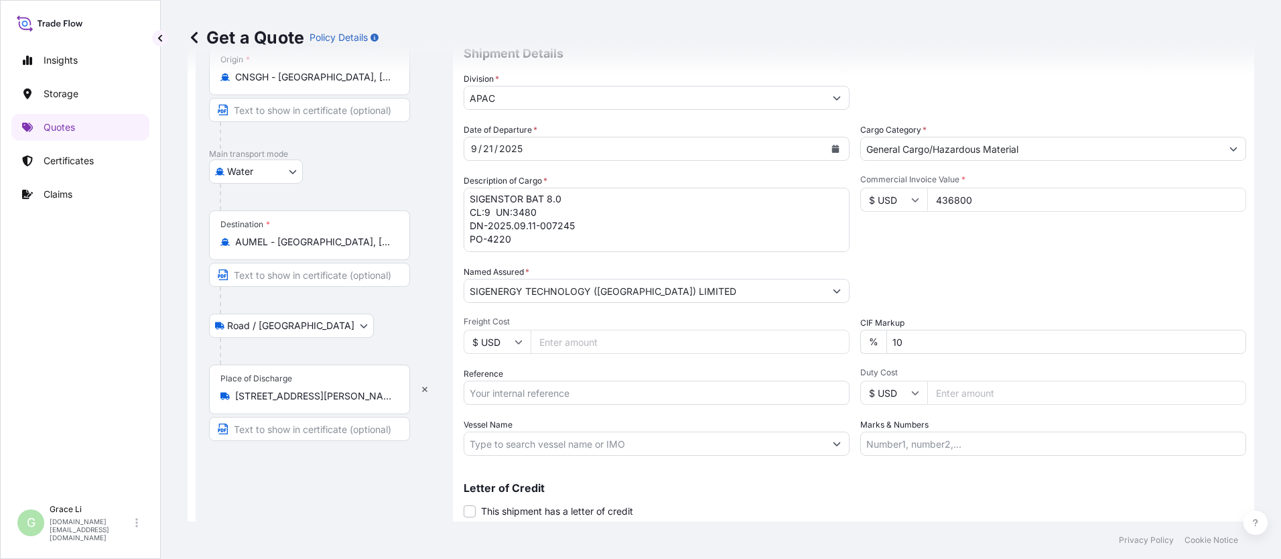
scroll to position [176, 0]
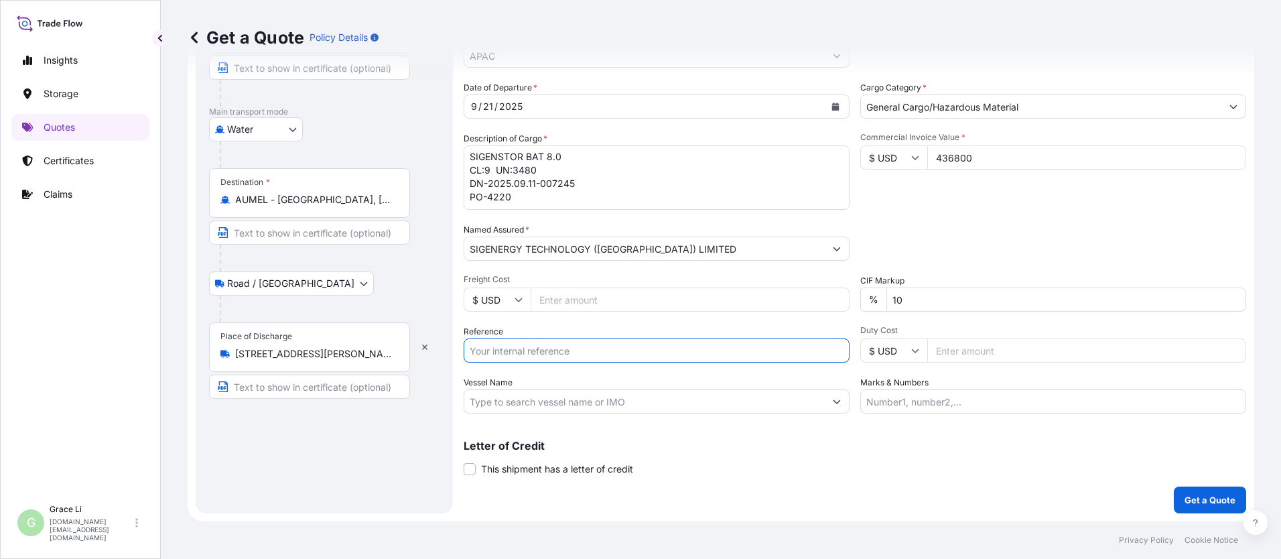
click at [512, 350] on input "Reference" at bounding box center [657, 350] width 386 height 24
click at [513, 347] on input "Reference" at bounding box center [657, 350] width 386 height 24
click at [578, 352] on input "SGAU20250813010/" at bounding box center [657, 350] width 386 height 24
click at [582, 353] on input "SGAU20250813010/" at bounding box center [657, 350] width 386 height 24
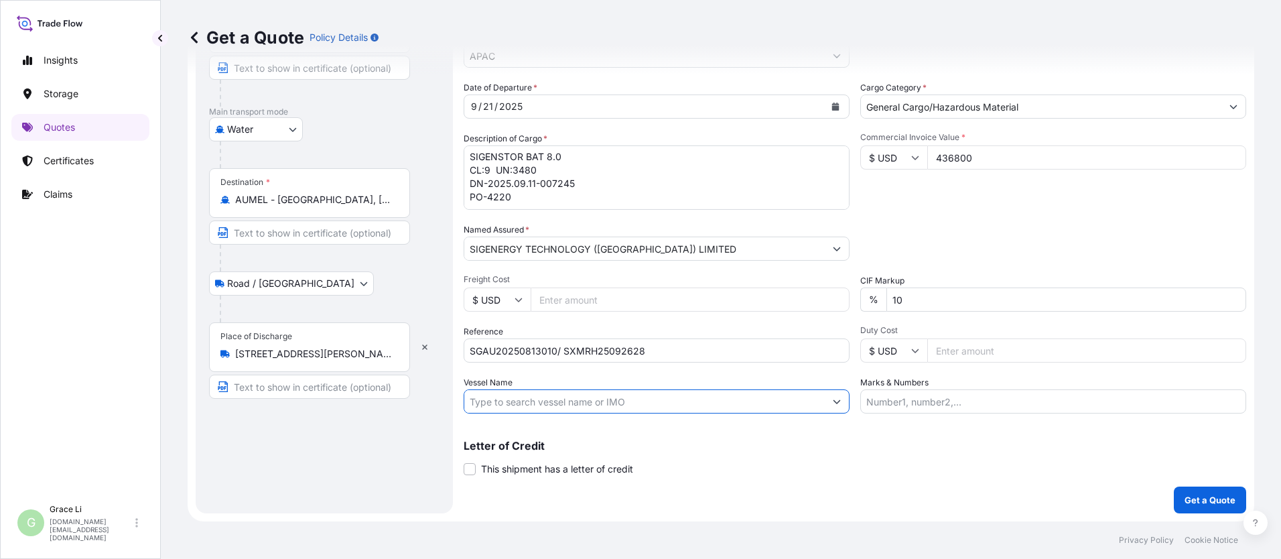
click at [545, 403] on input "Vessel Name" at bounding box center [644, 401] width 361 height 24
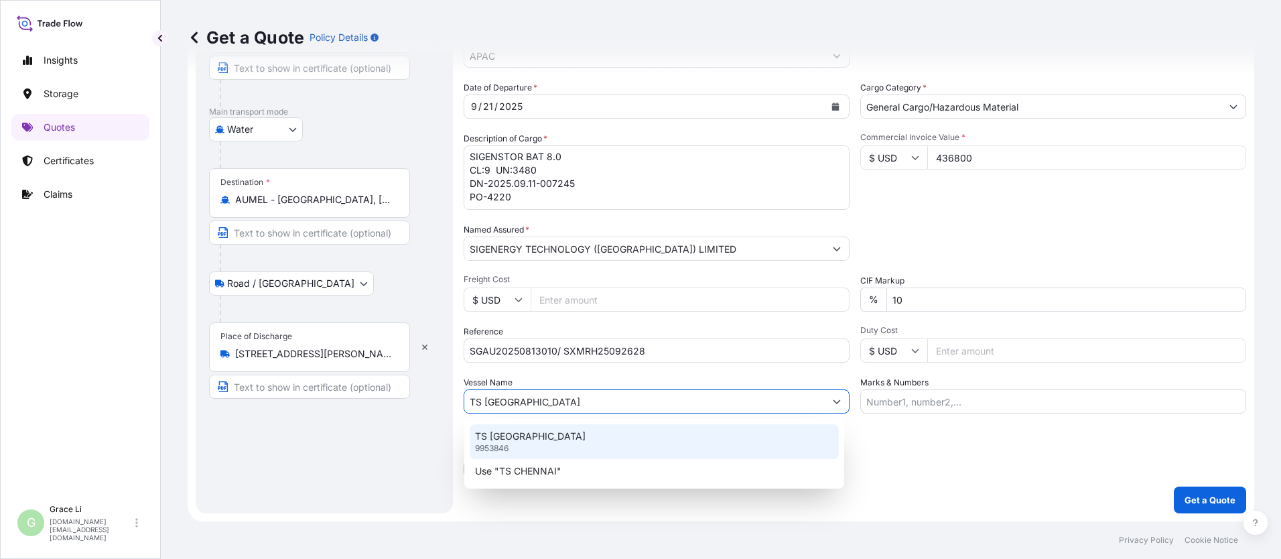
click at [494, 442] on p "TS [GEOGRAPHIC_DATA]" at bounding box center [530, 436] width 111 height 13
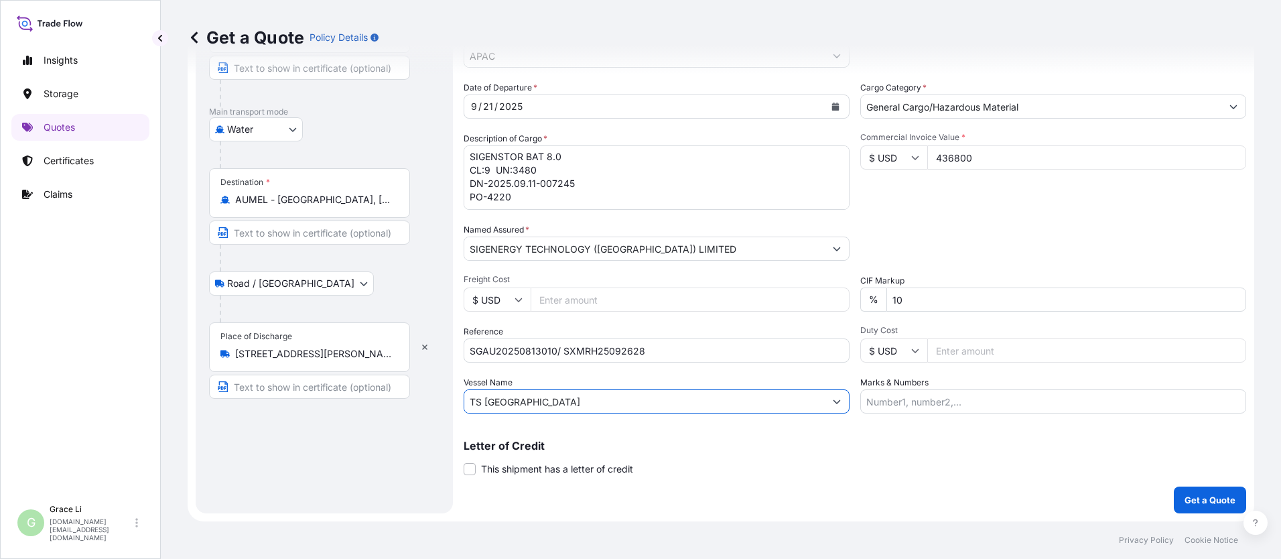
click at [617, 440] on p "Letter of Credit" at bounding box center [855, 445] width 783 height 11
click at [617, 498] on p "Get a Quote" at bounding box center [1210, 499] width 51 height 13
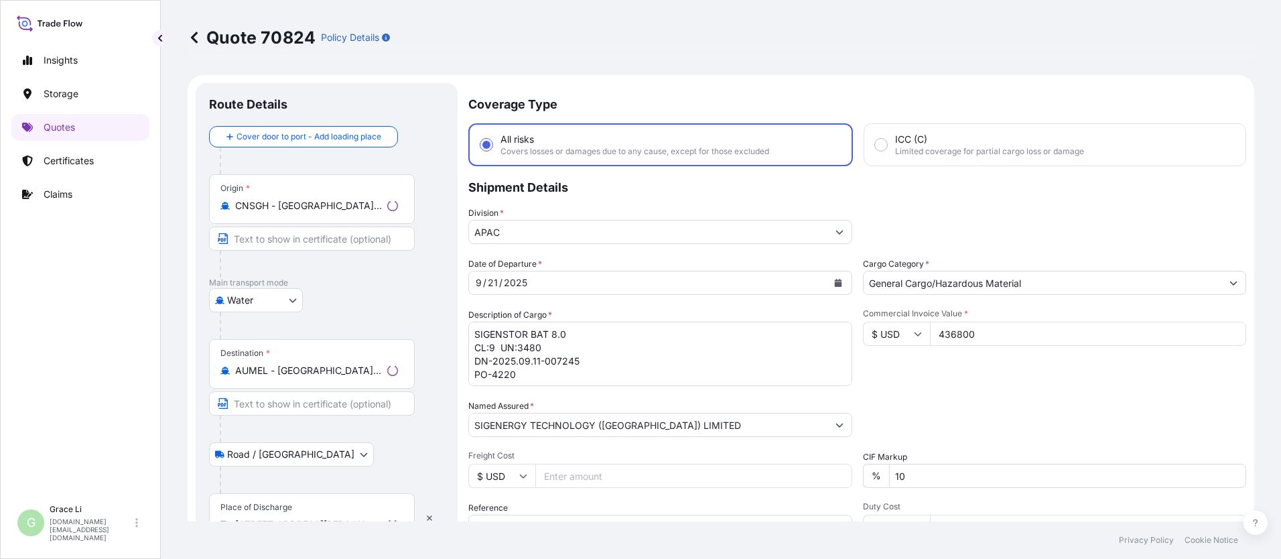
scroll to position [644, 0]
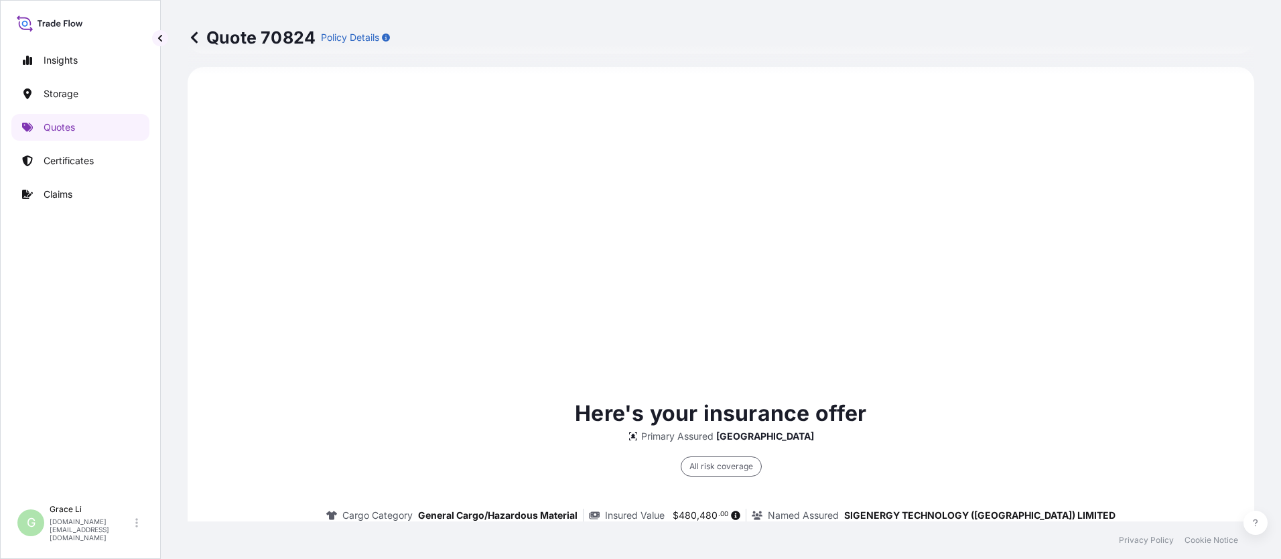
click at [617, 300] on div "Here's your insurance offer Primary Assured China All risk coverage Cargo Categ…" at bounding box center [720, 559] width 1029 height 946
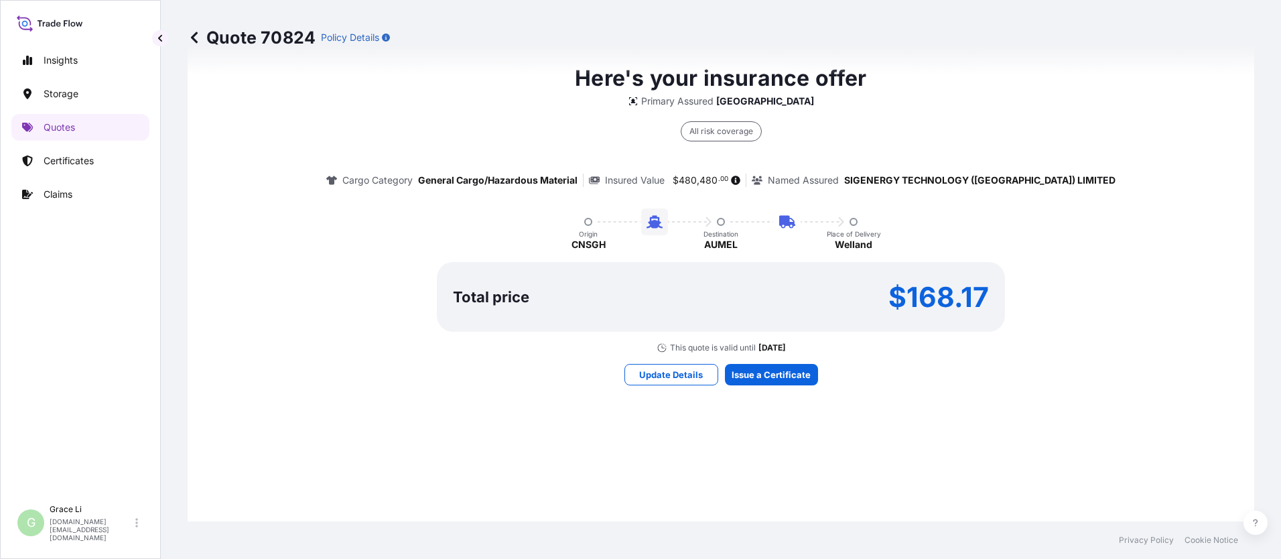
click at [617, 444] on div "Here's your insurance offer Primary Assured China All risk coverage Cargo Categ…" at bounding box center [720, 224] width 1029 height 946
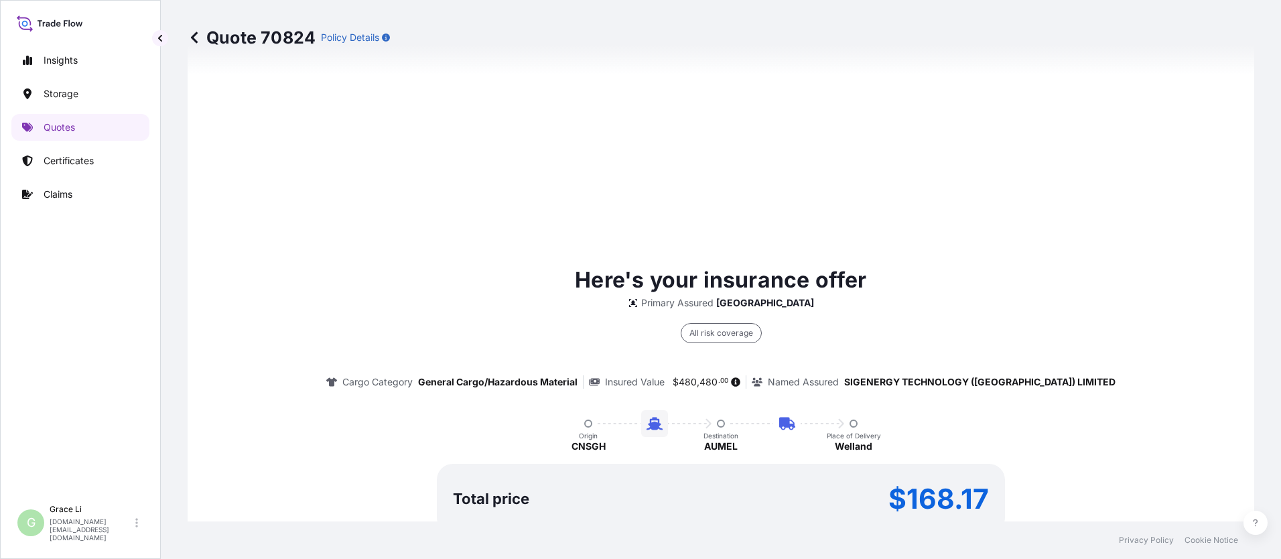
scroll to position [1981, 0]
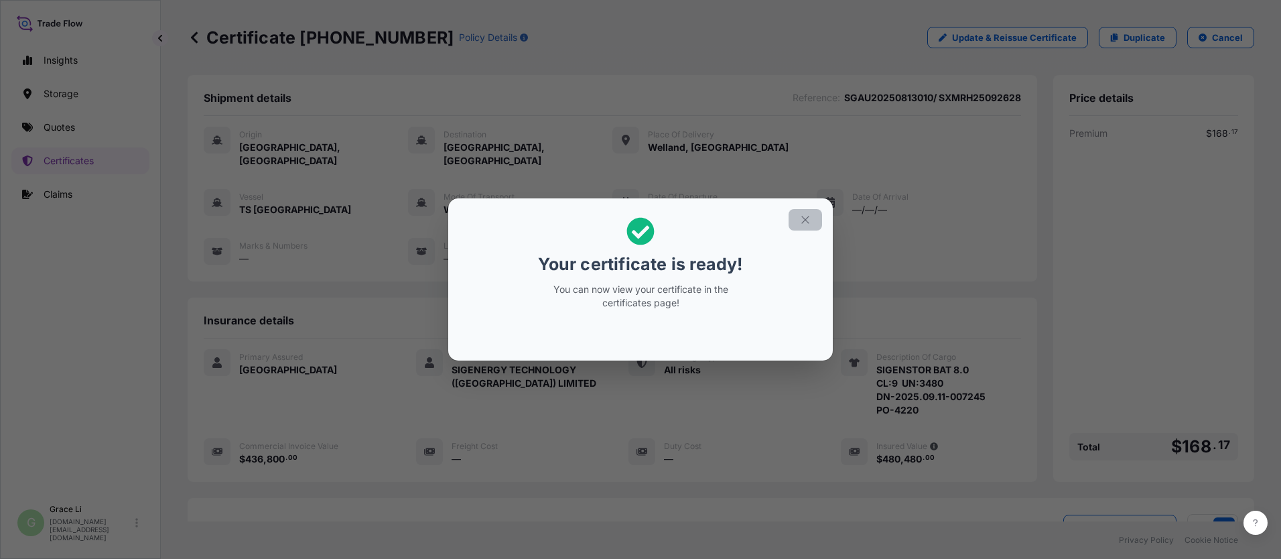
click at [617, 218] on icon "button" at bounding box center [805, 220] width 12 height 12
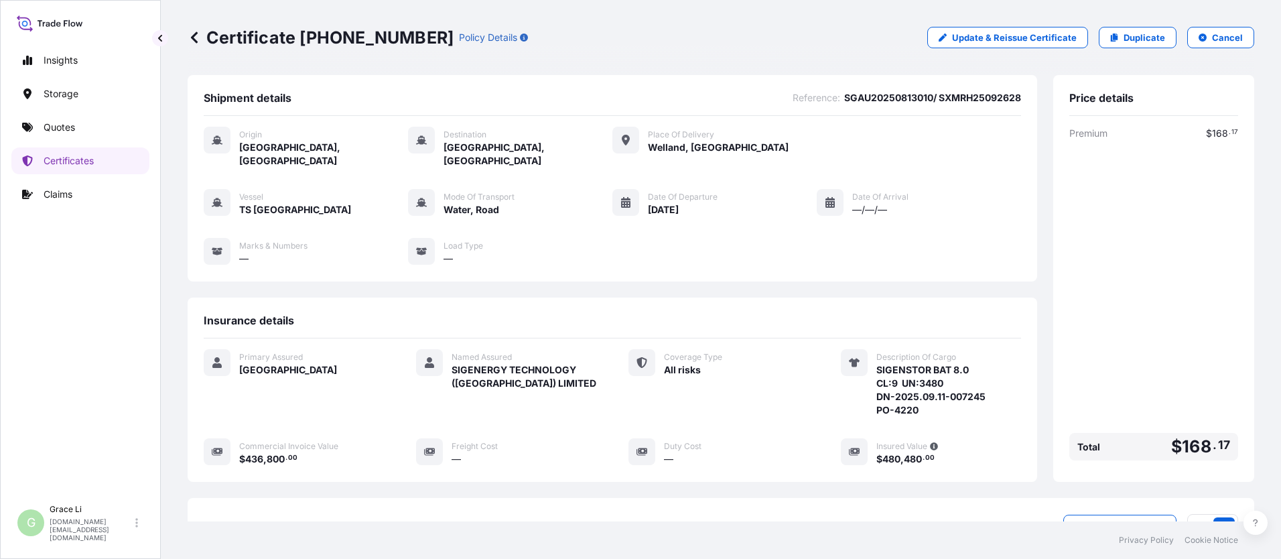
click at [617, 324] on div "Insurance details" at bounding box center [613, 326] width 818 height 25
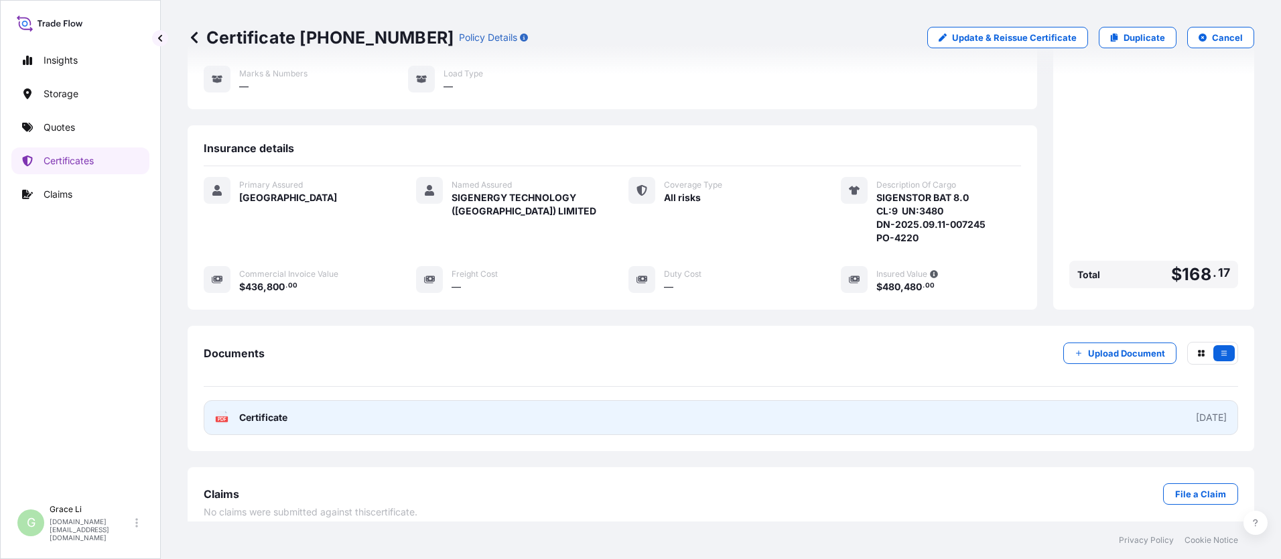
click at [267, 411] on span "Certificate" at bounding box center [263, 417] width 48 height 13
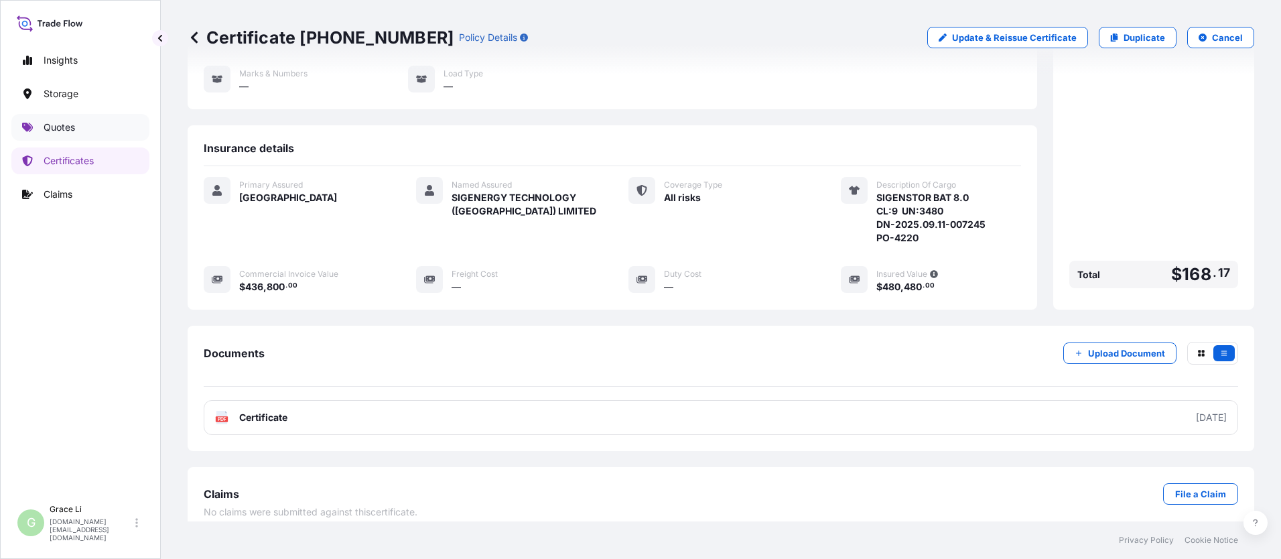
click at [56, 127] on p "Quotes" at bounding box center [59, 127] width 31 height 13
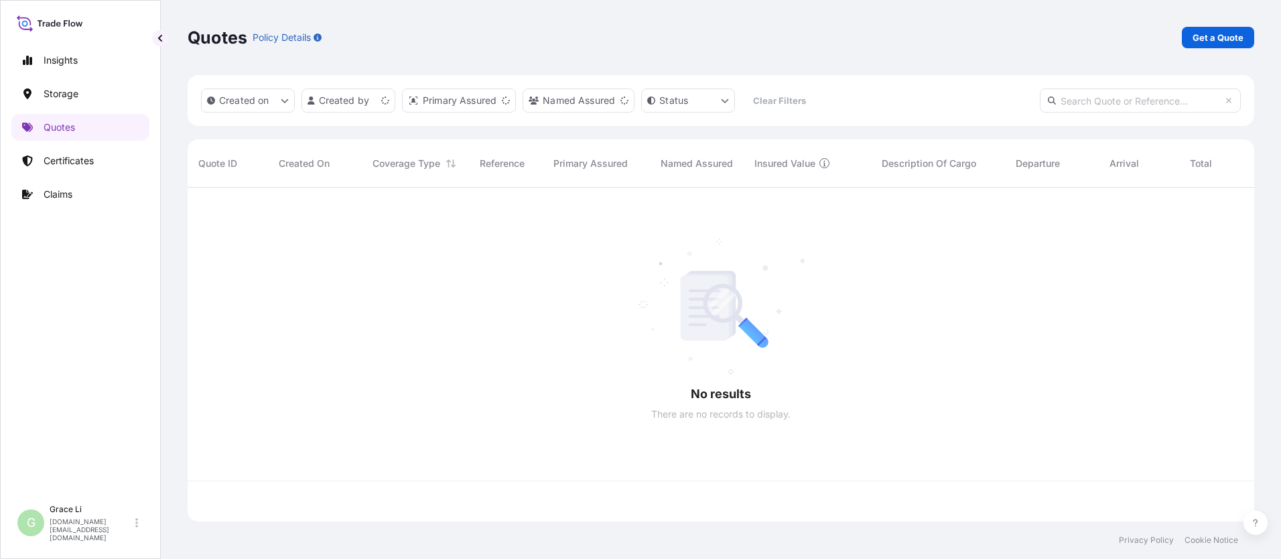
scroll to position [331, 1057]
click at [617, 35] on p "Get a Quote" at bounding box center [1218, 37] width 51 height 13
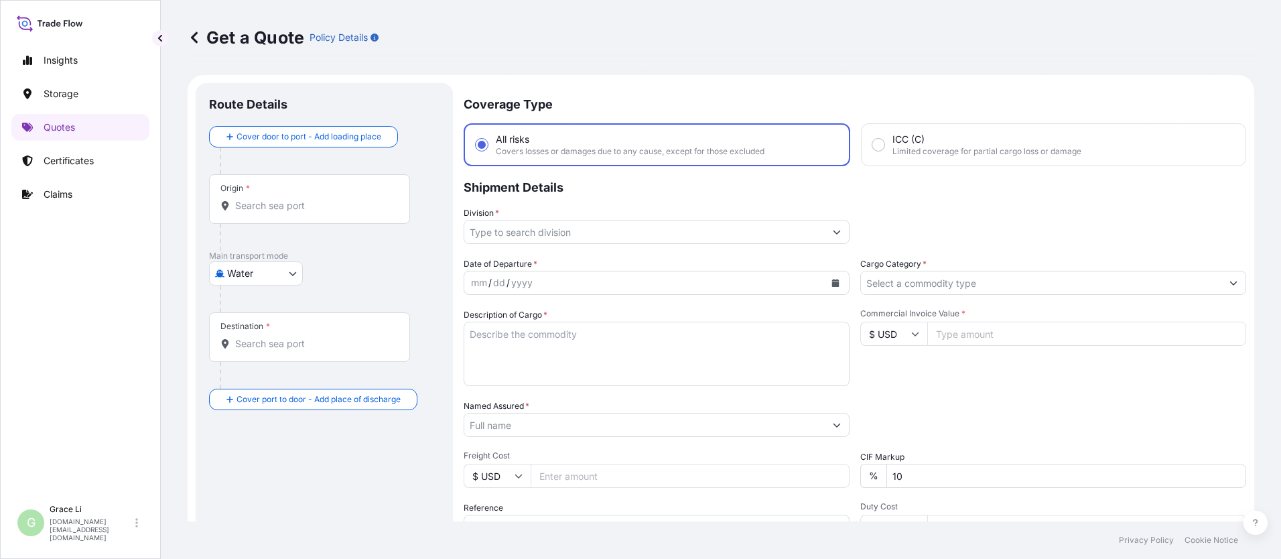
scroll to position [21, 0]
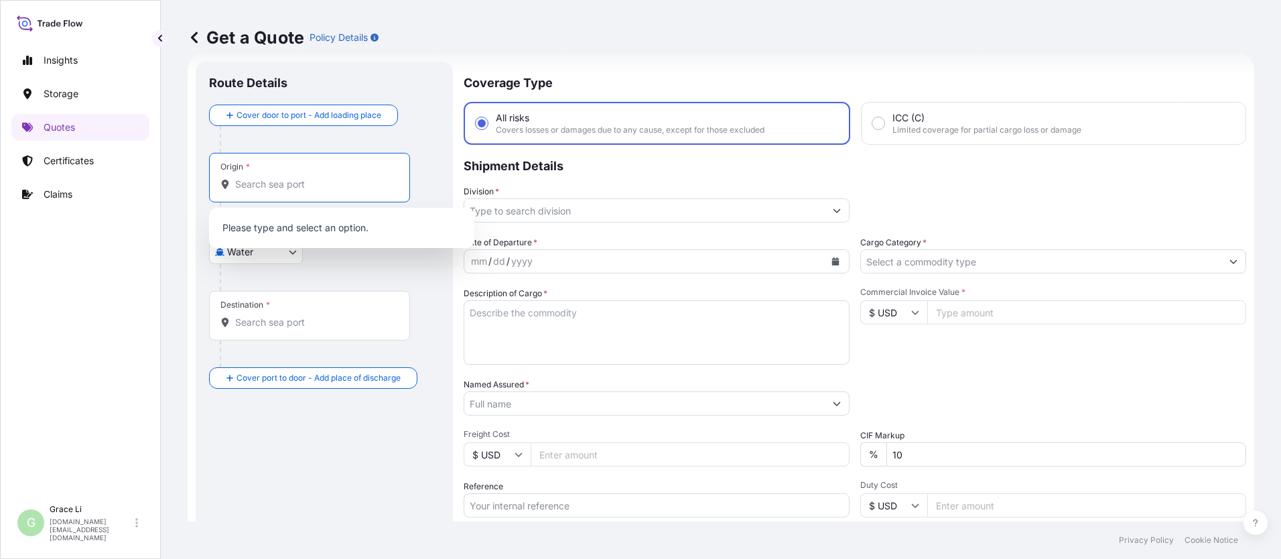
click at [258, 188] on input "Origin *" at bounding box center [314, 184] width 158 height 13
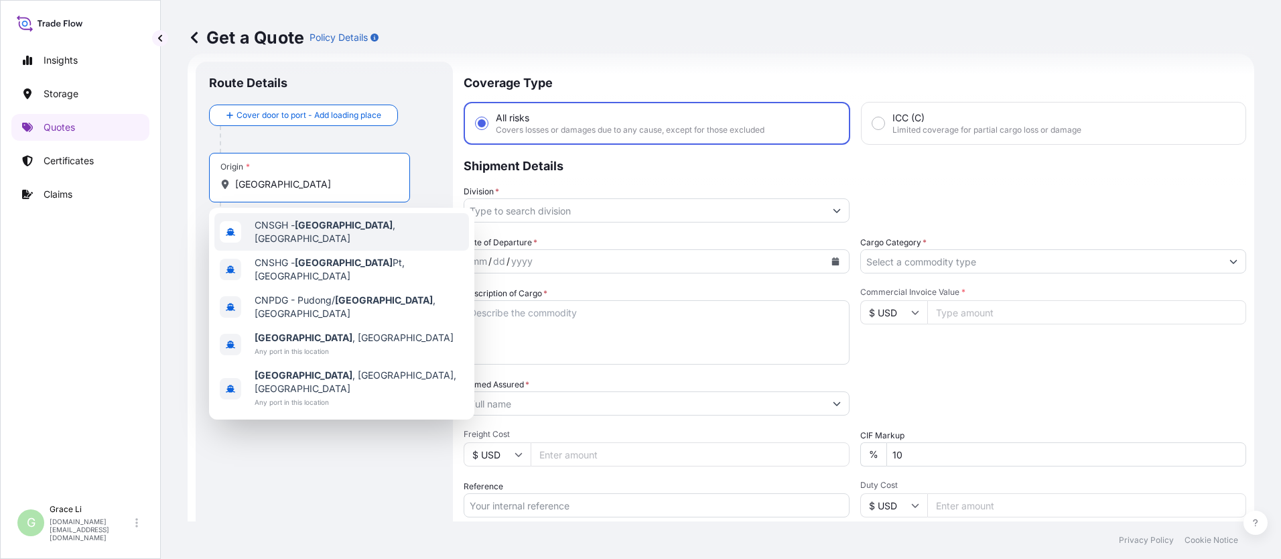
click at [294, 227] on span "CNSGH - [GEOGRAPHIC_DATA] , [GEOGRAPHIC_DATA]" at bounding box center [359, 231] width 209 height 27
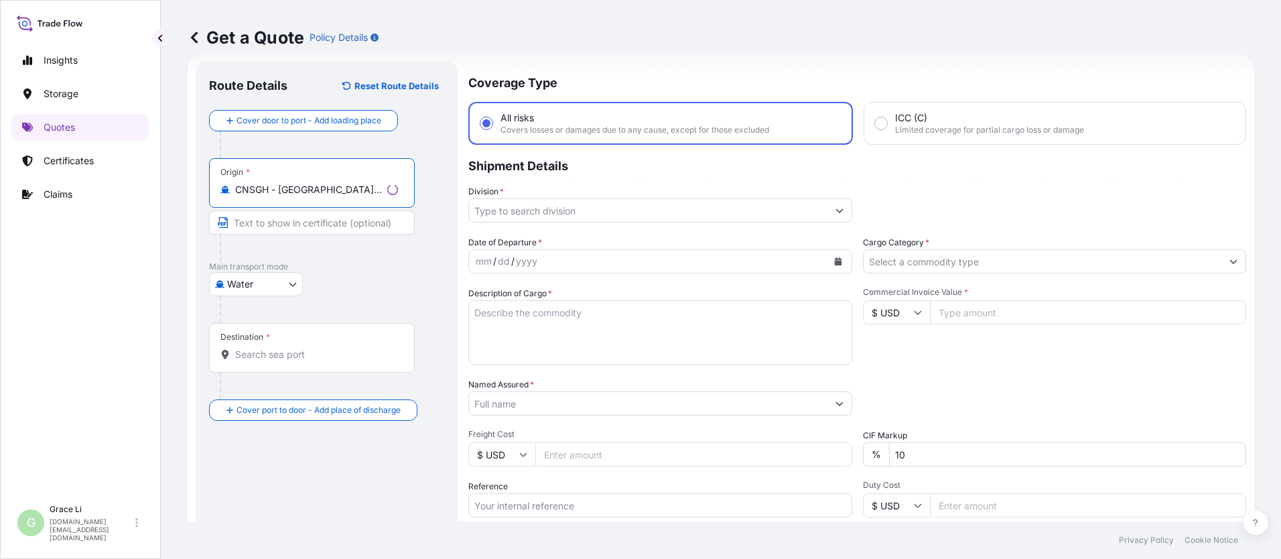
click at [254, 350] on input "Destination *" at bounding box center [316, 354] width 163 height 13
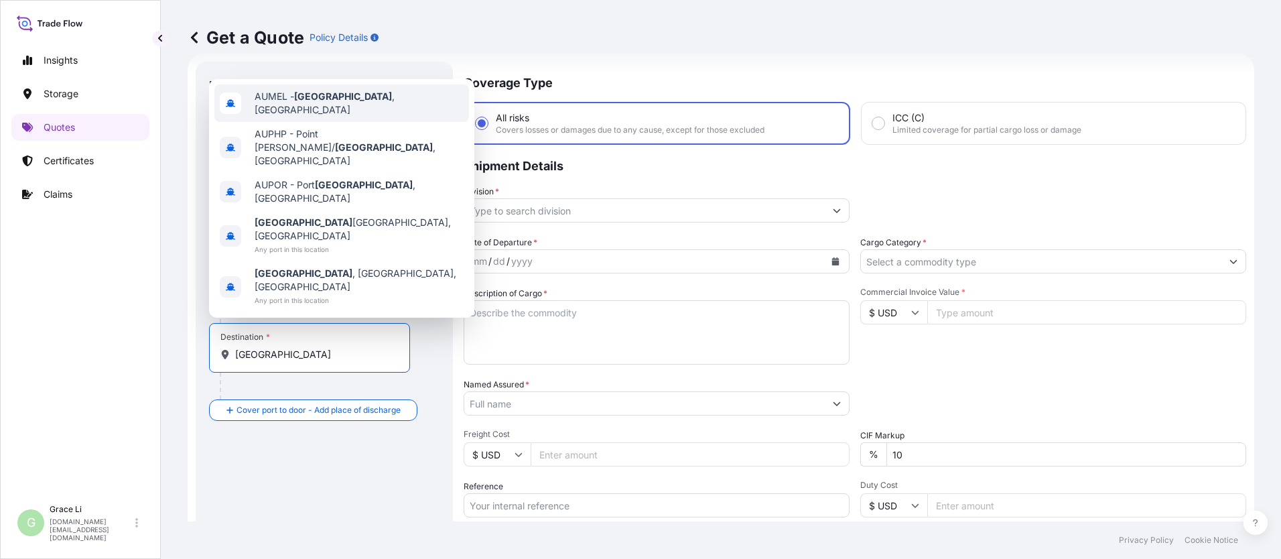
click at [288, 117] on span "AUMEL - [GEOGRAPHIC_DATA] , [GEOGRAPHIC_DATA]" at bounding box center [359, 103] width 209 height 27
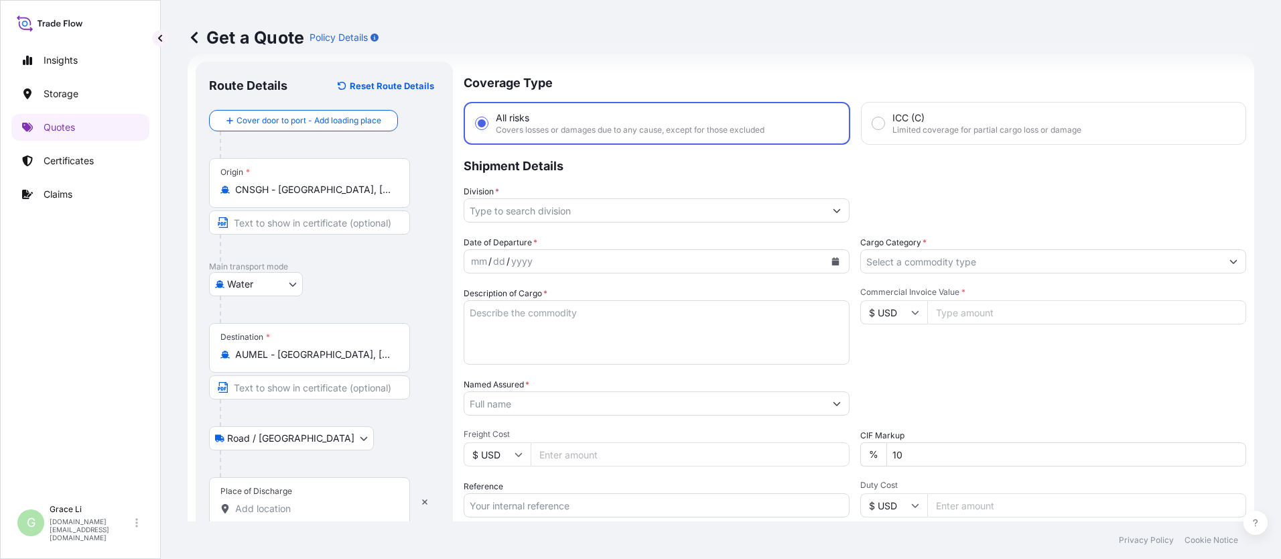
click at [248, 507] on input "Place of Discharge" at bounding box center [314, 508] width 158 height 13
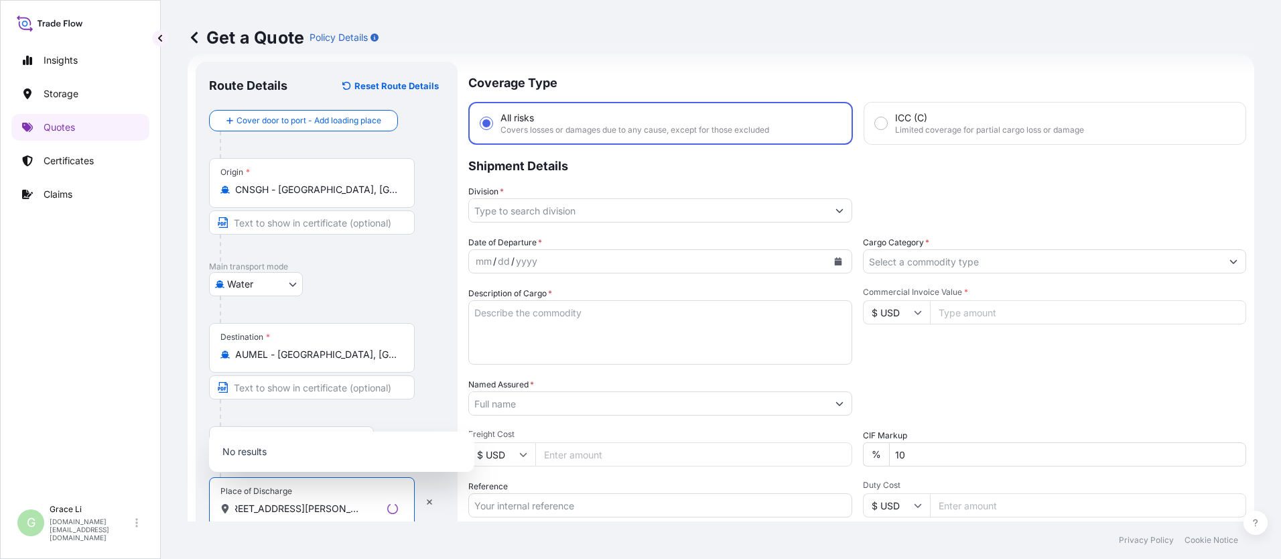
scroll to position [88, 0]
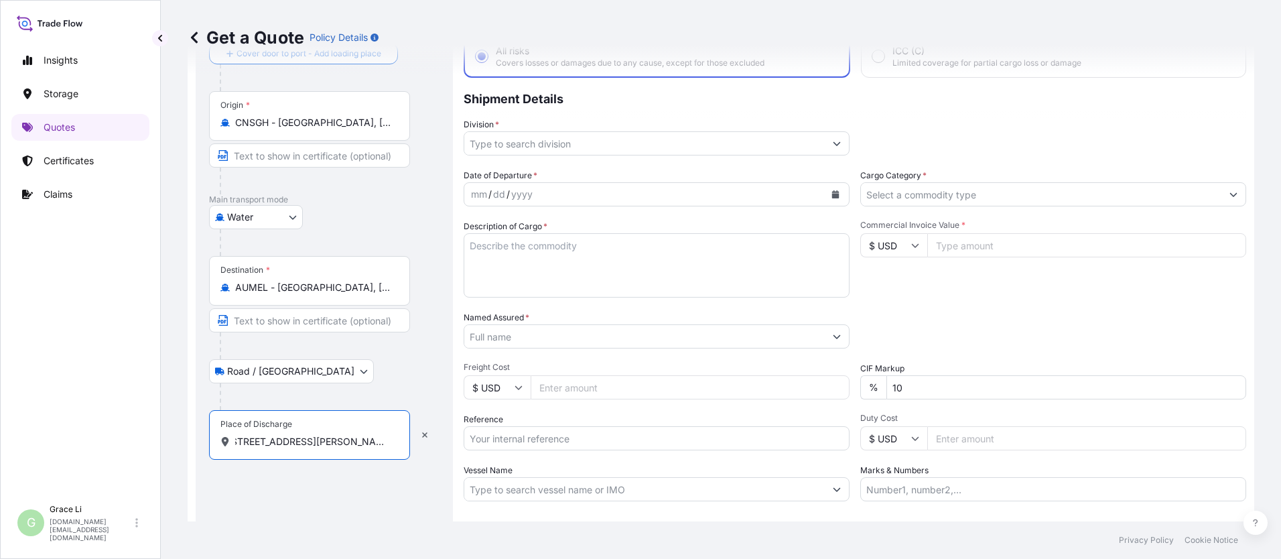
click at [331, 436] on input "[STREET_ADDRESS][PERSON_NAME]" at bounding box center [314, 441] width 158 height 13
click at [330, 444] on input "[STREET_ADDRESS][PERSON_NAME]" at bounding box center [314, 441] width 158 height 13
drag, startPoint x: 232, startPoint y: 441, endPoint x: 397, endPoint y: 440, distance: 164.9
click at [397, 440] on div "[STREET_ADDRESS][PERSON_NAME]" at bounding box center [309, 441] width 178 height 13
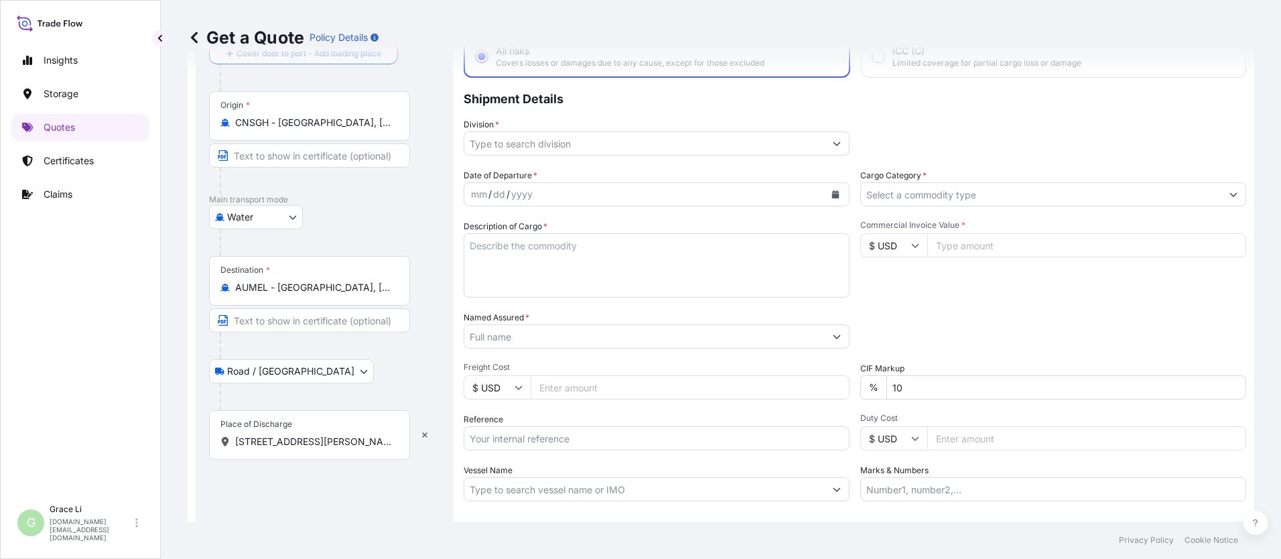
drag, startPoint x: 397, startPoint y: 440, endPoint x: 383, endPoint y: 441, distance: 14.1
click at [383, 441] on input "[STREET_ADDRESS][PERSON_NAME]" at bounding box center [314, 441] width 158 height 13
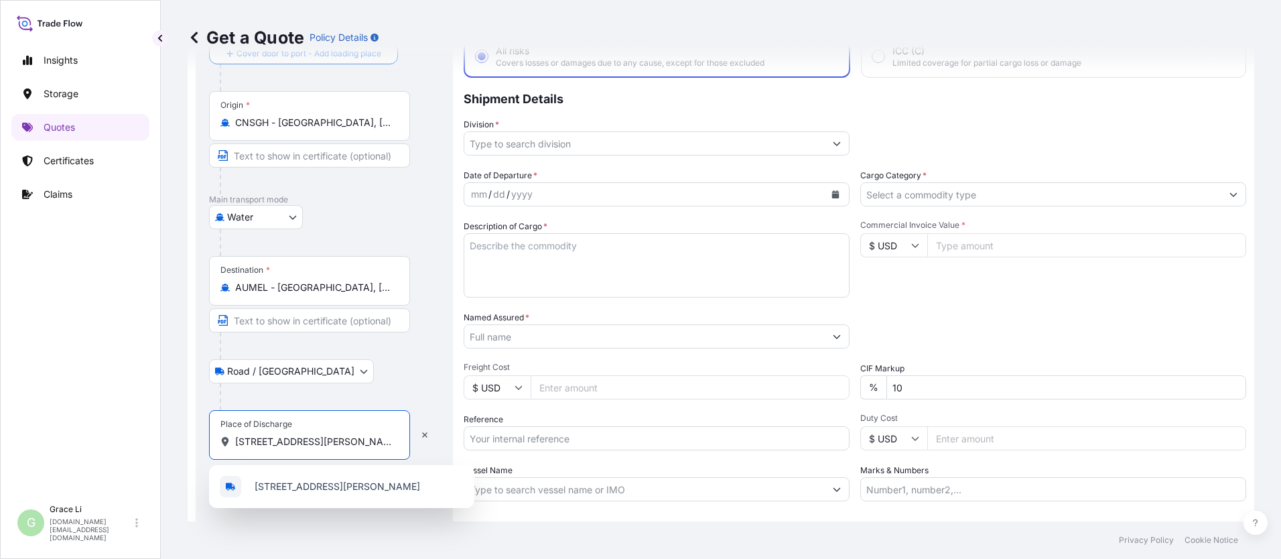
drag, startPoint x: 381, startPoint y: 444, endPoint x: 395, endPoint y: 444, distance: 14.7
click at [381, 444] on input "[STREET_ADDRESS][PERSON_NAME]" at bounding box center [314, 441] width 158 height 13
click at [396, 444] on div "[STREET_ADDRESS][PERSON_NAME]" at bounding box center [309, 441] width 178 height 13
click at [393, 444] on input "[STREET_ADDRESS][PERSON_NAME]" at bounding box center [314, 441] width 158 height 13
click at [364, 487] on span "[STREET_ADDRESS][PERSON_NAME]" at bounding box center [338, 486] width 166 height 13
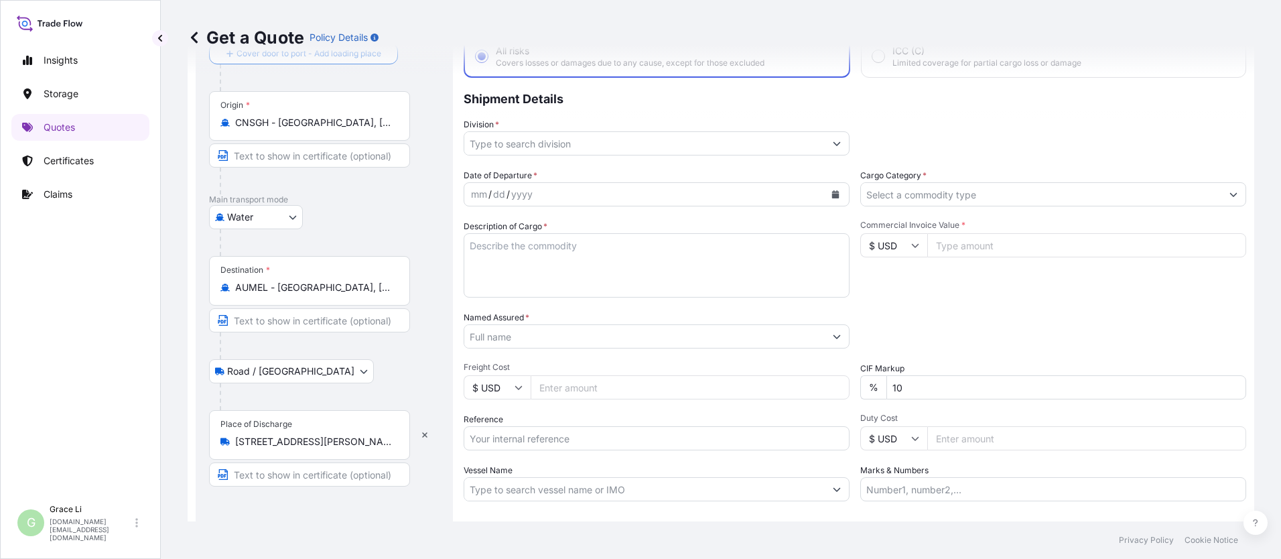
click at [443, 316] on div "Route Details Reset Route Details Cover door to port - Add loading place Place …" at bounding box center [324, 298] width 257 height 606
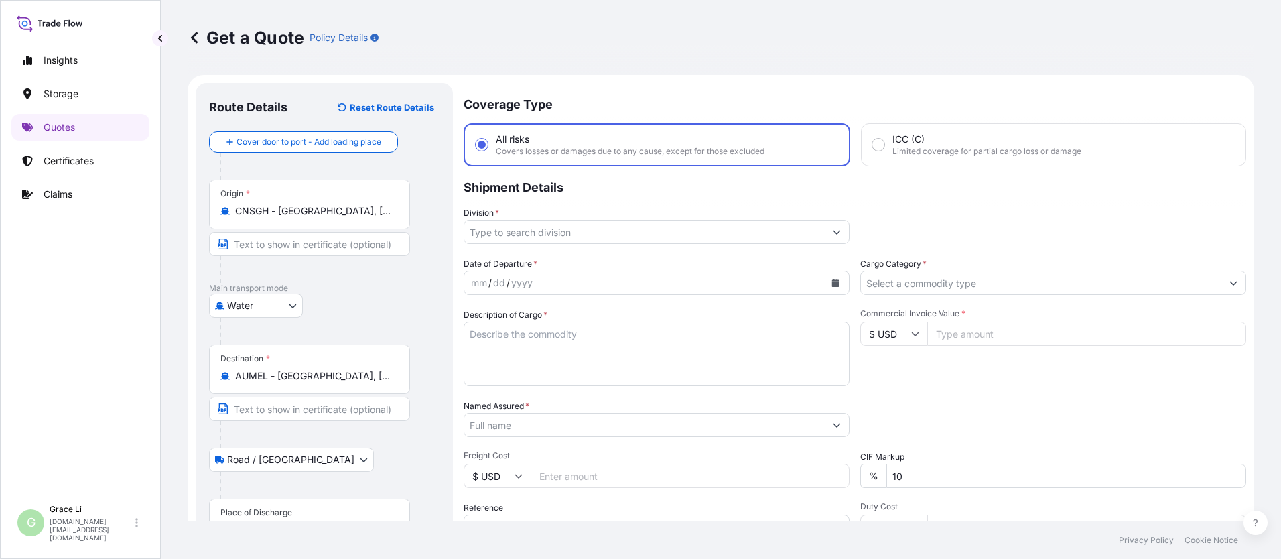
click at [503, 228] on input "Division *" at bounding box center [644, 232] width 361 height 24
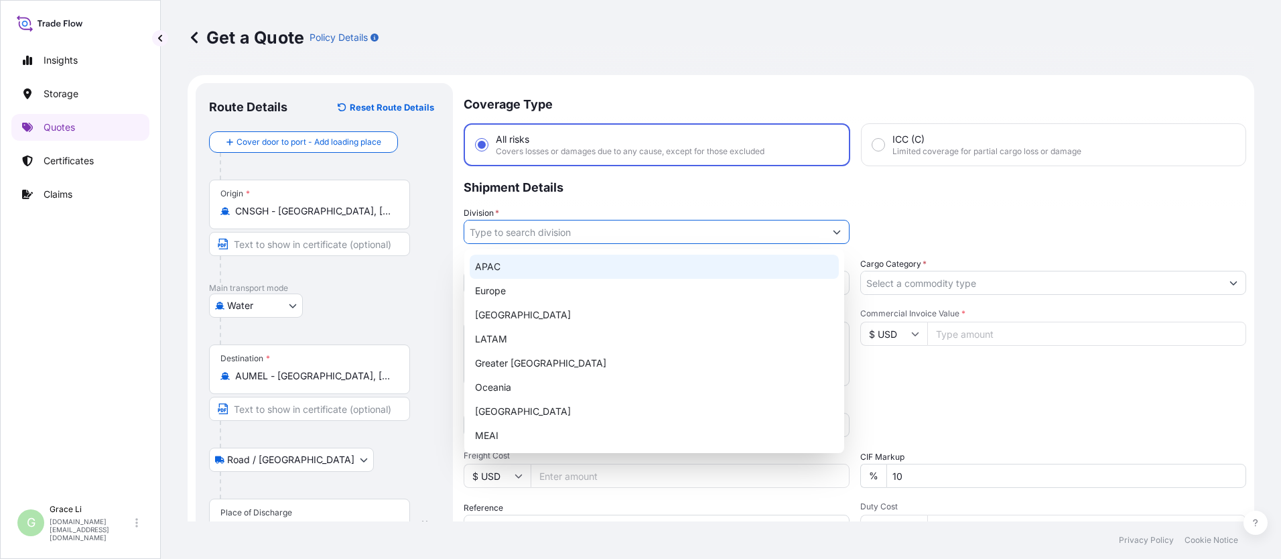
click at [487, 271] on div "APAC" at bounding box center [654, 267] width 369 height 24
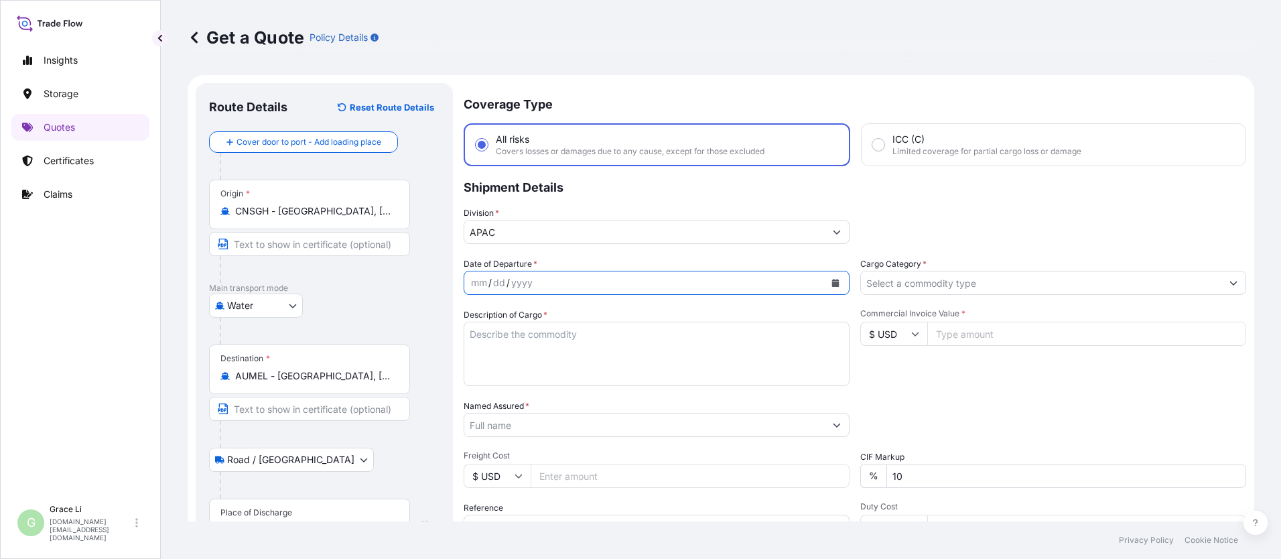
click at [617, 279] on icon "Calendar" at bounding box center [835, 283] width 7 height 8
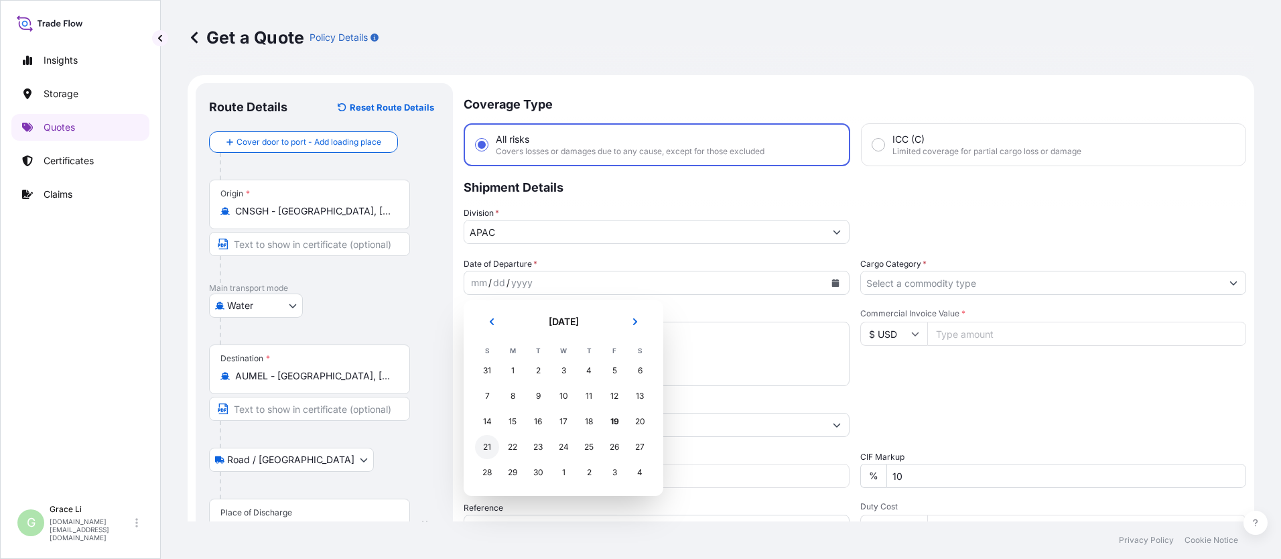
click at [487, 446] on div "21" at bounding box center [487, 447] width 24 height 24
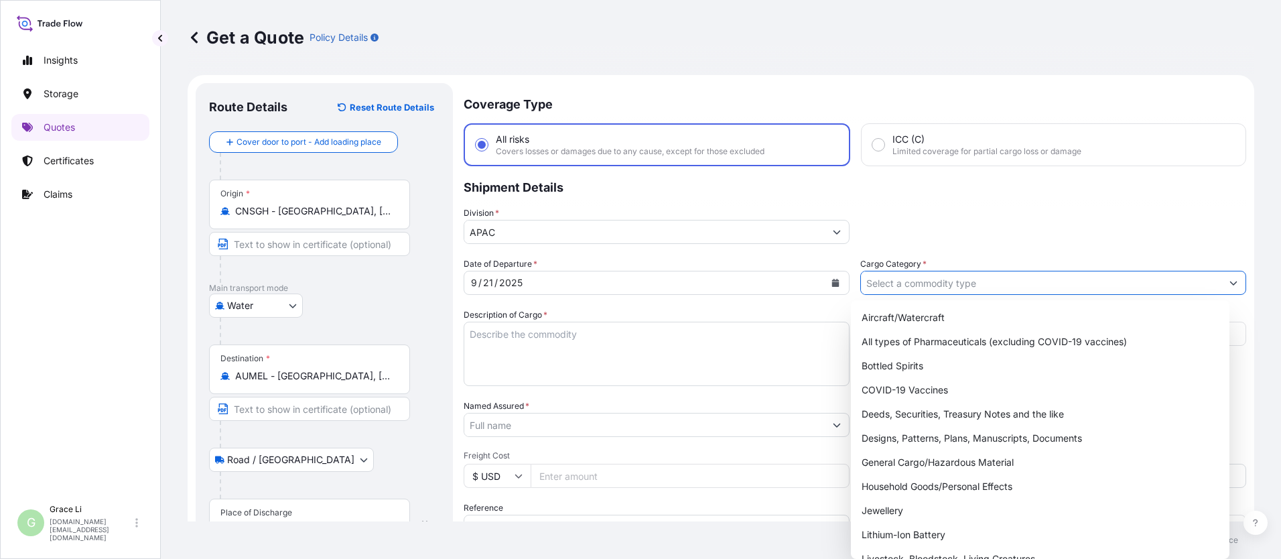
click at [617, 281] on input "Cargo Category *" at bounding box center [1041, 283] width 361 height 24
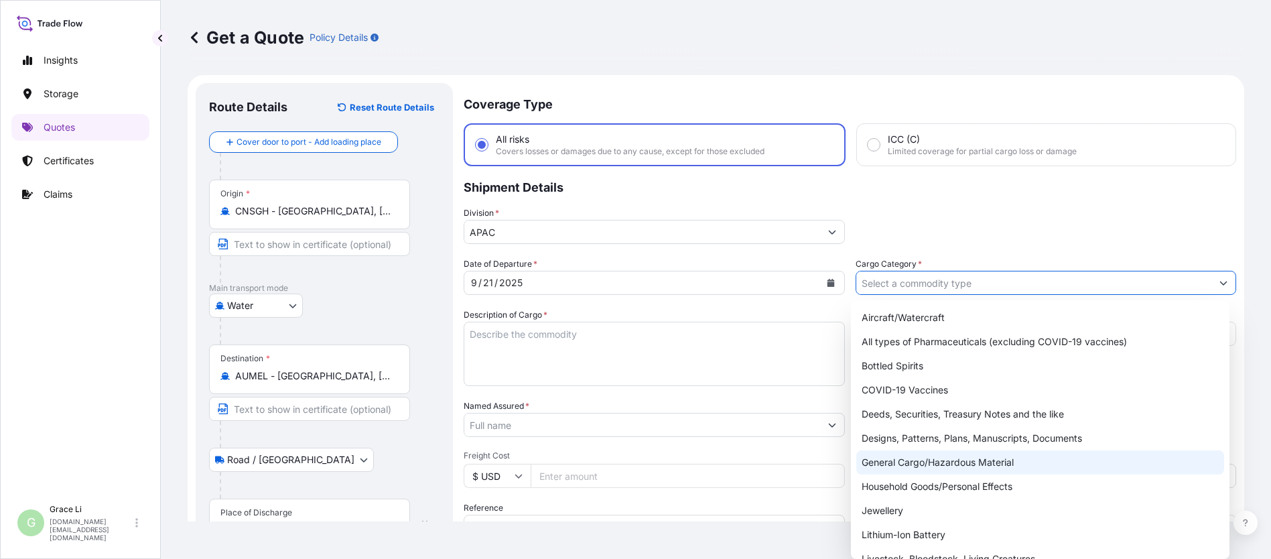
click at [617, 462] on div "General Cargo/Hazardous Material" at bounding box center [1040, 462] width 368 height 24
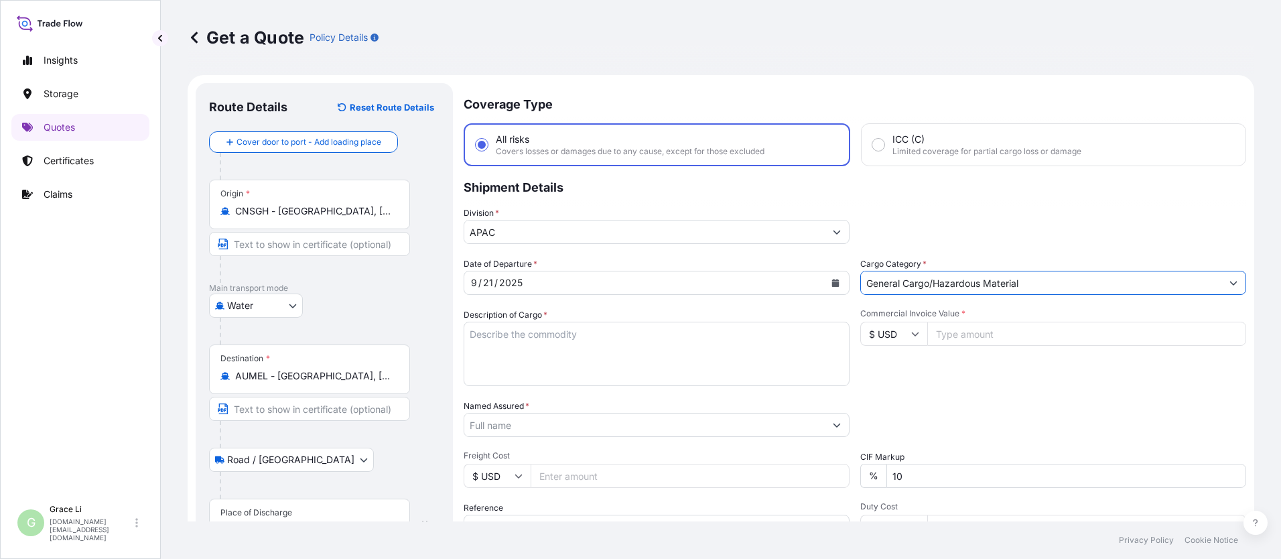
click at [480, 333] on textarea "Description of Cargo *" at bounding box center [657, 354] width 386 height 64
click at [484, 333] on textarea "Description of Cargo *" at bounding box center [657, 354] width 386 height 64
click at [617, 386] on div "Date of Departure * [DATE] Cargo Category * General Cargo/Hazardous Material De…" at bounding box center [855, 423] width 783 height 332
click at [617, 332] on input "Commercial Invoice Value *" at bounding box center [1086, 334] width 319 height 24
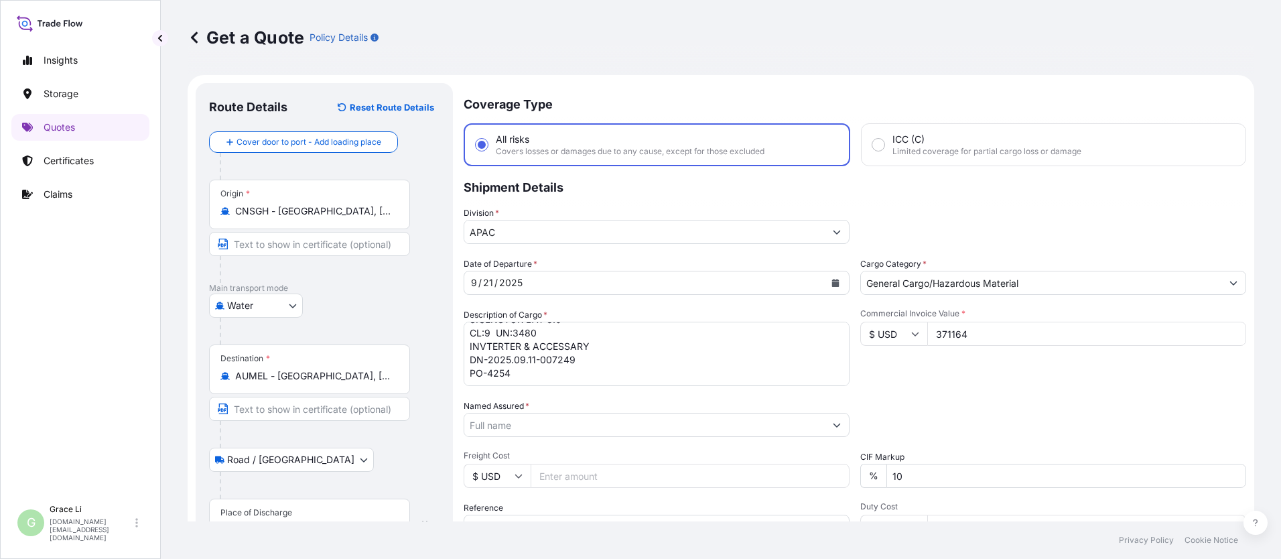
click at [617, 389] on div "Date of Departure * [DATE] Cargo Category * General Cargo/Hazardous Material De…" at bounding box center [855, 423] width 783 height 332
click at [617, 387] on div "Date of Departure * [DATE] Cargo Category * General Cargo/Hazardous Material De…" at bounding box center [855, 423] width 783 height 332
click at [511, 426] on input "Named Assured *" at bounding box center [644, 425] width 361 height 24
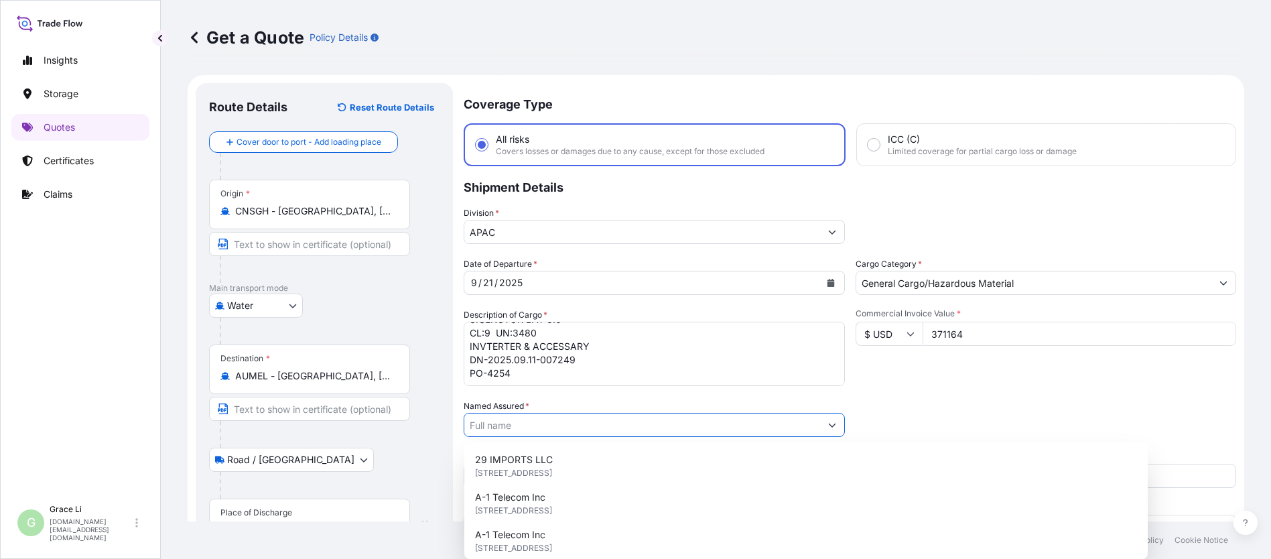
click at [511, 427] on input "Named Assured *" at bounding box center [642, 425] width 356 height 24
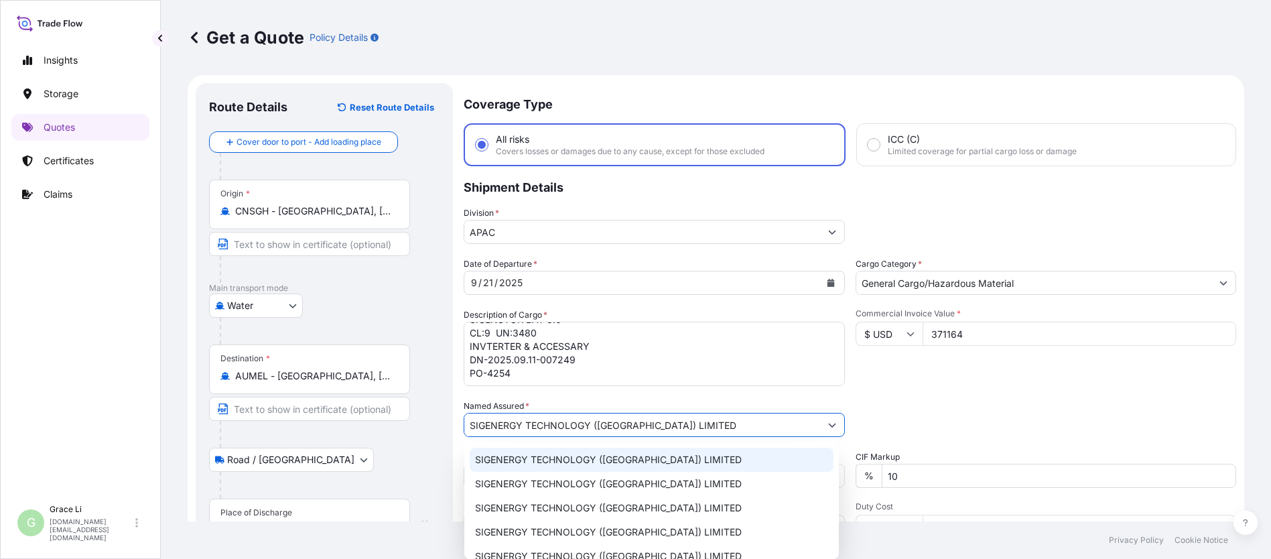
click at [514, 459] on span "SIGENERGY TECHNOLOGY ([GEOGRAPHIC_DATA]) LIMITED" at bounding box center [608, 459] width 267 height 13
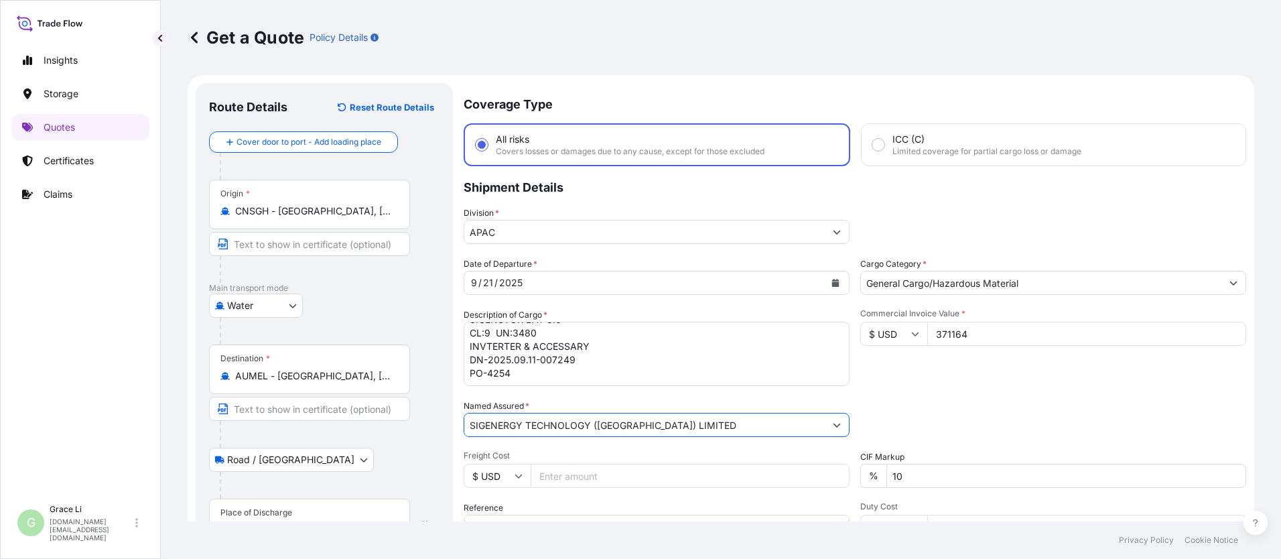
click at [617, 409] on div "Packing Category Type to search a container mode Please select a primary mode o…" at bounding box center [1053, 418] width 386 height 38
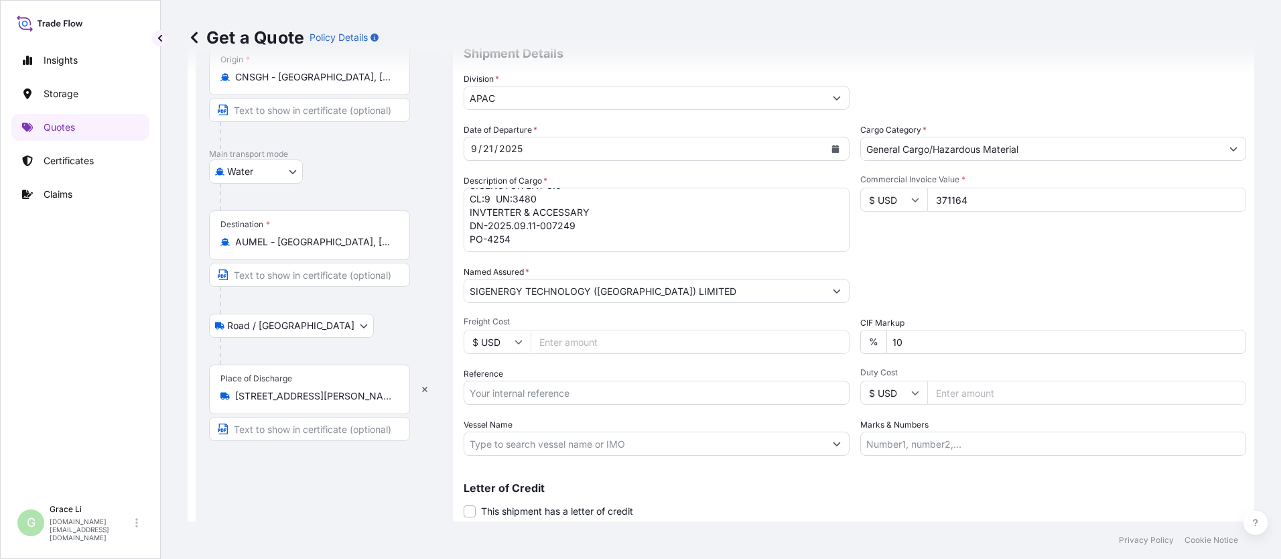
click at [495, 393] on input "Reference" at bounding box center [657, 393] width 386 height 24
click at [500, 392] on input "Reference" at bounding box center [657, 393] width 386 height 24
click at [574, 389] on input "SGAU20250819002/" at bounding box center [657, 393] width 386 height 24
click at [576, 391] on input "SGAU20250819002/" at bounding box center [657, 393] width 386 height 24
click at [617, 283] on div "Packing Category Type to search a container mode Please select a primary mode o…" at bounding box center [1053, 284] width 386 height 38
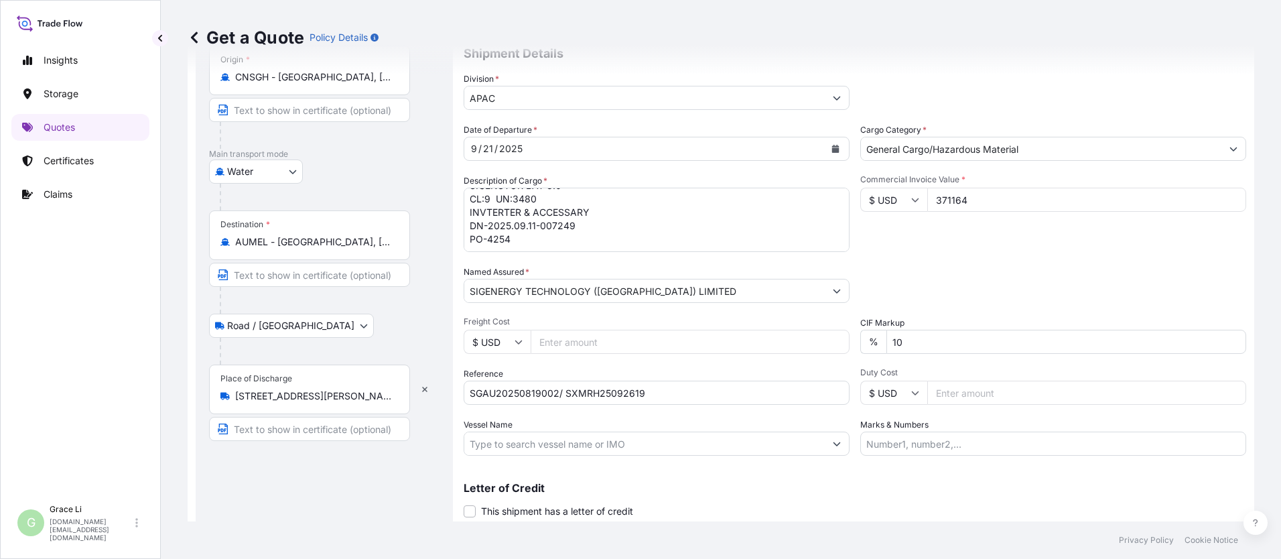
click at [507, 446] on input "Vessel Name" at bounding box center [644, 444] width 361 height 24
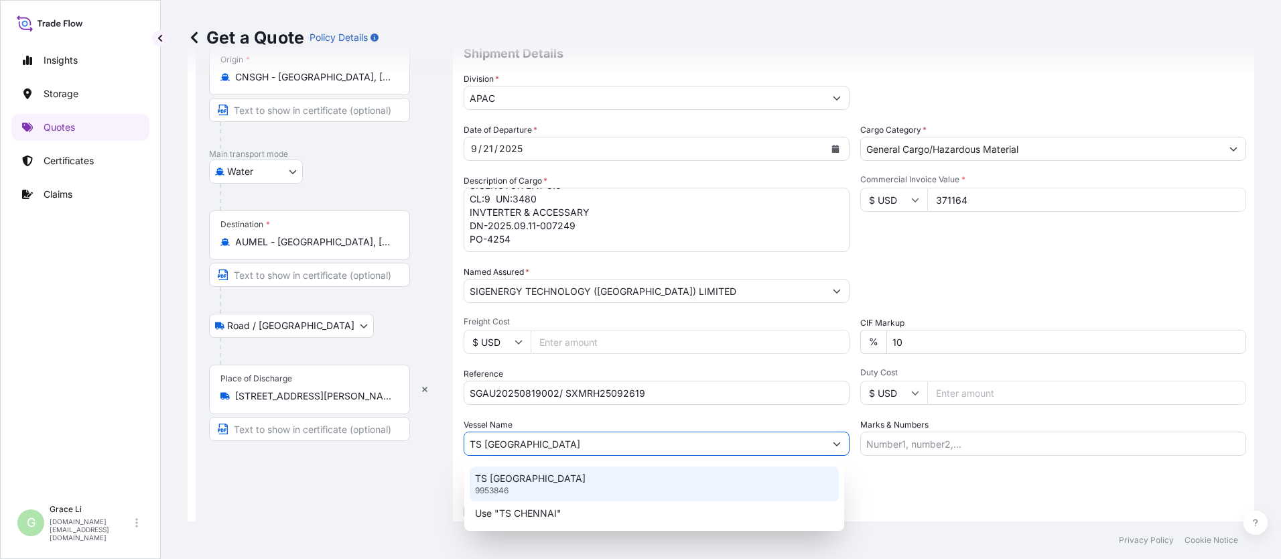
click at [515, 482] on p "TS [GEOGRAPHIC_DATA]" at bounding box center [530, 478] width 111 height 13
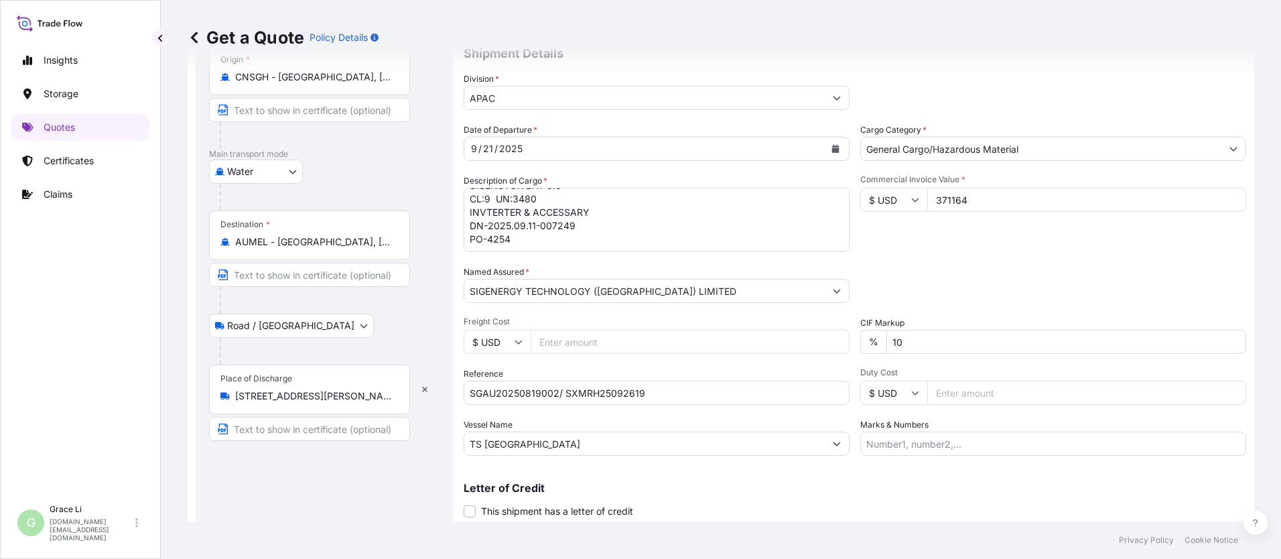
click at [617, 483] on p "Letter of Credit" at bounding box center [855, 487] width 783 height 11
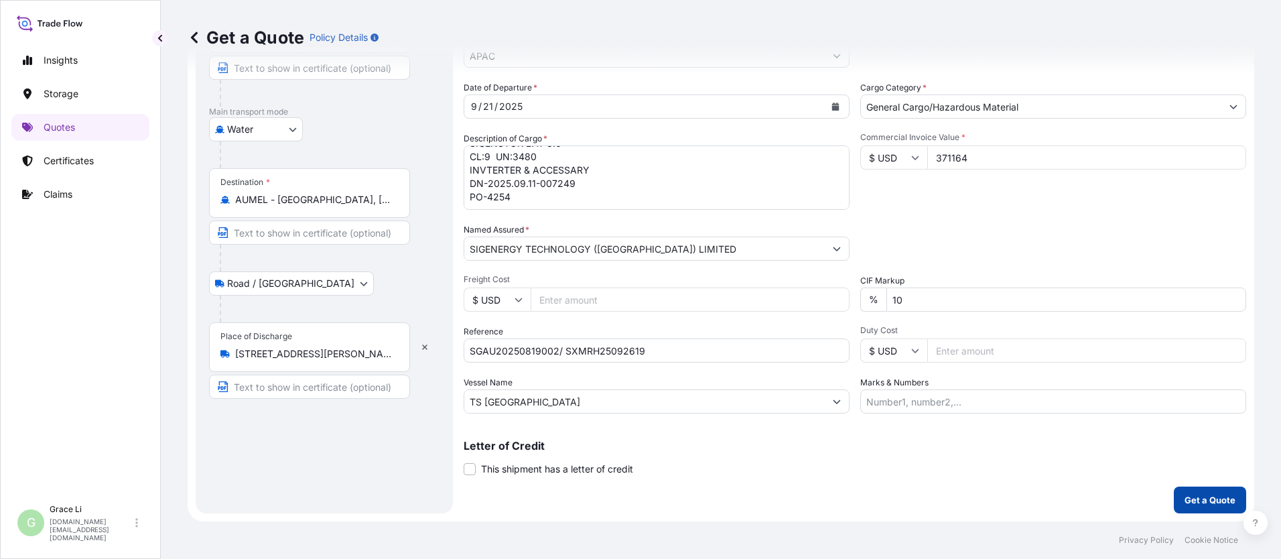
click at [617, 497] on p "Get a Quote" at bounding box center [1210, 499] width 51 height 13
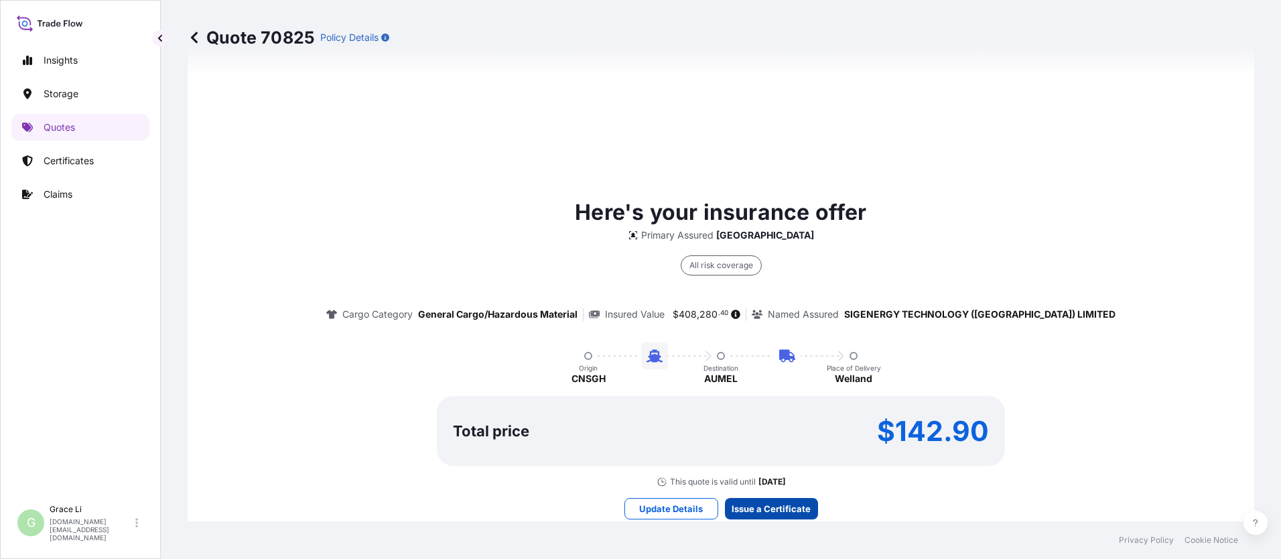
scroll to position [1981, 0]
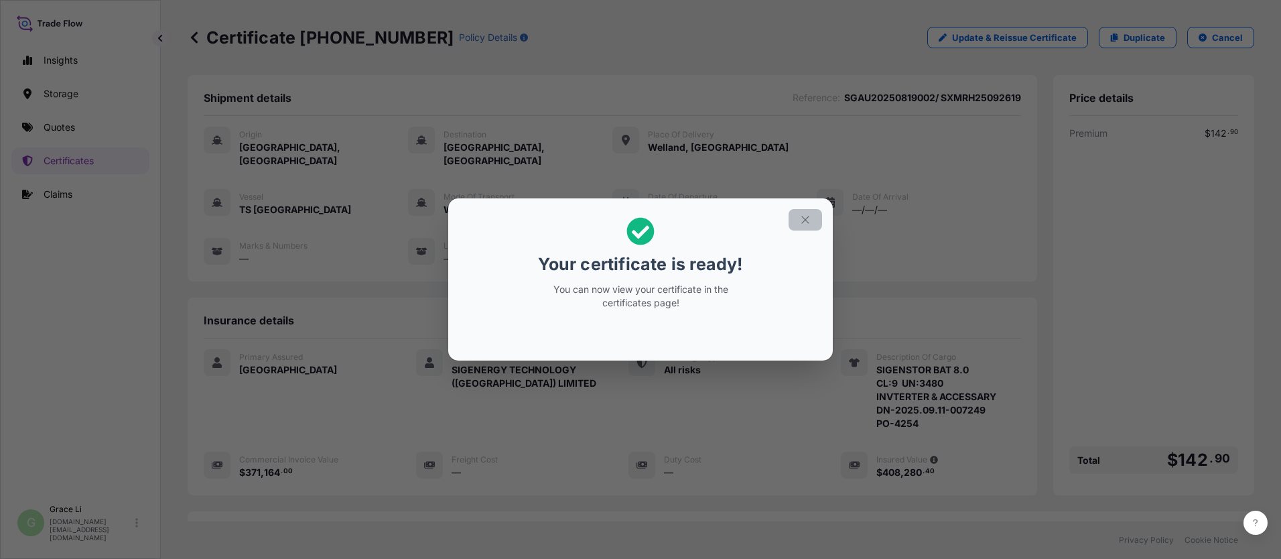
click at [617, 217] on icon "button" at bounding box center [805, 220] width 12 height 12
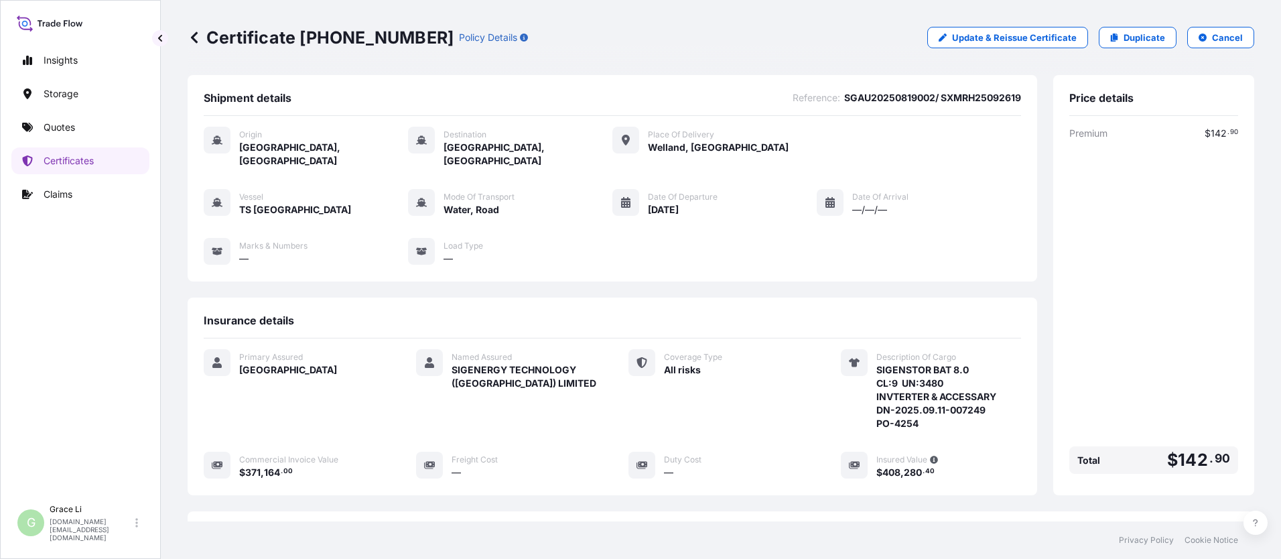
click at [617, 280] on div "Shipment details Reference : SGAU20250819002/ SXMRH25092619 Origin [GEOGRAPHIC_…" at bounding box center [613, 285] width 850 height 420
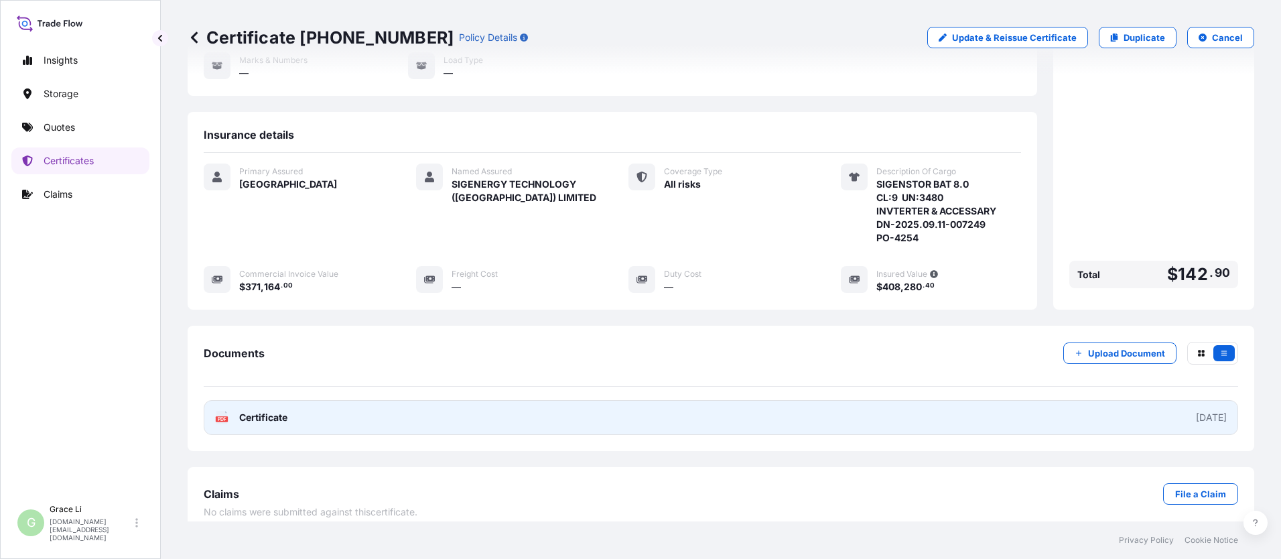
click at [253, 411] on span "Certificate" at bounding box center [263, 417] width 48 height 13
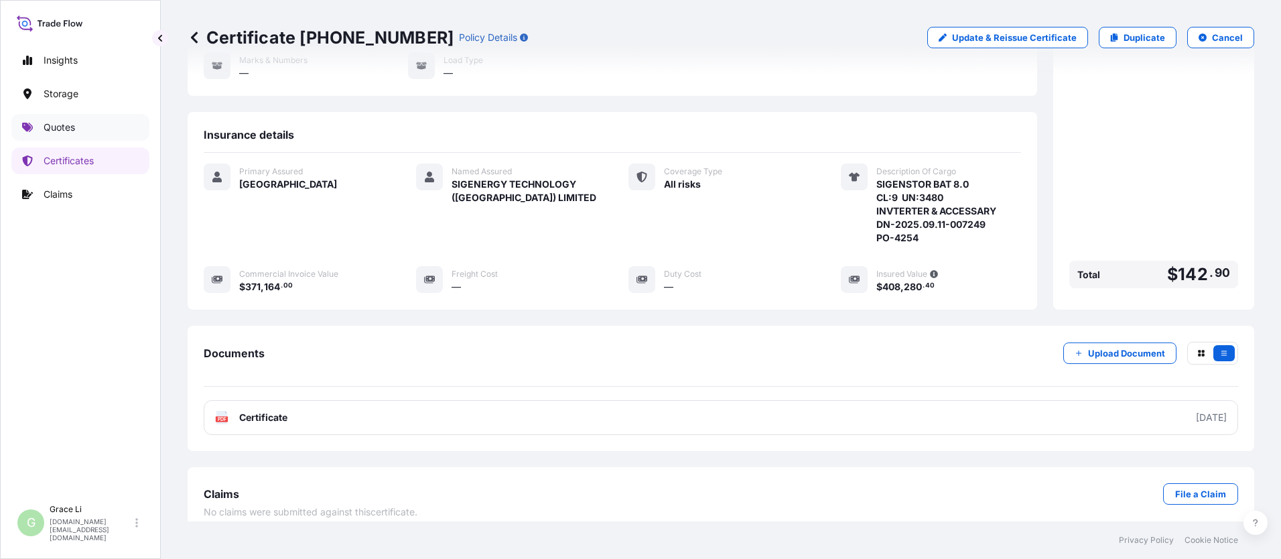
click at [66, 129] on p "Quotes" at bounding box center [59, 127] width 31 height 13
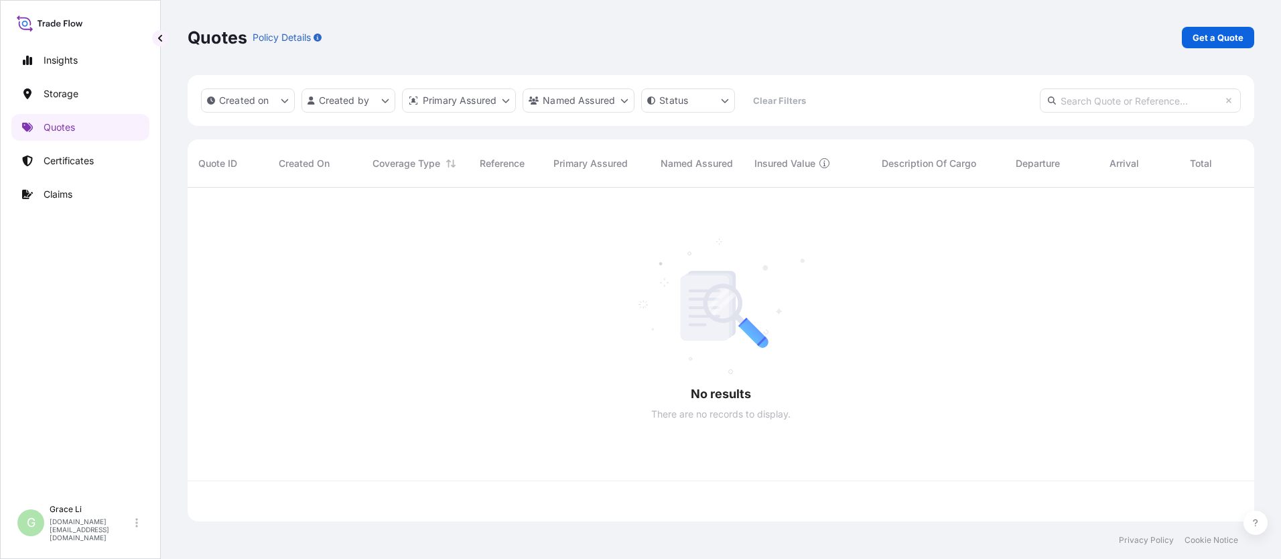
scroll to position [331, 1057]
click at [617, 34] on p "Get a Quote" at bounding box center [1218, 37] width 51 height 13
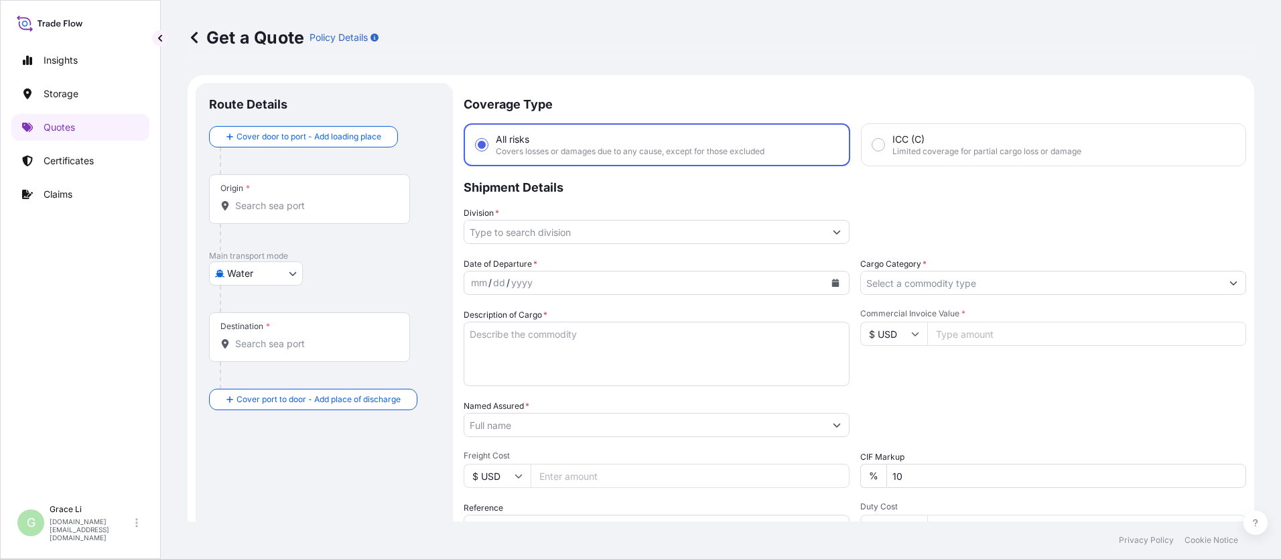
scroll to position [21, 0]
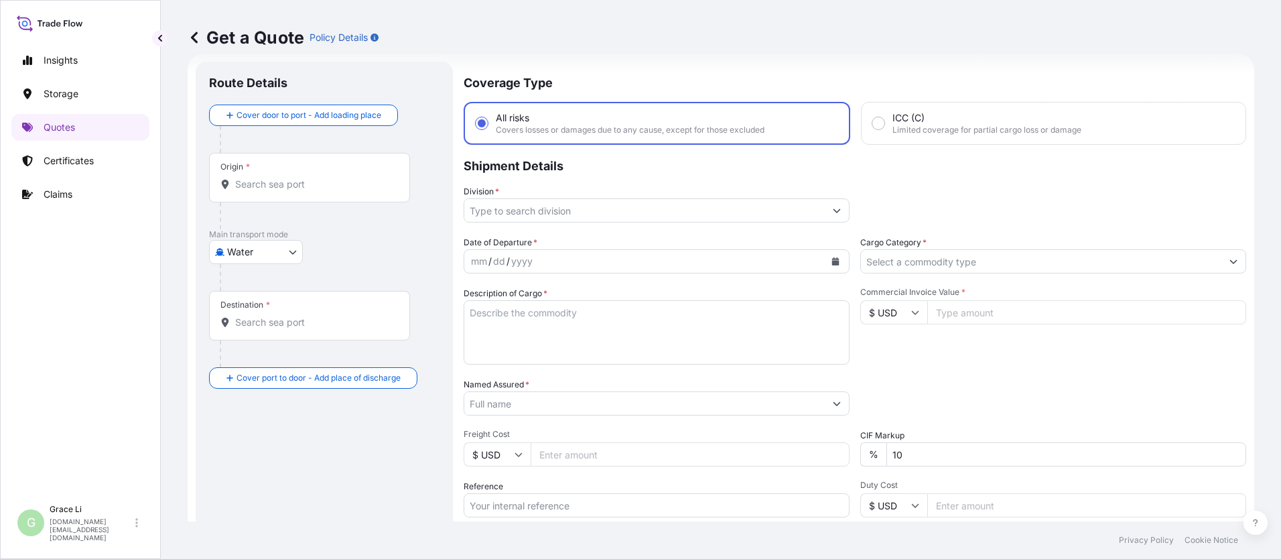
click at [263, 180] on input "Origin *" at bounding box center [314, 184] width 158 height 13
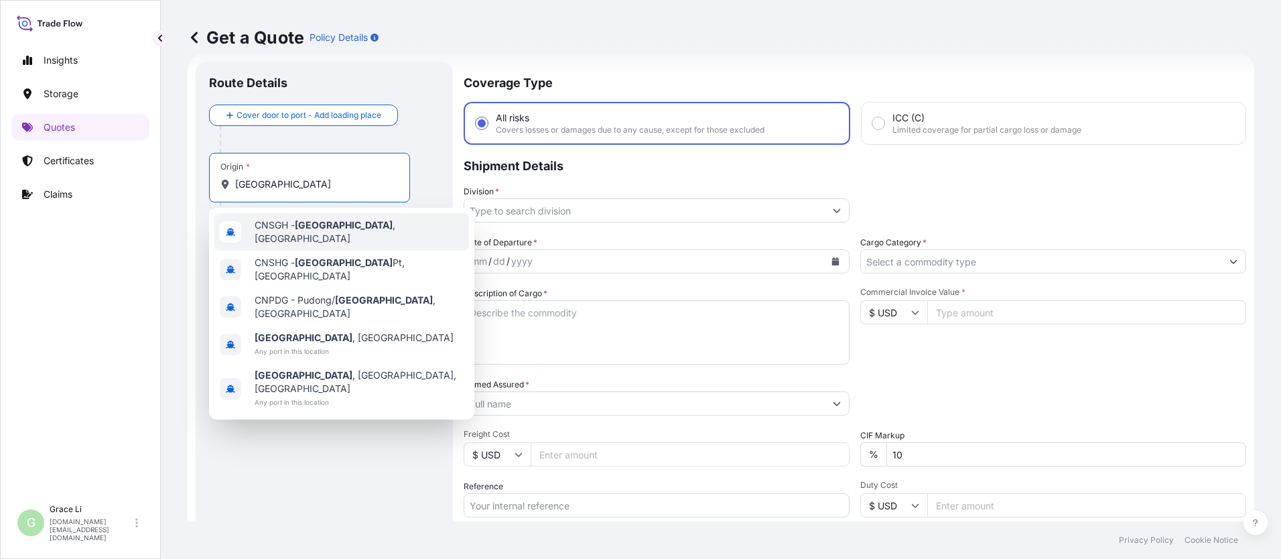
click at [289, 229] on span "CNSGH - [GEOGRAPHIC_DATA] , [GEOGRAPHIC_DATA]" at bounding box center [359, 231] width 209 height 27
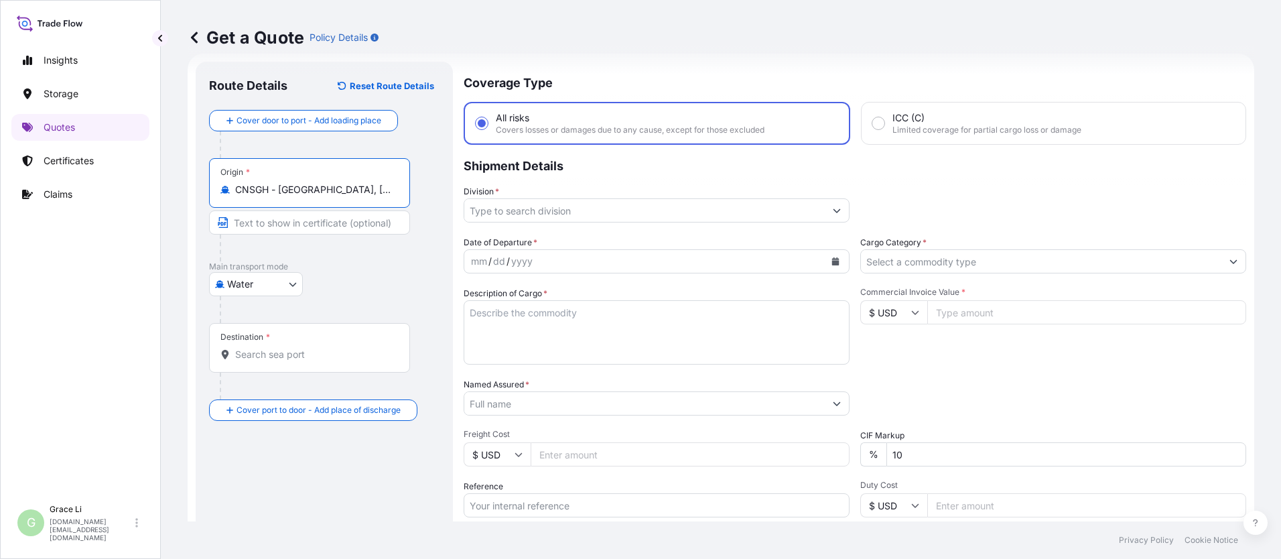
click at [255, 354] on input "Destination *" at bounding box center [314, 354] width 158 height 13
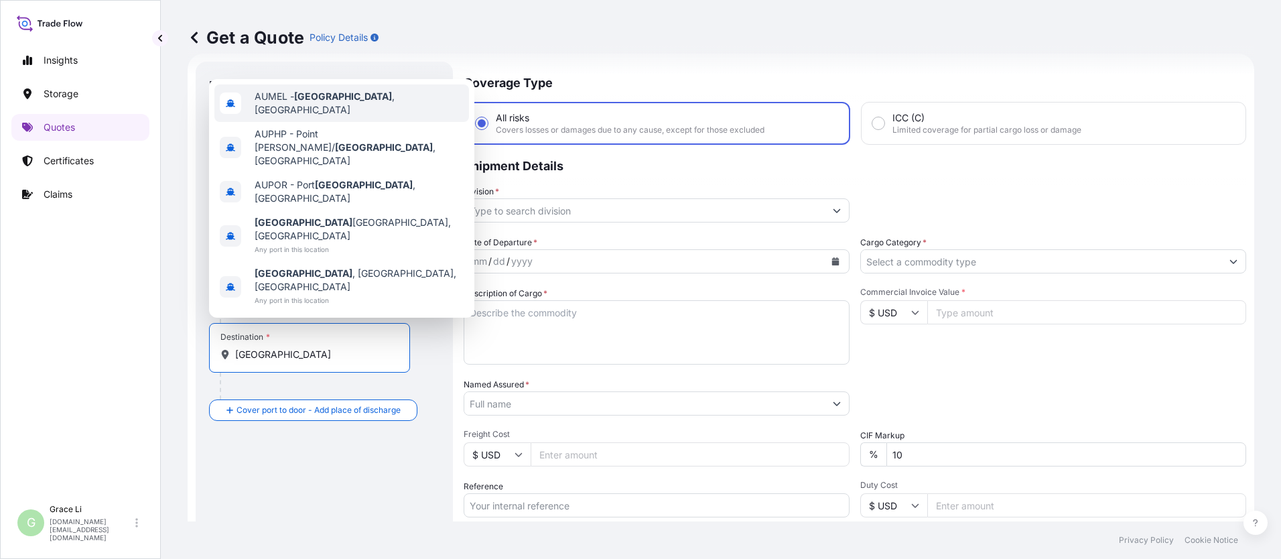
click at [284, 122] on div "AUMEL - [GEOGRAPHIC_DATA] , [GEOGRAPHIC_DATA]" at bounding box center [341, 103] width 255 height 38
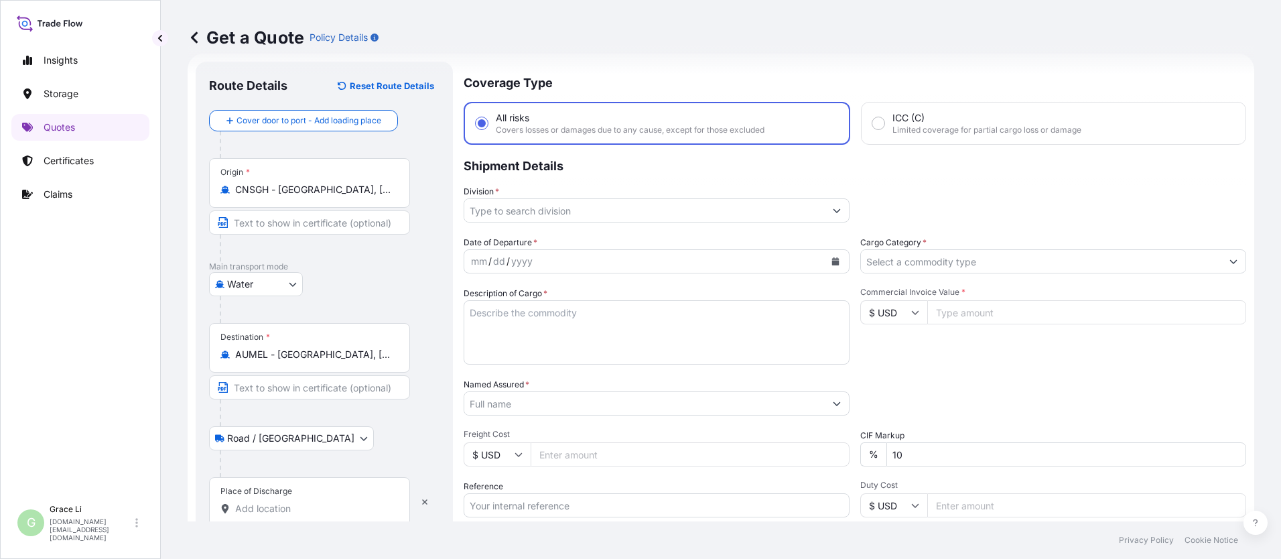
scroll to position [88, 0]
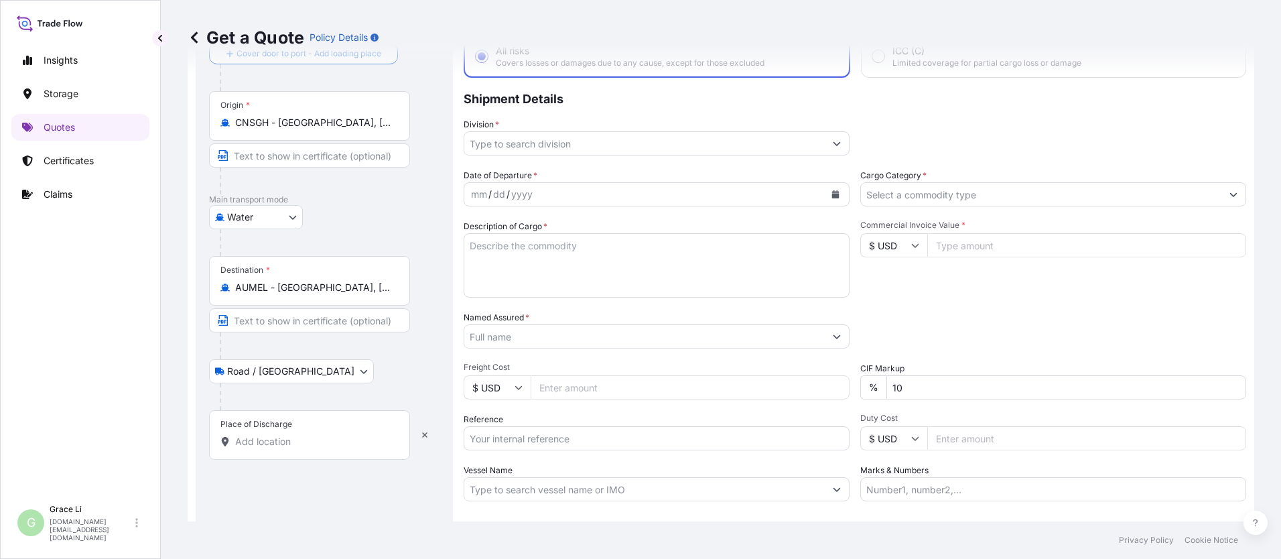
click at [248, 443] on input "Place of Discharge" at bounding box center [314, 441] width 158 height 13
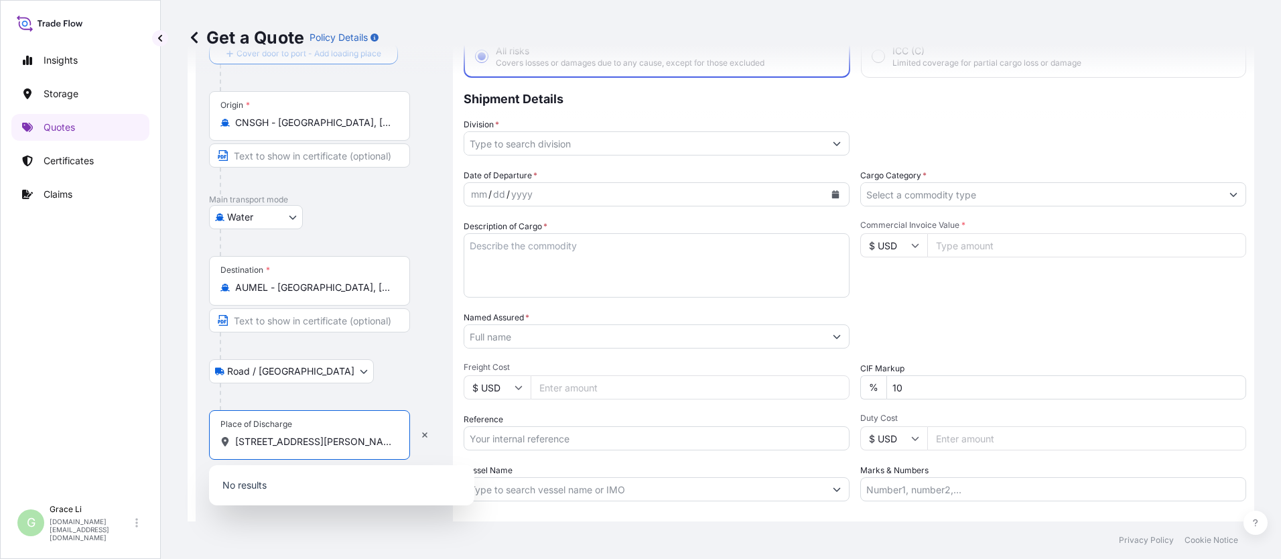
scroll to position [0, 50]
click at [283, 493] on span "[STREET_ADDRESS][PERSON_NAME]" at bounding box center [338, 486] width 166 height 13
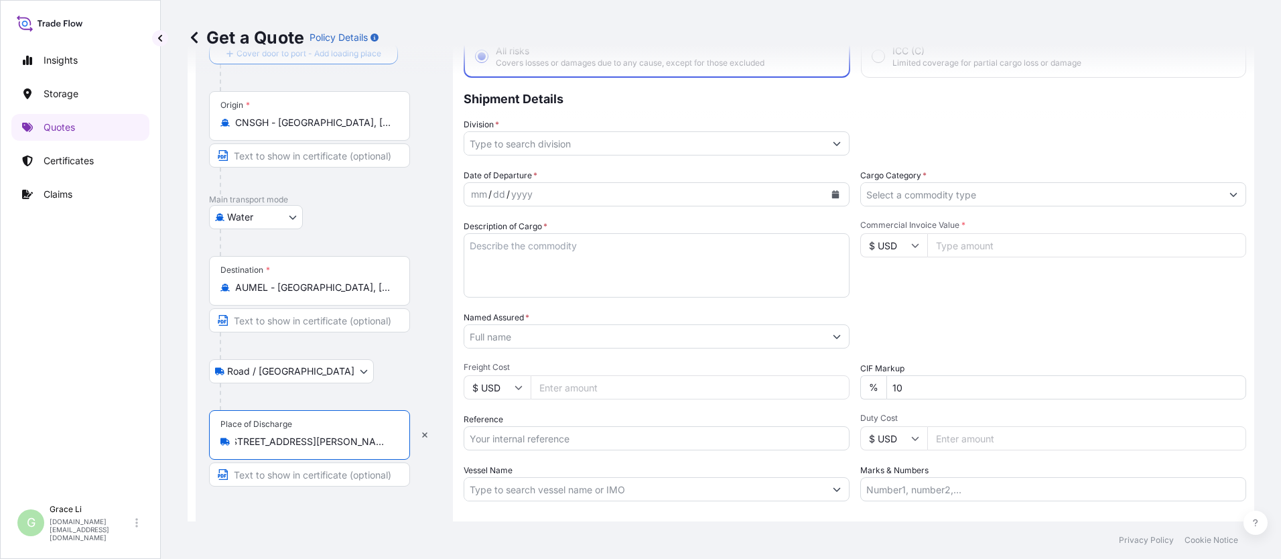
click at [419, 375] on div "Road / [GEOGRAPHIC_DATA] / Inland" at bounding box center [324, 371] width 231 height 24
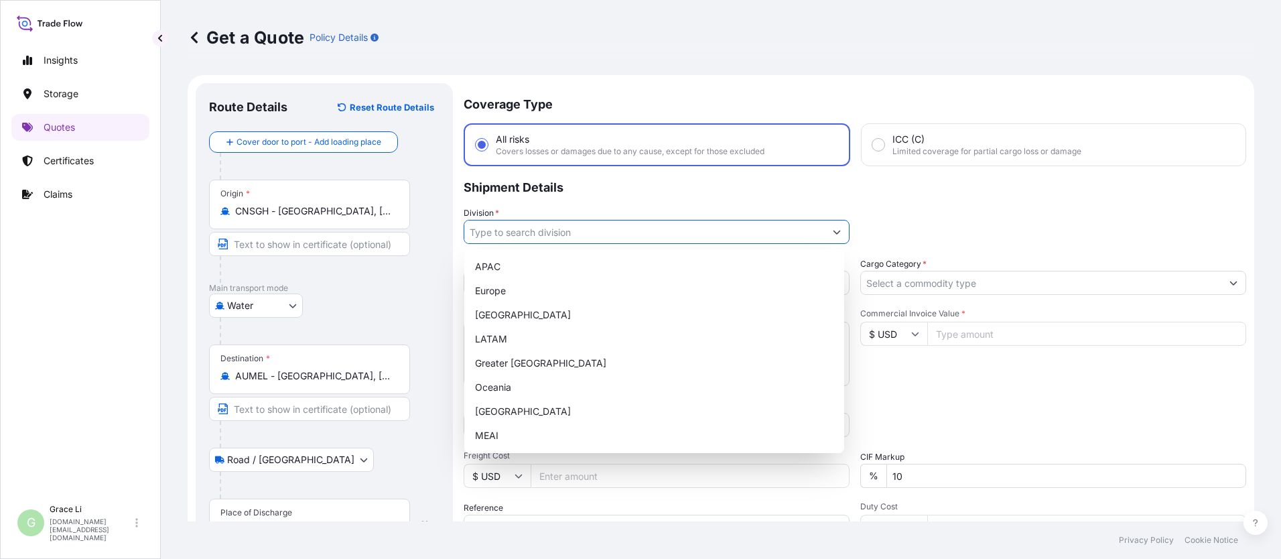
click at [490, 235] on input "Division *" at bounding box center [644, 232] width 361 height 24
click at [492, 233] on input "Division *" at bounding box center [644, 232] width 361 height 24
click at [492, 266] on div "APAC" at bounding box center [654, 267] width 369 height 24
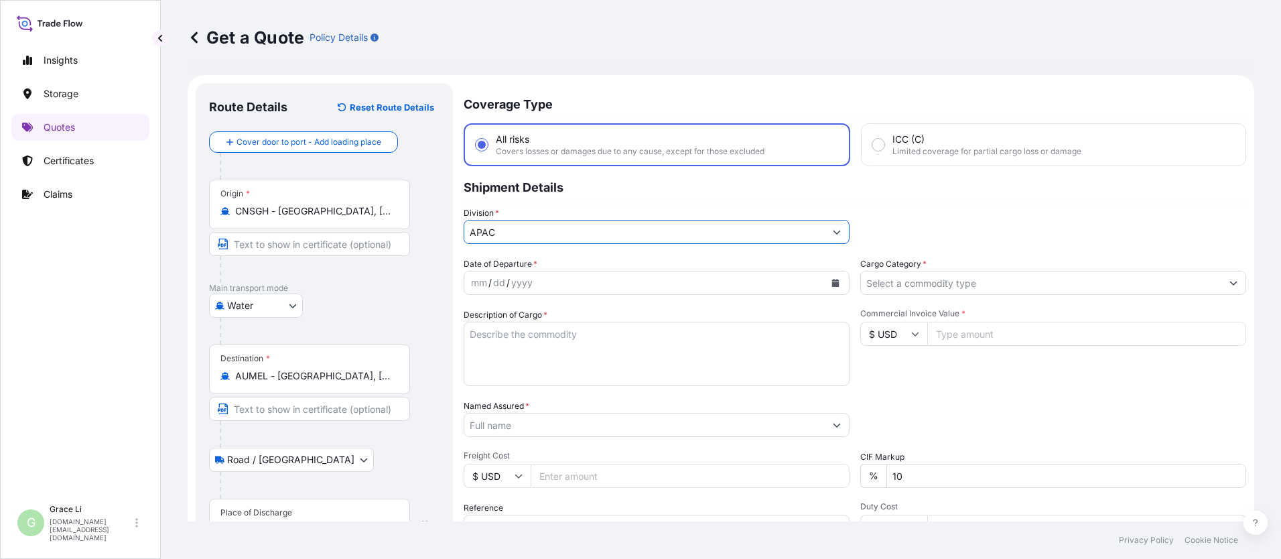
click at [617, 283] on icon "Calendar" at bounding box center [835, 283] width 7 height 8
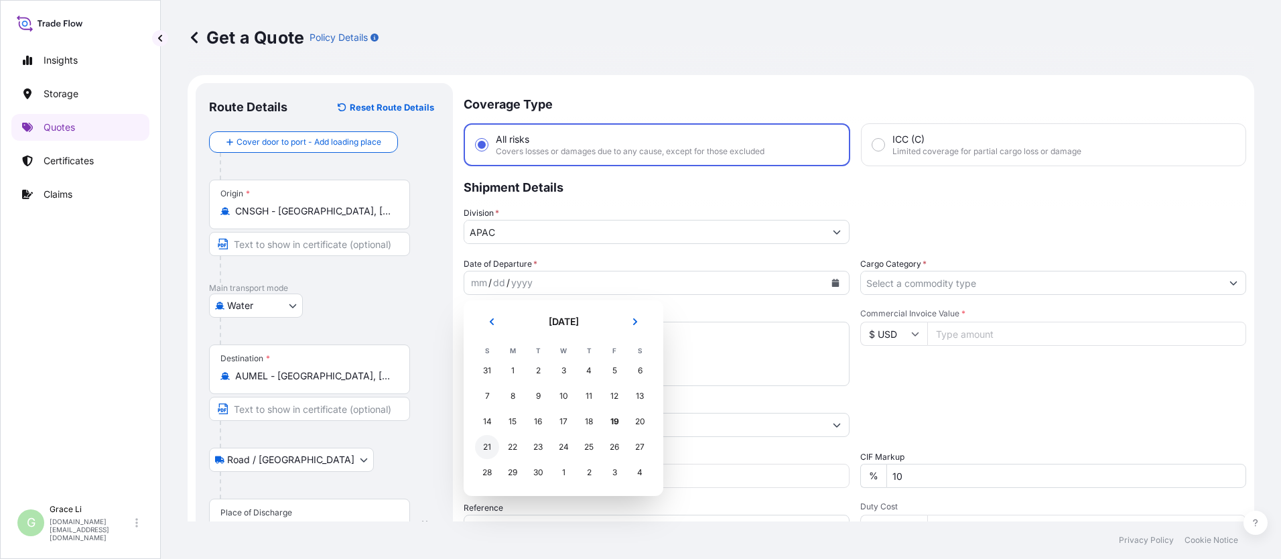
click at [489, 445] on div "21" at bounding box center [487, 447] width 24 height 24
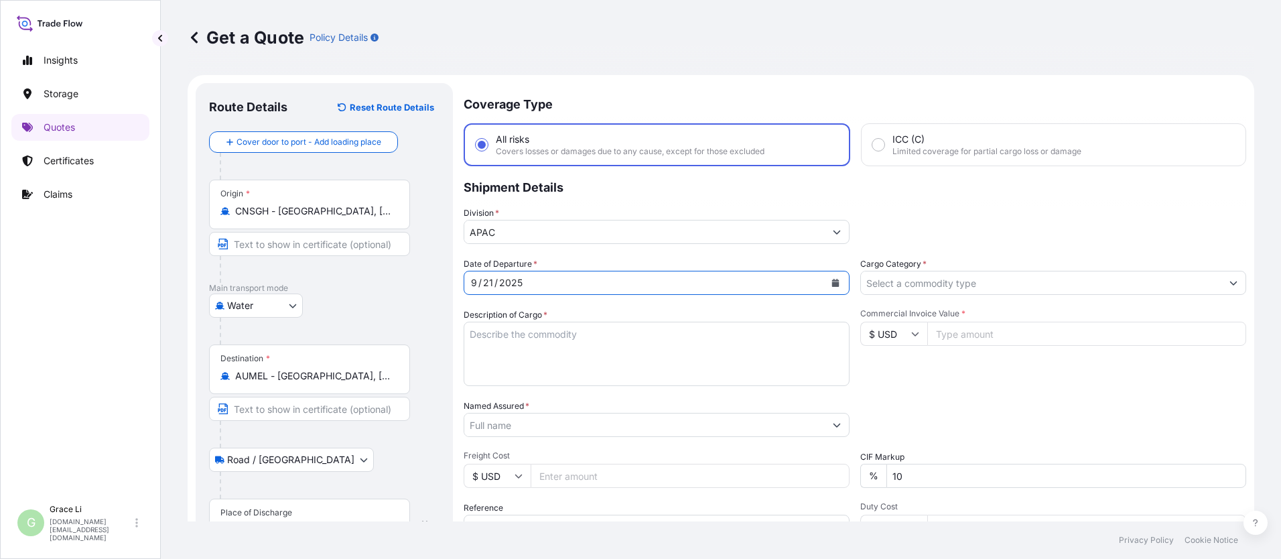
click at [617, 279] on input "Cargo Category *" at bounding box center [1041, 283] width 361 height 24
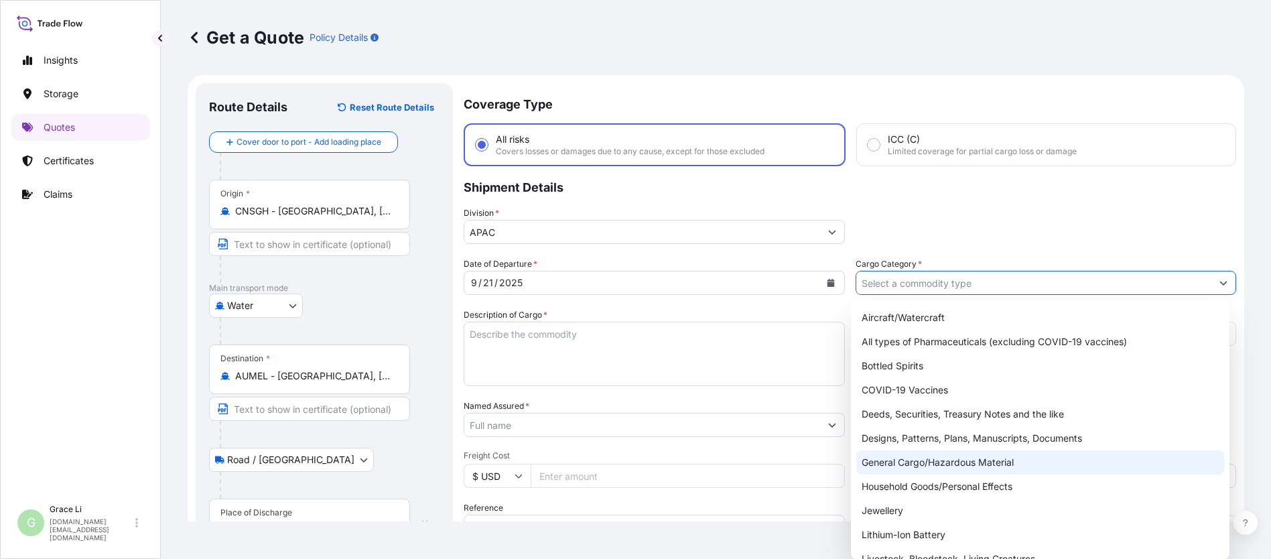
click at [617, 460] on div "General Cargo/Hazardous Material" at bounding box center [1040, 462] width 368 height 24
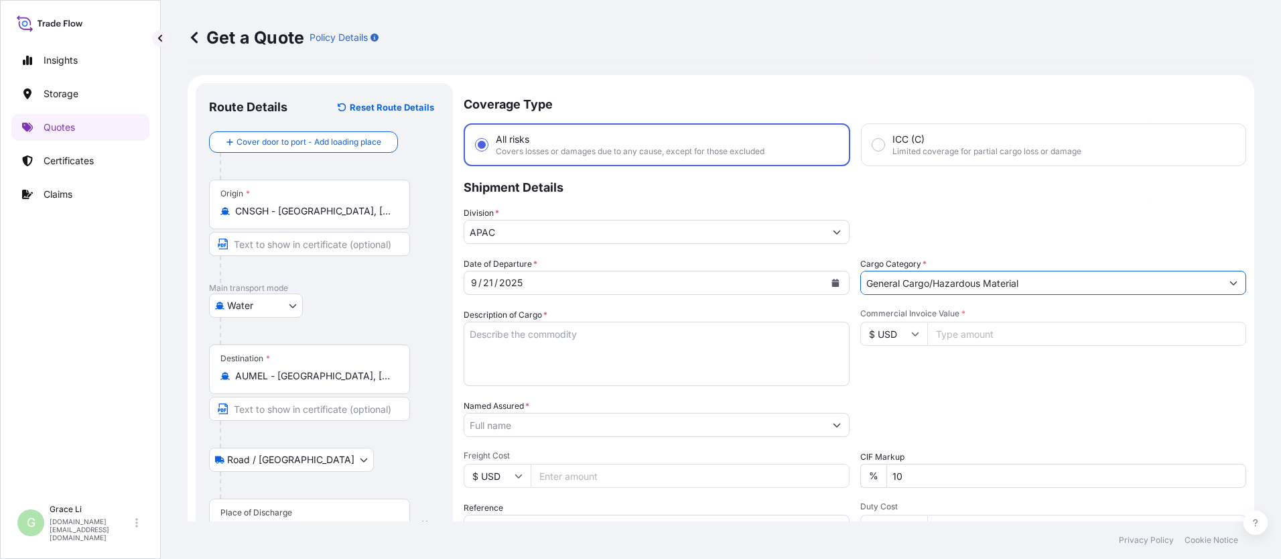
click at [481, 330] on textarea "Description of Cargo *" at bounding box center [657, 354] width 386 height 64
click at [478, 333] on textarea "Description of Cargo *" at bounding box center [657, 354] width 386 height 64
click at [487, 424] on input "Named Assured *" at bounding box center [644, 425] width 361 height 24
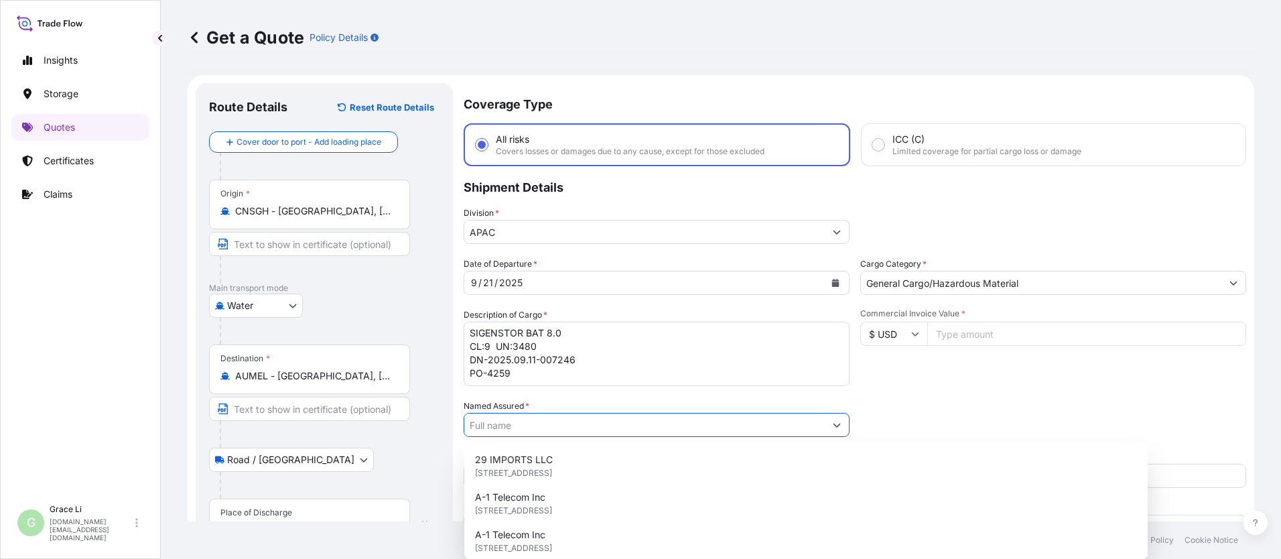
click at [495, 423] on input "Named Assured *" at bounding box center [644, 425] width 361 height 24
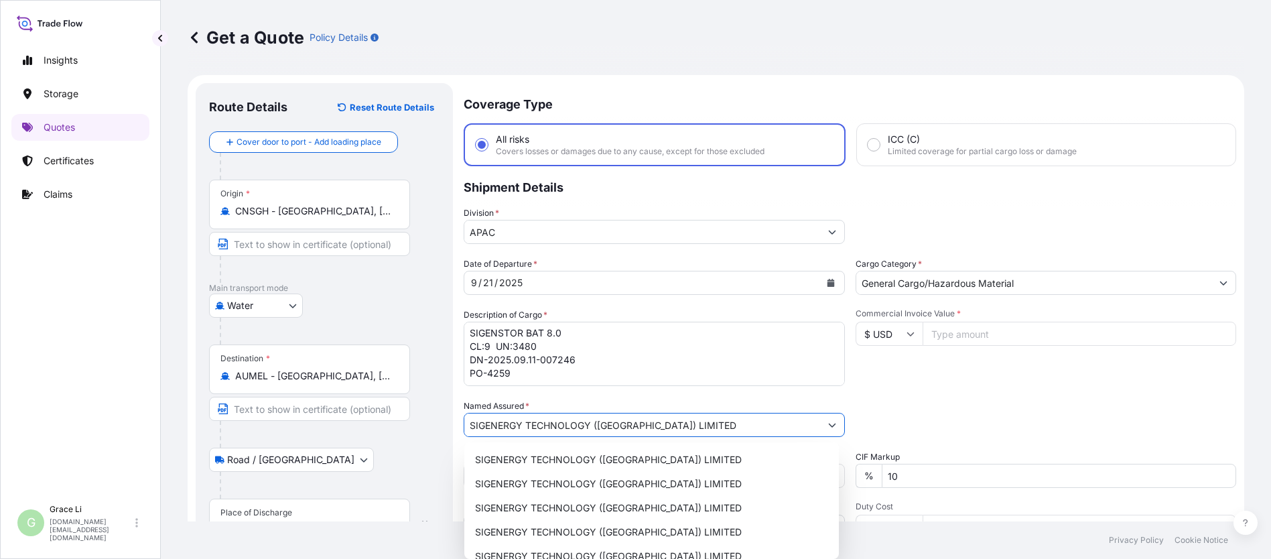
click at [617, 333] on input "Commercial Invoice Value *" at bounding box center [1080, 334] width 314 height 24
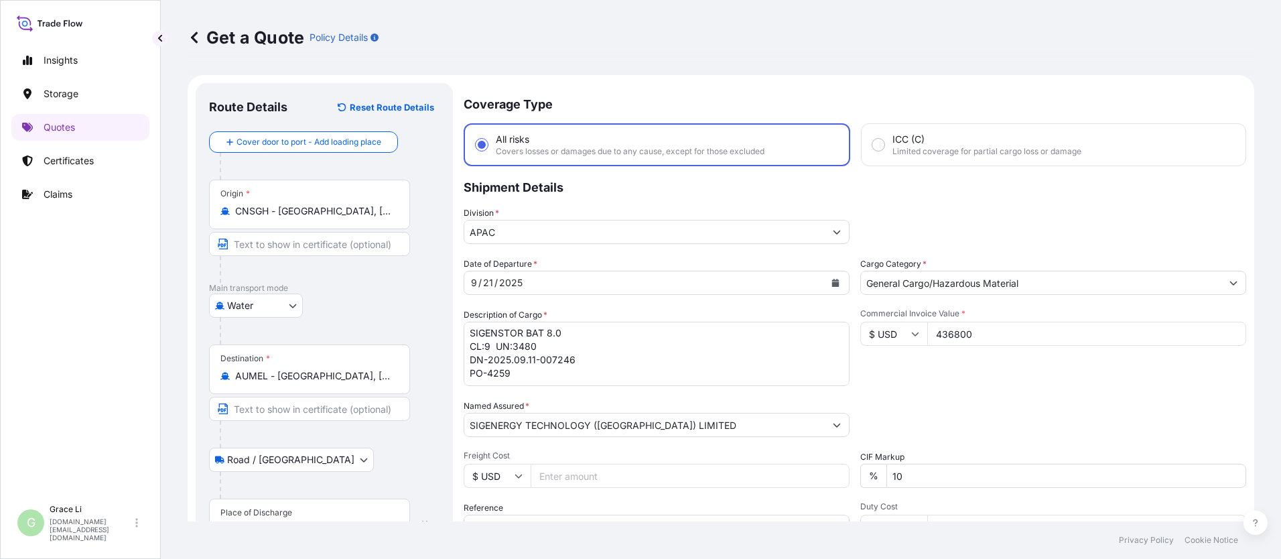
click at [617, 422] on div "Packing Category Type to search a container mode Please select a primary mode o…" at bounding box center [1053, 418] width 386 height 38
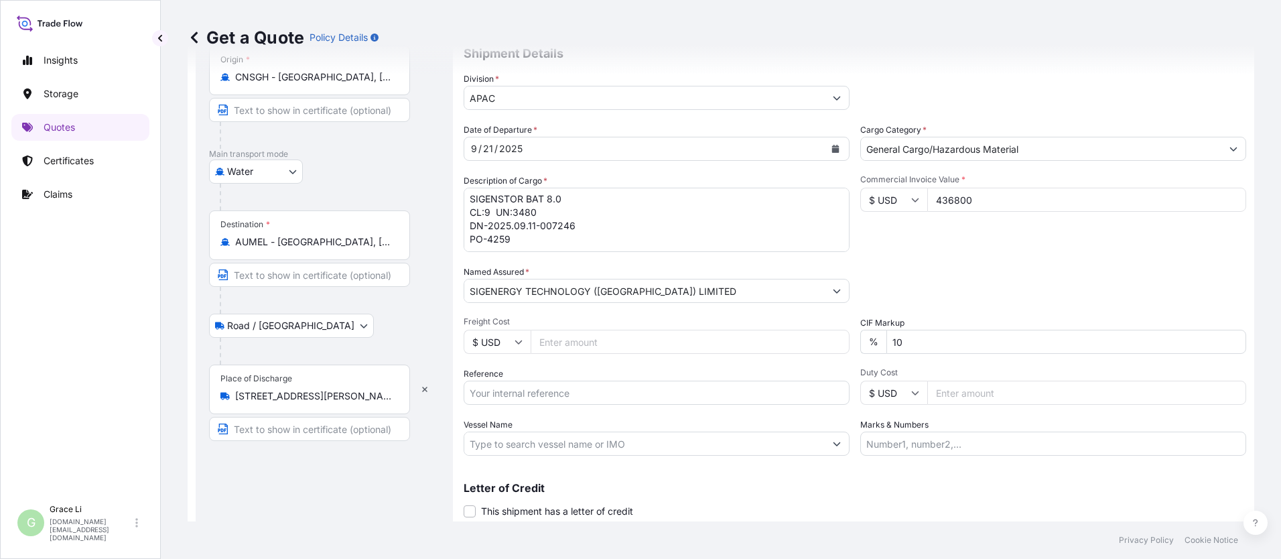
click at [503, 387] on input "Reference" at bounding box center [657, 393] width 386 height 24
click at [584, 389] on input "SGAU20250819003/" at bounding box center [657, 393] width 386 height 24
click at [582, 395] on input "SGAU20250819003/" at bounding box center [657, 393] width 386 height 24
click at [608, 483] on p "Letter of Credit" at bounding box center [855, 487] width 783 height 11
click at [531, 446] on input "Vessel Name" at bounding box center [644, 444] width 361 height 24
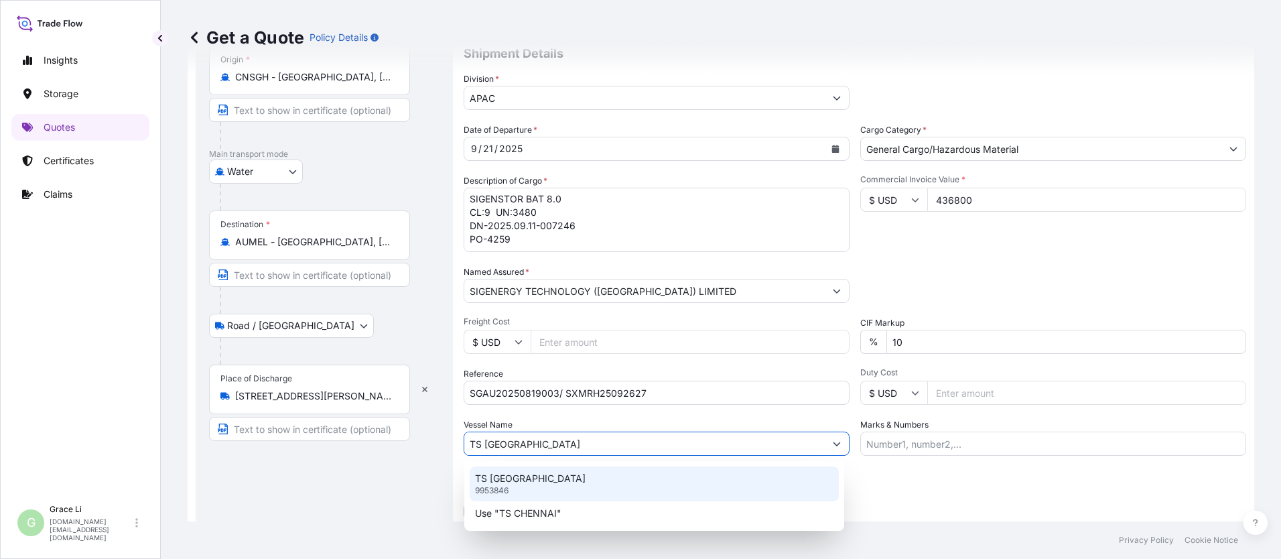
click at [514, 480] on p "TS [GEOGRAPHIC_DATA]" at bounding box center [530, 478] width 111 height 13
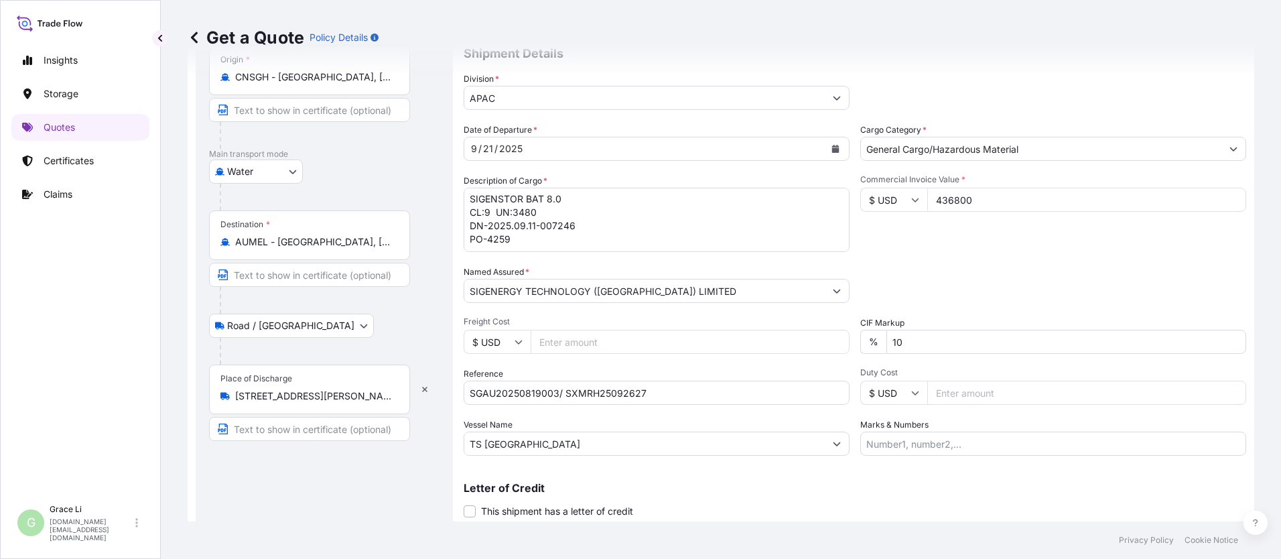
click at [617, 497] on div "Letter of Credit This shipment has a letter of credit Letter of credit * Letter…" at bounding box center [855, 500] width 783 height 36
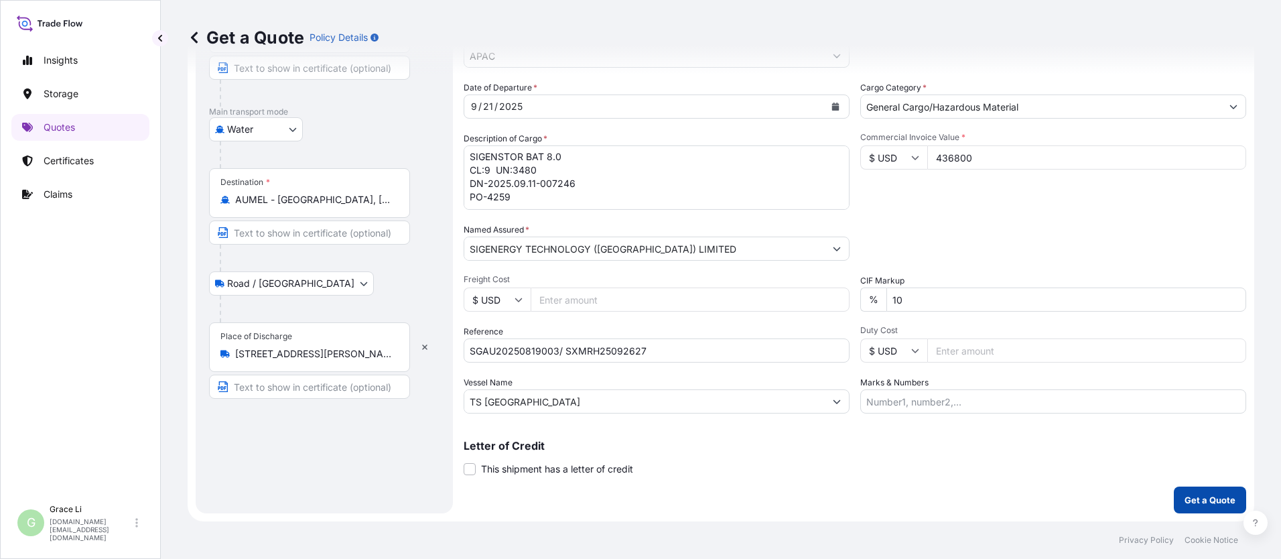
click at [617, 501] on p "Get a Quote" at bounding box center [1210, 499] width 51 height 13
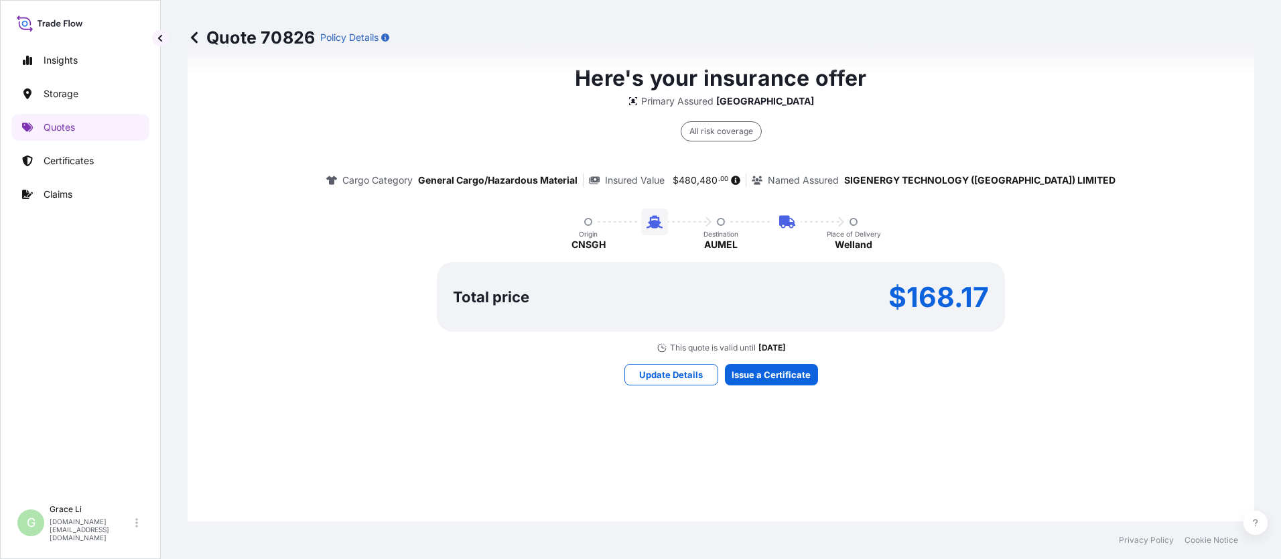
scroll to position [1046, 0]
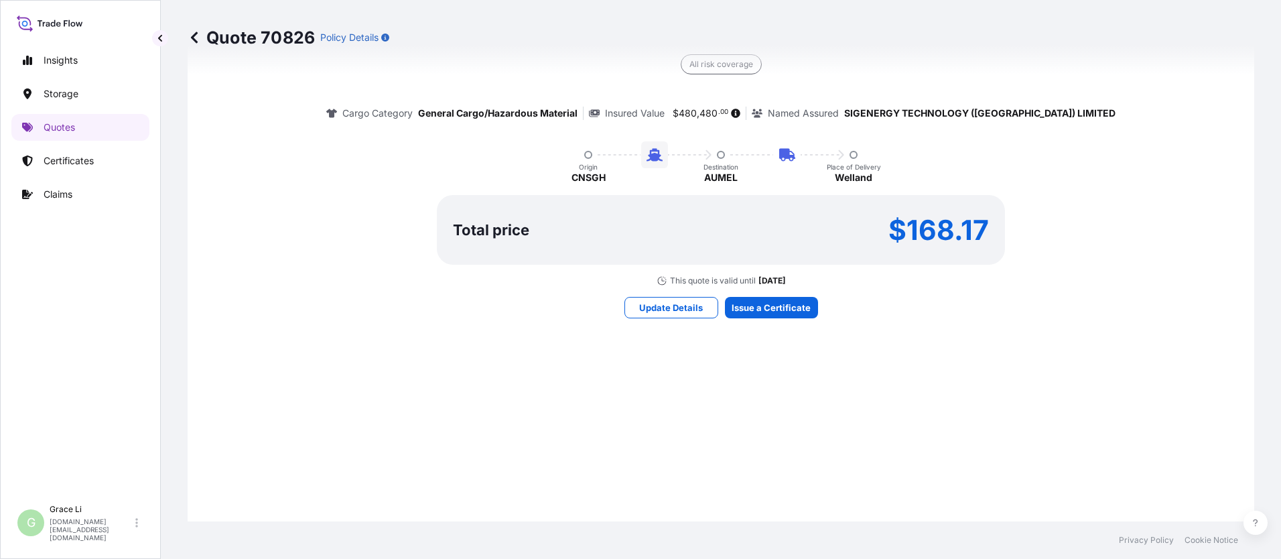
click at [617, 372] on div "Here's your insurance offer Primary Assured China All risk coverage Cargo Categ…" at bounding box center [720, 157] width 1029 height 946
click at [617, 373] on div "Here's your insurance offer Primary Assured China All risk coverage Cargo Categ…" at bounding box center [720, 157] width 1029 height 946
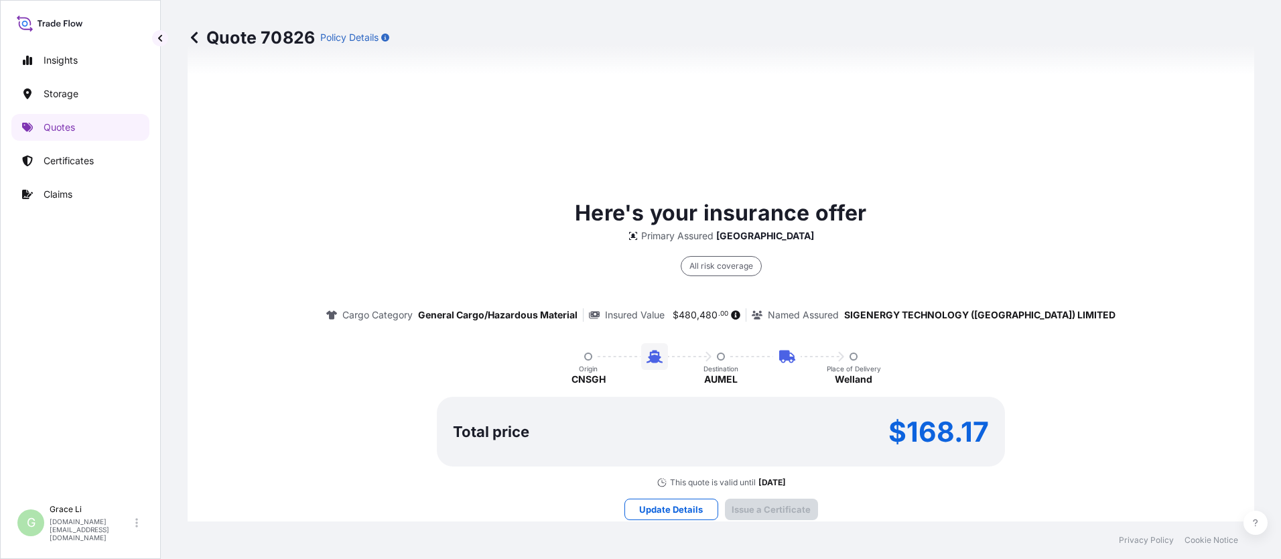
scroll to position [1981, 0]
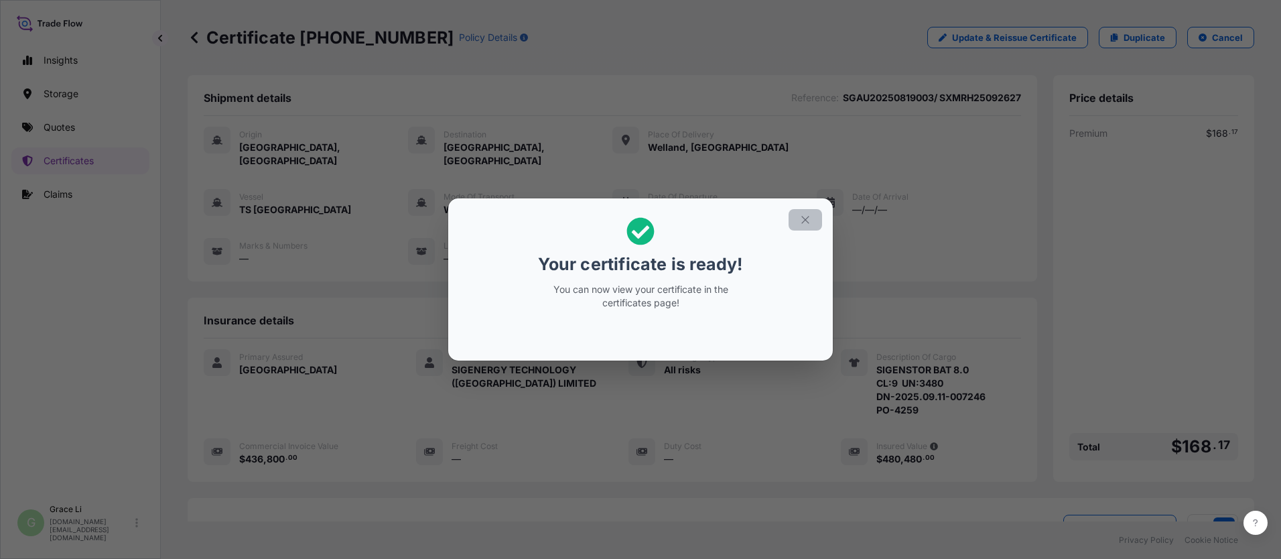
click at [617, 216] on icon "button" at bounding box center [805, 220] width 12 height 12
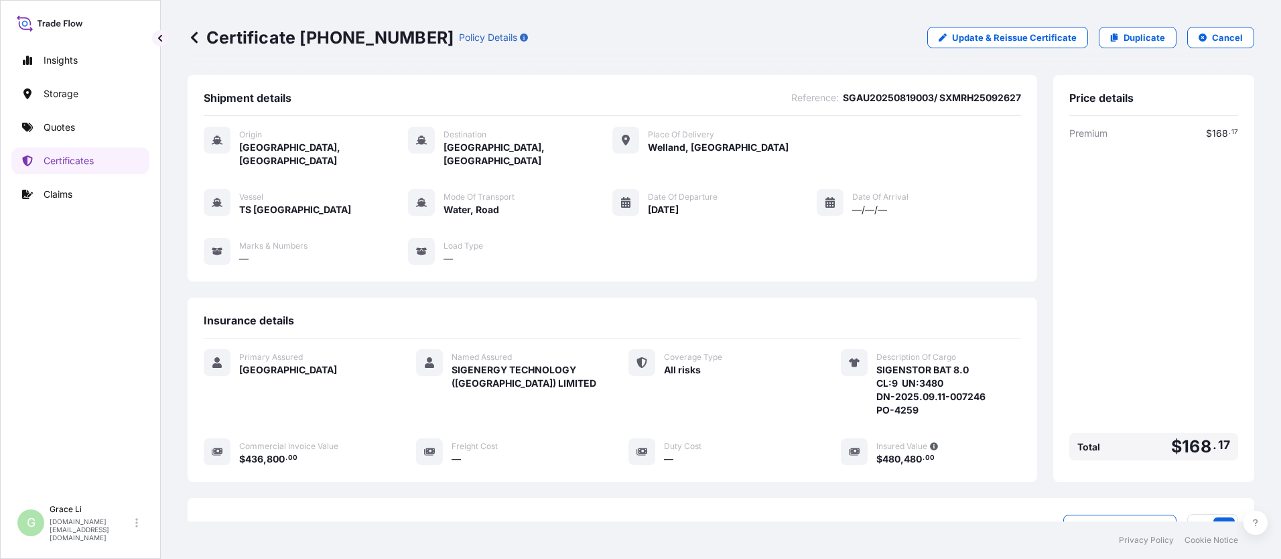
scroll to position [172, 0]
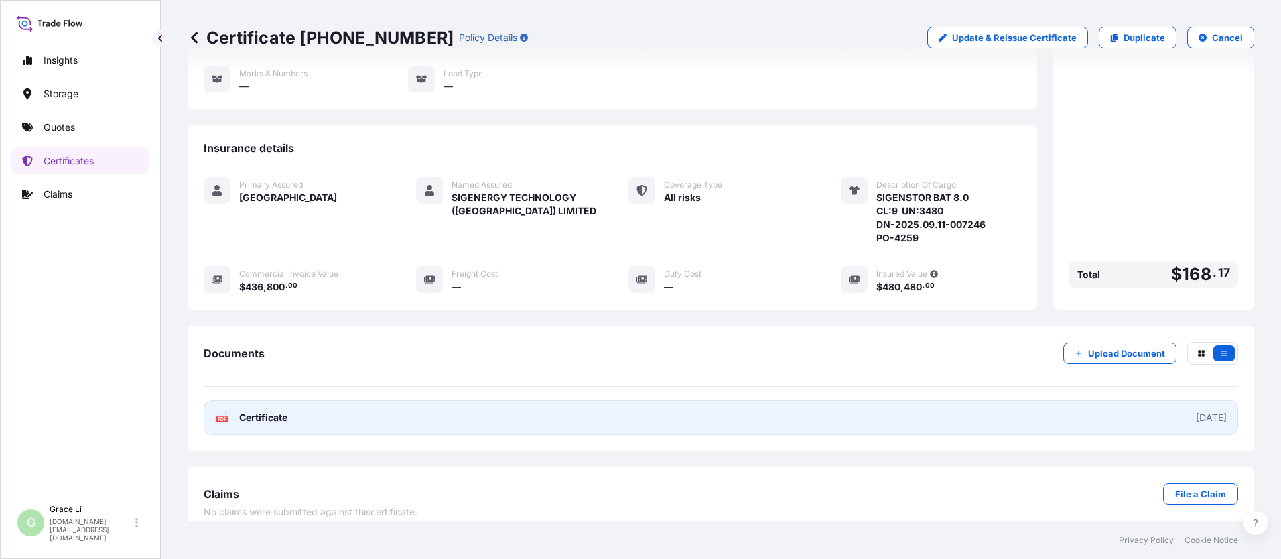
click at [264, 411] on span "Certificate" at bounding box center [263, 417] width 48 height 13
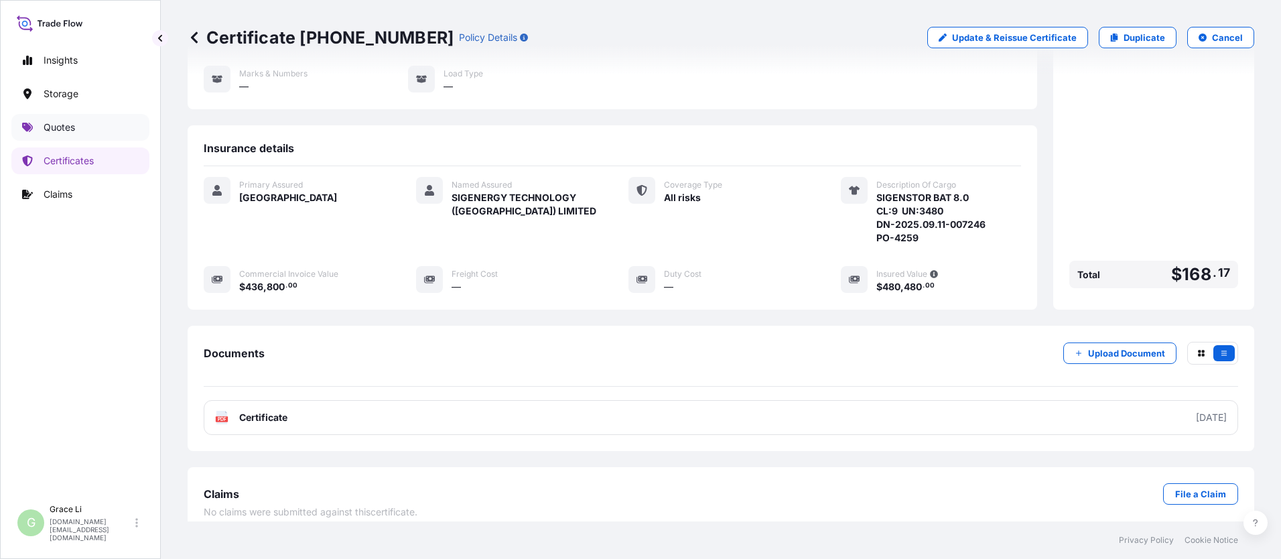
click at [67, 123] on p "Quotes" at bounding box center [59, 127] width 31 height 13
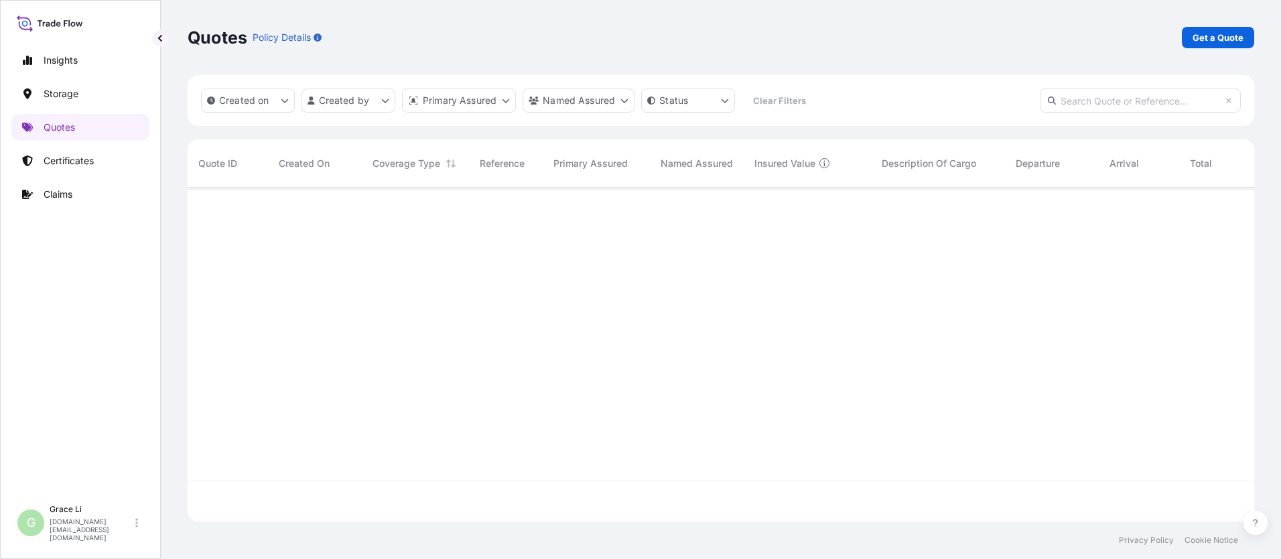
scroll to position [331, 1057]
click at [617, 31] on p "Get a Quote" at bounding box center [1218, 37] width 51 height 13
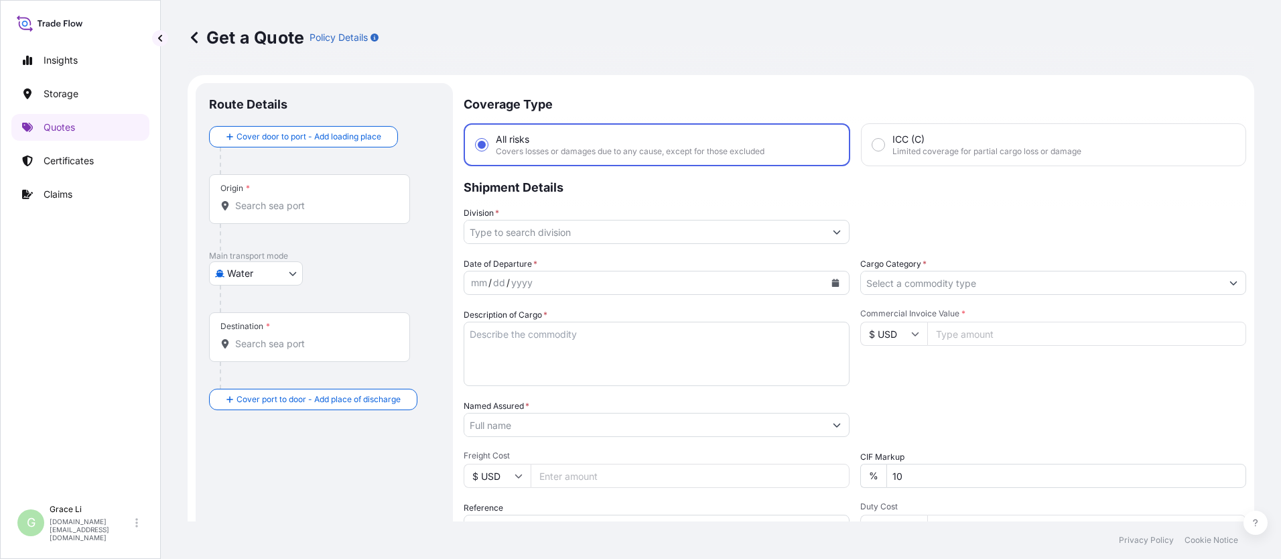
scroll to position [21, 0]
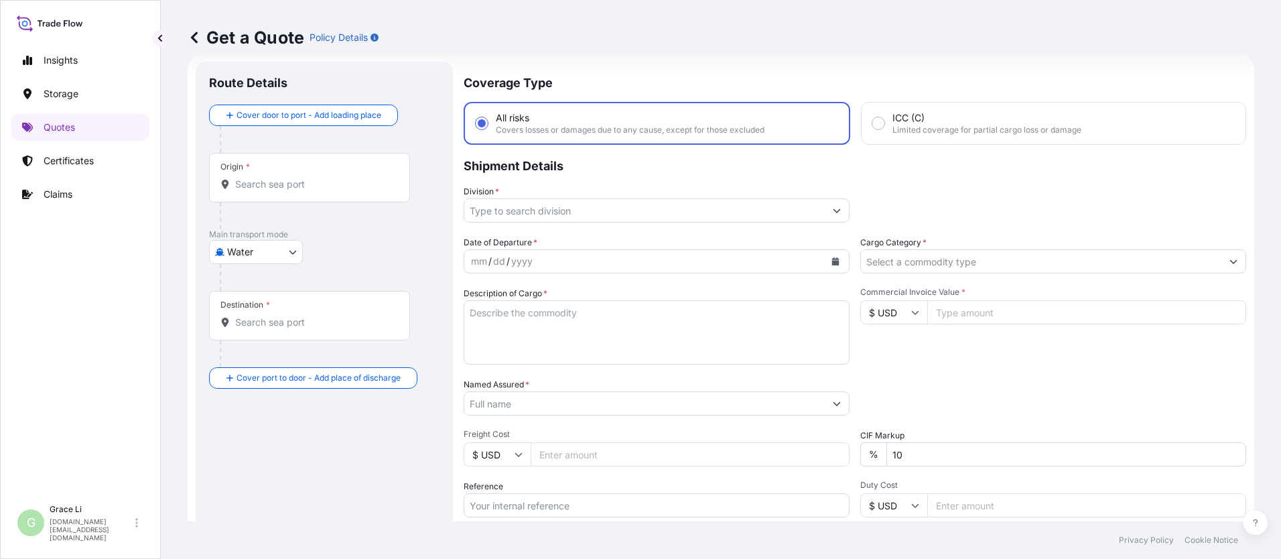
click at [259, 182] on input "Origin *" at bounding box center [314, 184] width 158 height 13
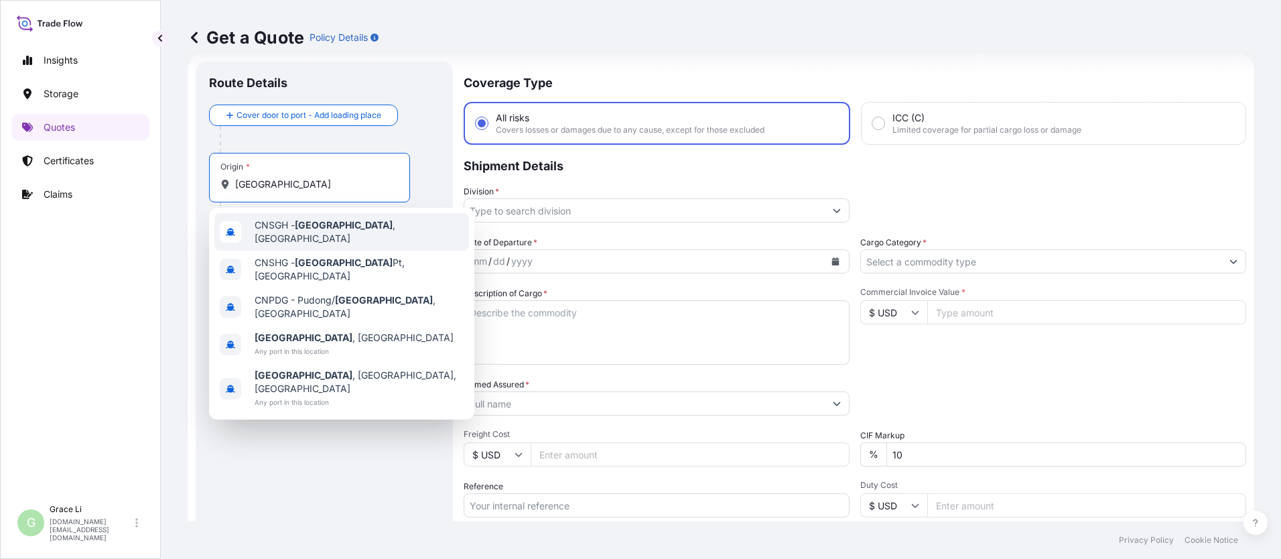
click at [278, 228] on span "CNSGH - [GEOGRAPHIC_DATA] , [GEOGRAPHIC_DATA]" at bounding box center [359, 231] width 209 height 27
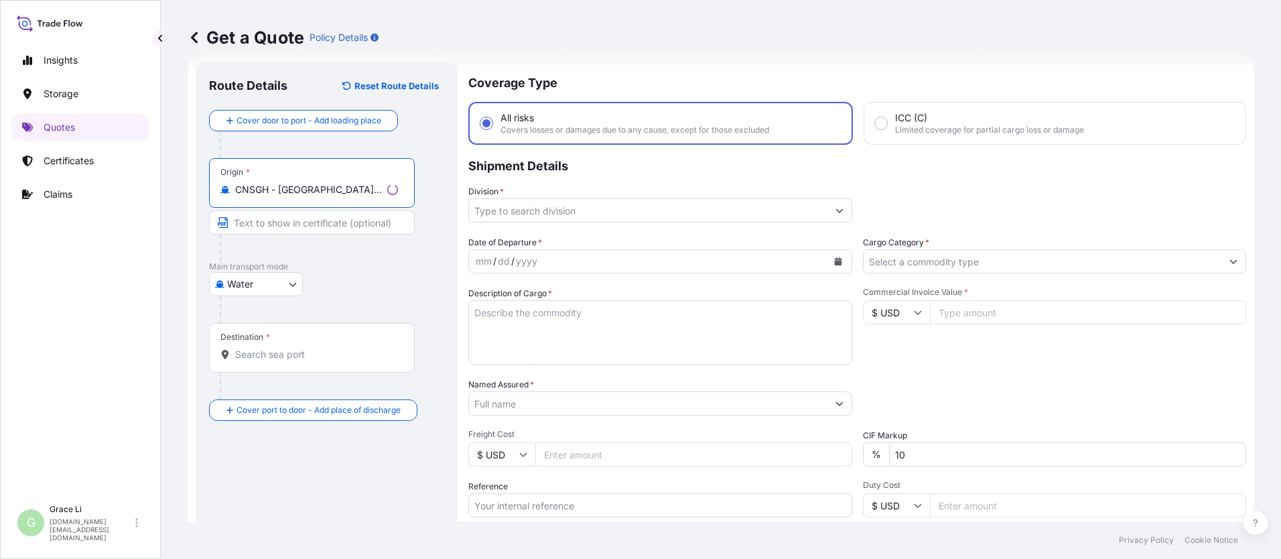
click at [246, 354] on input "Destination *" at bounding box center [316, 354] width 163 height 13
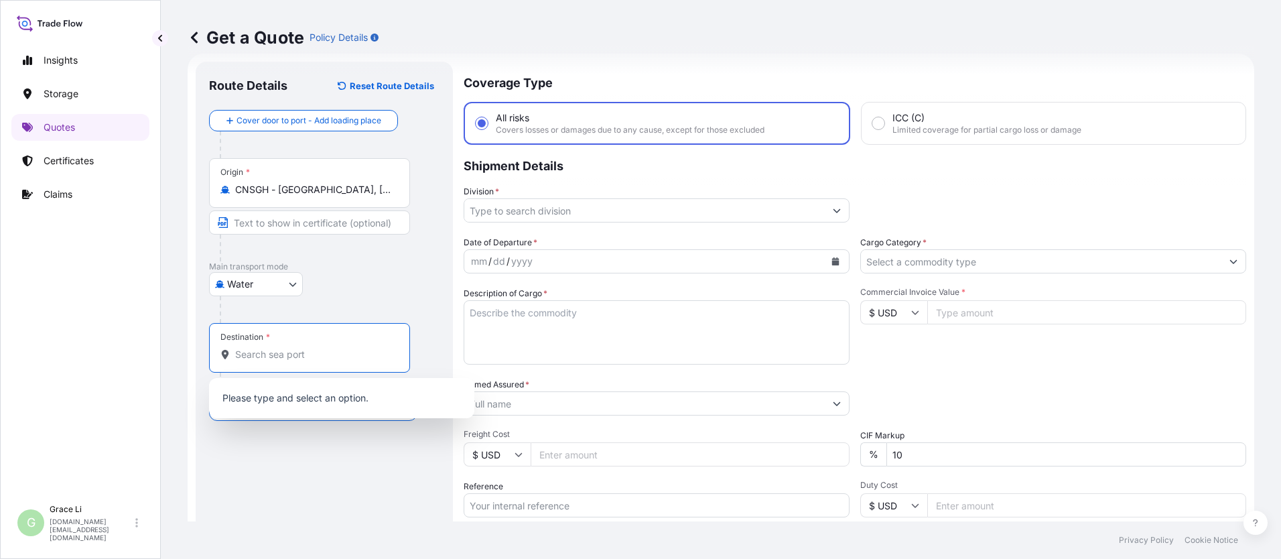
click at [261, 353] on input "Destination *" at bounding box center [314, 354] width 158 height 13
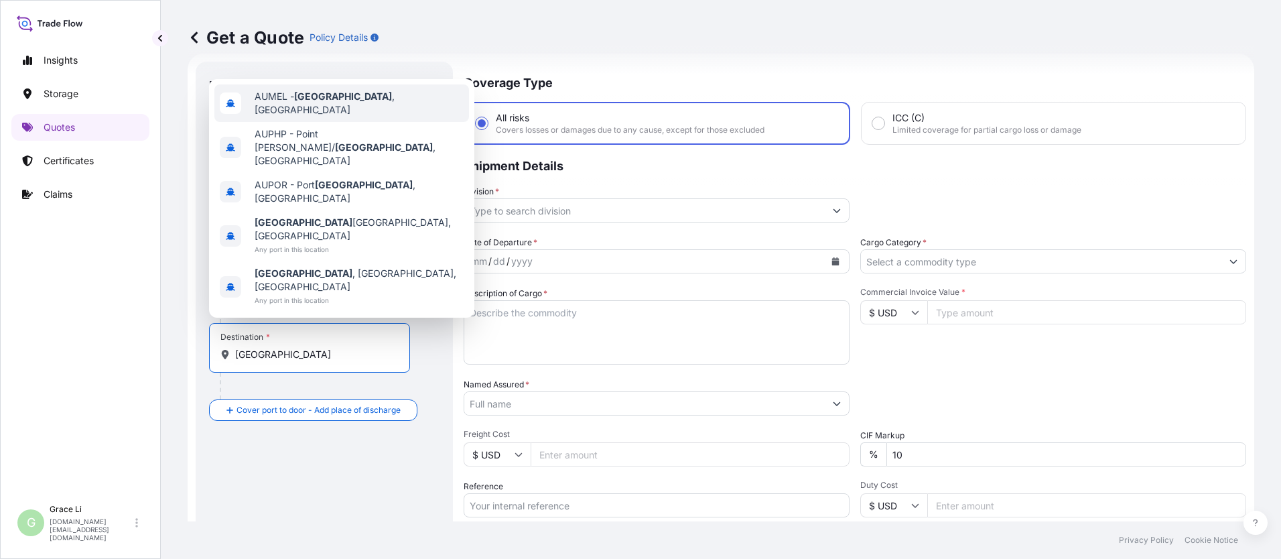
click at [291, 117] on span "AUMEL - [GEOGRAPHIC_DATA] , [GEOGRAPHIC_DATA]" at bounding box center [359, 103] width 209 height 27
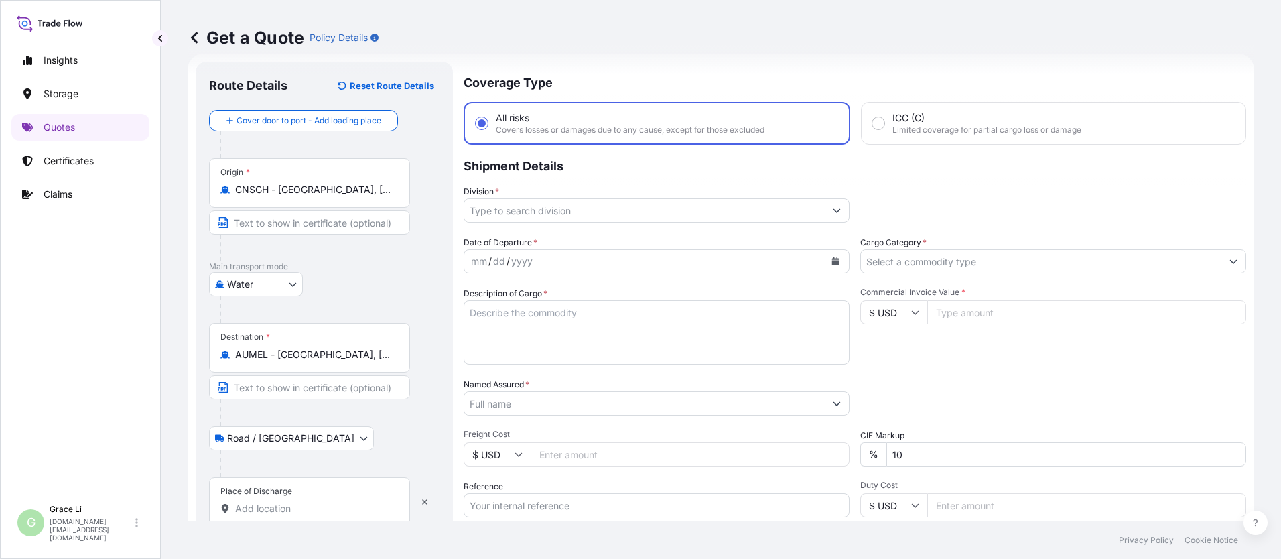
scroll to position [176, 0]
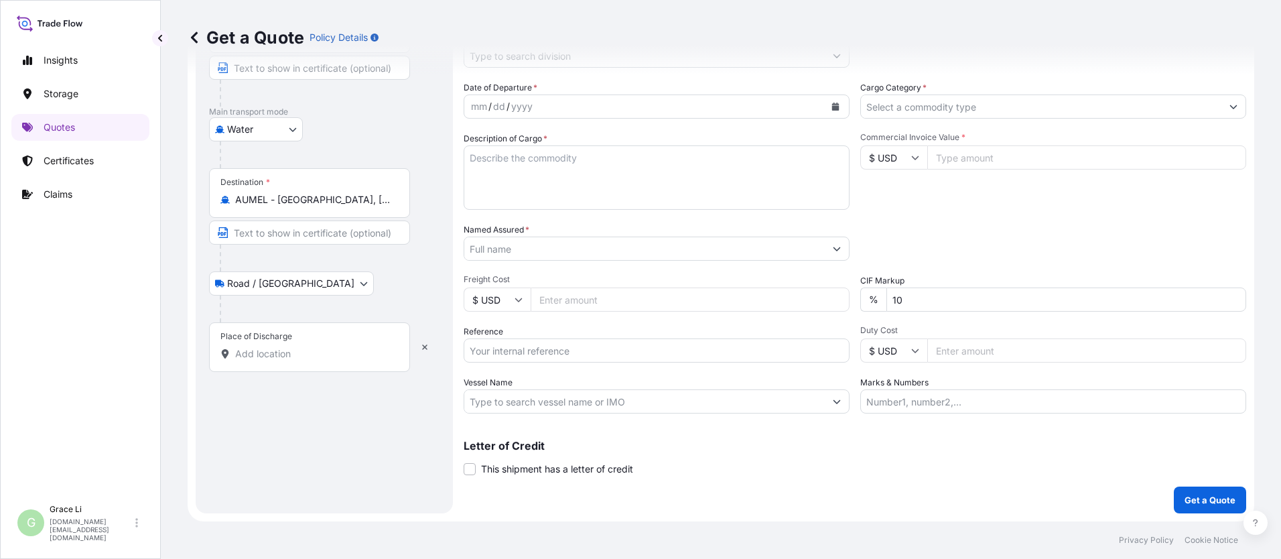
click at [249, 354] on input "Place of Discharge" at bounding box center [314, 353] width 158 height 13
click at [264, 352] on input "Place of Discharge" at bounding box center [314, 353] width 158 height 13
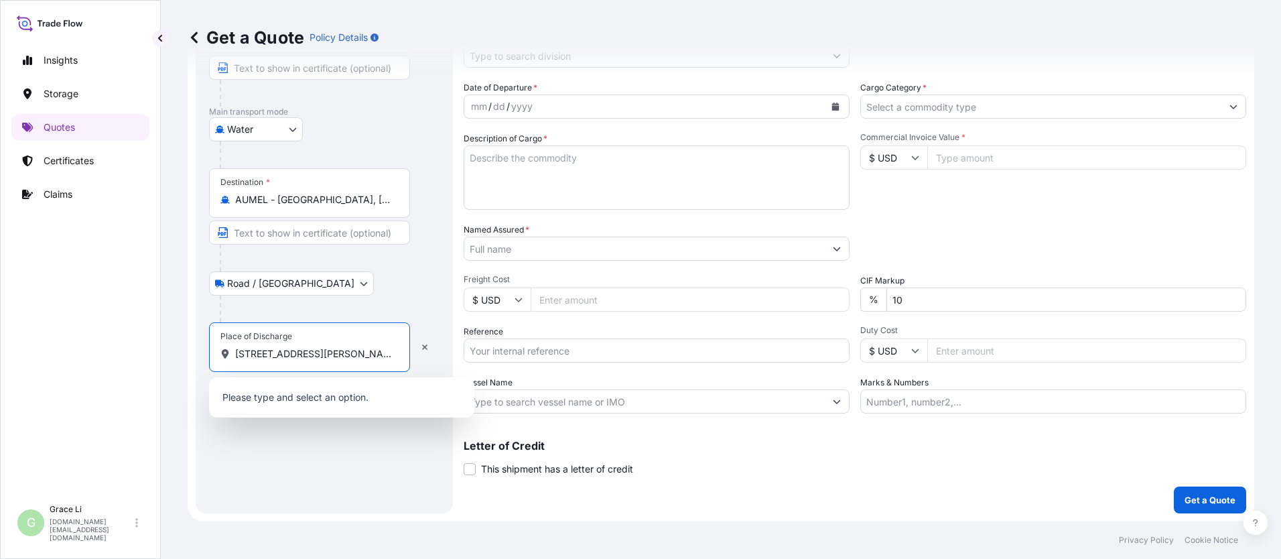
scroll to position [0, 50]
click at [279, 398] on span "[STREET_ADDRESS][PERSON_NAME]" at bounding box center [338, 398] width 166 height 13
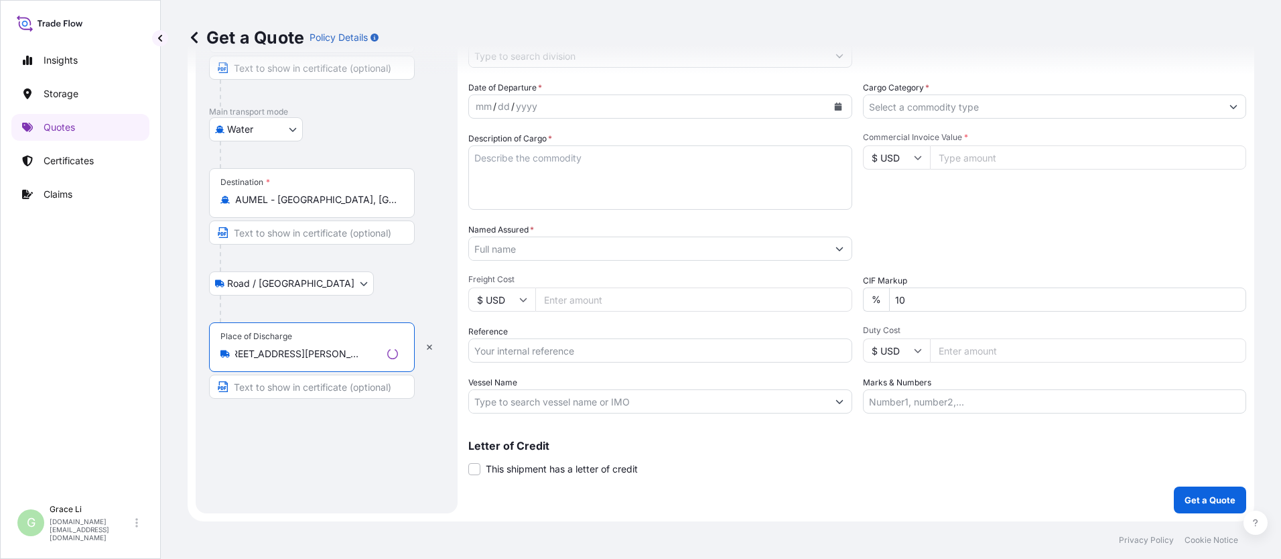
click at [283, 452] on div "Route Details Reset Route Details Cover door to port - Add loading place Place …" at bounding box center [326, 210] width 235 height 580
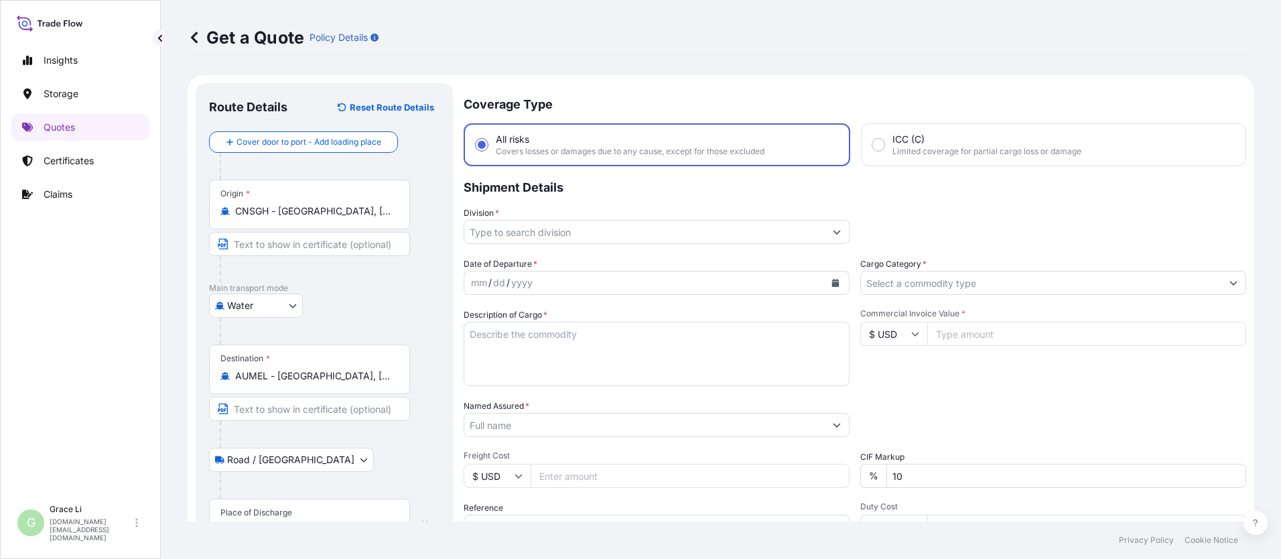
click at [513, 231] on input "Division *" at bounding box center [644, 232] width 361 height 24
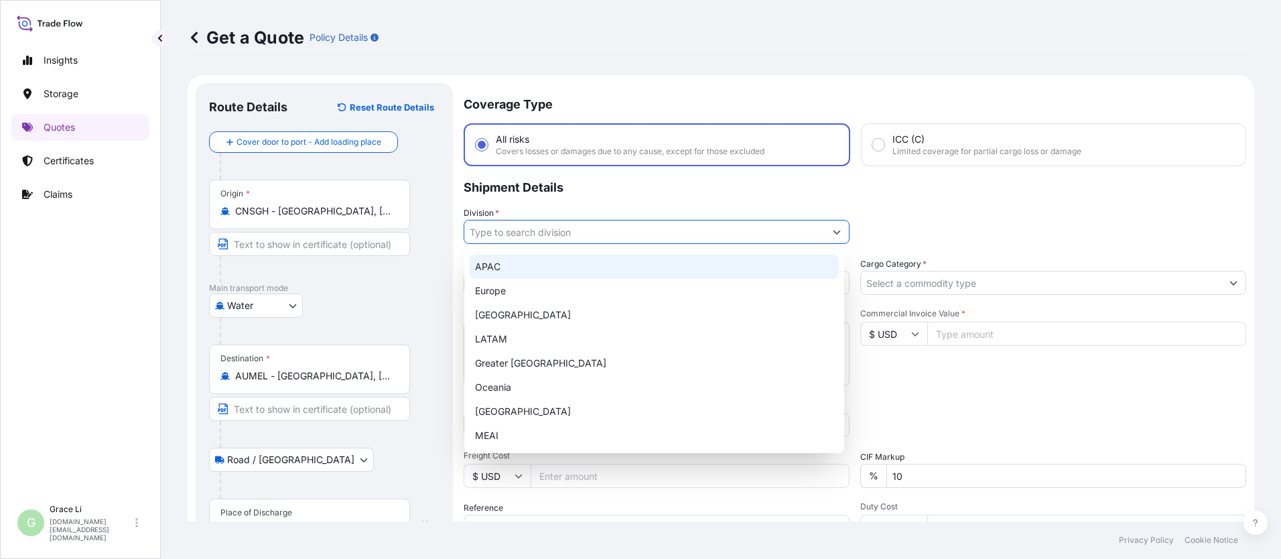
click at [484, 268] on div "APAC" at bounding box center [654, 267] width 369 height 24
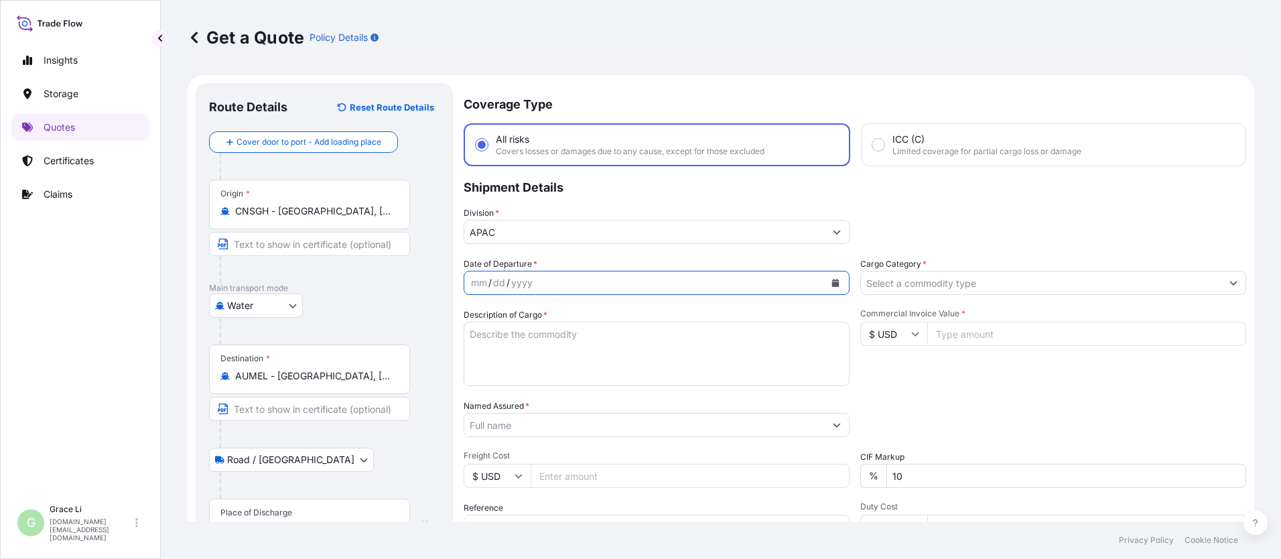
click at [617, 280] on icon "Calendar" at bounding box center [836, 283] width 8 height 8
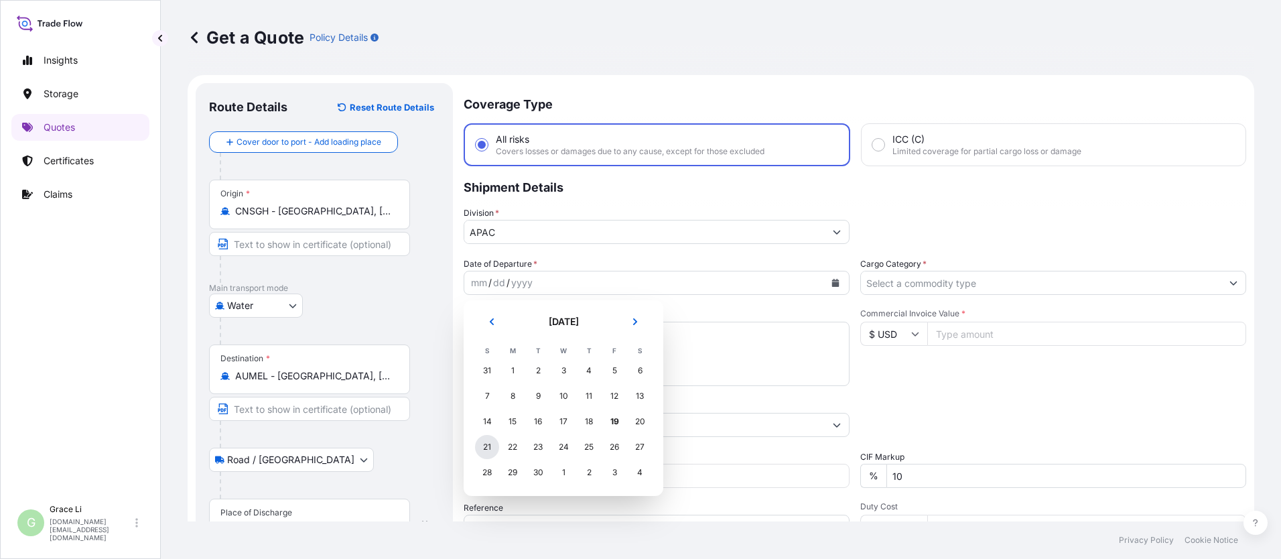
click at [487, 448] on div "21" at bounding box center [487, 447] width 24 height 24
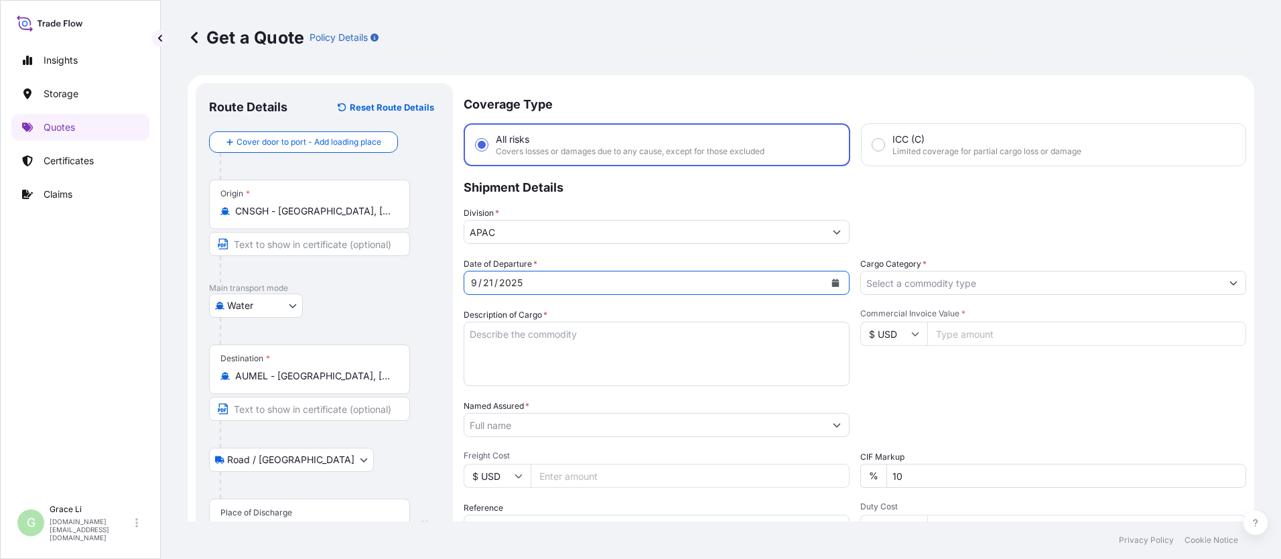
drag, startPoint x: 476, startPoint y: 334, endPoint x: 482, endPoint y: 330, distance: 6.9
click at [476, 332] on textarea "Description of Cargo *" at bounding box center [657, 354] width 386 height 64
click at [482, 330] on textarea "Description of Cargo *" at bounding box center [657, 354] width 386 height 64
click at [481, 334] on textarea "Description of Cargo *" at bounding box center [657, 354] width 386 height 64
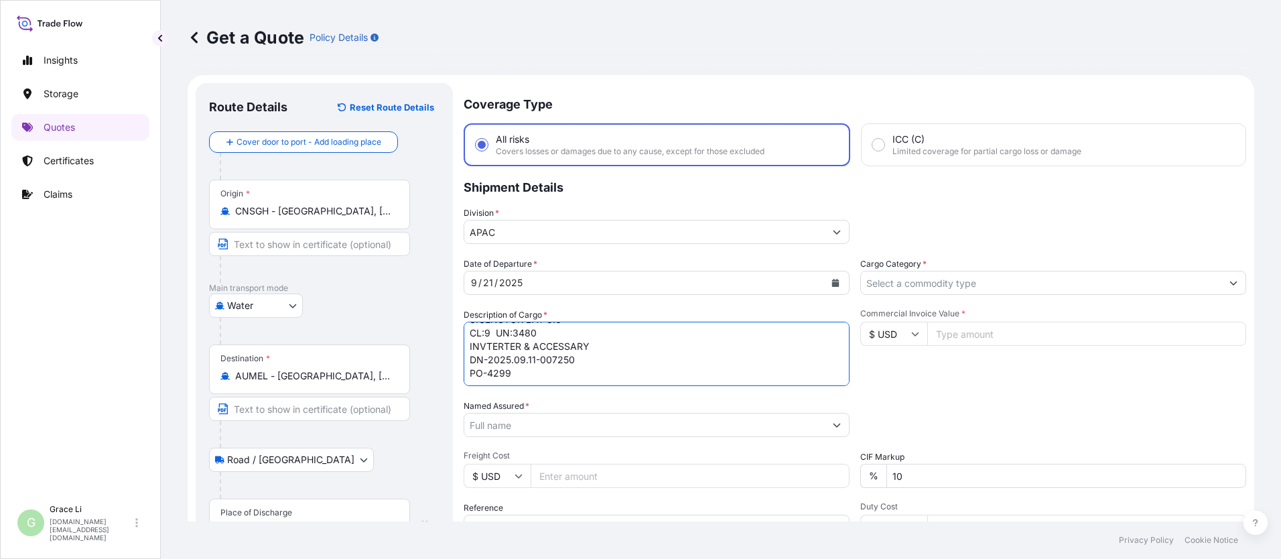
click at [617, 284] on input "Cargo Category *" at bounding box center [1041, 283] width 361 height 24
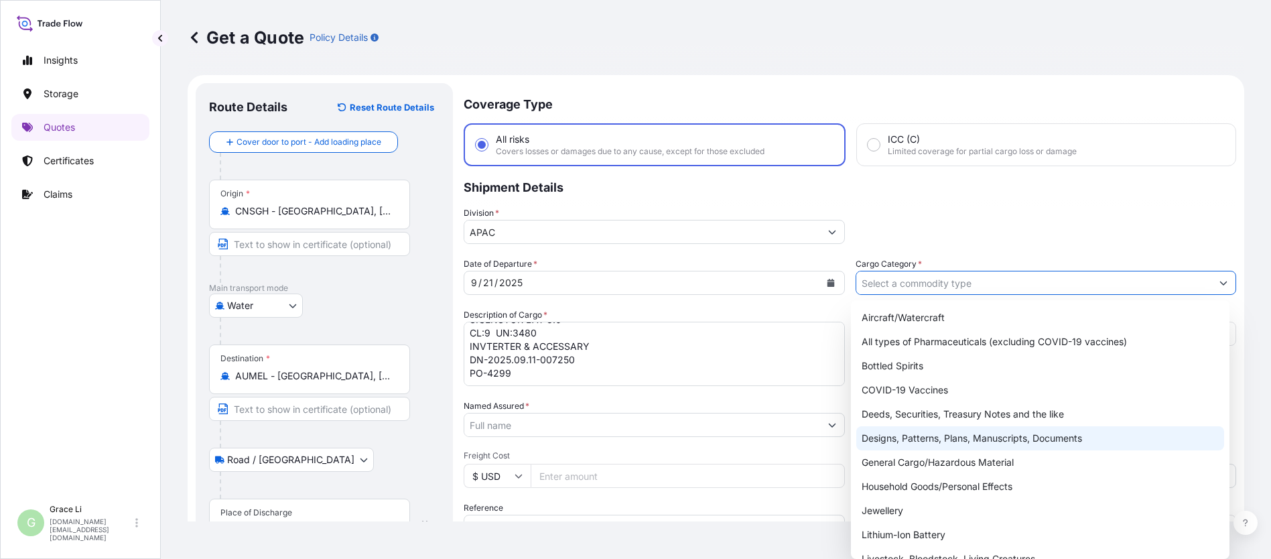
click at [617, 461] on div "General Cargo/Hazardous Material" at bounding box center [1040, 462] width 368 height 24
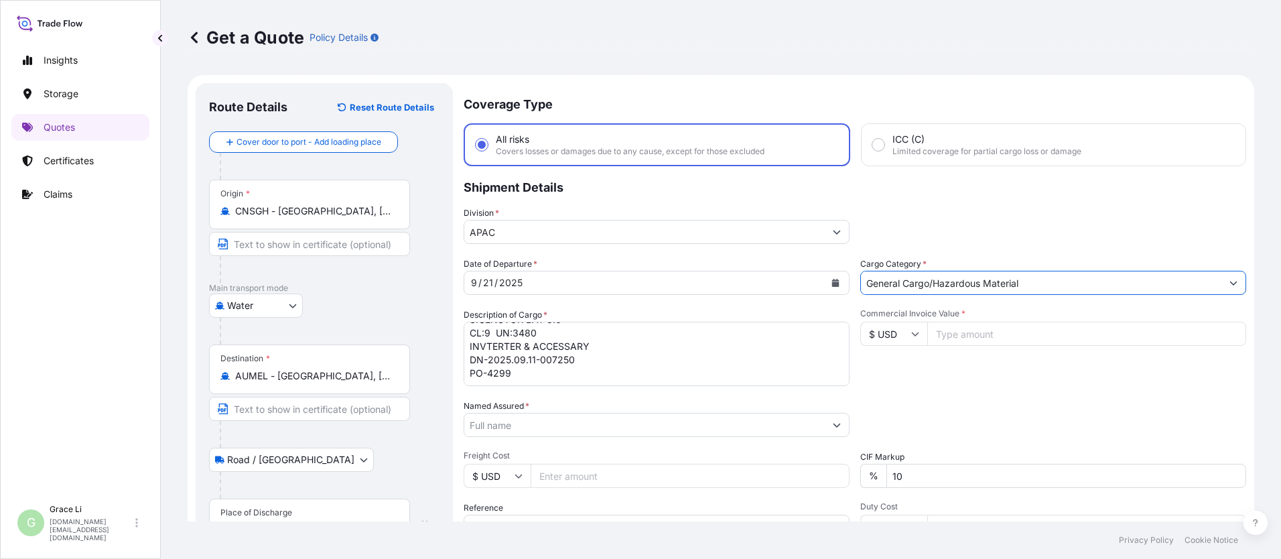
click at [617, 394] on div "Date of Departure * [DATE] Cargo Category * General Cargo/Hazardous Material De…" at bounding box center [855, 423] width 783 height 332
click at [617, 333] on input "Commercial Invoice Value *" at bounding box center [1086, 334] width 319 height 24
click at [617, 332] on input "Commercial Invoice Value *" at bounding box center [1086, 334] width 319 height 24
click at [617, 385] on div "Commercial Invoice Value * $ USD 461931" at bounding box center [1053, 347] width 386 height 78
click at [491, 424] on input "Named Assured *" at bounding box center [644, 425] width 361 height 24
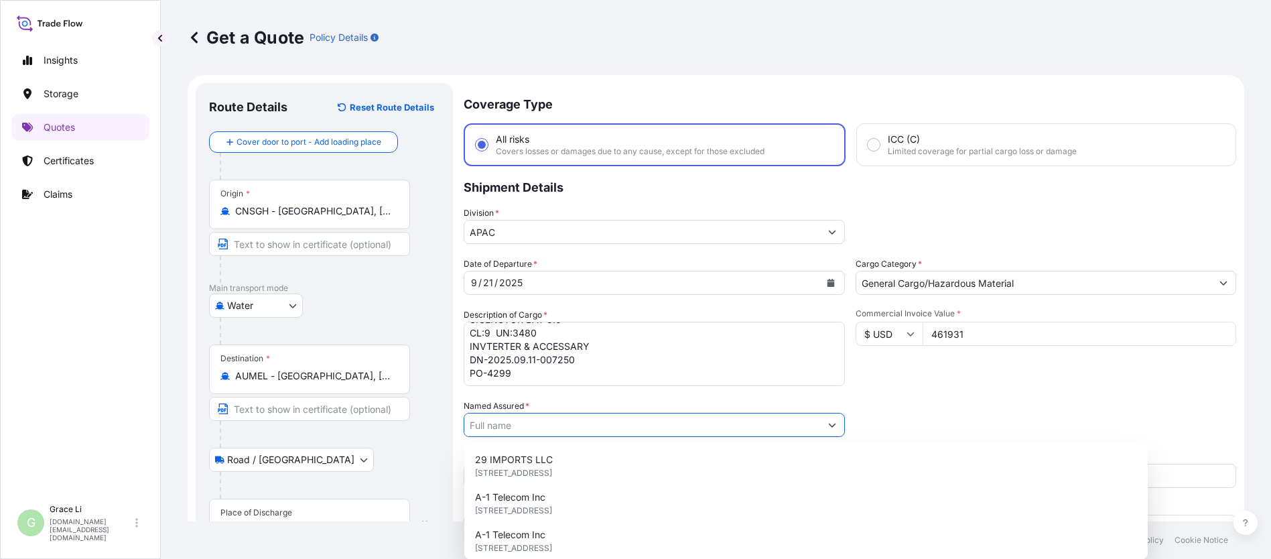
click at [507, 424] on input "Named Assured *" at bounding box center [642, 425] width 356 height 24
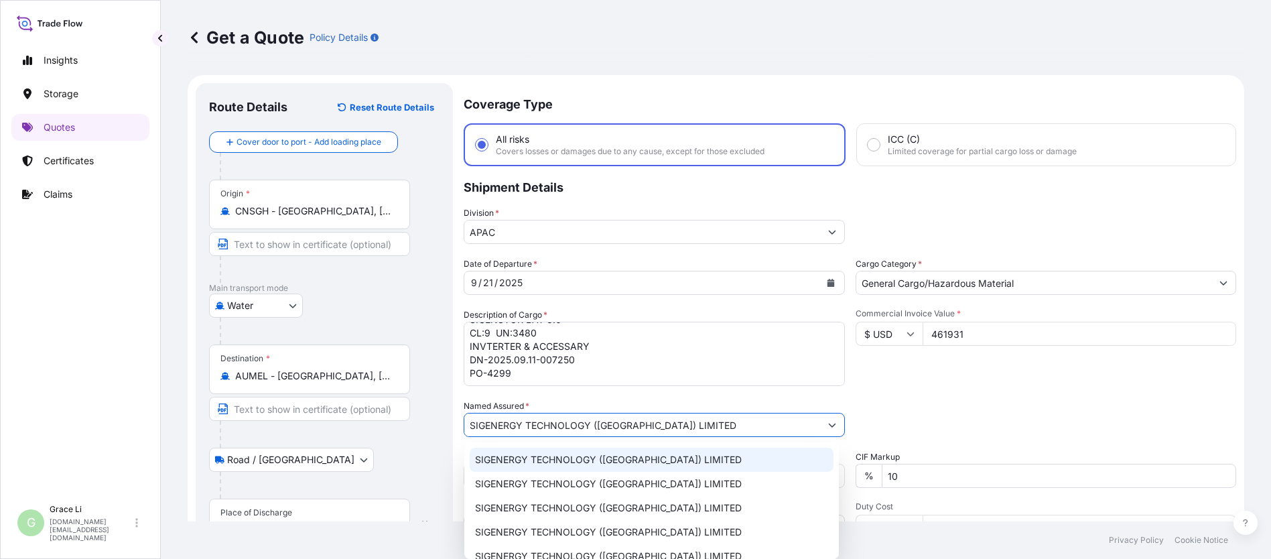
click at [518, 460] on span "SIGENERGY TECHNOLOGY ([GEOGRAPHIC_DATA]) LIMITED" at bounding box center [608, 459] width 267 height 13
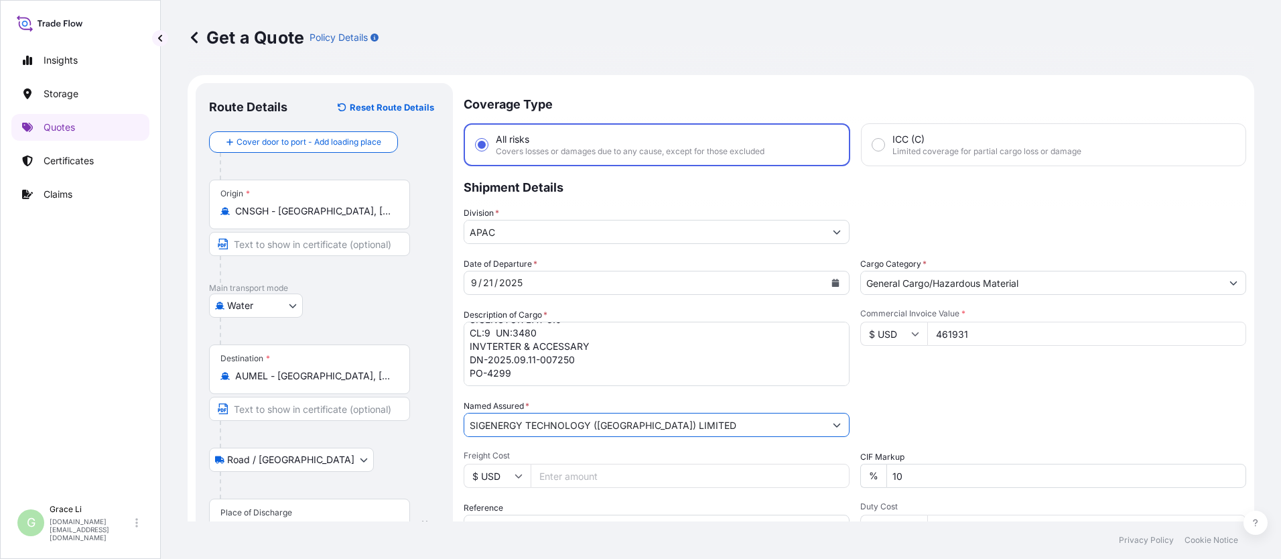
click at [617, 412] on div "Packing Category Type to search a container mode Please select a primary mode o…" at bounding box center [1053, 418] width 386 height 38
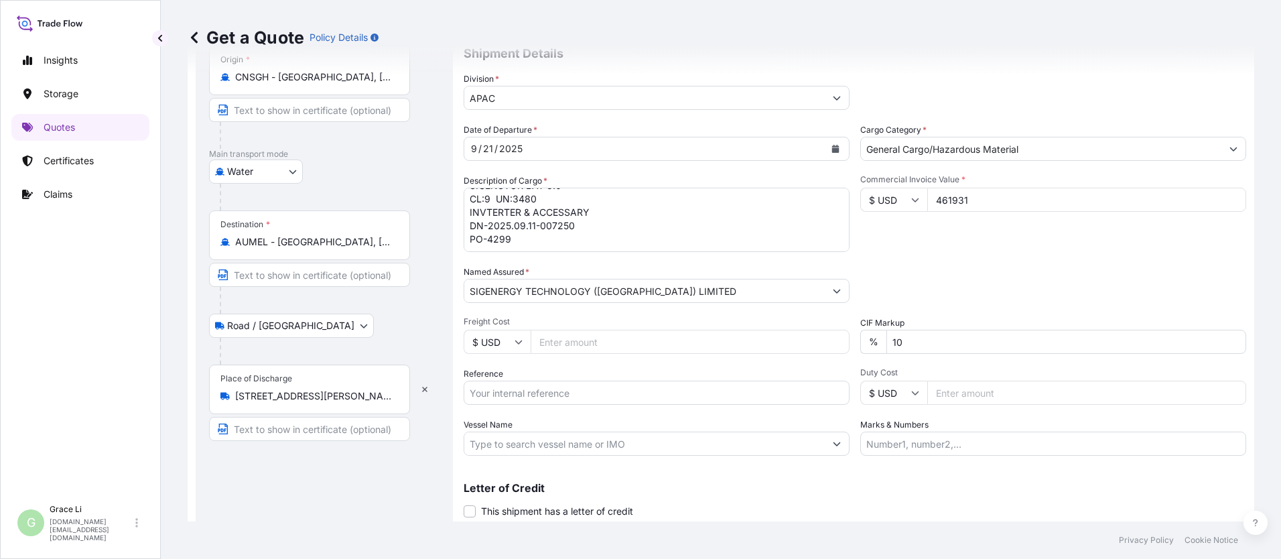
scroll to position [176, 0]
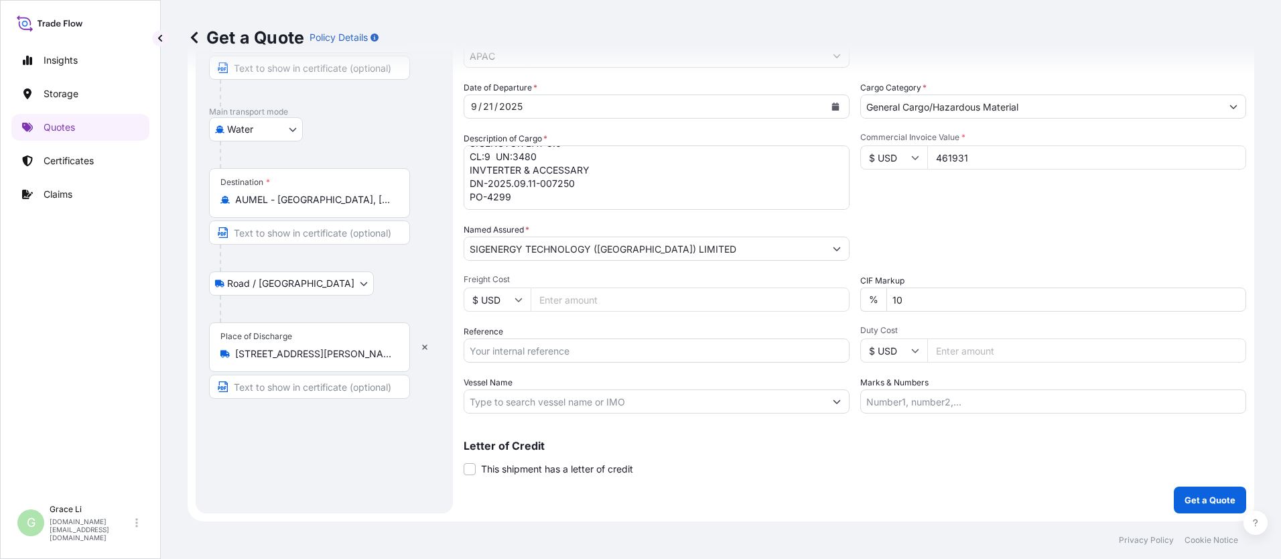
click at [488, 354] on input "Reference" at bounding box center [657, 350] width 386 height 24
click at [495, 352] on input "Reference" at bounding box center [657, 350] width 386 height 24
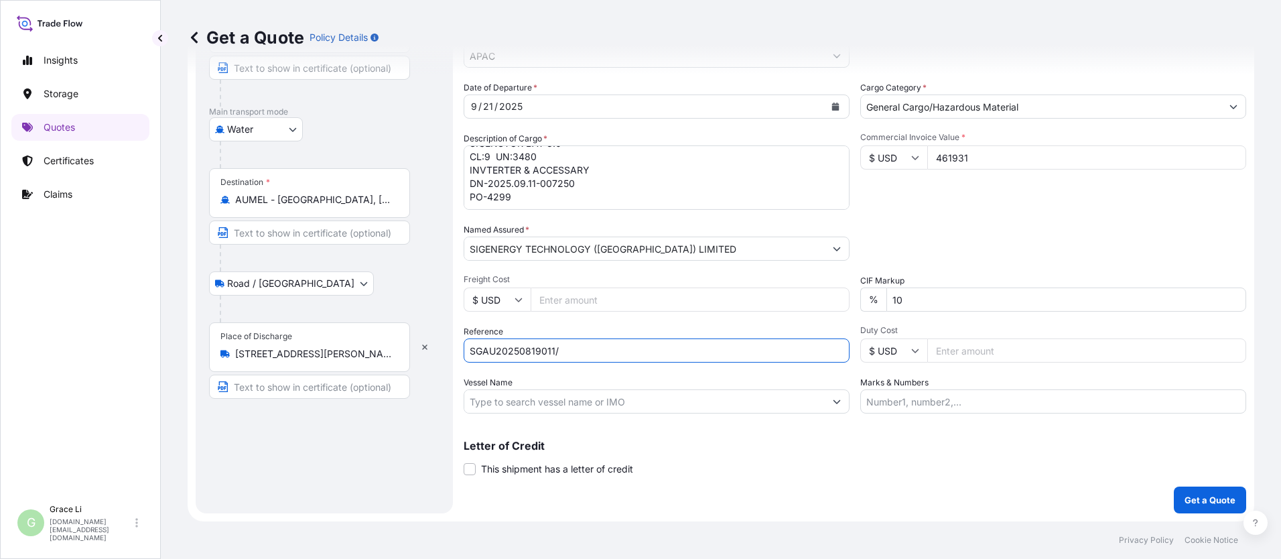
click at [569, 350] on input "SGAU20250819011/" at bounding box center [657, 350] width 386 height 24
click at [571, 350] on input "SGAU20250819011/" at bounding box center [657, 350] width 386 height 24
click at [528, 404] on input "Vessel Name" at bounding box center [644, 401] width 361 height 24
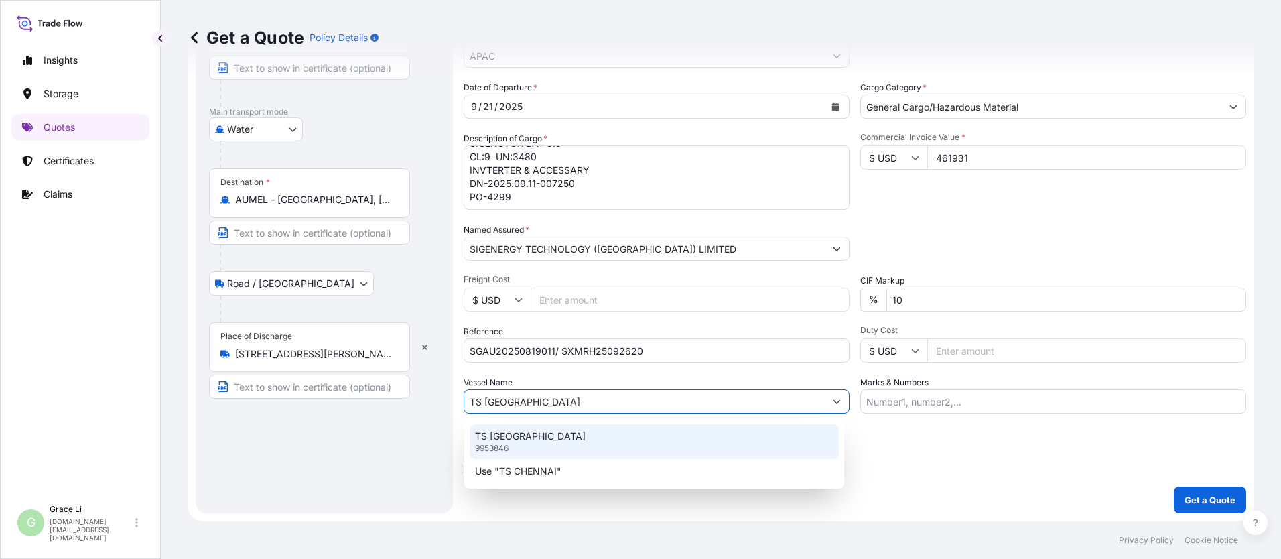
click at [504, 440] on p "TS [GEOGRAPHIC_DATA]" at bounding box center [530, 436] width 111 height 13
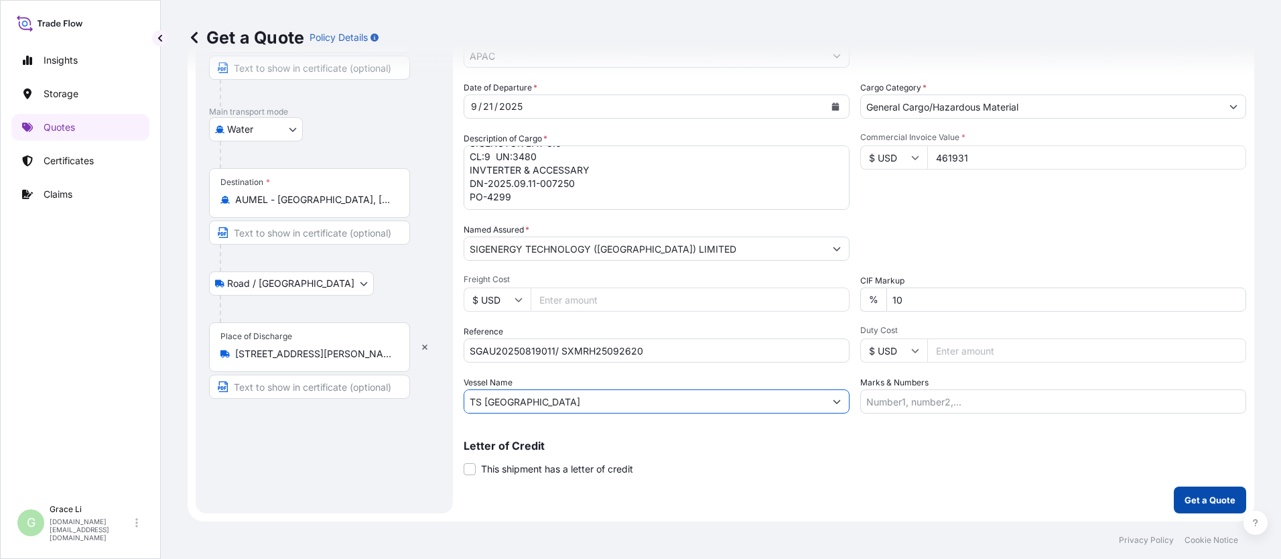
click at [617, 499] on p "Get a Quote" at bounding box center [1210, 499] width 51 height 13
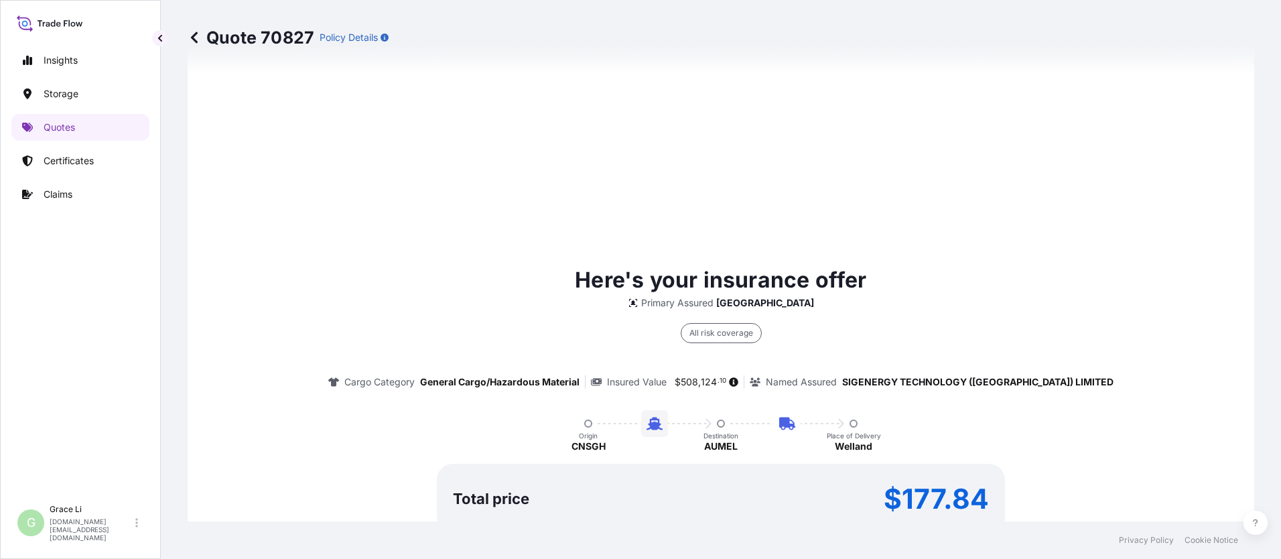
scroll to position [1981, 0]
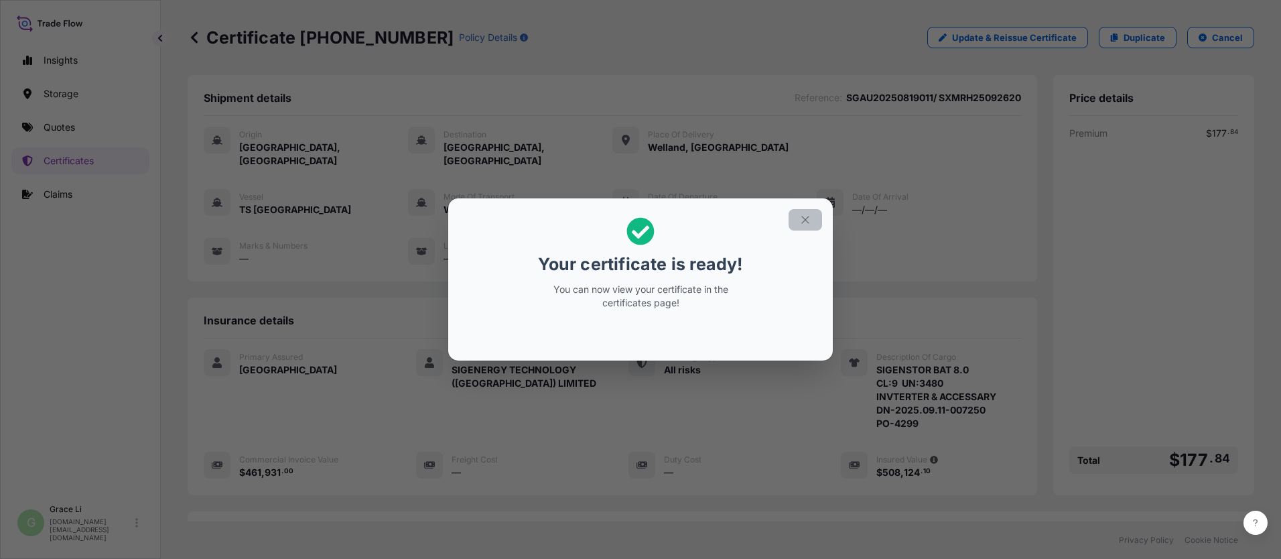
click at [617, 219] on icon "button" at bounding box center [805, 220] width 12 height 12
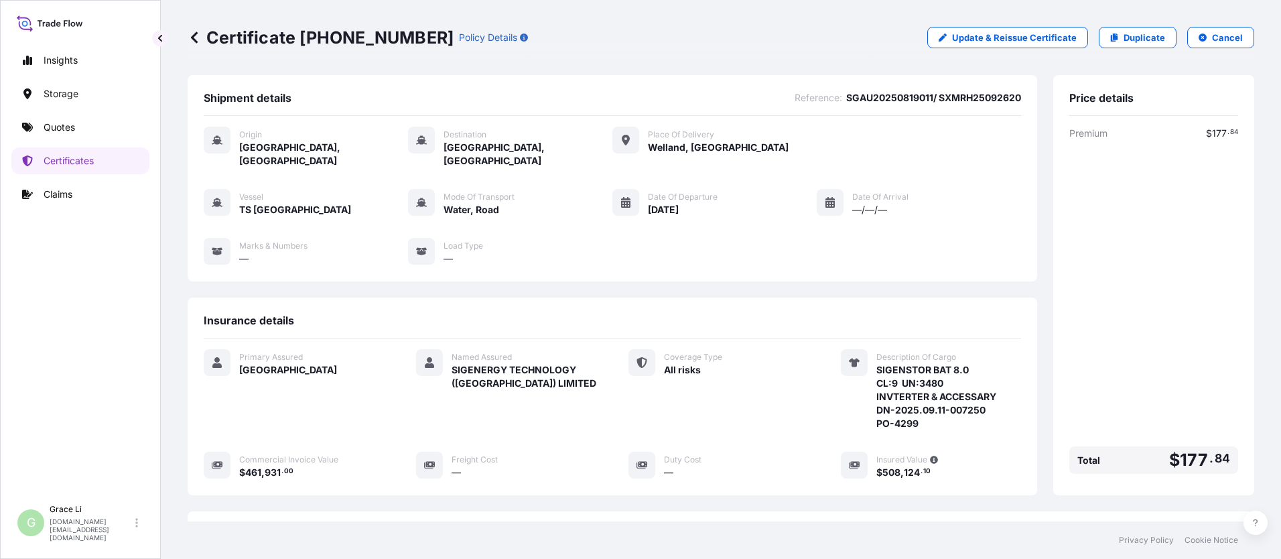
click at [617, 317] on div "Insurance details" at bounding box center [613, 326] width 818 height 25
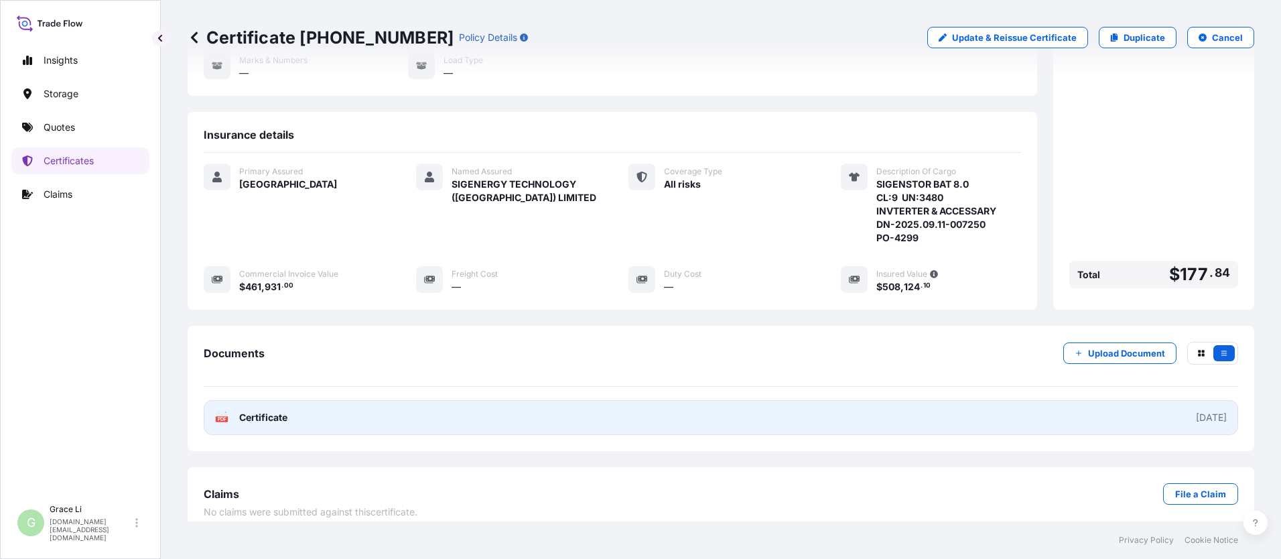
click at [271, 411] on span "Certificate" at bounding box center [263, 417] width 48 height 13
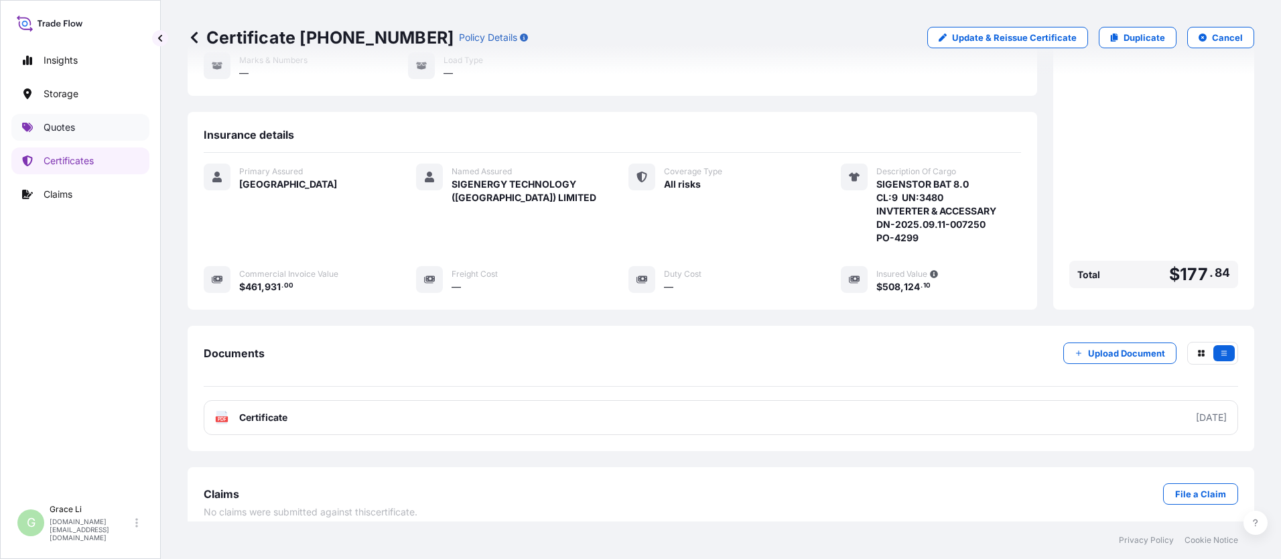
click at [54, 123] on p "Quotes" at bounding box center [59, 127] width 31 height 13
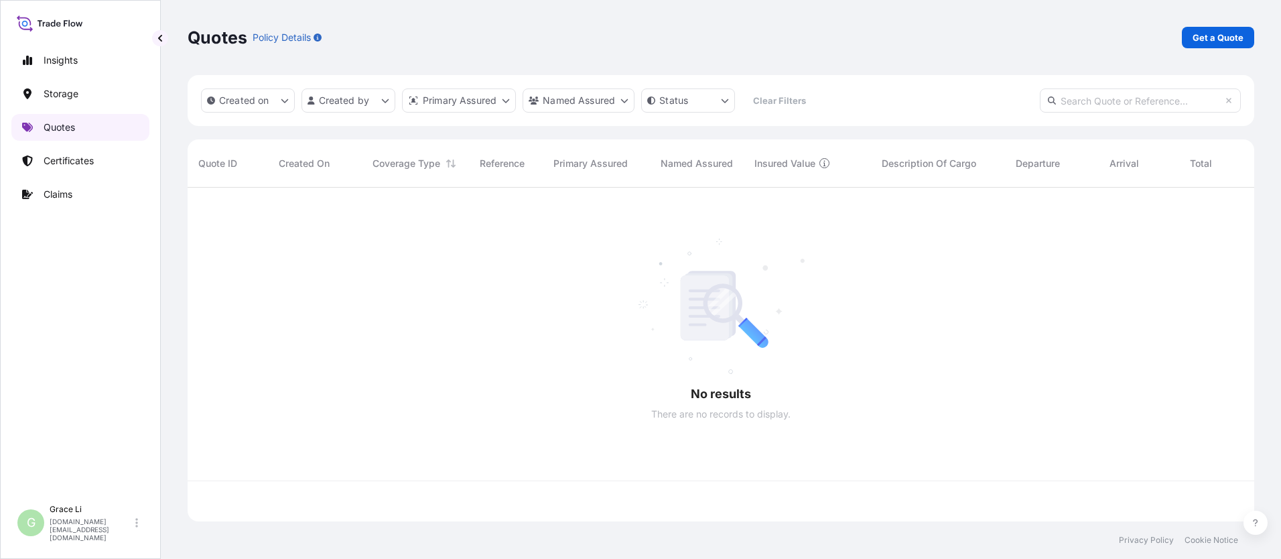
scroll to position [331, 1057]
click at [617, 36] on p "Get a Quote" at bounding box center [1218, 37] width 51 height 13
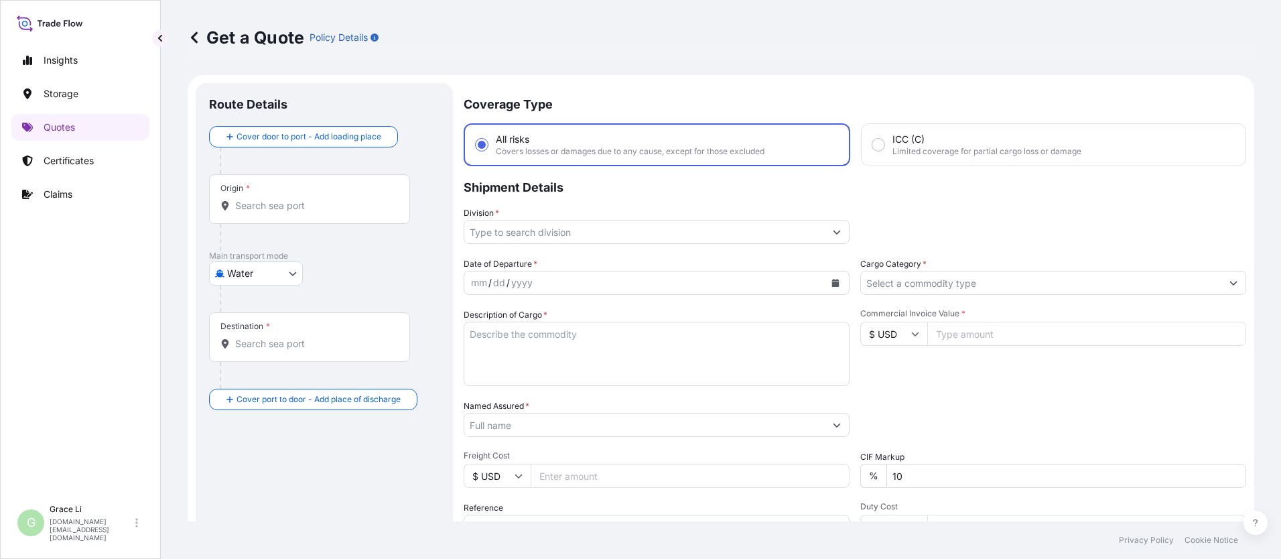
scroll to position [21, 0]
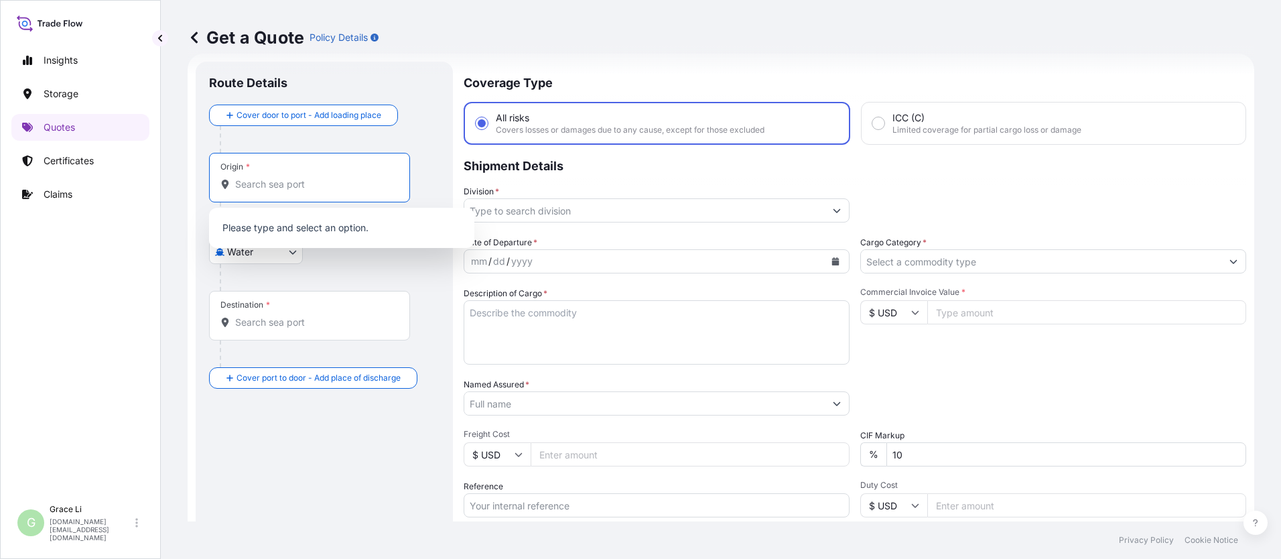
click at [262, 183] on input "Origin *" at bounding box center [314, 184] width 158 height 13
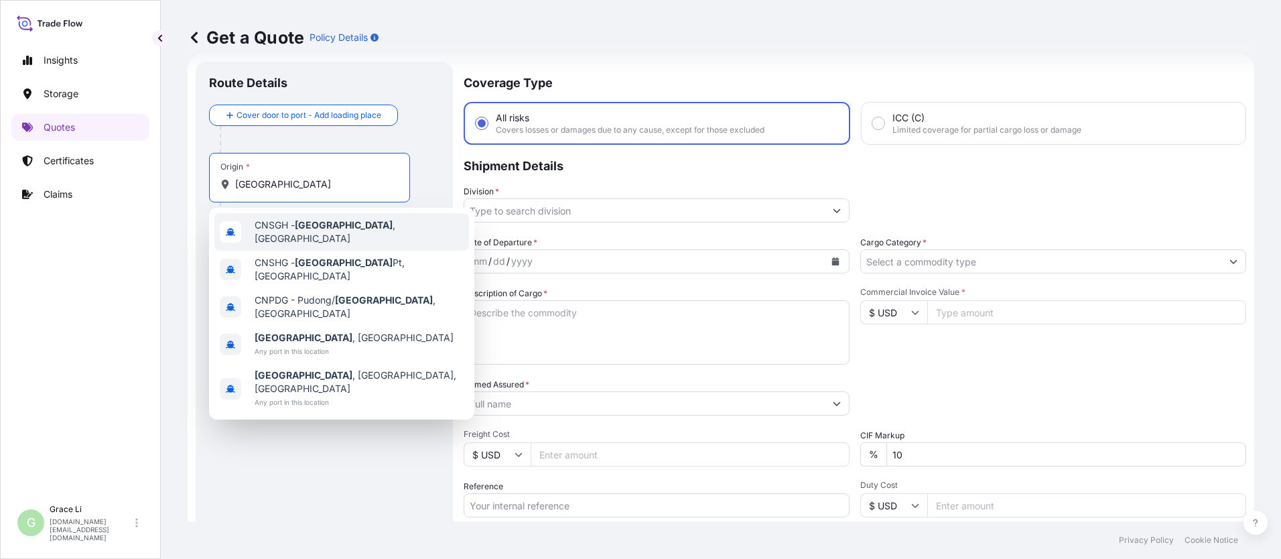
click at [275, 226] on span "CNSGH - [GEOGRAPHIC_DATA] , [GEOGRAPHIC_DATA]" at bounding box center [359, 231] width 209 height 27
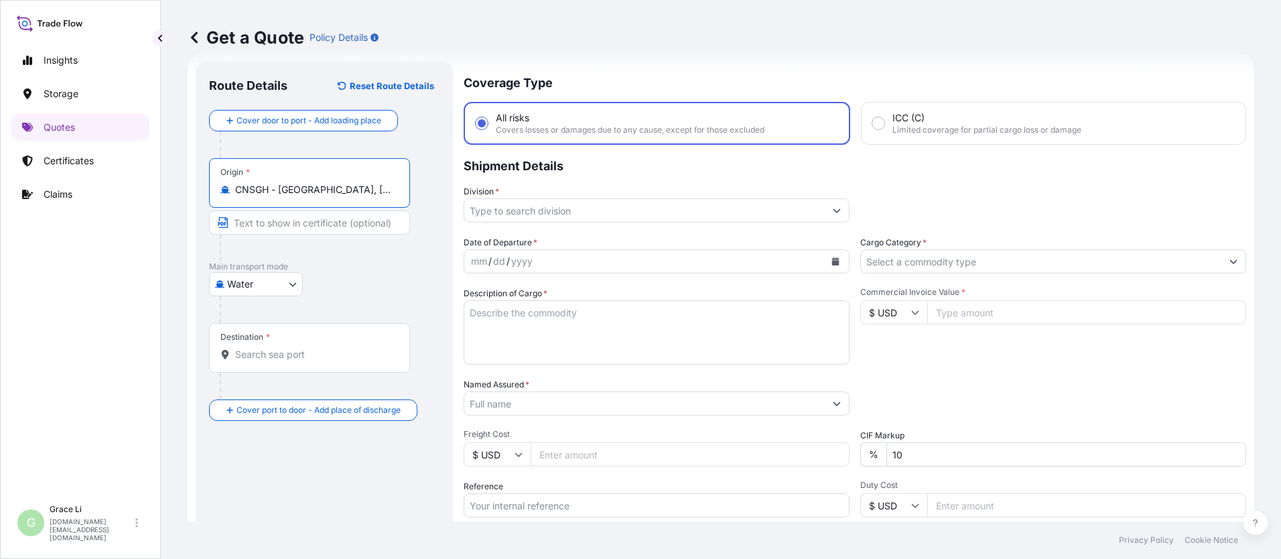
click at [248, 352] on input "Destination *" at bounding box center [314, 354] width 158 height 13
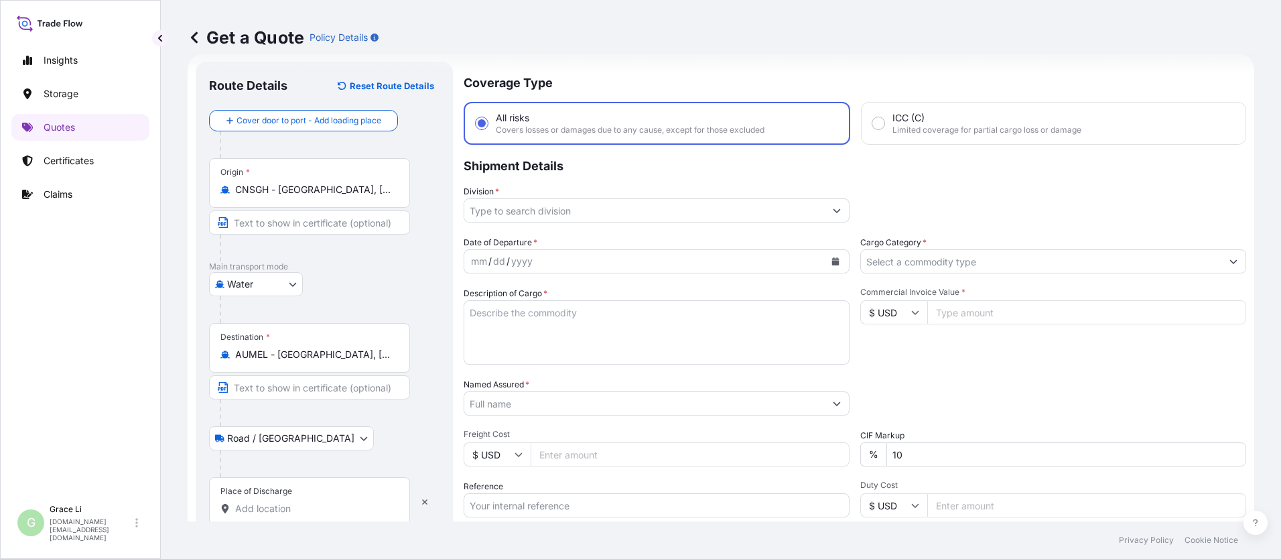
scroll to position [176, 0]
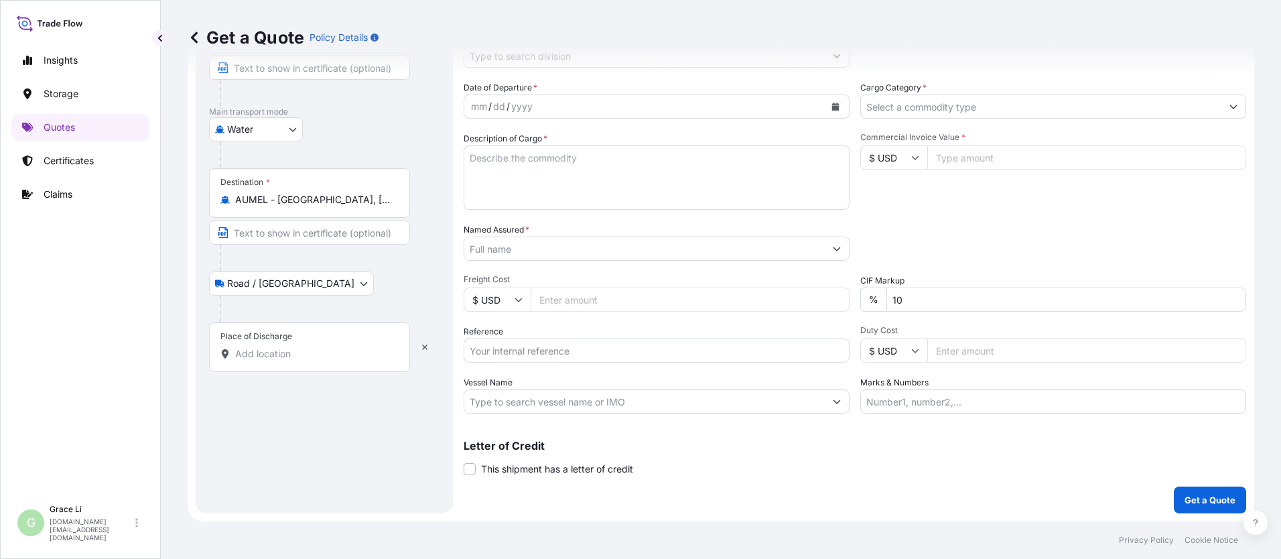
click at [251, 375] on div "Route Details Reset Route Details Cover door to port - Add loading place Place …" at bounding box center [324, 210] width 231 height 580
click at [249, 376] on div "Route Details Reset Route Details Cover door to port - Add loading place Place …" at bounding box center [324, 210] width 231 height 580
click at [269, 374] on div "Route Details Reset Route Details Cover door to port - Add loading place Place …" at bounding box center [324, 210] width 231 height 580
click at [255, 375] on div "Route Details Reset Route Details Cover door to port - Add loading place Place …" at bounding box center [324, 210] width 231 height 580
click at [271, 356] on input "Place of Discharge" at bounding box center [314, 353] width 158 height 13
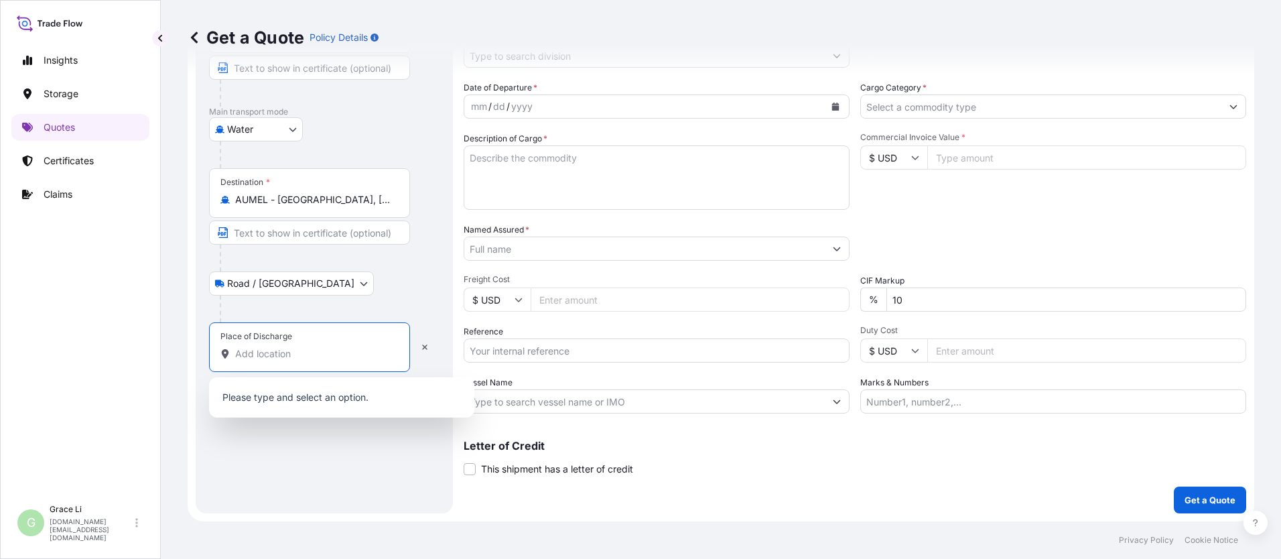
click at [265, 373] on div "Route Details Reset Route Details Cover door to port - Add loading place Place …" at bounding box center [324, 210] width 231 height 580
click at [263, 357] on input "Place of Discharge" at bounding box center [314, 353] width 158 height 13
click at [279, 402] on span "[STREET_ADDRESS][PERSON_NAME]" at bounding box center [338, 398] width 166 height 13
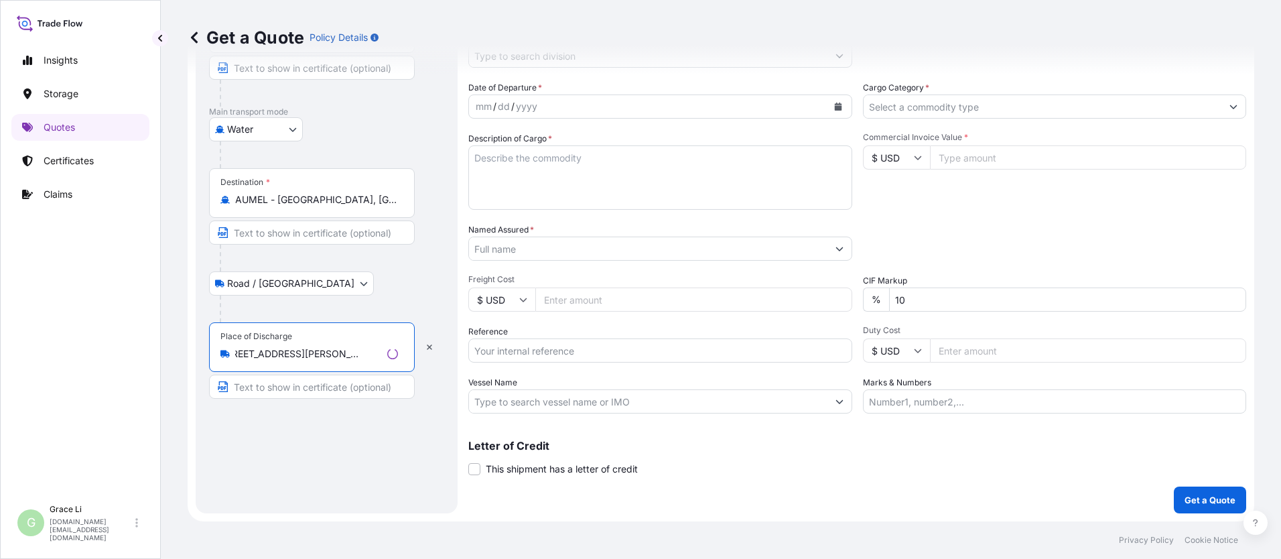
click at [383, 450] on div "Route Details Reset Route Details Cover door to port - Add loading place Place …" at bounding box center [326, 210] width 235 height 580
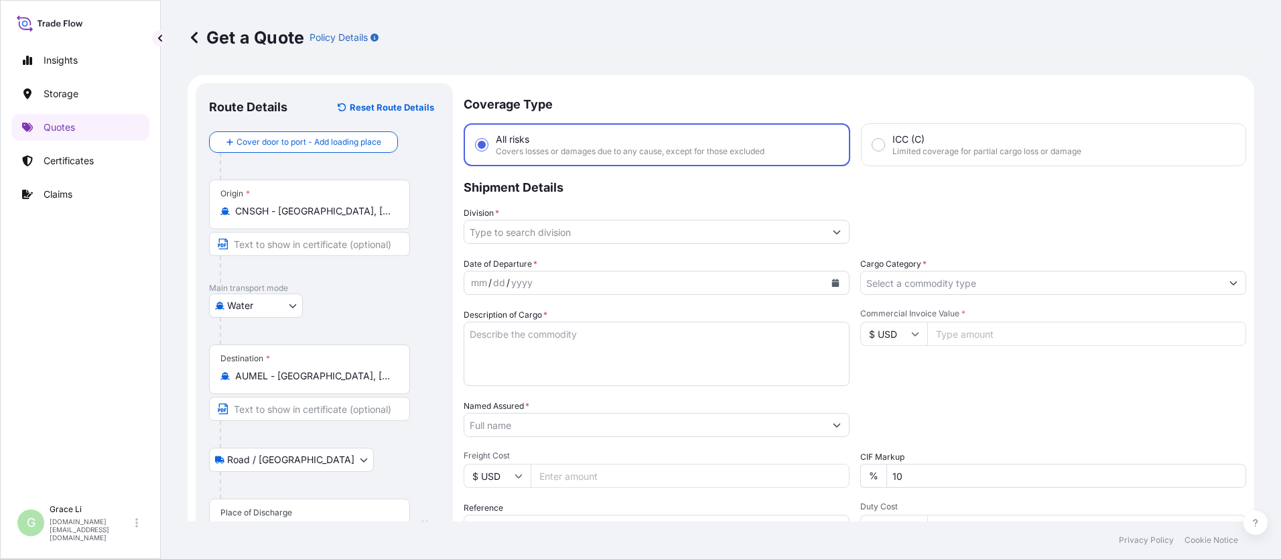
click at [522, 233] on input "Division *" at bounding box center [644, 232] width 361 height 24
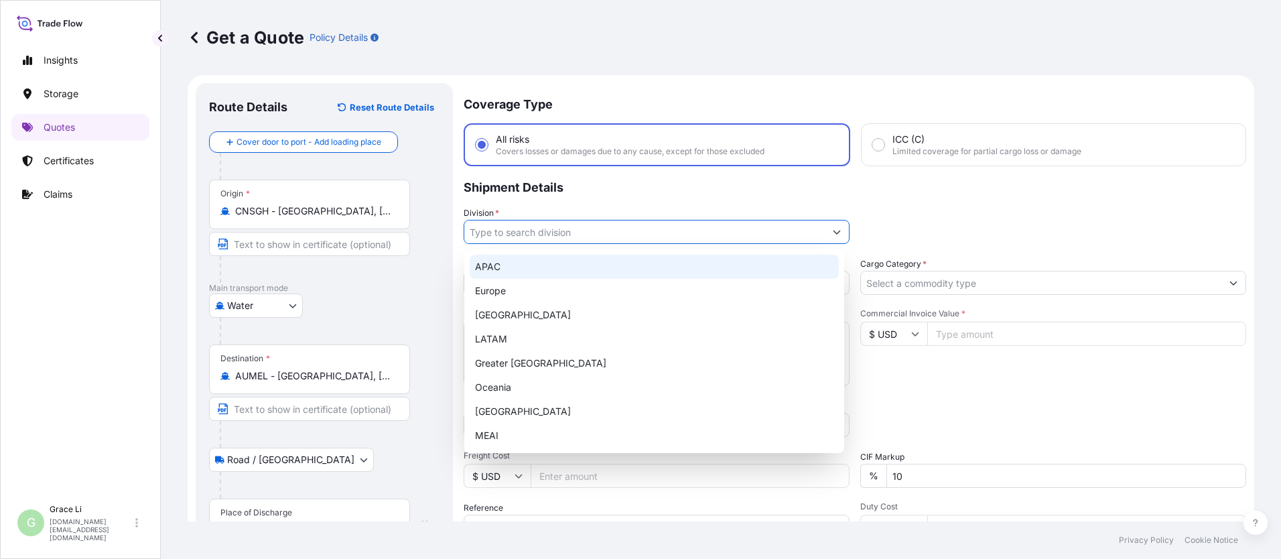
click at [490, 268] on div "APAC" at bounding box center [654, 267] width 369 height 24
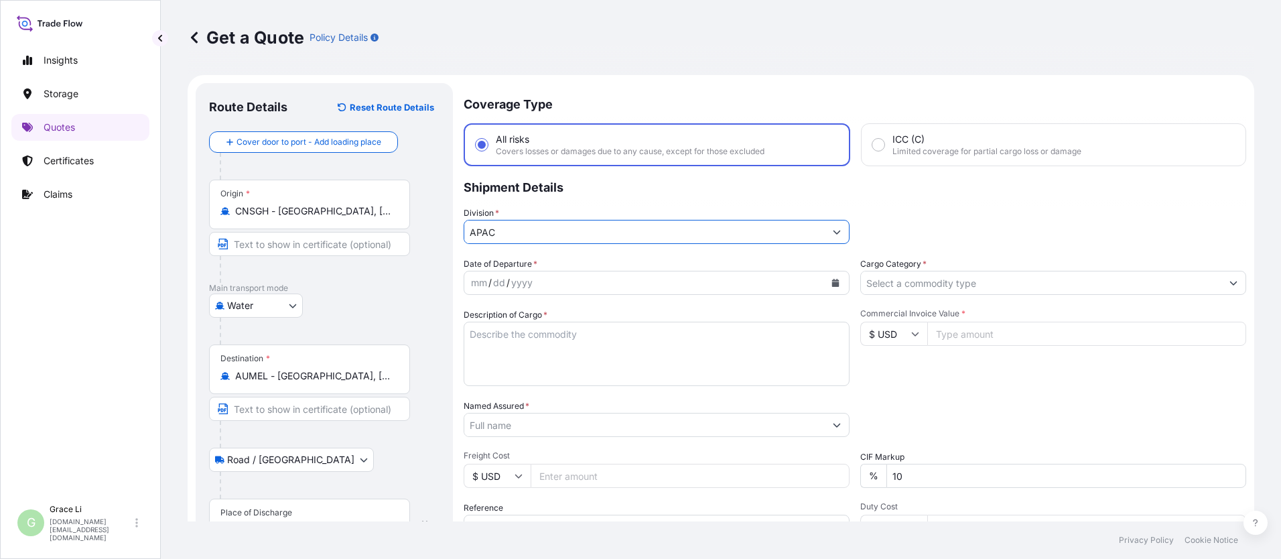
click at [617, 281] on icon "Calendar" at bounding box center [836, 283] width 8 height 8
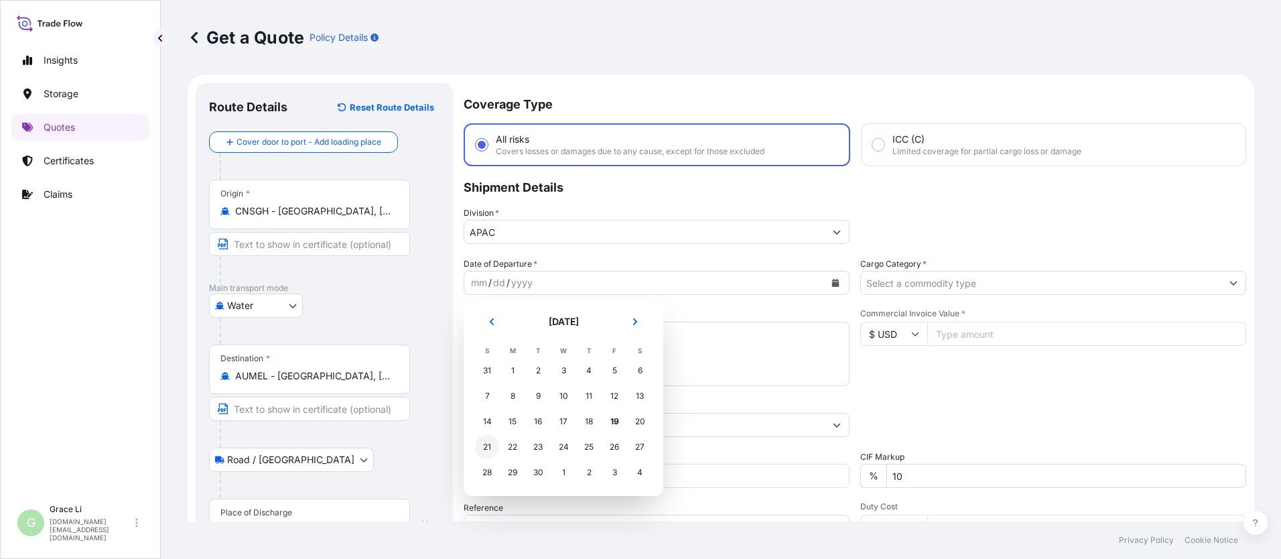
click at [488, 444] on div "21" at bounding box center [487, 447] width 24 height 24
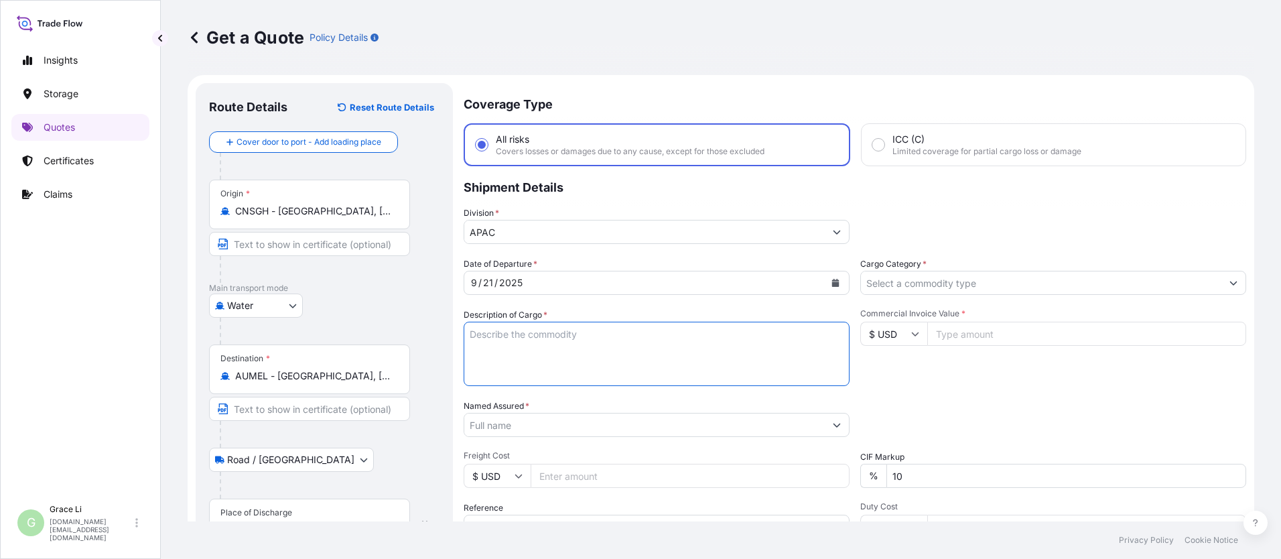
click at [477, 333] on textarea "Description of Cargo *" at bounding box center [657, 354] width 386 height 64
click at [485, 335] on textarea "Description of Cargo *" at bounding box center [657, 354] width 386 height 64
click at [617, 376] on div "Commercial Invoice Value * $ USD" at bounding box center [1053, 347] width 386 height 78
click at [617, 279] on input "Cargo Category *" at bounding box center [1041, 283] width 361 height 24
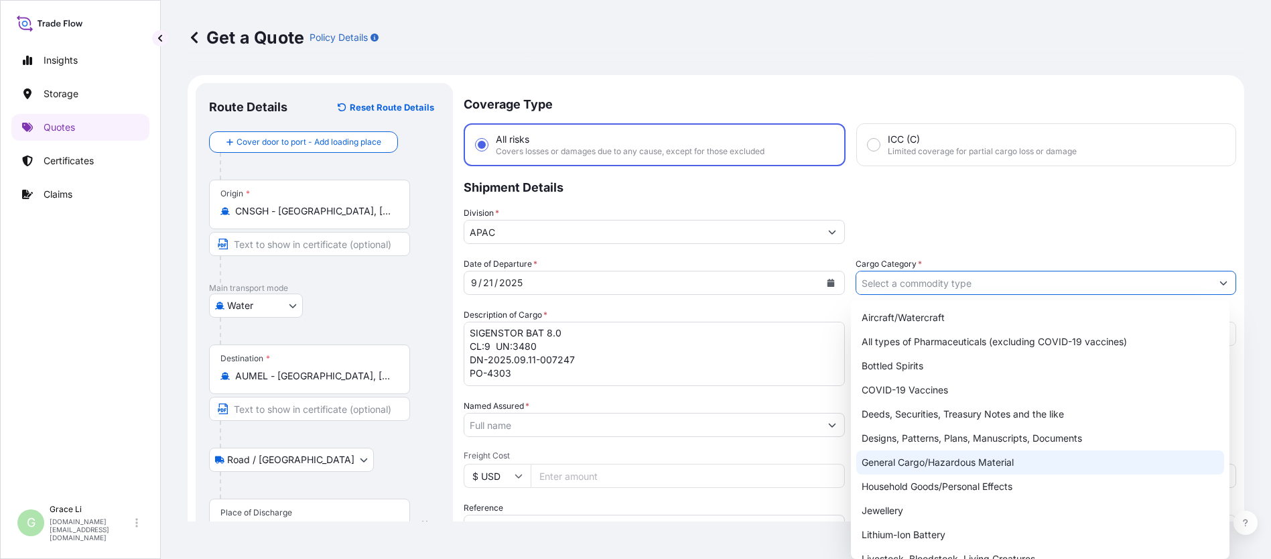
click at [617, 462] on div "General Cargo/Hazardous Material" at bounding box center [1040, 462] width 368 height 24
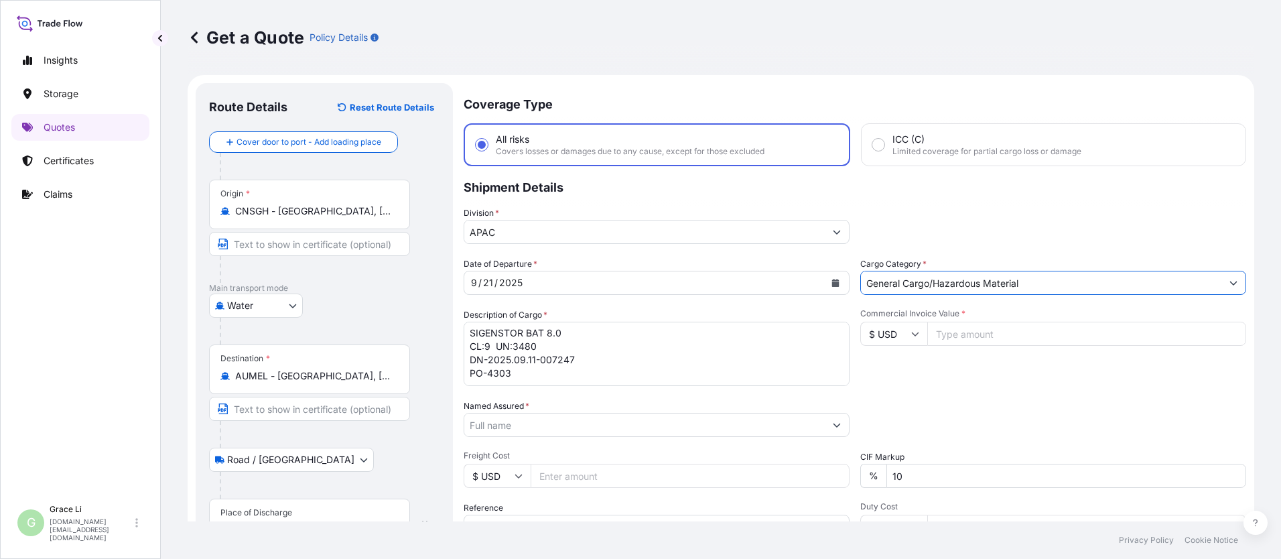
click at [617, 414] on div "Packing Category Type to search a container mode Please select a primary mode o…" at bounding box center [1053, 418] width 386 height 38
click at [617, 336] on input "Commercial Invoice Value *" at bounding box center [1086, 334] width 319 height 24
click at [617, 381] on div "Commercial Invoice Value * $ USD 436800" at bounding box center [1053, 347] width 386 height 78
click at [491, 425] on input "Named Assured *" at bounding box center [644, 425] width 361 height 24
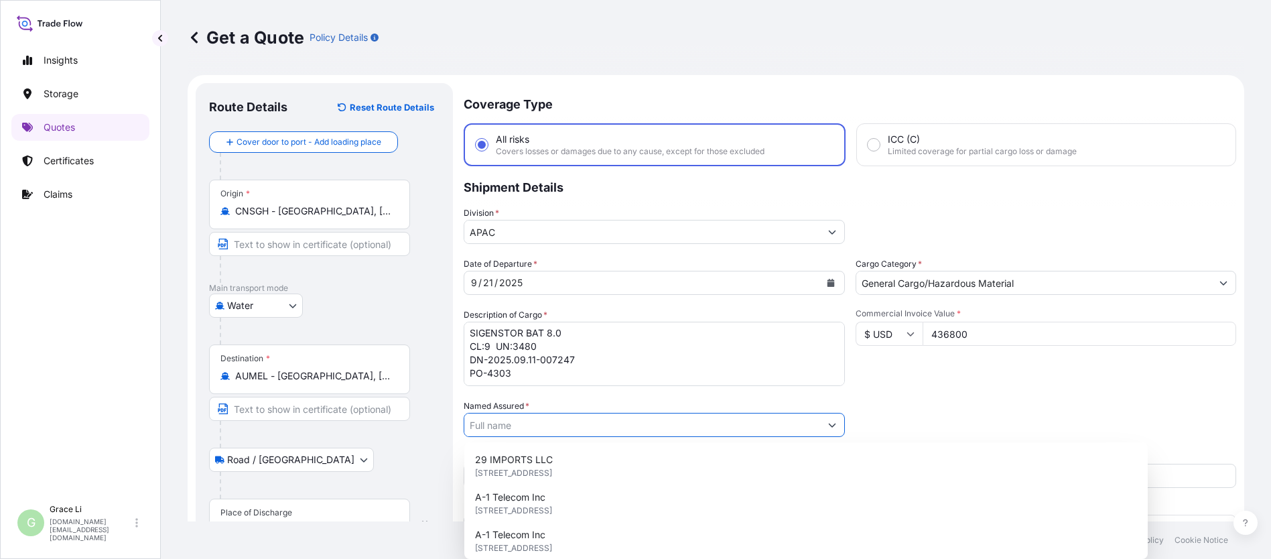
click at [491, 425] on input "Named Assured *" at bounding box center [642, 425] width 356 height 24
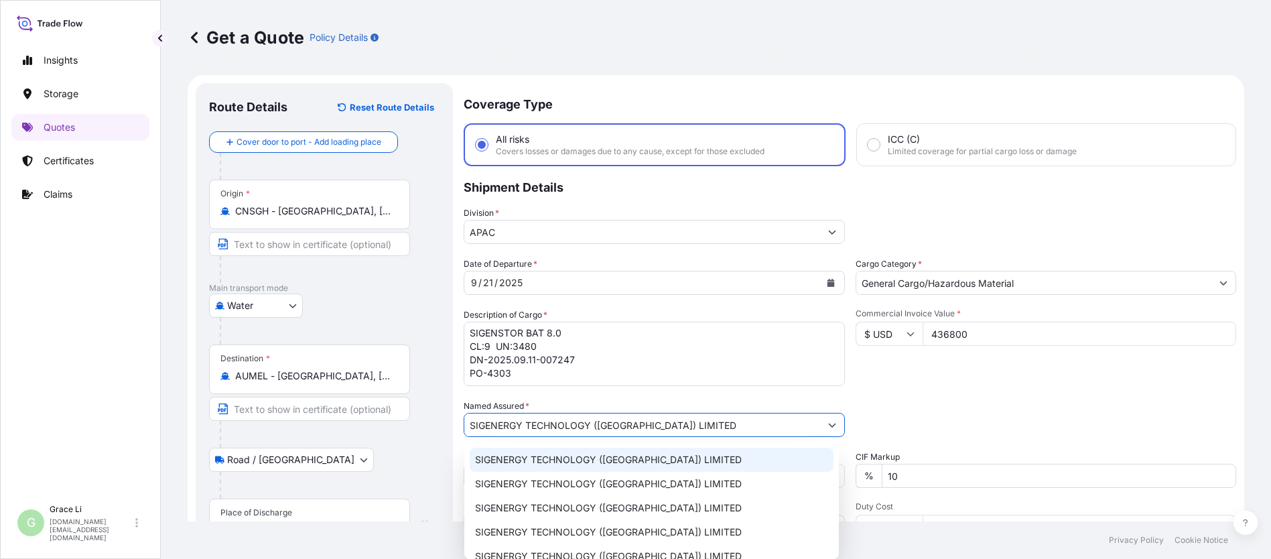
click at [521, 460] on span "SIGENERGY TECHNOLOGY ([GEOGRAPHIC_DATA]) LIMITED" at bounding box center [608, 459] width 267 height 13
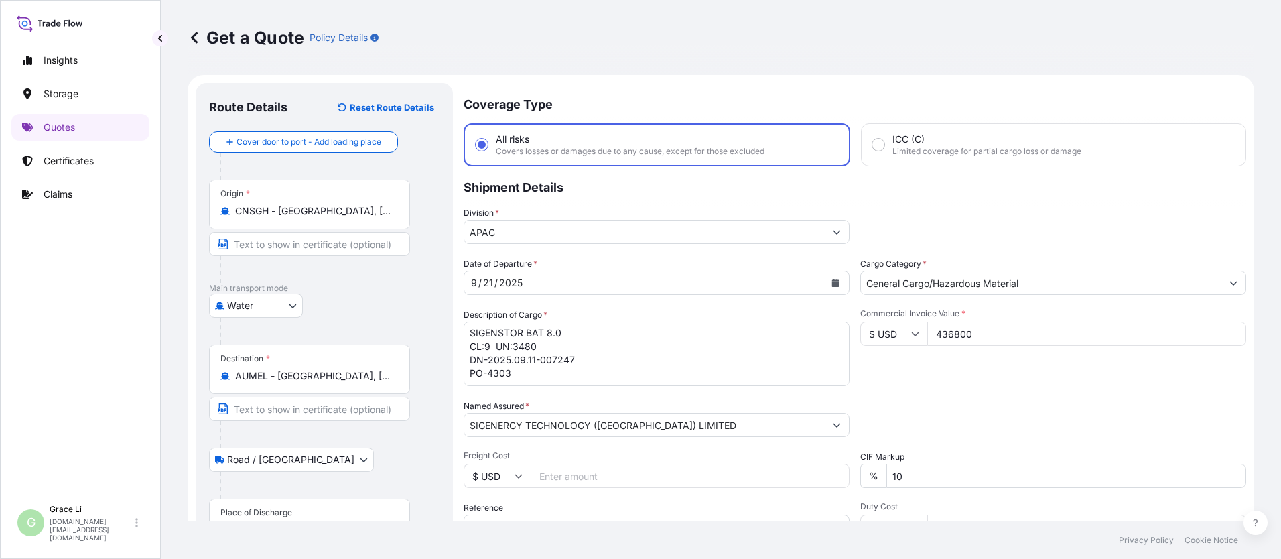
click at [617, 401] on div "Packing Category Type to search a container mode Please select a primary mode o…" at bounding box center [1053, 418] width 386 height 38
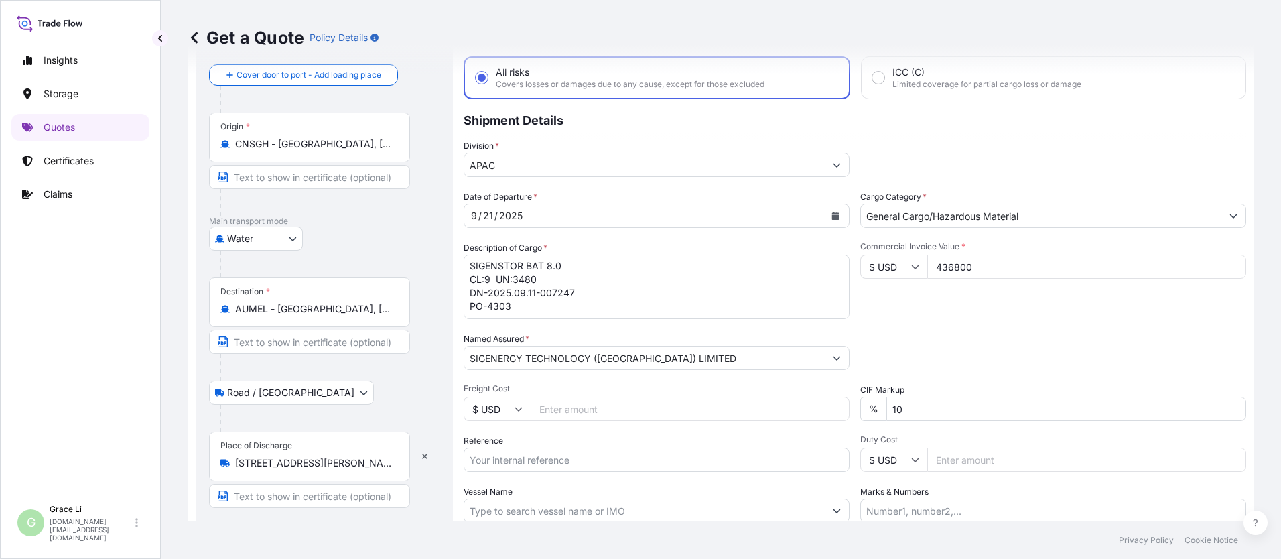
scroll to position [176, 0]
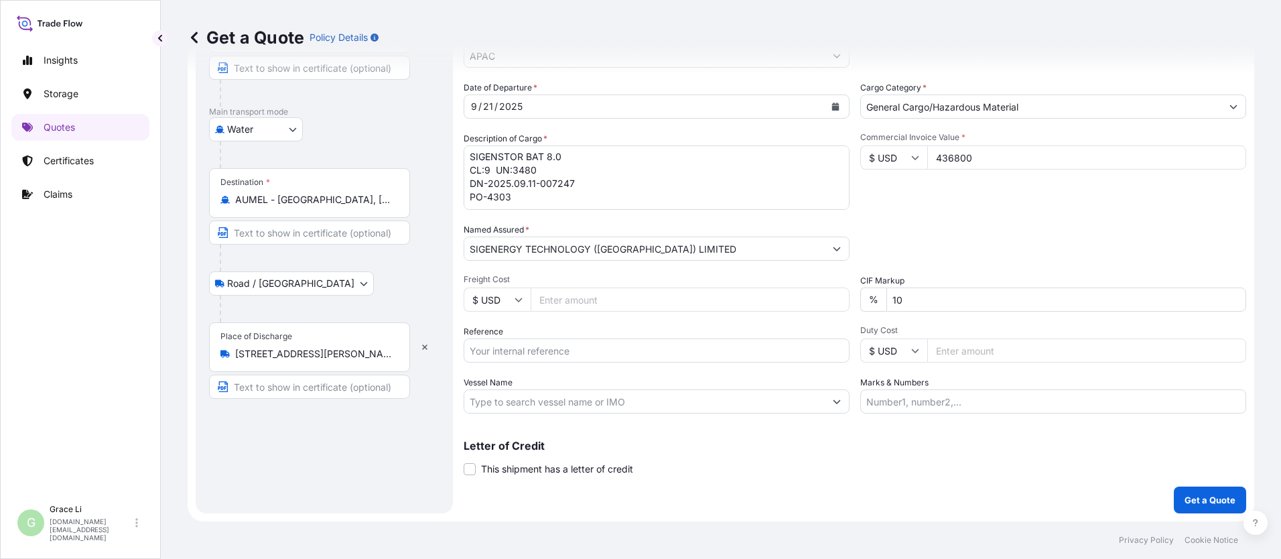
click at [490, 350] on input "Reference" at bounding box center [657, 350] width 386 height 24
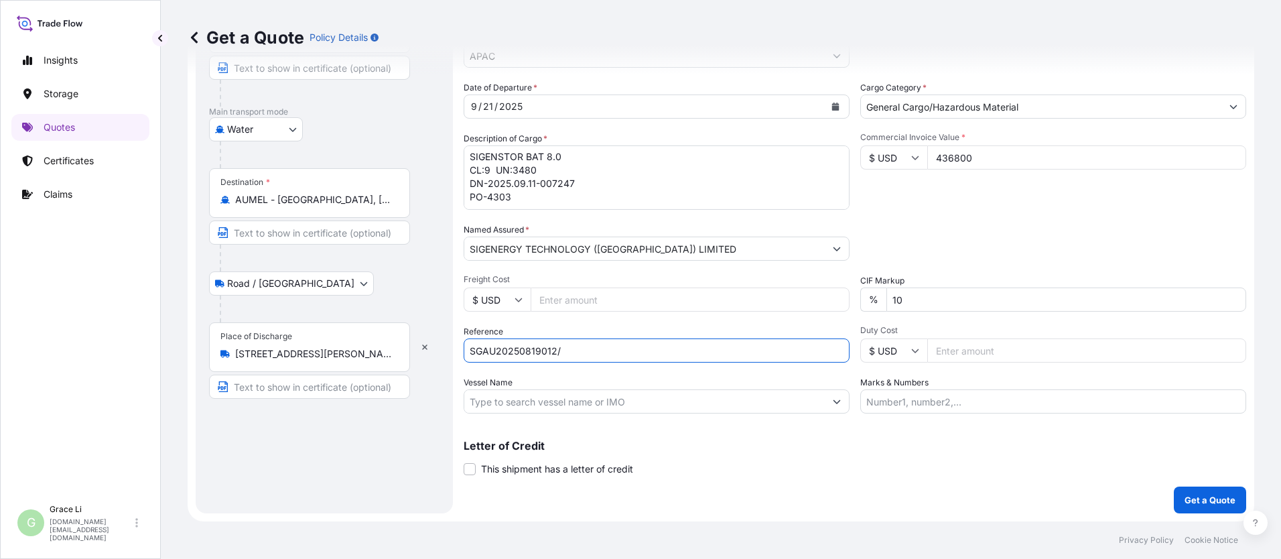
click at [575, 352] on input "SGAU20250819012/" at bounding box center [657, 350] width 386 height 24
click at [576, 353] on input "SGAU20250819012/" at bounding box center [657, 350] width 386 height 24
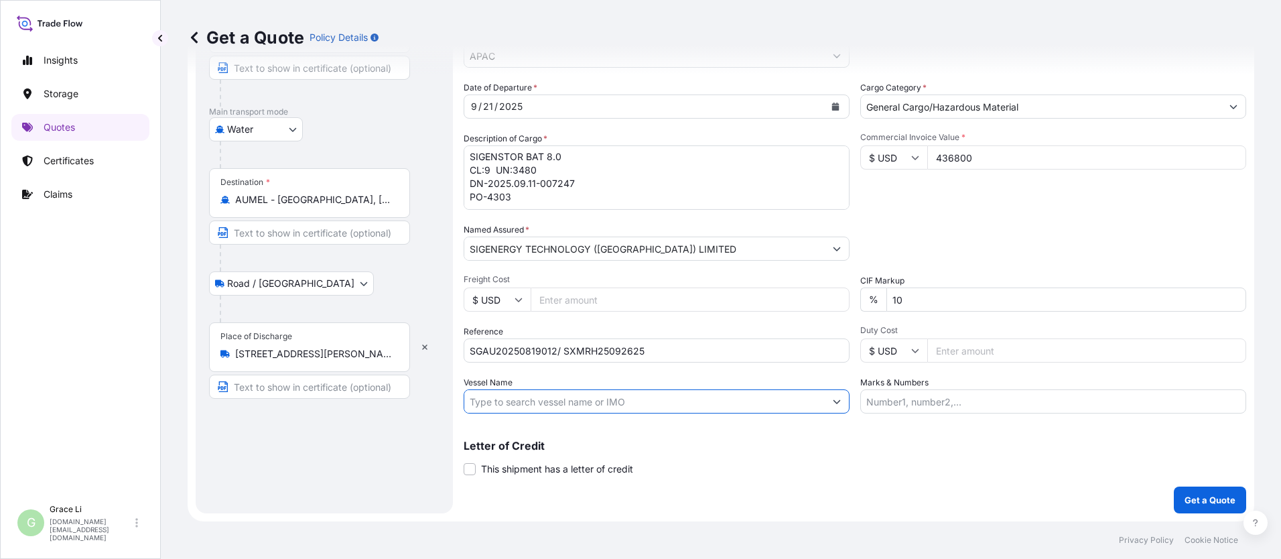
click at [572, 405] on input "Vessel Name" at bounding box center [644, 401] width 361 height 24
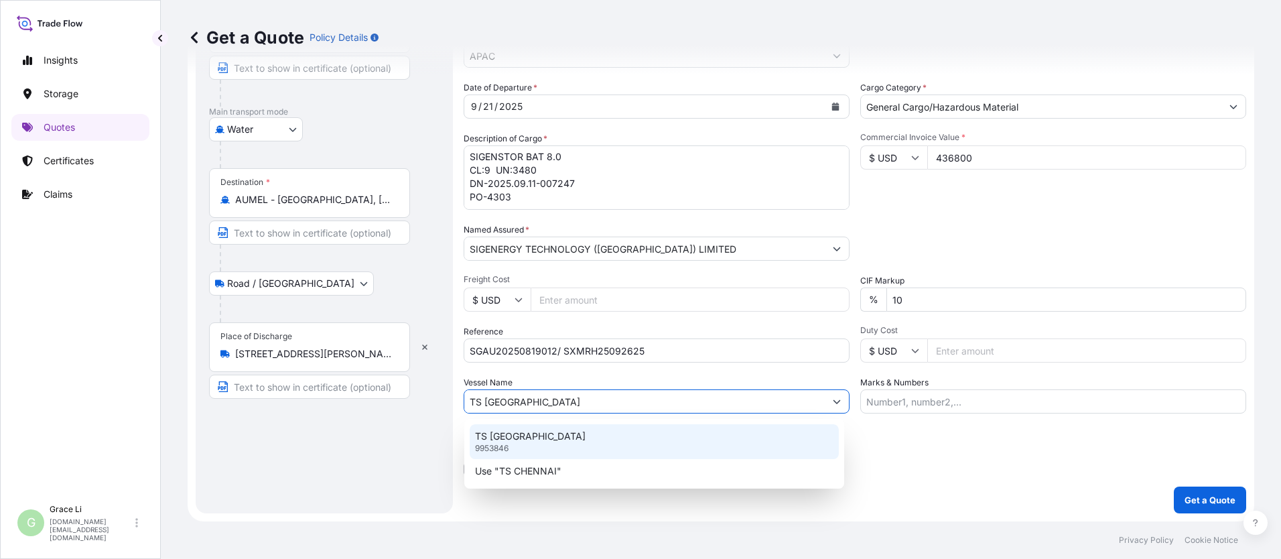
click at [521, 435] on p "TS [GEOGRAPHIC_DATA]" at bounding box center [530, 436] width 111 height 13
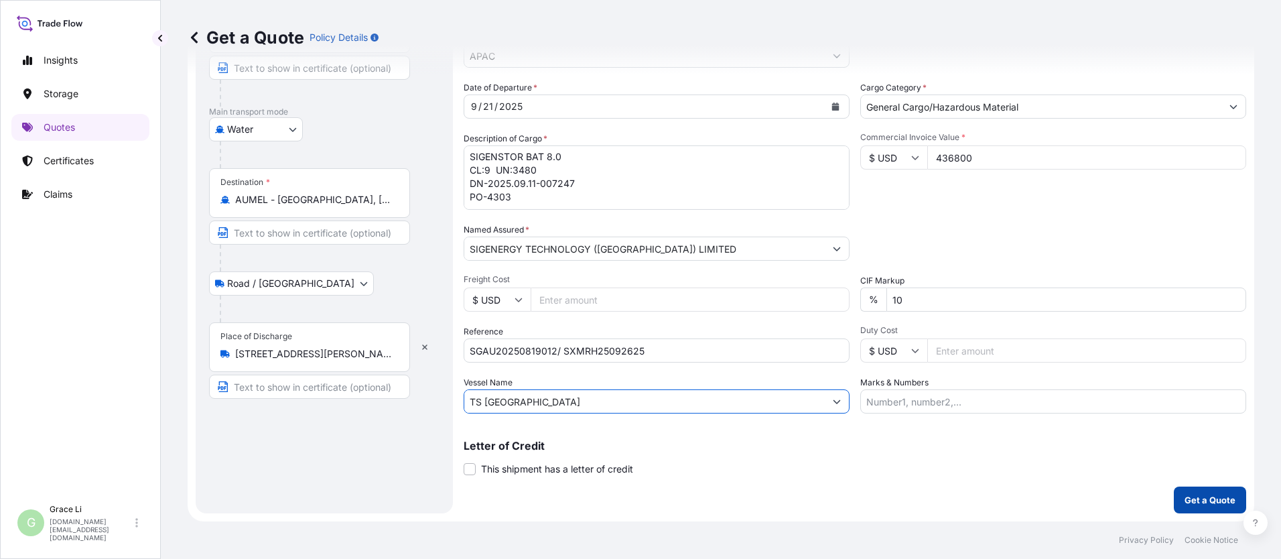
click at [617, 495] on p "Get a Quote" at bounding box center [1210, 499] width 51 height 13
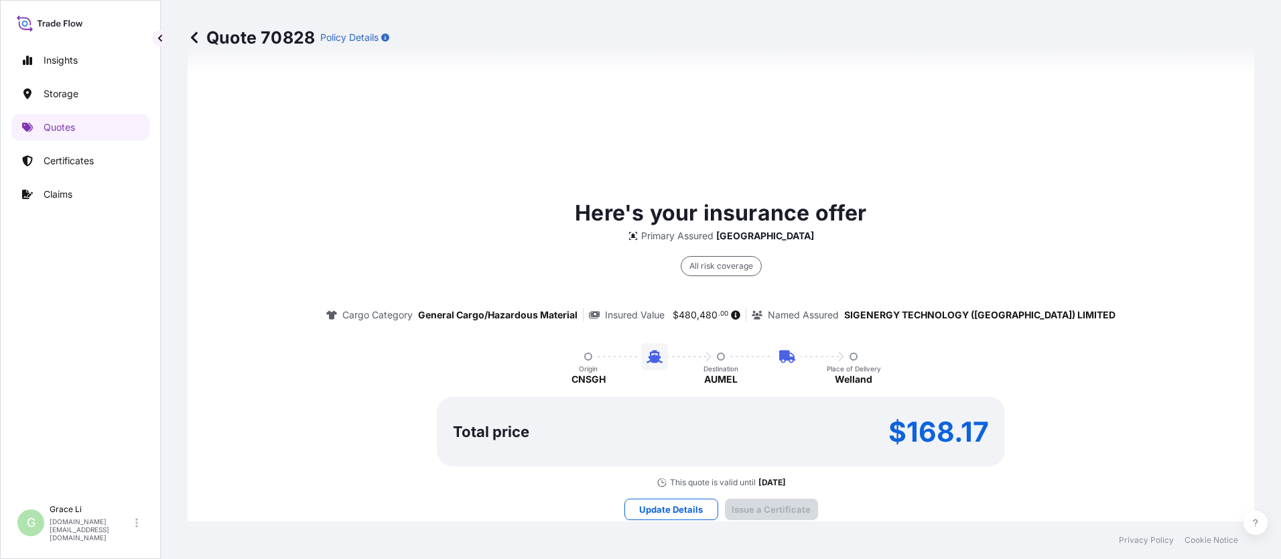
scroll to position [1981, 0]
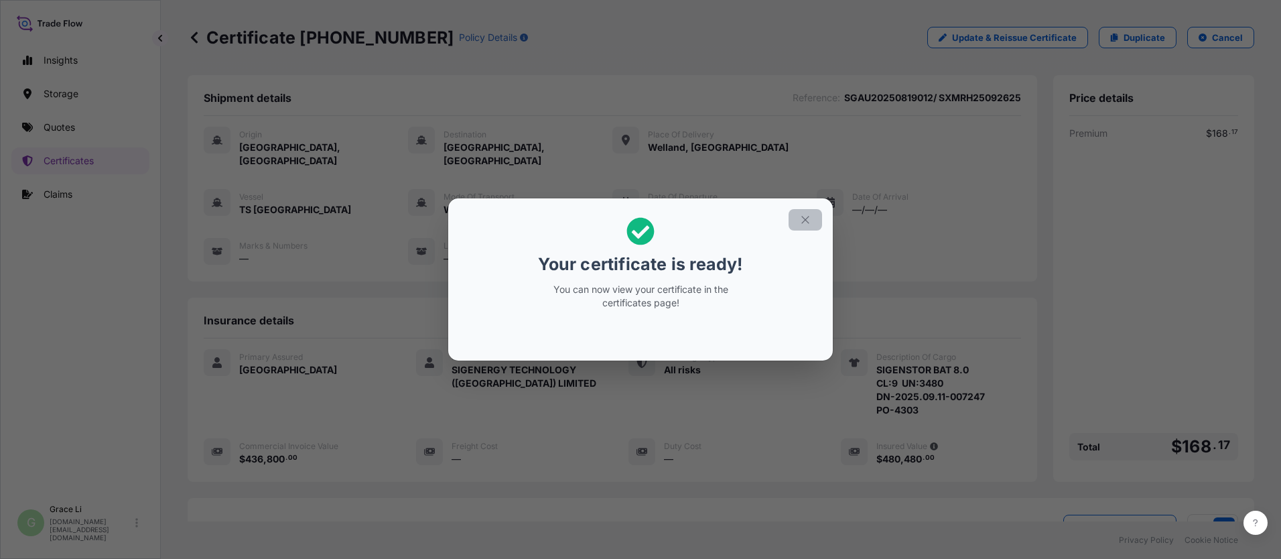
click at [617, 218] on icon "button" at bounding box center [805, 220] width 12 height 12
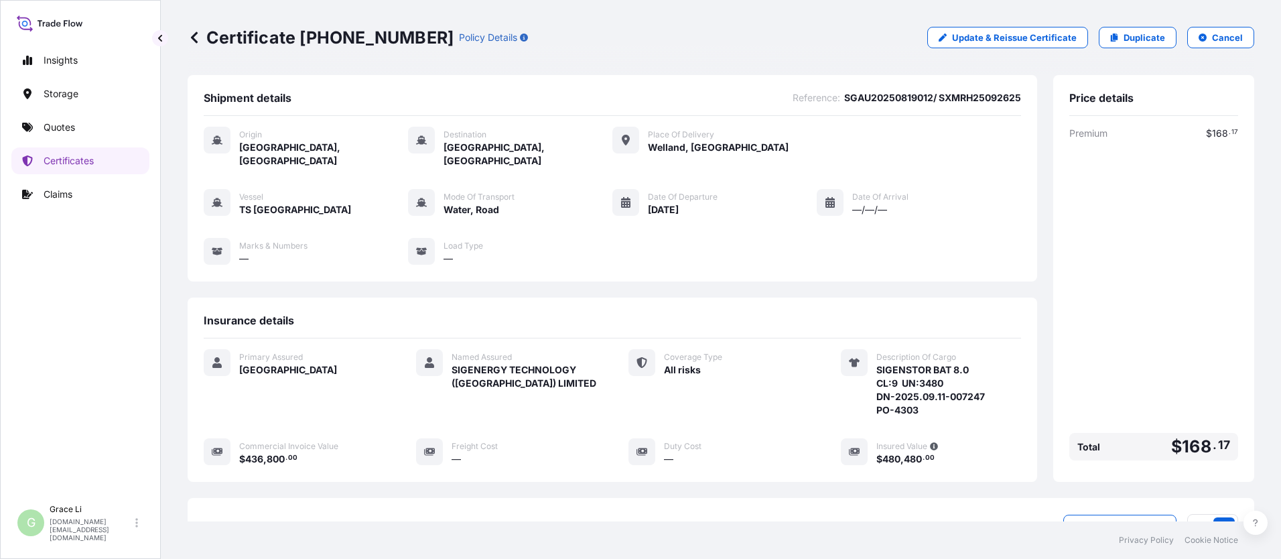
click at [617, 280] on div "Shipment details Reference : SGAU20250819012/ SXMRH25092625 Origin [GEOGRAPHIC_…" at bounding box center [613, 278] width 850 height 407
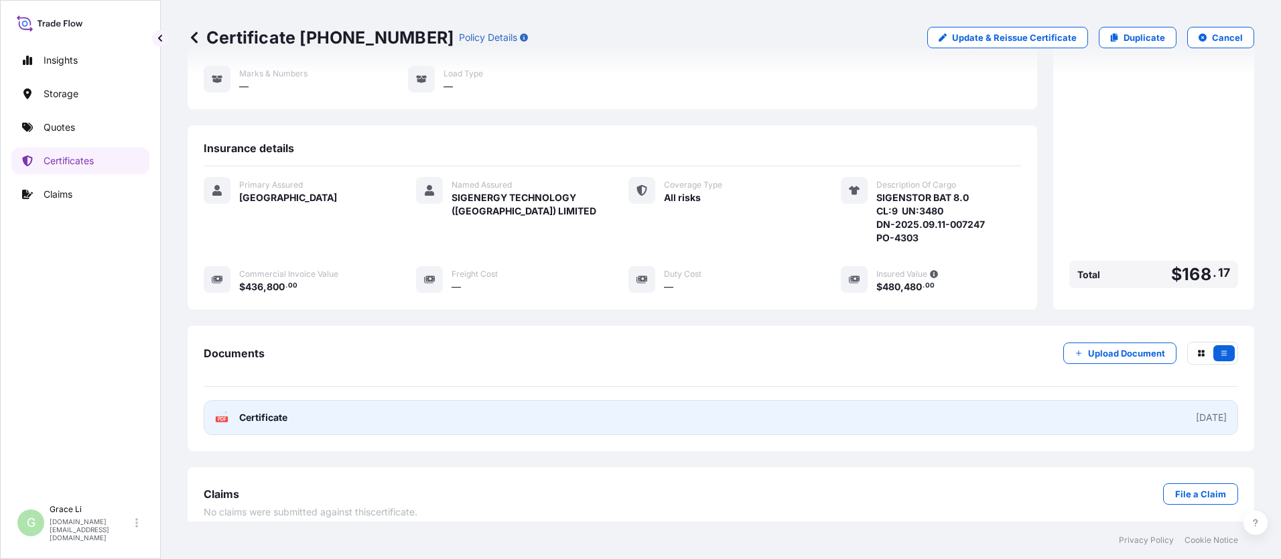
click at [281, 411] on span "Certificate" at bounding box center [263, 417] width 48 height 13
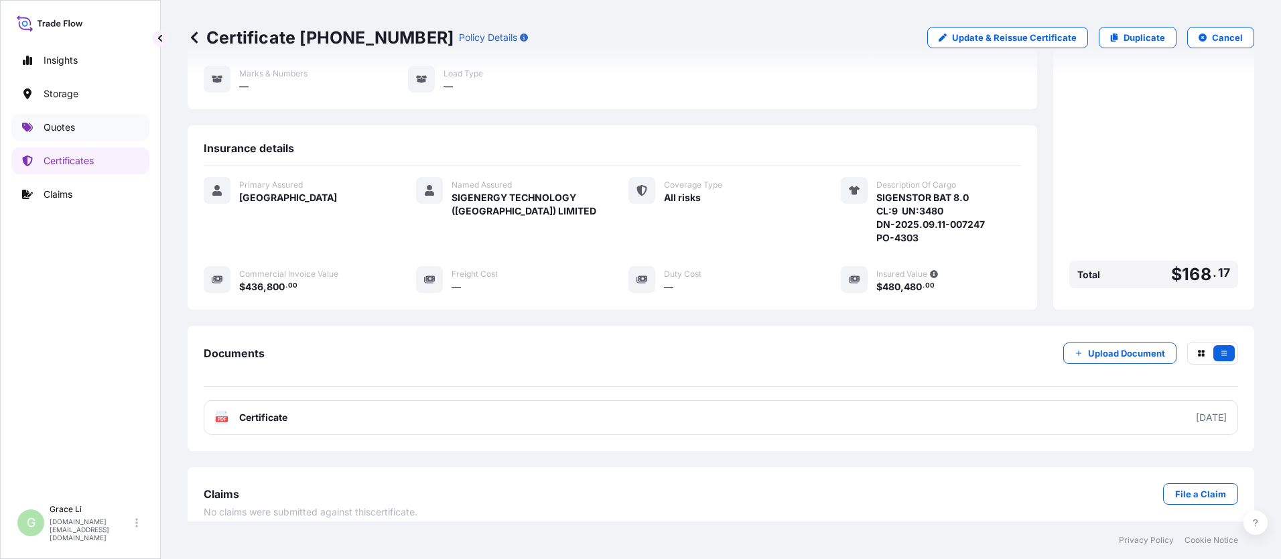
click at [64, 129] on p "Quotes" at bounding box center [59, 127] width 31 height 13
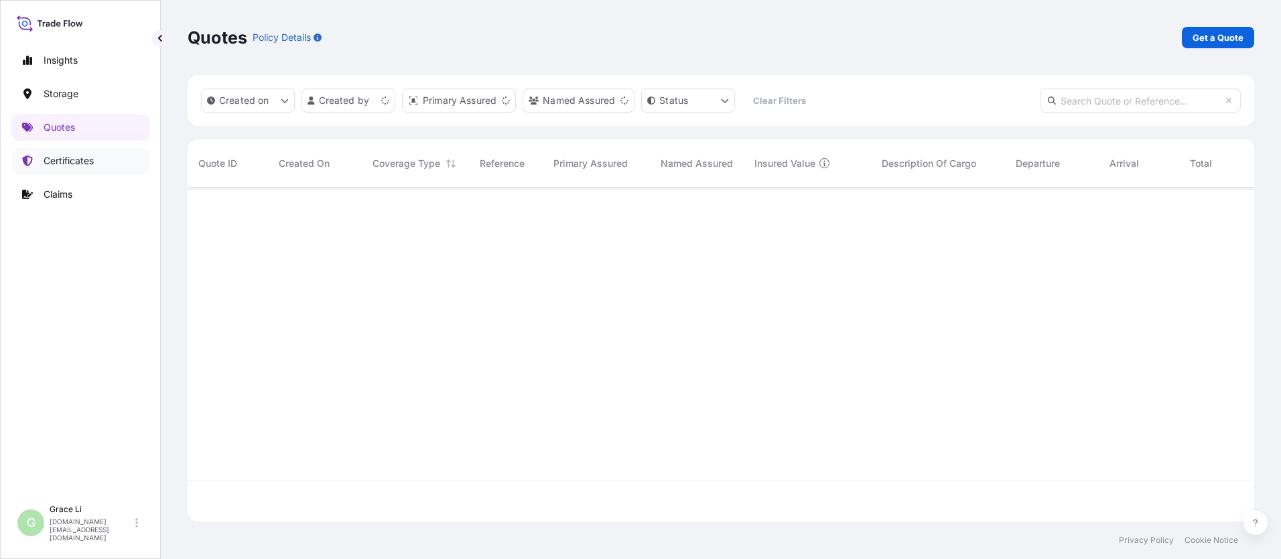
scroll to position [331, 1057]
click at [617, 42] on p "Get a Quote" at bounding box center [1218, 37] width 51 height 13
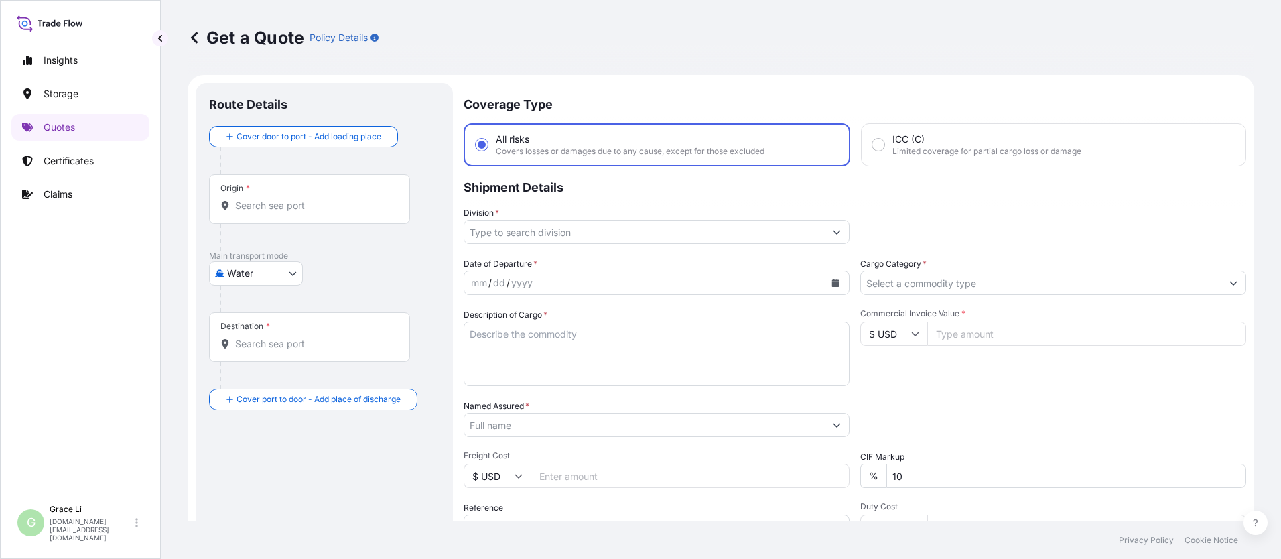
scroll to position [21, 0]
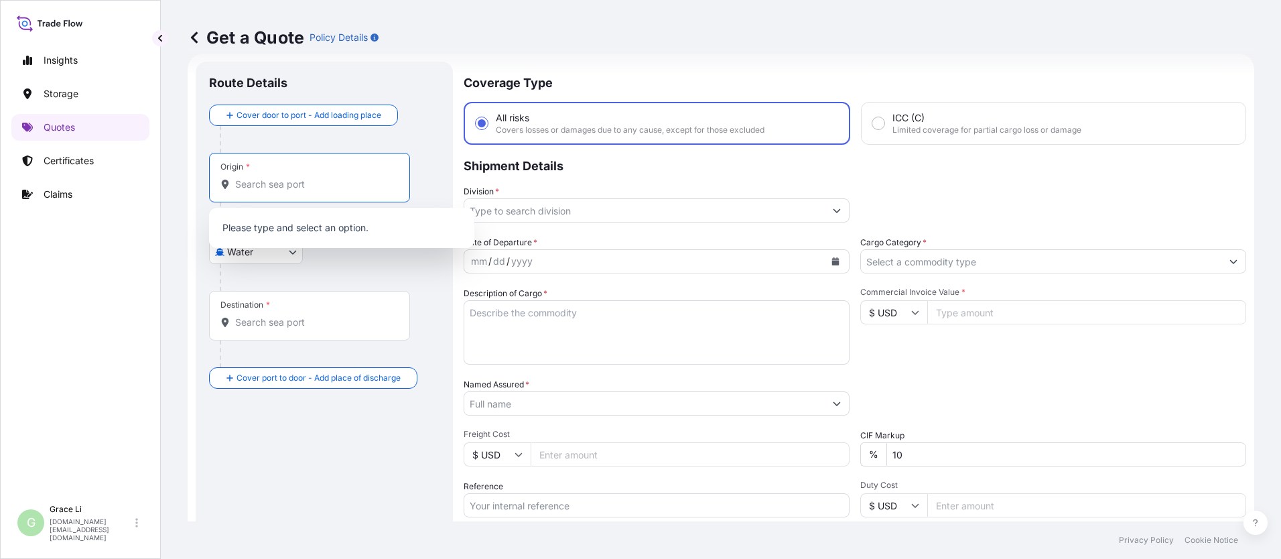
click at [261, 184] on input "Origin *" at bounding box center [314, 184] width 158 height 13
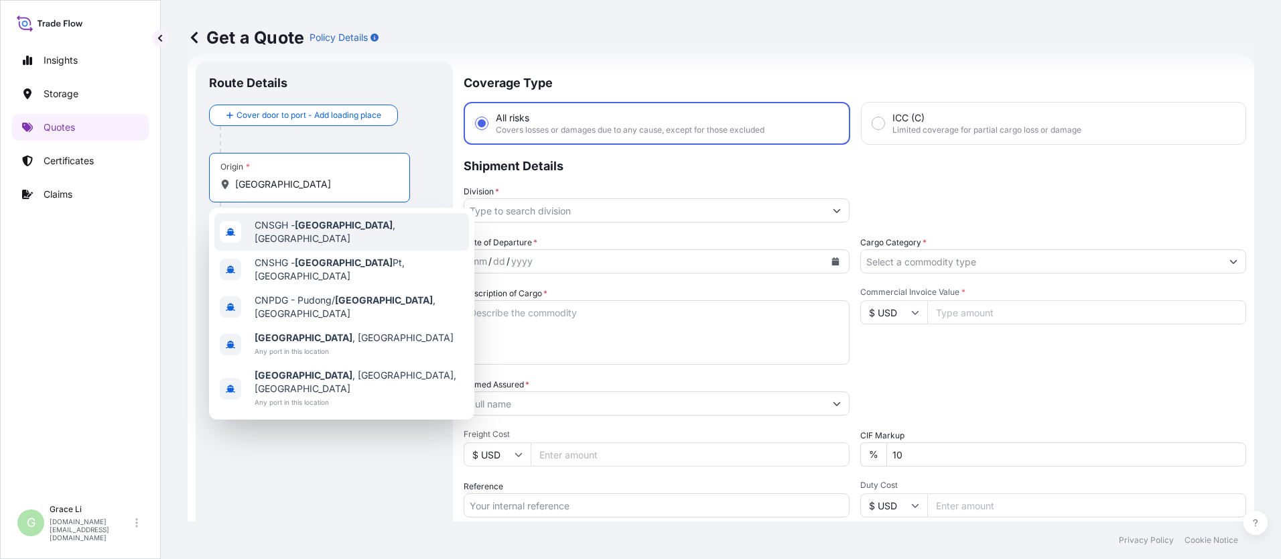
click at [279, 227] on span "CNSGH - [GEOGRAPHIC_DATA] , [GEOGRAPHIC_DATA]" at bounding box center [359, 231] width 209 height 27
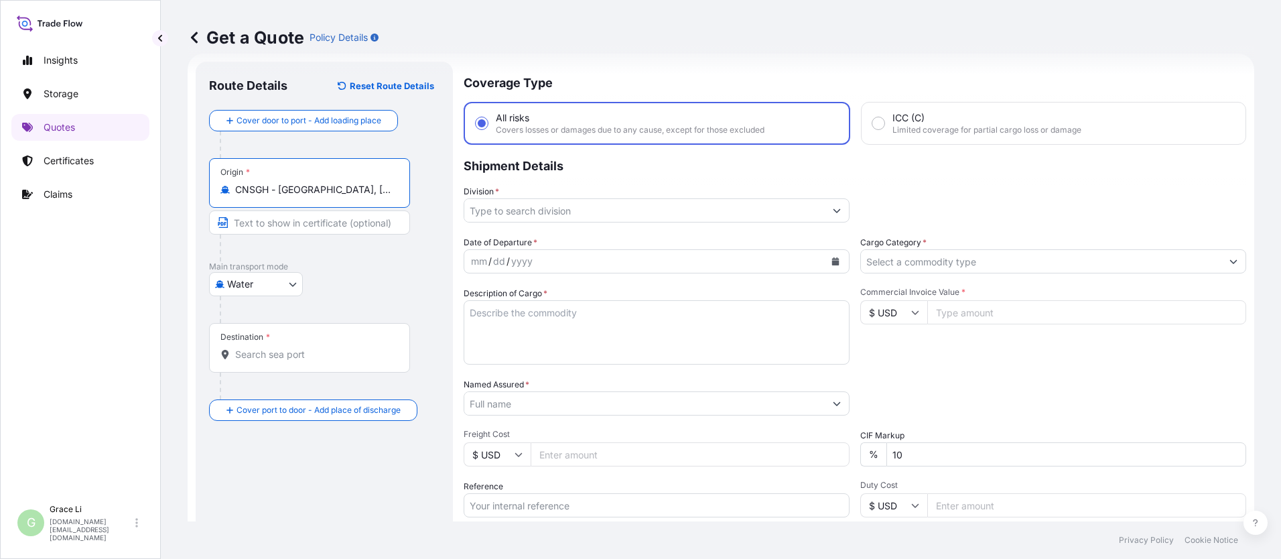
click at [256, 353] on input "Destination *" at bounding box center [314, 354] width 158 height 13
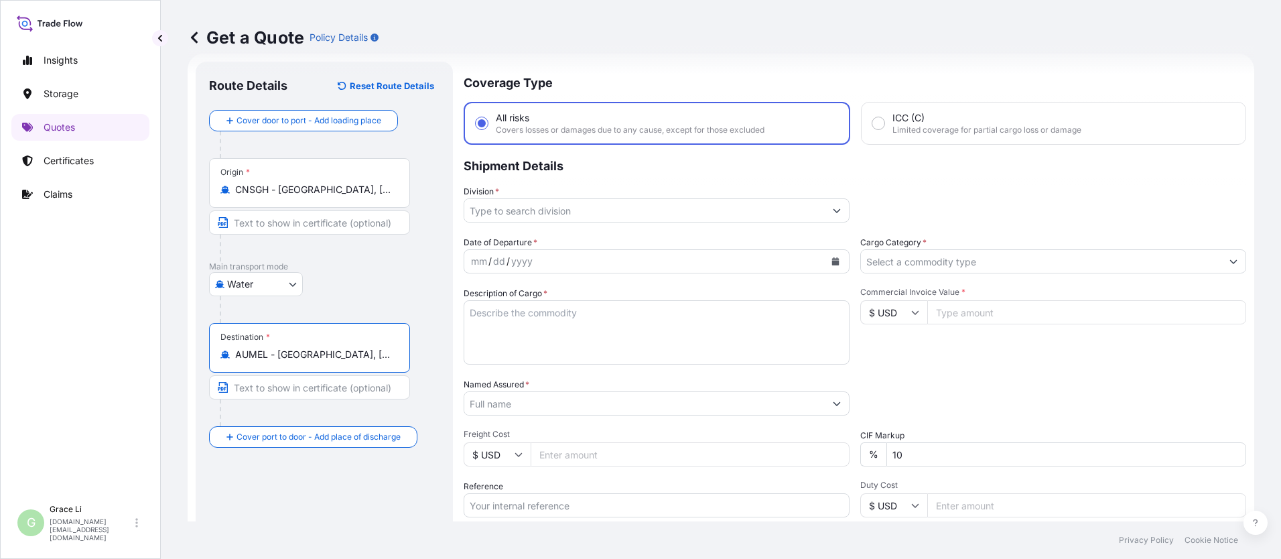
click at [505, 207] on input "Division *" at bounding box center [644, 210] width 361 height 24
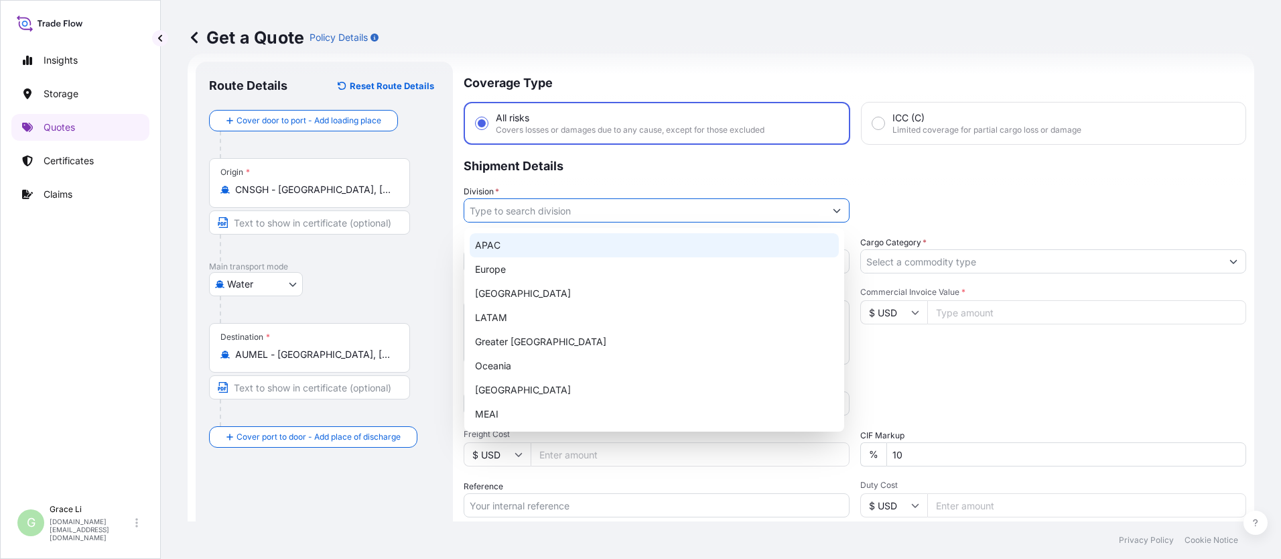
click at [480, 247] on div "APAC" at bounding box center [654, 245] width 369 height 24
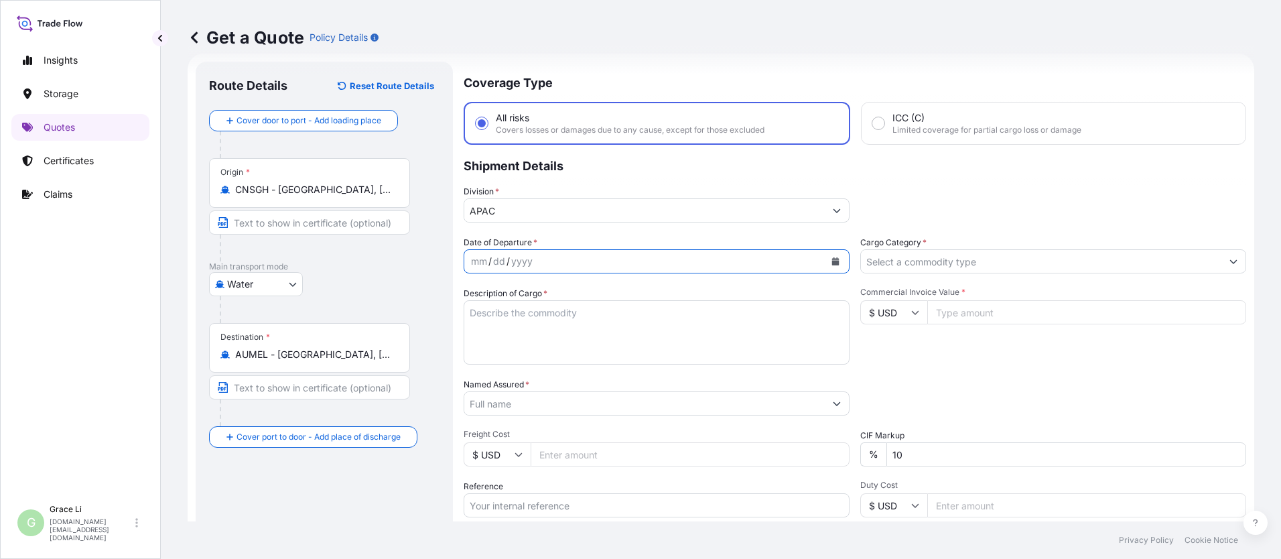
click at [617, 262] on button "Calendar" at bounding box center [835, 261] width 21 height 21
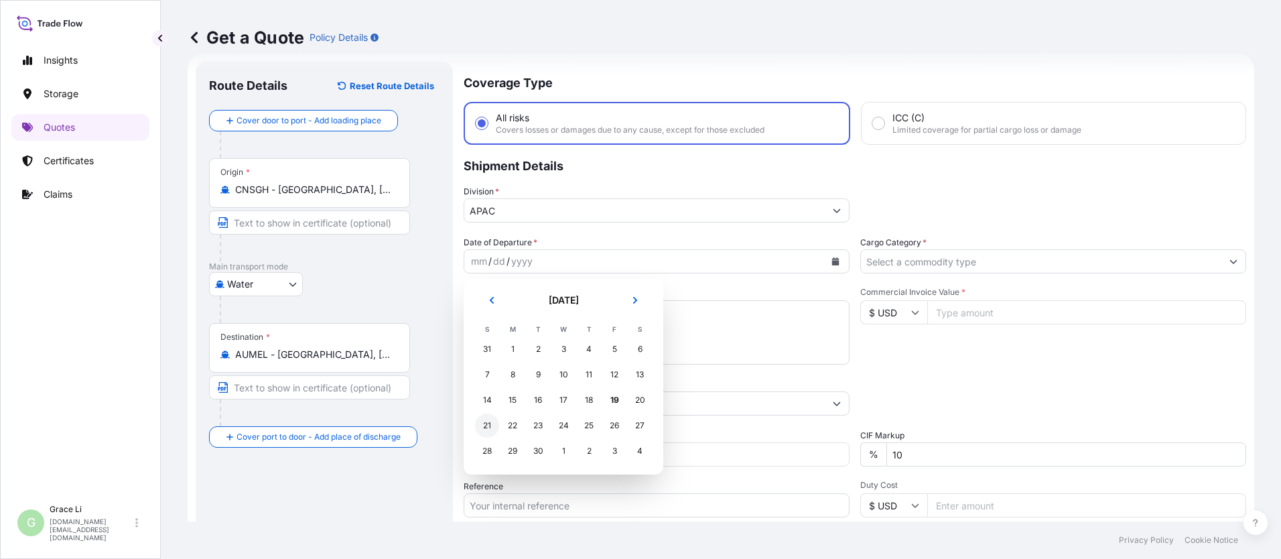
click at [487, 427] on div "21" at bounding box center [487, 425] width 24 height 24
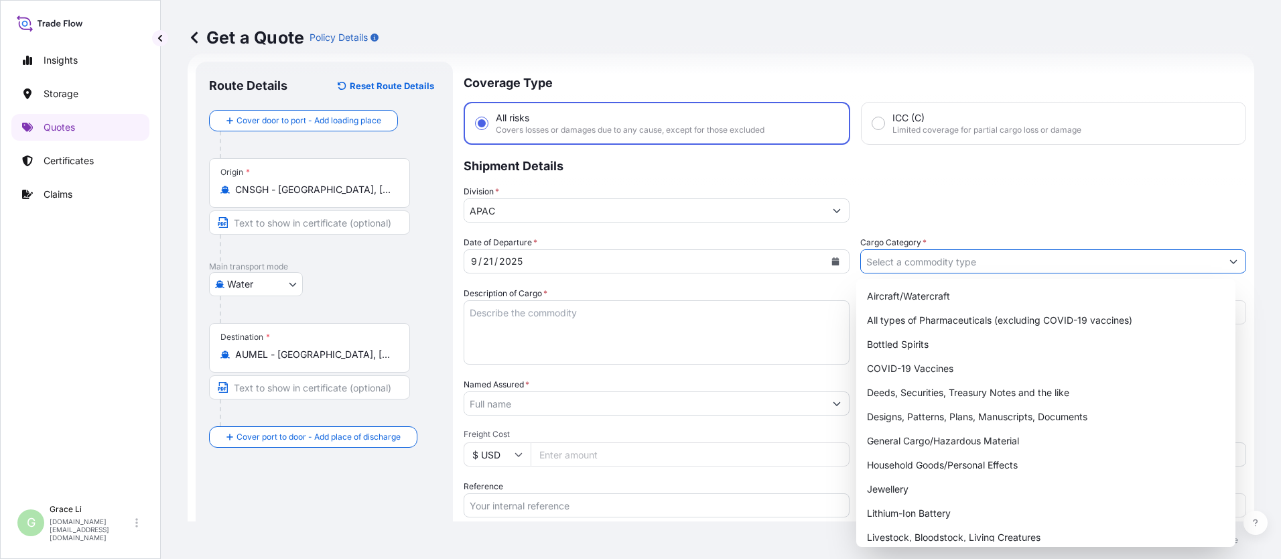
click at [617, 265] on input "Cargo Category *" at bounding box center [1041, 261] width 361 height 24
click at [617, 438] on div "General Cargo/Hazardous Material" at bounding box center [1046, 441] width 369 height 24
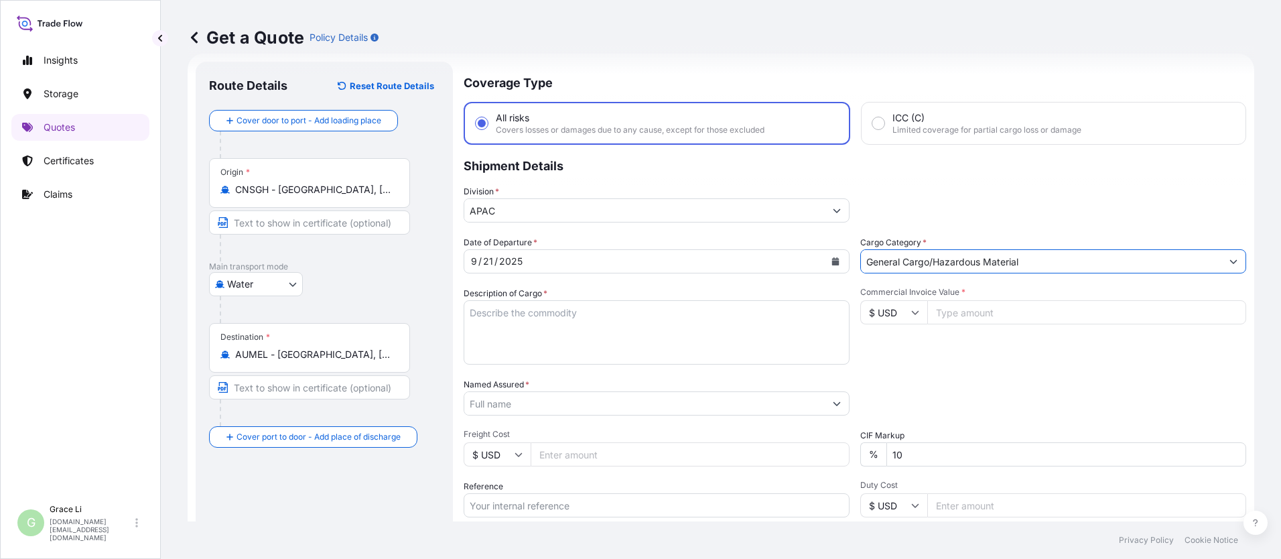
click at [505, 311] on textarea "Description of Cargo *" at bounding box center [657, 332] width 386 height 64
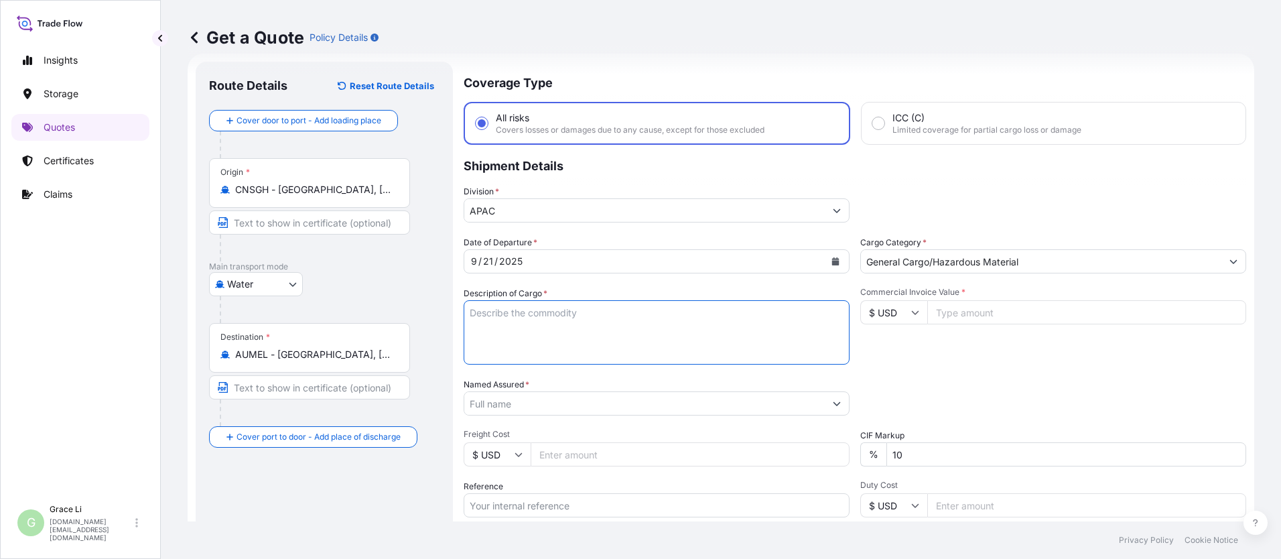
click at [480, 314] on textarea "Description of Cargo *" at bounding box center [657, 332] width 386 height 64
click at [617, 315] on input "Commercial Invoice Value *" at bounding box center [1086, 312] width 319 height 24
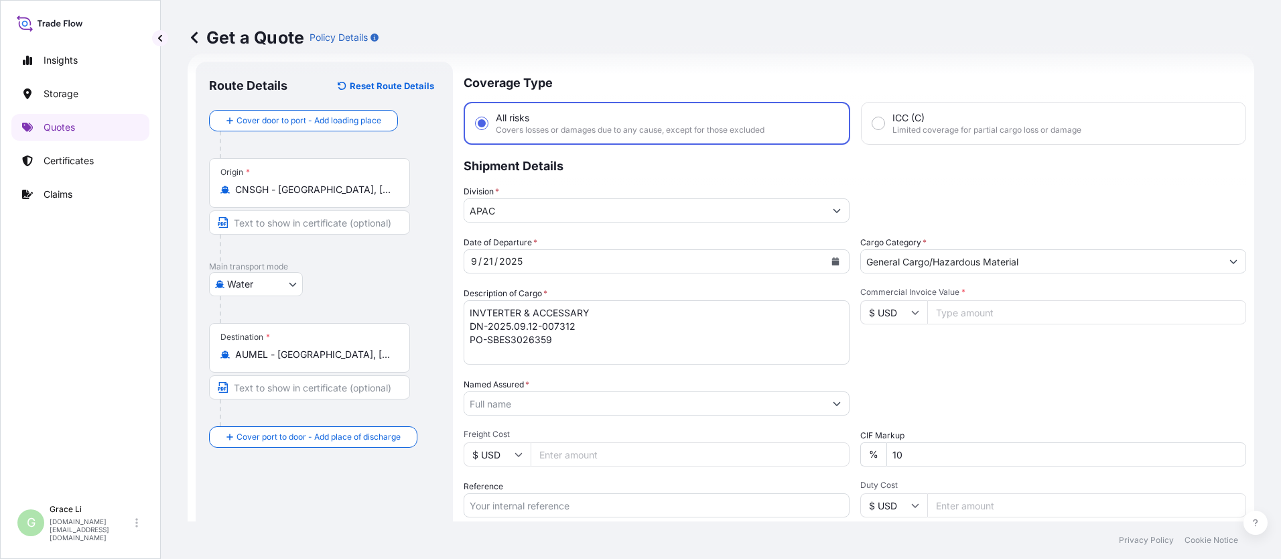
click at [617, 310] on input "Commercial Invoice Value *" at bounding box center [1086, 312] width 319 height 24
click at [617, 364] on div "Commercial Invoice Value * $ USD 498510" at bounding box center [1053, 326] width 386 height 78
click at [495, 403] on input "Named Assured *" at bounding box center [644, 403] width 361 height 24
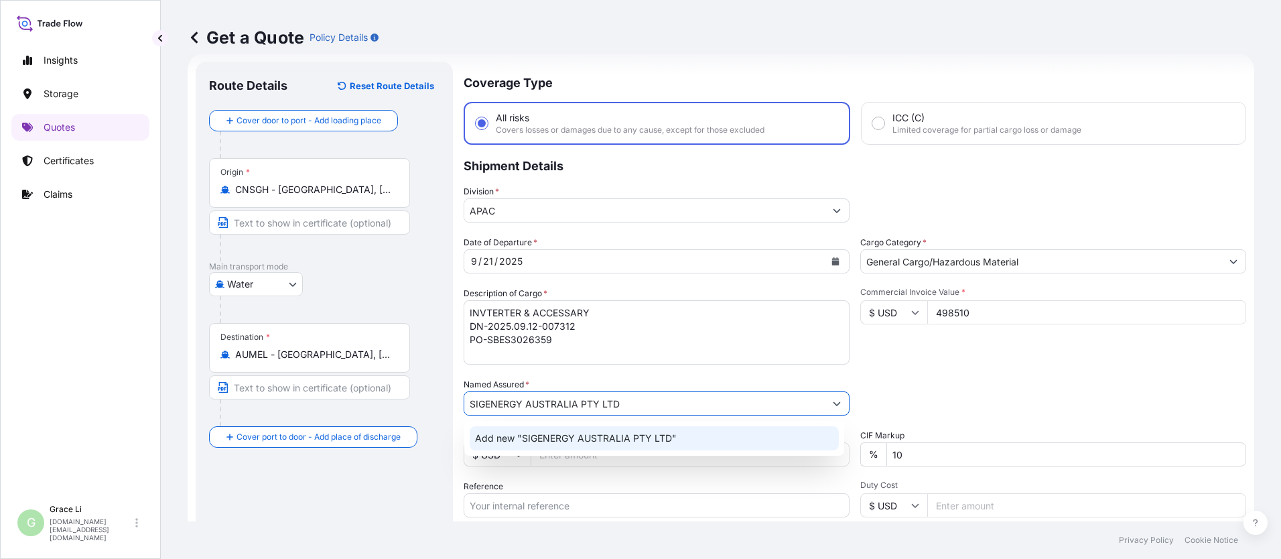
click at [518, 436] on span "Add new "SIGENERGY AUSTRALIA PTY LTD"" at bounding box center [576, 438] width 202 height 13
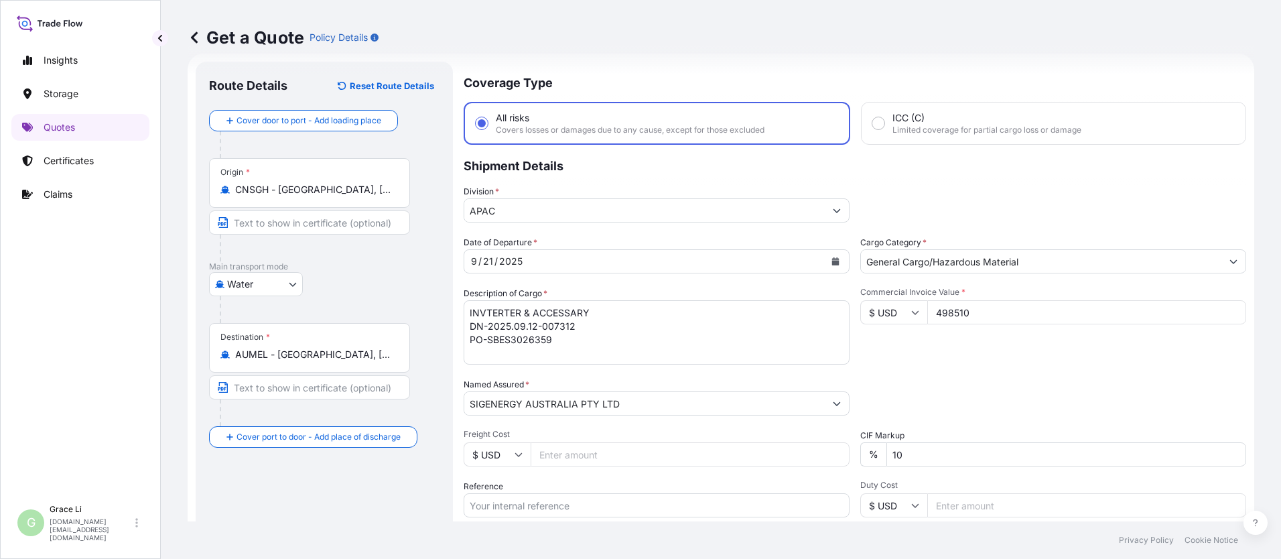
click at [617, 380] on div "Packing Category Type to search a container mode Please select a primary mode o…" at bounding box center [1053, 397] width 386 height 38
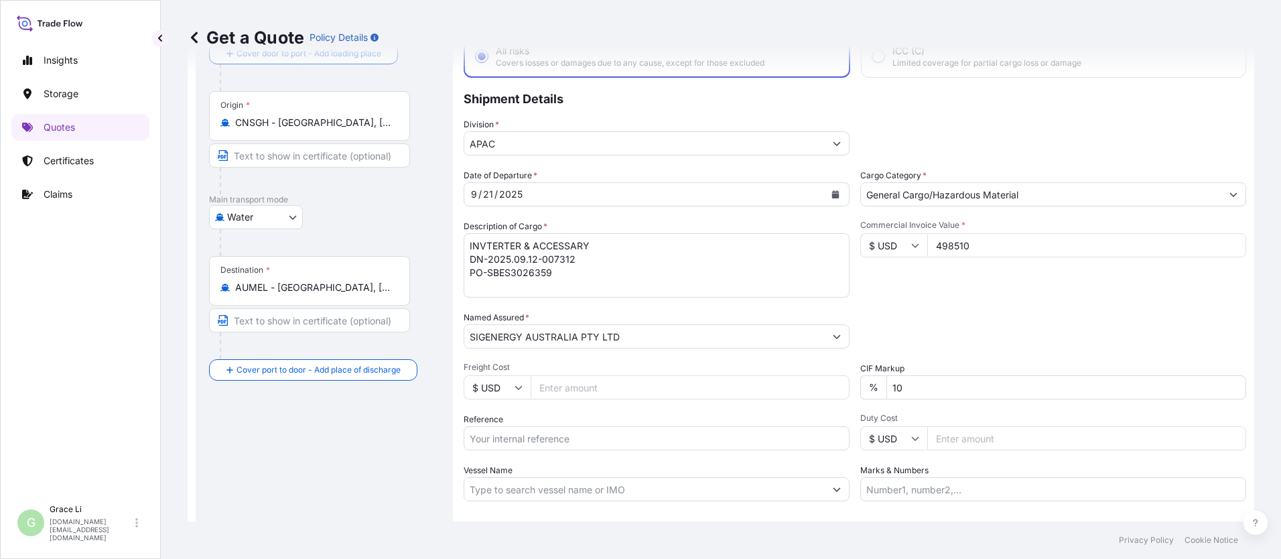
scroll to position [155, 0]
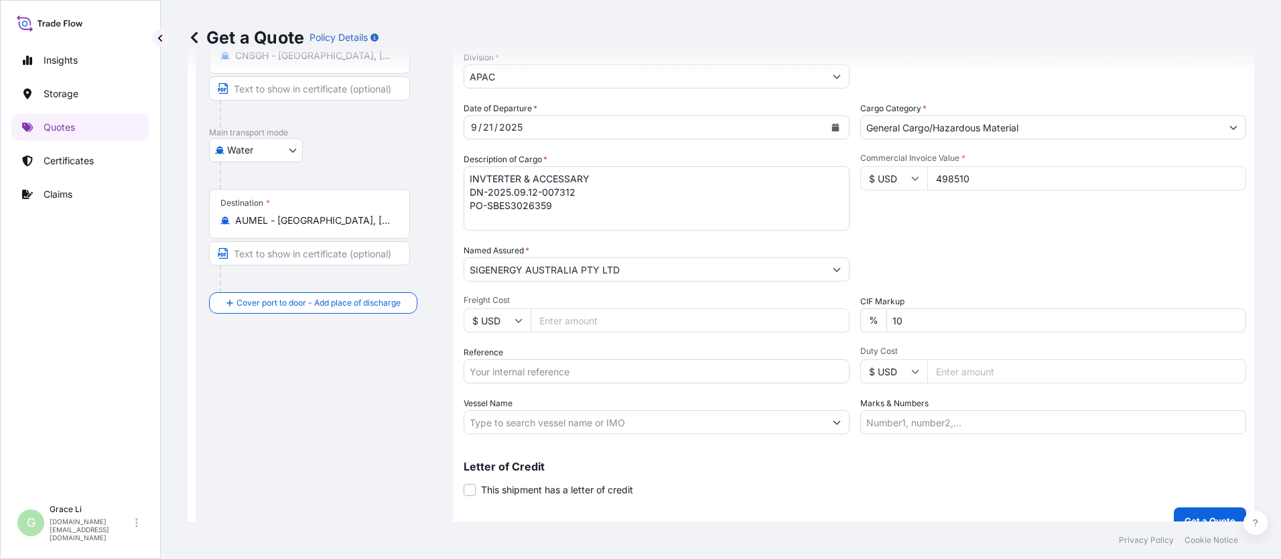
click at [515, 370] on input "Reference" at bounding box center [657, 371] width 386 height 24
click at [575, 369] on input "SGAU20250819048/" at bounding box center [657, 371] width 386 height 24
click at [580, 371] on input "SGAU20250819048/" at bounding box center [657, 371] width 386 height 24
click at [565, 428] on input "Vessel Name" at bounding box center [644, 422] width 361 height 24
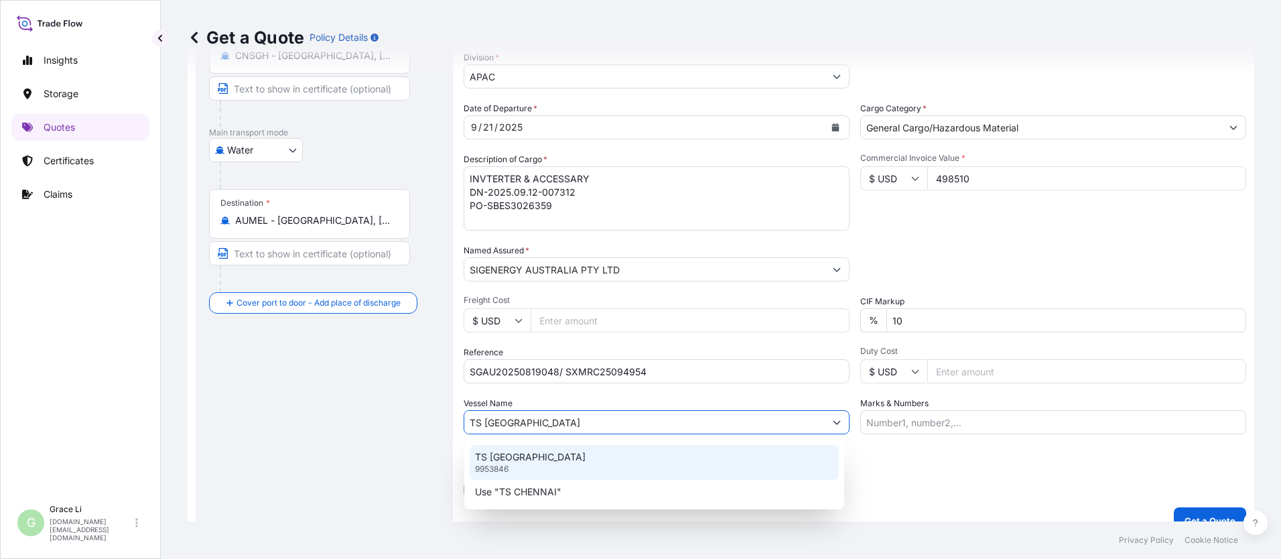
click at [512, 456] on p "TS [GEOGRAPHIC_DATA]" at bounding box center [530, 456] width 111 height 13
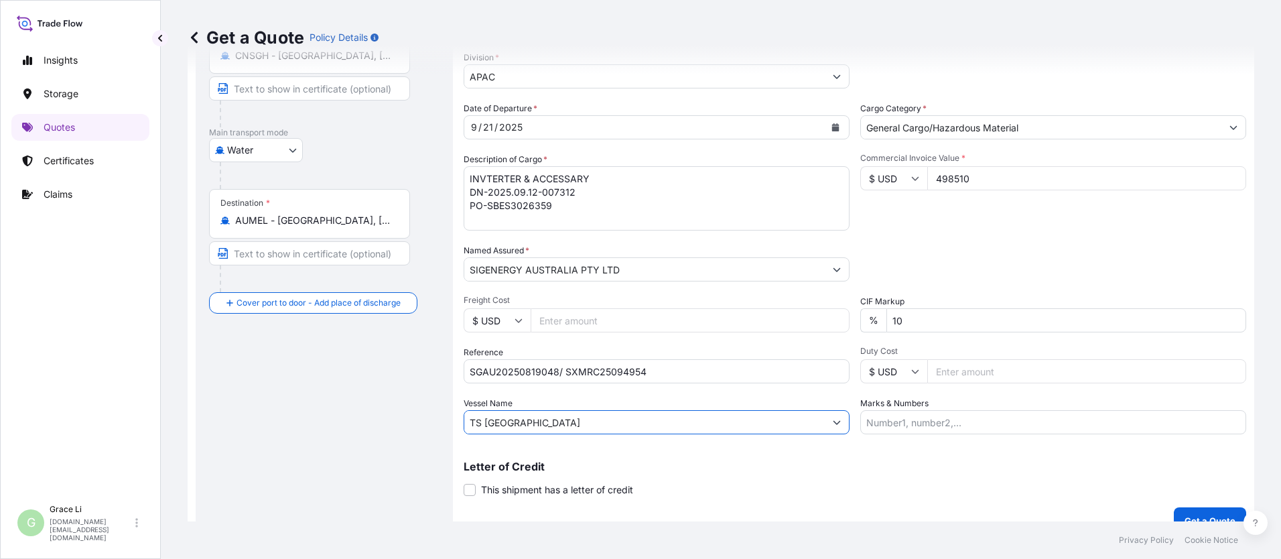
click at [420, 462] on div "Route Details Reset Route Details Cover door to port - Add loading place Place …" at bounding box center [324, 231] width 231 height 580
click at [617, 514] on p "Get a Quote" at bounding box center [1210, 520] width 51 height 13
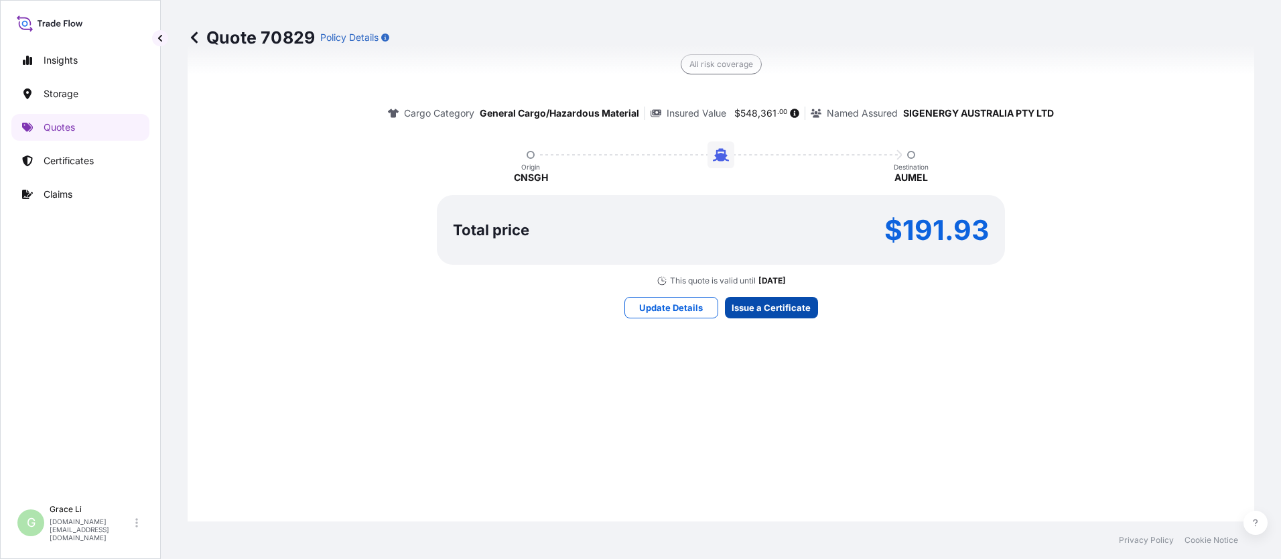
scroll to position [1927, 0]
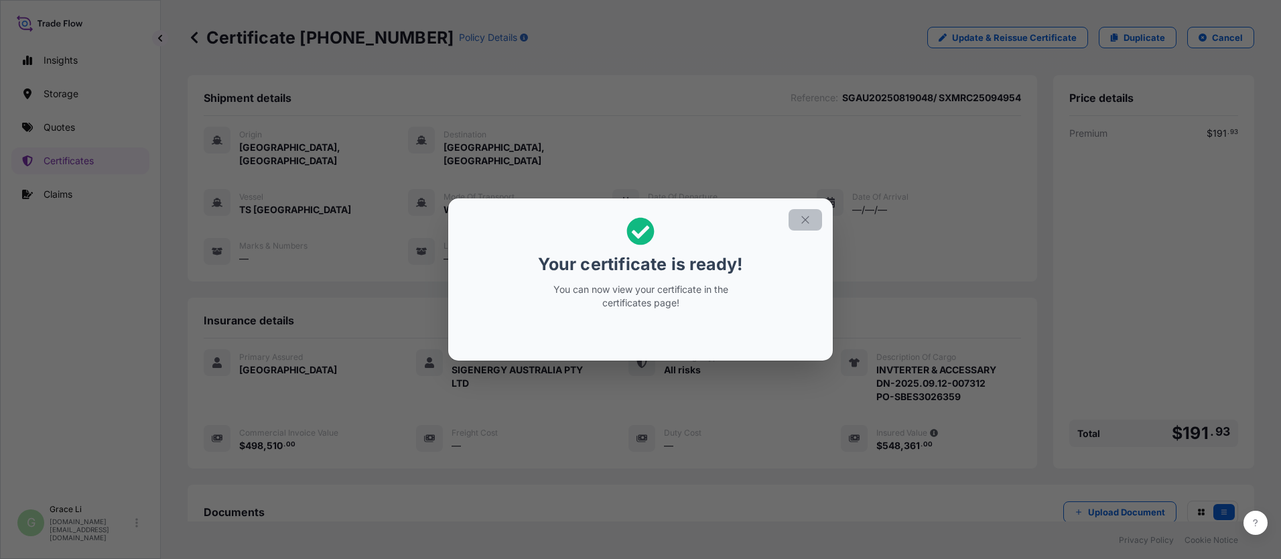
click at [617, 218] on icon "button" at bounding box center [804, 219] width 7 height 7
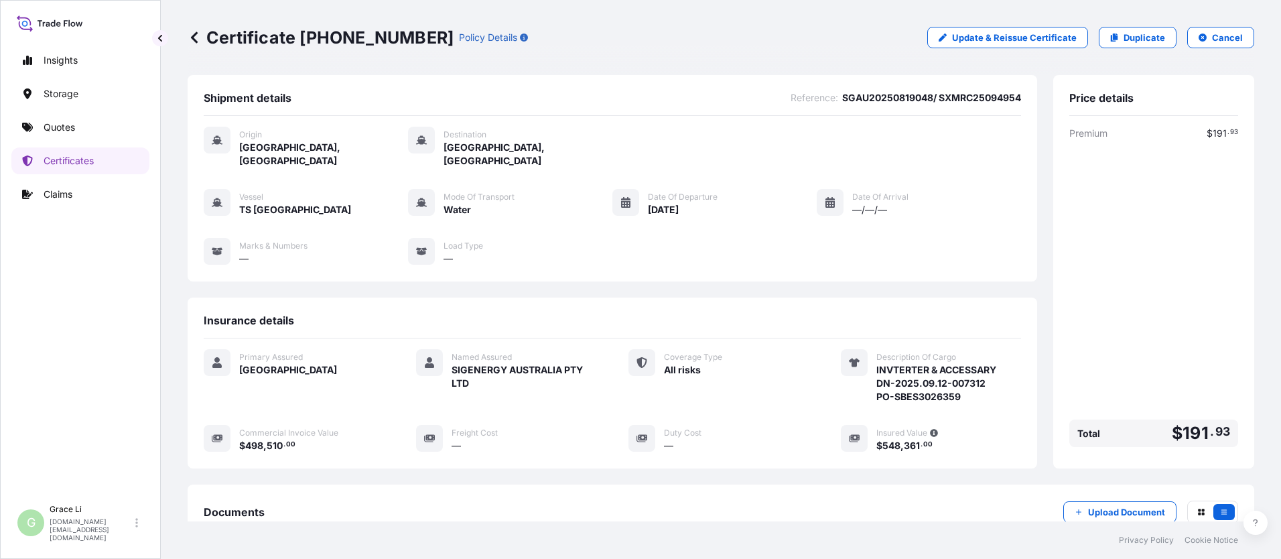
click at [617, 280] on div "Shipment details Reference : SGAU20250819048/ SXMRC25094954 Origin [GEOGRAPHIC_…" at bounding box center [613, 271] width 850 height 393
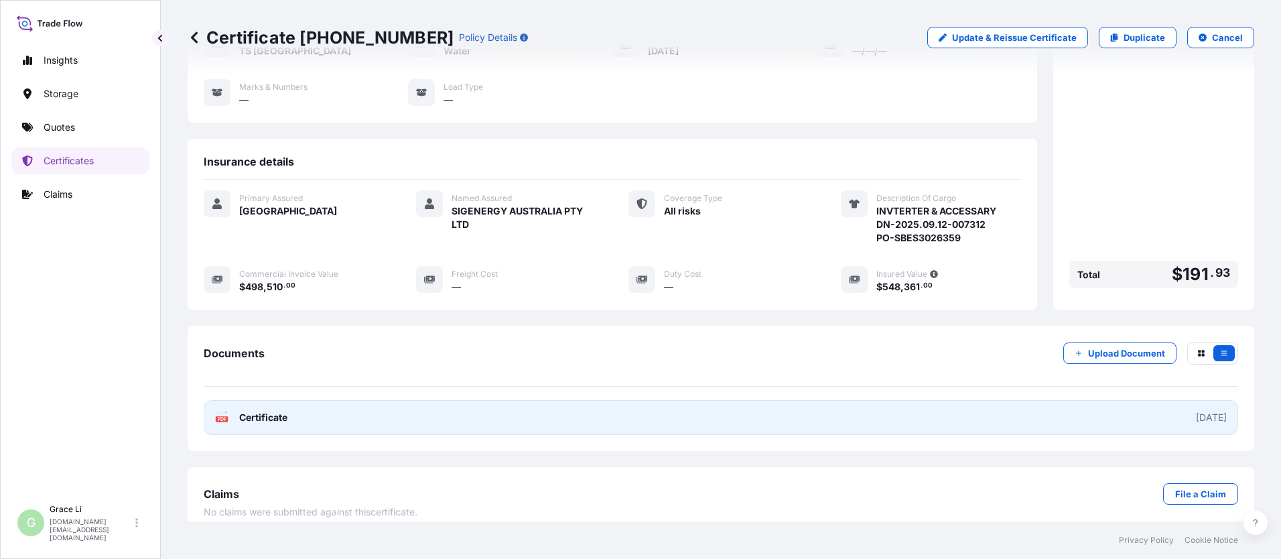
click at [271, 411] on span "Certificate" at bounding box center [263, 417] width 48 height 13
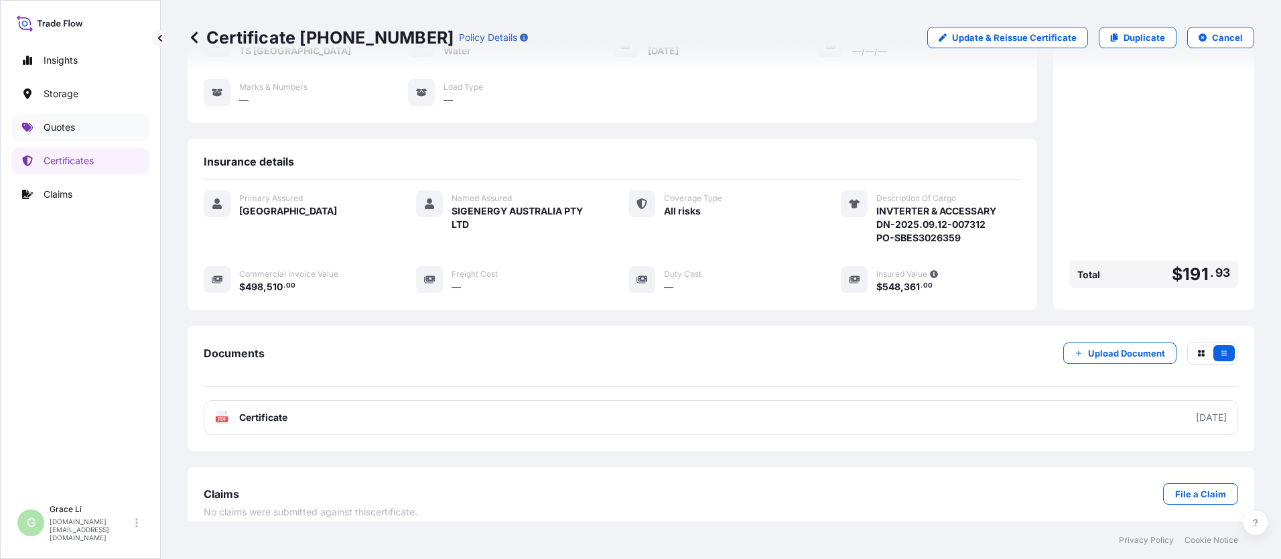
click at [61, 127] on p "Quotes" at bounding box center [59, 127] width 31 height 13
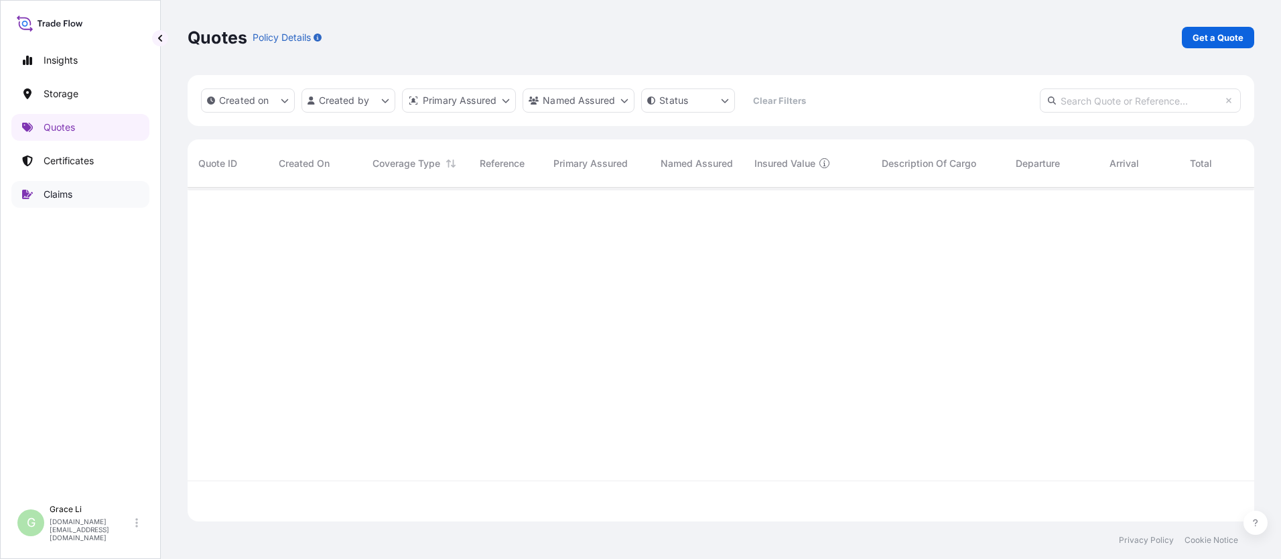
scroll to position [331, 1057]
click at [617, 40] on p "Get a Quote" at bounding box center [1218, 37] width 51 height 13
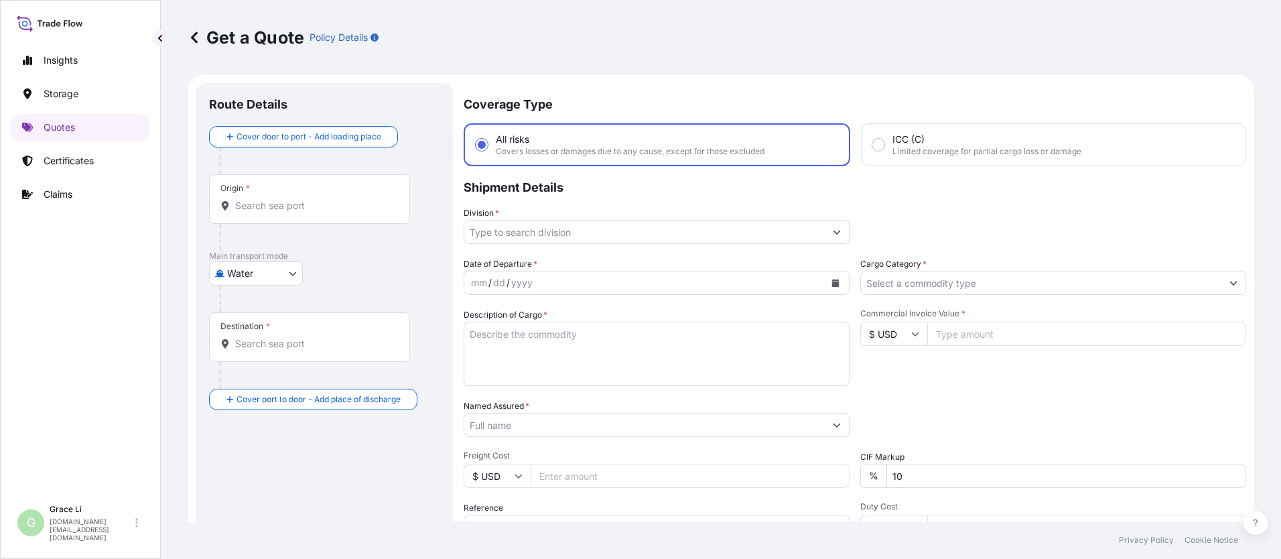
scroll to position [21, 0]
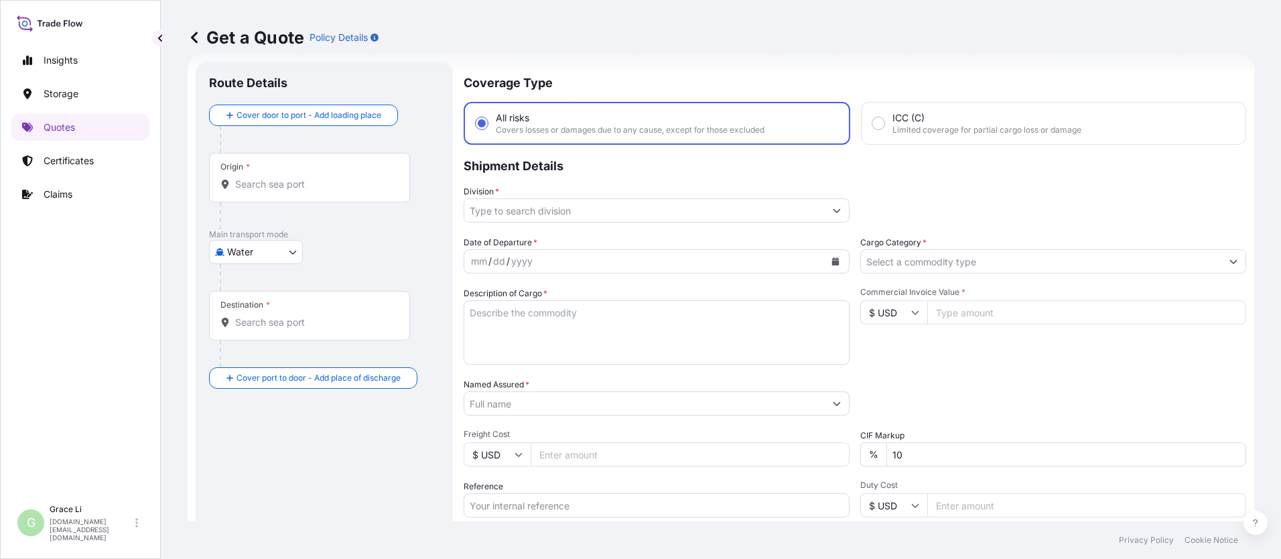
click at [267, 185] on input "Origin *" at bounding box center [314, 184] width 158 height 13
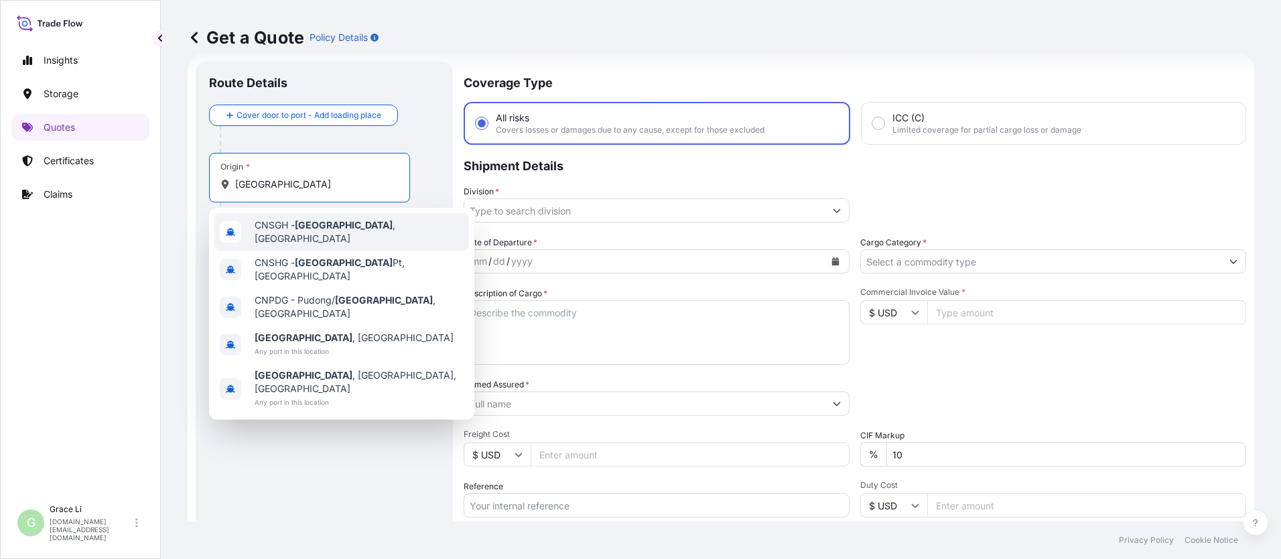
click at [269, 233] on span "CNSGH - [GEOGRAPHIC_DATA] , [GEOGRAPHIC_DATA]" at bounding box center [359, 231] width 209 height 27
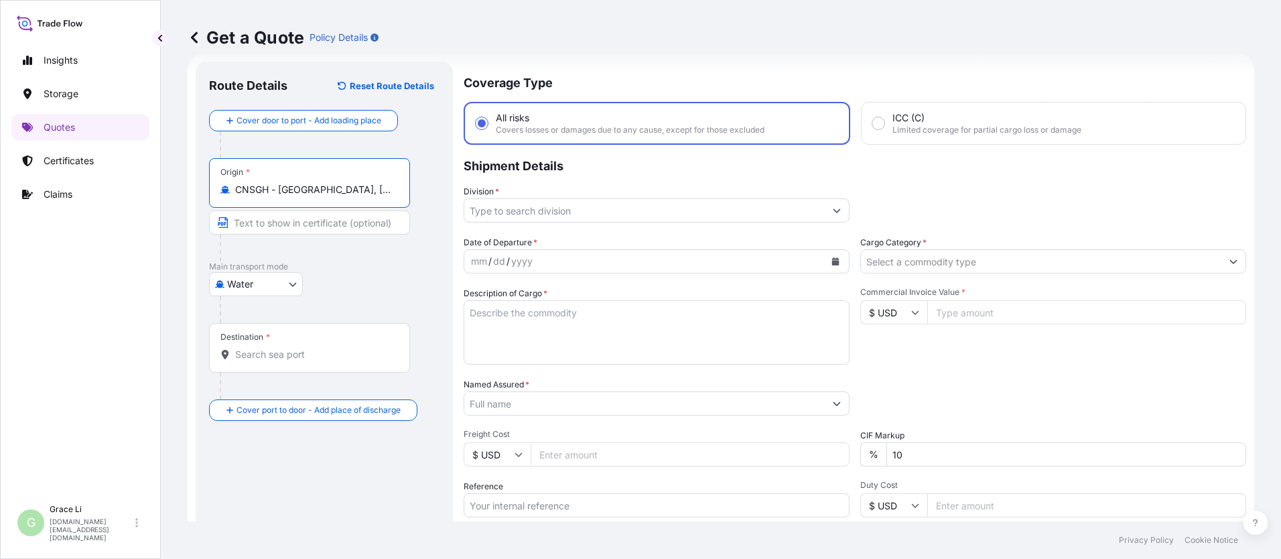
click at [270, 350] on input "Destination *" at bounding box center [314, 354] width 158 height 13
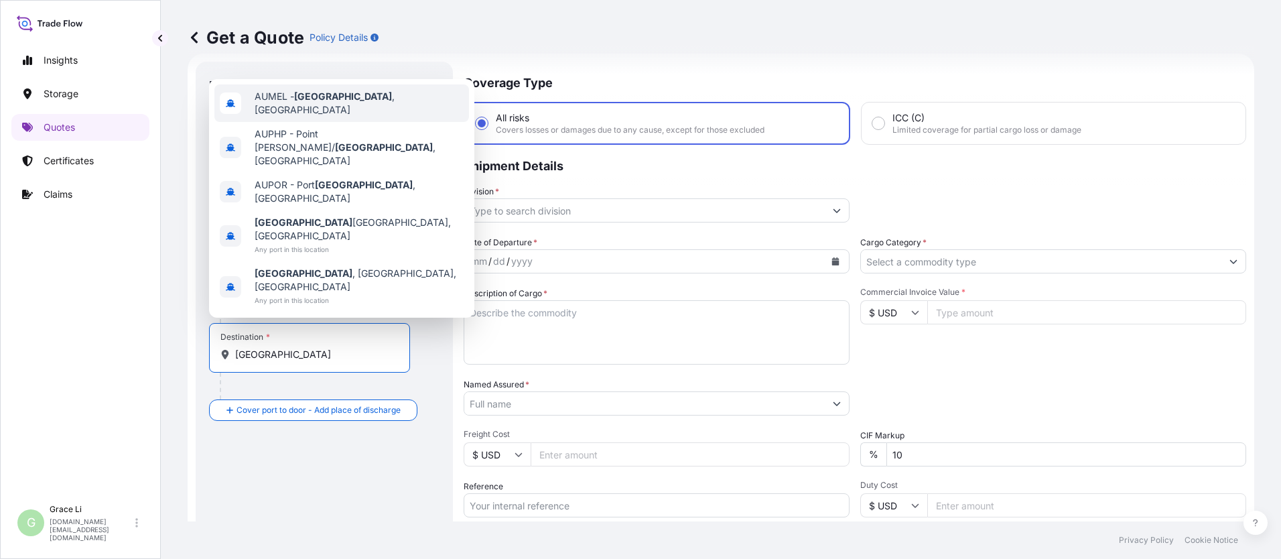
click at [292, 117] on span "AUMEL - [GEOGRAPHIC_DATA] , [GEOGRAPHIC_DATA]" at bounding box center [359, 103] width 209 height 27
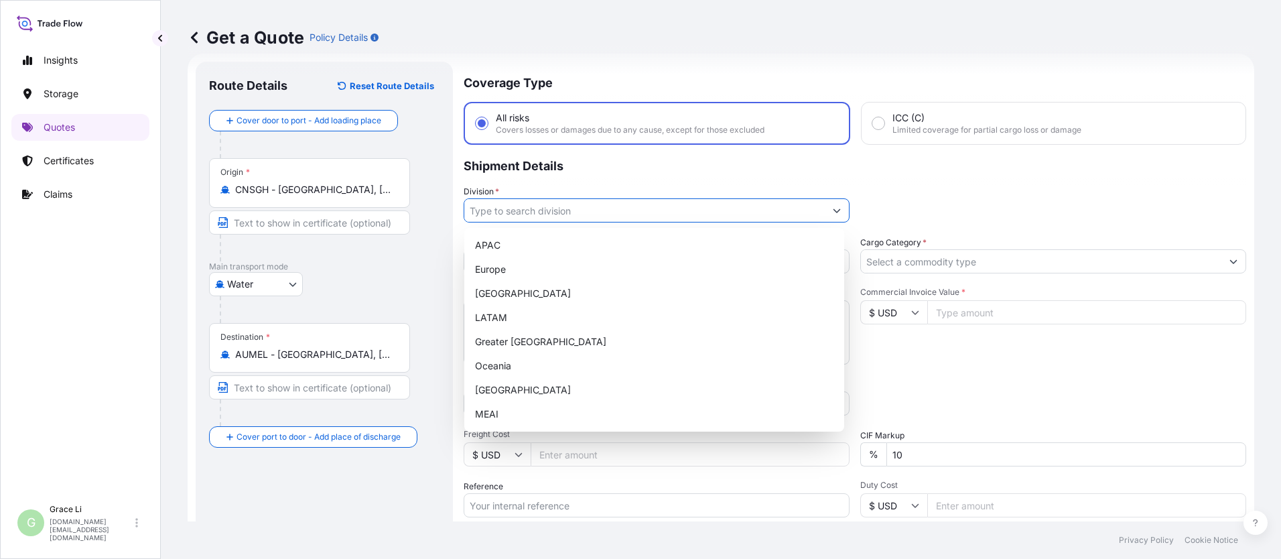
click at [487, 209] on input "Division *" at bounding box center [644, 210] width 361 height 24
click at [491, 241] on div "APAC" at bounding box center [654, 245] width 369 height 24
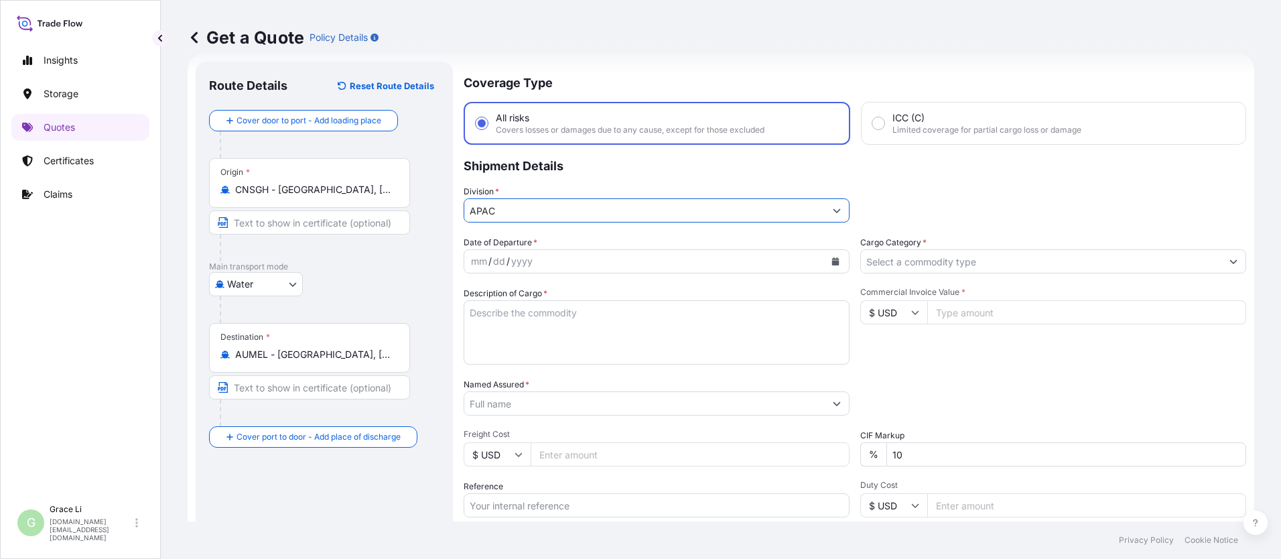
click at [617, 263] on icon "Calendar" at bounding box center [835, 261] width 7 height 8
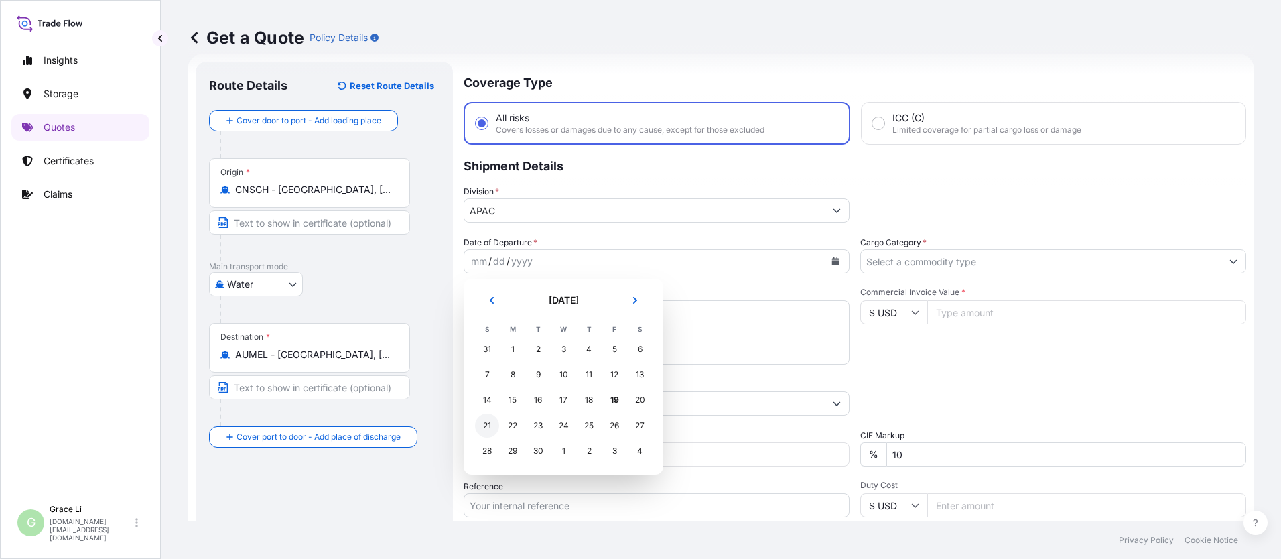
click at [489, 427] on div "21" at bounding box center [487, 425] width 24 height 24
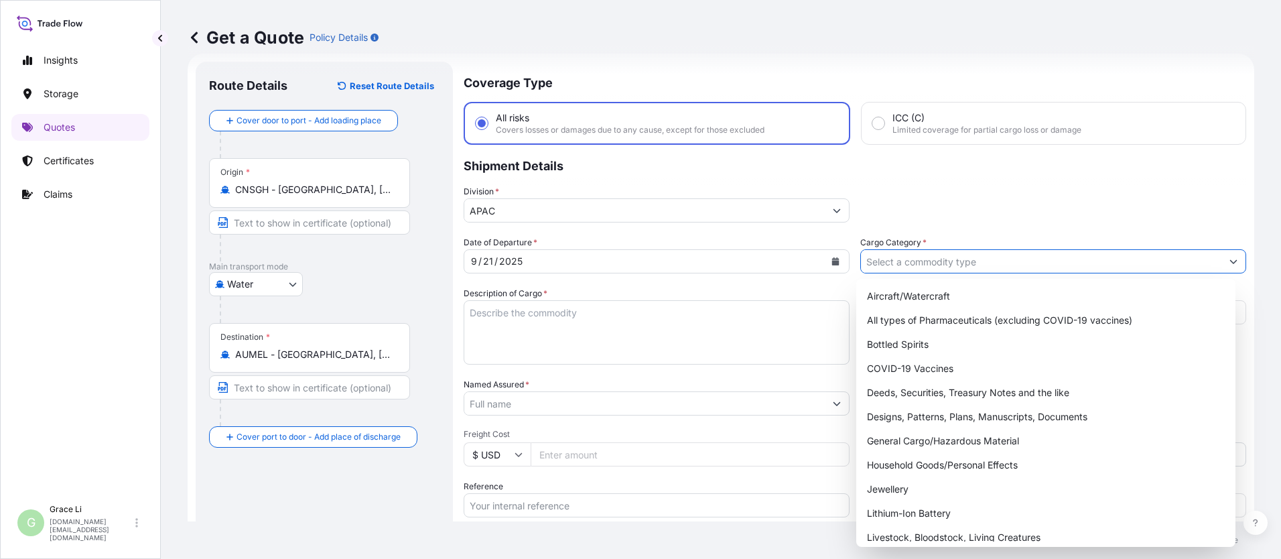
click at [617, 266] on input "Cargo Category *" at bounding box center [1041, 261] width 361 height 24
click at [617, 440] on div "General Cargo/Hazardous Material" at bounding box center [1046, 441] width 369 height 24
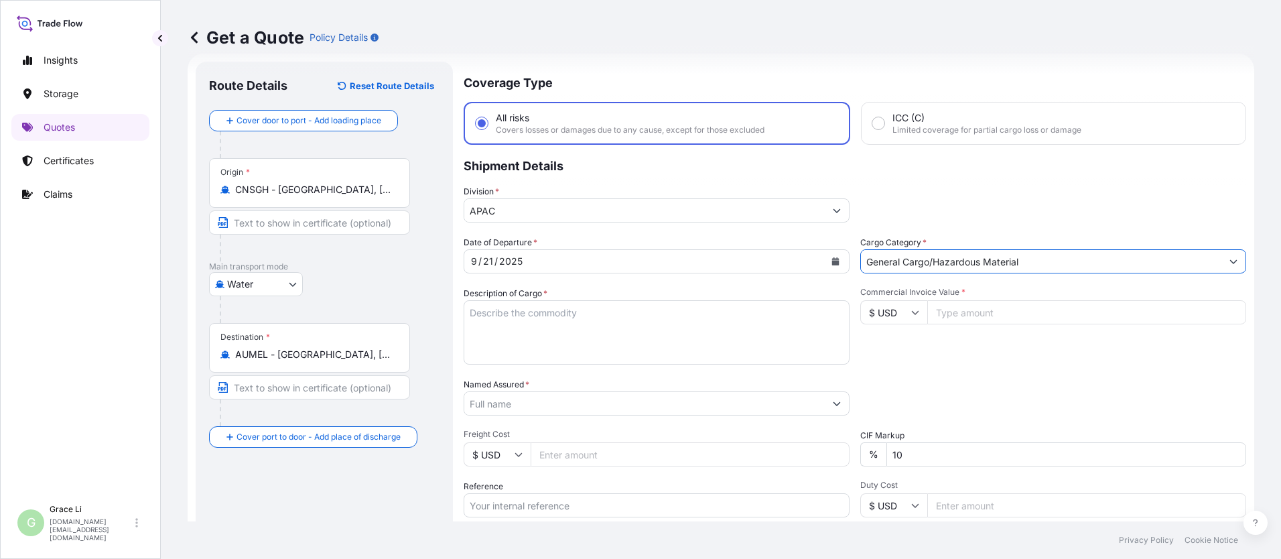
click at [483, 308] on textarea "Description of Cargo *" at bounding box center [657, 332] width 386 height 64
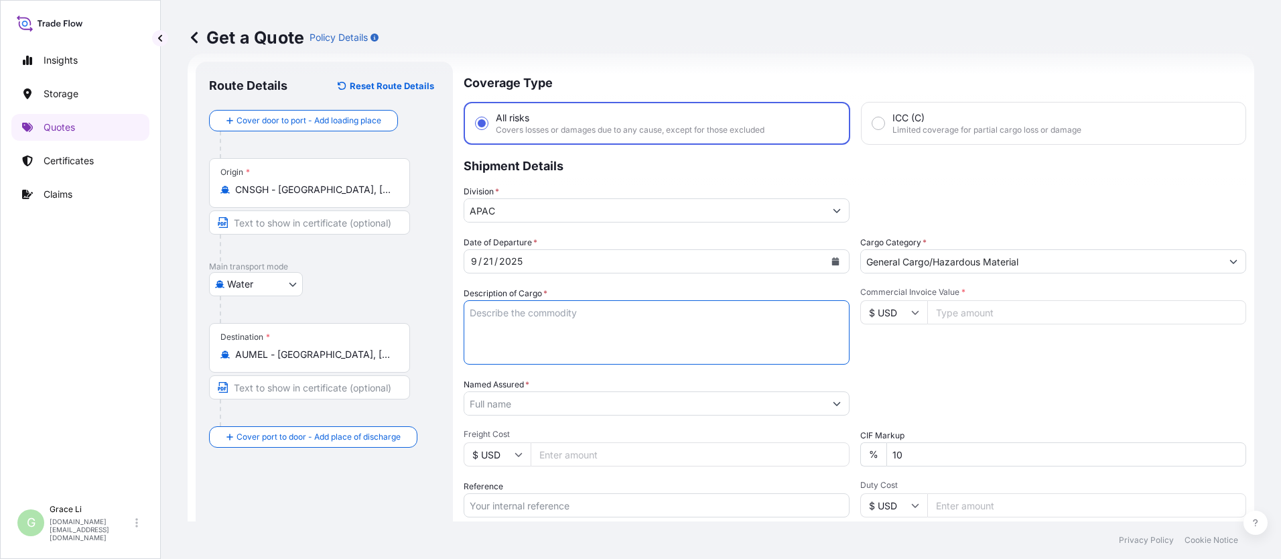
click at [482, 310] on textarea "Description of Cargo *" at bounding box center [657, 332] width 386 height 64
click at [486, 401] on input "Named Assured *" at bounding box center [644, 403] width 361 height 24
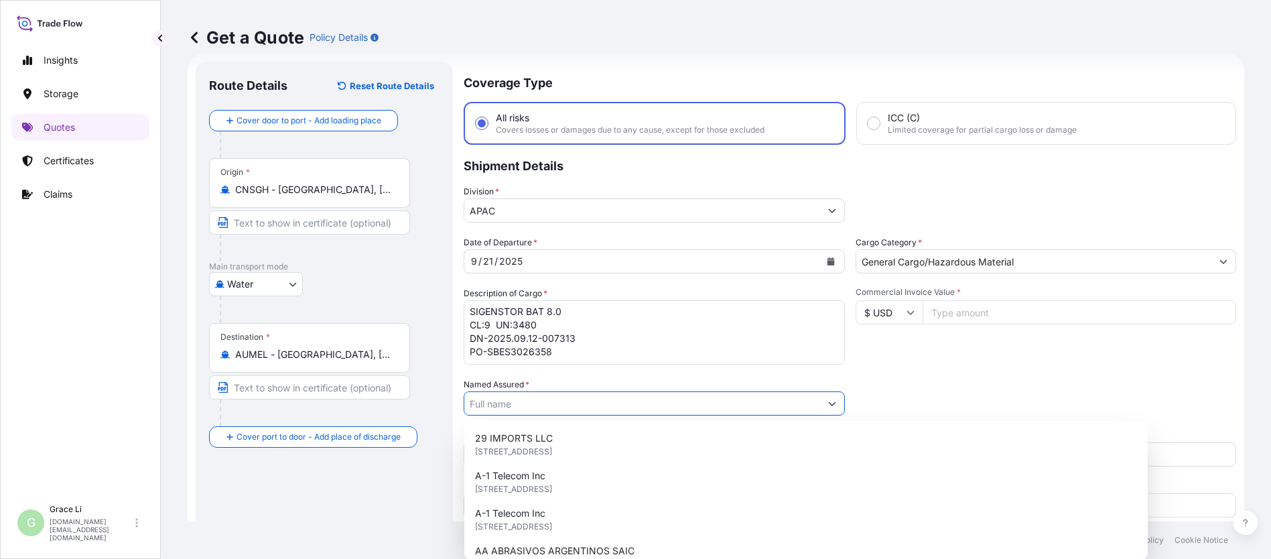
click at [486, 403] on input "Named Assured *" at bounding box center [642, 403] width 356 height 24
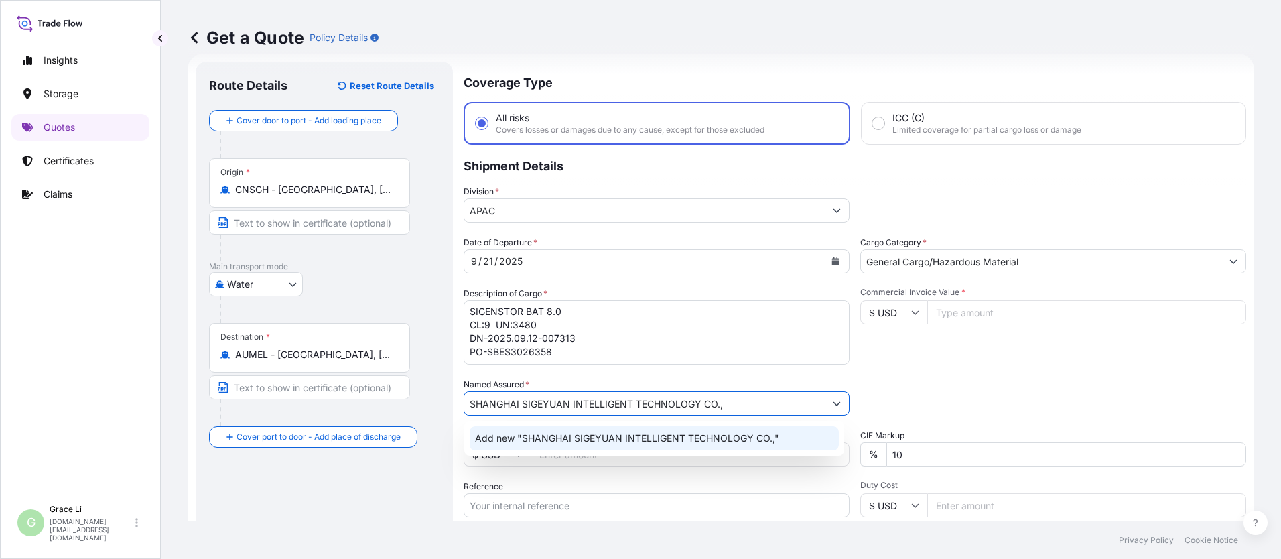
click at [617, 439] on span "Add new "SHANGHAI SIGEYUAN INTELLIGENT TECHNOLOGY CO.,"" at bounding box center [627, 438] width 304 height 13
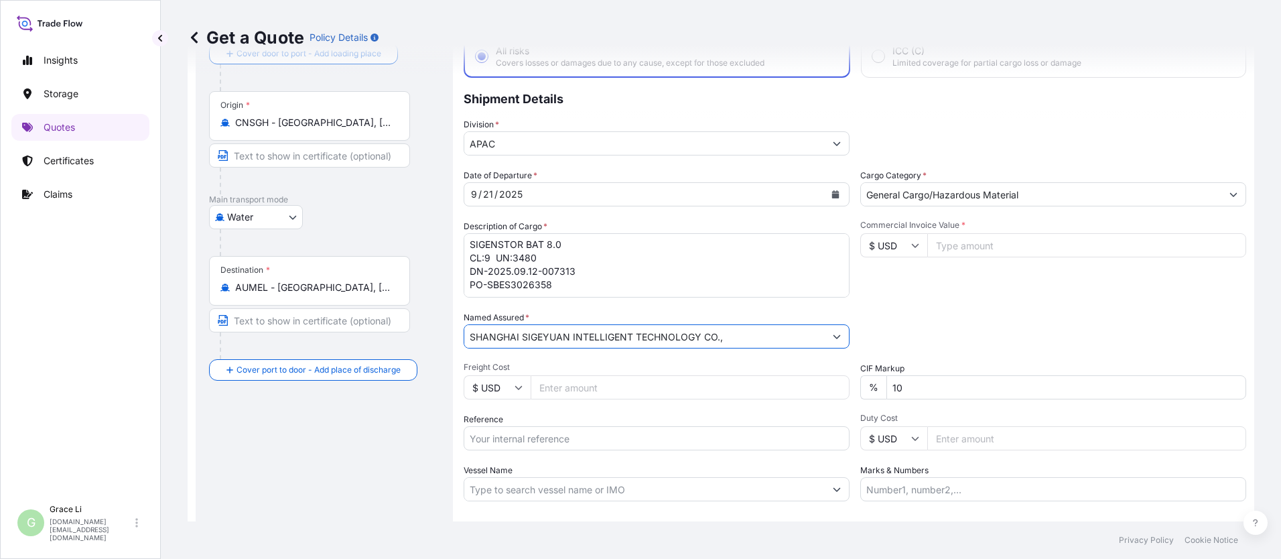
scroll to position [155, 0]
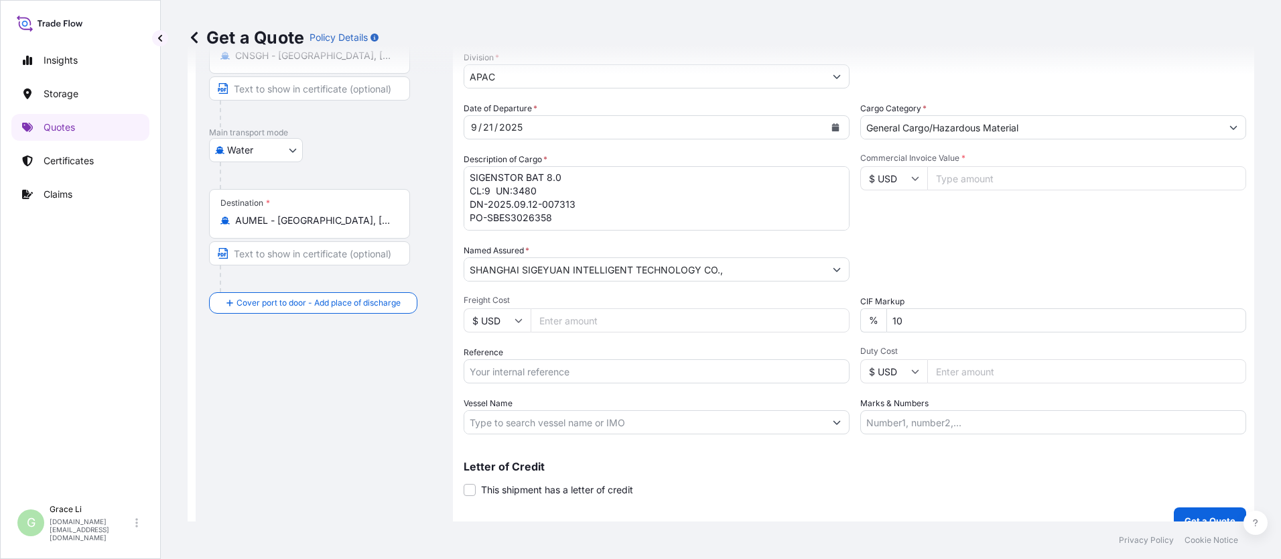
click at [617, 180] on input "Commercial Invoice Value *" at bounding box center [1086, 178] width 319 height 24
click at [617, 178] on input "Commercial Invoice Value *" at bounding box center [1086, 178] width 319 height 24
click at [617, 253] on div "Packing Category Type to search a container mode Please select a primary mode o…" at bounding box center [1053, 263] width 386 height 38
click at [505, 372] on input "Reference" at bounding box center [657, 371] width 386 height 24
click at [510, 371] on input "Reference" at bounding box center [657, 371] width 386 height 24
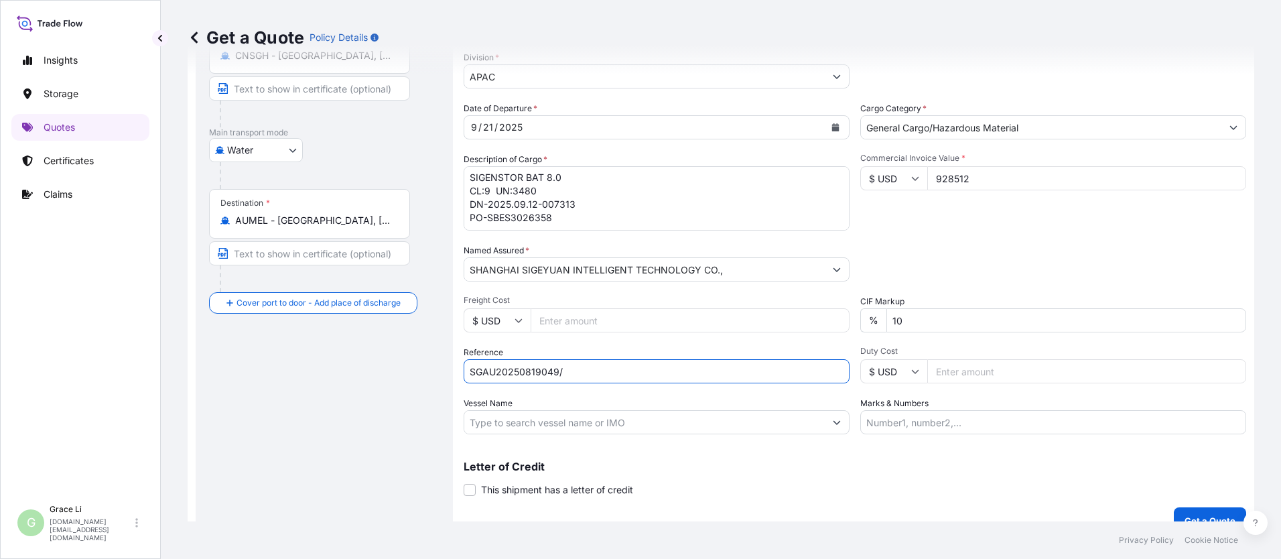
click at [574, 371] on input "SGAU20250819049/" at bounding box center [657, 371] width 386 height 24
click at [487, 422] on input "Vessel Name" at bounding box center [644, 422] width 361 height 24
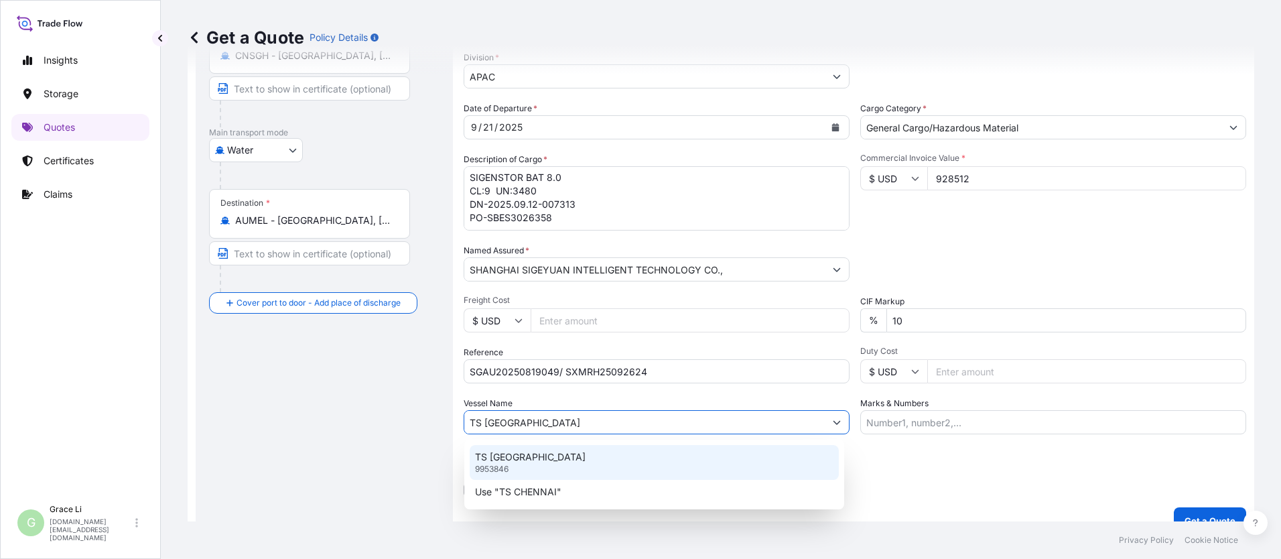
click at [521, 455] on p "TS [GEOGRAPHIC_DATA]" at bounding box center [530, 456] width 111 height 13
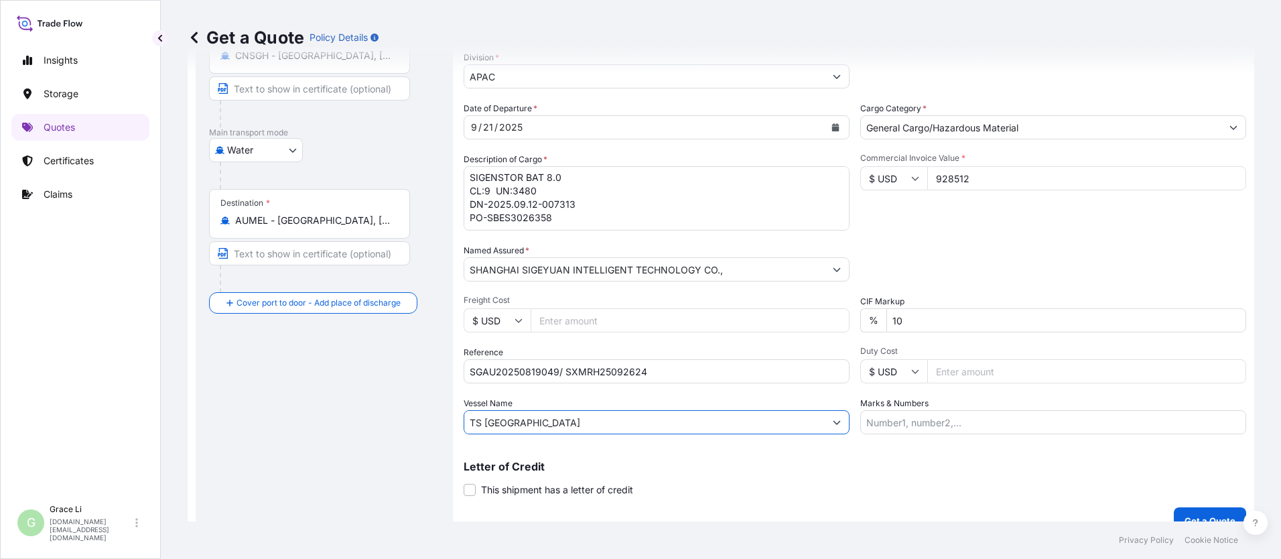
click at [617, 479] on div "Letter of Credit This shipment has a letter of credit Letter of credit * Letter…" at bounding box center [855, 479] width 783 height 36
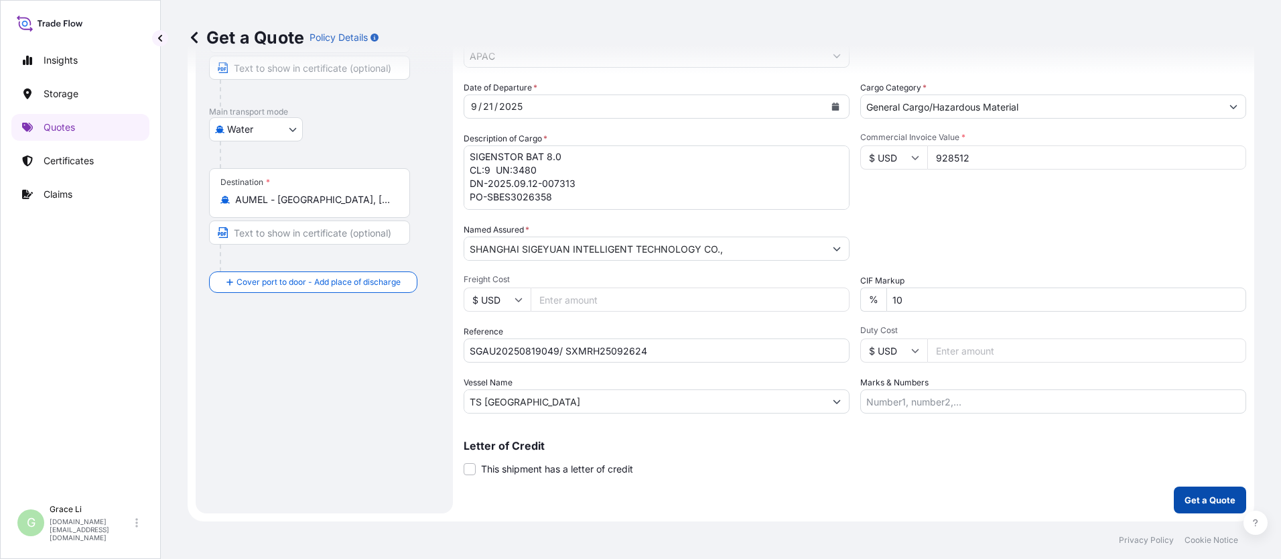
click at [617, 495] on p "Get a Quote" at bounding box center [1210, 499] width 51 height 13
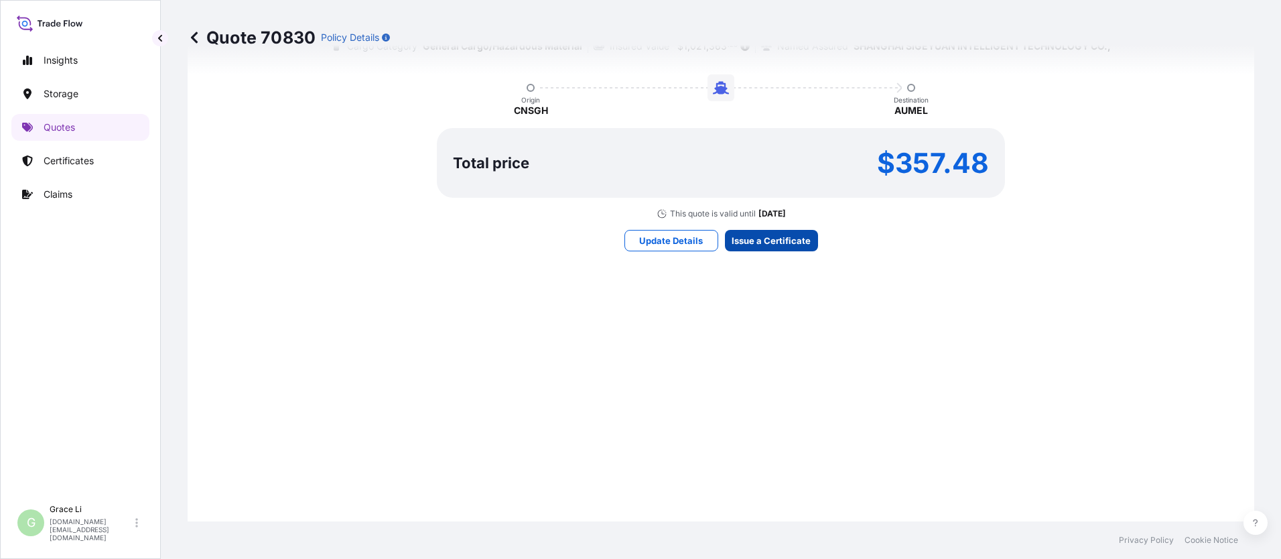
scroll to position [1927, 0]
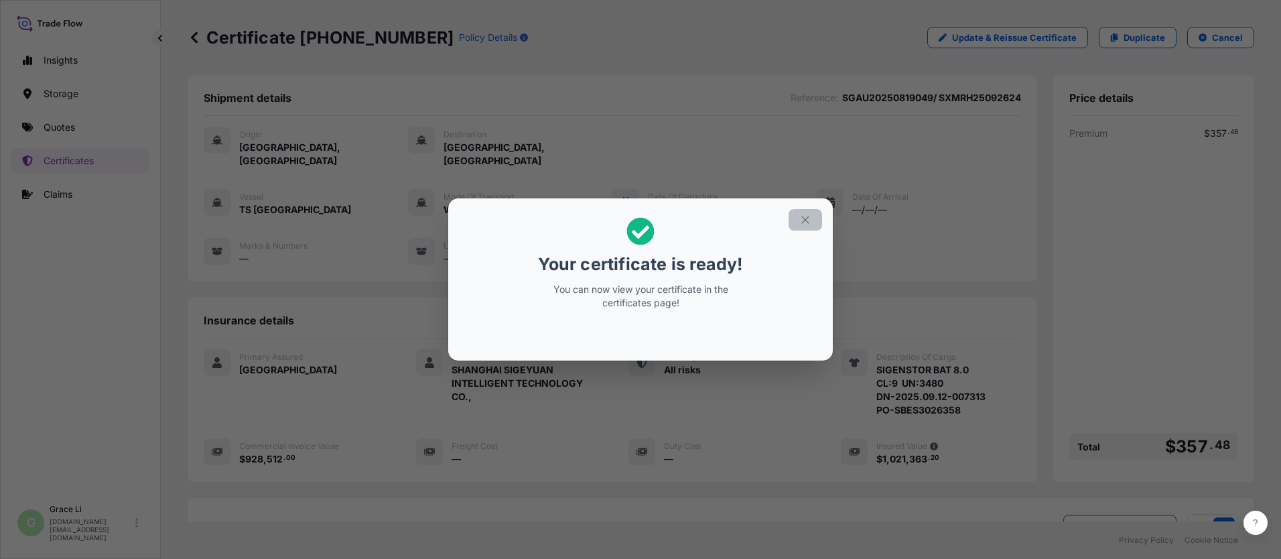
click at [617, 220] on icon "button" at bounding box center [805, 220] width 12 height 12
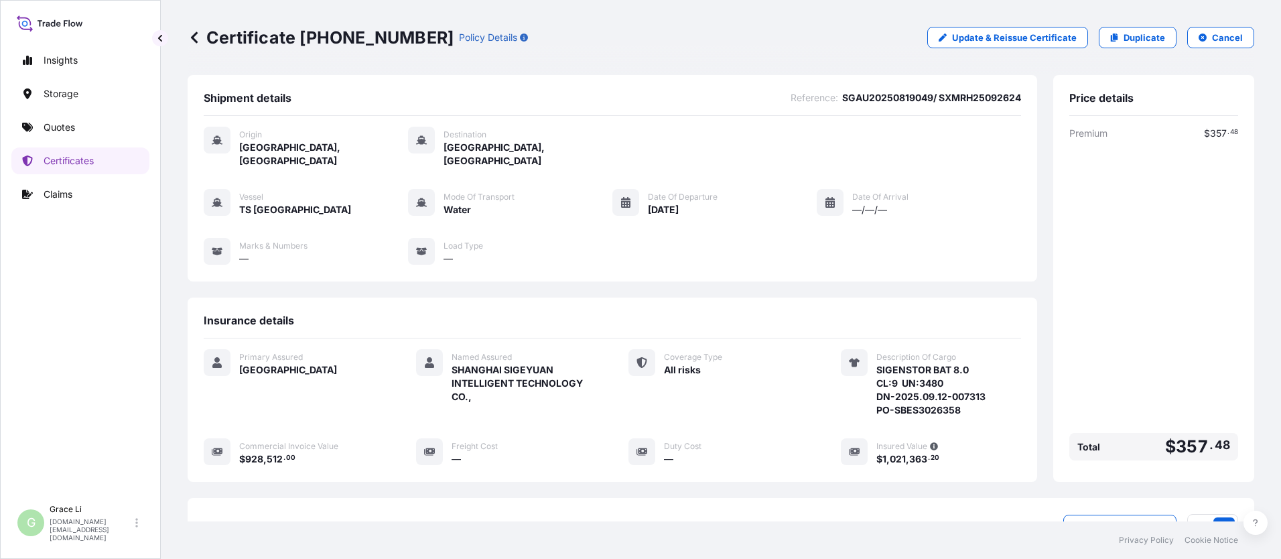
click at [617, 283] on div "Shipment details Reference : SGAU20250819049/ SXMRH25092624 Origin [GEOGRAPHIC_…" at bounding box center [613, 278] width 850 height 407
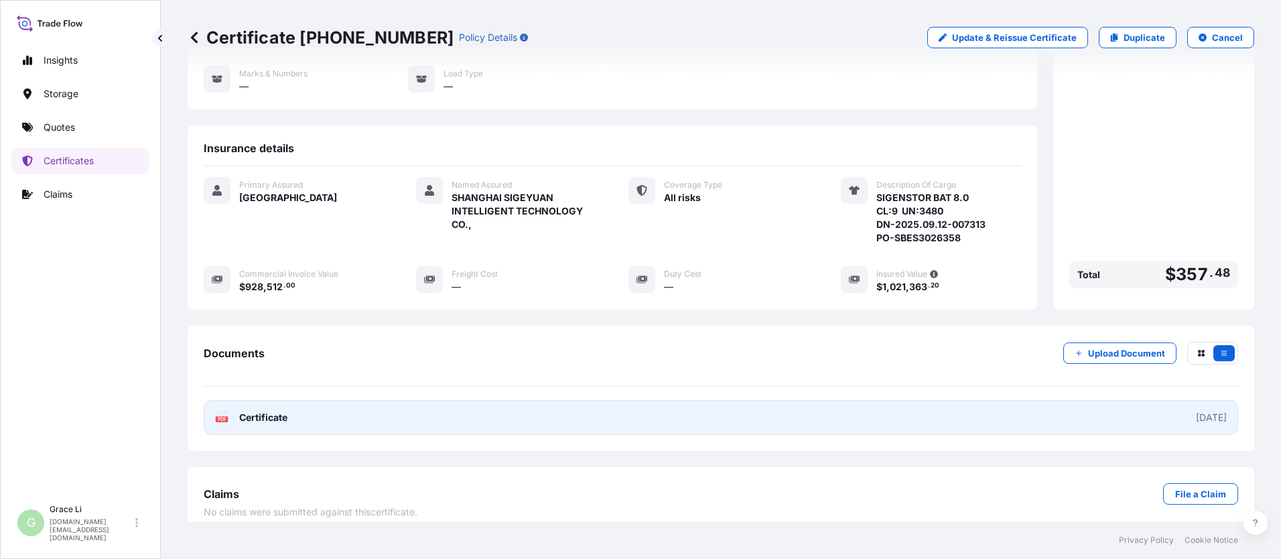
click at [266, 411] on span "Certificate" at bounding box center [263, 417] width 48 height 13
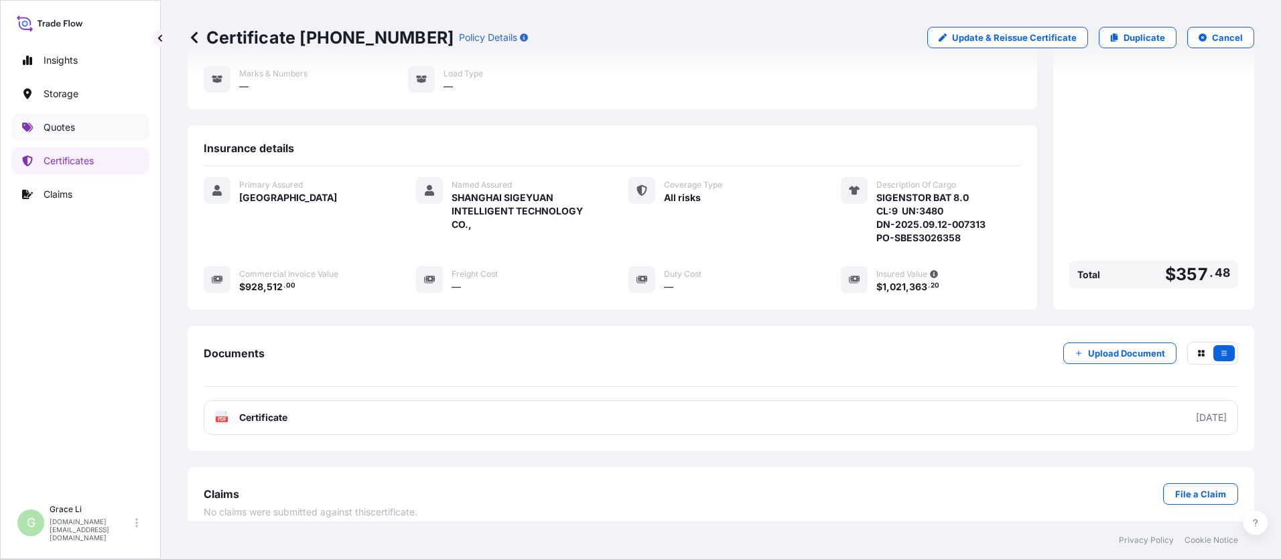
click at [61, 130] on p "Quotes" at bounding box center [59, 127] width 31 height 13
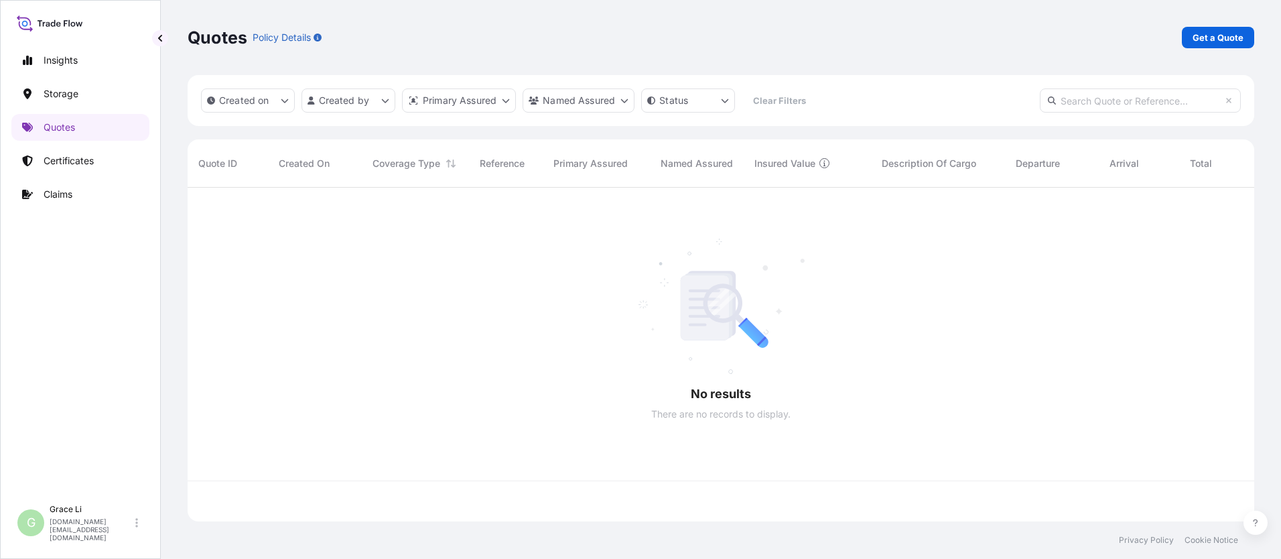
scroll to position [331, 1057]
click at [617, 36] on p "Get a Quote" at bounding box center [1218, 37] width 51 height 13
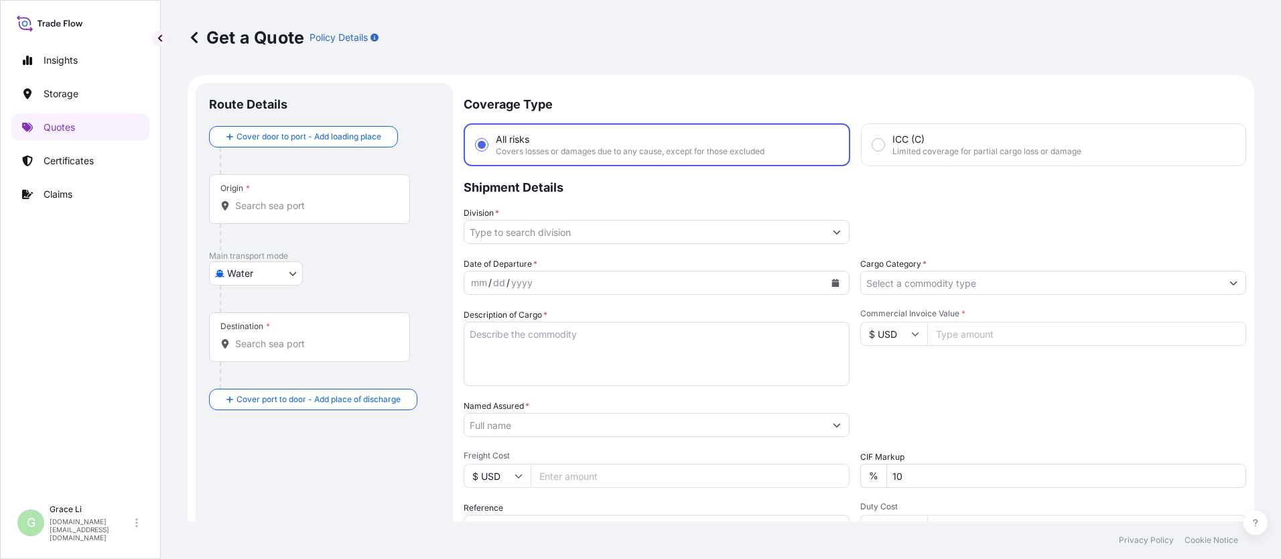
scroll to position [21, 0]
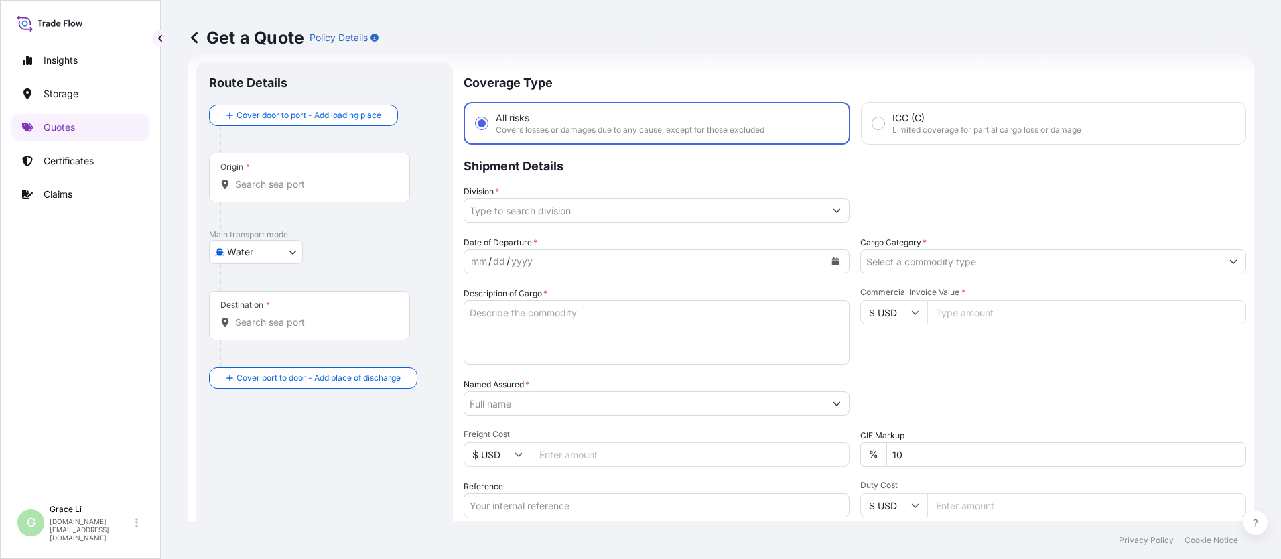
click at [251, 183] on input "Origin *" at bounding box center [314, 184] width 158 height 13
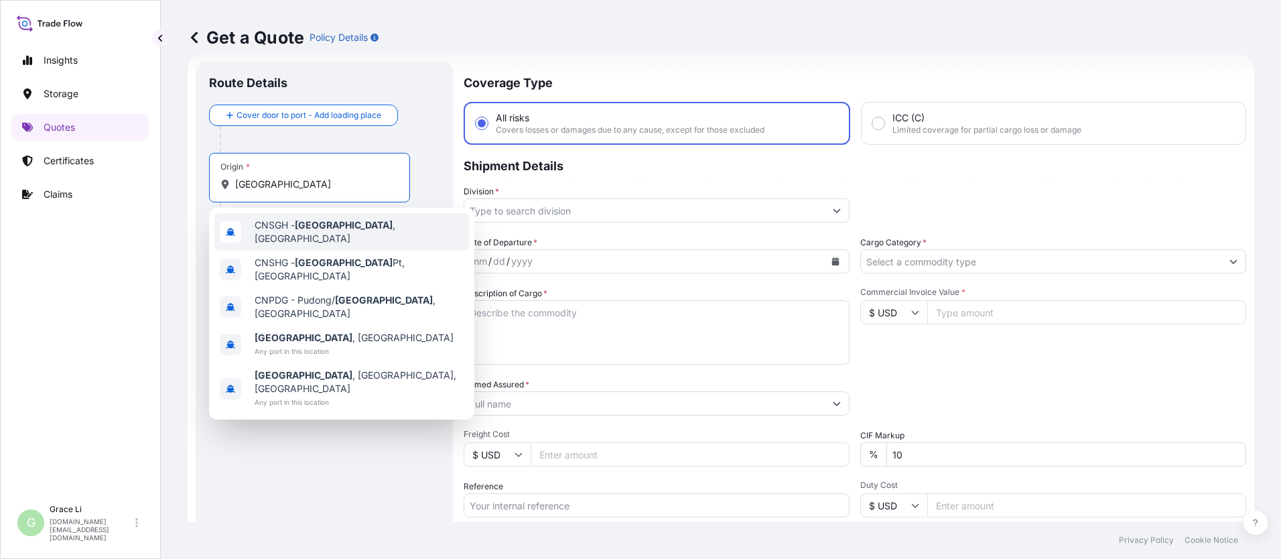
click at [286, 231] on span "CNSGH - [GEOGRAPHIC_DATA] , [GEOGRAPHIC_DATA]" at bounding box center [359, 231] width 209 height 27
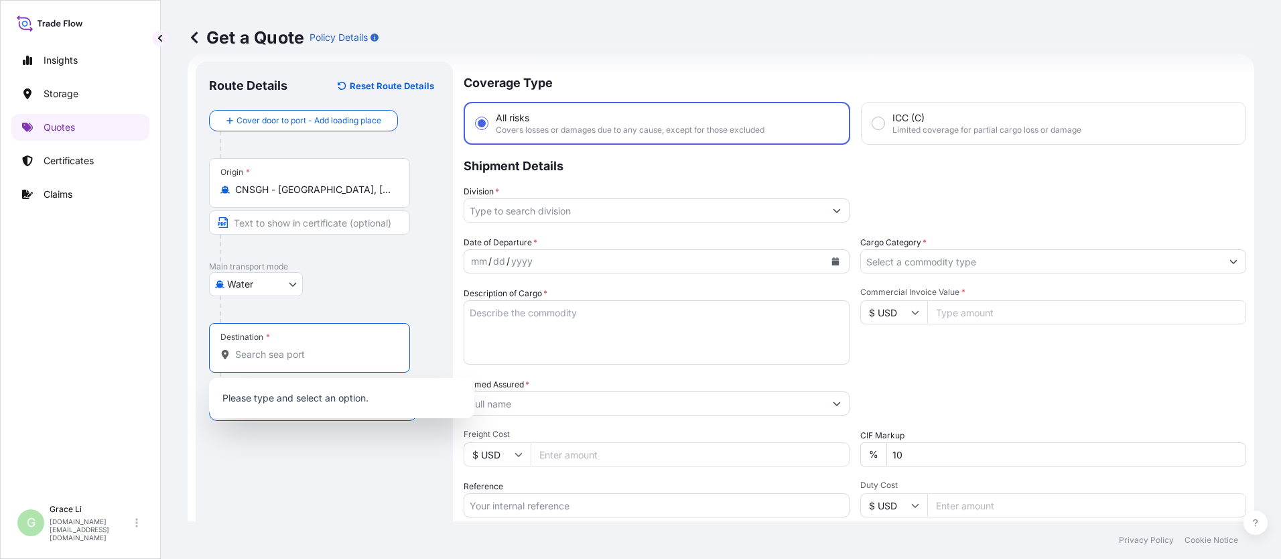
click at [259, 350] on input "Destination *" at bounding box center [314, 354] width 158 height 13
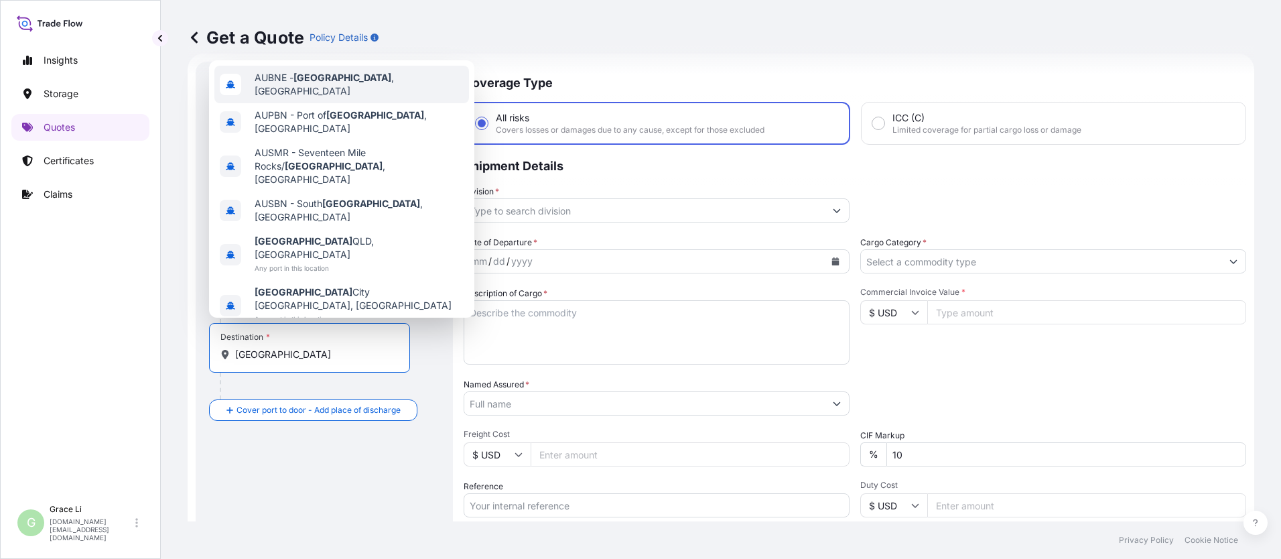
click at [281, 98] on span "AUBNE - [GEOGRAPHIC_DATA] , [GEOGRAPHIC_DATA]" at bounding box center [359, 84] width 209 height 27
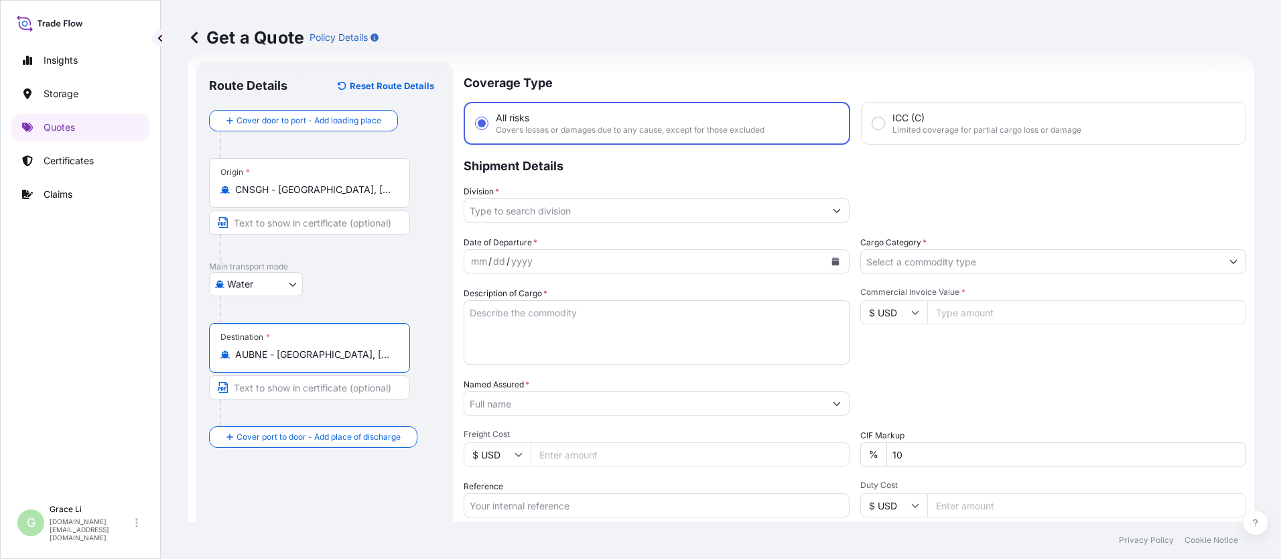
click at [493, 212] on input "Division *" at bounding box center [644, 210] width 361 height 24
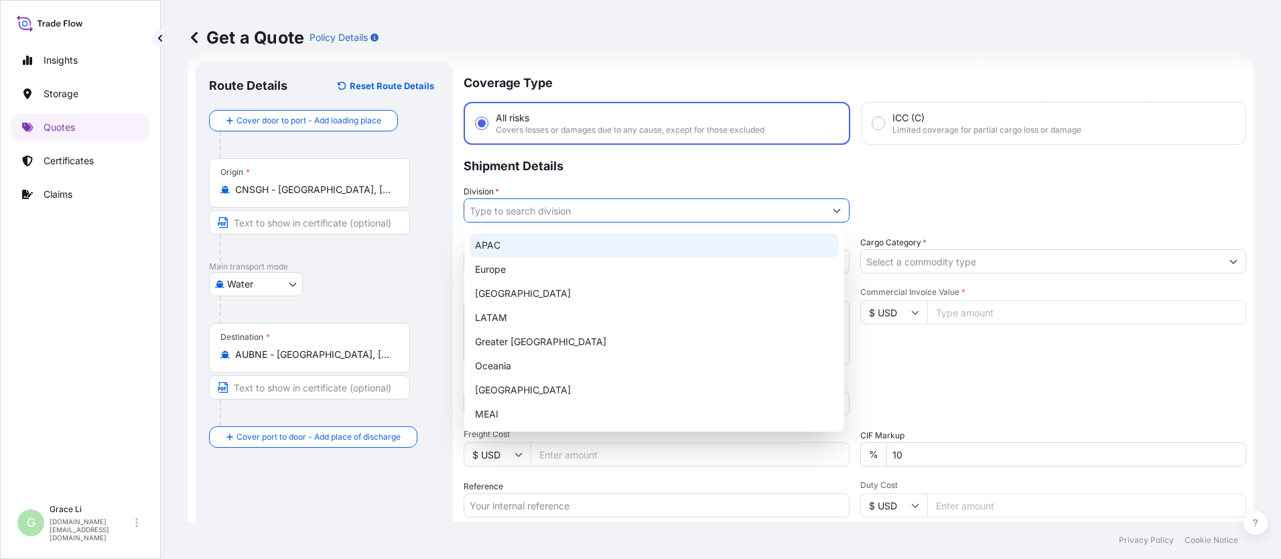
click at [489, 247] on div "APAC" at bounding box center [654, 245] width 369 height 24
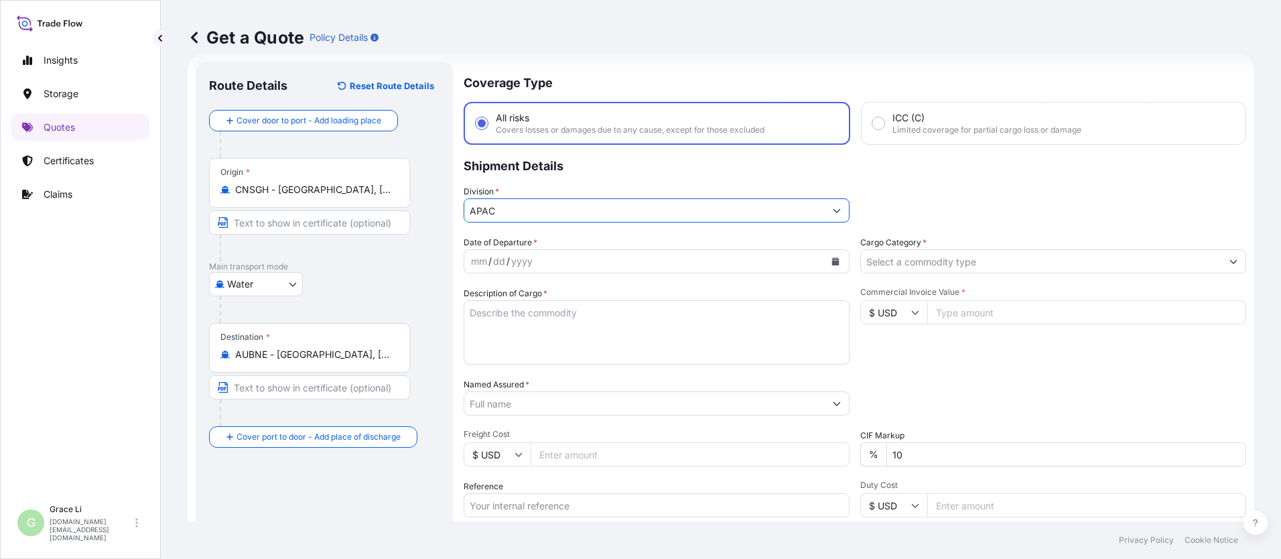
click at [617, 261] on icon "Calendar" at bounding box center [836, 261] width 8 height 8
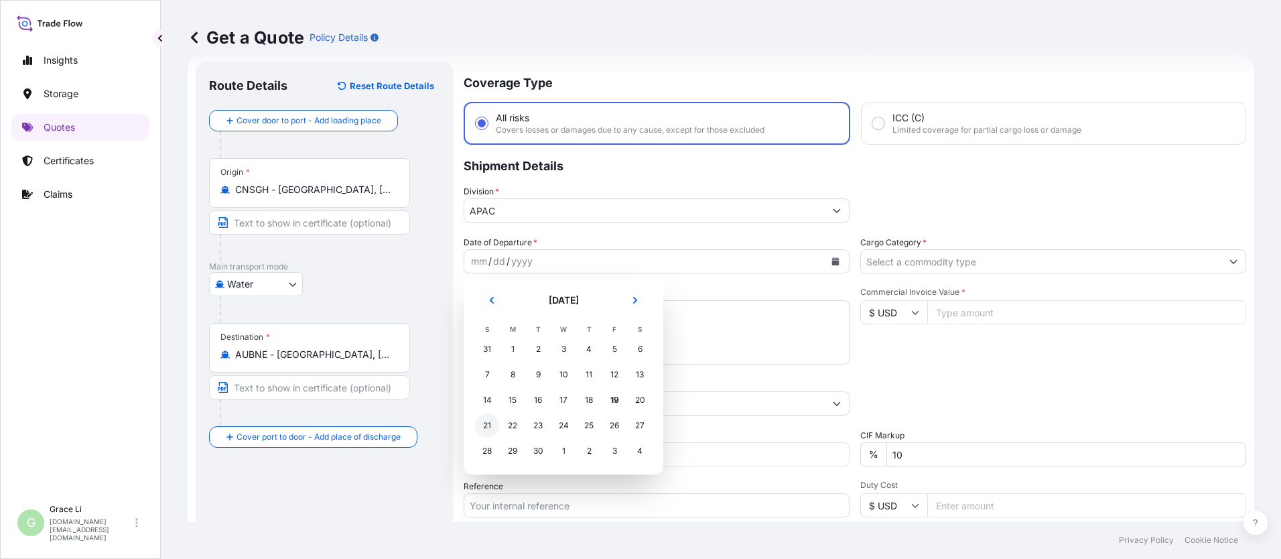
click at [490, 423] on div "21" at bounding box center [487, 425] width 24 height 24
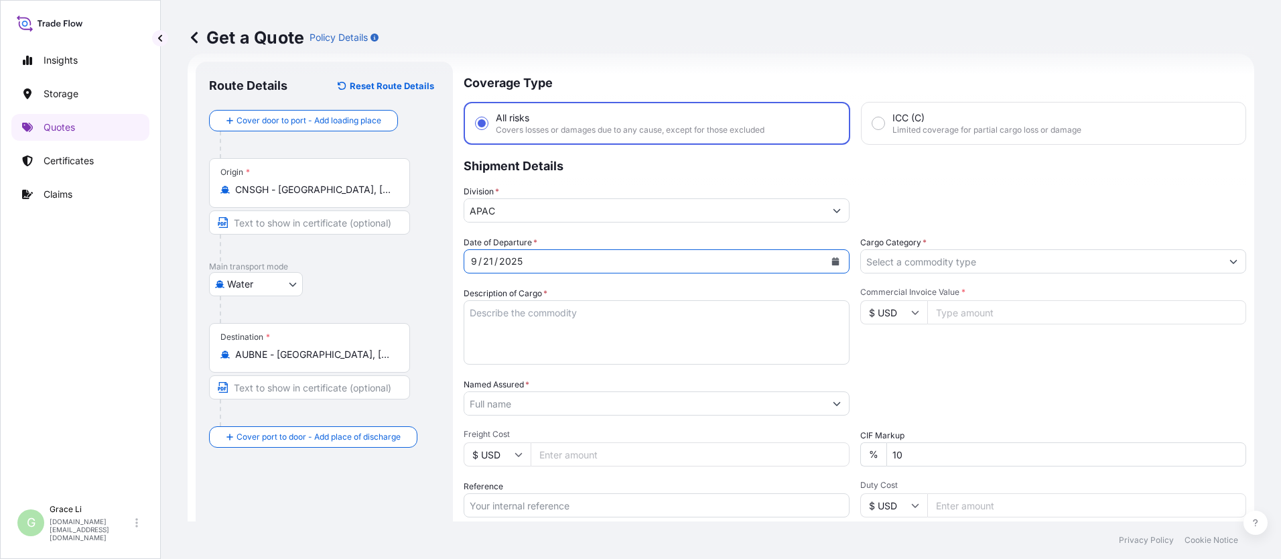
click at [617, 261] on input "Cargo Category *" at bounding box center [1041, 261] width 361 height 24
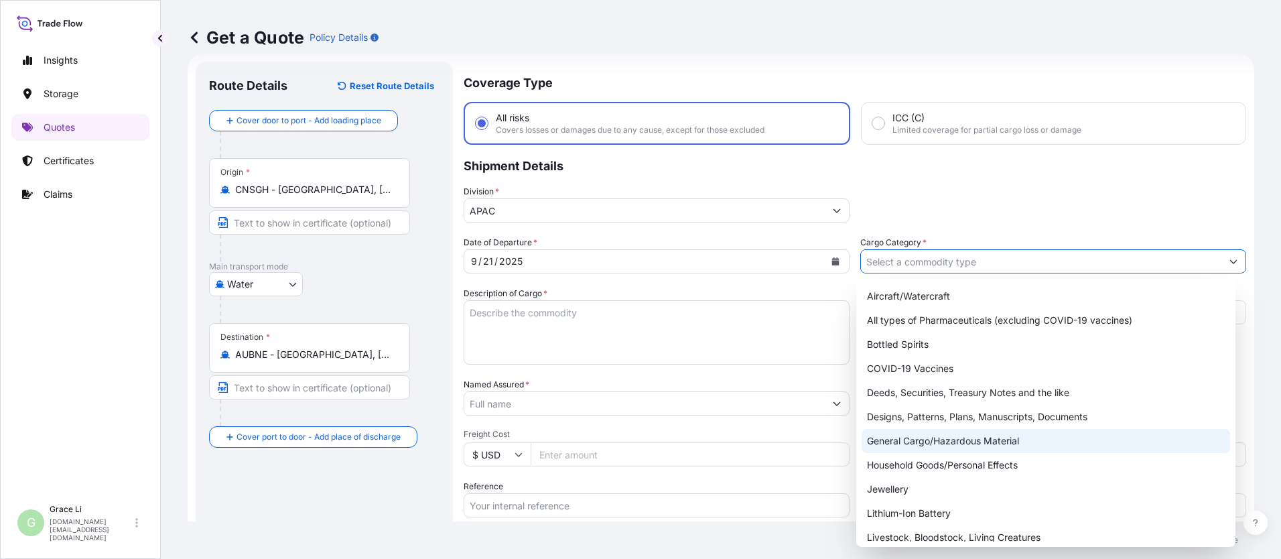
click at [617, 442] on div "General Cargo/Hazardous Material" at bounding box center [1046, 441] width 369 height 24
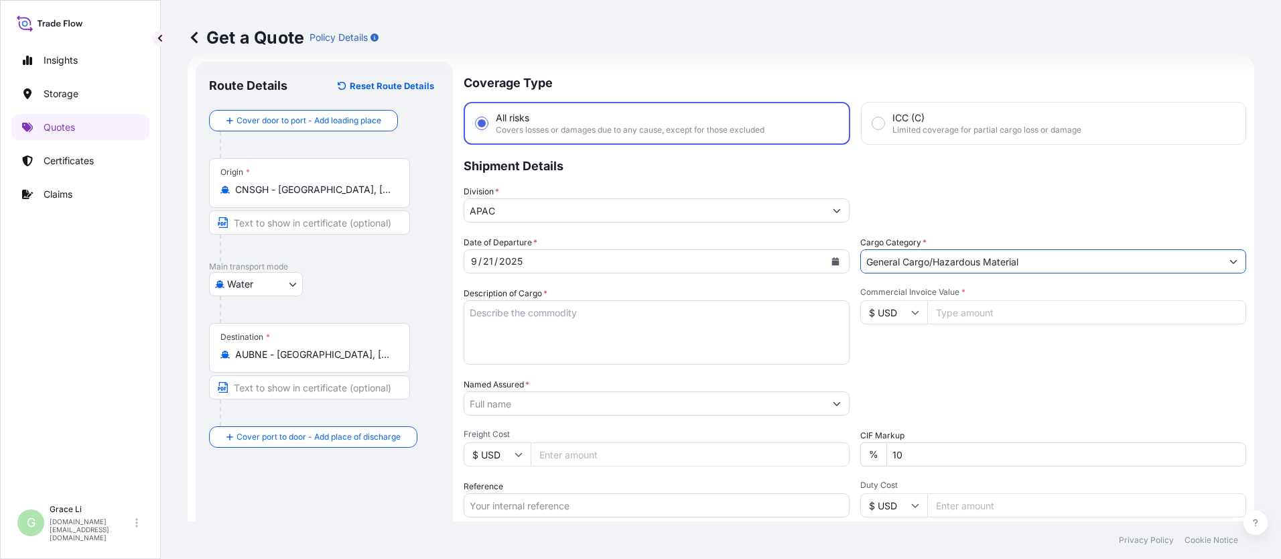
click at [481, 314] on textarea "Description of Cargo *" at bounding box center [657, 332] width 386 height 64
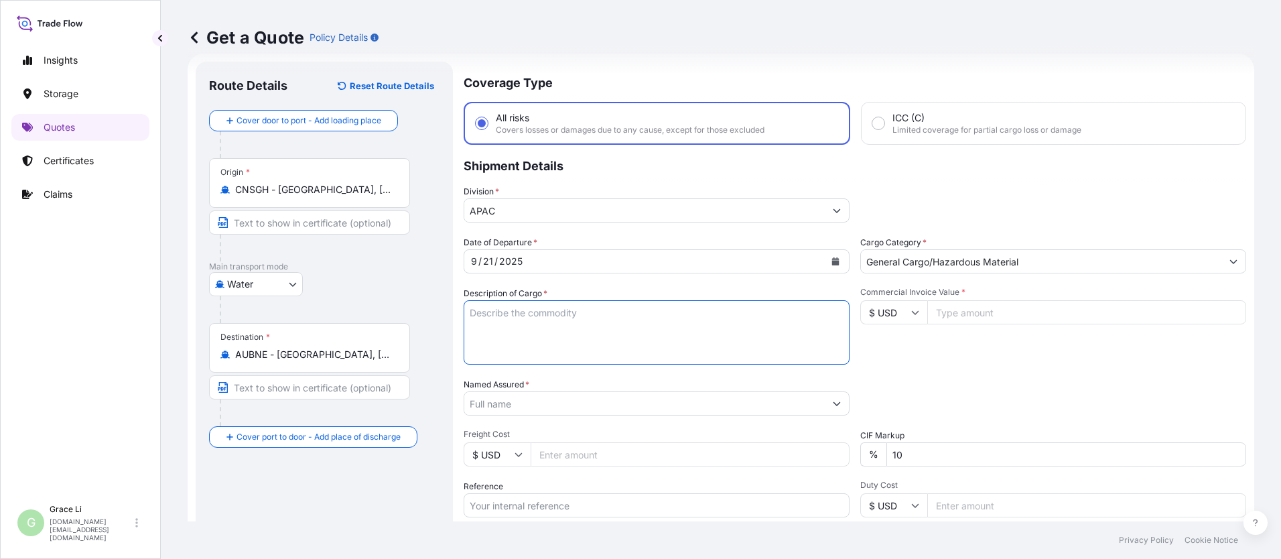
click at [489, 312] on textarea "Description of Cargo *" at bounding box center [657, 332] width 386 height 64
click at [492, 310] on textarea "Description of Cargo *" at bounding box center [657, 332] width 386 height 64
click at [492, 314] on textarea "Description of Cargo *" at bounding box center [657, 332] width 386 height 64
click at [491, 315] on textarea "Description of Cargo *" at bounding box center [657, 332] width 386 height 64
click at [491, 312] on textarea "Description of Cargo *" at bounding box center [657, 332] width 386 height 64
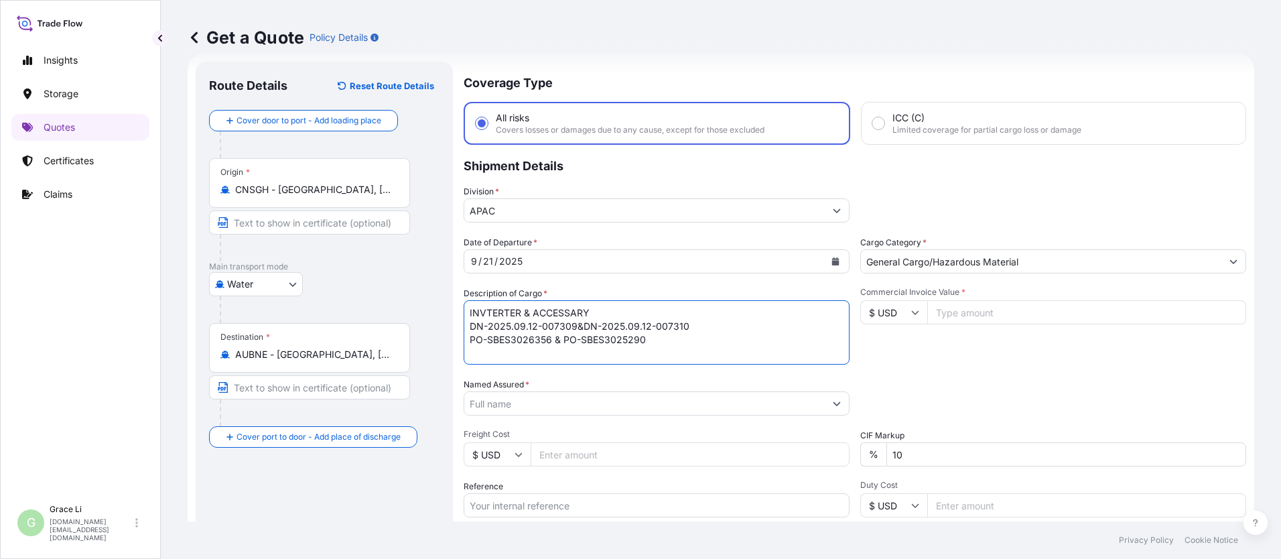
click at [482, 405] on input "Named Assured *" at bounding box center [644, 403] width 361 height 24
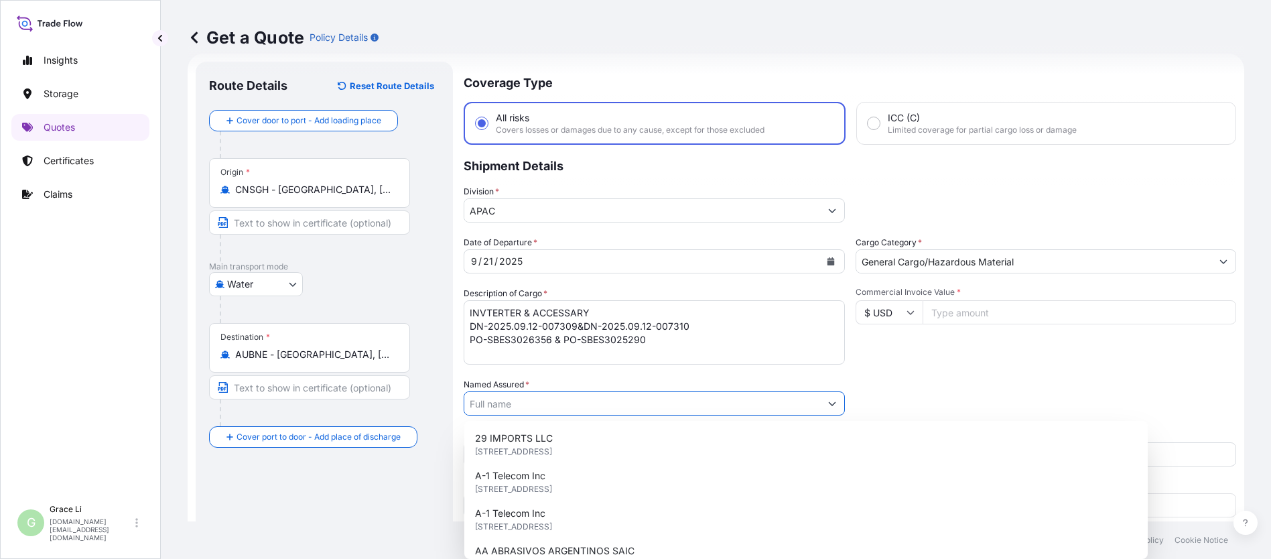
click at [498, 403] on input "Named Assured *" at bounding box center [642, 403] width 356 height 24
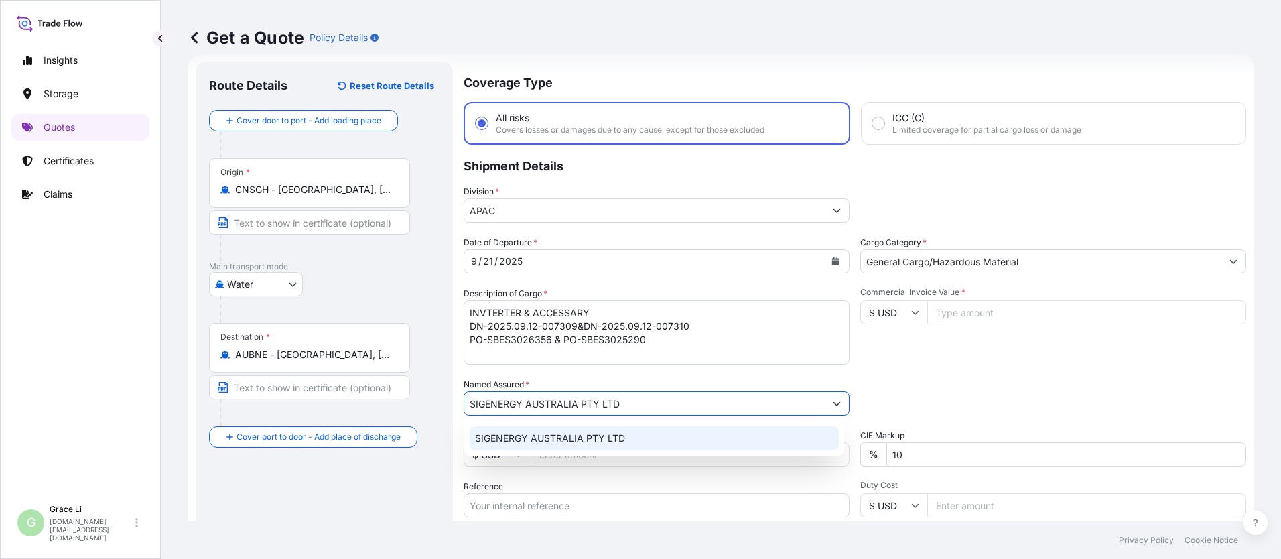
click at [502, 440] on span "SIGENERGY AUSTRALIA PTY LTD" at bounding box center [550, 438] width 150 height 13
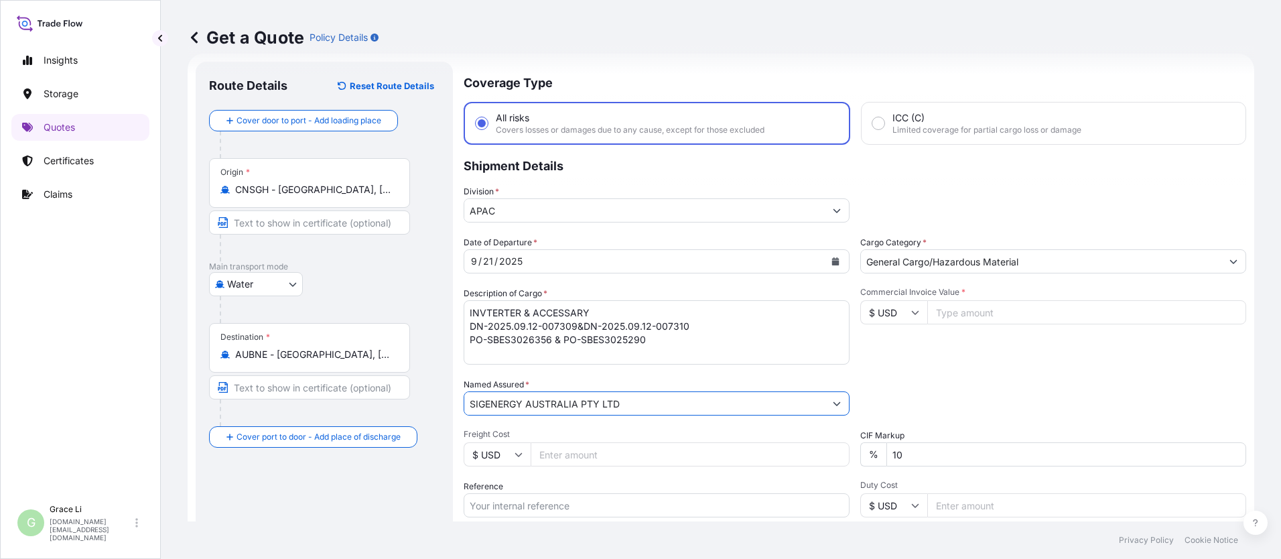
click at [617, 310] on input "Commercial Invoice Value *" at bounding box center [1086, 312] width 319 height 24
drag, startPoint x: 507, startPoint y: 509, endPoint x: 519, endPoint y: 509, distance: 11.4
click at [507, 509] on input "Reference" at bounding box center [657, 505] width 386 height 24
click at [519, 509] on input "Reference" at bounding box center [657, 505] width 386 height 24
click at [573, 506] on input "SGAU20250819051/" at bounding box center [657, 505] width 386 height 24
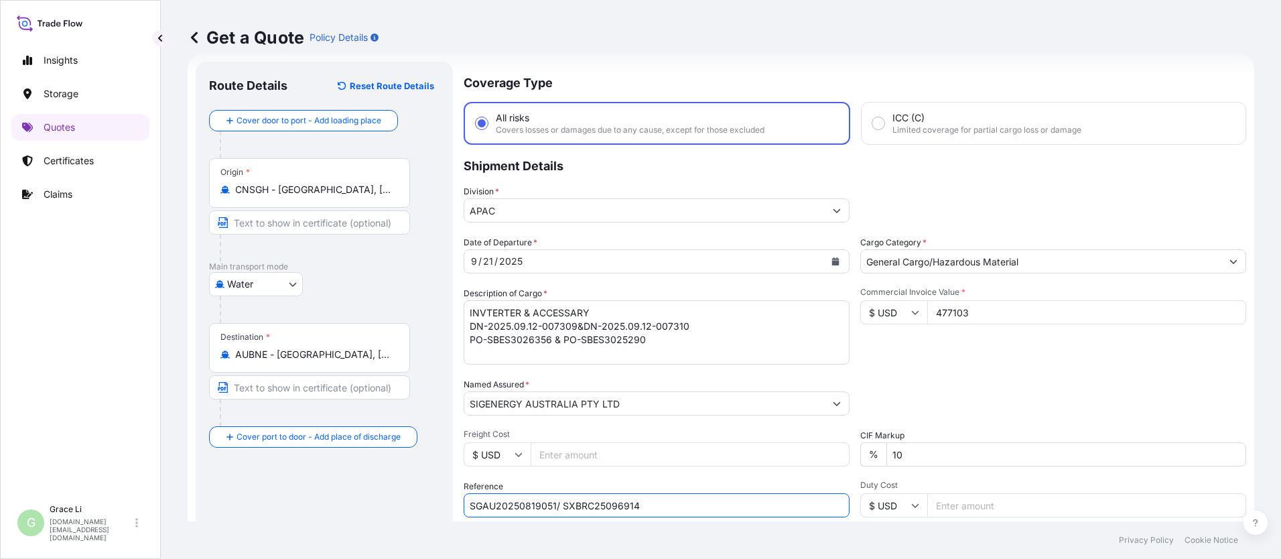
click at [617, 401] on div "Packing Category Type to search a container mode Please select a primary mode o…" at bounding box center [1053, 397] width 386 height 38
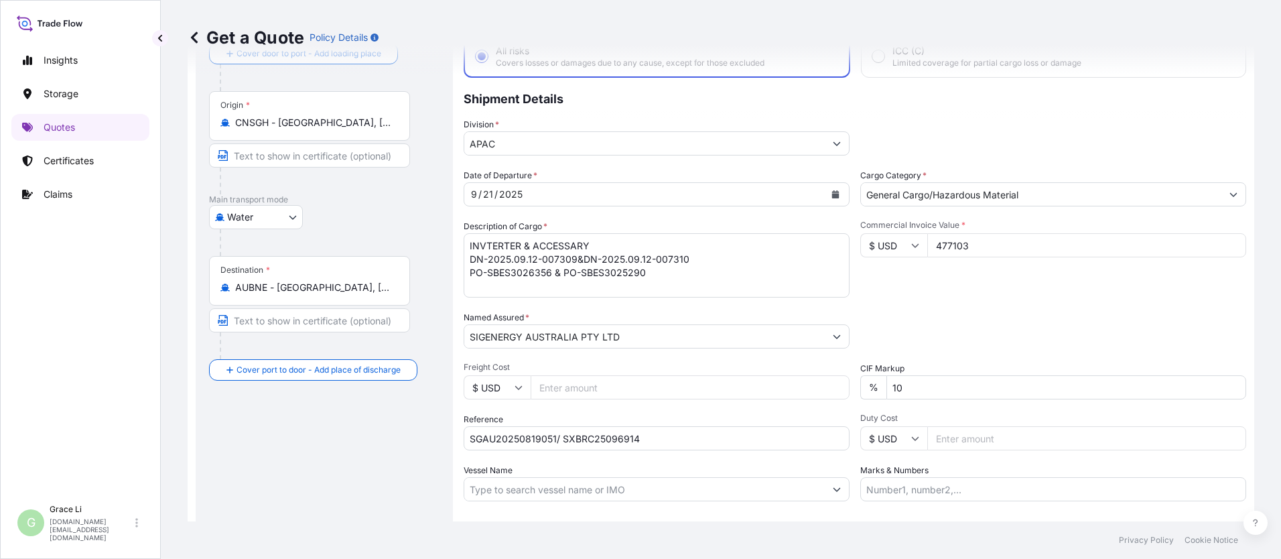
scroll to position [176, 0]
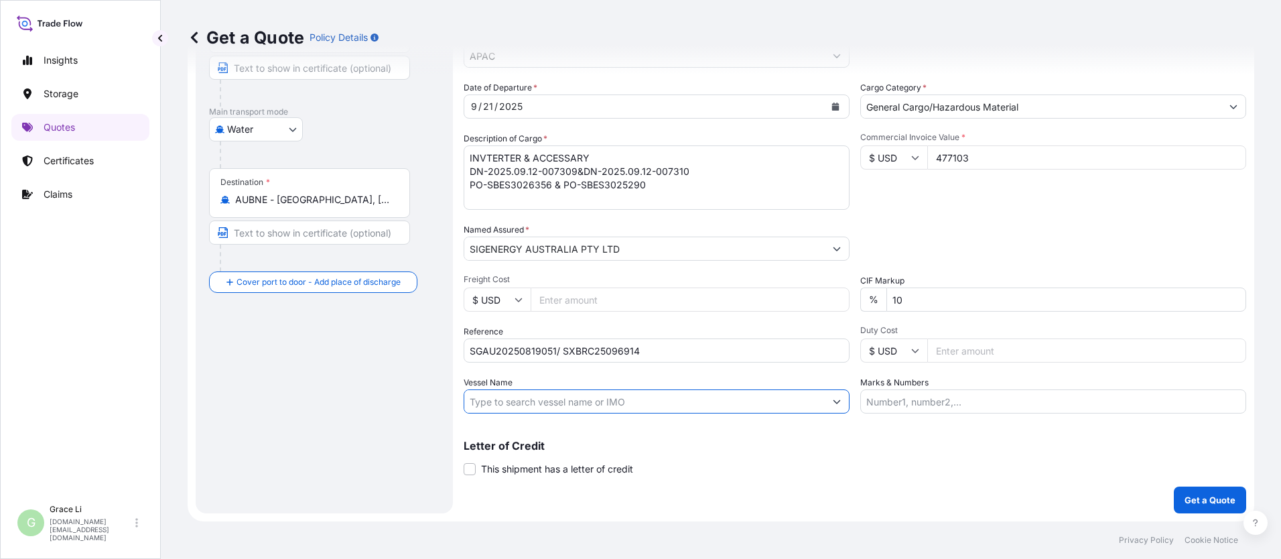
click at [505, 405] on input "Vessel Name" at bounding box center [644, 401] width 361 height 24
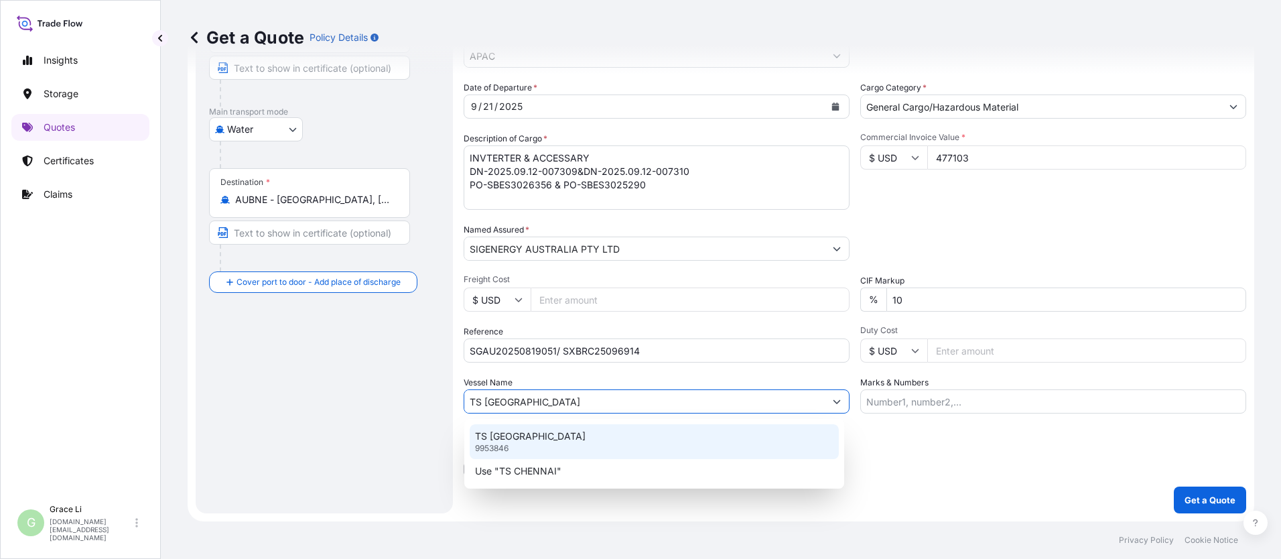
click at [499, 444] on p "9953846" at bounding box center [492, 448] width 34 height 11
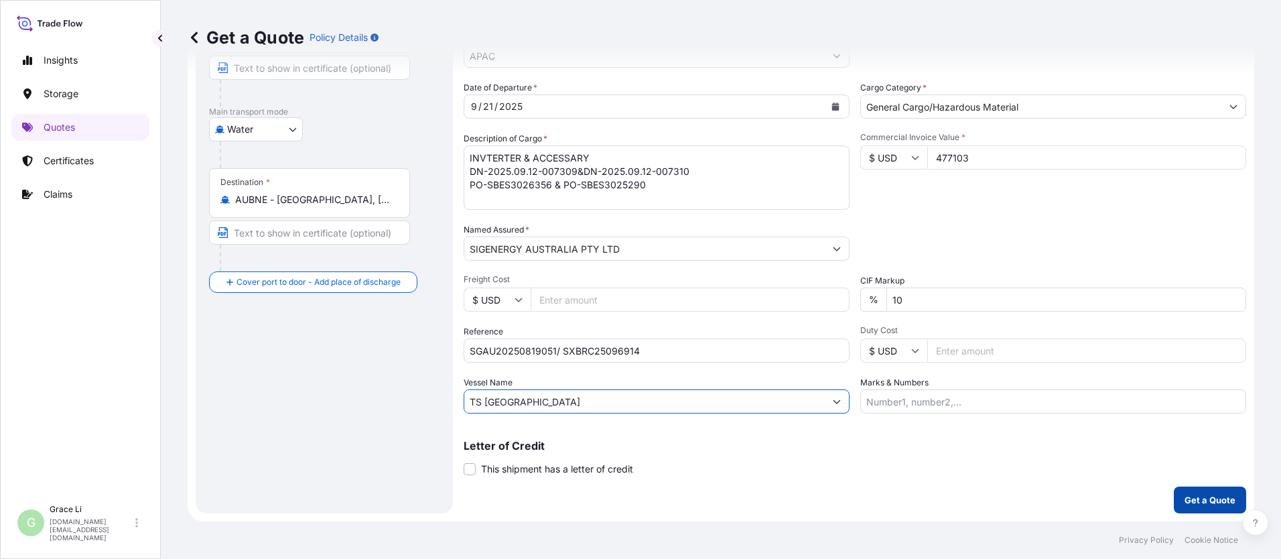
click at [617, 497] on p "Get a Quote" at bounding box center [1210, 499] width 51 height 13
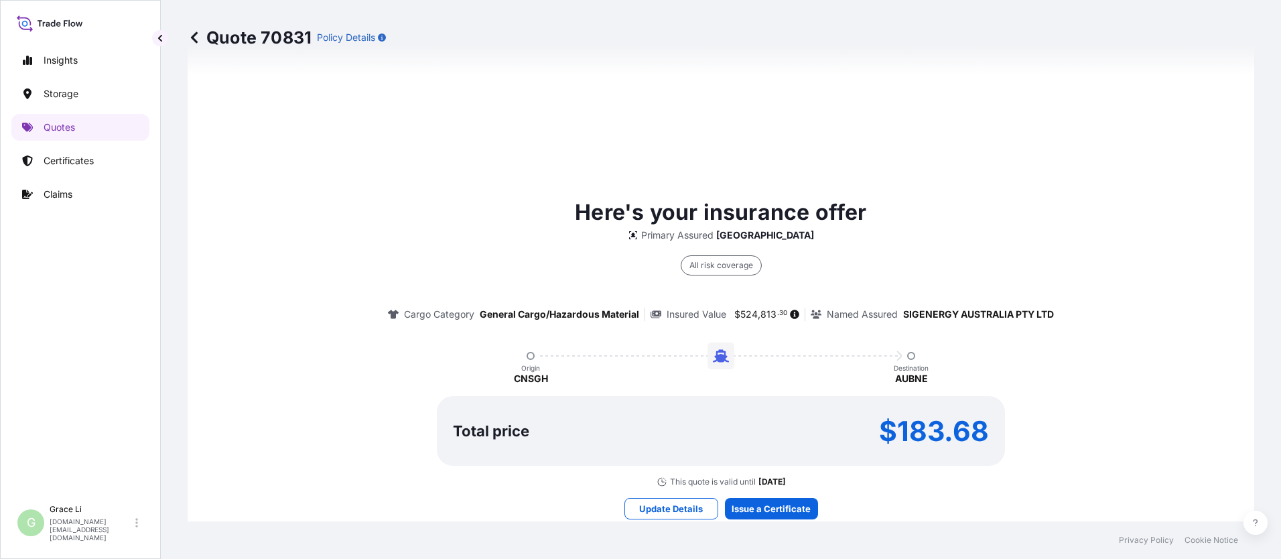
scroll to position [1173, 0]
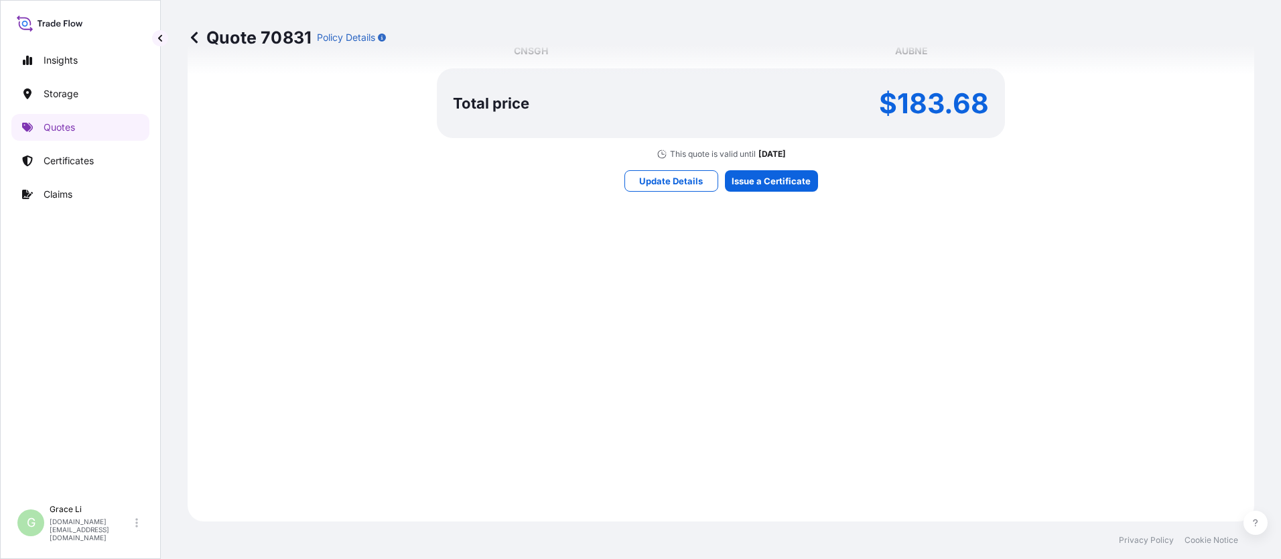
click at [617, 509] on div "Here's your insurance offer Primary Assured China All risk coverage Cargo Categ…" at bounding box center [721, 29] width 1067 height 983
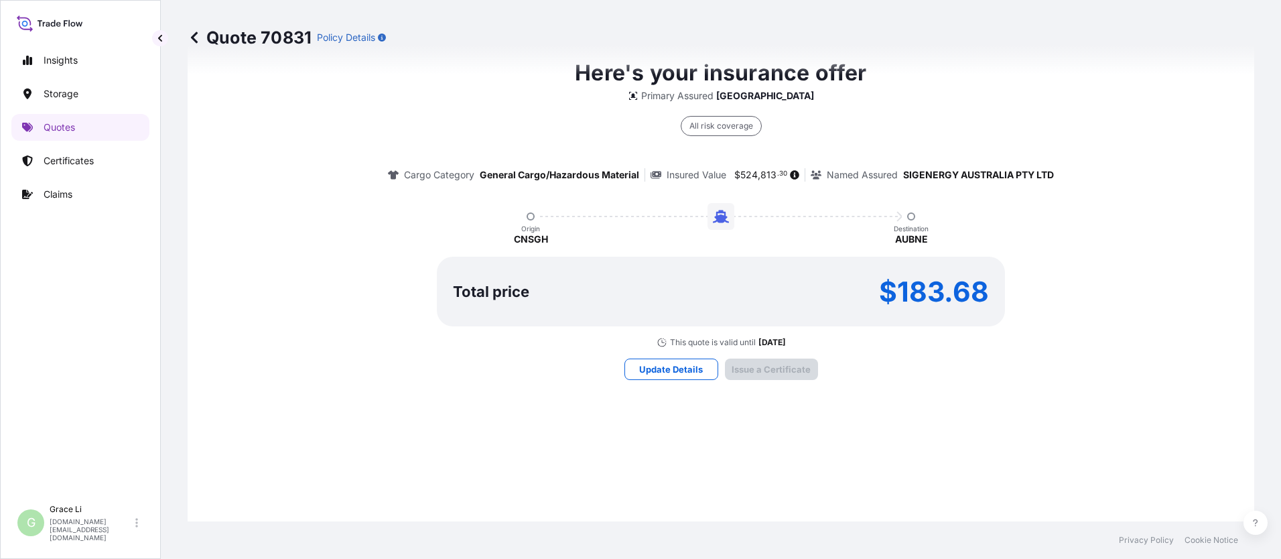
scroll to position [1927, 0]
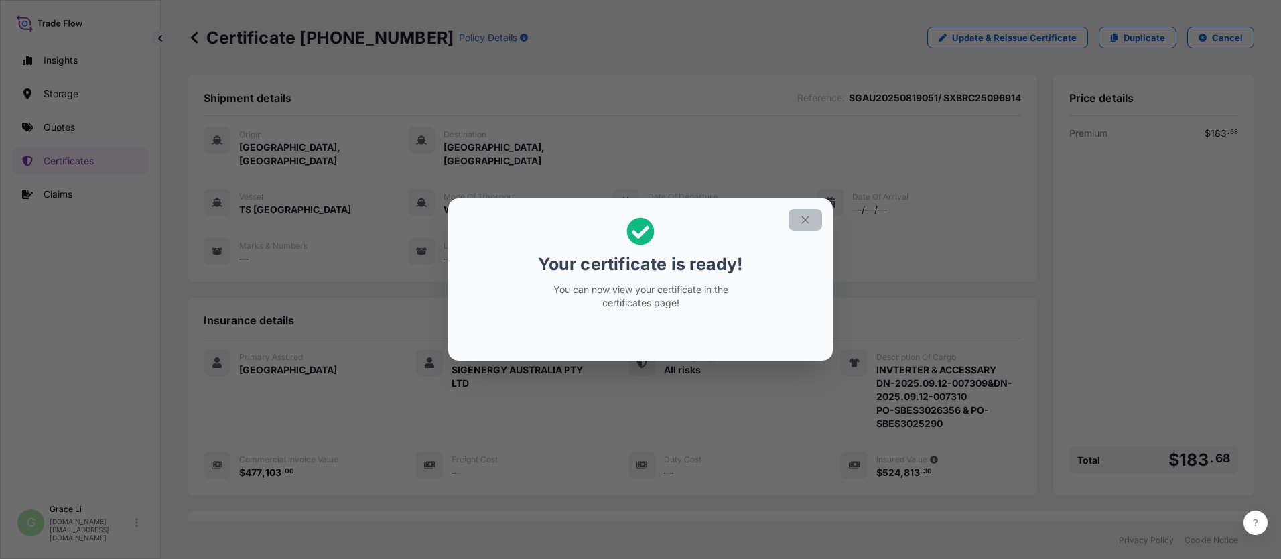
click at [617, 218] on icon "button" at bounding box center [805, 220] width 12 height 12
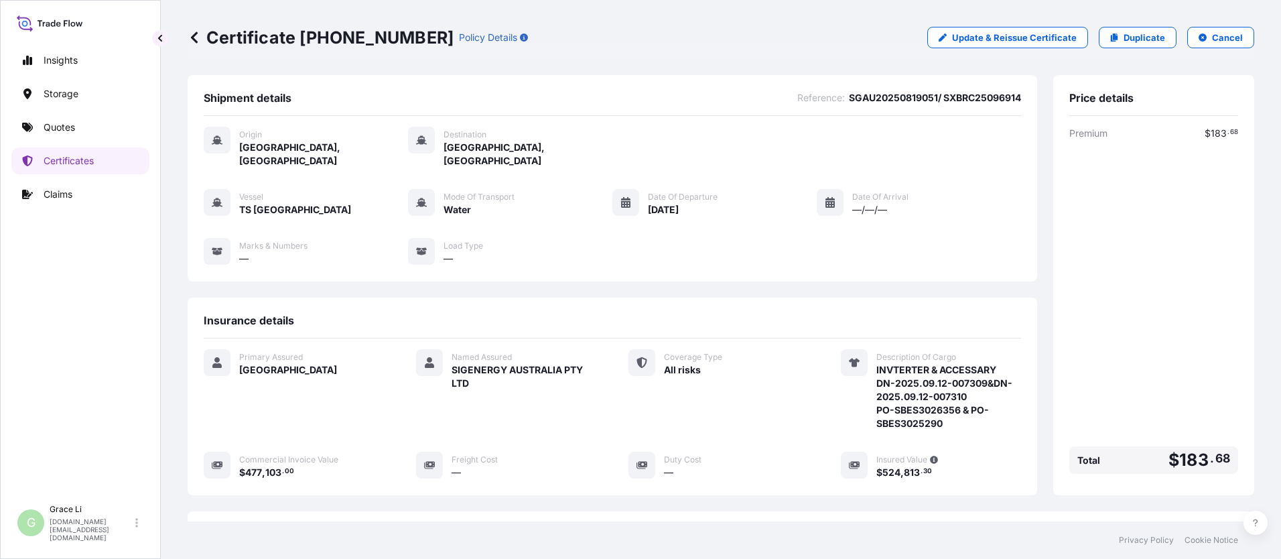
scroll to position [186, 0]
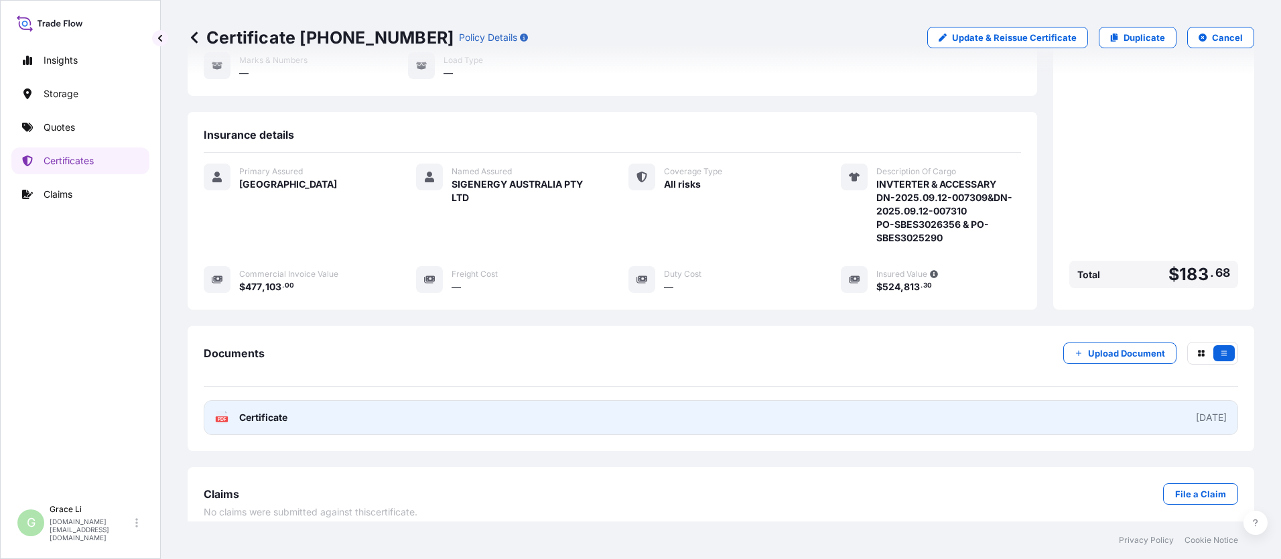
click at [270, 411] on span "Certificate" at bounding box center [263, 417] width 48 height 13
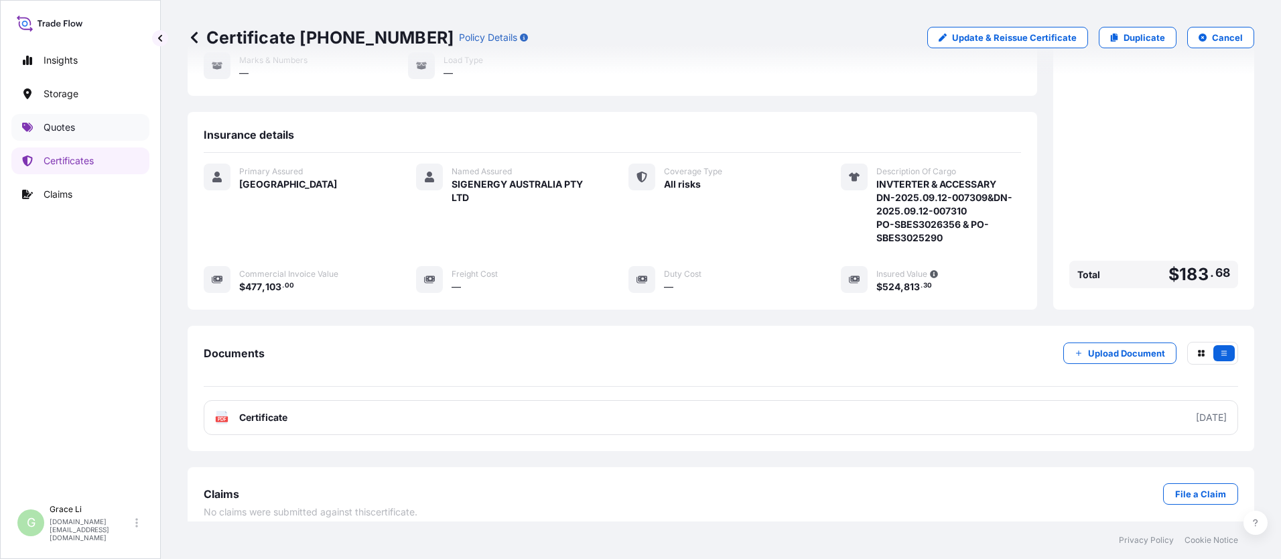
click at [66, 128] on p "Quotes" at bounding box center [59, 127] width 31 height 13
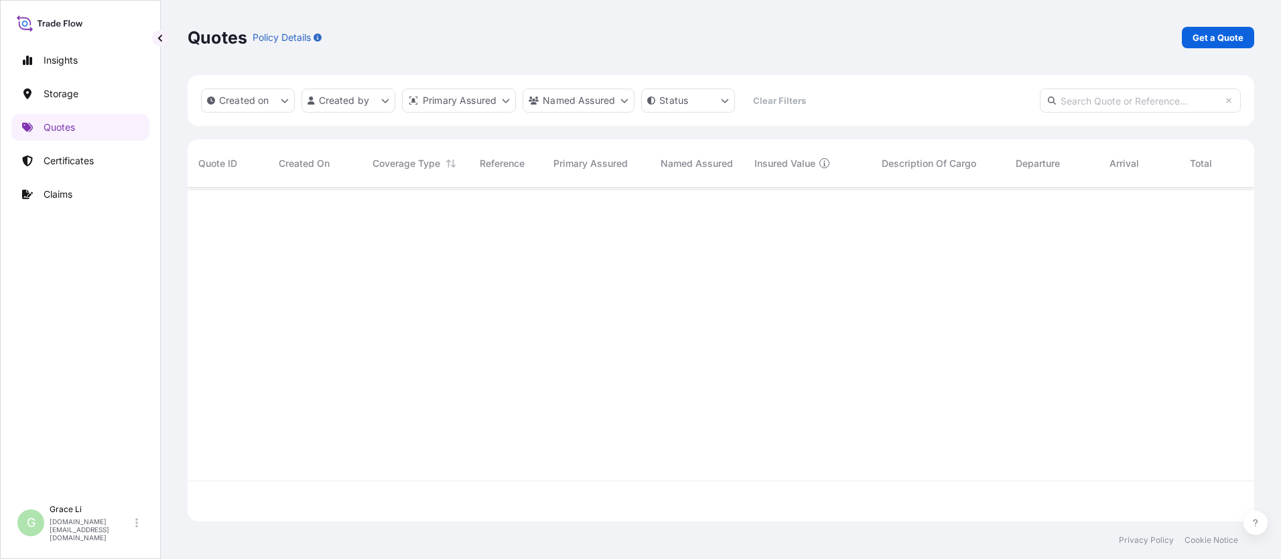
scroll to position [331, 1057]
click at [617, 34] on p "Get a Quote" at bounding box center [1218, 37] width 51 height 13
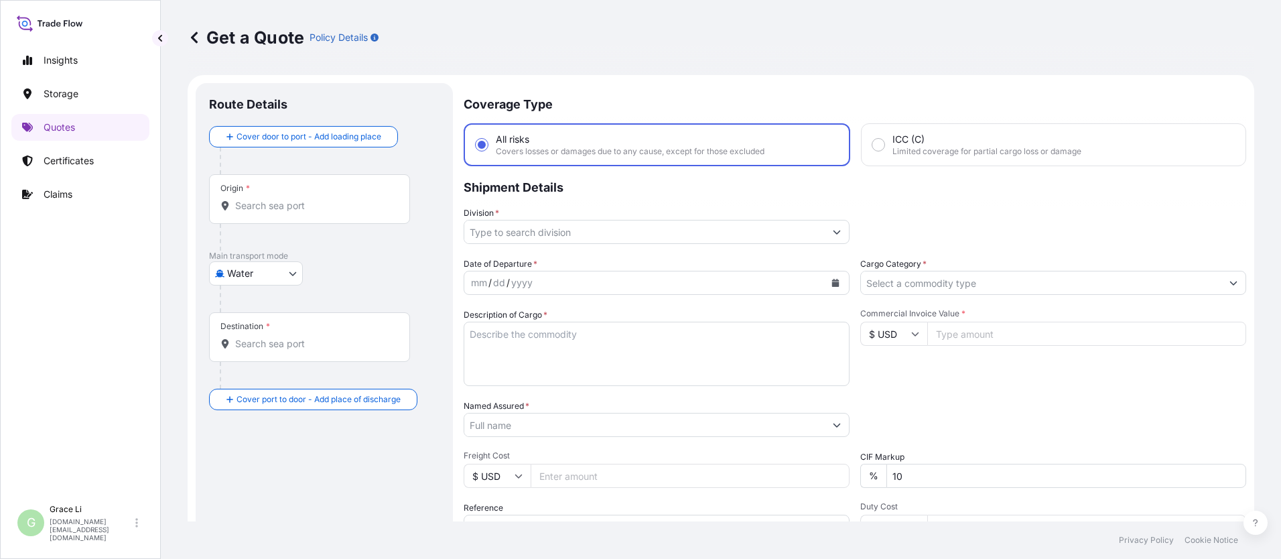
scroll to position [21, 0]
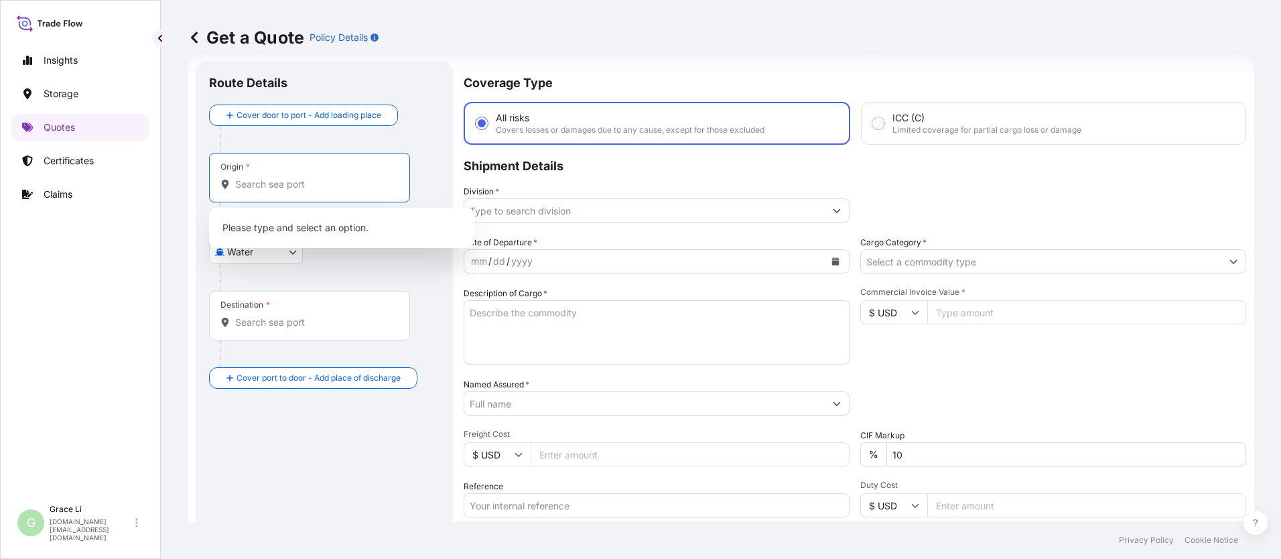
click at [259, 181] on input "Origin *" at bounding box center [314, 184] width 158 height 13
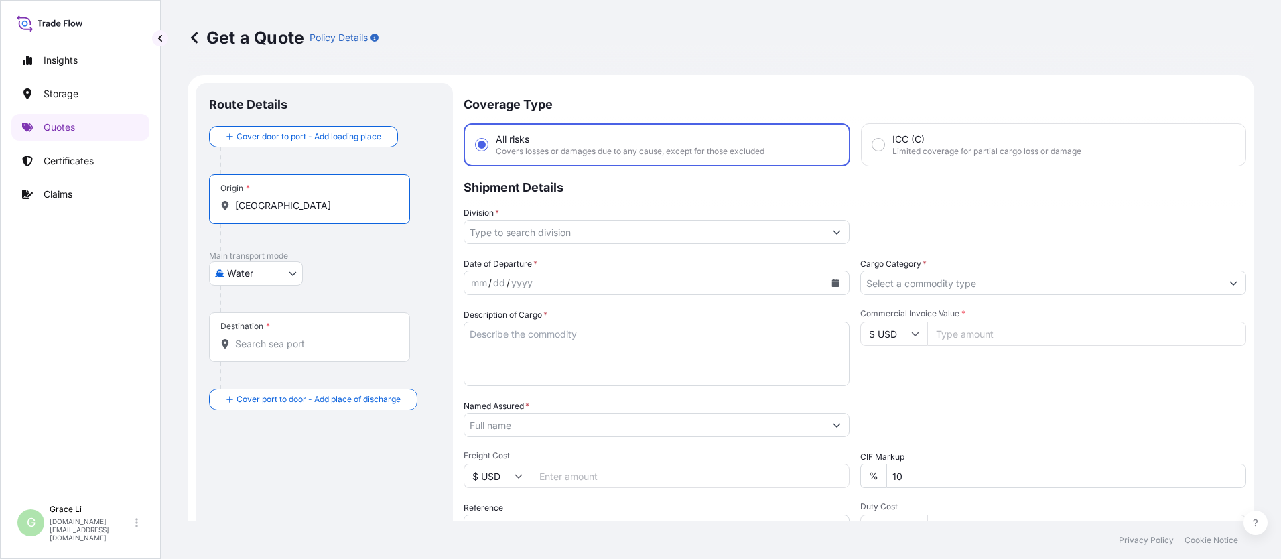
click at [296, 206] on input "[GEOGRAPHIC_DATA]" at bounding box center [314, 205] width 158 height 13
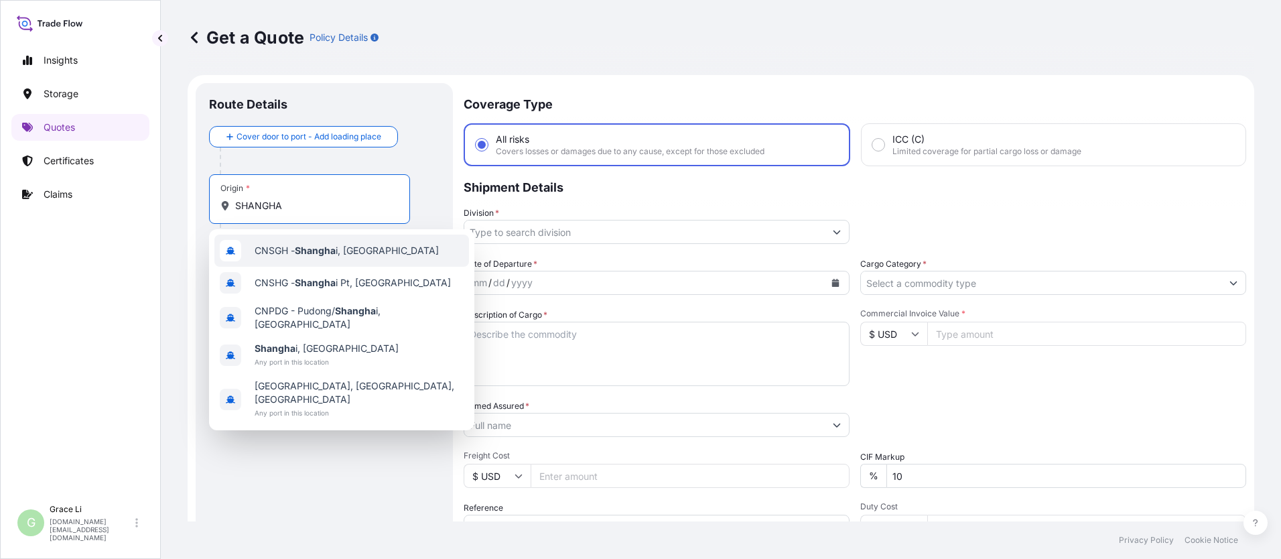
click at [271, 252] on span "CNSGH - Shangha i, [GEOGRAPHIC_DATA]" at bounding box center [347, 250] width 184 height 13
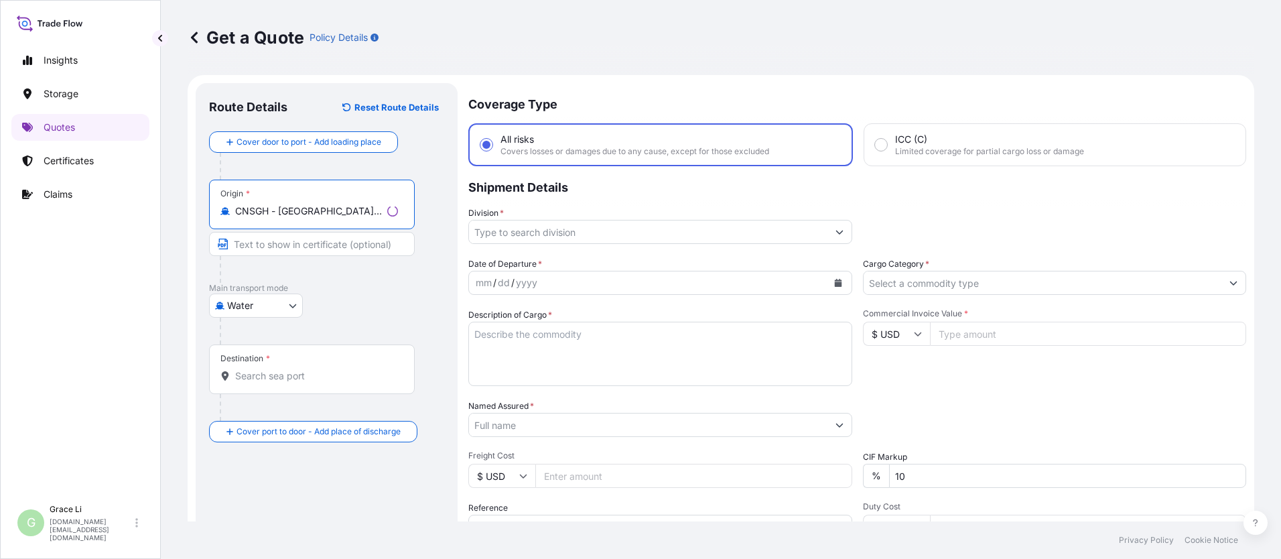
click at [262, 377] on input "Destination *" at bounding box center [316, 375] width 163 height 13
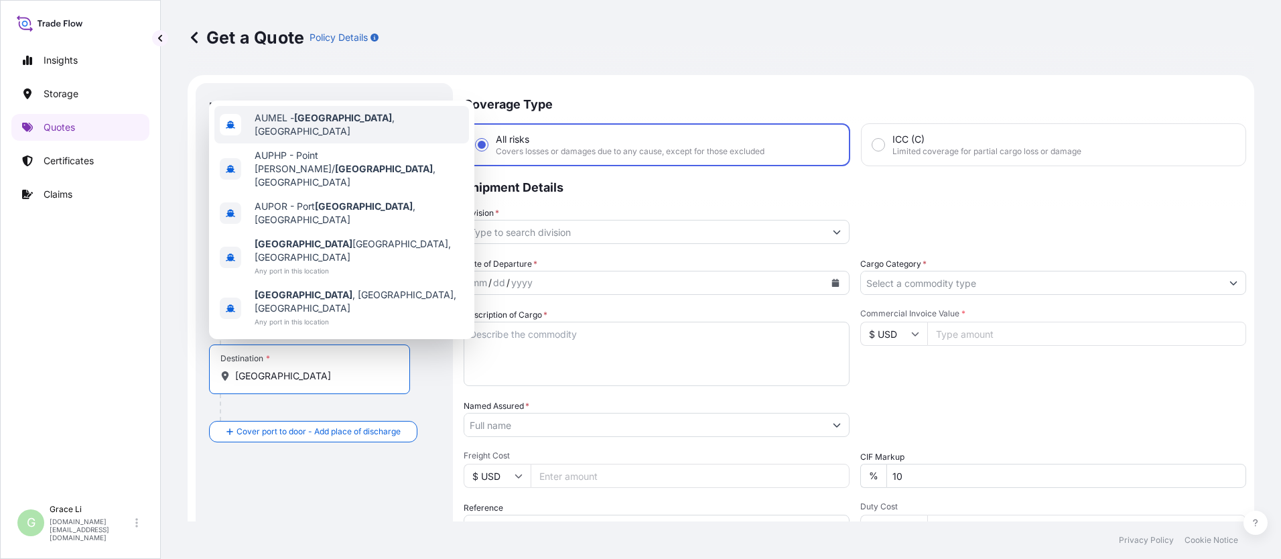
click at [283, 138] on span "AUMEL - [GEOGRAPHIC_DATA] , [GEOGRAPHIC_DATA]" at bounding box center [359, 124] width 209 height 27
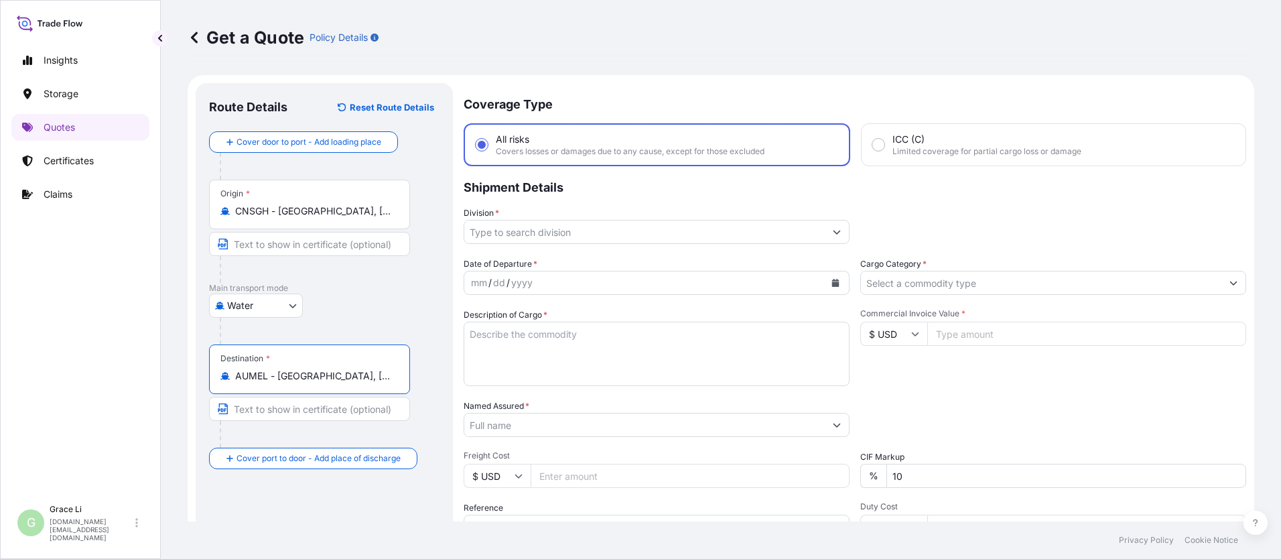
click at [504, 227] on input "Division *" at bounding box center [644, 232] width 361 height 24
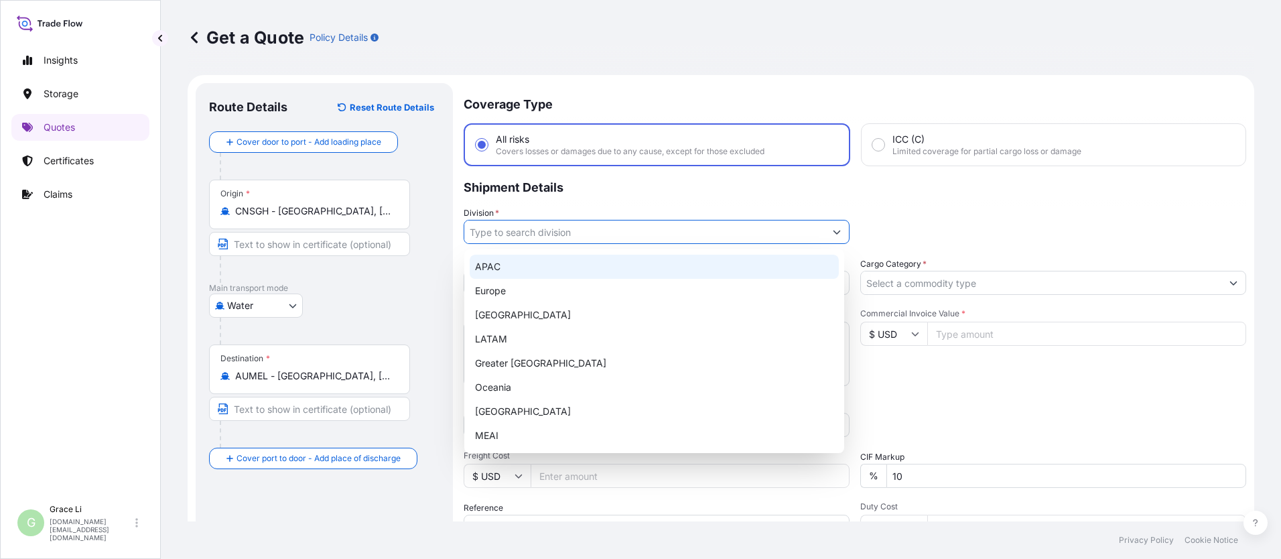
click at [492, 267] on div "APAC" at bounding box center [654, 267] width 369 height 24
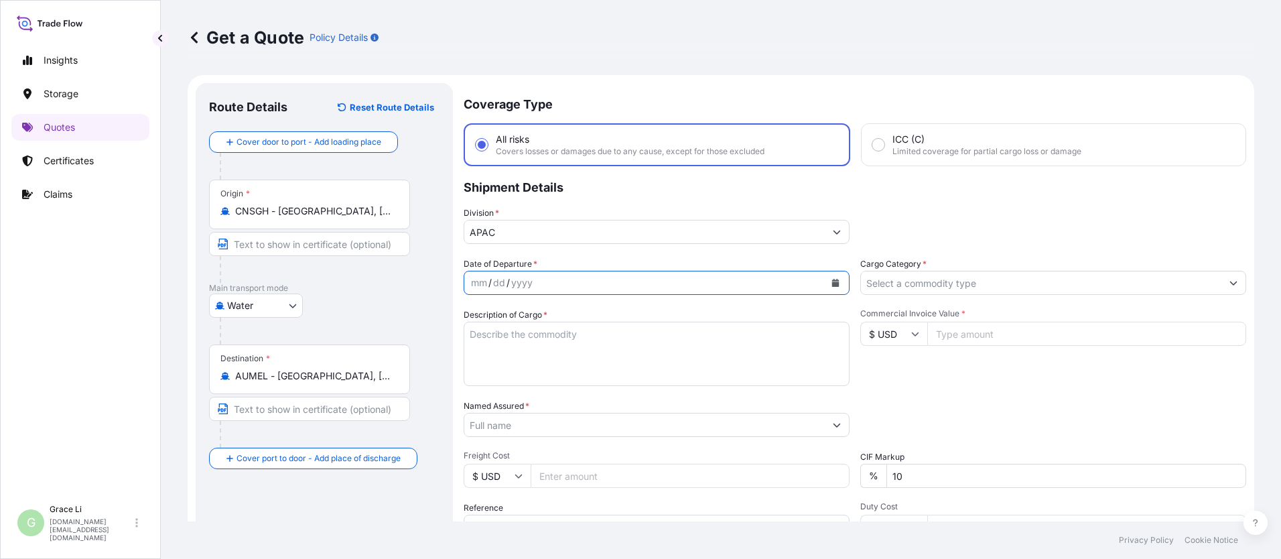
click at [617, 279] on icon "Calendar" at bounding box center [836, 283] width 8 height 8
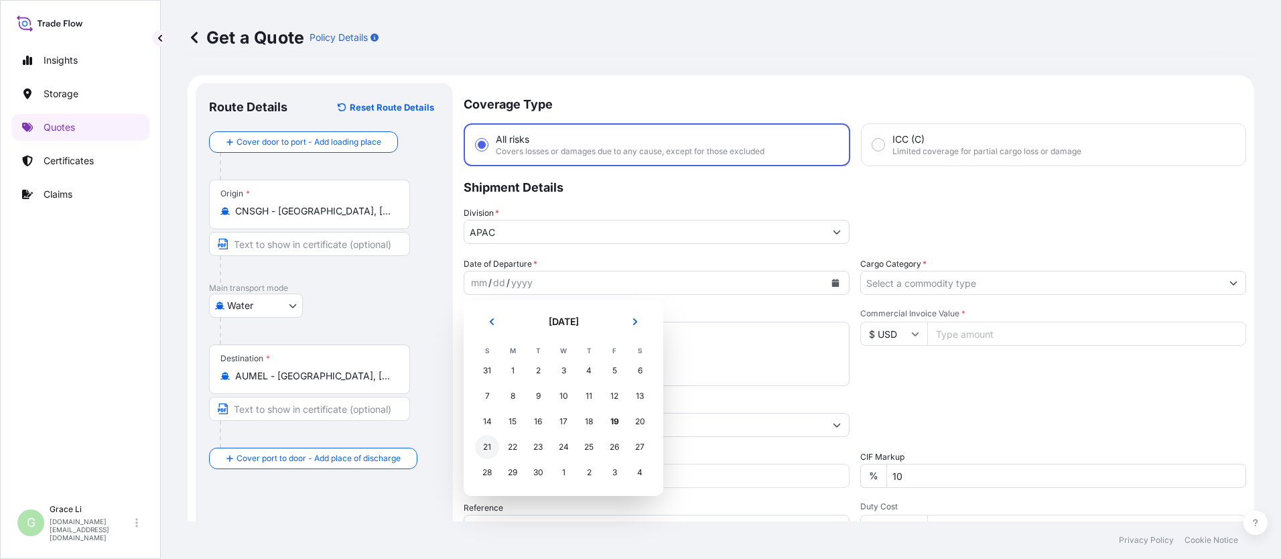
click at [485, 449] on div "21" at bounding box center [487, 447] width 24 height 24
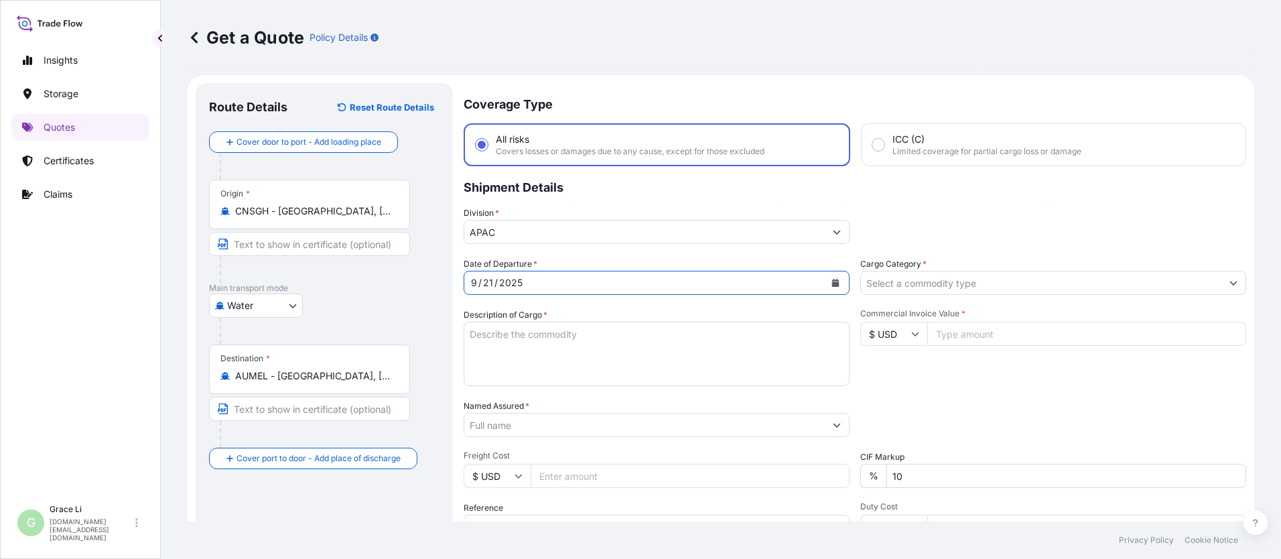
click at [617, 276] on input "Cargo Category *" at bounding box center [1041, 283] width 361 height 24
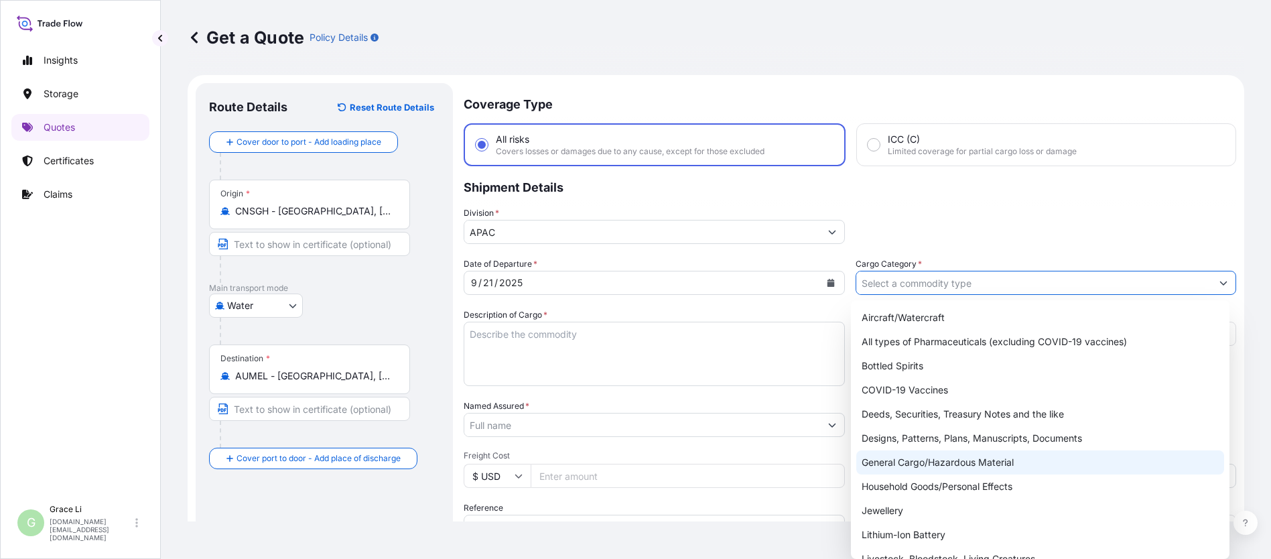
click at [617, 460] on div "General Cargo/Hazardous Material" at bounding box center [1040, 462] width 368 height 24
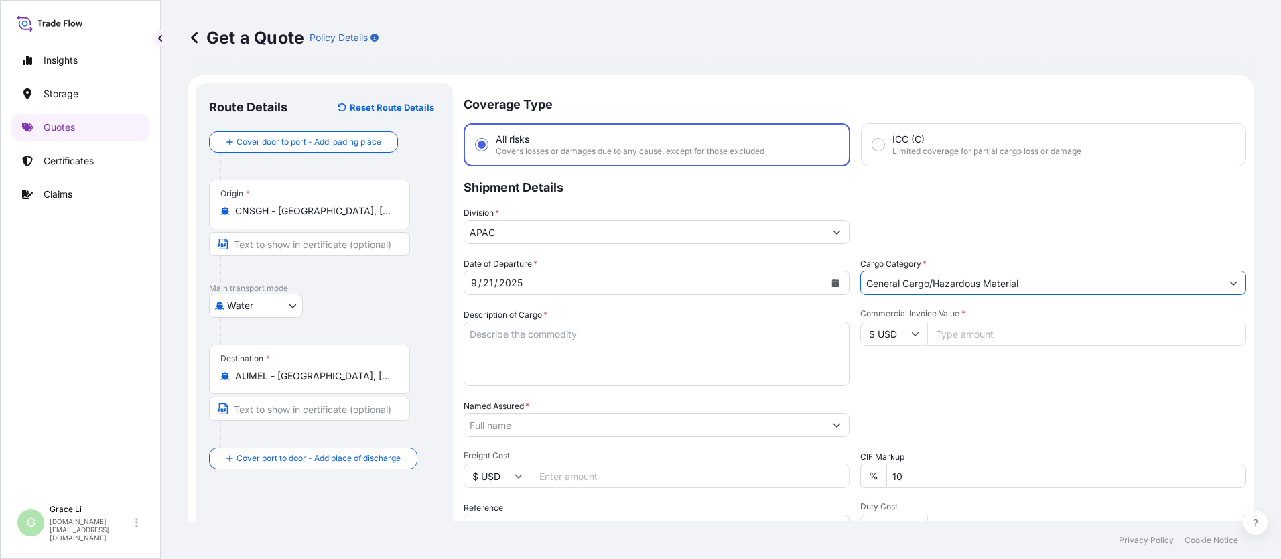
click at [497, 330] on textarea "Description of Cargo *" at bounding box center [657, 354] width 386 height 64
click at [497, 334] on textarea "Description of Cargo *" at bounding box center [657, 354] width 386 height 64
click at [506, 422] on input "Named Assured *" at bounding box center [642, 425] width 356 height 24
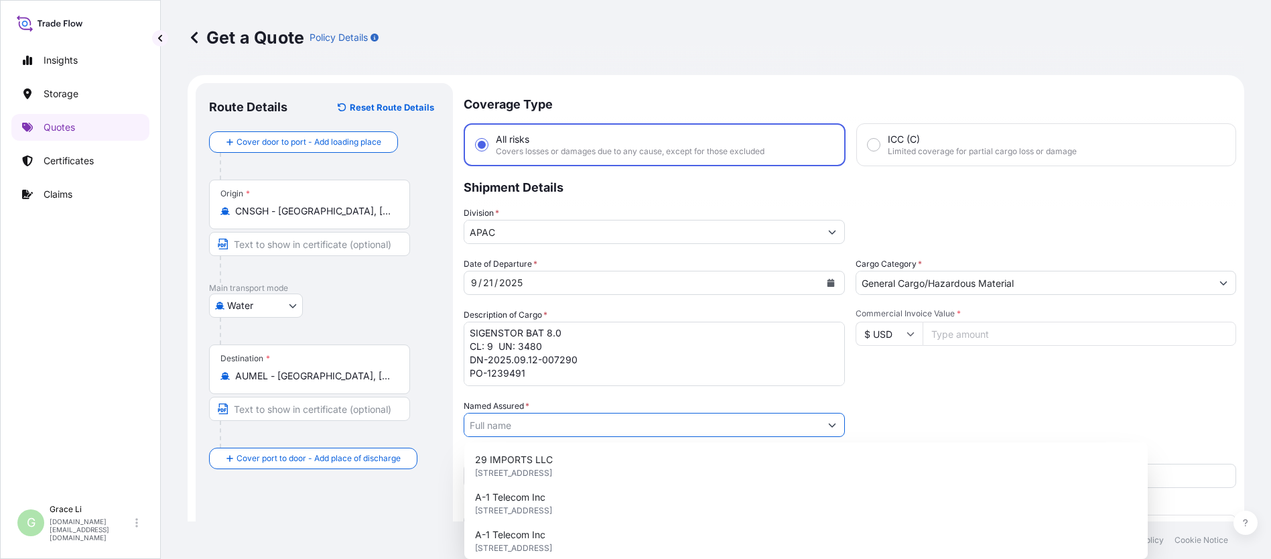
click at [509, 425] on input "Named Assured *" at bounding box center [642, 425] width 356 height 24
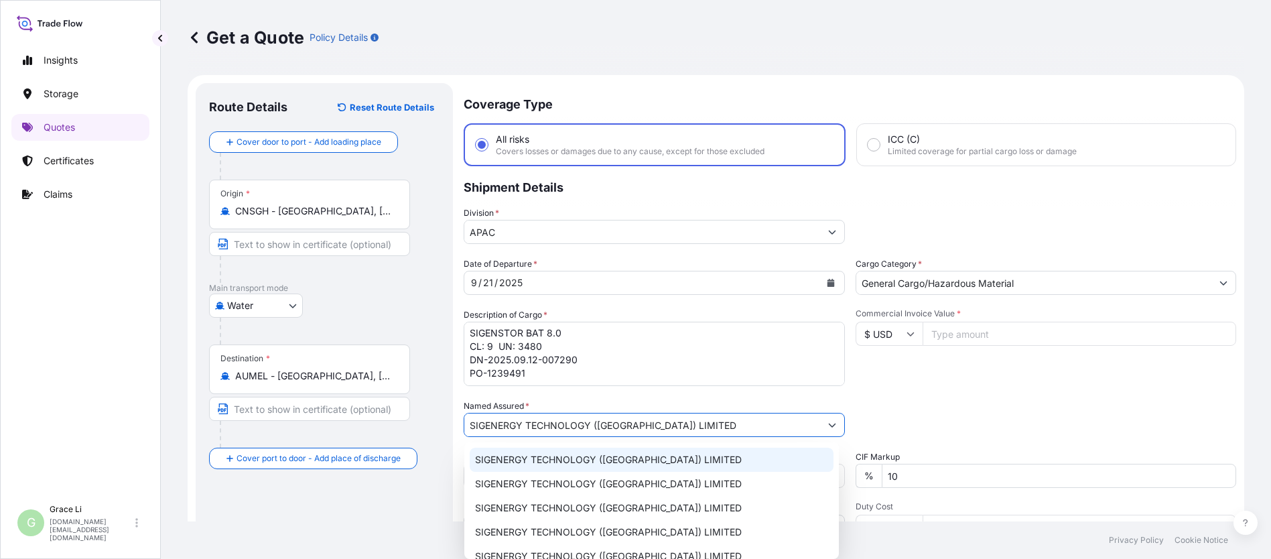
click at [511, 458] on span "SIGENERGY TECHNOLOGY ([GEOGRAPHIC_DATA]) LIMITED" at bounding box center [608, 459] width 267 height 13
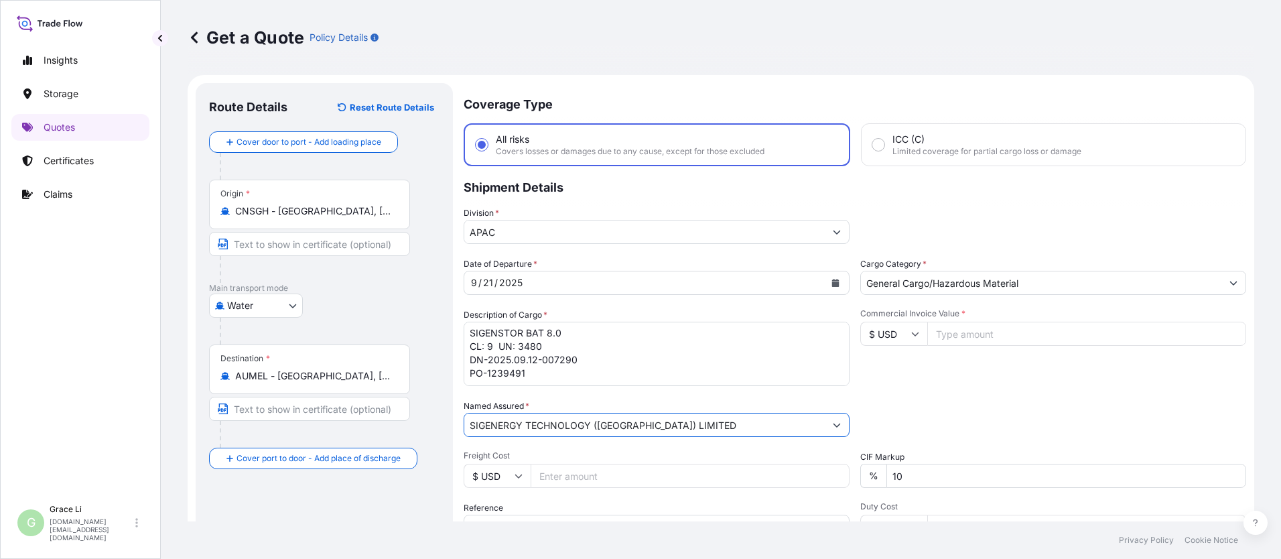
click at [617, 424] on div "Packing Category Type to search a container mode Please select a primary mode o…" at bounding box center [1053, 418] width 386 height 38
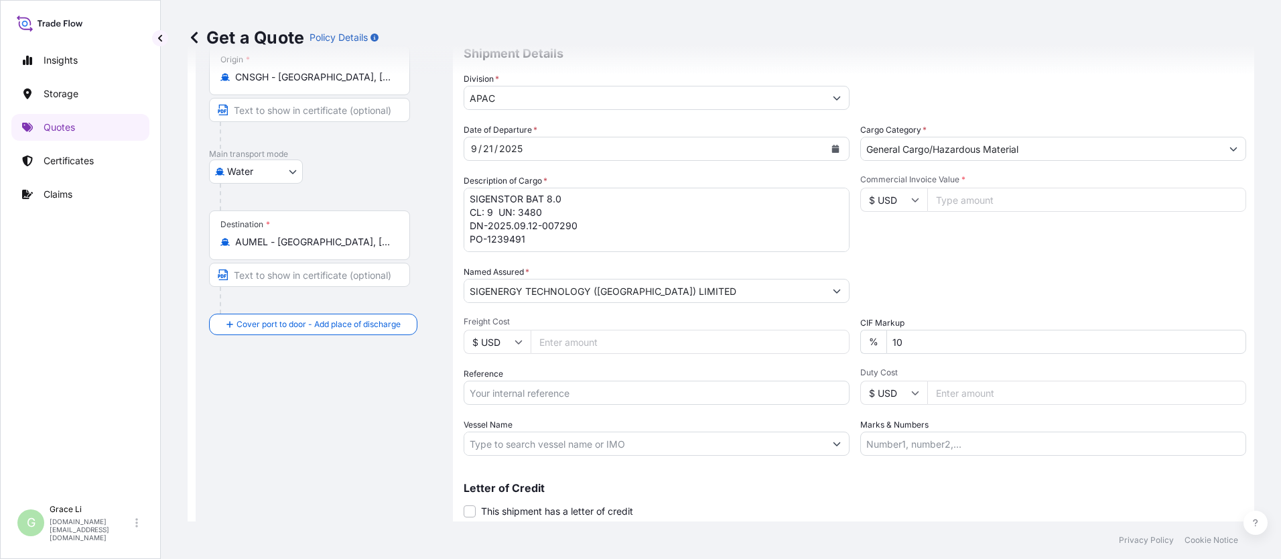
click at [497, 397] on input "Reference" at bounding box center [657, 393] width 386 height 24
click at [504, 397] on input "Reference" at bounding box center [657, 393] width 386 height 24
click at [576, 392] on input "SGAU20250829007/" at bounding box center [657, 393] width 386 height 24
click at [582, 391] on input "SGAU20250829007/" at bounding box center [657, 393] width 386 height 24
click at [617, 198] on input "Commercial Invoice Value *" at bounding box center [1086, 200] width 319 height 24
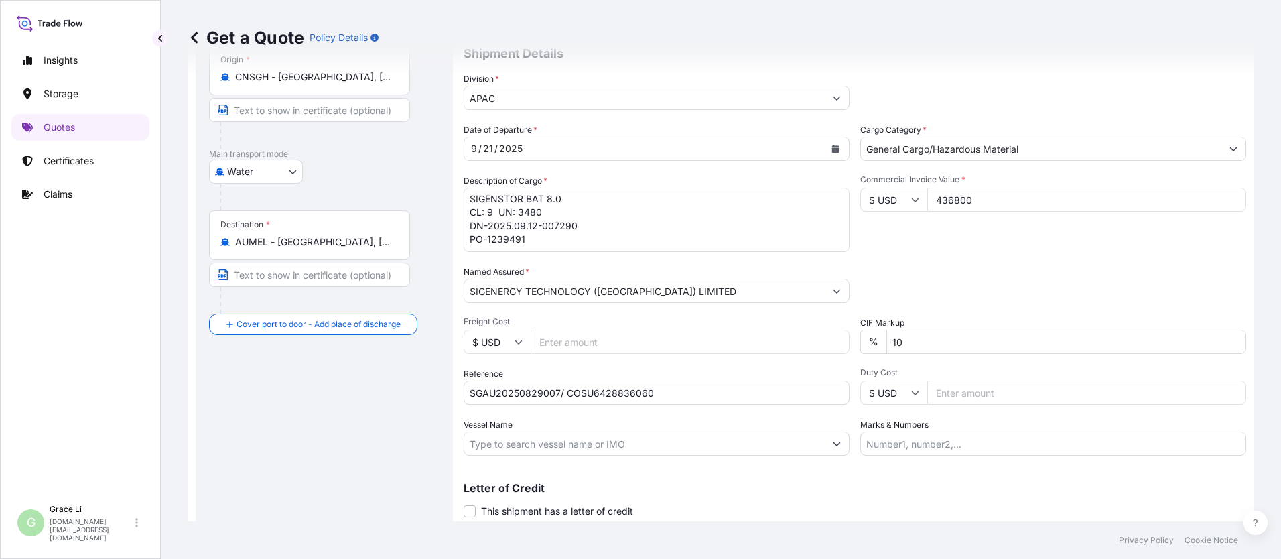
click at [617, 296] on div "Packing Category Type to search a container mode Please select a primary mode o…" at bounding box center [1053, 284] width 386 height 38
click at [509, 448] on input "Vessel Name" at bounding box center [644, 444] width 361 height 24
click at [509, 444] on input "Vessel Name" at bounding box center [644, 444] width 361 height 24
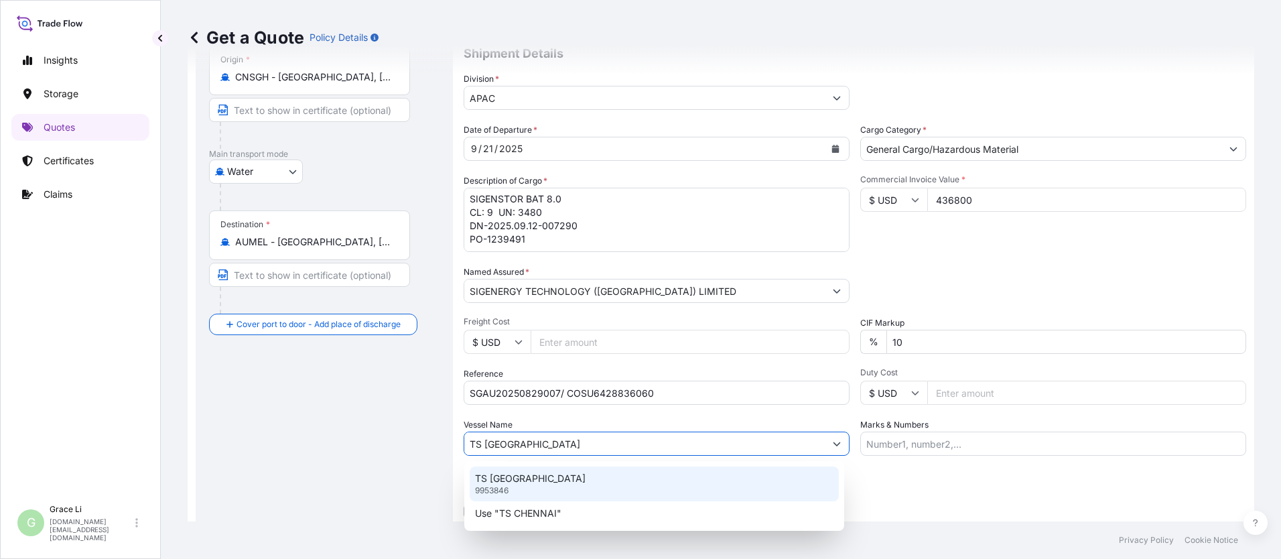
click at [513, 476] on p "TS [GEOGRAPHIC_DATA]" at bounding box center [530, 478] width 111 height 13
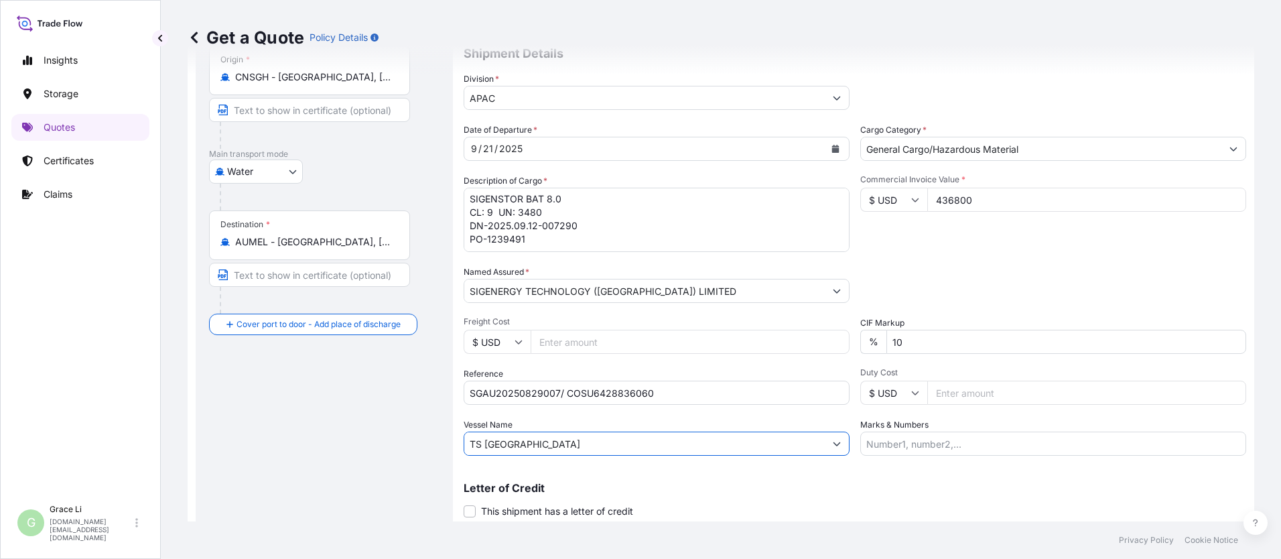
click at [617, 483] on p "Letter of Credit" at bounding box center [855, 487] width 783 height 11
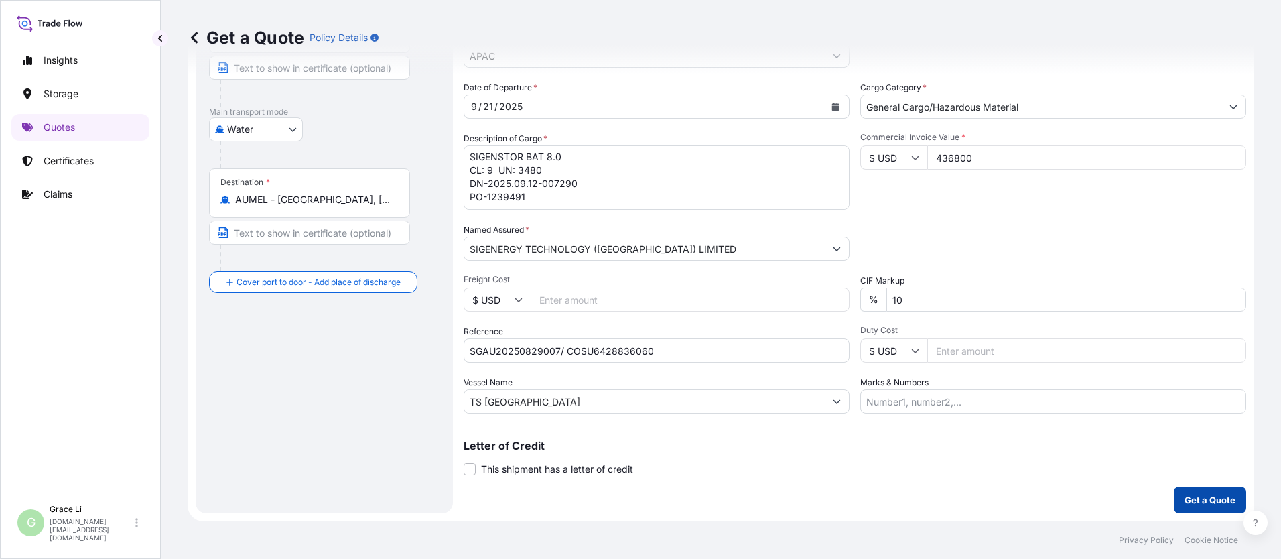
click at [617, 499] on p "Get a Quote" at bounding box center [1210, 499] width 51 height 13
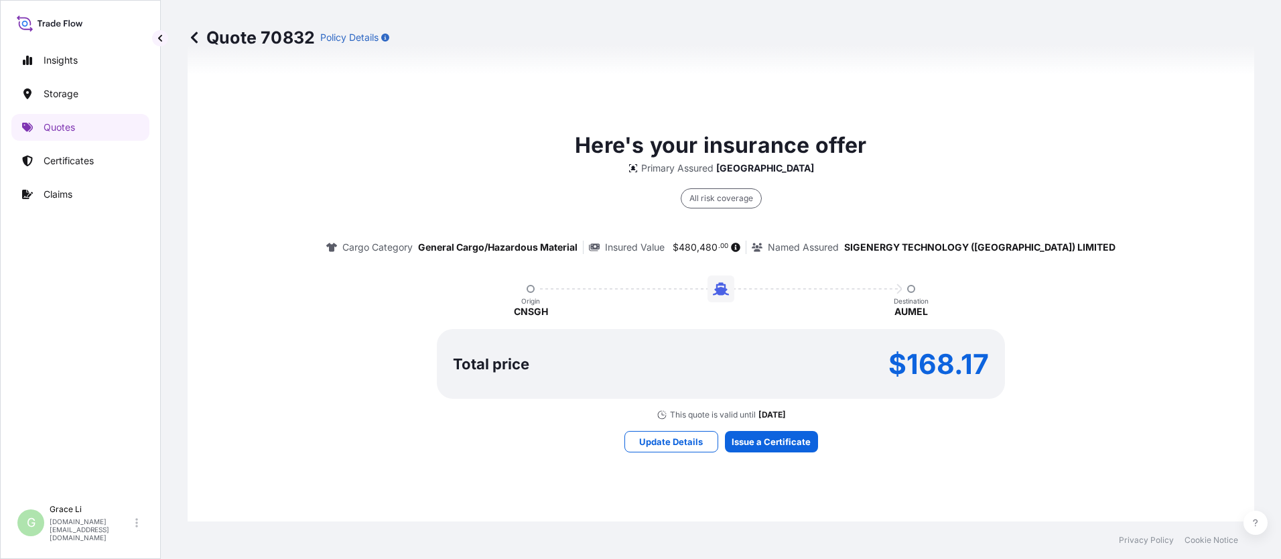
scroll to position [979, 0]
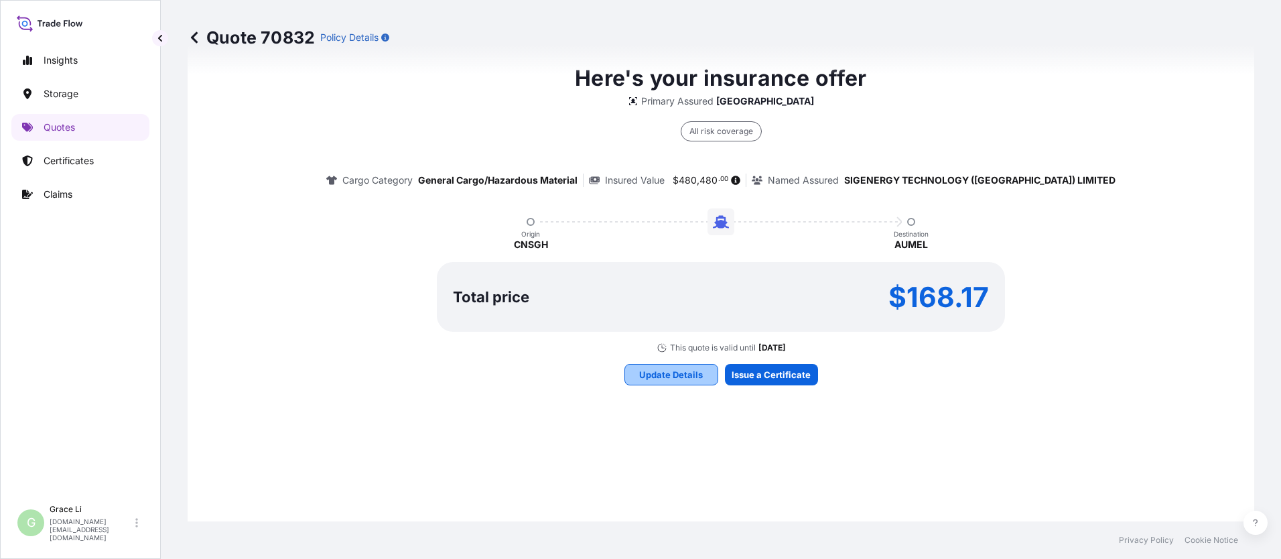
click at [617, 372] on p "Update Details" at bounding box center [671, 374] width 64 height 13
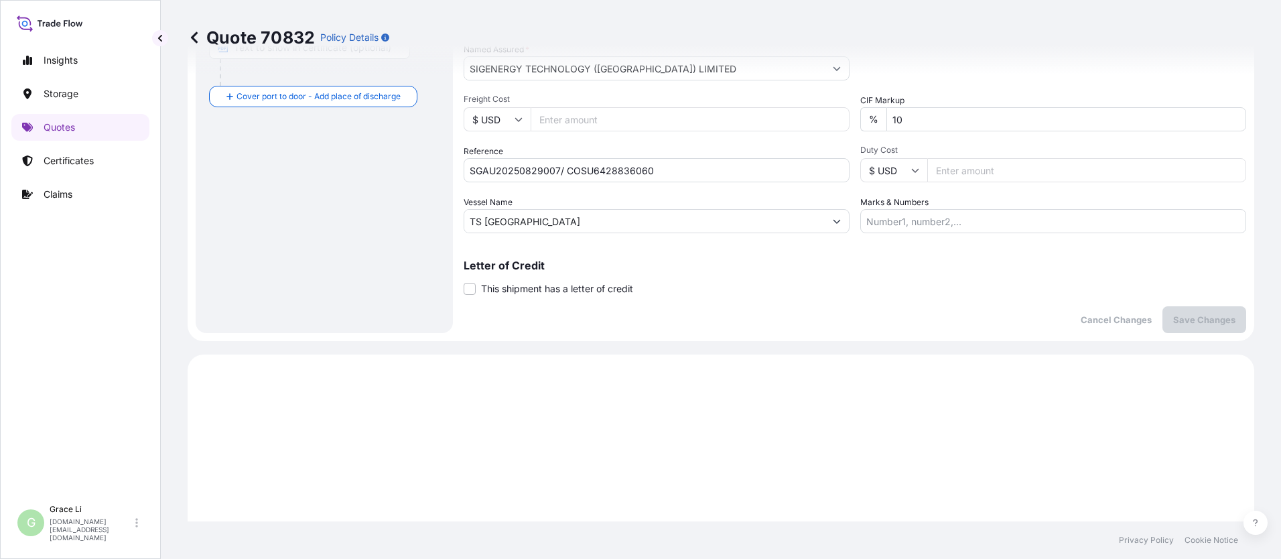
scroll to position [289, 0]
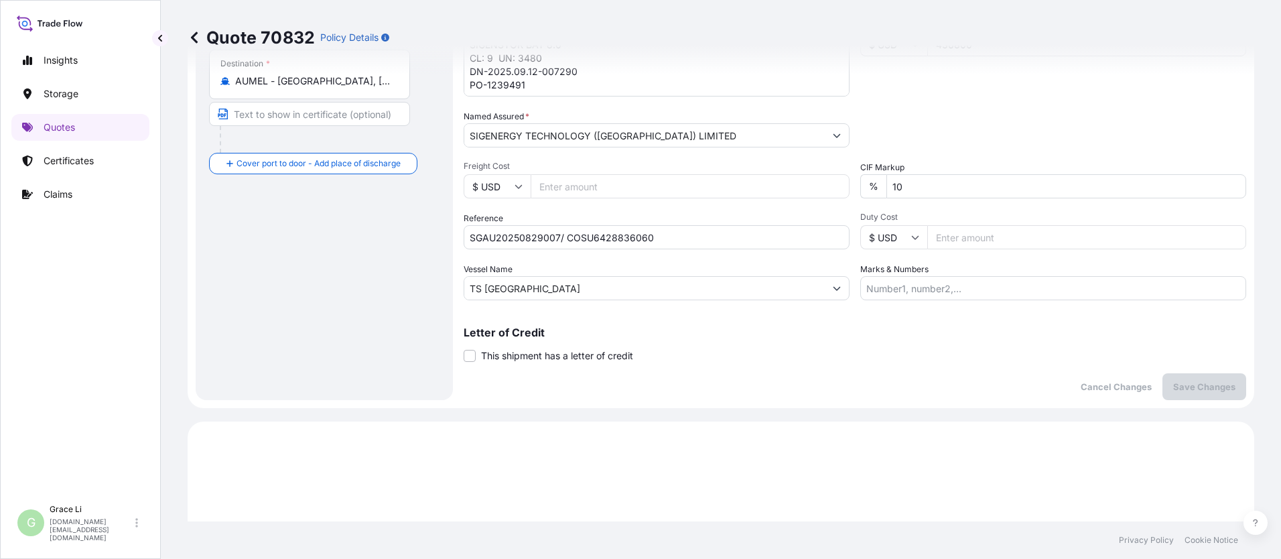
click at [535, 300] on div "TS [GEOGRAPHIC_DATA]" at bounding box center [657, 288] width 386 height 24
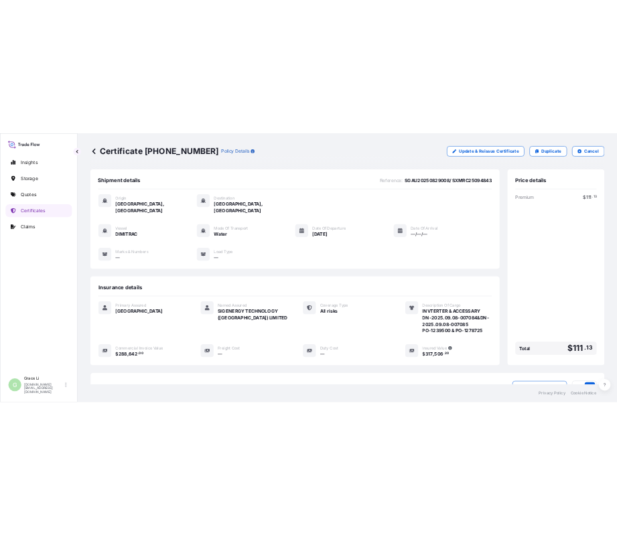
scroll to position [172, 0]
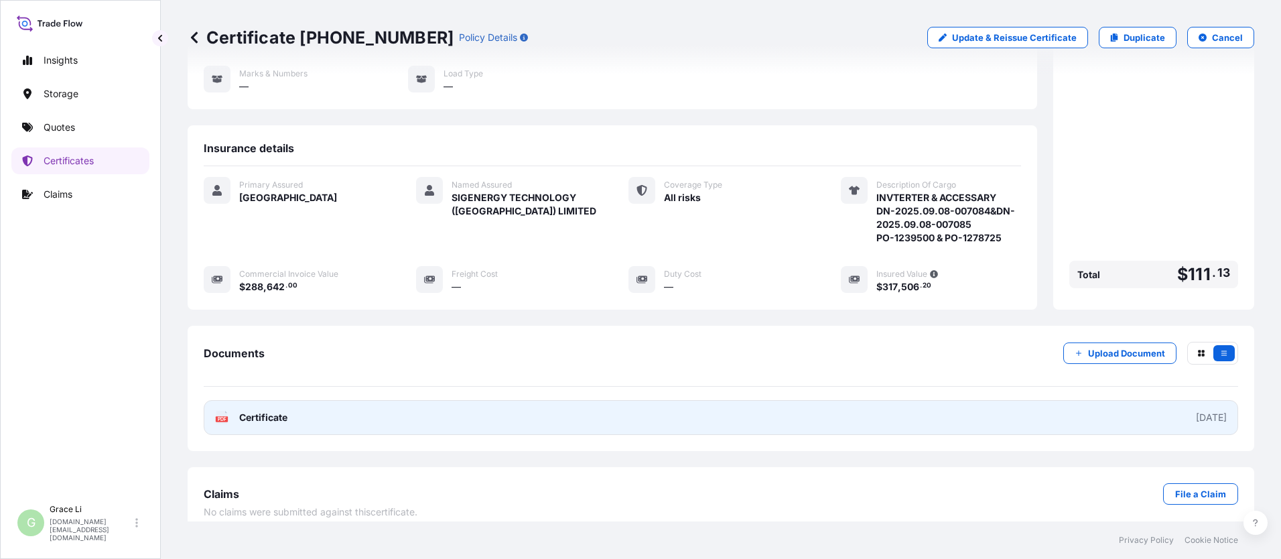
click at [273, 411] on span "Certificate" at bounding box center [263, 417] width 48 height 13
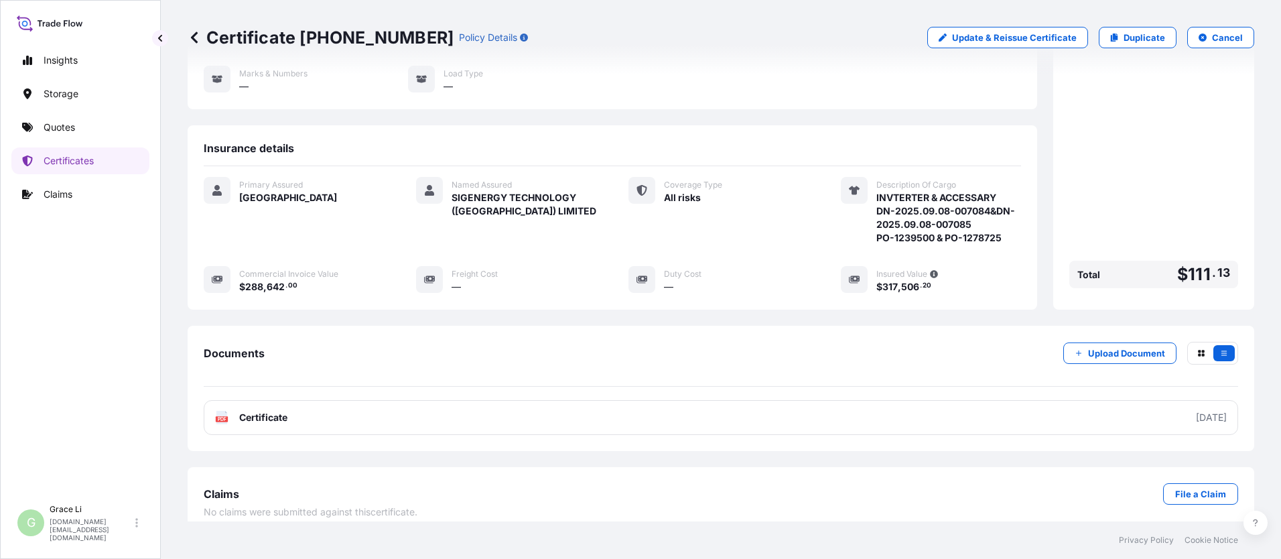
click at [174, 242] on div "Certificate 31602-230-1 Policy Details Update & Reissue Certificate Duplicate C…" at bounding box center [721, 260] width 1120 height 521
